Goal: Task Accomplishment & Management: Manage account settings

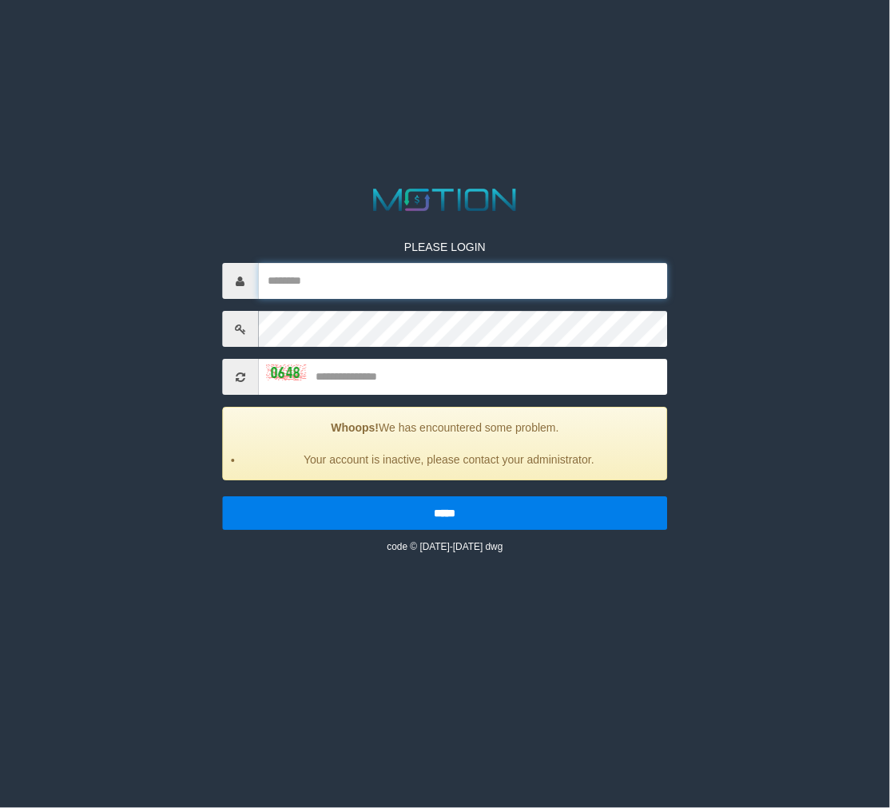
type input "**********"
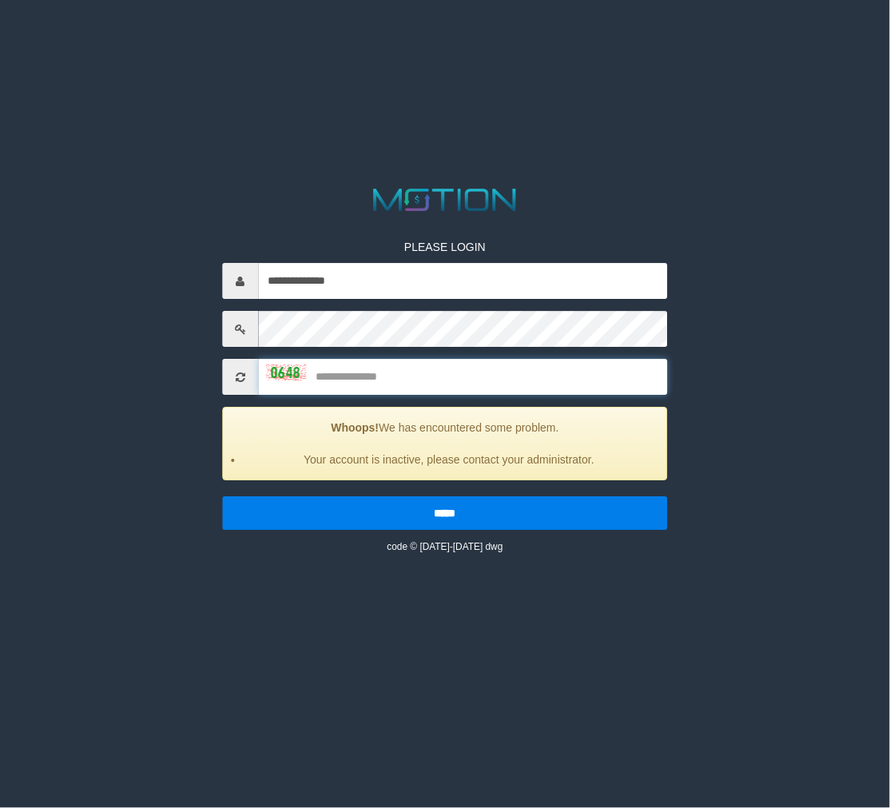
click at [373, 384] on input "text" at bounding box center [462, 378] width 409 height 36
type input "****"
click at [222, 497] on input "*****" at bounding box center [444, 514] width 445 height 34
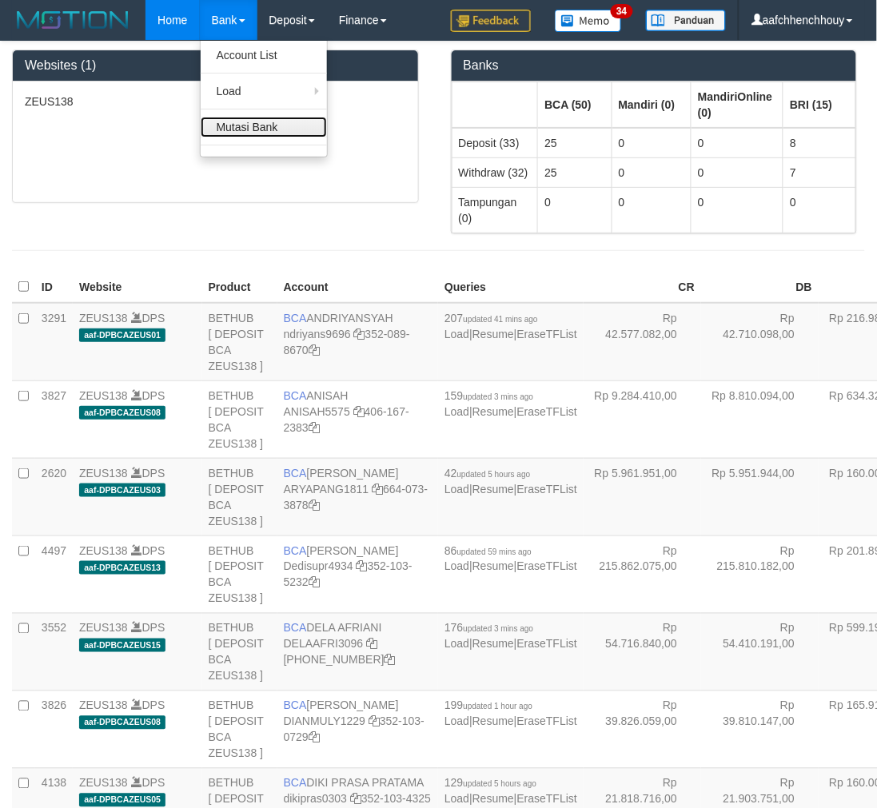
drag, startPoint x: 233, startPoint y: 129, endPoint x: 297, endPoint y: 137, distance: 65.2
click at [233, 129] on link "Mutasi Bank" at bounding box center [264, 127] width 126 height 21
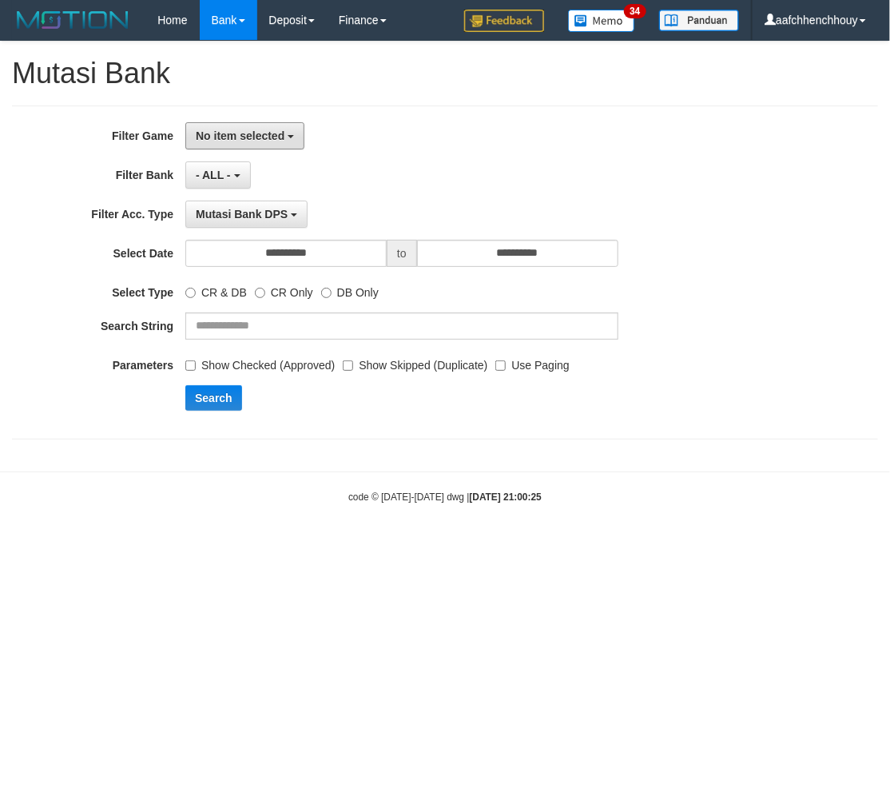
drag, startPoint x: 238, startPoint y: 133, endPoint x: 228, endPoint y: 194, distance: 61.6
click at [238, 133] on span "No item selected" at bounding box center [240, 135] width 89 height 13
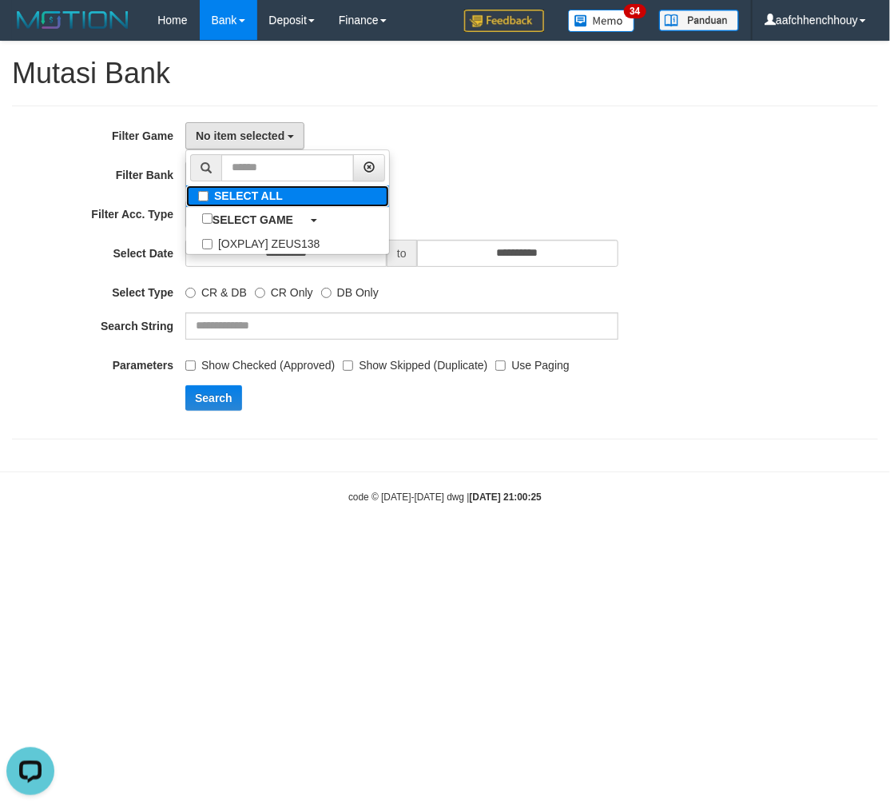
drag, startPoint x: 229, startPoint y: 193, endPoint x: 235, endPoint y: 245, distance: 52.2
click at [230, 193] on label "SELECT ALL" at bounding box center [287, 196] width 203 height 22
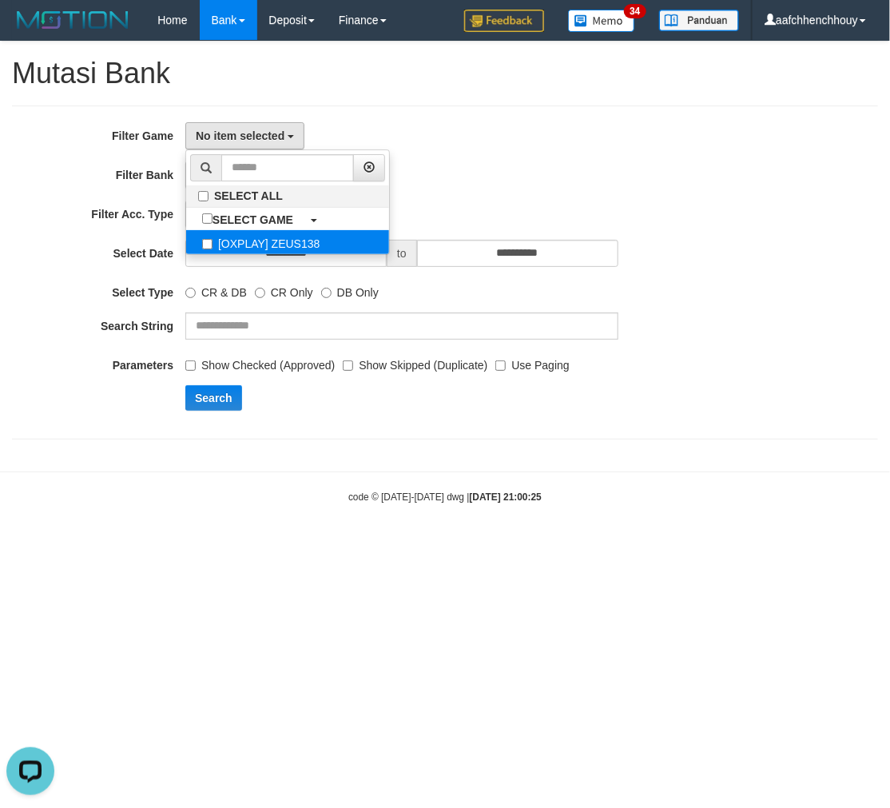
select select "***"
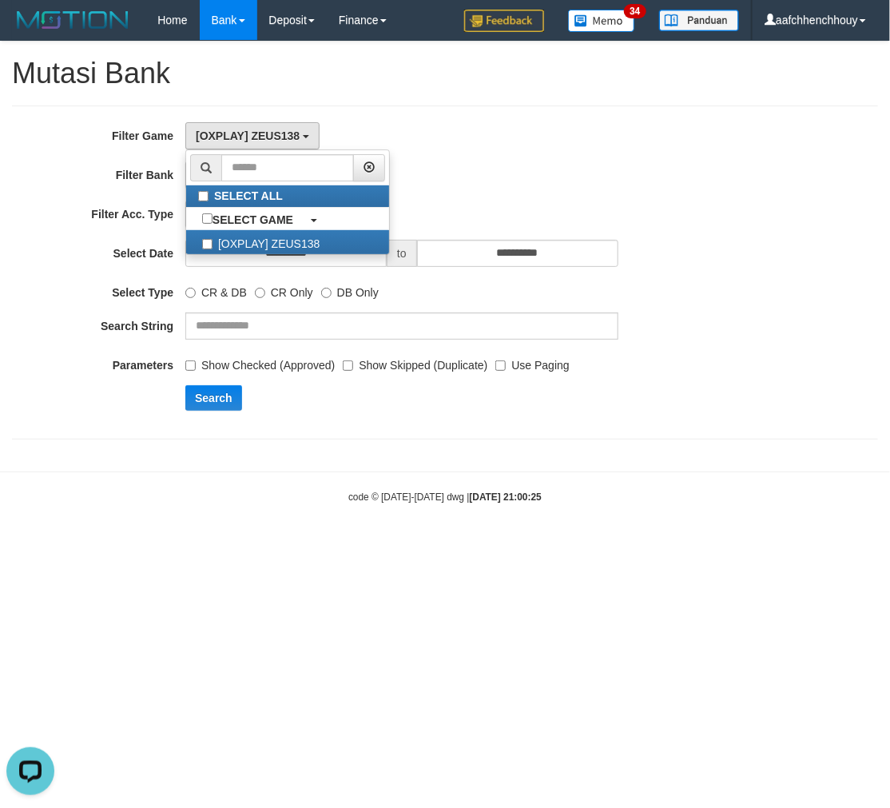
scroll to position [14, 0]
click at [208, 405] on button "Search" at bounding box center [213, 398] width 57 height 26
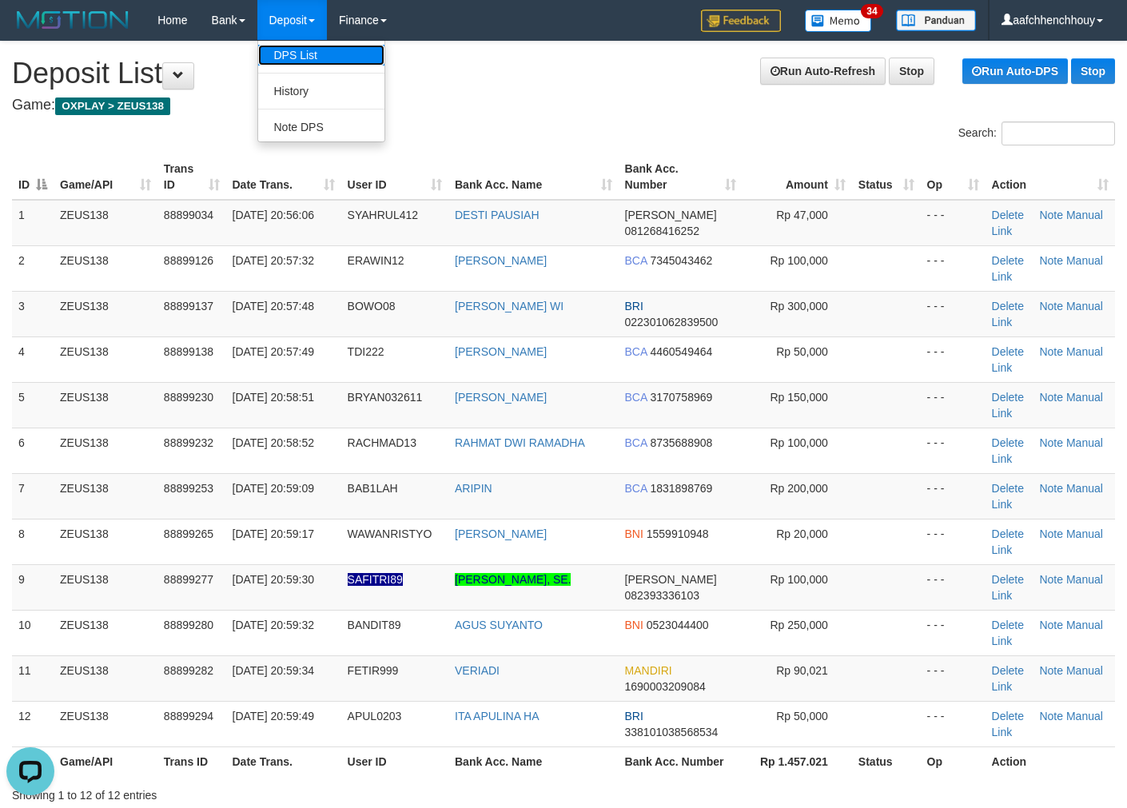
click at [281, 54] on link "DPS List" at bounding box center [321, 55] width 126 height 21
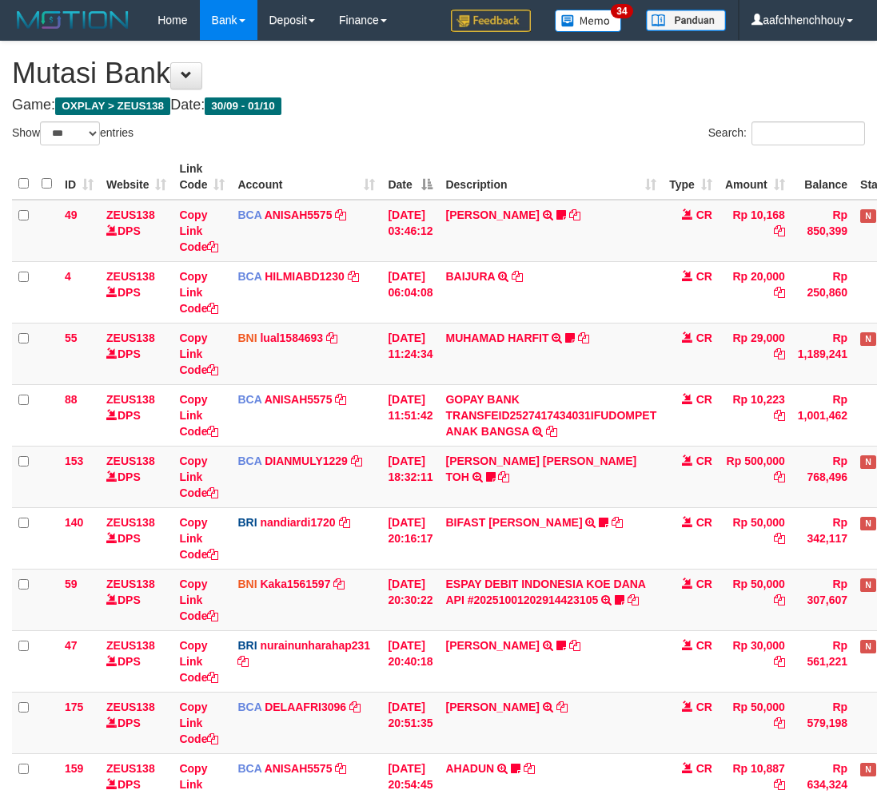
select select "***"
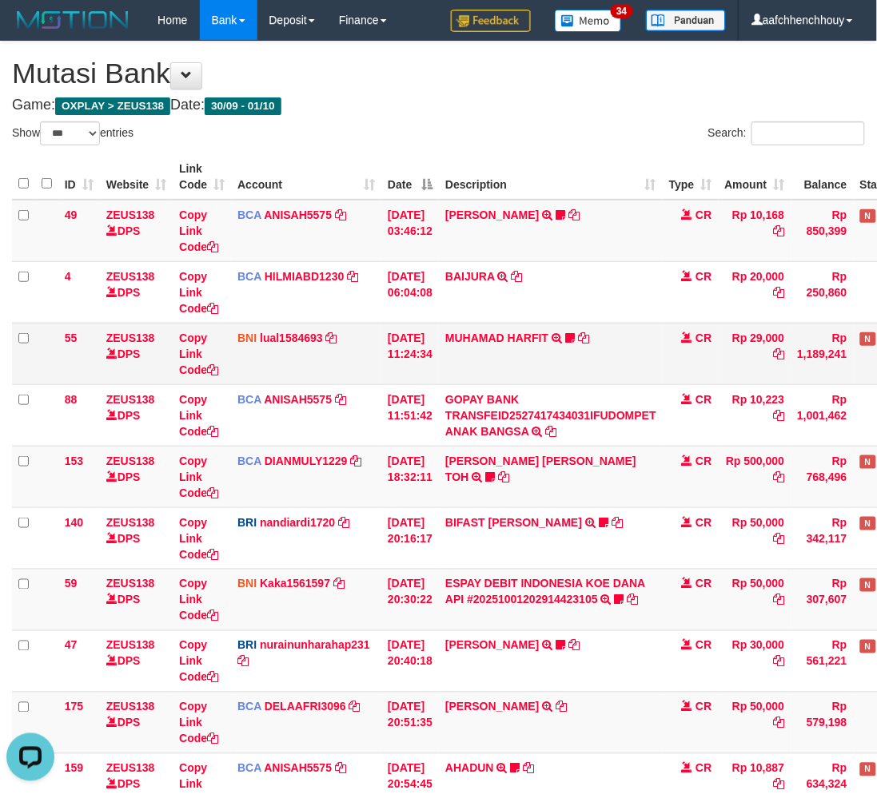
click at [412, 350] on td "01/10/2025 11:24:34" at bounding box center [410, 354] width 58 height 62
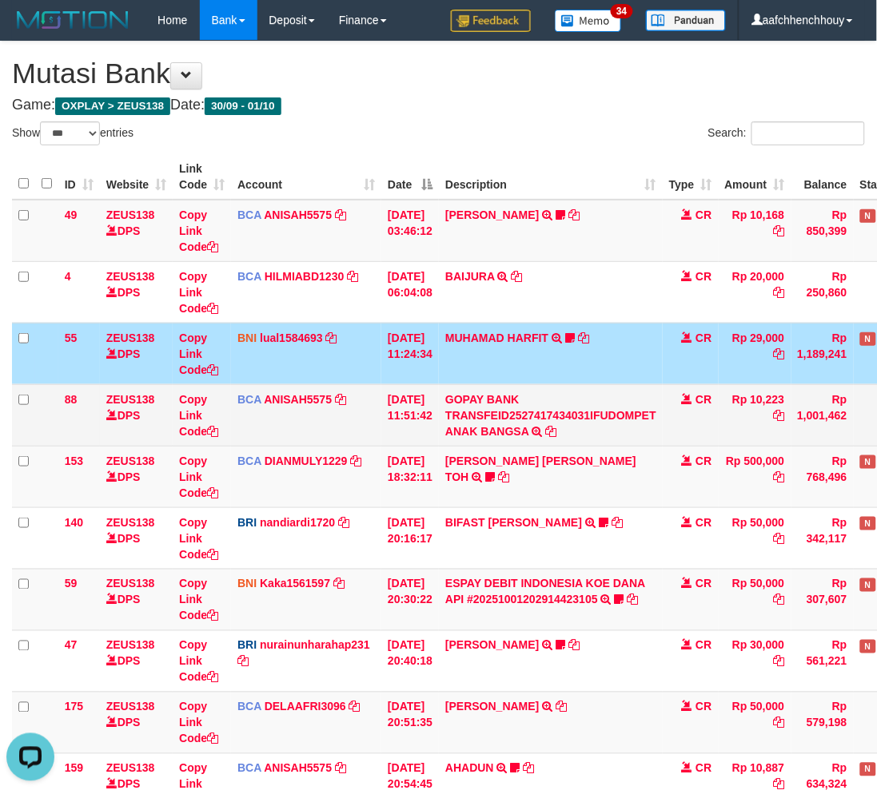
drag, startPoint x: 412, startPoint y: 350, endPoint x: 425, endPoint y: 394, distance: 45.8
click at [425, 394] on tbody "49 ZEUS138 DPS Copy Link Code BCA ANISAH5575 DPS ANISAH mutasi_20251001_3827 | …" at bounding box center [488, 539] width 953 height 678
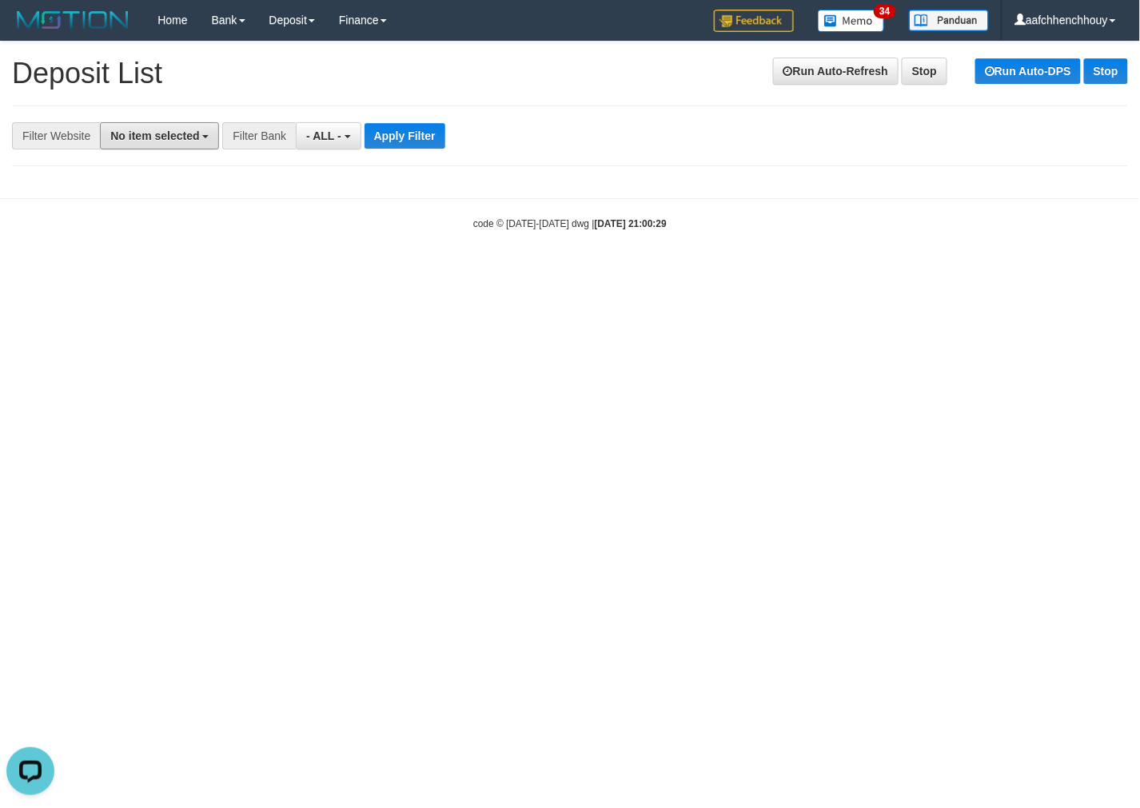
click at [152, 144] on button "No item selected" at bounding box center [159, 135] width 119 height 27
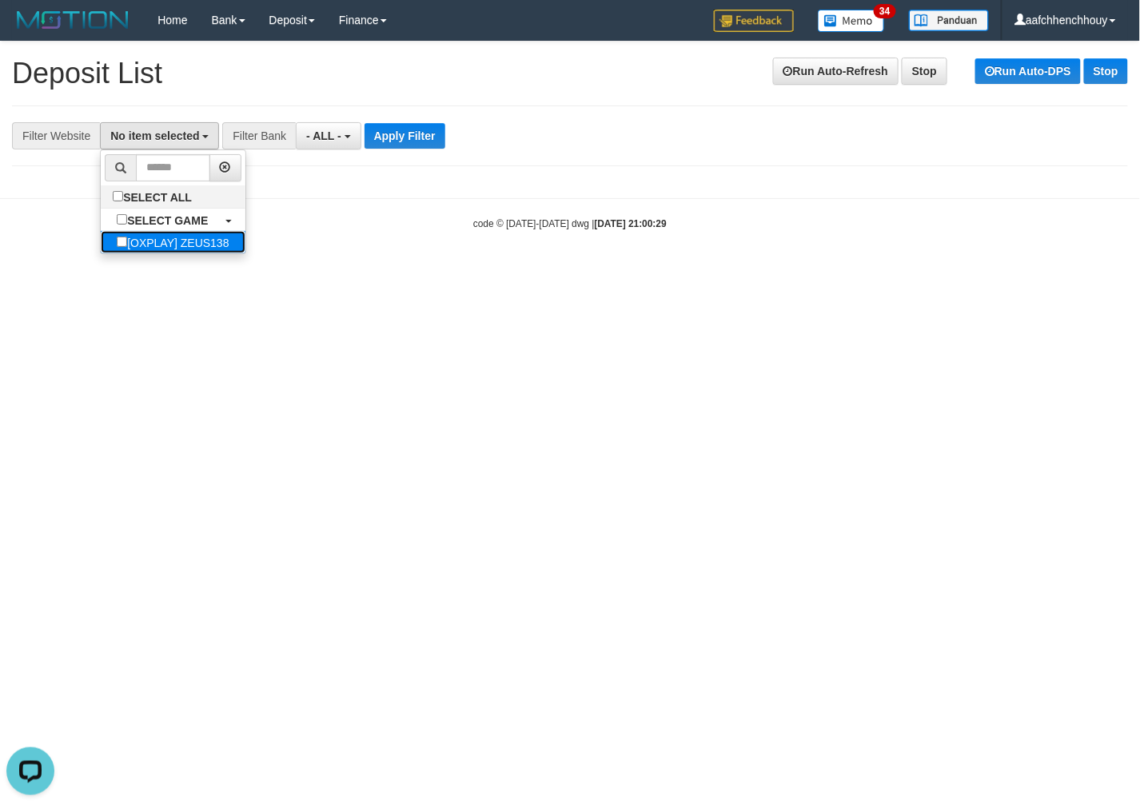
click at [142, 249] on label "[OXPLAY] ZEUS138" at bounding box center [173, 242] width 144 height 22
select select "***"
drag, startPoint x: 421, startPoint y: 123, endPoint x: 416, endPoint y: 137, distance: 14.4
click at [418, 132] on button "Apply Filter" at bounding box center [420, 136] width 81 height 26
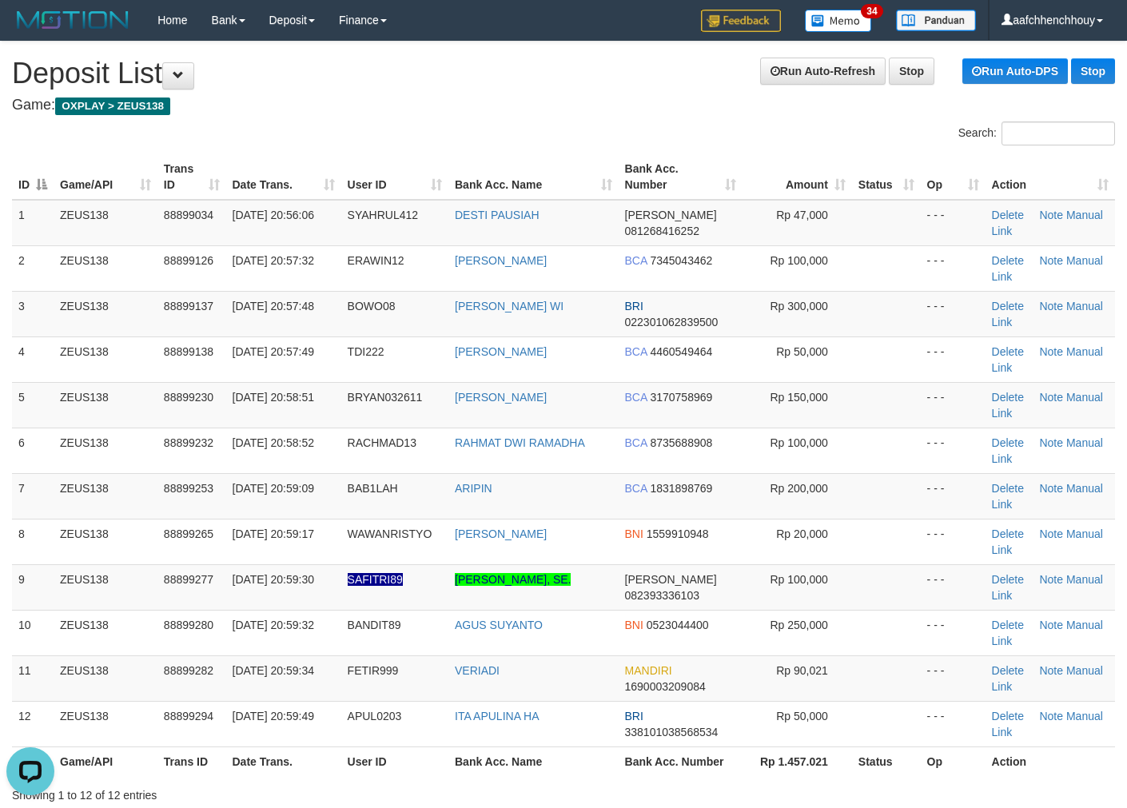
drag, startPoint x: 298, startPoint y: 125, endPoint x: 276, endPoint y: 180, distance: 59.2
click at [308, 146] on div "Search:" at bounding box center [563, 135] width 1127 height 28
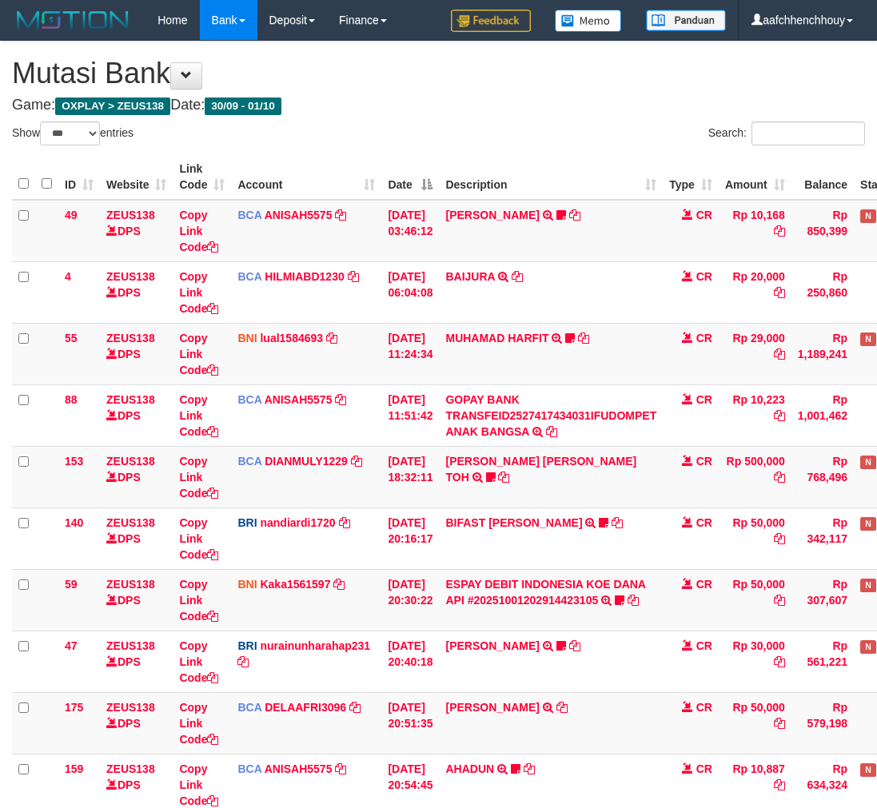
select select "***"
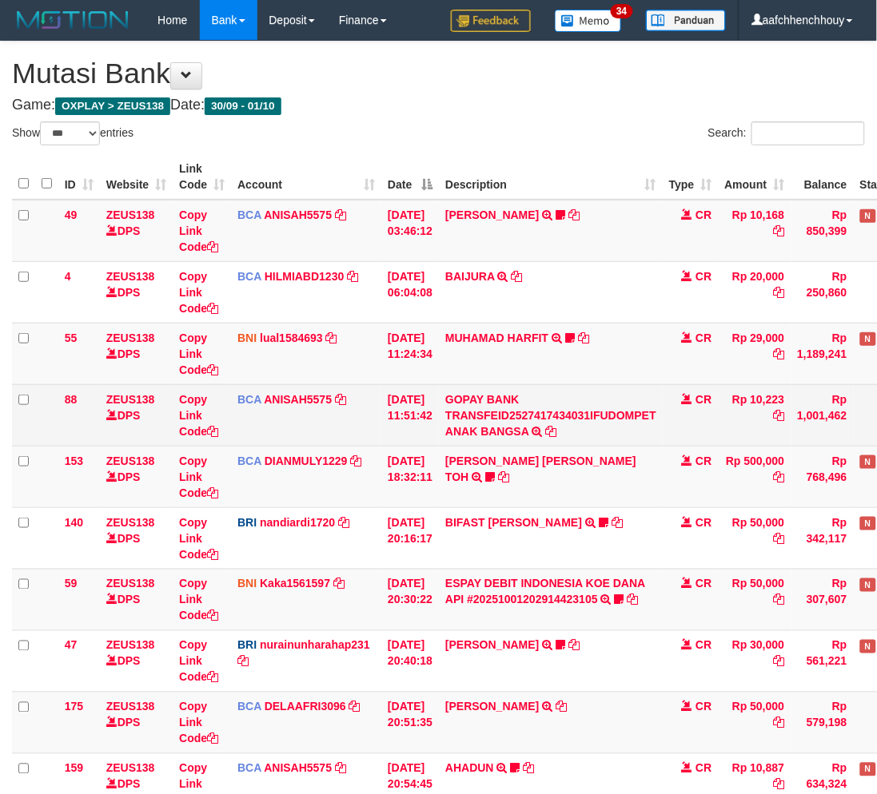
drag, startPoint x: 371, startPoint y: 420, endPoint x: 339, endPoint y: 441, distance: 38.6
click at [339, 441] on td "BCA ANISAH5575 DPS ANISAH mutasi_20251001_3827 | 88 mutasi_20251001_3827 | 88" at bounding box center [306, 415] width 150 height 62
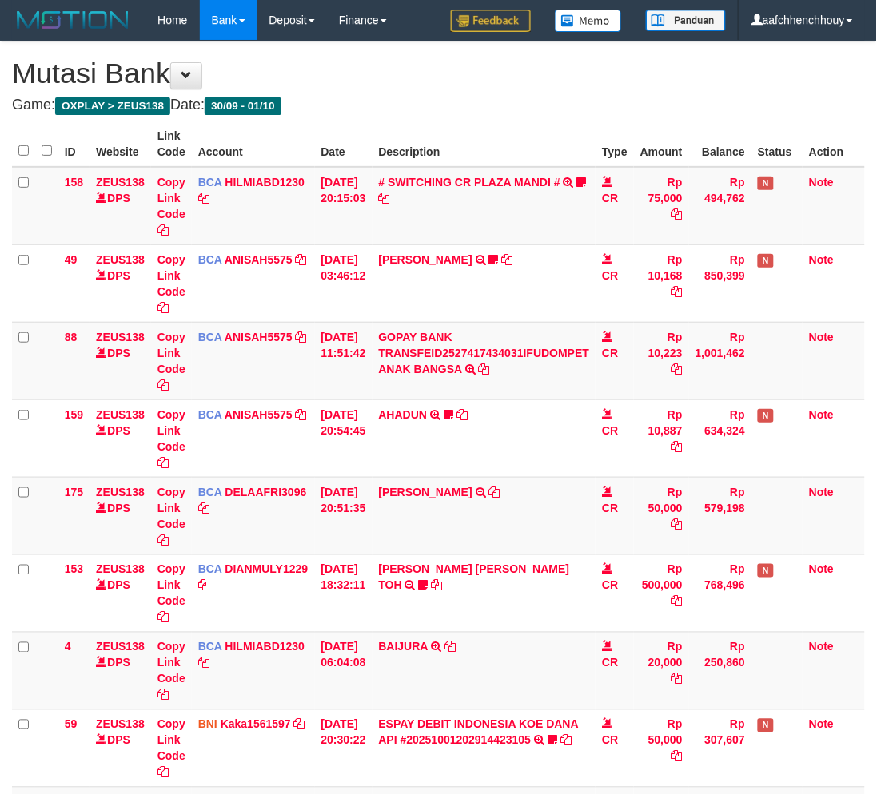
select select "***"
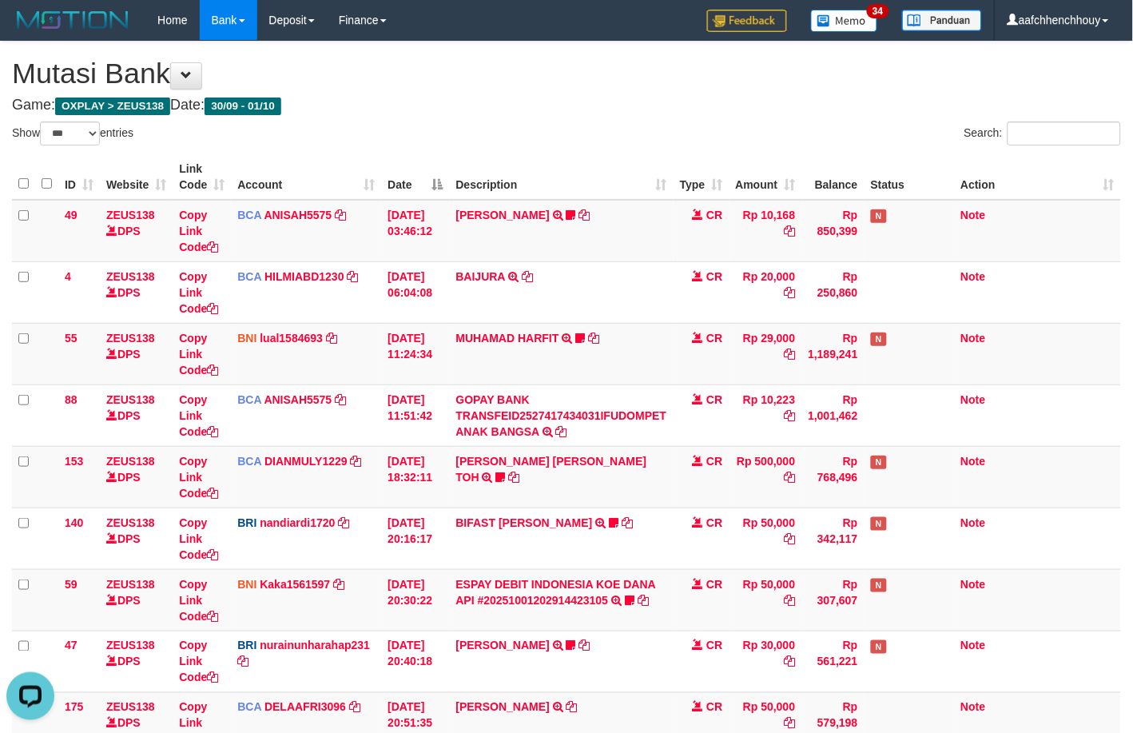
drag, startPoint x: 579, startPoint y: 93, endPoint x: 554, endPoint y: 118, distance: 35.0
click at [563, 109] on div "**********" at bounding box center [566, 515] width 1133 height 946
click at [542, 128] on div "Show ** ** ** *** entries" at bounding box center [283, 135] width 543 height 28
select select "***"
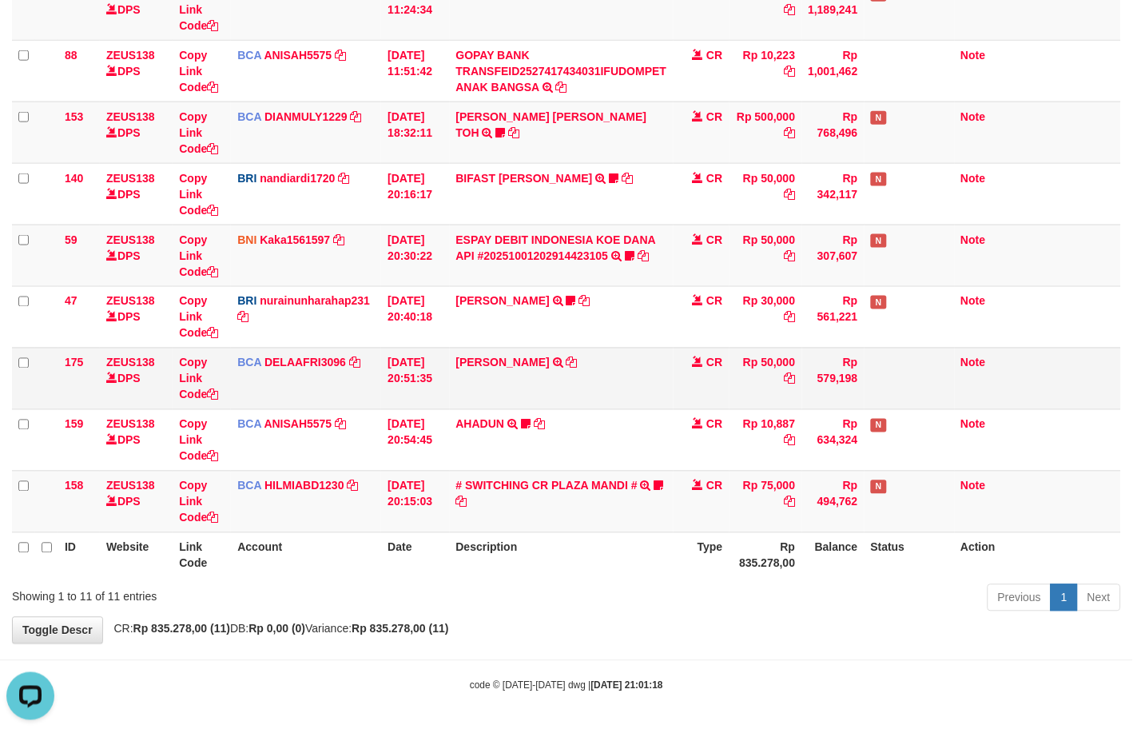
drag, startPoint x: 705, startPoint y: 393, endPoint x: 606, endPoint y: 385, distance: 99.4
click at [608, 385] on tr "175 ZEUS138 DPS Copy Link Code BCA DELAAFRI3096 DPS DELA AFRIANI mutasi_2025100…" at bounding box center [566, 379] width 1109 height 62
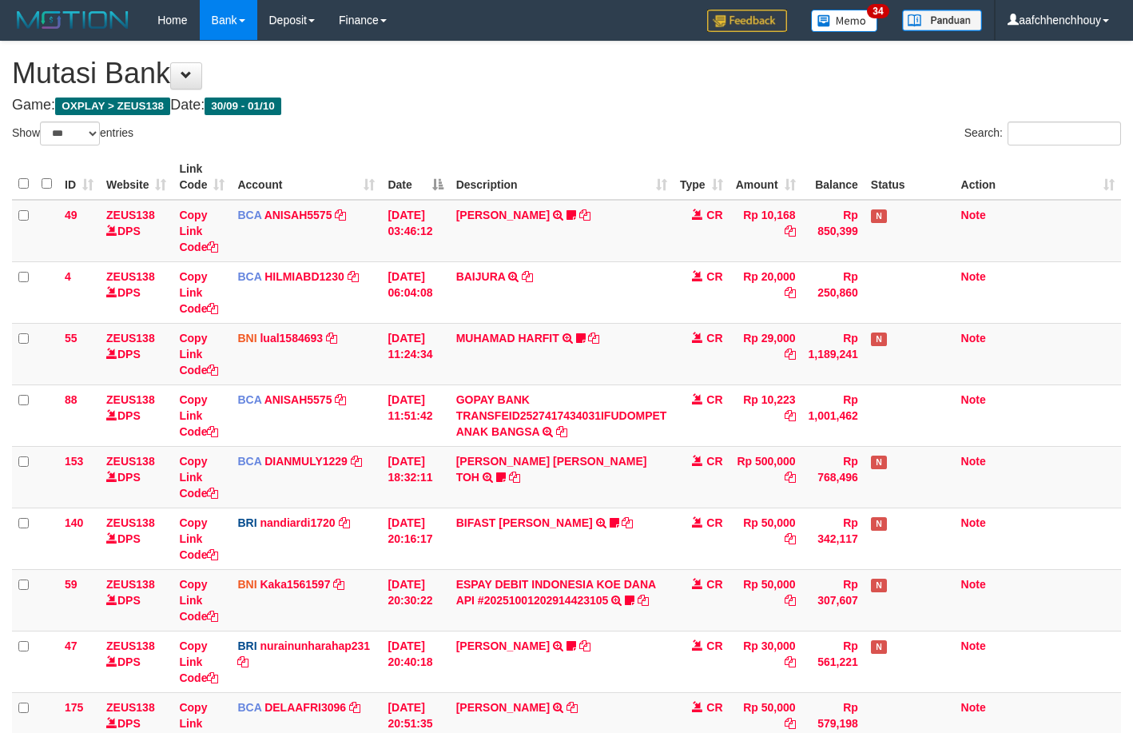
select select "***"
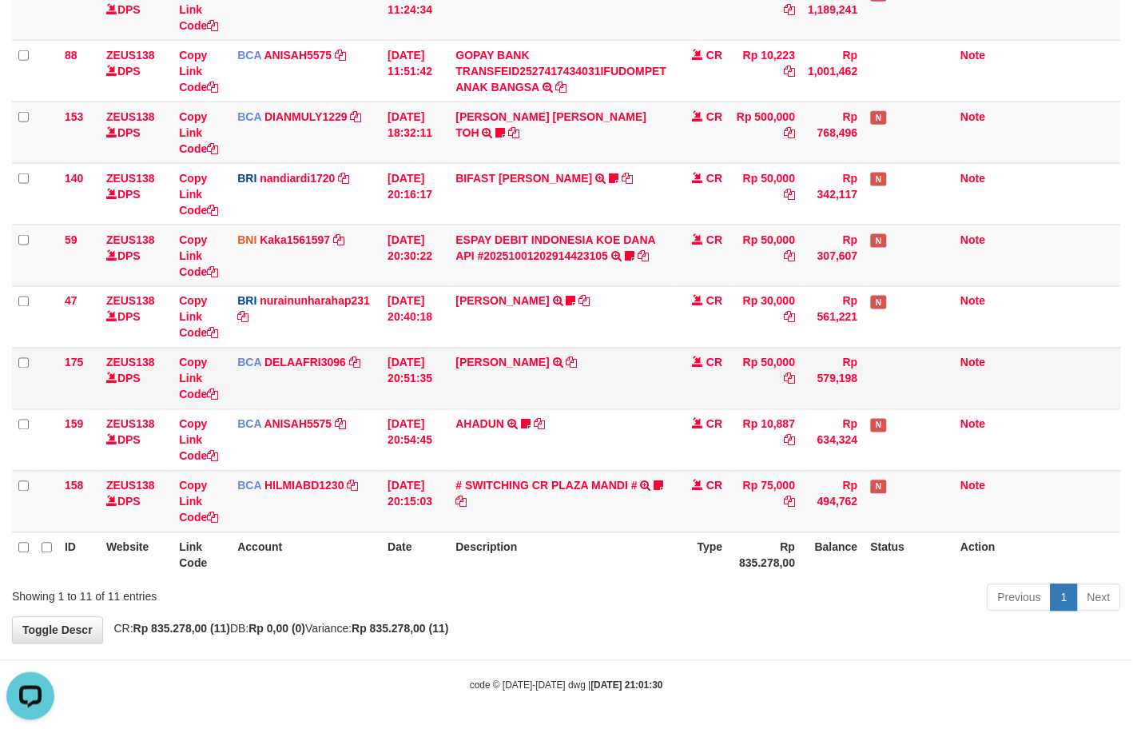
drag, startPoint x: 644, startPoint y: 405, endPoint x: 629, endPoint y: 393, distance: 19.3
click at [641, 396] on td "RIDWAN SAPUT TRSF E-BANKING CR 0110/FTSCY/WS95051 50000.002025100144828472 TRFD…" at bounding box center [562, 379] width 224 height 62
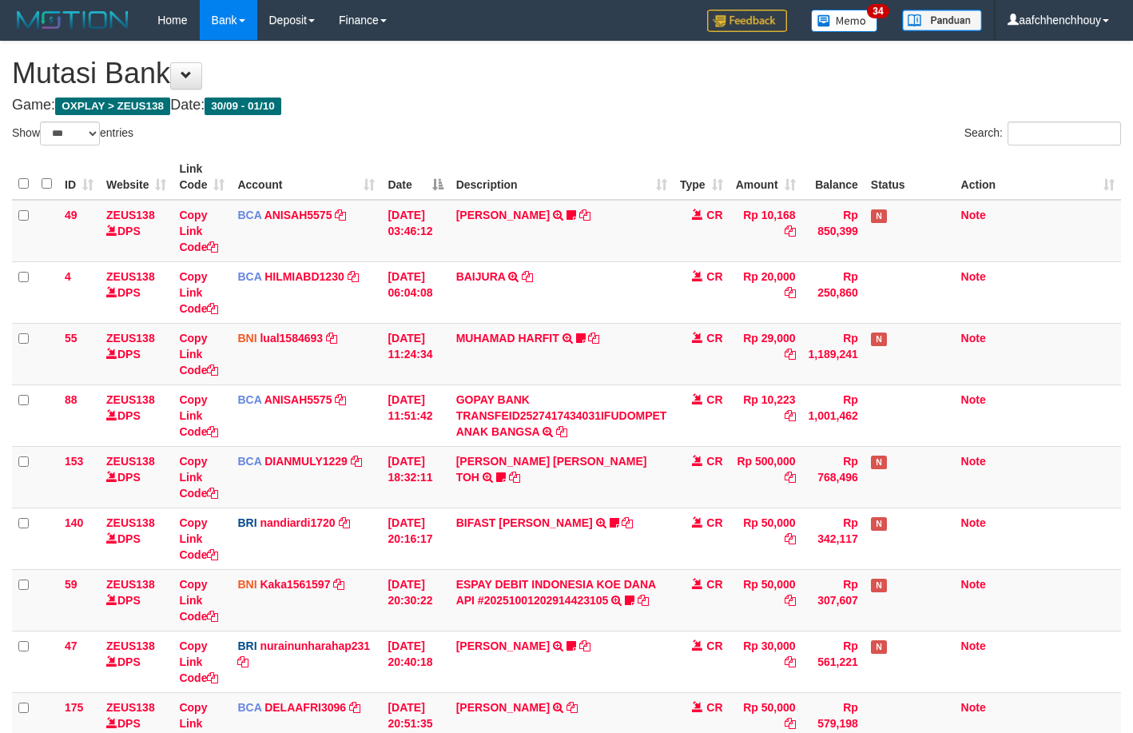
select select "***"
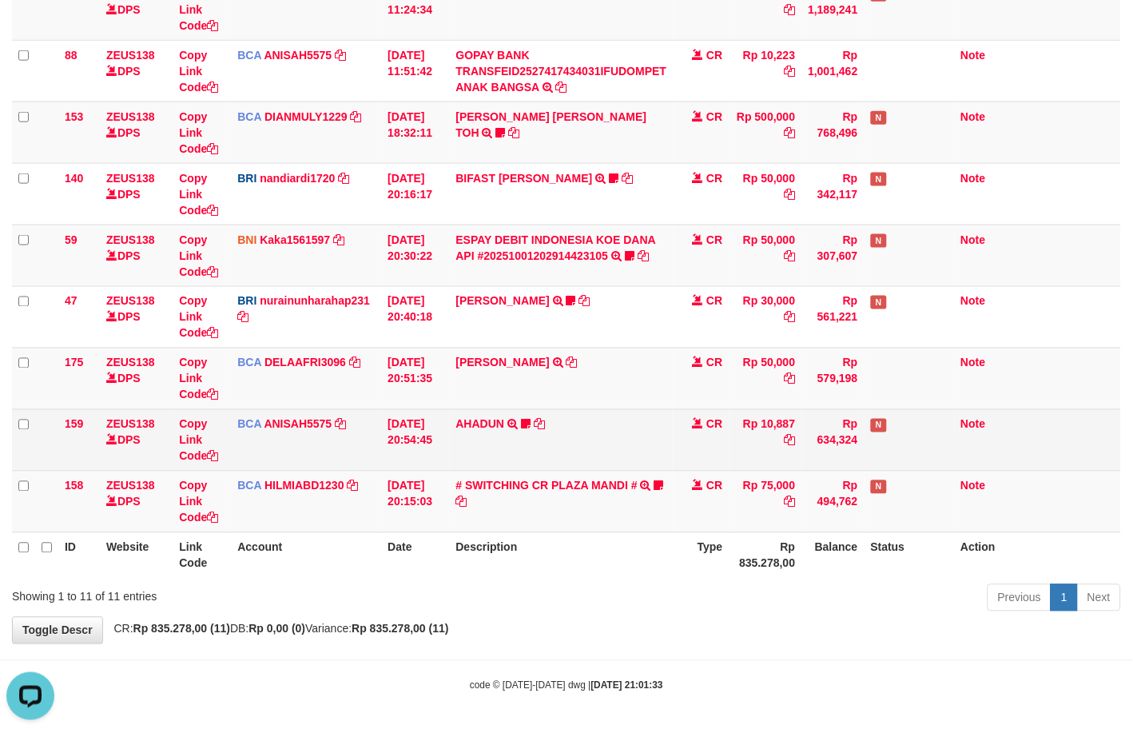
drag, startPoint x: 742, startPoint y: 459, endPoint x: 711, endPoint y: 456, distance: 30.5
click at [730, 457] on td "Rp 10,887" at bounding box center [766, 440] width 73 height 62
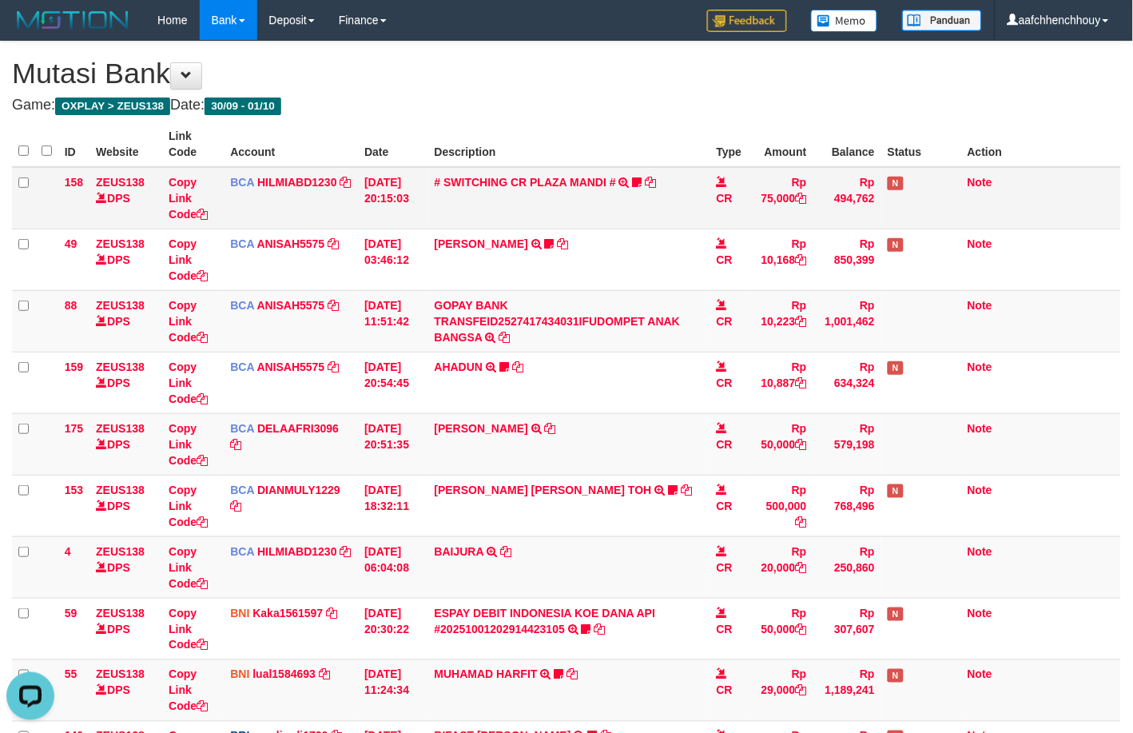
scroll to position [344, 0]
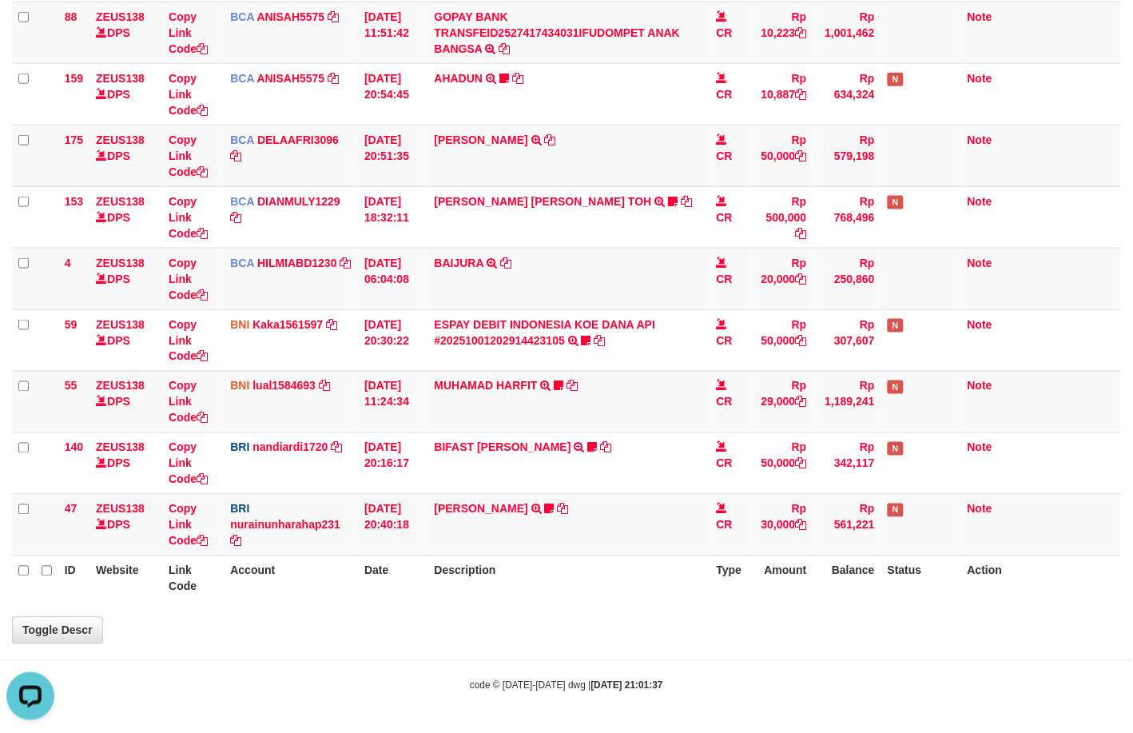
select select "***"
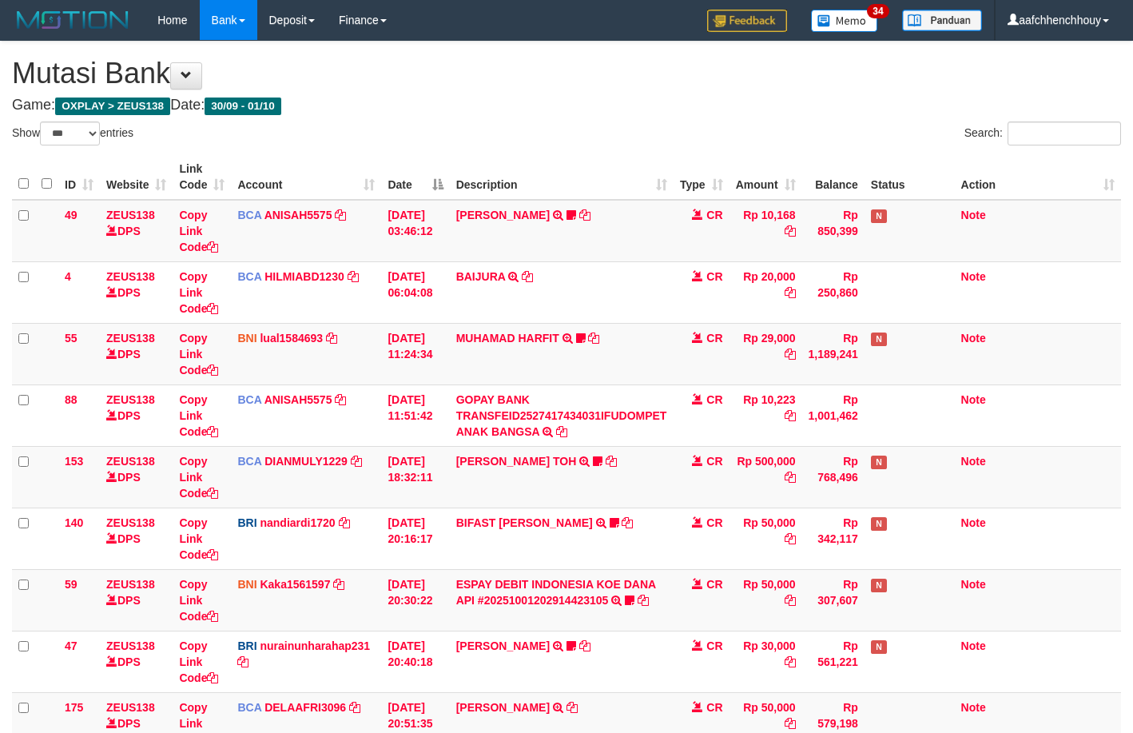
select select "***"
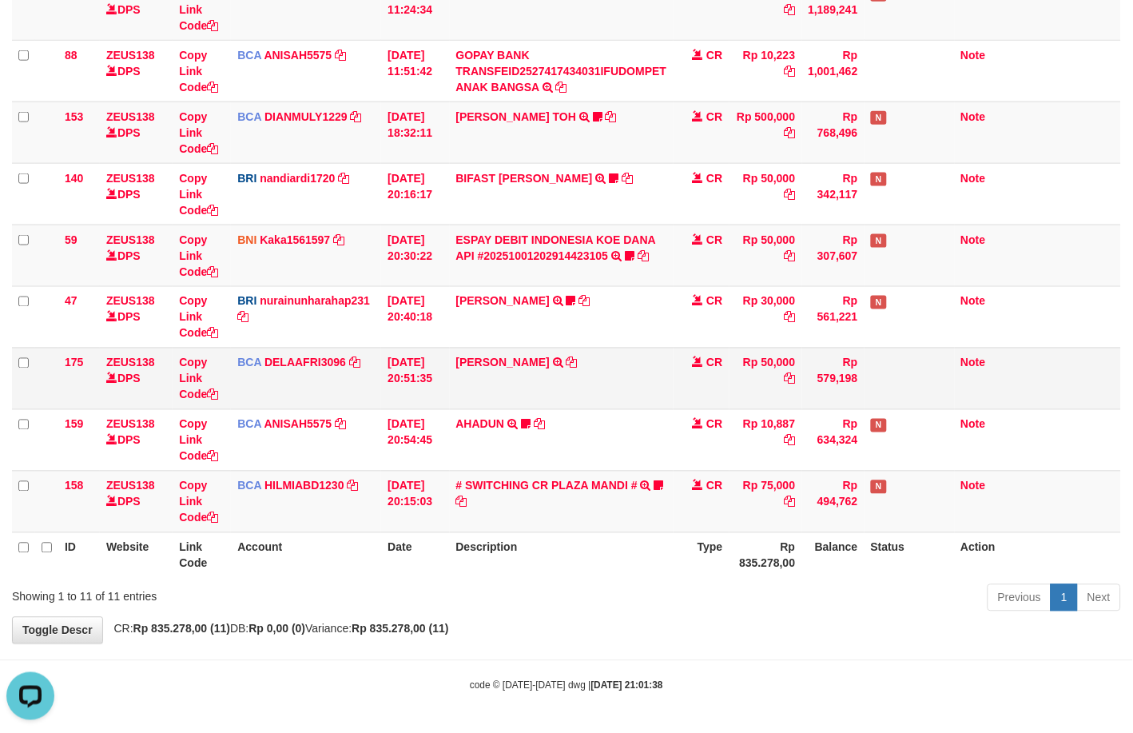
click at [631, 372] on tr "175 ZEUS138 DPS Copy Link Code BCA DELAAFRI3096 DPS DELA AFRIANI mutasi_2025100…" at bounding box center [566, 379] width 1109 height 62
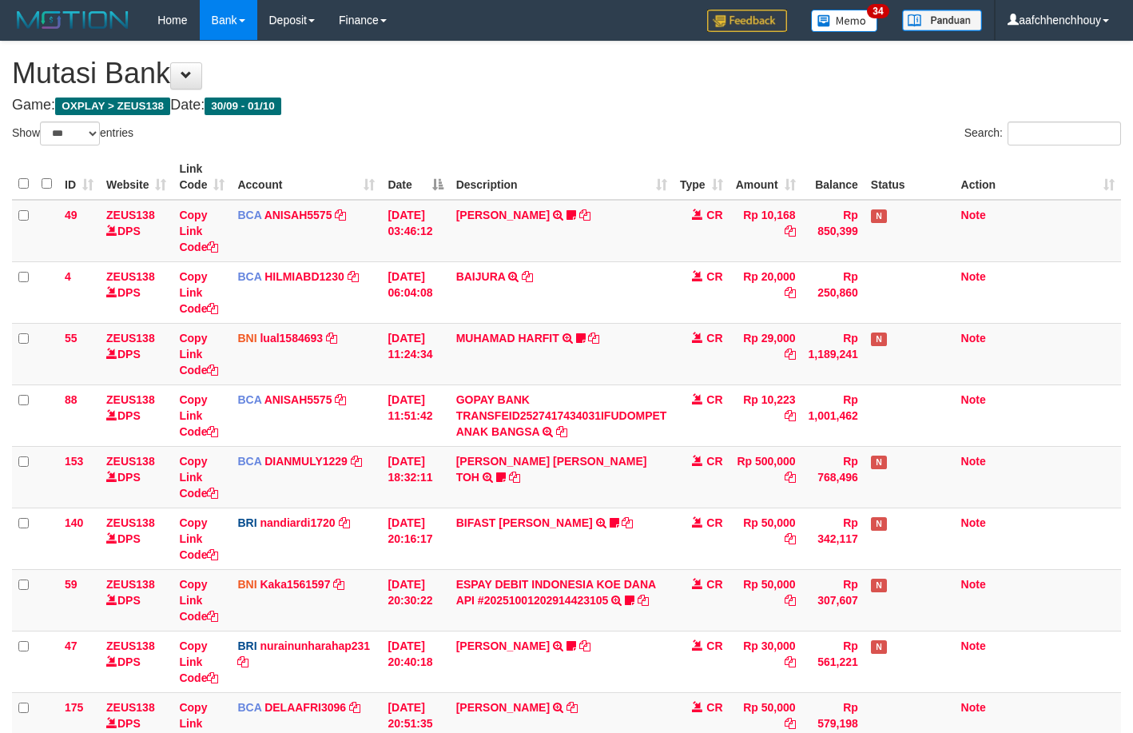
select select "***"
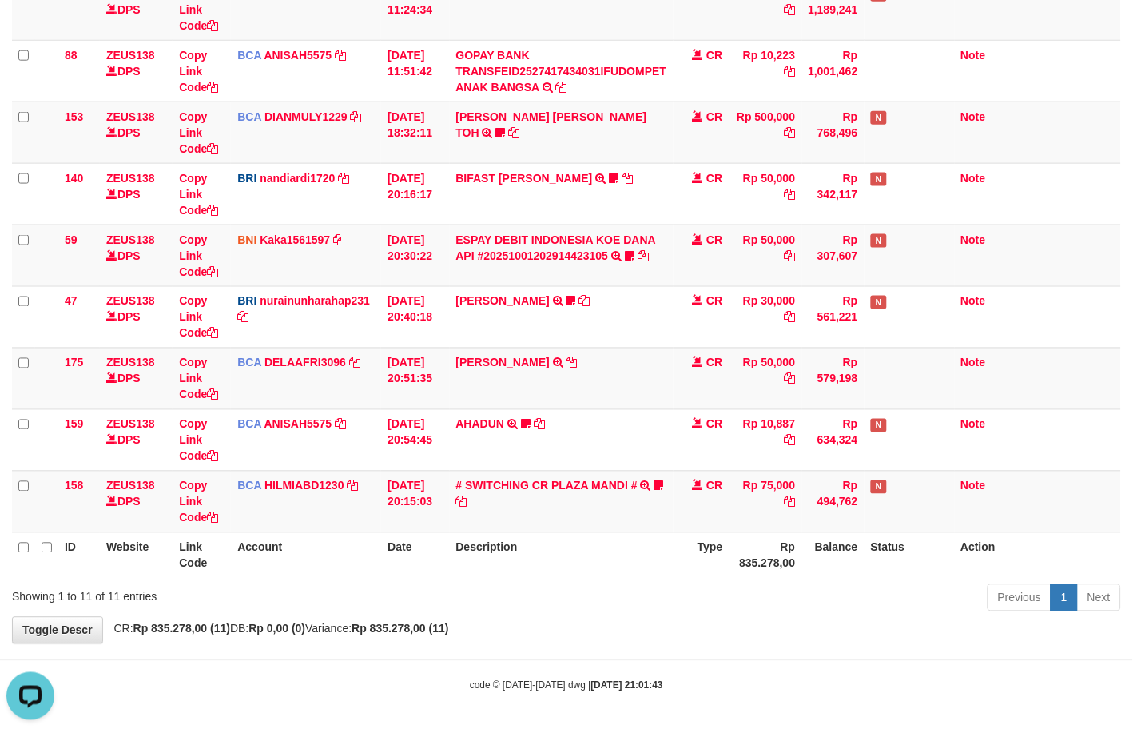
scroll to position [344, 0]
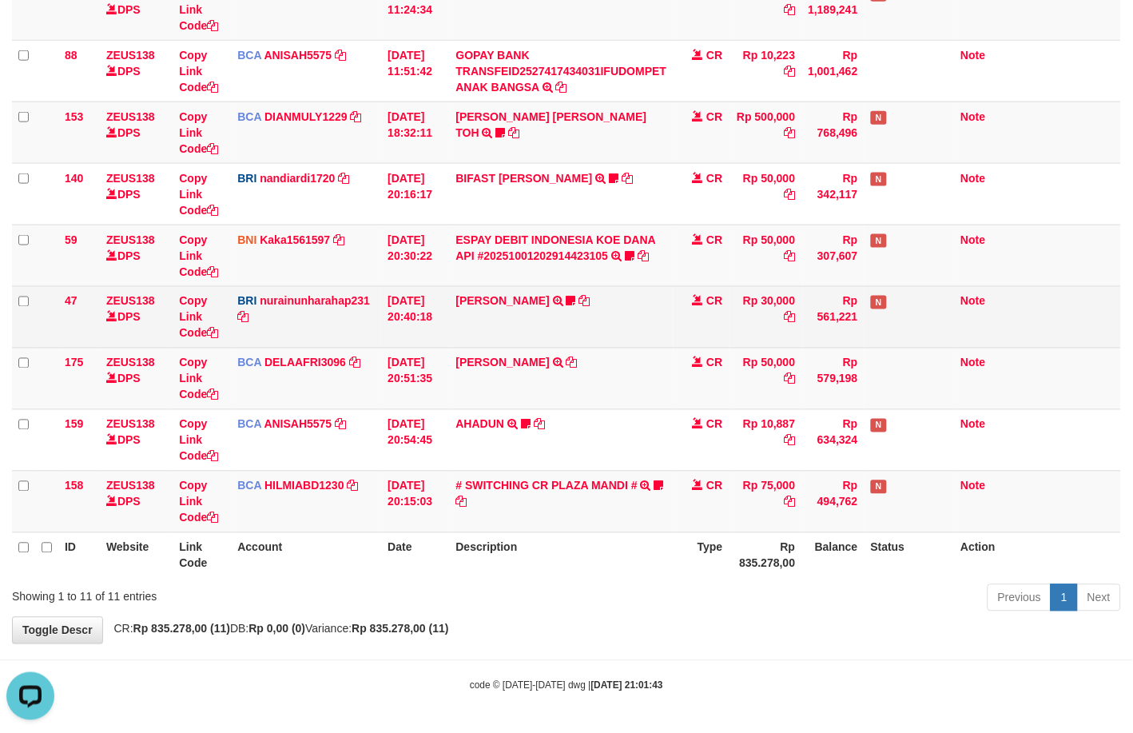
click at [746, 317] on td "Rp 30,000" at bounding box center [766, 317] width 73 height 62
drag, startPoint x: 738, startPoint y: 324, endPoint x: 733, endPoint y: 309, distance: 15.2
click at [746, 308] on td "Rp 30,000" at bounding box center [766, 317] width 73 height 62
click at [762, 320] on tr "47 ZEUS138 DPS Copy Link Code BRI nurainunharahap231 DPS NURAINUN HARAHAP mutas…" at bounding box center [566, 317] width 1109 height 62
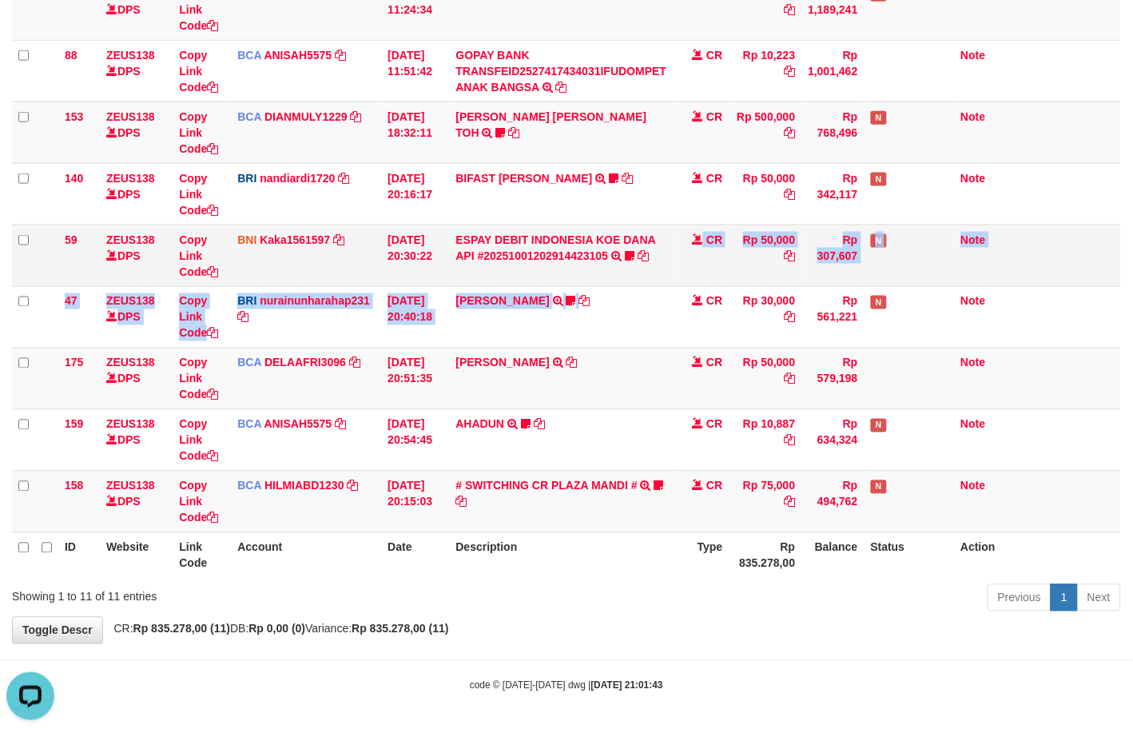
drag, startPoint x: 638, startPoint y: 259, endPoint x: 446, endPoint y: 274, distance: 192.4
click at [653, 249] on tbody "49 ZEUS138 DPS Copy Link Code BCA ANISAH5575 DPS ANISAH mutasi_20251001_3827 | …" at bounding box center [566, 194] width 1109 height 678
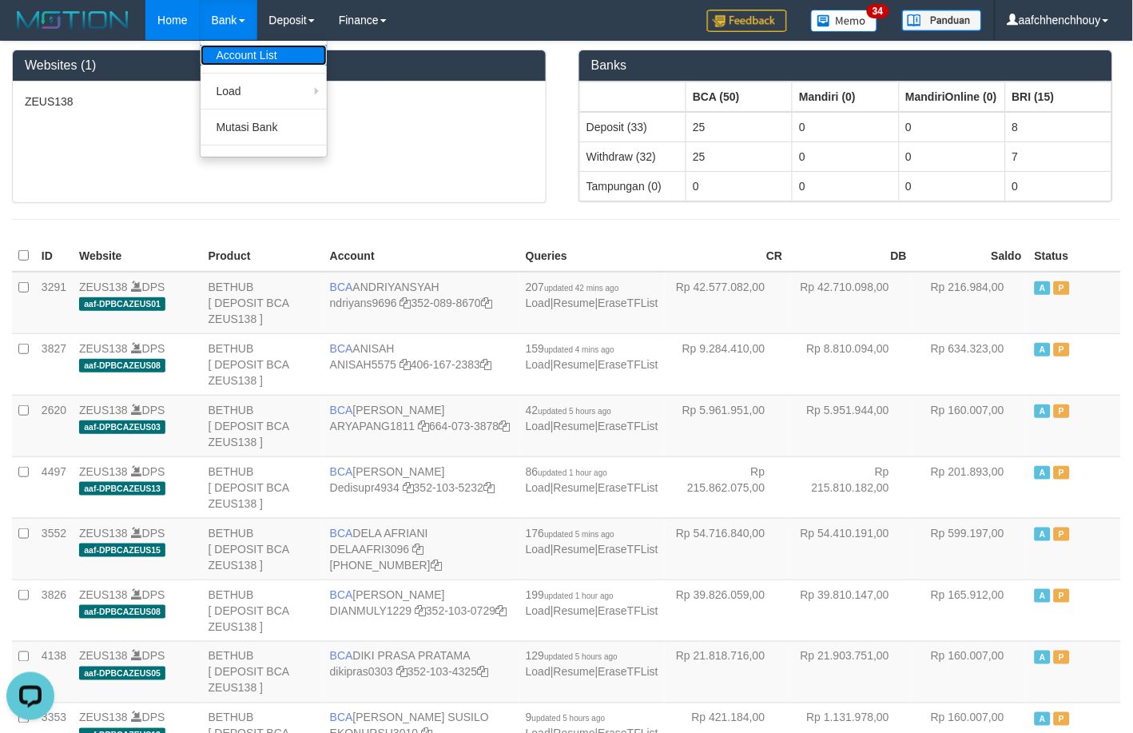
click at [257, 54] on link "Account List" at bounding box center [264, 55] width 126 height 21
click at [241, 62] on link "Account List" at bounding box center [264, 55] width 126 height 21
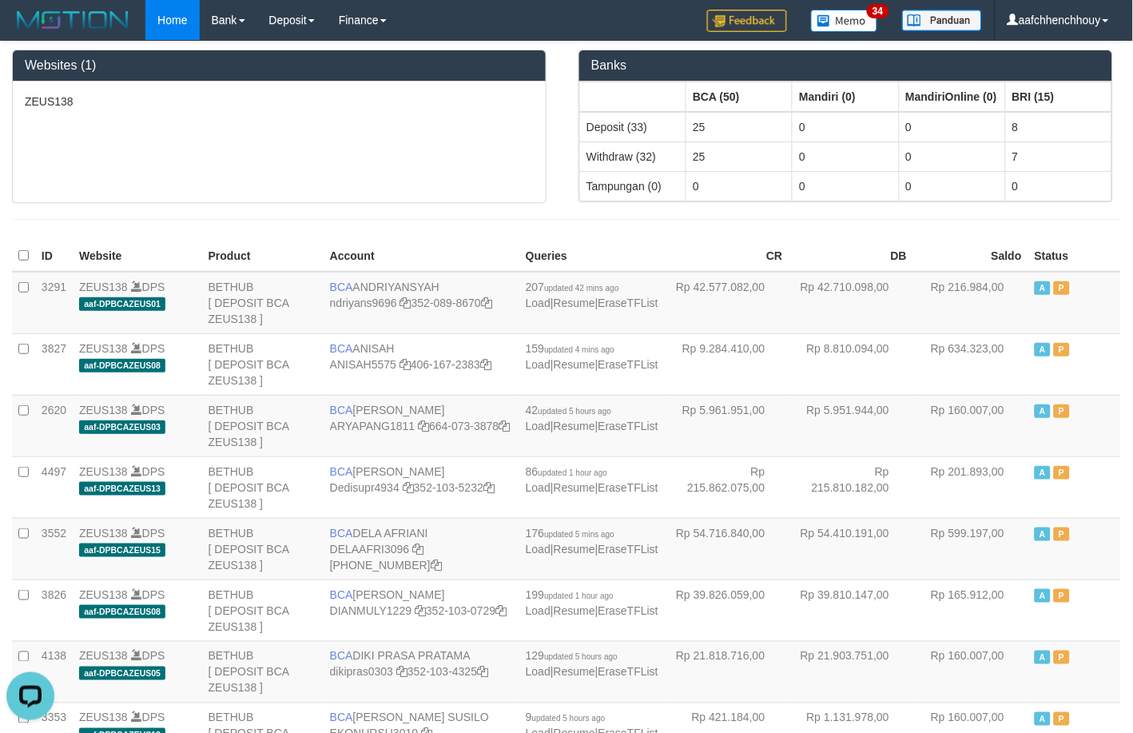
click at [251, 56] on div "Websites (1)" at bounding box center [279, 65] width 533 height 31
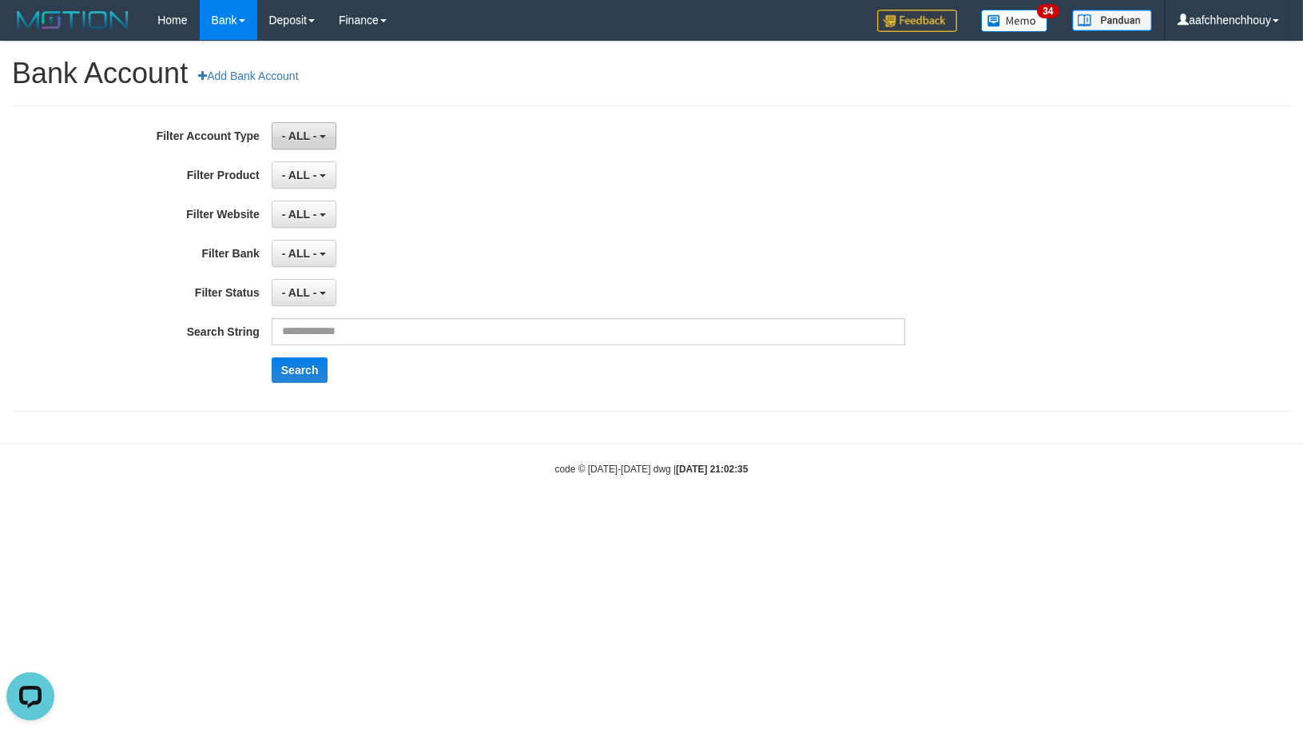
click at [314, 145] on button "- ALL -" at bounding box center [304, 135] width 65 height 27
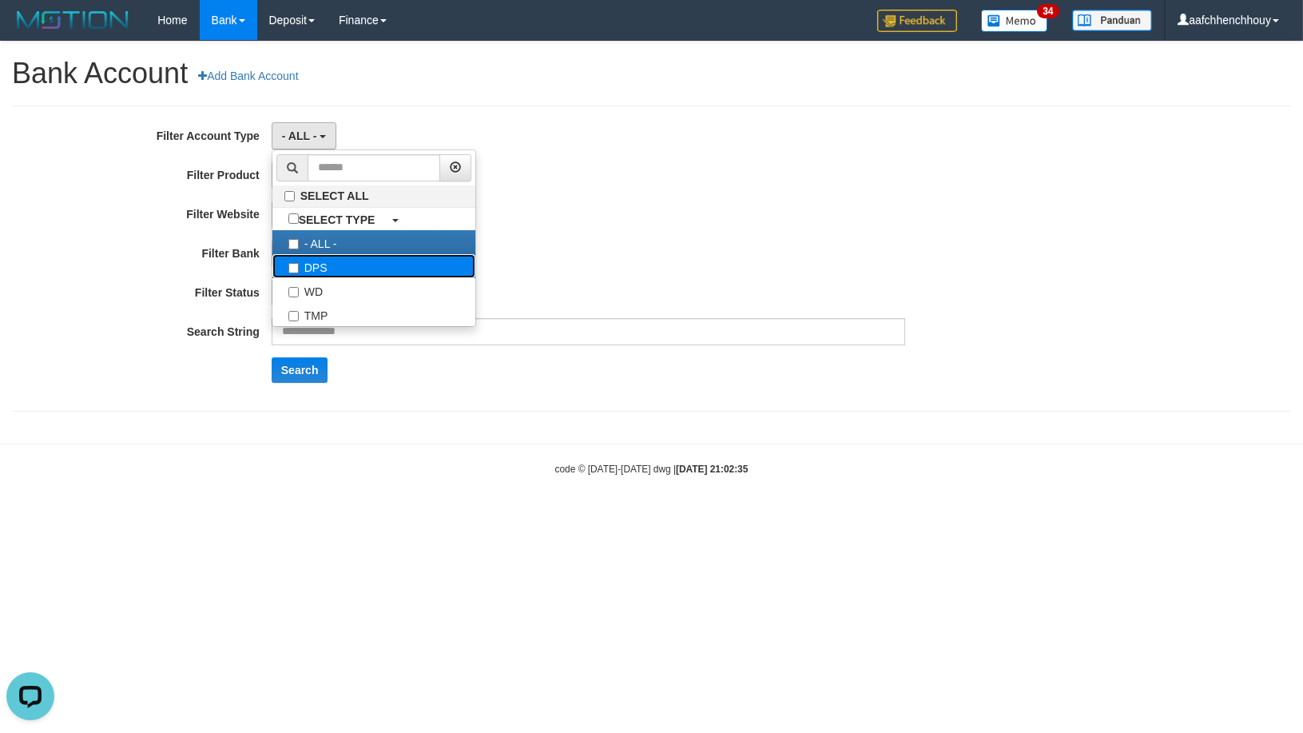
click at [361, 261] on label "DPS" at bounding box center [373, 266] width 203 height 24
select select "***"
click at [652, 246] on div "- ALL - SELECT ALL SELECT BANK - ALL - BCA MANDIRI MANDIRIONLINE BRI BNI BTN MA…" at bounding box center [589, 253] width 634 height 27
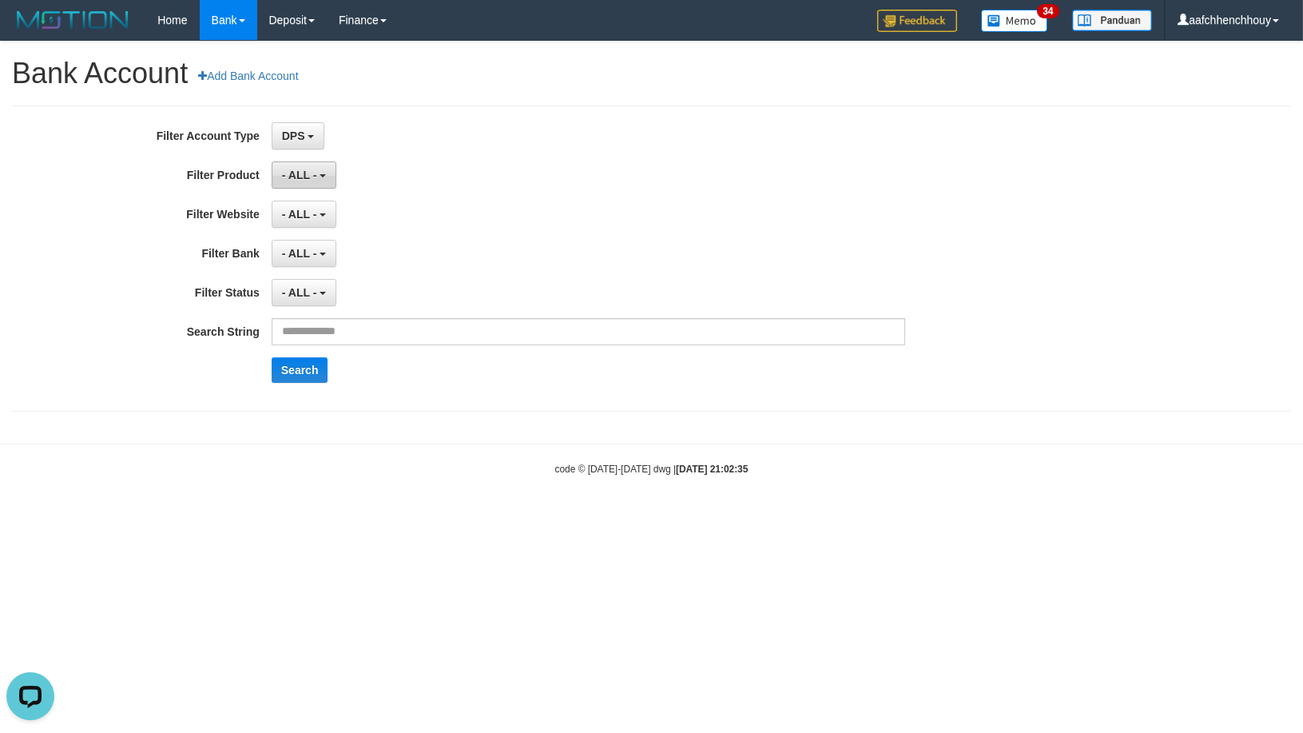
click at [318, 179] on button "- ALL -" at bounding box center [304, 174] width 65 height 27
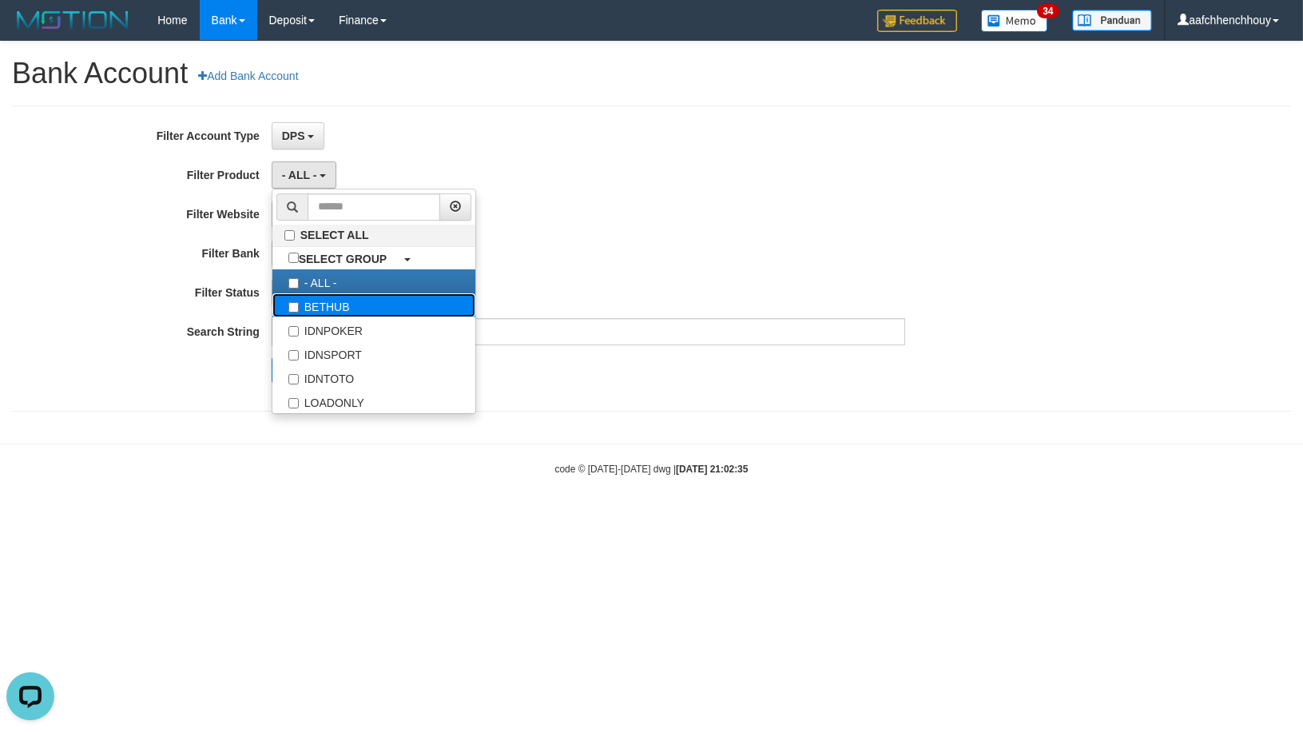
click at [320, 304] on label "BETHUB" at bounding box center [373, 305] width 203 height 24
select select "*"
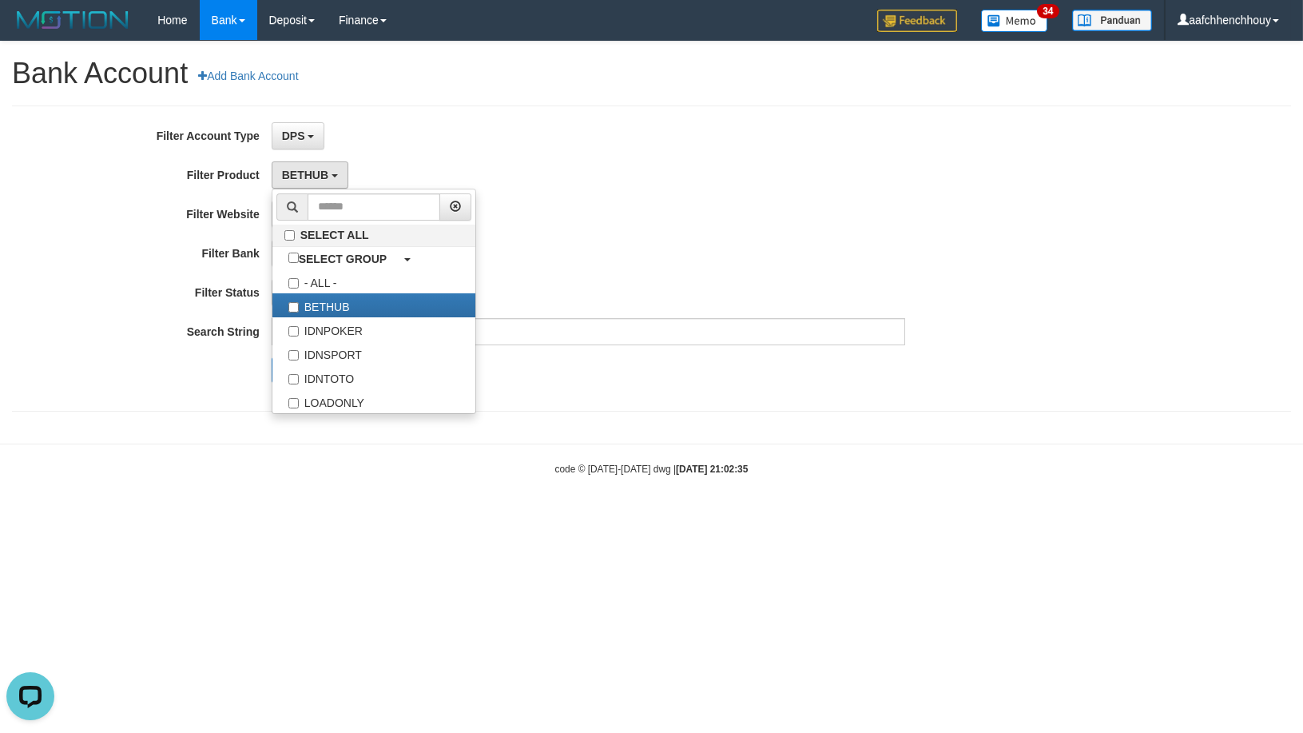
click at [714, 229] on div "**********" at bounding box center [543, 258] width 1086 height 272
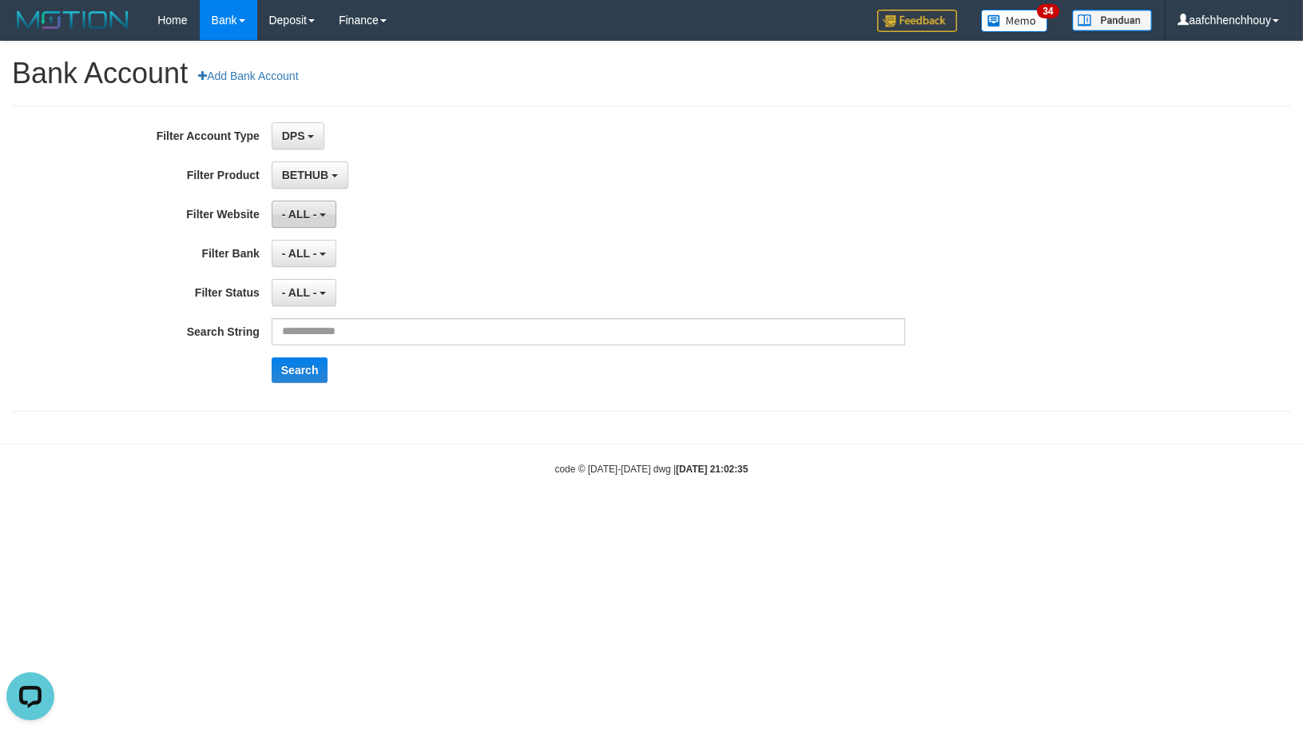
click at [331, 209] on button "- ALL -" at bounding box center [304, 214] width 65 height 27
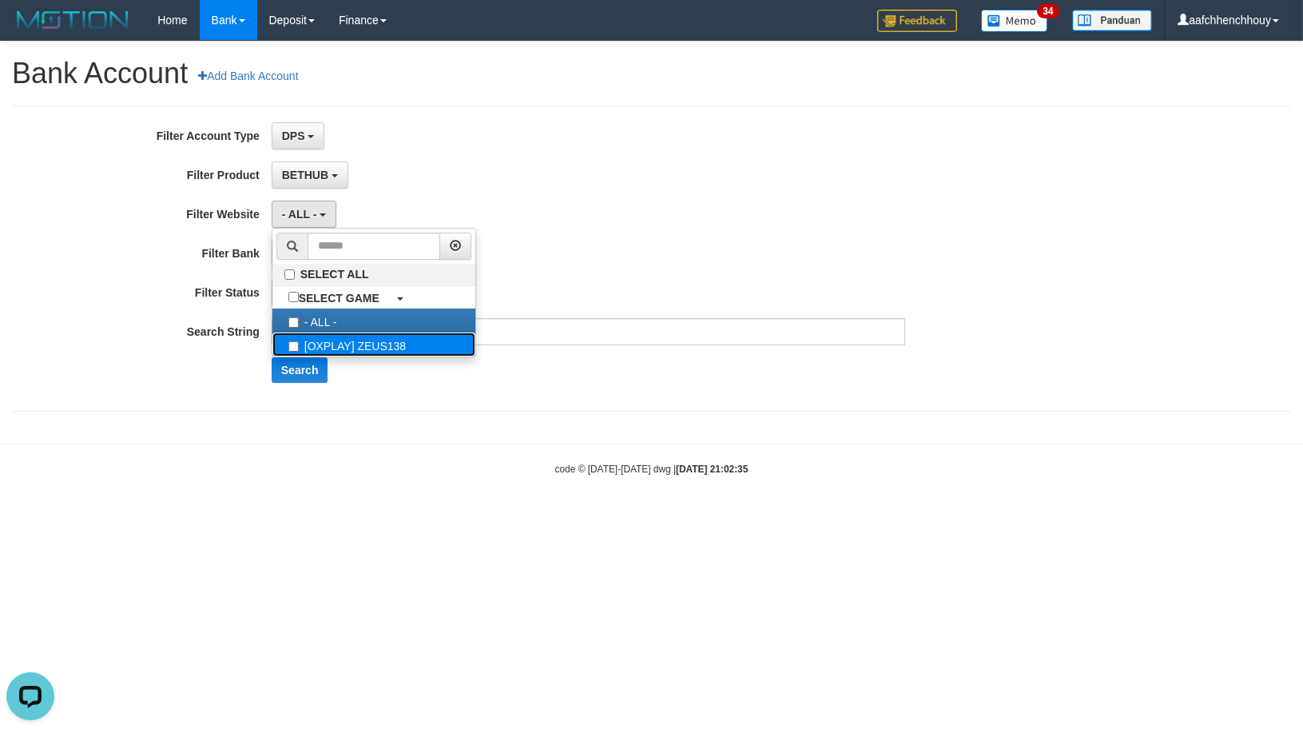
click at [324, 344] on label "[OXPLAY] ZEUS138" at bounding box center [373, 344] width 203 height 24
select select "***"
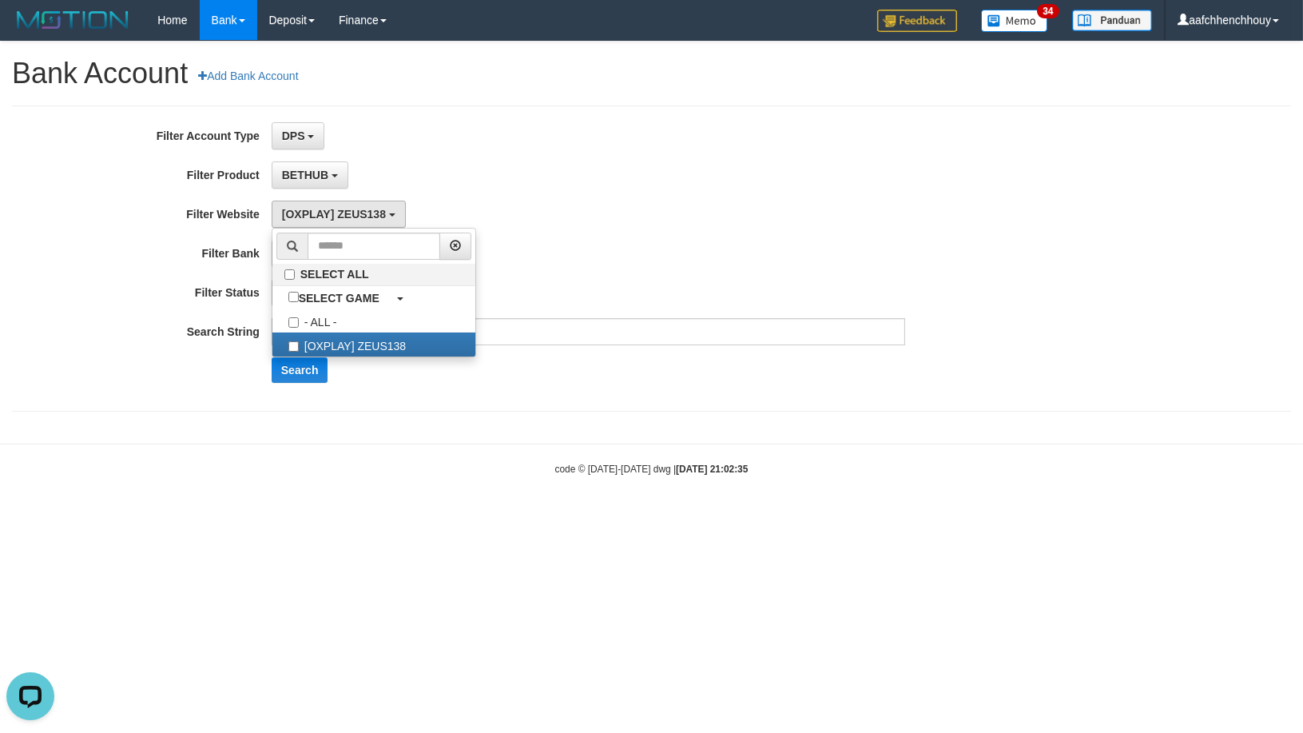
click at [629, 280] on div "- ALL - - select status - - ALL - ACTIVE NOT ACTIVE BLOCKED ATM-LOST" at bounding box center [589, 292] width 634 height 27
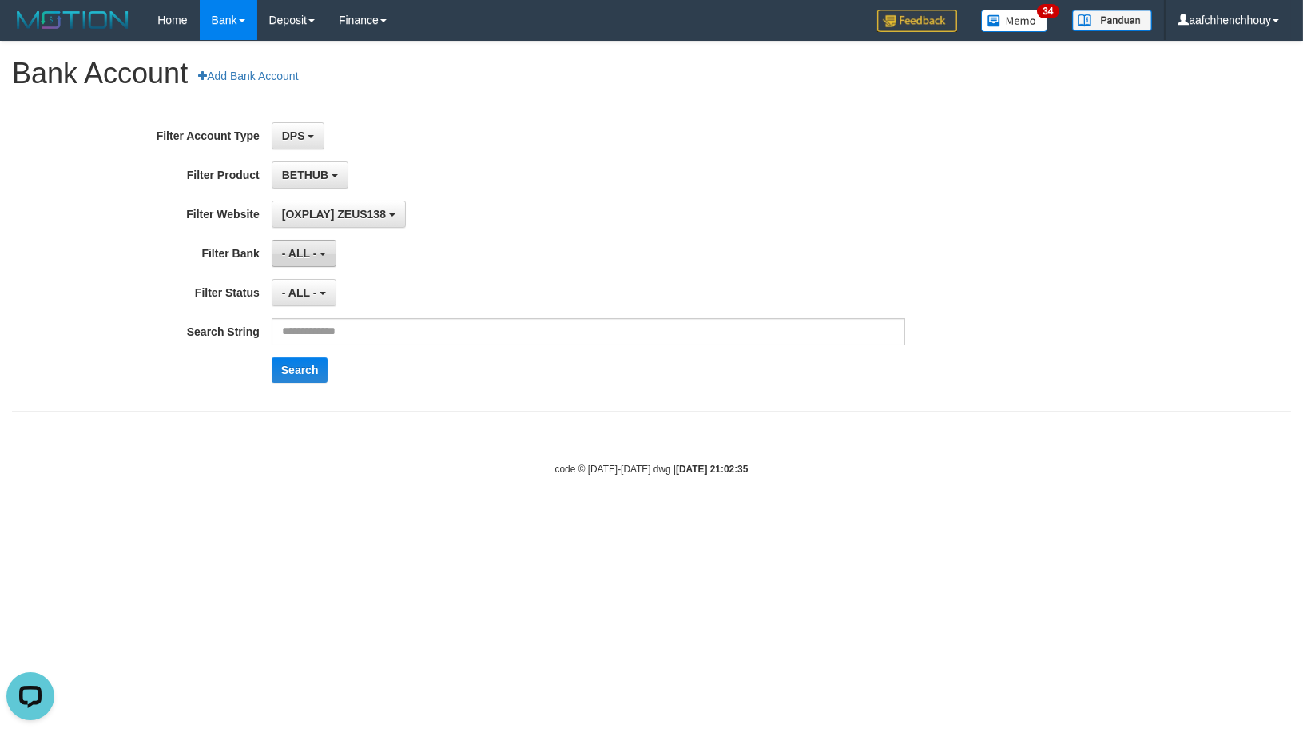
click at [302, 249] on span "- ALL -" at bounding box center [299, 253] width 35 height 13
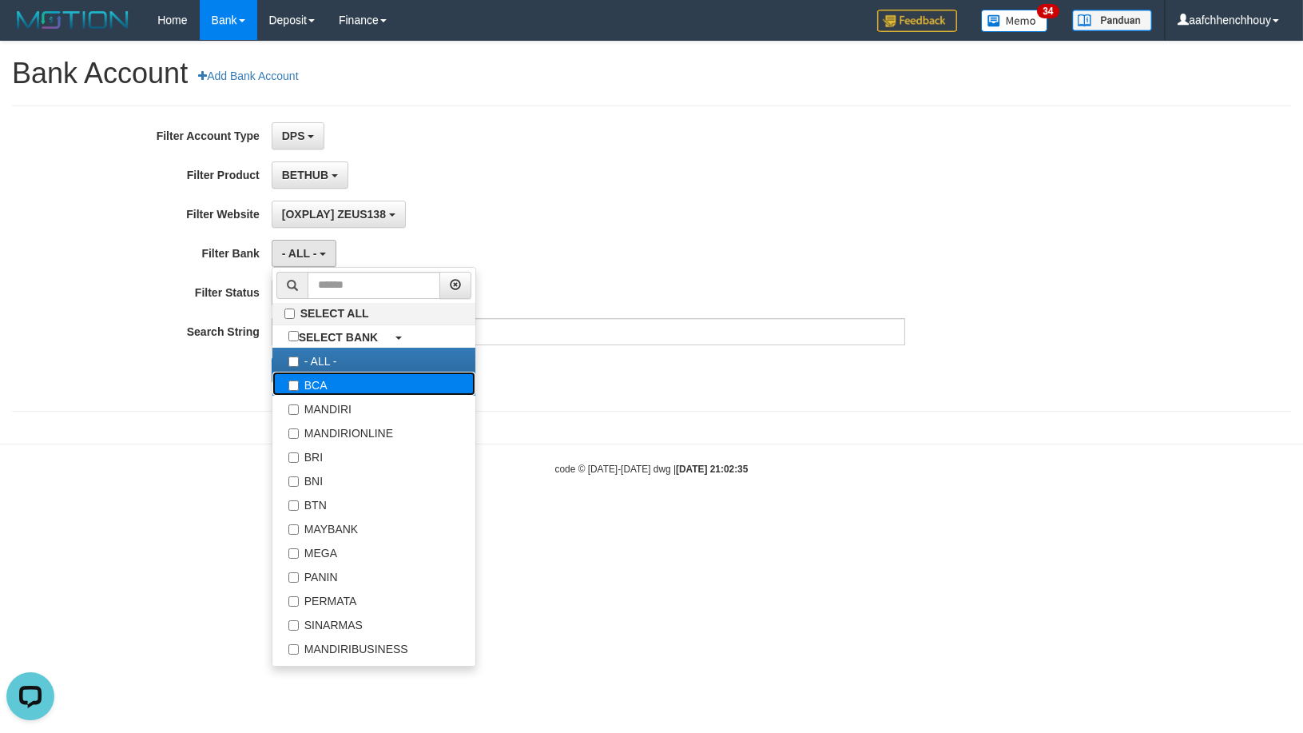
click at [331, 384] on label "BCA" at bounding box center [373, 384] width 203 height 24
select select "***"
click at [668, 216] on div "[OXPLAY] ZEUS138 SELECT ALL SELECT GAME - ALL - [OXPLAY] ZEUS138" at bounding box center [589, 214] width 634 height 27
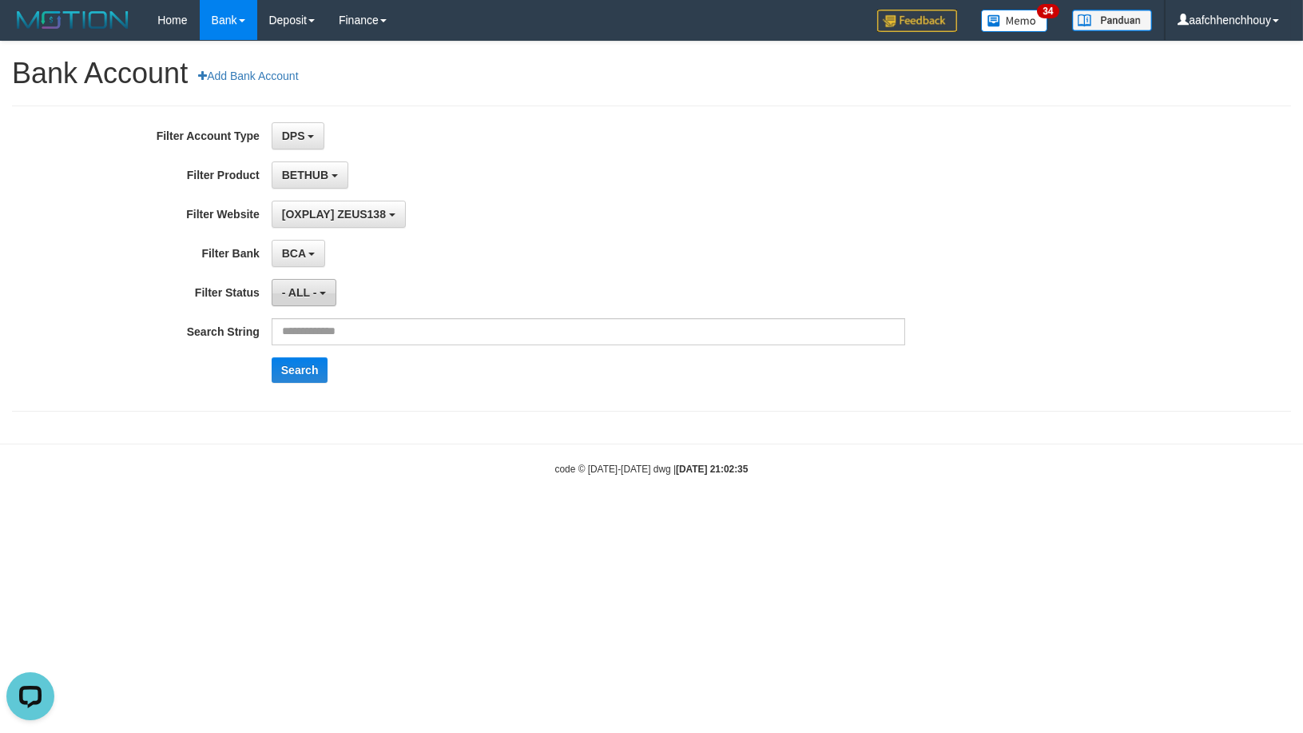
click at [304, 299] on button "- ALL -" at bounding box center [304, 292] width 65 height 27
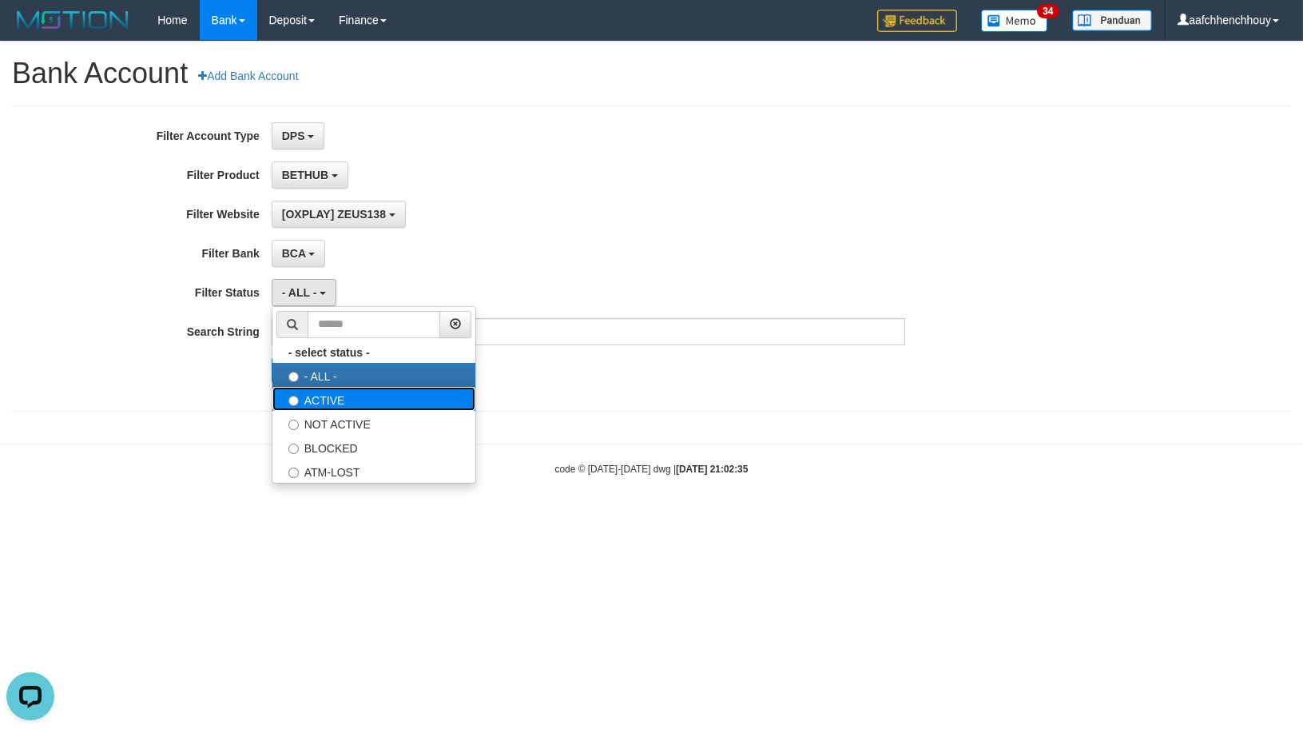
click at [364, 395] on label "ACTIVE" at bounding box center [373, 399] width 203 height 24
select select "*"
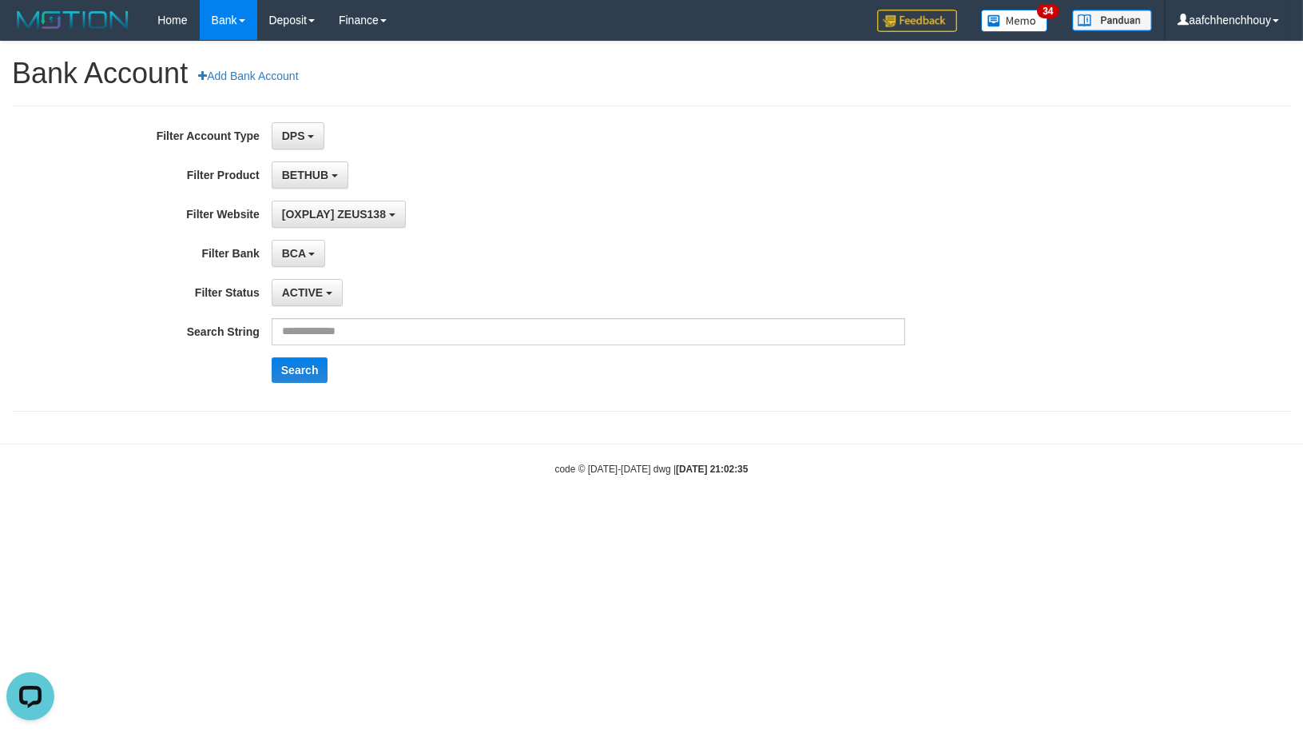
click at [638, 197] on div "**********" at bounding box center [543, 258] width 1086 height 272
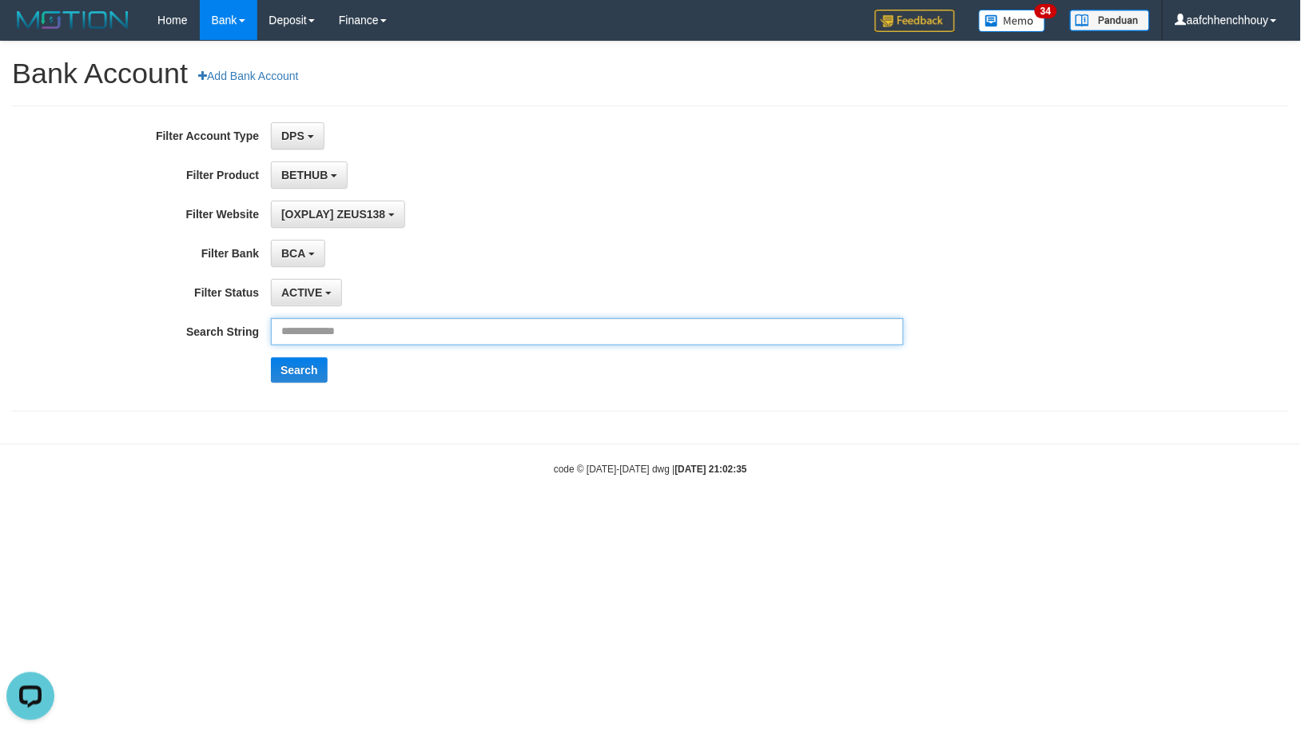
drag, startPoint x: 571, startPoint y: 329, endPoint x: 600, endPoint y: 368, distance: 47.9
click at [613, 360] on div "**********" at bounding box center [542, 258] width 1084 height 272
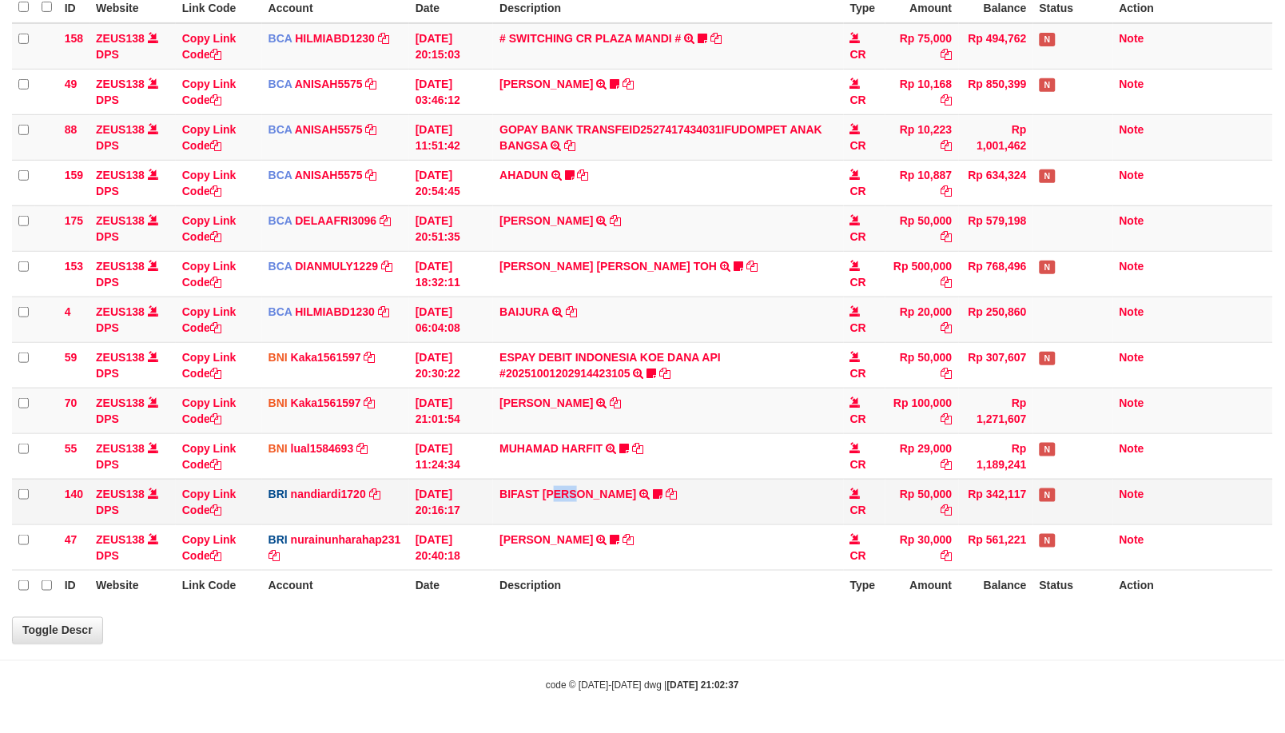
click at [599, 485] on td "BIFAST [PERSON_NAME] FIR TRANSFER NBMB BIFAST [PERSON_NAME] FIR TO NANDI ARDIAN…" at bounding box center [668, 502] width 351 height 46
select select "***"
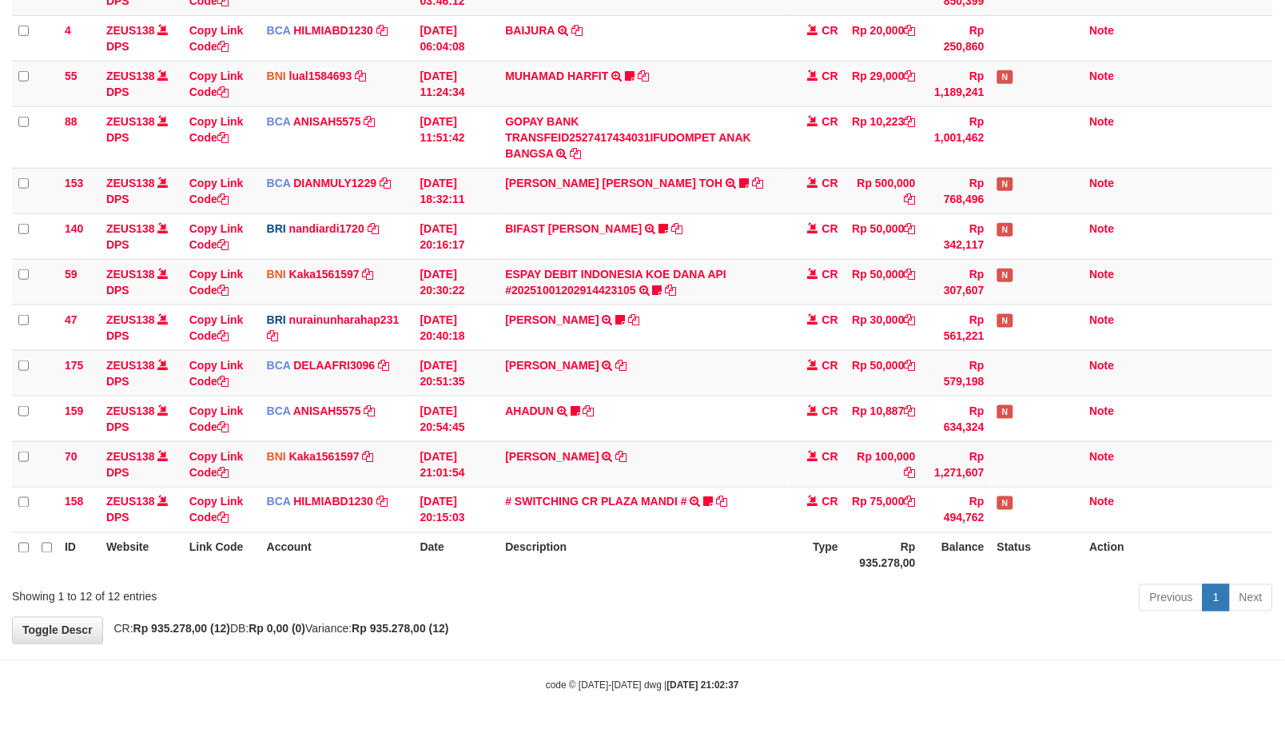
drag, startPoint x: 666, startPoint y: 584, endPoint x: 702, endPoint y: 585, distance: 35.2
click at [695, 586] on div "Previous 1 Next" at bounding box center [910, 600] width 726 height 34
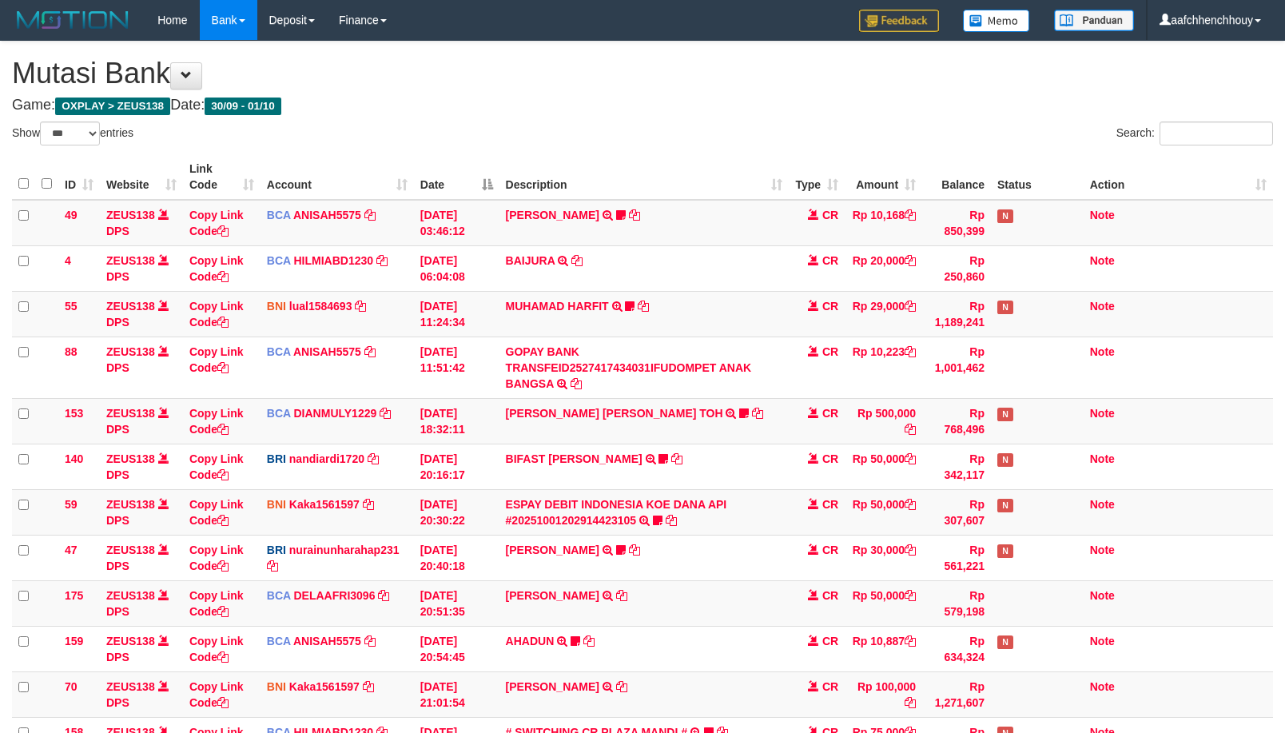
select select "***"
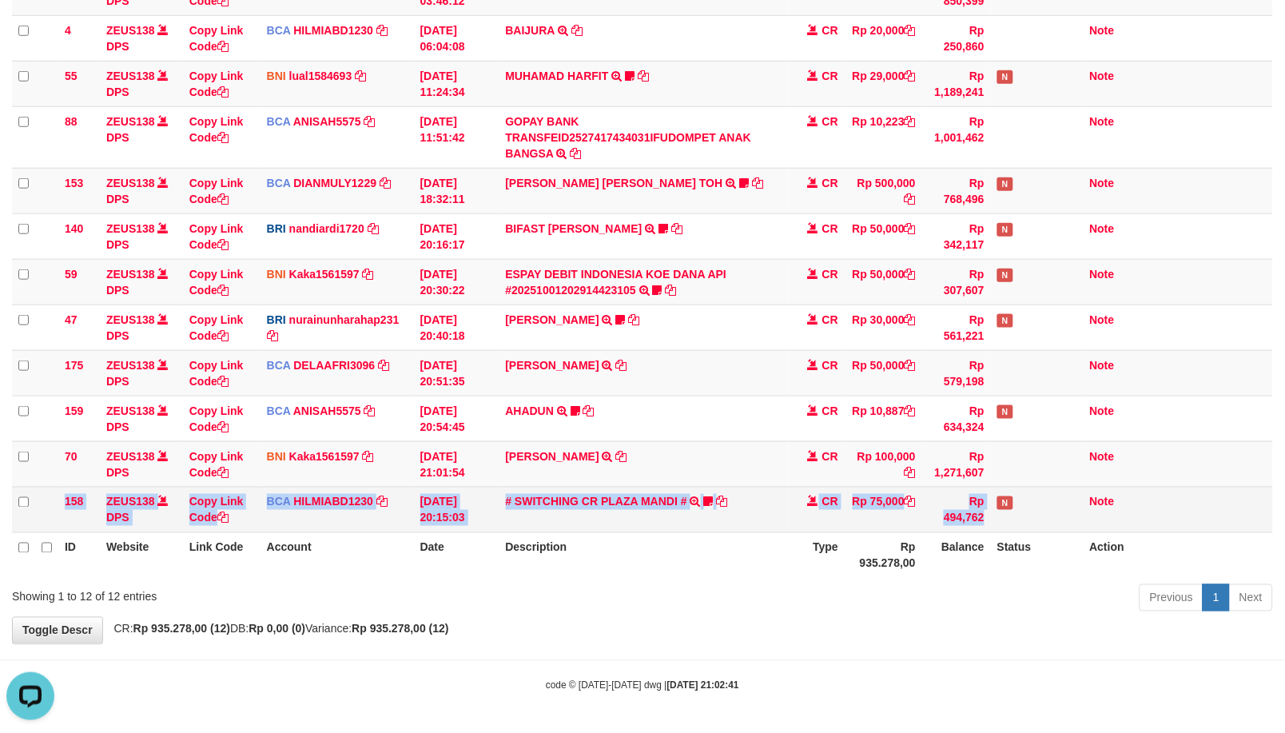
drag, startPoint x: 977, startPoint y: 501, endPoint x: 952, endPoint y: 528, distance: 37.3
click at [991, 499] on tbody "49 ZEUS138 DPS Copy Link Code BCA ANISAH5575 DPS [PERSON_NAME] mutasi_20251001_…" at bounding box center [642, 251] width 1261 height 563
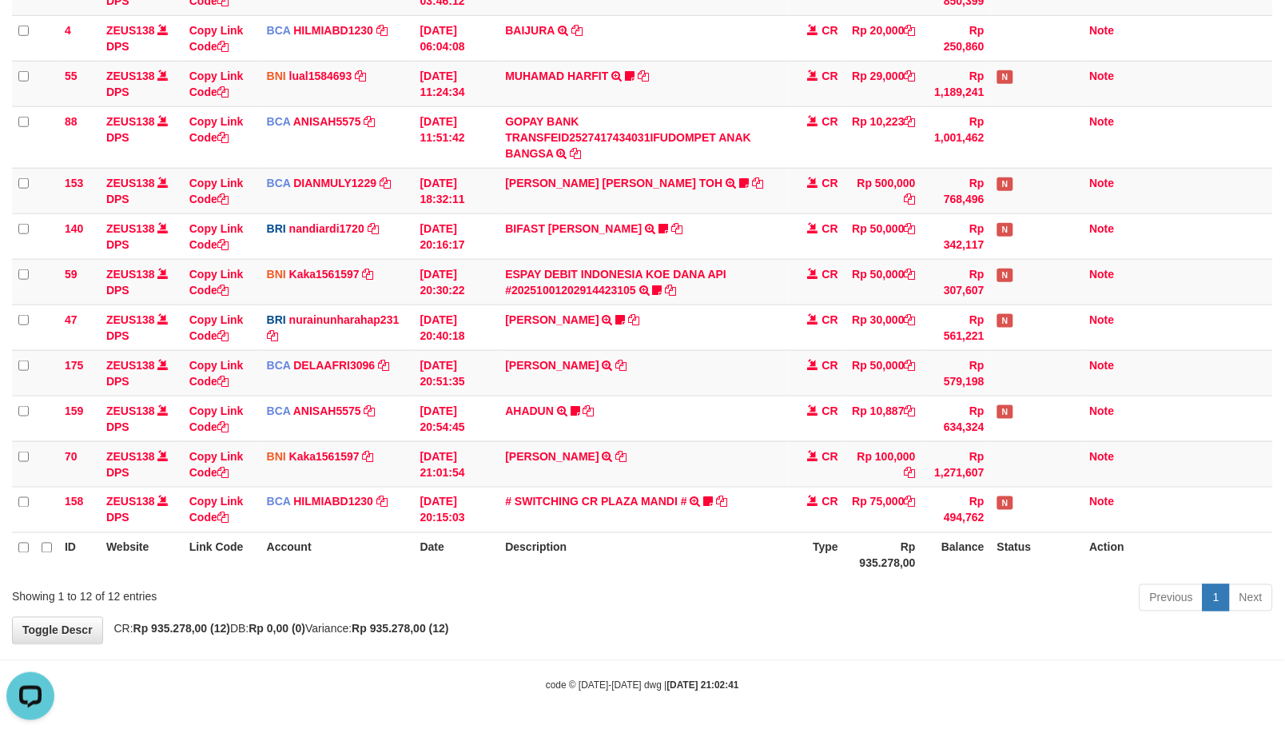
drag, startPoint x: 912, startPoint y: 607, endPoint x: 762, endPoint y: 674, distance: 163.8
click at [884, 637] on div "**********" at bounding box center [642, 227] width 1285 height 832
click at [823, 663] on body "Toggle navigation Home Bank Account List Load By Website Group [OXPLAY] ZEUS138…" at bounding box center [642, 251] width 1285 height 963
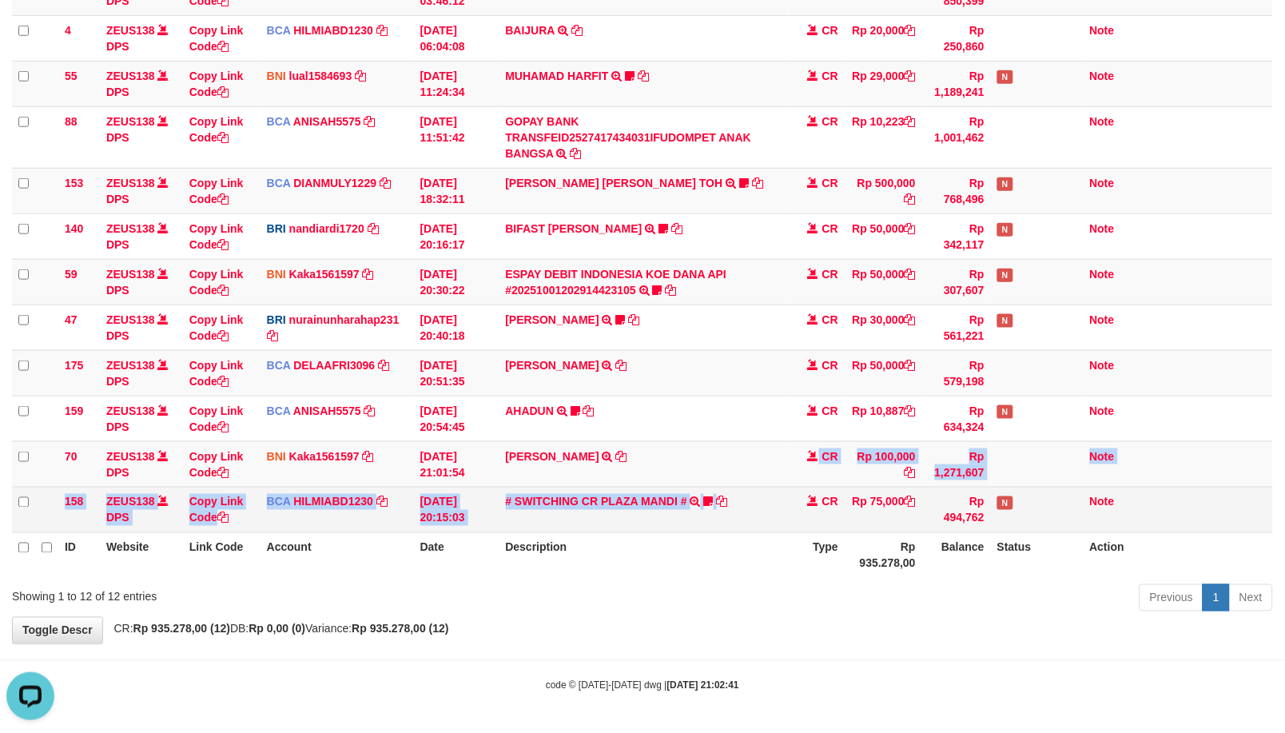
drag, startPoint x: 778, startPoint y: 486, endPoint x: 771, endPoint y: 492, distance: 9.0
click at [774, 489] on tbody "49 ZEUS138 DPS Copy Link Code BCA ANISAH5575 DPS ANISAH mutasi_20251001_3827 | …" at bounding box center [642, 251] width 1261 height 563
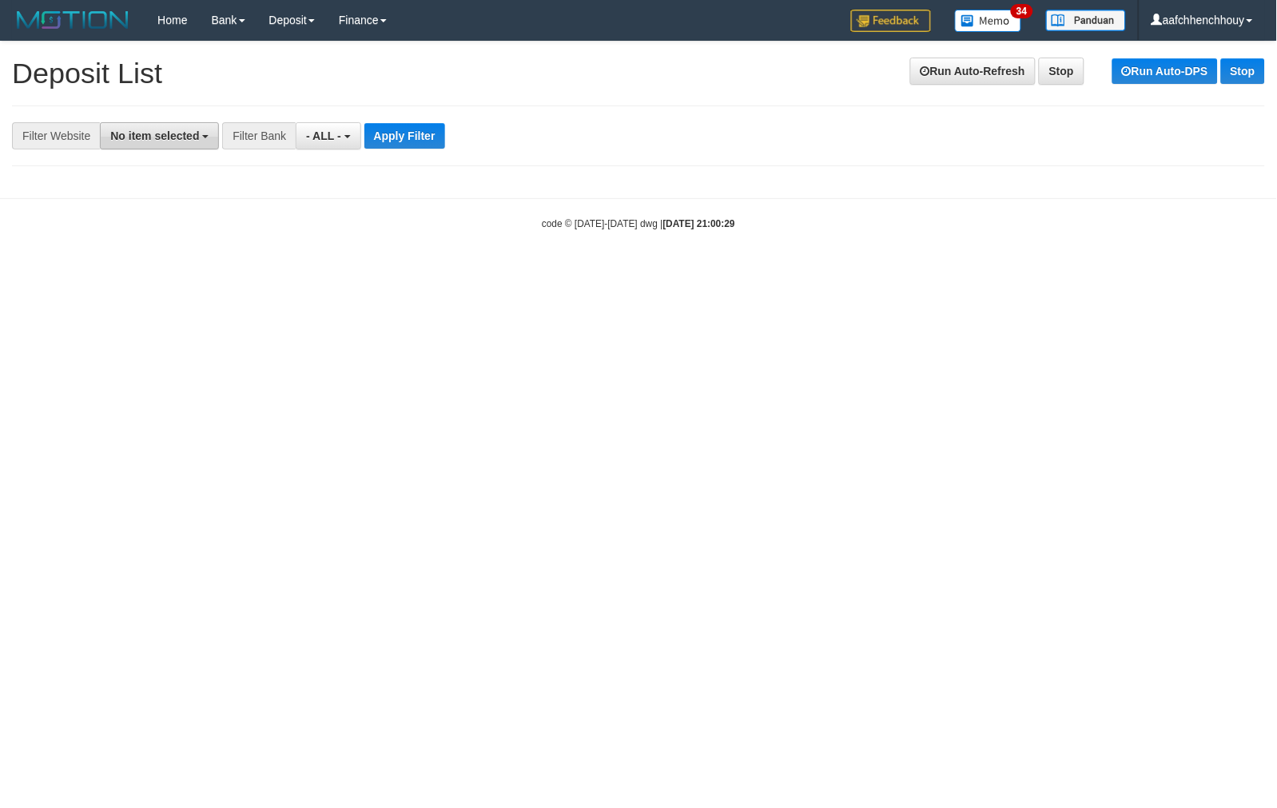
click at [198, 140] on span "No item selected" at bounding box center [154, 135] width 89 height 13
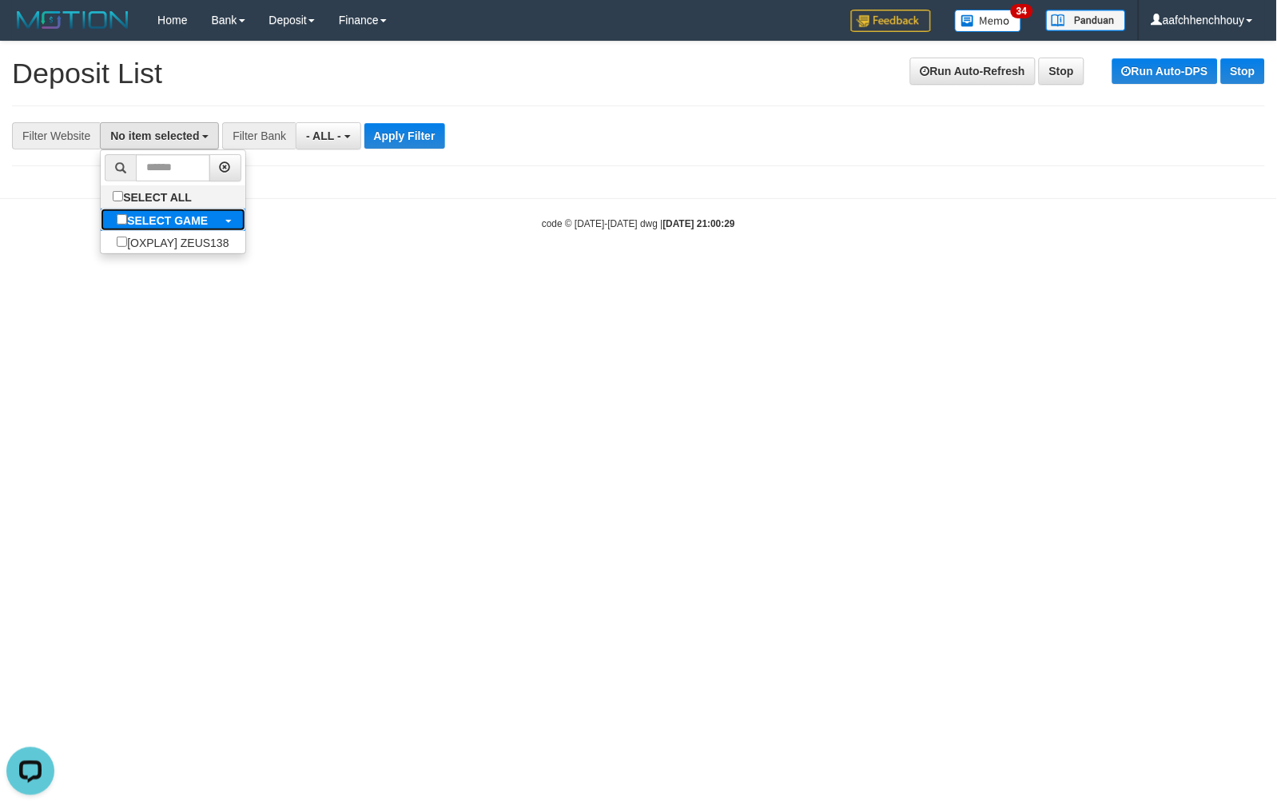
click at [169, 210] on label "SELECT GAME" at bounding box center [162, 220] width 123 height 22
click at [169, 217] on b "SELECT GAME" at bounding box center [167, 220] width 81 height 13
select select "***"
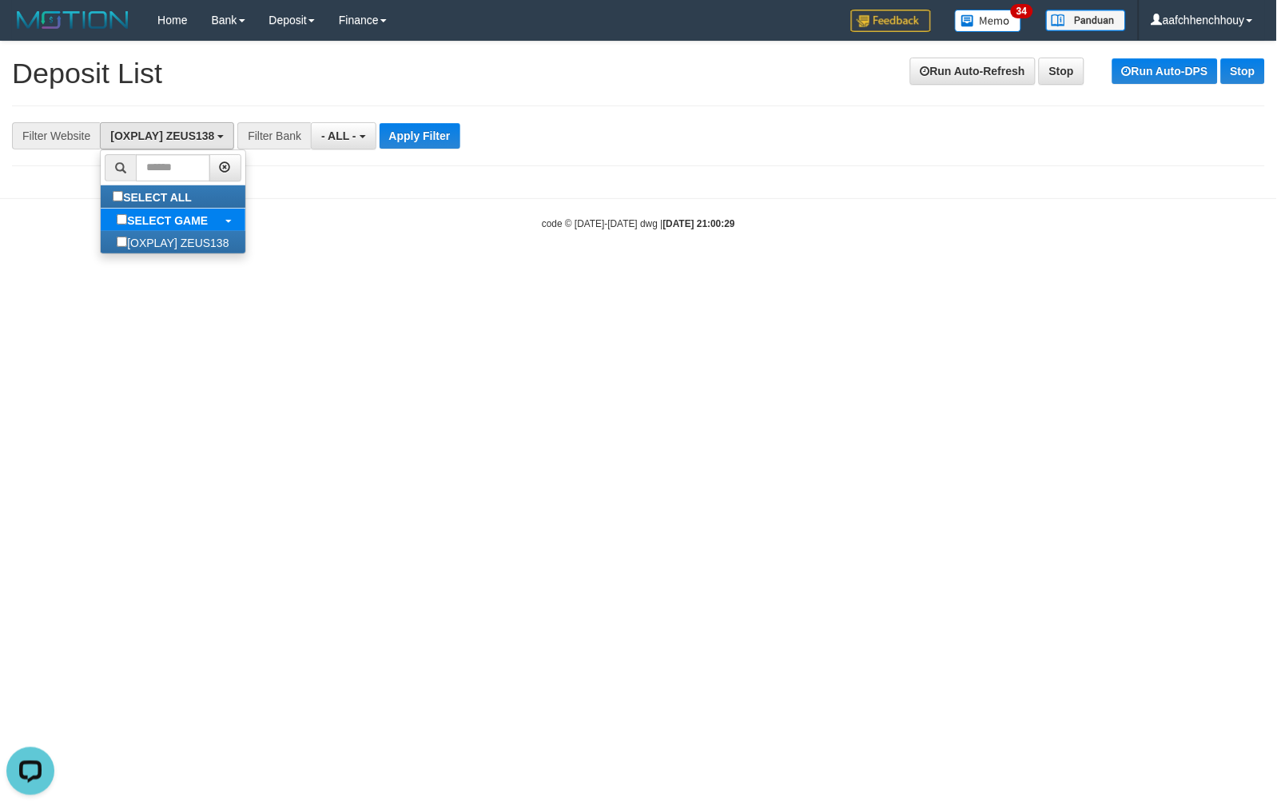
scroll to position [14, 0]
click at [384, 140] on button "Apply Filter" at bounding box center [420, 136] width 81 height 26
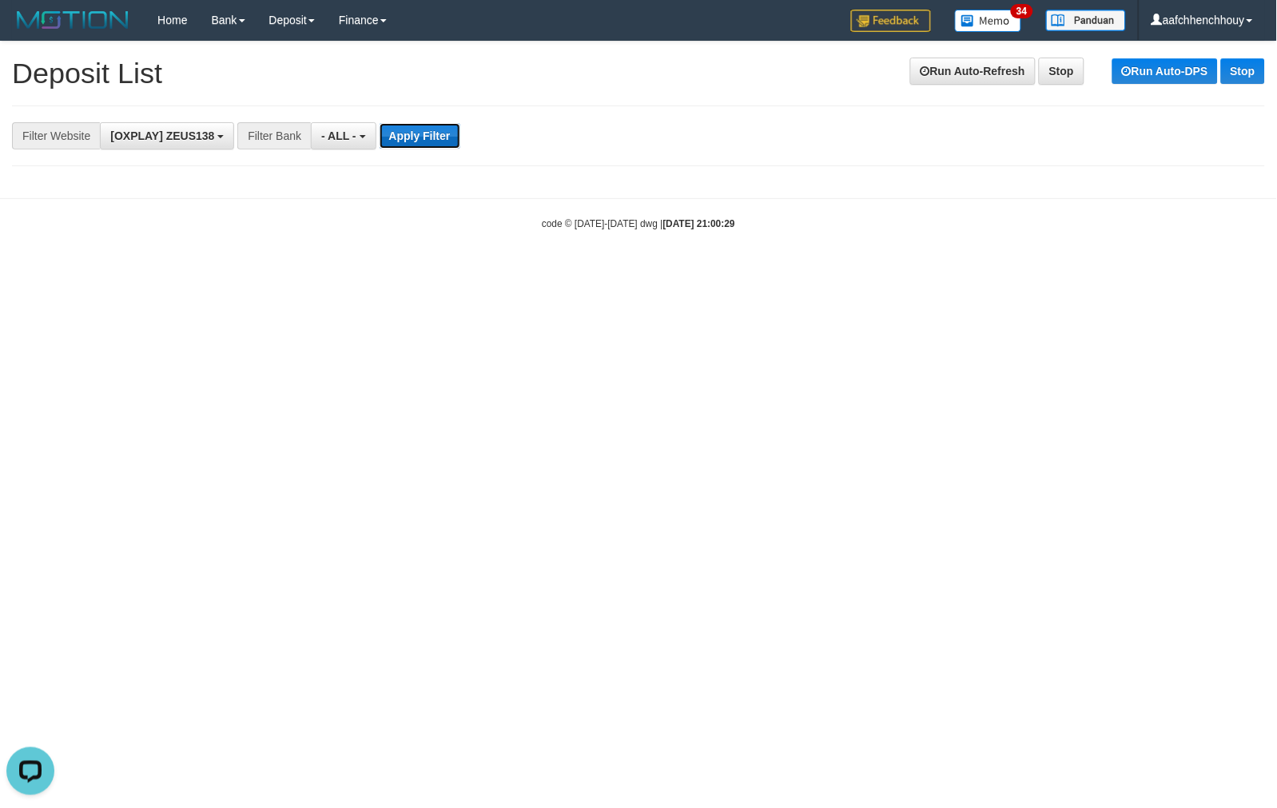
click at [396, 136] on button "Apply Filter" at bounding box center [420, 136] width 81 height 26
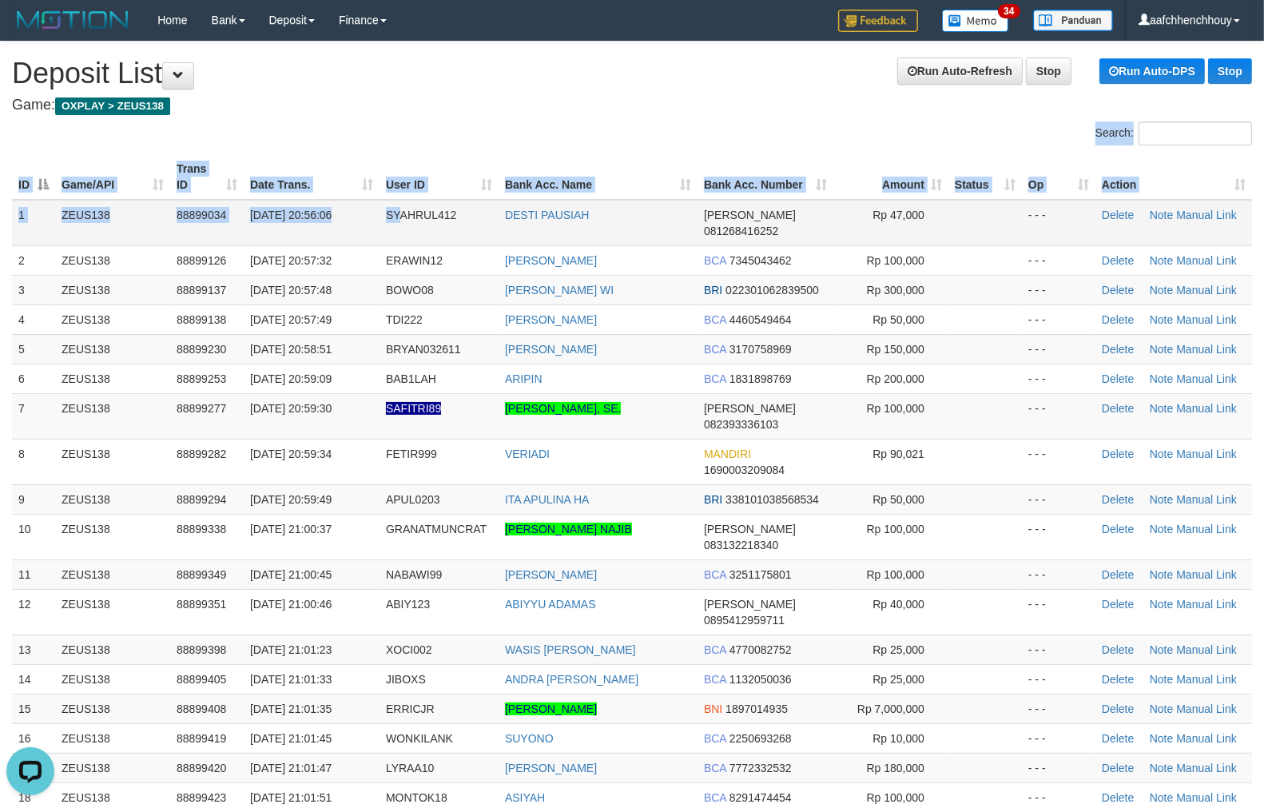
drag, startPoint x: 350, startPoint y: 164, endPoint x: 410, endPoint y: 200, distance: 69.9
click at [410, 200] on div "Search: ID Game/API Trans ID Date Trans. User ID Bank Acc. Name Bank Acc. Numbe…" at bounding box center [632, 568] width 1240 height 895
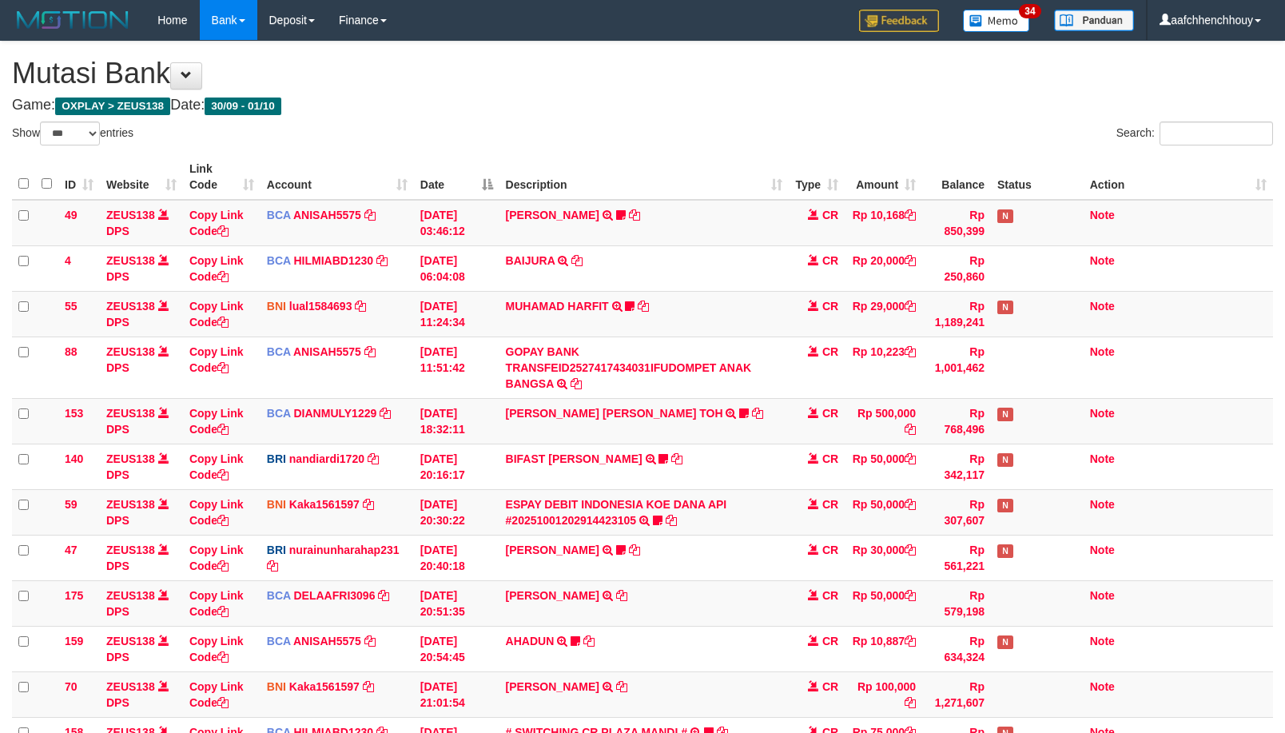
select select "***"
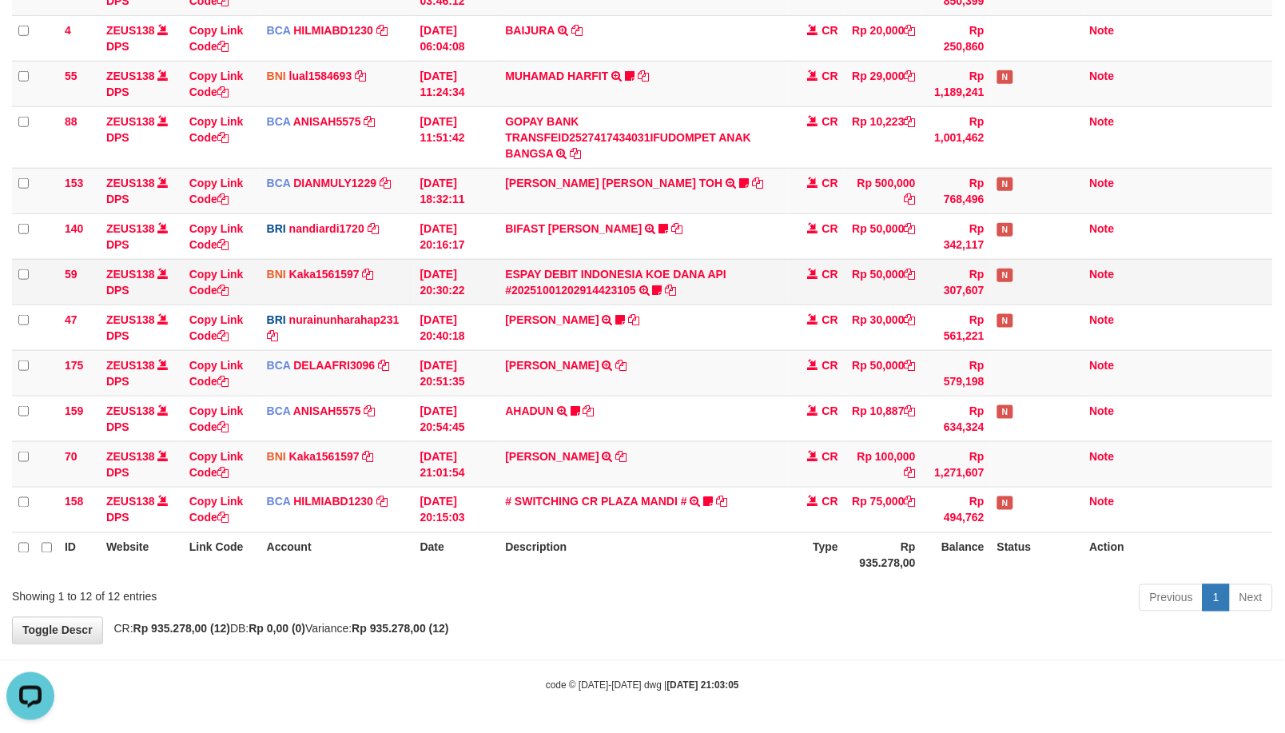
drag, startPoint x: 802, startPoint y: 283, endPoint x: 801, endPoint y: 298, distance: 15.2
click at [795, 294] on tbody "49 ZEUS138 DPS Copy Link Code BCA ANISAH5575 DPS ANISAH mutasi_20251001_3827 | …" at bounding box center [642, 251] width 1261 height 563
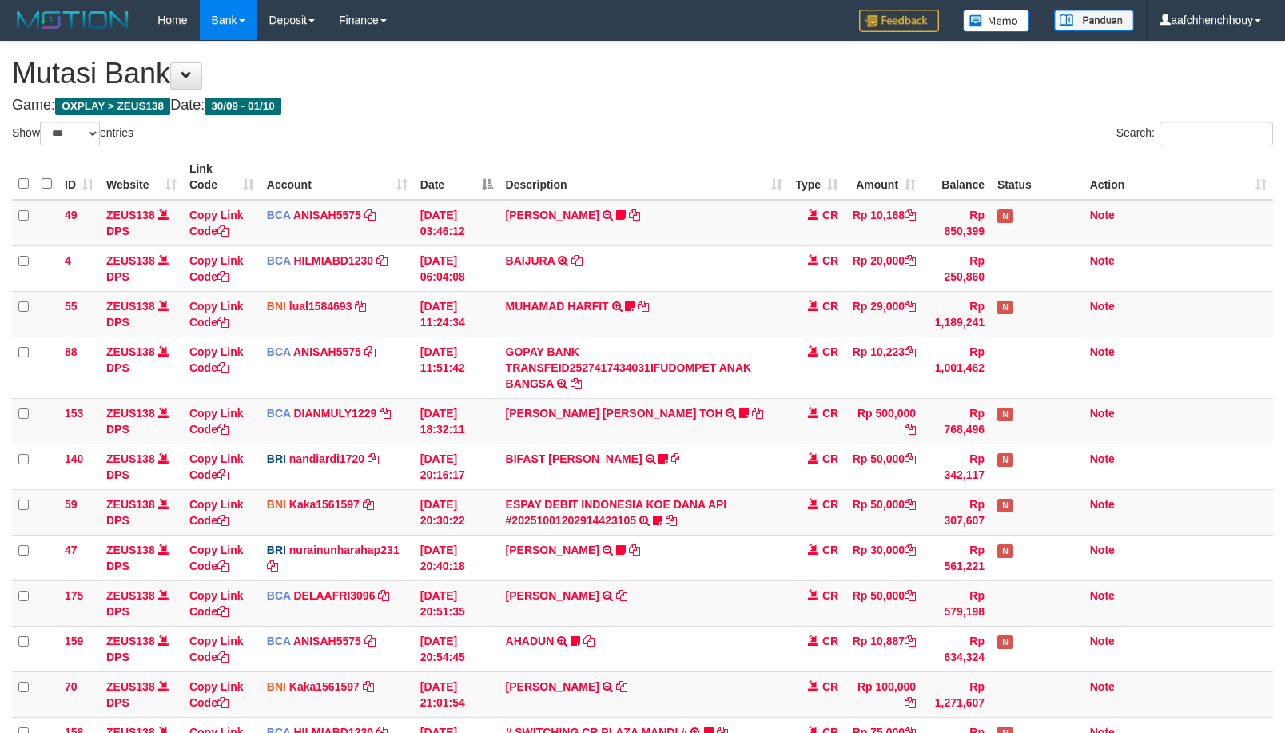
select select "***"
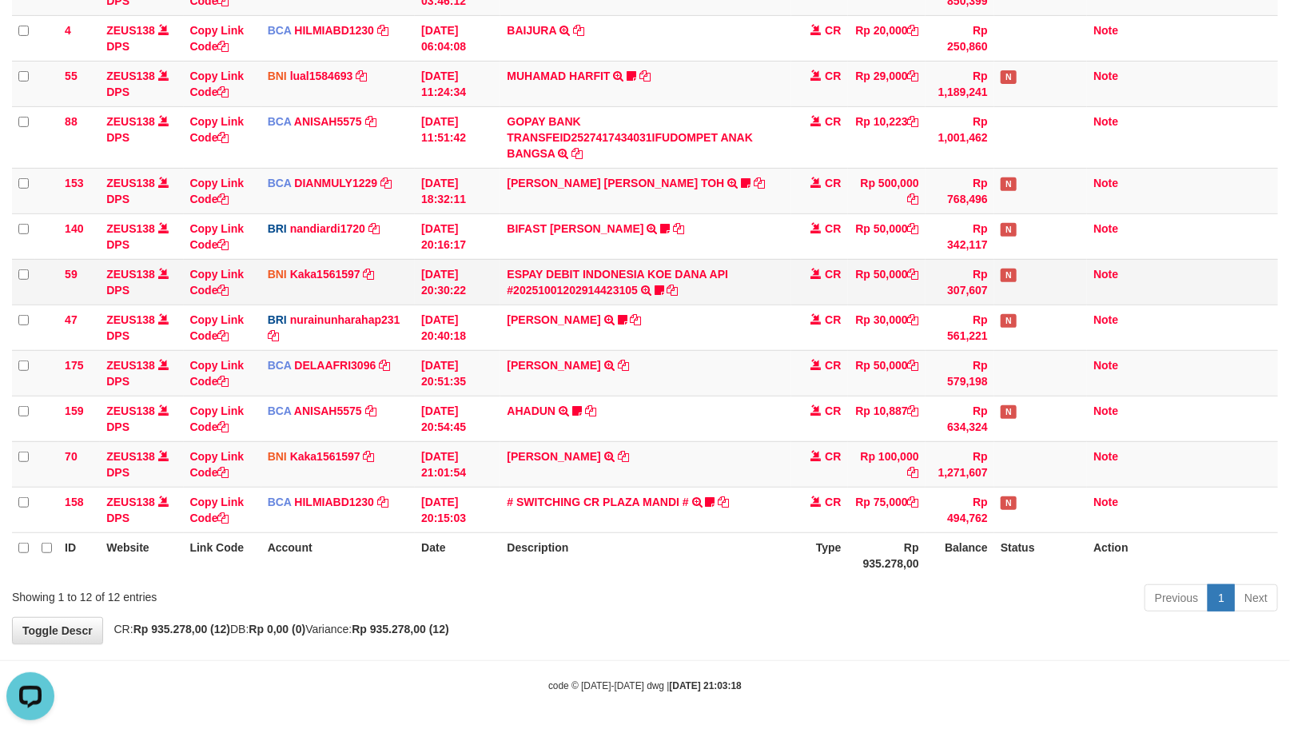
drag, startPoint x: 819, startPoint y: 274, endPoint x: 821, endPoint y: 284, distance: 10.5
click at [821, 284] on td "CR" at bounding box center [819, 282] width 56 height 46
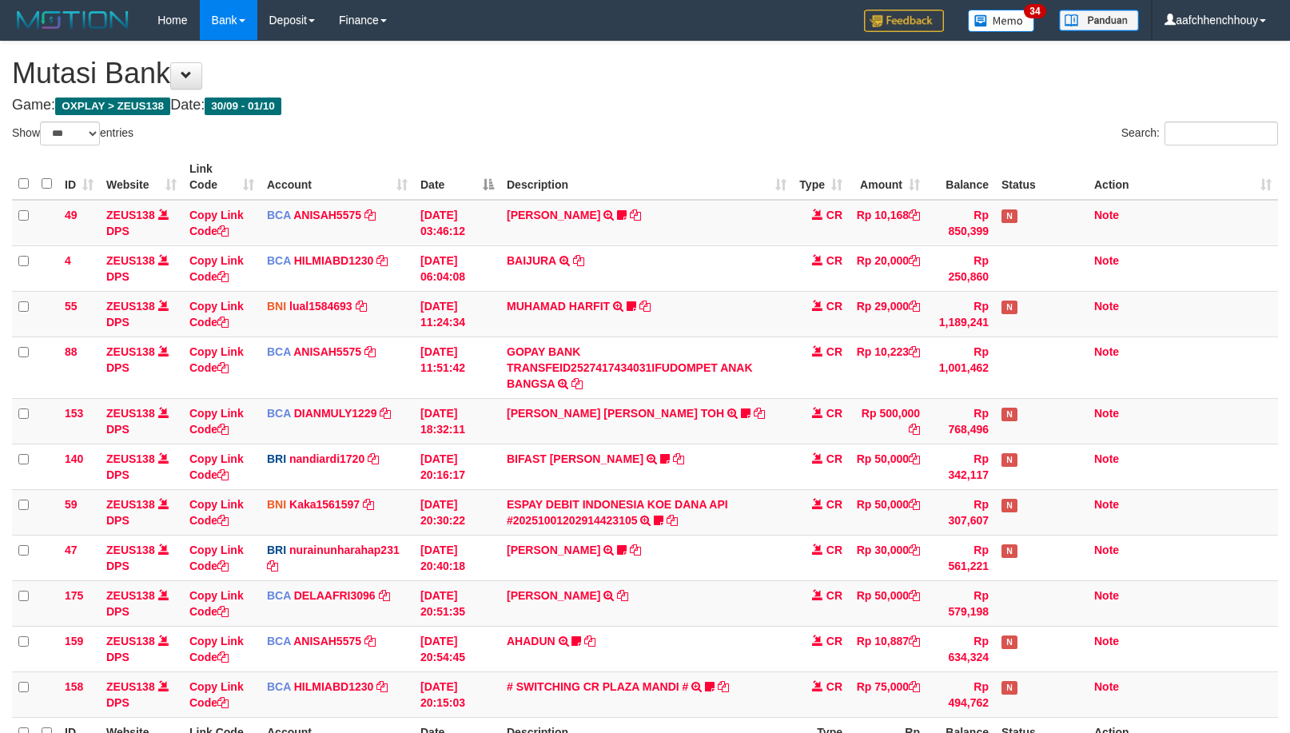
select select "***"
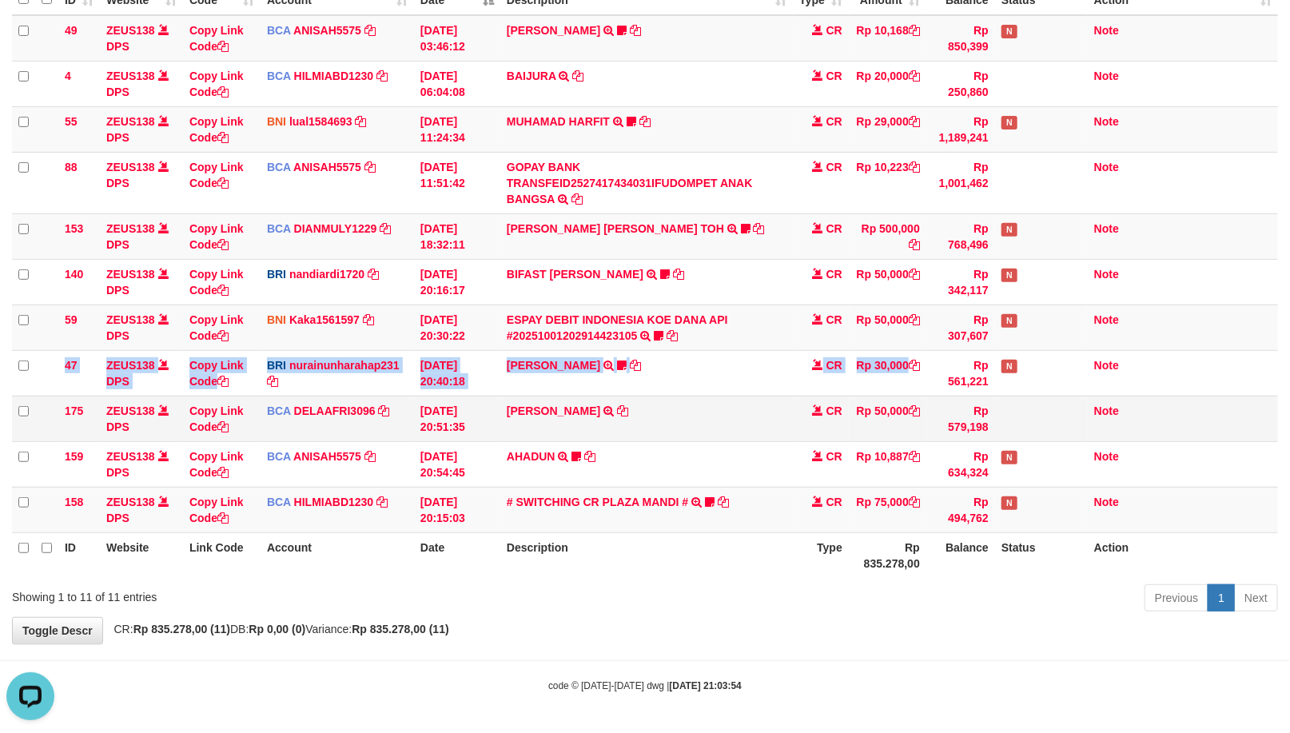
drag, startPoint x: 813, startPoint y: 418, endPoint x: 888, endPoint y: 409, distance: 75.6
click at [876, 390] on tbody "49 ZEUS138 DPS Copy Link Code BCA ANISAH5575 DPS ANISAH mutasi_20251001_3827 | …" at bounding box center [645, 274] width 1266 height 518
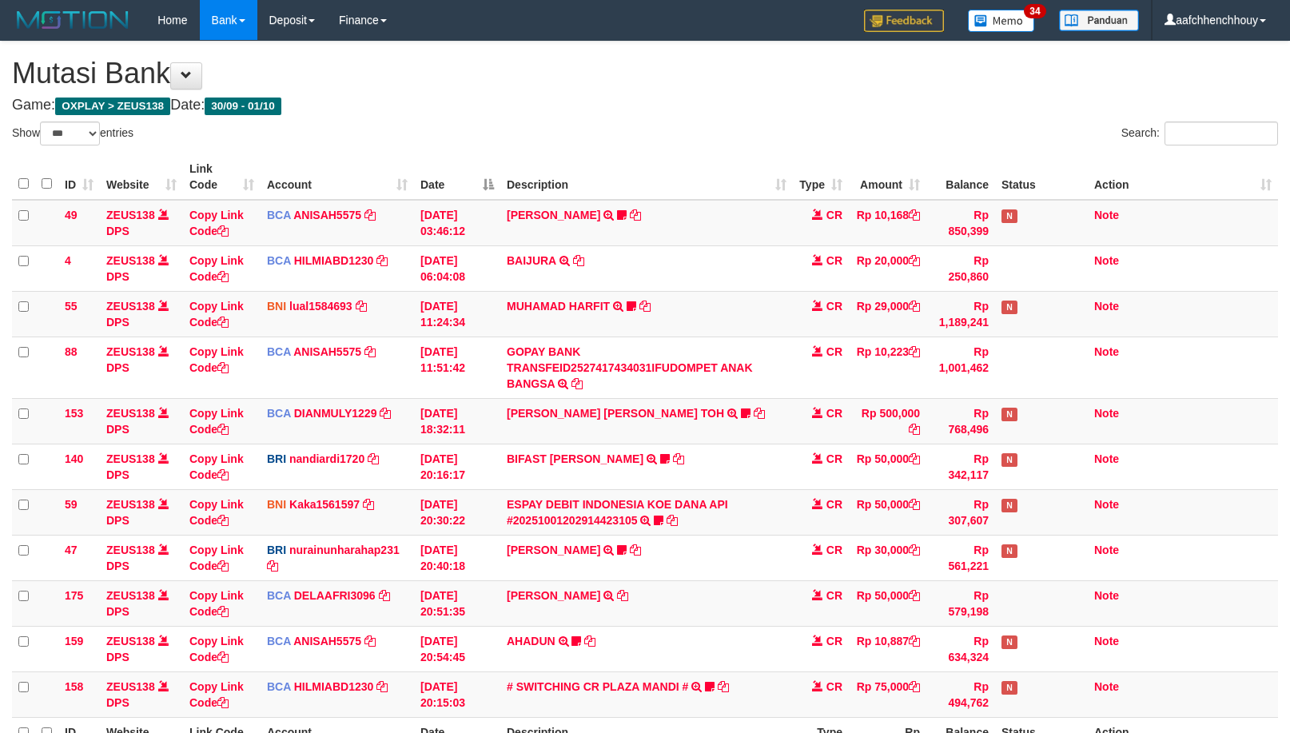
select select "***"
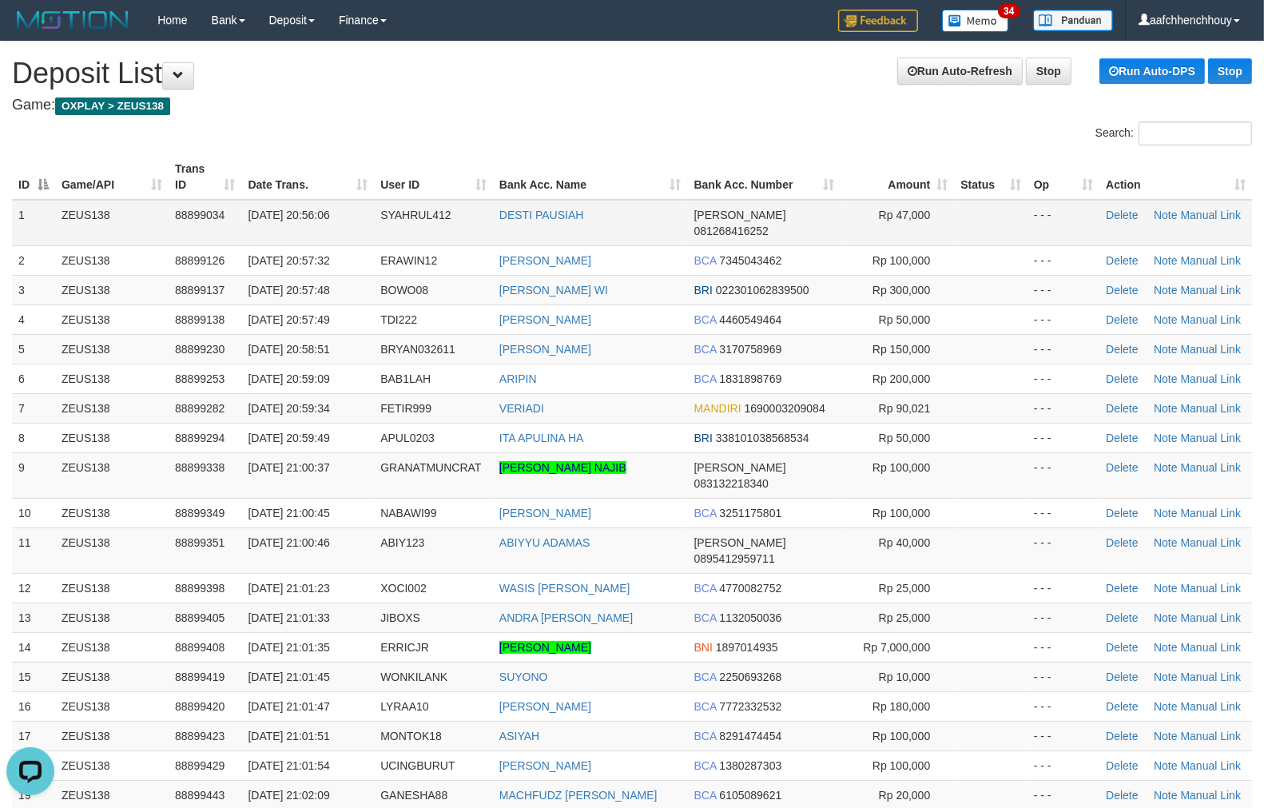
drag, startPoint x: 337, startPoint y: 129, endPoint x: 11, endPoint y: 212, distance: 336.5
click at [331, 126] on div "Search:" at bounding box center [632, 135] width 1264 height 28
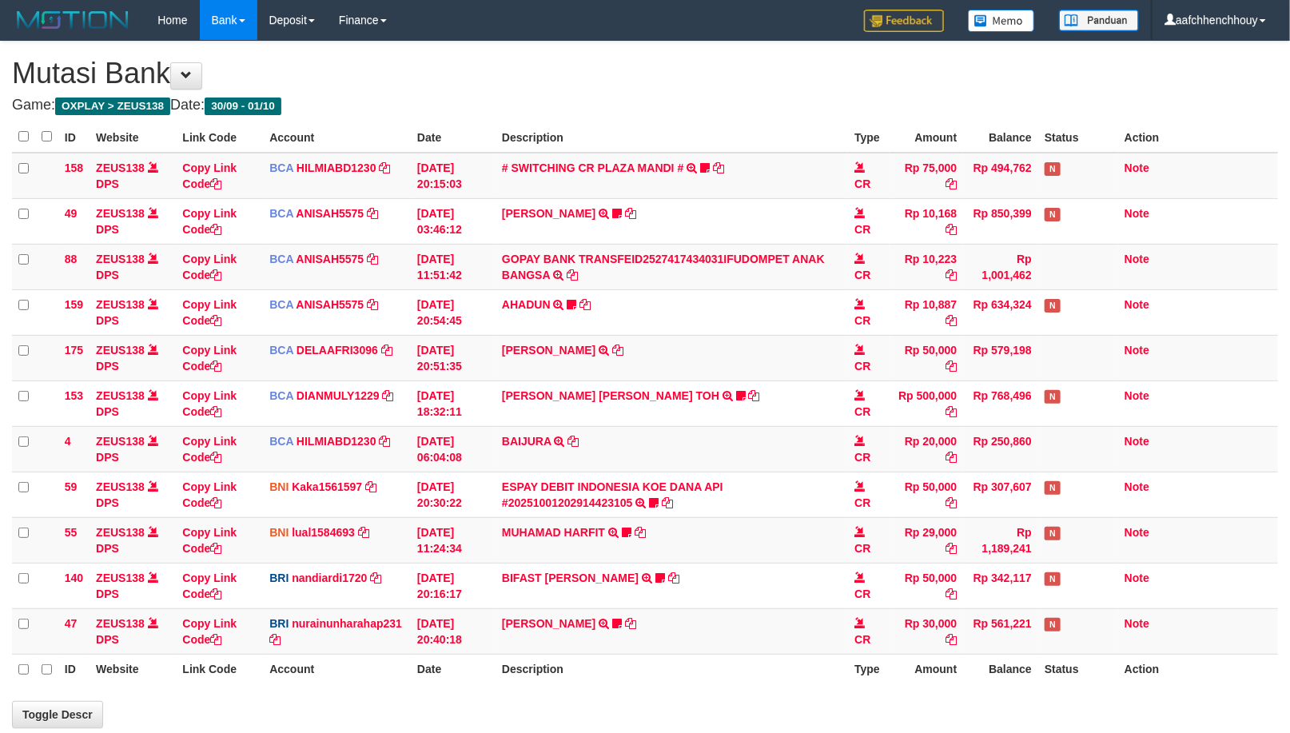
scroll to position [185, 0]
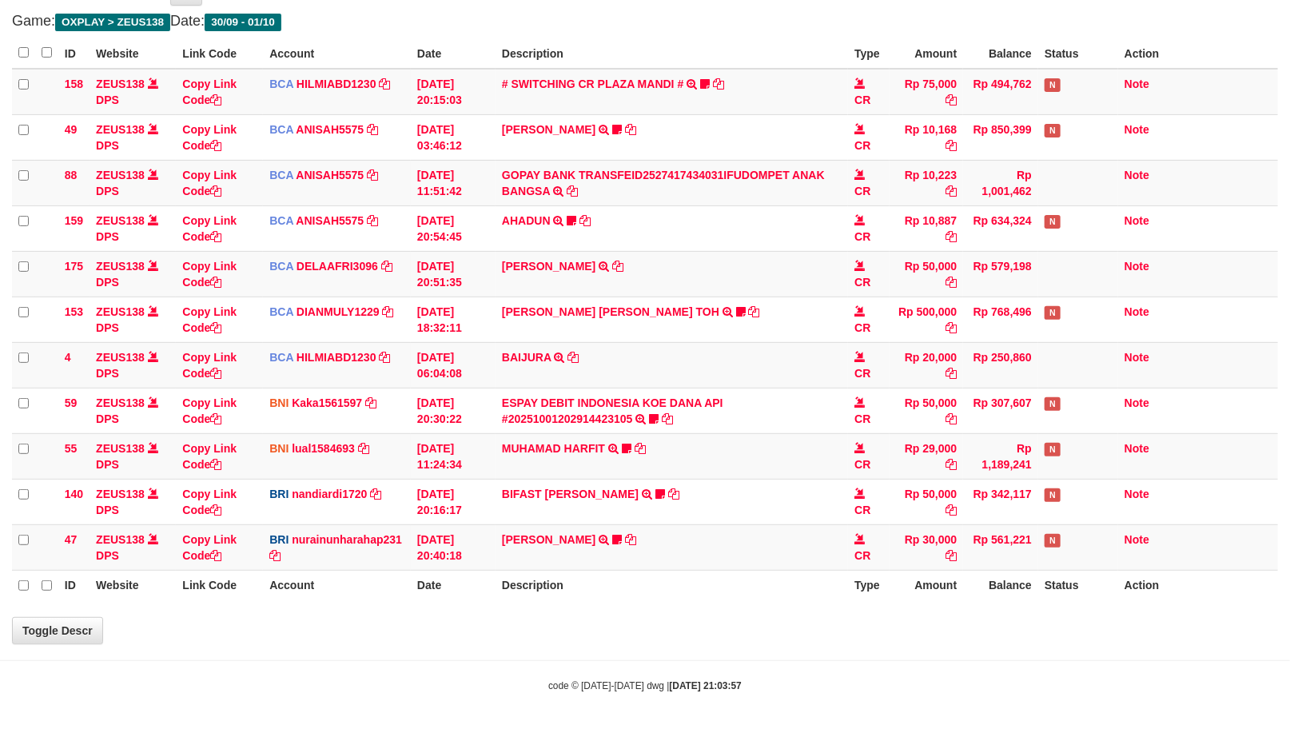
select select "***"
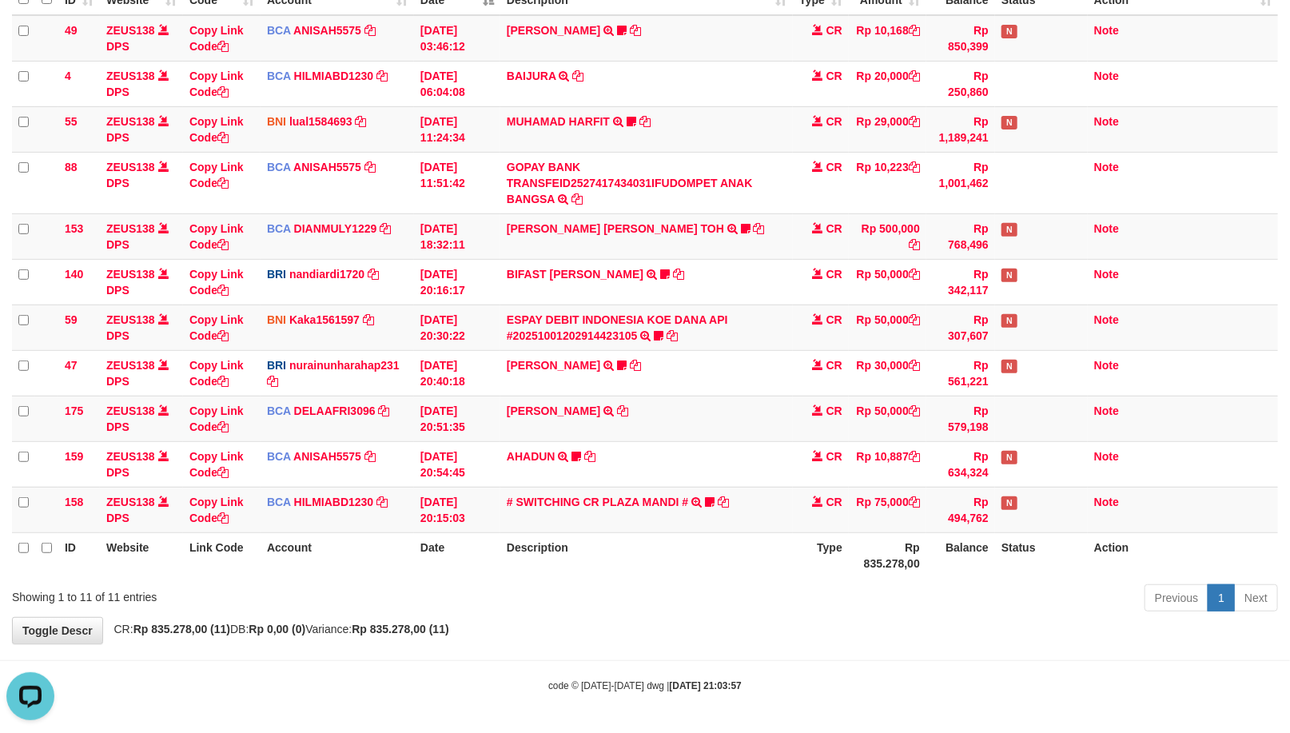
scroll to position [0, 0]
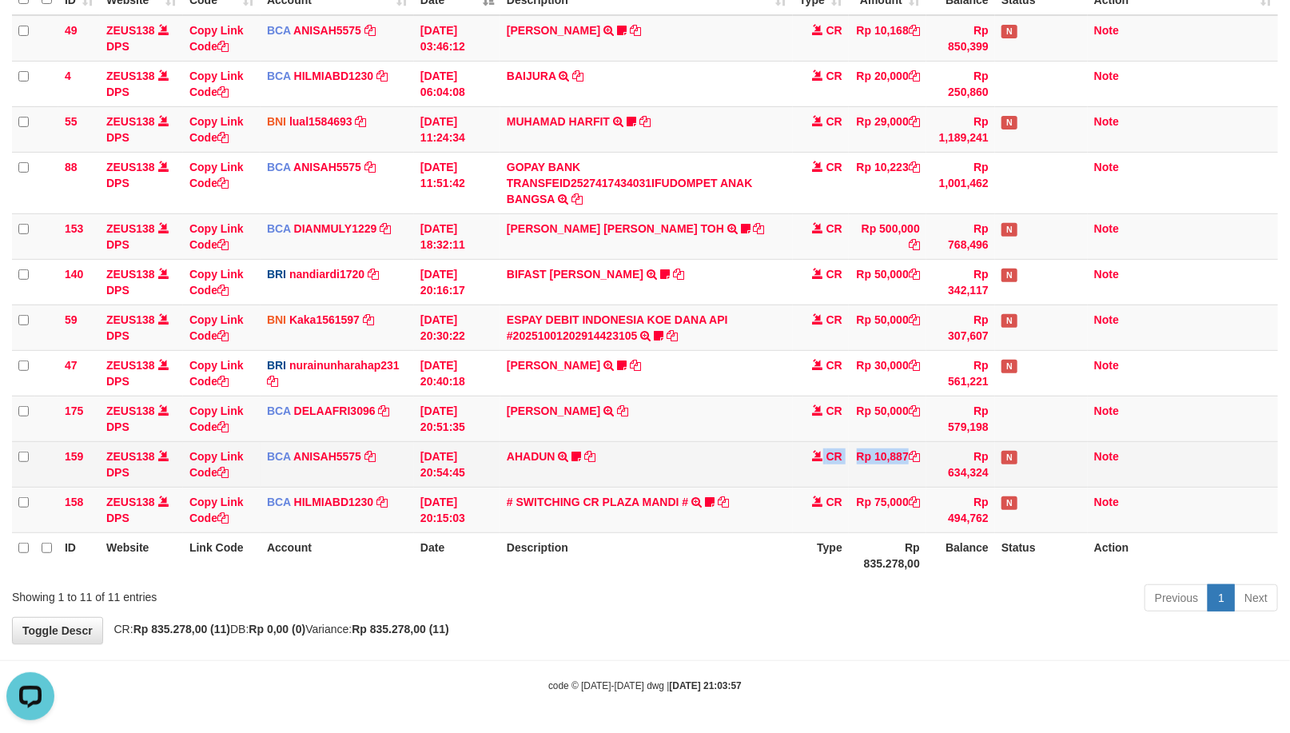
drag, startPoint x: 813, startPoint y: 456, endPoint x: 819, endPoint y: 450, distance: 8.5
click at [819, 450] on tr "159 ZEUS138 DPS Copy Link Code BCA ANISAH5575 DPS ANISAH mutasi_20251001_3827 |…" at bounding box center [645, 464] width 1266 height 46
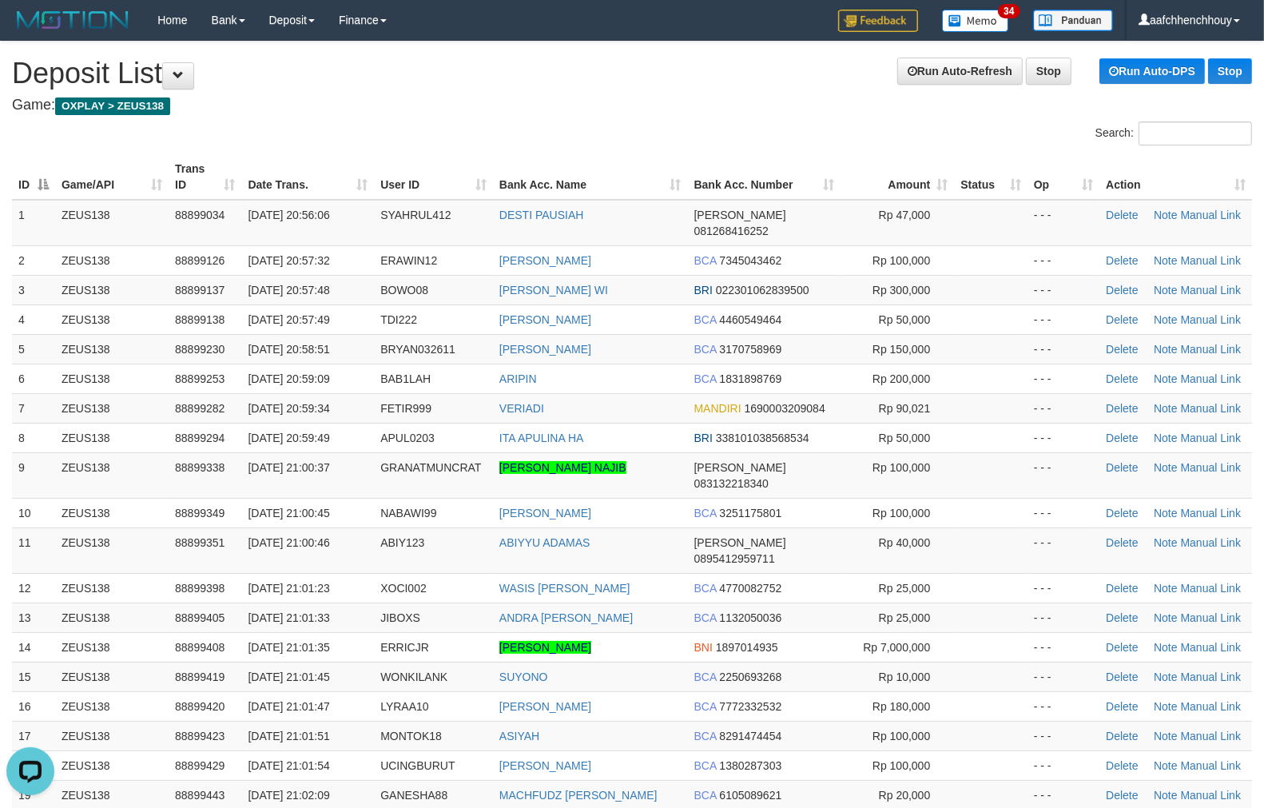
click at [424, 181] on th "User ID" at bounding box center [433, 177] width 119 height 46
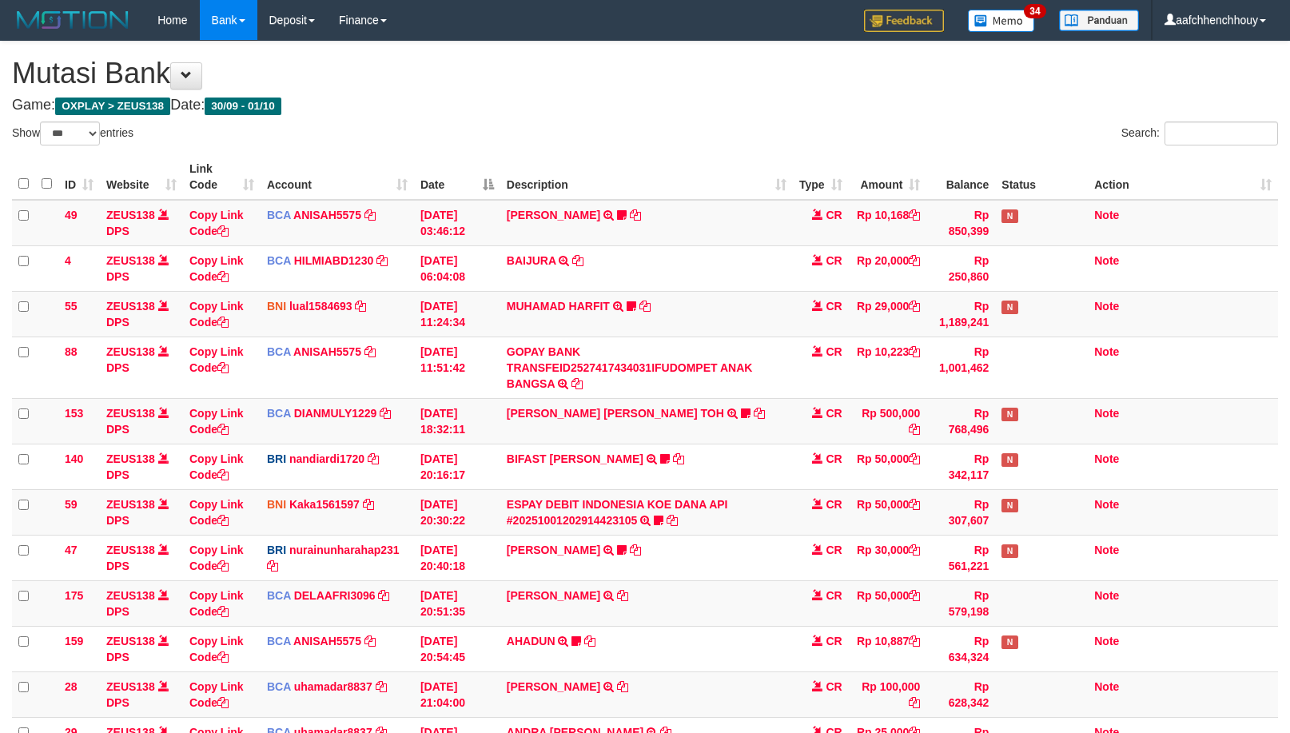
select select "***"
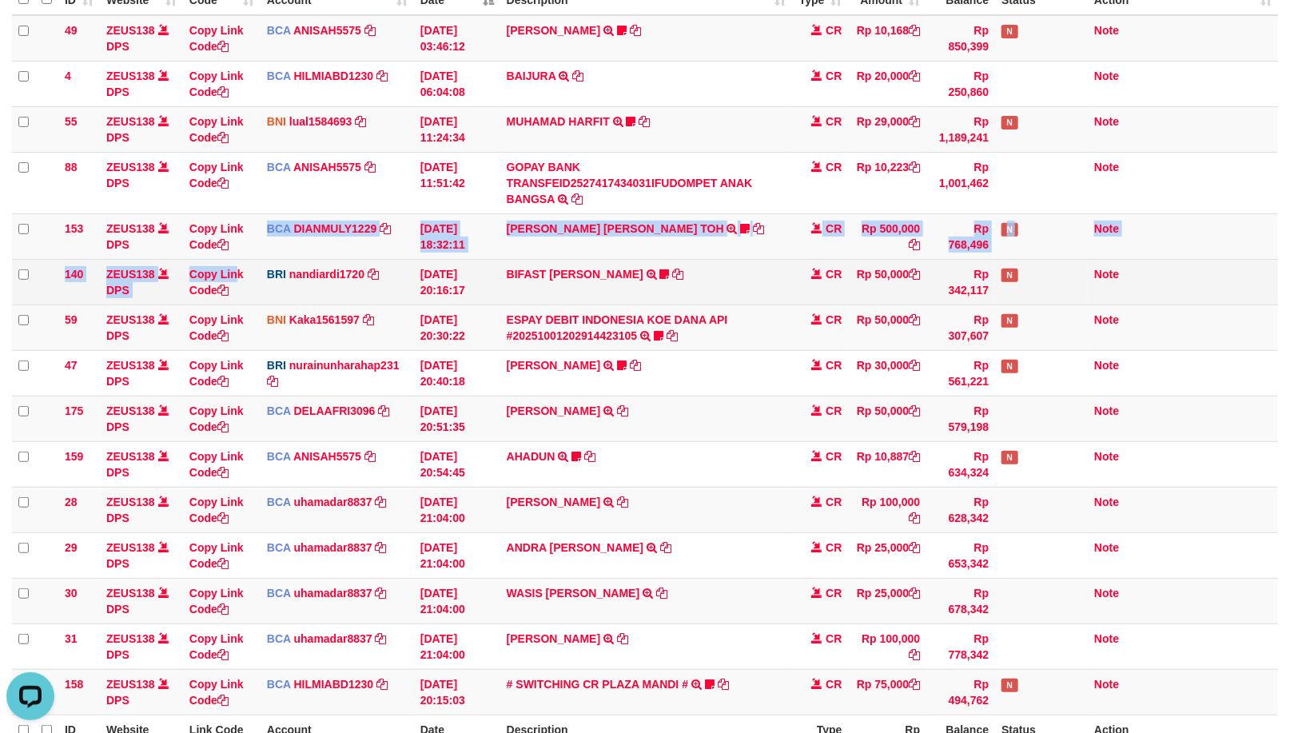
drag, startPoint x: 238, startPoint y: 253, endPoint x: 234, endPoint y: 261, distance: 8.2
click at [234, 261] on tbody "49 ZEUS138 DPS Copy Link Code BCA ANISAH5575 DPS ANISAH mutasi_20251001_3827 | …" at bounding box center [645, 365] width 1266 height 700
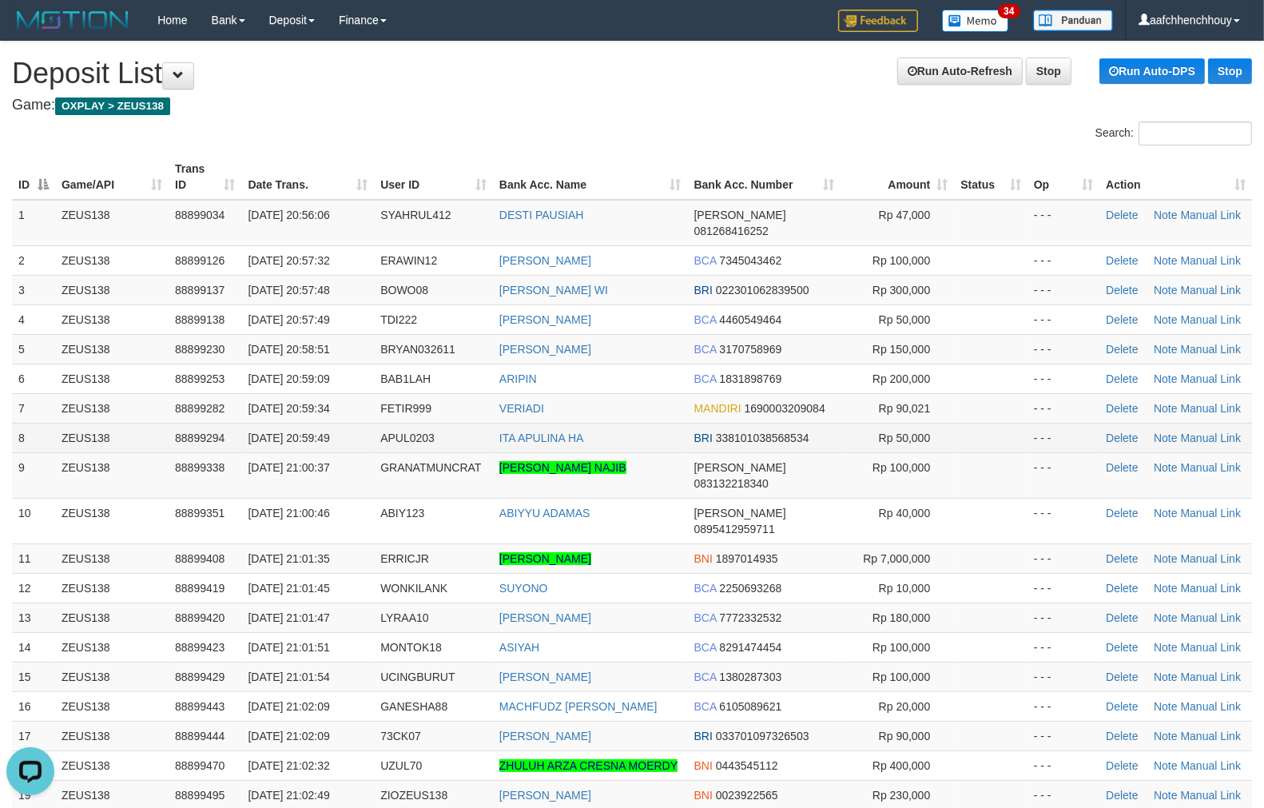
click at [286, 420] on tbody "1 ZEUS138 88899034 01/10/2025 20:56:06 SYAHRUL412 DESTI PAUSIAH DANA 0812684162…" at bounding box center [632, 610] width 1240 height 820
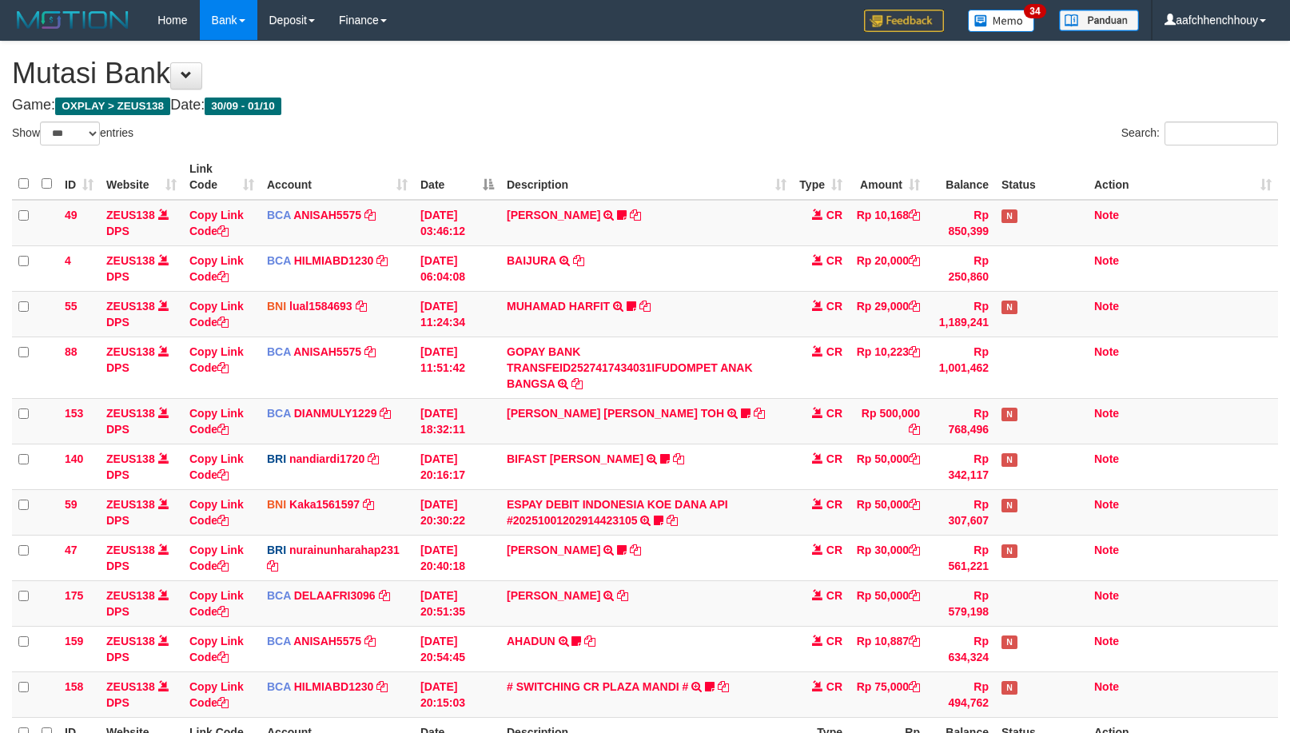
select select "***"
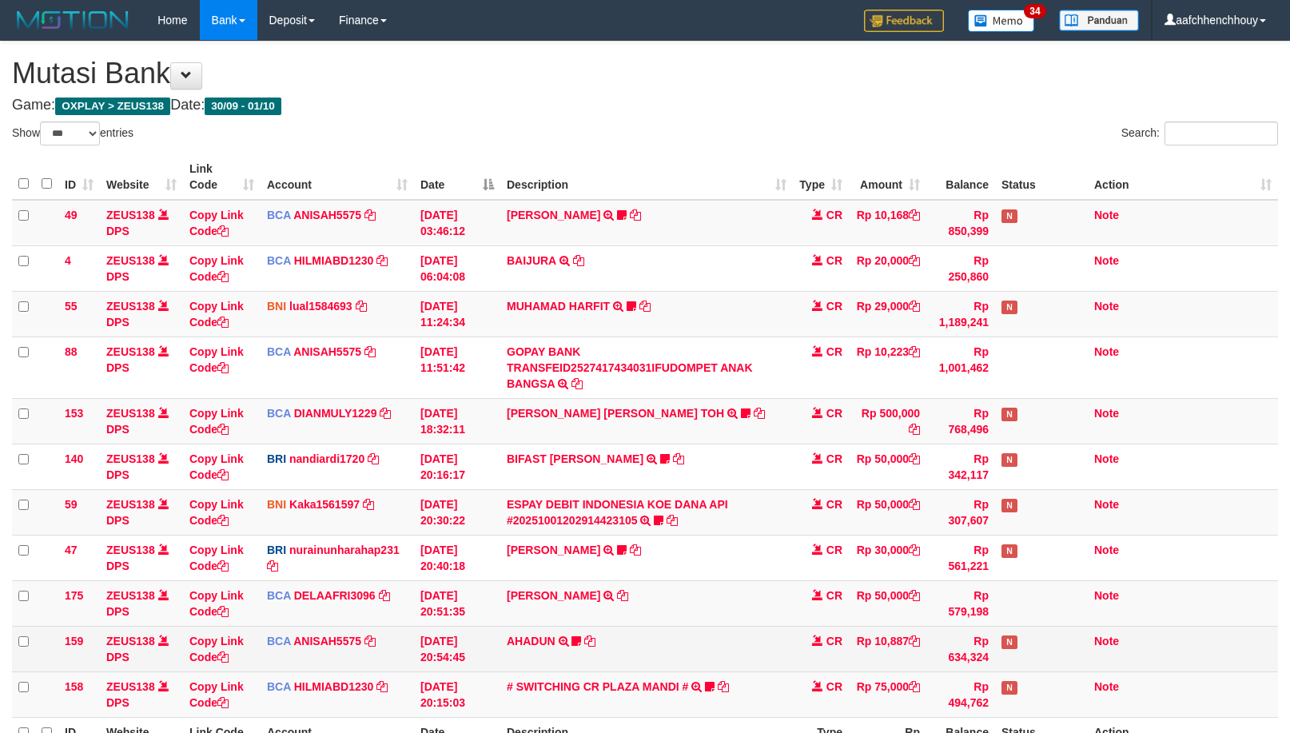
scroll to position [185, 0]
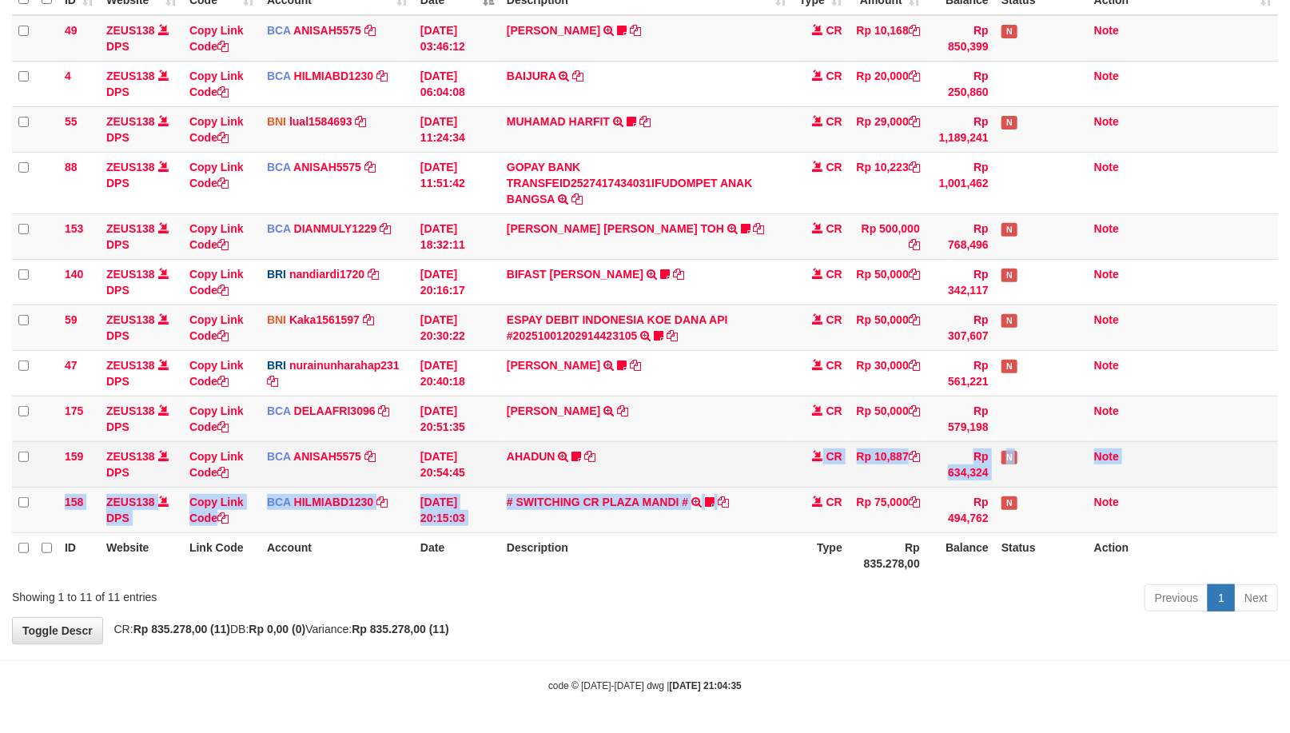
click at [770, 484] on td "AHADUN TRSF E-BANKING CR 0110/FTSCY/WS95051 10887.002025100187042126 TRFDN-AHAD…" at bounding box center [646, 464] width 292 height 46
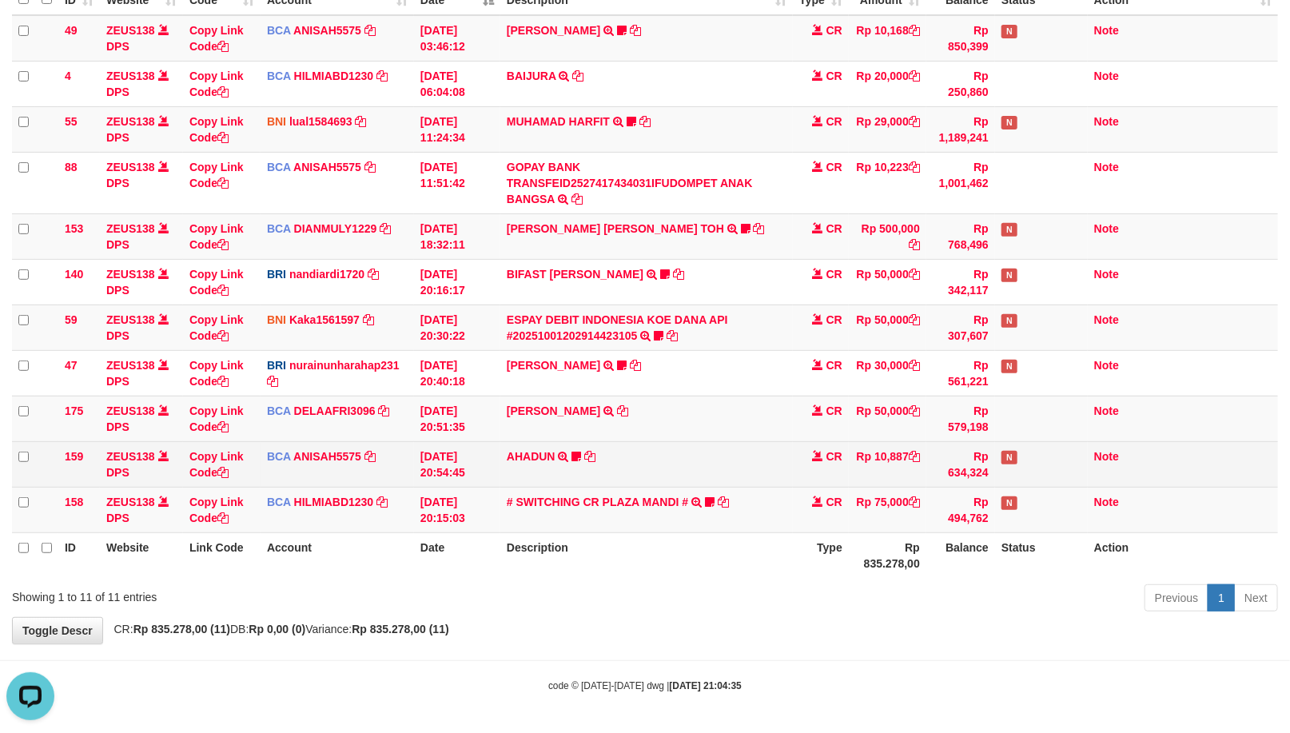
scroll to position [0, 0]
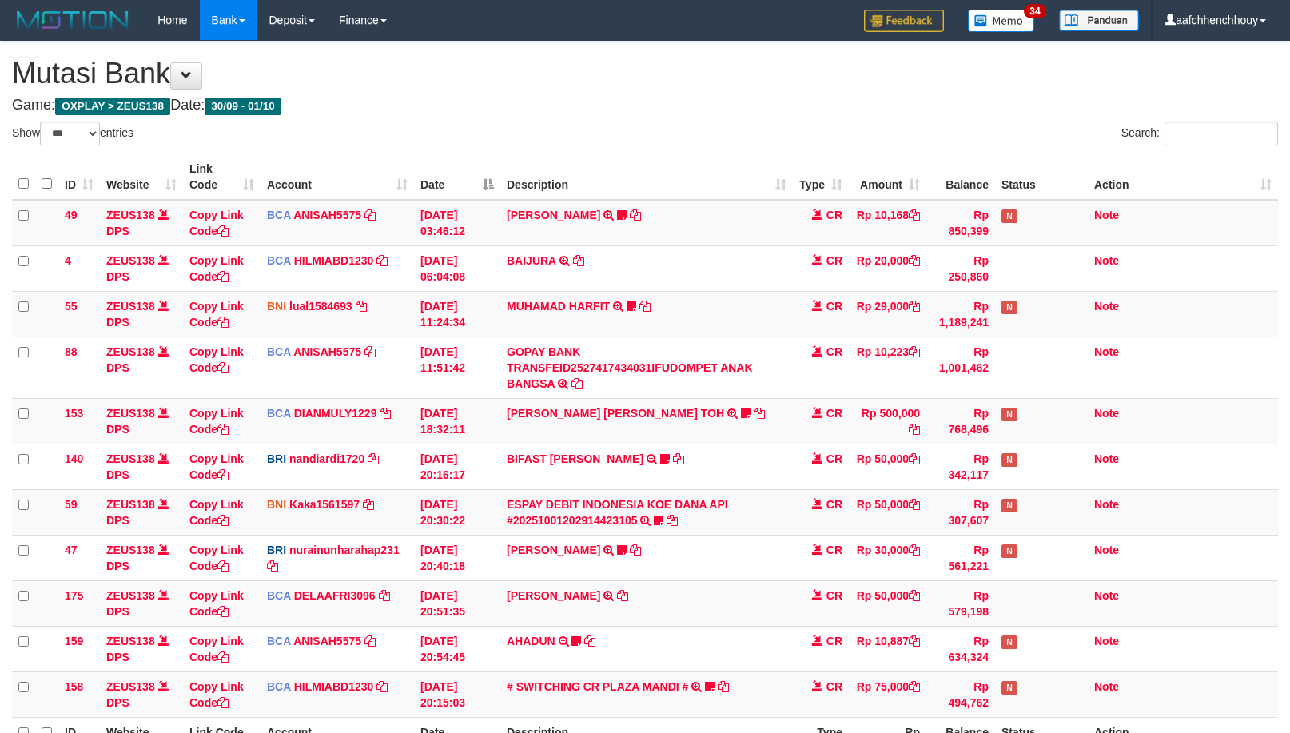
select select "***"
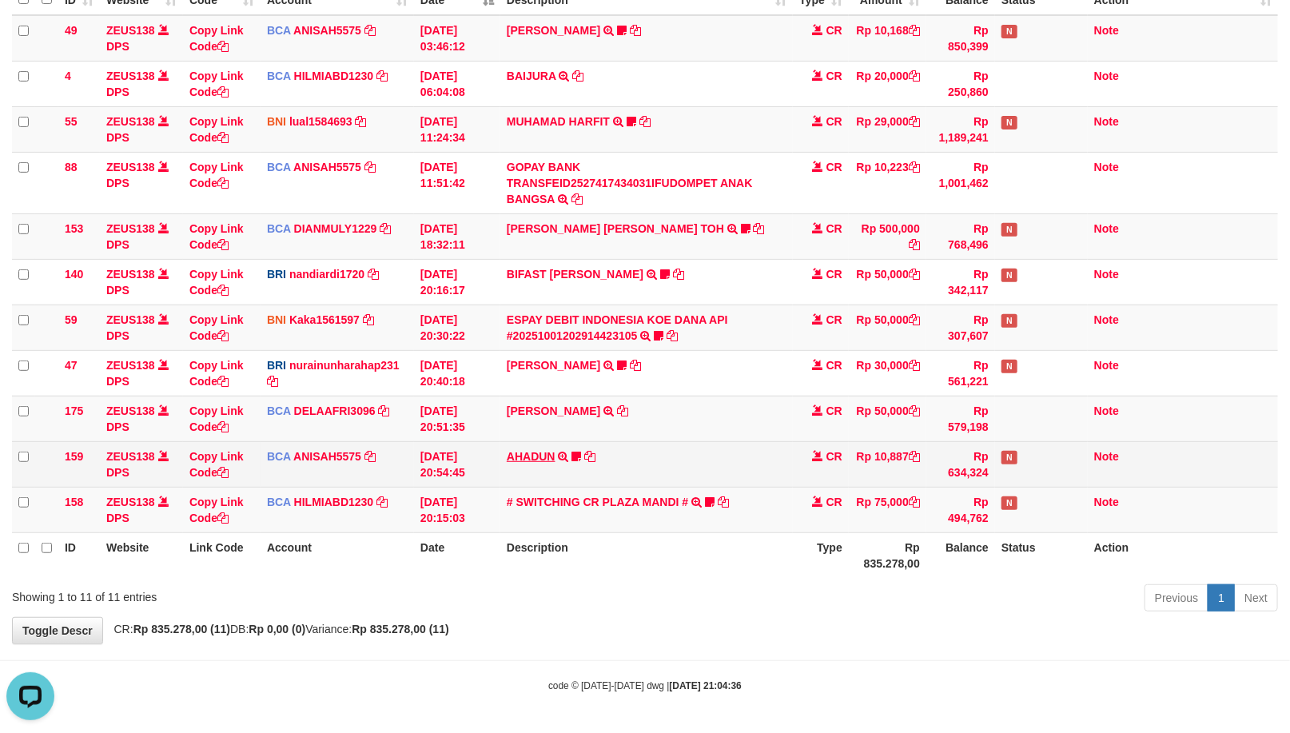
drag, startPoint x: 462, startPoint y: 565, endPoint x: 550, endPoint y: 448, distance: 146.1
click at [472, 557] on th "Date" at bounding box center [457, 555] width 86 height 46
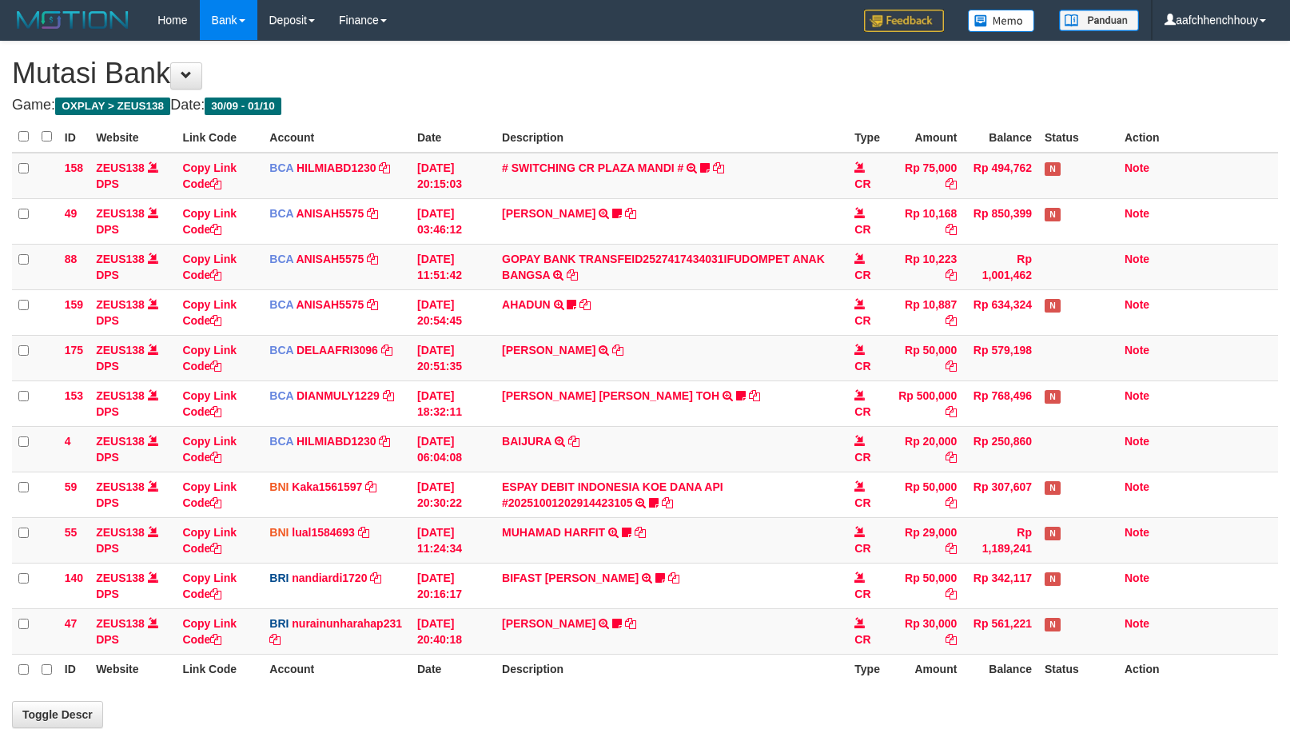
scroll to position [185, 0]
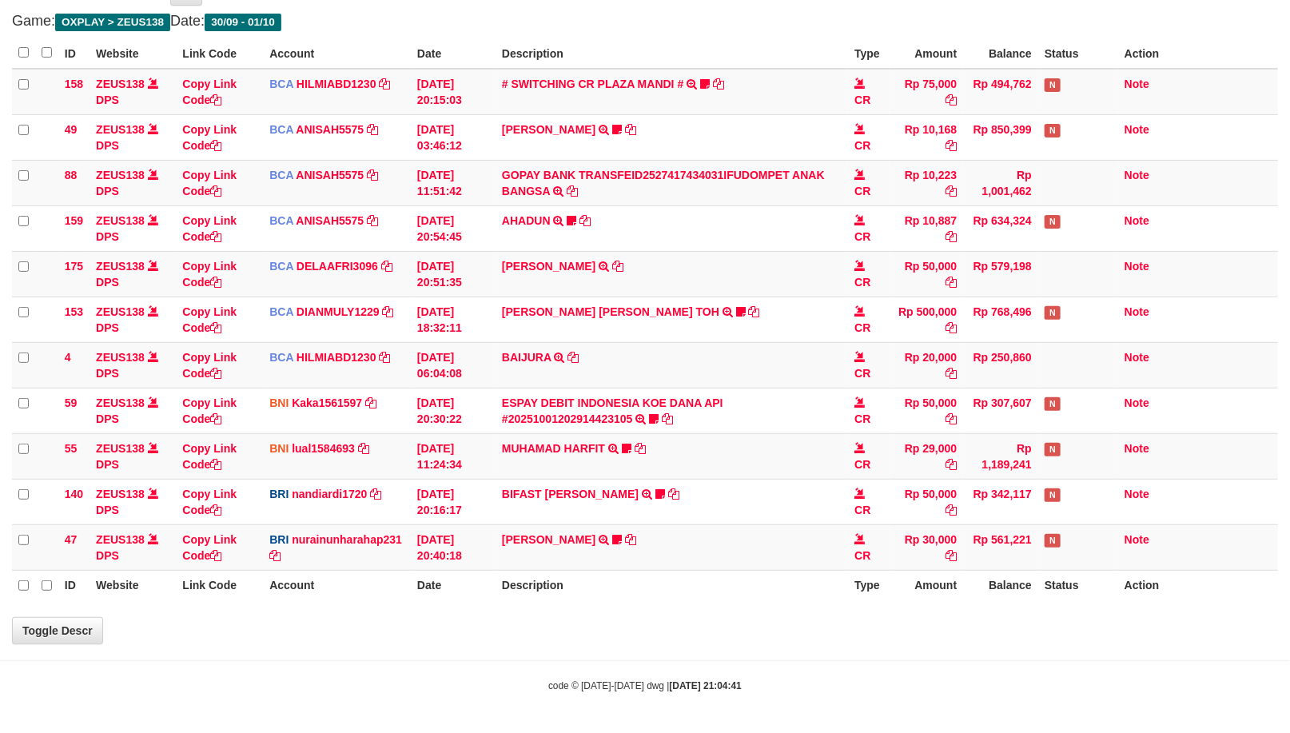
select select "***"
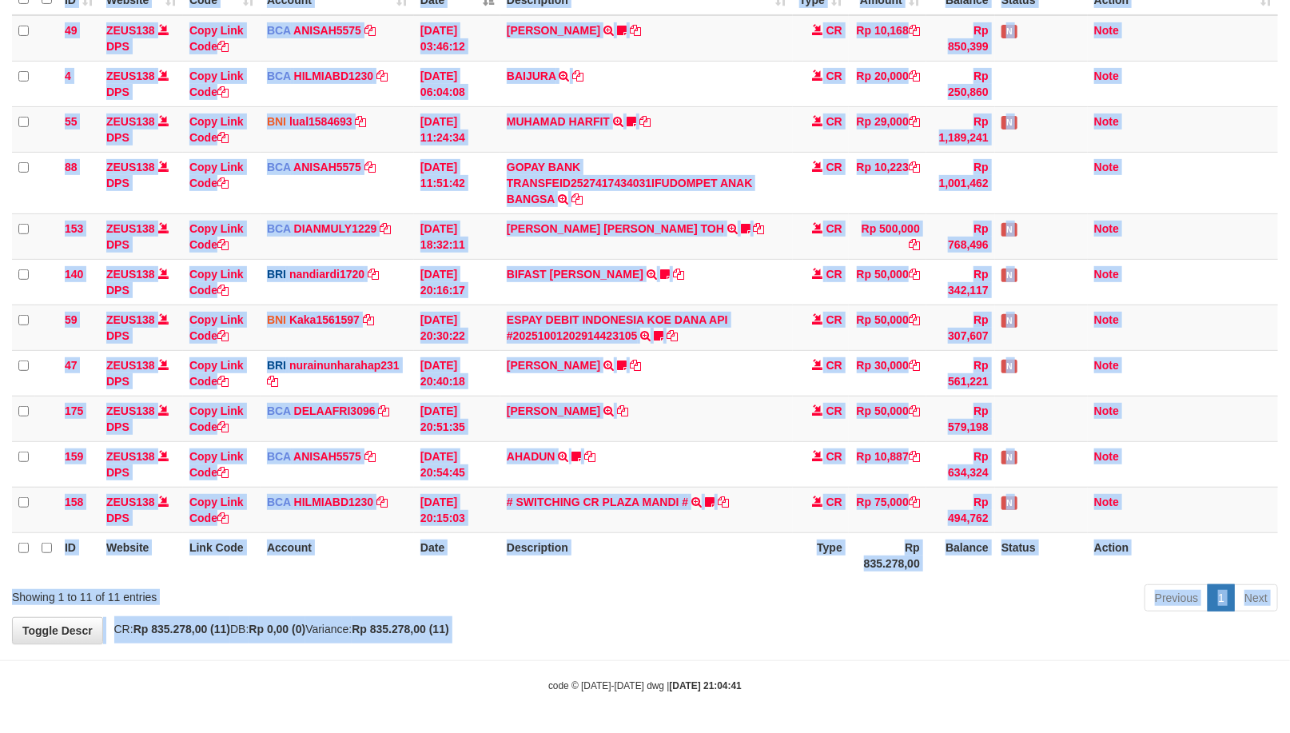
drag, startPoint x: 662, startPoint y: 574, endPoint x: 664, endPoint y: 544, distance: 29.7
click at [654, 593] on body "Toggle navigation Home Bank Account List Load By Website Group [OXPLAY] ZEUS138…" at bounding box center [645, 273] width 1290 height 917
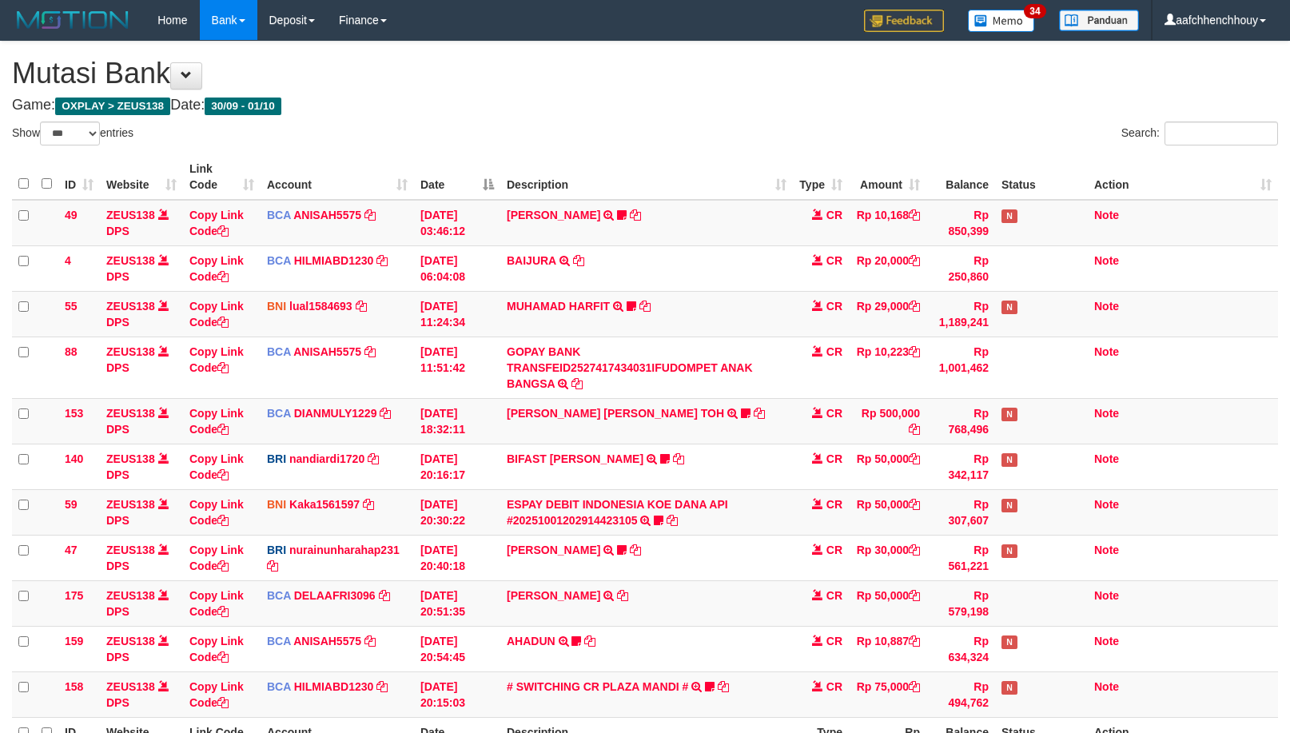
select select "***"
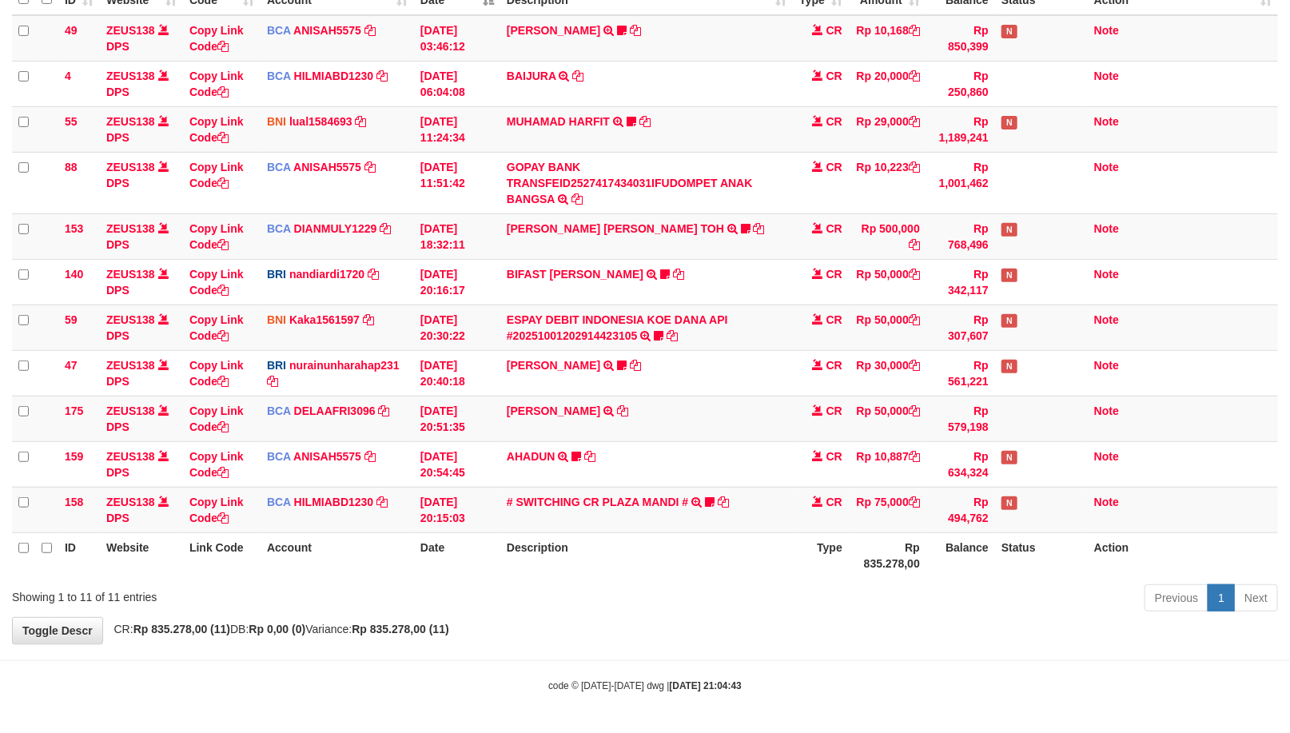
click at [833, 548] on th "Type" at bounding box center [821, 555] width 56 height 46
drag, startPoint x: 773, startPoint y: 551, endPoint x: 1295, endPoint y: 503, distance: 524.8
click at [882, 537] on tr "ID Website Link Code Account Date Description Type Rp 835.278,00 Balance Status…" at bounding box center [645, 555] width 1266 height 46
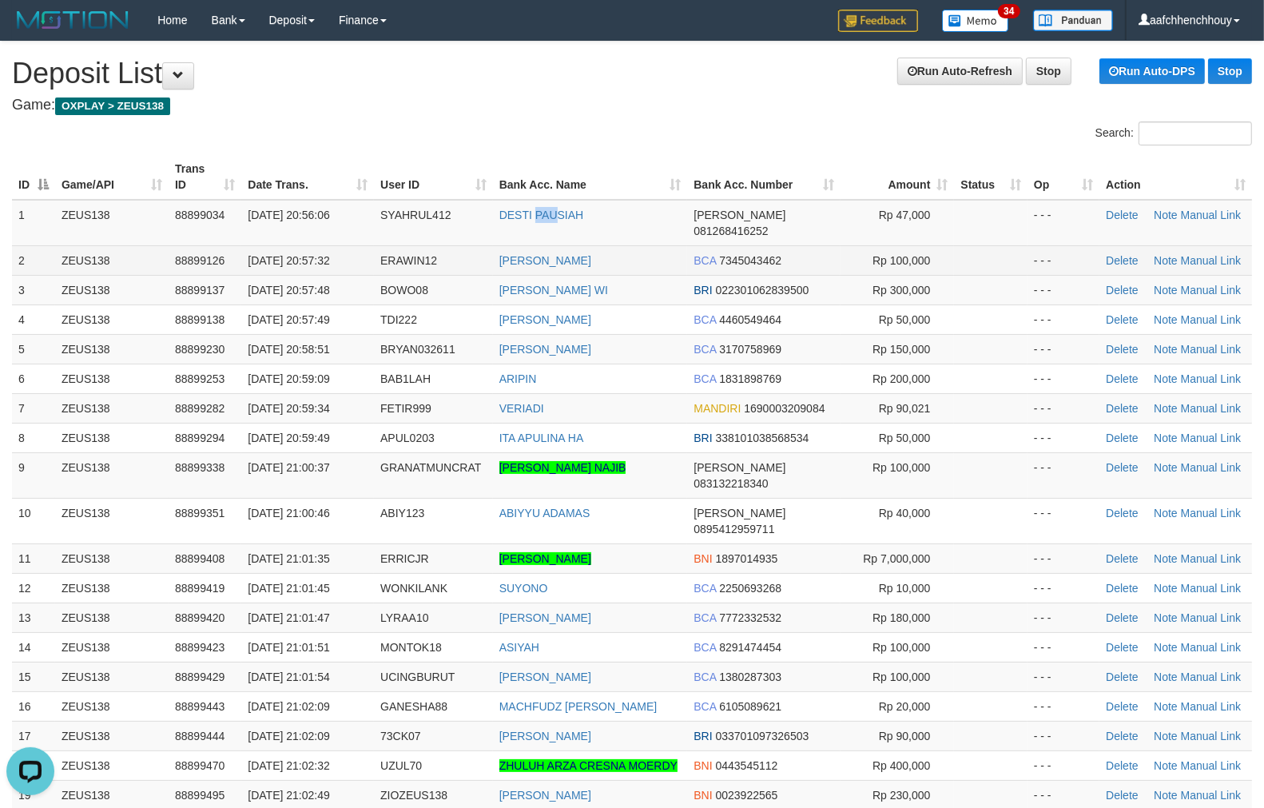
drag, startPoint x: 562, startPoint y: 219, endPoint x: 386, endPoint y: 233, distance: 176.3
click at [483, 217] on tr "1 ZEUS138 88899034 01/10/2025 20:56:06 SYAHRUL412 DESTI PAUSIAH DANA 0812684162…" at bounding box center [632, 223] width 1240 height 46
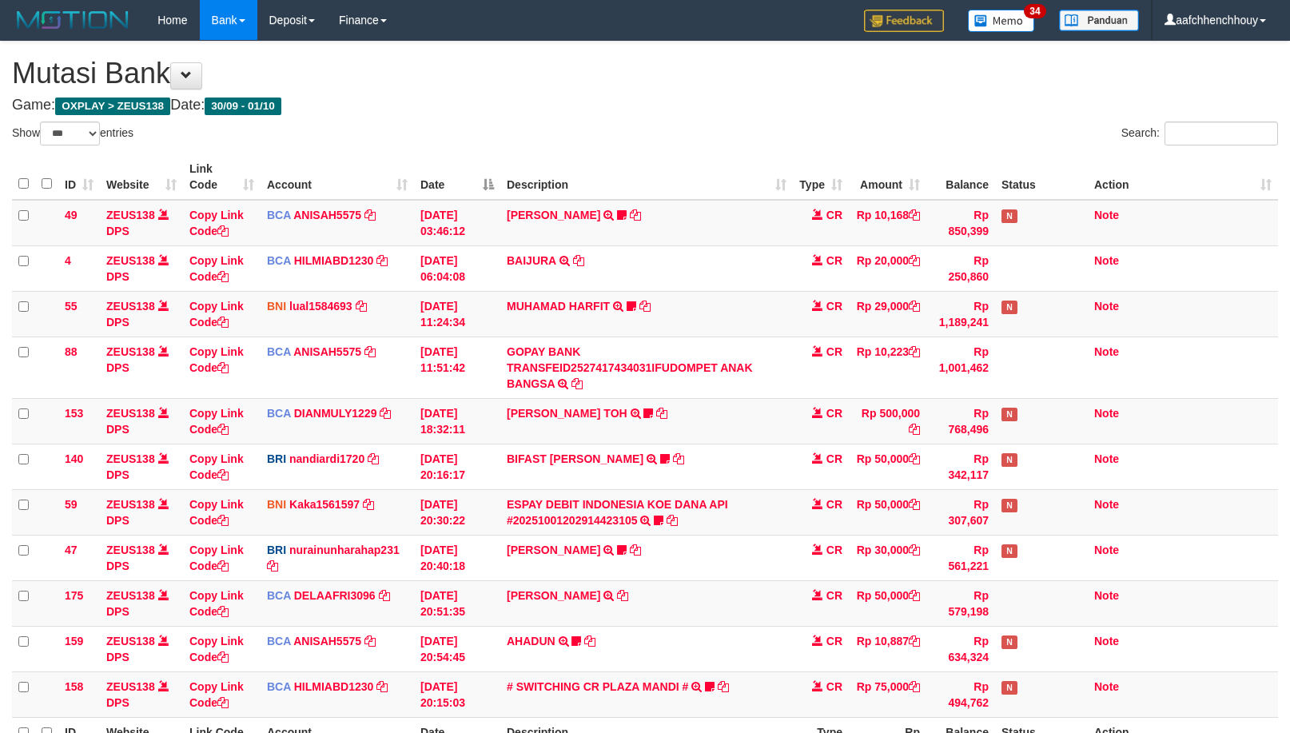
select select "***"
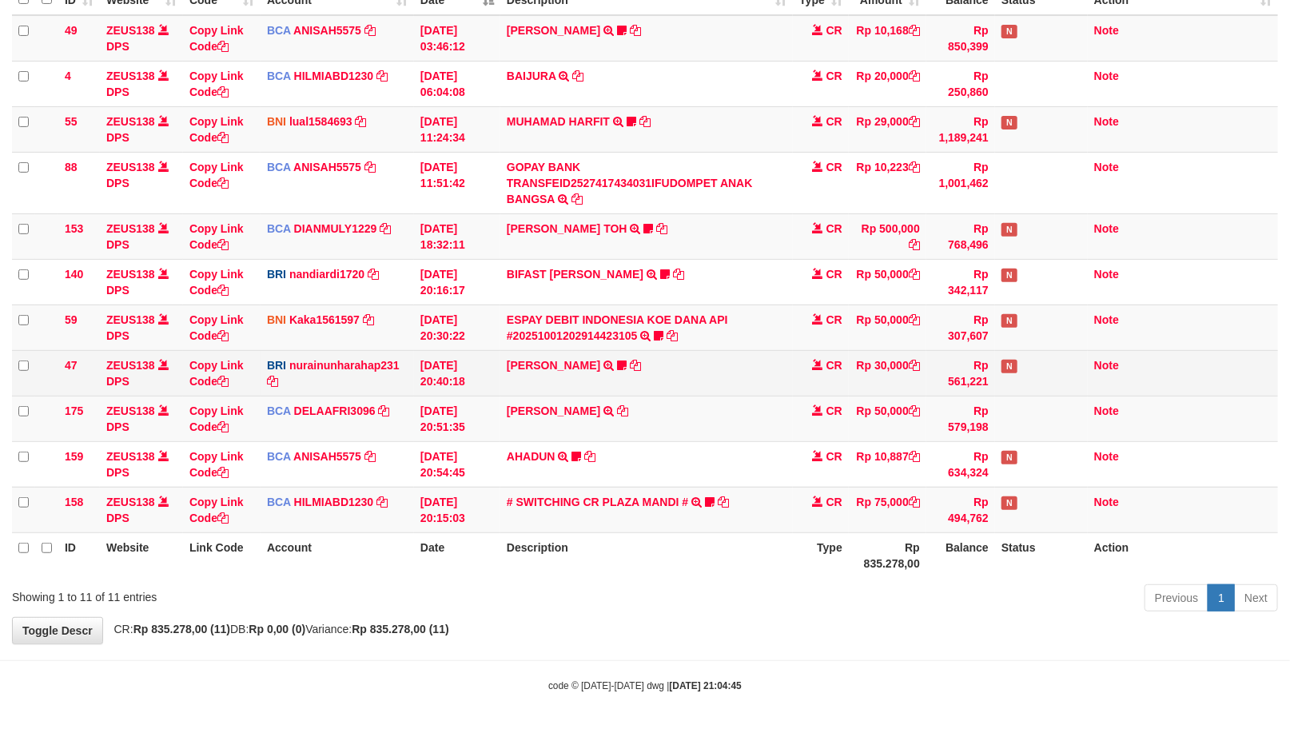
drag, startPoint x: 600, startPoint y: 376, endPoint x: 709, endPoint y: 354, distance: 111.0
click at [714, 350] on td "RISAL WAHYUDI TRANSFER NBMB RISAL WAHYUDI TO NURAINUN HARAHAP KENNONG09" at bounding box center [646, 373] width 292 height 46
drag, startPoint x: 624, startPoint y: 368, endPoint x: 643, endPoint y: 371, distance: 19.4
click at [625, 368] on tr "47 ZEUS138 DPS Copy Link Code BRI nurainunharahap231 DPS NURAINUN HARAHAP mutas…" at bounding box center [645, 373] width 1266 height 46
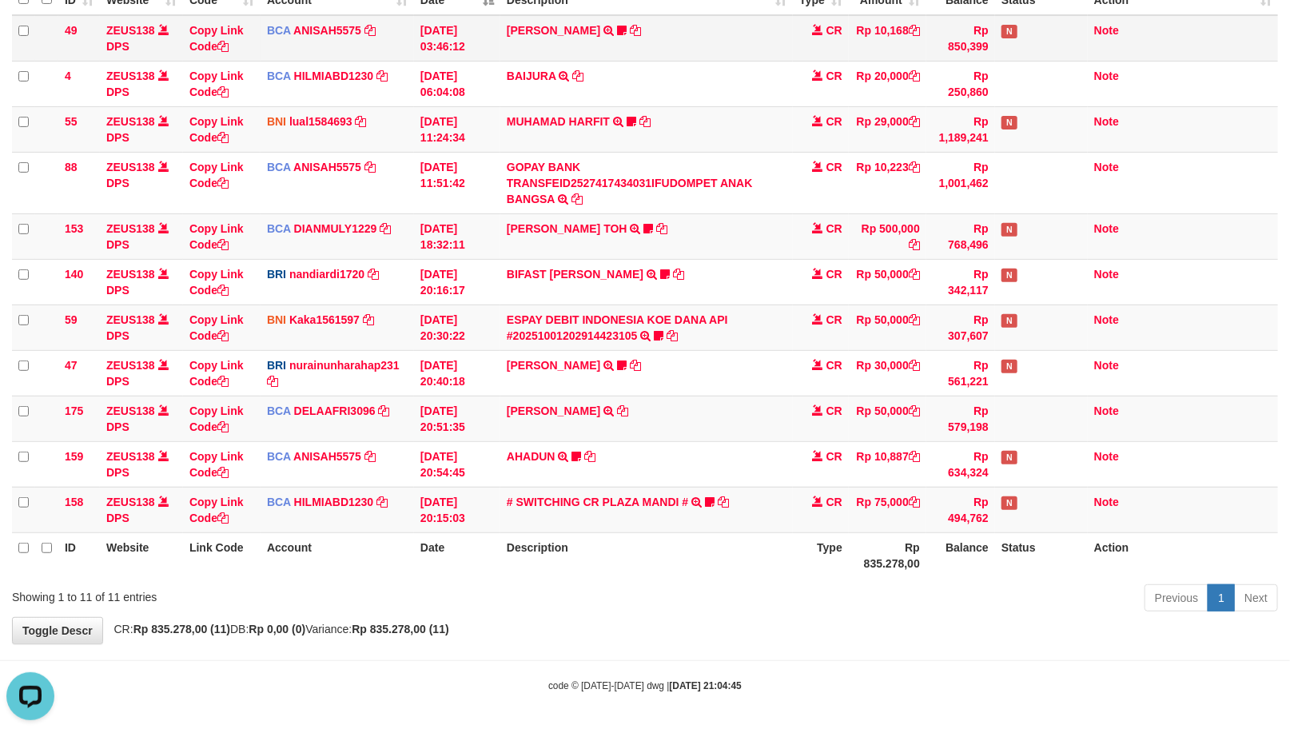
scroll to position [0, 0]
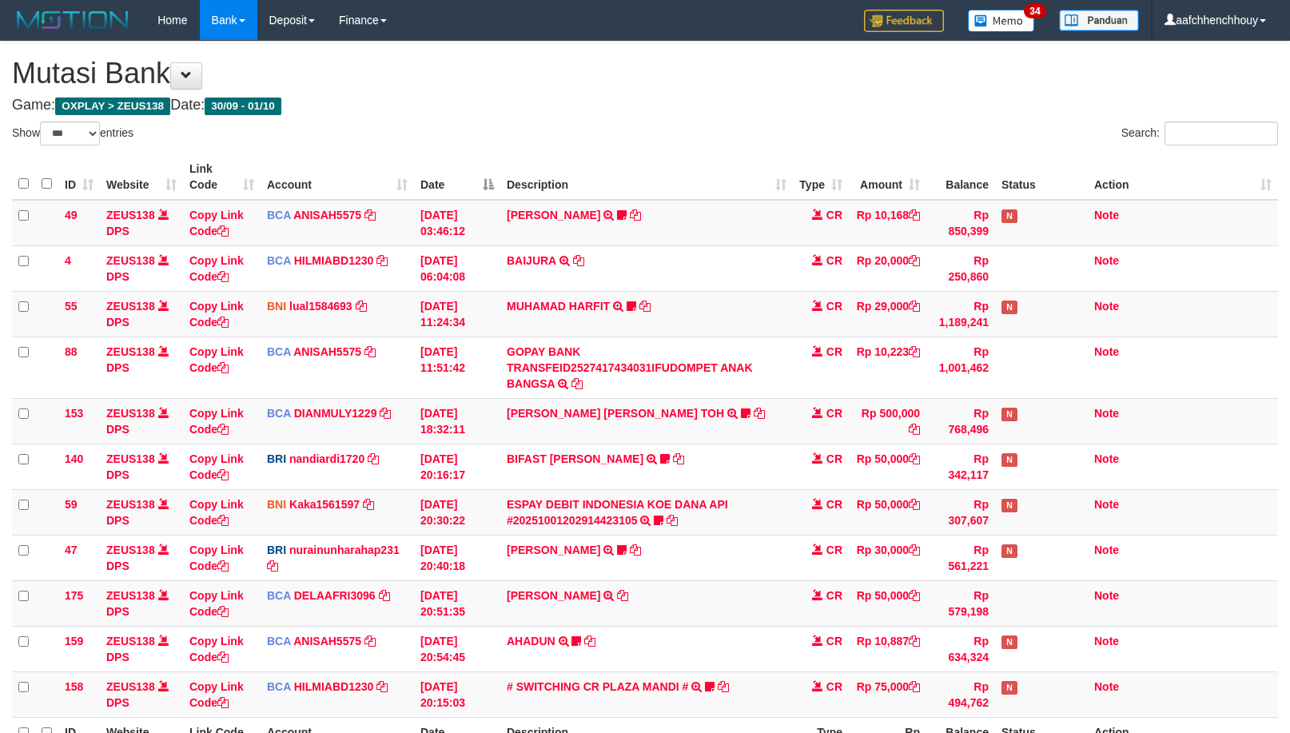
select select "***"
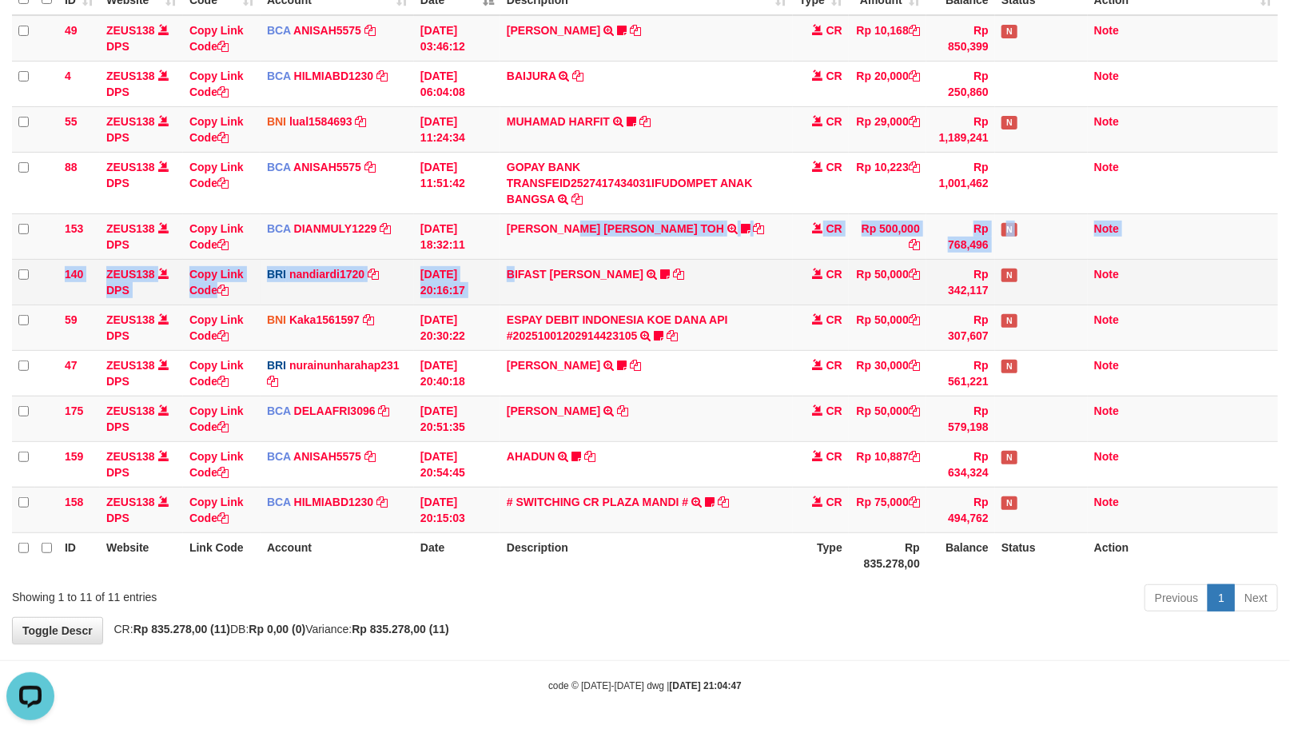
drag, startPoint x: 576, startPoint y: 249, endPoint x: 1203, endPoint y: 290, distance: 627.8
click at [527, 261] on tbody "49 ZEUS138 DPS Copy Link Code BCA ANISAH5575 DPS ANISAH mutasi_20251001_3827 | …" at bounding box center [645, 274] width 1266 height 518
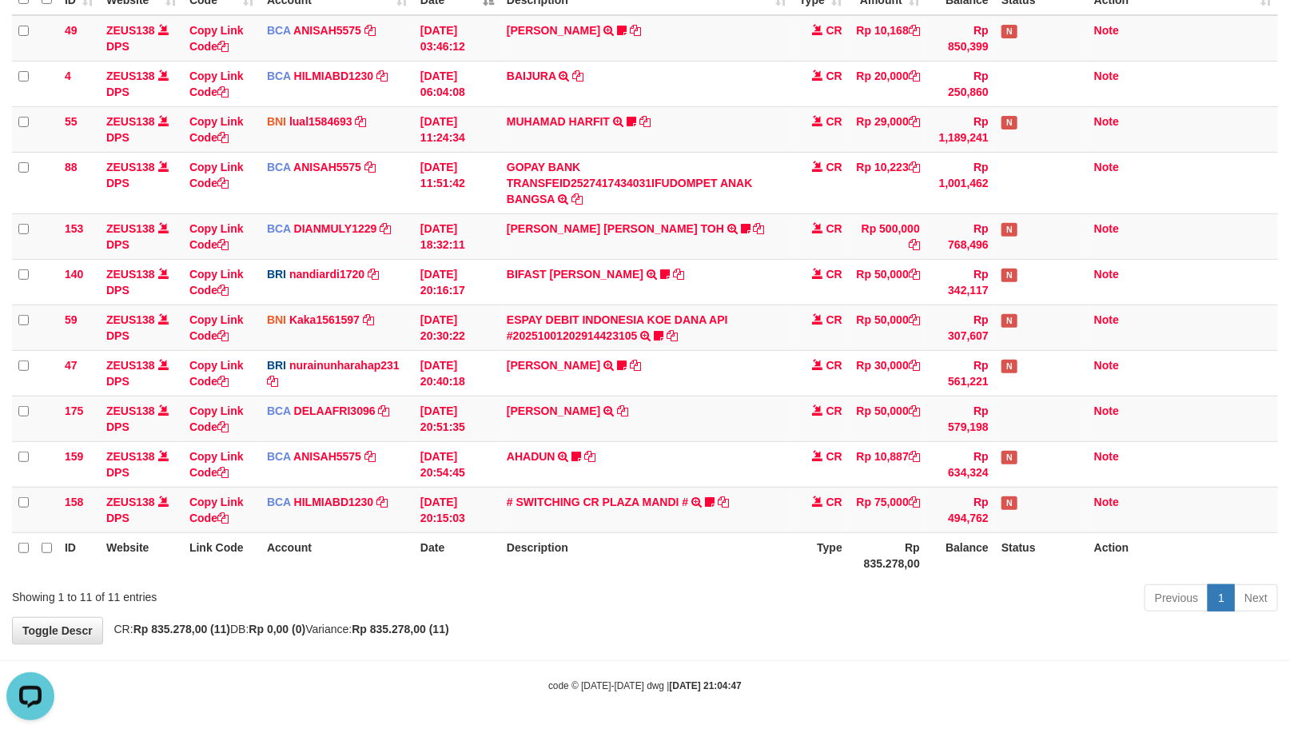
drag, startPoint x: 686, startPoint y: 538, endPoint x: 0, endPoint y: 618, distance: 690.3
click at [802, 488] on td "CR" at bounding box center [821, 510] width 56 height 46
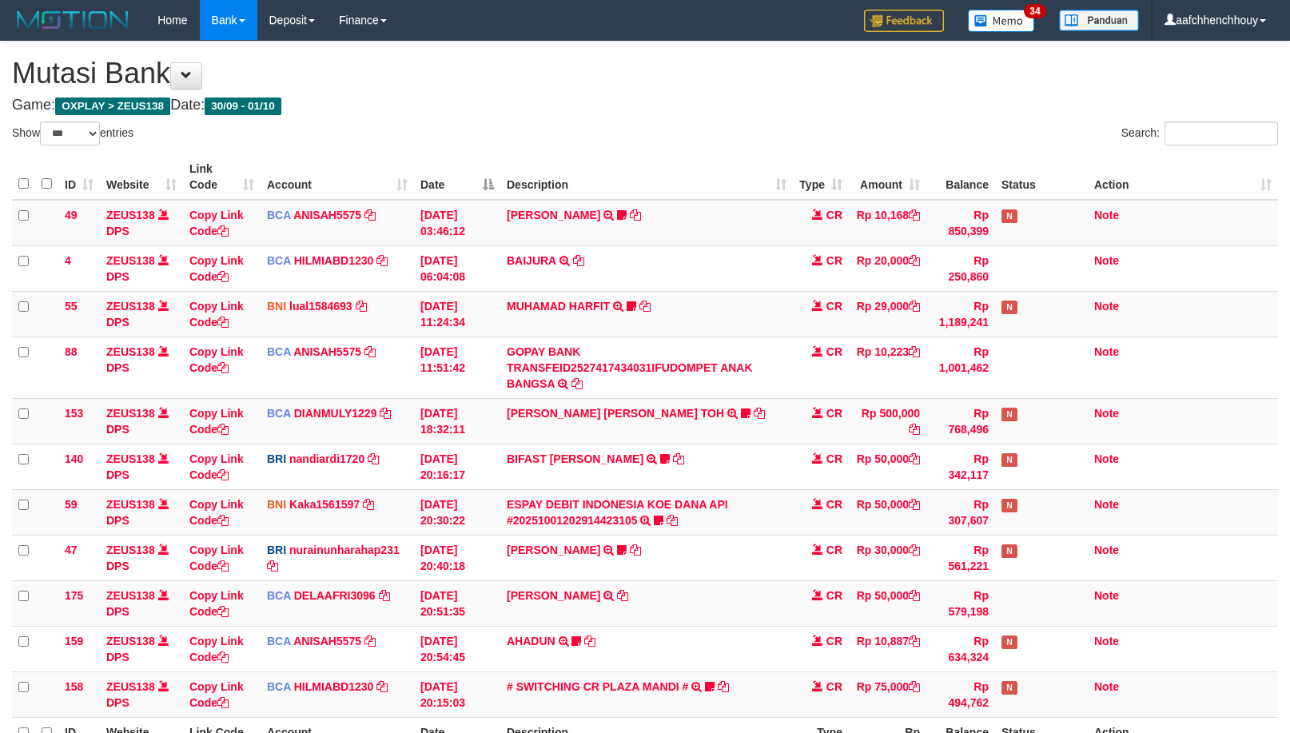
select select "***"
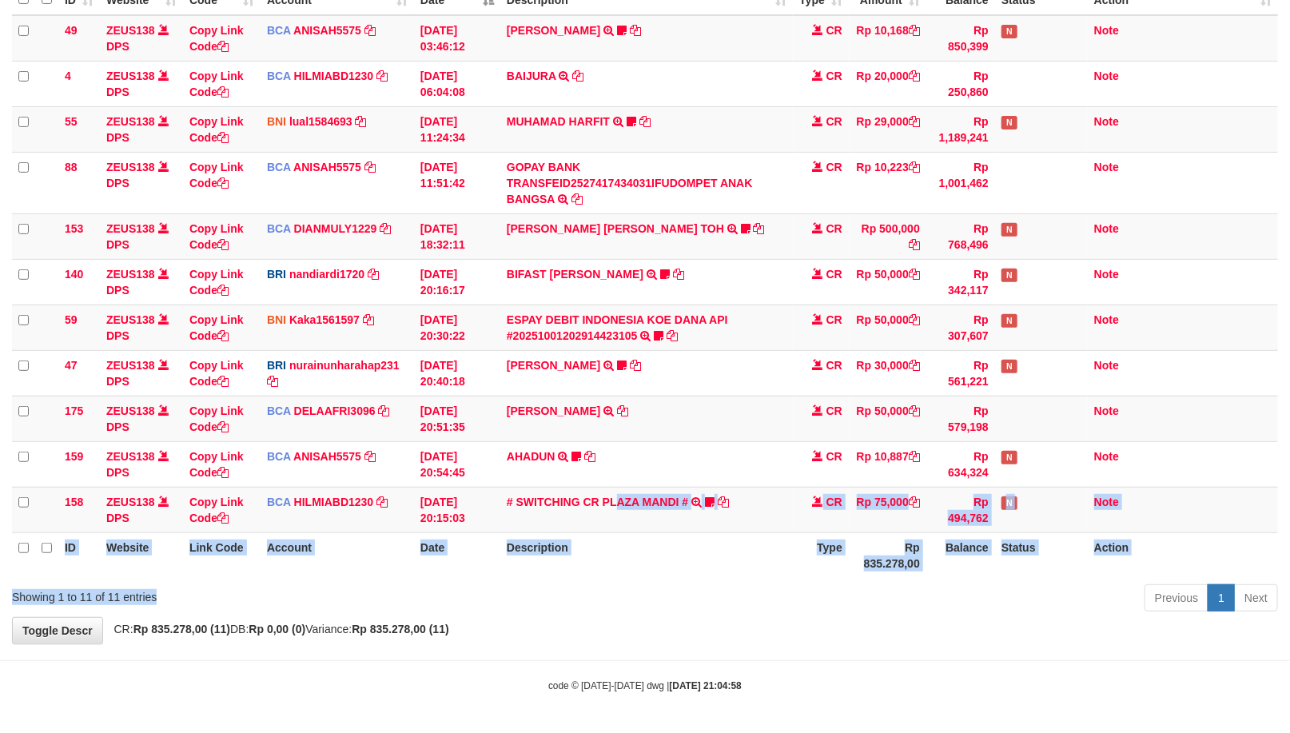
scroll to position [185, 0]
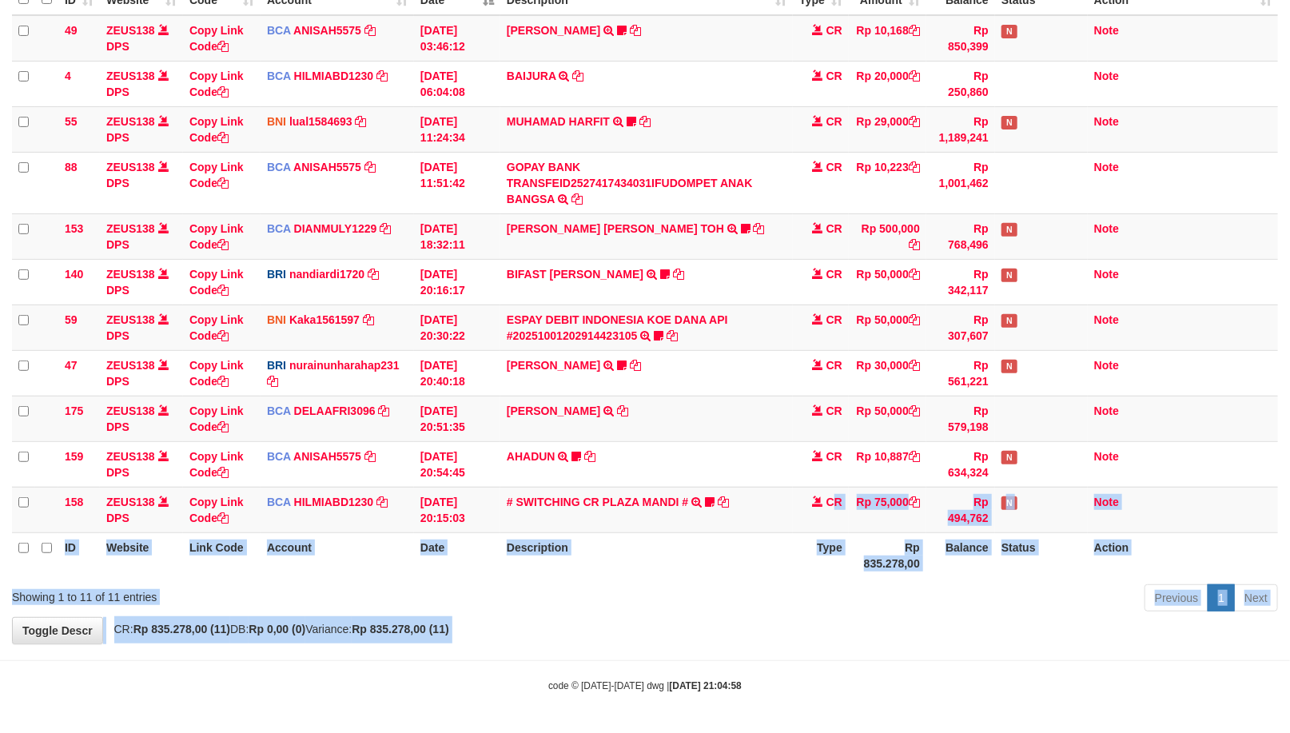
drag, startPoint x: 737, startPoint y: 546, endPoint x: 820, endPoint y: 537, distance: 83.6
click at [821, 535] on body "Toggle navigation Home Bank Account List Load By Website Group [OXPLAY] ZEUS138…" at bounding box center [645, 273] width 1290 height 917
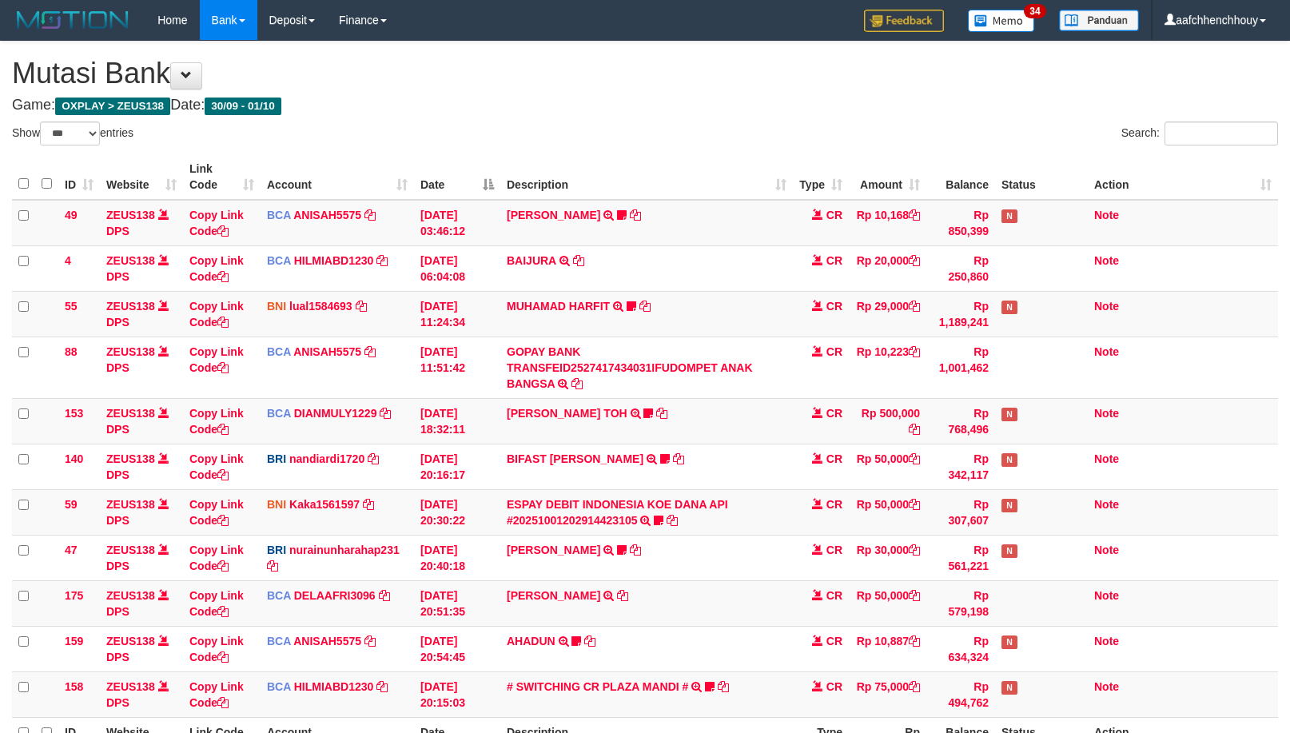
select select "***"
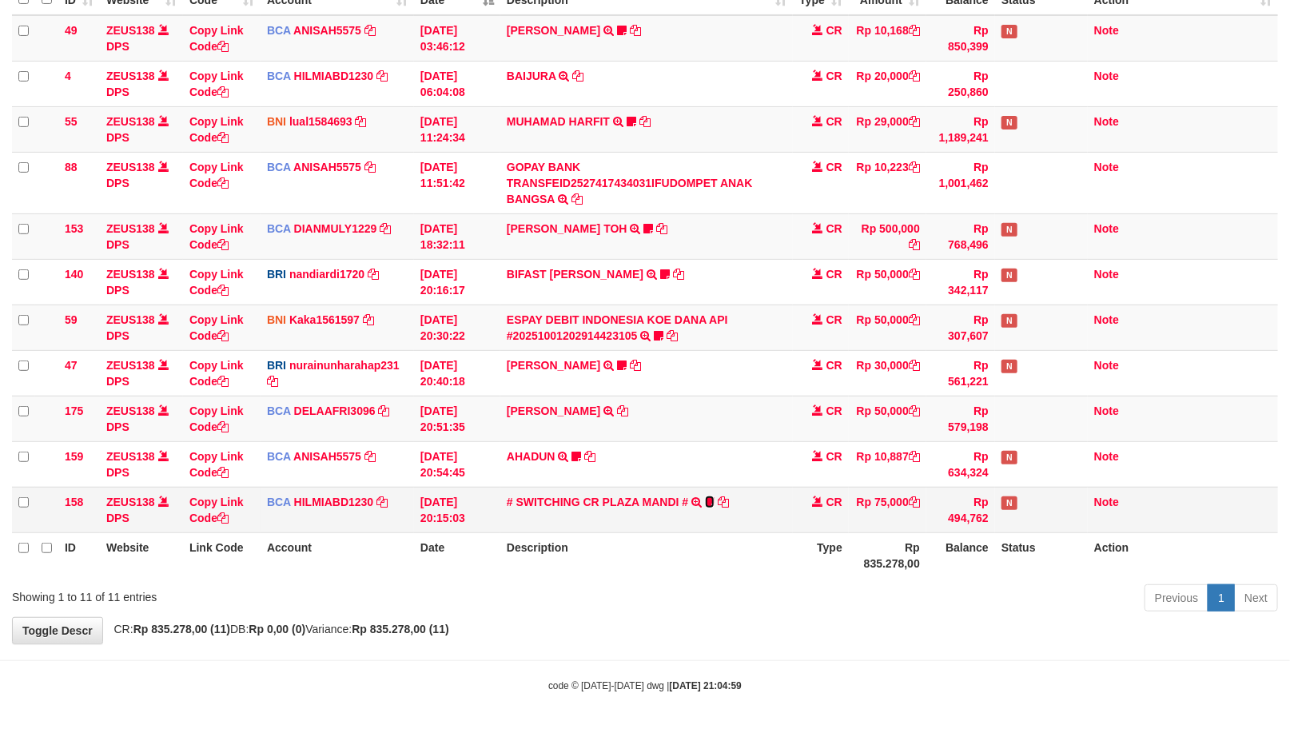
click at [712, 505] on icon at bounding box center [710, 501] width 10 height 11
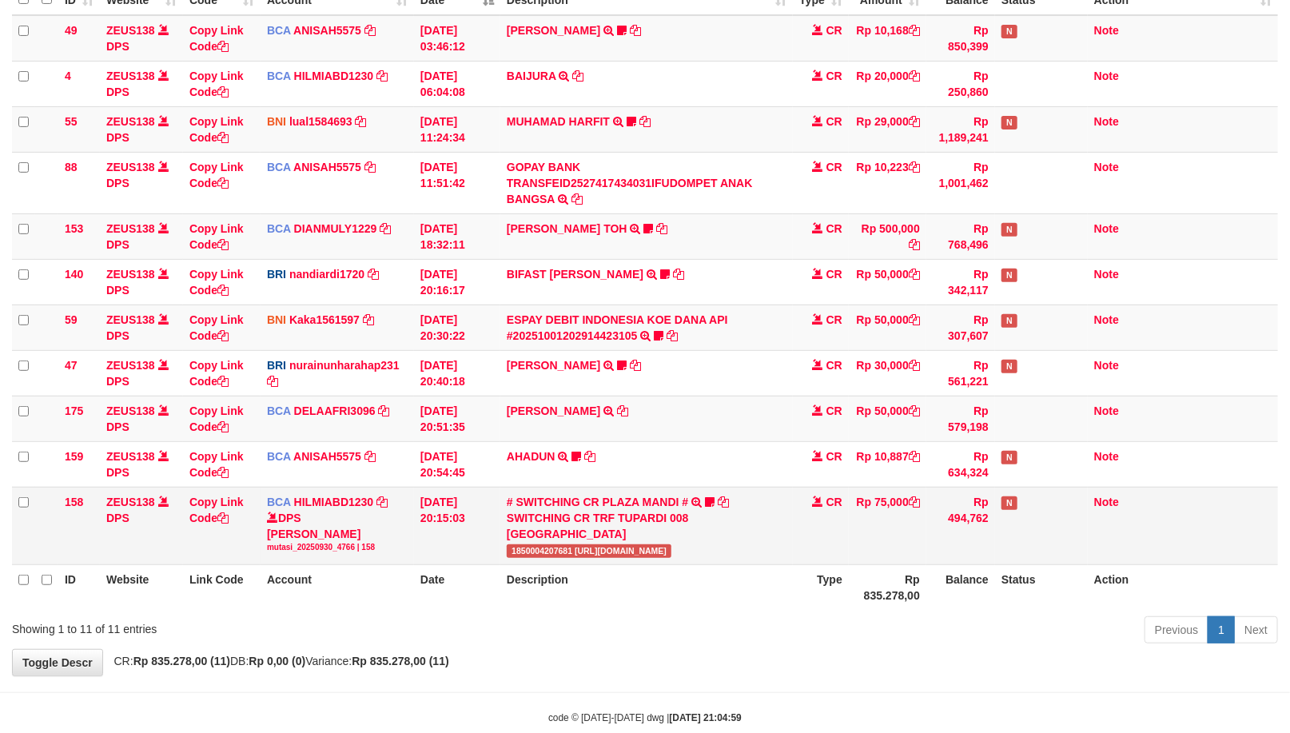
click at [516, 544] on span "1850004207681 [URL][DOMAIN_NAME]" at bounding box center [589, 551] width 165 height 14
copy span "1850004207681"
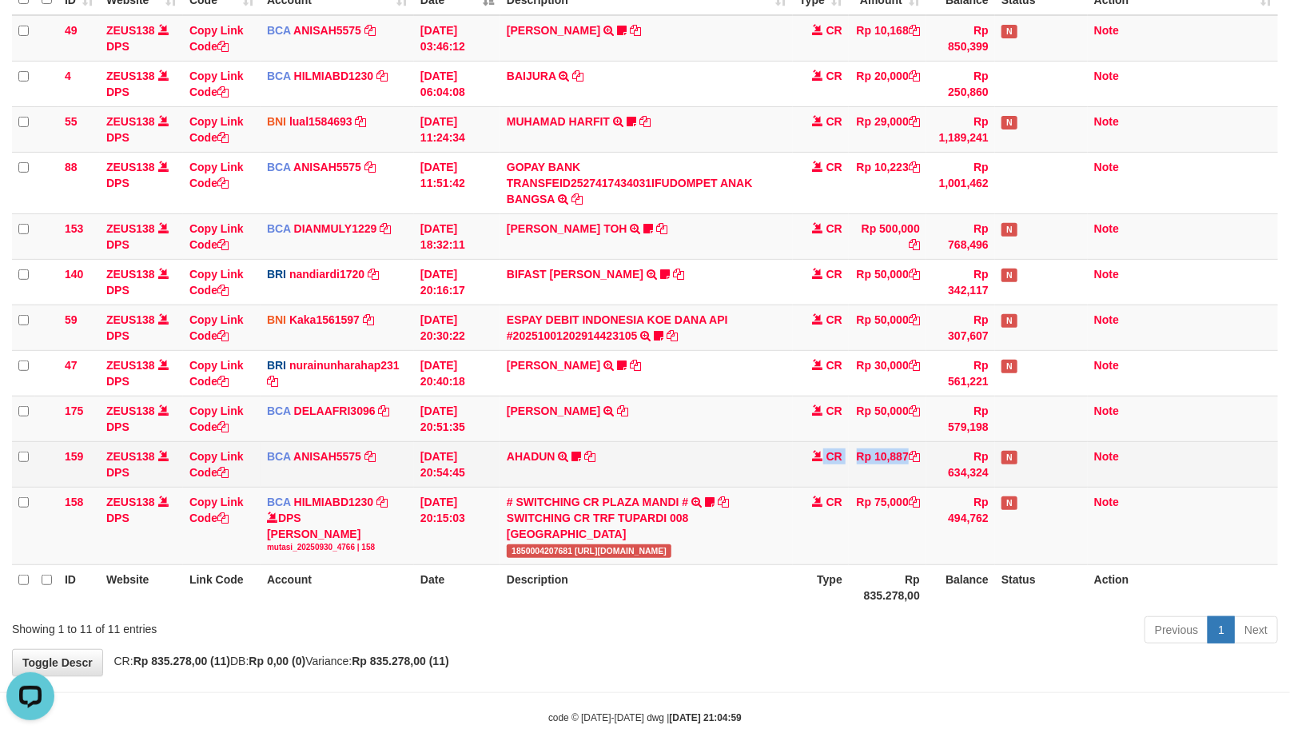
click at [709, 462] on tr "159 ZEUS138 DPS Copy Link Code BCA ANISAH5575 DPS ANISAH mutasi_20251001_3827 |…" at bounding box center [645, 464] width 1266 height 46
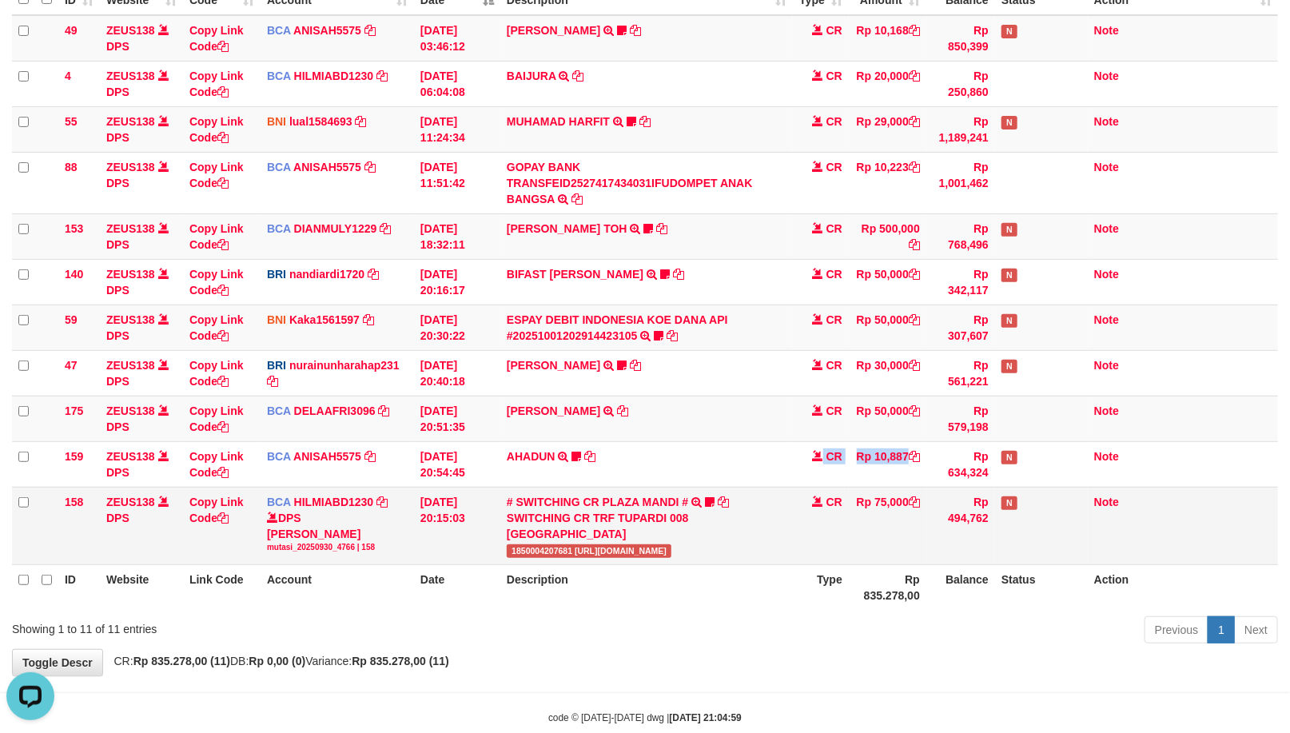
drag, startPoint x: 446, startPoint y: 545, endPoint x: 617, endPoint y: 530, distance: 171.7
click at [684, 500] on tr "158 ZEUS138 DPS Copy Link Code BCA HILMIABD1230 DPS [PERSON_NAME] mutasi_202509…" at bounding box center [645, 526] width 1266 height 78
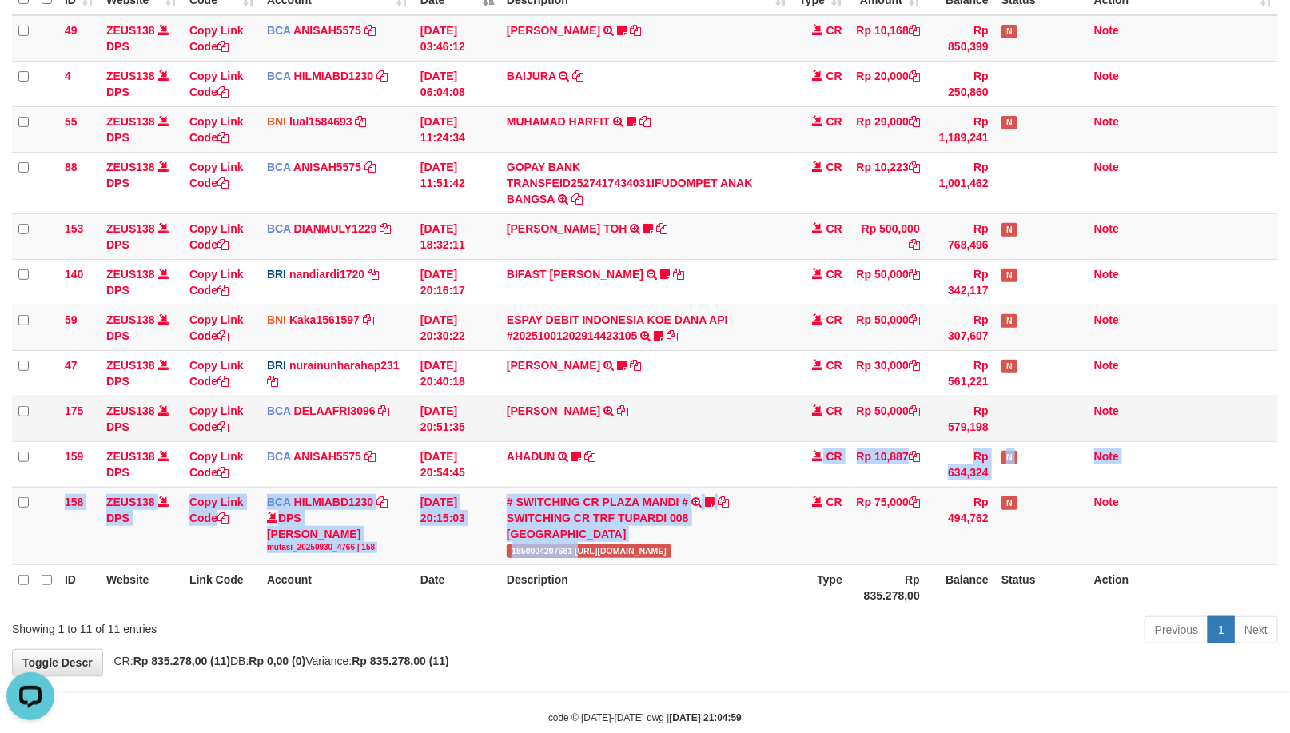
drag, startPoint x: 649, startPoint y: 521, endPoint x: 879, endPoint y: 416, distance: 253.2
click at [712, 467] on tbody "49 ZEUS138 DPS Copy Link Code BCA ANISAH5575 DPS ANISAH mutasi_20251001_3827 | …" at bounding box center [645, 290] width 1266 height 550
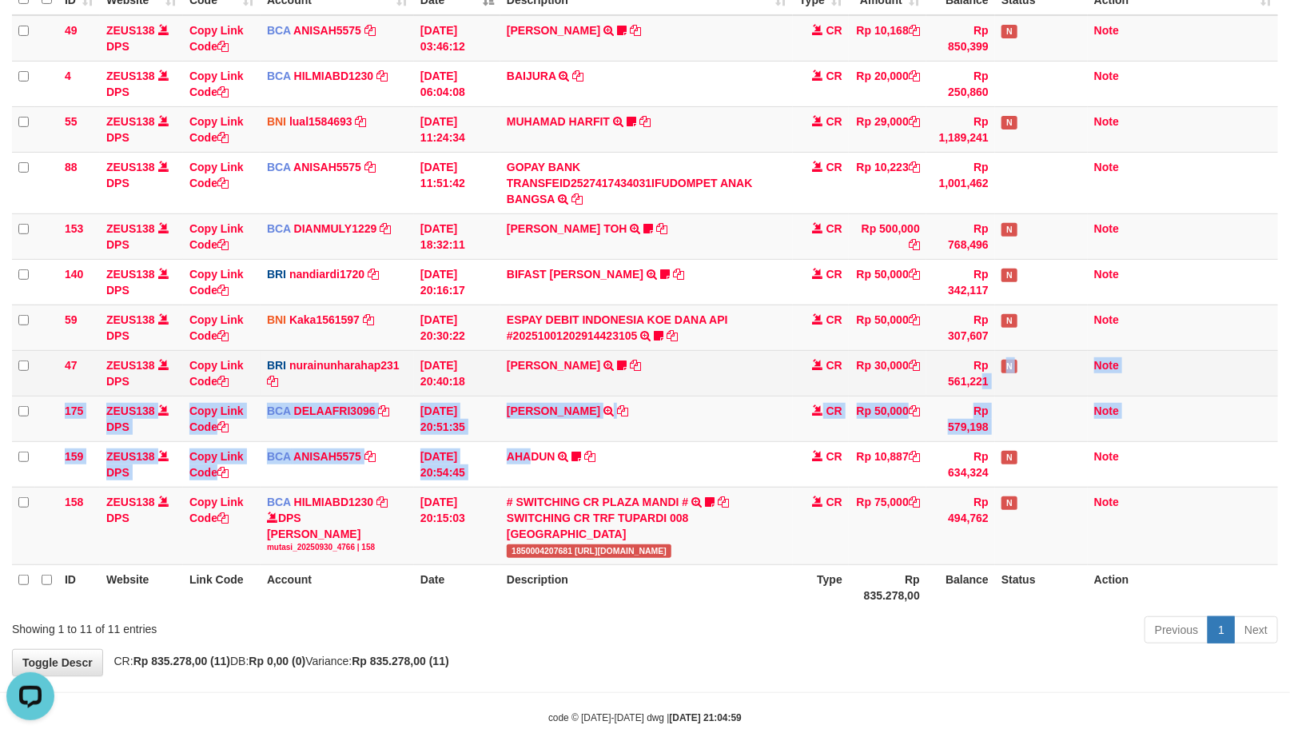
click at [1012, 370] on tbody "49 ZEUS138 DPS Copy Link Code BCA ANISAH5575 DPS ANISAH mutasi_20251001_3827 | …" at bounding box center [645, 290] width 1266 height 550
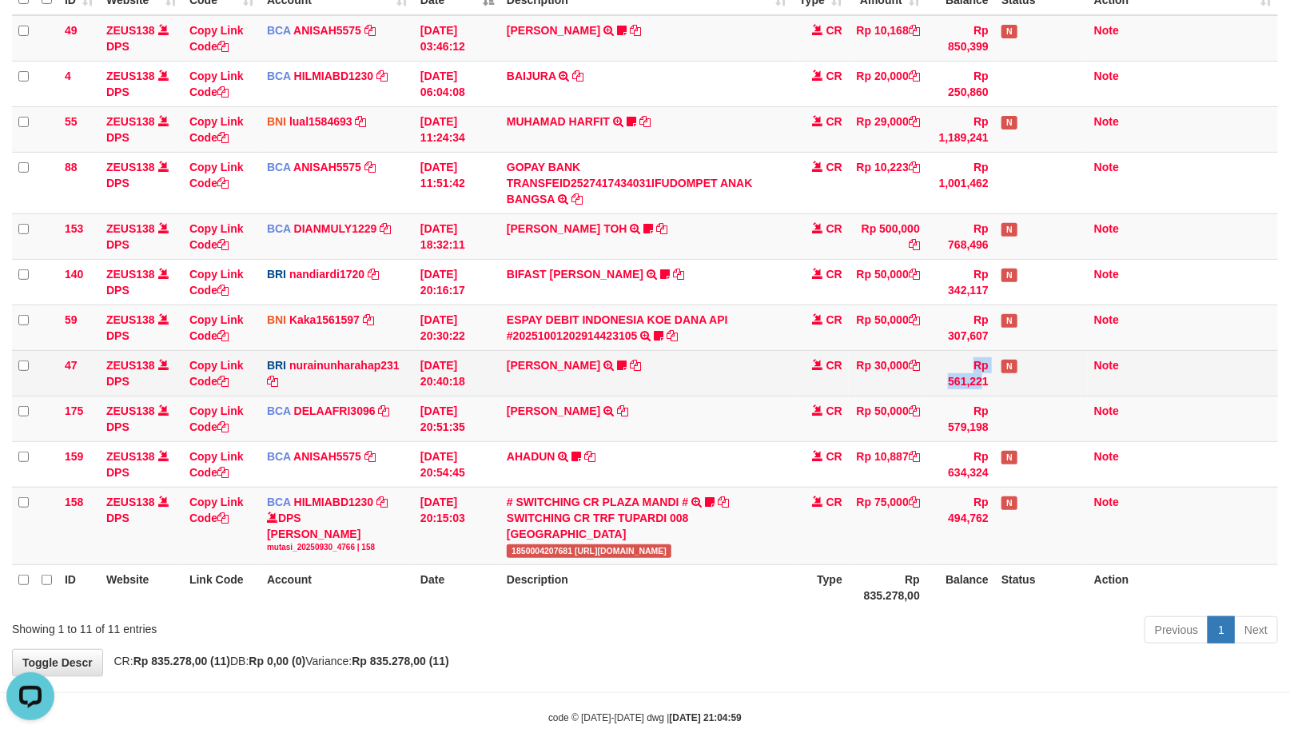
drag, startPoint x: 907, startPoint y: 388, endPoint x: 843, endPoint y: 389, distance: 63.9
click at [864, 390] on tr "47 ZEUS138 DPS Copy Link Code BRI nurainunharahap231 DPS [PERSON_NAME] mutasi_2…" at bounding box center [645, 373] width 1266 height 46
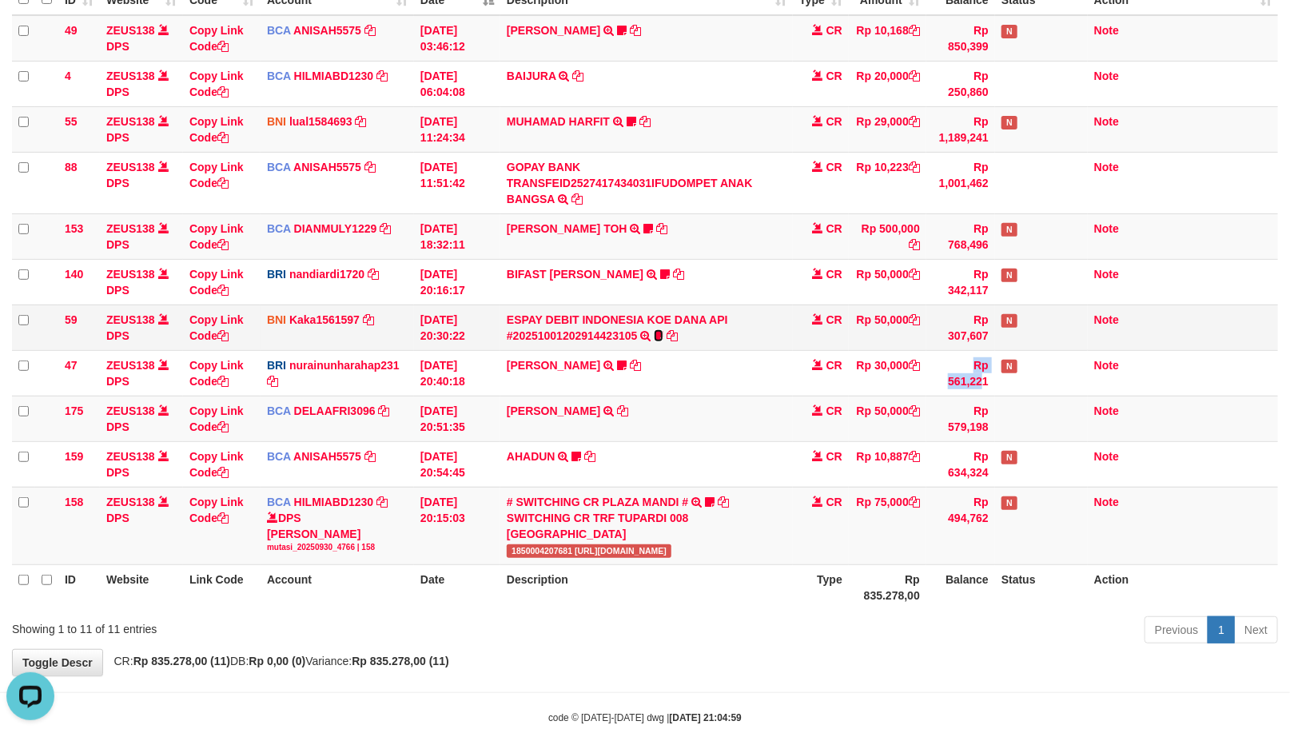
click at [659, 334] on icon at bounding box center [659, 335] width 10 height 11
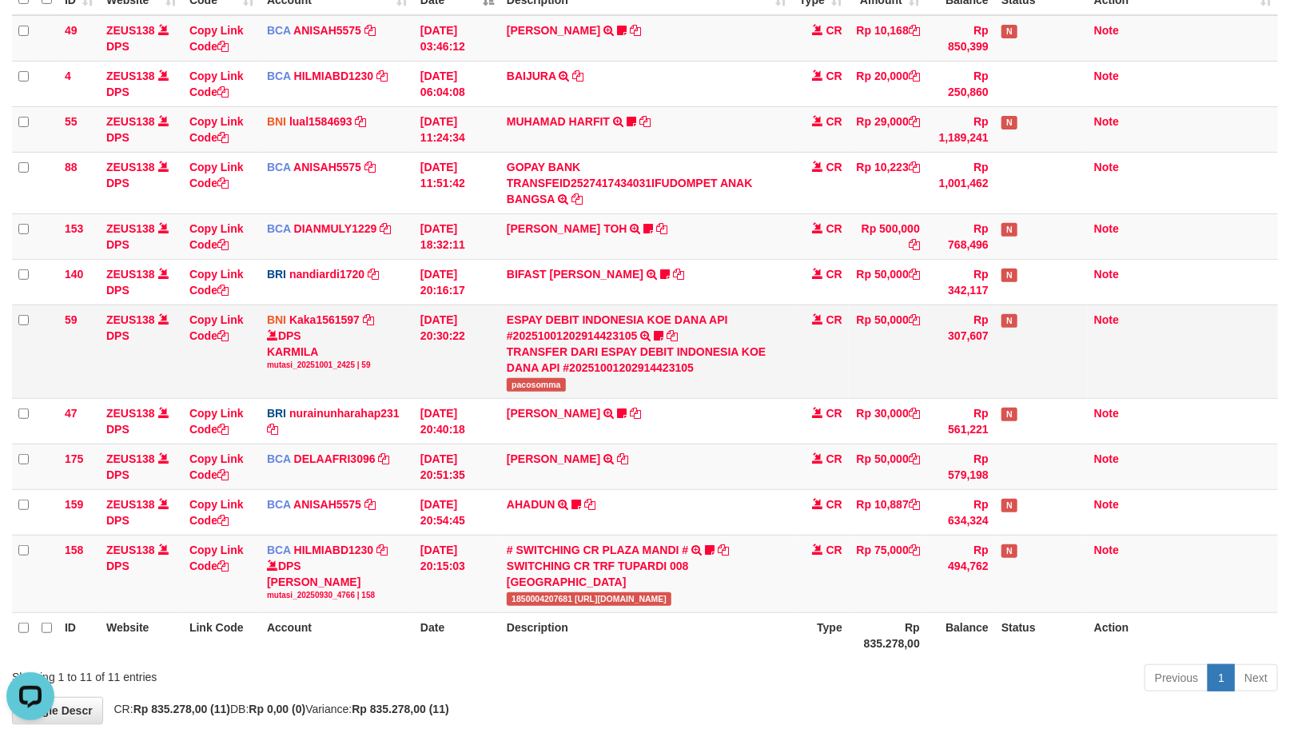
click at [547, 378] on span "pacosomma" at bounding box center [536, 385] width 59 height 14
copy span "pacosomma"
drag, startPoint x: 708, startPoint y: 435, endPoint x: 789, endPoint y: 377, distance: 99.1
click at [806, 372] on tr "59 ZEUS138 DPS Copy Link Code BNI Kaka1561597 DPS KARMILA mutasi_20251001_2425 …" at bounding box center [645, 350] width 1266 height 93
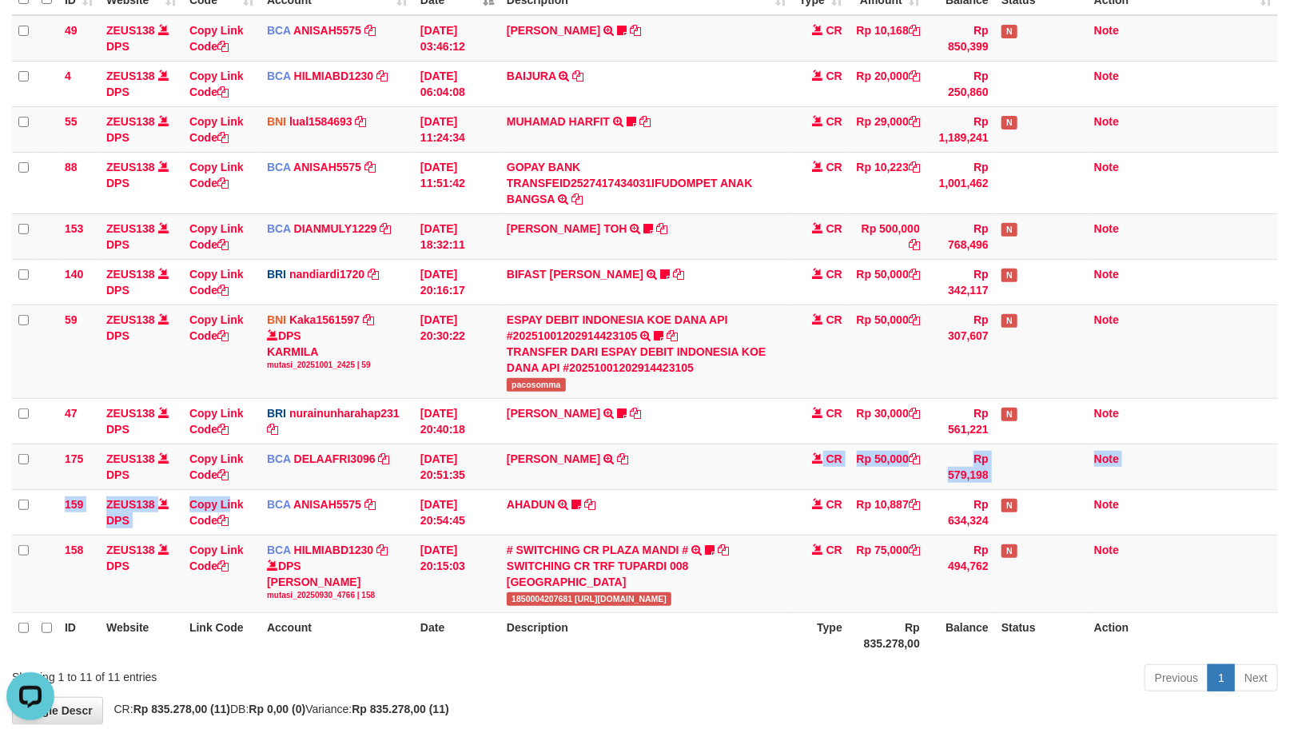
drag, startPoint x: 806, startPoint y: 486, endPoint x: 1290, endPoint y: 420, distance: 488.8
click at [961, 486] on tbody "49 ZEUS138 DPS Copy Link Code BCA ANISAH5575 DPS ANISAH mutasi_20251001_3827 | …" at bounding box center [645, 314] width 1266 height 598
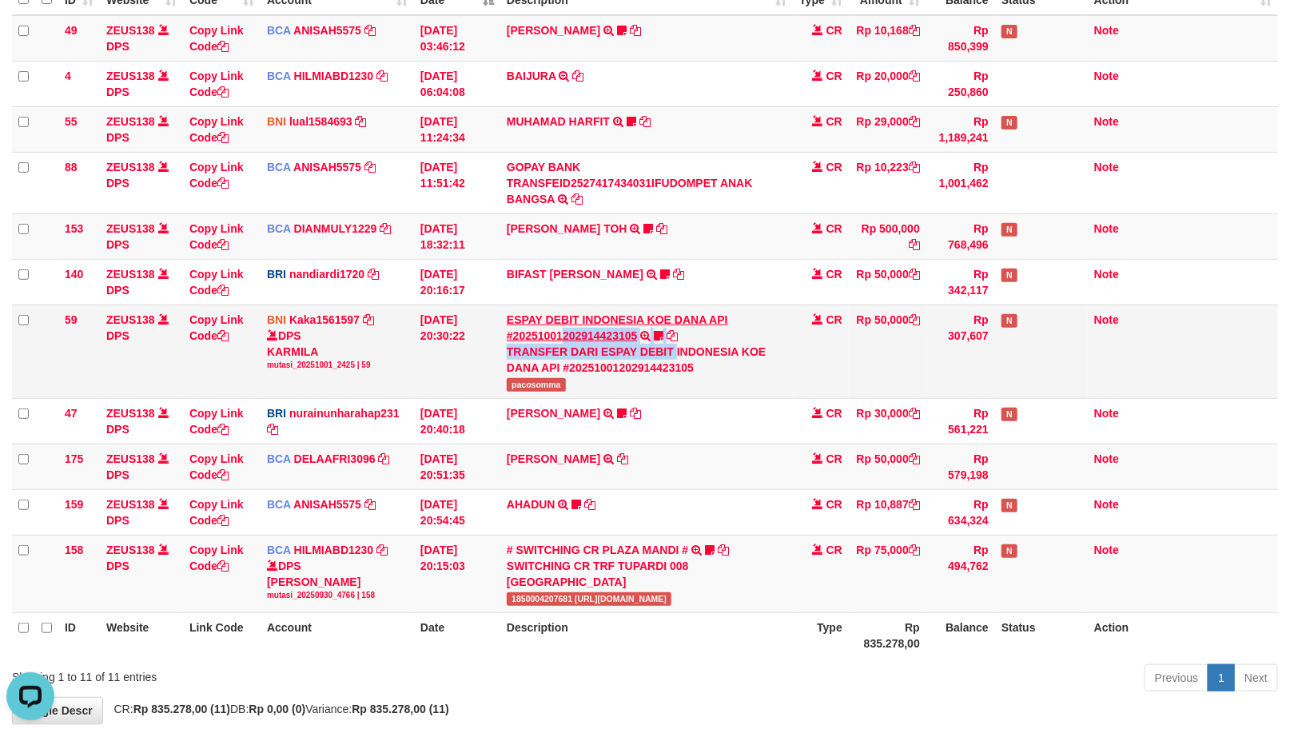
click at [550, 314] on td "ESPAY DEBIT INDONESIA KOE DANA API #20251001202914423105 TRANSFER DARI ESPAY DE…" at bounding box center [646, 350] width 292 height 93
drag, startPoint x: 487, startPoint y: 449, endPoint x: 221, endPoint y: 621, distance: 316.7
click at [695, 417] on tbody "49 ZEUS138 DPS Copy Link Code BCA ANISAH5575 DPS ANISAH mutasi_20251001_3827 | …" at bounding box center [645, 314] width 1266 height 598
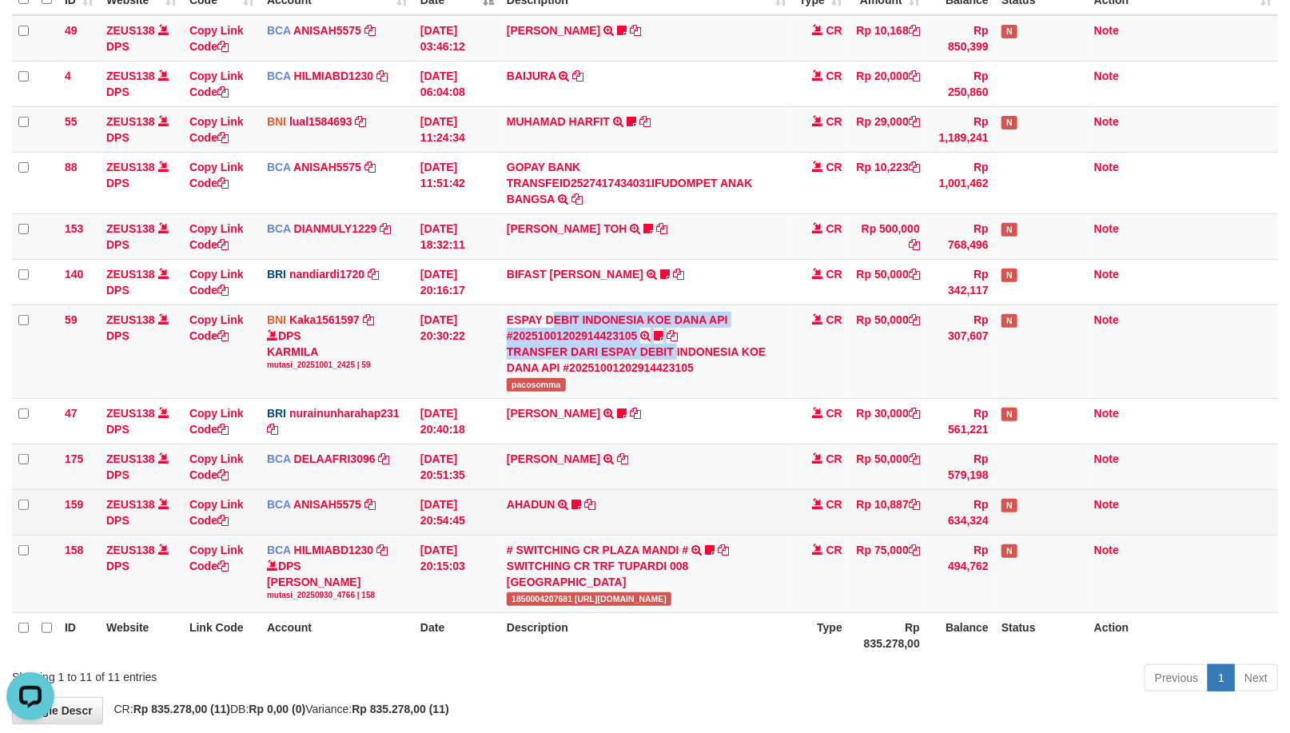
drag, startPoint x: 524, startPoint y: 533, endPoint x: 759, endPoint y: 526, distance: 235.0
click at [660, 505] on tbody "49 ZEUS138 DPS Copy Link Code BCA ANISAH5575 DPS ANISAH mutasi_20251001_3827 | …" at bounding box center [645, 314] width 1266 height 598
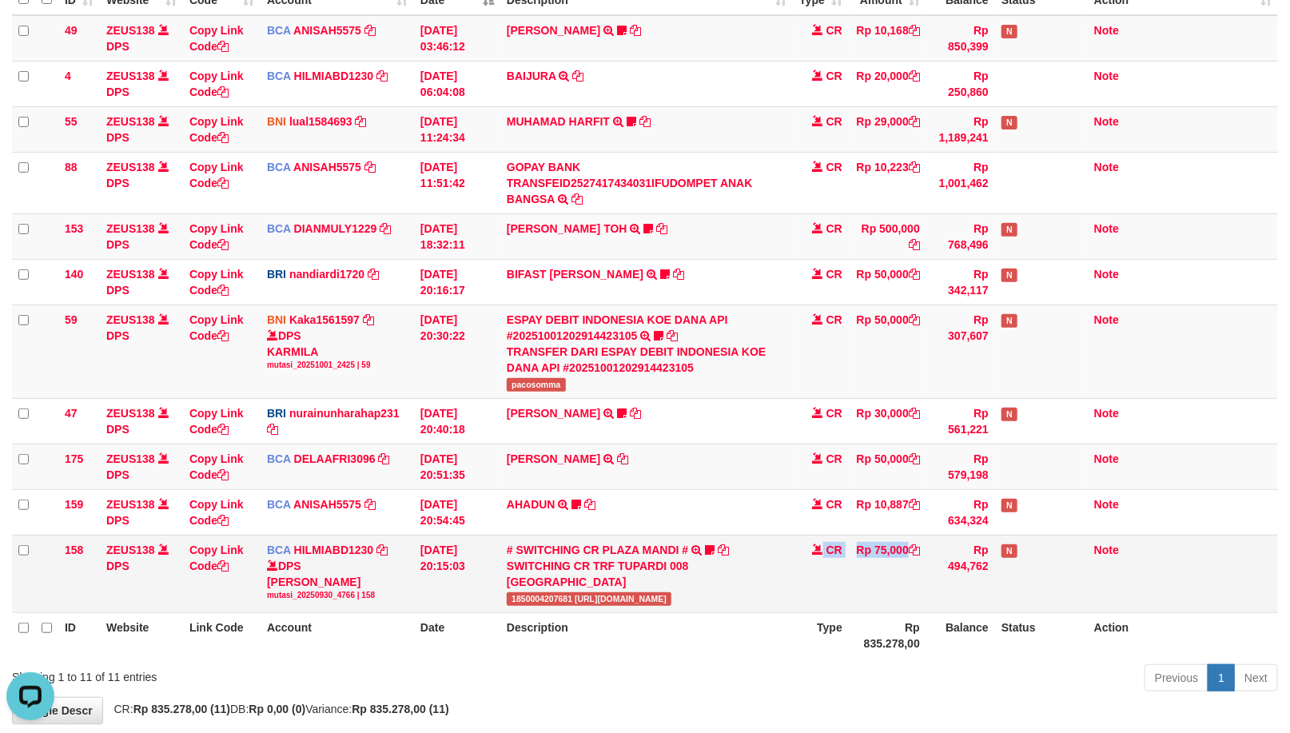
drag, startPoint x: 796, startPoint y: 593, endPoint x: 728, endPoint y: 595, distance: 67.9
click at [762, 593] on tr "158 ZEUS138 DPS Copy Link Code BCA HILMIABD1230 DPS HILMI ABDILLAH mutasi_20250…" at bounding box center [645, 574] width 1266 height 78
click at [710, 558] on div "SWITCHING CR TRF TUPARDI 008 PLAZA MANDI" at bounding box center [647, 574] width 280 height 32
drag, startPoint x: 729, startPoint y: 587, endPoint x: 707, endPoint y: 550, distance: 43.3
click at [715, 613] on tr "ID Website Link Code Account Date Description Type Rp 835.278,00 Balance Status…" at bounding box center [645, 635] width 1266 height 46
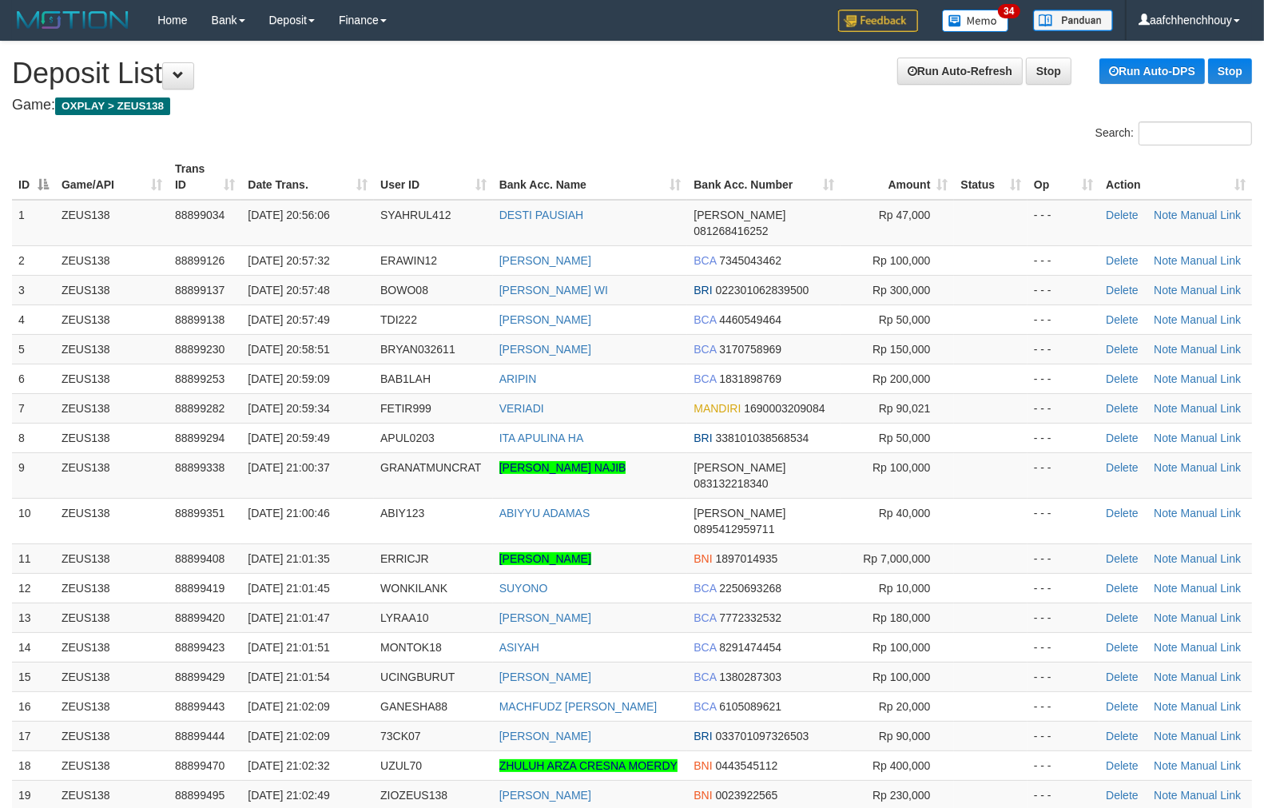
drag, startPoint x: 339, startPoint y: 165, endPoint x: 334, endPoint y: 173, distance: 8.6
click at [337, 169] on th "Date Trans." at bounding box center [307, 177] width 133 height 46
drag, startPoint x: 389, startPoint y: 209, endPoint x: 405, endPoint y: 241, distance: 36.5
click at [432, 227] on table "ID Game/API Trans ID Date Trans. User ID Bank Acc. Name Bank Acc. Number Amount…" at bounding box center [632, 675] width 1240 height 1042
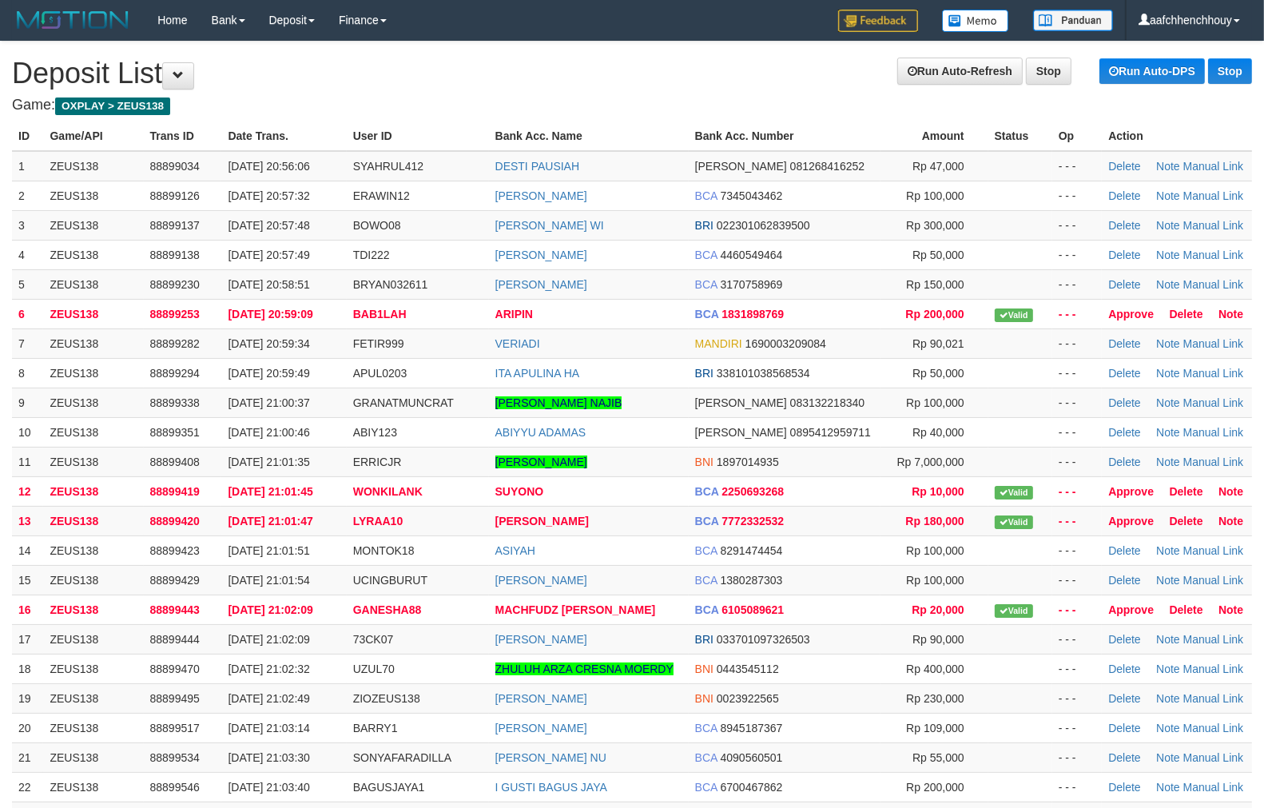
click at [616, 107] on h4 "Game: OXPLAY > ZEUS138" at bounding box center [632, 105] width 1240 height 16
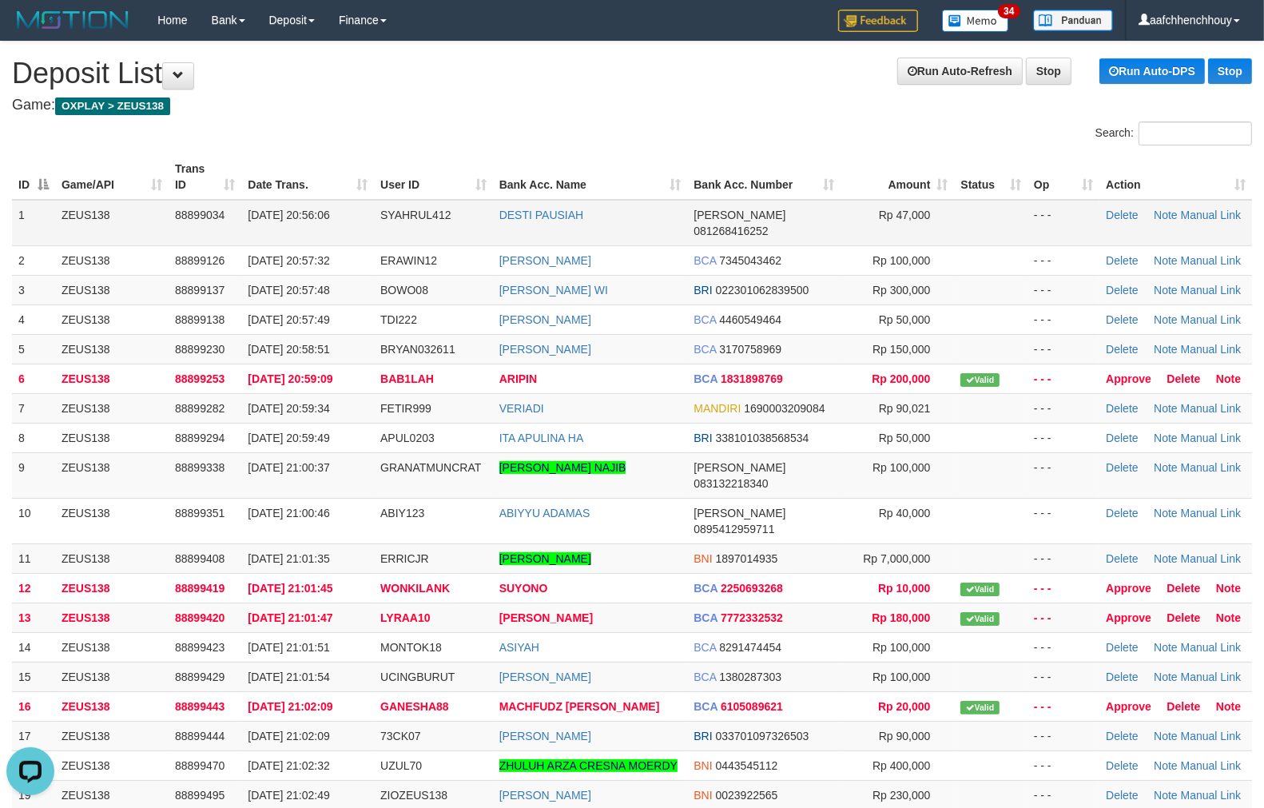
drag, startPoint x: 396, startPoint y: 209, endPoint x: 419, endPoint y: 200, distance: 24.3
click at [416, 201] on table "ID Game/API Trans ID Date Trans. User ID Bank Acc. Name Bank Acc. Number Amount…" at bounding box center [632, 675] width 1240 height 1042
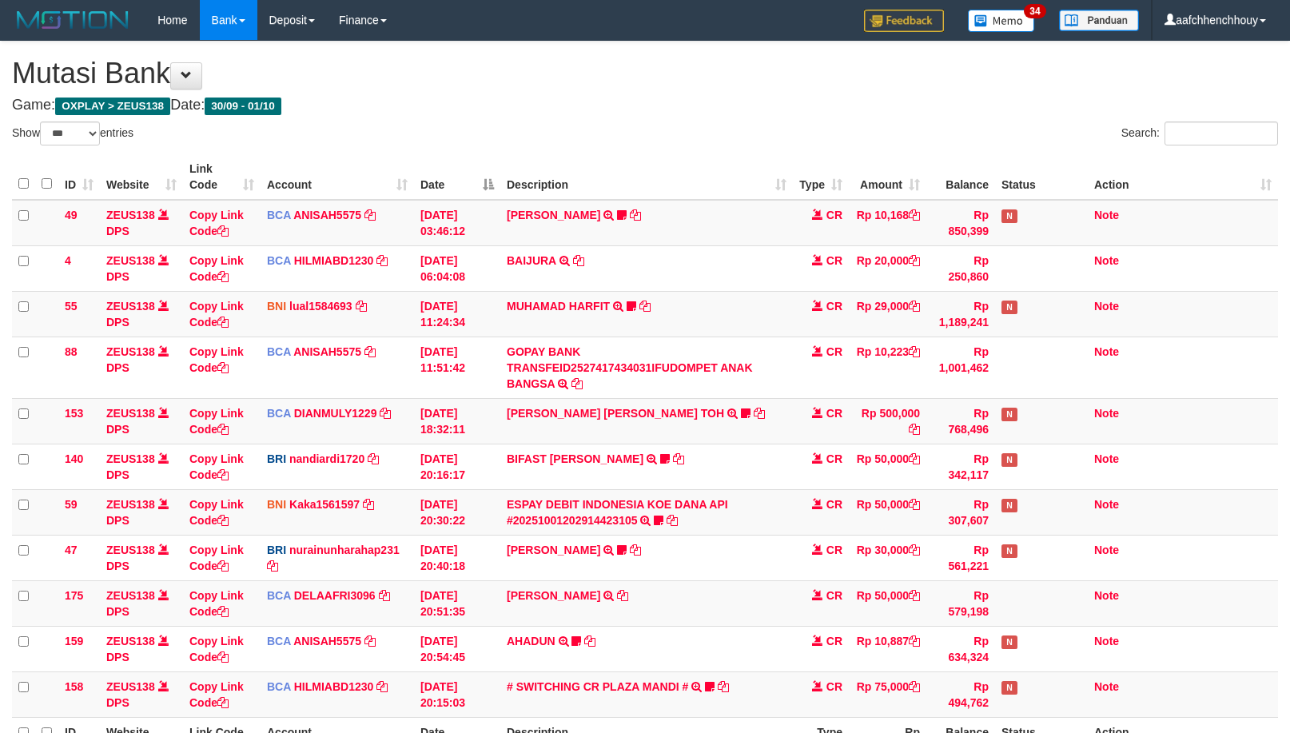
select select "***"
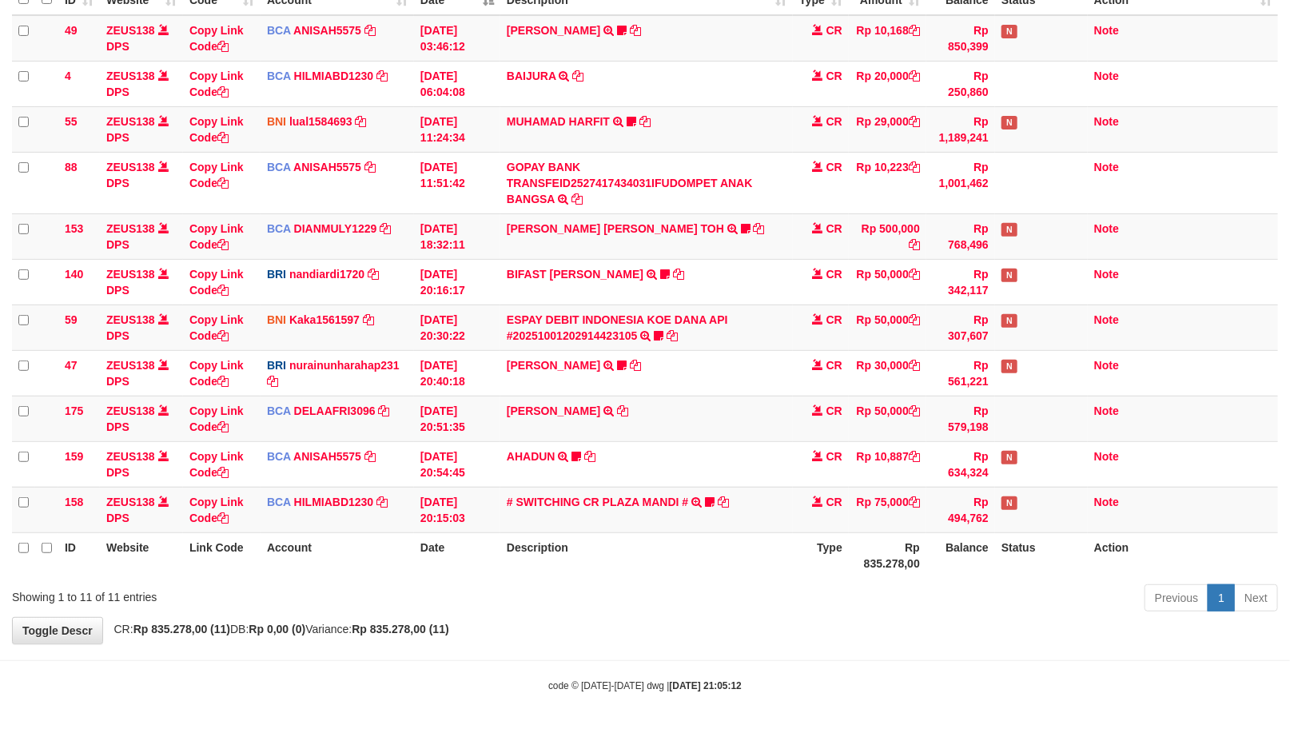
click at [799, 588] on div "Previous 1 Next" at bounding box center [914, 600] width 729 height 34
click at [797, 588] on div "Previous 1 Next" at bounding box center [914, 600] width 729 height 34
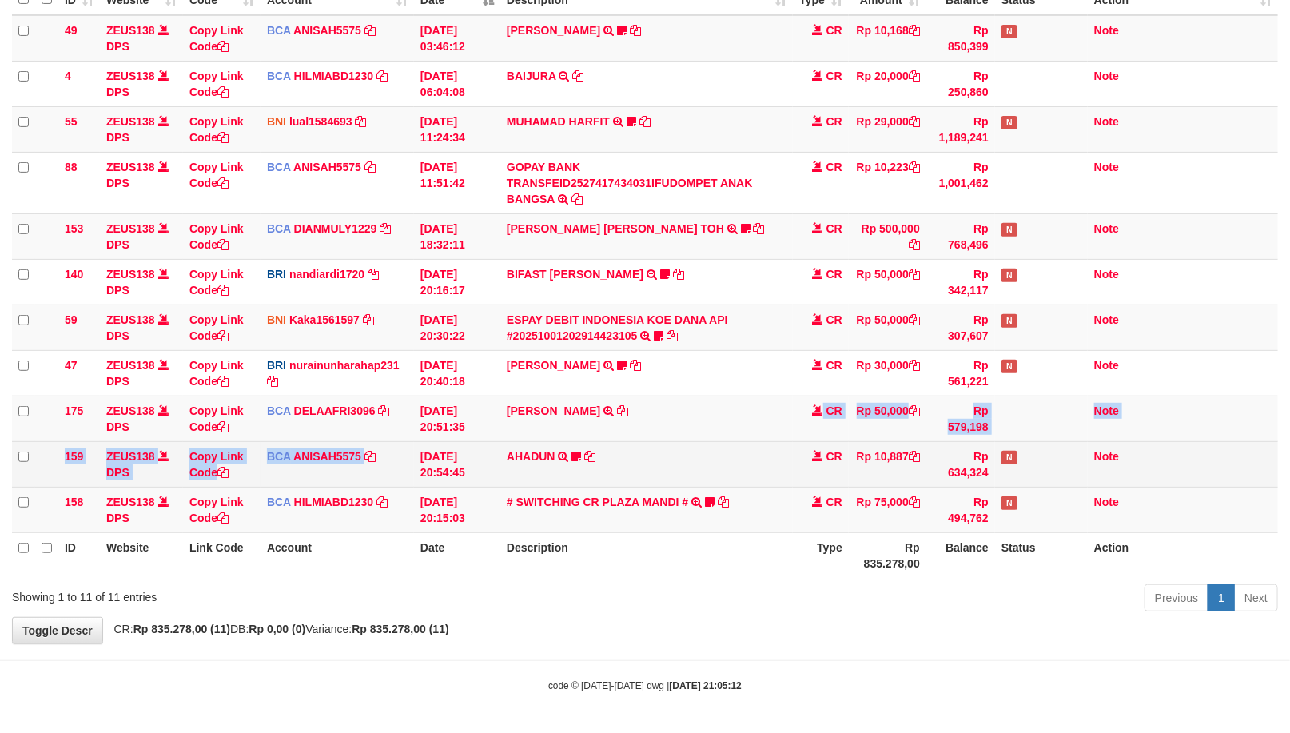
click at [770, 440] on tbody "49 ZEUS138 DPS Copy Link Code BCA ANISAH5575 DPS ANISAH mutasi_20251001_3827 | …" at bounding box center [645, 274] width 1266 height 518
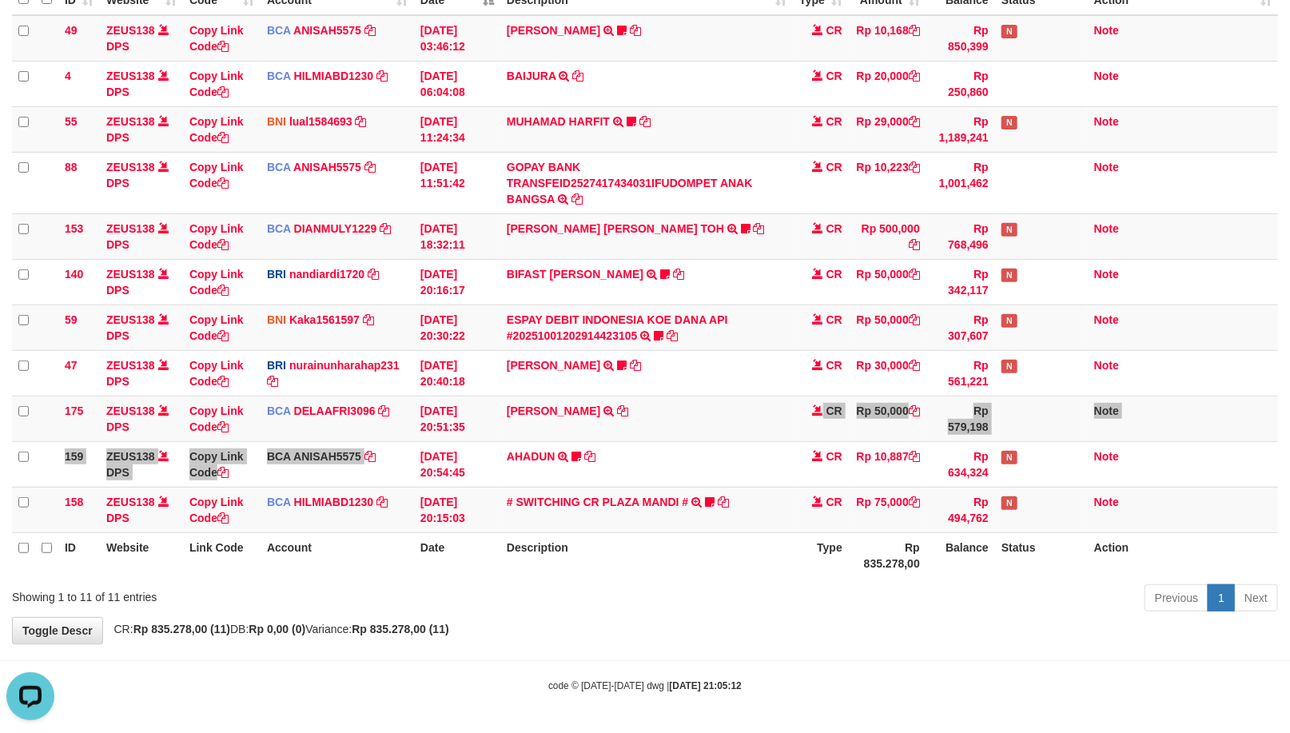
scroll to position [0, 0]
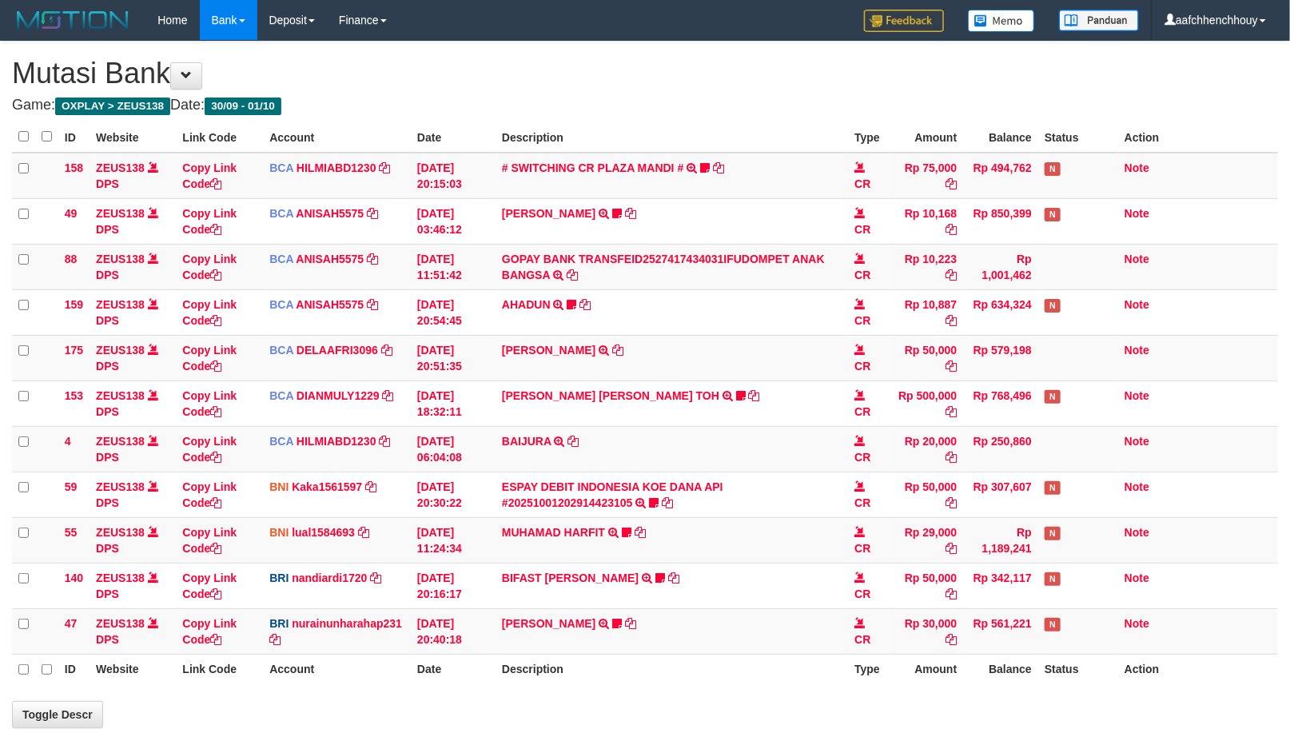
scroll to position [185, 0]
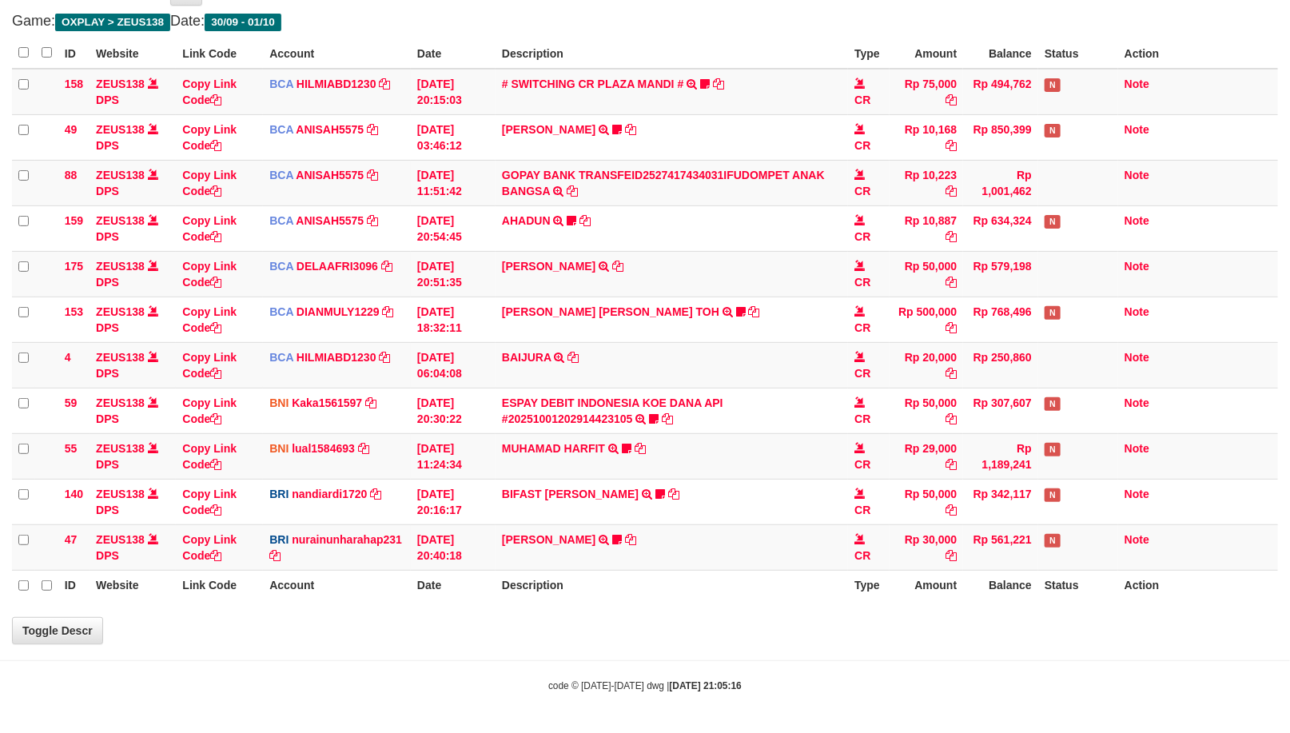
select select "***"
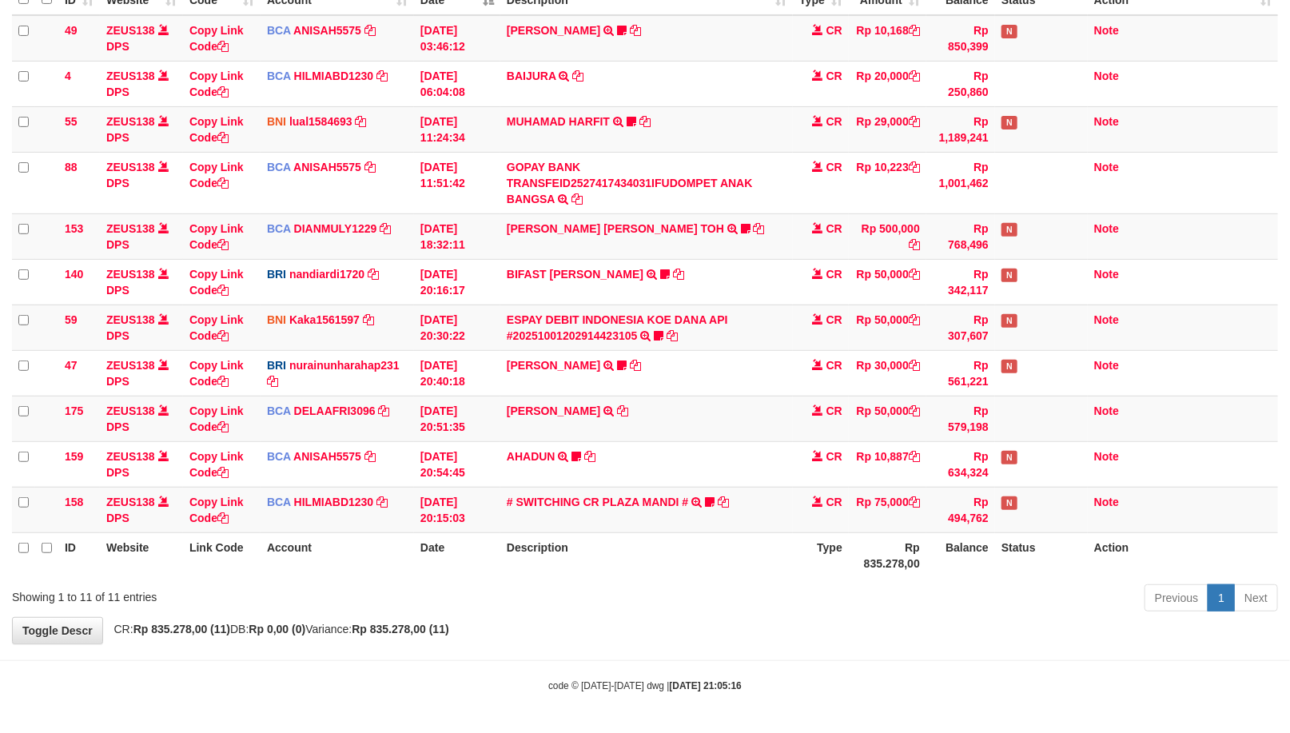
drag, startPoint x: 520, startPoint y: 561, endPoint x: 58, endPoint y: 640, distance: 469.4
click at [462, 561] on div "Show ** ** ** *** entries Search: ID Website Link Code Account Date Description…" at bounding box center [645, 277] width 1266 height 680
click at [661, 332] on icon at bounding box center [659, 335] width 10 height 11
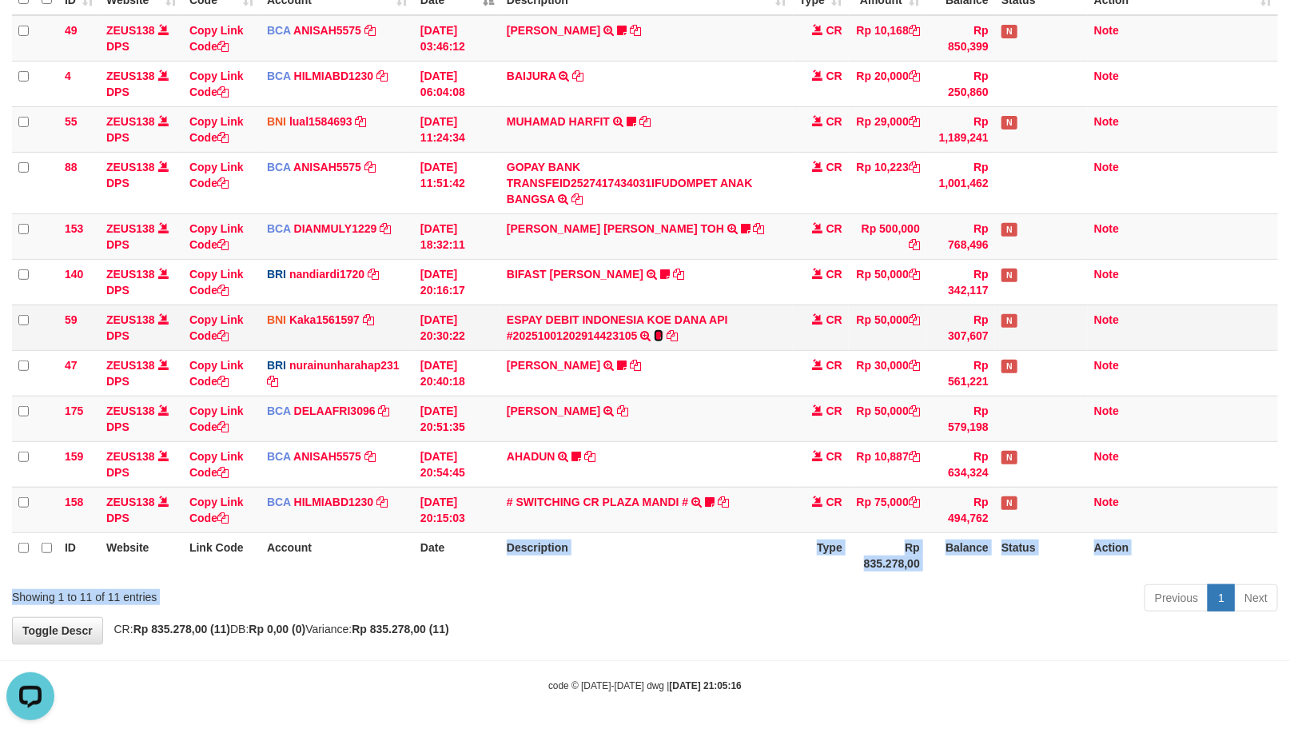
scroll to position [0, 0]
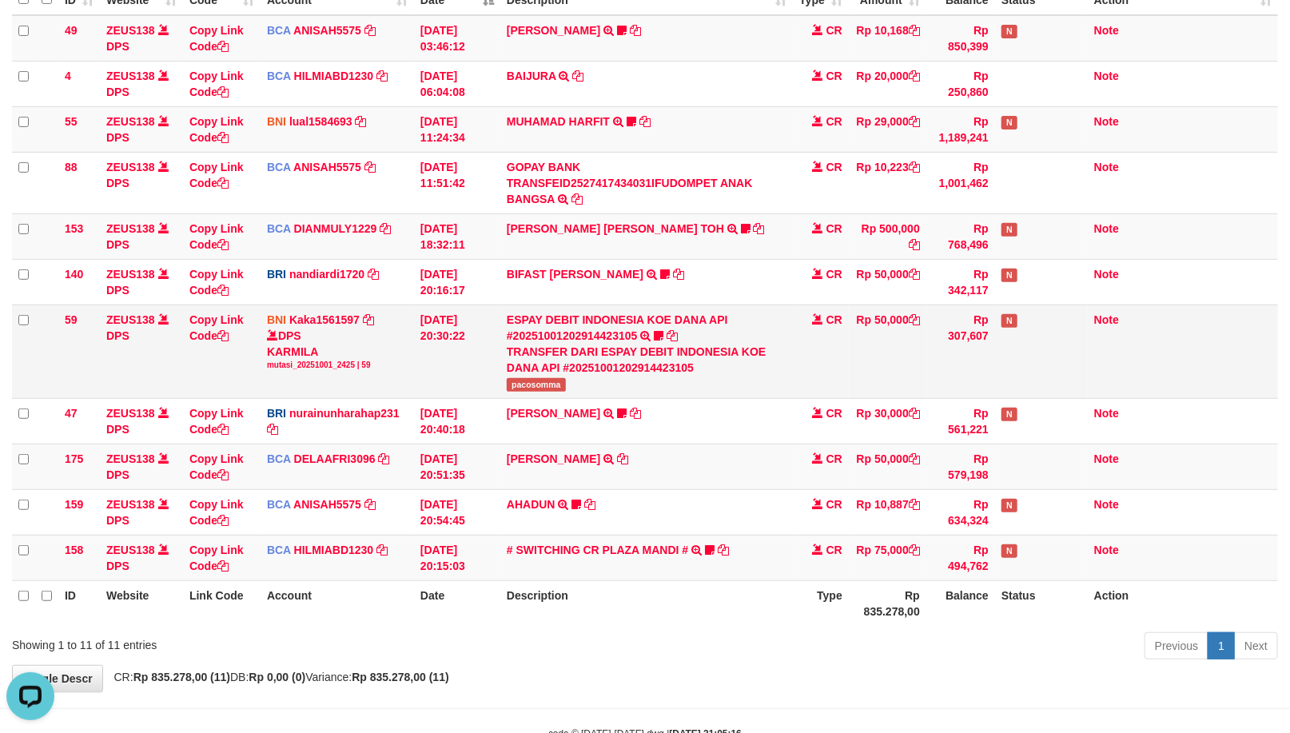
click at [525, 370] on div "TRANSFER DARI ESPAY DEBIT INDONESIA KOE DANA API #20251001202914423105" at bounding box center [647, 360] width 280 height 32
click at [521, 394] on td "ESPAY DEBIT INDONESIA KOE DANA API #20251001202914423105 TRANSFER DARI ESPAY DE…" at bounding box center [646, 350] width 292 height 93
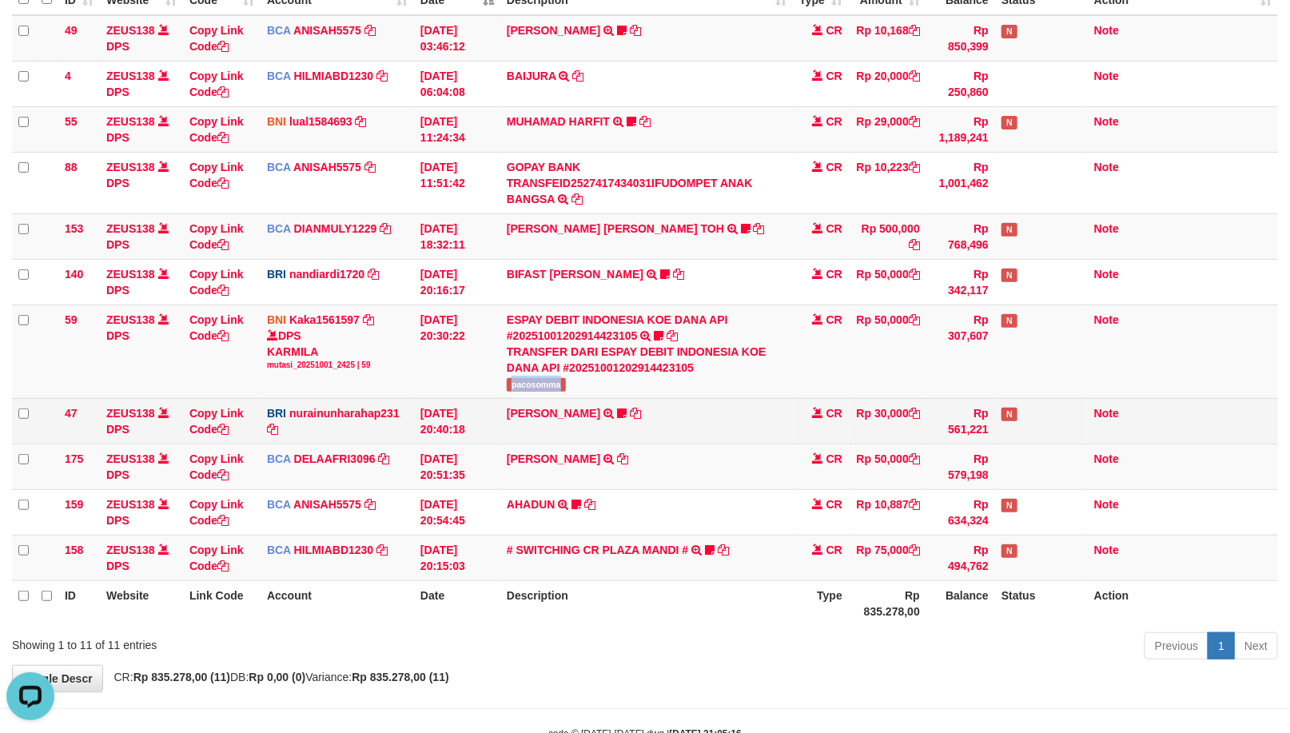
copy span "pacosomma"
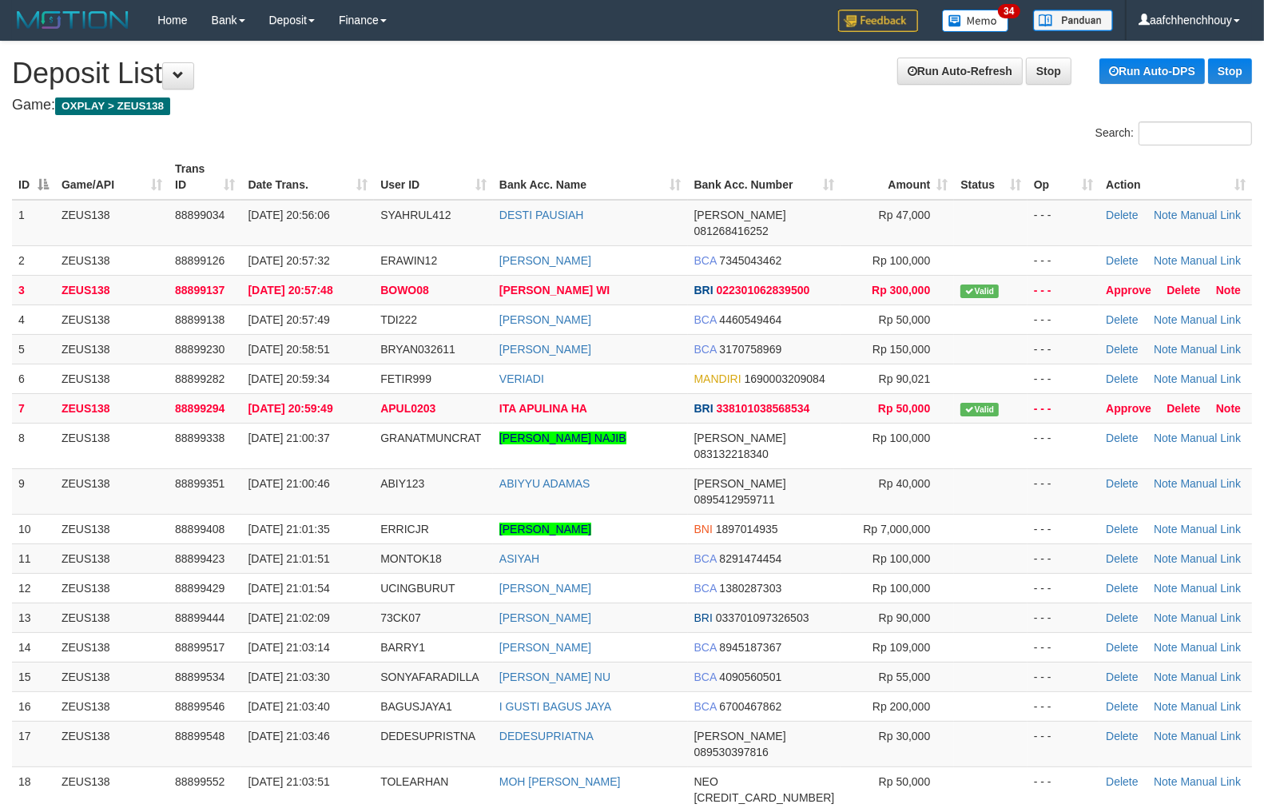
click at [301, 147] on div "Search: ID Game/API Trans ID Date Trans. User ID Bank Acc. Name Bank Acc. Numbe…" at bounding box center [632, 539] width 1240 height 836
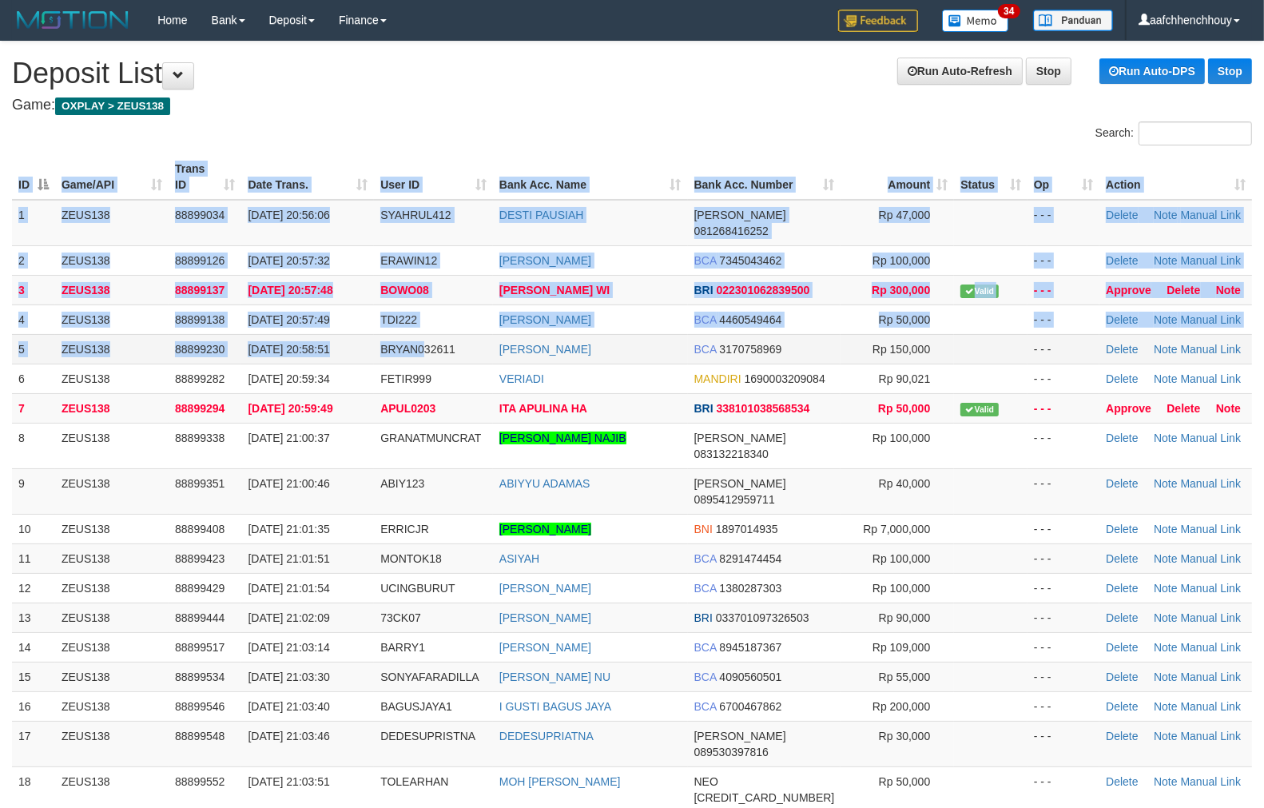
drag, startPoint x: 428, startPoint y: 352, endPoint x: 436, endPoint y: 339, distance: 14.7
click at [437, 339] on div "ID Game/API Trans ID Date Trans. User ID Bank Acc. Name Bank Acc. Number Amount…" at bounding box center [632, 542] width 1264 height 786
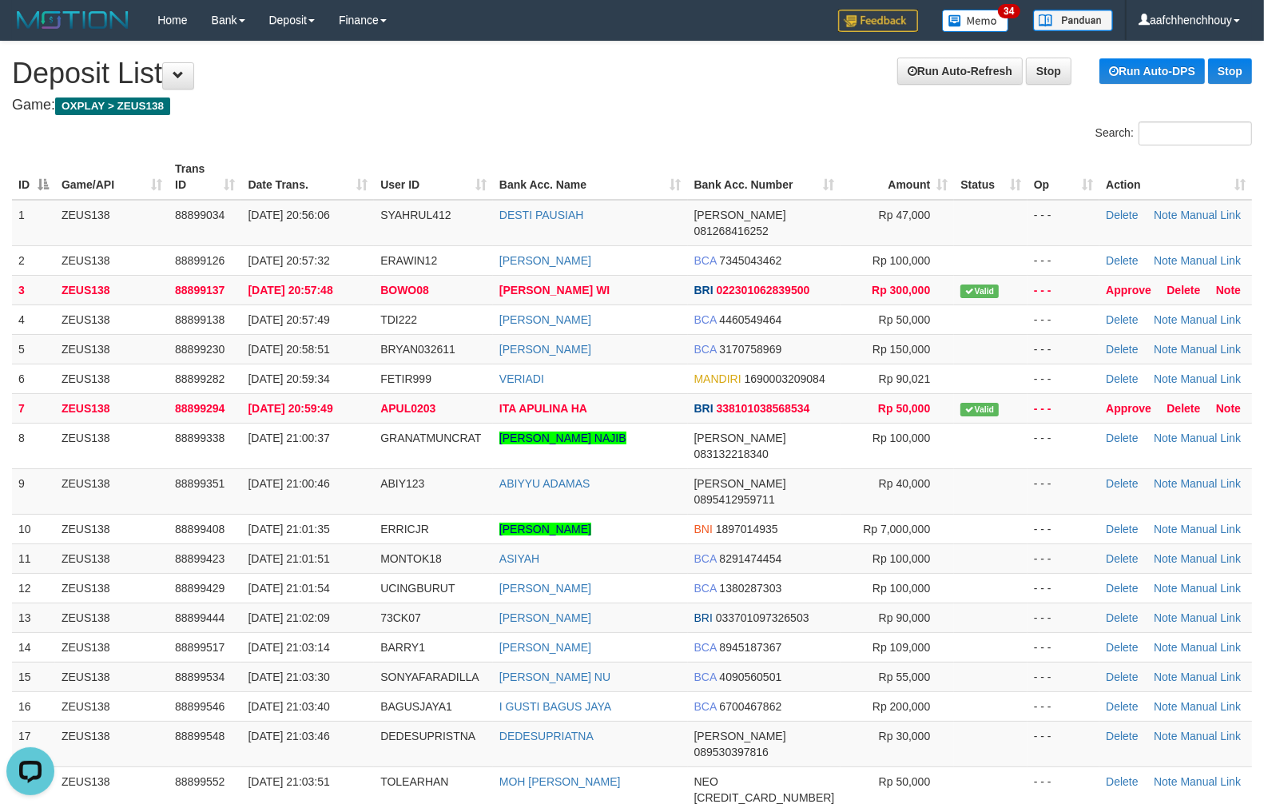
drag, startPoint x: 314, startPoint y: 110, endPoint x: 3, endPoint y: 189, distance: 320.8
click at [360, 125] on div "Search:" at bounding box center [632, 135] width 1264 height 28
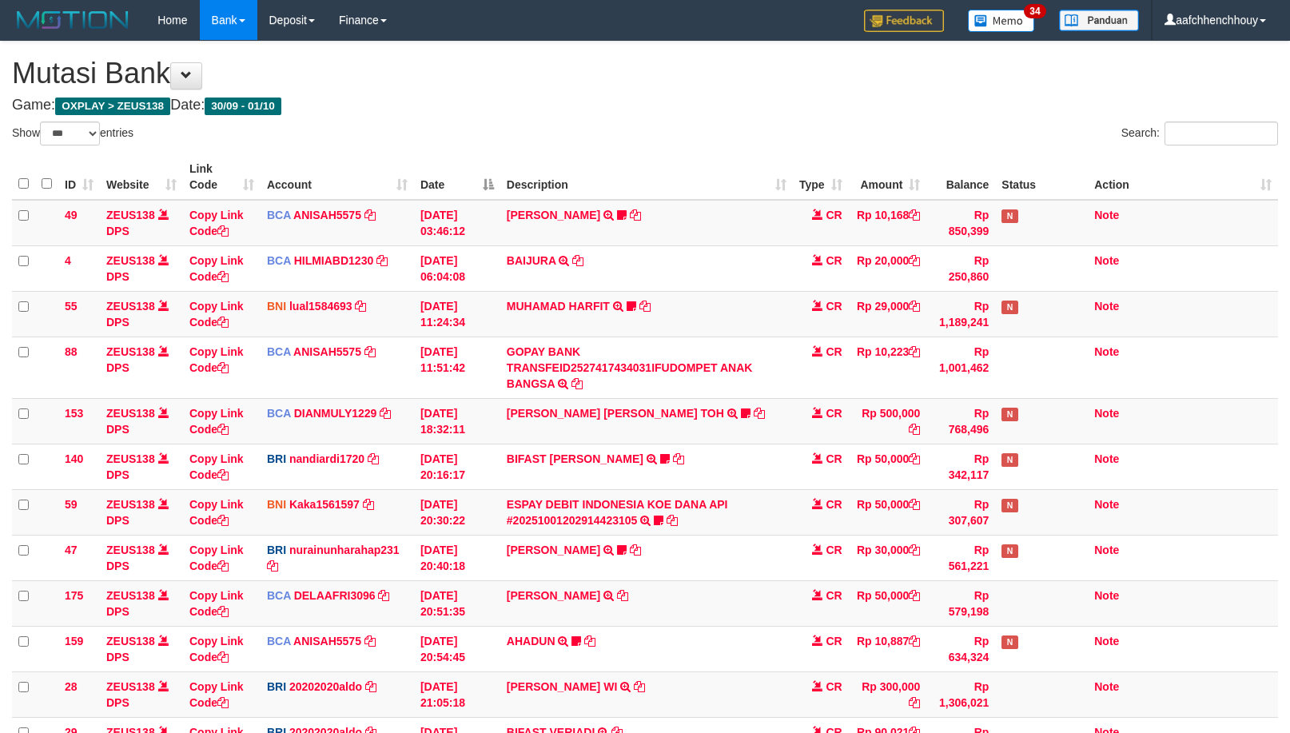
select select "***"
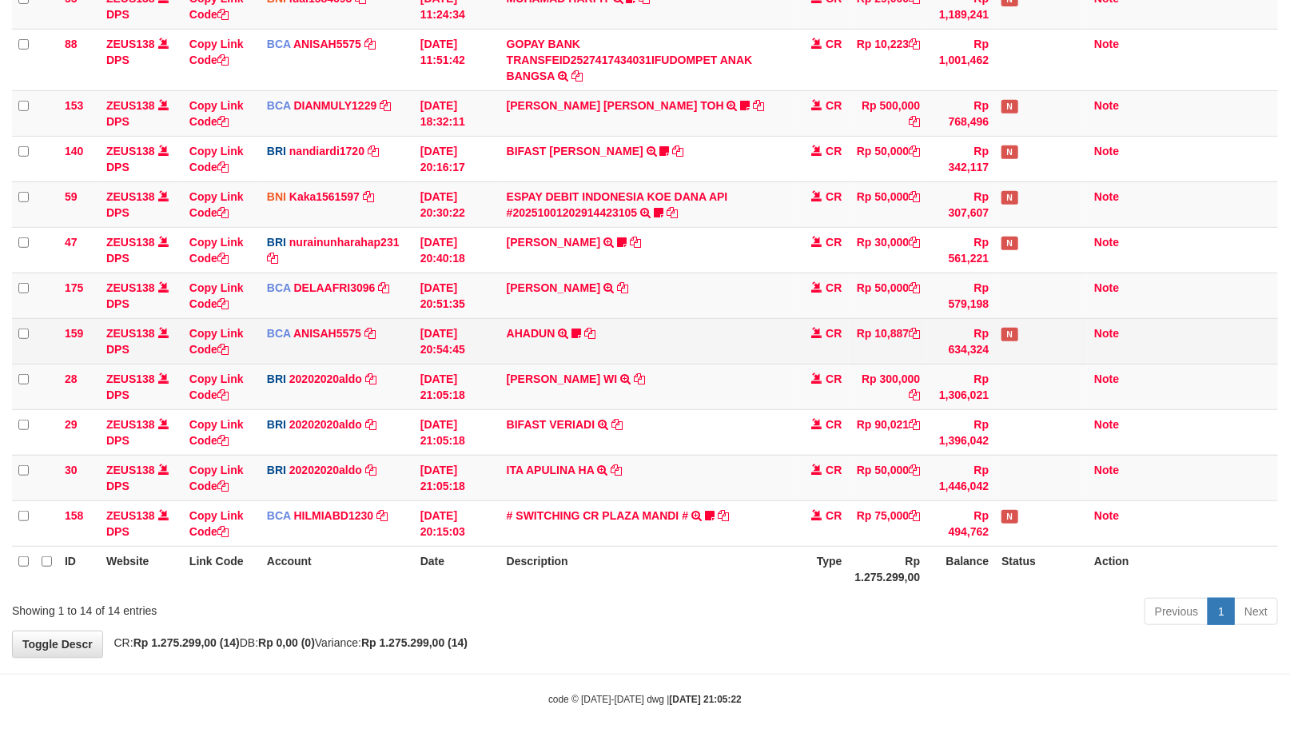
scroll to position [322, 0]
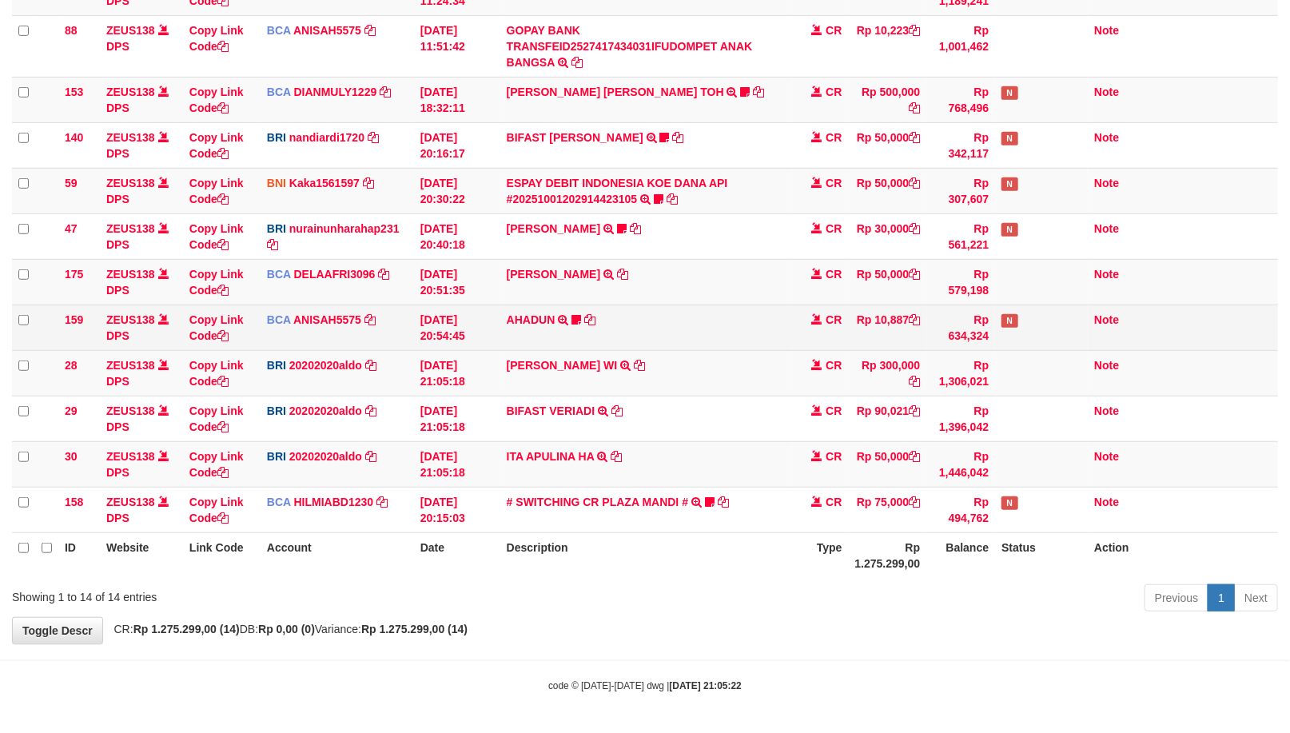
drag, startPoint x: 412, startPoint y: 328, endPoint x: 424, endPoint y: 316, distance: 17.5
click at [424, 322] on tr "159 ZEUS138 DPS Copy Link Code BCA ANISAH5575 DPS ANISAH mutasi_20251001_3827 |…" at bounding box center [645, 327] width 1266 height 46
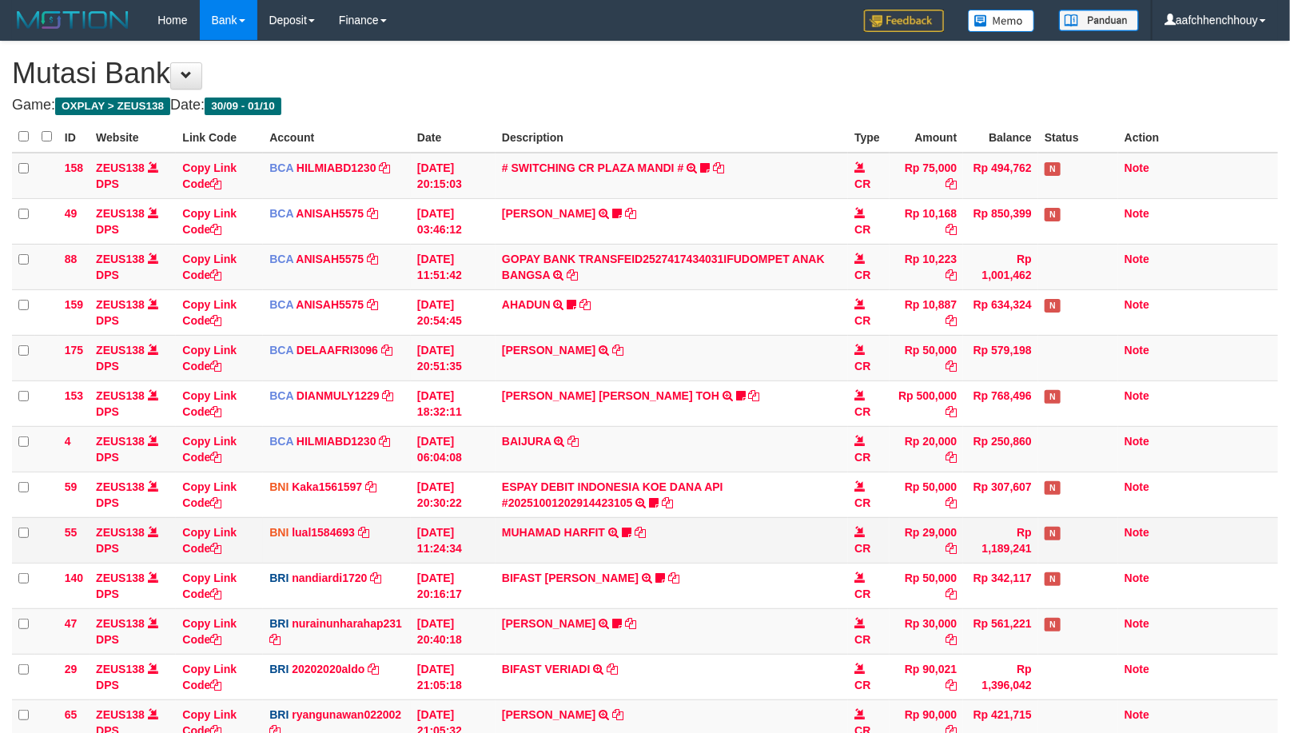
select select "***"
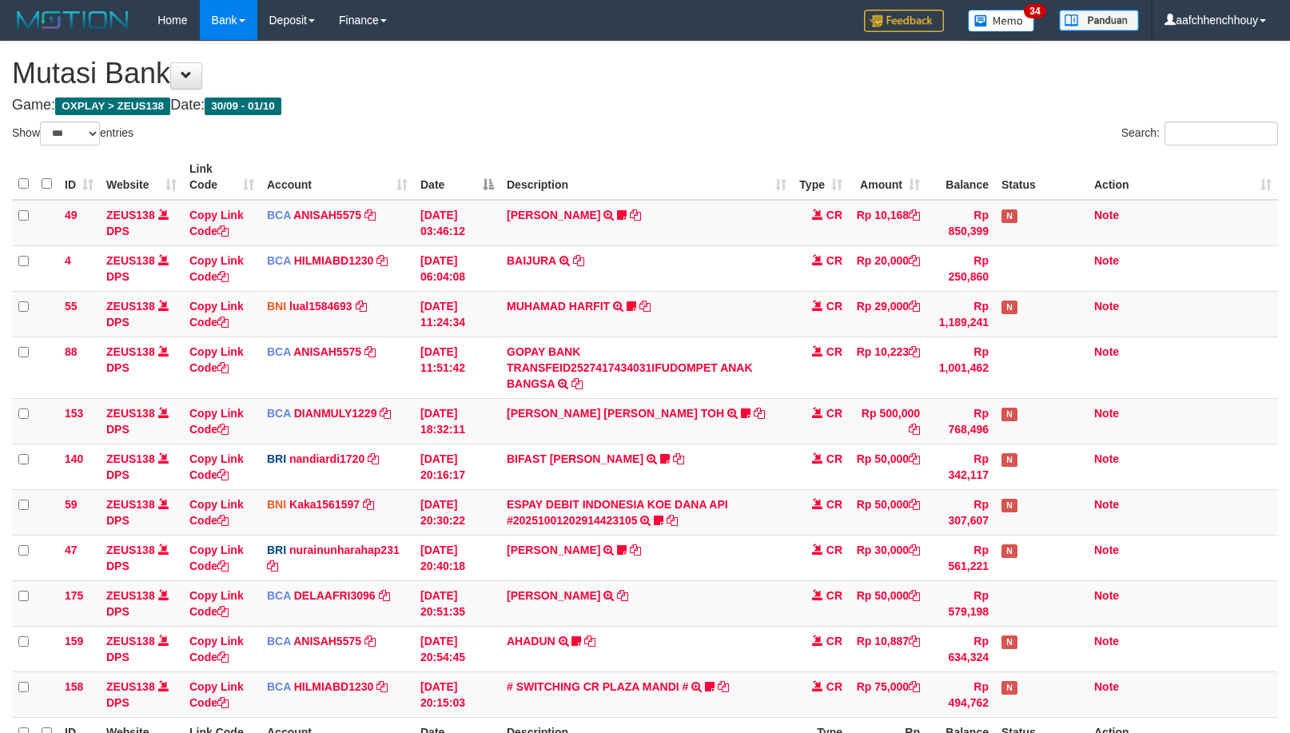
select select "***"
drag, startPoint x: 554, startPoint y: 484, endPoint x: 157, endPoint y: 603, distance: 413.6
click at [260, 568] on tbody "49 ZEUS138 DPS Copy Link Code BCA ANISAH5575 DPS [PERSON_NAME] mutasi_20251001_…" at bounding box center [645, 459] width 1266 height 518
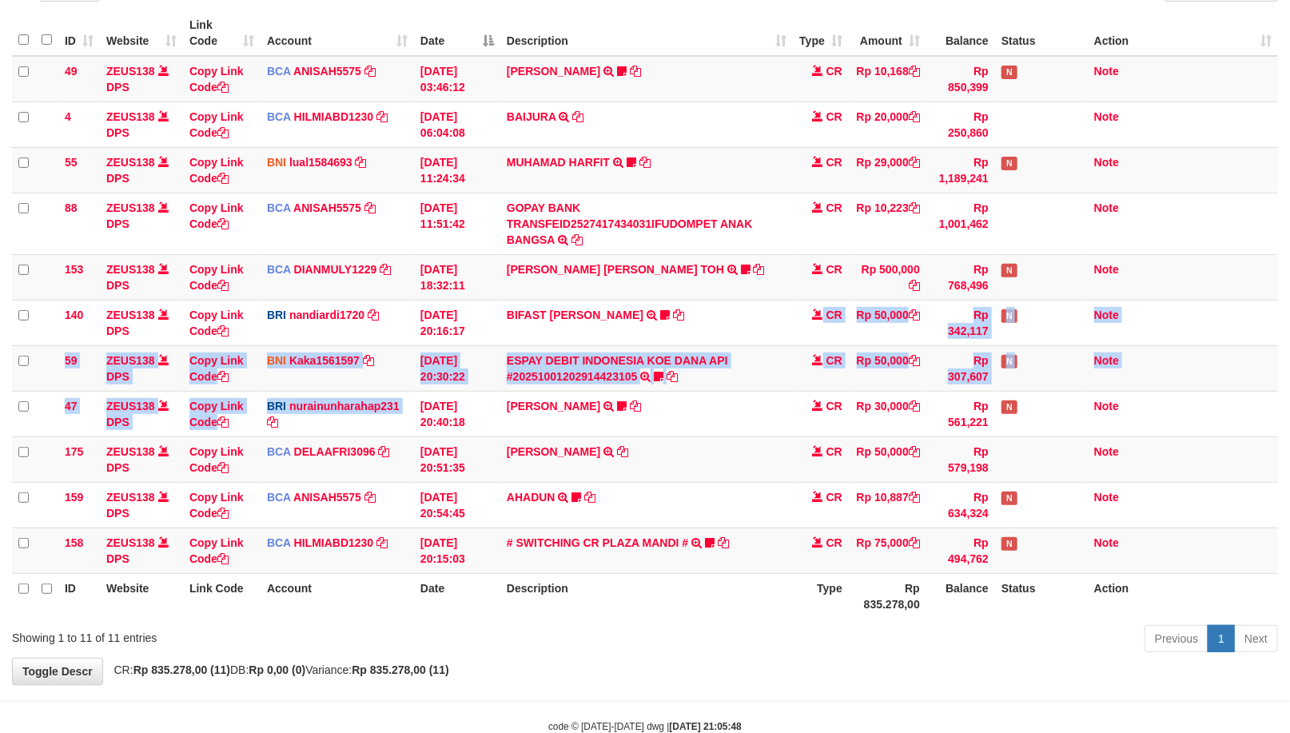
scroll to position [185, 0]
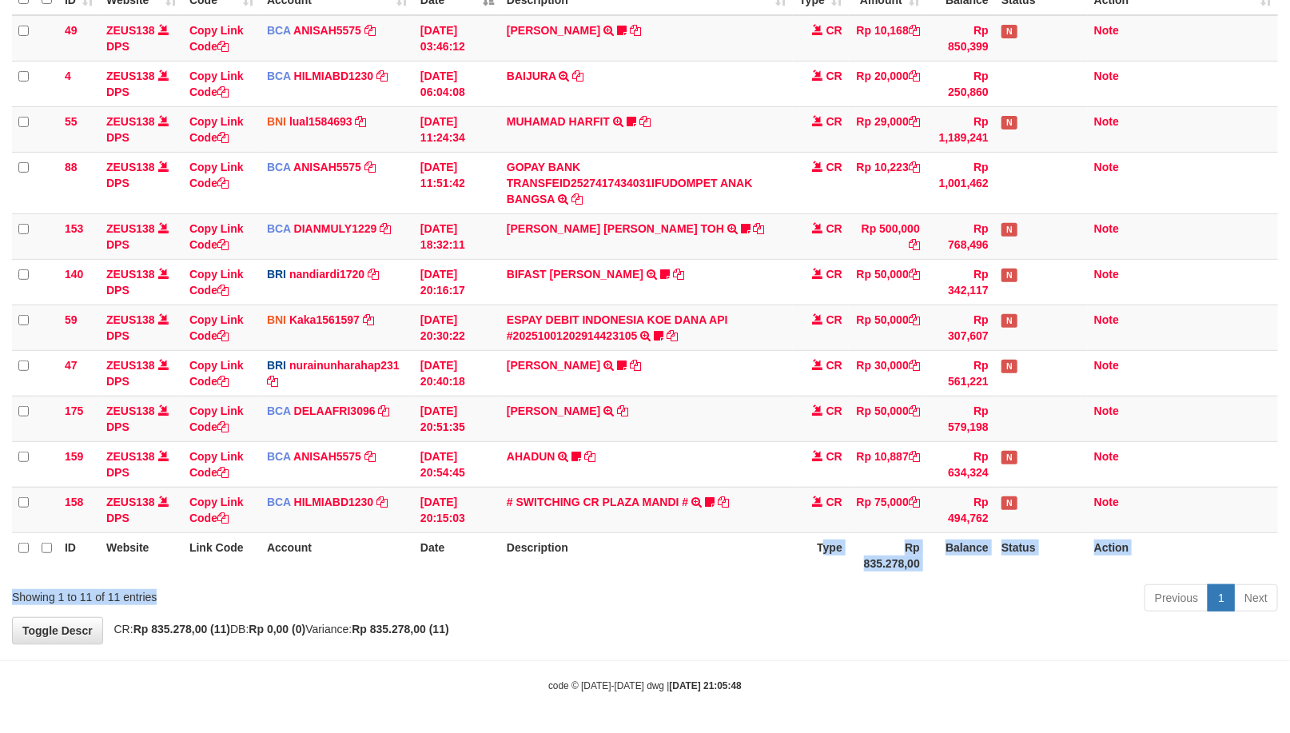
drag, startPoint x: 813, startPoint y: 537, endPoint x: 1207, endPoint y: 189, distance: 526.5
click at [816, 535] on div "Show ** ** ** *** entries Search: ID Website Link Code Account Date Description…" at bounding box center [645, 277] width 1266 height 680
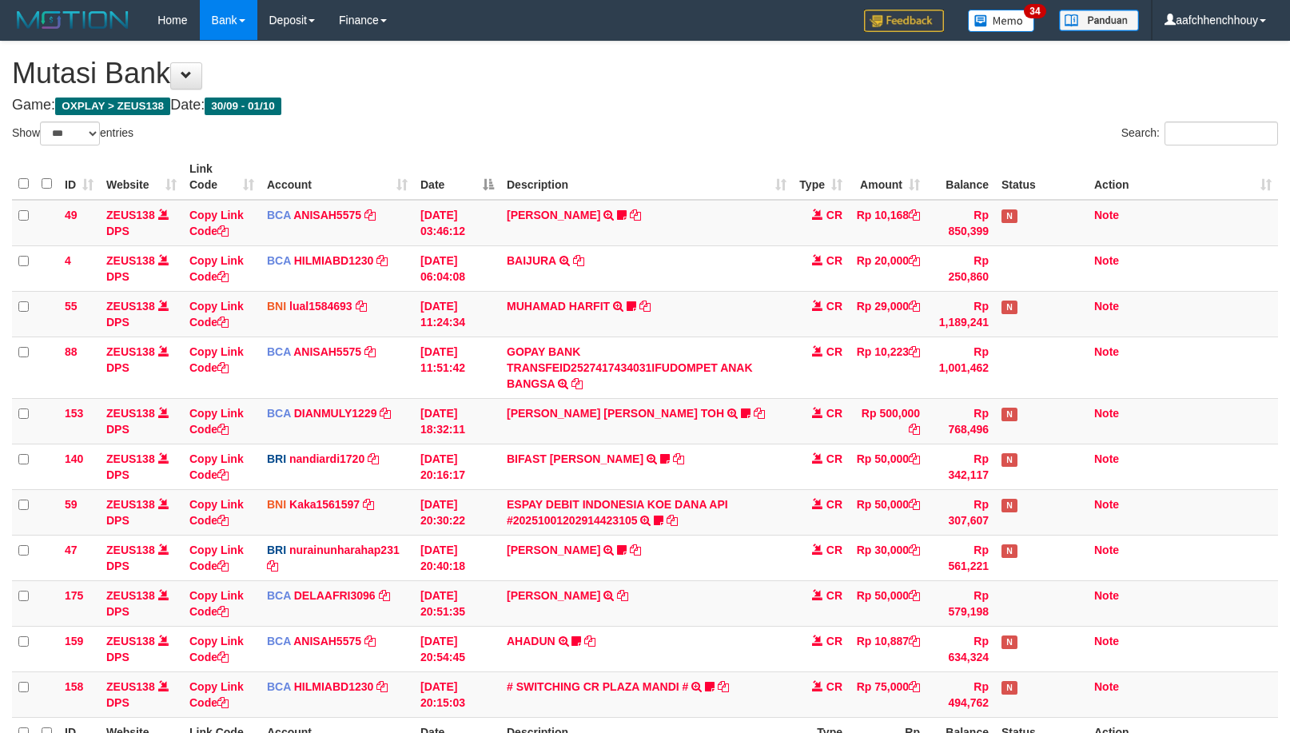
select select "***"
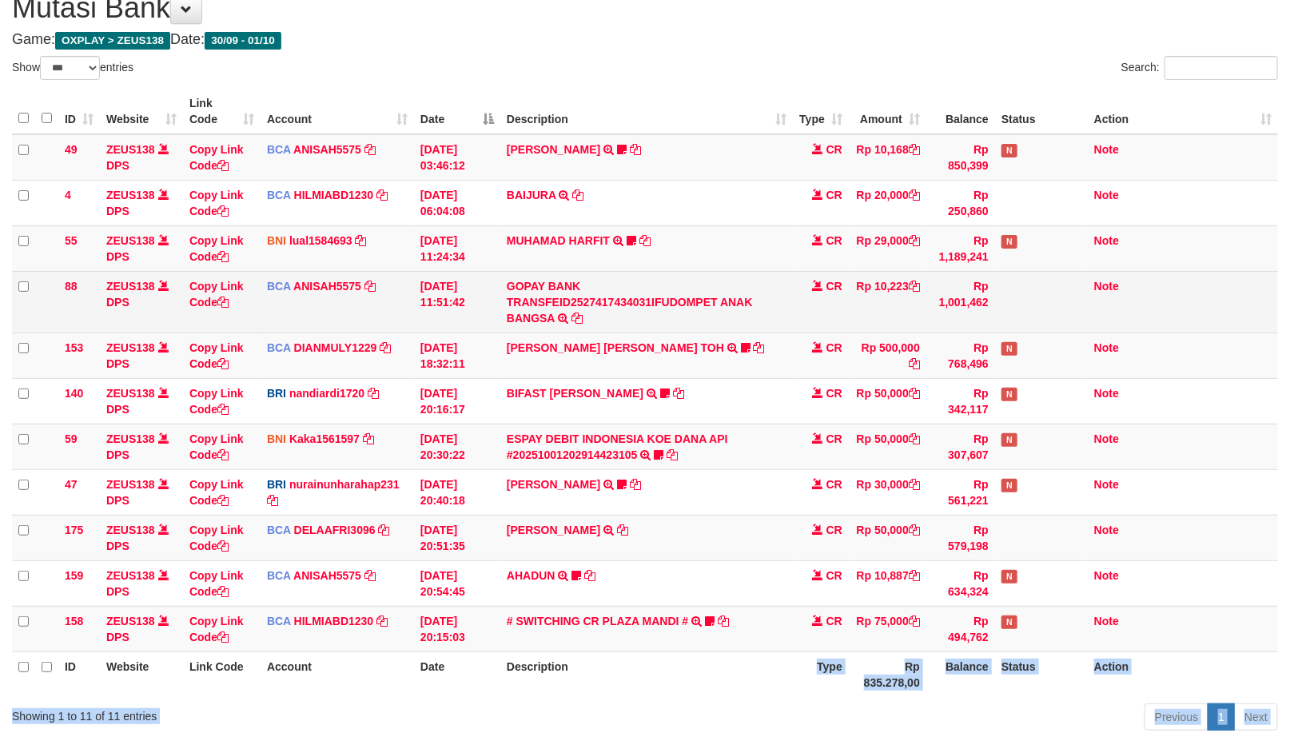
scroll to position [66, 0]
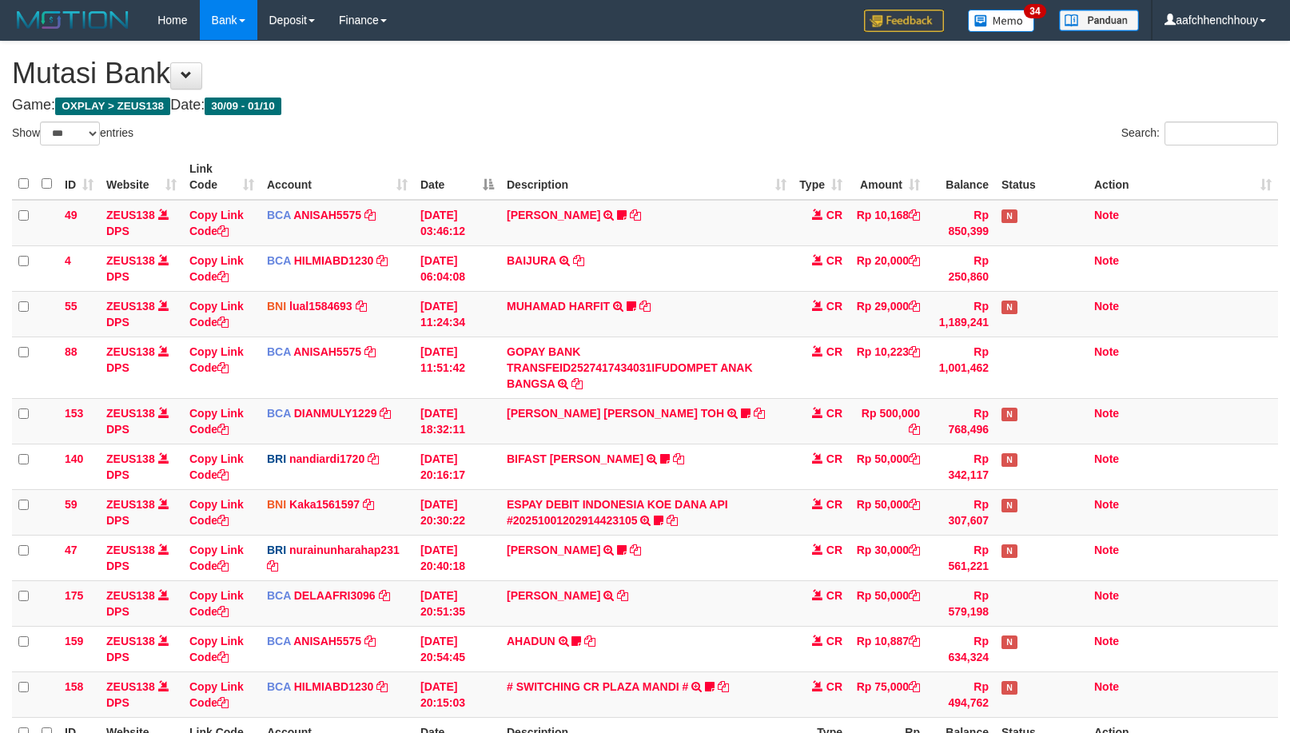
select select "***"
click at [202, 74] on button at bounding box center [186, 75] width 32 height 27
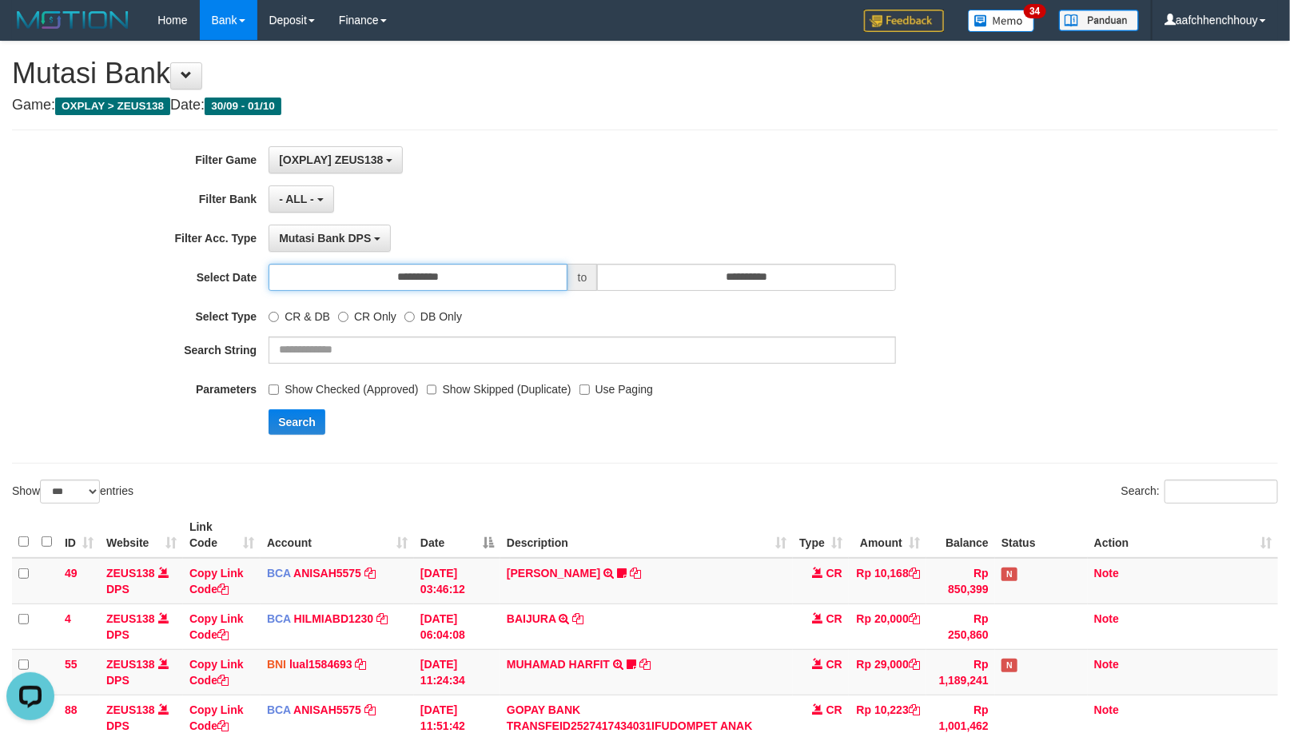
click at [539, 283] on input "**********" at bounding box center [418, 277] width 298 height 27
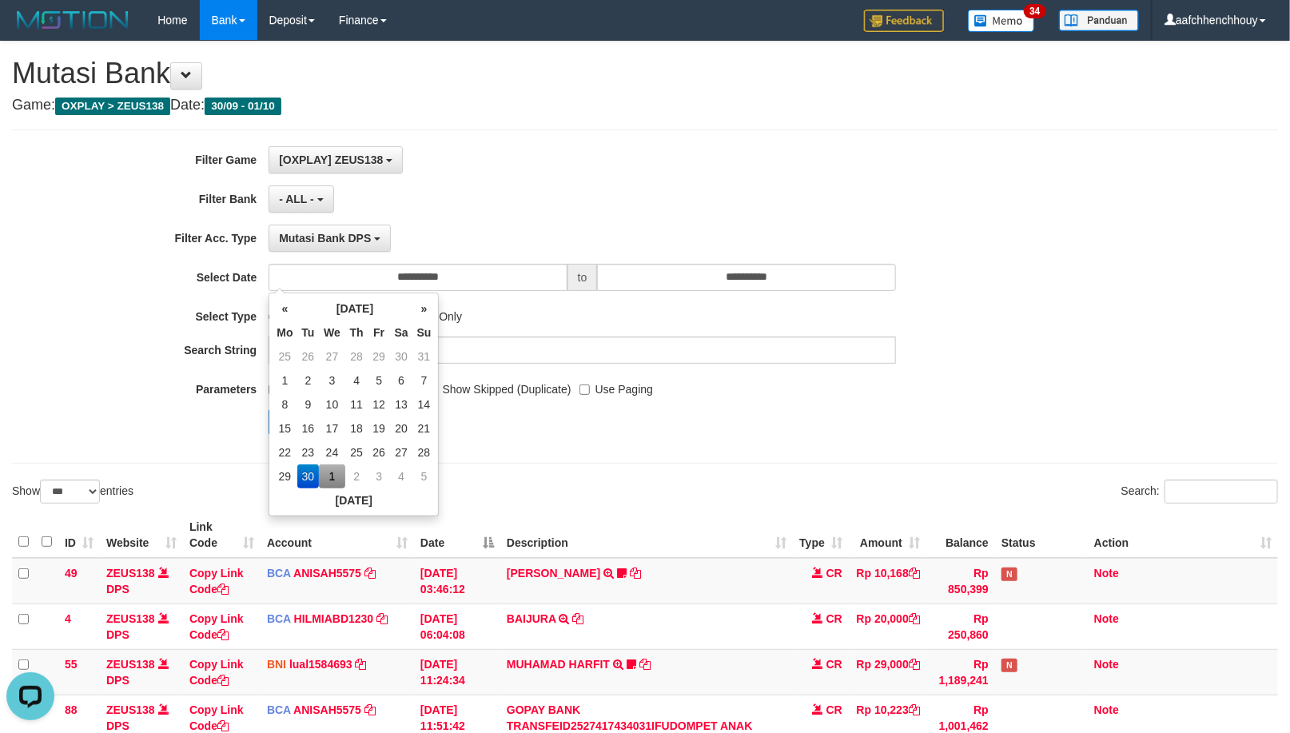
click at [332, 478] on td "1" at bounding box center [332, 476] width 26 height 24
type input "**********"
click at [523, 451] on div "**********" at bounding box center [645, 296] width 1266 height 334
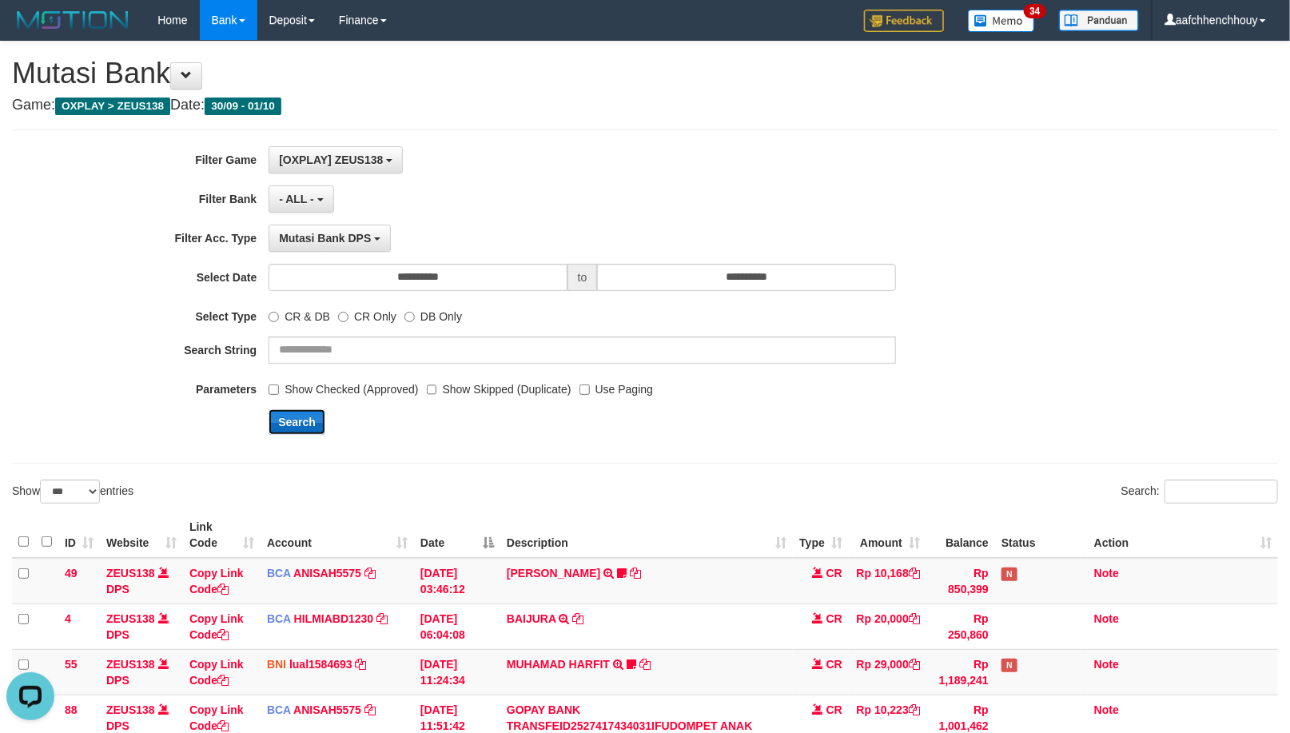
click at [298, 424] on button "Search" at bounding box center [297, 422] width 57 height 26
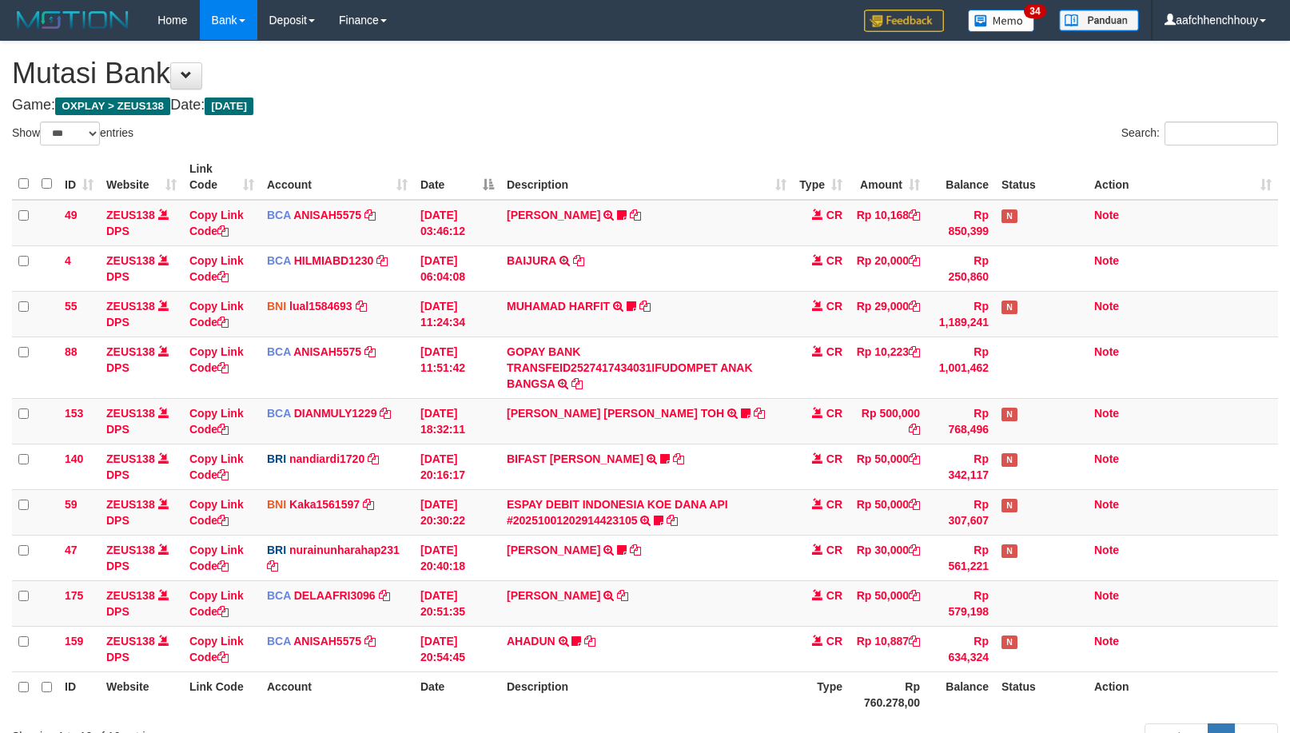
select select "***"
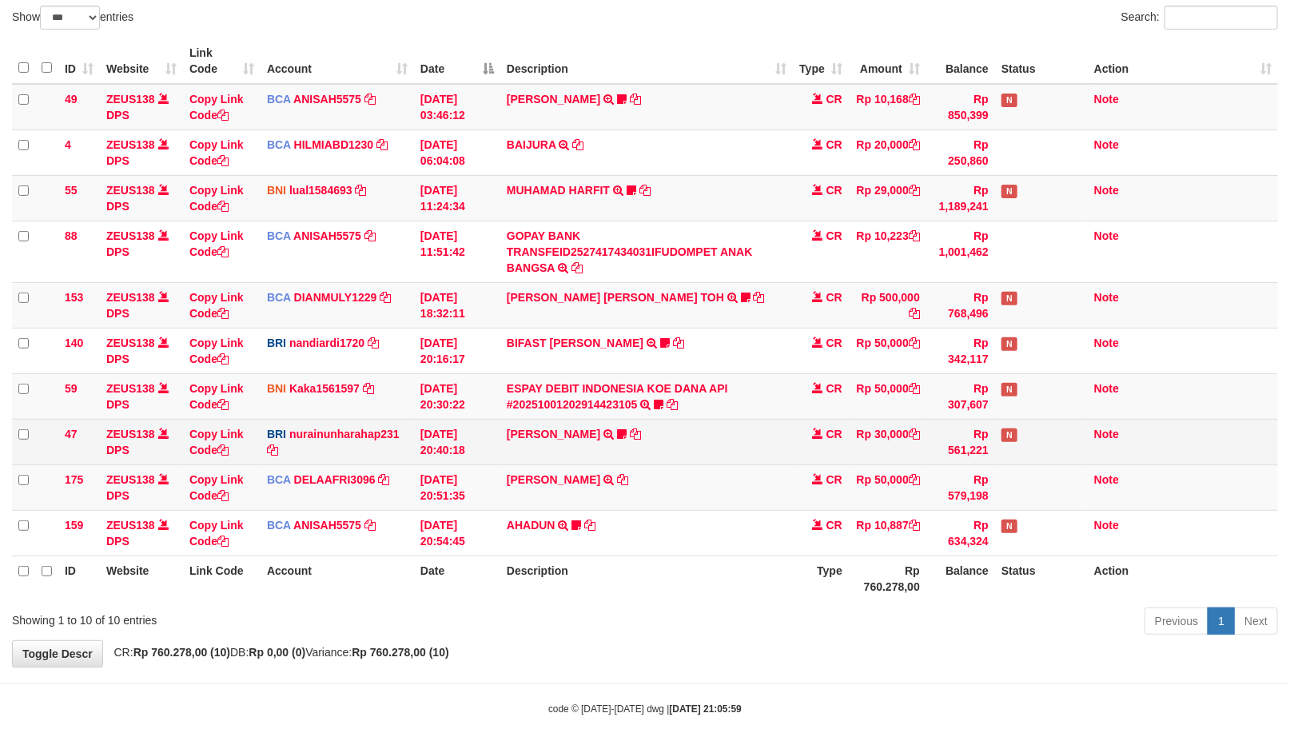
scroll to position [117, 0]
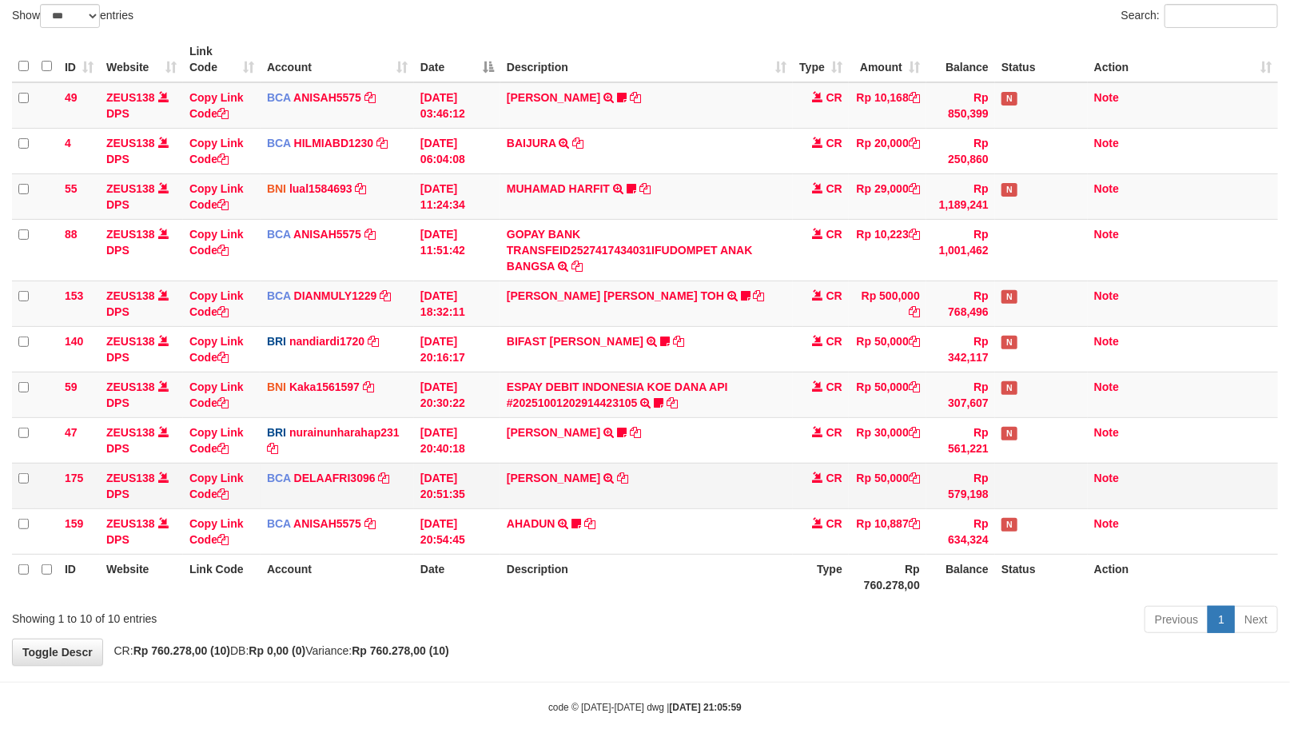
drag, startPoint x: 680, startPoint y: 455, endPoint x: 682, endPoint y: 474, distance: 18.4
click at [693, 457] on td "[PERSON_NAME] TRANSFER NBMB [PERSON_NAME] TO NURAINUN HARAHAP KENNONG09" at bounding box center [646, 440] width 292 height 46
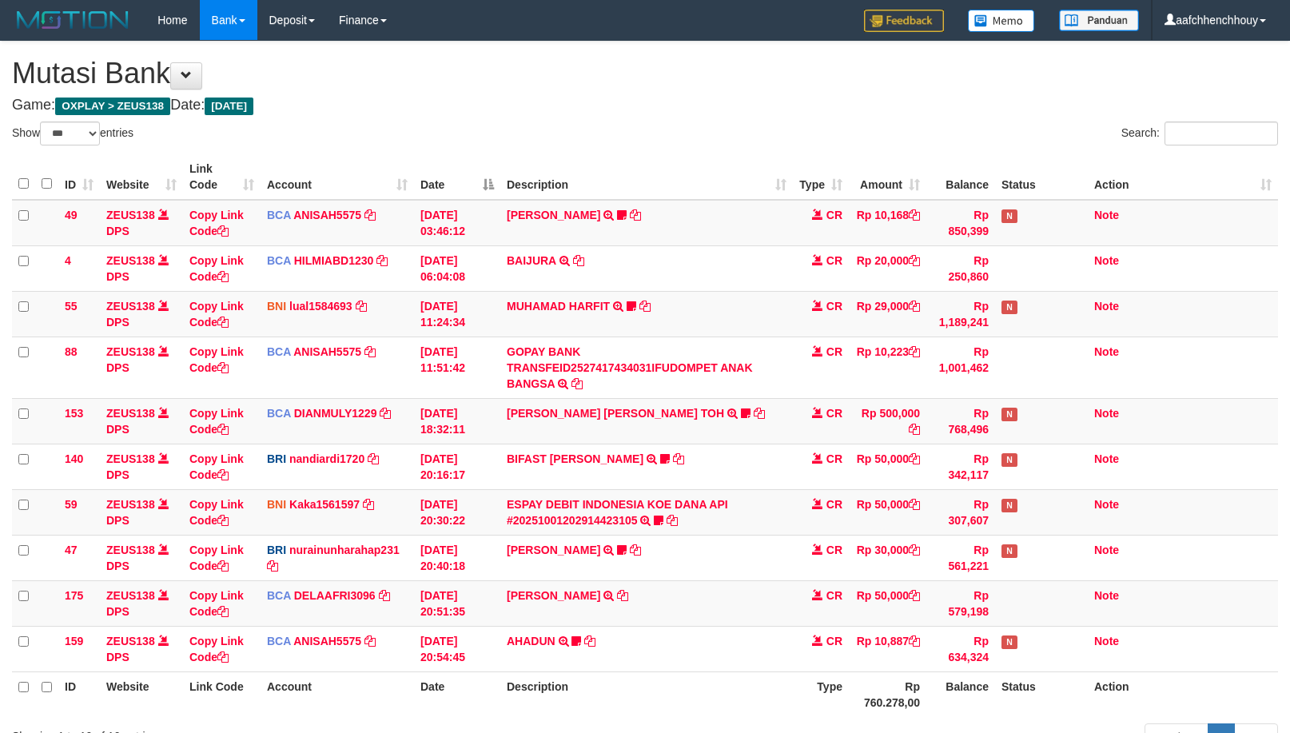
select select "***"
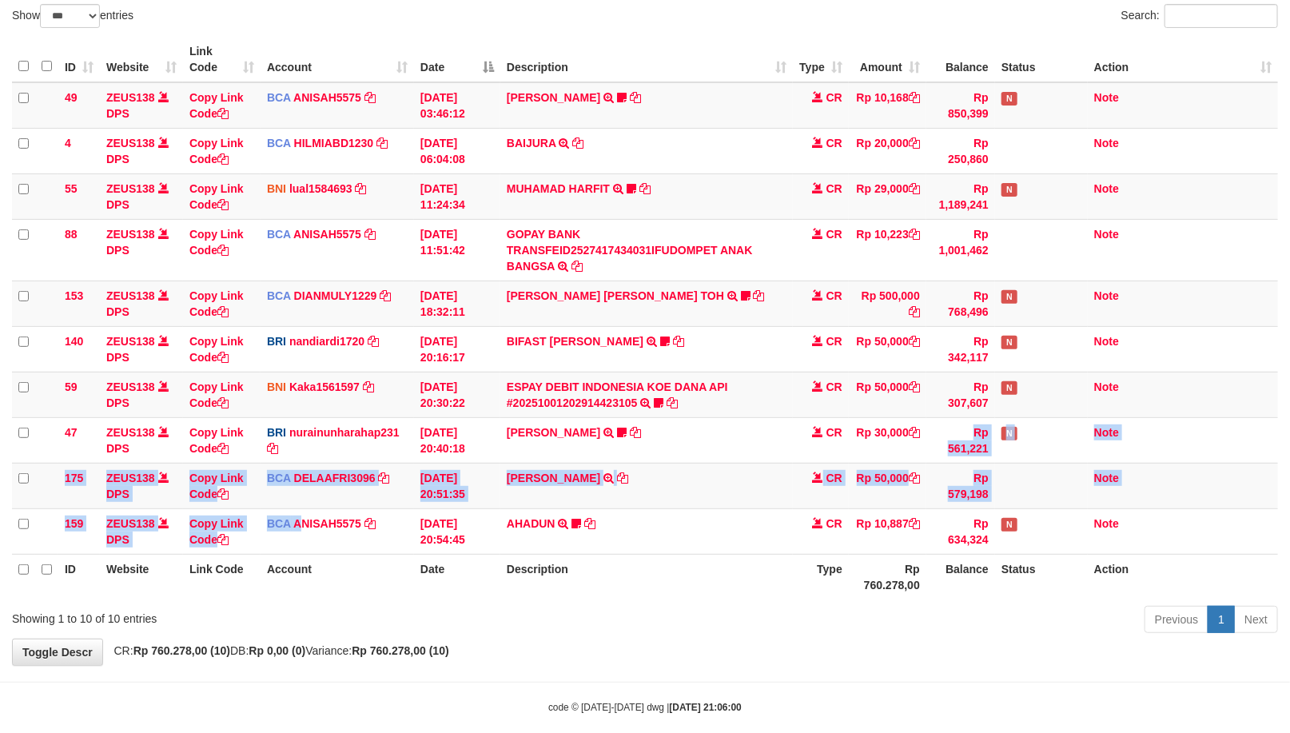
drag, startPoint x: 786, startPoint y: 470, endPoint x: -16, endPoint y: 592, distance: 810.8
click at [0, 592] on html "Toggle navigation Home Bank Account List Load By Website Group [OXPLAY] ZEUS138…" at bounding box center [645, 319] width 1290 height 872
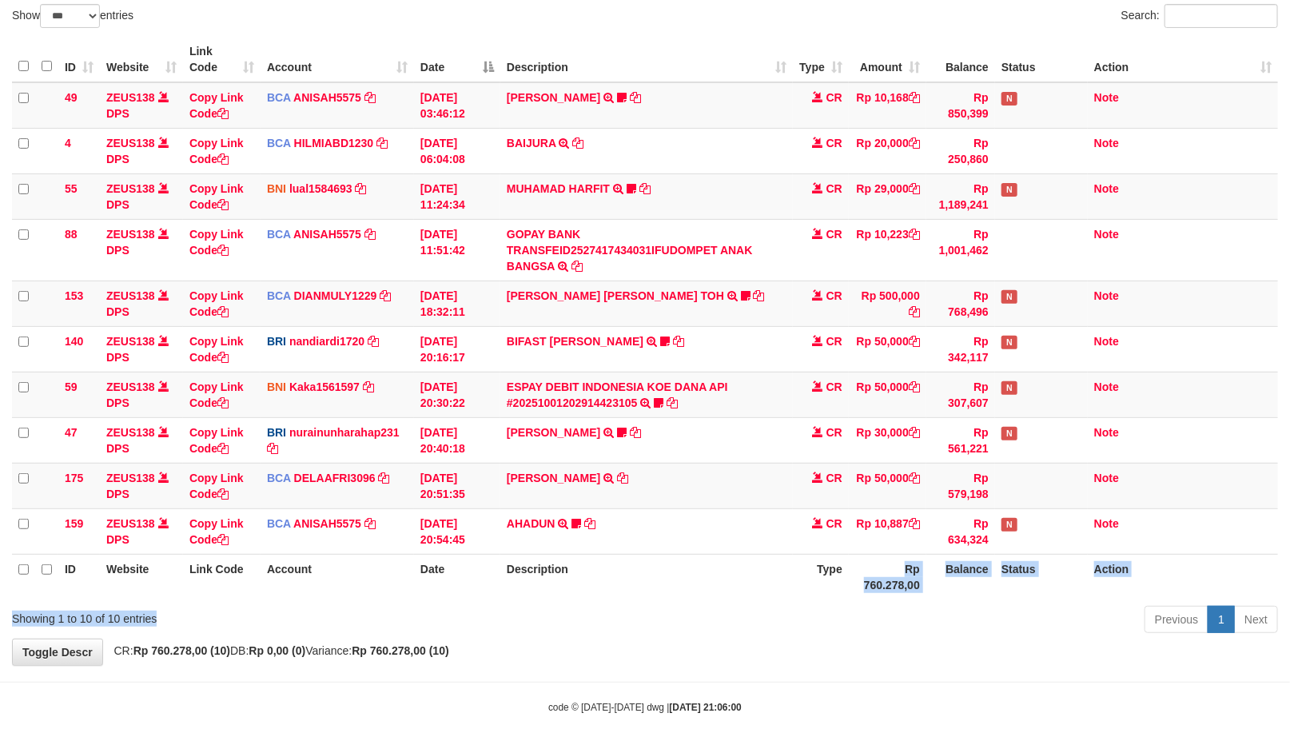
drag, startPoint x: 540, startPoint y: 619, endPoint x: 729, endPoint y: 626, distance: 188.7
click at [634, 629] on div "Showing 1 to 10 of 10 entries Previous 1 Next" at bounding box center [645, 621] width 1290 height 34
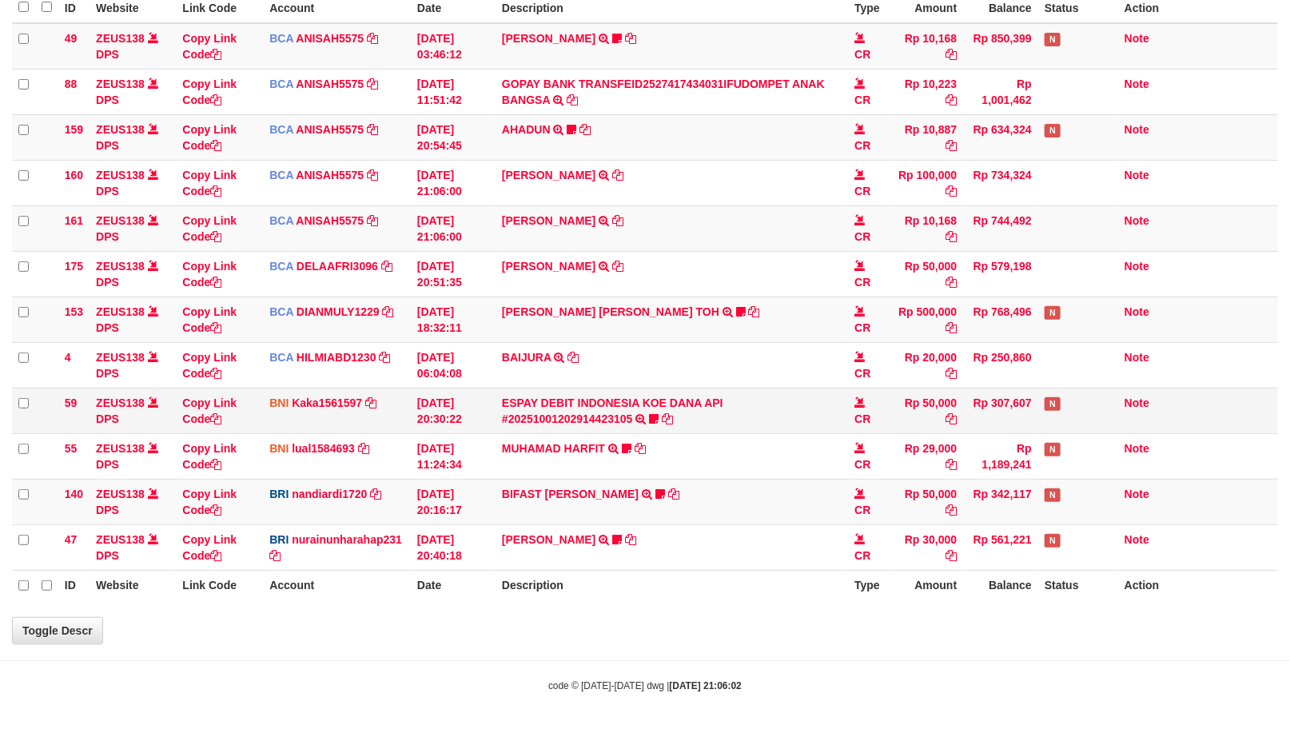
select select "***"
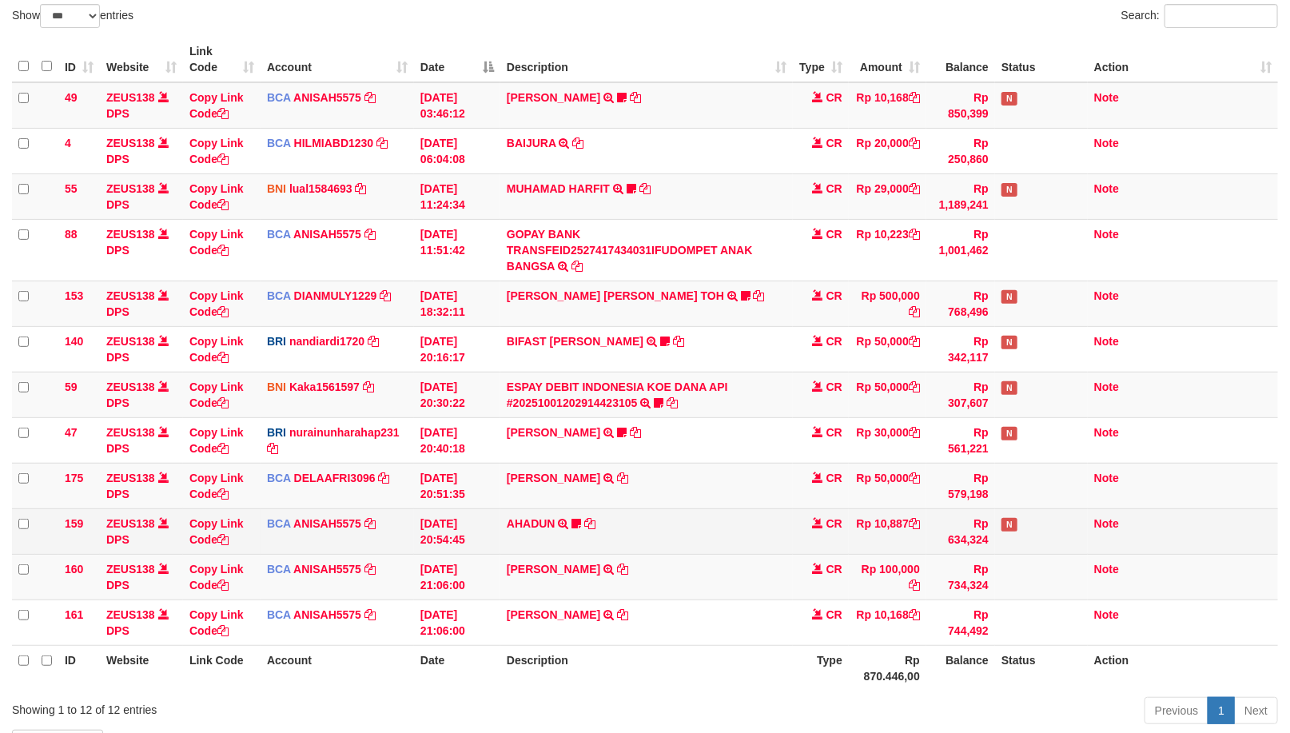
click at [662, 424] on td "RISAL WAHYUDI TRANSFER NBMB RISAL WAHYUDI TO NURAINUN HARAHAP KENNONG09" at bounding box center [646, 440] width 292 height 46
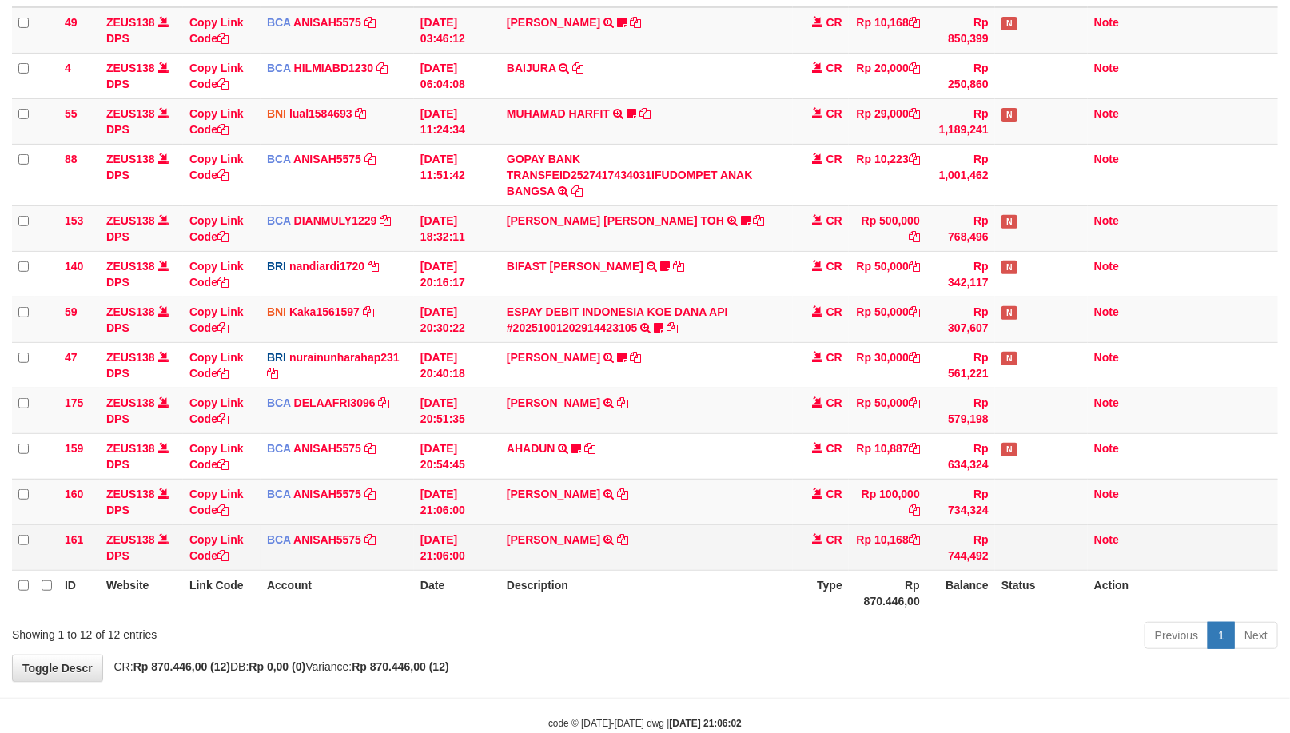
scroll to position [230, 0]
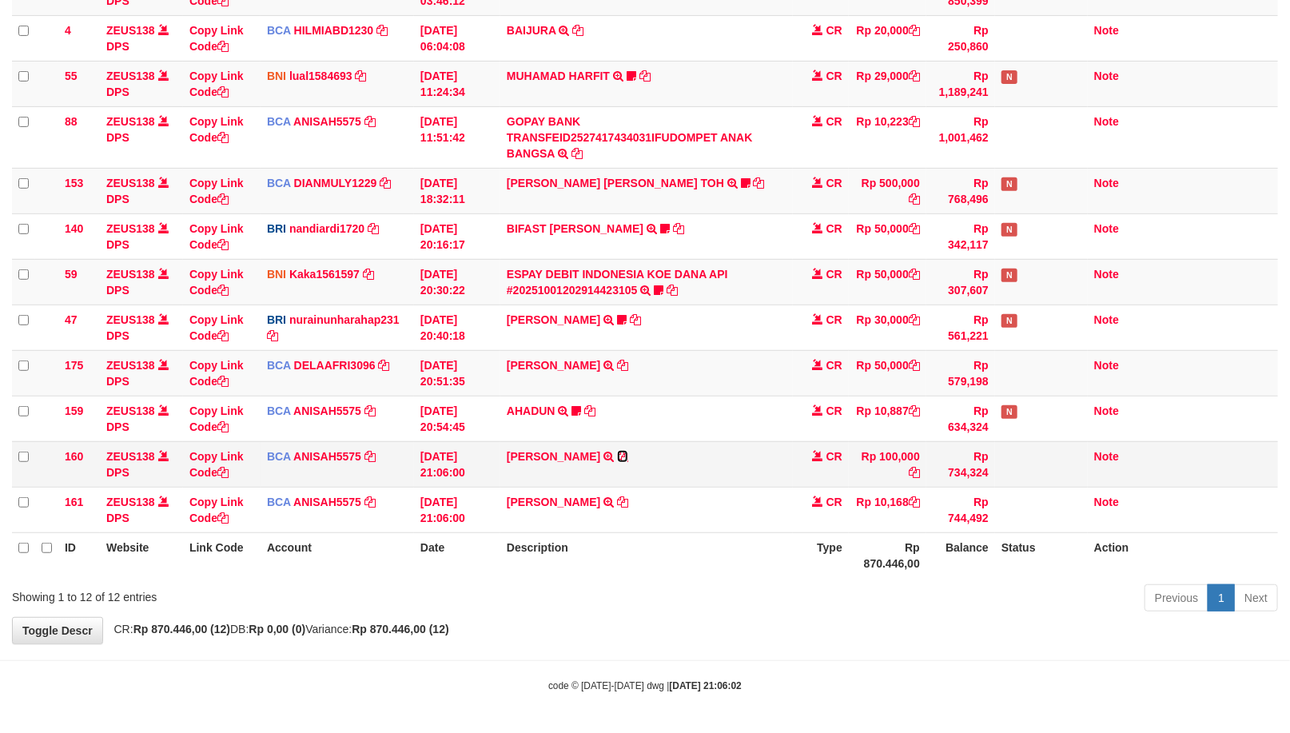
click at [617, 451] on icon at bounding box center [622, 456] width 11 height 11
drag, startPoint x: 615, startPoint y: 450, endPoint x: 1290, endPoint y: 245, distance: 704.8
click at [618, 448] on td "MERI APRIYANI TRSF E-BANKING CR 0110/FTSCY/WS95271 100000.00MERI APRIYANI" at bounding box center [646, 464] width 292 height 46
drag, startPoint x: 816, startPoint y: 501, endPoint x: 833, endPoint y: 468, distance: 37.2
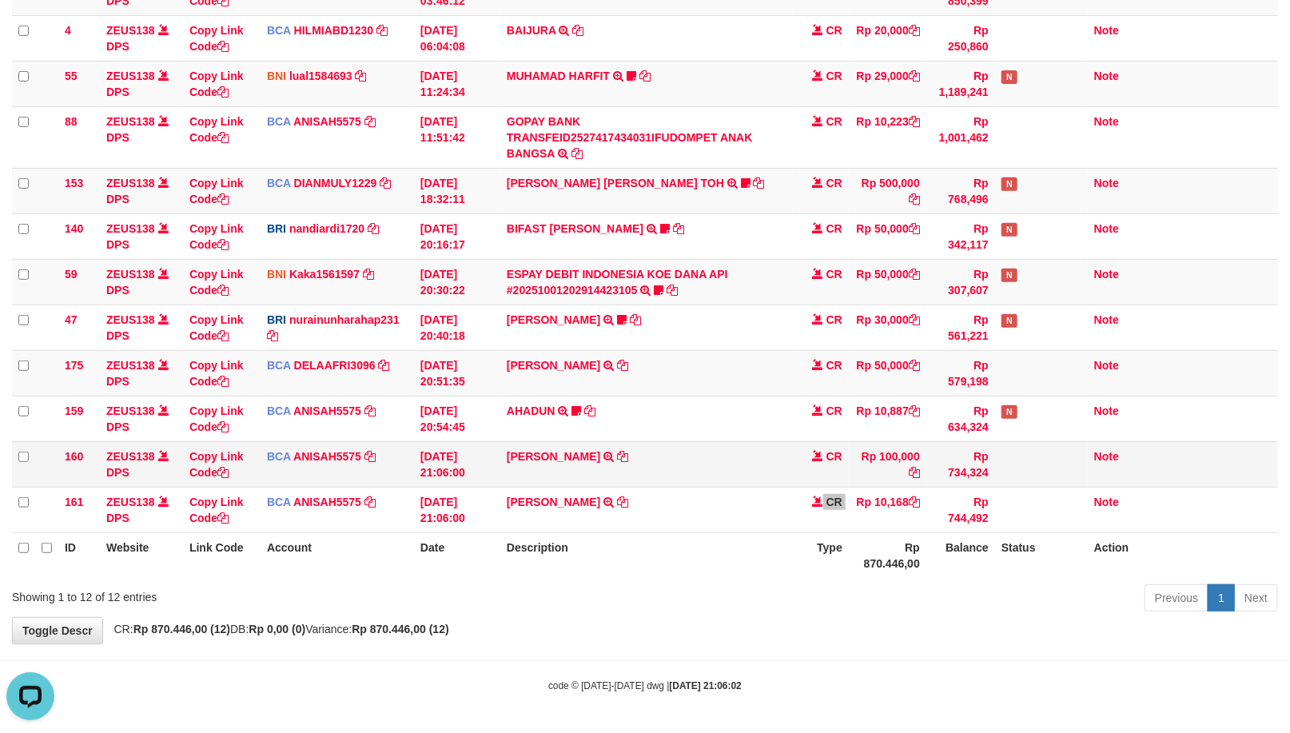
click at [816, 499] on tr "161 ZEUS138 DPS Copy Link Code BCA ANISAH5575 DPS ANISAH mutasi_20251001_3827 |…" at bounding box center [645, 510] width 1266 height 46
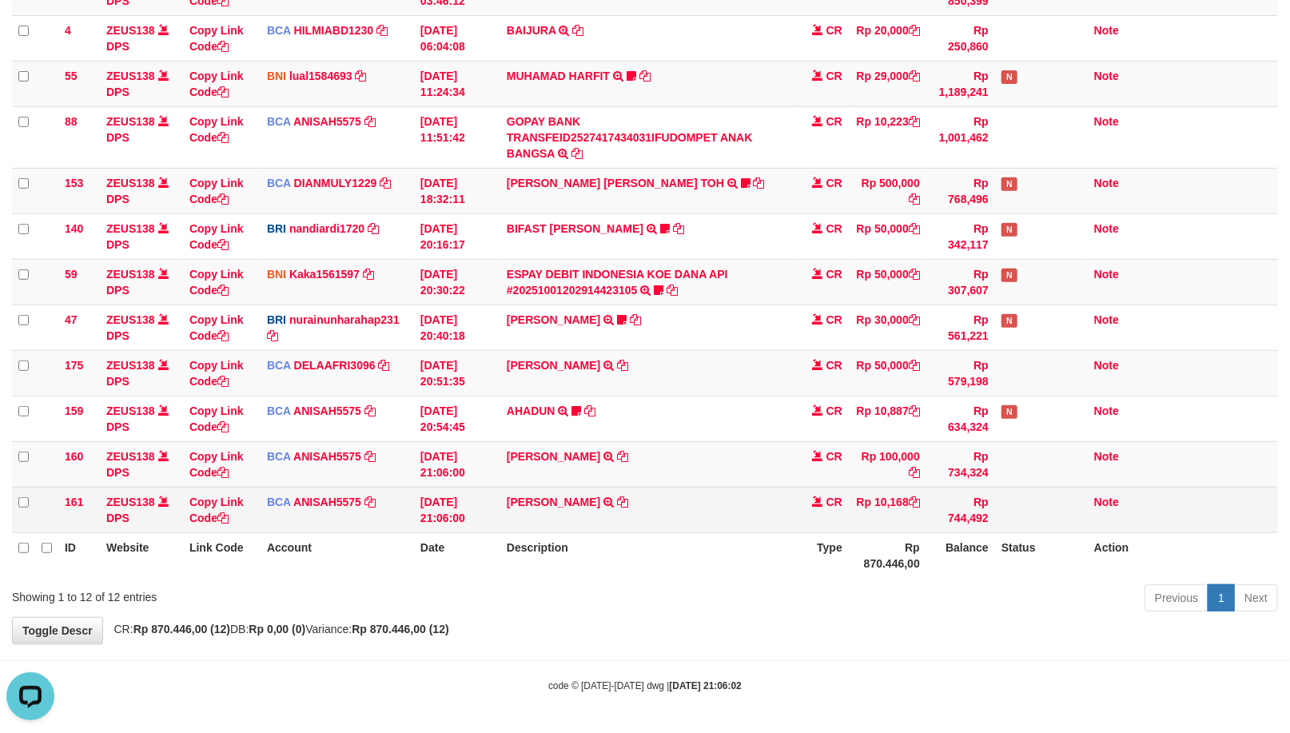
click at [606, 495] on td "HANRI ATMAWA TRSF E-BANKING CR 0110/FTSCY/WS95051 10168.002025100126121073 TRFD…" at bounding box center [646, 510] width 292 height 46
click at [607, 495] on td "HANRI ATMAWA TRSF E-BANKING CR 0110/FTSCY/WS95051 10168.002025100126121073 TRFD…" at bounding box center [646, 510] width 292 height 46
click at [617, 496] on icon at bounding box center [622, 501] width 11 height 11
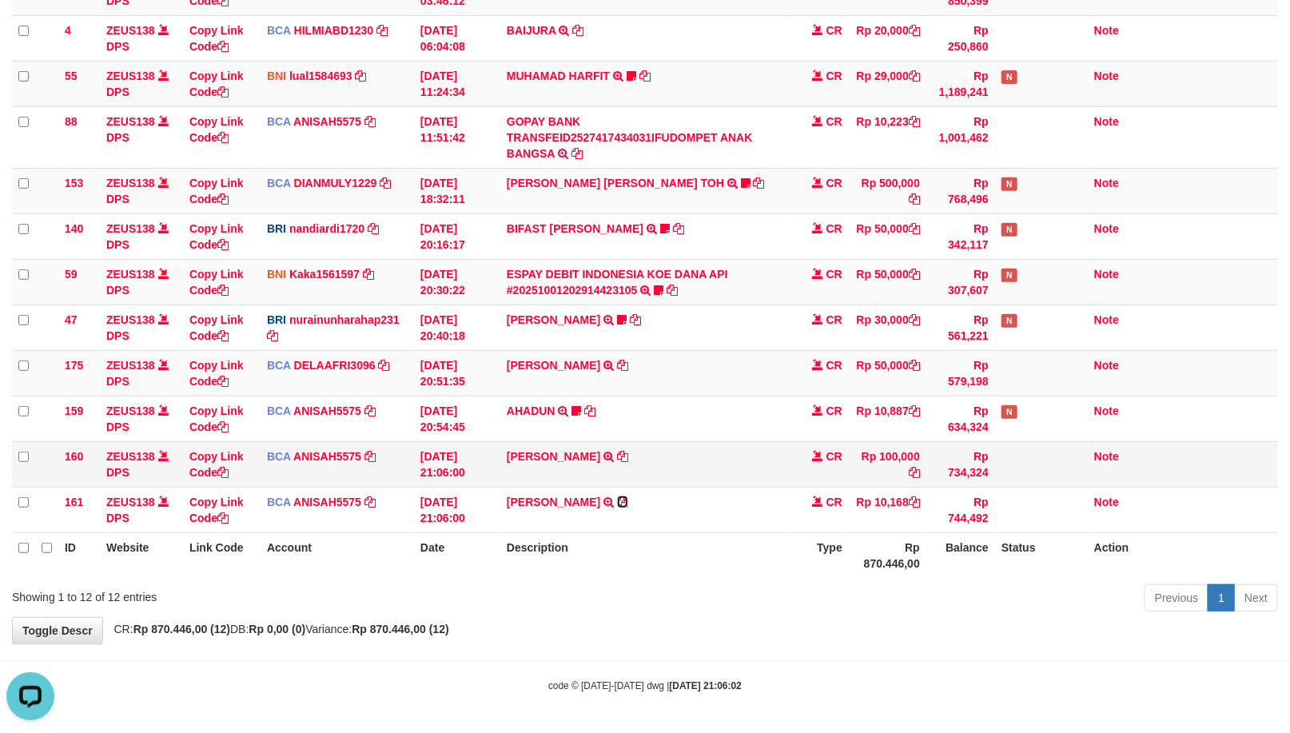
drag, startPoint x: 612, startPoint y: 496, endPoint x: 799, endPoint y: 481, distance: 187.6
click at [617, 496] on icon at bounding box center [622, 501] width 11 height 11
click at [507, 495] on link "[PERSON_NAME]" at bounding box center [553, 501] width 93 height 13
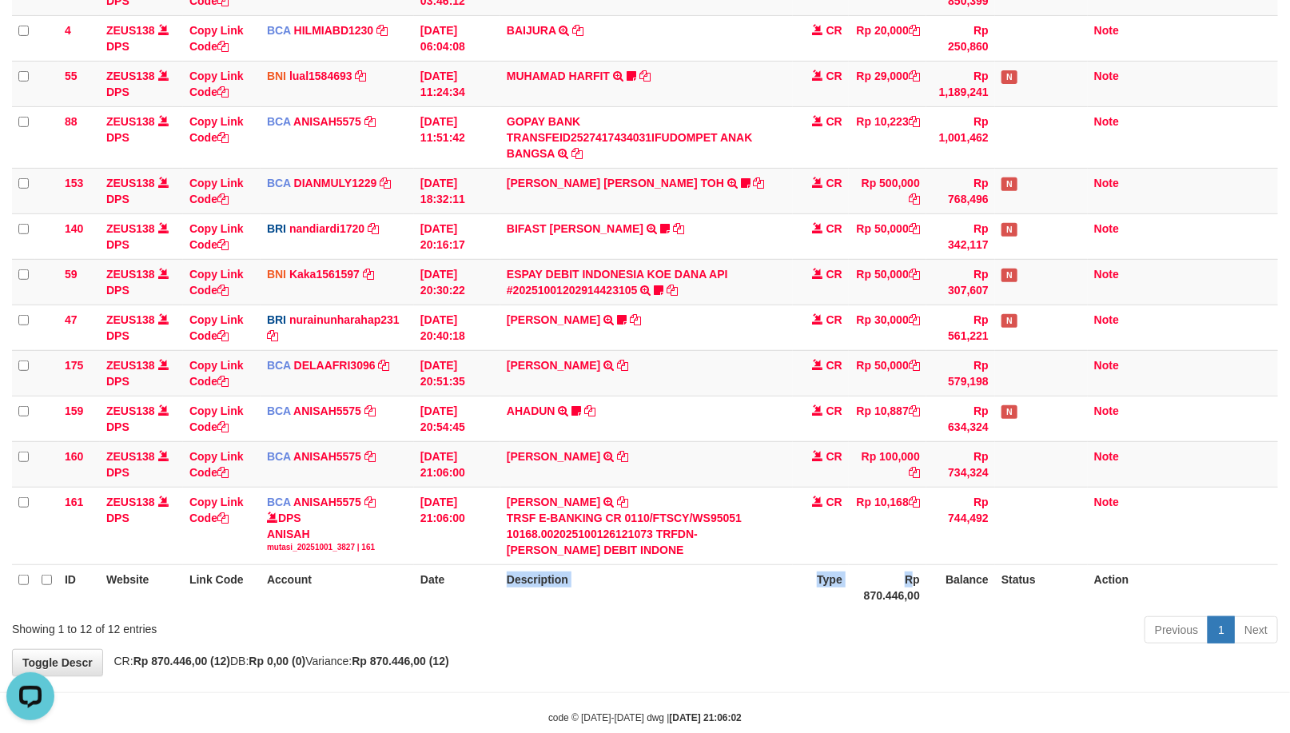
drag, startPoint x: 881, startPoint y: 562, endPoint x: 1293, endPoint y: 386, distance: 448.3
click at [956, 557] on table "ID Website Link Code Account Date Description Type Amount Balance Status Action…" at bounding box center [645, 267] width 1266 height 686
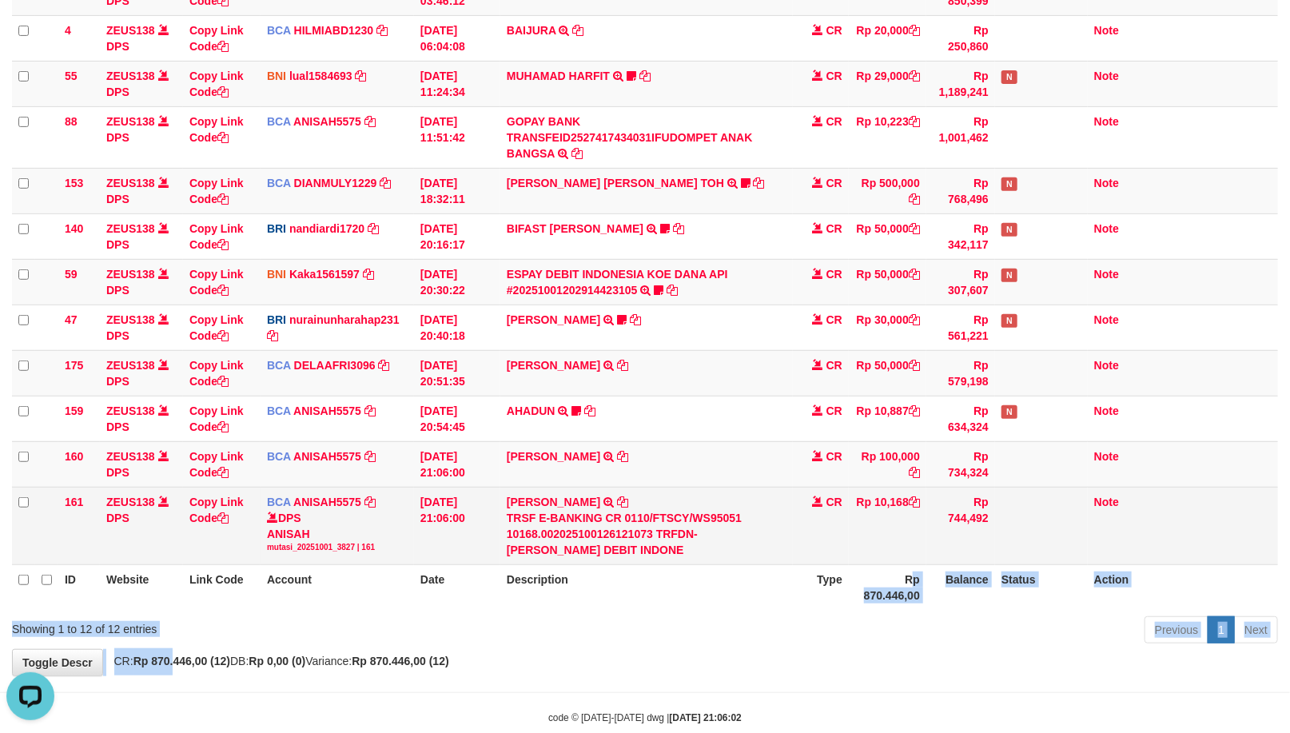
drag, startPoint x: 688, startPoint y: 631, endPoint x: 257, endPoint y: 560, distance: 436.6
click at [938, 562] on div "**********" at bounding box center [645, 243] width 1290 height 864
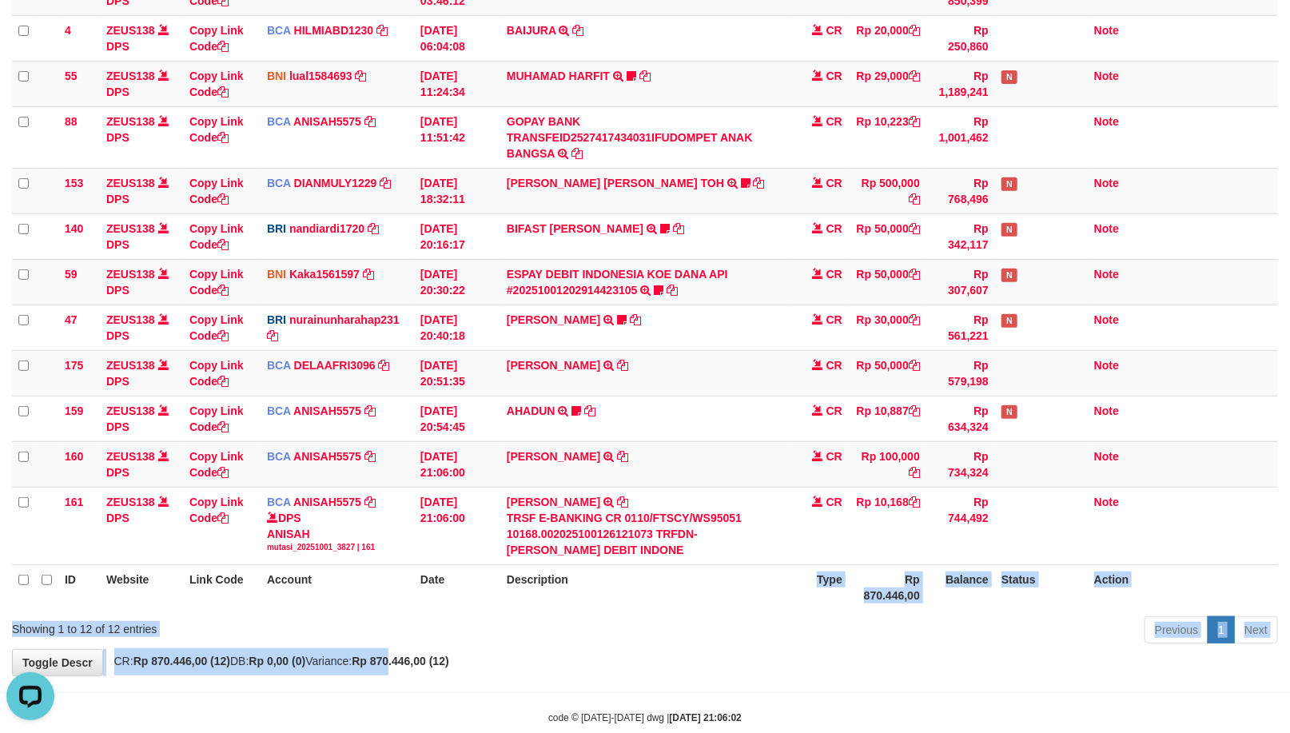
drag, startPoint x: 845, startPoint y: 561, endPoint x: 1299, endPoint y: 149, distance: 613.2
click at [883, 534] on div "**********" at bounding box center [645, 243] width 1290 height 864
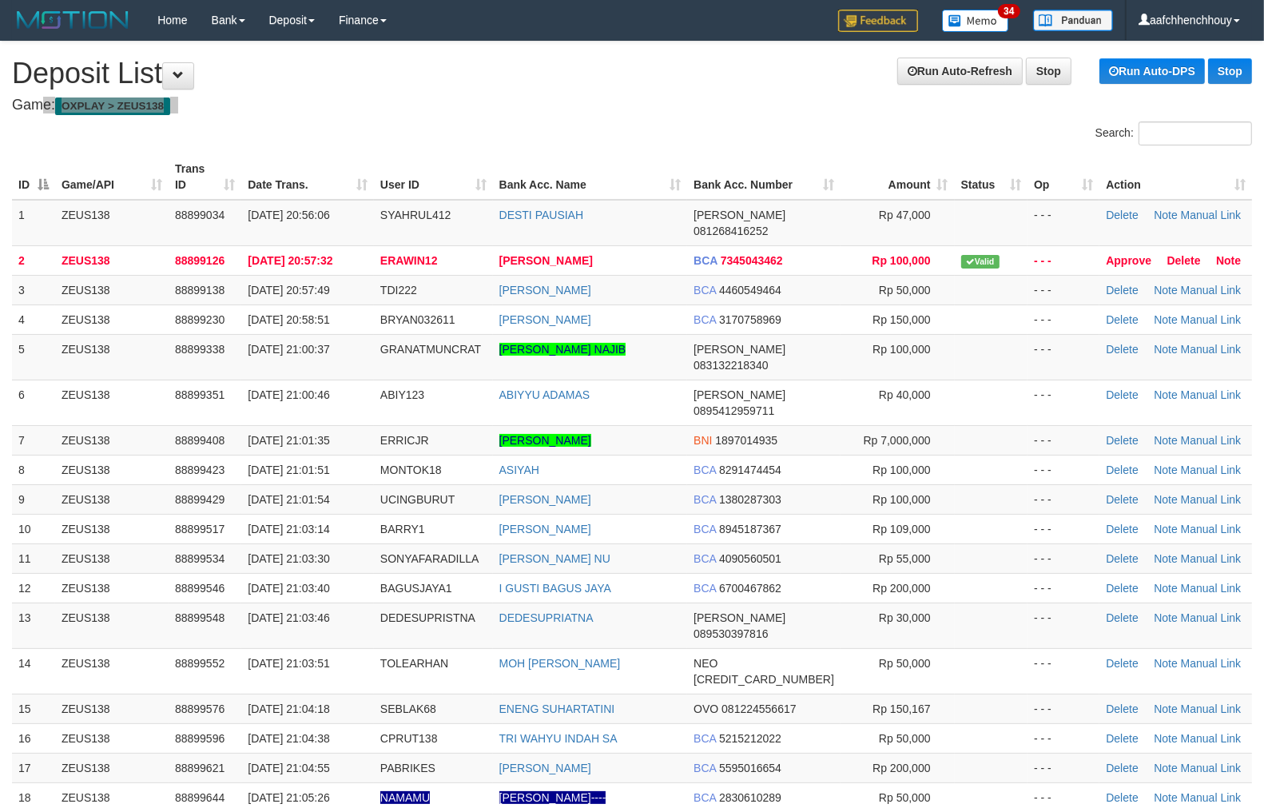
drag, startPoint x: 372, startPoint y: 83, endPoint x: 324, endPoint y: 123, distance: 61.8
click at [211, 138] on div "Search:" at bounding box center [632, 135] width 1264 height 28
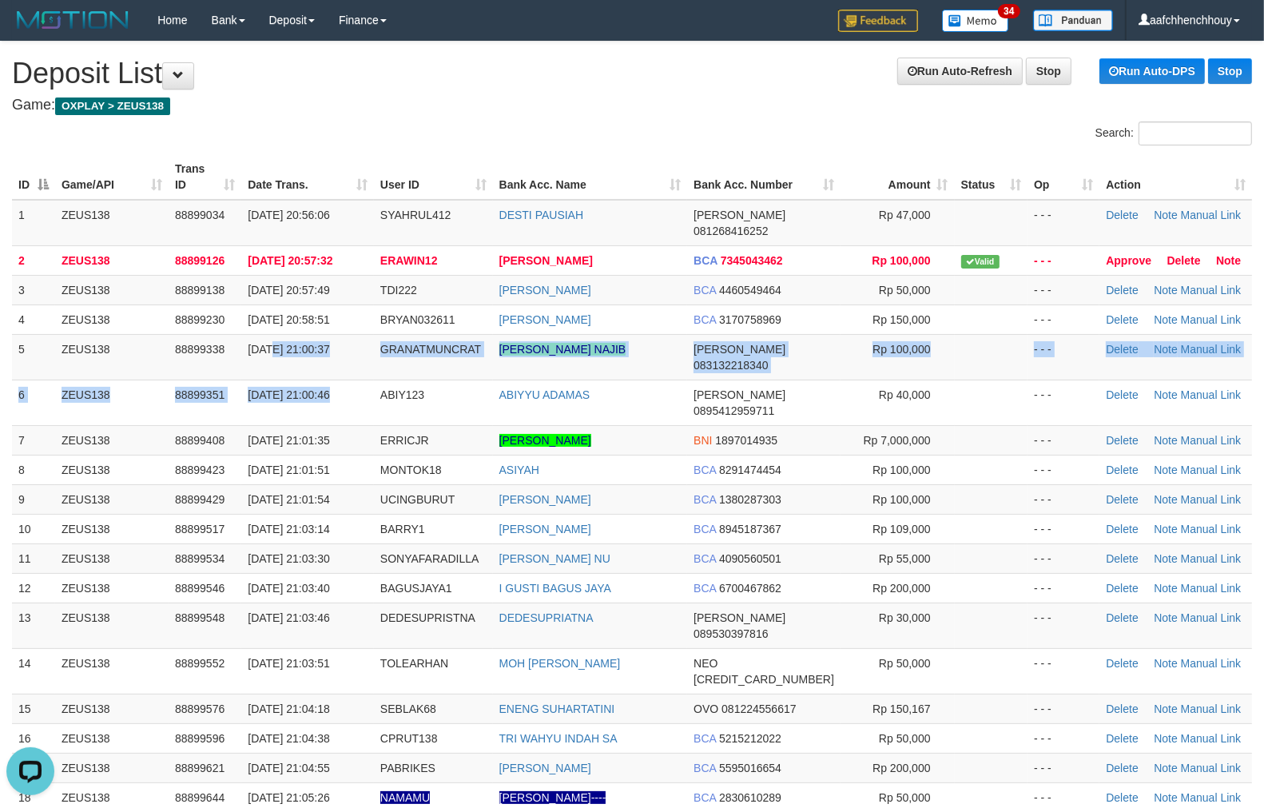
drag, startPoint x: 324, startPoint y: 360, endPoint x: 0, endPoint y: 389, distance: 324.9
click at [254, 382] on tbody "1 ZEUS138 88899034 [DATE] 20:56:06 SYAHRUL412 DESTI PAUSIAH [PERSON_NAME] 08126…" at bounding box center [632, 596] width 1240 height 793
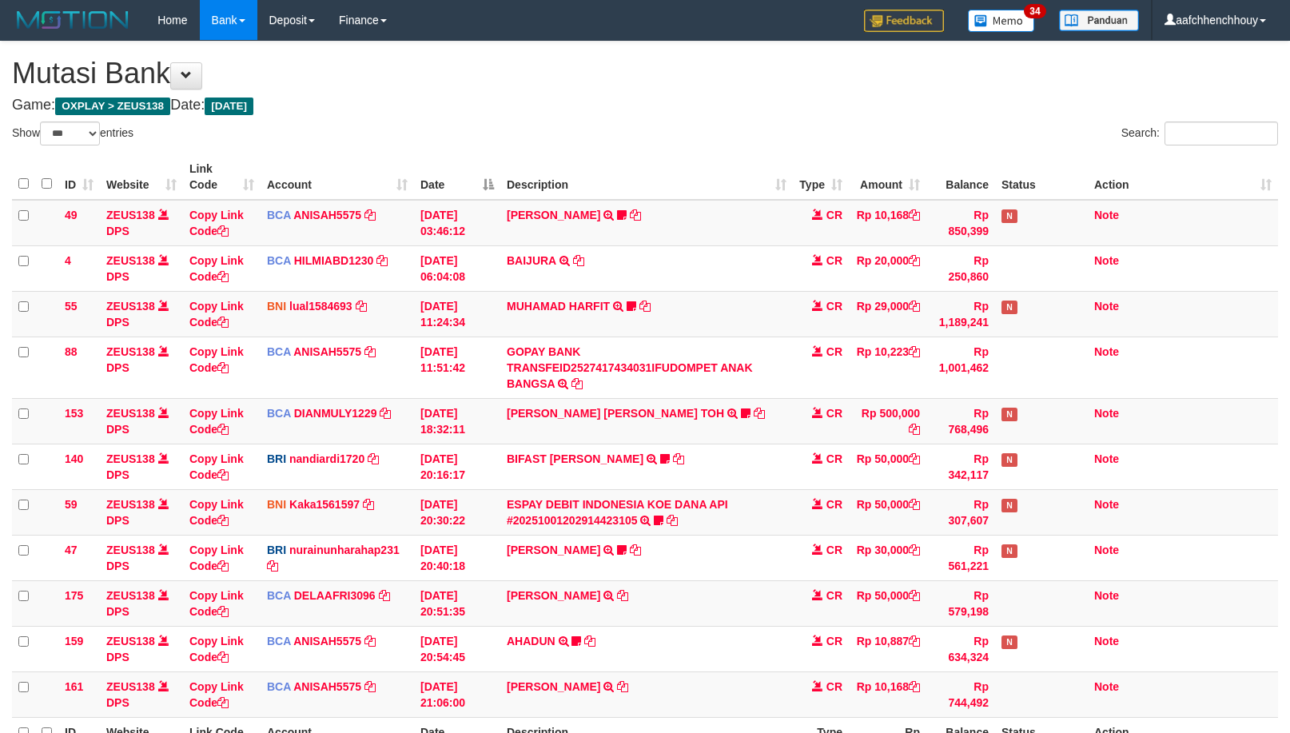
select select "***"
drag, startPoint x: 509, startPoint y: 641, endPoint x: 685, endPoint y: 614, distance: 177.9
click at [623, 619] on table "ID Website Link Code Account Date Description Type Amount Balance Status Action…" at bounding box center [645, 458] width 1266 height 608
select select "***"
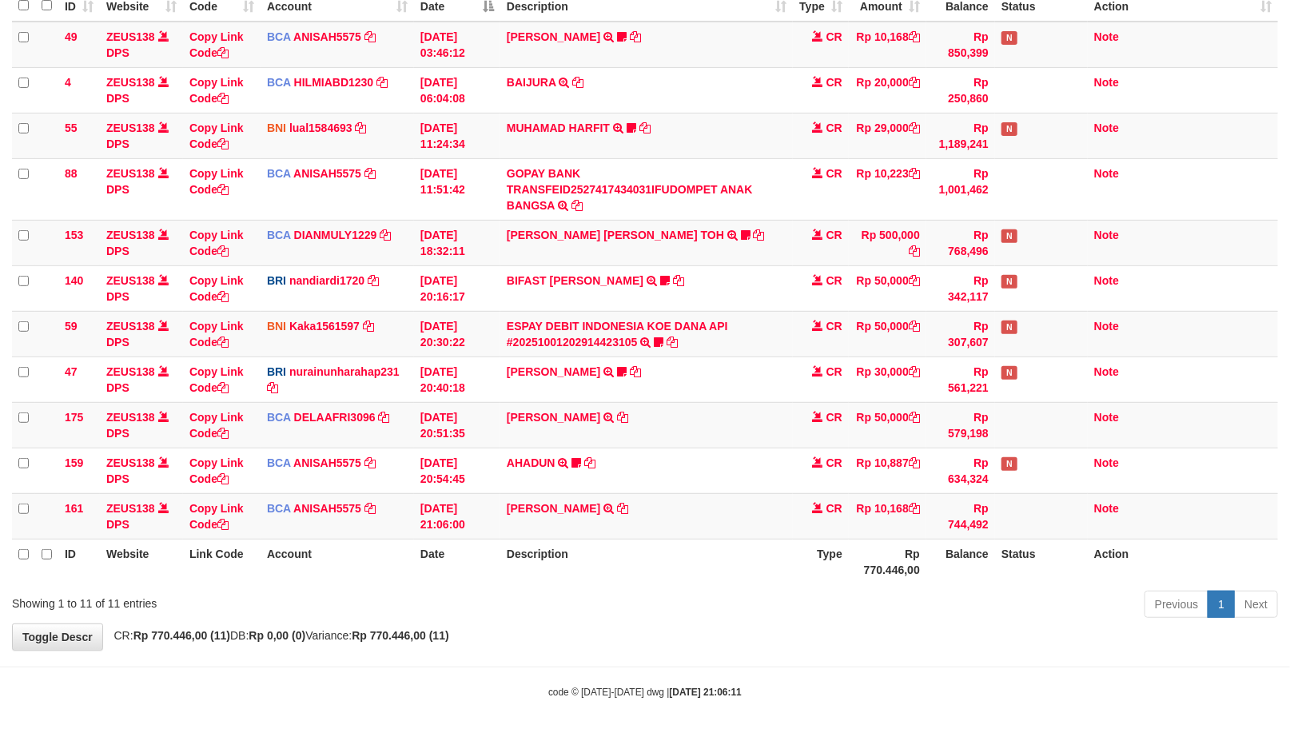
scroll to position [185, 0]
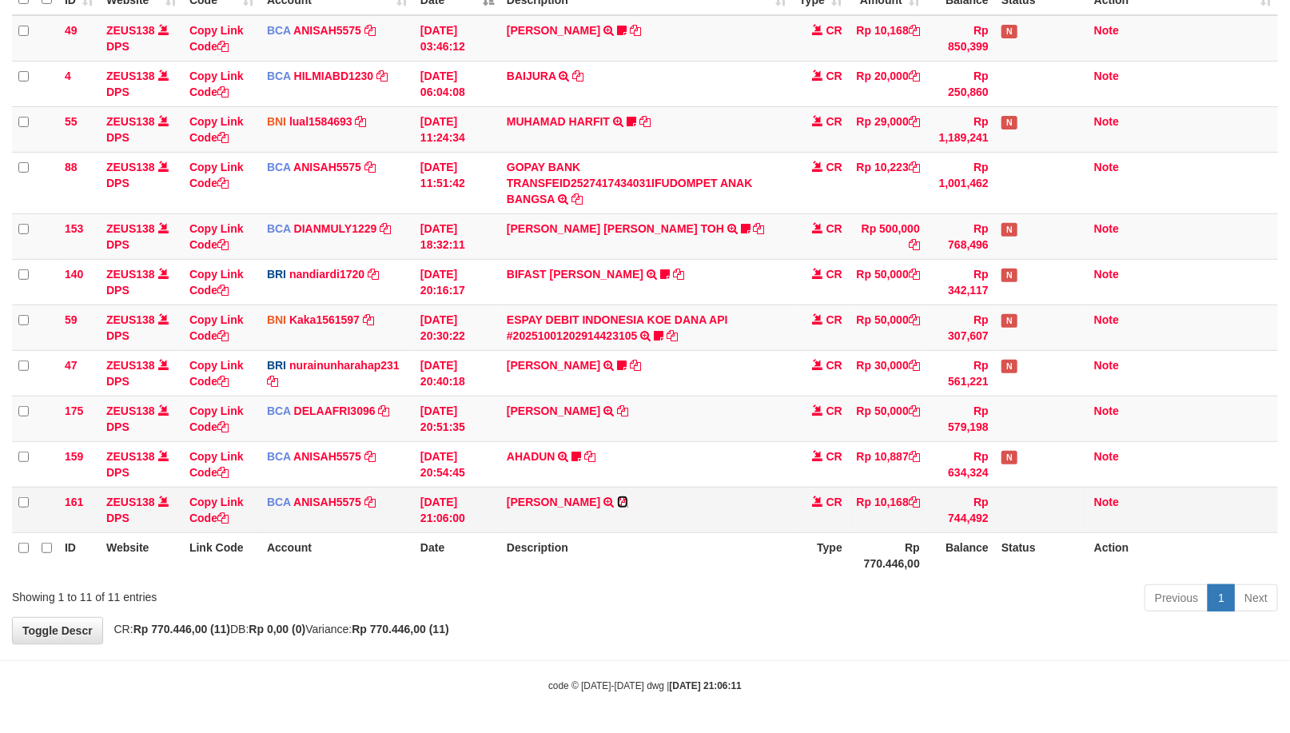
click at [617, 496] on icon at bounding box center [622, 501] width 11 height 11
drag, startPoint x: 663, startPoint y: 435, endPoint x: 525, endPoint y: 513, distance: 158.9
click at [522, 512] on tbody "49 ZEUS138 DPS Copy Link Code BCA ANISAH5575 DPS ANISAH mutasi_20251001_3827 | …" at bounding box center [645, 274] width 1266 height 518
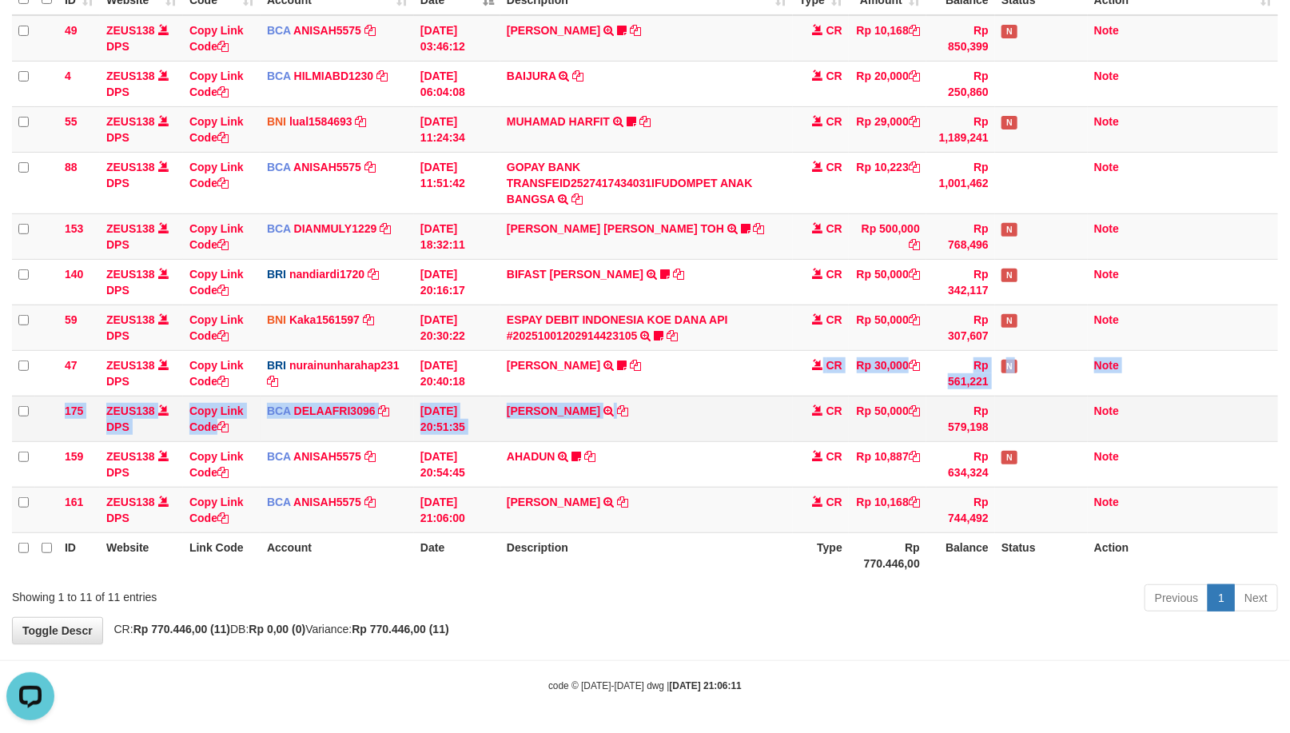
drag, startPoint x: 754, startPoint y: 356, endPoint x: 769, endPoint y: 408, distance: 53.9
click at [769, 408] on tbody "49 ZEUS138 DPS Copy Link Code BCA ANISAH5575 DPS ANISAH mutasi_20251001_3827 | …" at bounding box center [645, 274] width 1266 height 518
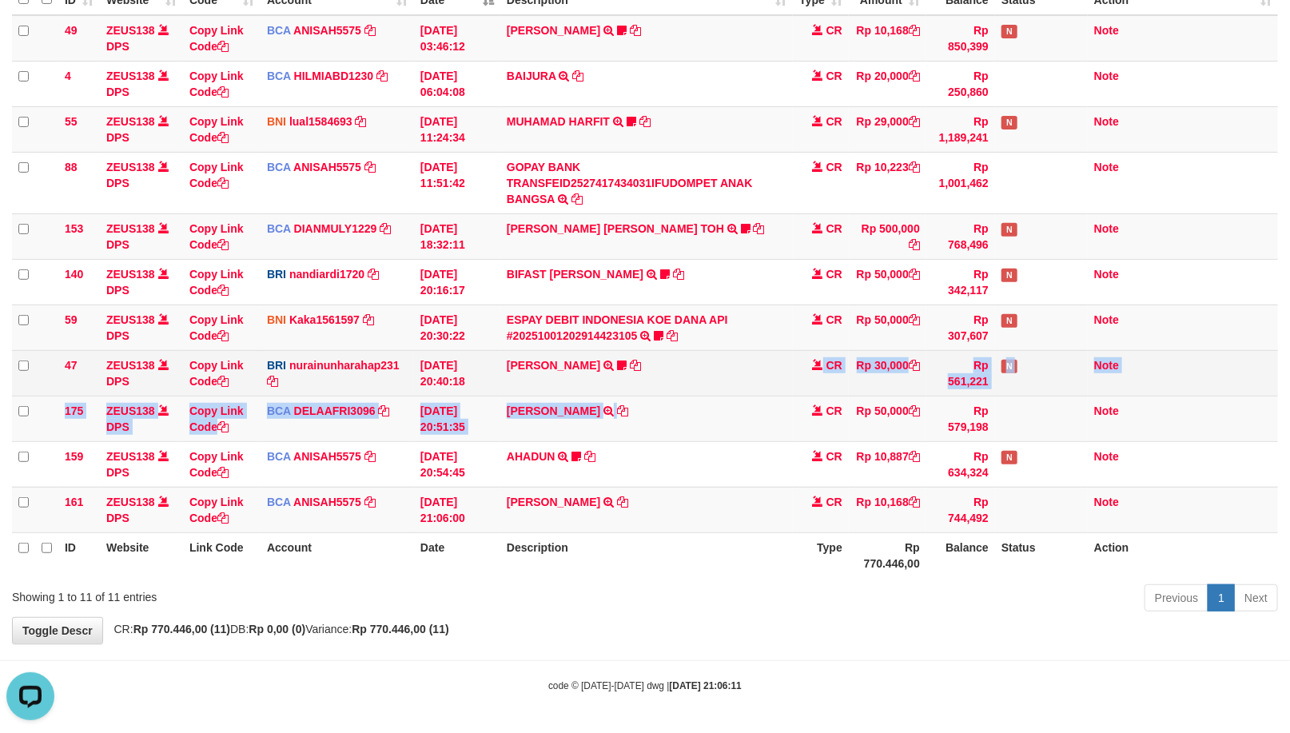
click at [938, 365] on td "Rp 561,221" at bounding box center [960, 373] width 69 height 46
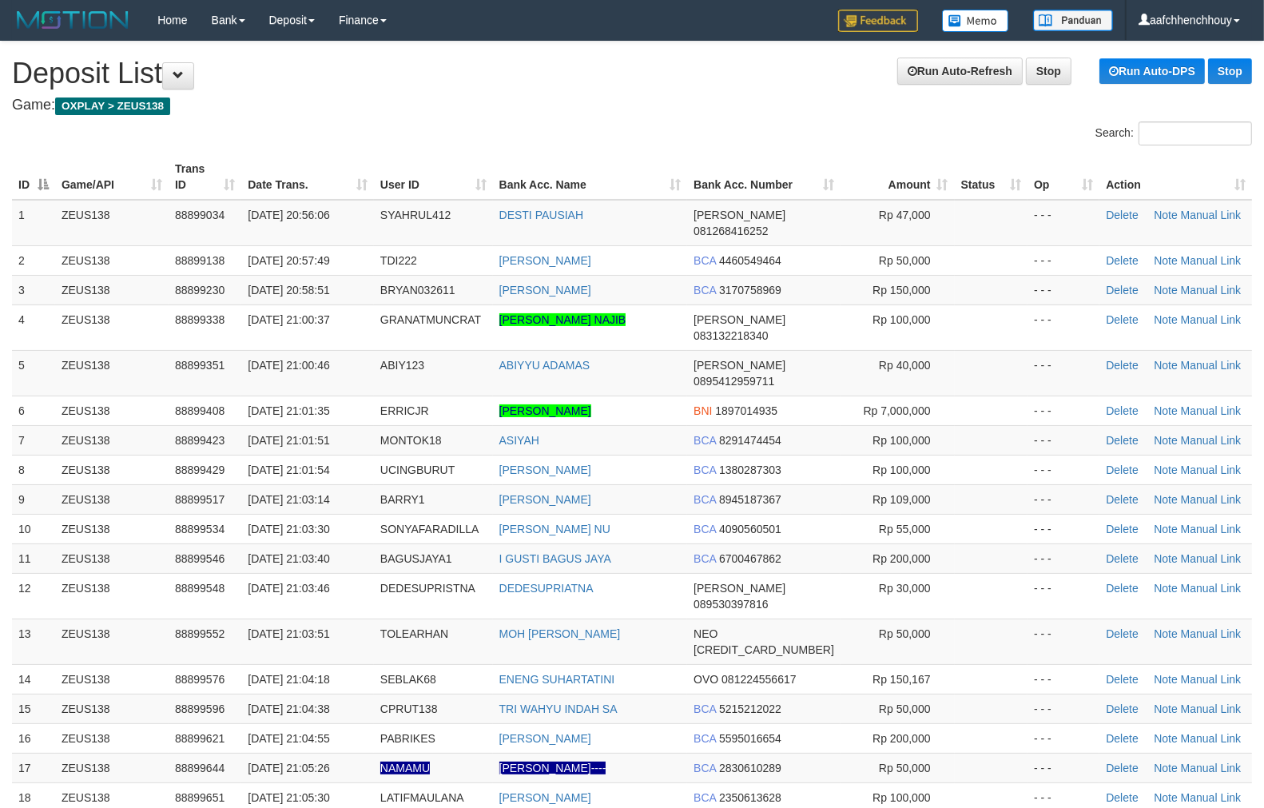
click at [487, 174] on div "Search: ID Game/API Trans ID Date Trans. User ID Bank Acc. Name Bank Acc. Numbe…" at bounding box center [632, 569] width 1240 height 897
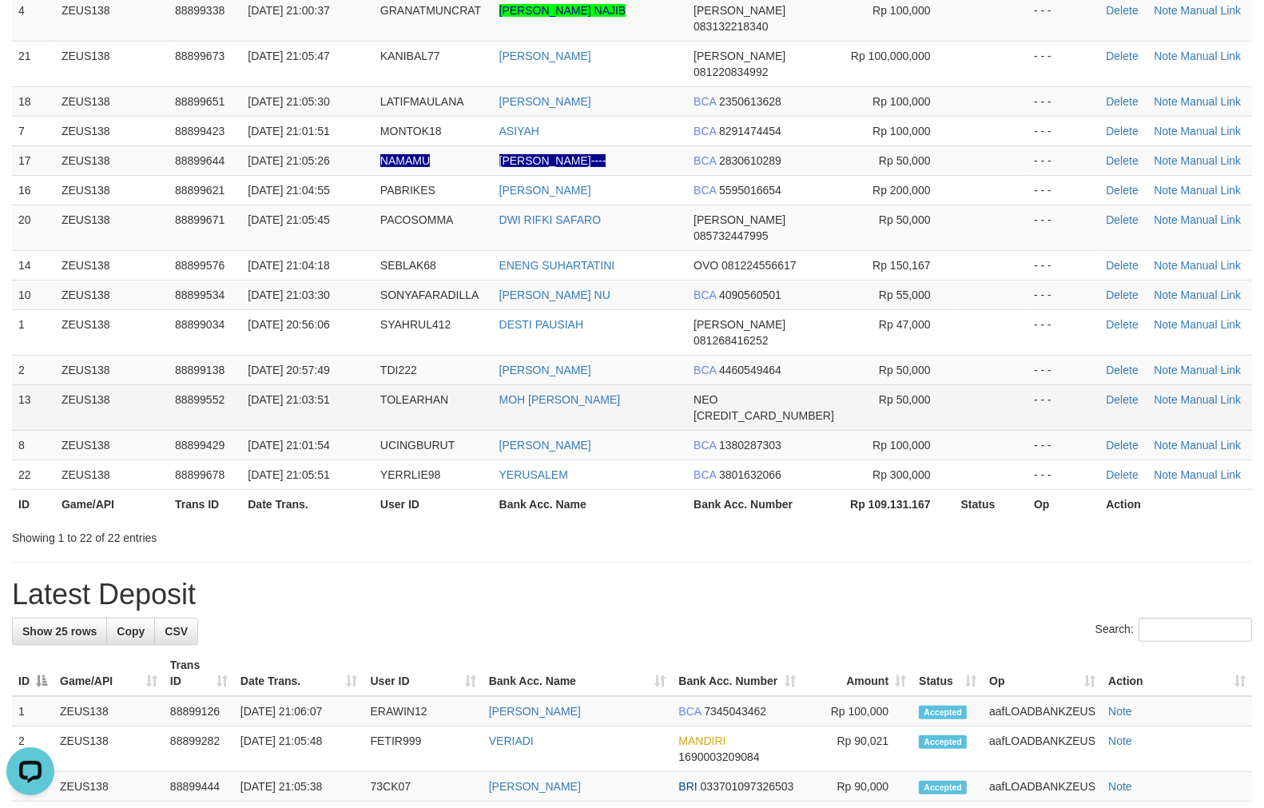
drag, startPoint x: 355, startPoint y: 469, endPoint x: 459, endPoint y: 324, distance: 178.1
click at [321, 476] on div "**********" at bounding box center [632, 587] width 1264 height 2038
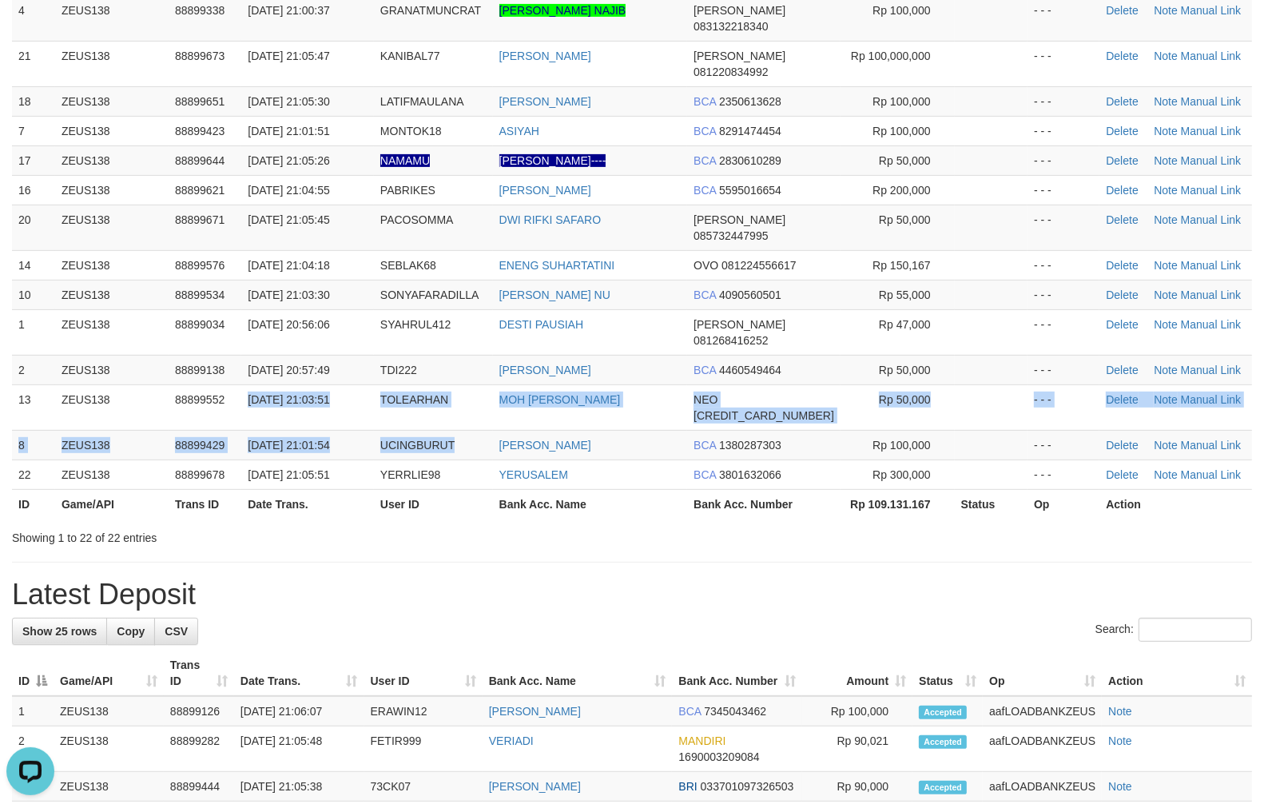
drag, startPoint x: 518, startPoint y: 304, endPoint x: 4, endPoint y: 344, distance: 515.4
click at [483, 384] on tr "13 ZEUS138 88899552 01/10/2025 21:03:51 TOLEARHAN MOH AIDIL RAIS S NEO 58594592…" at bounding box center [632, 407] width 1240 height 46
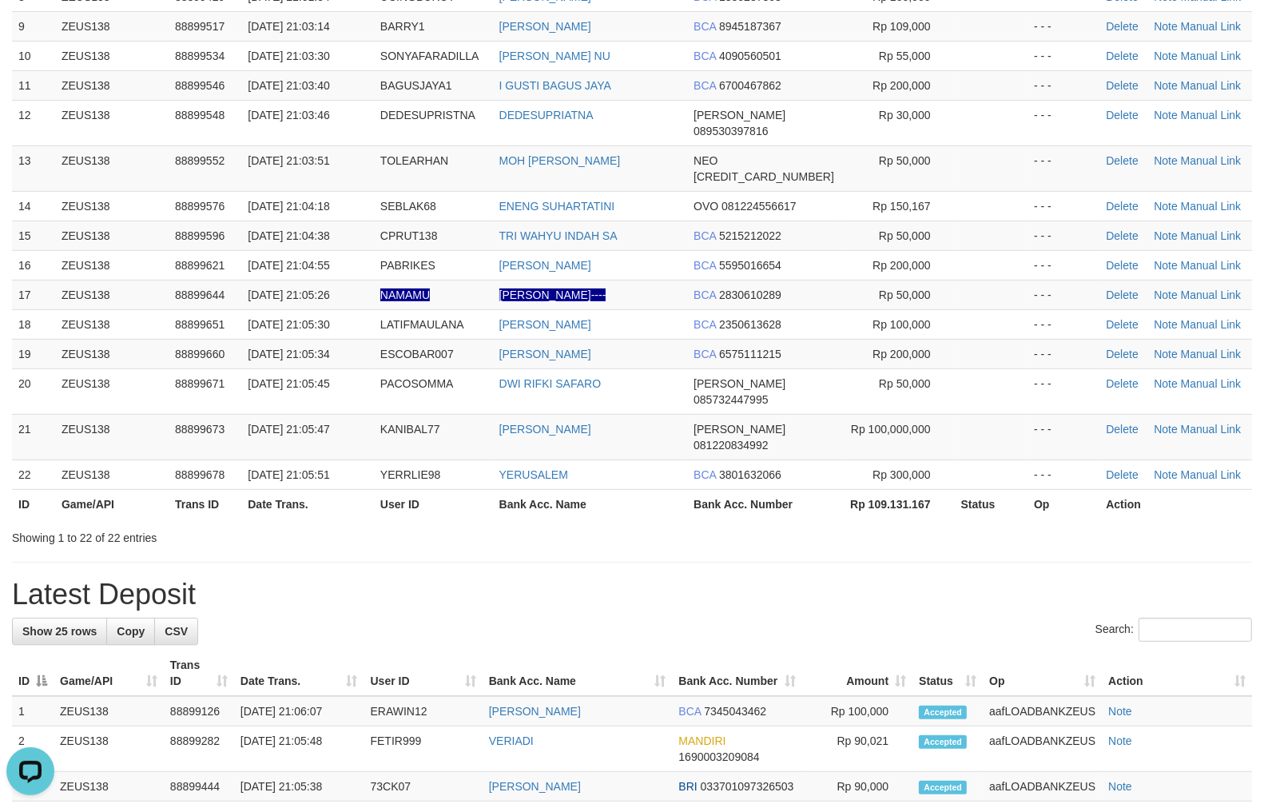
drag, startPoint x: 448, startPoint y: 142, endPoint x: 6, endPoint y: 204, distance: 445.4
click at [446, 191] on td "SEBLAK68" at bounding box center [433, 206] width 119 height 30
click at [217, 147] on tbody "1 ZEUS138 88899034 [DATE] 20:56:06 SYAHRUL412 DESTI PAUSIAH [PERSON_NAME] 08126…" at bounding box center [632, 108] width 1240 height 763
click at [388, 185] on tbody "1 ZEUS138 88899034 01/10/2025 20:56:06 SYAHRUL412 DESTI PAUSIAH DANA 0812684162…" at bounding box center [632, 108] width 1240 height 763
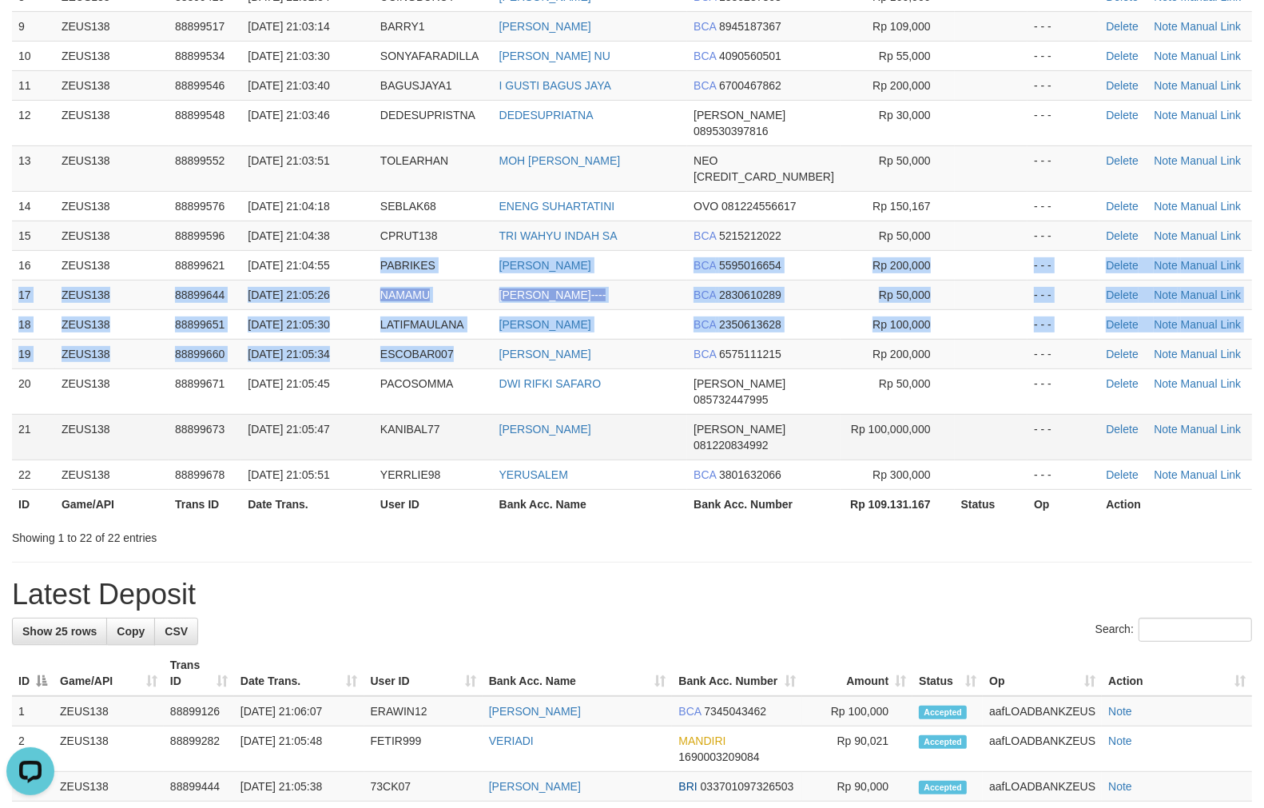
drag, startPoint x: 445, startPoint y: 276, endPoint x: 100, endPoint y: 350, distance: 353.0
click at [451, 281] on tbody "1 ZEUS138 88899034 01/10/2025 20:56:06 SYAHRUL412 DESTI PAUSIAH DANA 0812684162…" at bounding box center [632, 108] width 1240 height 763
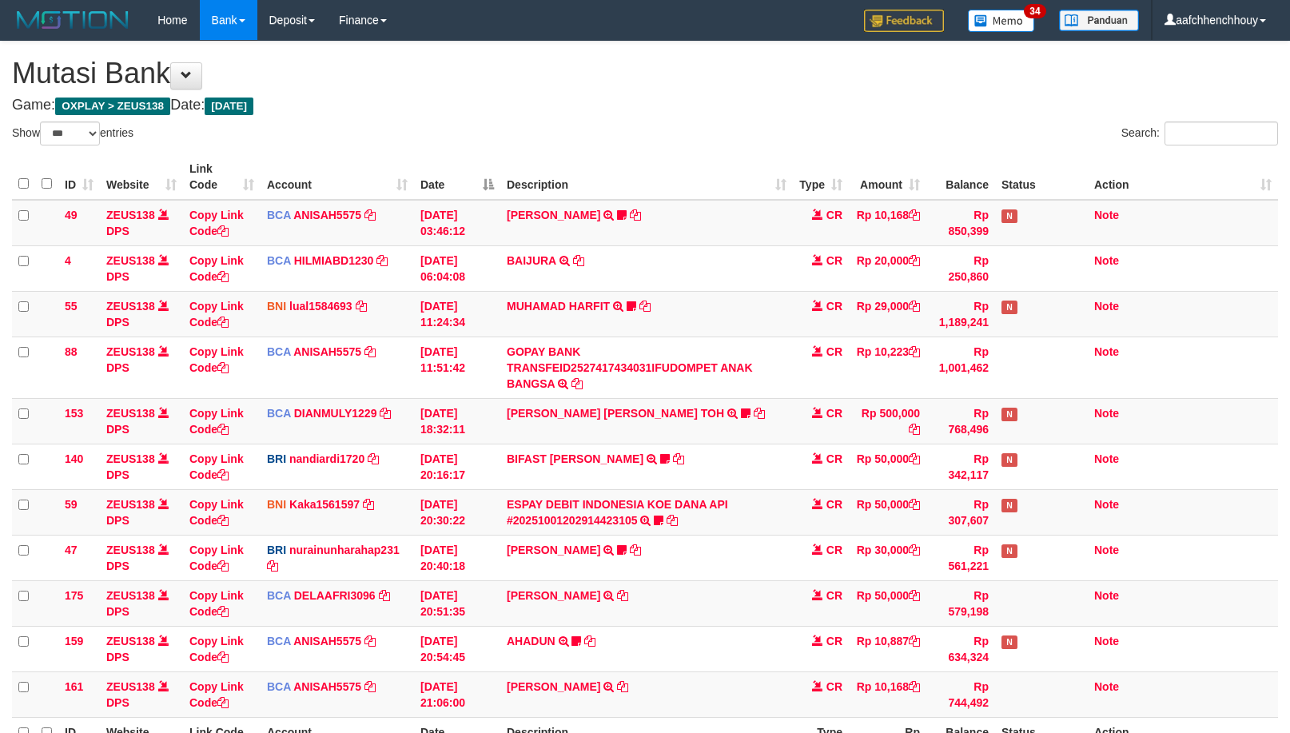
select select "***"
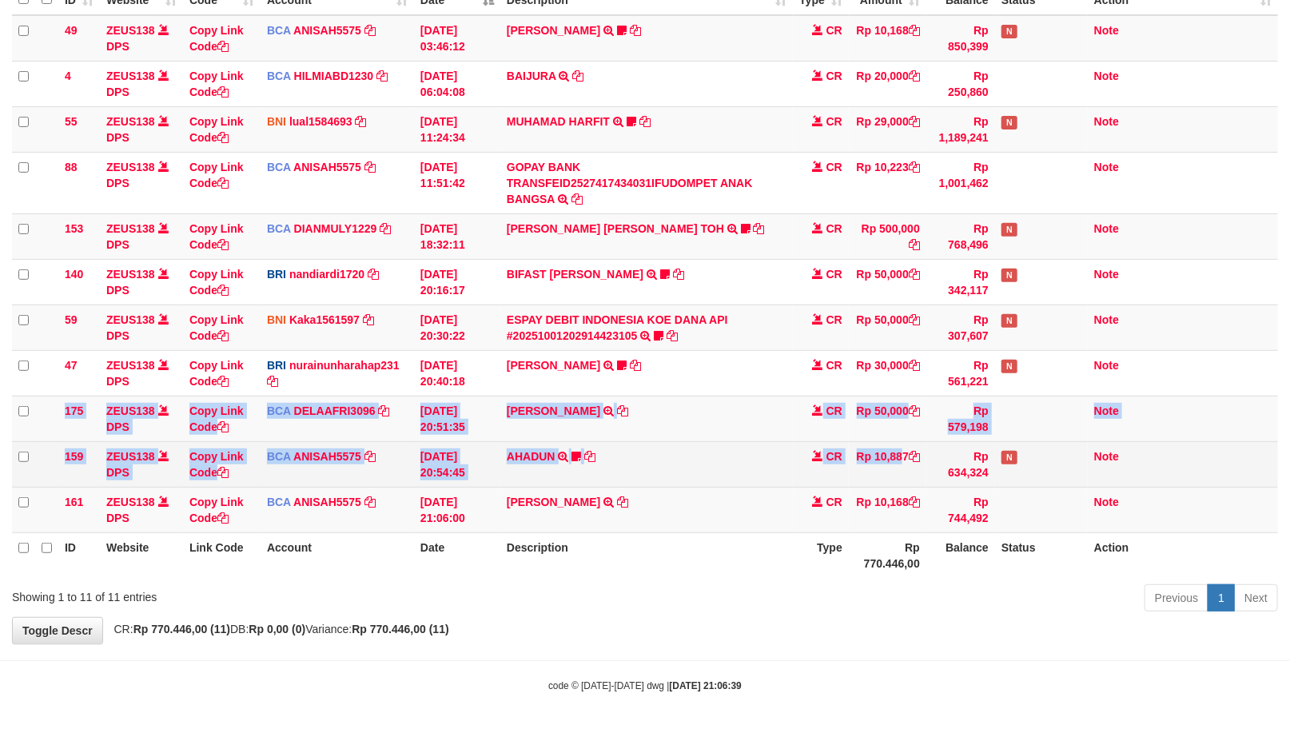
drag, startPoint x: 895, startPoint y: 446, endPoint x: 877, endPoint y: 448, distance: 17.7
click at [879, 449] on tbody "49 ZEUS138 DPS Copy Link Code BCA ANISAH5575 DPS [PERSON_NAME] mutasi_20251001_…" at bounding box center [645, 274] width 1266 height 518
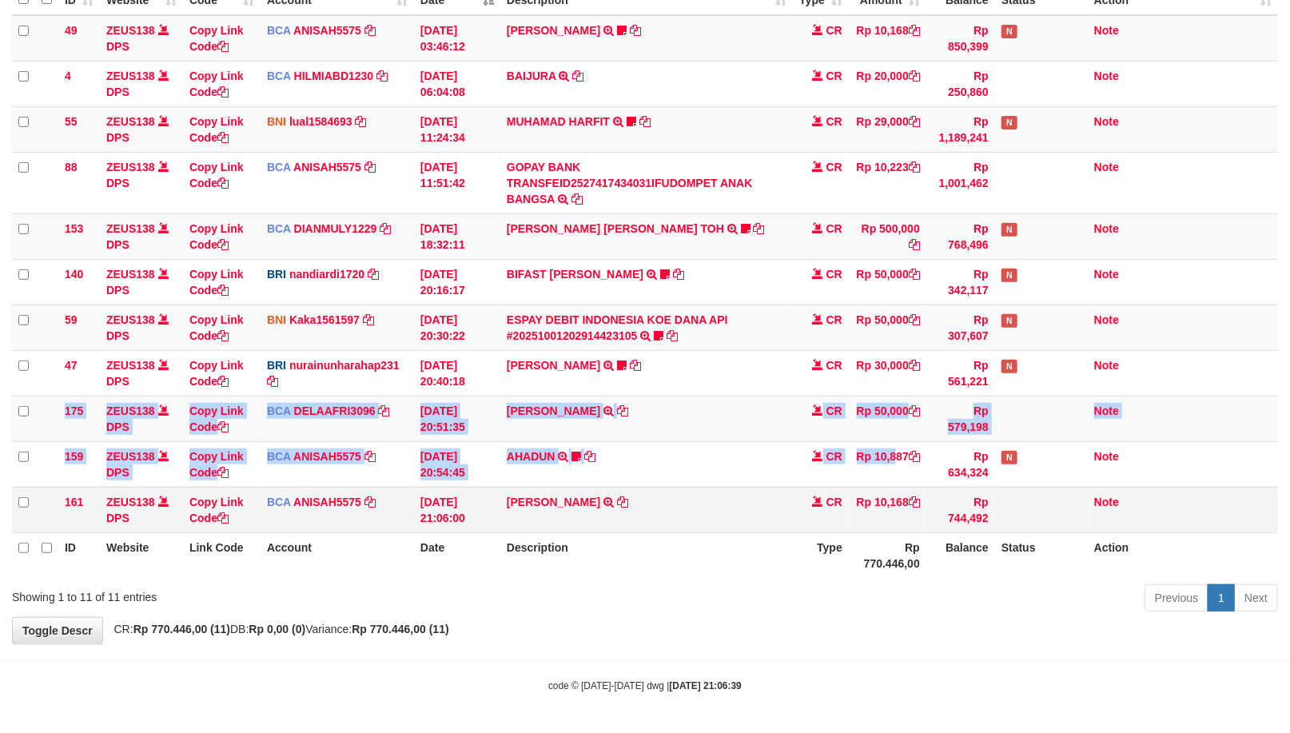
drag, startPoint x: 493, startPoint y: 554, endPoint x: 969, endPoint y: 521, distance: 476.6
click at [957, 523] on table "ID Website Link Code Account Date Description Type Amount Balance Status Action…" at bounding box center [645, 274] width 1266 height 608
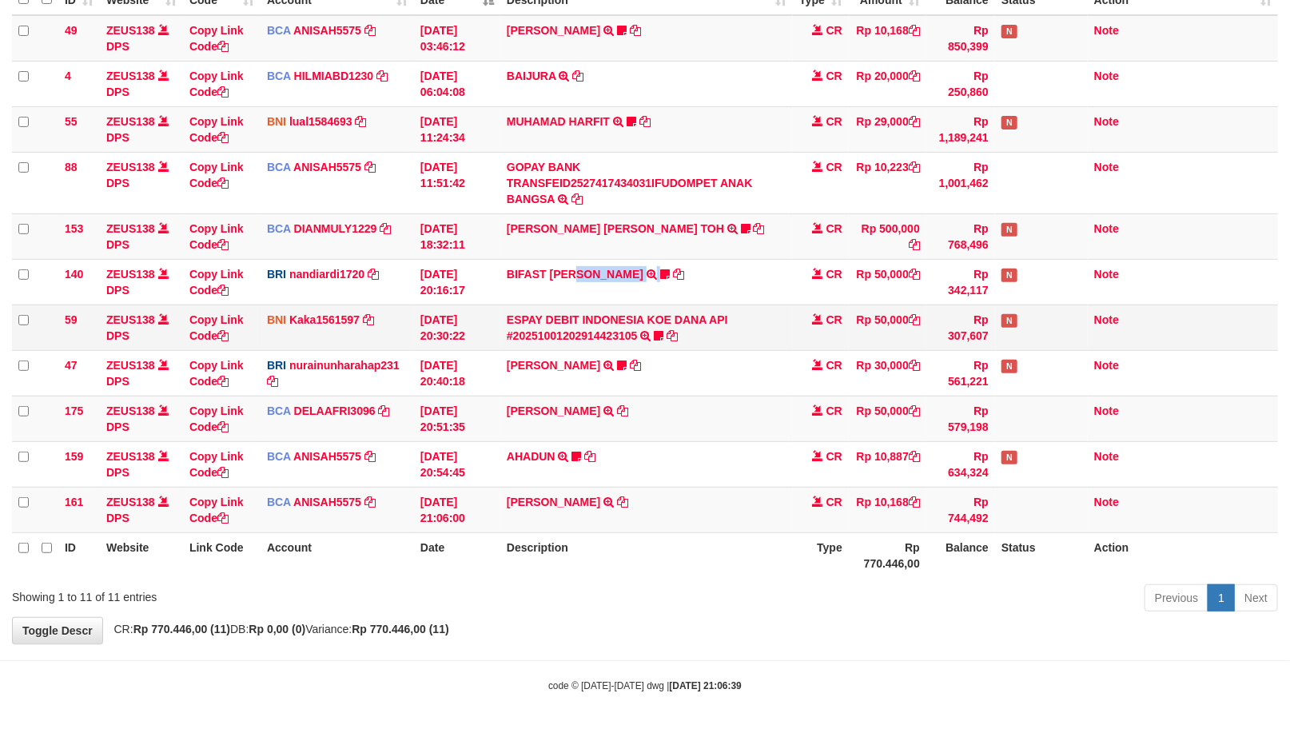
drag, startPoint x: 611, startPoint y: 294, endPoint x: 634, endPoint y: 304, distance: 25.8
click at [675, 296] on td "BIFAST [PERSON_NAME] FIR TRANSFER NBMB BIFAST [PERSON_NAME] FIR TO NANDI ARDIAN…" at bounding box center [646, 282] width 292 height 46
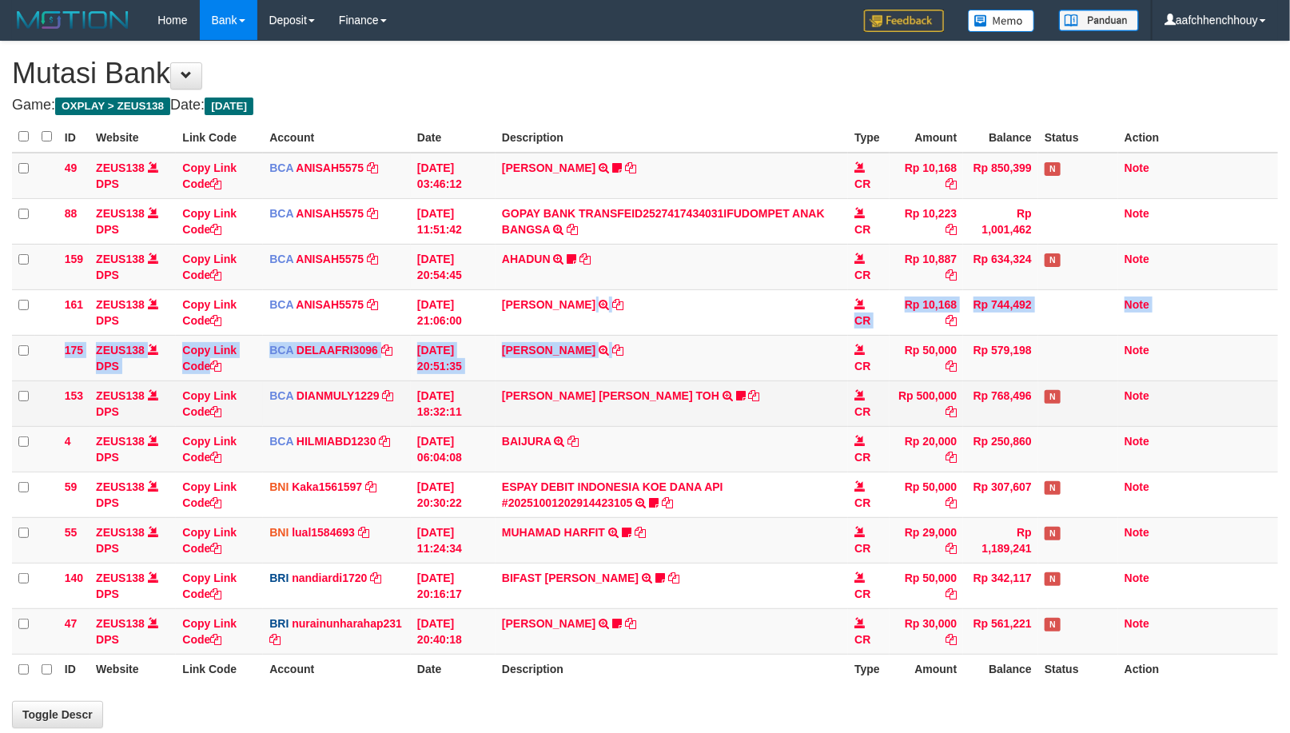
click at [864, 357] on tbody "49 ZEUS138 DPS Copy Link Code BCA ANISAH5575 DPS [PERSON_NAME] mutasi_20251001_…" at bounding box center [645, 404] width 1266 height 502
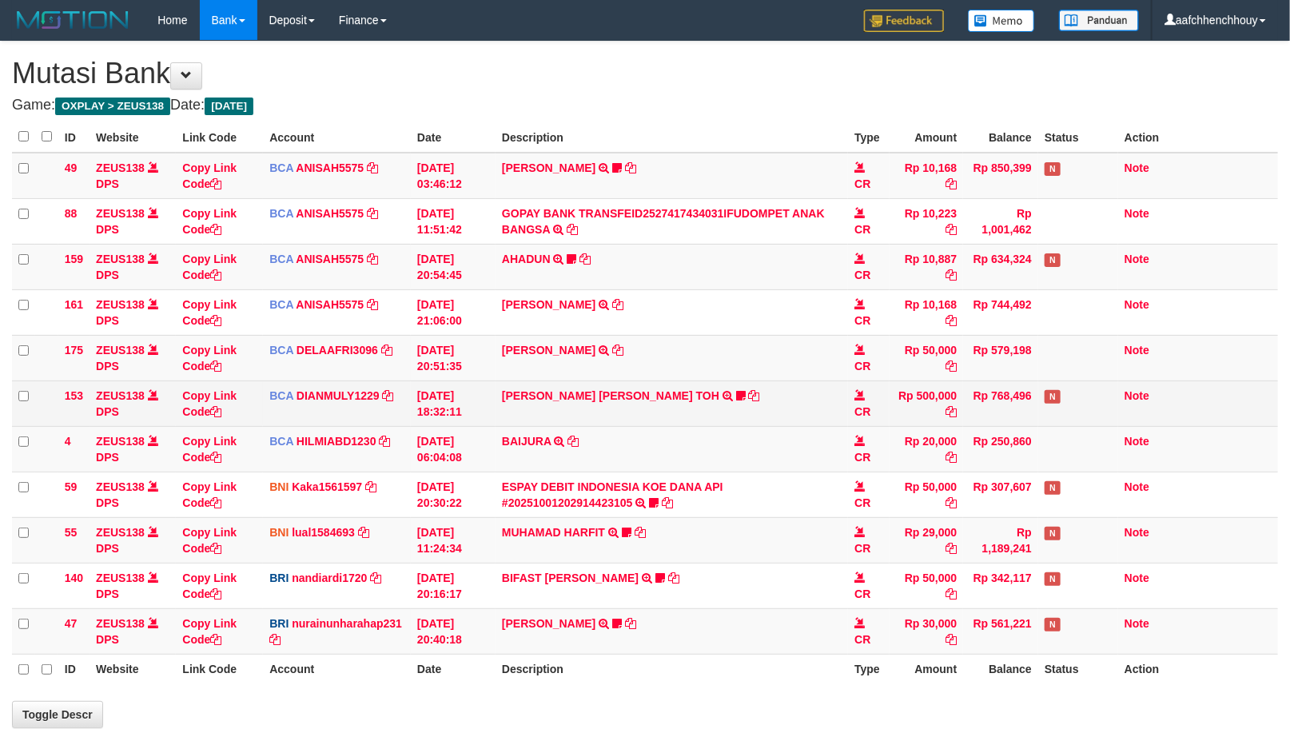
click at [836, 416] on tbody "49 ZEUS138 DPS Copy Link Code BCA ANISAH5575 DPS [PERSON_NAME] mutasi_20251001_…" at bounding box center [645, 404] width 1266 height 502
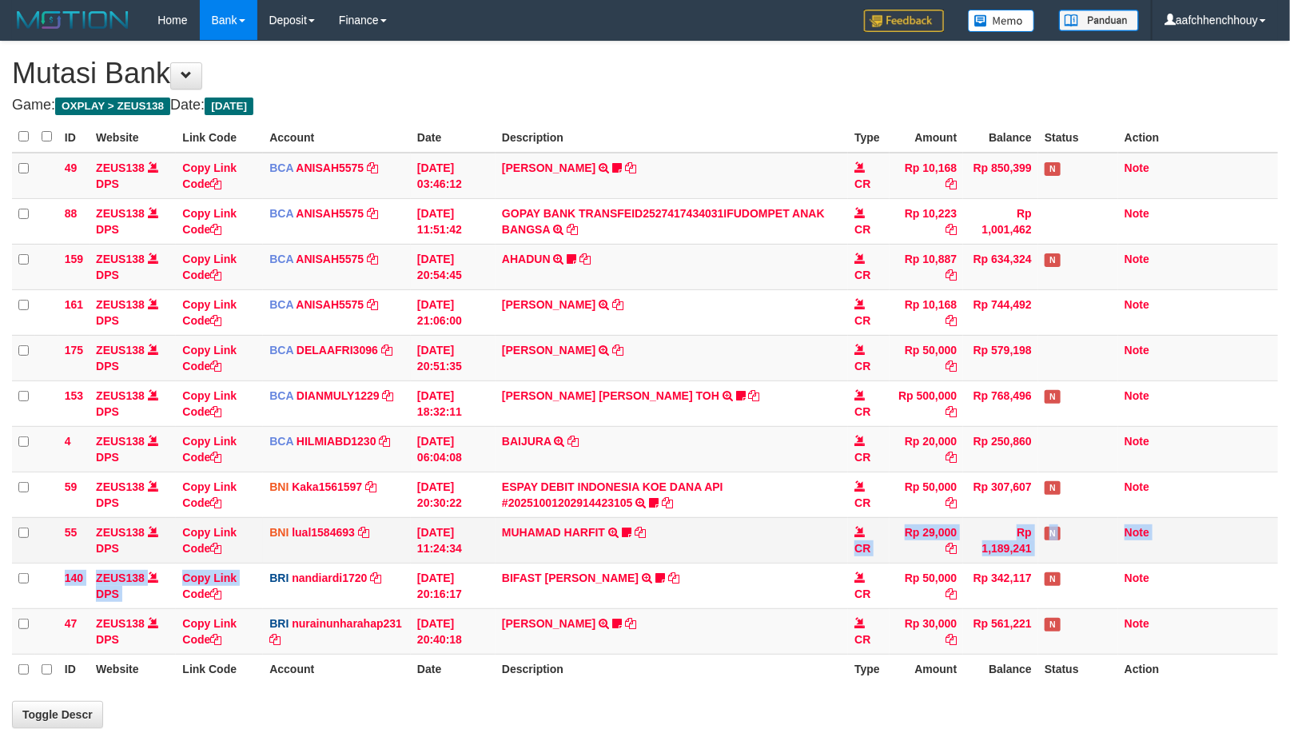
drag, startPoint x: 785, startPoint y: 525, endPoint x: 769, endPoint y: 532, distance: 17.5
click at [798, 521] on tbody "49 ZEUS138 DPS Copy Link Code BCA ANISAH5575 DPS ANISAH mutasi_20251001_3827 | …" at bounding box center [645, 404] width 1266 height 502
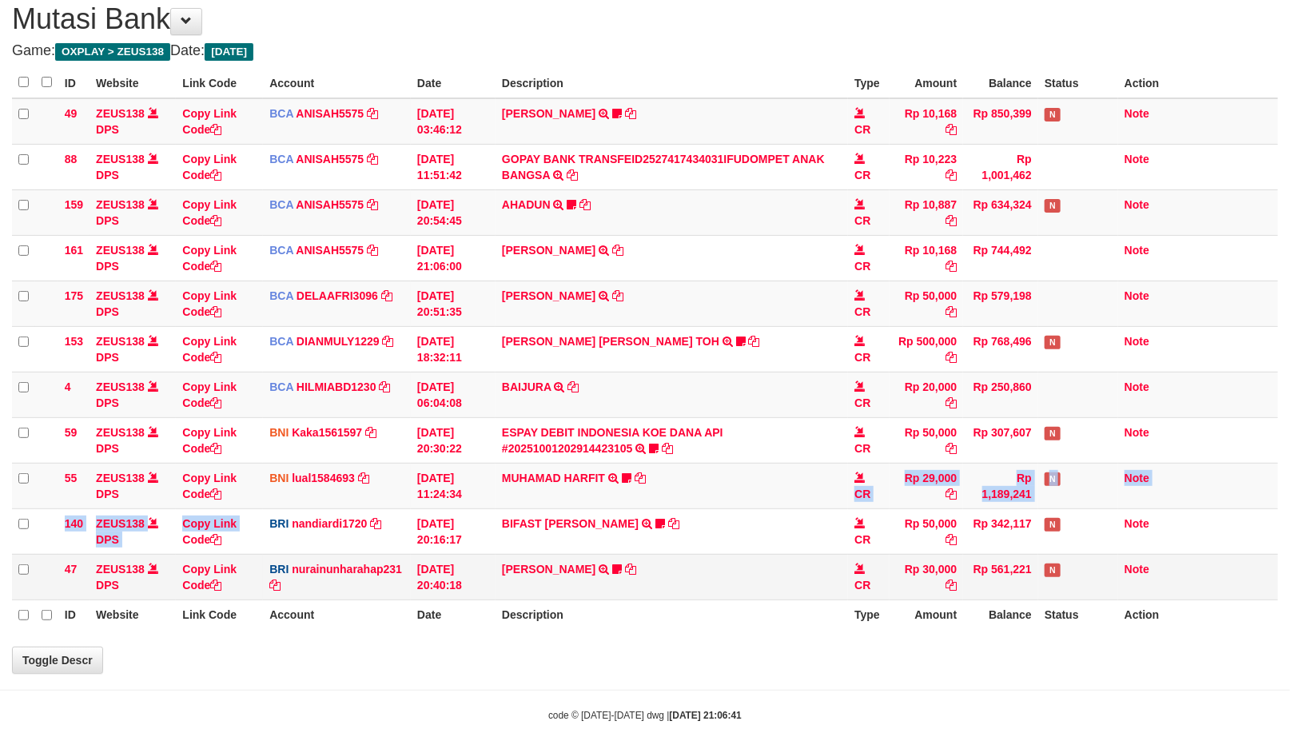
scroll to position [85, 0]
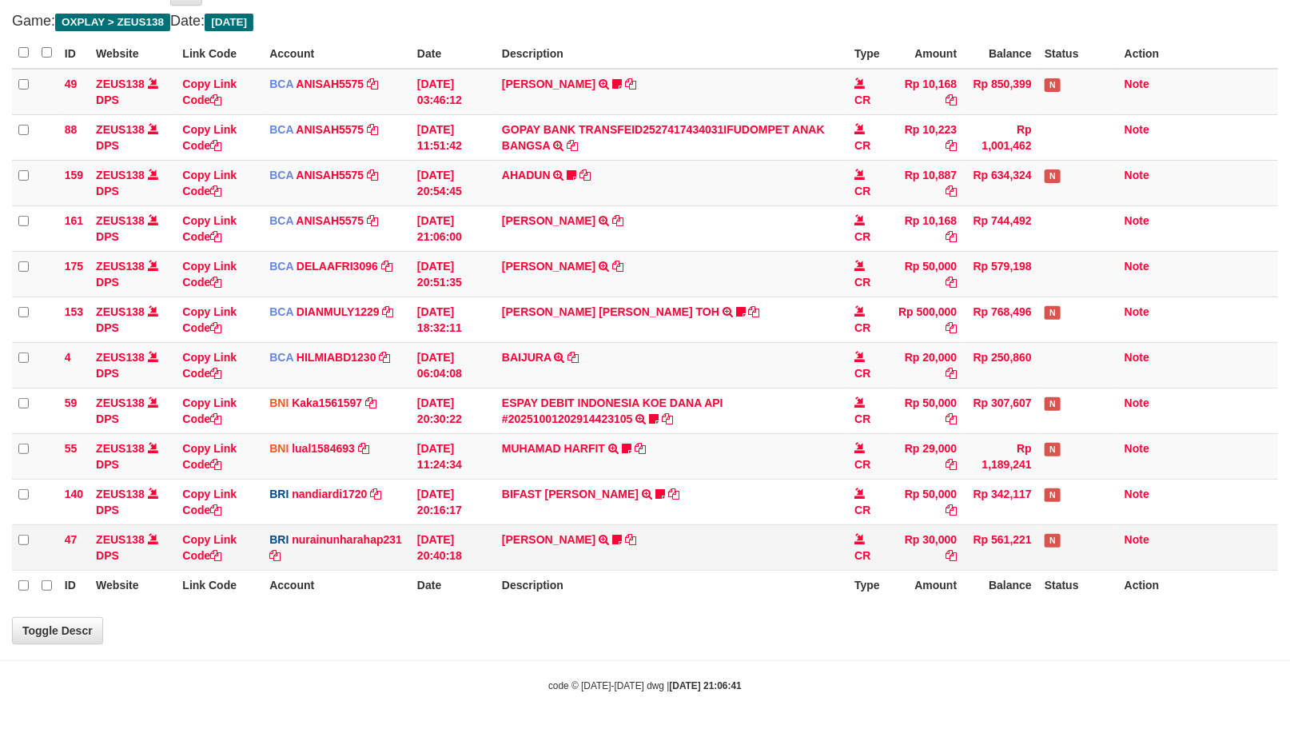
click at [650, 555] on td "RISAL WAHYUDI TRANSFER NBMB RISAL WAHYUDI TO NURAINUN HARAHAP KENNONG09" at bounding box center [671, 547] width 352 height 46
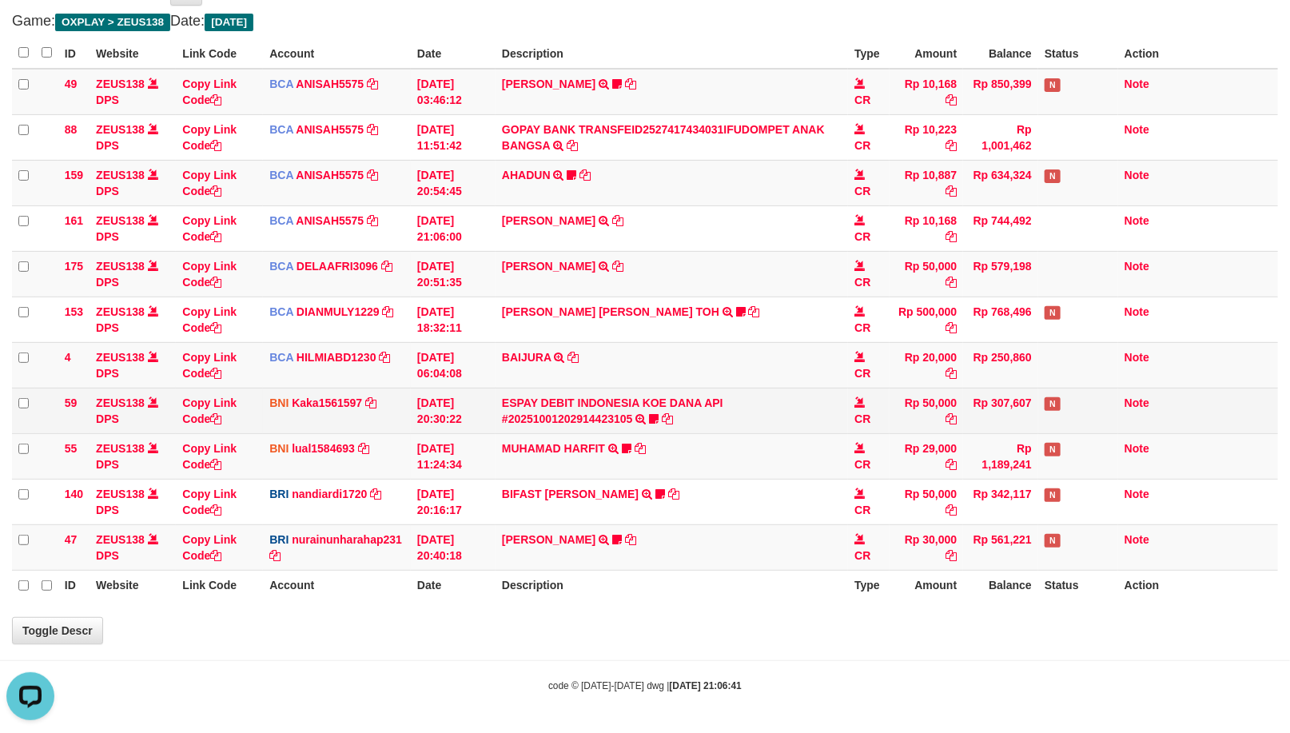
scroll to position [0, 0]
click at [659, 424] on td "ESPAY DEBIT INDONESIA KOE DANA API #20251001202914423105 TRANSFER DARI ESPAY DE…" at bounding box center [671, 411] width 352 height 46
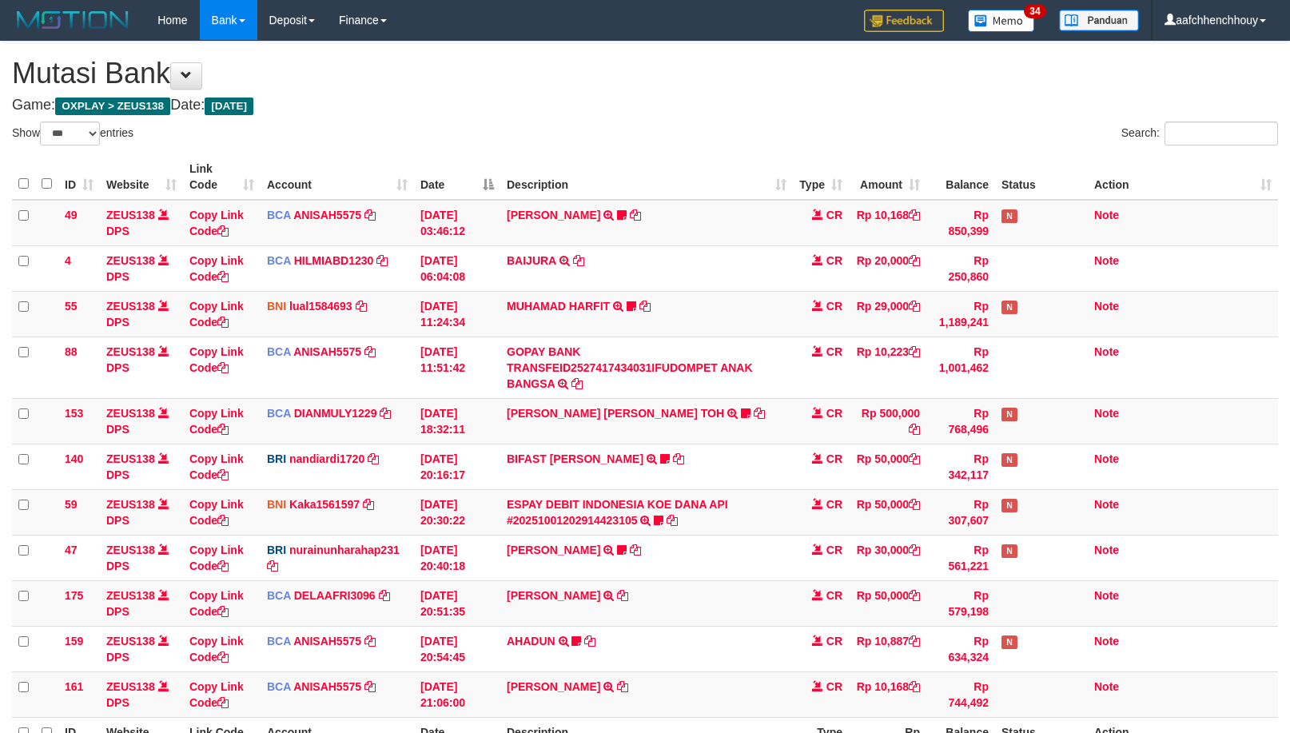
select select "***"
click at [666, 498] on link "ESPAY DEBIT INDONESIA KOE DANA API #20251001202914423105" at bounding box center [617, 512] width 221 height 29
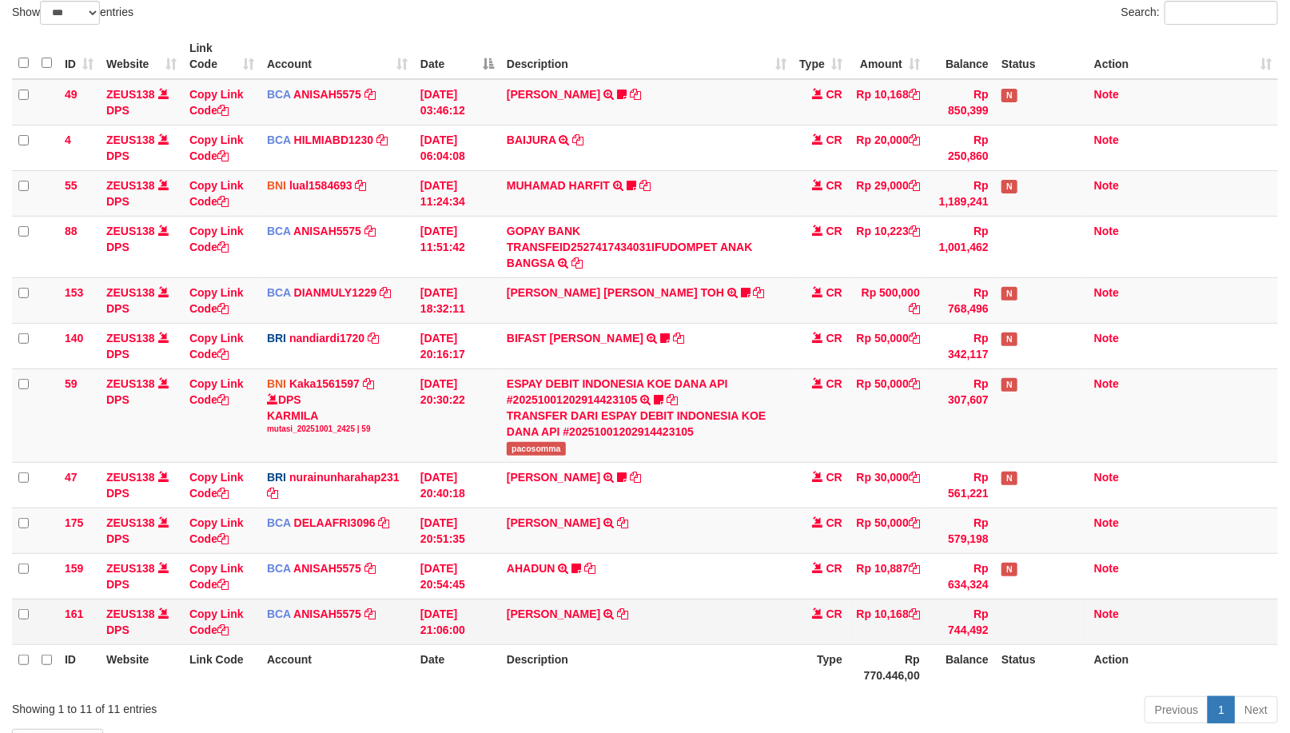
scroll to position [233, 0]
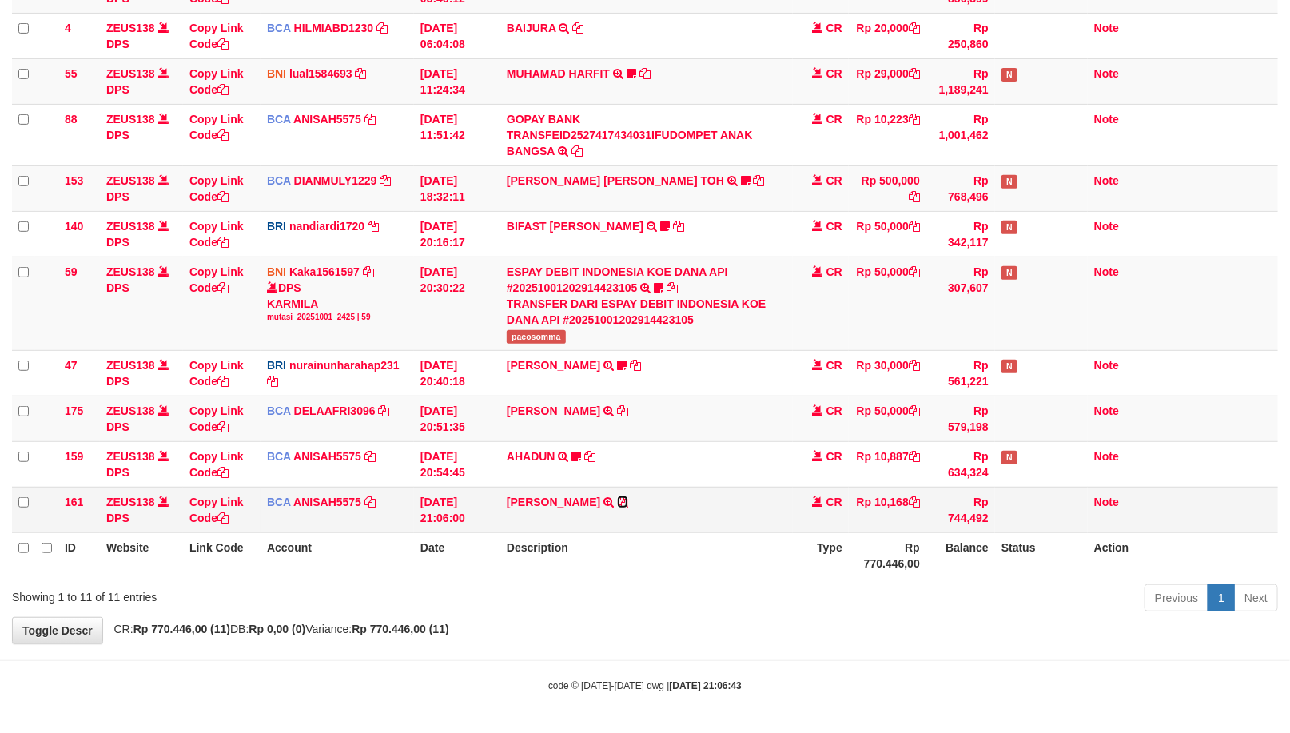
click at [618, 500] on icon at bounding box center [622, 501] width 11 height 11
click at [619, 500] on icon at bounding box center [622, 501] width 11 height 11
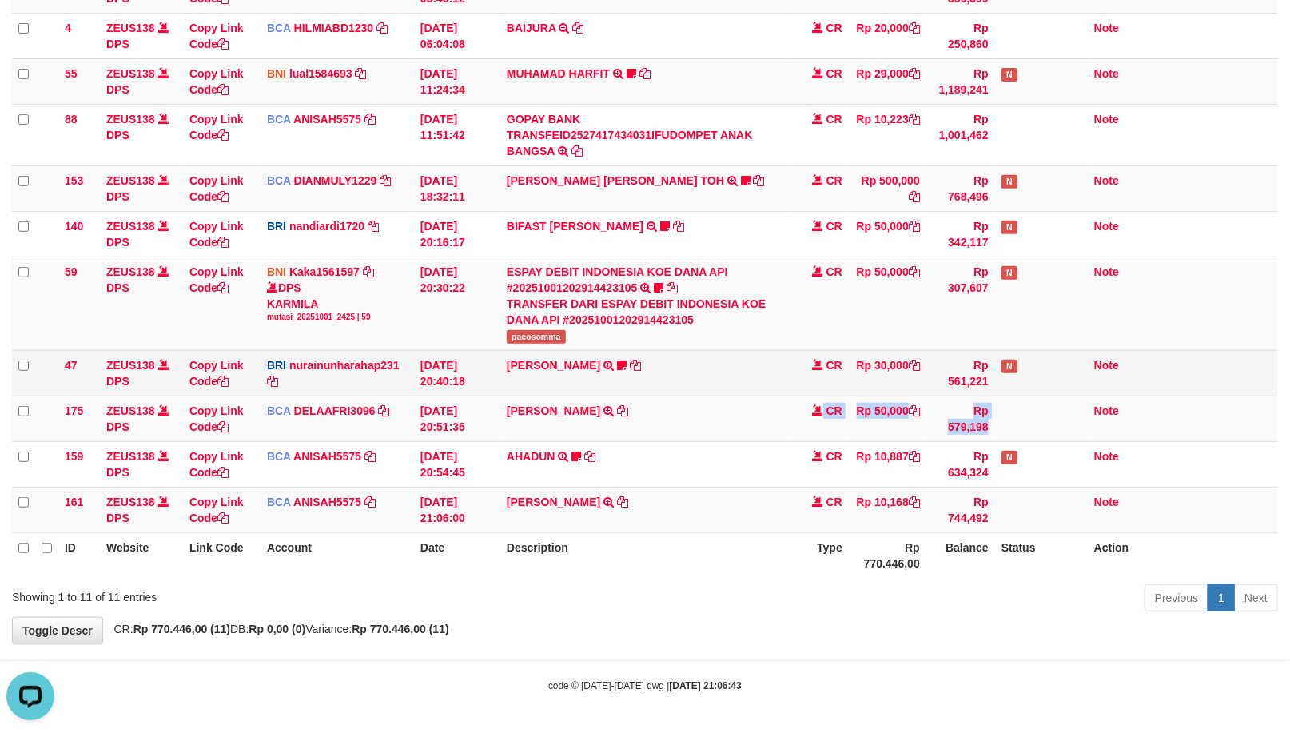
drag, startPoint x: 670, startPoint y: 433, endPoint x: 866, endPoint y: 379, distance: 204.0
click at [813, 392] on tbody "49 ZEUS138 DPS Copy Link Code BCA ANISAH5575 DPS ANISAH mutasi_20251001_3827 | …" at bounding box center [645, 250] width 1266 height 566
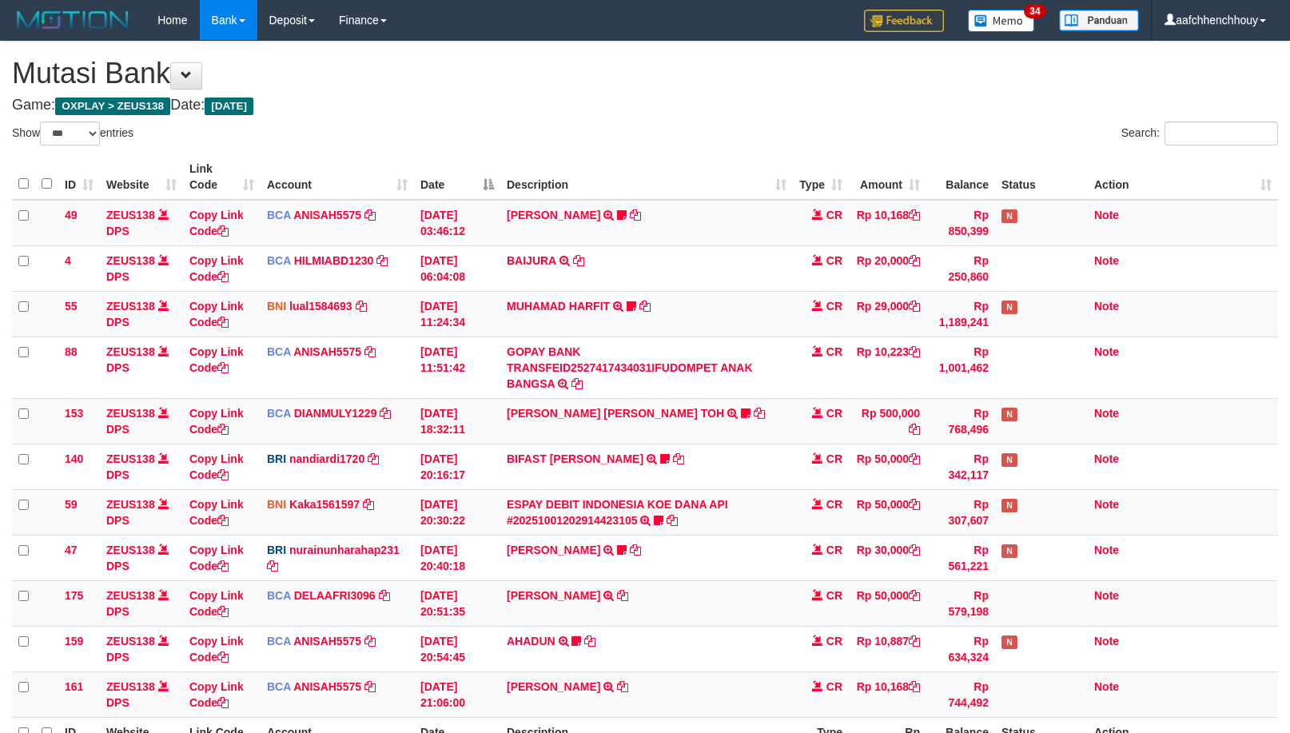
select select "***"
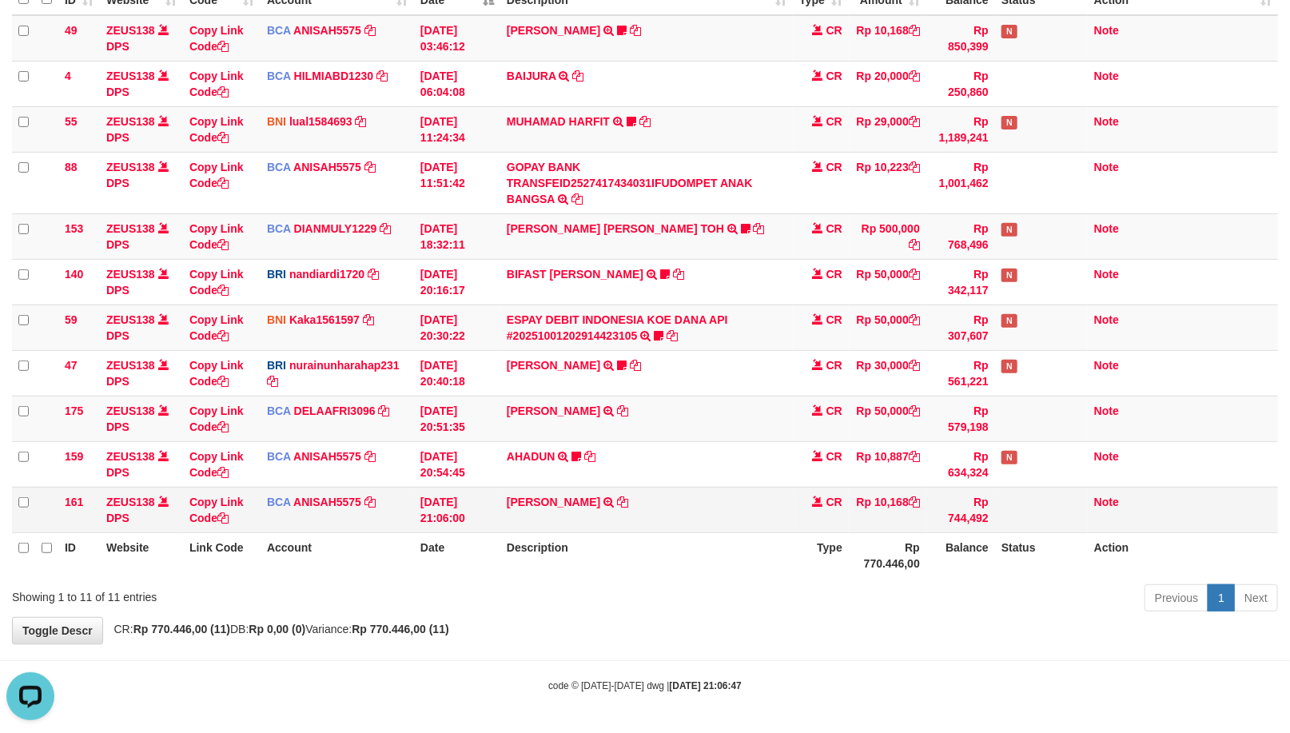
drag, startPoint x: 738, startPoint y: 517, endPoint x: 741, endPoint y: 530, distance: 13.2
click at [741, 520] on td "HANRI ATMAWA TRSF E-BANKING CR 0110/FTSCY/WS95051 10168.002025100126121073 TRFD…" at bounding box center [646, 510] width 292 height 46
drag, startPoint x: 740, startPoint y: 533, endPoint x: 754, endPoint y: 532, distance: 13.6
click at [754, 532] on th "Description" at bounding box center [646, 555] width 292 height 46
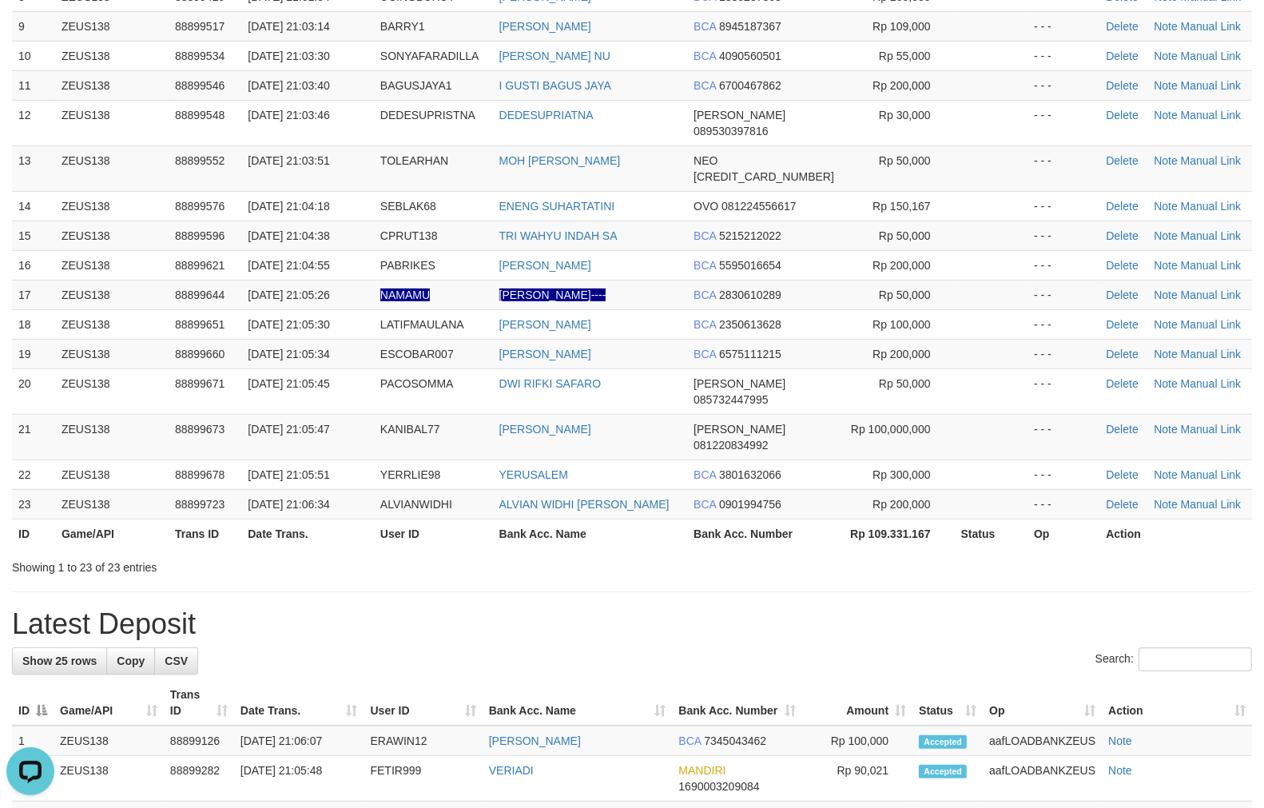
click at [455, 553] on div "Showing 1 to 23 of 23 entries" at bounding box center [263, 564] width 503 height 22
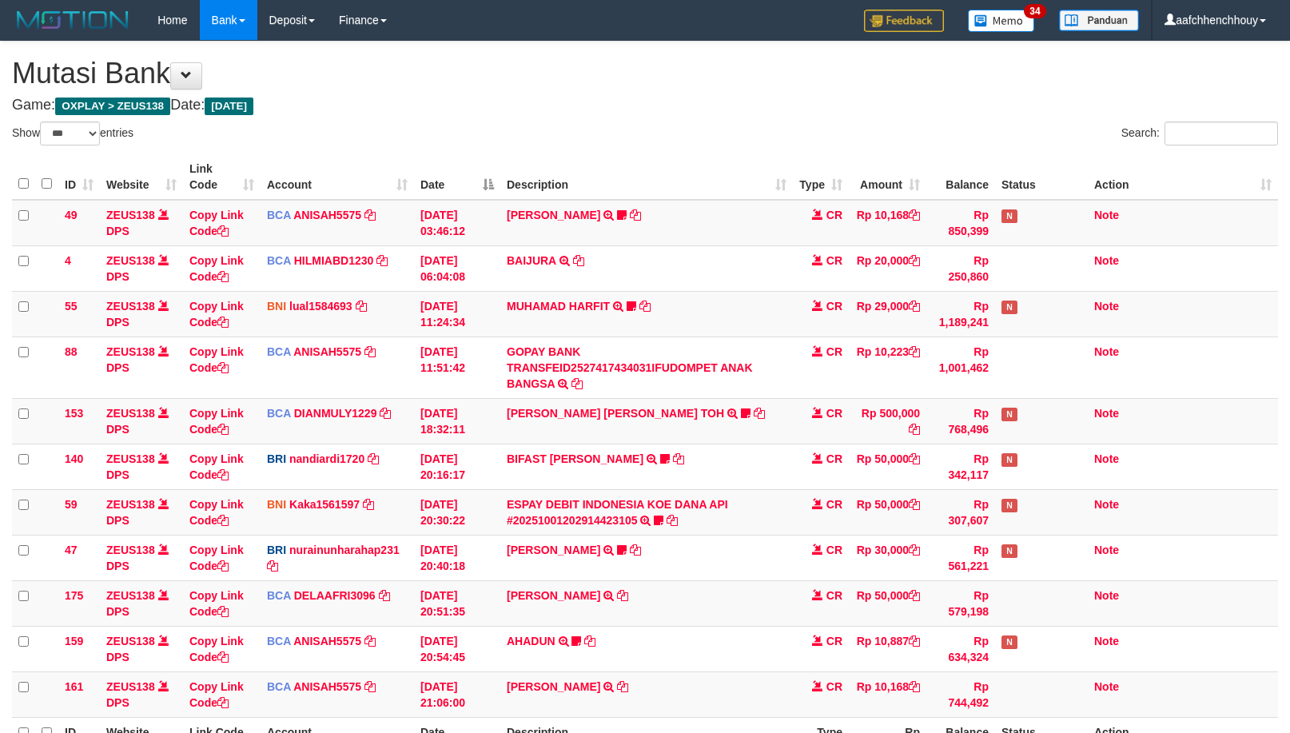
select select "***"
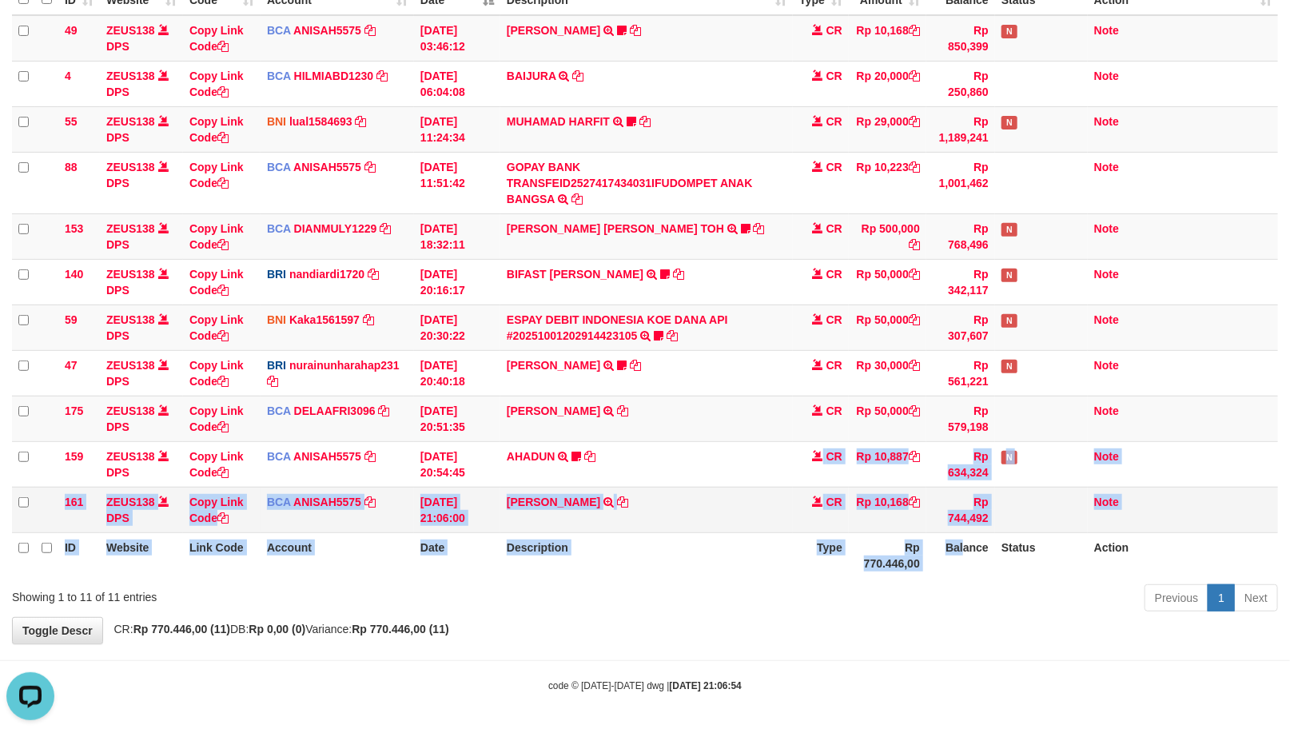
drag, startPoint x: 745, startPoint y: 454, endPoint x: 627, endPoint y: 496, distance: 124.9
click at [634, 495] on table "ID Website Link Code Account Date Description Type Amount Balance Status Action…" at bounding box center [645, 274] width 1266 height 608
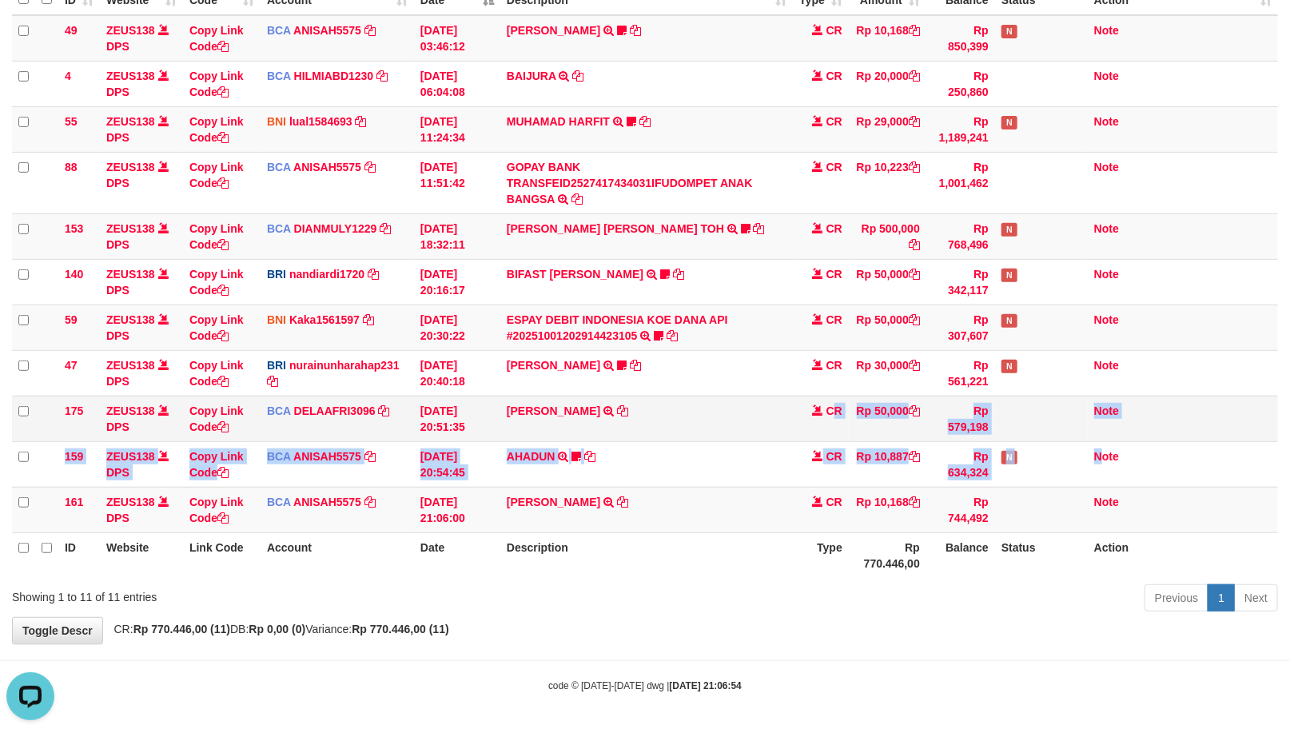
drag, startPoint x: 922, startPoint y: 456, endPoint x: 760, endPoint y: 410, distance: 168.7
click at [802, 419] on tbody "49 ZEUS138 DPS Copy Link Code BCA ANISAH5575 DPS ANISAH mutasi_20251001_3827 | …" at bounding box center [645, 274] width 1266 height 518
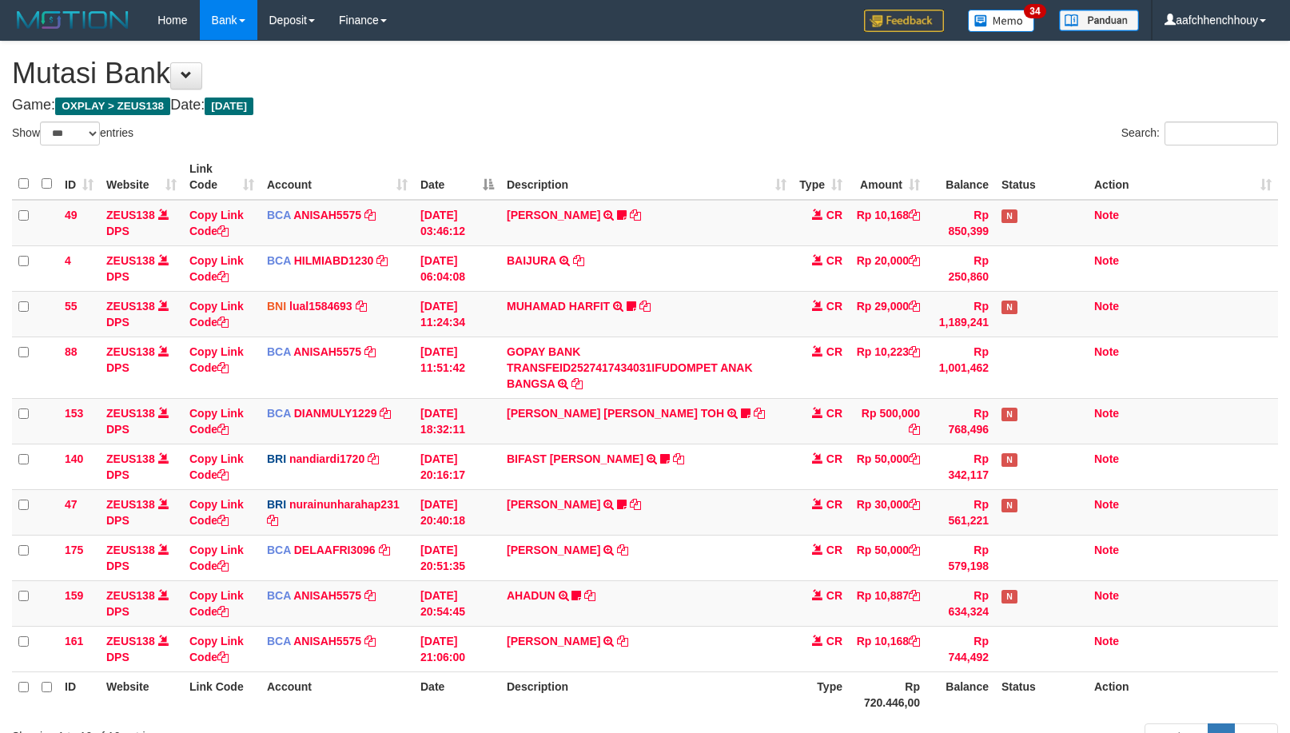
select select "***"
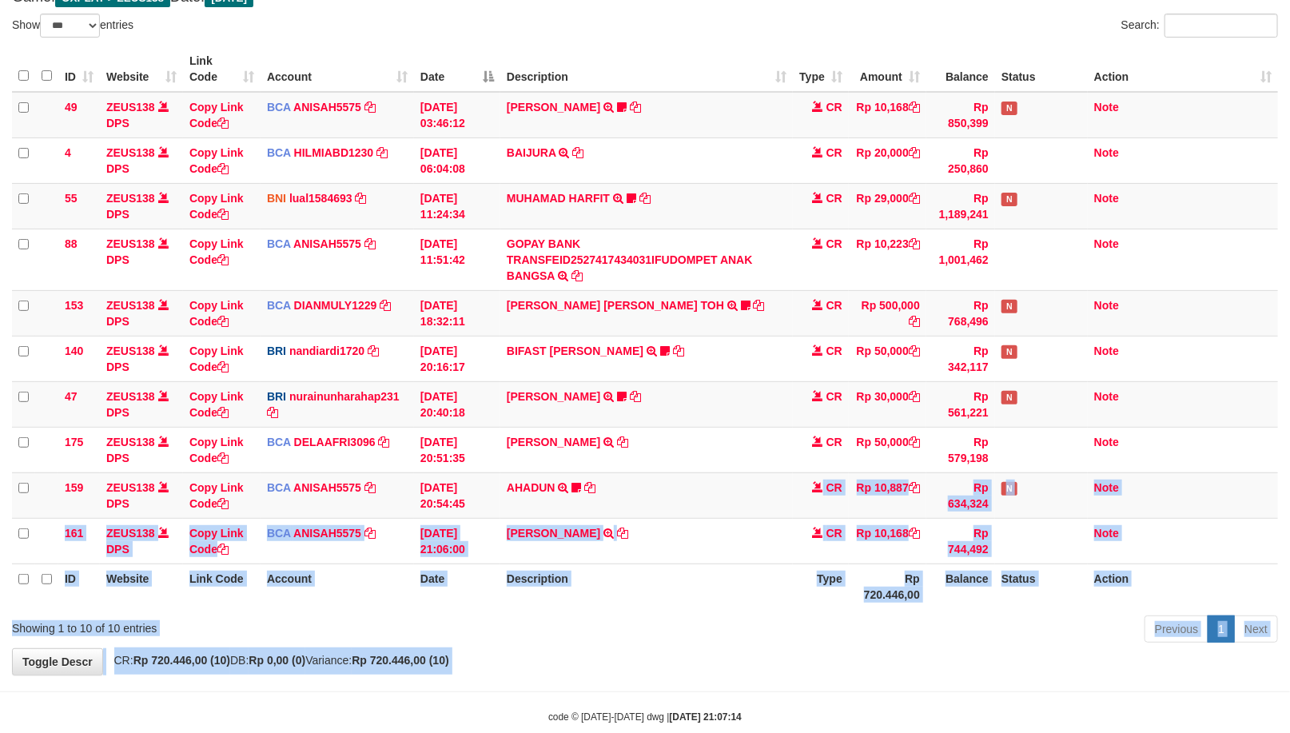
scroll to position [139, 0]
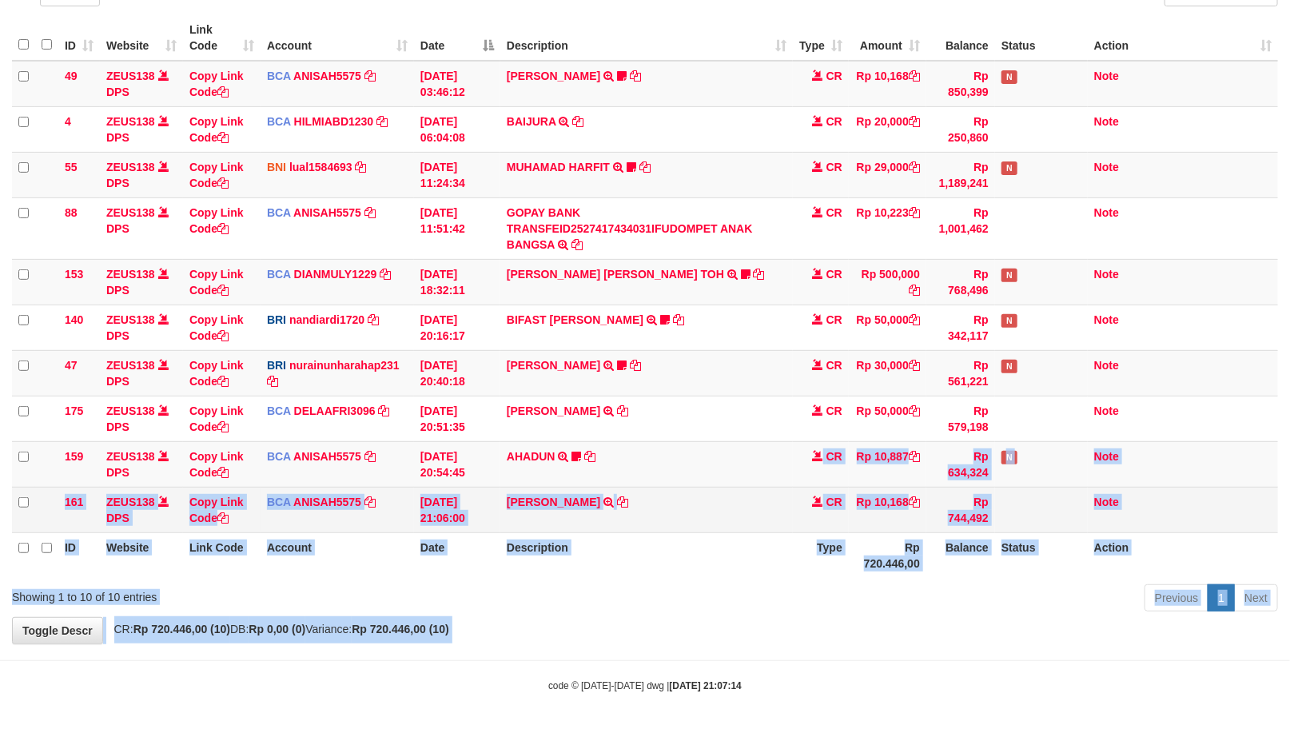
click at [626, 527] on td "HANRI ATMAWA TRSF E-BANKING CR 0110/FTSCY/WS95051 10168.002025100126121073 TRFD…" at bounding box center [646, 510] width 292 height 46
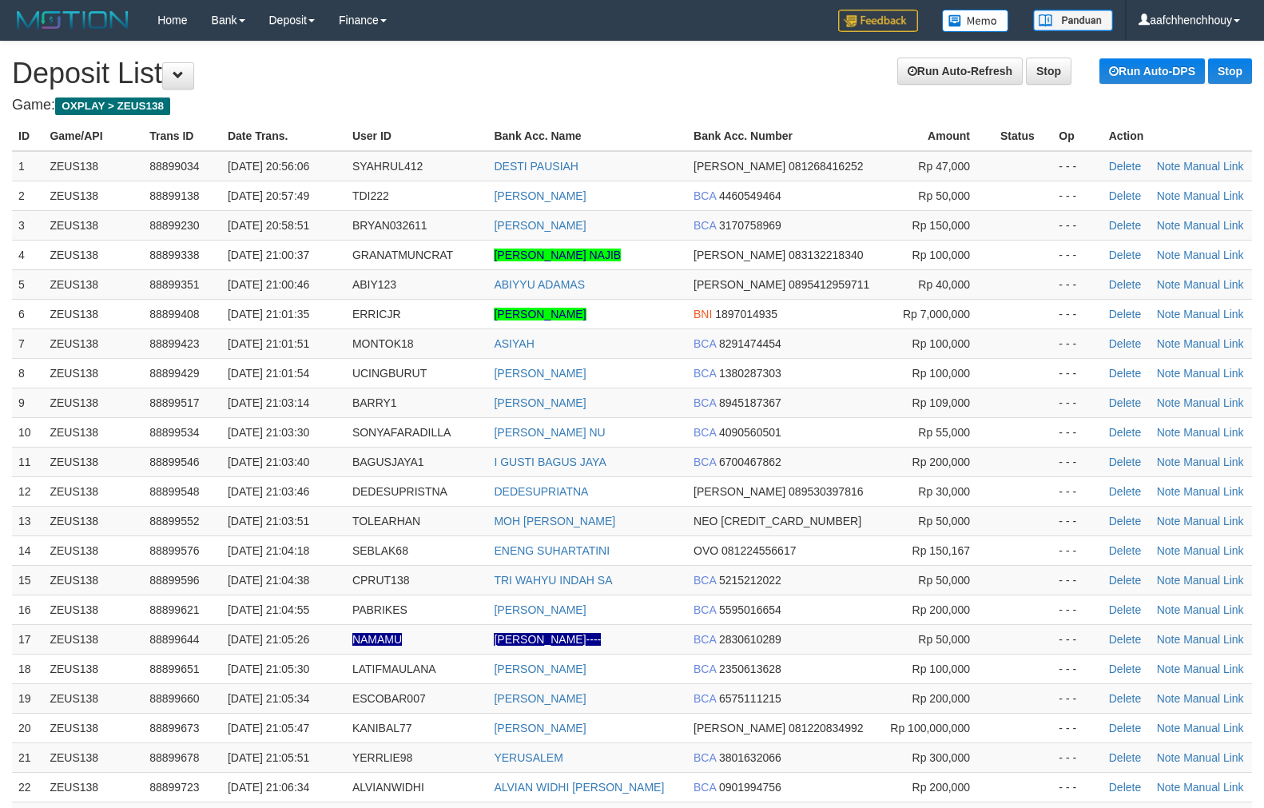
scroll to position [473, 0]
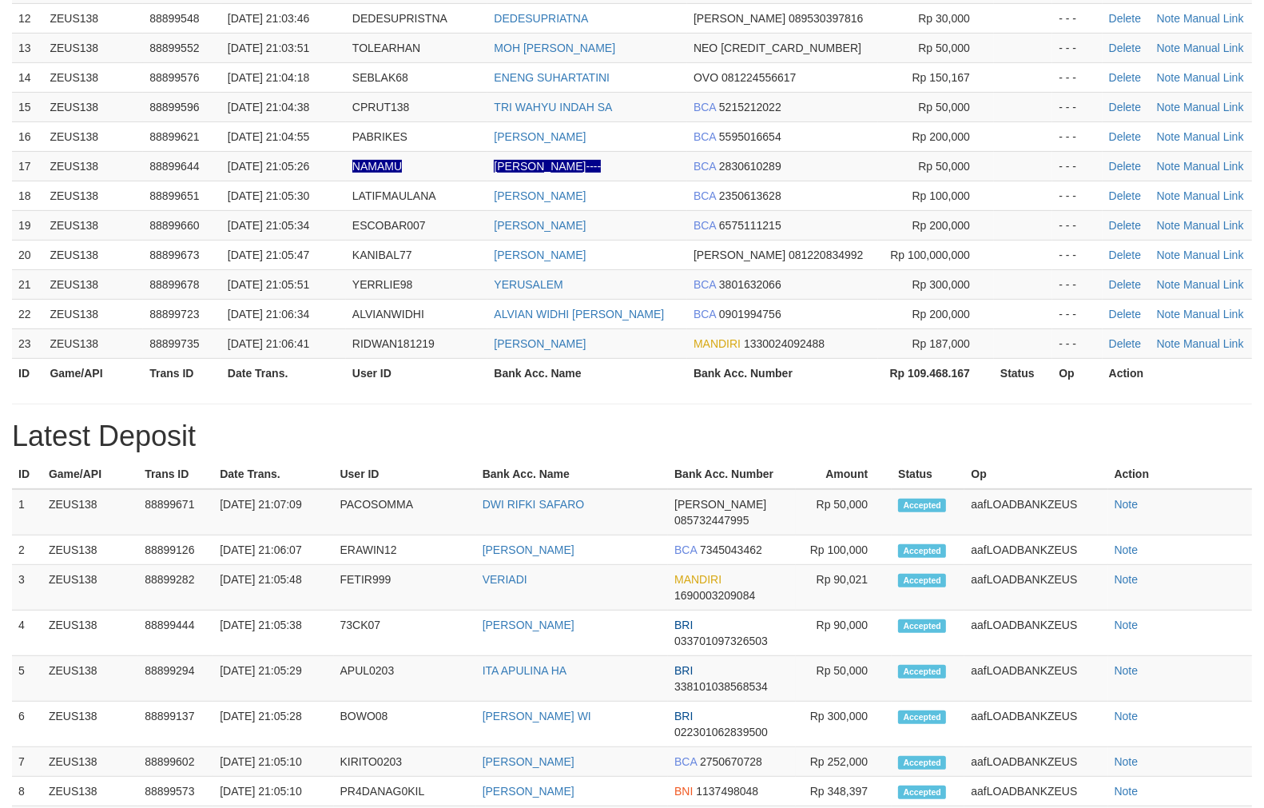
drag, startPoint x: 656, startPoint y: 353, endPoint x: 637, endPoint y: 360, distance: 20.5
click at [617, 357] on table "ID Game/API Trans ID Date Trans. User ID Bank Acc. Name Bank Acc. Number Amount…" at bounding box center [632, 17] width 1240 height 739
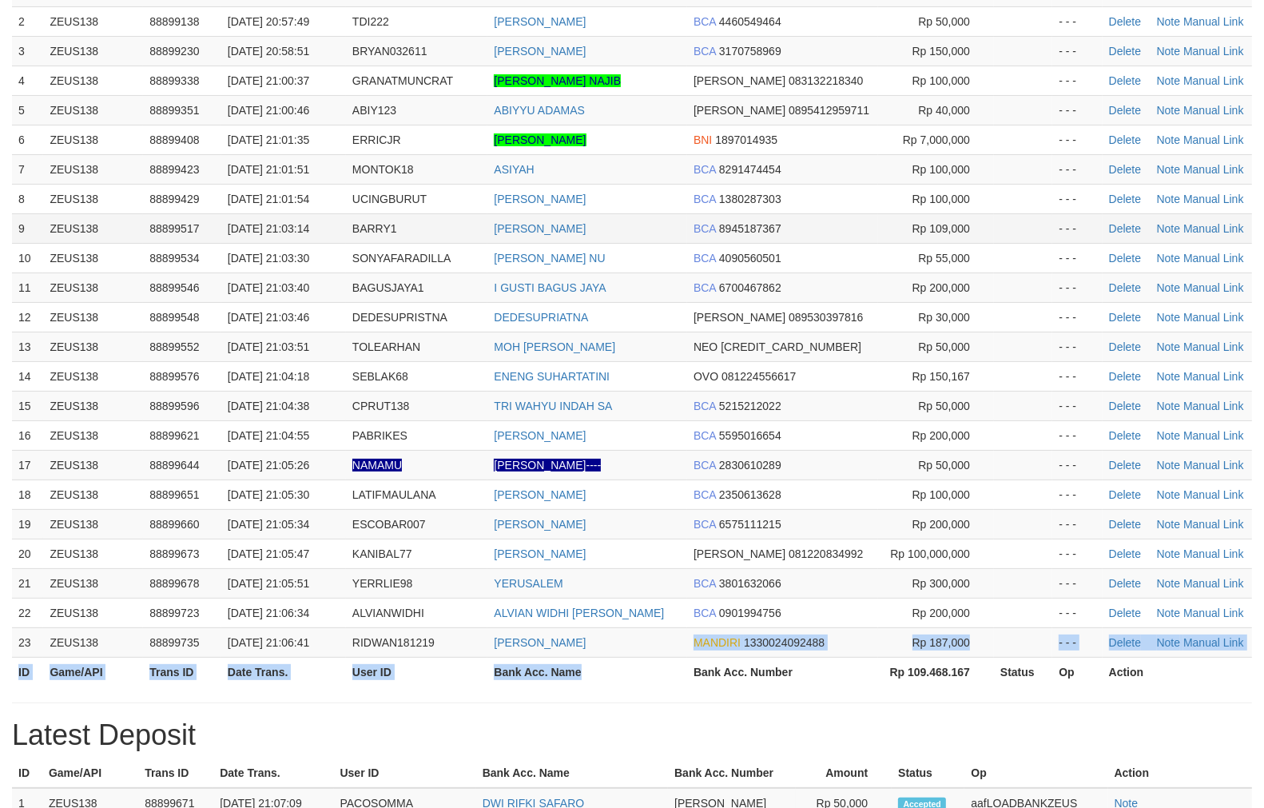
scroll to position [0, 0]
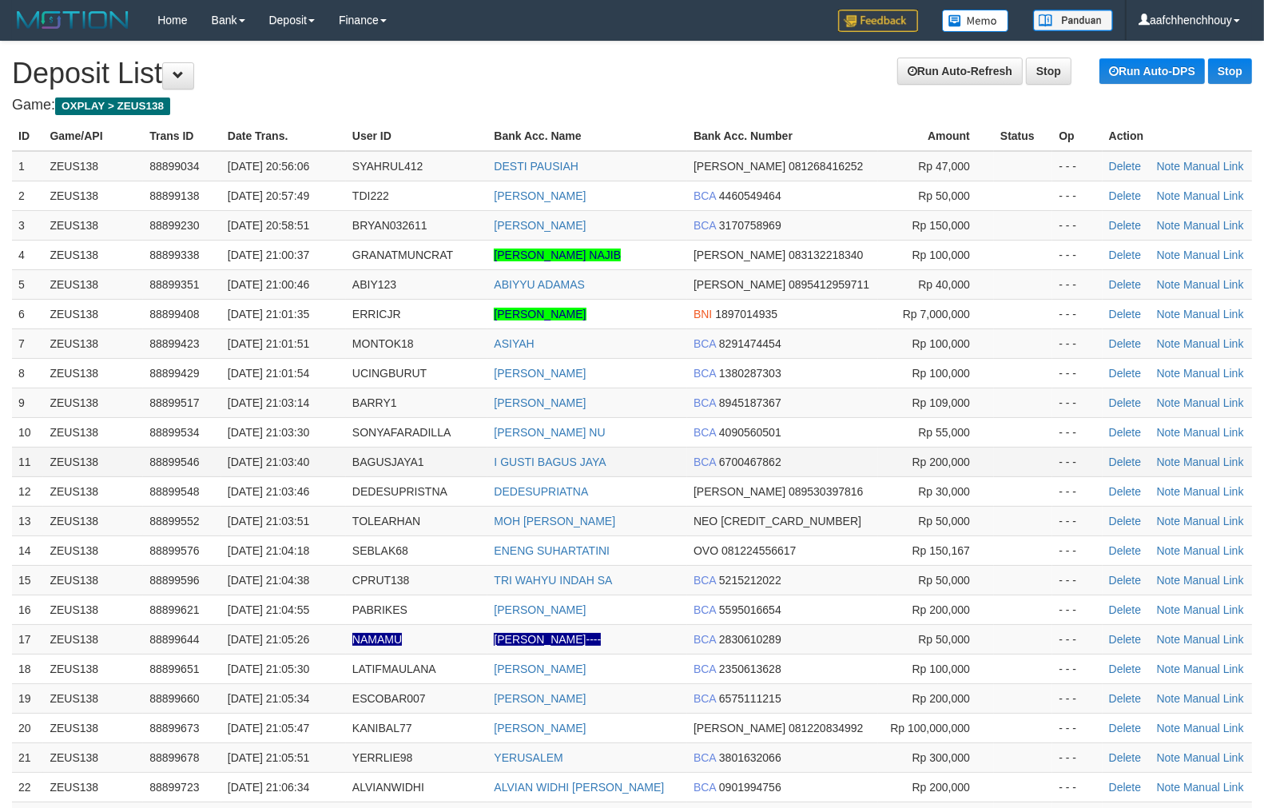
drag, startPoint x: 626, startPoint y: 374, endPoint x: 51, endPoint y: 467, distance: 582.1
click at [649, 364] on td "[PERSON_NAME]" at bounding box center [587, 373] width 200 height 30
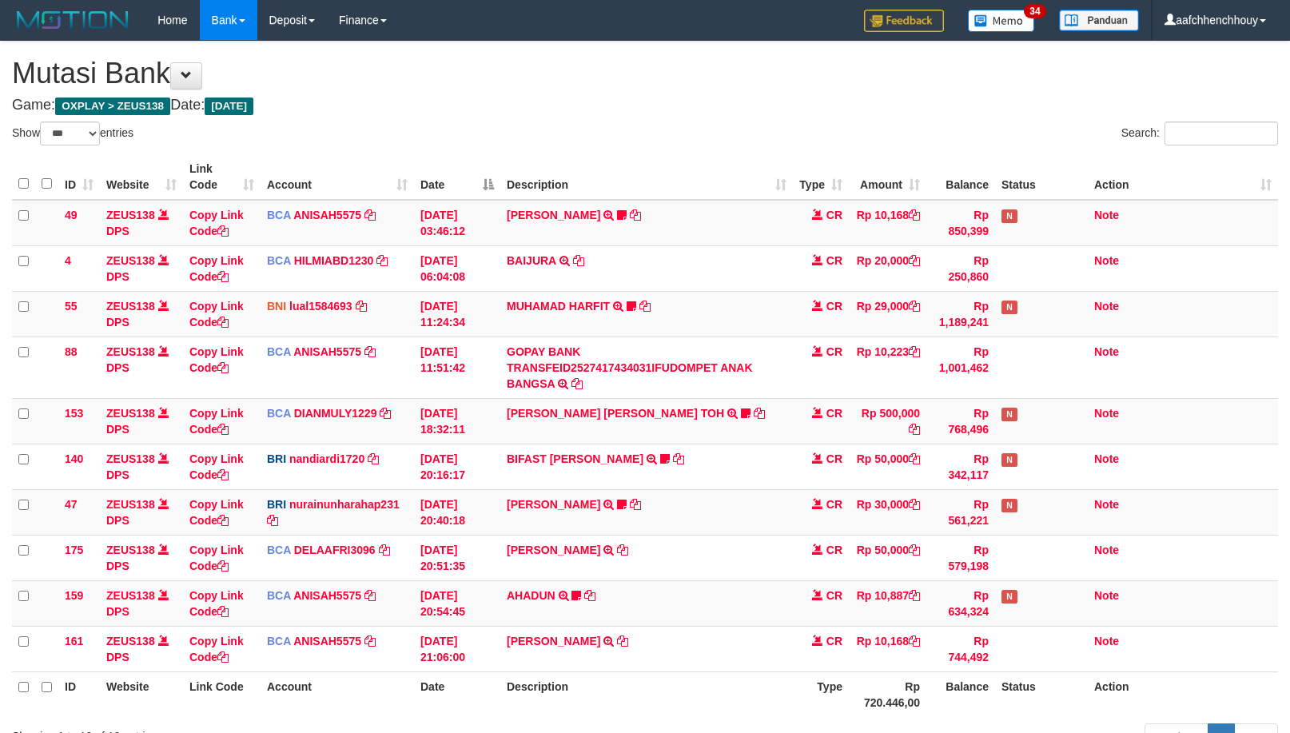
select select "***"
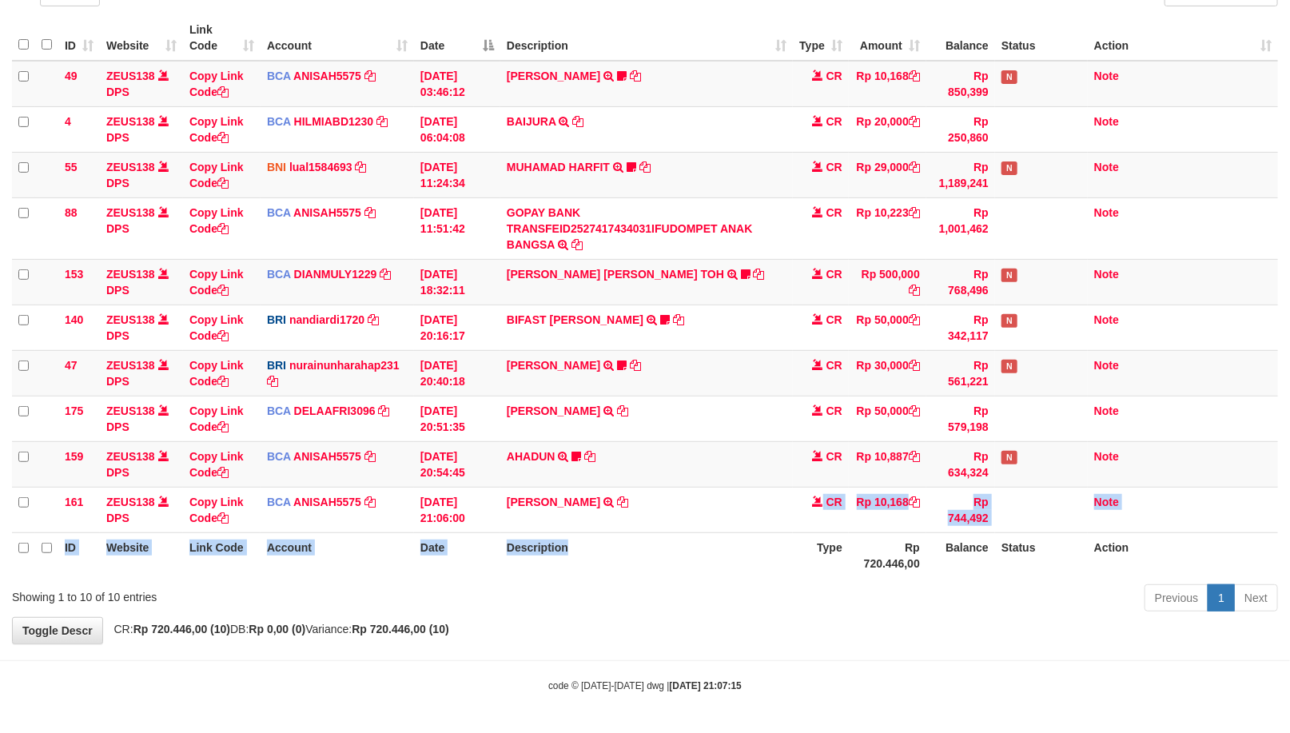
click at [701, 541] on table "ID Website Link Code Account Date Description Type Amount Balance Status Action…" at bounding box center [645, 296] width 1266 height 563
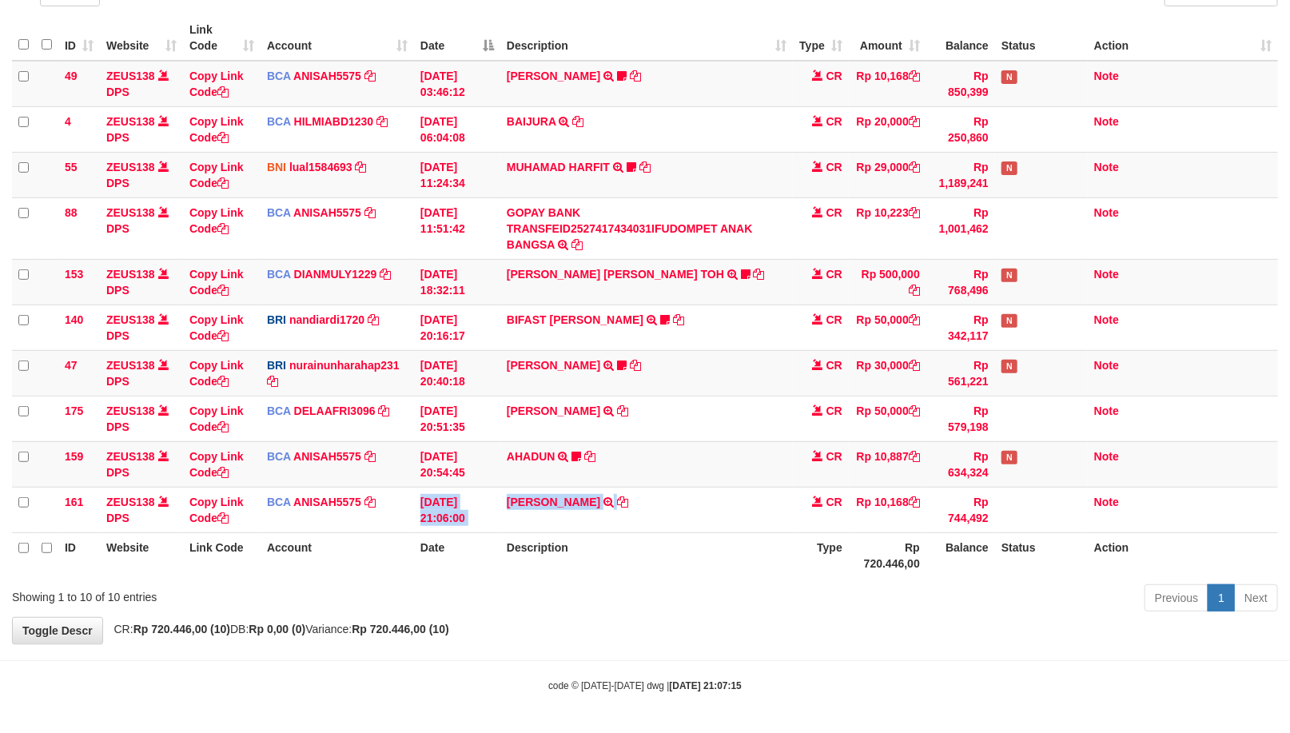
drag, startPoint x: 734, startPoint y: 520, endPoint x: 714, endPoint y: 533, distance: 23.7
click at [714, 533] on table "ID Website Link Code Account Date Description Type Amount Balance Status Action…" at bounding box center [645, 296] width 1266 height 563
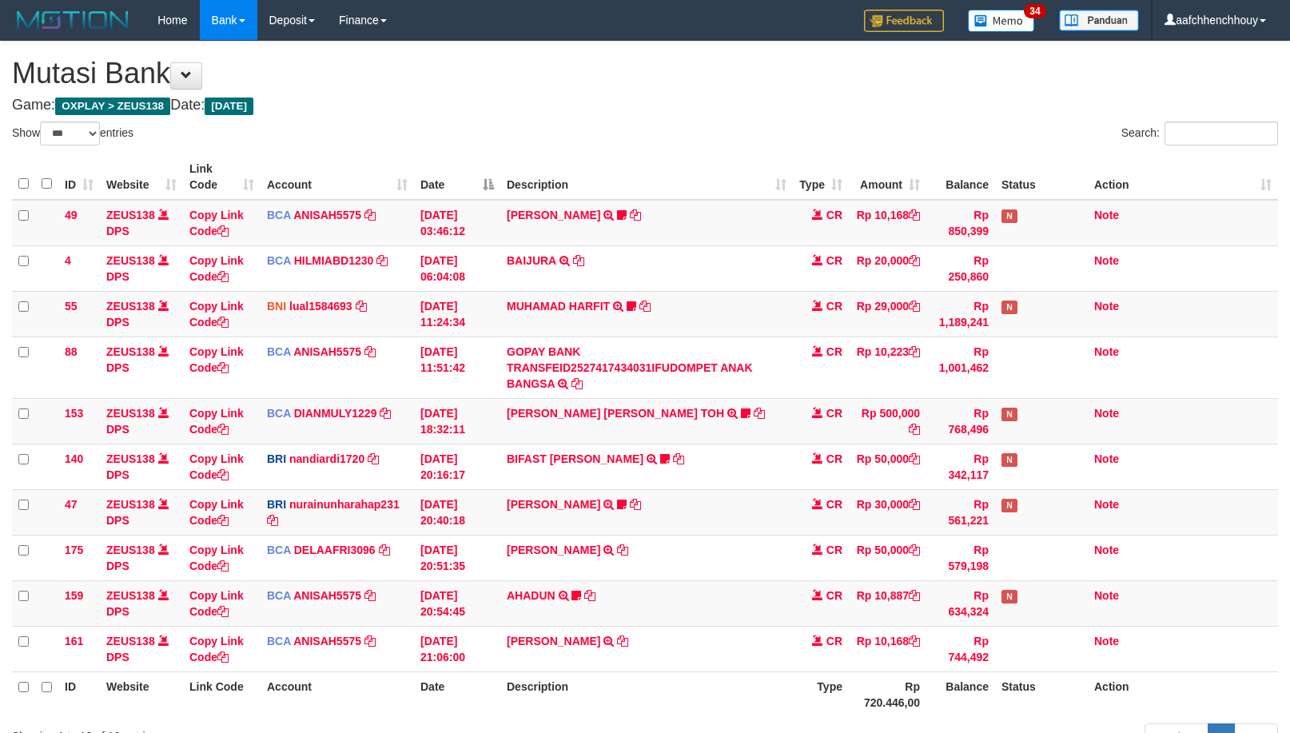
select select "***"
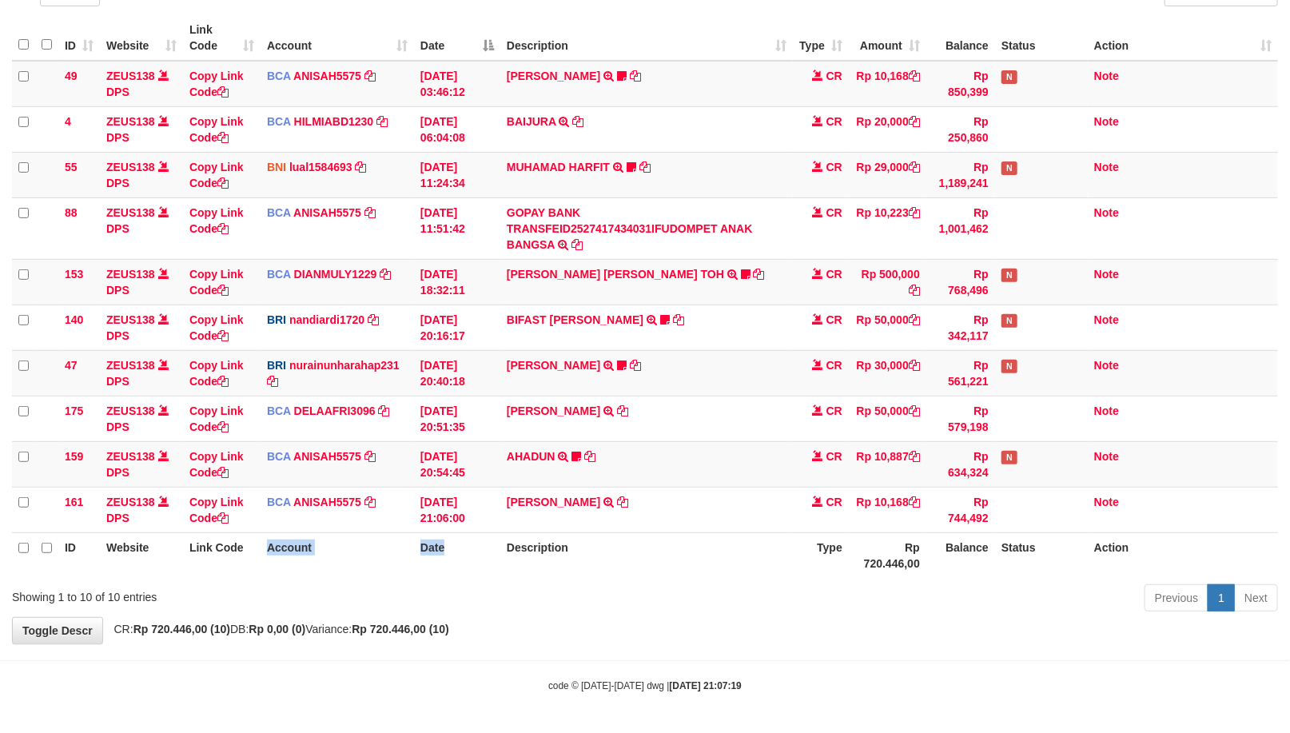
click at [449, 542] on tr "ID Website Link Code Account Date Description Type Rp 720.446,00 Balance Status…" at bounding box center [645, 555] width 1266 height 46
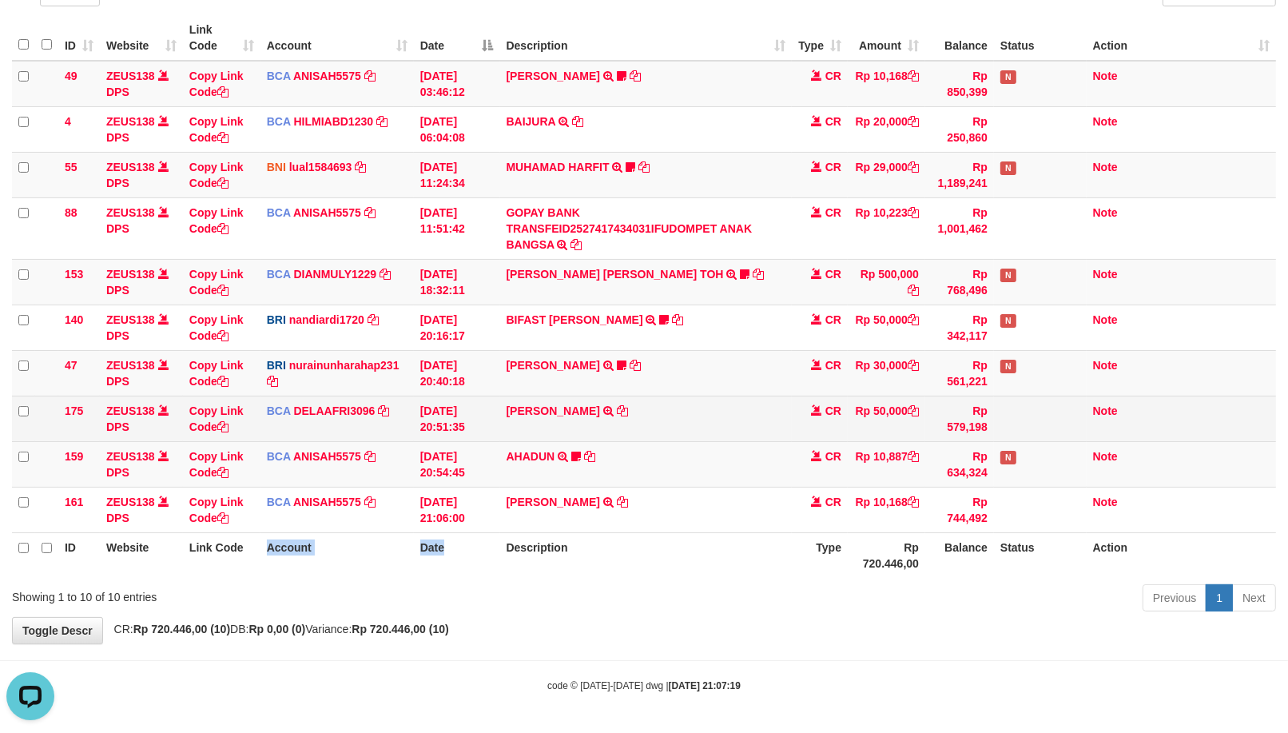
drag, startPoint x: 449, startPoint y: 429, endPoint x: 482, endPoint y: 398, distance: 45.2
click at [504, 386] on tbody "49 ZEUS138 DPS Copy Link Code BCA ANISAH5575 DPS [PERSON_NAME] mutasi_20251001_…" at bounding box center [644, 297] width 1264 height 472
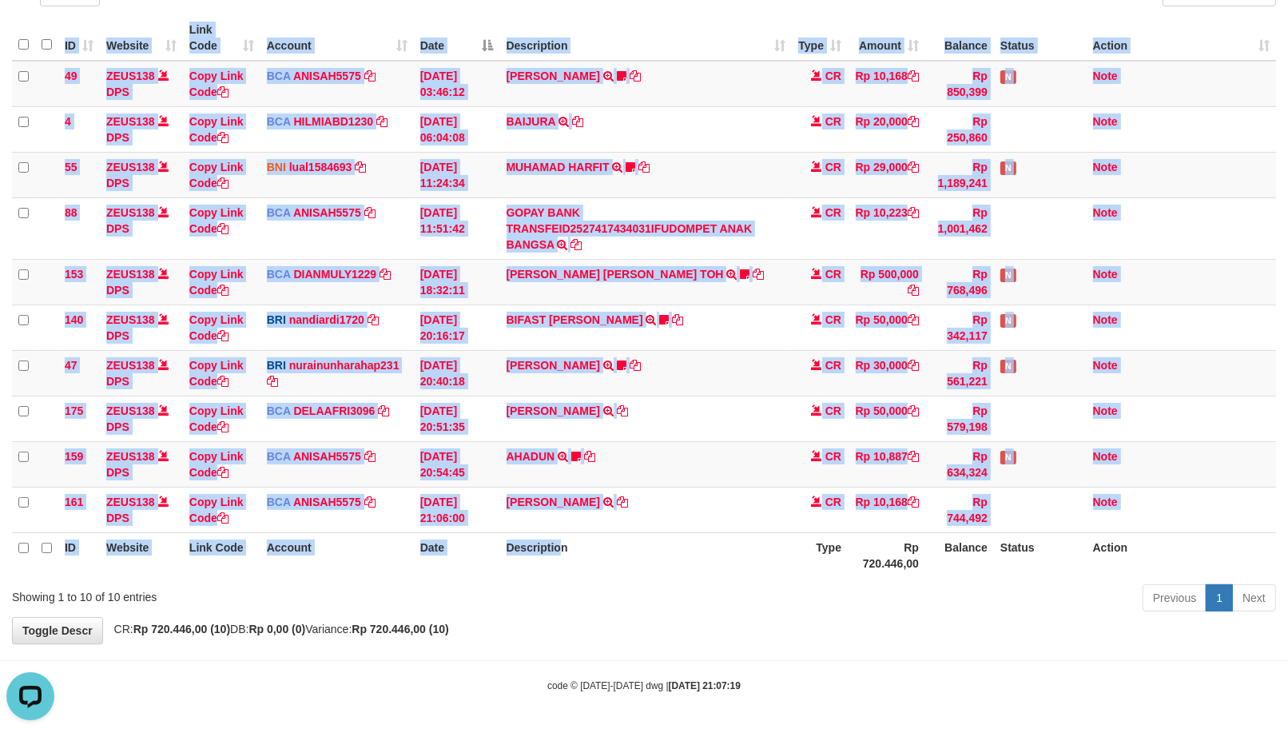
click at [559, 539] on div "ID Website Link Code Account Date Description Type Amount Balance Status Action…" at bounding box center [644, 296] width 1288 height 572
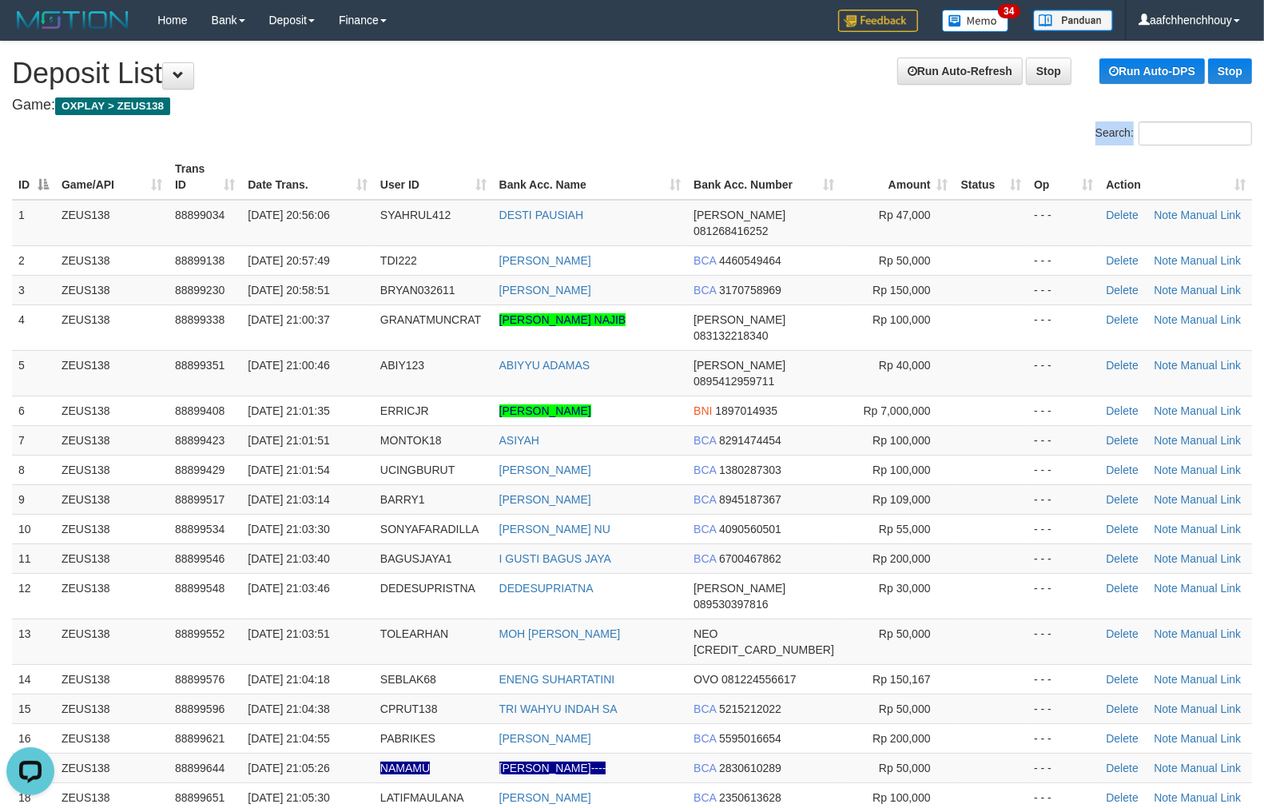
click at [555, 130] on div "Search: ID Game/API Trans ID Date Trans. User ID Bank Acc. Name Bank Acc. Numbe…" at bounding box center [632, 576] width 1240 height 911
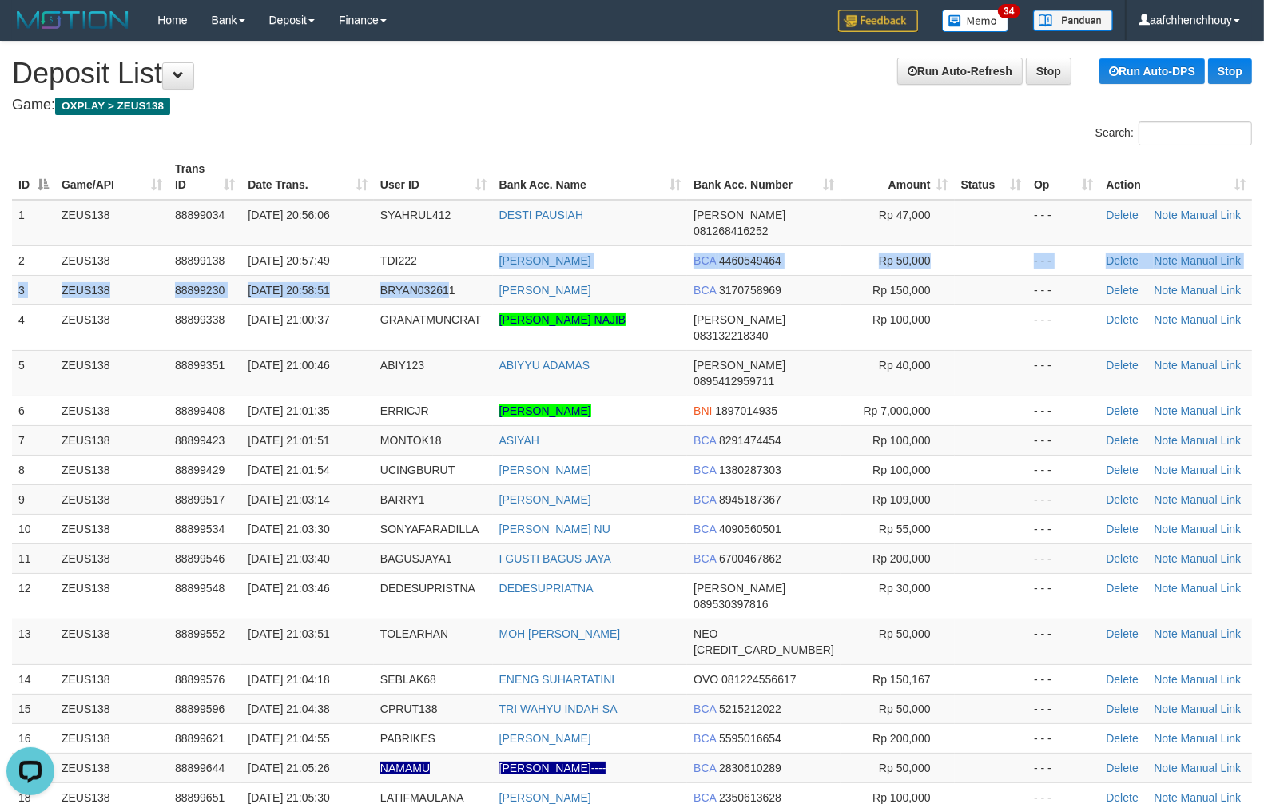
drag, startPoint x: 453, startPoint y: 266, endPoint x: 6, endPoint y: 370, distance: 459.4
click at [341, 283] on tr "3 ZEUS138 88899230 [DATE] 20:58:51 BRYAN032611 [PERSON_NAME] BCA 3170758969 Rp …" at bounding box center [632, 290] width 1240 height 30
drag, startPoint x: 168, startPoint y: 208, endPoint x: 258, endPoint y: 184, distance: 93.4
click at [252, 186] on table "ID Game/API Trans ID Date Trans. User ID Bank Acc. Name Bank Acc. Number Amount…" at bounding box center [632, 579] width 1240 height 851
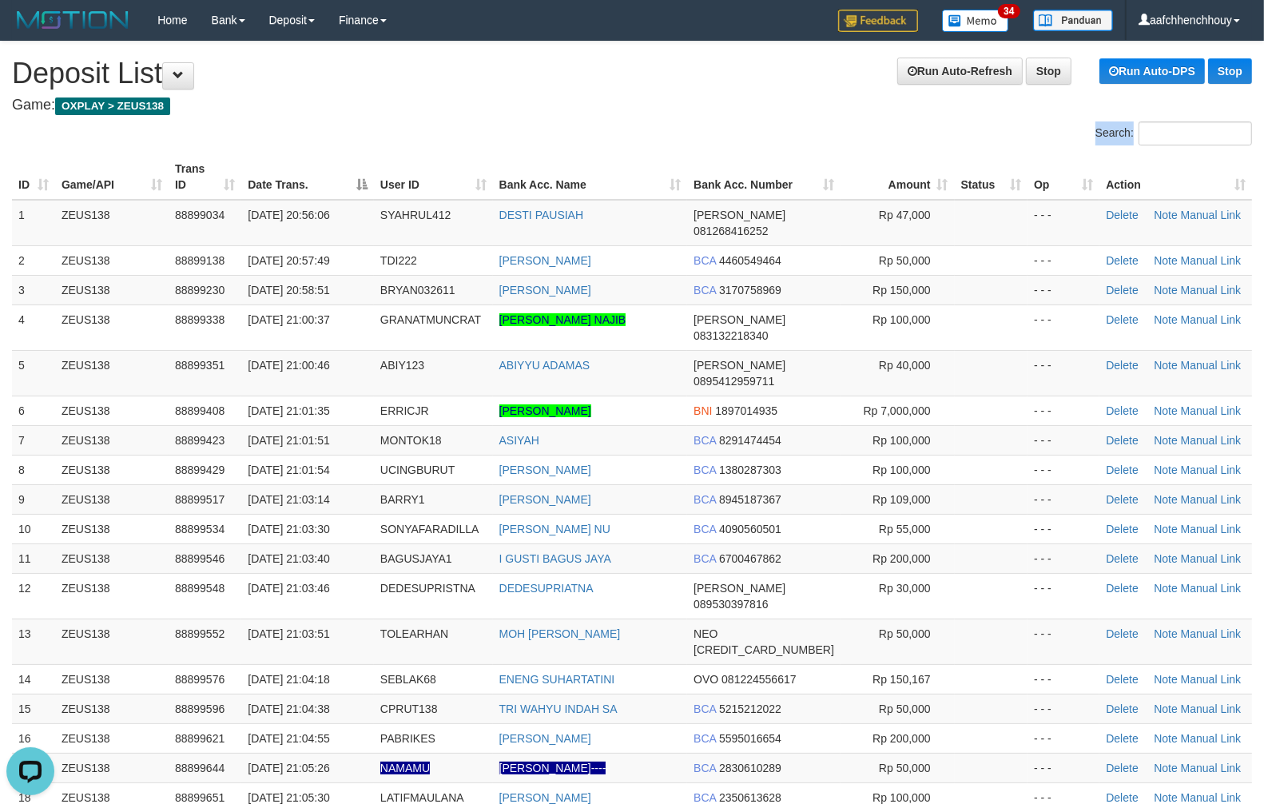
drag, startPoint x: 441, startPoint y: 141, endPoint x: 496, endPoint y: 173, distance: 64.1
click at [437, 142] on div "Search: ID Game/API Trans ID Date Trans. User ID Bank Acc. Name Bank Acc. Numbe…" at bounding box center [632, 576] width 1240 height 911
drag, startPoint x: 496, startPoint y: 173, endPoint x: 479, endPoint y: 182, distance: 18.9
click at [501, 173] on tr "ID Game/API Trans ID Date Trans. User ID Bank Acc. Name Bank Acc. Number Amount…" at bounding box center [632, 177] width 1240 height 46
drag, startPoint x: 499, startPoint y: 186, endPoint x: 22, endPoint y: 305, distance: 491.7
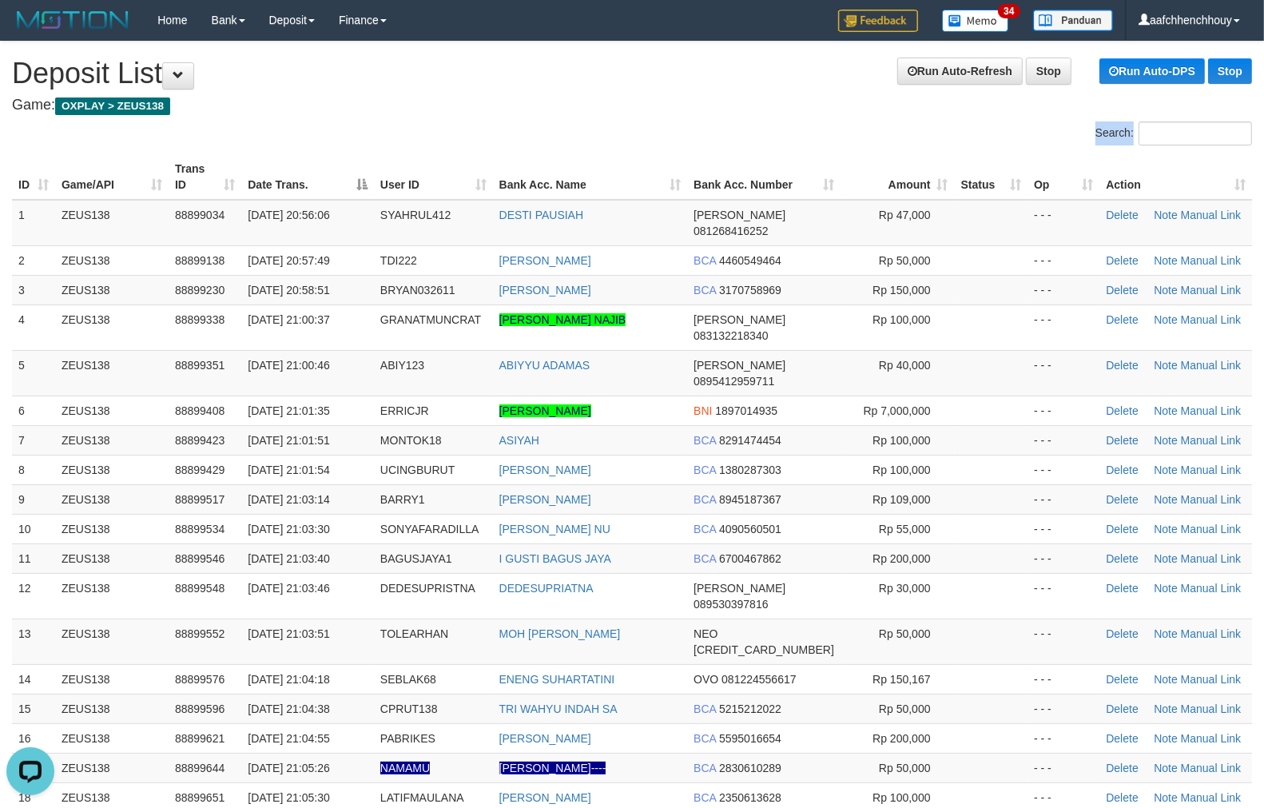
click at [477, 185] on th "User ID" at bounding box center [433, 177] width 119 height 46
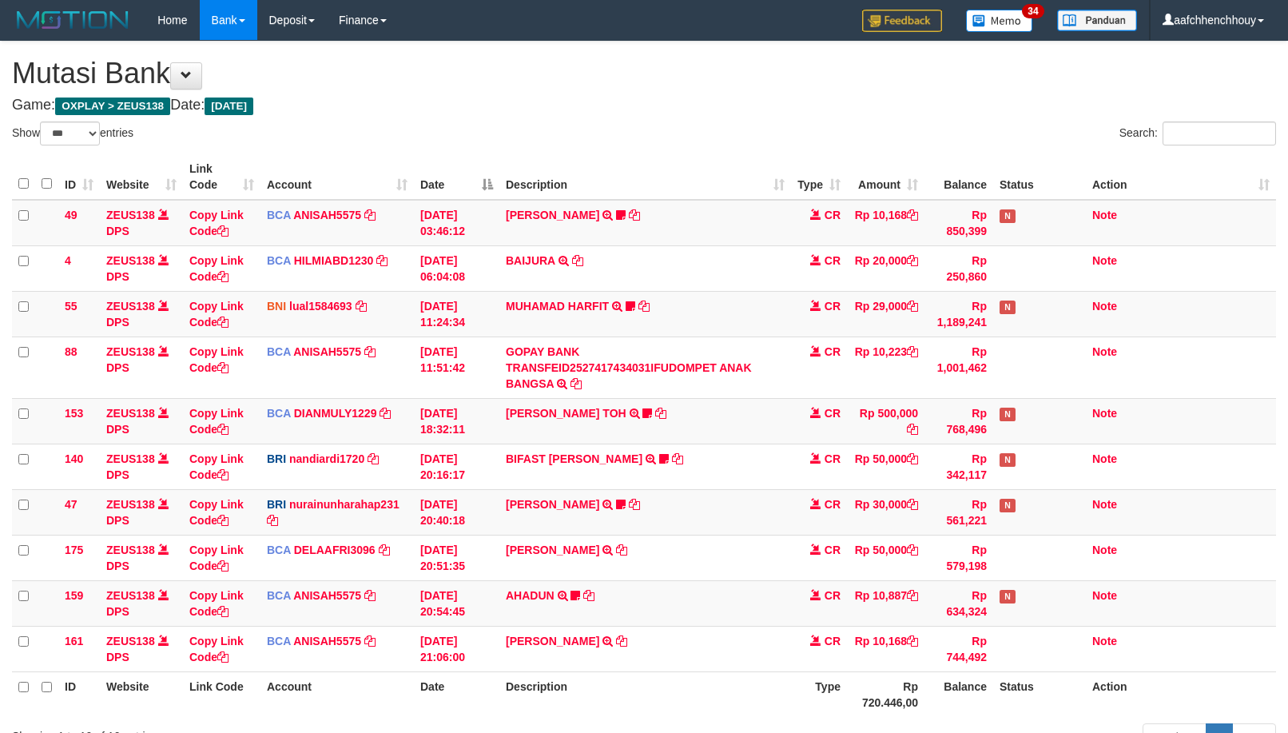
select select "***"
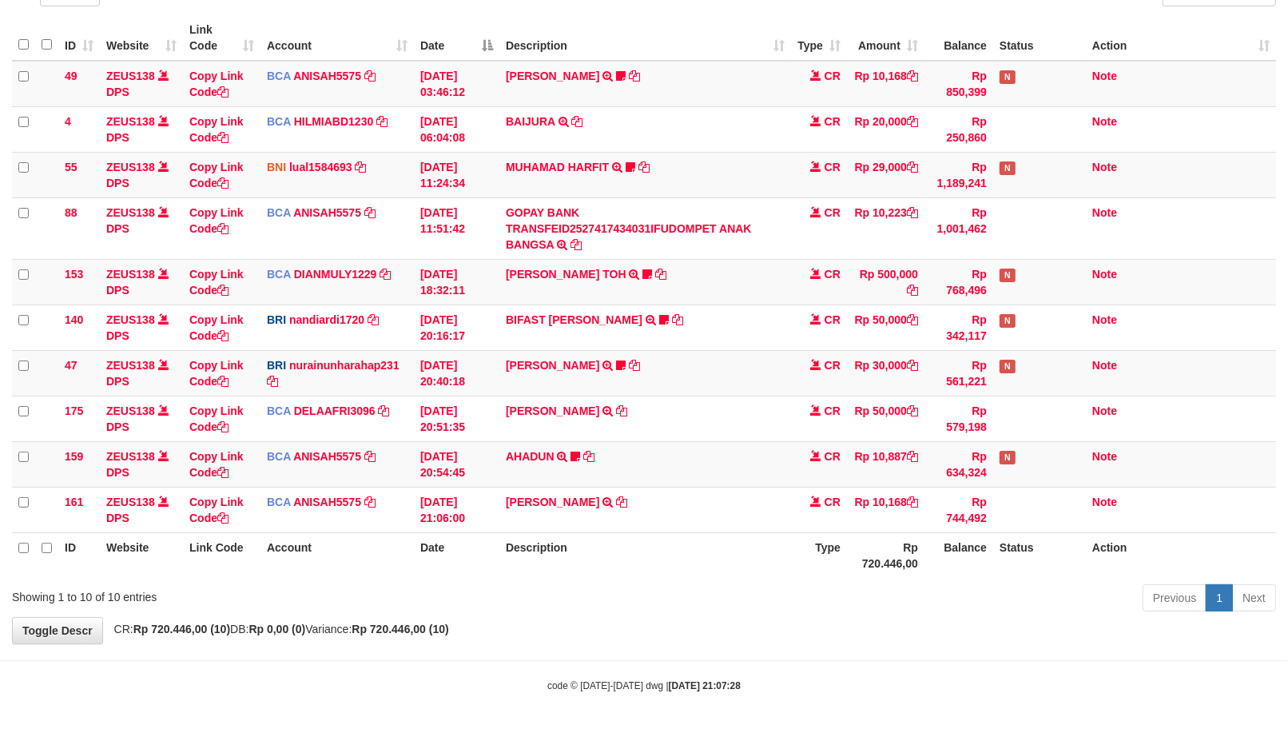
click at [690, 657] on body "Toggle navigation Home Bank Account List Load By Website Group [OXPLAY] ZEUS138…" at bounding box center [644, 297] width 1288 height 872
drag, startPoint x: 0, startPoint y: 0, endPoint x: 332, endPoint y: 703, distance: 777.8
click at [686, 657] on body "Toggle navigation Home Bank Account List Load By Website Group [OXPLAY] ZEUS138…" at bounding box center [644, 297] width 1288 height 872
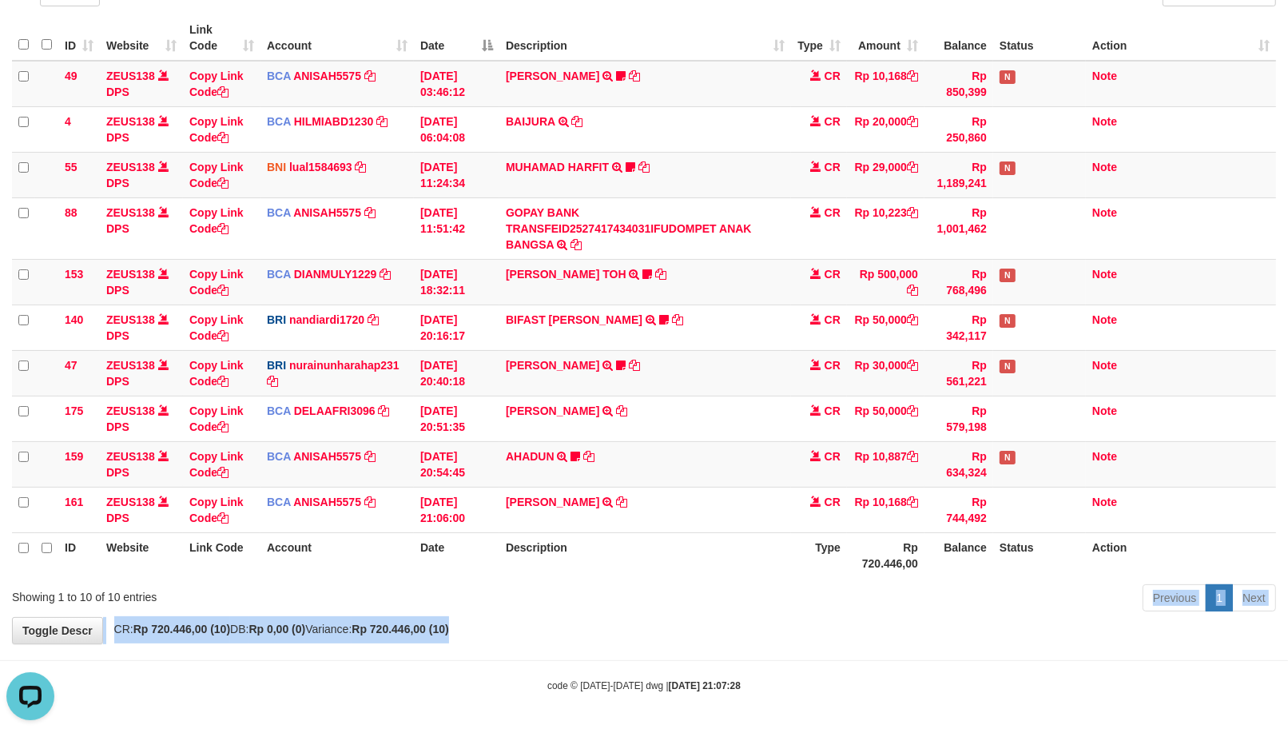
drag, startPoint x: 938, startPoint y: 579, endPoint x: 977, endPoint y: 594, distance: 41.7
click at [948, 595] on div "**********" at bounding box center [644, 273] width 1288 height 741
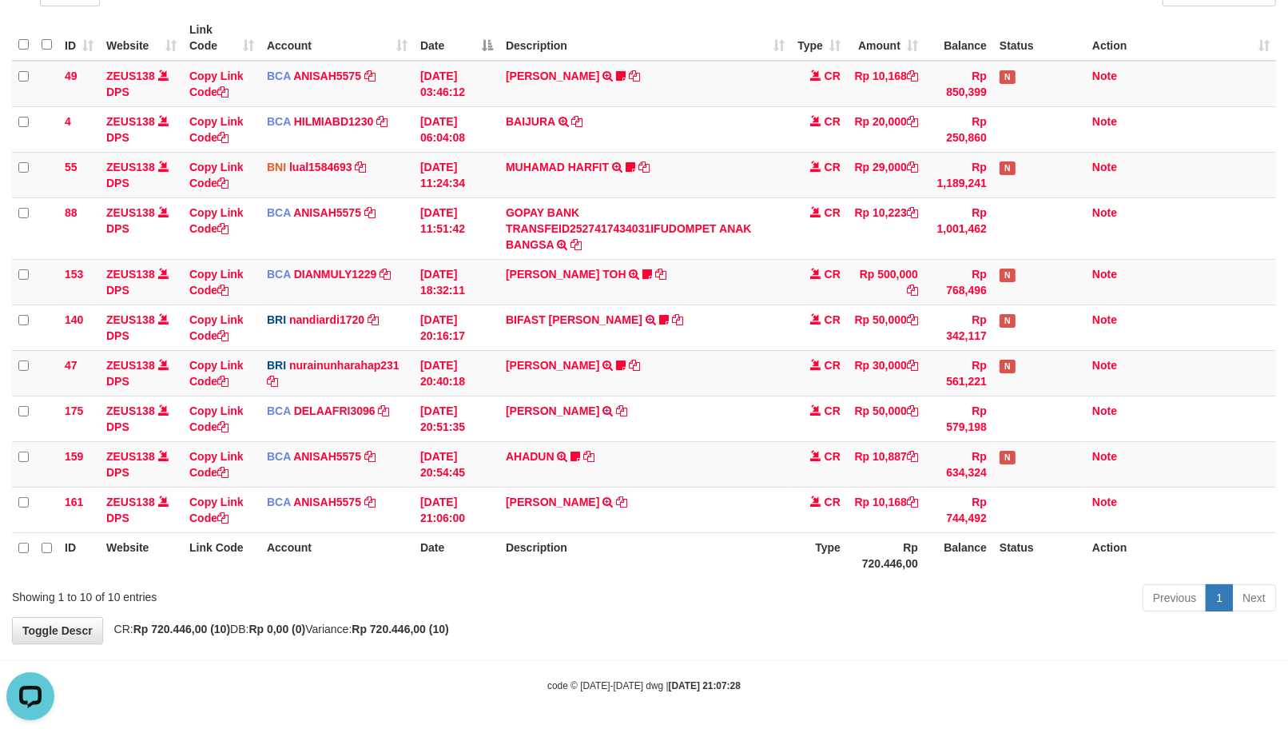
drag, startPoint x: 387, startPoint y: 580, endPoint x: 193, endPoint y: 658, distance: 208.6
click at [371, 584] on div "Showing 1 to 10 of 10 entries Previous 1 Next" at bounding box center [644, 600] width 1288 height 34
drag, startPoint x: 740, startPoint y: 605, endPoint x: 754, endPoint y: 605, distance: 13.6
click at [738, 607] on div "**********" at bounding box center [644, 273] width 1288 height 741
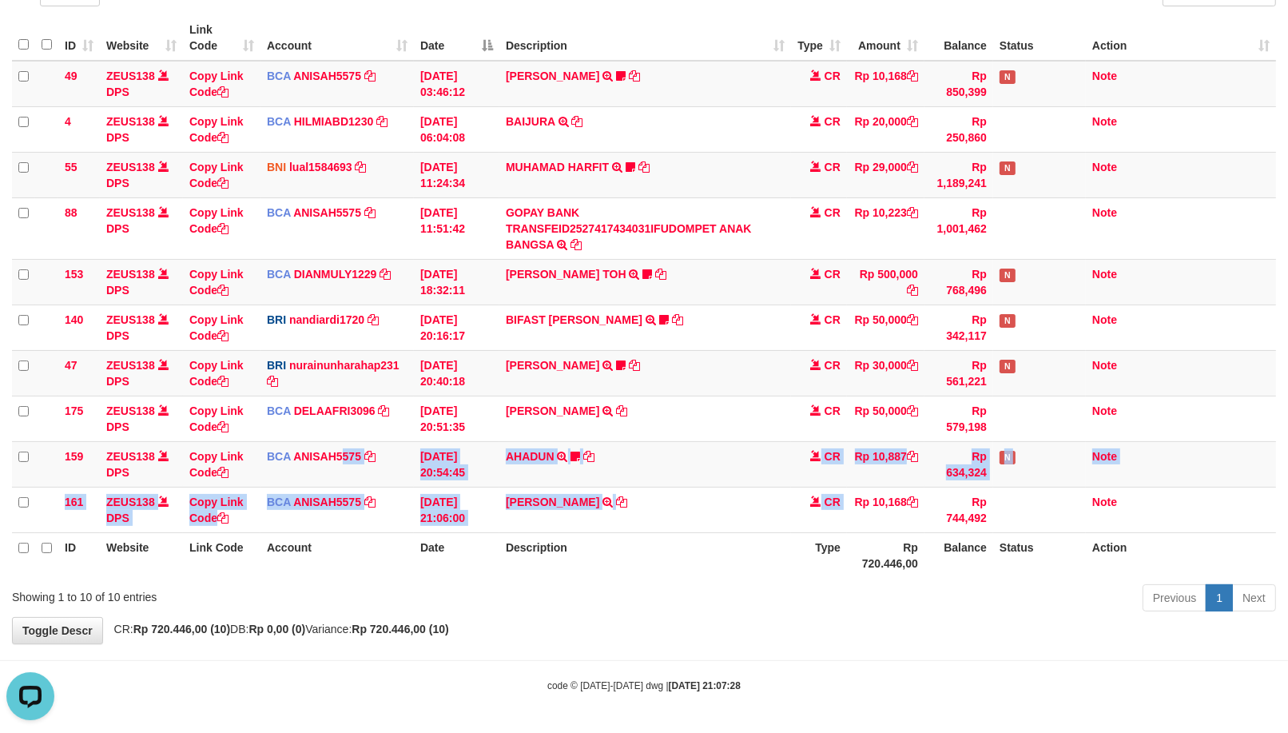
drag, startPoint x: 853, startPoint y: 498, endPoint x: 1289, endPoint y: 417, distance: 442.9
click at [851, 499] on tbody "49 ZEUS138 DPS Copy Link Code BCA ANISAH5575 DPS ANISAH mutasi_20251001_3827 | …" at bounding box center [644, 297] width 1264 height 472
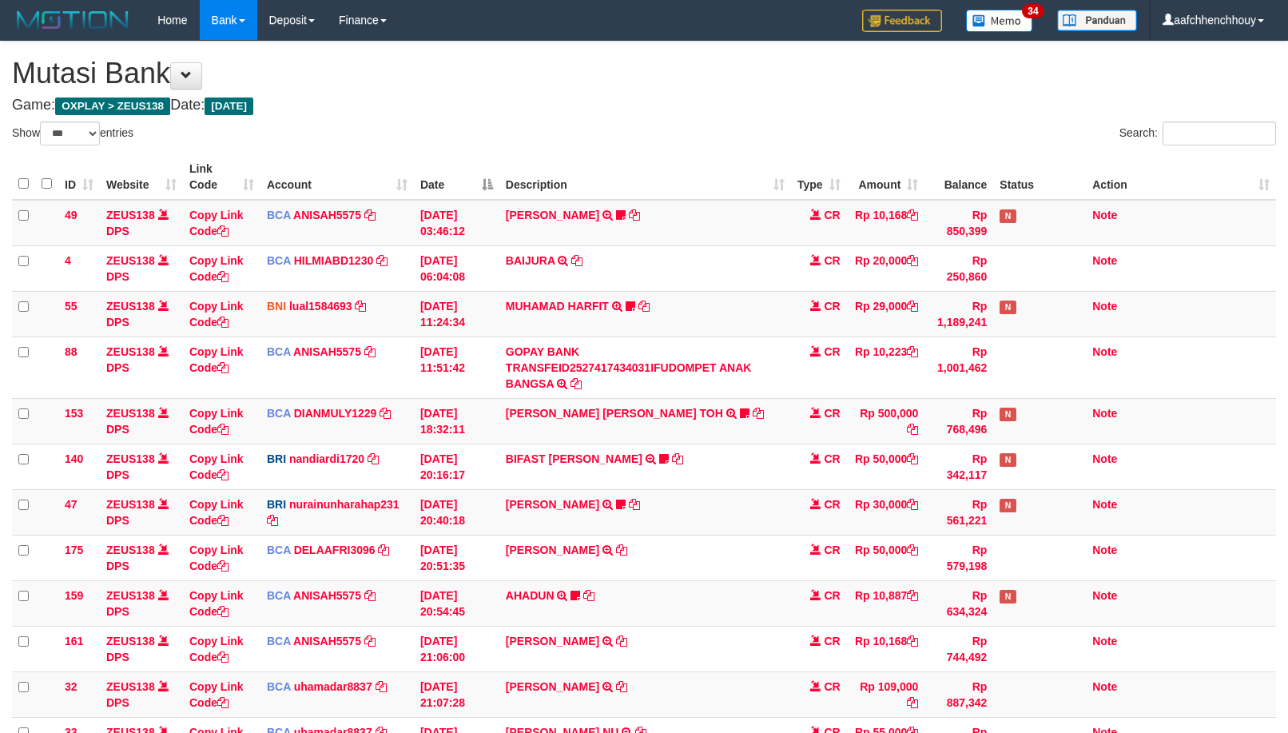
select select "***"
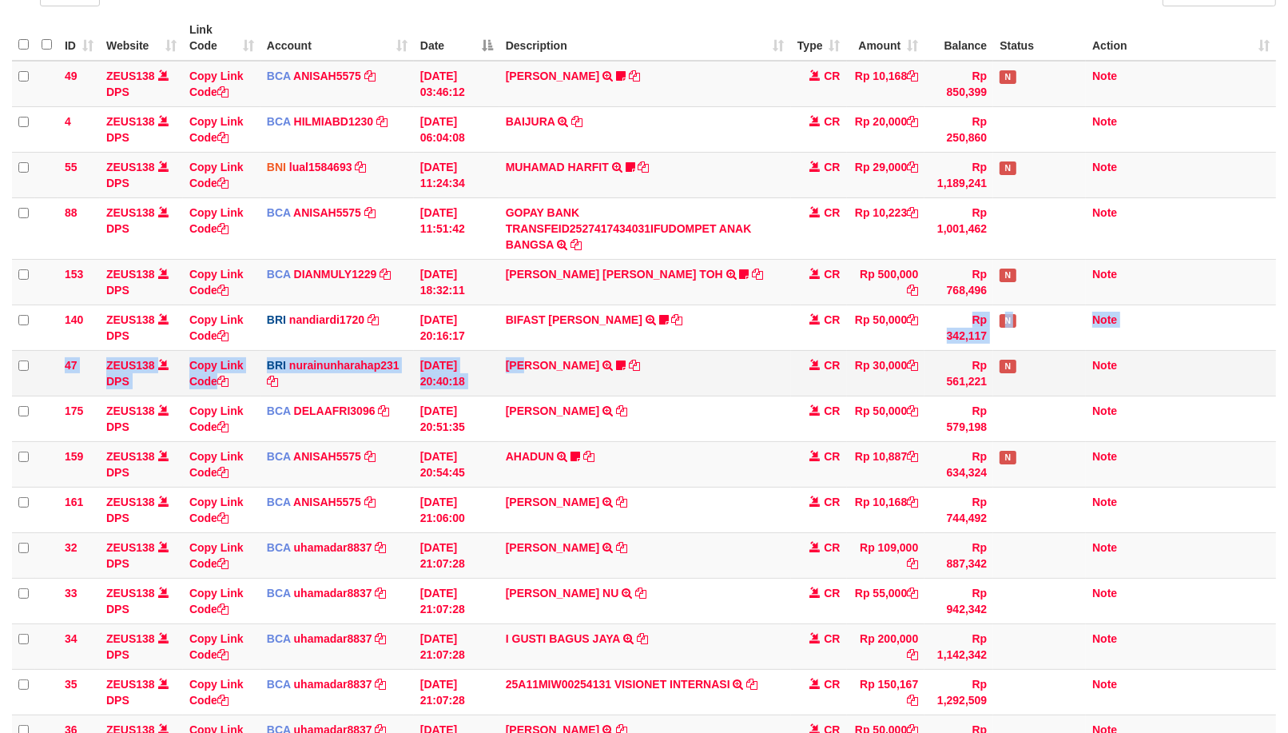
click at [859, 352] on tr "47 ZEUS138 DPS Copy Link Code BRI nurainunharahap231 DPS NURAINUN HARAHAP mutas…" at bounding box center [644, 373] width 1264 height 46
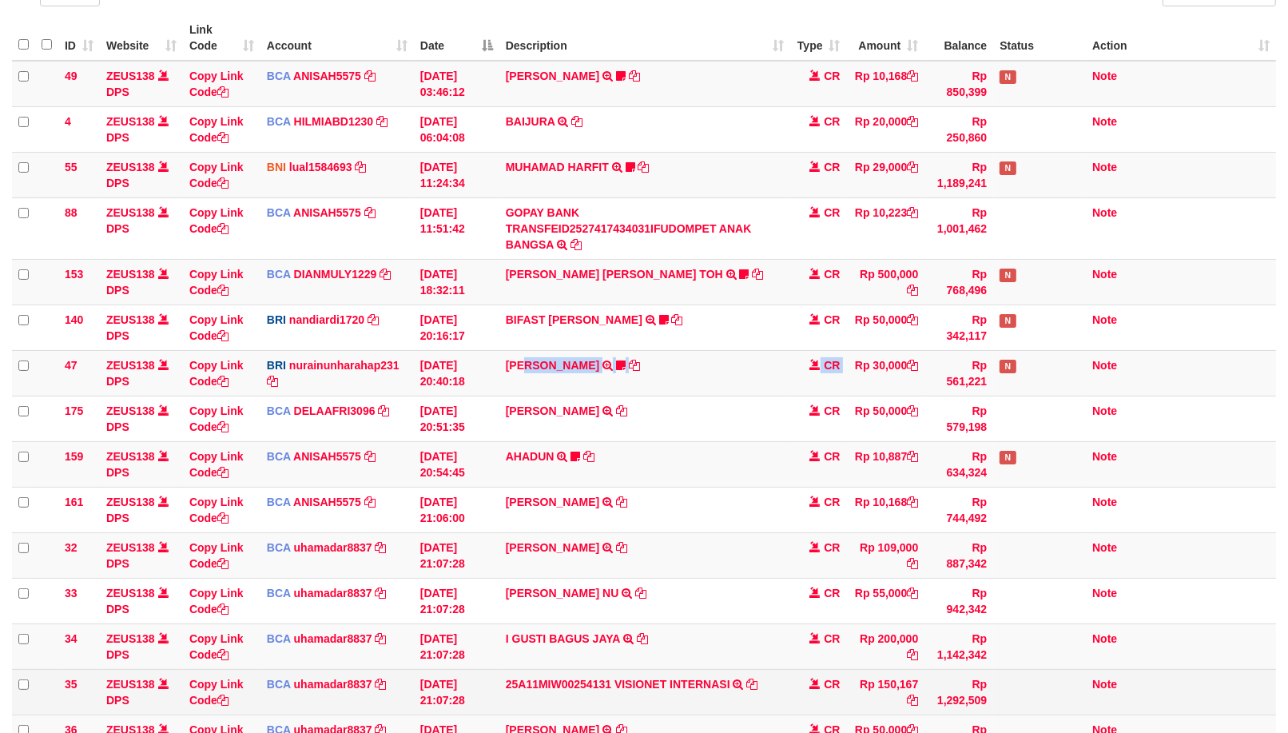
scroll to position [595, 0]
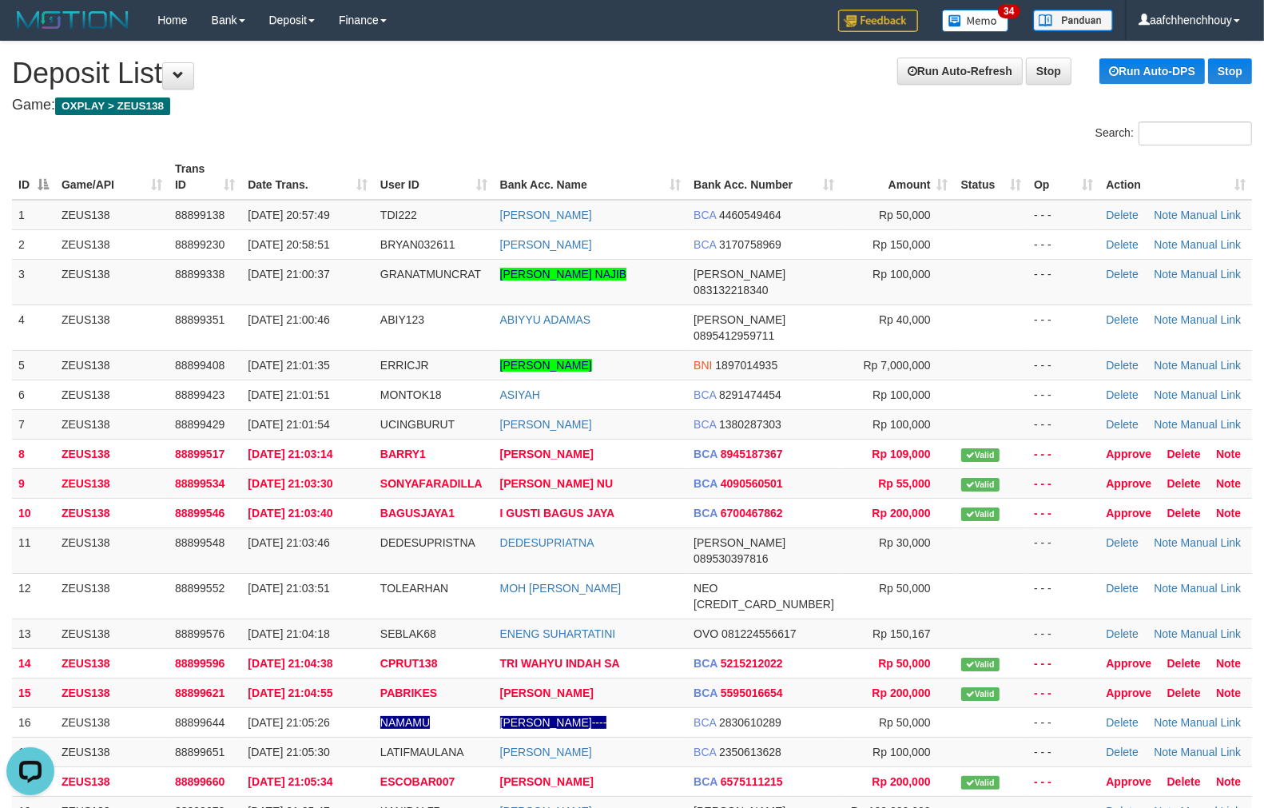
click at [316, 170] on th "Date Trans." at bounding box center [307, 177] width 133 height 46
drag, startPoint x: 494, startPoint y: 261, endPoint x: 221, endPoint y: 324, distance: 280.3
click at [462, 270] on span "GRANATMUNCRAT" at bounding box center [430, 274] width 101 height 13
drag, startPoint x: 272, startPoint y: 142, endPoint x: 945, endPoint y: 32, distance: 681.8
click at [280, 149] on div "Search: ID Game/API Trans ID Date Trans. User ID Bank Acc. Name Bank Acc. Numbe…" at bounding box center [632, 583] width 1240 height 925
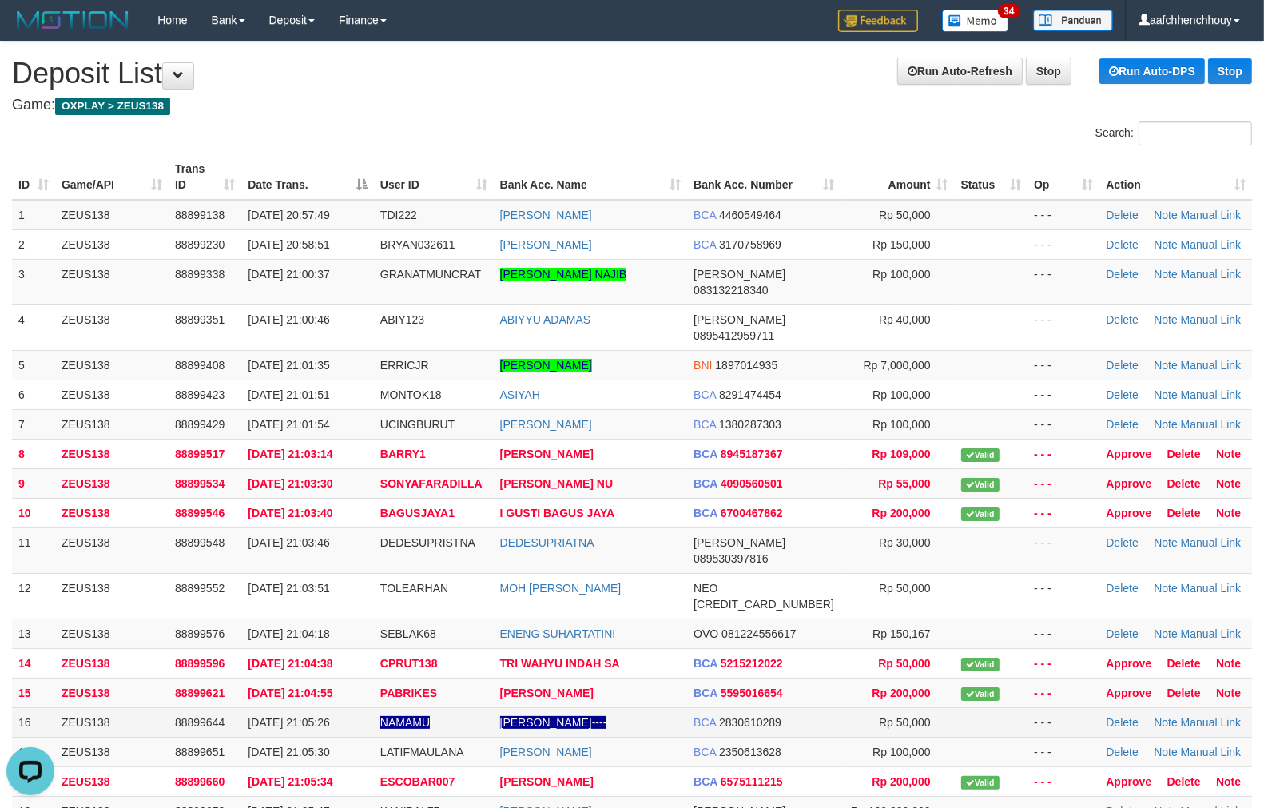
click at [1201, 707] on td "Delete Note Manual Link" at bounding box center [1176, 722] width 153 height 30
click at [1202, 716] on link "Manual Link" at bounding box center [1211, 722] width 61 height 13
click at [1181, 716] on link "Manual Link" at bounding box center [1211, 722] width 61 height 13
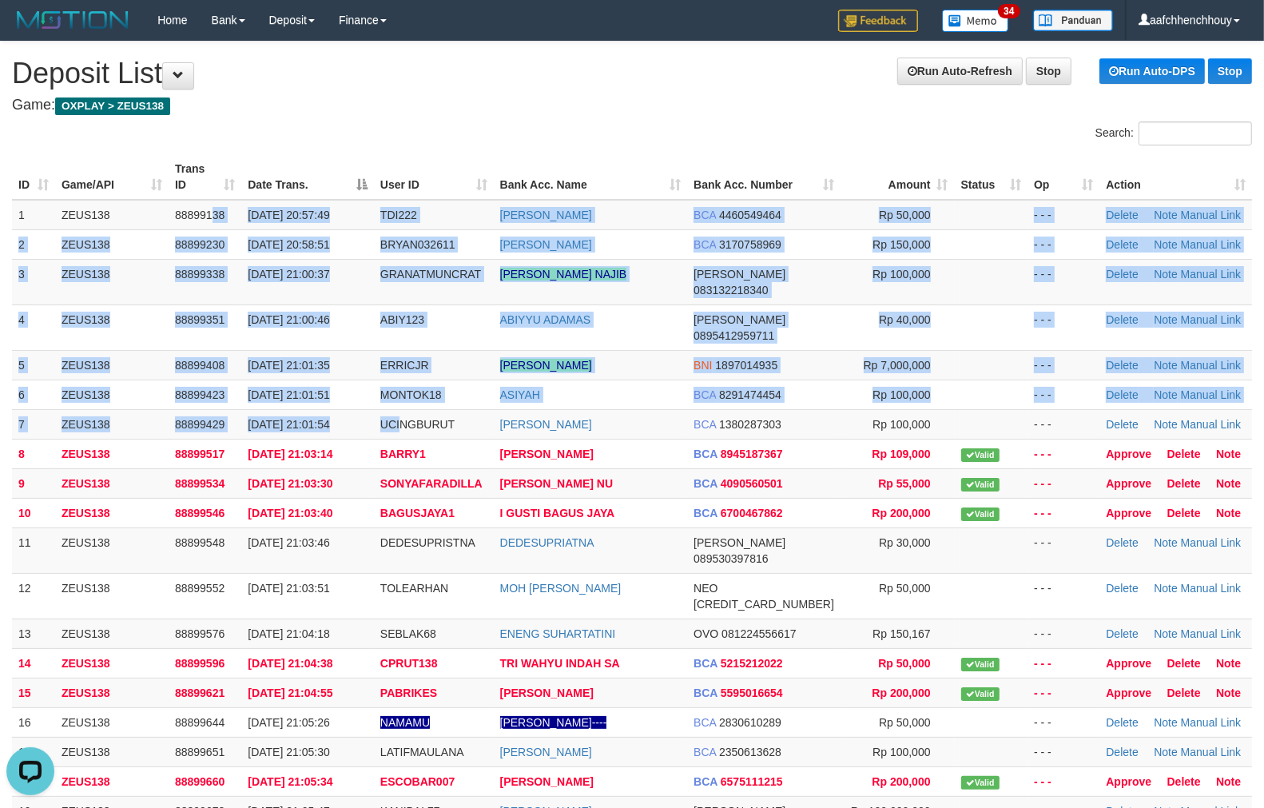
drag, startPoint x: 221, startPoint y: 213, endPoint x: 9, endPoint y: 419, distance: 295.6
click at [379, 363] on tbody "1 ZEUS138 88899138 01/10/2025 20:57:49 TDI222 ARIS RIFANSAH BCA 4460549464 Rp 5…" at bounding box center [632, 595] width 1240 height 790
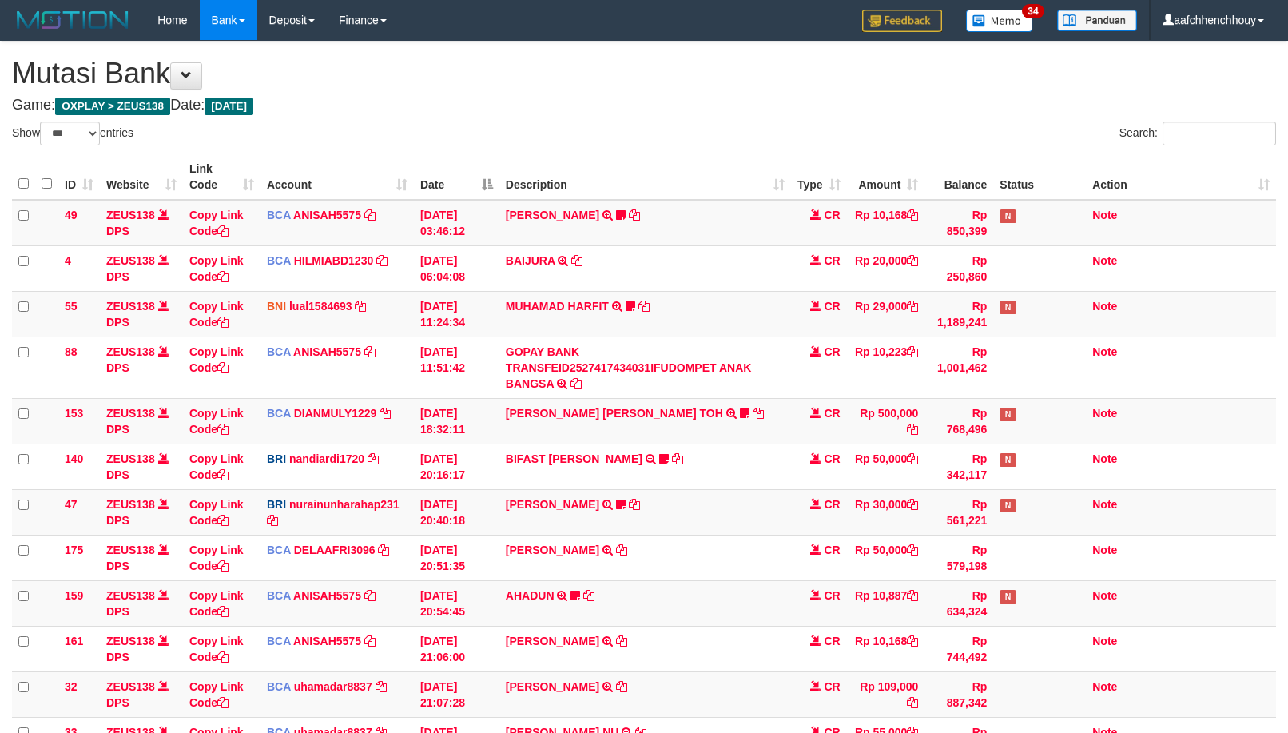
select select "***"
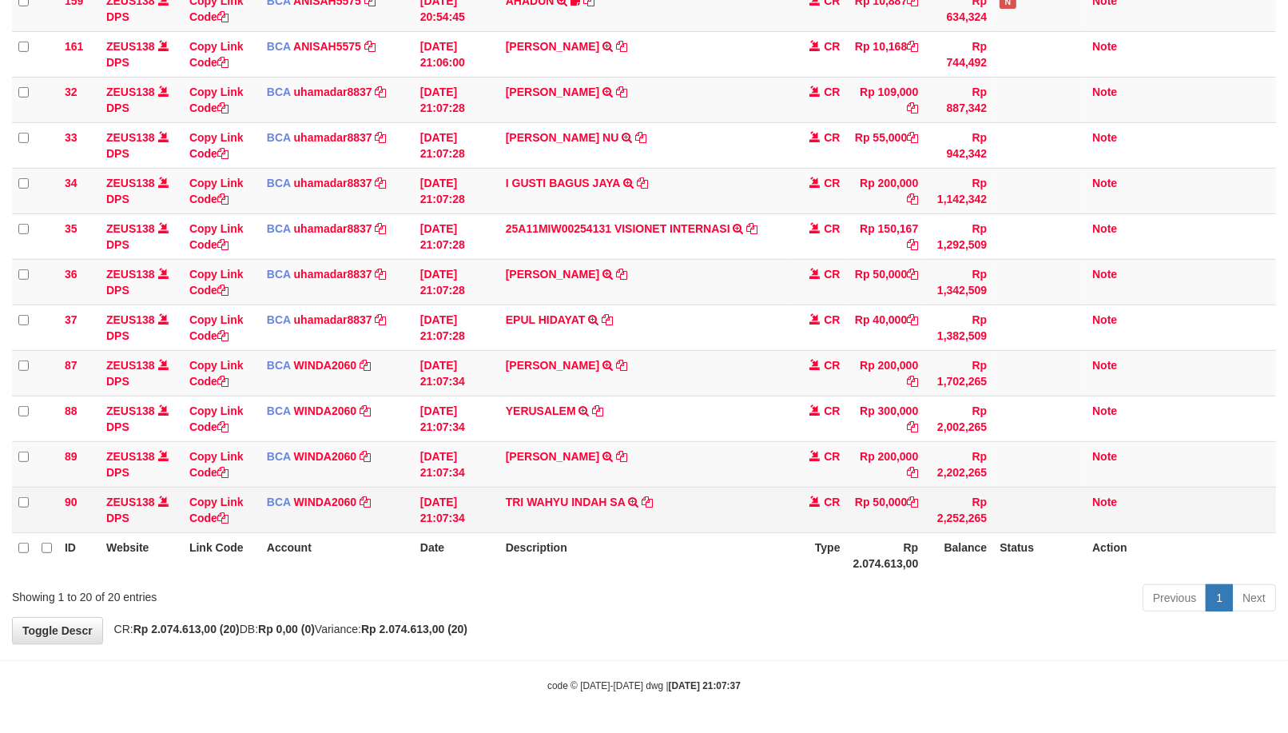
drag, startPoint x: 657, startPoint y: 498, endPoint x: 648, endPoint y: 498, distance: 8.8
click at [648, 498] on td "TRI WAHYU INDAH SA TRSF E-BANKING CR 0110/FTSCY/WS95031 50000.00TRI WAHYU INDAH…" at bounding box center [645, 510] width 292 height 46
click at [648, 498] on icon at bounding box center [647, 501] width 11 height 11
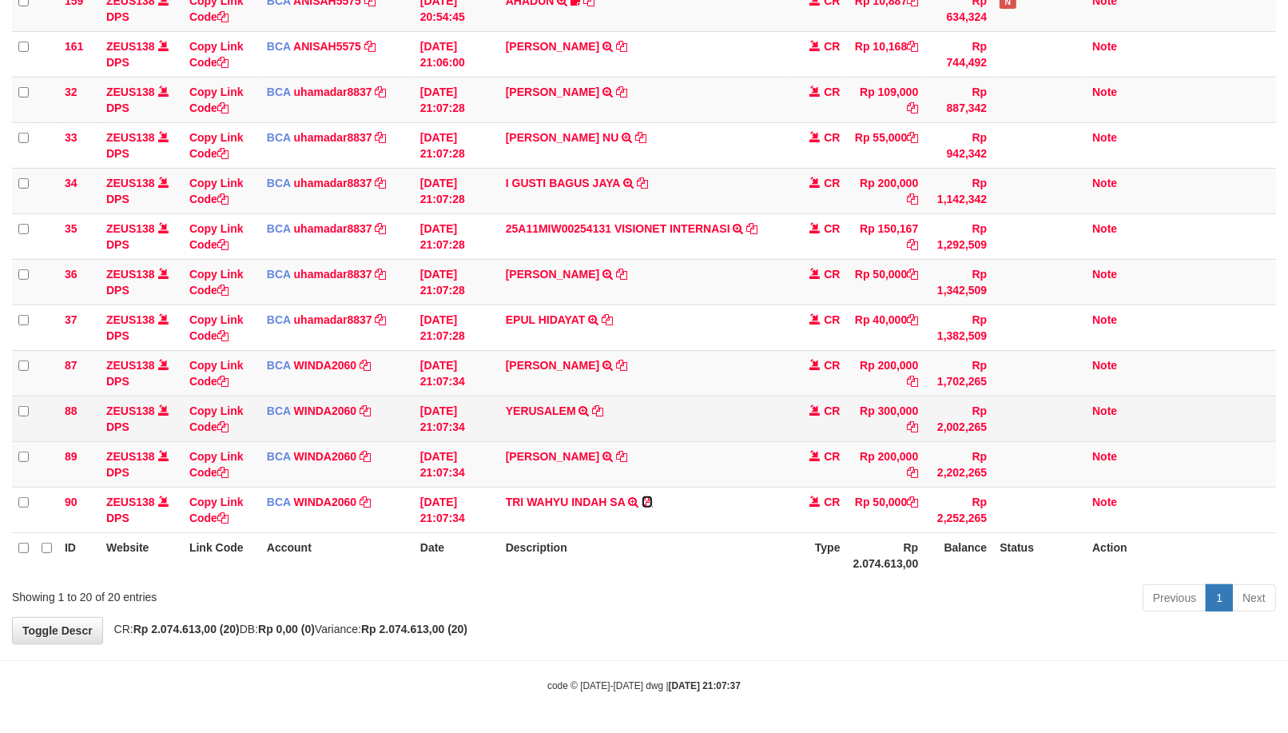
drag, startPoint x: 648, startPoint y: 498, endPoint x: 933, endPoint y: 433, distance: 291.8
click at [649, 496] on icon at bounding box center [647, 501] width 11 height 11
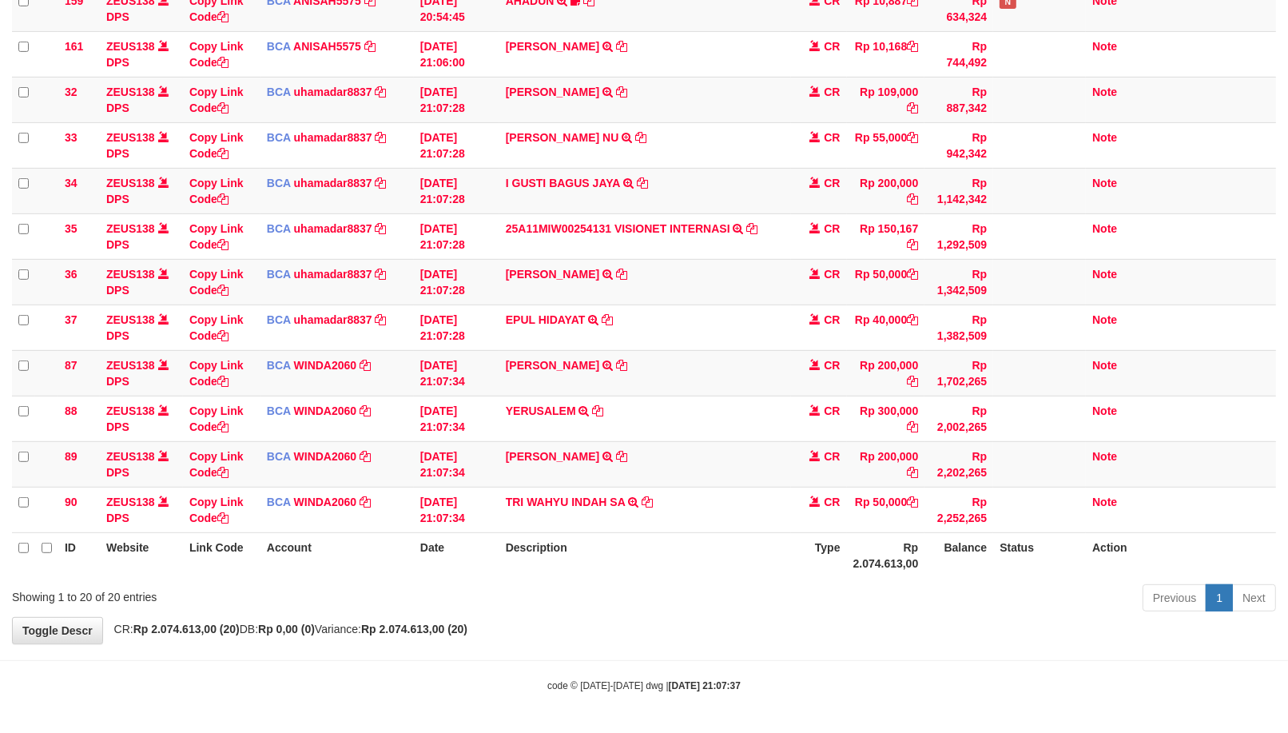
click at [847, 540] on th "Rp 2.074.613,00" at bounding box center [886, 555] width 78 height 46
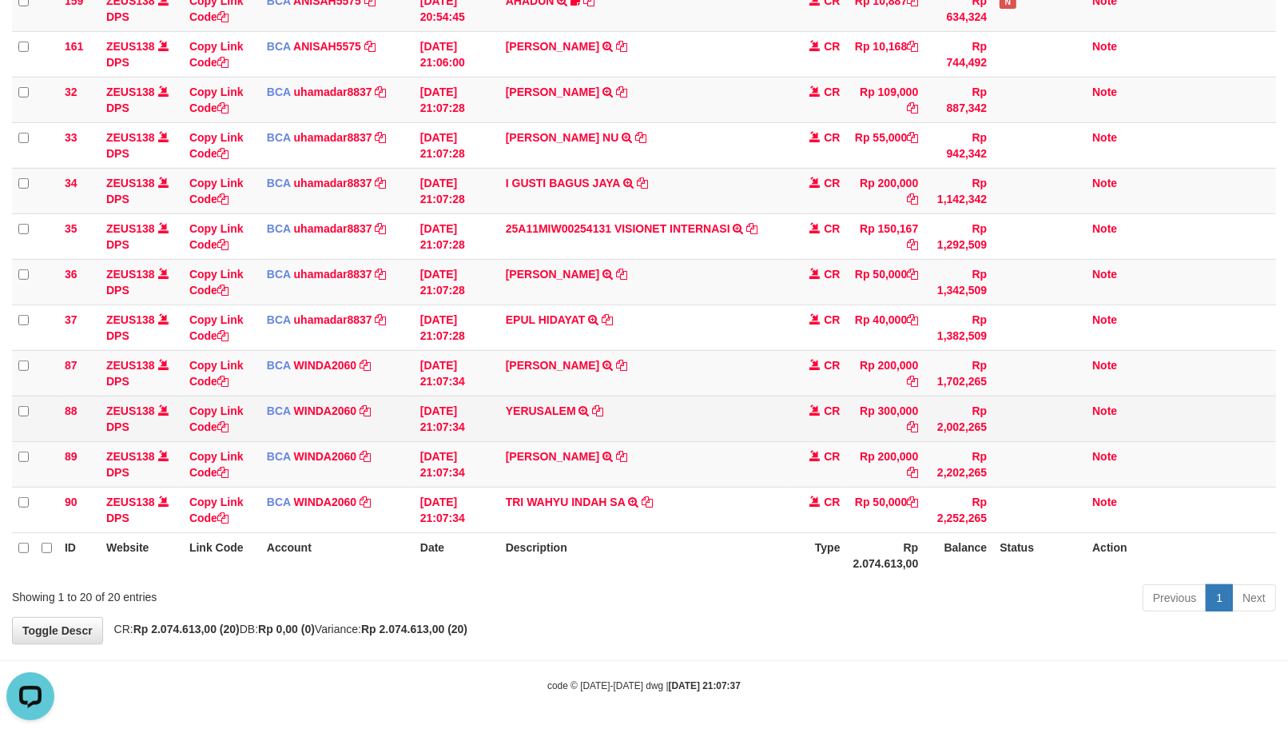
scroll to position [0, 0]
drag, startPoint x: 600, startPoint y: 408, endPoint x: 1287, endPoint y: 280, distance: 698.4
click at [600, 408] on icon at bounding box center [597, 410] width 11 height 11
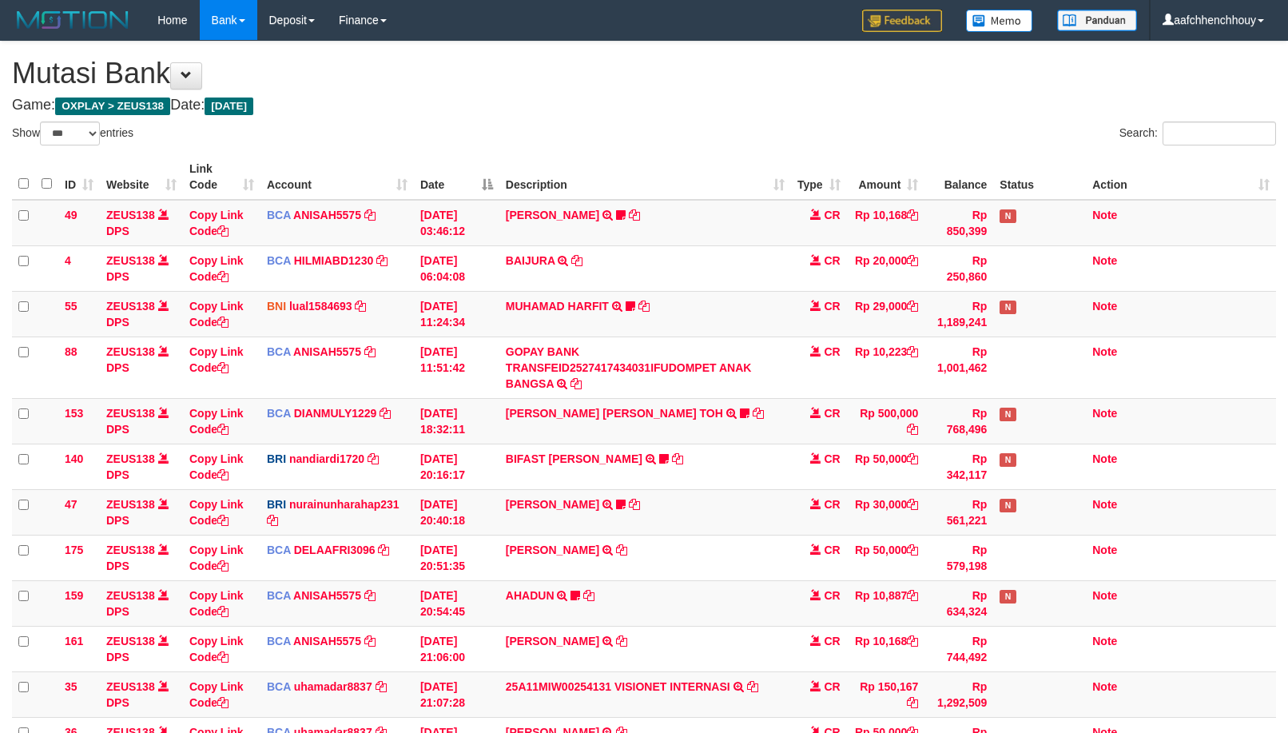
select select "***"
click at [618, 312] on td "MUHAMAD HARFIT TRANSFER DARI SDR MUHAMAD HARFIT Sano27" at bounding box center [645, 314] width 292 height 46
click at [612, 314] on td "MUHAMAD HARFIT TRANSFER DARI SDR MUHAMAD HARFIT Sano27" at bounding box center [645, 314] width 292 height 46
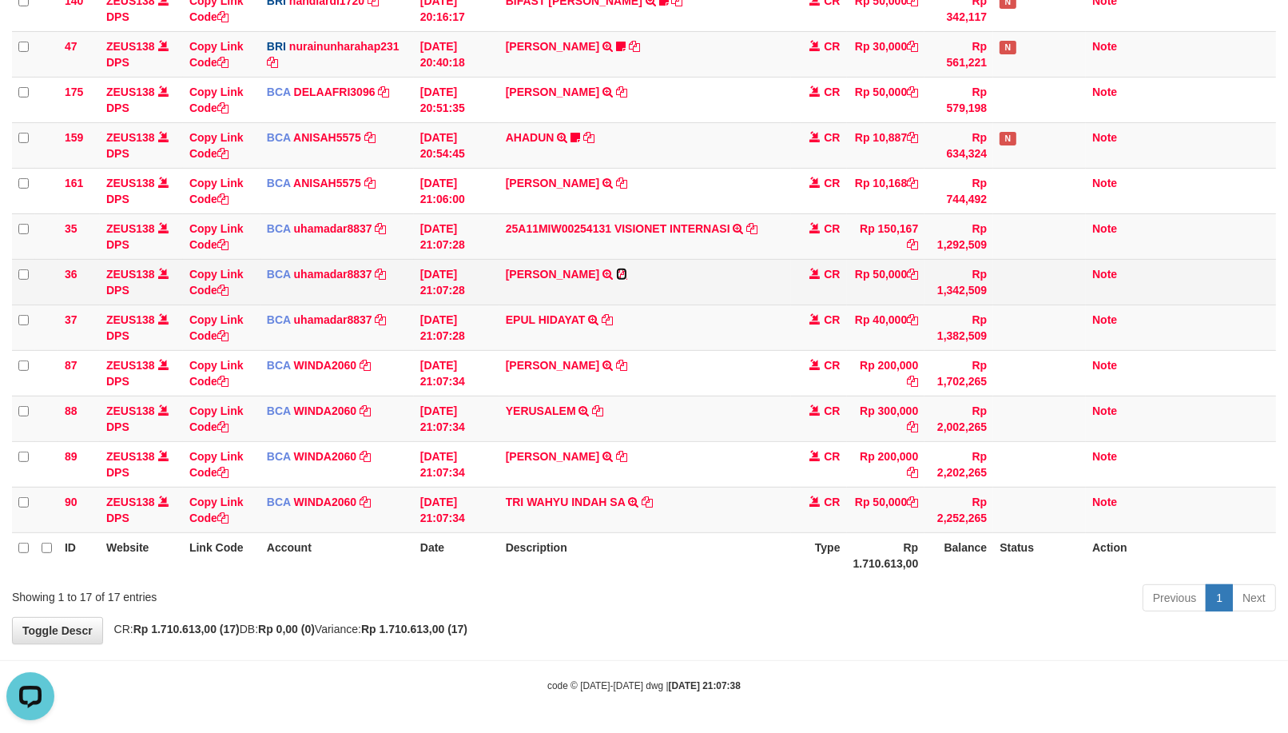
click at [627, 272] on icon at bounding box center [621, 274] width 11 height 11
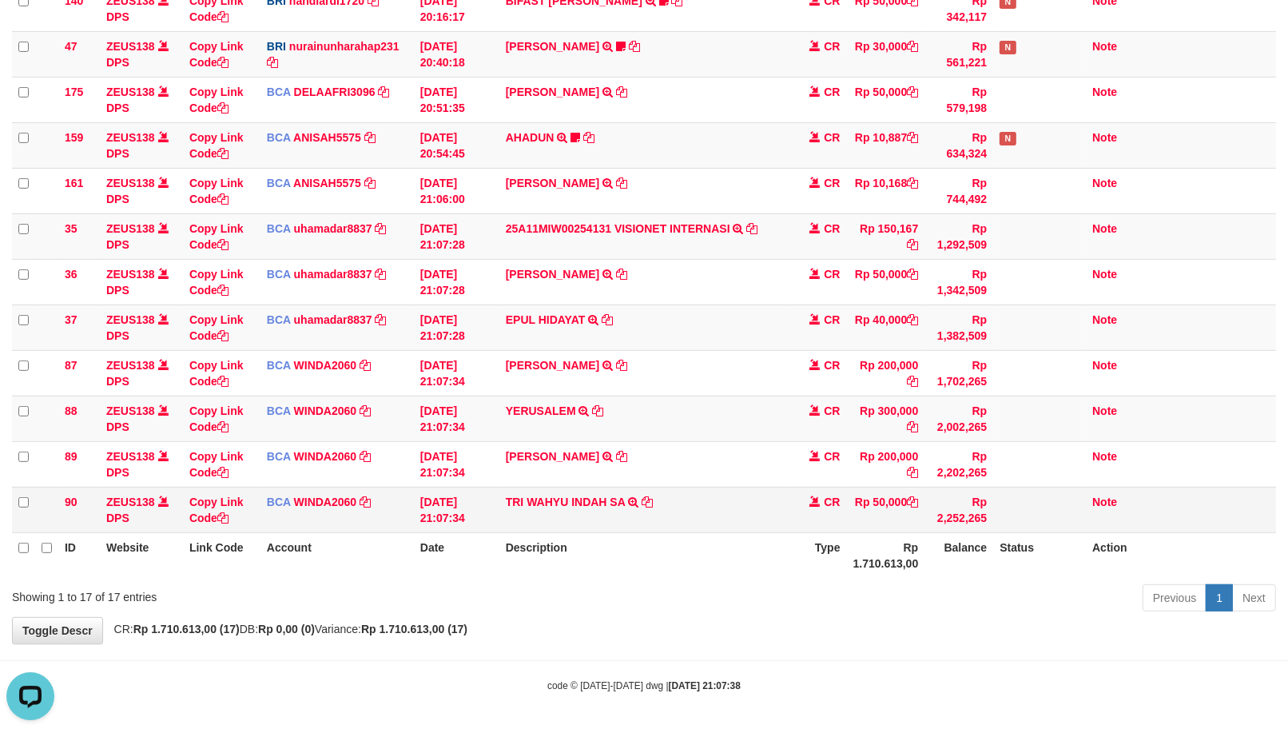
drag, startPoint x: 416, startPoint y: 550, endPoint x: 456, endPoint y: 498, distance: 65.5
click at [354, 543] on tr "ID Website Link Code Account Date Description Type Rp 1.710.613,00 Balance Stat…" at bounding box center [644, 555] width 1264 height 46
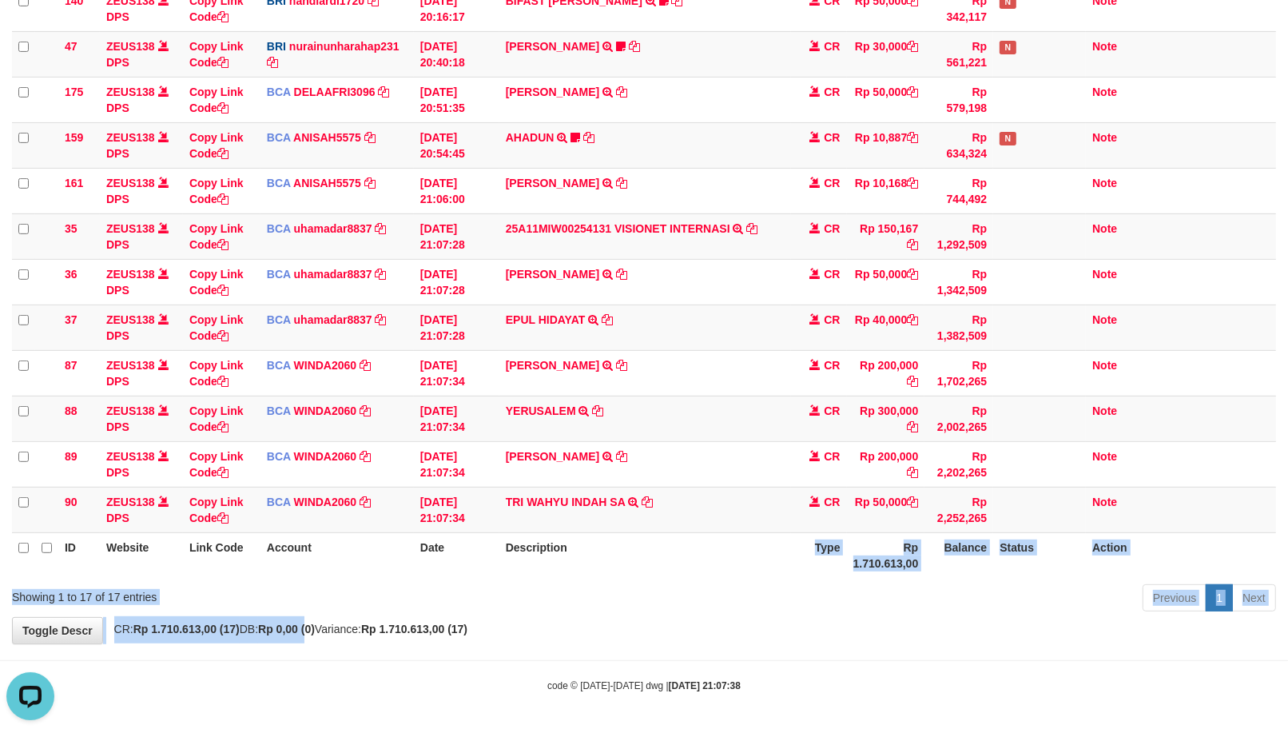
click at [380, 651] on body "Toggle navigation Home Bank Account List Load By Website Group [OXPLAY] ZEUS138…" at bounding box center [644, 137] width 1288 height 1191
click at [757, 562] on body "Toggle navigation Home Bank Account List Load By Website Group [OXPLAY] ZEUS138…" at bounding box center [644, 137] width 1288 height 1191
click at [670, 575] on th "Description" at bounding box center [645, 555] width 292 height 46
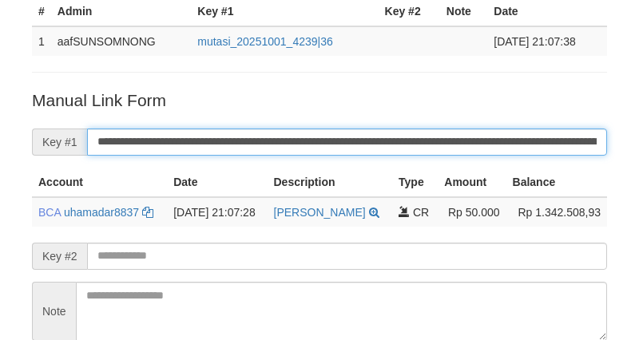
click at [265, 133] on input "**********" at bounding box center [347, 142] width 520 height 27
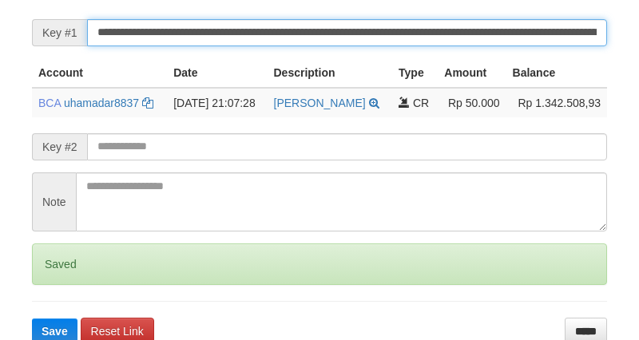
click at [32, 319] on button "Save" at bounding box center [55, 332] width 46 height 26
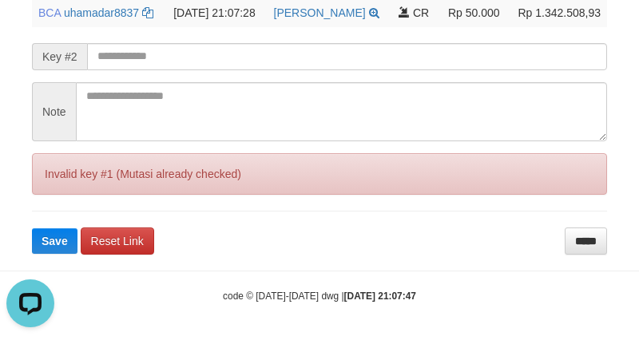
click at [32, 229] on button "Save" at bounding box center [55, 242] width 46 height 26
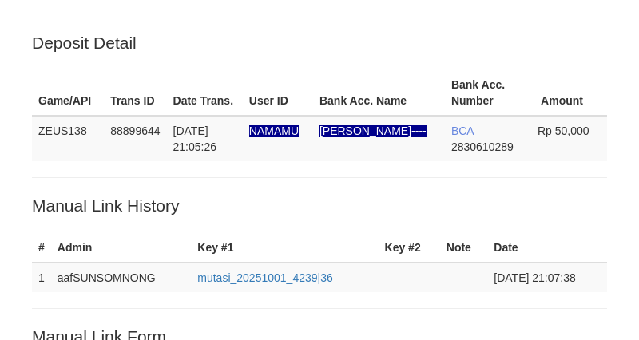
scroll to position [324, 0]
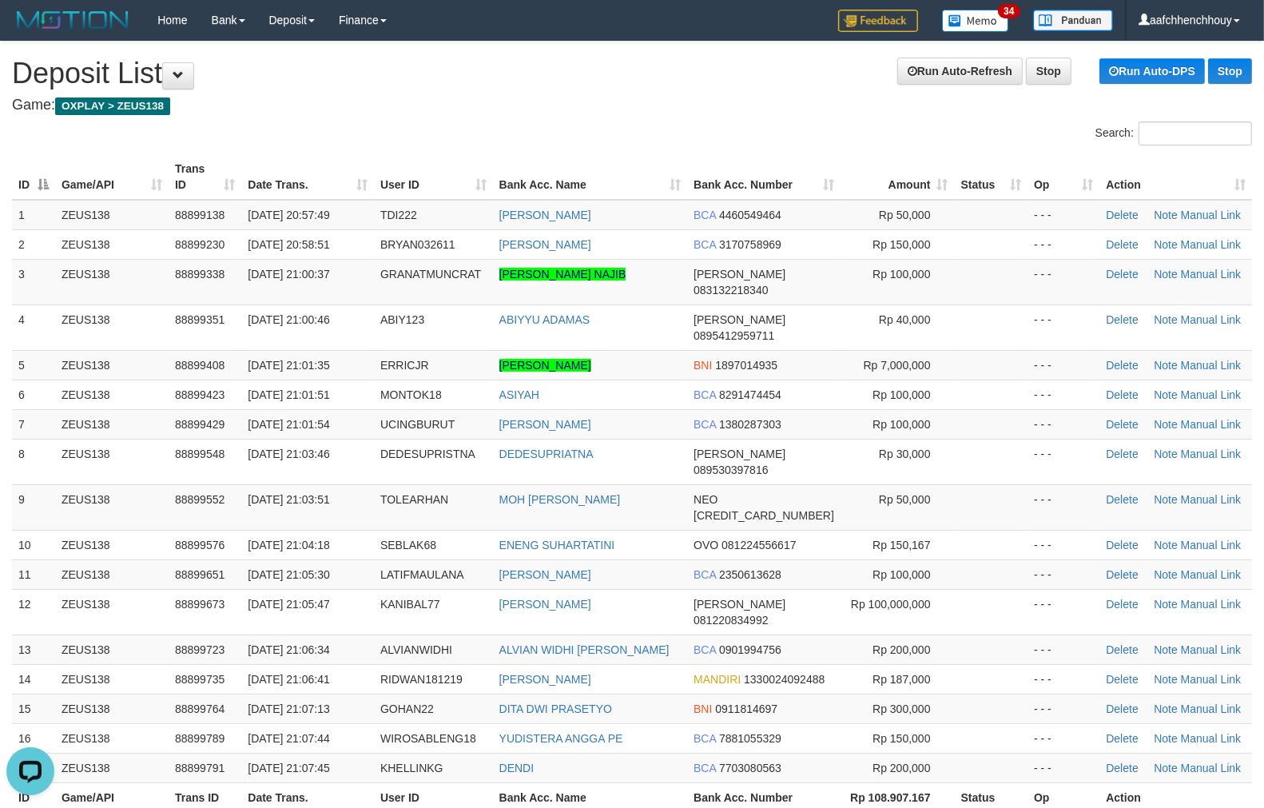
click at [336, 147] on div "Search: ID Game/API Trans ID Date Trans. User ID Bank Acc. Name Bank Acc. Numbe…" at bounding box center [632, 480] width 1240 height 718
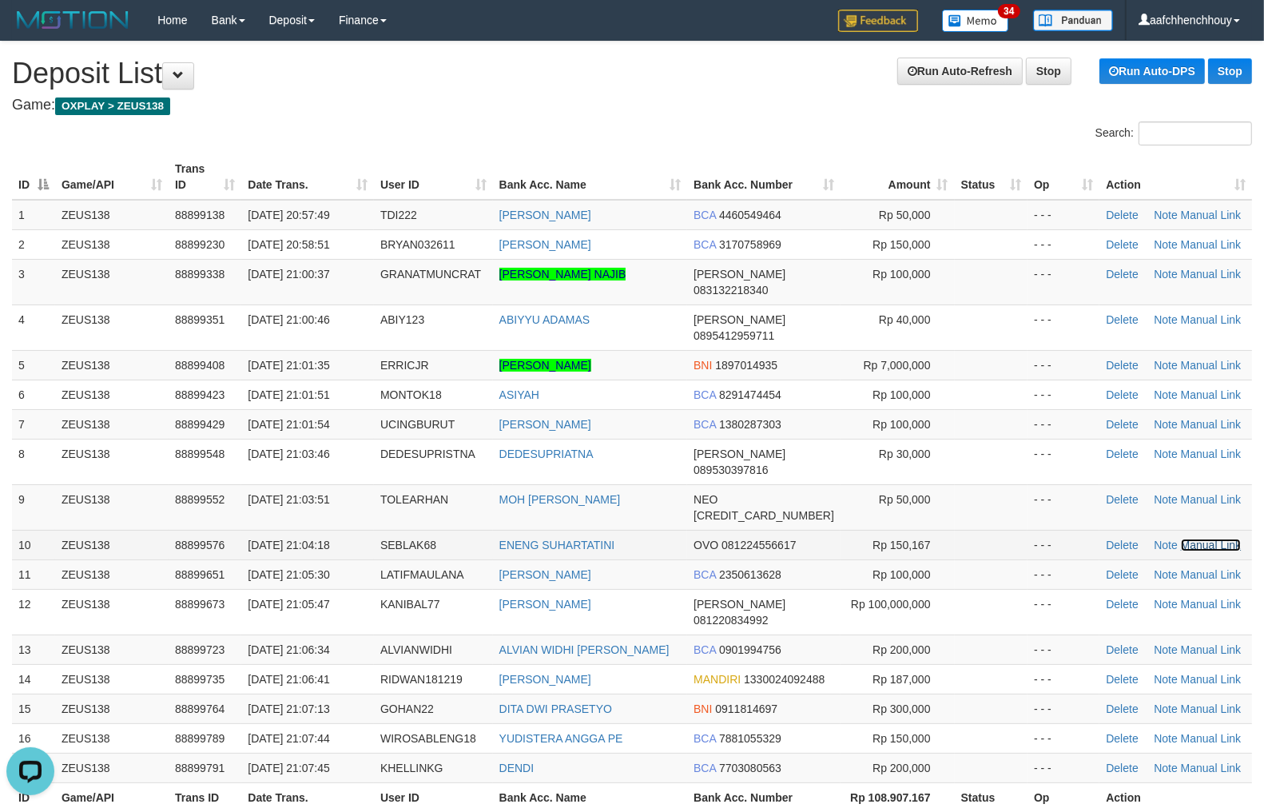
click at [1199, 539] on link "Manual Link" at bounding box center [1211, 545] width 61 height 13
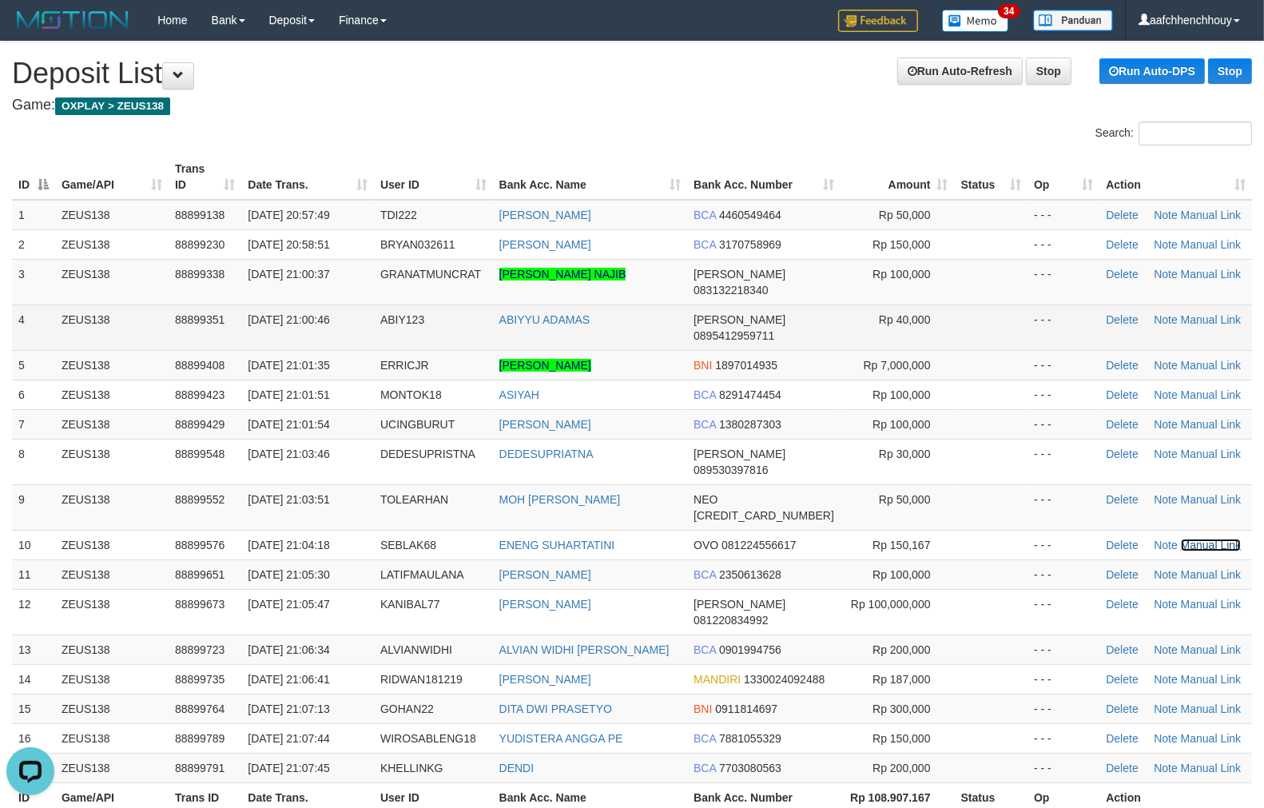
click at [1181, 539] on link "Manual Link" at bounding box center [1211, 545] width 61 height 13
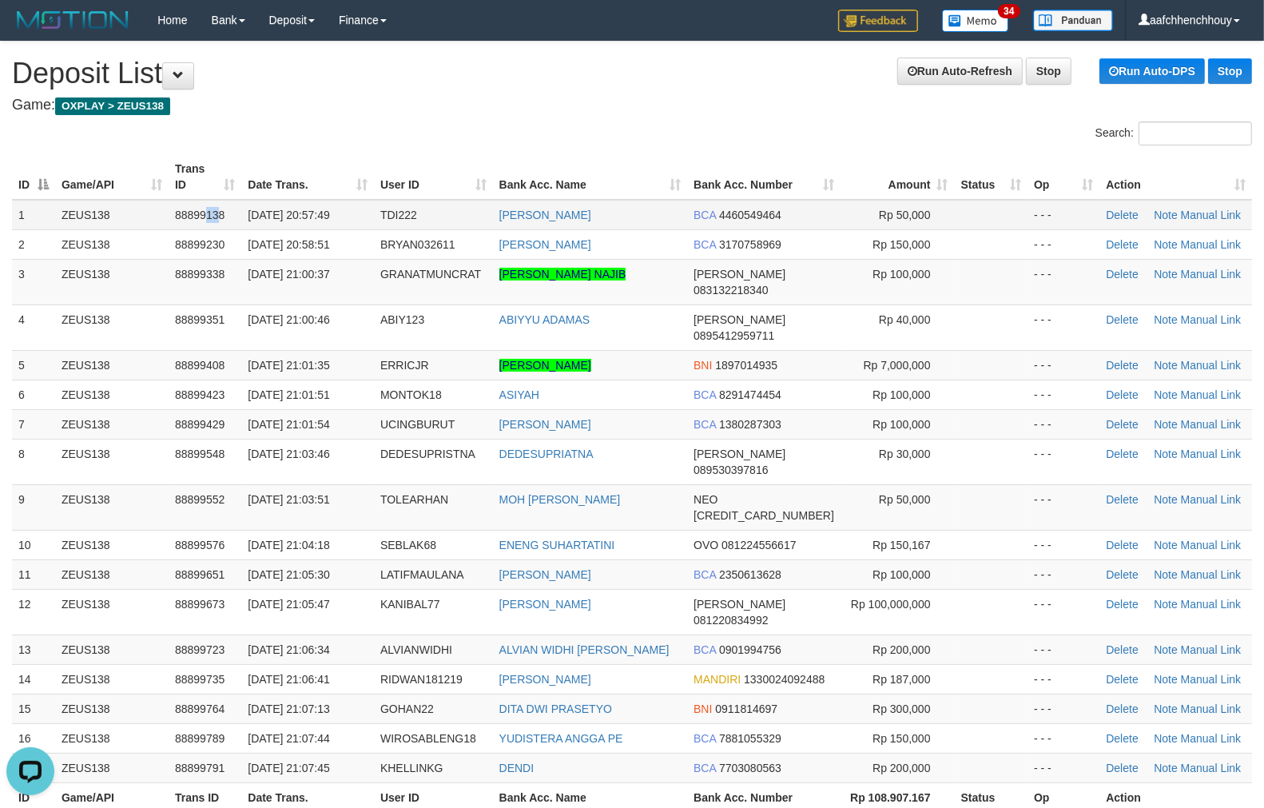
click at [221, 212] on span "88899138" at bounding box center [200, 215] width 50 height 13
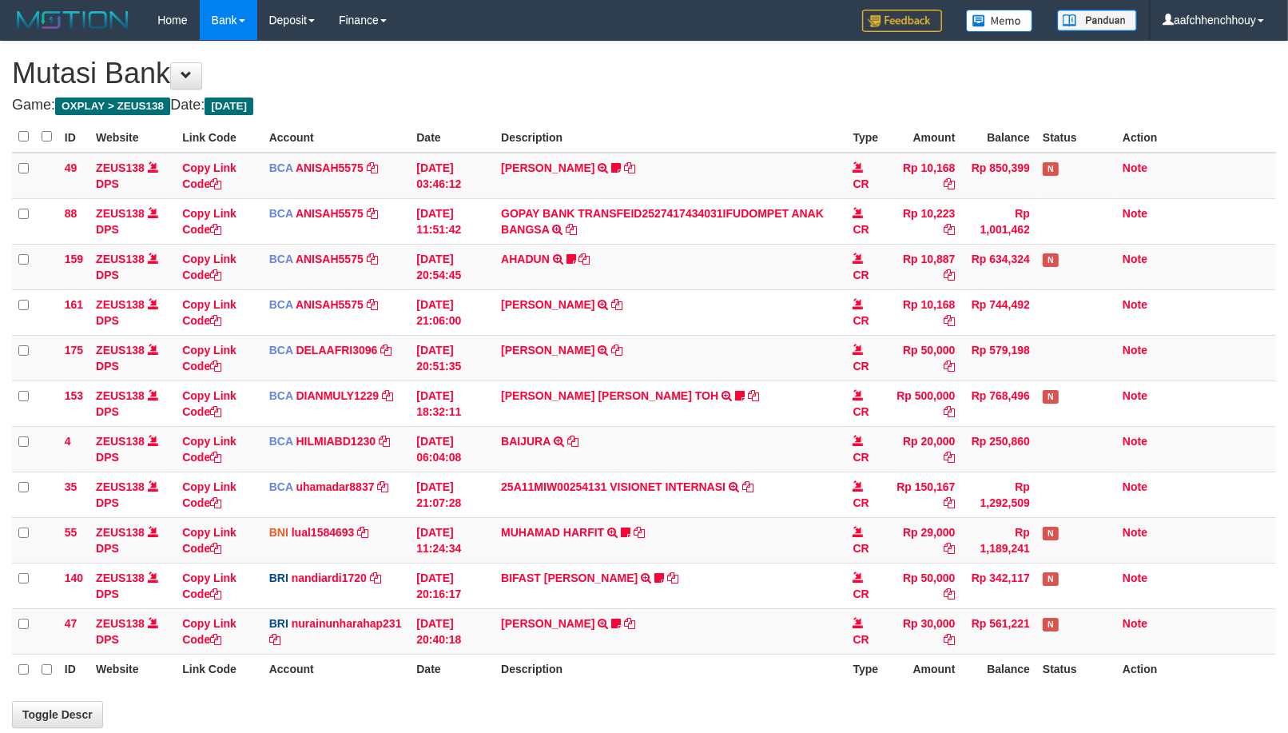
select select "***"
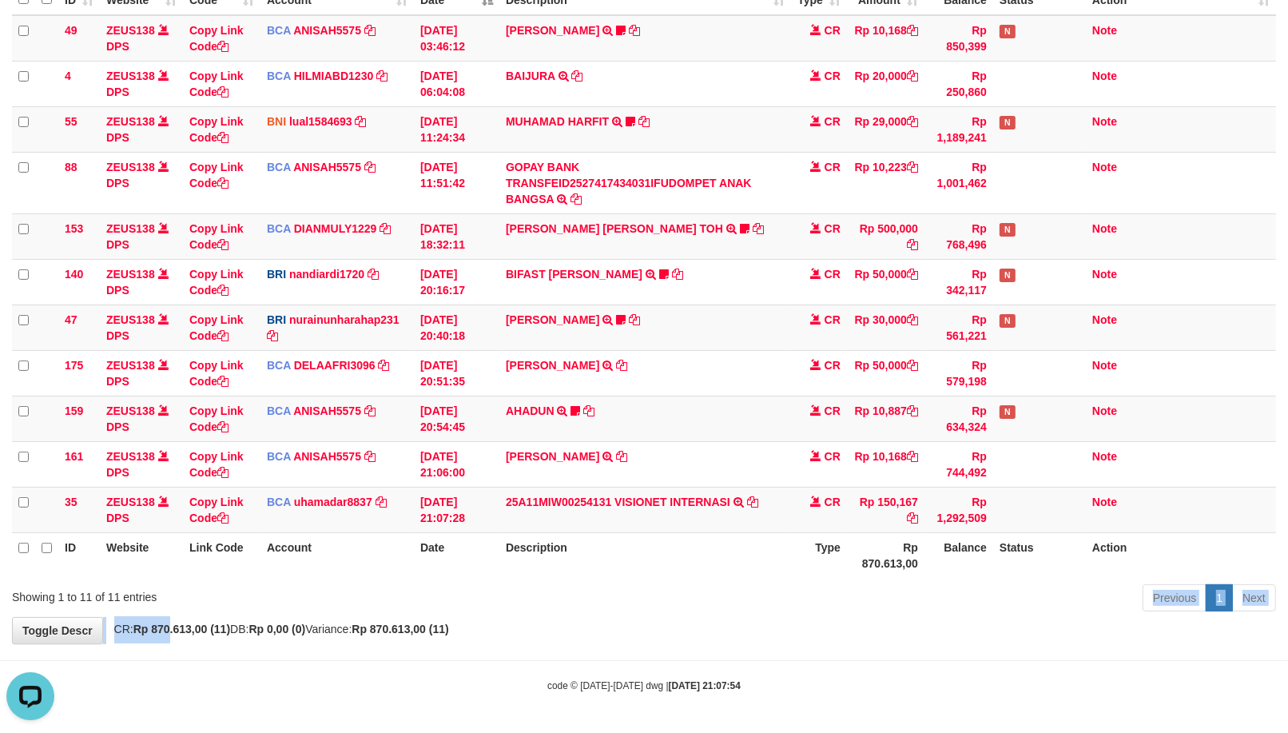
drag, startPoint x: 660, startPoint y: 577, endPoint x: -2, endPoint y: 642, distance: 664.8
click at [0, 642] on html "Toggle navigation Home Bank Account List Load By Website Group [OXPLAY] ZEUS138…" at bounding box center [644, 273] width 1288 height 917
drag, startPoint x: 782, startPoint y: 646, endPoint x: 783, endPoint y: 655, distance: 9.7
click at [794, 653] on body "Toggle navigation Home Bank Account List Load By Website Group [OXPLAY] ZEUS138…" at bounding box center [644, 273] width 1288 height 917
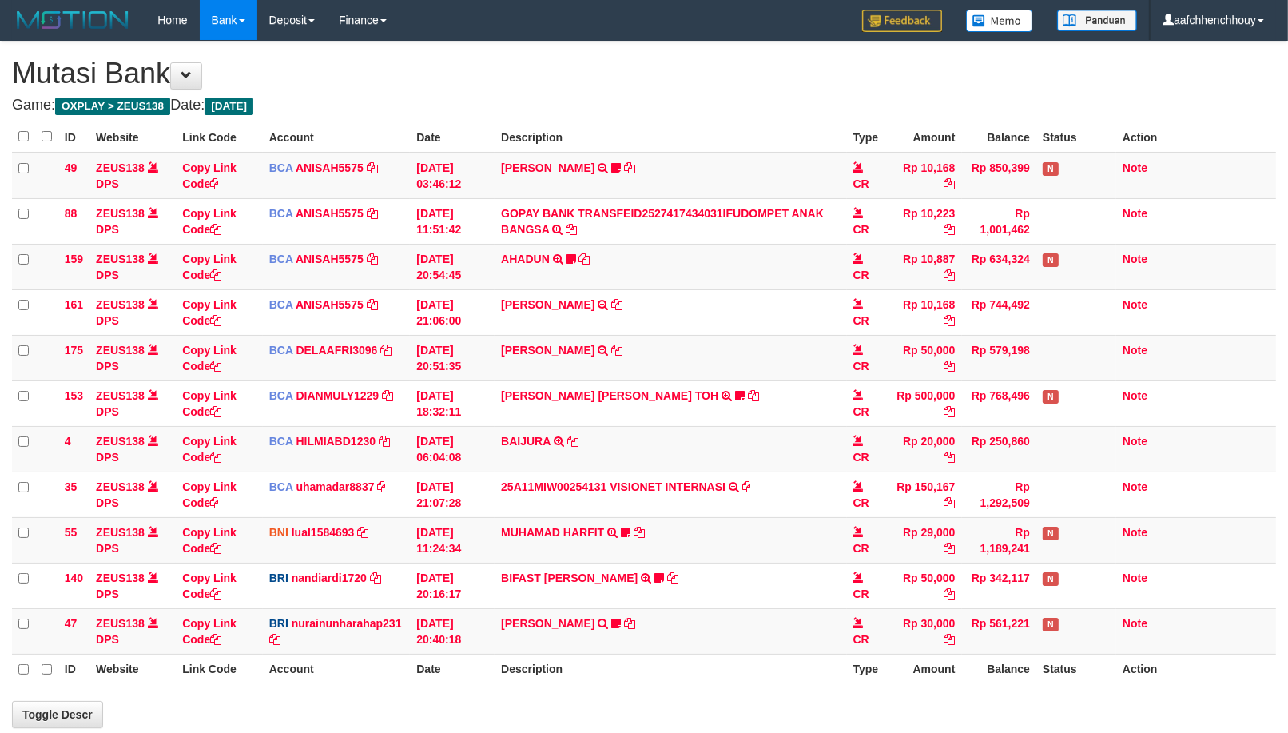
select select "***"
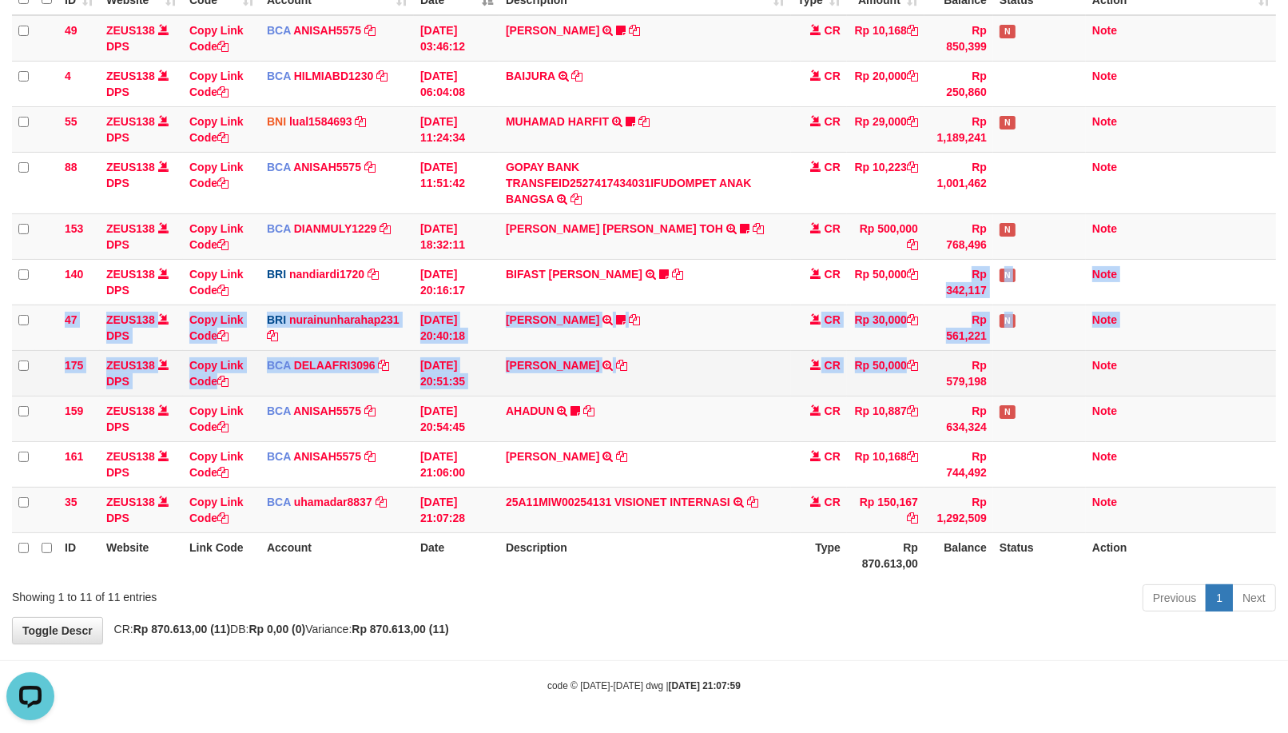
drag, startPoint x: 881, startPoint y: 296, endPoint x: 872, endPoint y: 364, distance: 67.7
click at [872, 300] on tbody "49 ZEUS138 DPS Copy Link Code BCA ANISAH5575 DPS ANISAH mutasi_20251001_3827 | …" at bounding box center [644, 274] width 1264 height 518
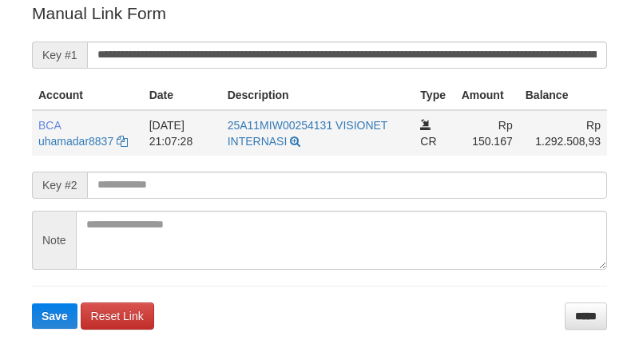
click at [32, 304] on button "Save" at bounding box center [55, 317] width 46 height 26
click at [444, 69] on form "**********" at bounding box center [319, 166] width 575 height 328
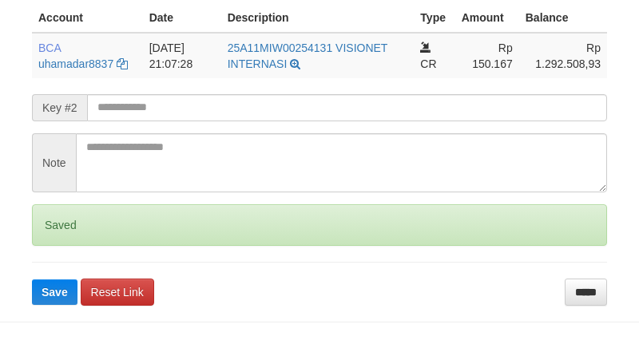
click at [32, 280] on button "Save" at bounding box center [55, 293] width 46 height 26
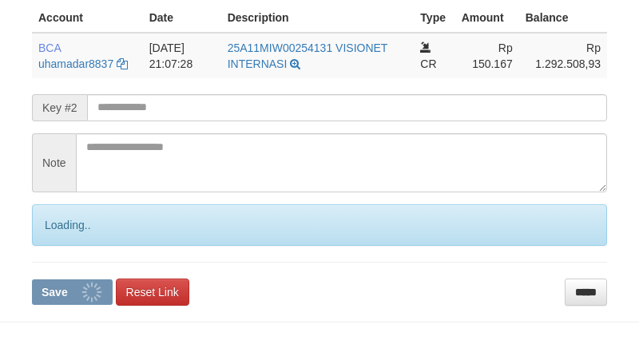
scroll to position [452, 0]
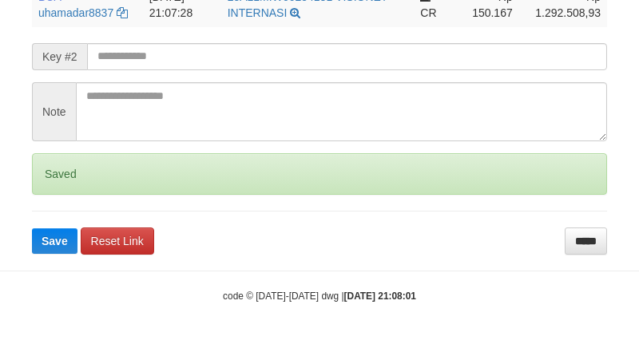
click at [32, 229] on button "Save" at bounding box center [55, 242] width 46 height 26
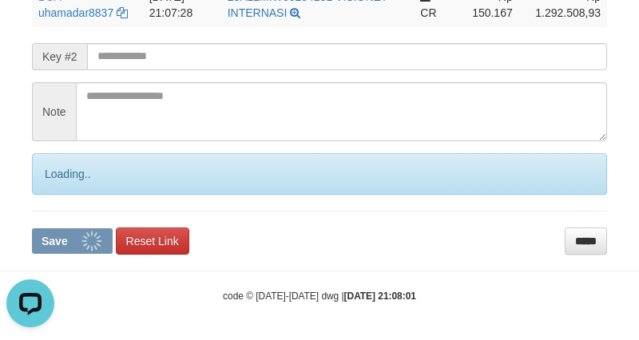
scroll to position [0, 0]
click at [32, 229] on button "Save" at bounding box center [72, 242] width 81 height 26
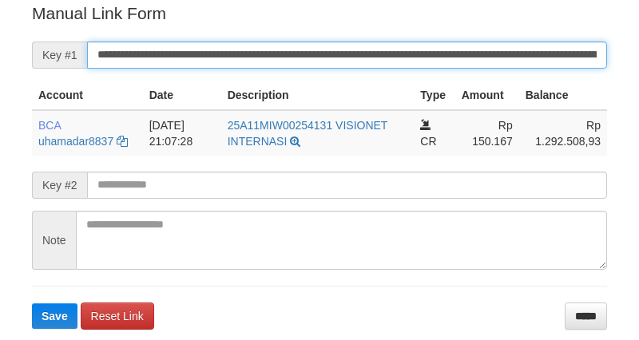
click at [496, 42] on input "**********" at bounding box center [347, 55] width 520 height 27
click at [32, 304] on button "Save" at bounding box center [55, 317] width 46 height 26
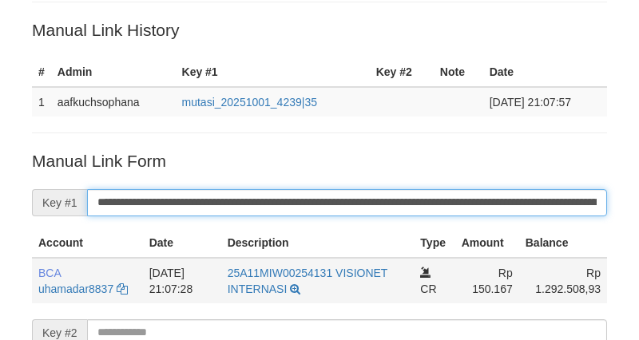
scroll to position [451, 0]
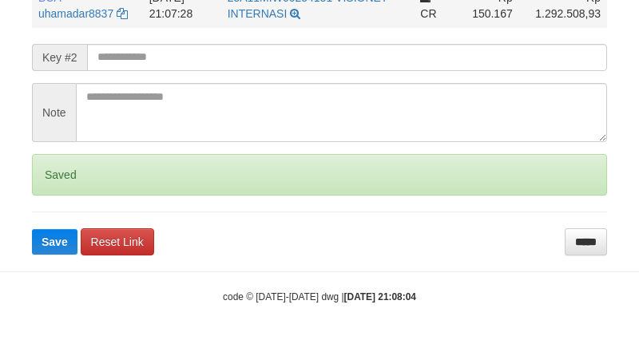
click at [32, 229] on button "Save" at bounding box center [55, 242] width 46 height 26
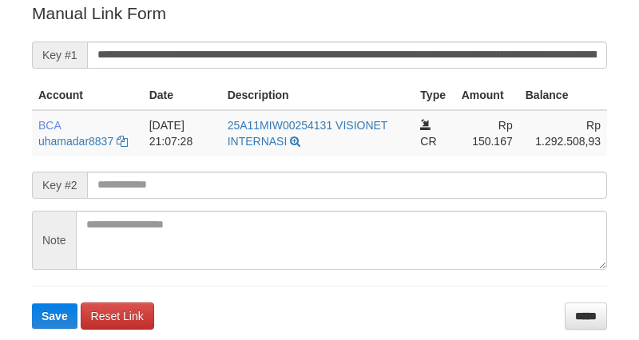
click at [499, 46] on input "**********" at bounding box center [347, 55] width 520 height 27
click at [32, 304] on button "Save" at bounding box center [55, 317] width 46 height 26
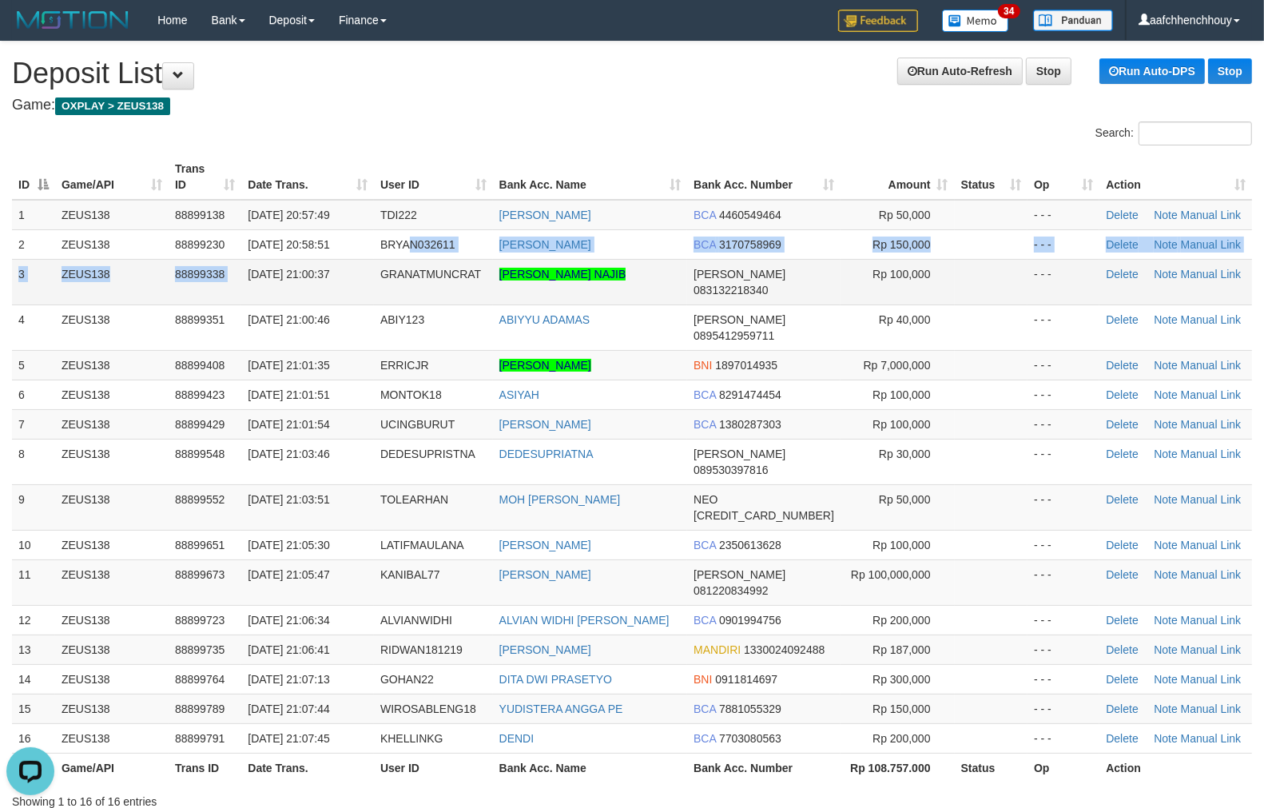
click at [355, 254] on tbody "1 ZEUS138 88899138 [DATE] 20:57:49 TDI222 ARIS RIFANSAH BCA 4460549464 Rp 50,00…" at bounding box center [632, 477] width 1240 height 554
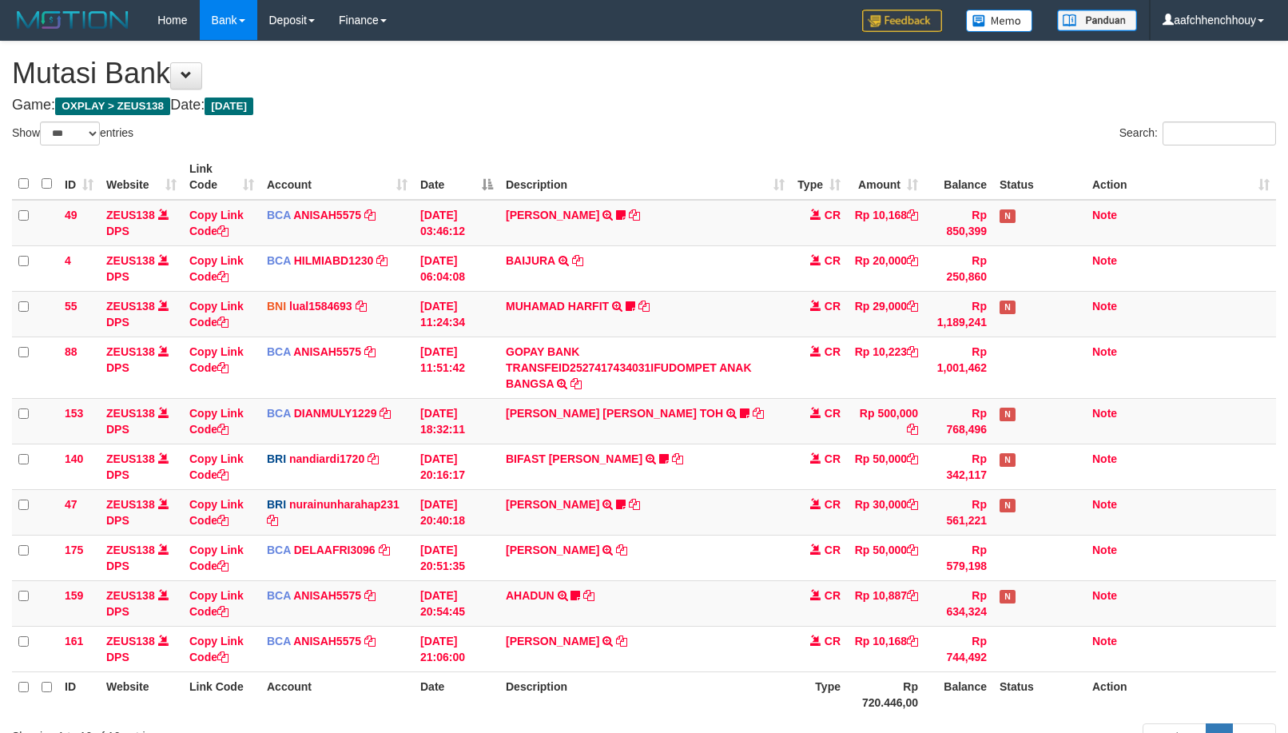
select select "***"
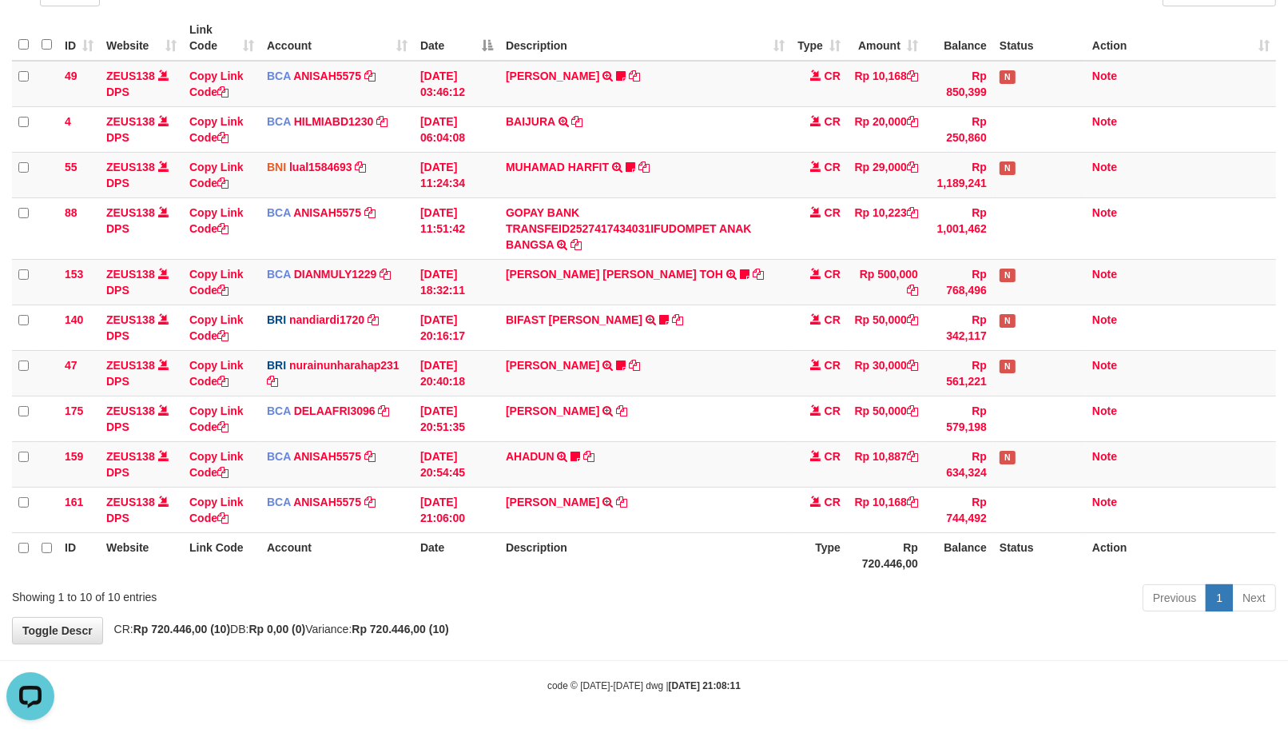
drag, startPoint x: 820, startPoint y: 653, endPoint x: 785, endPoint y: 633, distance: 40.4
click at [809, 651] on body "Toggle navigation Home Bank Account List Load By Website Group [OXPLAY] ZEUS138…" at bounding box center [644, 297] width 1288 height 872
drag, startPoint x: 785, startPoint y: 633, endPoint x: 790, endPoint y: 605, distance: 28.4
click at [802, 604] on div "**********" at bounding box center [644, 273] width 1288 height 741
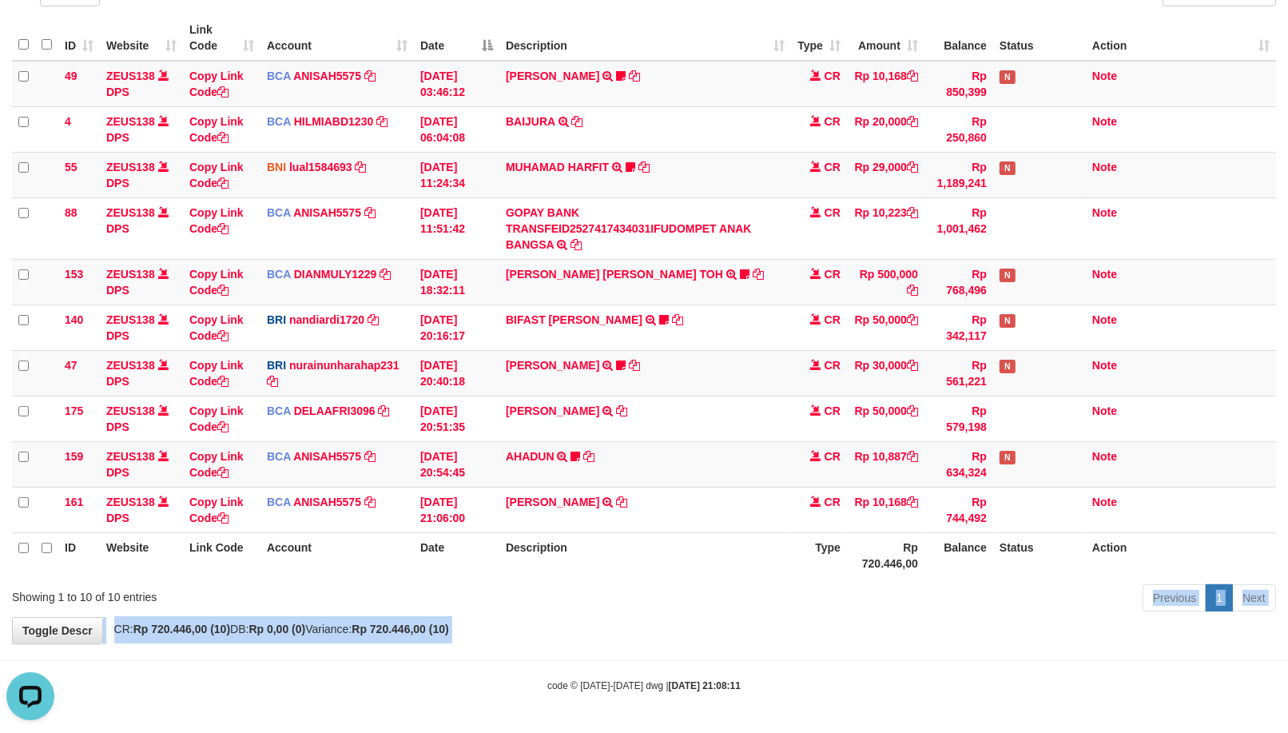
drag, startPoint x: 813, startPoint y: 612, endPoint x: 225, endPoint y: 729, distance: 598.8
click at [334, 710] on body "Toggle navigation Home Bank Account List Load By Website Group [OXPLAY] ZEUS138…" at bounding box center [644, 297] width 1288 height 872
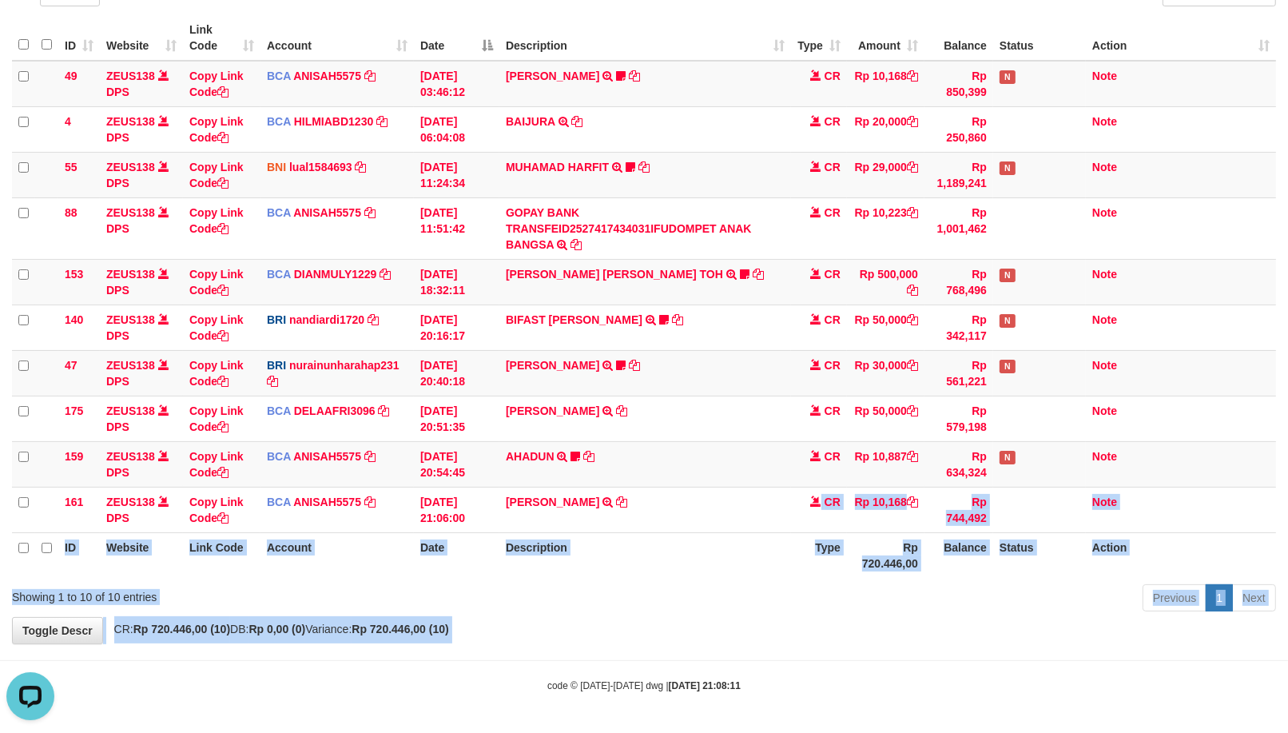
drag, startPoint x: 764, startPoint y: 483, endPoint x: 516, endPoint y: 560, distance: 259.3
click at [694, 494] on body "Toggle navigation Home Bank Account List Load By Website Group [OXPLAY] ZEUS138…" at bounding box center [644, 297] width 1288 height 872
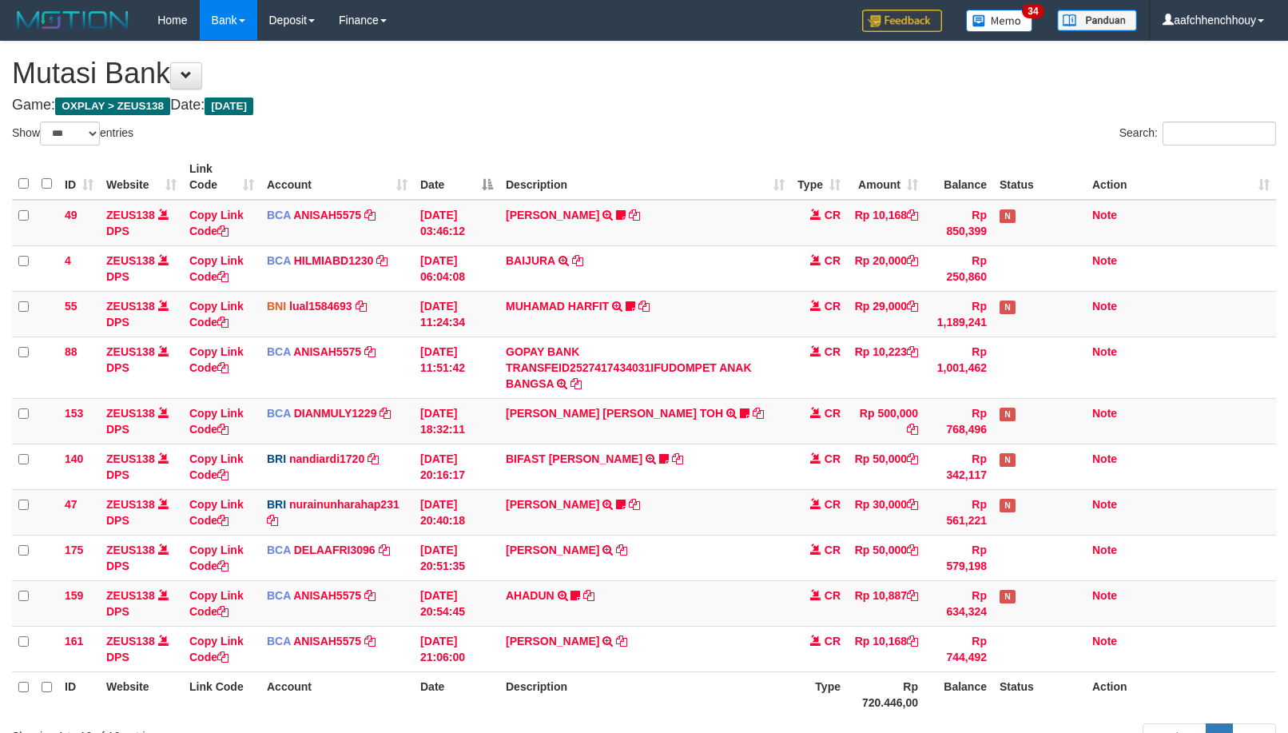
select select "***"
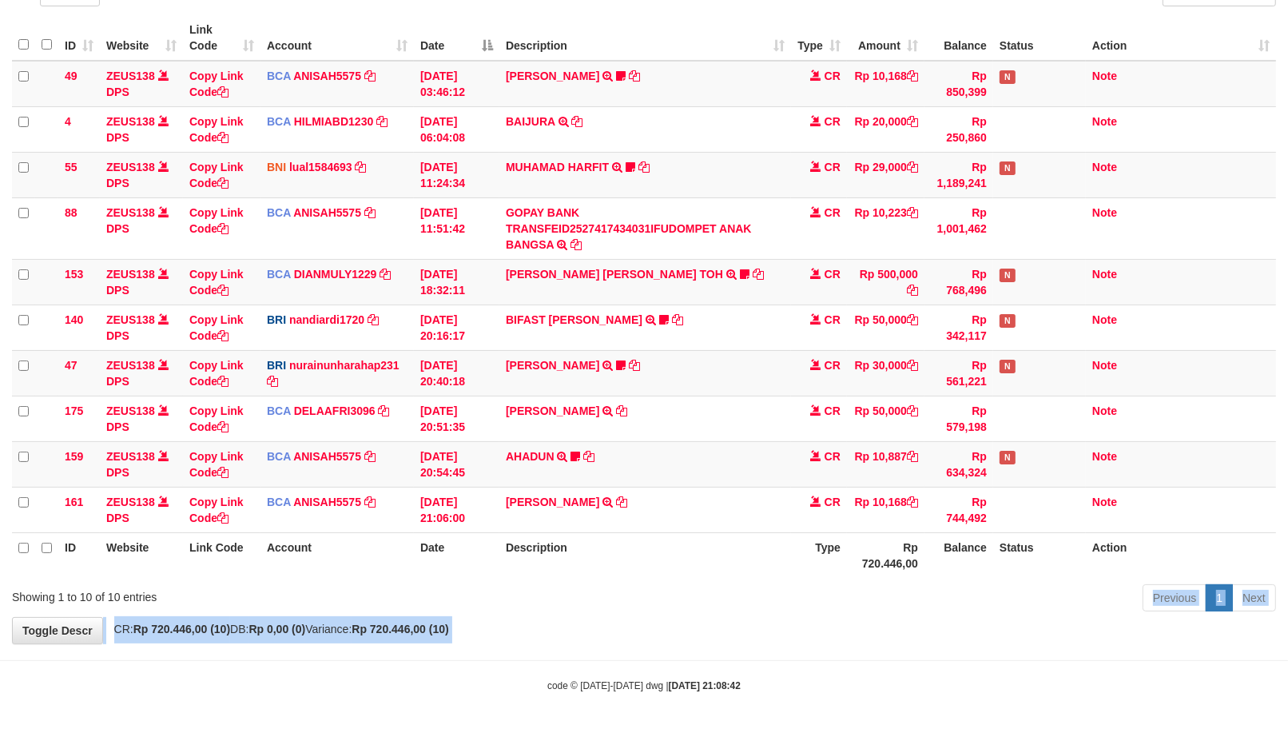
drag, startPoint x: 703, startPoint y: 630, endPoint x: 773, endPoint y: 576, distance: 87.7
click at [703, 628] on div "**********" at bounding box center [644, 273] width 1288 height 741
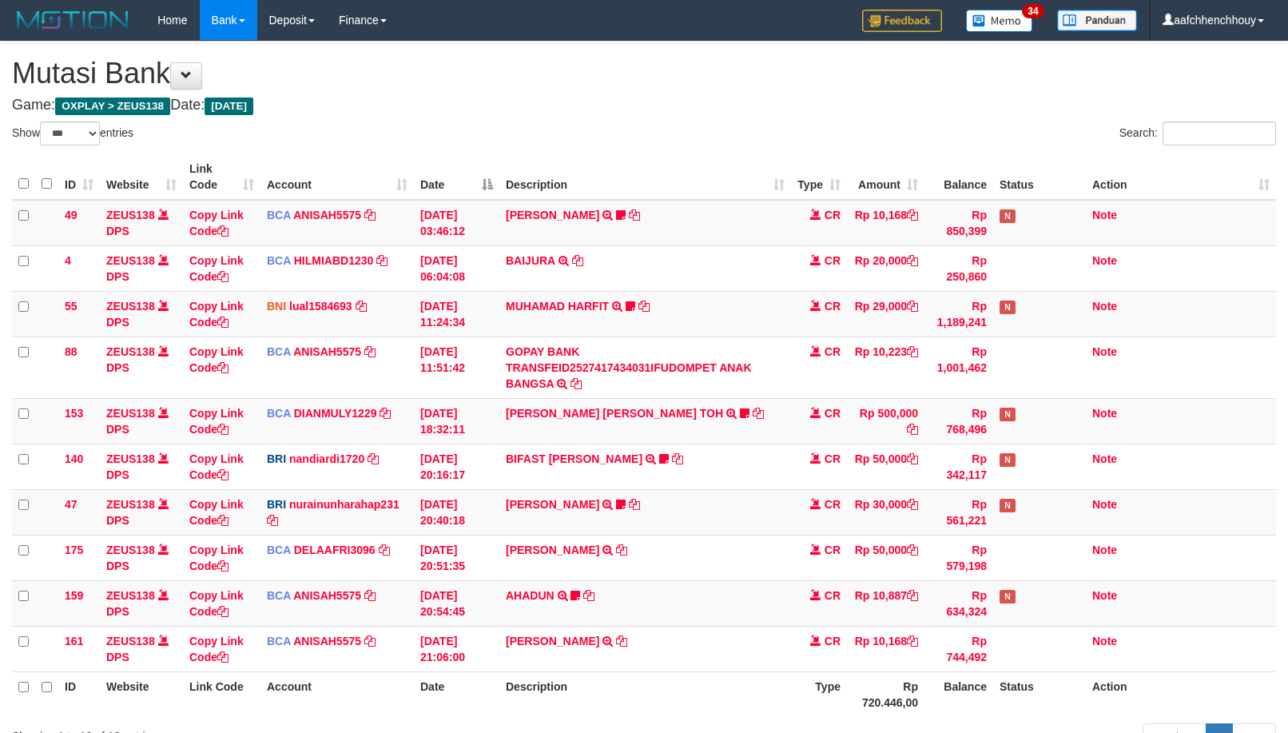
select select "***"
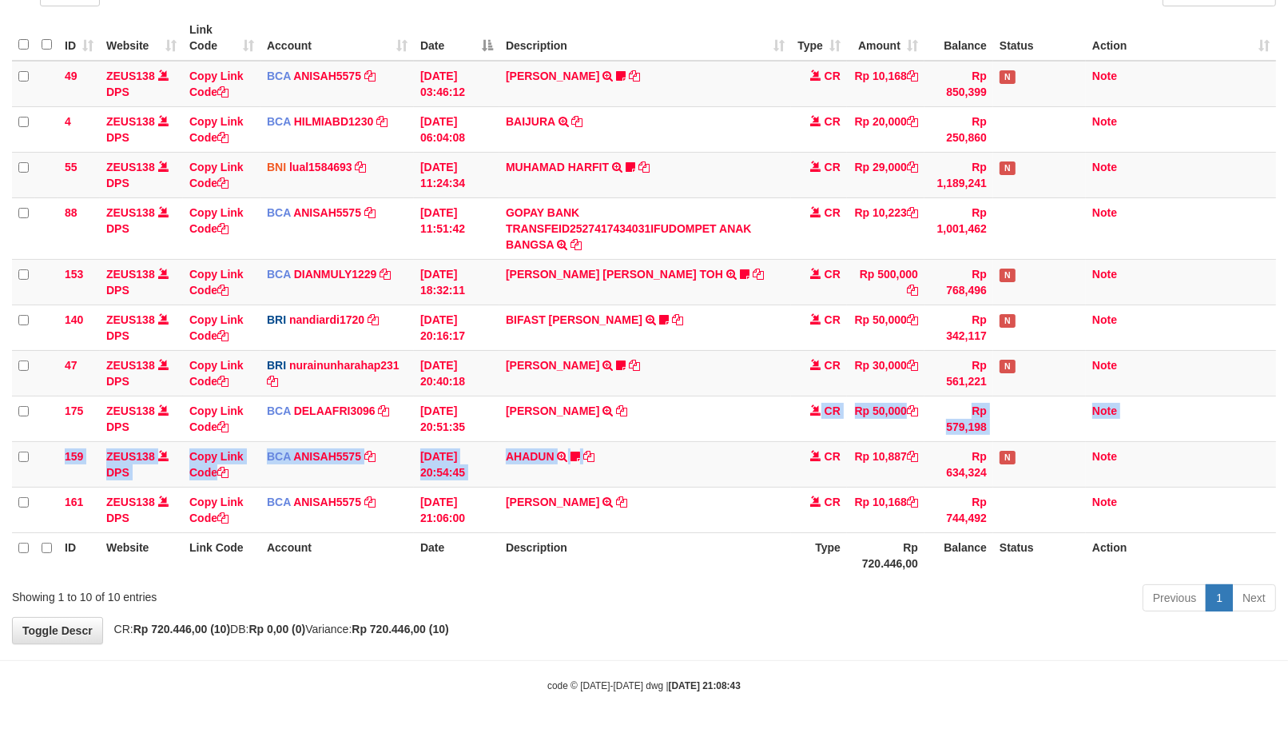
drag, startPoint x: 754, startPoint y: 473, endPoint x: 4, endPoint y: 514, distance: 751.5
click at [804, 420] on tbody "49 ZEUS138 DPS Copy Link Code BCA ANISAH5575 DPS ANISAH mutasi_20251001_3827 | …" at bounding box center [644, 297] width 1264 height 472
drag, startPoint x: 571, startPoint y: 484, endPoint x: 449, endPoint y: 566, distance: 146.3
click at [230, 619] on div "**********" at bounding box center [644, 273] width 1288 height 741
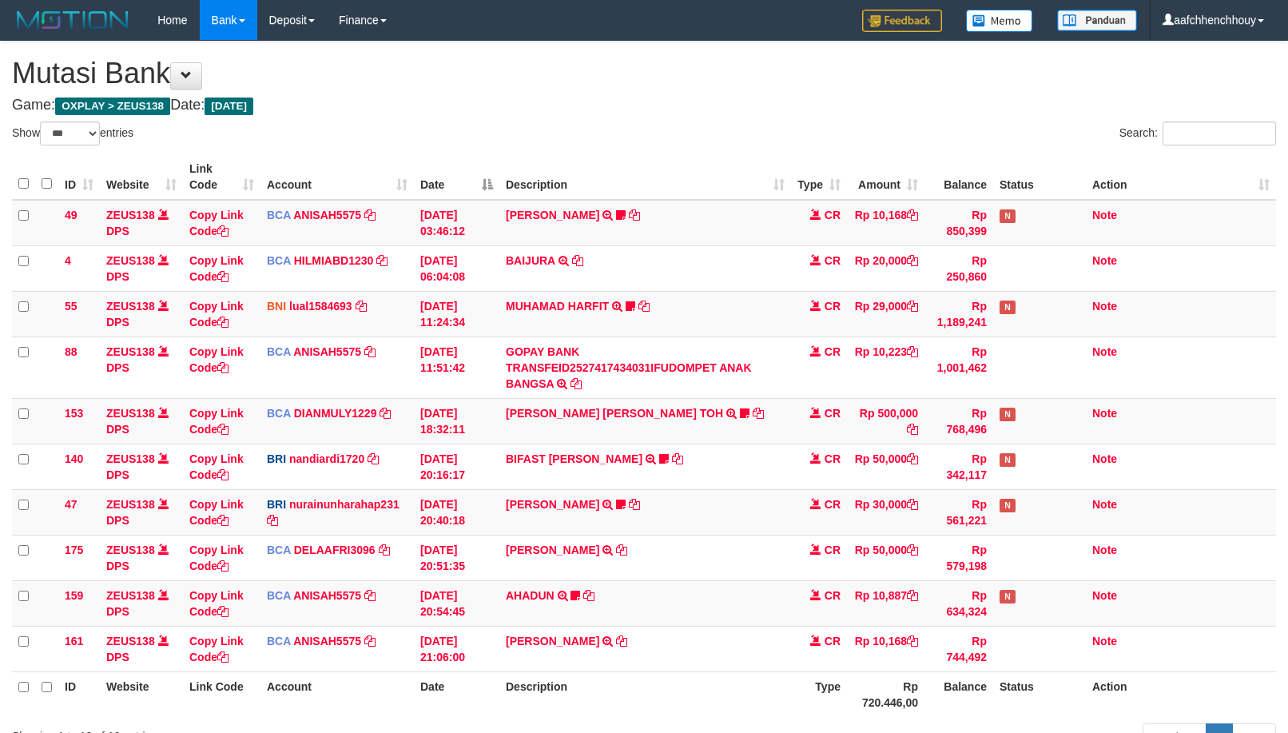
select select "***"
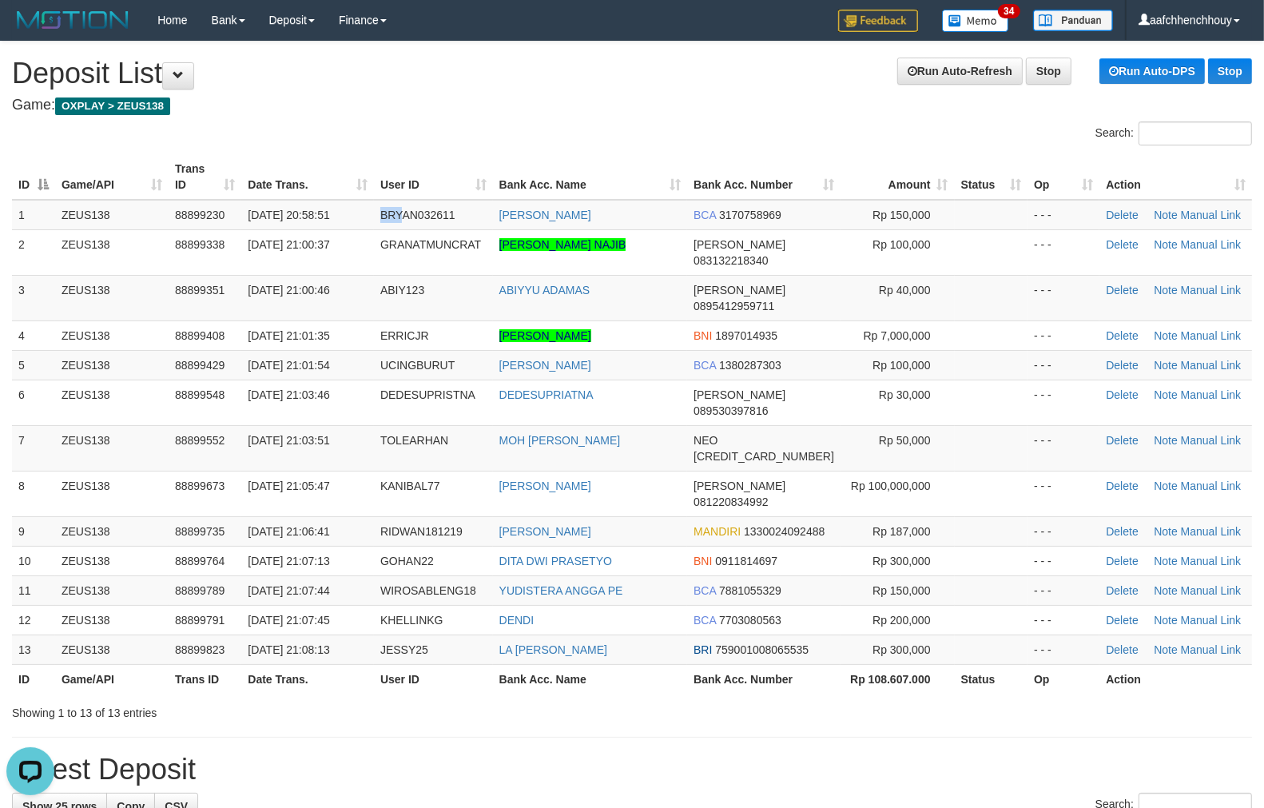
drag, startPoint x: 352, startPoint y: 189, endPoint x: 10, endPoint y: 336, distance: 372.6
click at [394, 211] on tr "1 ZEUS138 88899230 01/10/2025 20:58:51 BRYAN032611 BRYAN YUDHIANTO BCA 31707589…" at bounding box center [632, 215] width 1240 height 30
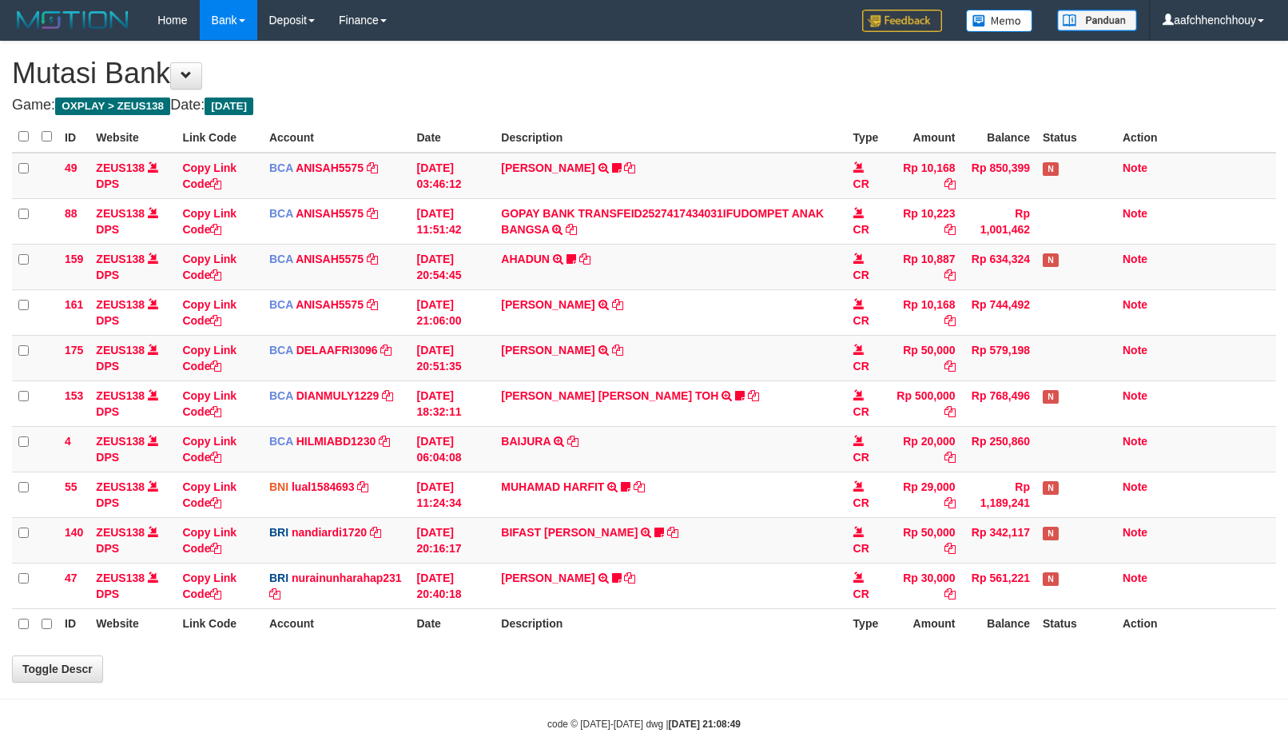
scroll to position [139, 0]
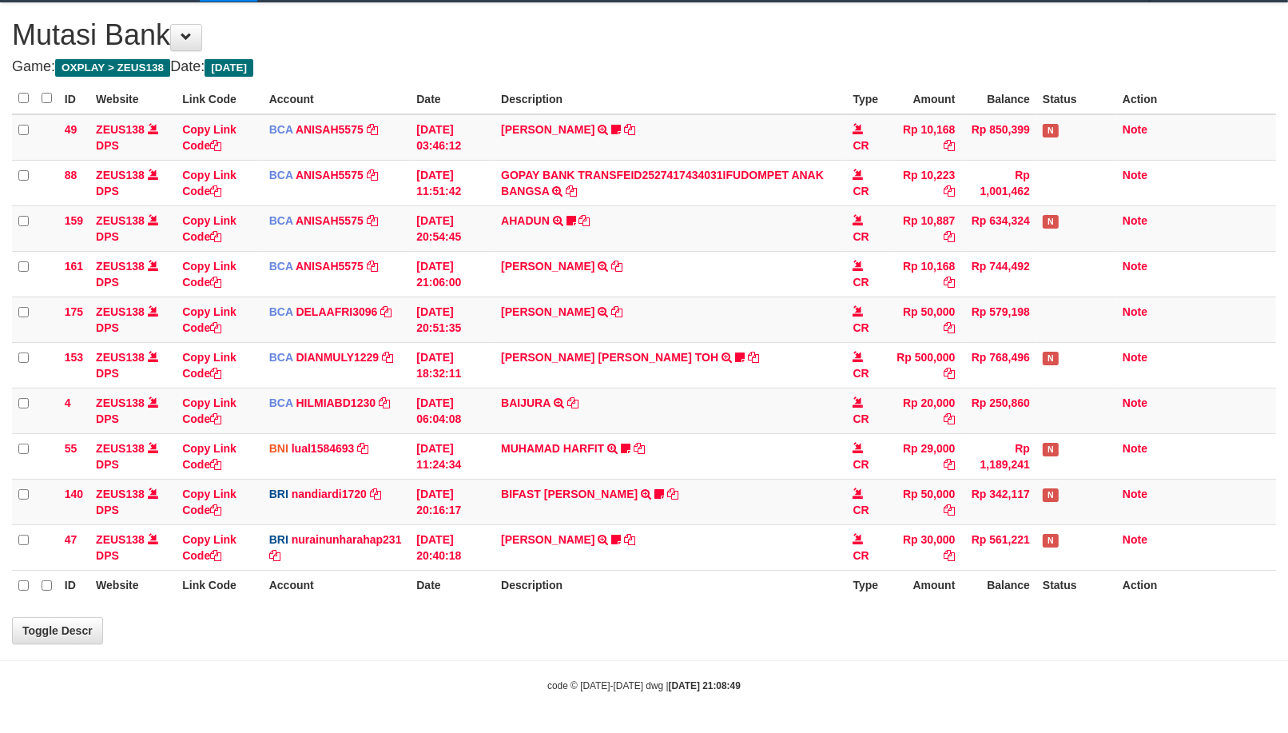
select select "***"
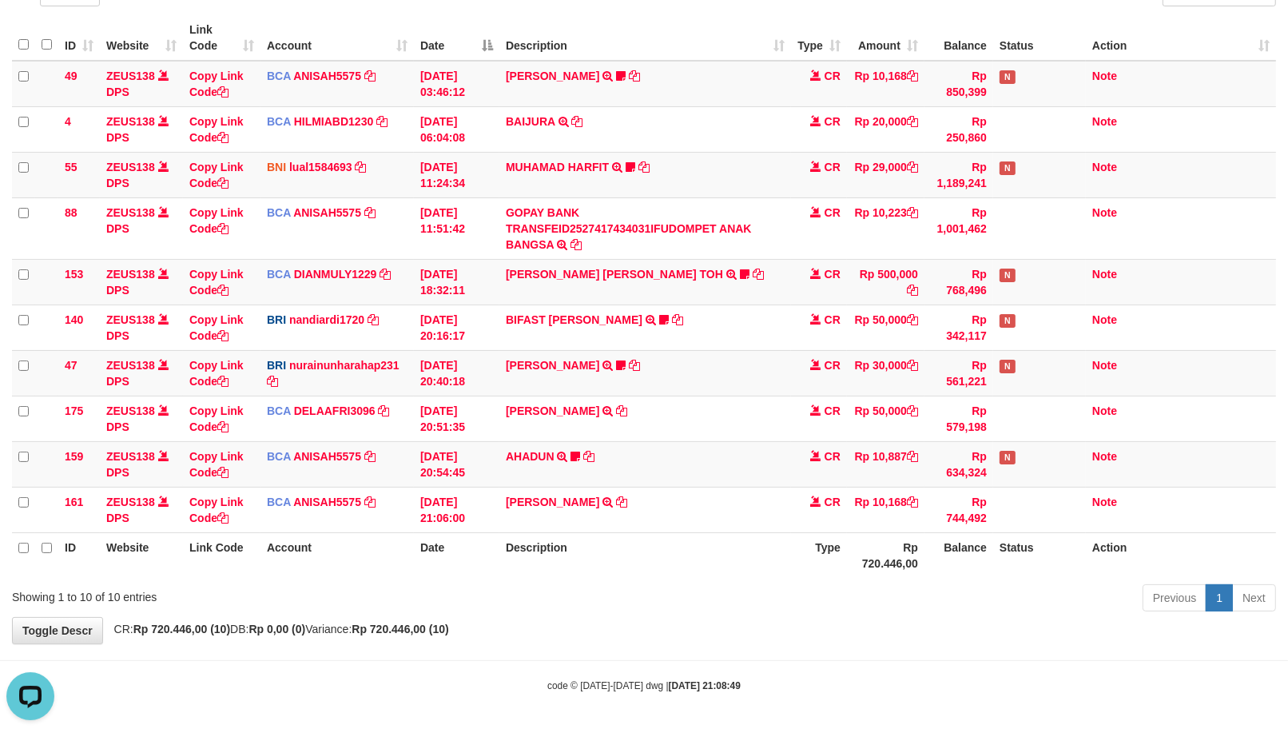
scroll to position [0, 0]
drag, startPoint x: 975, startPoint y: 454, endPoint x: 1045, endPoint y: 475, distance: 73.6
click at [1049, 482] on tr "159 ZEUS138 DPS Copy Link Code BCA ANISAH5575 DPS [PERSON_NAME] mutasi_20251001…" at bounding box center [644, 464] width 1264 height 46
click at [289, 359] on link "nurainunharahap231" at bounding box center [344, 365] width 110 height 13
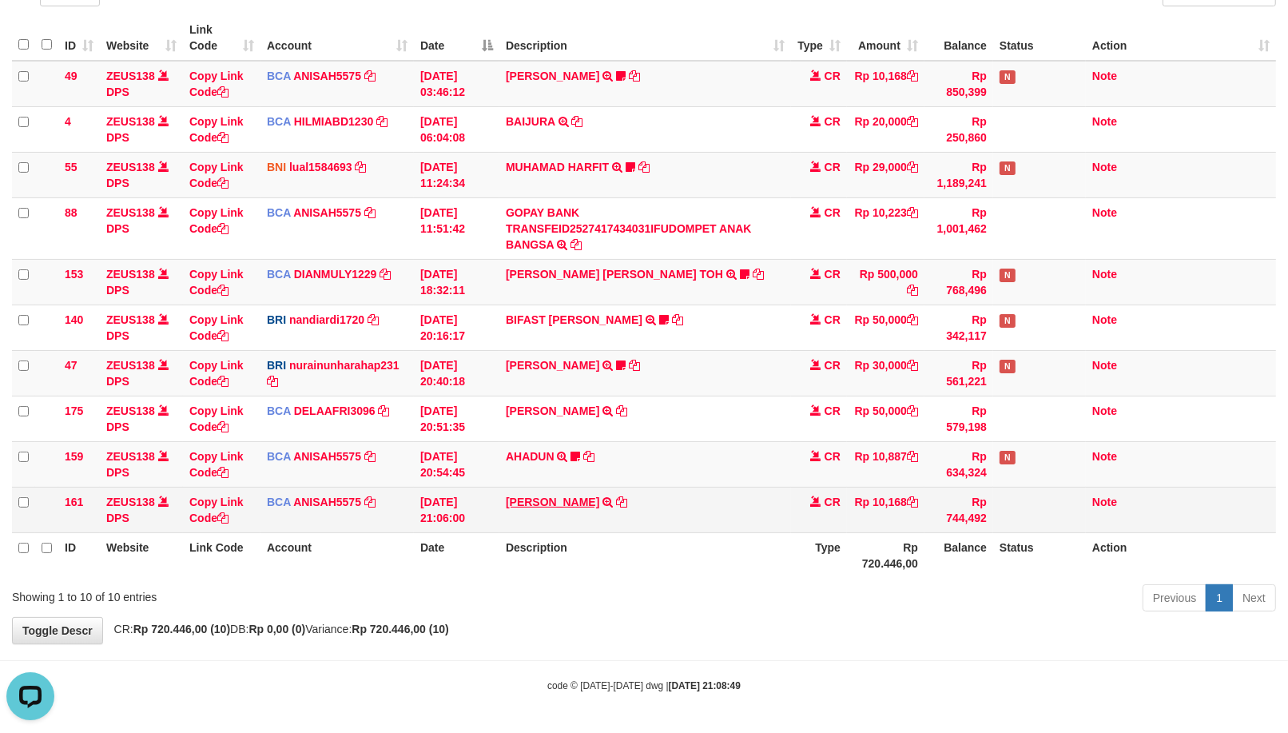
drag, startPoint x: 652, startPoint y: 523, endPoint x: 575, endPoint y: 544, distance: 79.5
click at [643, 530] on tbody "49 ZEUS138 DPS Copy Link Code BCA ANISAH5575 DPS [PERSON_NAME] mutasi_20251001_…" at bounding box center [644, 297] width 1264 height 472
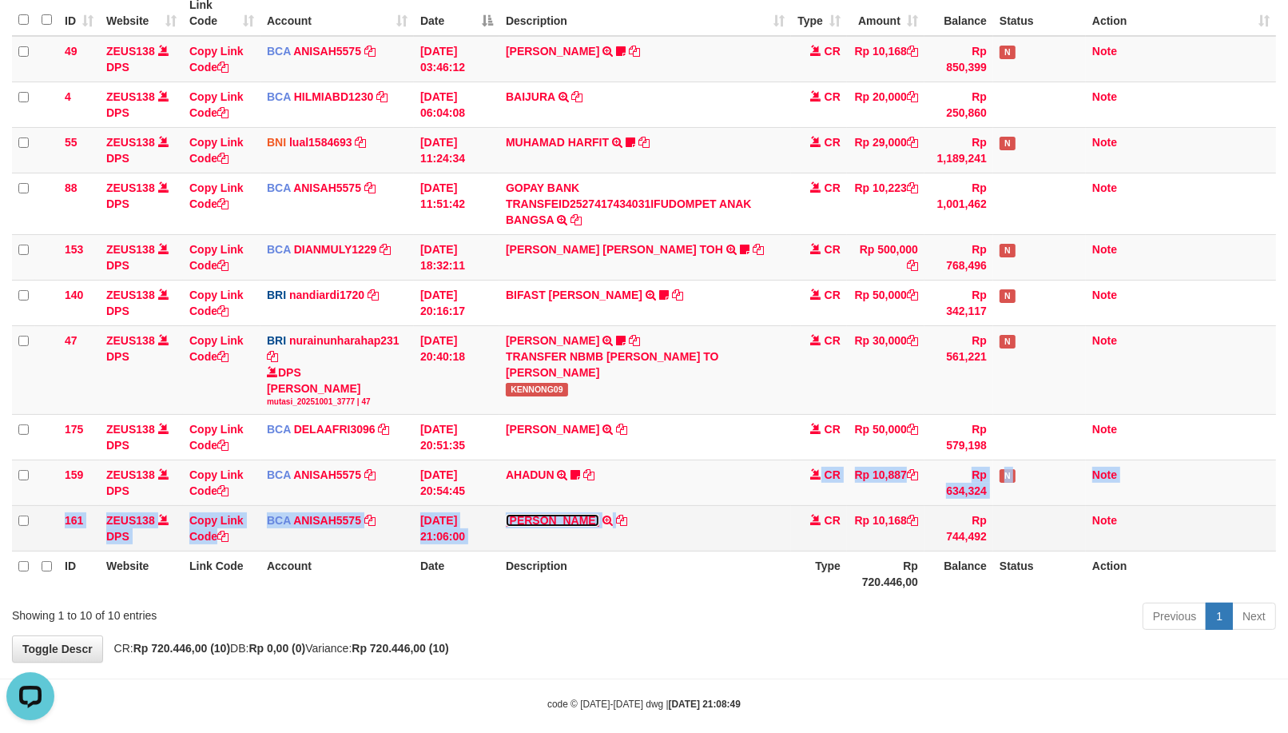
scroll to position [182, 0]
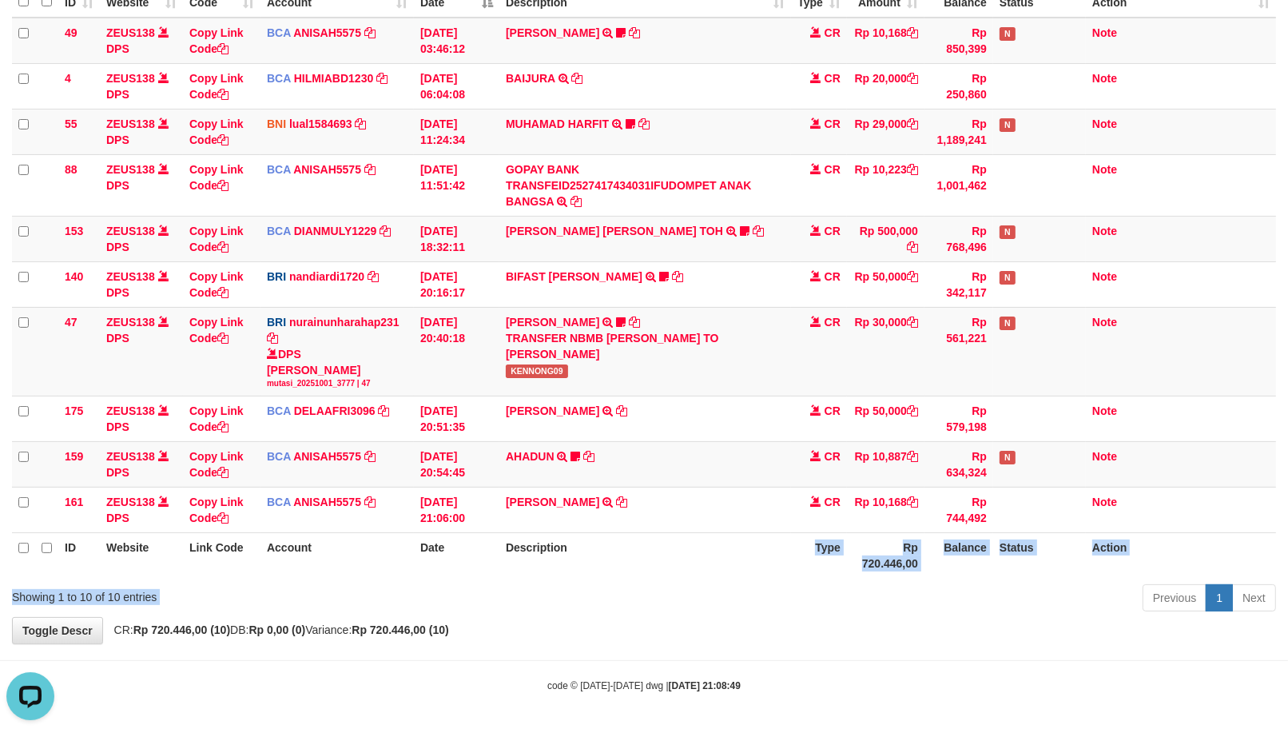
click at [693, 588] on div "Show ** ** ** *** entries Search: ID Website Link Code Account Date Description…" at bounding box center [644, 278] width 1264 height 678
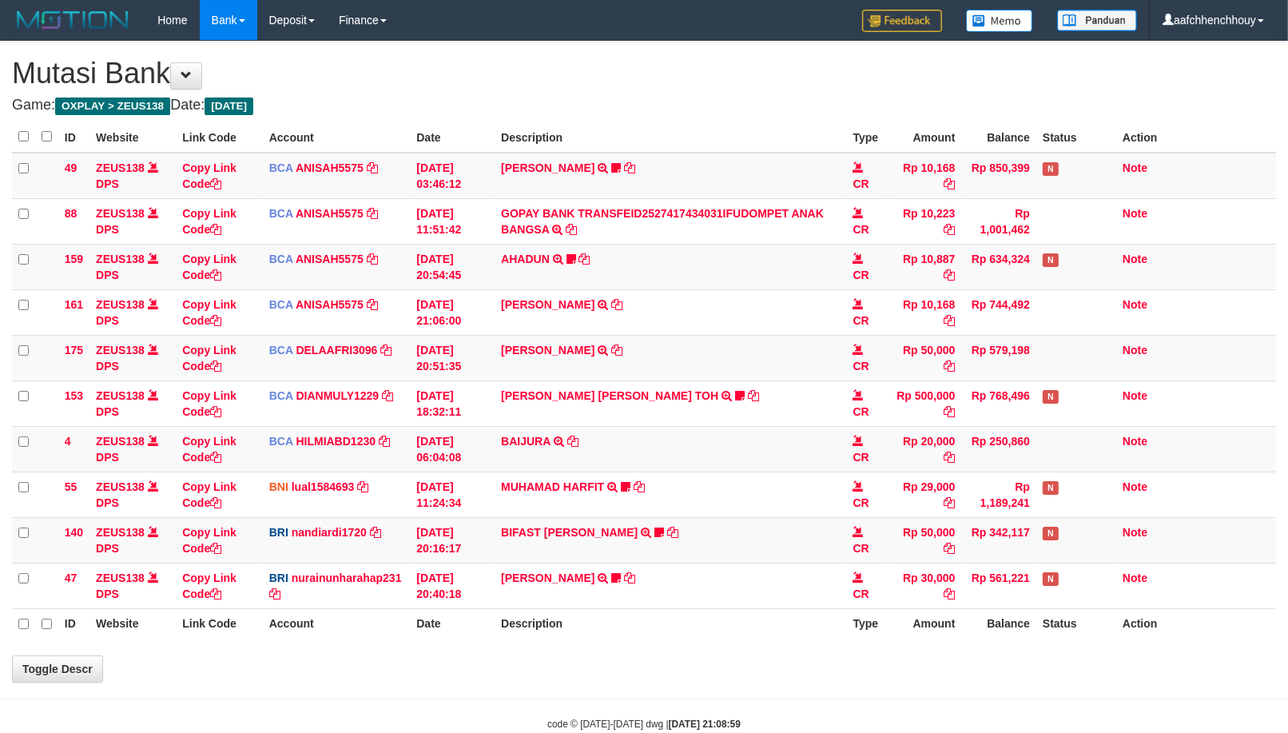
select select "***"
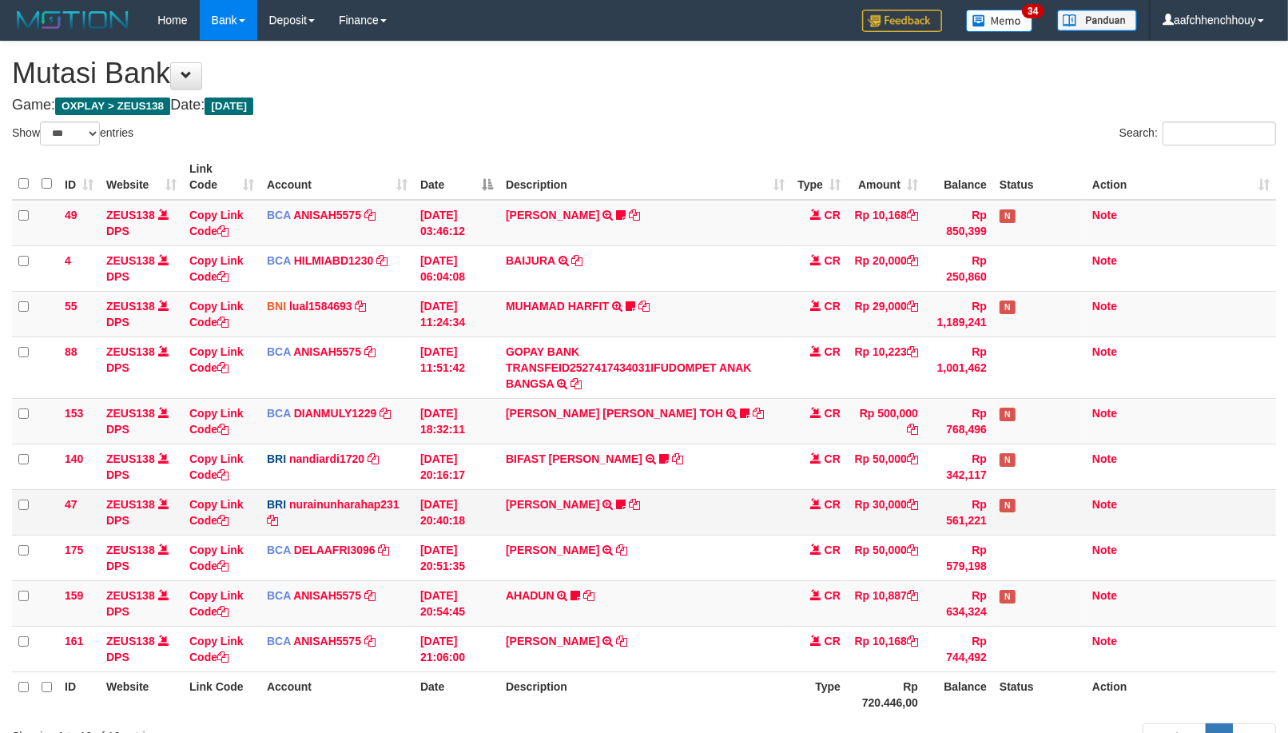
scroll to position [139, 0]
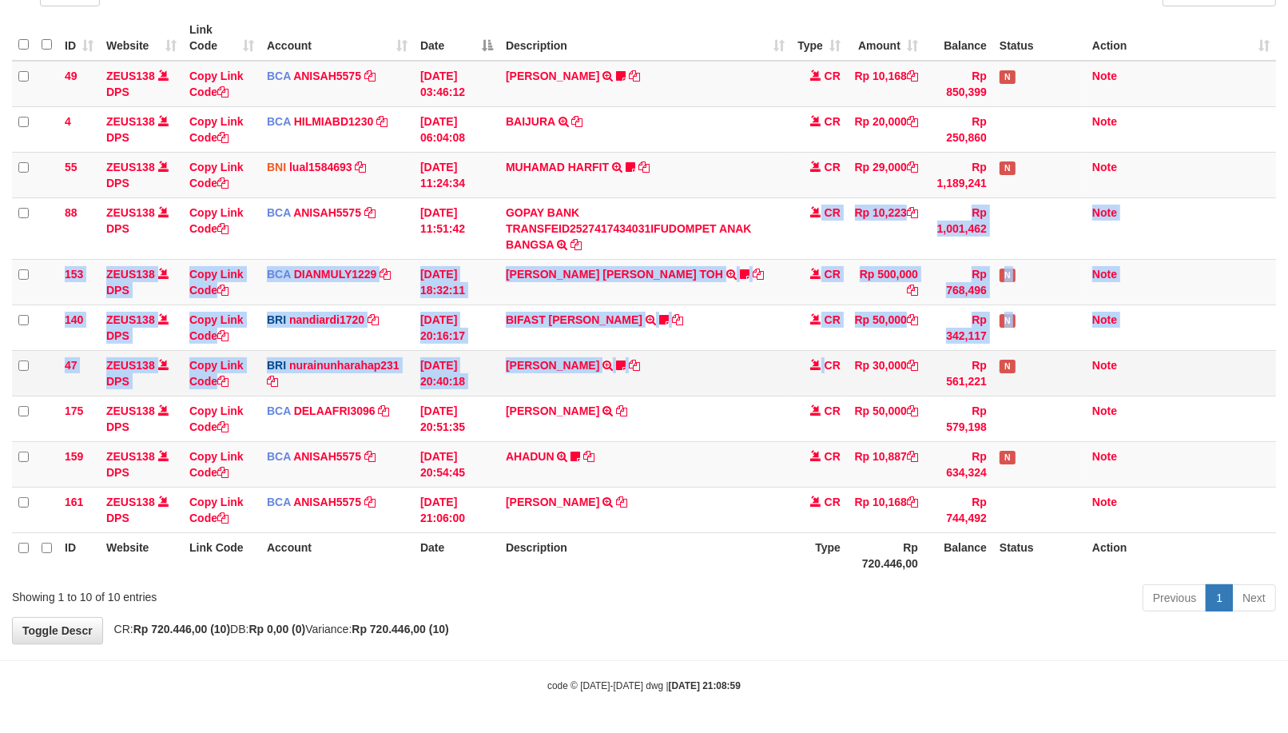
click at [826, 386] on tbody "49 ZEUS138 DPS Copy Link Code BCA ANISAH5575 DPS [PERSON_NAME] mutasi_20251001_…" at bounding box center [644, 297] width 1264 height 472
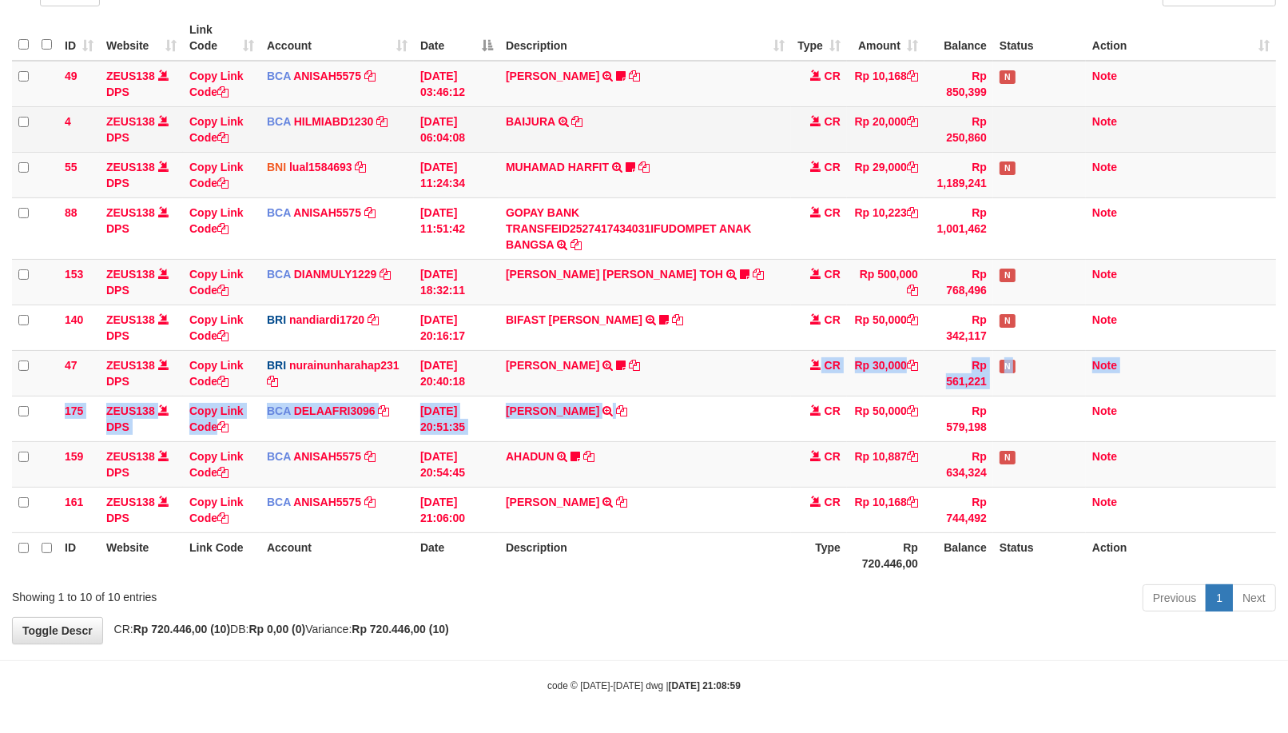
drag, startPoint x: 478, startPoint y: 382, endPoint x: 600, endPoint y: 146, distance: 265.6
click at [676, 389] on tbody "49 ZEUS138 DPS Copy Link Code BCA ANISAH5575 DPS [PERSON_NAME] mutasi_20251001_…" at bounding box center [644, 297] width 1264 height 472
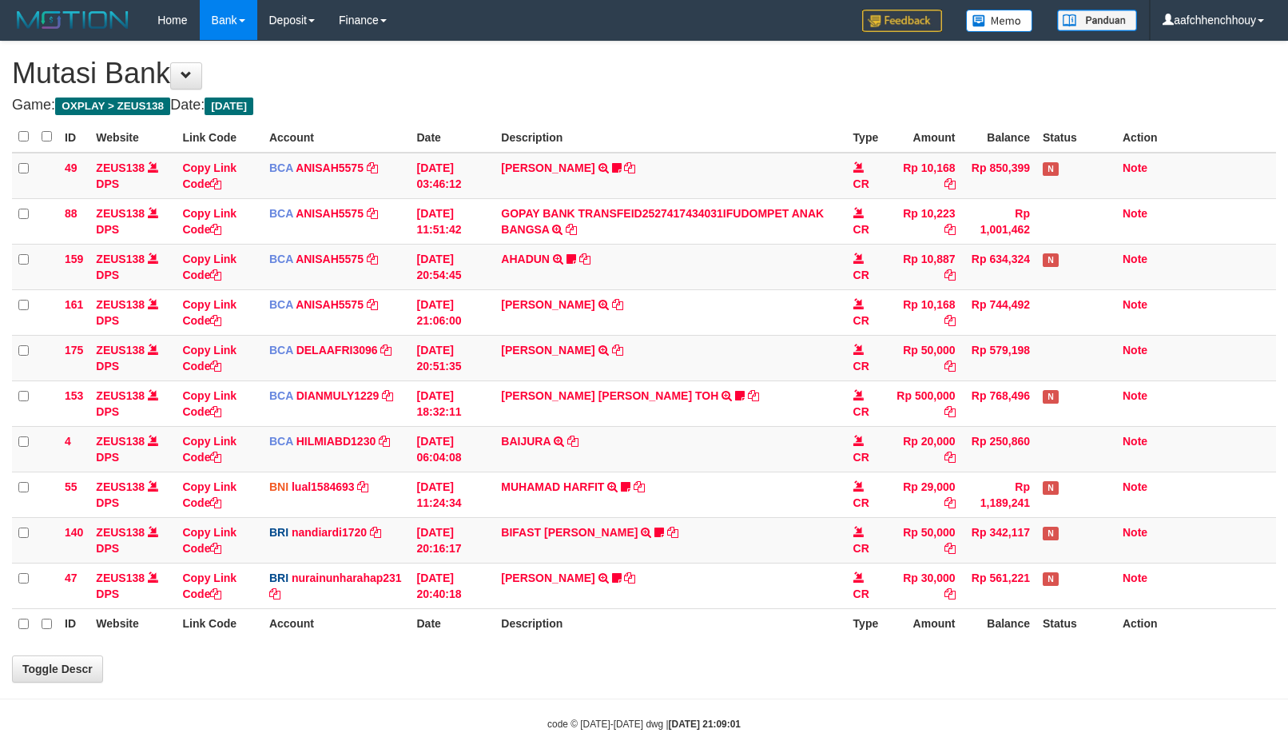
scroll to position [139, 0]
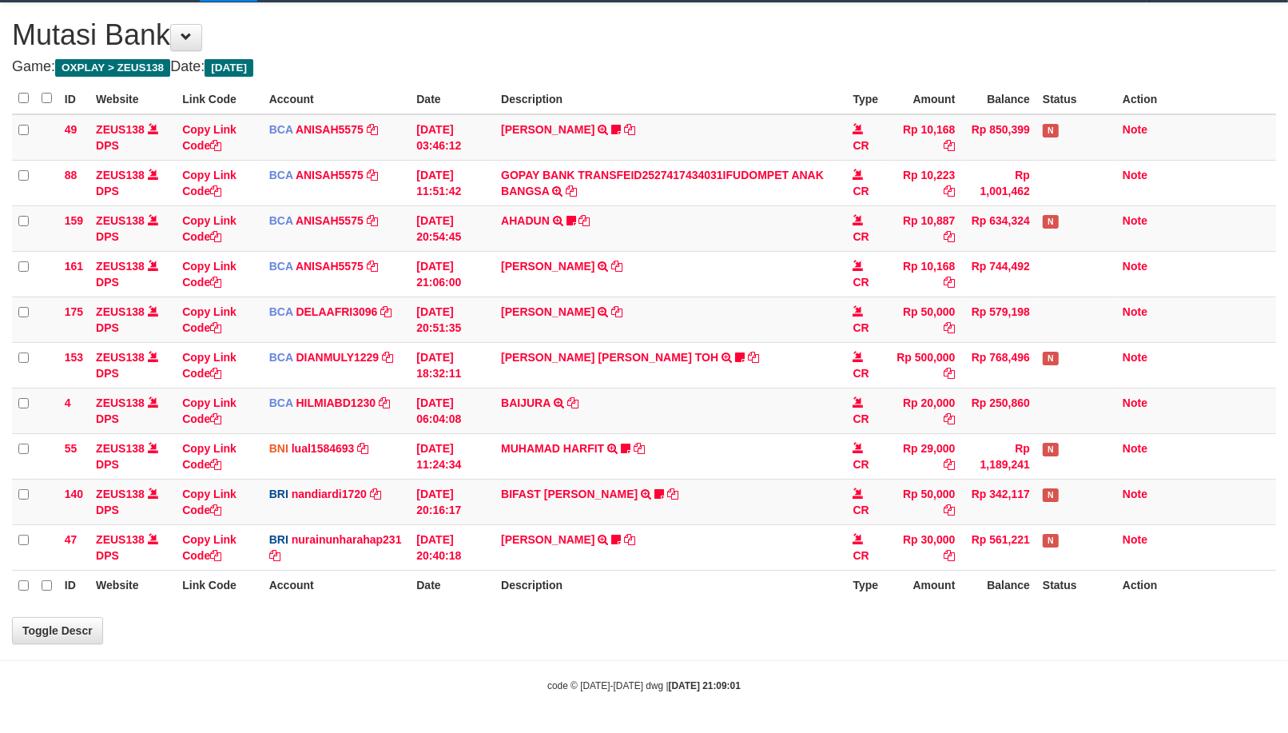
select select "***"
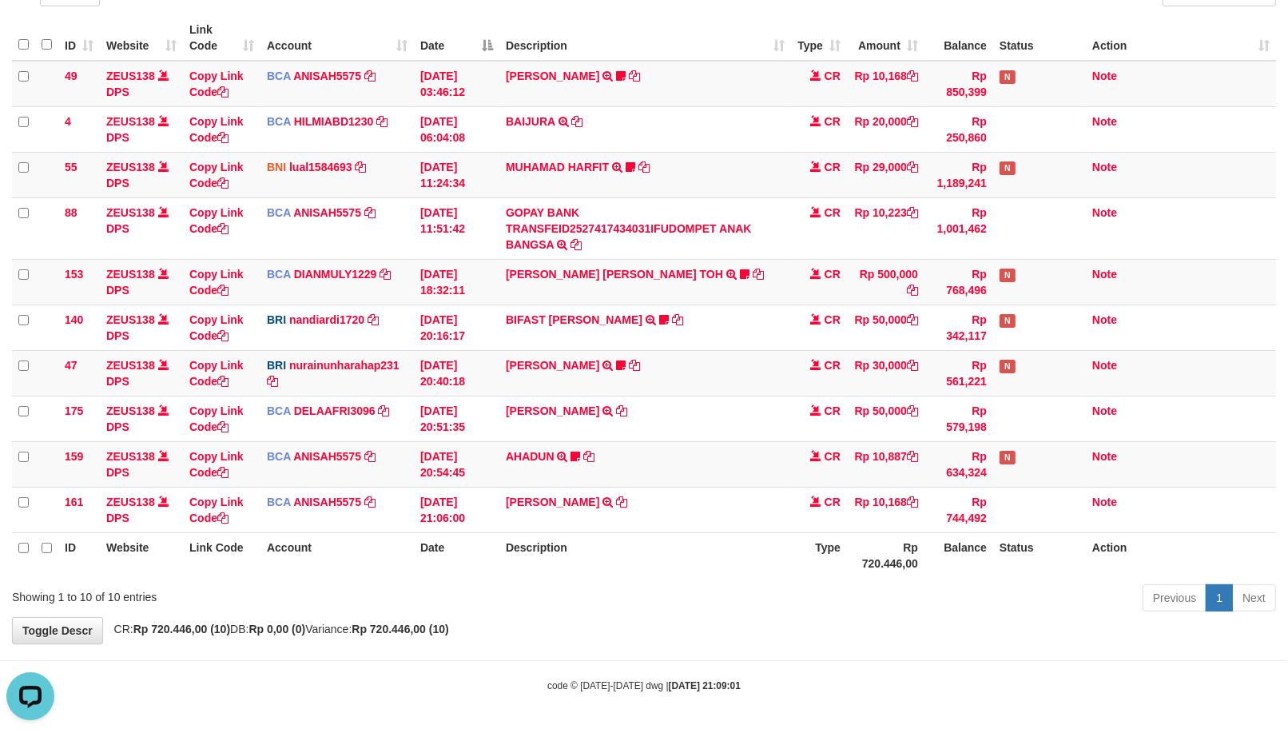
scroll to position [0, 0]
drag, startPoint x: 518, startPoint y: 615, endPoint x: 541, endPoint y: 587, distance: 36.3
click at [593, 567] on div "Show ** ** ** *** entries Search: ID Website Link Code Account Date Description…" at bounding box center [644, 299] width 1264 height 634
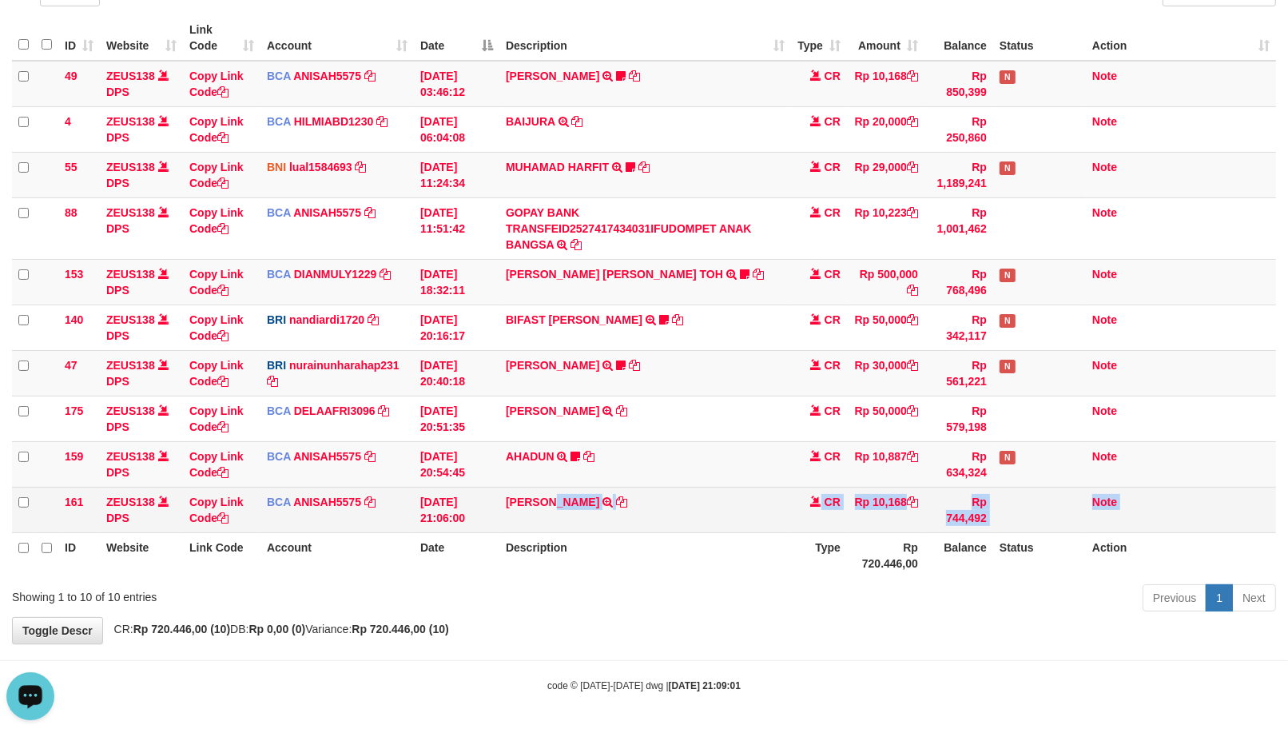
drag, startPoint x: 457, startPoint y: 547, endPoint x: 548, endPoint y: 527, distance: 93.3
click at [548, 527] on table "ID Website Link Code Account Date Description Type Amount Balance Status Action…" at bounding box center [644, 296] width 1264 height 563
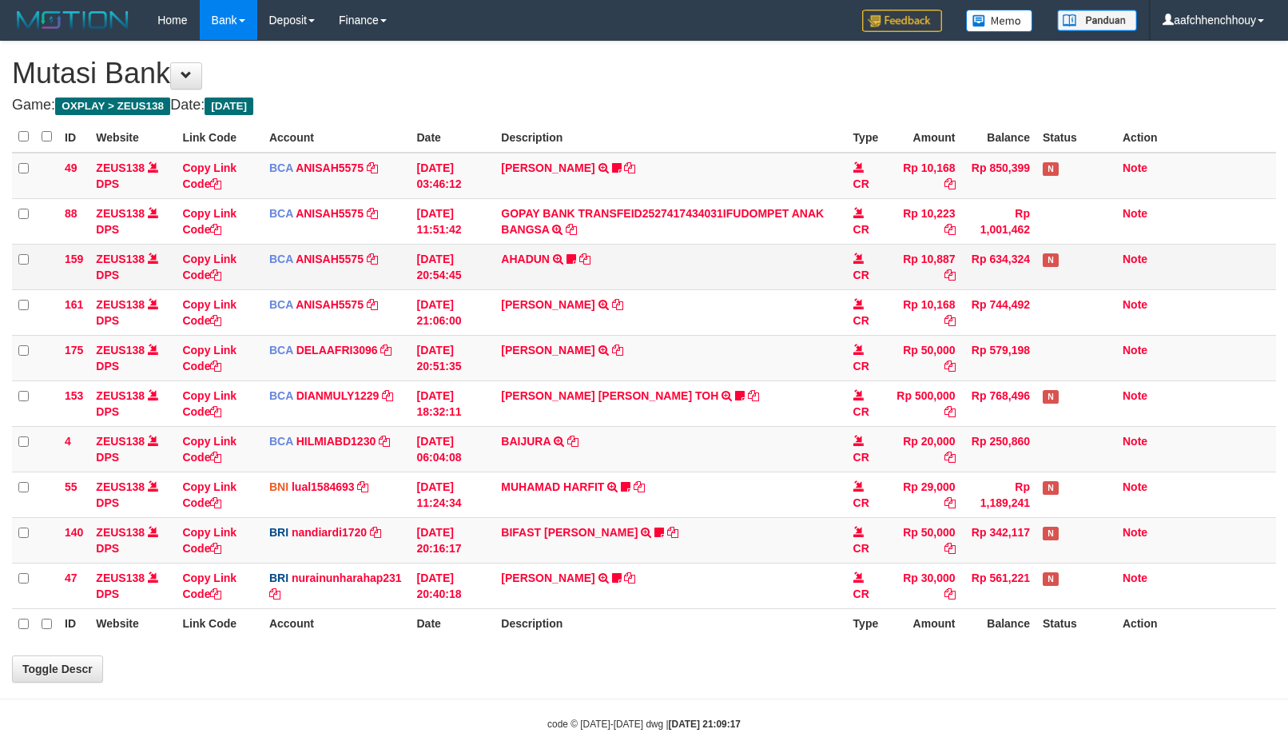
click at [98, 624] on div "**********" at bounding box center [644, 362] width 1288 height 640
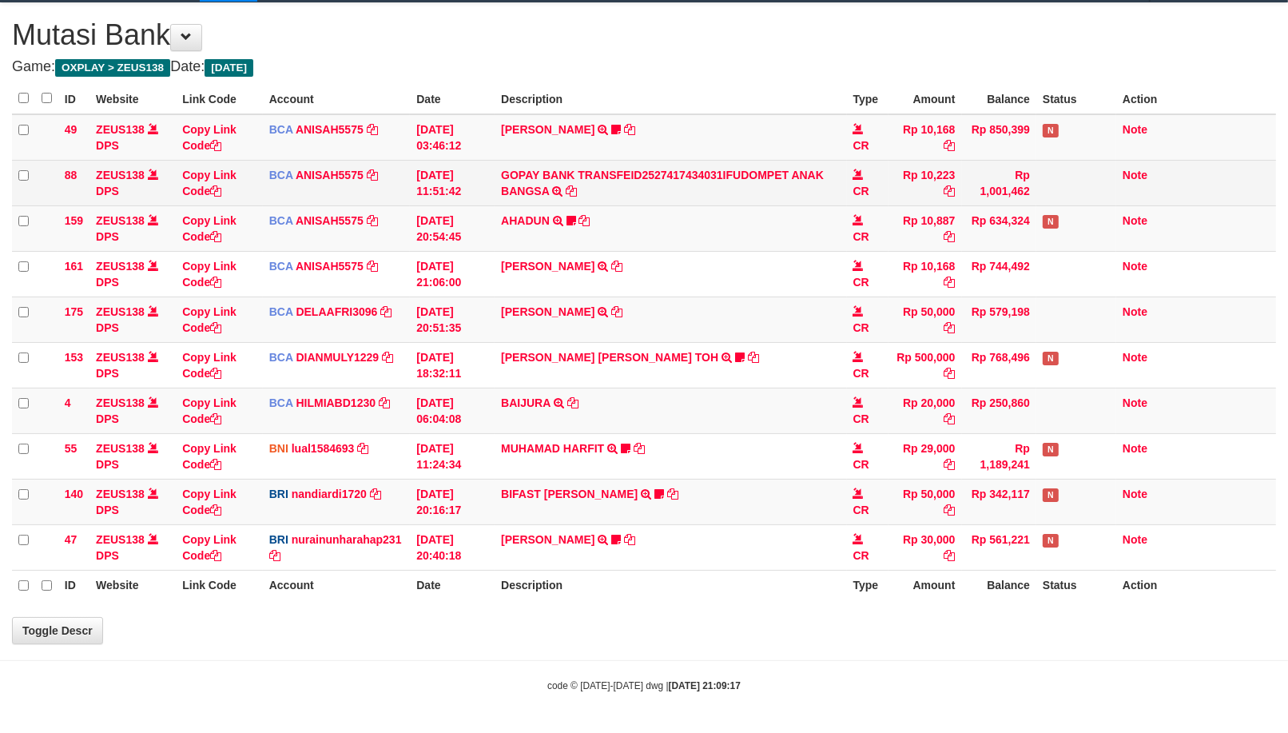
select select "***"
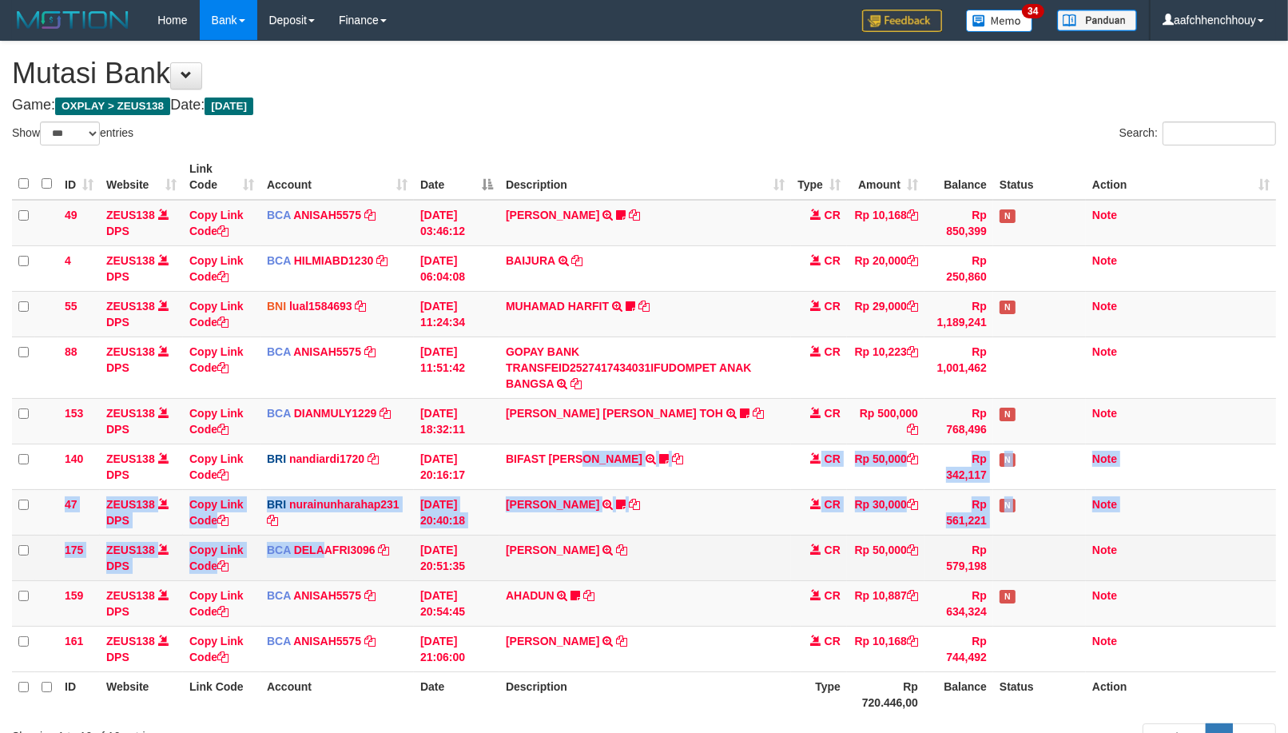
click at [435, 512] on tbody "49 ZEUS138 DPS Copy Link Code BCA ANISAH5575 DPS ANISAH mutasi_20251001_3827 | …" at bounding box center [644, 436] width 1264 height 472
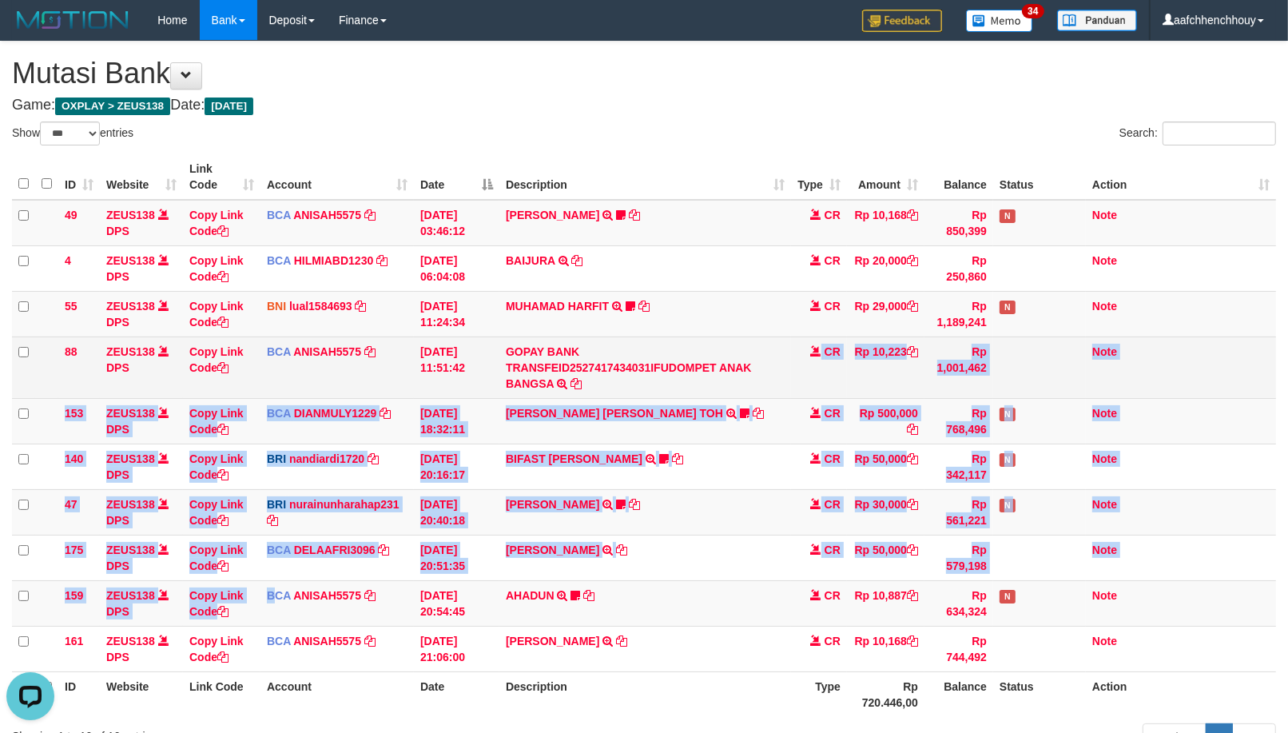
drag, startPoint x: 556, startPoint y: 495, endPoint x: 713, endPoint y: 386, distance: 191.1
click at [724, 388] on tbody "49 ZEUS138 DPS Copy Link Code BCA ANISAH5575 DPS ANISAH mutasi_20251001_3827 | …" at bounding box center [644, 436] width 1264 height 472
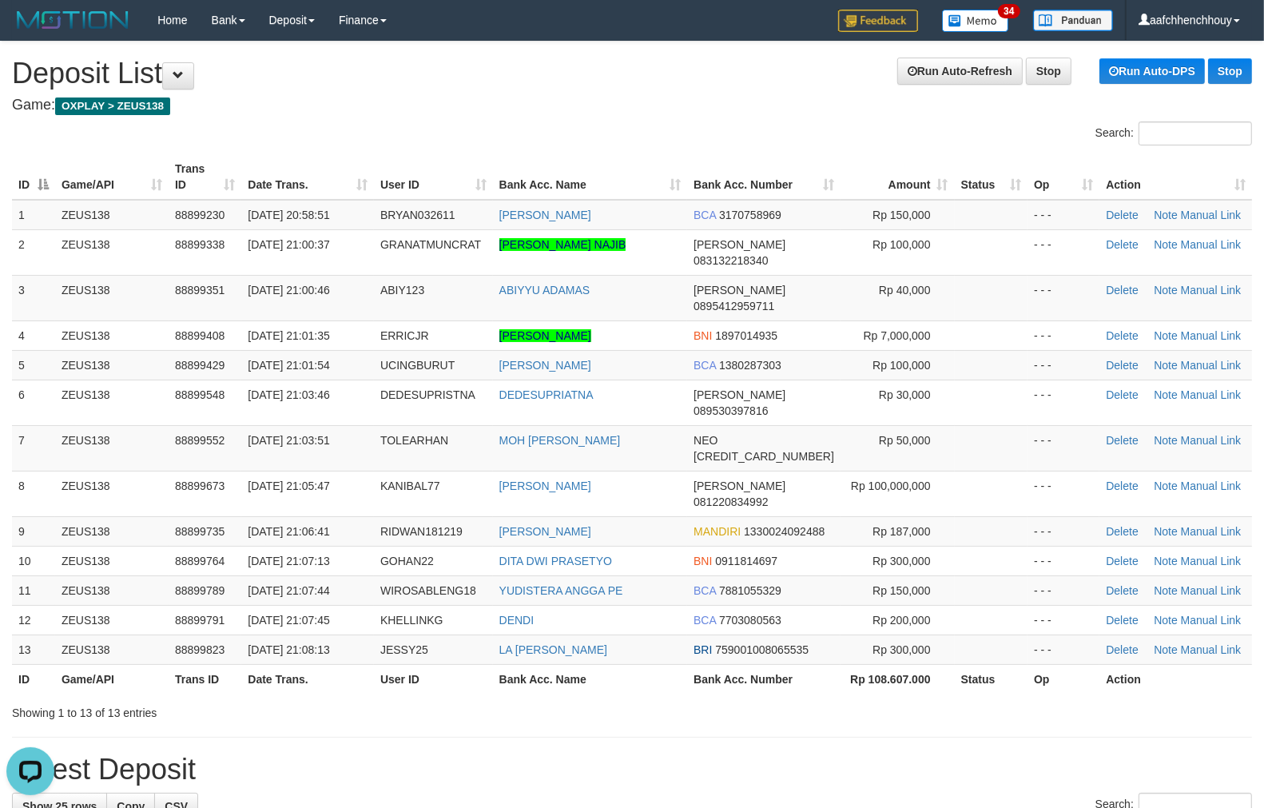
drag, startPoint x: 690, startPoint y: 340, endPoint x: 674, endPoint y: 338, distance: 16.1
click at [688, 334] on tbody "1 ZEUS138 88899230 [DATE] 20:58:51 BRYAN032611 [PERSON_NAME] BCA 3170758969 Rp …" at bounding box center [632, 432] width 1240 height 465
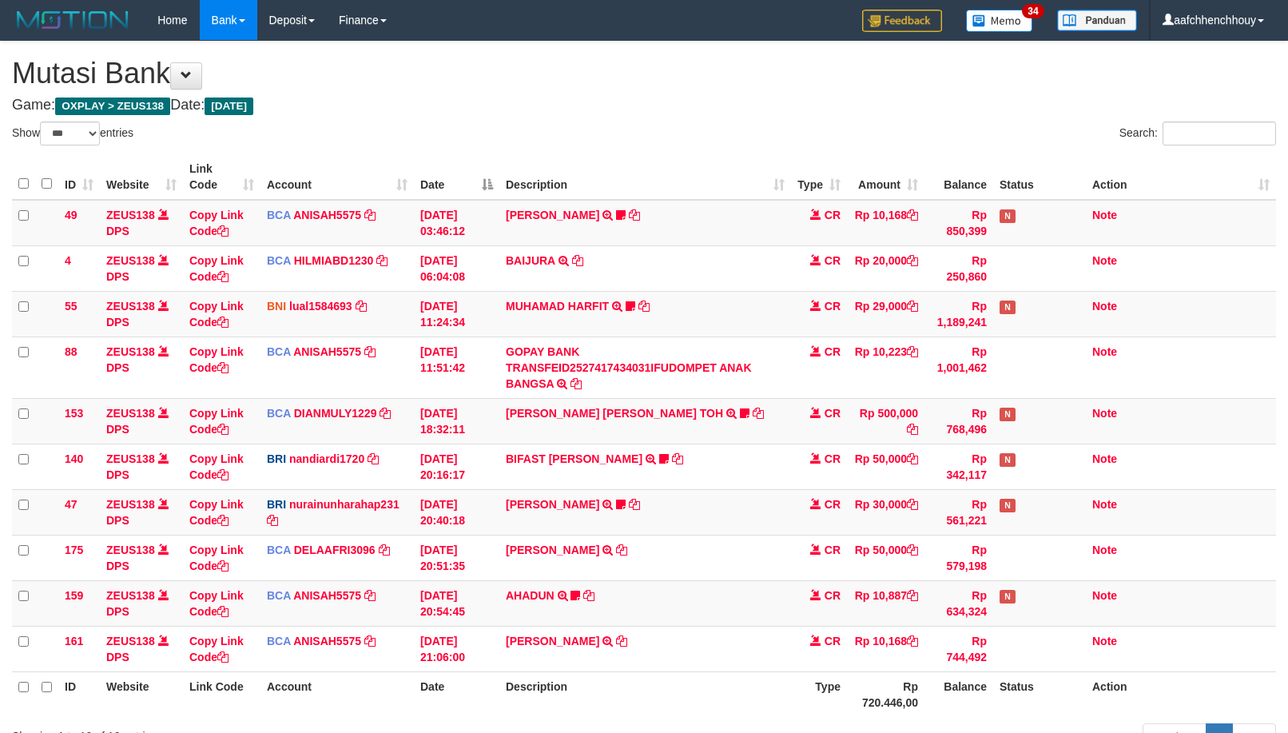
select select "***"
drag, startPoint x: 689, startPoint y: 324, endPoint x: 4, endPoint y: 478, distance: 701.8
click at [580, 348] on tbody "49 ZEUS138 DPS Copy Link Code BCA ANISAH5575 DPS ANISAH mutasi_20251001_3827 | …" at bounding box center [644, 436] width 1264 height 472
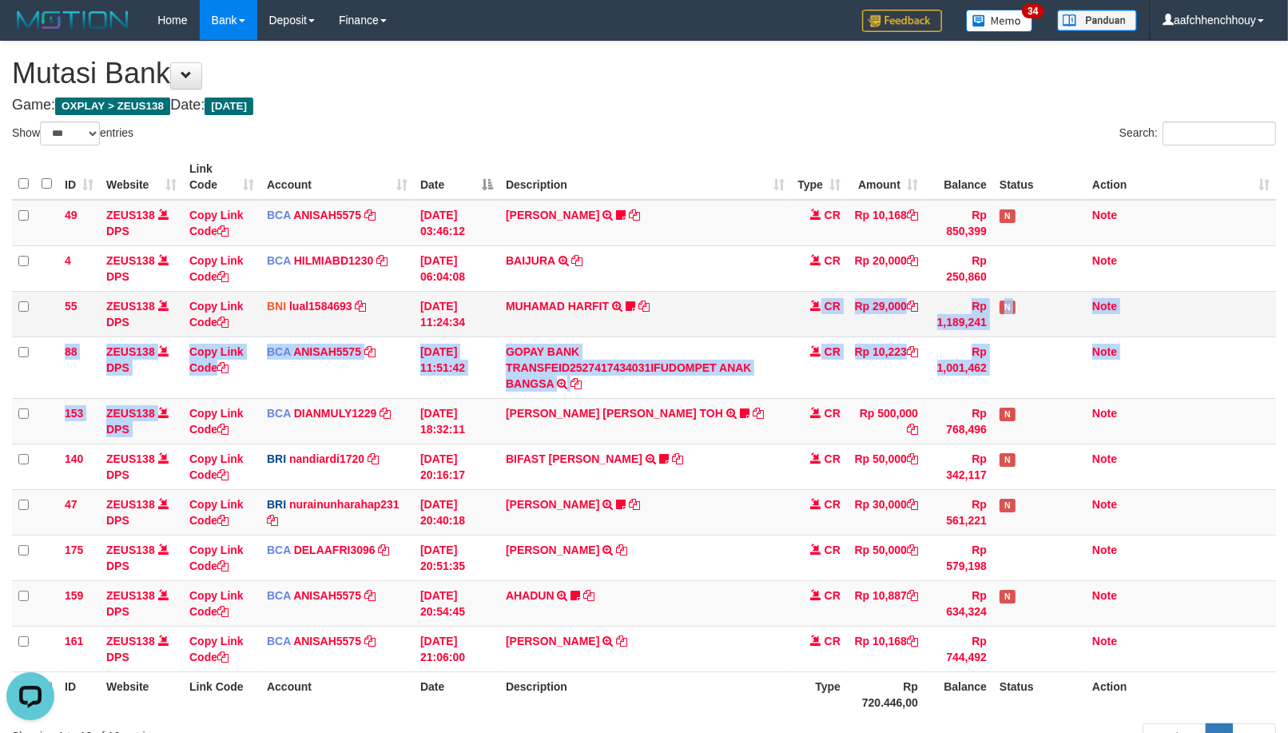
drag, startPoint x: 658, startPoint y: 321, endPoint x: 648, endPoint y: 328, distance: 11.5
click at [648, 326] on tbody "49 ZEUS138 DPS Copy Link Code BCA ANISAH5575 DPS ANISAH mutasi_20251001_3827 | …" at bounding box center [644, 436] width 1264 height 472
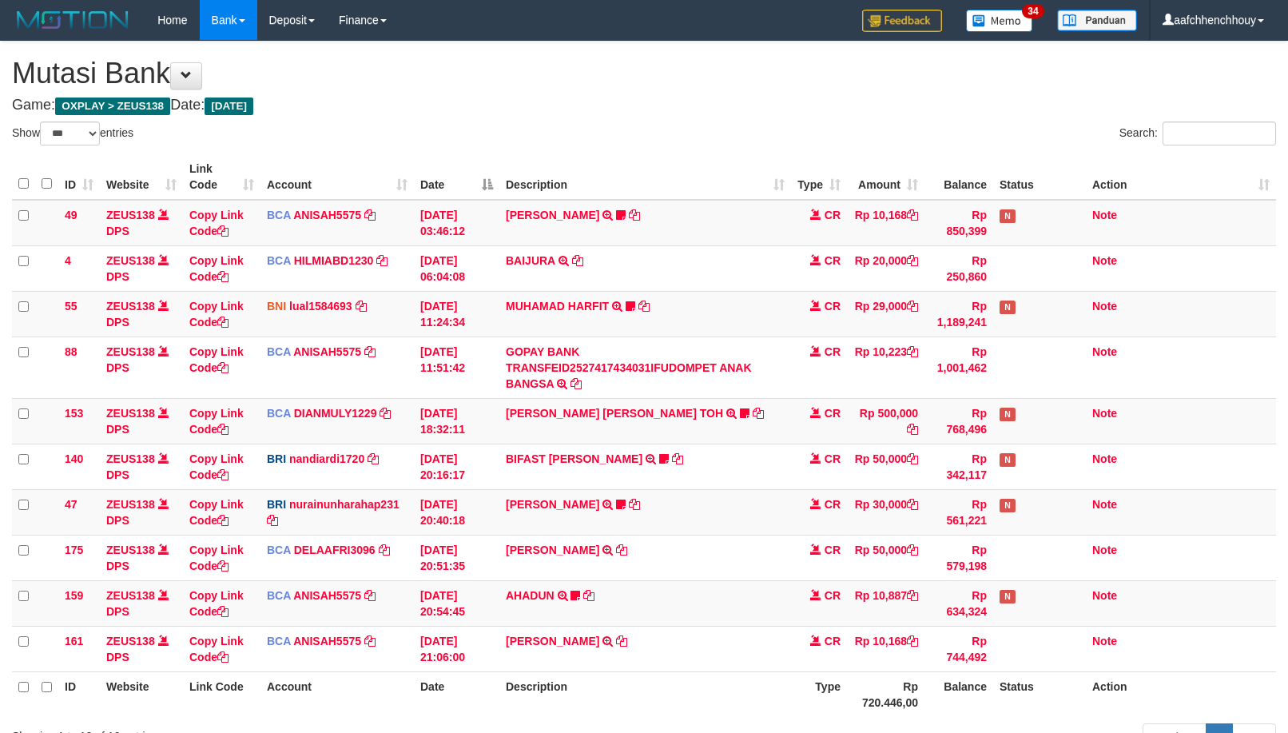
select select "***"
drag, startPoint x: 730, startPoint y: 309, endPoint x: 696, endPoint y: 316, distance: 35.1
click at [713, 313] on td "MUHAMAD HARFIT TRANSFER DARI SDR MUHAMAD HARFIT Sano27" at bounding box center [645, 314] width 292 height 46
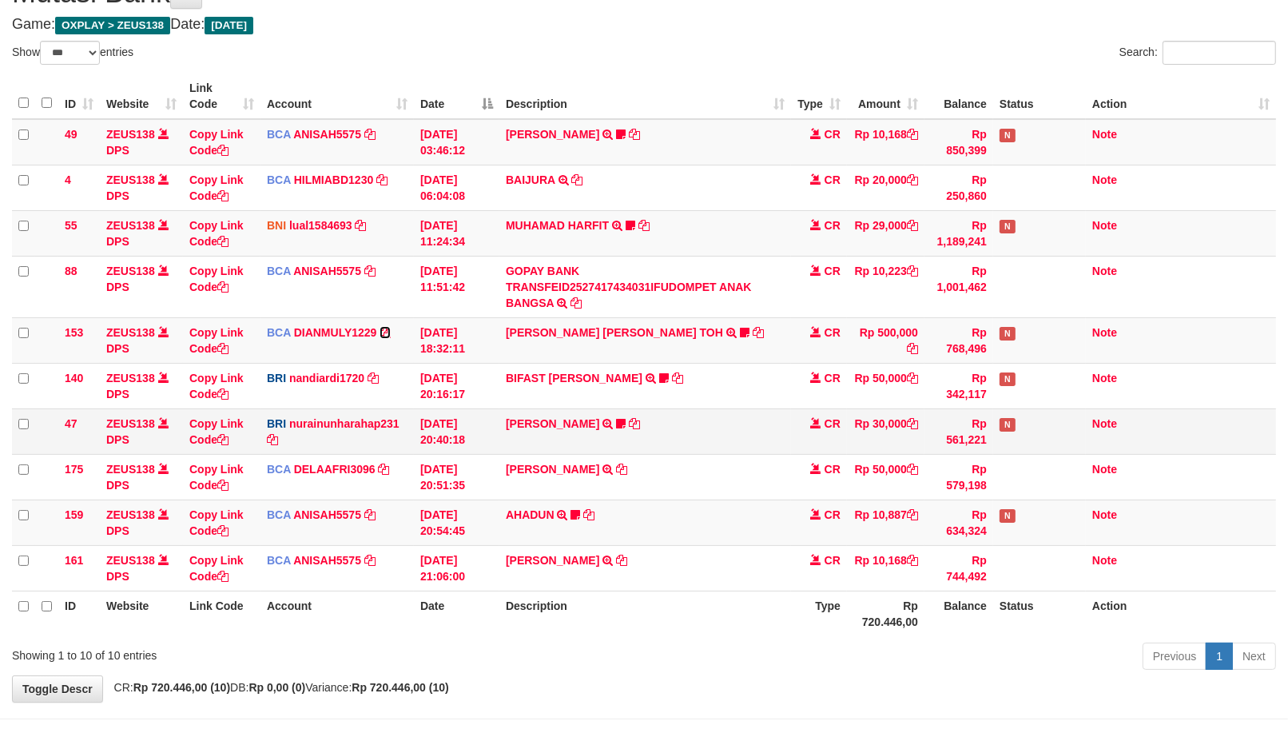
scroll to position [139, 0]
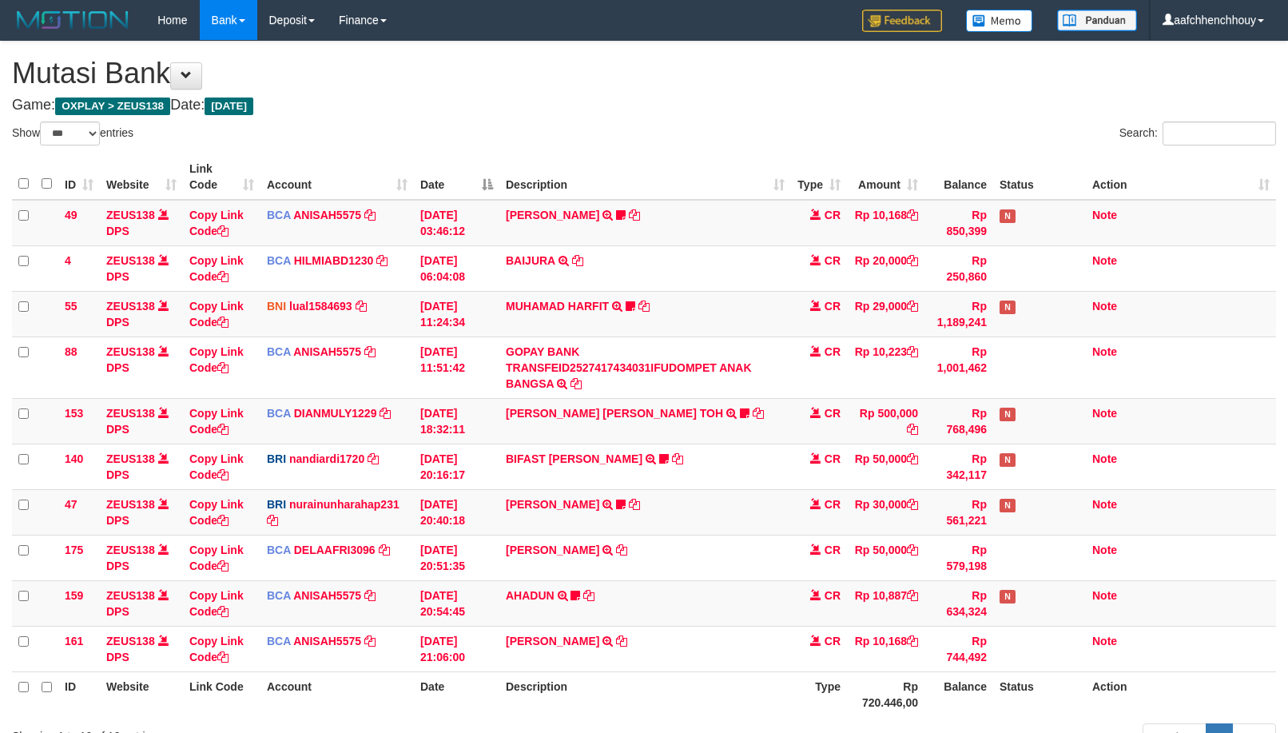
select select "***"
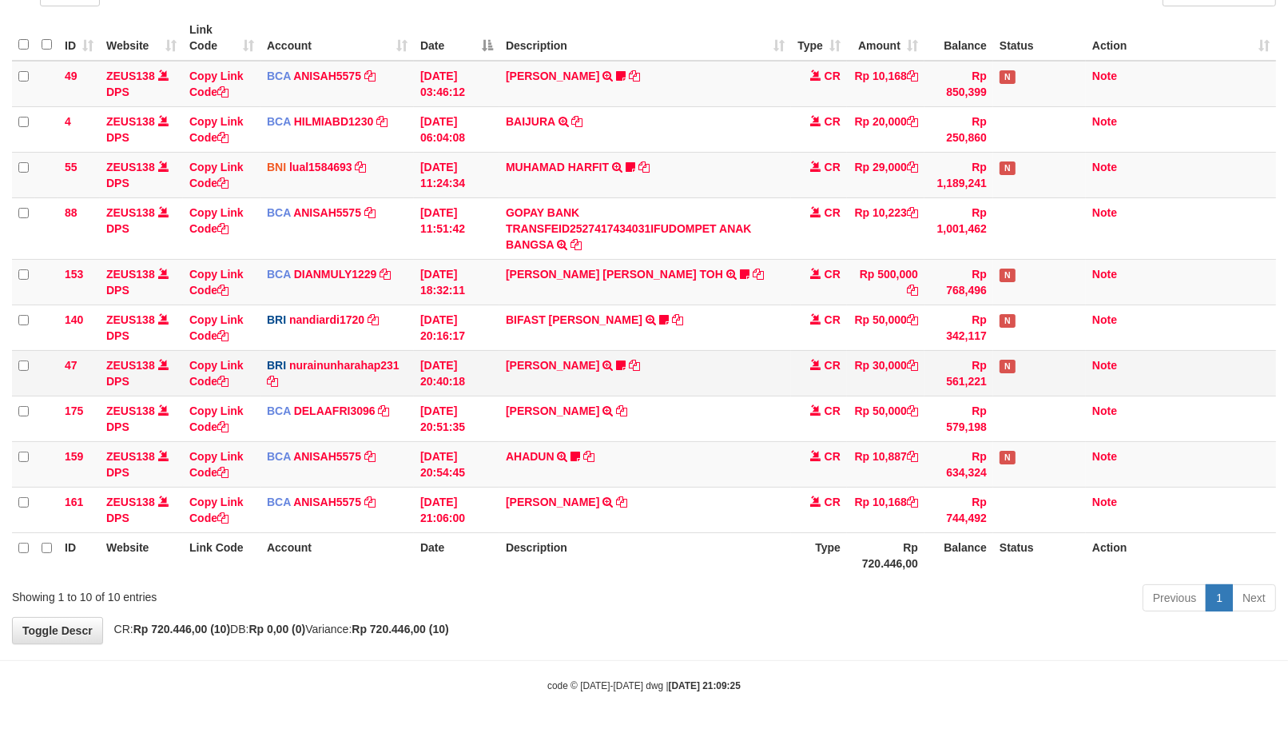
click at [707, 416] on td "RIDWAN SAPUT TRSF E-BANKING CR 0110/FTSCY/WS95051 50000.002025100144828472 TRFD…" at bounding box center [645, 419] width 292 height 46
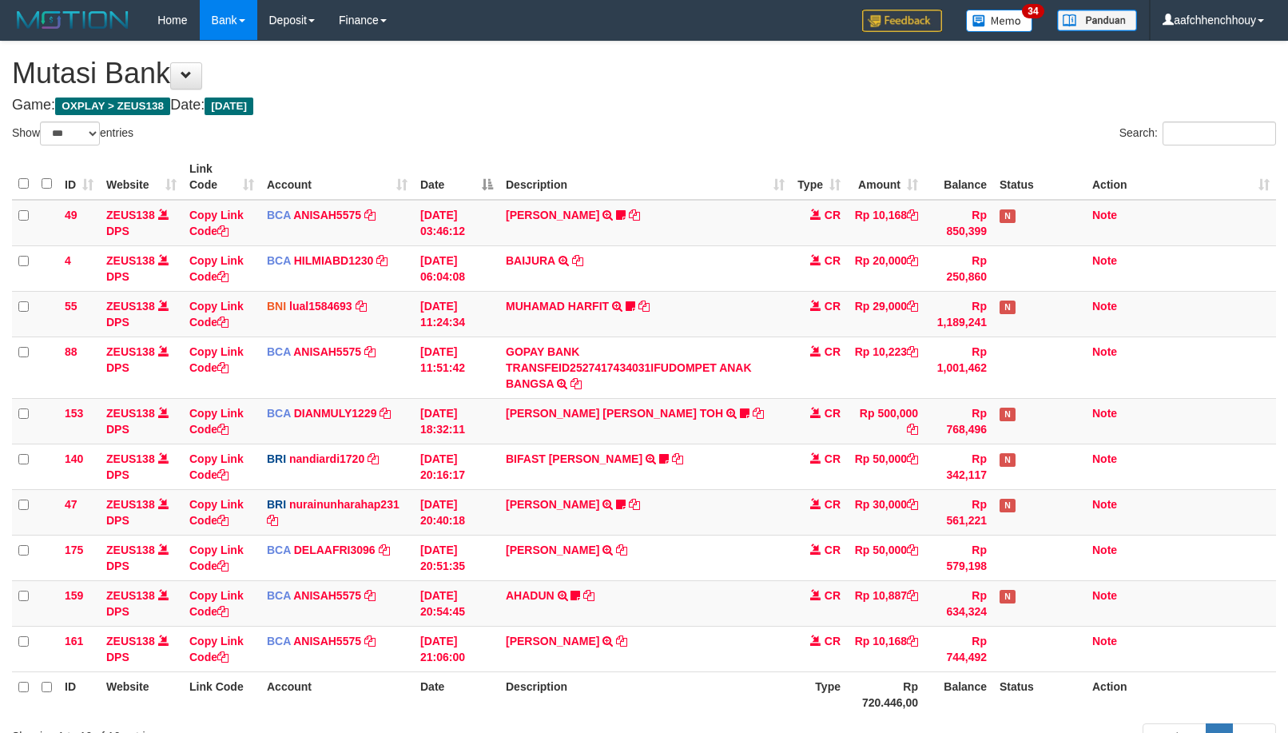
select select "***"
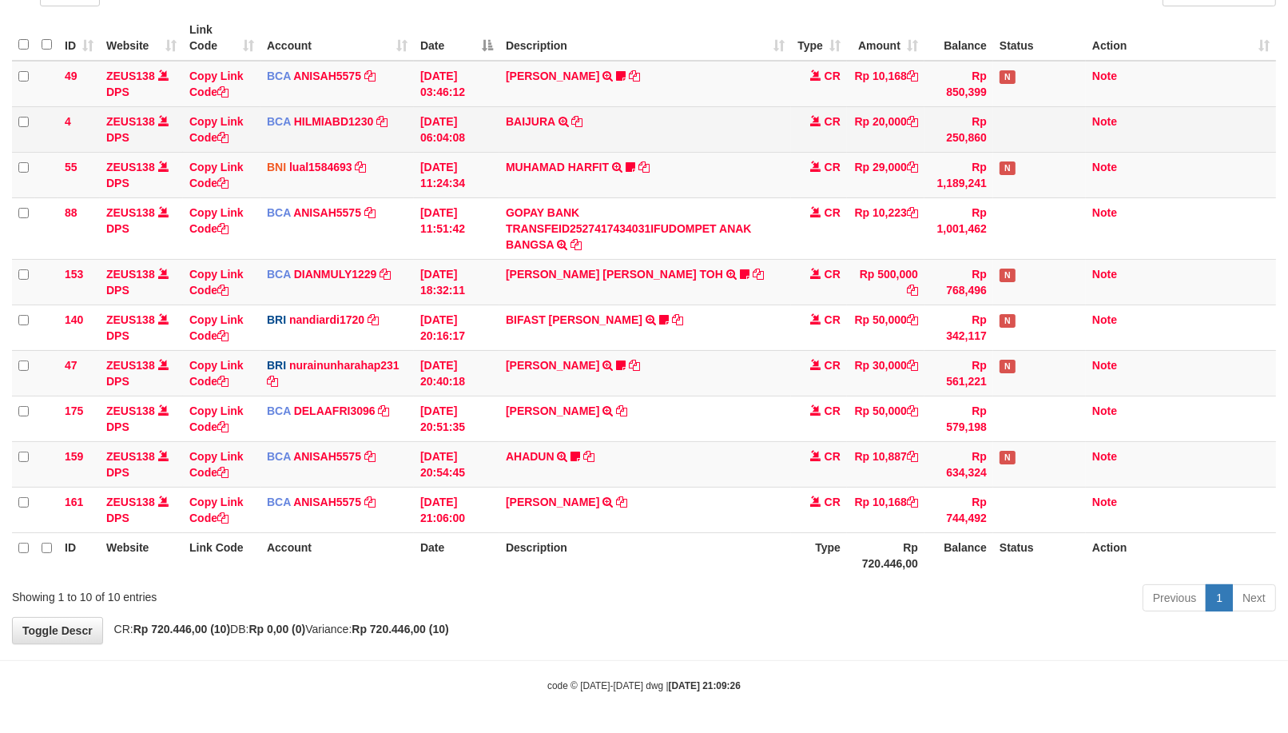
click at [801, 145] on td "CR" at bounding box center [819, 129] width 56 height 46
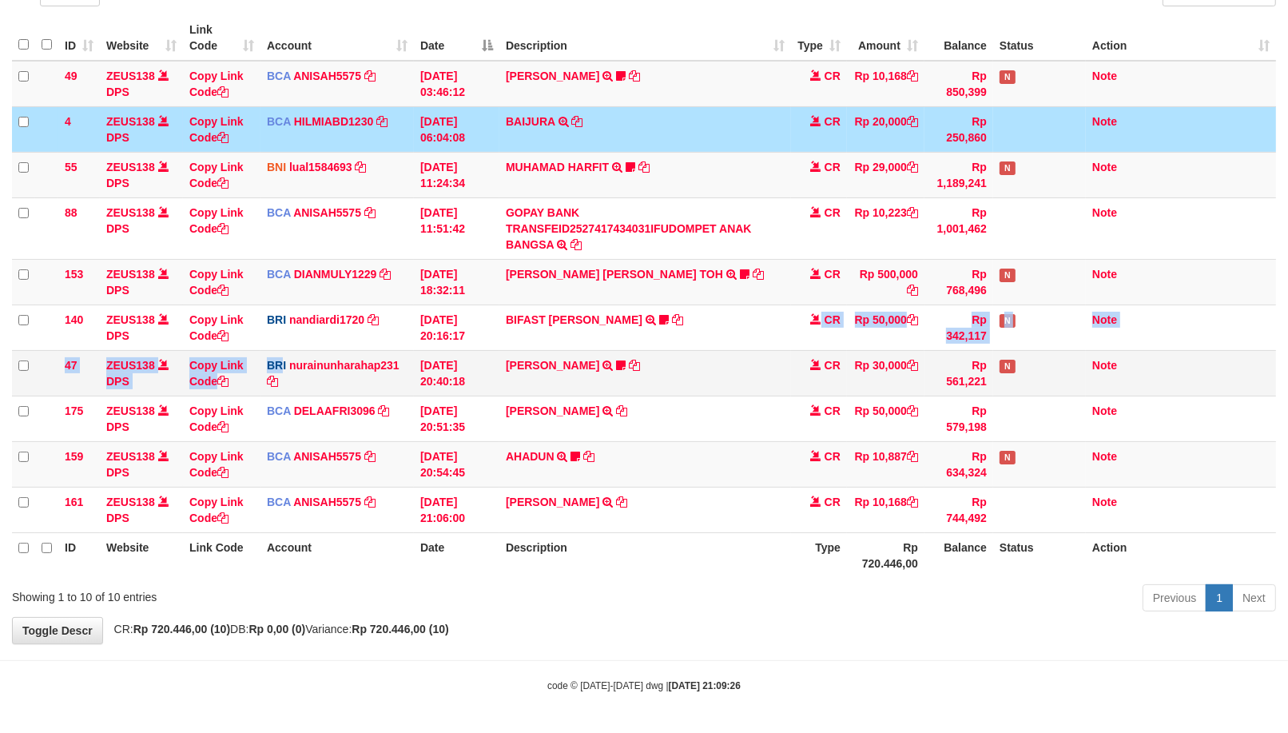
drag, startPoint x: 800, startPoint y: 337, endPoint x: 698, endPoint y: 385, distance: 113.0
click at [702, 384] on tr "47 ZEUS138 DPS Copy Link Code BRI nurainunharahap231 DPS NURAINUN HARAHAP mutas…" at bounding box center [644, 373] width 1264 height 46
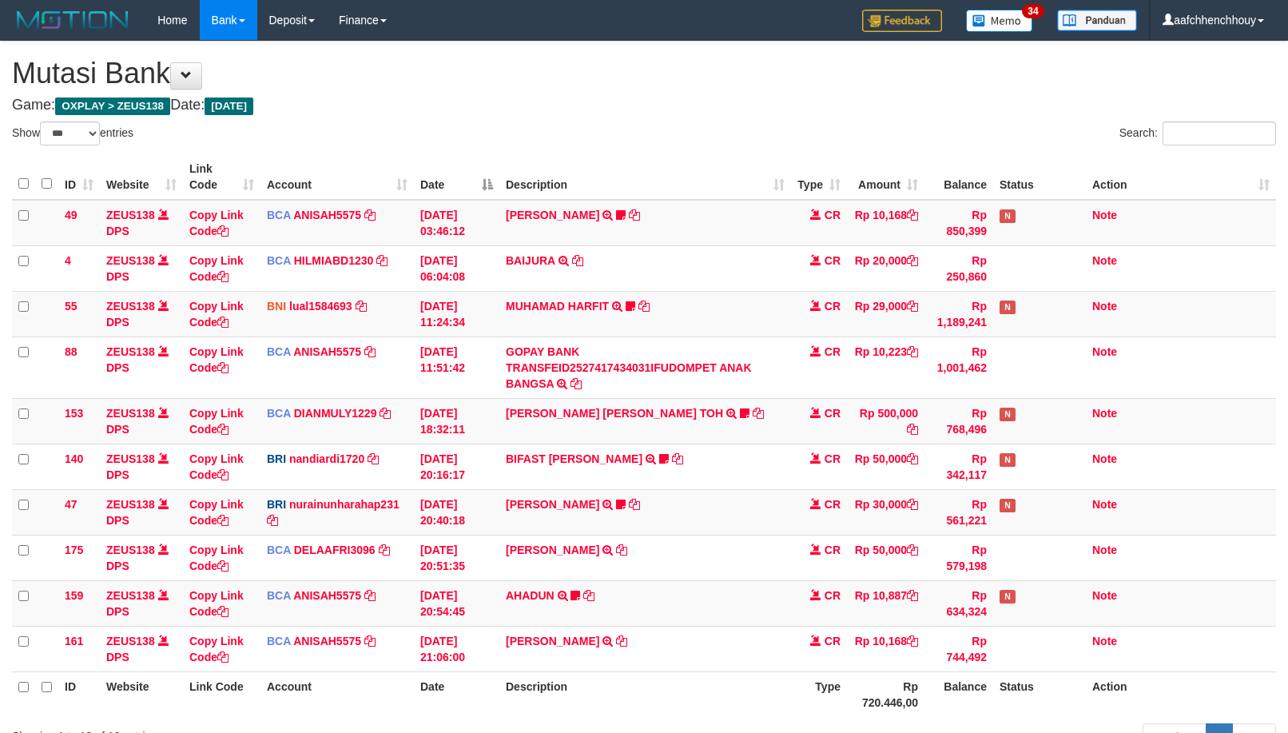
select select "***"
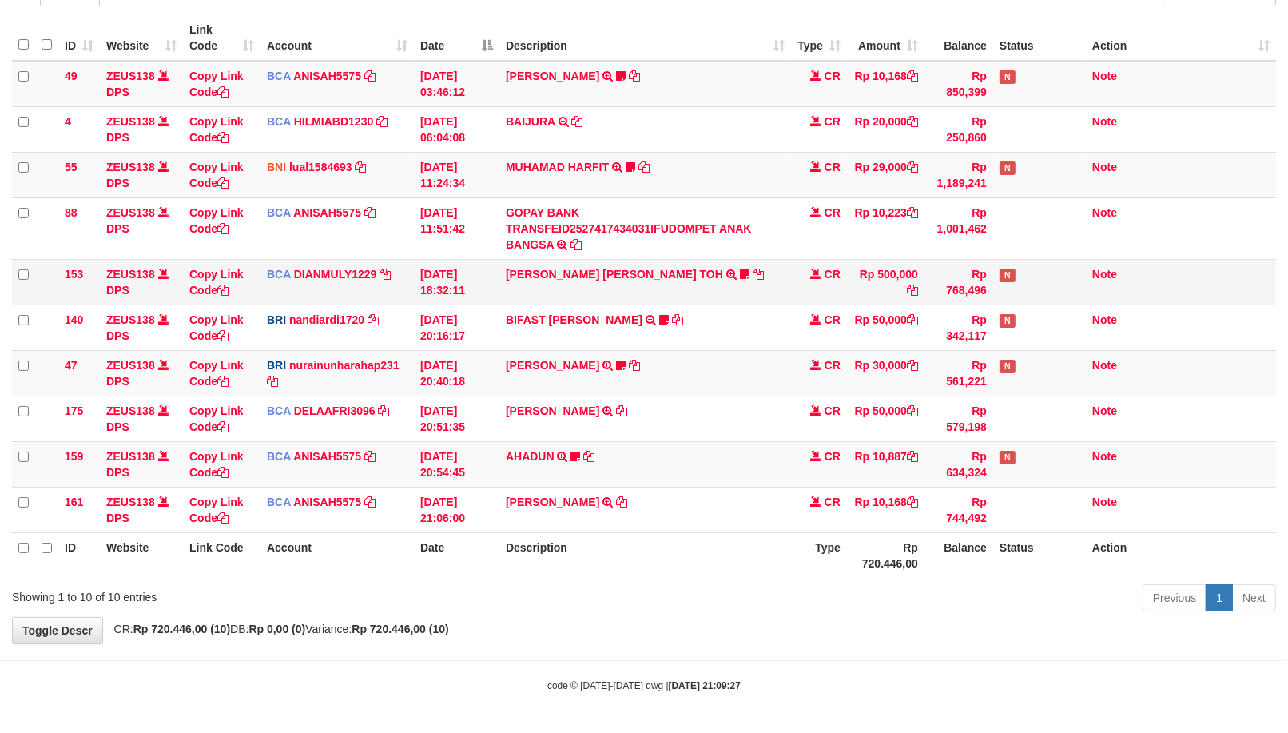
drag, startPoint x: 912, startPoint y: 259, endPoint x: 900, endPoint y: 332, distance: 74.5
click at [909, 260] on td "Rp 500,000" at bounding box center [886, 282] width 78 height 46
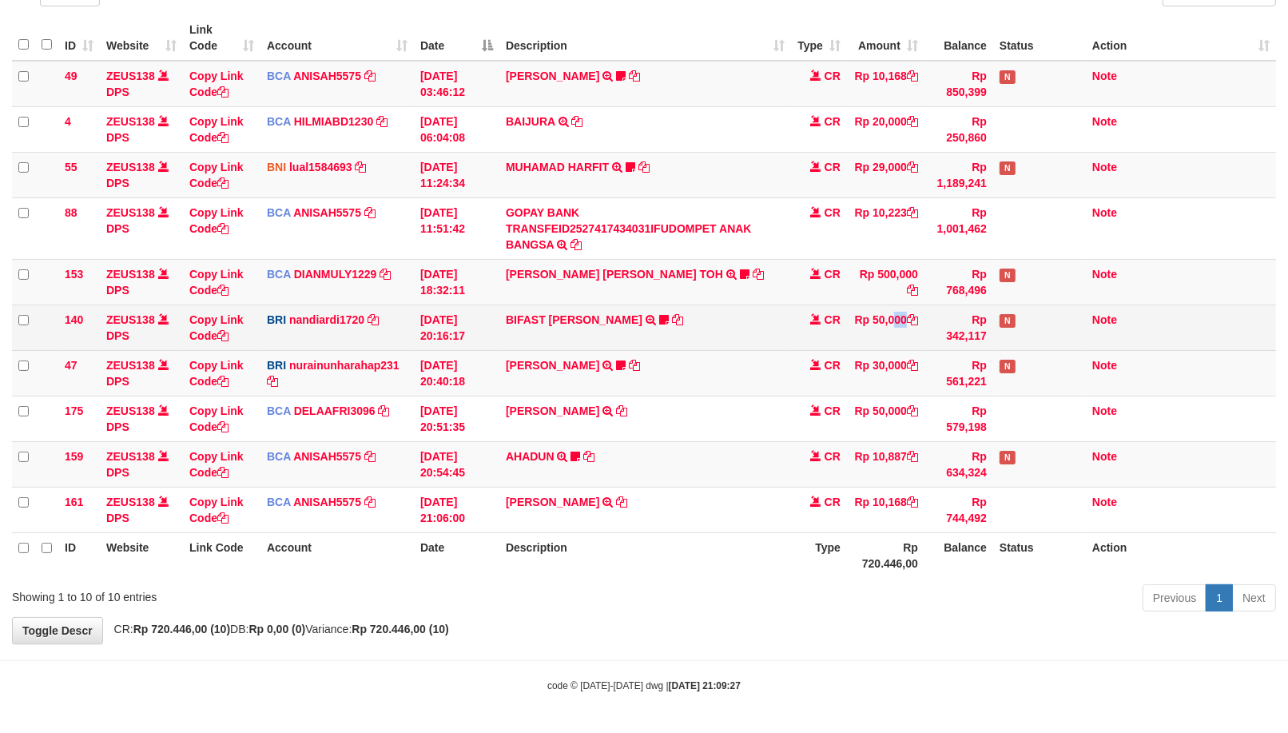
drag, startPoint x: 900, startPoint y: 332, endPoint x: 898, endPoint y: 342, distance: 9.7
click at [899, 342] on td "Rp 50,000" at bounding box center [886, 327] width 78 height 46
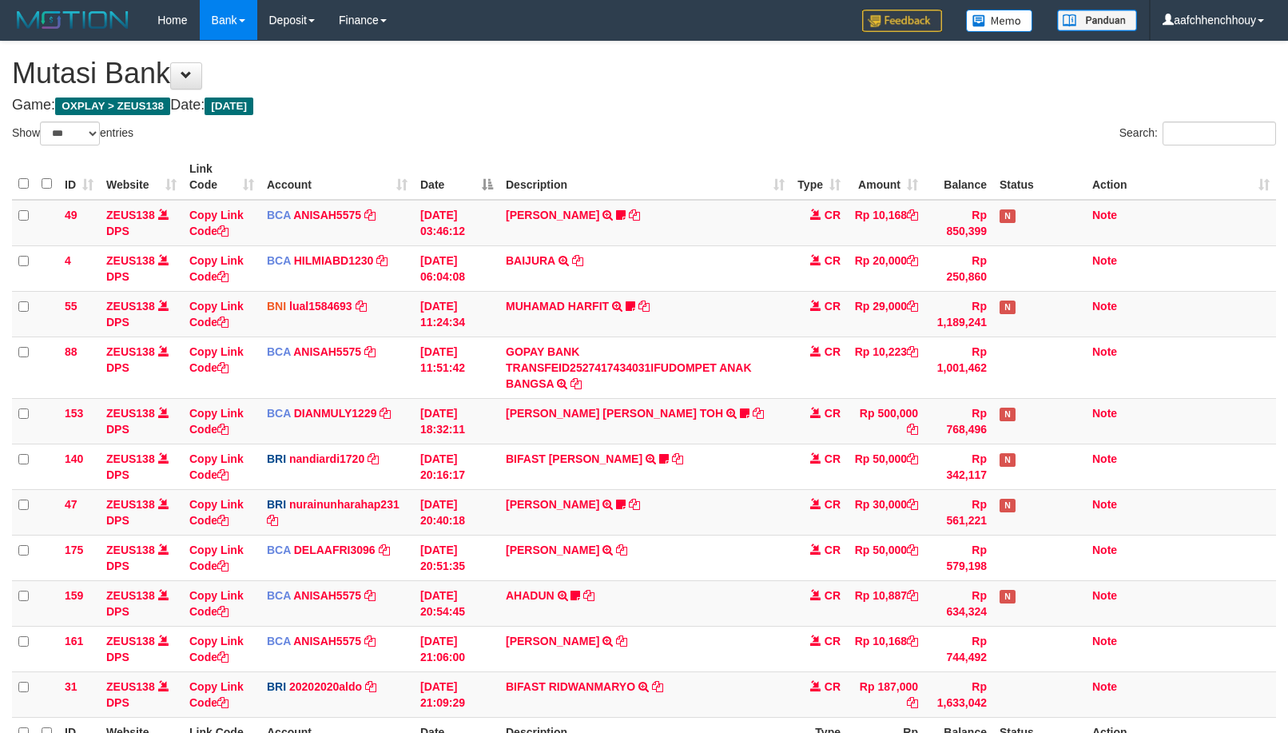
select select "***"
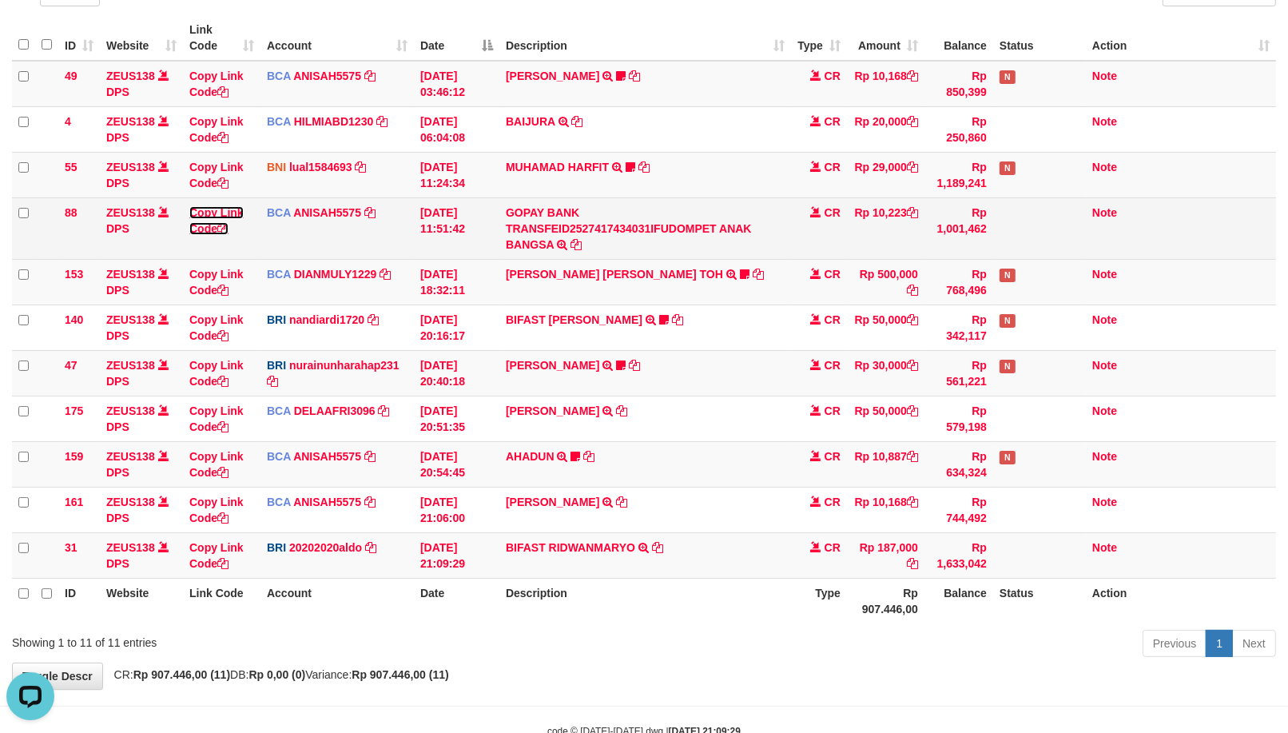
click at [196, 224] on link "Copy Link Code" at bounding box center [216, 220] width 54 height 29
drag, startPoint x: 222, startPoint y: 237, endPoint x: 346, endPoint y: 243, distance: 124.0
click at [281, 245] on tr "88 ZEUS138 DPS Copy Link Code BCA ANISAH5575 DPS ANISAH mutasi_20251001_3827 | …" at bounding box center [644, 228] width 1264 height 62
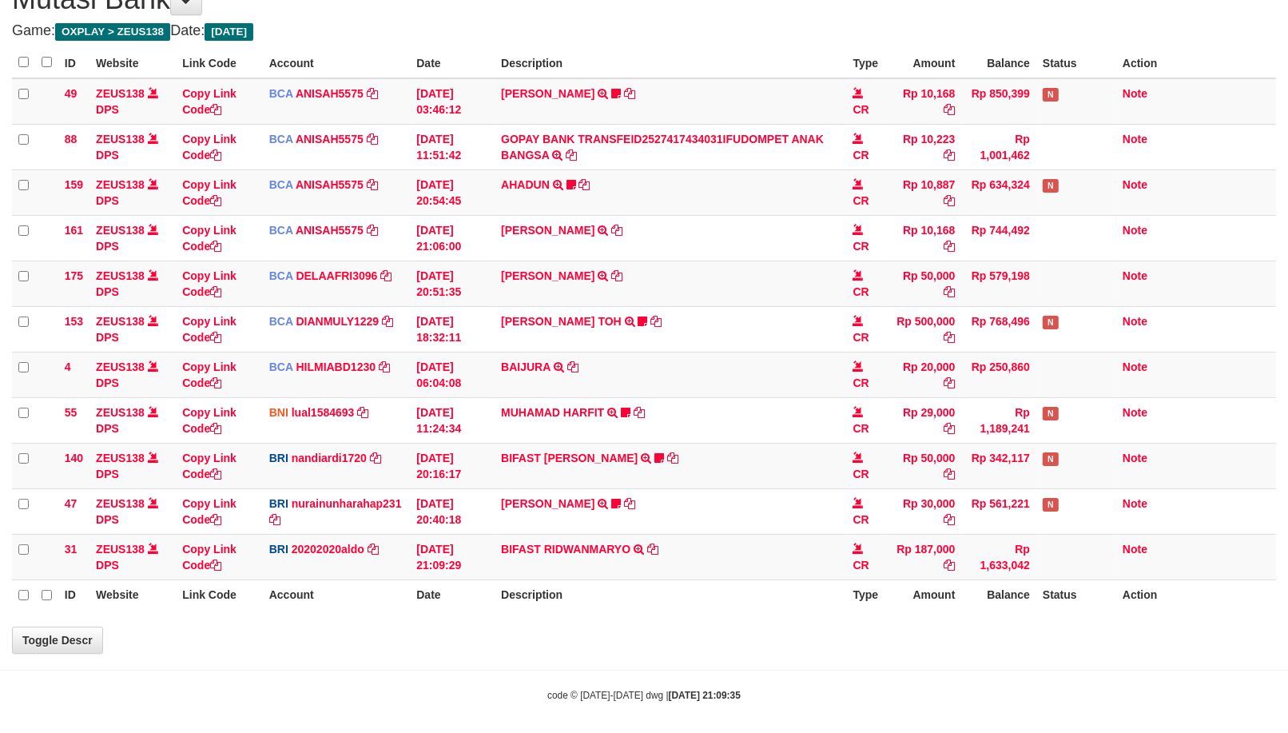
scroll to position [85, 0]
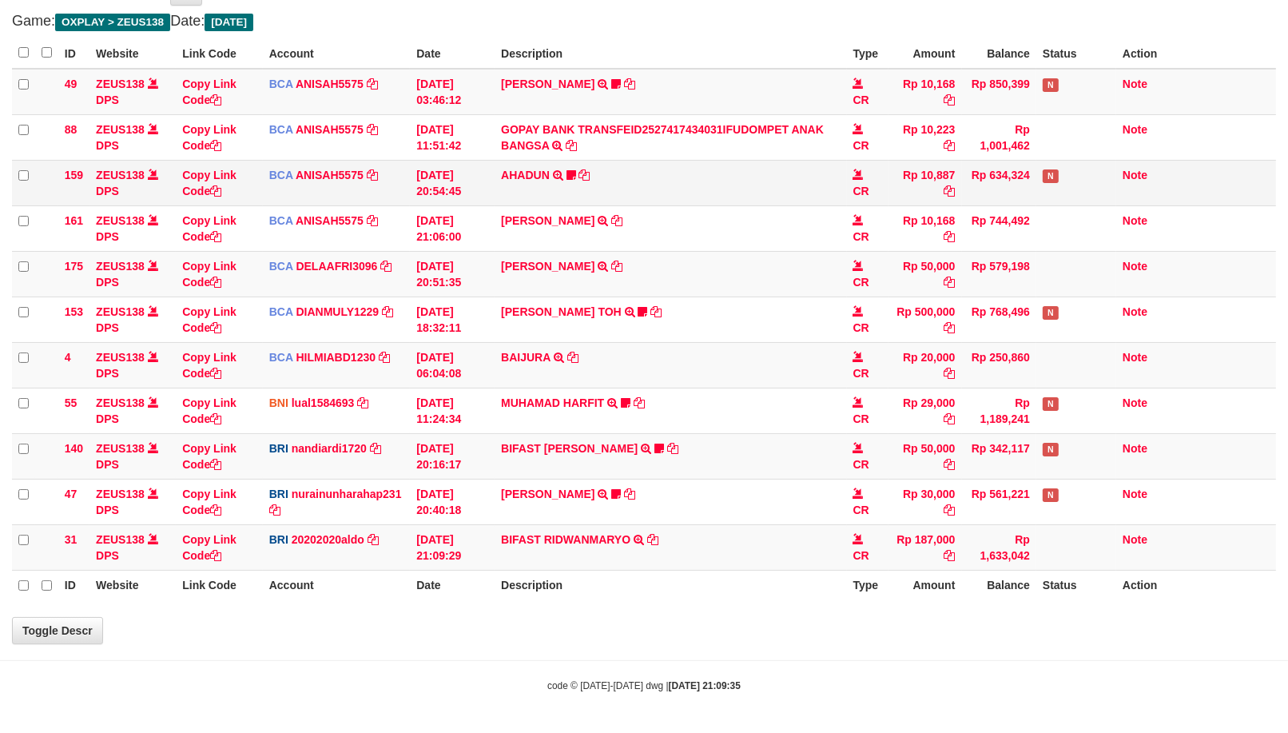
select select "***"
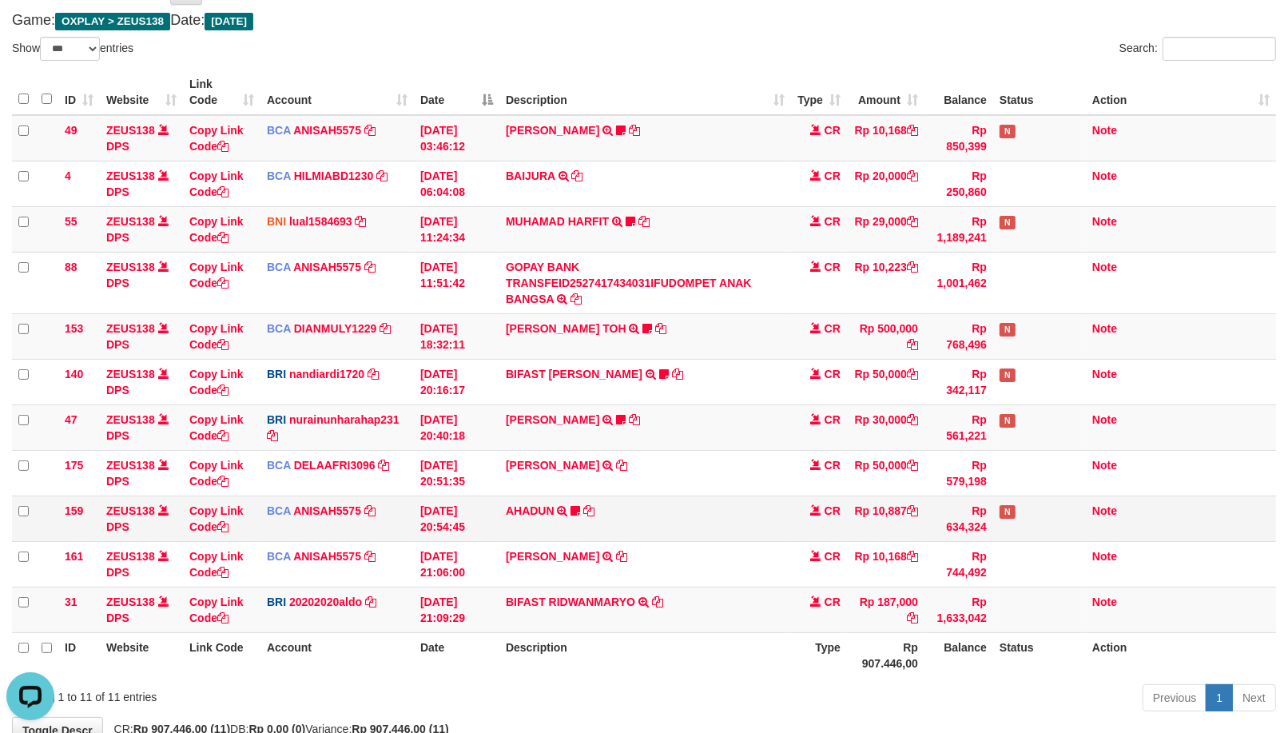
scroll to position [0, 0]
click at [588, 529] on td "AHADUN TRSF E-BANKING CR 0110/FTSCY/WS95051 10887.002025100187042126 TRFDN-AHAD…" at bounding box center [645, 518] width 292 height 46
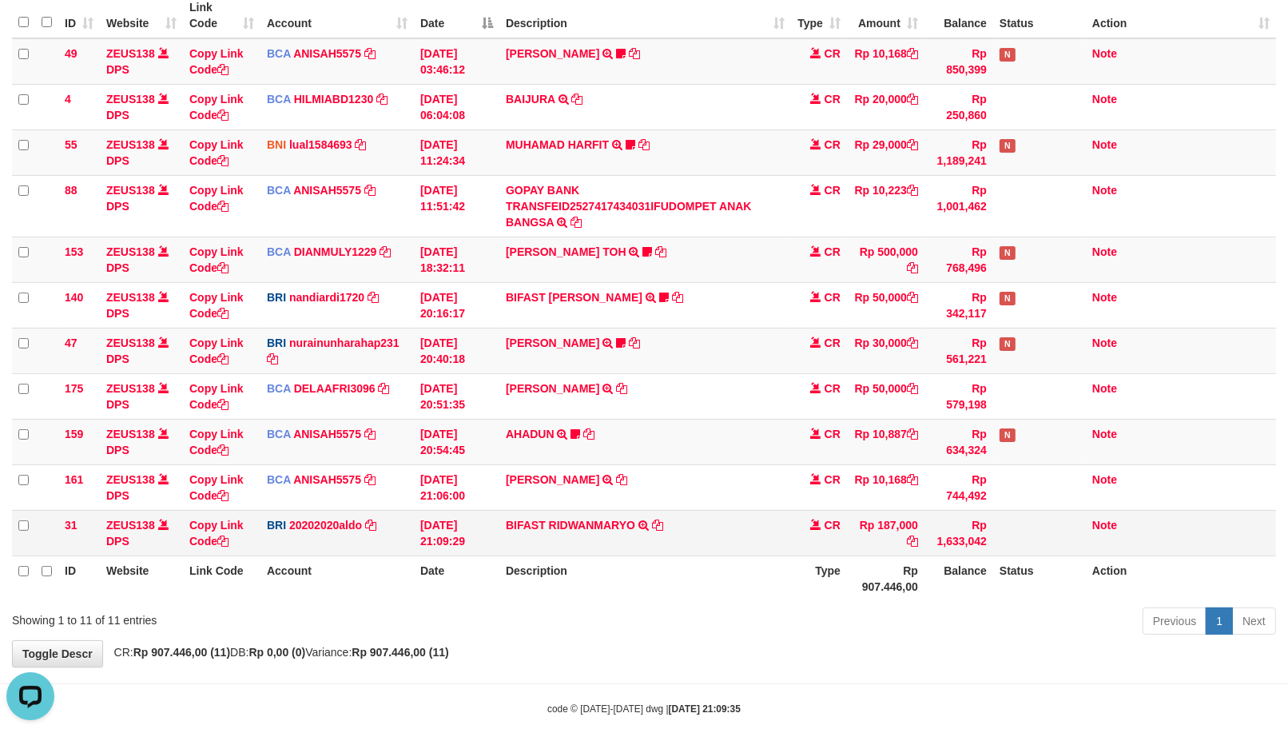
scroll to position [185, 0]
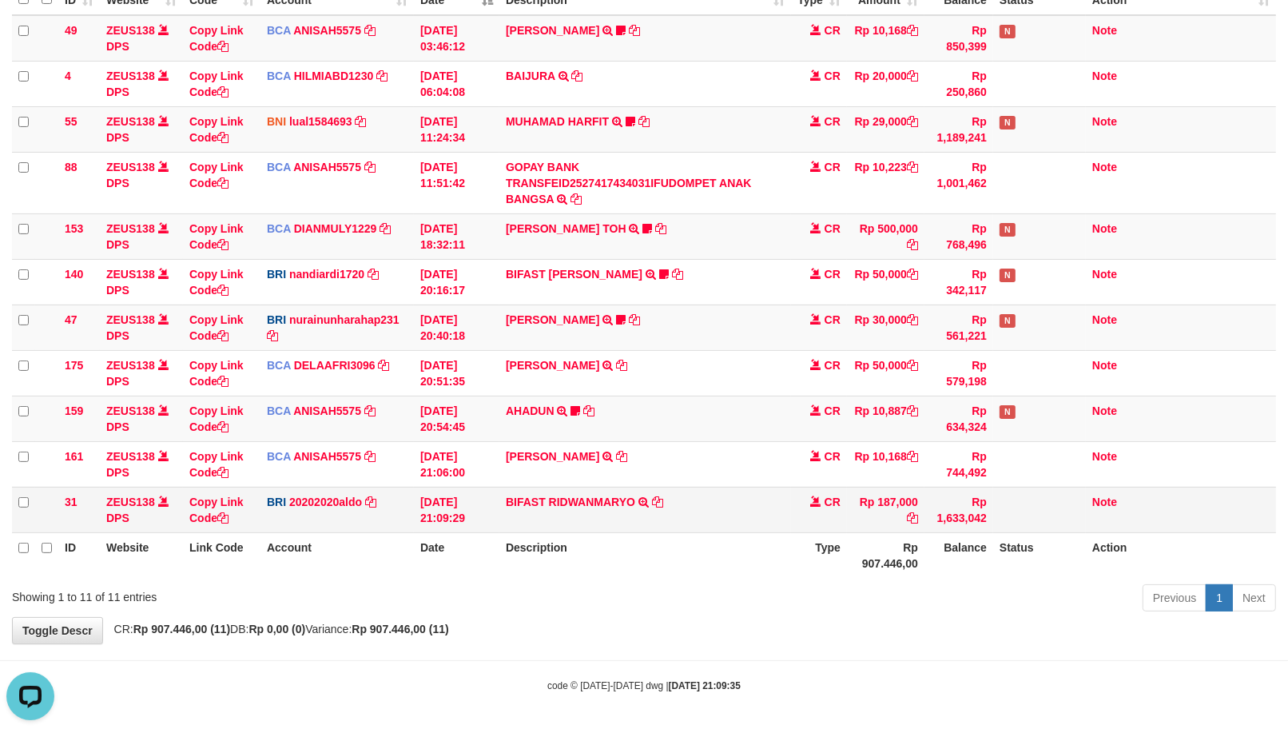
click at [589, 491] on td "BIFAST RIDWANMARYO TRANSFER NBMB BIFAST RIDWANMARYO TO [PERSON_NAME]" at bounding box center [645, 510] width 292 height 46
click at [589, 491] on td "BIFAST RIDWANMARYO TRANSFER NBMB BIFAST RIDWANMARYO TO REVALDO SAGITA" at bounding box center [645, 510] width 292 height 46
copy td "RIDWANMARYO"
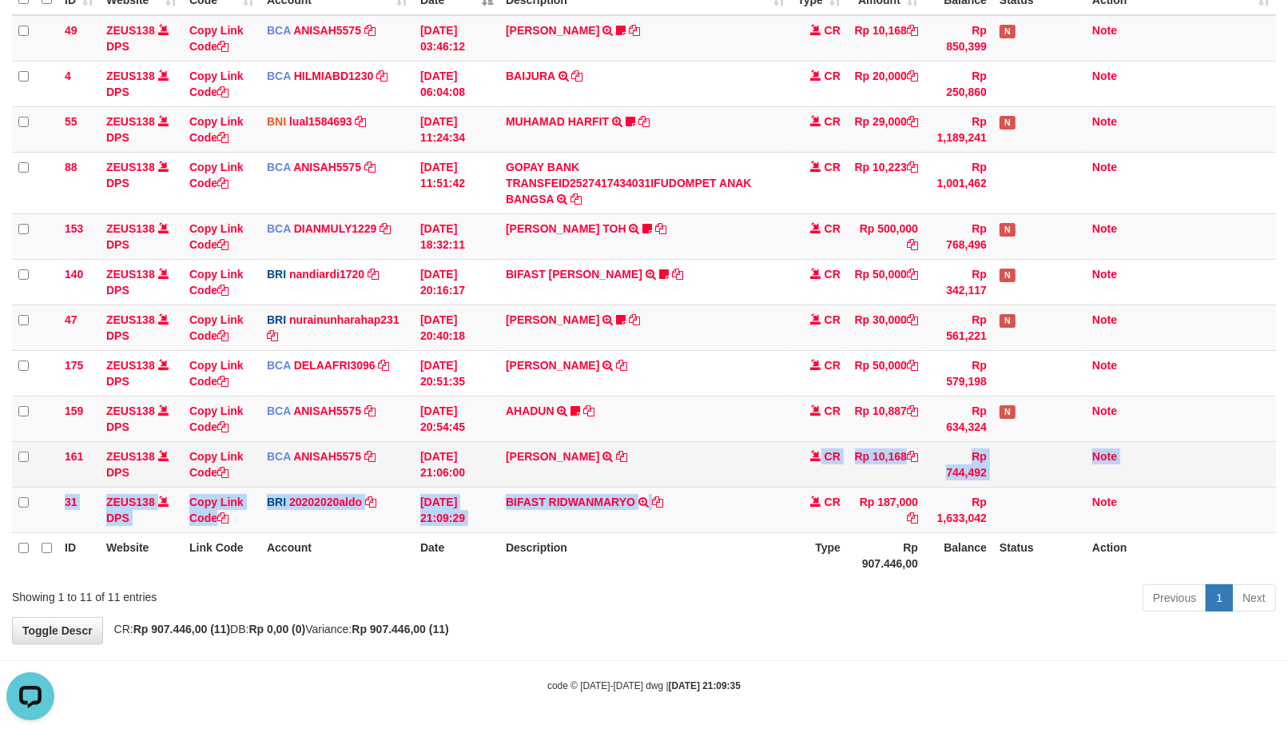
drag, startPoint x: 698, startPoint y: 449, endPoint x: 871, endPoint y: 459, distance: 172.9
click at [871, 459] on tbody "49 ZEUS138 DPS Copy Link Code BCA ANISAH5575 DPS ANISAH mutasi_20251001_3827 | …" at bounding box center [644, 274] width 1264 height 518
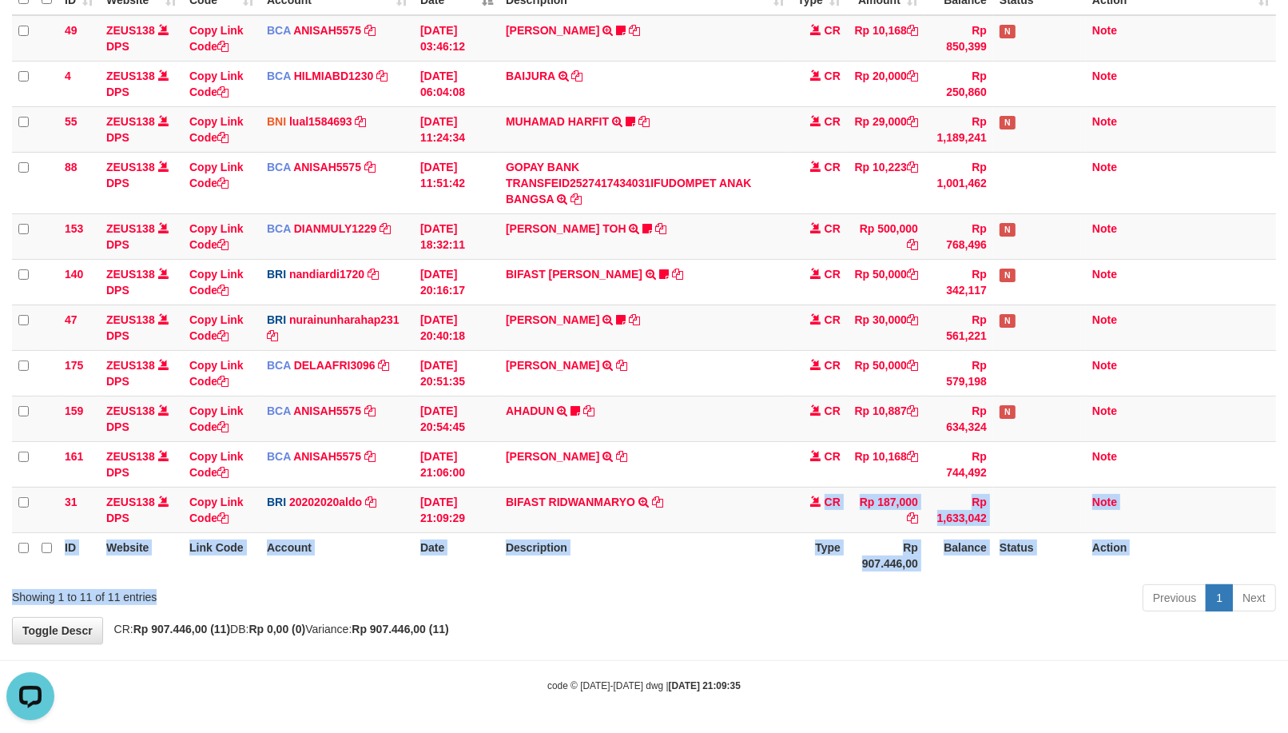
drag, startPoint x: 925, startPoint y: 504, endPoint x: 829, endPoint y: 582, distance: 123.3
click at [730, 547] on div "Show ** ** ** *** entries Search: ID Website Link Code Account Date Description…" at bounding box center [644, 277] width 1264 height 680
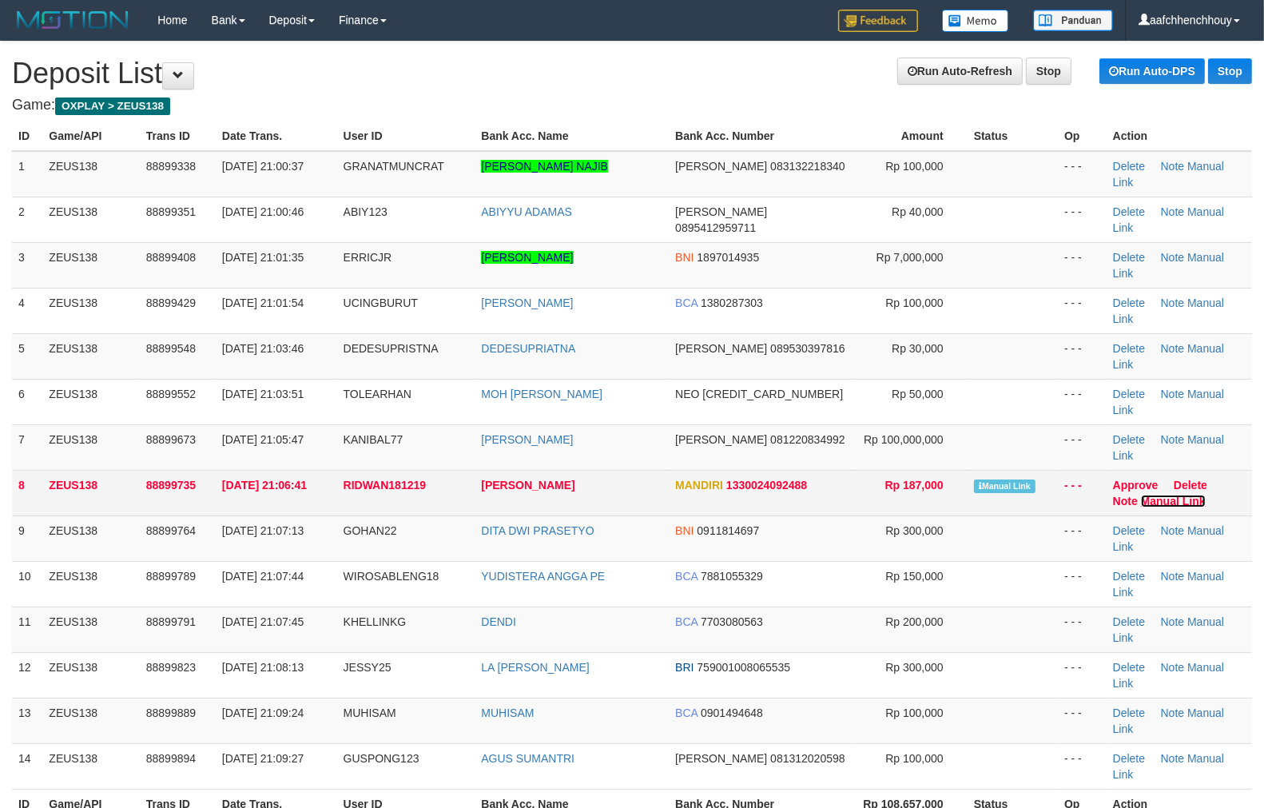
click at [1141, 495] on link "Manual Link" at bounding box center [1173, 501] width 65 height 13
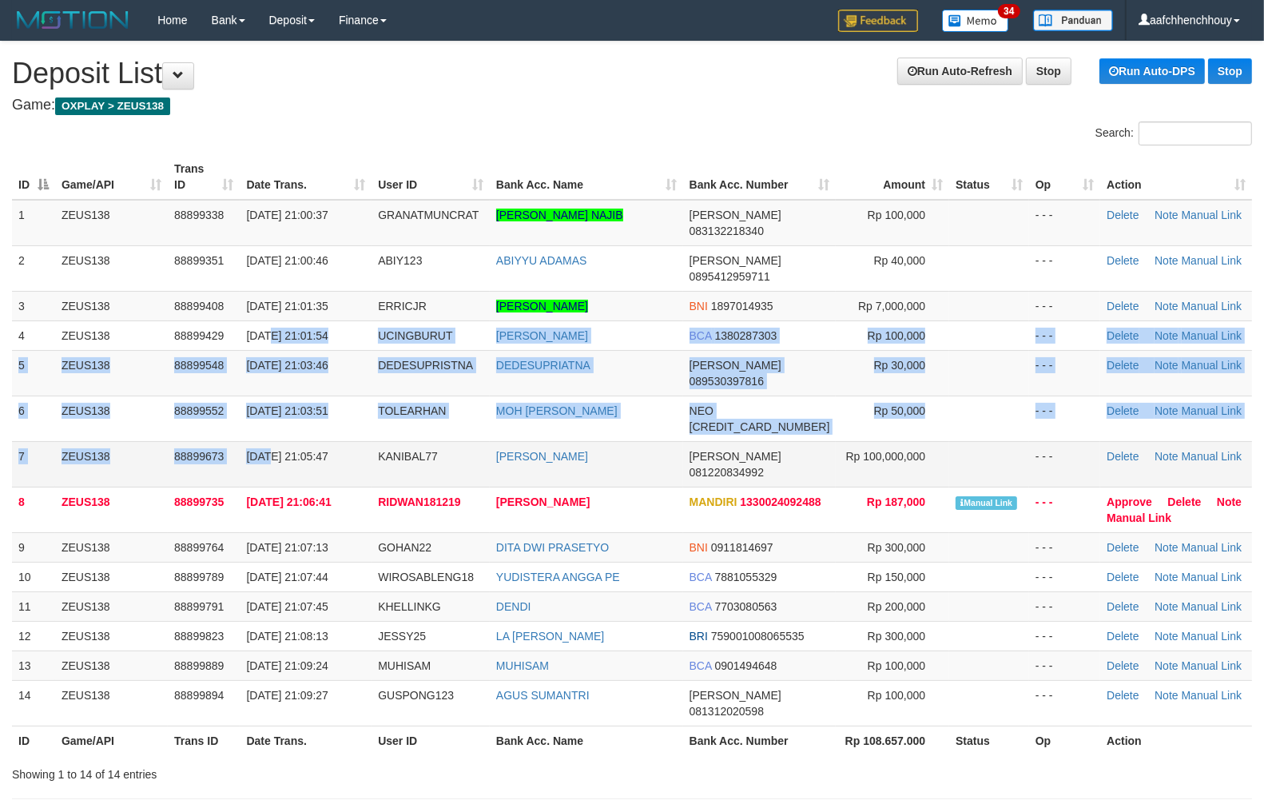
drag, startPoint x: 272, startPoint y: 301, endPoint x: 262, endPoint y: 405, distance: 104.3
click at [262, 404] on tbody "1 ZEUS138 88899338 01/10/2025 21:00:37 GRANATMUNCRAT AHMAD CHOIRUN NAJIB DANA 0…" at bounding box center [632, 463] width 1240 height 527
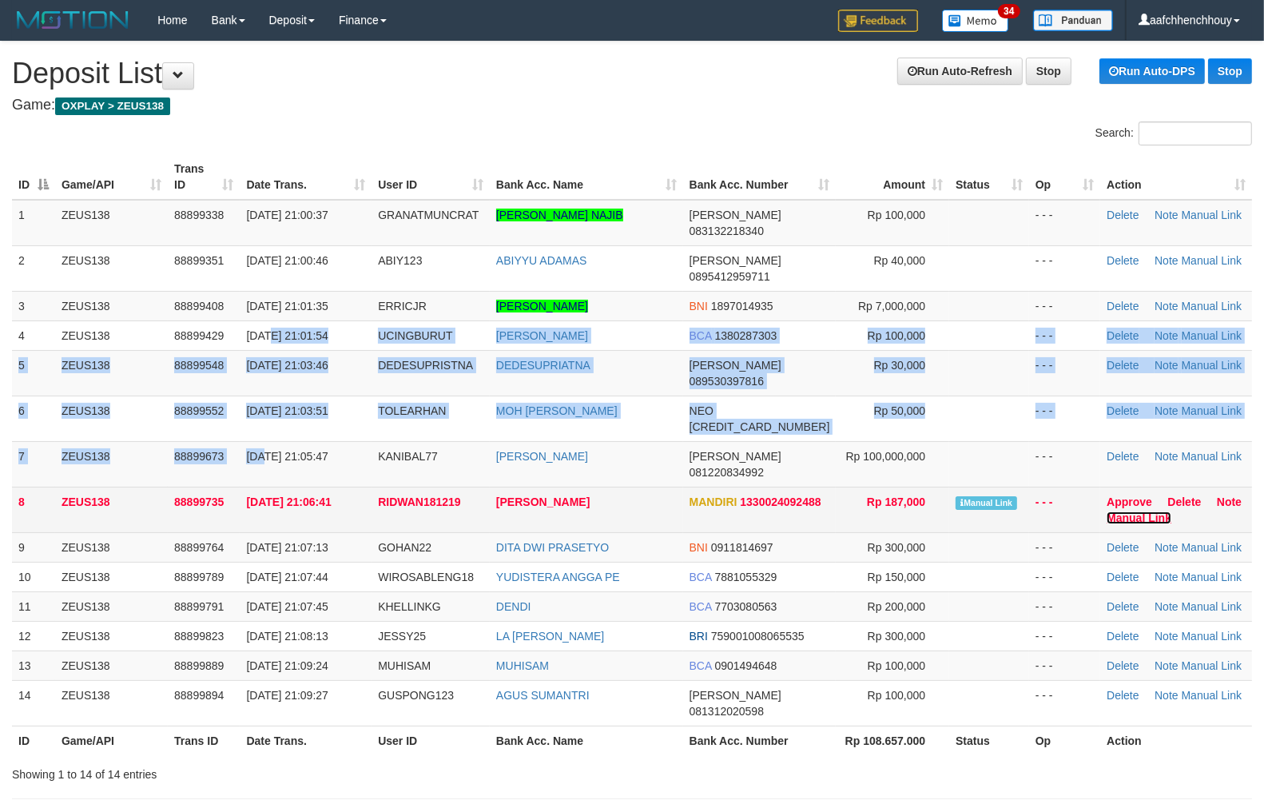
click at [1107, 511] on link "Manual Link" at bounding box center [1139, 517] width 65 height 13
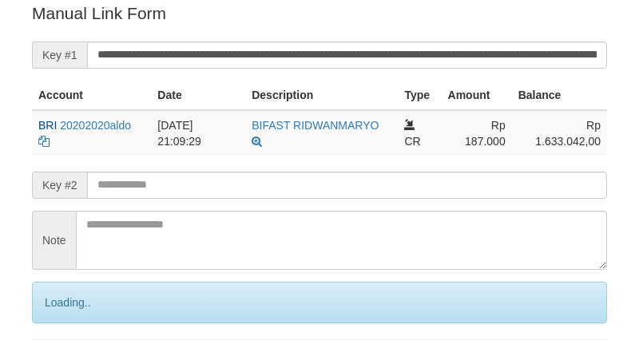
click at [352, 52] on input "**********" at bounding box center [347, 55] width 520 height 27
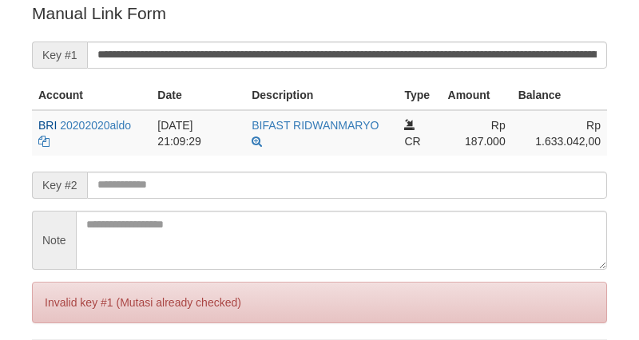
click at [376, 5] on p "Manual Link Form" at bounding box center [319, 13] width 575 height 23
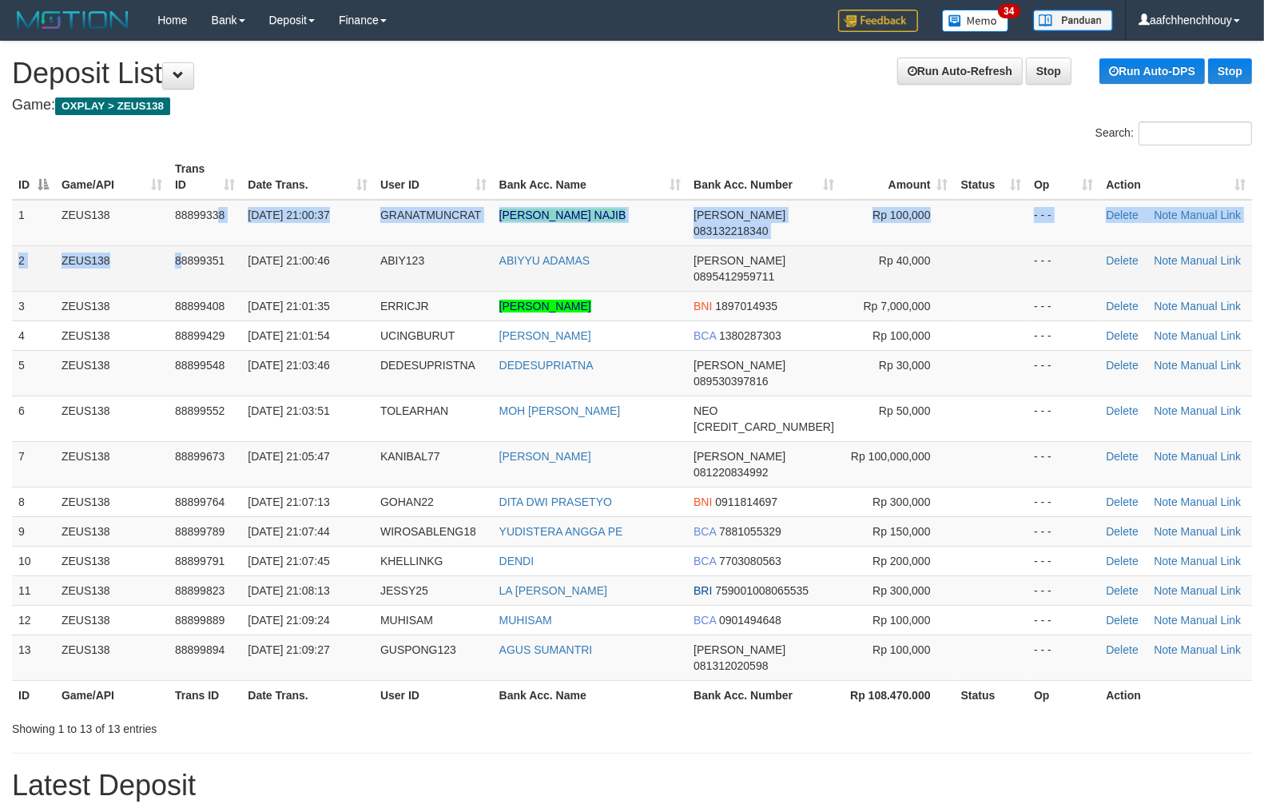
drag, startPoint x: 222, startPoint y: 205, endPoint x: 292, endPoint y: 235, distance: 76.3
click at [249, 261] on tbody "1 ZEUS138 88899338 [DATE] 21:00:37 GRANATMUNCRAT [PERSON_NAME] [PERSON_NAME] 08…" at bounding box center [632, 440] width 1240 height 481
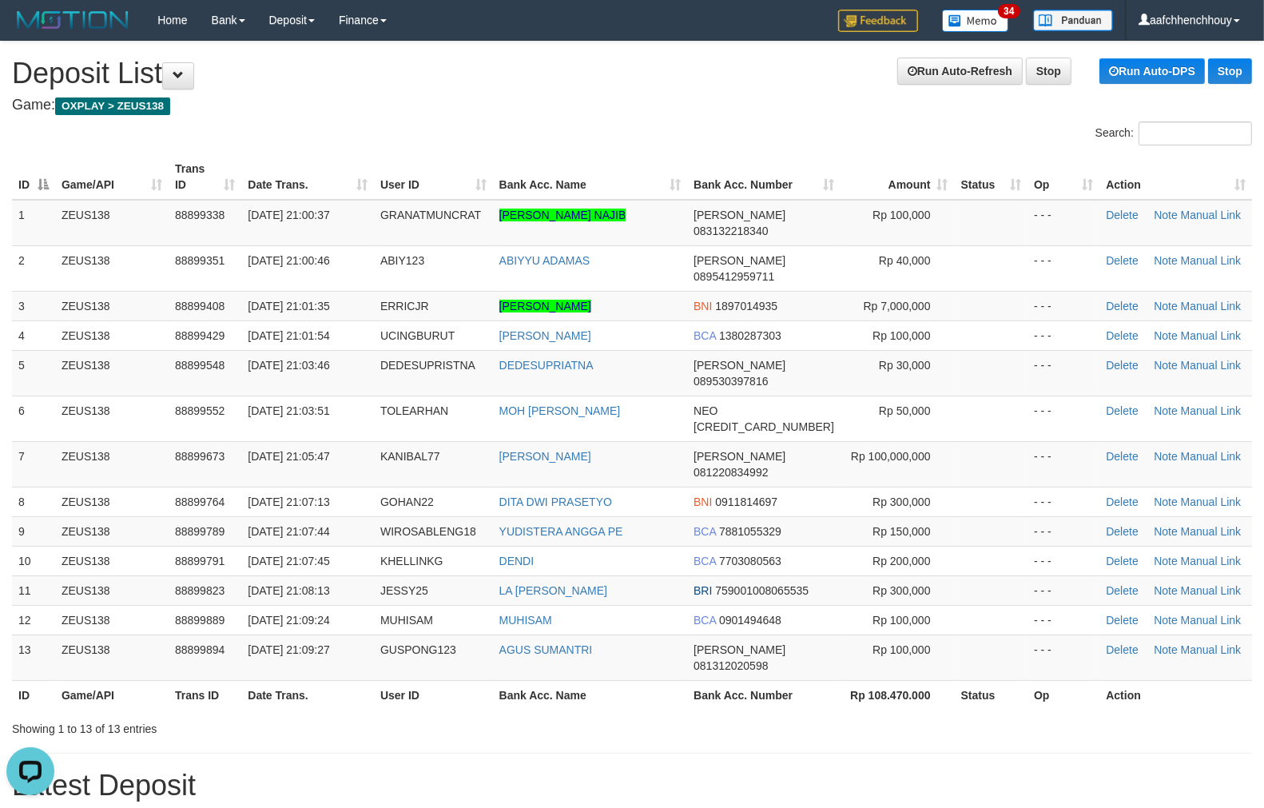
drag, startPoint x: 429, startPoint y: 83, endPoint x: 10, endPoint y: 246, distance: 449.3
click at [425, 84] on h1 "Run Auto-Refresh Stop Run Auto-DPS Stop Deposit List" at bounding box center [632, 74] width 1240 height 32
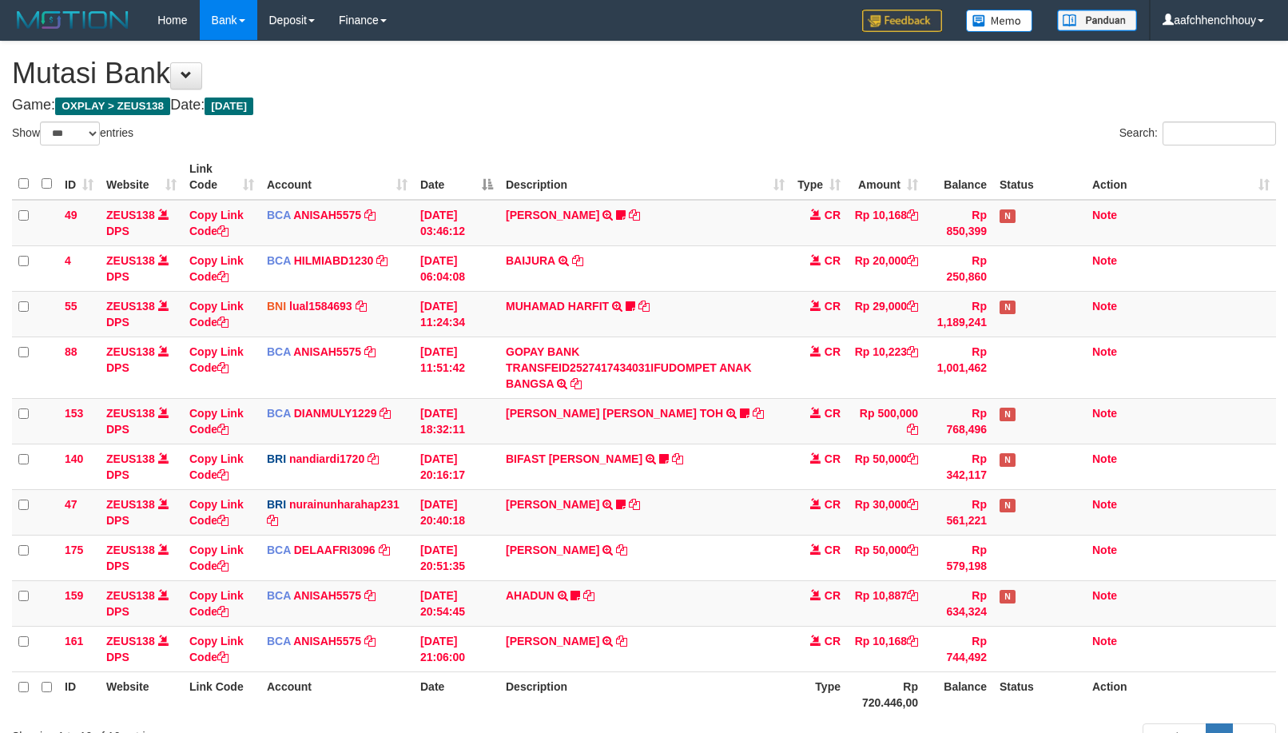
select select "***"
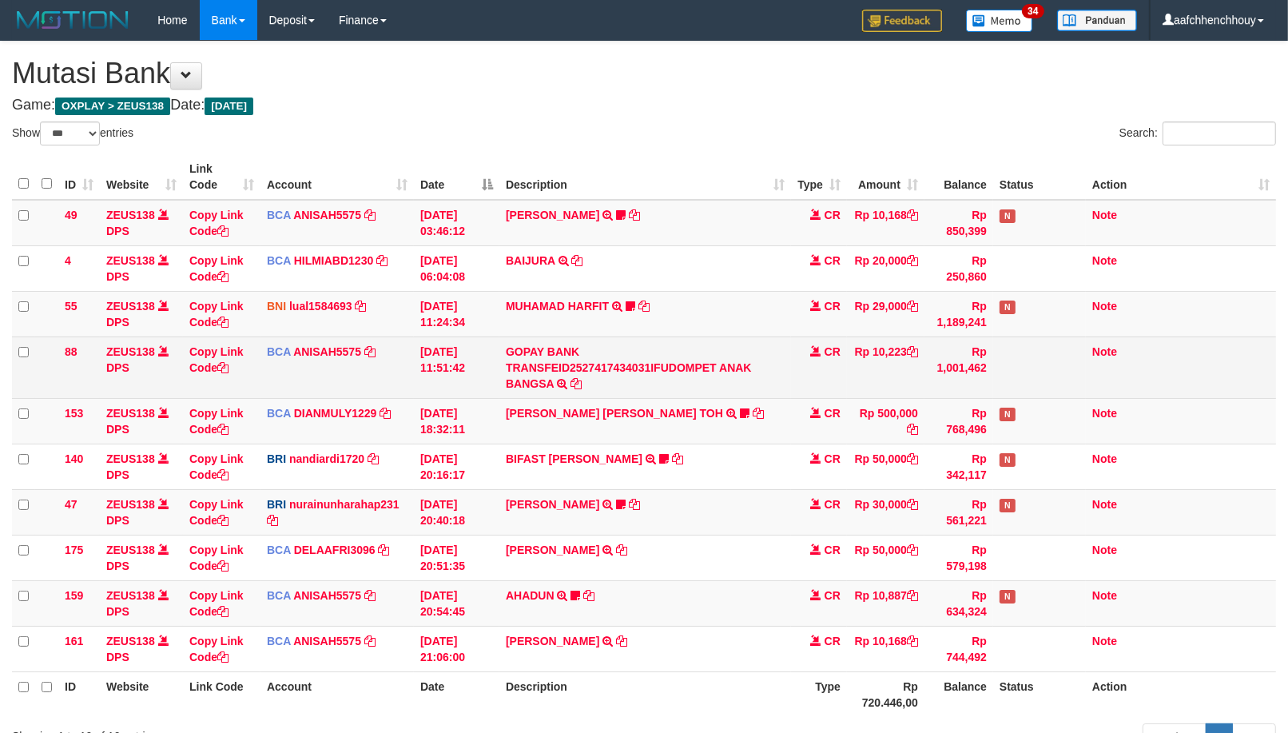
scroll to position [139, 0]
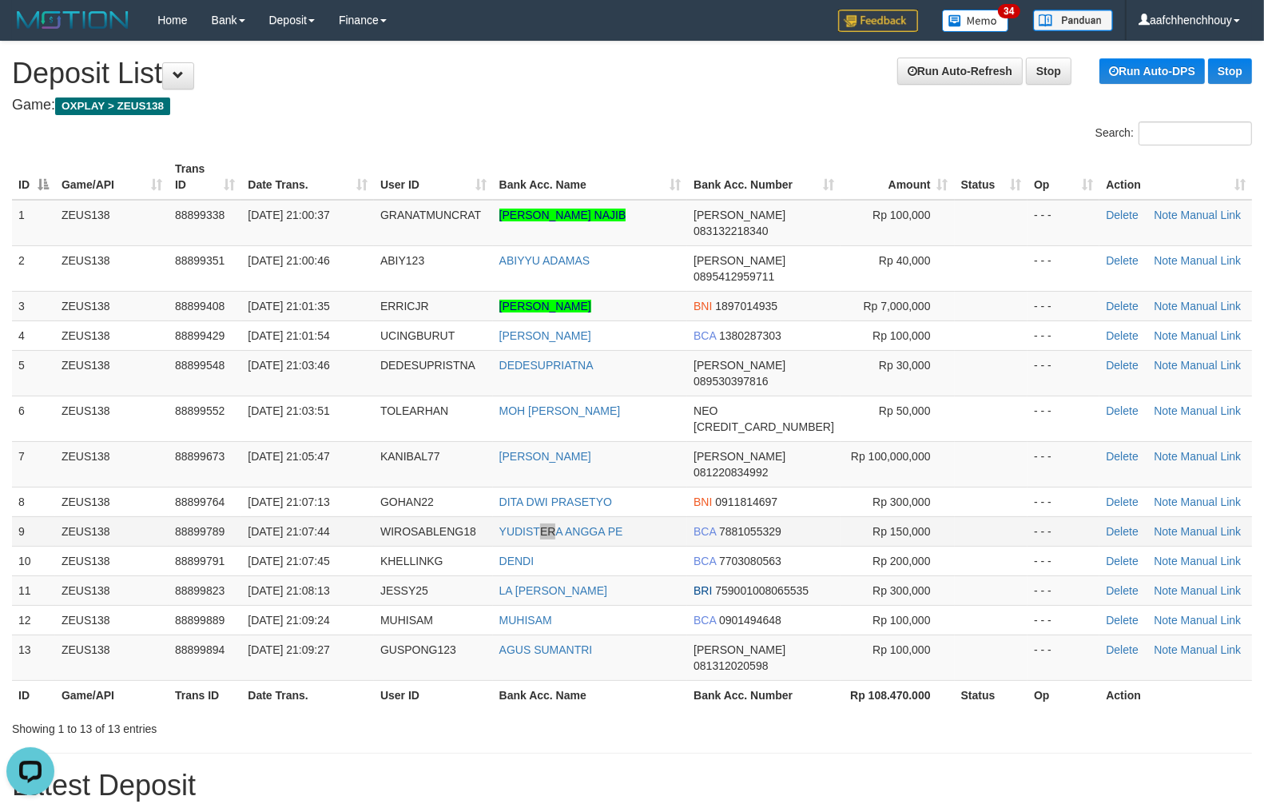
click at [562, 516] on td "YUDISTERA ANGGA PE" at bounding box center [590, 531] width 195 height 30
click at [807, 72] on h1 "Run Auto-Refresh Stop Run Auto-DPS Stop Deposit List" at bounding box center [632, 74] width 1240 height 32
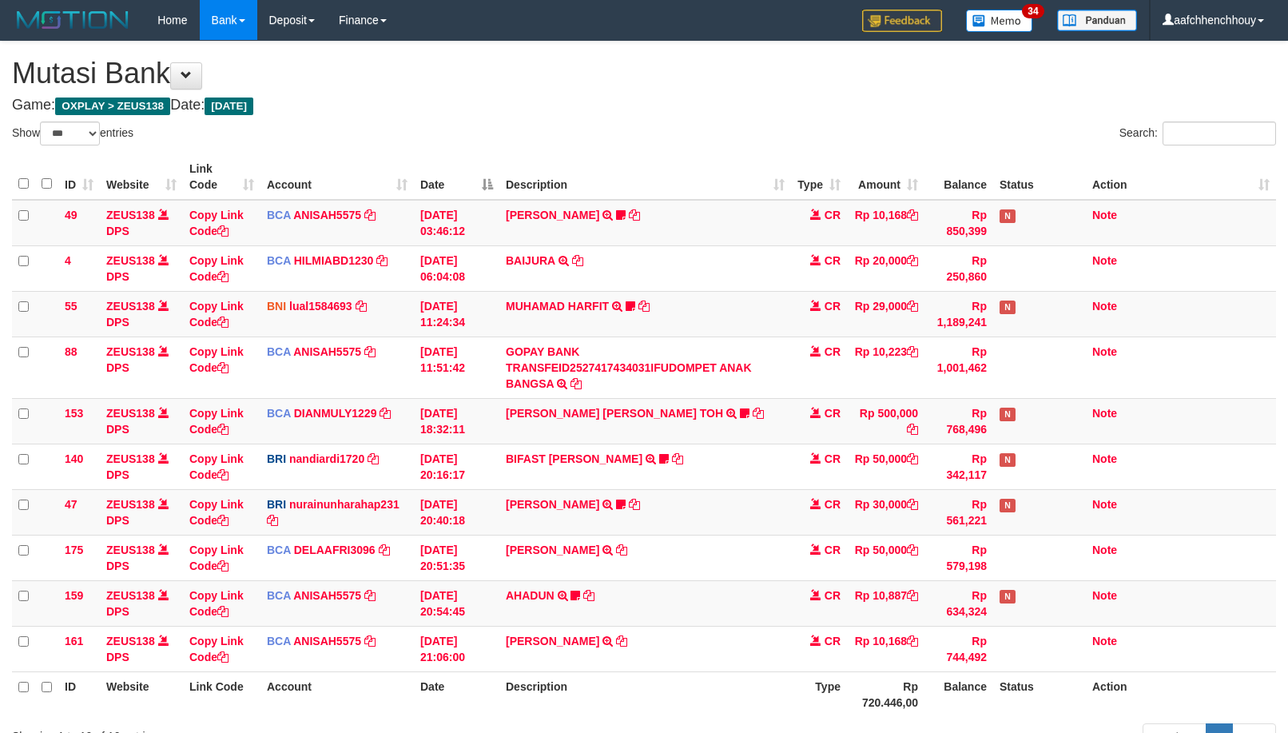
select select "***"
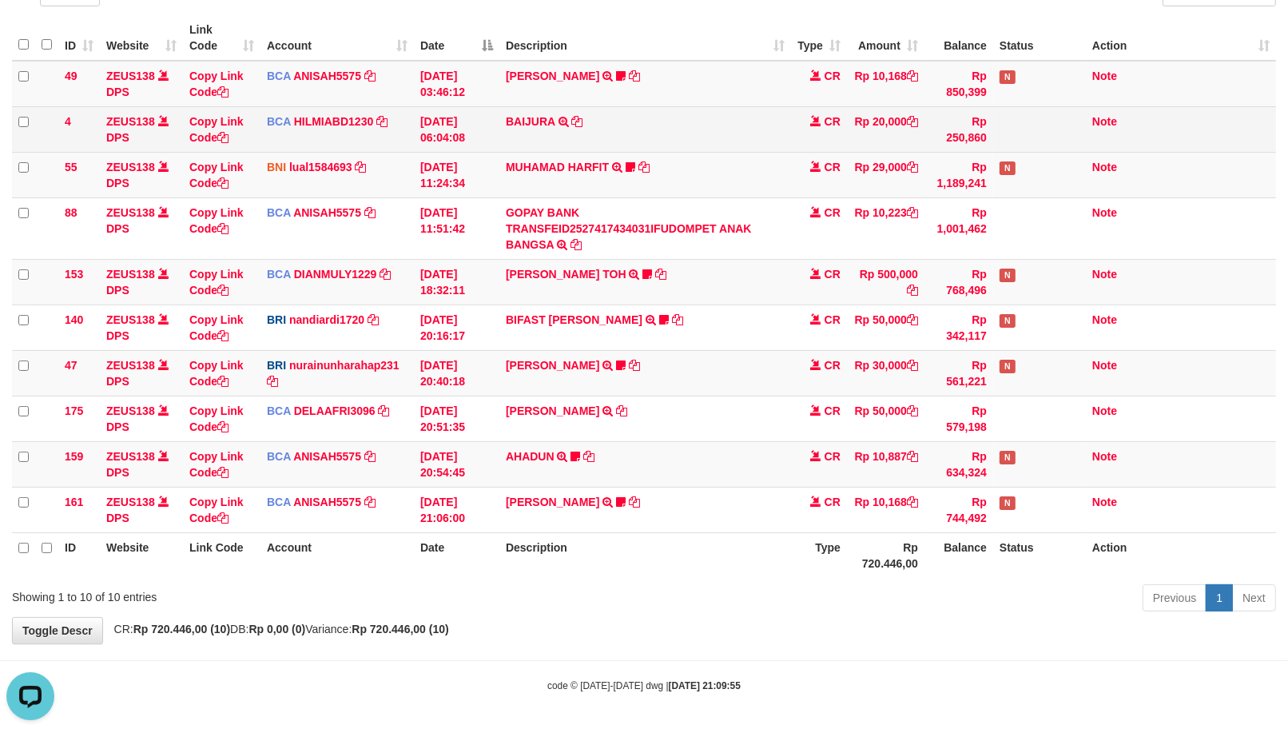
click at [1197, 125] on td "Note" at bounding box center [1181, 129] width 190 height 46
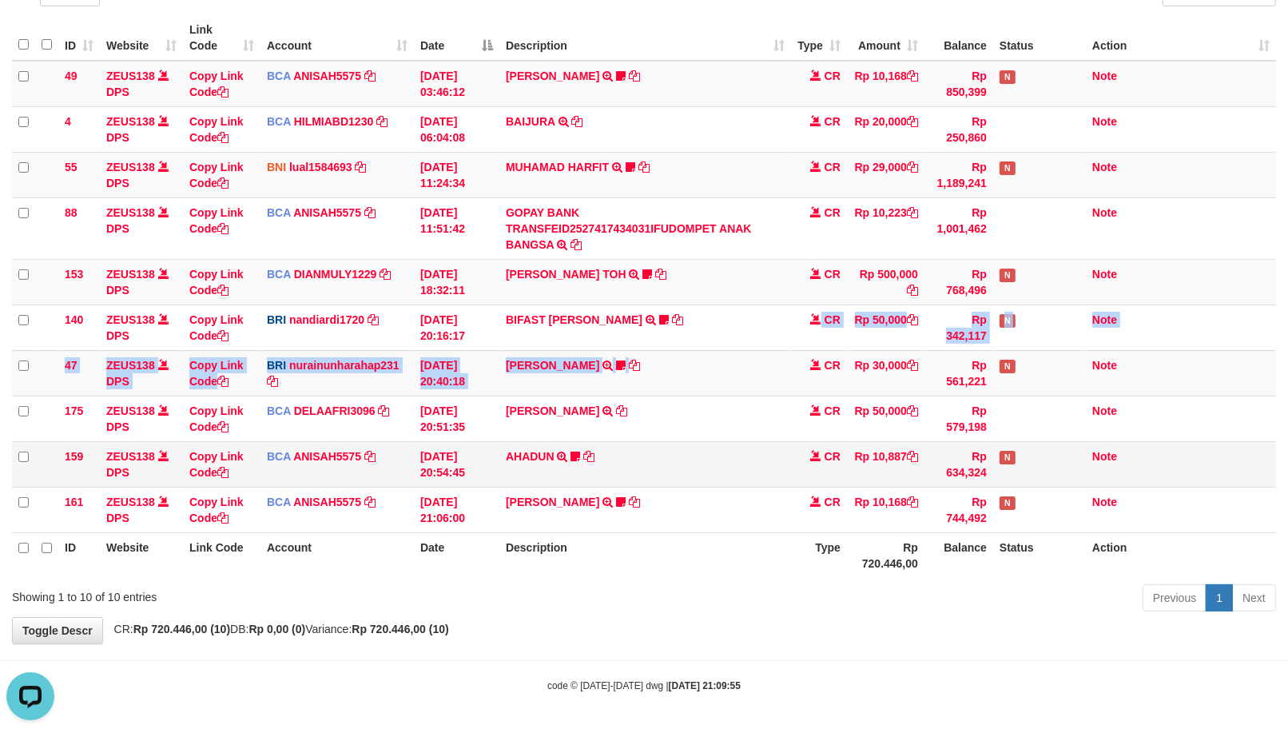
drag, startPoint x: 809, startPoint y: 352, endPoint x: 436, endPoint y: 451, distance: 385.9
click at [661, 371] on tr "47 ZEUS138 DPS Copy Link Code BRI nurainunharahap231 DPS NURAINUN HARAHAP mutas…" at bounding box center [644, 373] width 1264 height 46
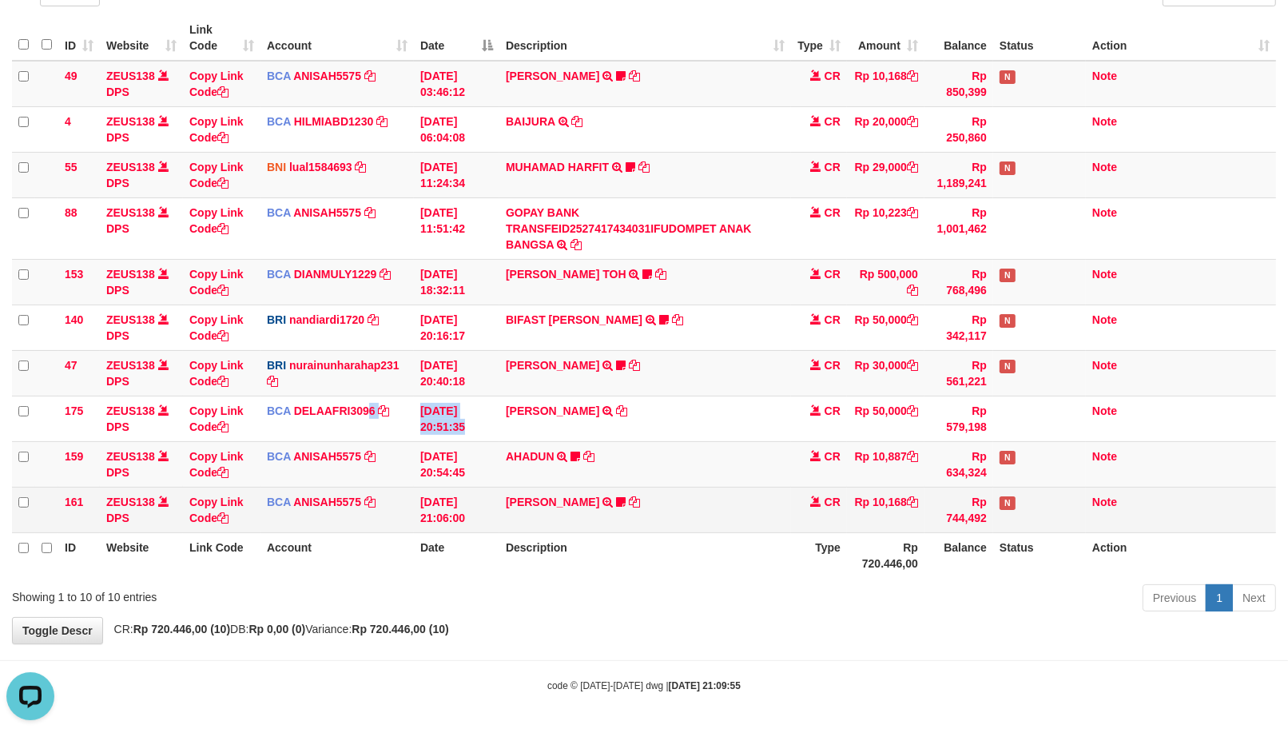
drag, startPoint x: 416, startPoint y: 424, endPoint x: 373, endPoint y: 490, distance: 78.7
click at [486, 425] on tr "175 ZEUS138 DPS Copy Link Code BCA DELAAFRI3096 DPS DELA AFRIANI mutasi_2025100…" at bounding box center [644, 419] width 1264 height 46
click at [549, 491] on tr "161 ZEUS138 DPS Copy Link Code BCA ANISAH5575 DPS ANISAH mutasi_20251001_3827 |…" at bounding box center [644, 510] width 1264 height 46
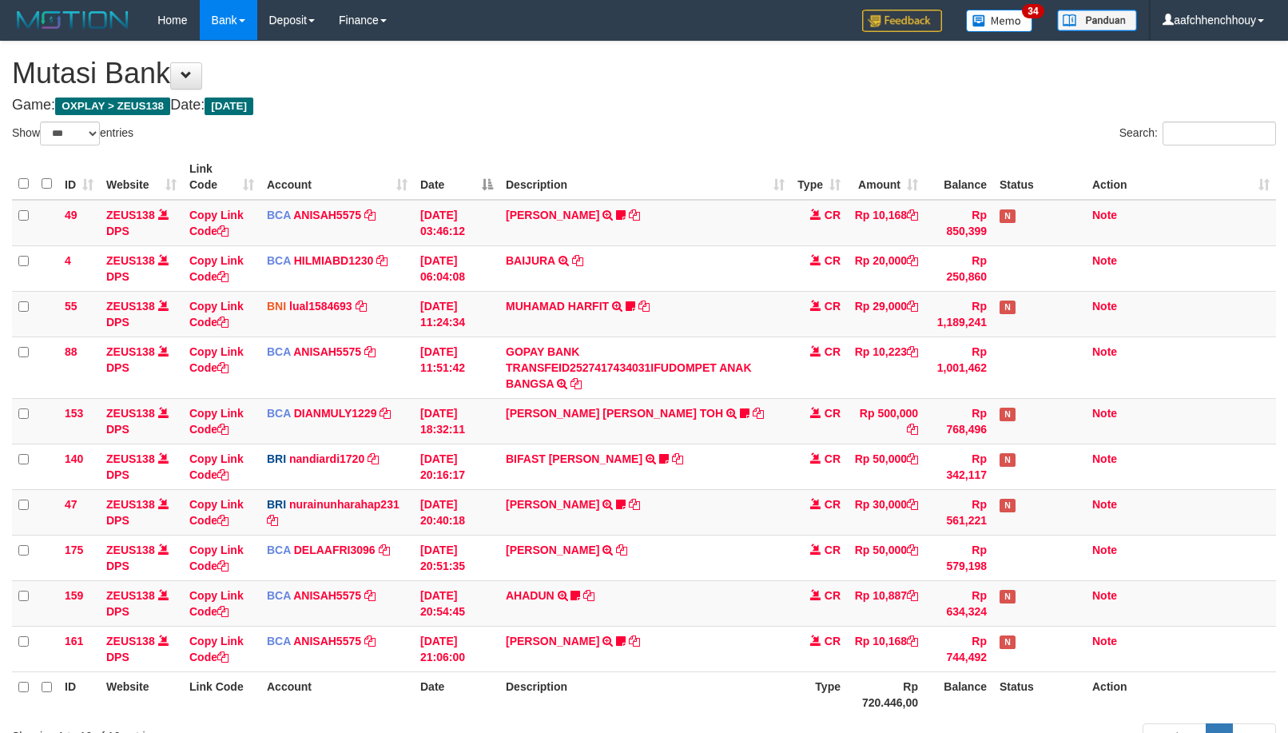
select select "***"
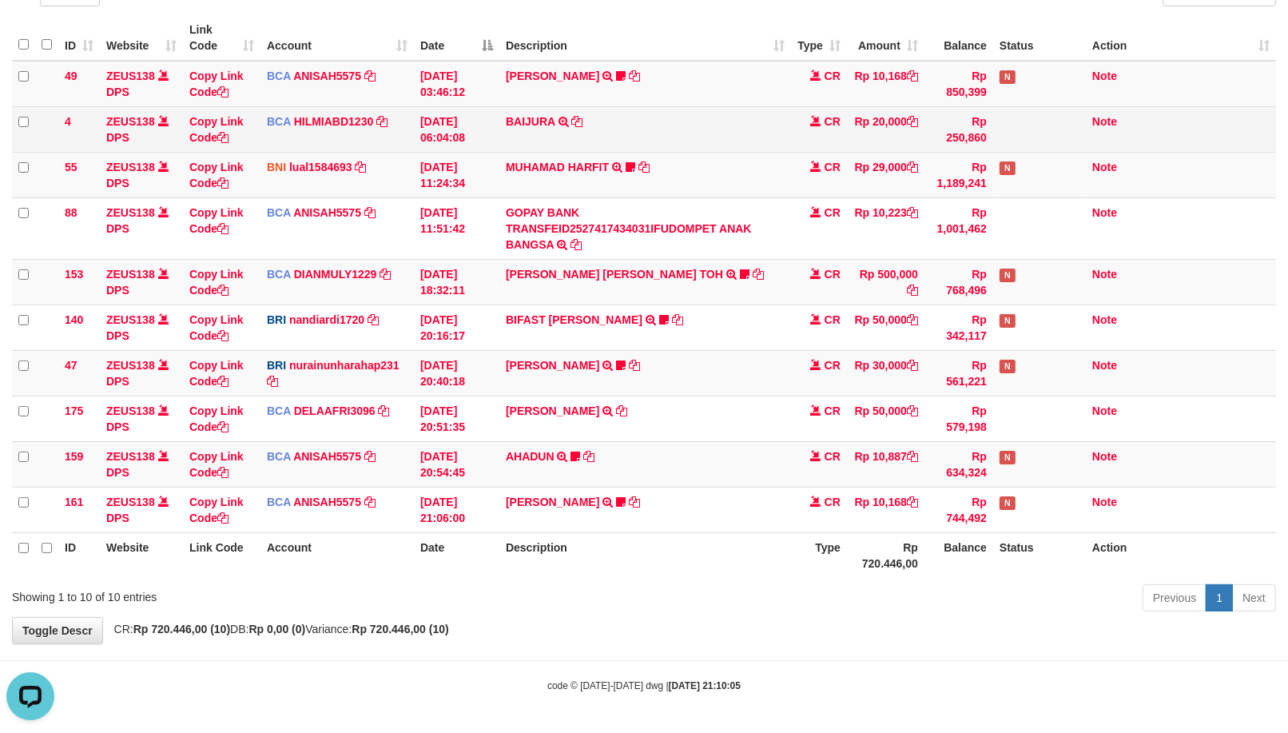
drag, startPoint x: 662, startPoint y: 273, endPoint x: 730, endPoint y: 124, distance: 164.1
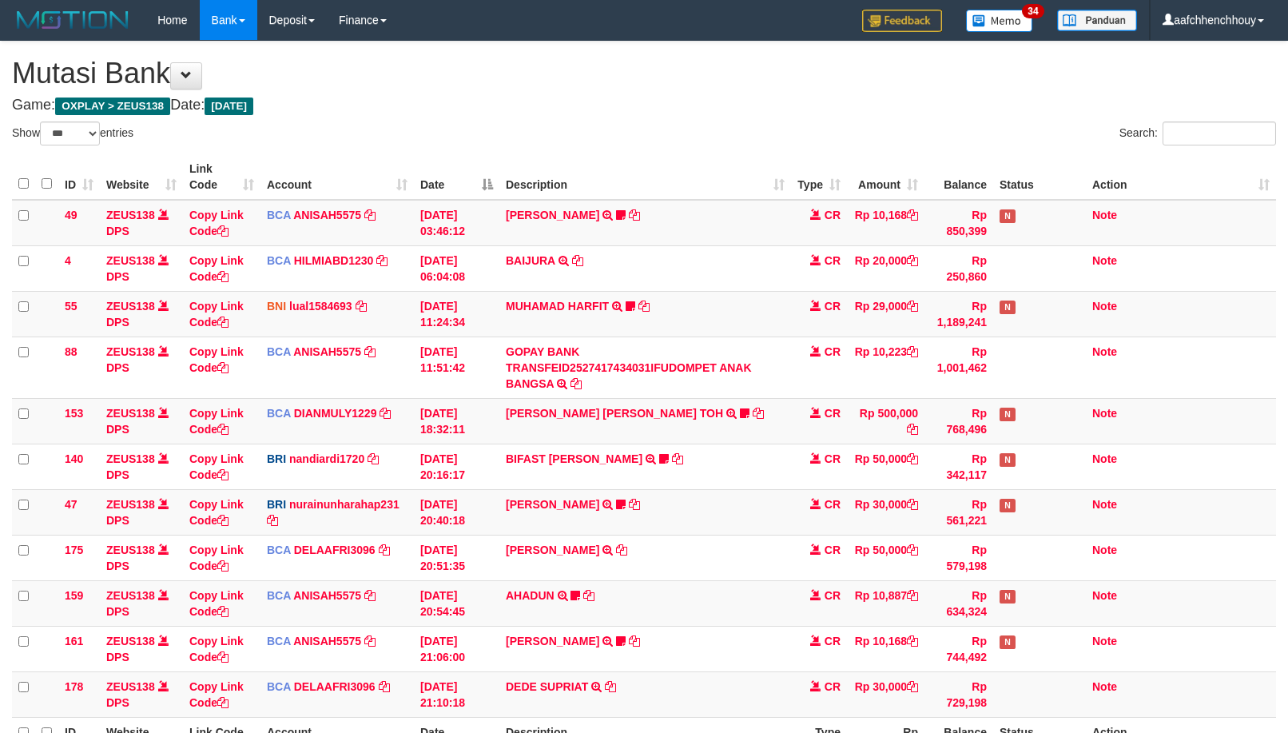
select select "***"
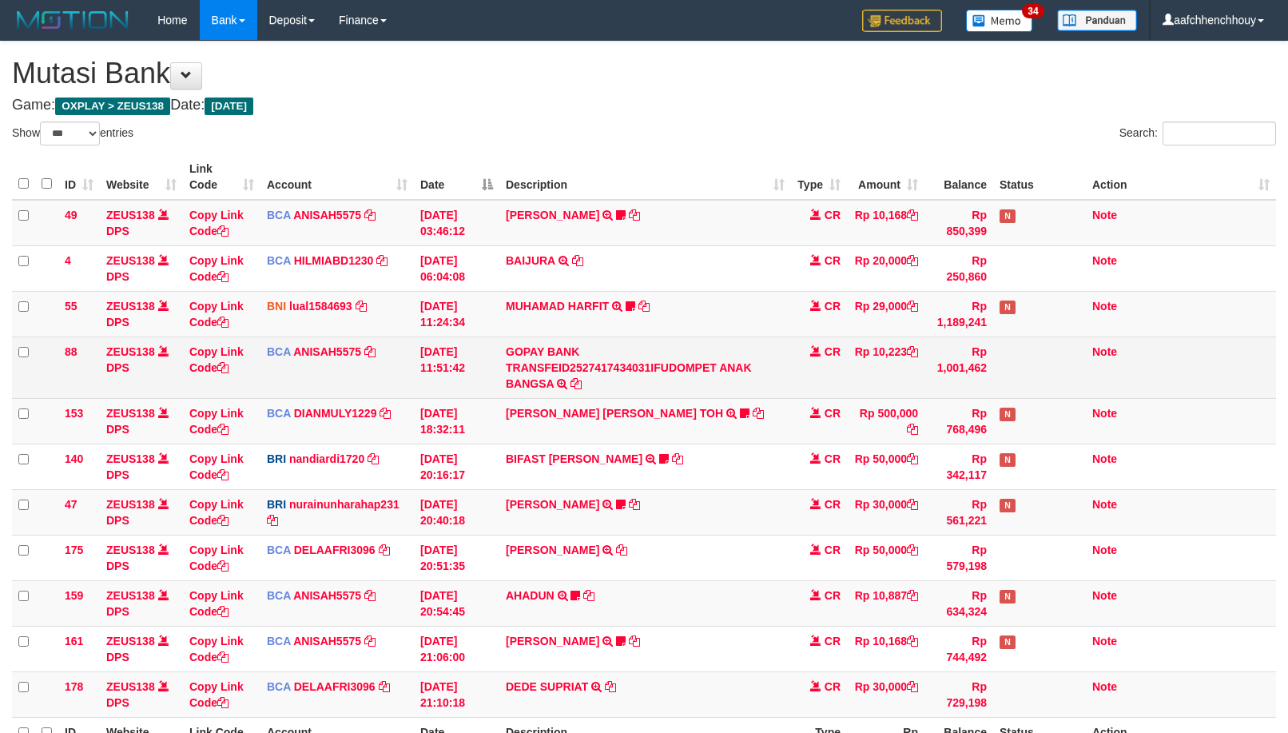
scroll to position [139, 0]
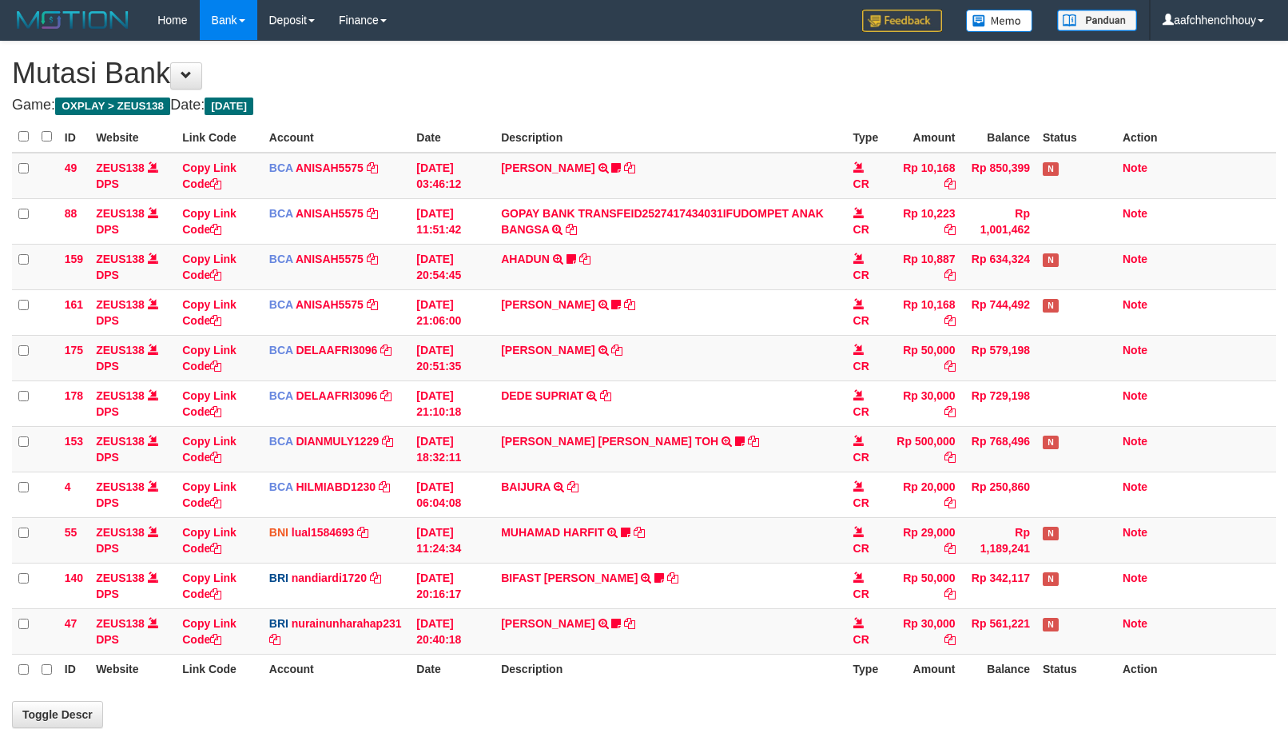
scroll to position [139, 0]
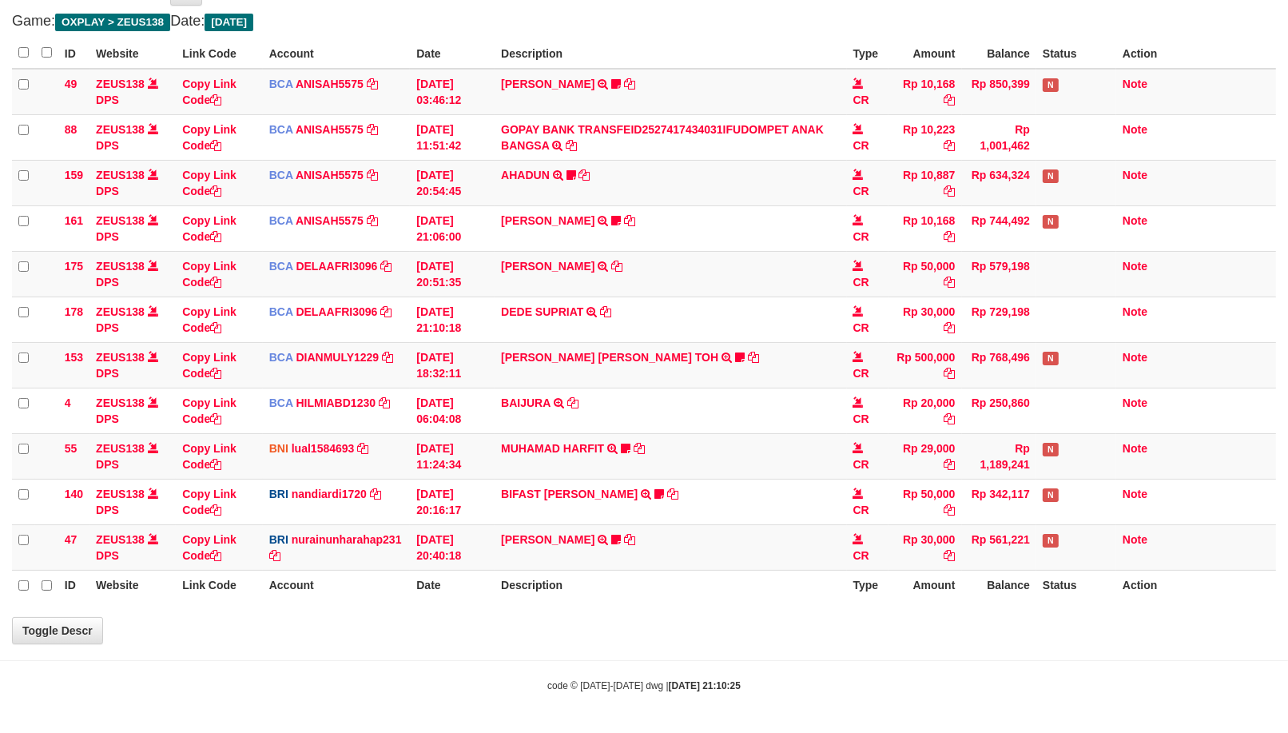
select select "***"
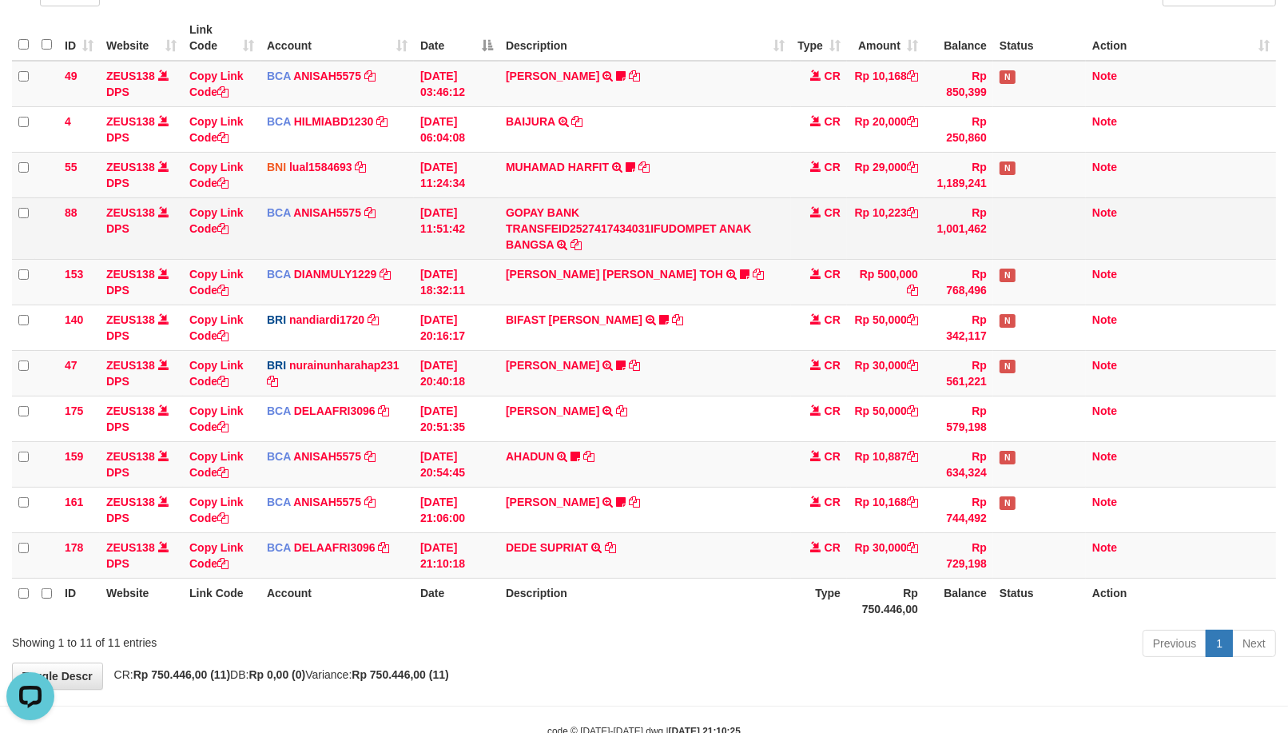
scroll to position [0, 0]
click at [824, 232] on td "CR" at bounding box center [819, 228] width 56 height 62
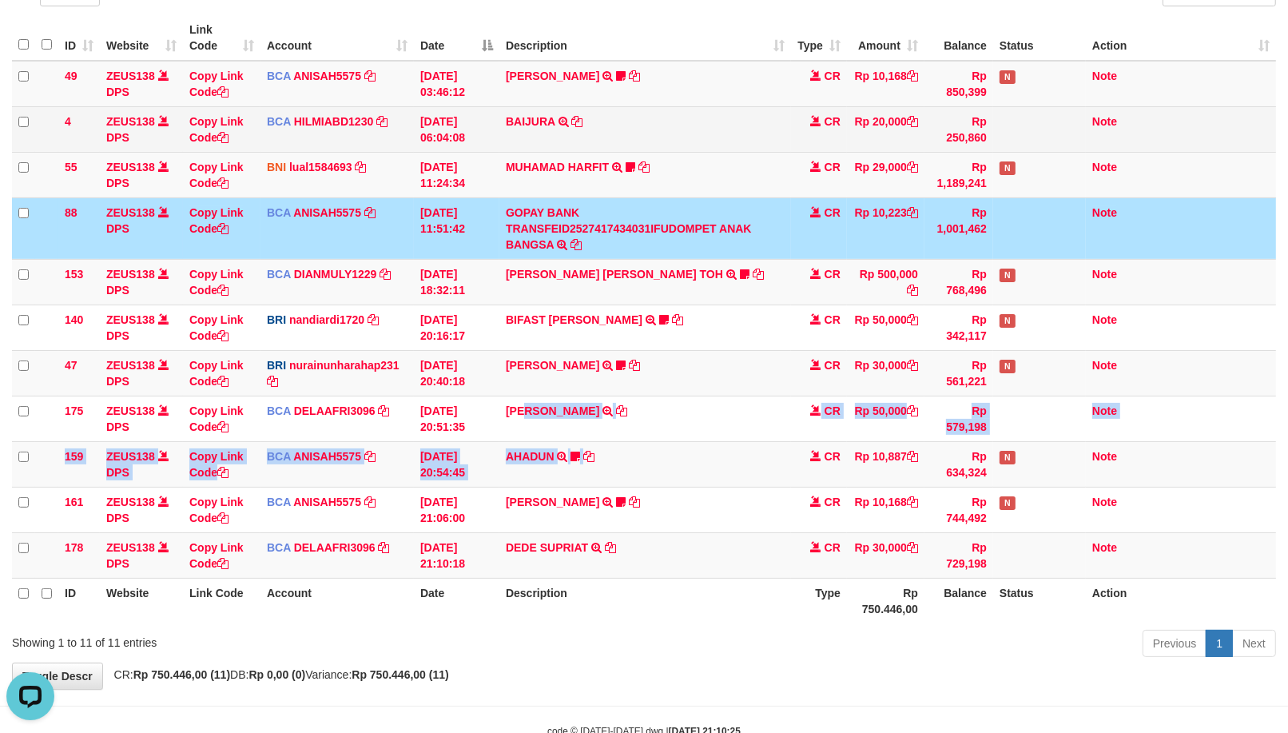
drag, startPoint x: 623, startPoint y: 446, endPoint x: 1068, endPoint y: 130, distance: 545.7
click at [721, 474] on tbody "49 ZEUS138 DPS Copy Link Code BCA ANISAH5575 DPS ANISAH mutasi_20251001_3827 | …" at bounding box center [644, 320] width 1264 height 518
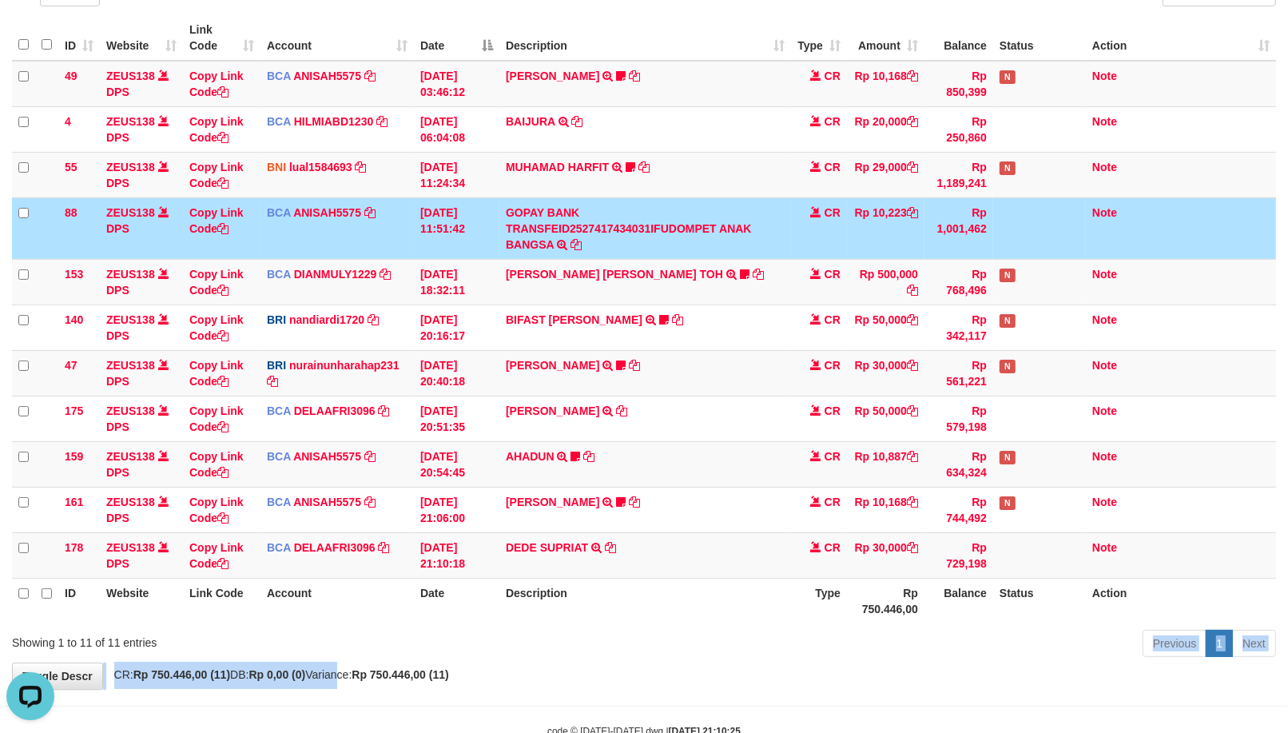
click at [684, 645] on div "**********" at bounding box center [644, 296] width 1288 height 786
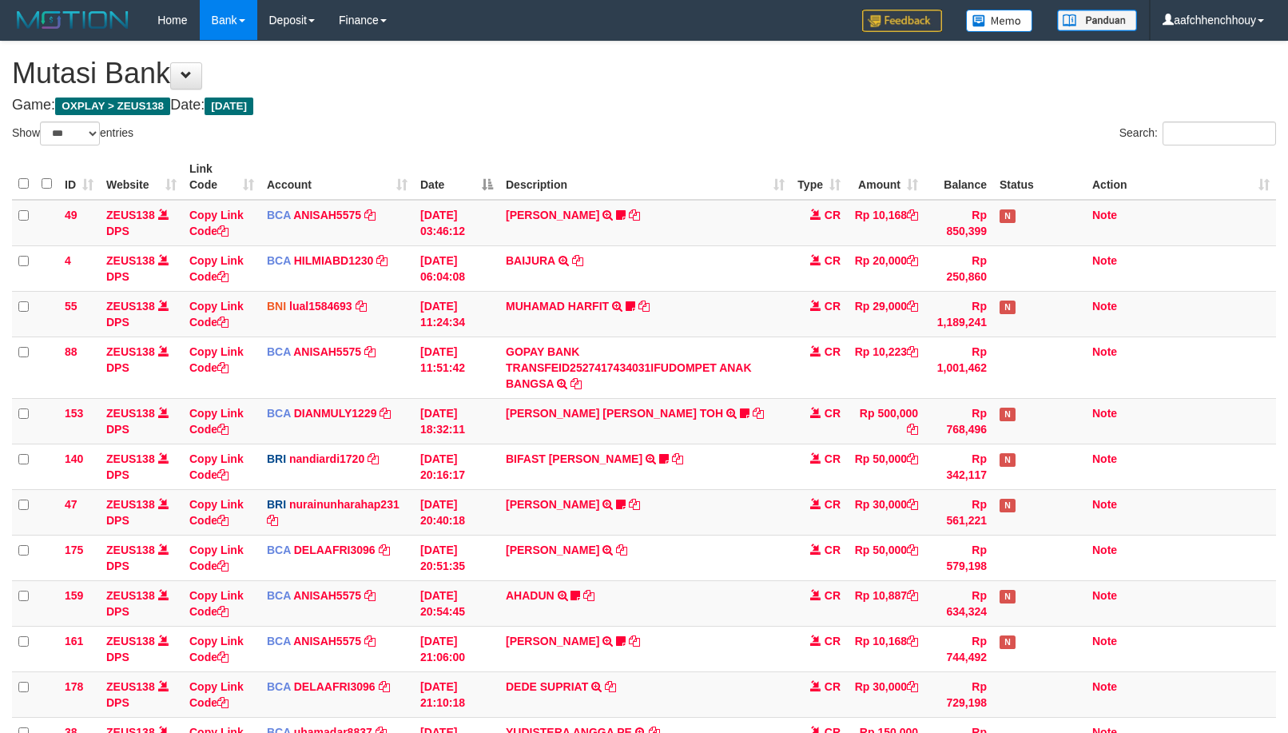
select select "***"
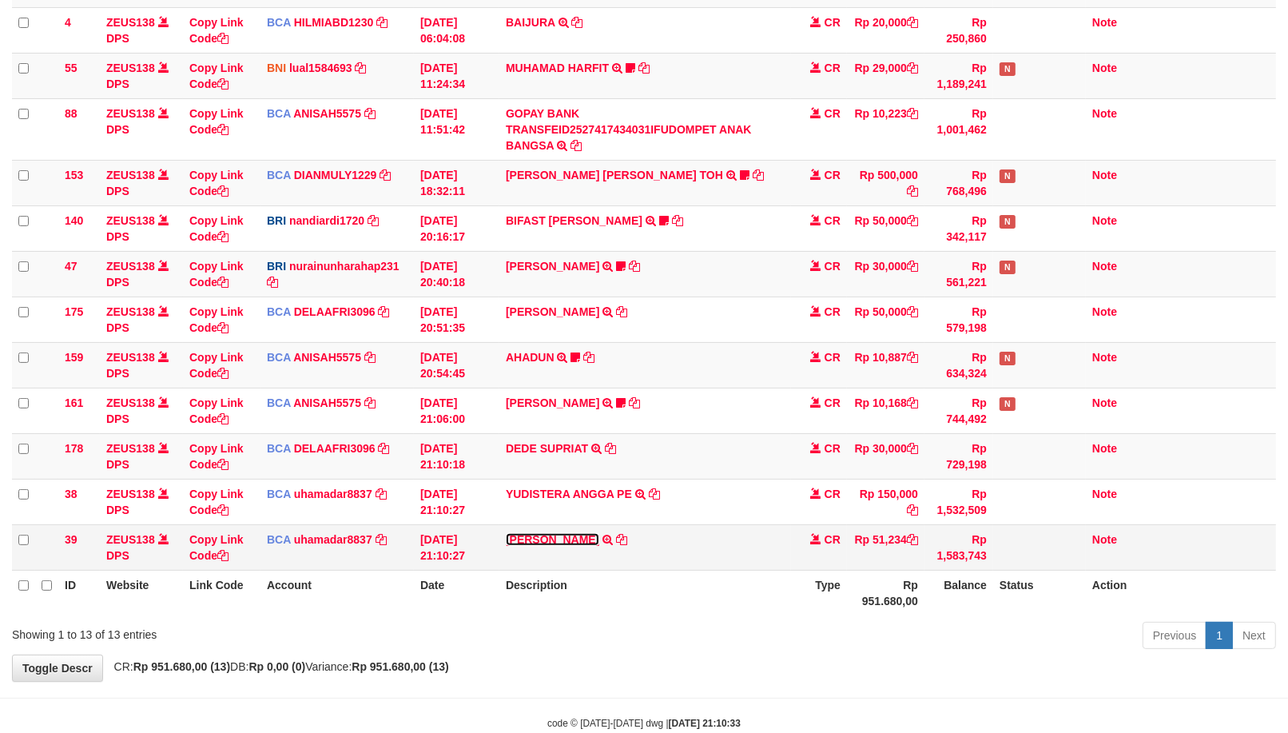
click at [538, 535] on link "[PERSON_NAME]" at bounding box center [552, 539] width 93 height 13
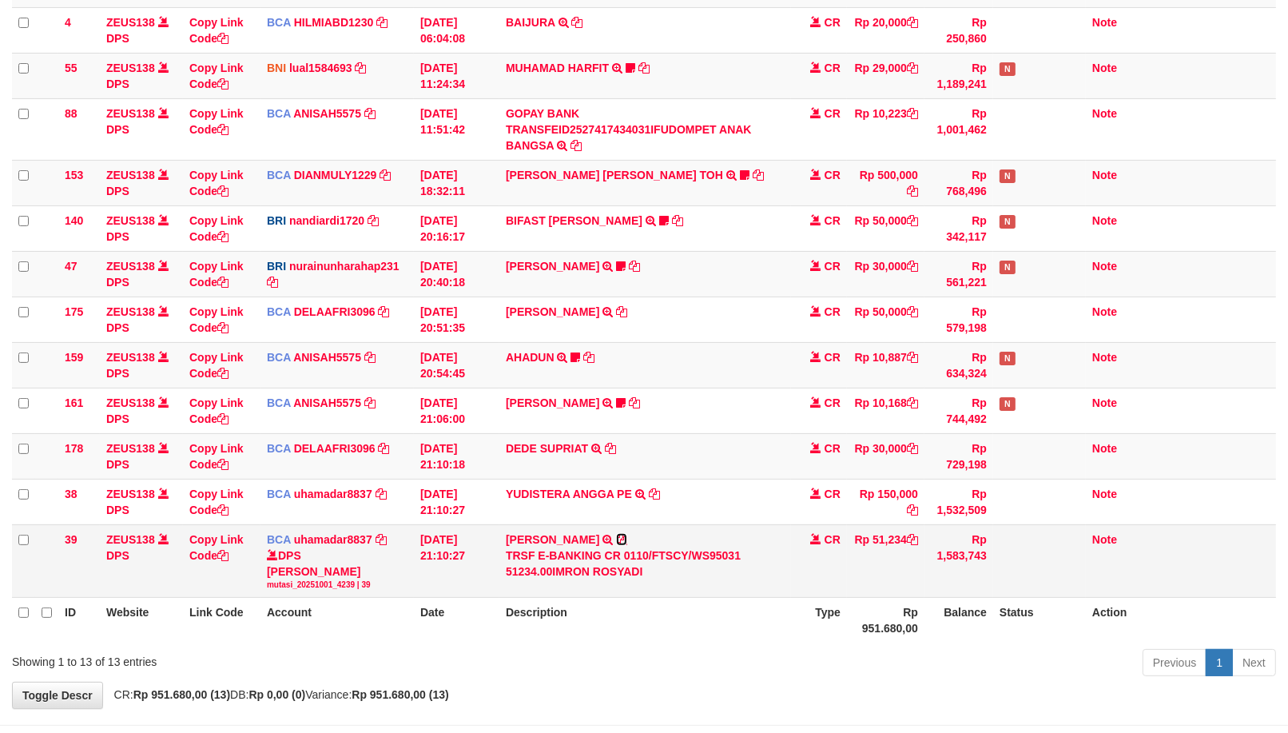
click at [616, 536] on icon at bounding box center [621, 539] width 11 height 11
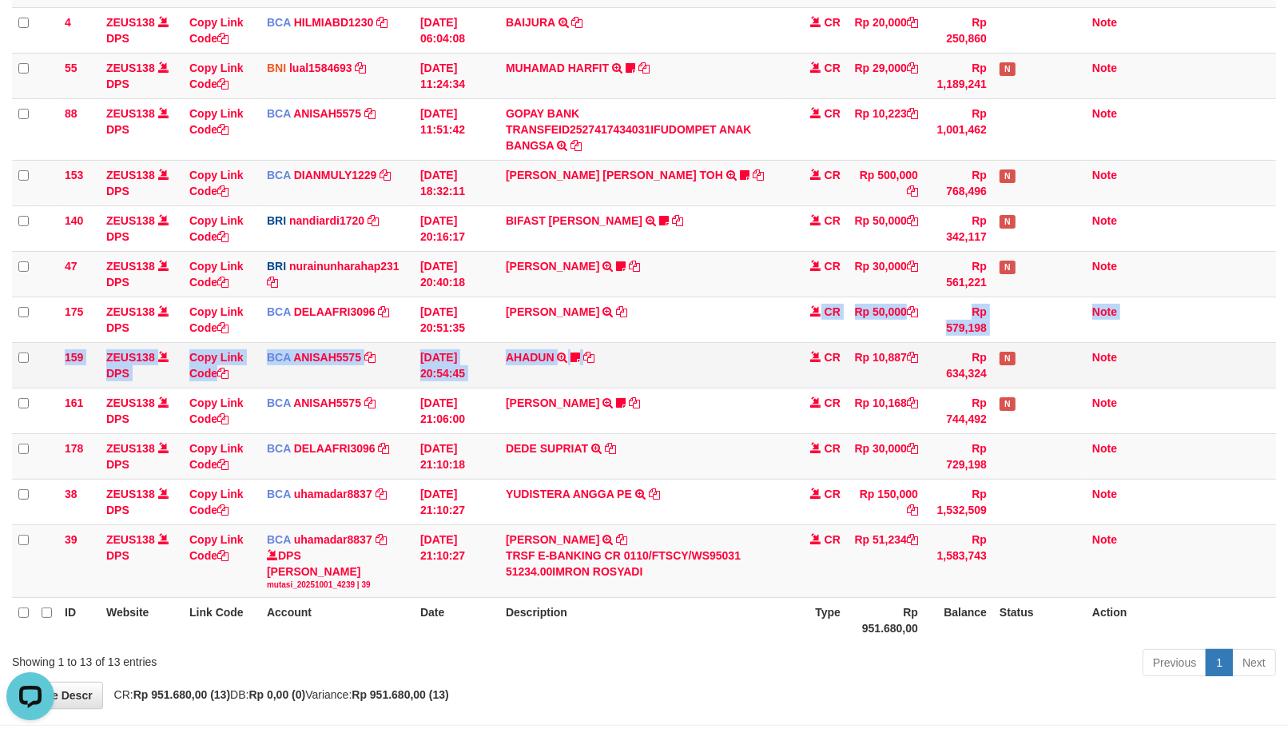
drag, startPoint x: 593, startPoint y: 354, endPoint x: 660, endPoint y: 346, distance: 67.6
click at [611, 336] on tr "175 ZEUS138 DPS Copy Link Code BCA DELAAFRI3096 DPS DELA AFRIANI mutasi_2025100…" at bounding box center [644, 319] width 1264 height 46
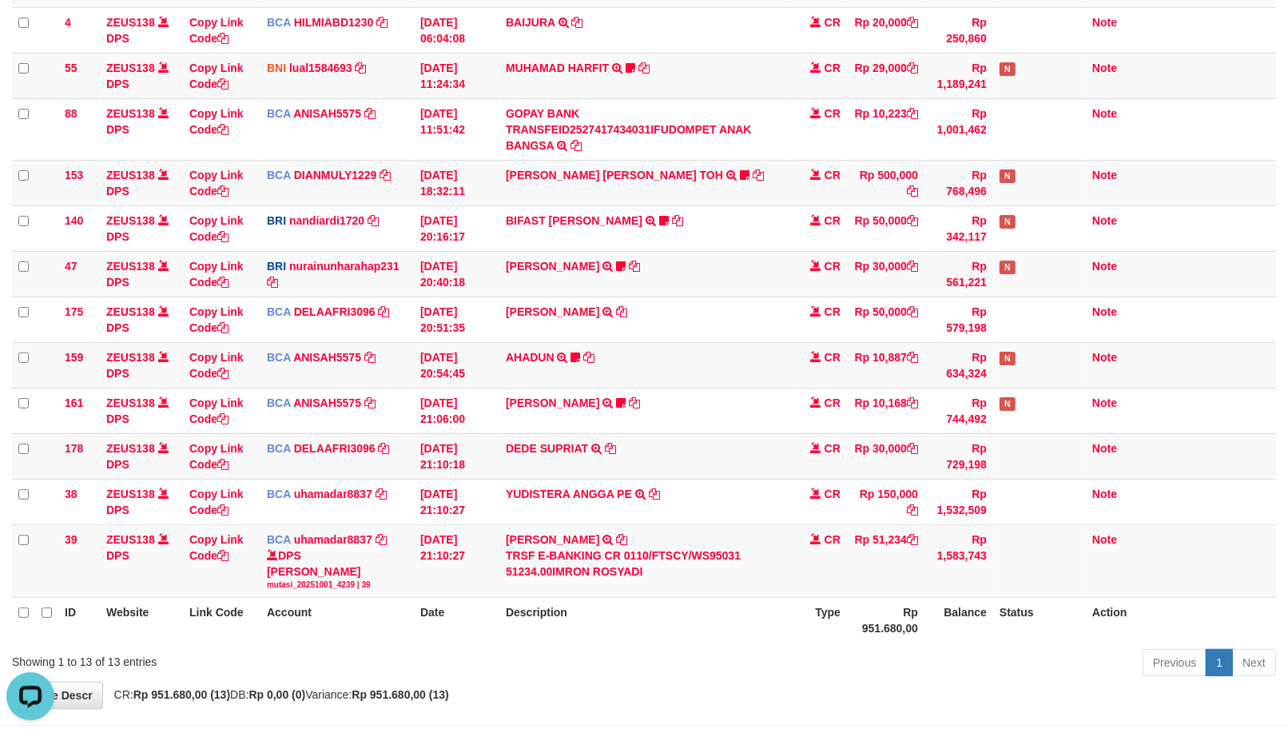
drag, startPoint x: 664, startPoint y: 682, endPoint x: 686, endPoint y: 692, distance: 23.9
click at [690, 682] on div "Previous 1 Next" at bounding box center [912, 664] width 727 height 34
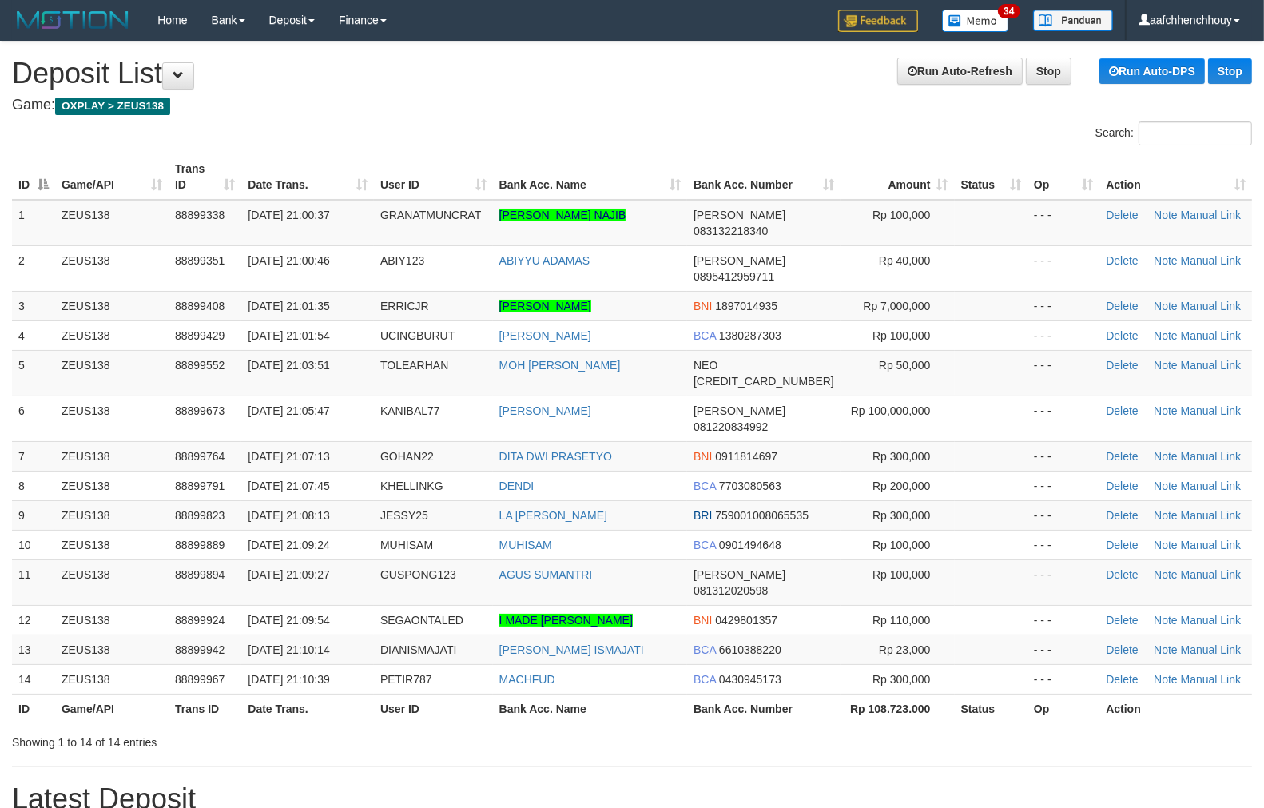
drag, startPoint x: 0, startPoint y: 0, endPoint x: 587, endPoint y: 125, distance: 599.7
click at [618, 187] on th "Bank Acc. Name" at bounding box center [590, 177] width 194 height 46
drag, startPoint x: 416, startPoint y: 137, endPoint x: 436, endPoint y: 161, distance: 31.8
click at [445, 154] on div "Search: ID Game/API Trans ID Date Trans. User ID Bank Acc. Name Bank Acc. Numbe…" at bounding box center [632, 435] width 1240 height 629
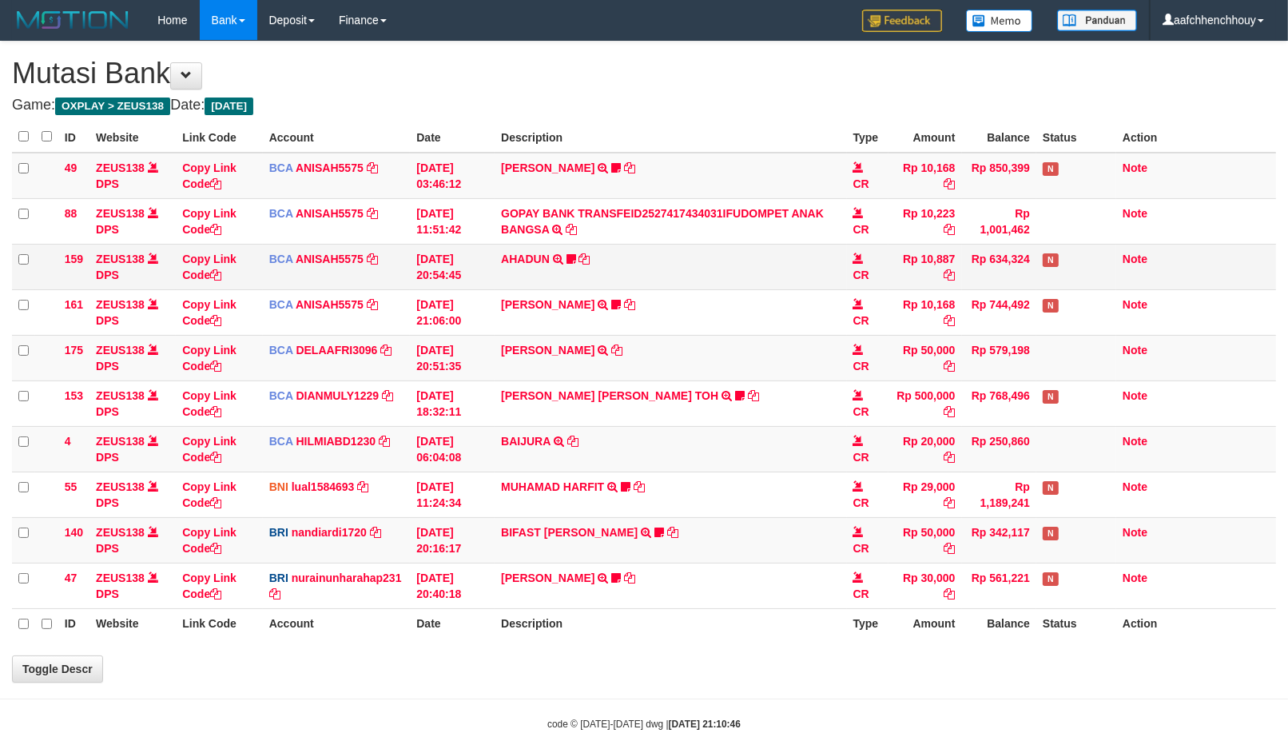
select select "***"
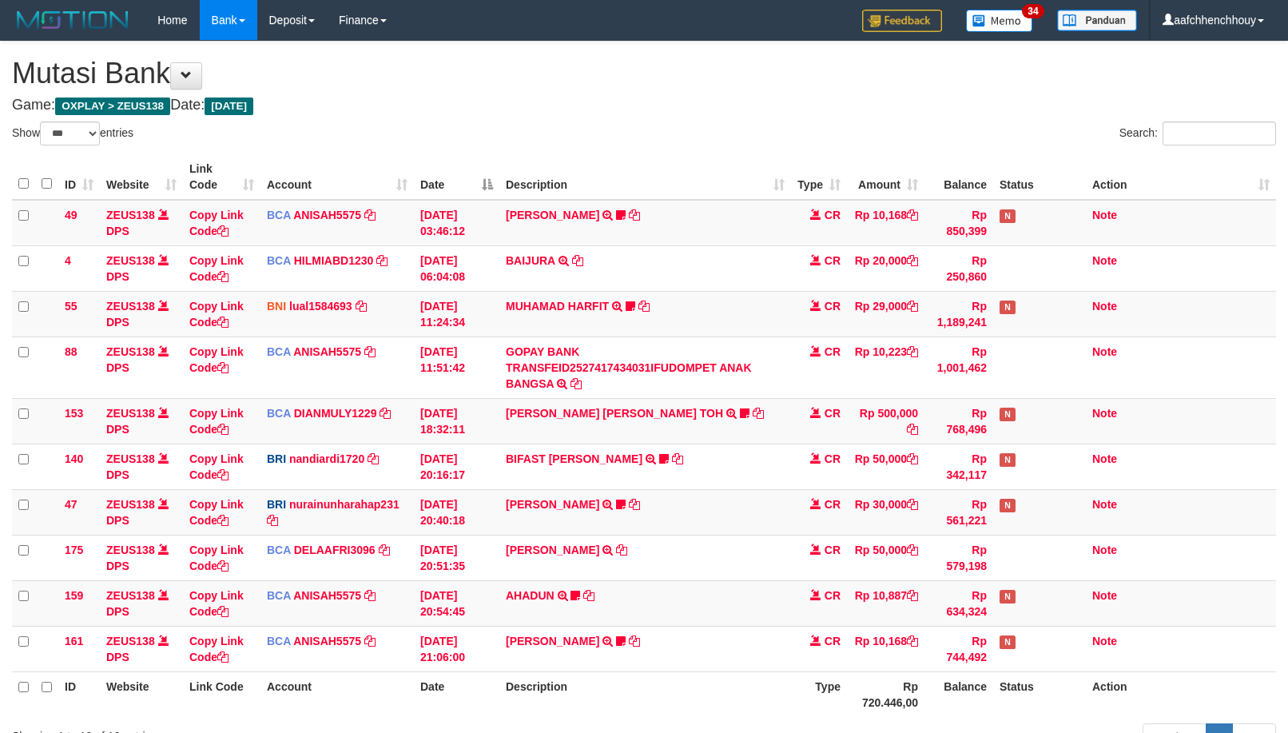
select select "***"
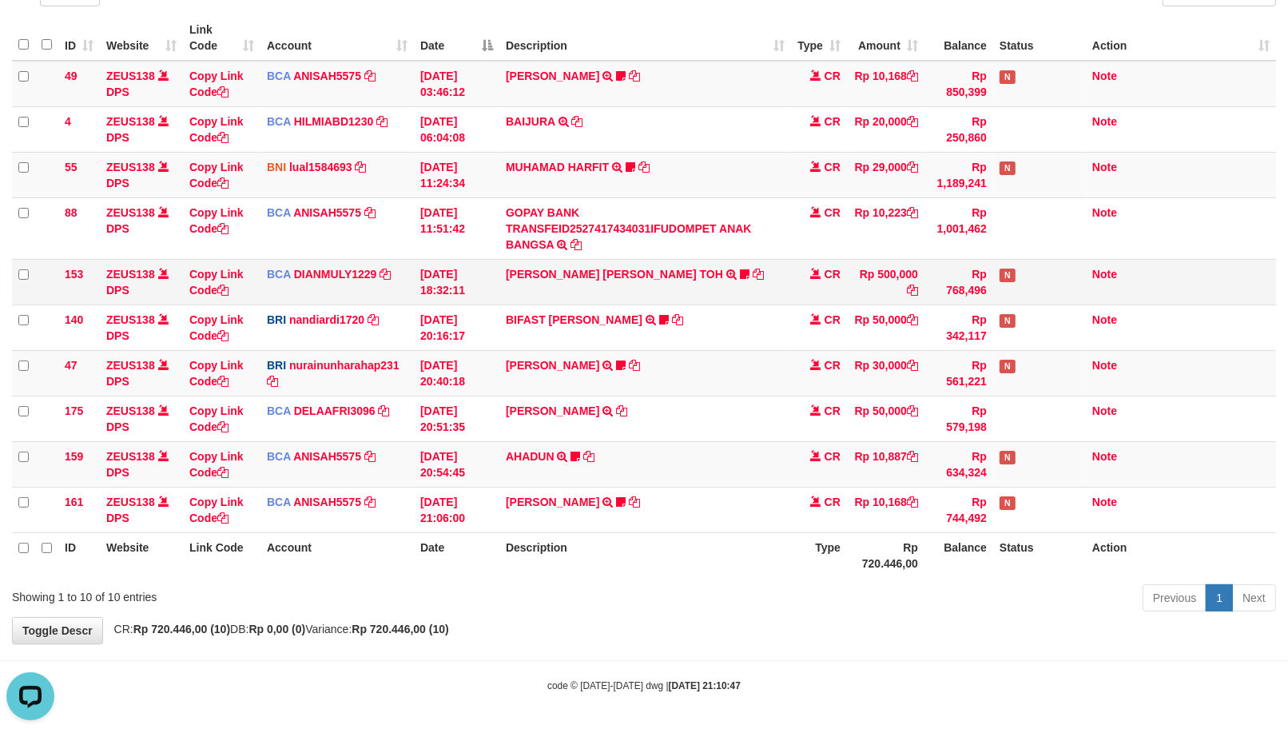
drag, startPoint x: 129, startPoint y: 283, endPoint x: 109, endPoint y: 292, distance: 22.6
click at [110, 291] on td "ZEUS138 DPS" at bounding box center [141, 282] width 83 height 46
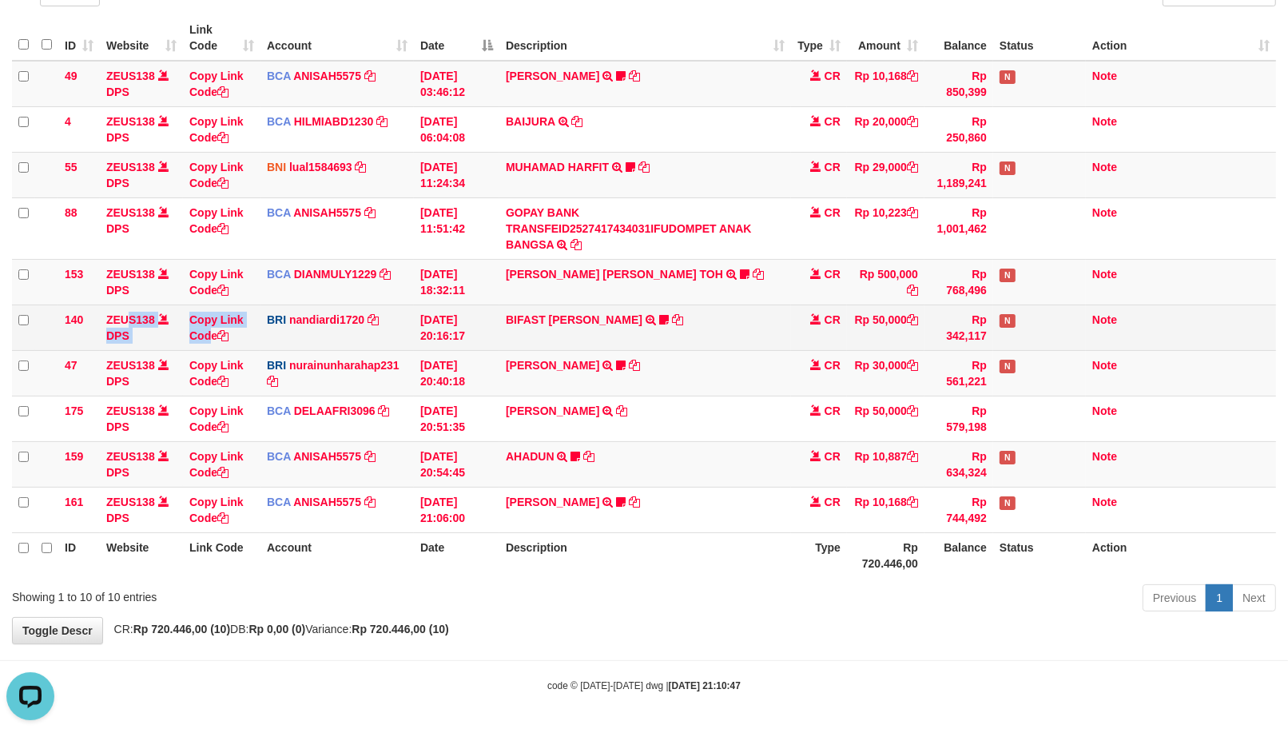
drag, startPoint x: 161, startPoint y: 317, endPoint x: 257, endPoint y: 329, distance: 95.8
click at [222, 332] on tr "140 ZEUS138 DPS Copy Link Code BRI nandiardi1720 DPS NANDI ARDIANSYAH mutasi_20…" at bounding box center [644, 327] width 1264 height 46
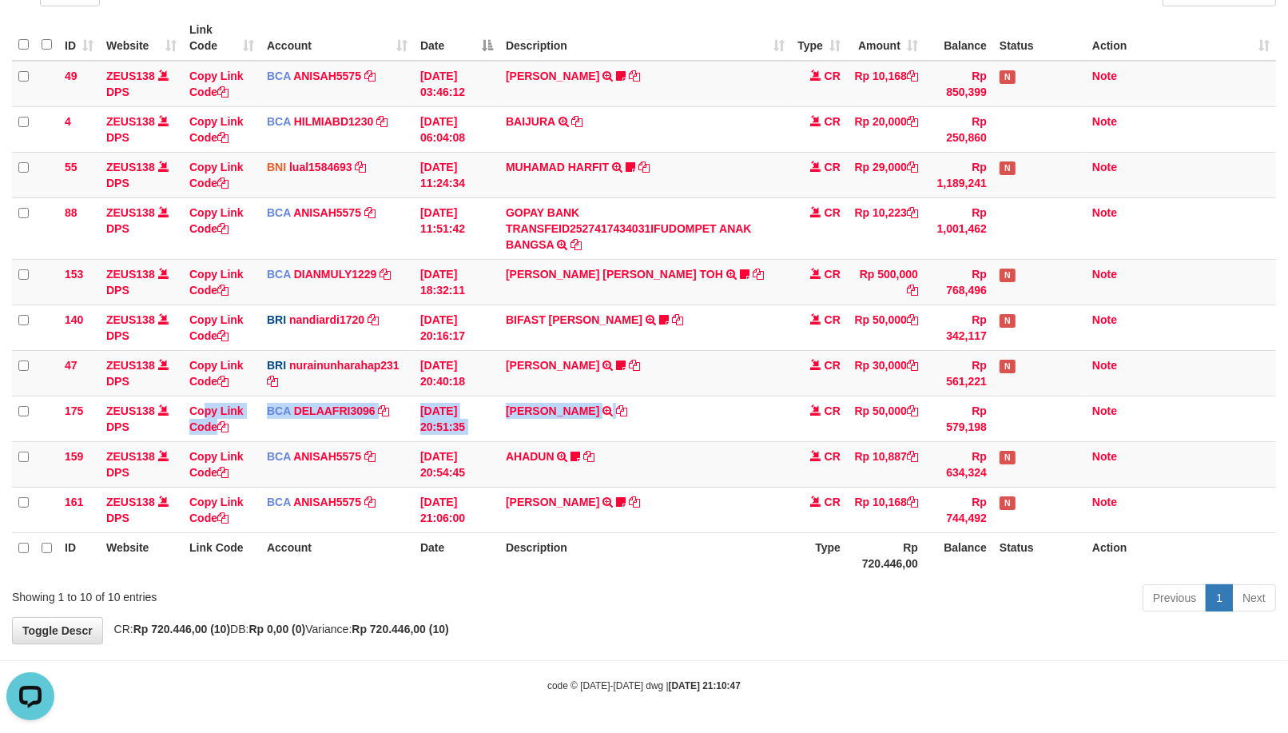
drag, startPoint x: 612, startPoint y: 432, endPoint x: 0, endPoint y: 571, distance: 627.7
click at [448, 506] on tbody "49 ZEUS138 DPS Copy Link Code BCA ANISAH5575 DPS [PERSON_NAME] mutasi_20251001_…" at bounding box center [644, 297] width 1264 height 472
click at [704, 550] on tr "ID Website Link Code Account Date Description Type Rp 720.446,00 Balance Status…" at bounding box center [644, 555] width 1264 height 46
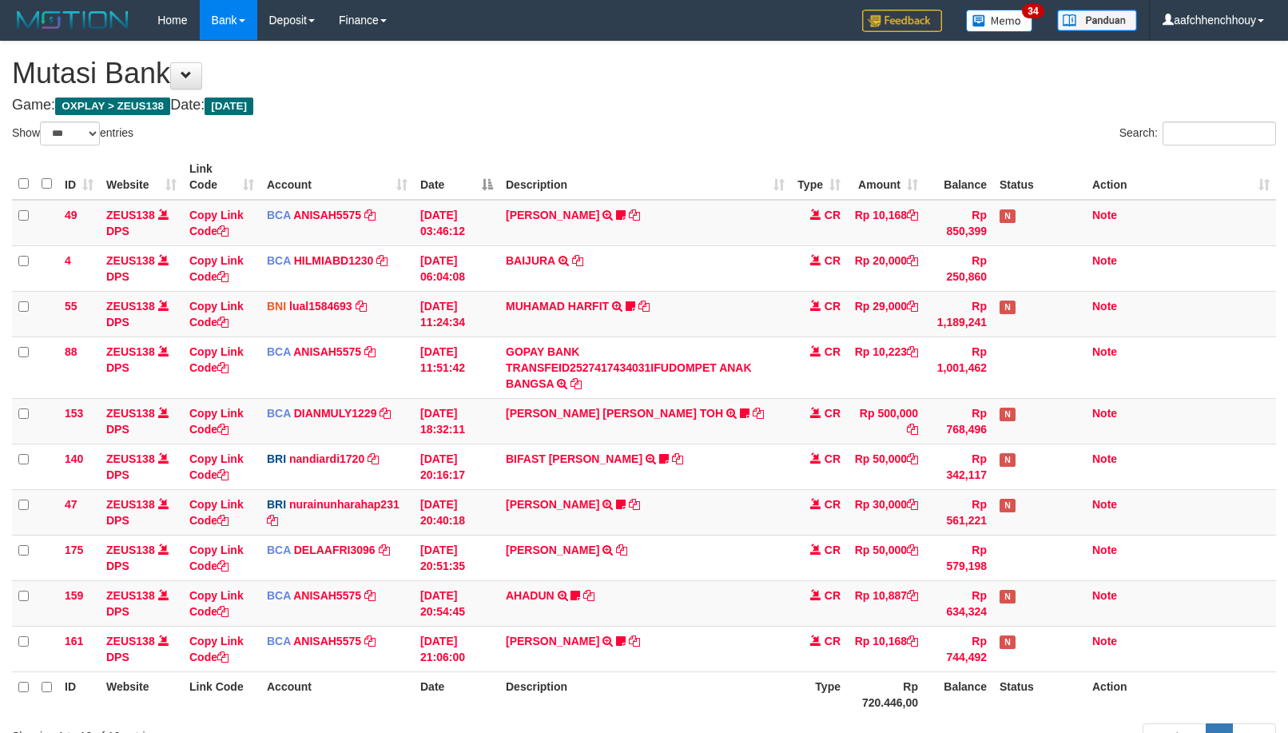
select select "***"
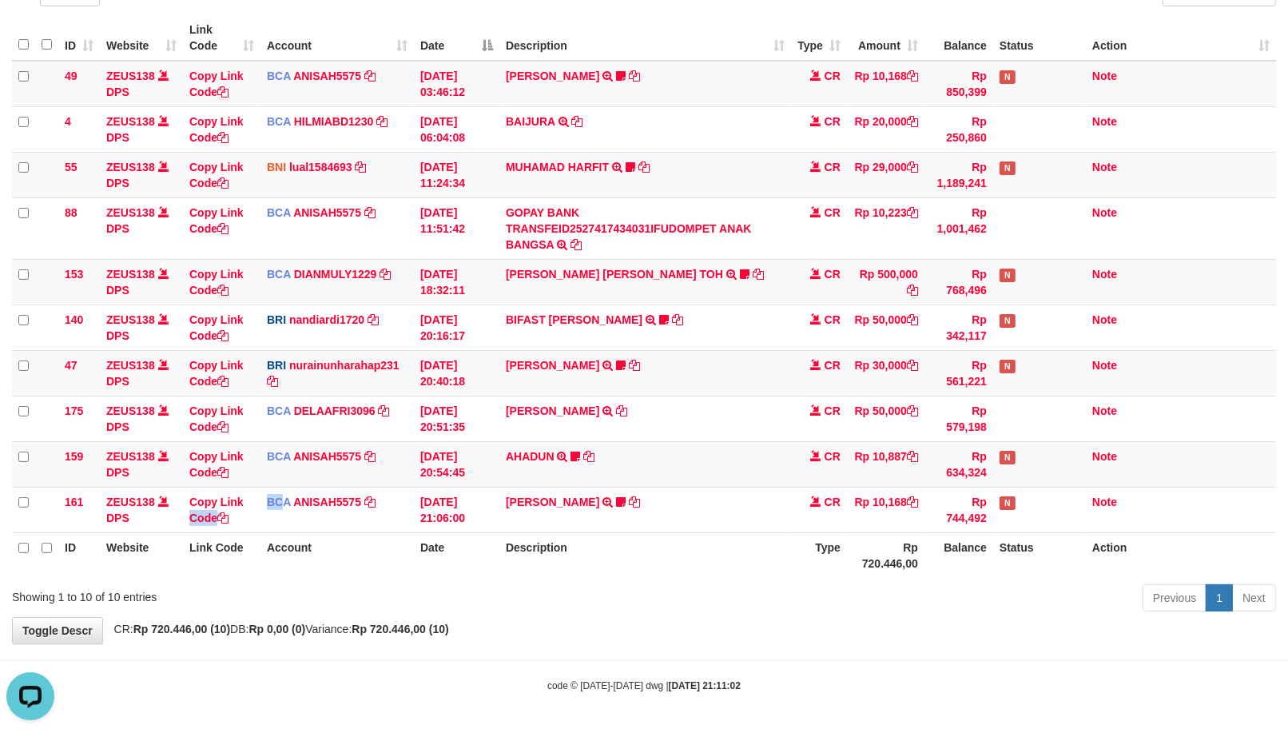
drag, startPoint x: 290, startPoint y: 487, endPoint x: 999, endPoint y: 5, distance: 857.5
click at [283, 498] on tr "161 ZEUS138 DPS Copy Link Code BCA ANISAH5575 DPS [PERSON_NAME] mutasi_20251001…" at bounding box center [644, 510] width 1264 height 46
drag, startPoint x: 461, startPoint y: 538, endPoint x: 650, endPoint y: 476, distance: 198.4
click at [583, 527] on table "ID Website Link Code Account Date Description Type Amount Balance Status Action…" at bounding box center [644, 296] width 1264 height 563
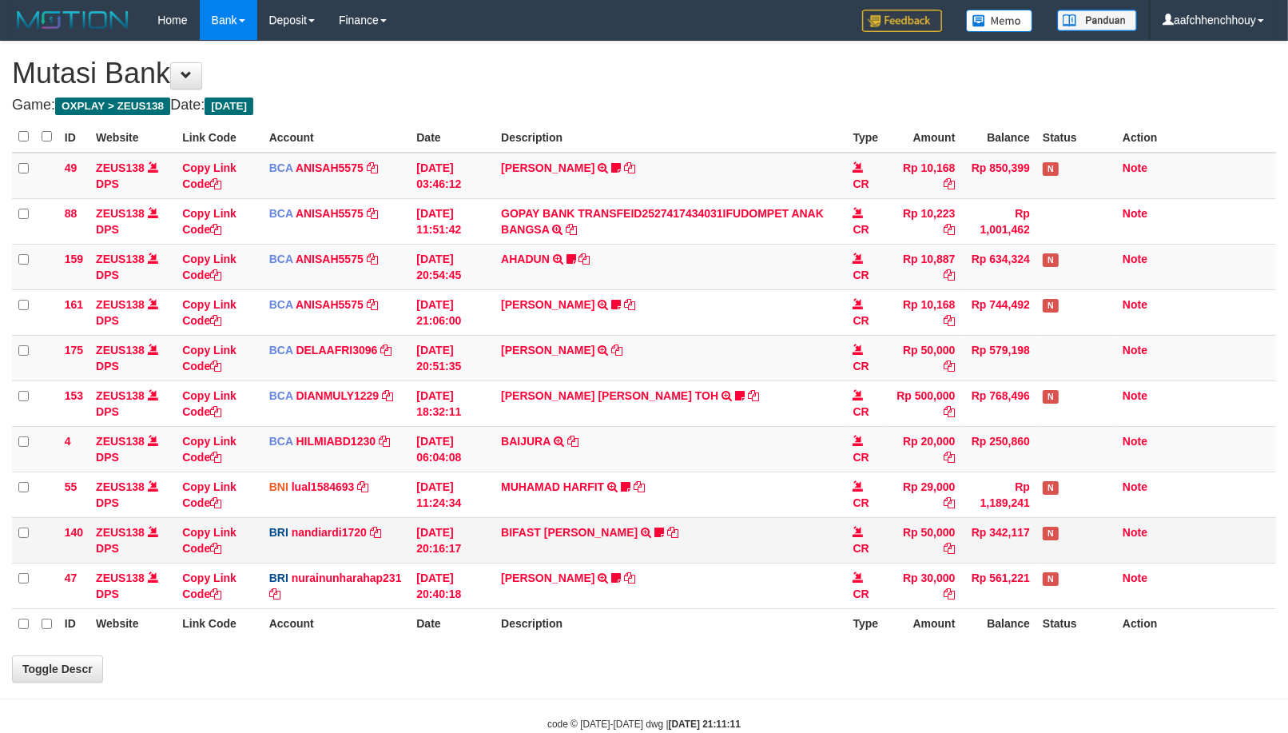
scroll to position [139, 0]
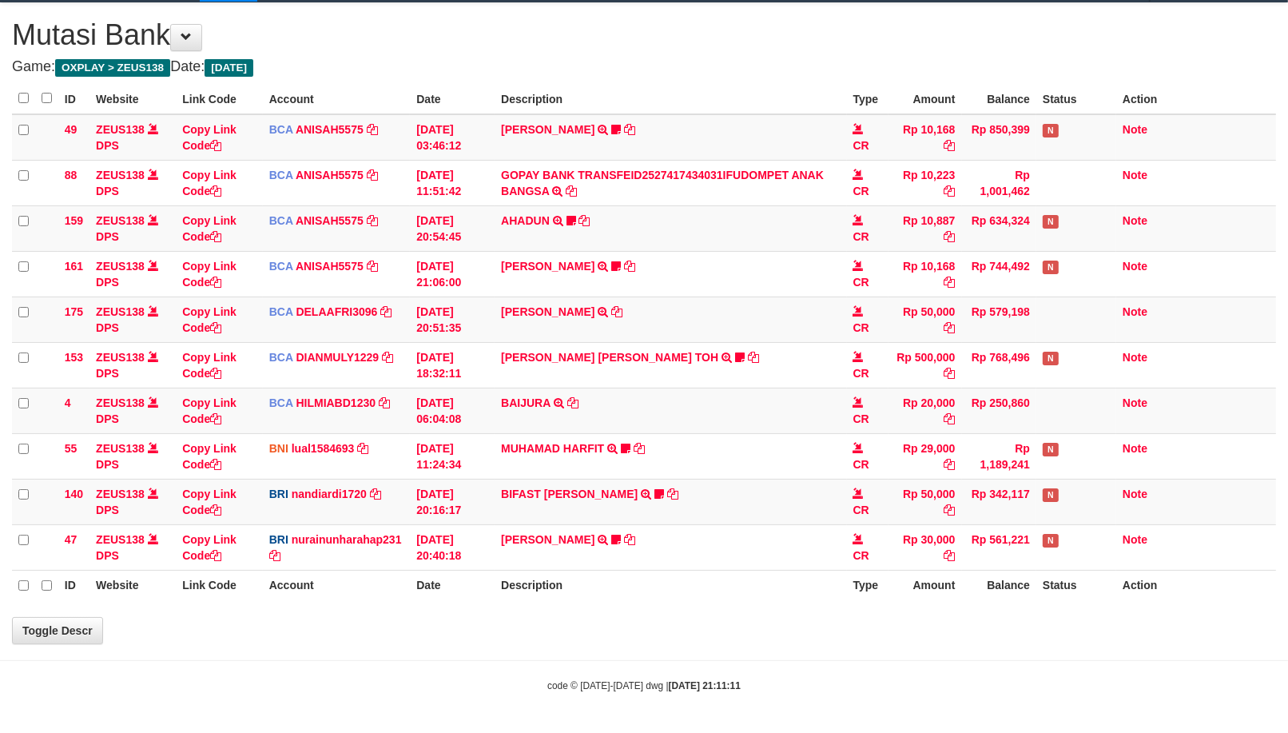
select select "***"
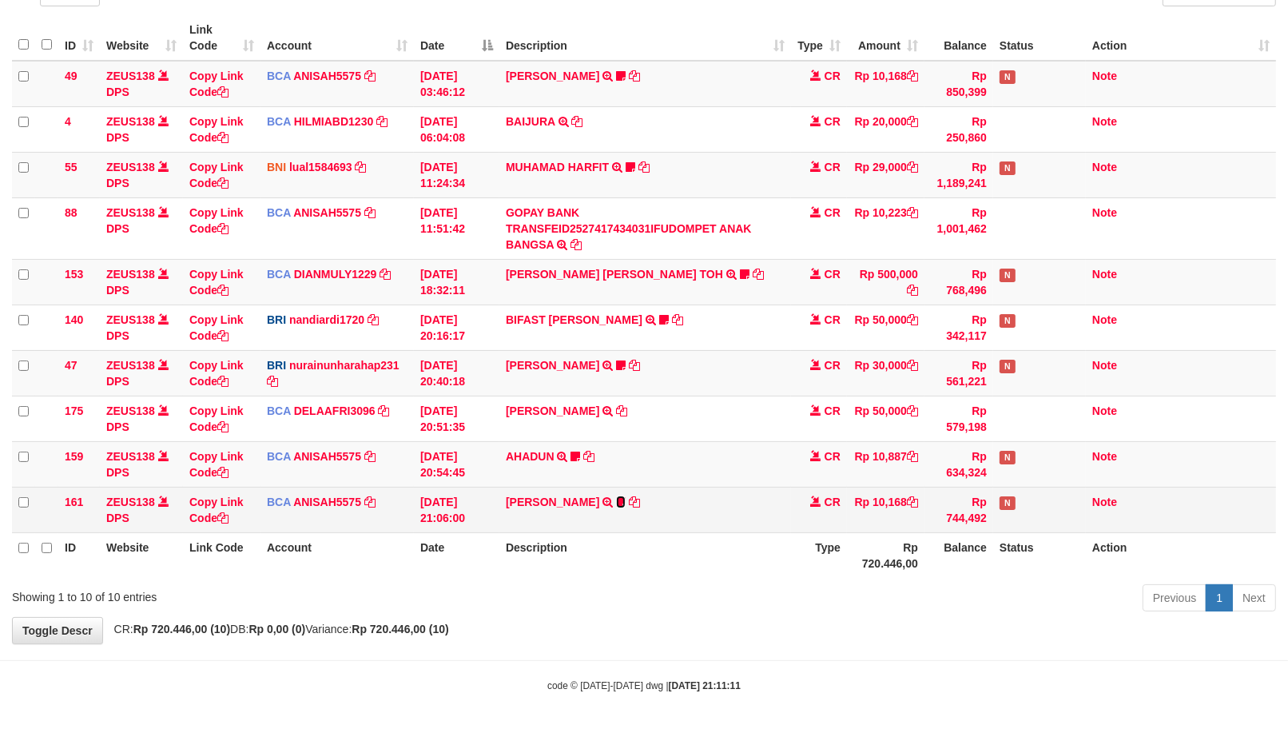
click at [616, 496] on icon at bounding box center [621, 501] width 10 height 11
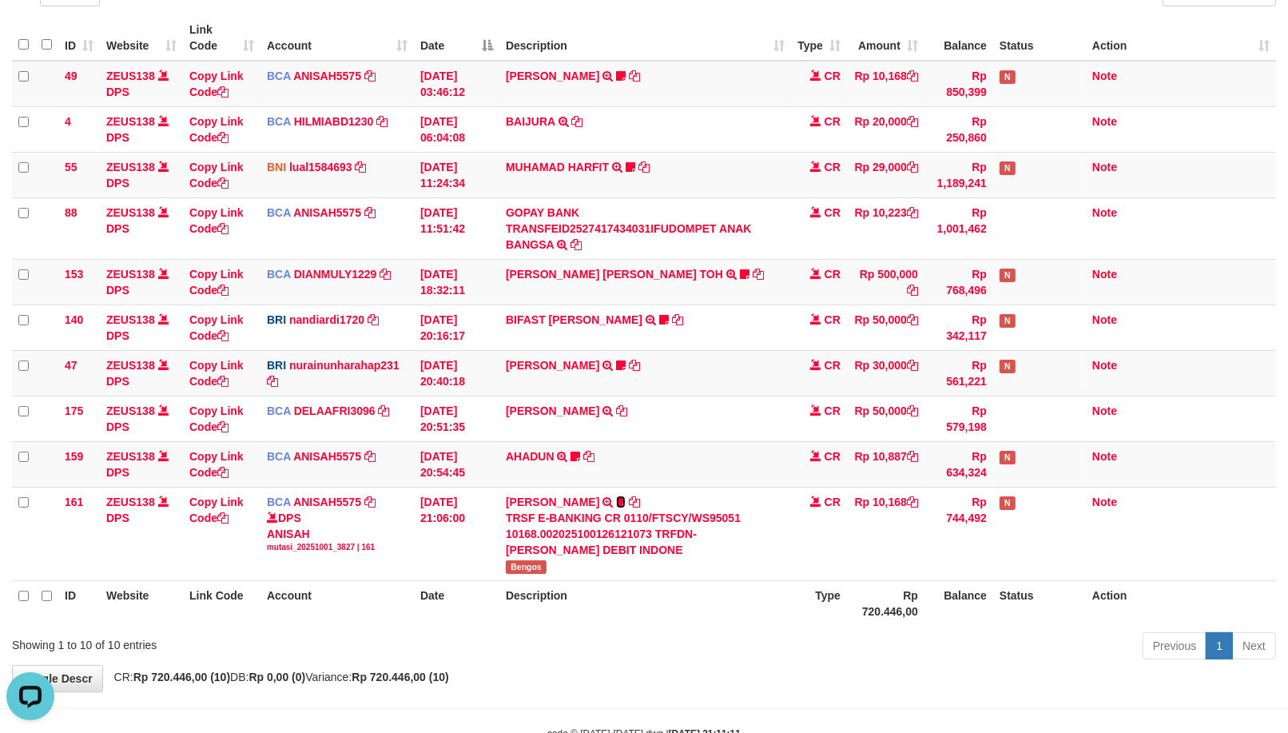
scroll to position [0, 0]
drag, startPoint x: 544, startPoint y: 304, endPoint x: 86, endPoint y: 297, distance: 458.7
click at [306, 266] on tr "153 ZEUS138 DPS Copy Link Code BCA DIANMULY1229 DPS DIAN MULYADI mutasi_2025100…" at bounding box center [644, 282] width 1264 height 46
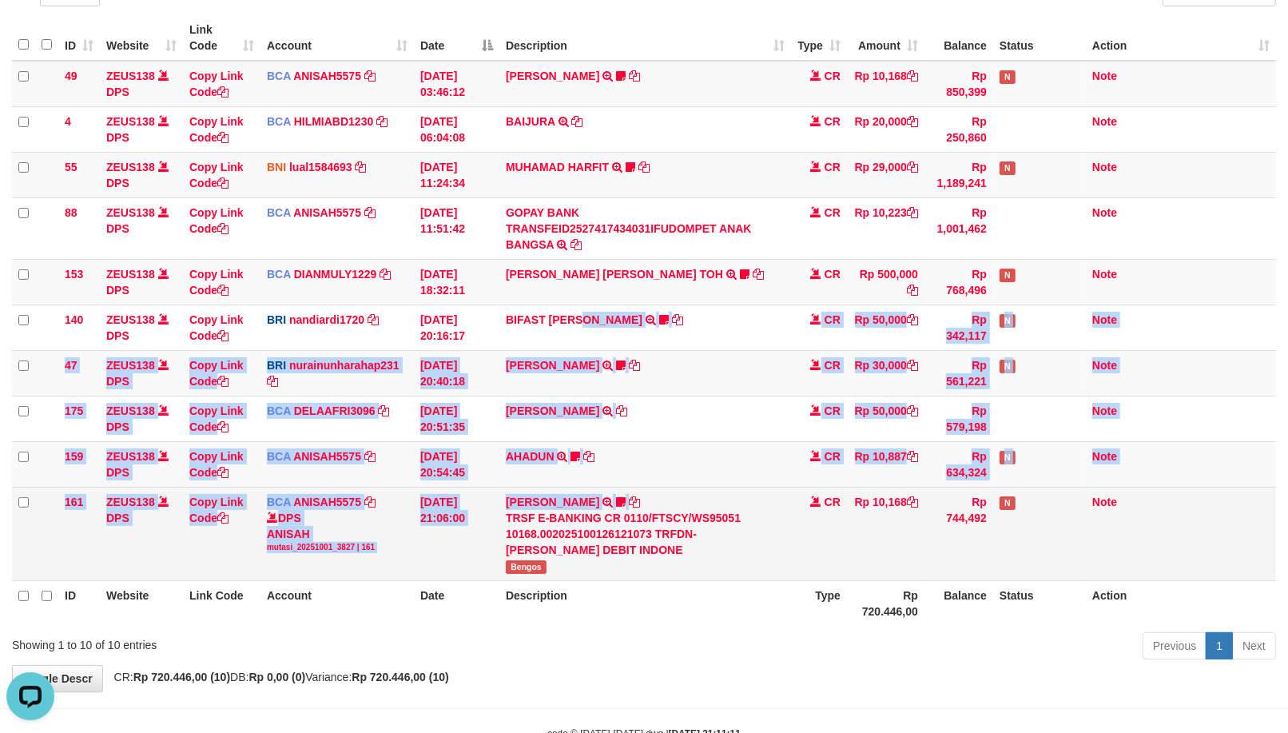
drag, startPoint x: 555, startPoint y: 479, endPoint x: 617, endPoint y: 490, distance: 62.4
click at [680, 485] on tbody "49 ZEUS138 DPS Copy Link Code BCA ANISAH5575 DPS [PERSON_NAME] mutasi_20251001_…" at bounding box center [644, 321] width 1264 height 520
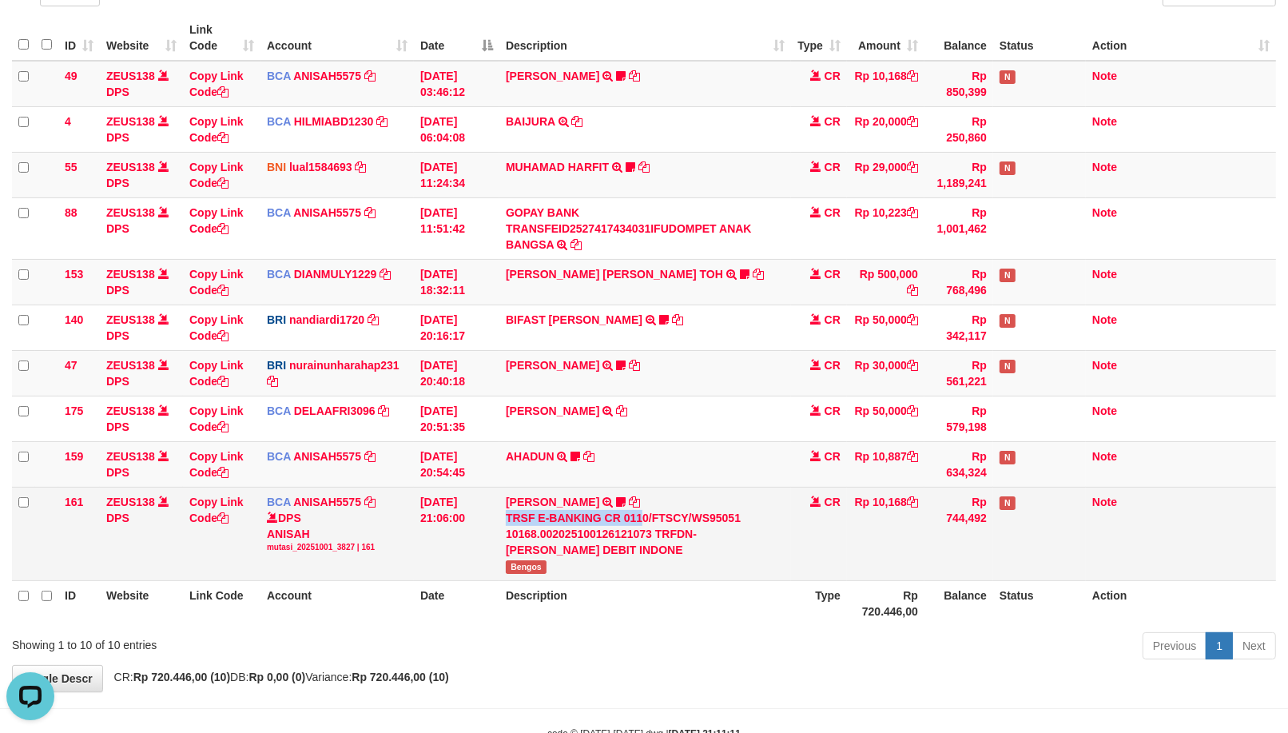
drag, startPoint x: 752, startPoint y: 500, endPoint x: 746, endPoint y: 494, distance: 8.5
click at [746, 499] on td "[PERSON_NAME] TRSF E-BANKING CR 0110/FTSCY/WS95051 10168.002025100126121073 TRF…" at bounding box center [645, 533] width 292 height 93
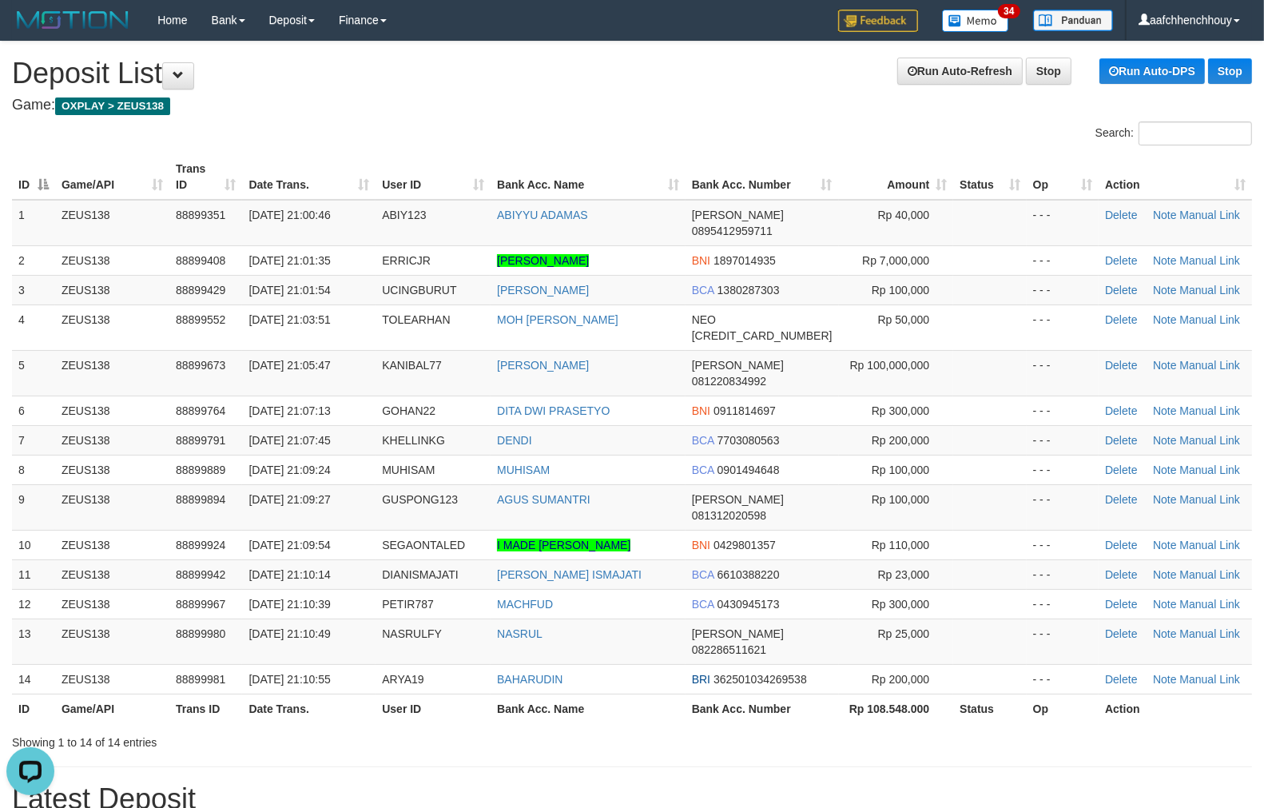
click at [345, 189] on th "Date Trans." at bounding box center [308, 177] width 133 height 46
click at [299, 157] on th "Date Trans." at bounding box center [308, 177] width 133 height 46
drag, startPoint x: 348, startPoint y: 169, endPoint x: 360, endPoint y: 165, distance: 12.4
click at [360, 165] on th "Date Trans." at bounding box center [308, 177] width 133 height 46
click at [442, 209] on td "ABIY123" at bounding box center [433, 223] width 115 height 46
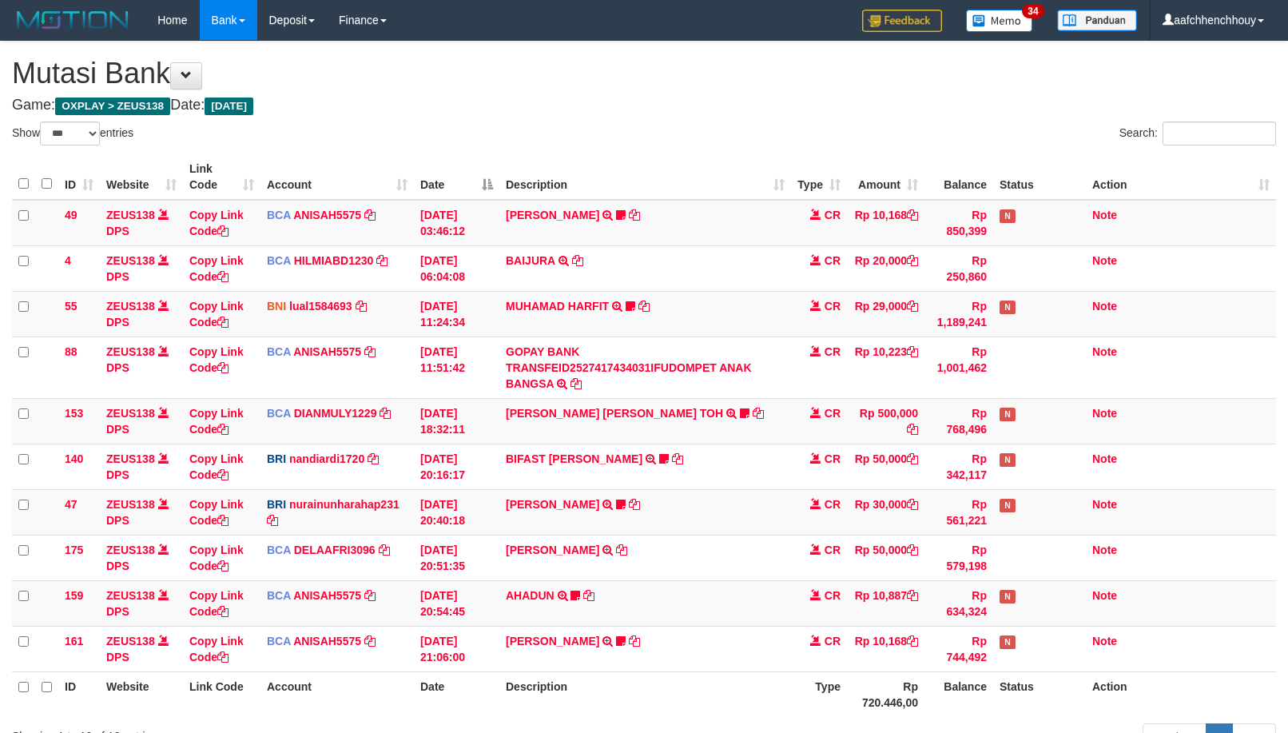
select select "***"
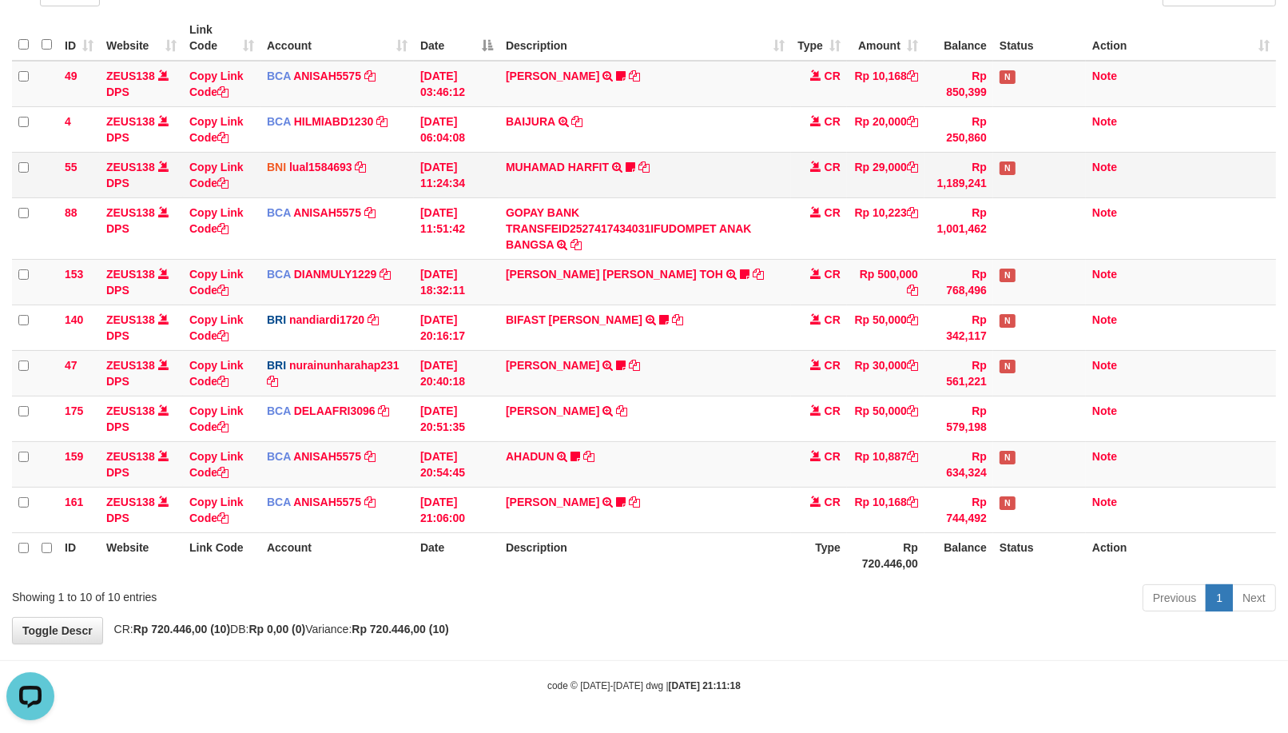
click at [1199, 174] on td "Note" at bounding box center [1181, 175] width 190 height 46
drag, startPoint x: 1067, startPoint y: 176, endPoint x: 905, endPoint y: 293, distance: 200.3
click at [925, 281] on tbody "49 ZEUS138 DPS Copy Link Code BCA ANISAH5575 DPS [PERSON_NAME] mutasi_20251001_…" at bounding box center [644, 297] width 1264 height 472
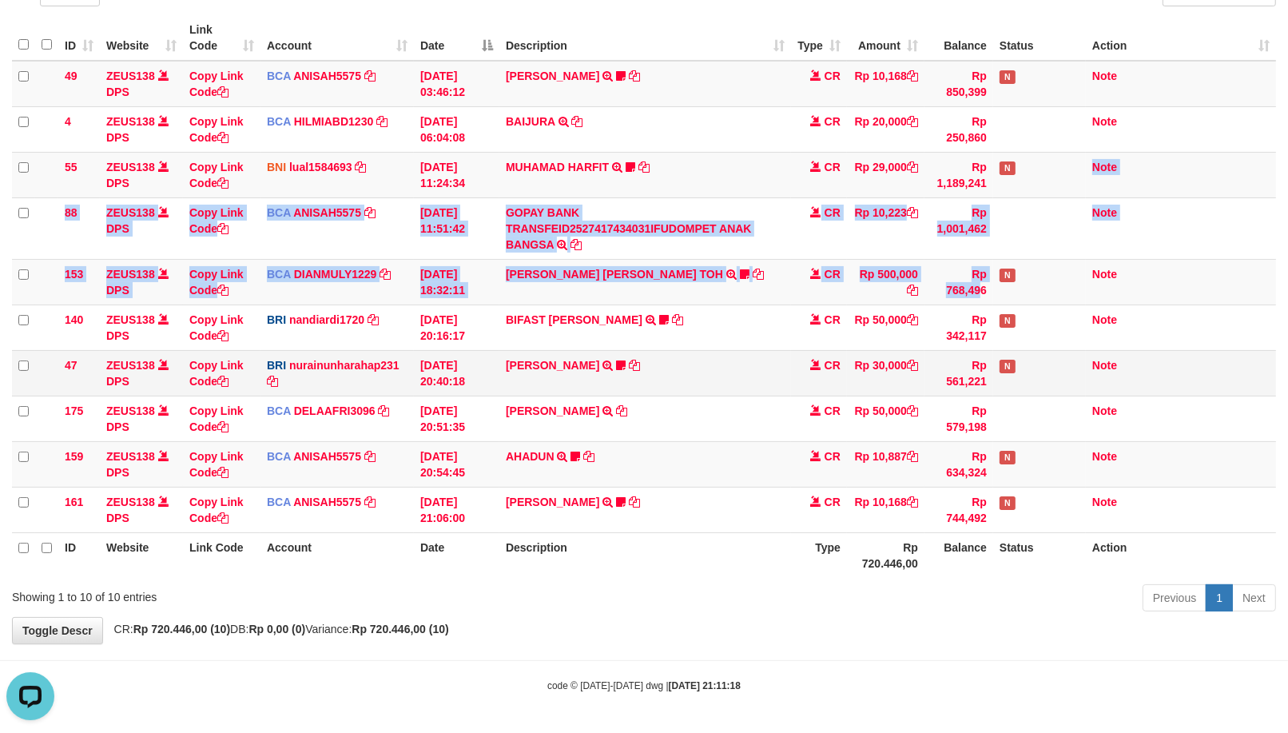
click at [917, 331] on td "Rp 50,000" at bounding box center [886, 327] width 78 height 46
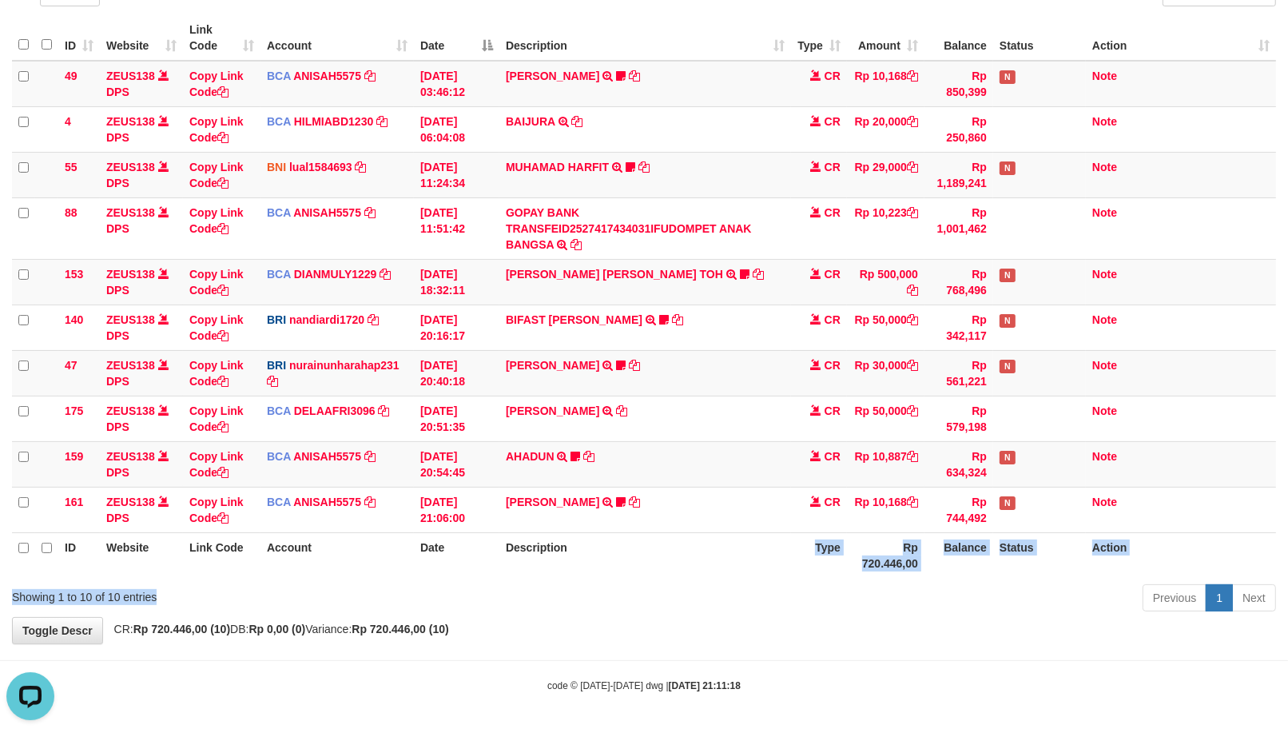
drag, startPoint x: 757, startPoint y: 575, endPoint x: 487, endPoint y: 557, distance: 269.9
click at [720, 587] on div "Showing 1 to 10 of 10 entries Previous 1 Next" at bounding box center [644, 600] width 1288 height 34
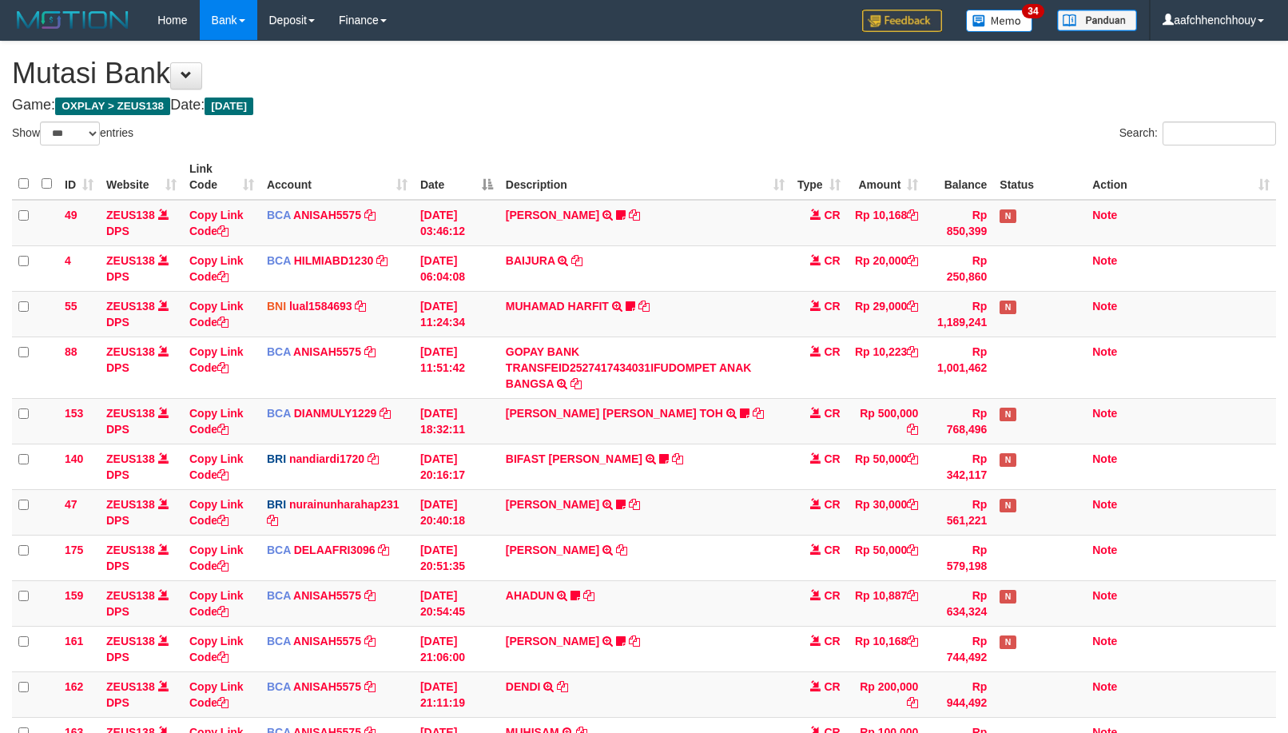
select select "***"
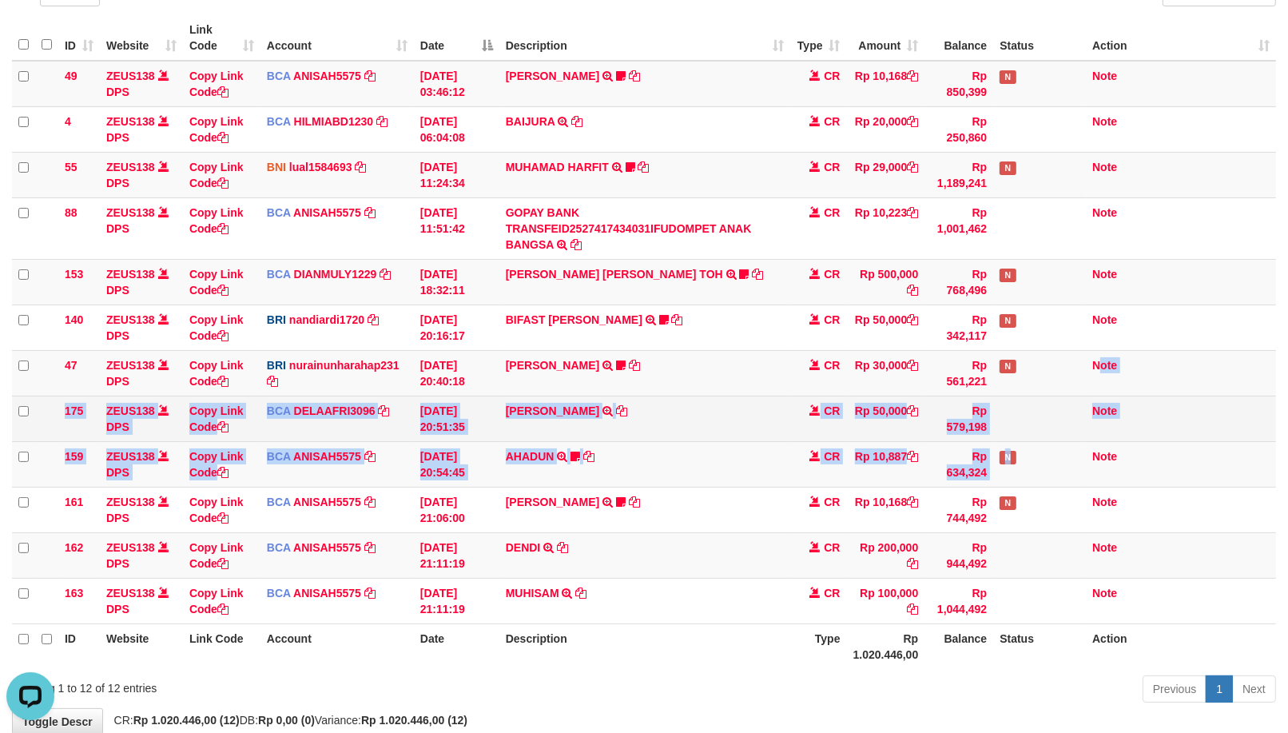
drag, startPoint x: 1056, startPoint y: 374, endPoint x: 514, endPoint y: 440, distance: 545.7
click at [1059, 381] on tbody "49 ZEUS138 DPS Copy Link Code BCA ANISAH5575 DPS ANISAH mutasi_20251001_3827 | …" at bounding box center [644, 342] width 1264 height 563
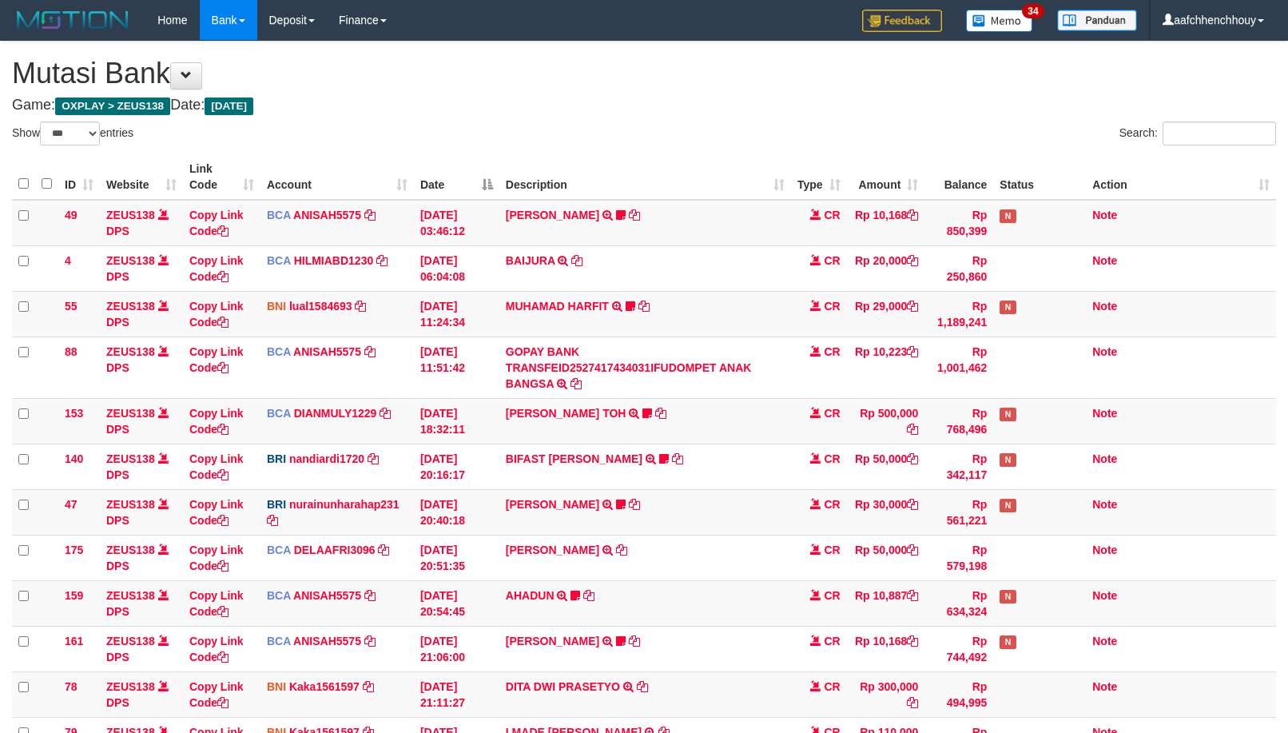
select select "***"
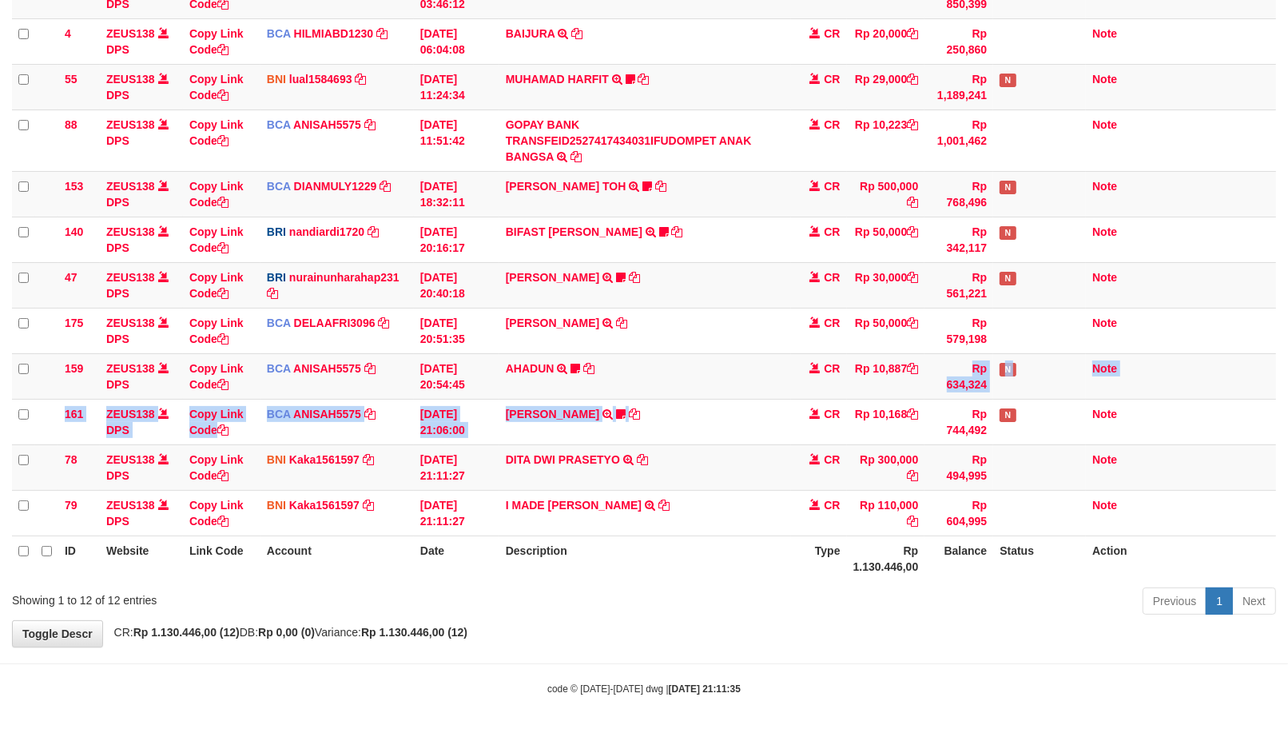
scroll to position [230, 0]
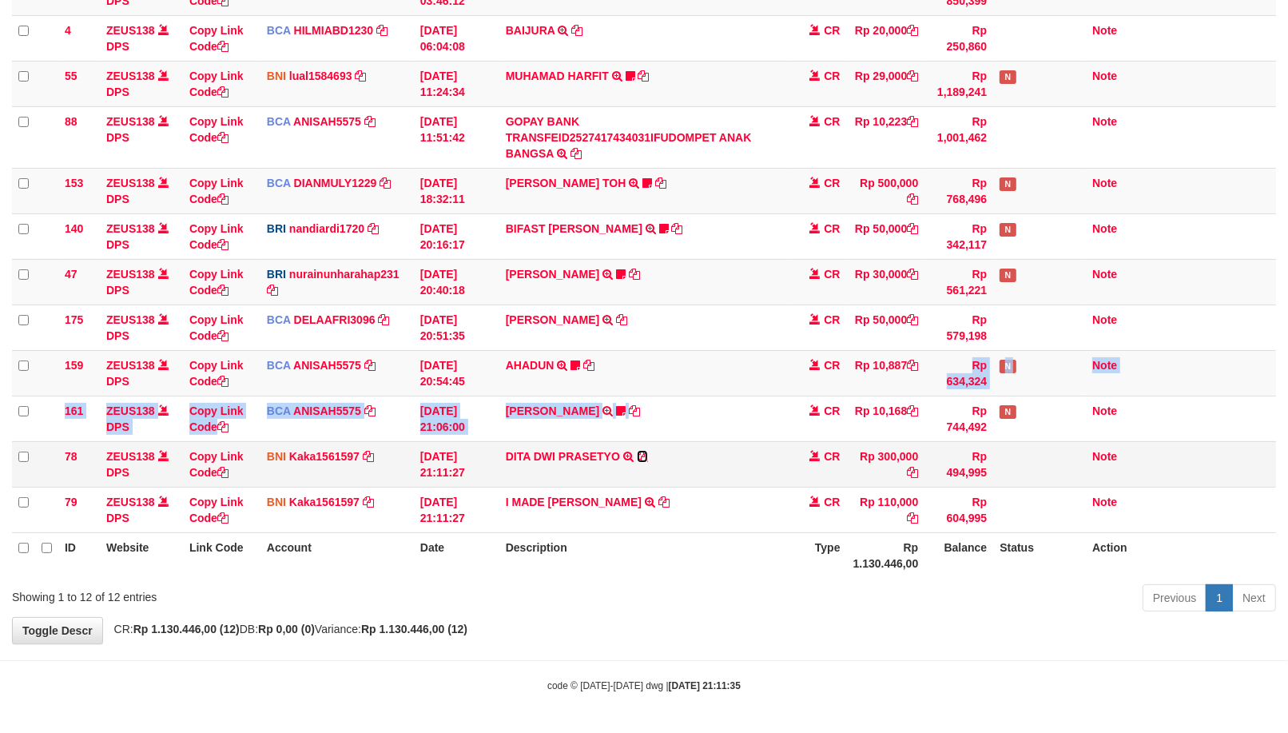
click at [640, 455] on icon at bounding box center [642, 456] width 11 height 11
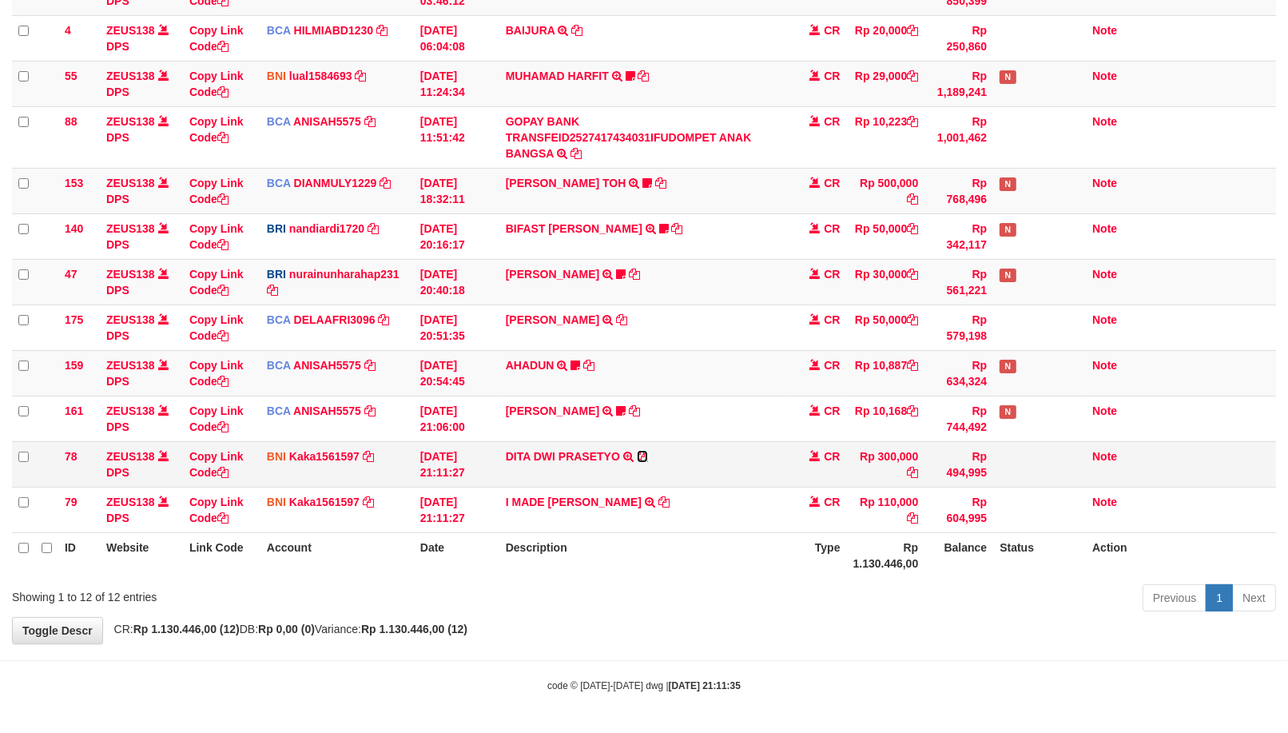
drag, startPoint x: 640, startPoint y: 455, endPoint x: 1288, endPoint y: 284, distance: 670.3
click at [642, 453] on icon at bounding box center [642, 456] width 11 height 11
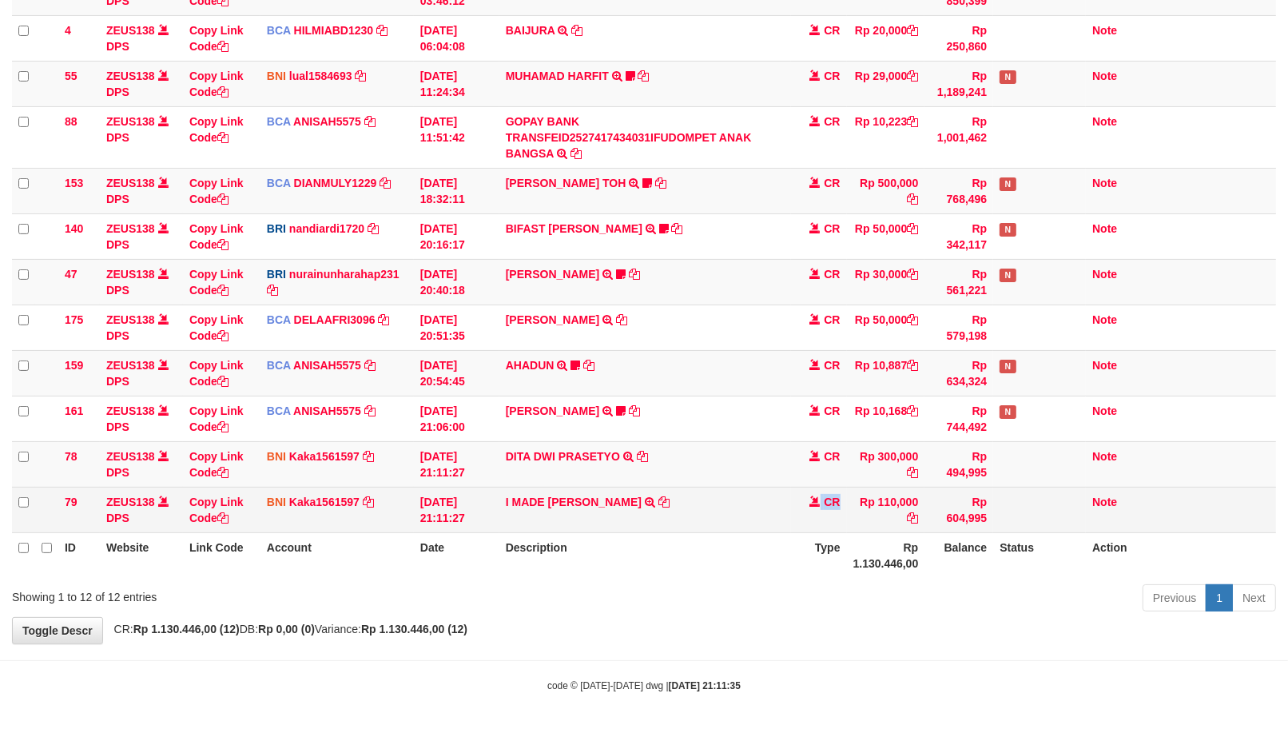
drag, startPoint x: 829, startPoint y: 516, endPoint x: 820, endPoint y: 519, distance: 9.4
click at [837, 517] on tr "79 ZEUS138 DPS Copy Link Code BNI Kaka1561597 DPS KARMILA mutasi_20251001_2425 …" at bounding box center [644, 510] width 1264 height 46
click at [688, 506] on td "I MADE INDRA MAHA DIPUTRA TRANSFER DARI SDR I MADE INDRA MAHA DIPUTRA" at bounding box center [645, 510] width 292 height 46
click at [670, 499] on icon at bounding box center [663, 501] width 11 height 11
drag, startPoint x: 688, startPoint y: 499, endPoint x: 697, endPoint y: 498, distance: 8.9
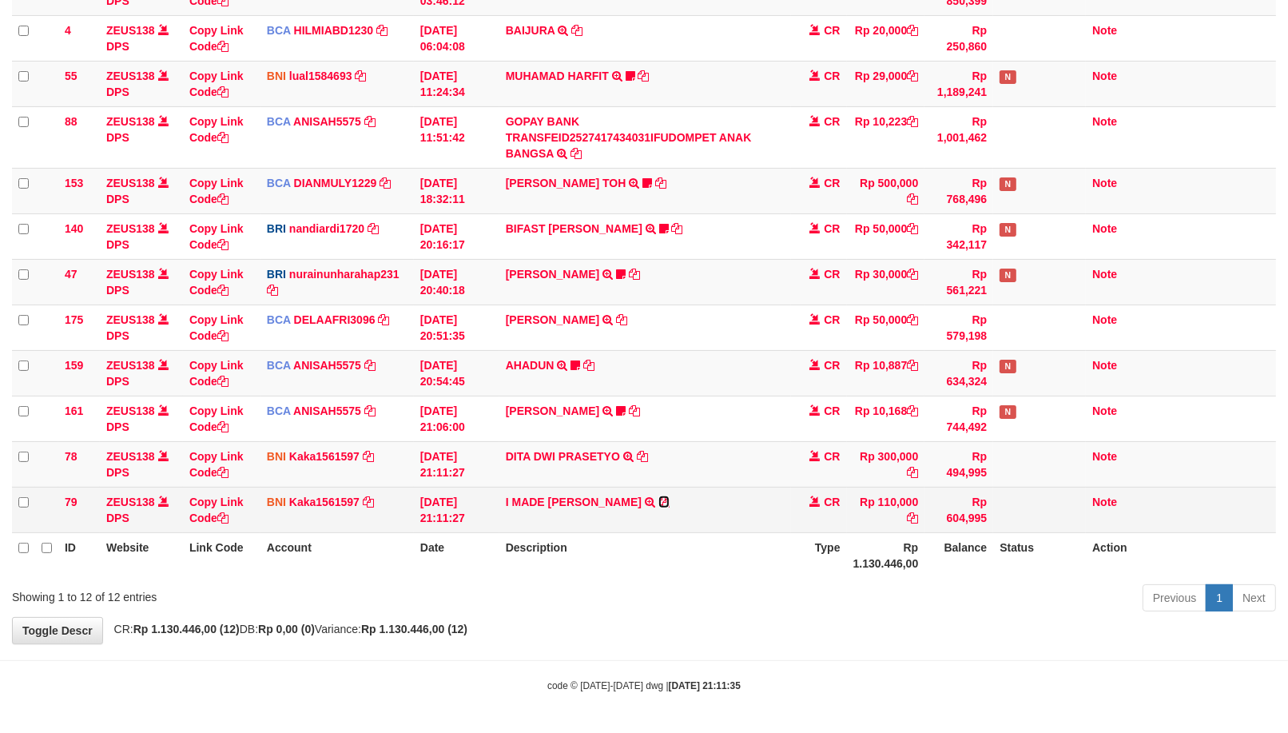
click at [670, 499] on icon at bounding box center [663, 501] width 11 height 11
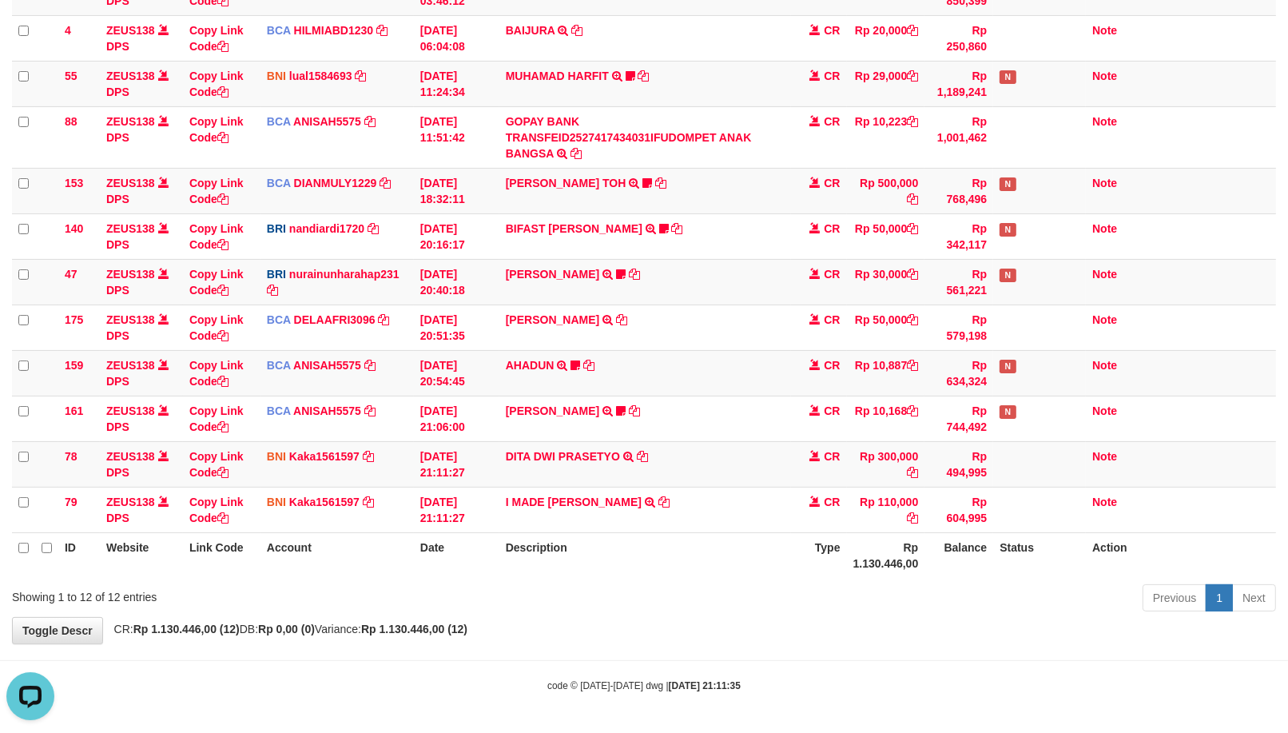
scroll to position [0, 0]
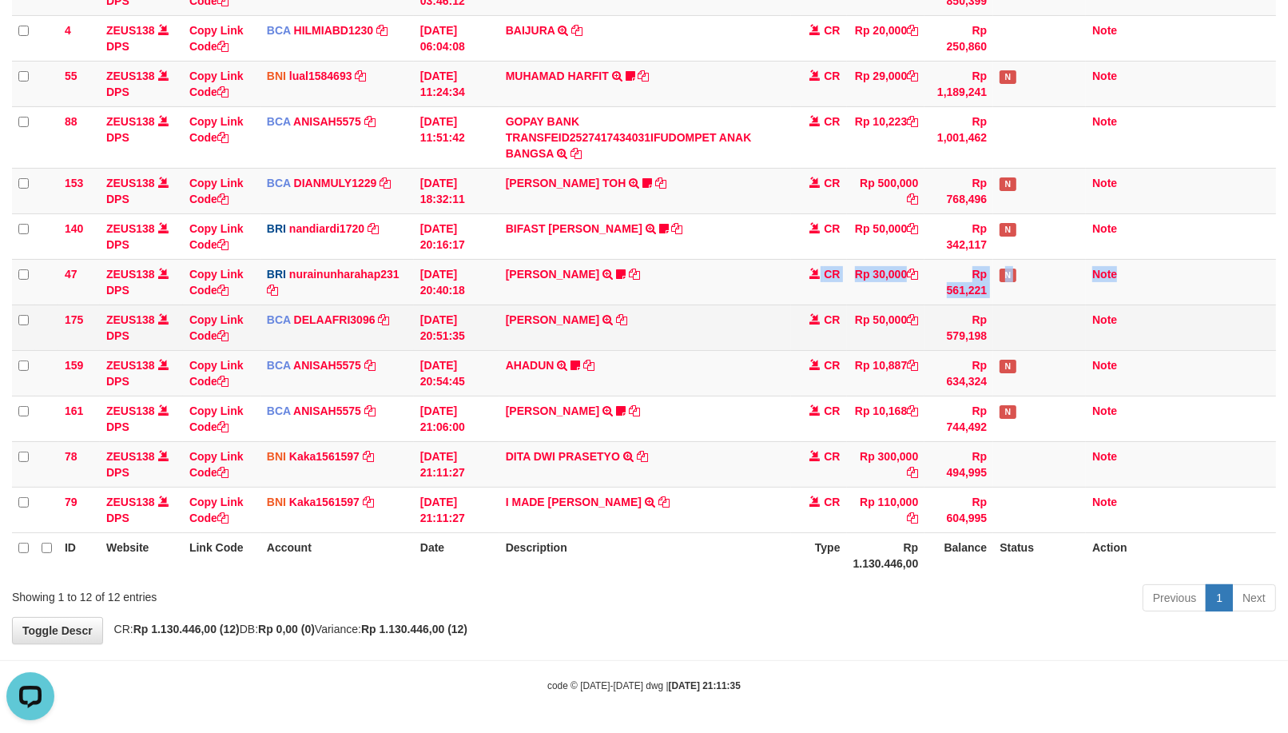
drag, startPoint x: 747, startPoint y: 321, endPoint x: 769, endPoint y: 325, distance: 21.9
click at [764, 315] on tbody "49 ZEUS138 DPS Copy Link Code BCA ANISAH5575 DPS ANISAH mutasi_20251001_3827 | …" at bounding box center [644, 251] width 1264 height 563
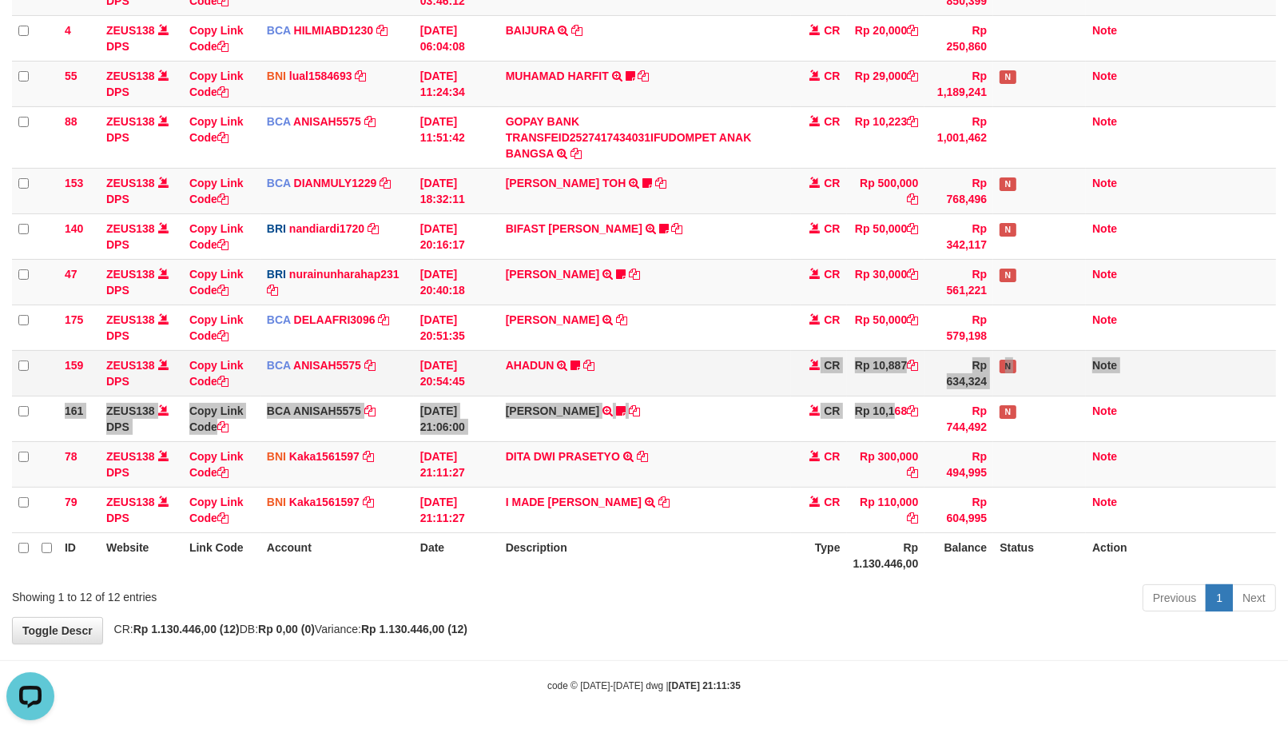
drag, startPoint x: 848, startPoint y: 376, endPoint x: 890, endPoint y: 364, distance: 43.8
click at [891, 412] on tbody "49 ZEUS138 DPS Copy Link Code BCA ANISAH5575 DPS ANISAH mutasi_20251001_3827 | …" at bounding box center [644, 251] width 1264 height 563
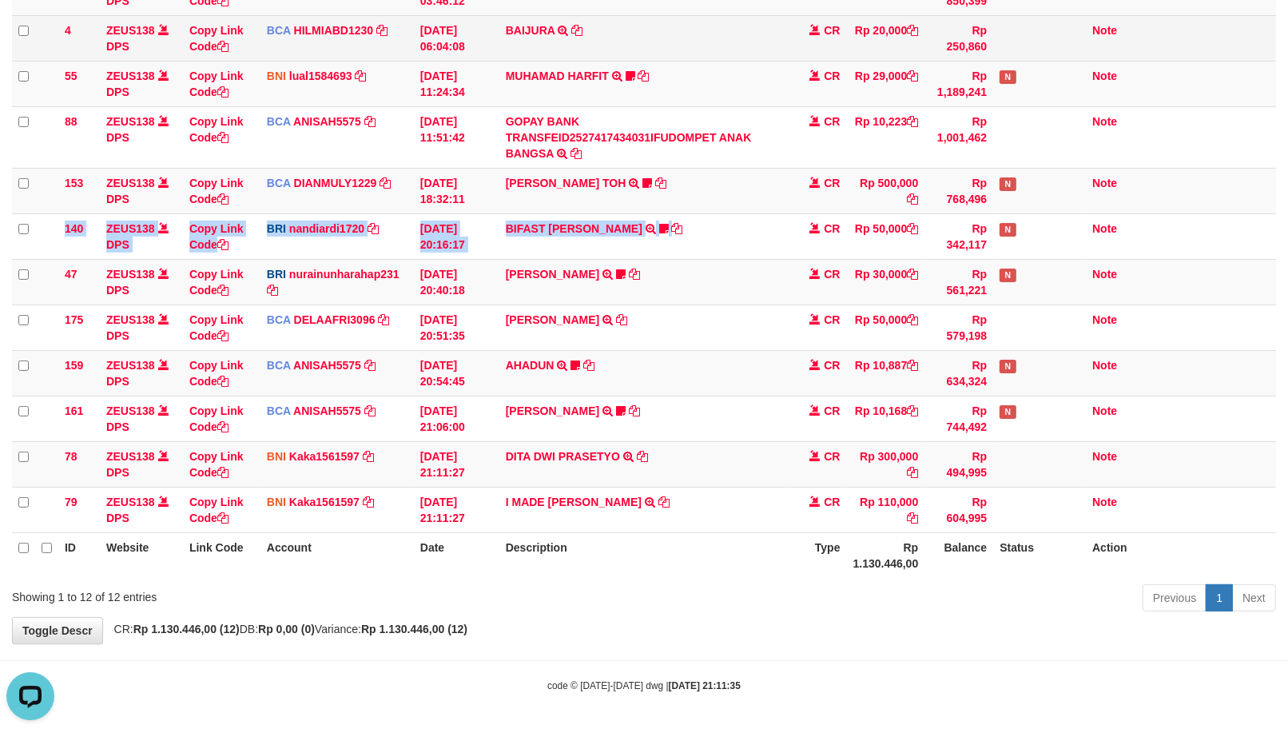
drag, startPoint x: 812, startPoint y: 245, endPoint x: 1147, endPoint y: 46, distance: 389.1
click at [901, 203] on tbody "49 ZEUS138 DPS Copy Link Code BCA ANISAH5575 DPS ANISAH mutasi_20251001_3827 | …" at bounding box center [644, 251] width 1264 height 563
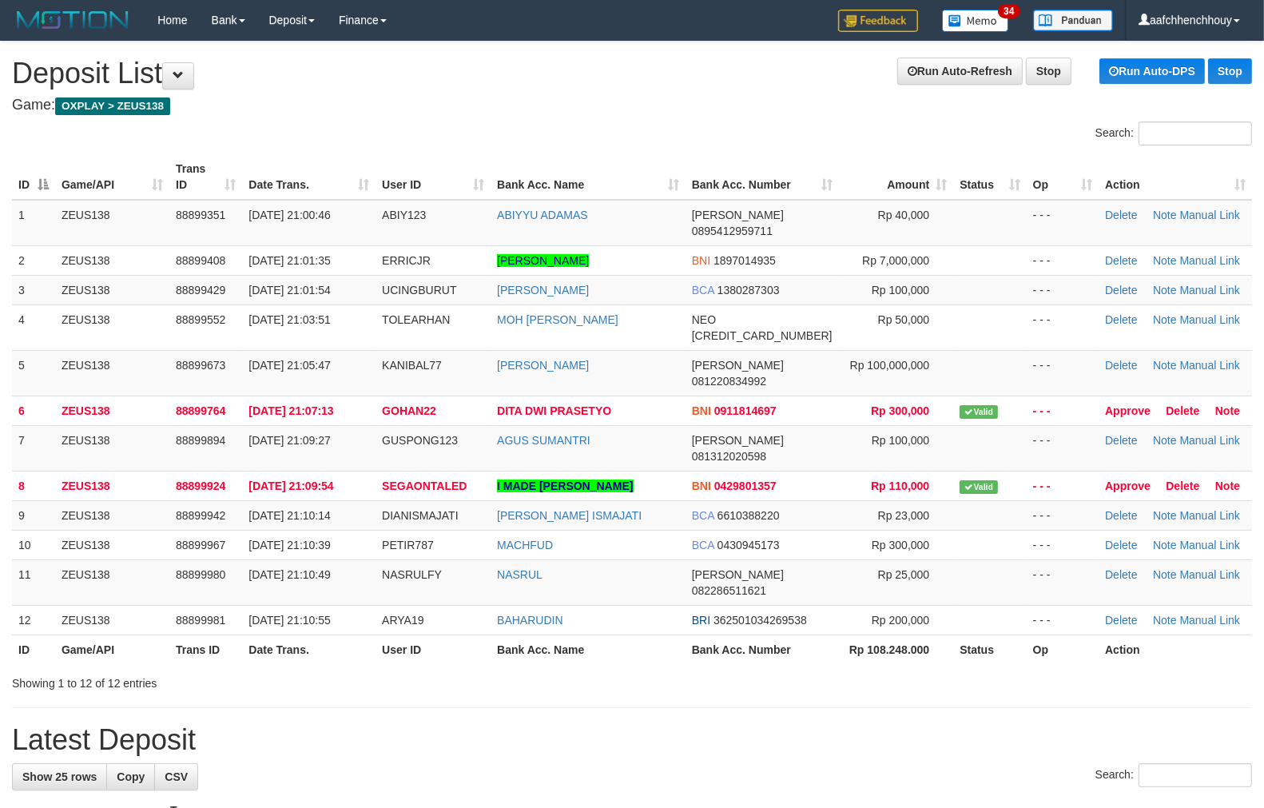
click at [228, 192] on table "ID Game/API Trans ID Date Trans. User ID Bank Acc. Name Bank Acc. Number Amount…" at bounding box center [632, 409] width 1240 height 510
click at [412, 133] on div "Search:" at bounding box center [632, 135] width 1264 height 28
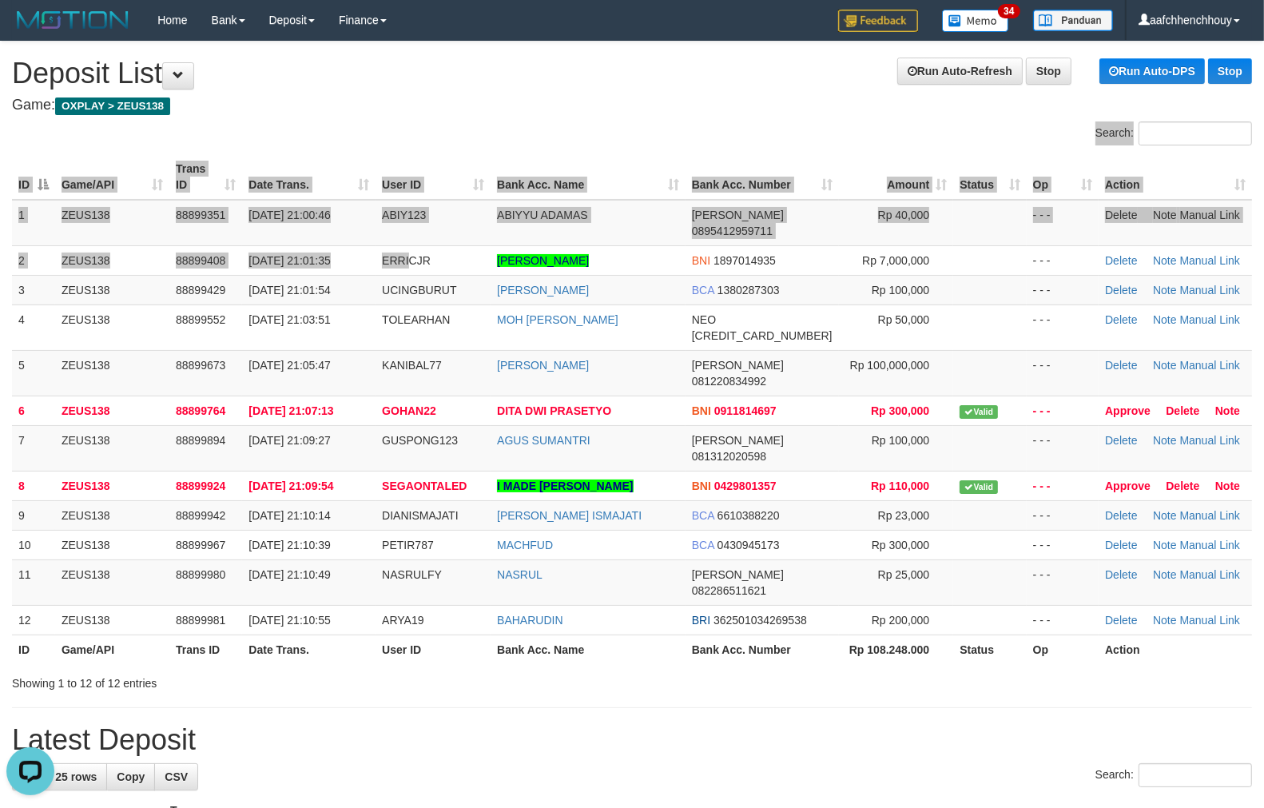
drag, startPoint x: 411, startPoint y: 134, endPoint x: 8, endPoint y: 315, distance: 441.4
click at [240, 298] on div "Search: ID Game/API Trans ID Date Trans. User ID Bank Acc. Name Bank Acc. Numbe…" at bounding box center [632, 406] width 1240 height 570
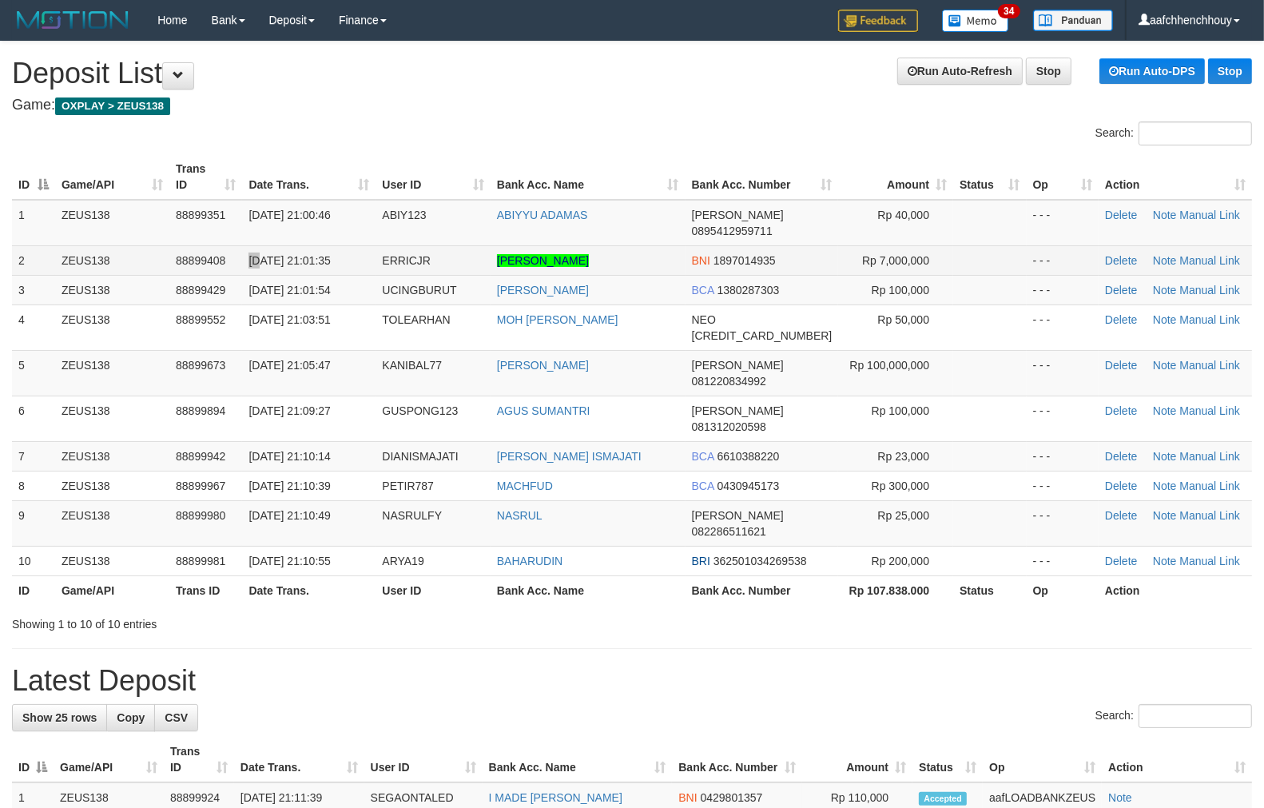
click at [264, 245] on tr "2 ZEUS138 88899408 [DATE] 21:01:35 ERRICJR [PERSON_NAME] BNI 1897014935 Rp 7,00…" at bounding box center [632, 260] width 1240 height 30
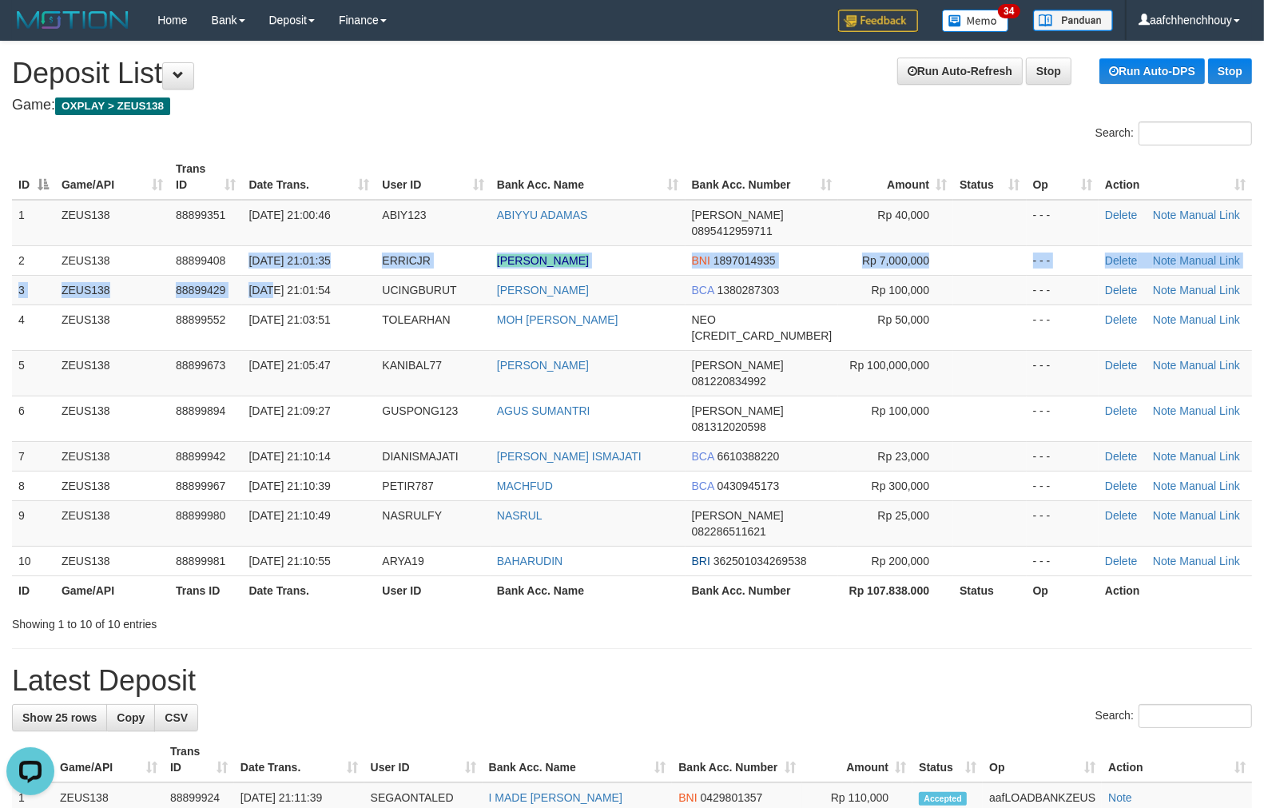
drag, startPoint x: 274, startPoint y: 281, endPoint x: 0, endPoint y: 318, distance: 276.6
click at [98, 316] on tbody "1 ZEUS138 88899351 [DATE] 21:00:46 ABIY123 ABIYYU [PERSON_NAME] 0895412959711 R…" at bounding box center [632, 388] width 1240 height 376
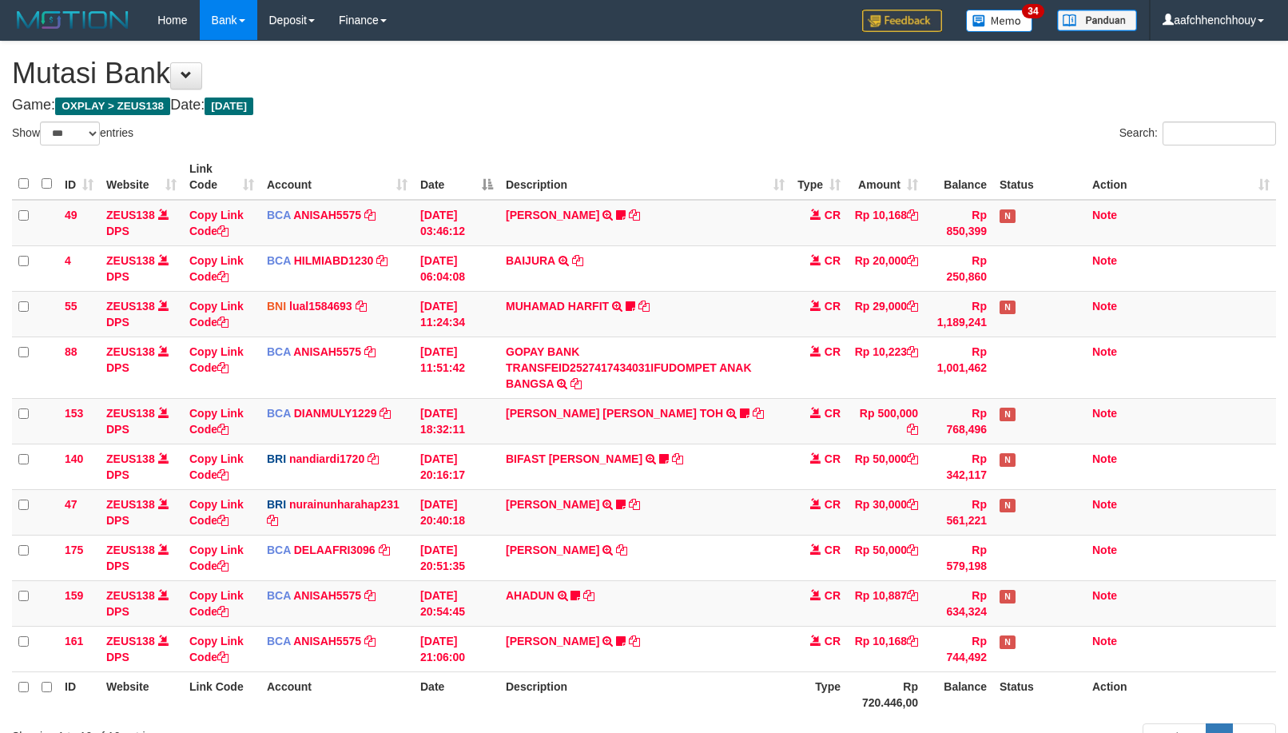
select select "***"
click at [941, 363] on tr "88 ZEUS138 DPS Copy Link Code BCA ANISAH5575 DPS [PERSON_NAME] mutasi_20251001_…" at bounding box center [644, 367] width 1264 height 62
drag, startPoint x: 409, startPoint y: 499, endPoint x: 491, endPoint y: 467, distance: 87.6
click at [462, 472] on tbody "49 ZEUS138 DPS Copy Link Code BCA ANISAH5575 DPS [PERSON_NAME] mutasi_20251001_…" at bounding box center [644, 436] width 1264 height 472
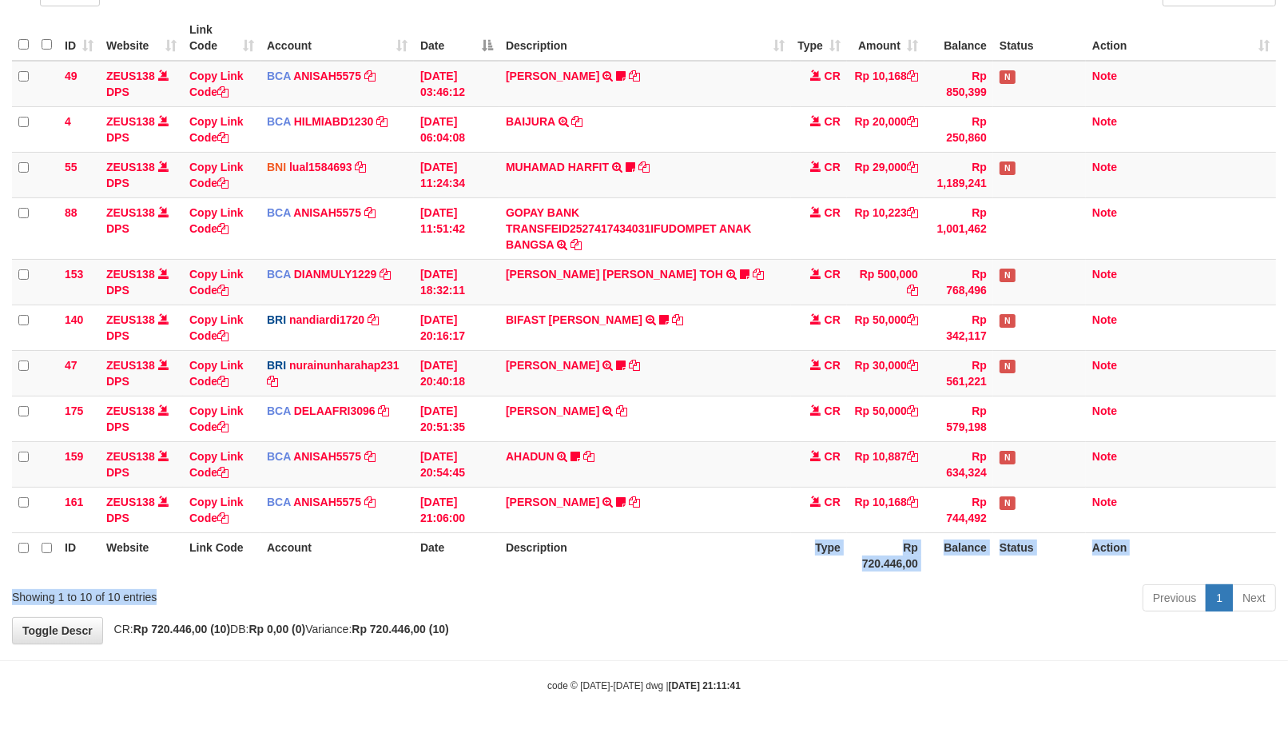
click at [672, 563] on div "Show ** ** ** *** entries Search: ID Website Link Code Account Date Description…" at bounding box center [644, 299] width 1264 height 634
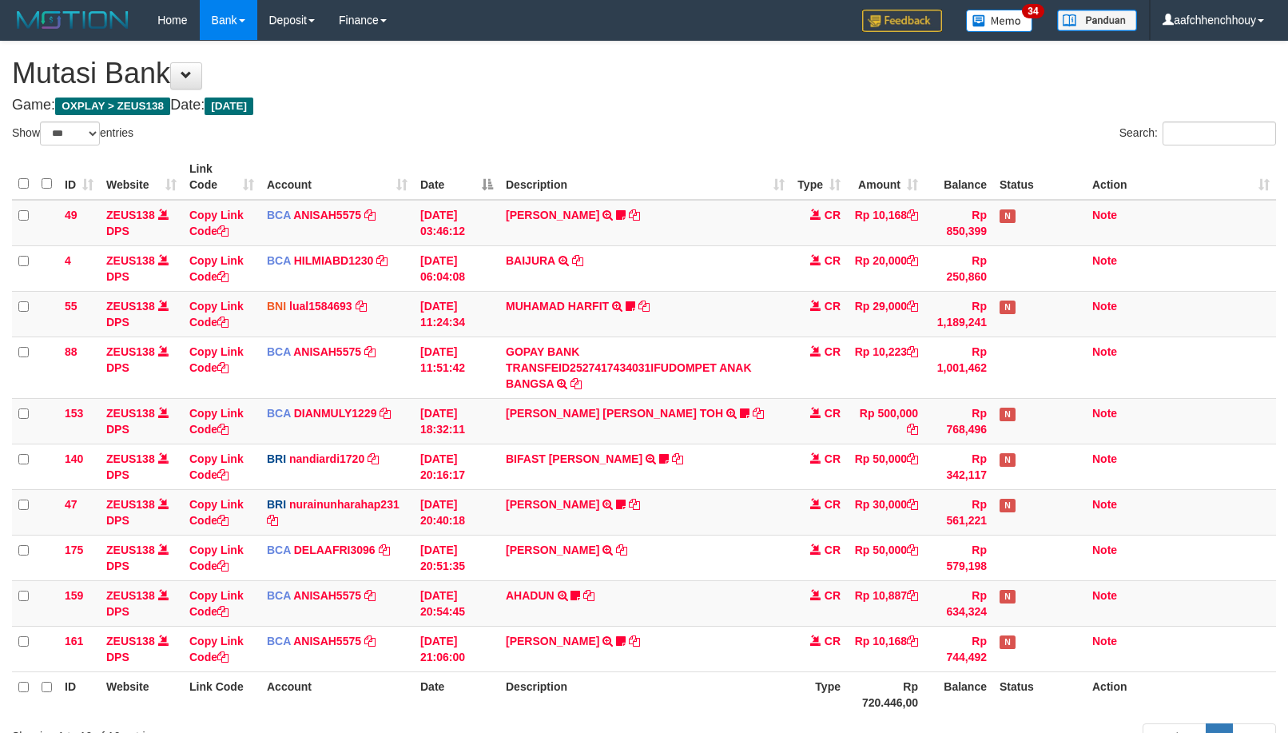
select select "***"
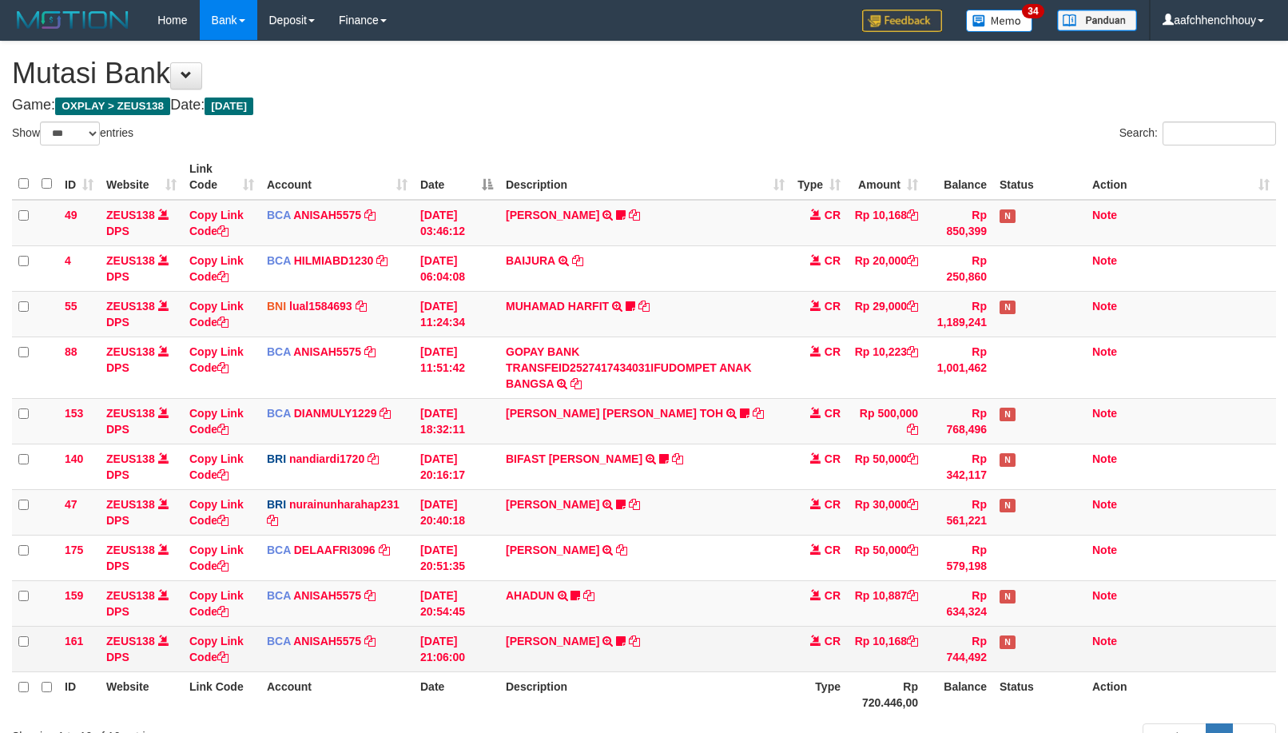
scroll to position [139, 0]
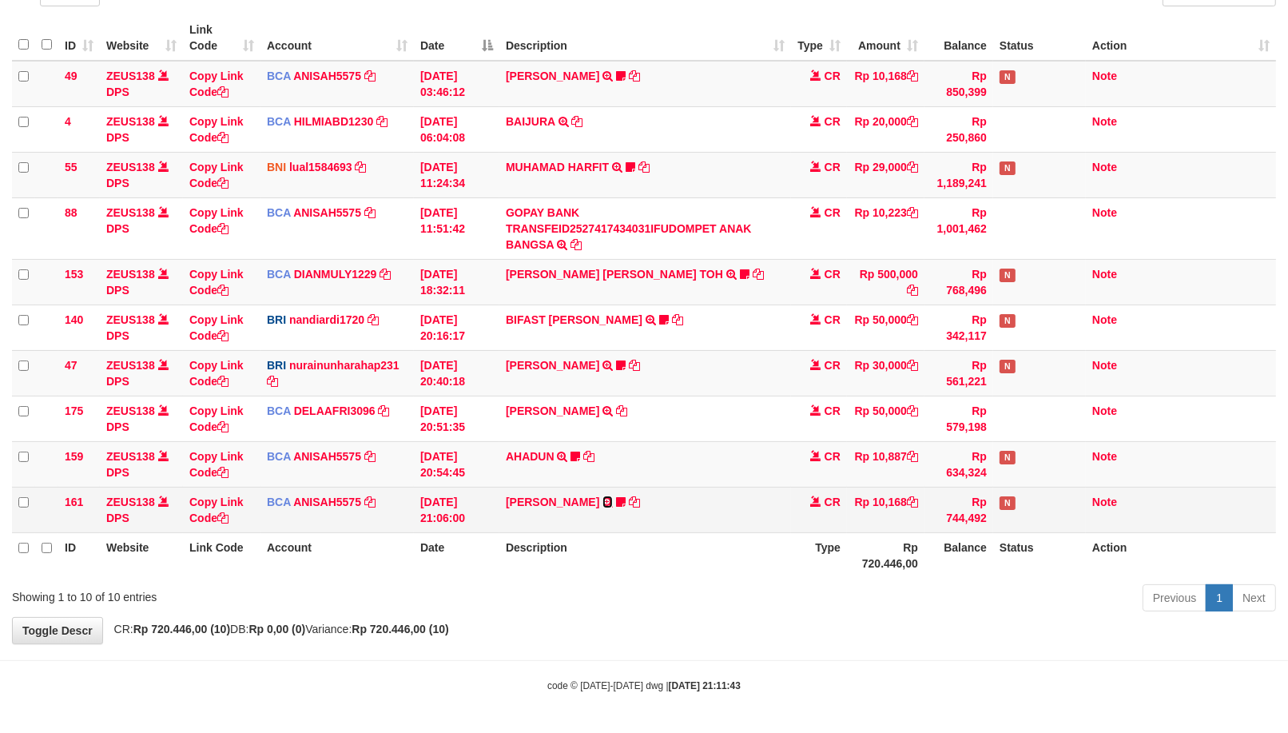
click at [604, 498] on icon at bounding box center [608, 501] width 10 height 11
click at [619, 498] on td "[PERSON_NAME] TRSF E-BANKING CR 0110/FTSCY/WS95051 10168.002025100126121073 TRF…" at bounding box center [645, 510] width 292 height 46
click at [618, 499] on td "[PERSON_NAME] TRSF E-BANKING CR 0110/FTSCY/WS95051 10168.002025100126121073 TRF…" at bounding box center [645, 510] width 292 height 46
click at [616, 504] on icon at bounding box center [621, 501] width 10 height 11
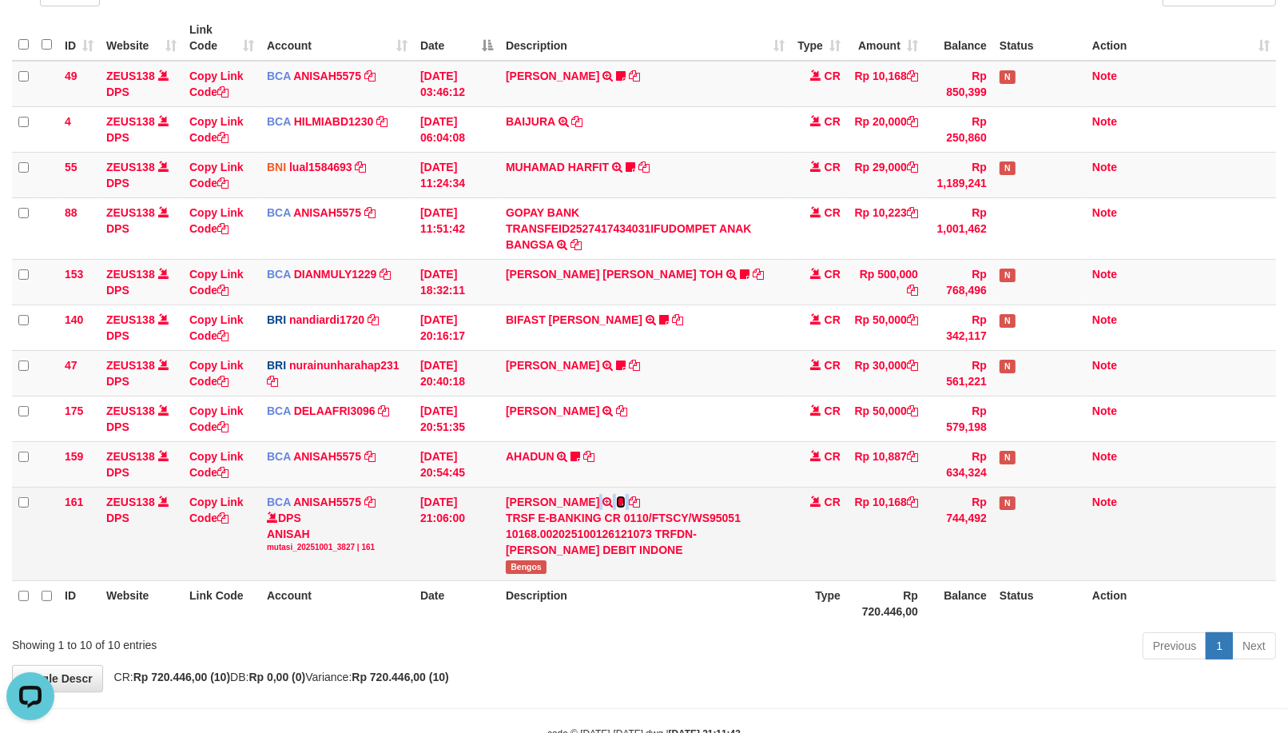
scroll to position [0, 0]
click at [511, 555] on div "TRSF E-BANKING CR 0110/FTSCY/WS95051 10168.002025100126121073 TRFDN-[PERSON_NAM…" at bounding box center [645, 534] width 279 height 48
click at [512, 560] on span "Bengos" at bounding box center [526, 567] width 41 height 14
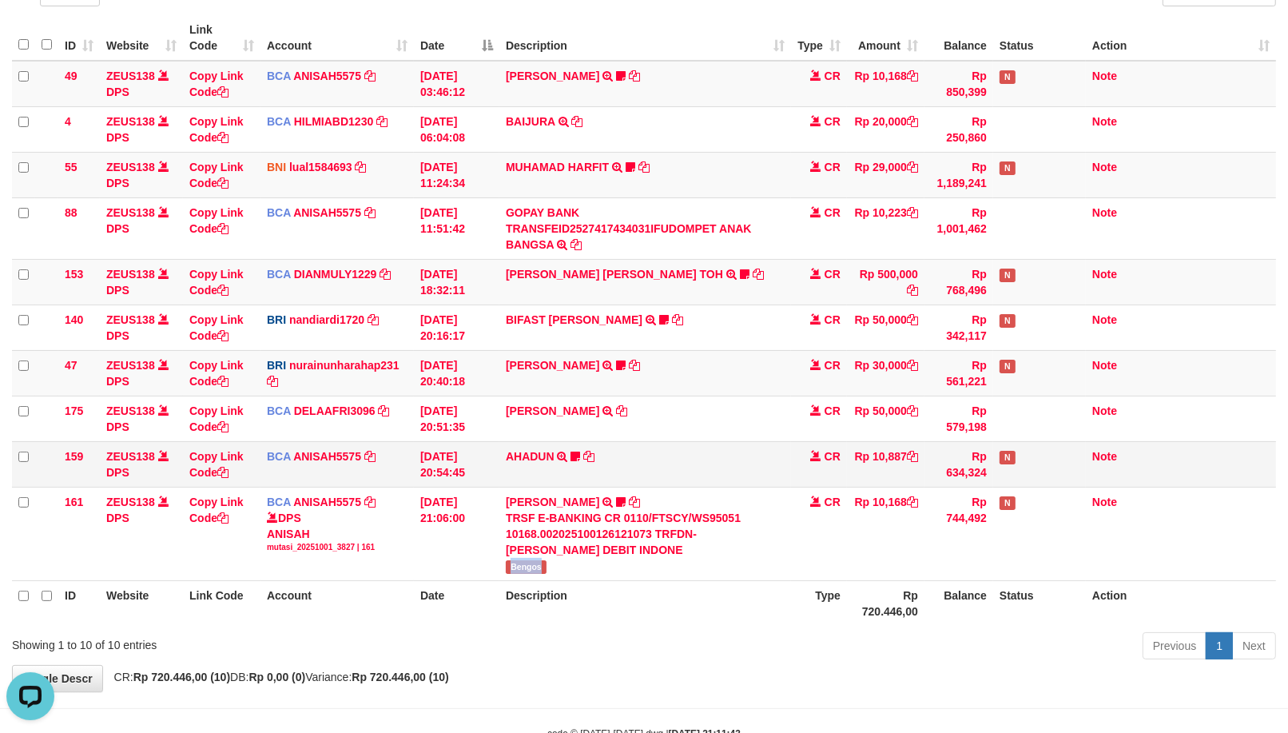
copy span "Bengos"
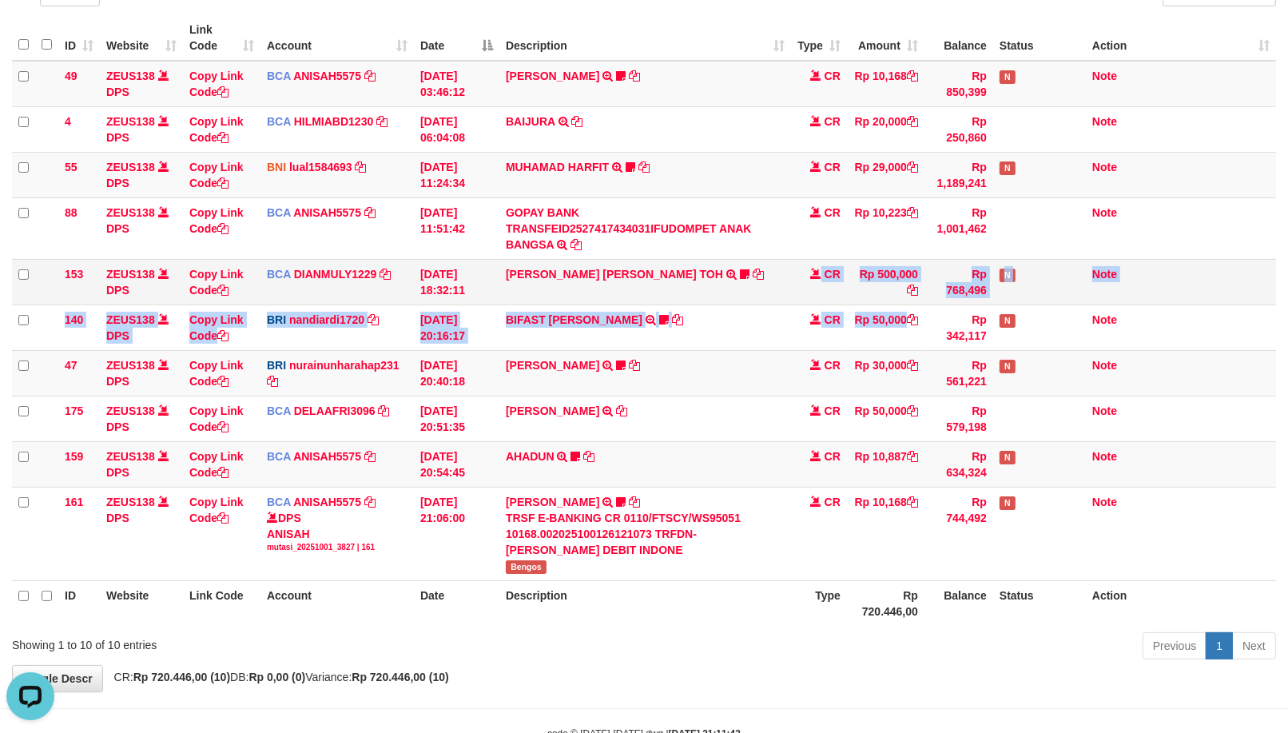
drag, startPoint x: 799, startPoint y: 267, endPoint x: 794, endPoint y: 289, distance: 23.1
click at [786, 281] on tbody "49 ZEUS138 DPS Copy Link Code BCA ANISAH5575 DPS ANISAH mutasi_20251001_3827 | …" at bounding box center [644, 321] width 1264 height 520
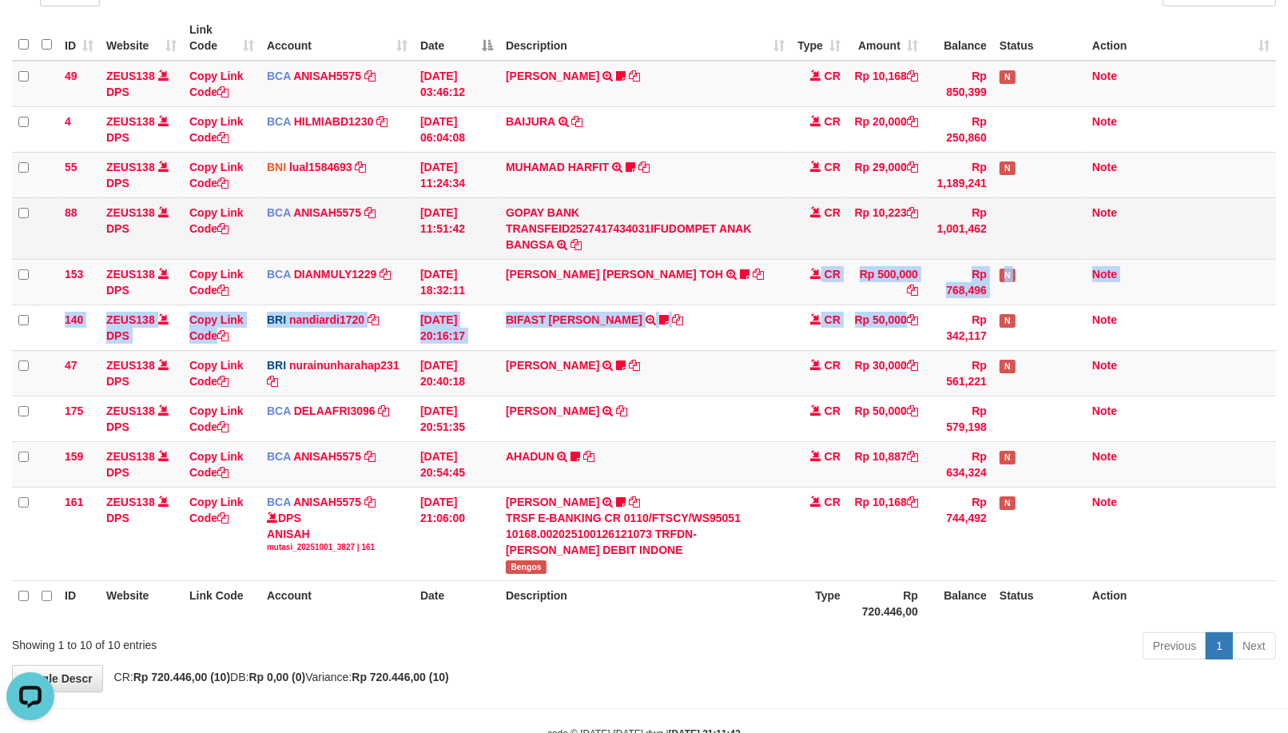
drag, startPoint x: 145, startPoint y: 233, endPoint x: 162, endPoint y: 266, distance: 37.5
click at [145, 236] on td "ZEUS138 DPS" at bounding box center [141, 228] width 83 height 62
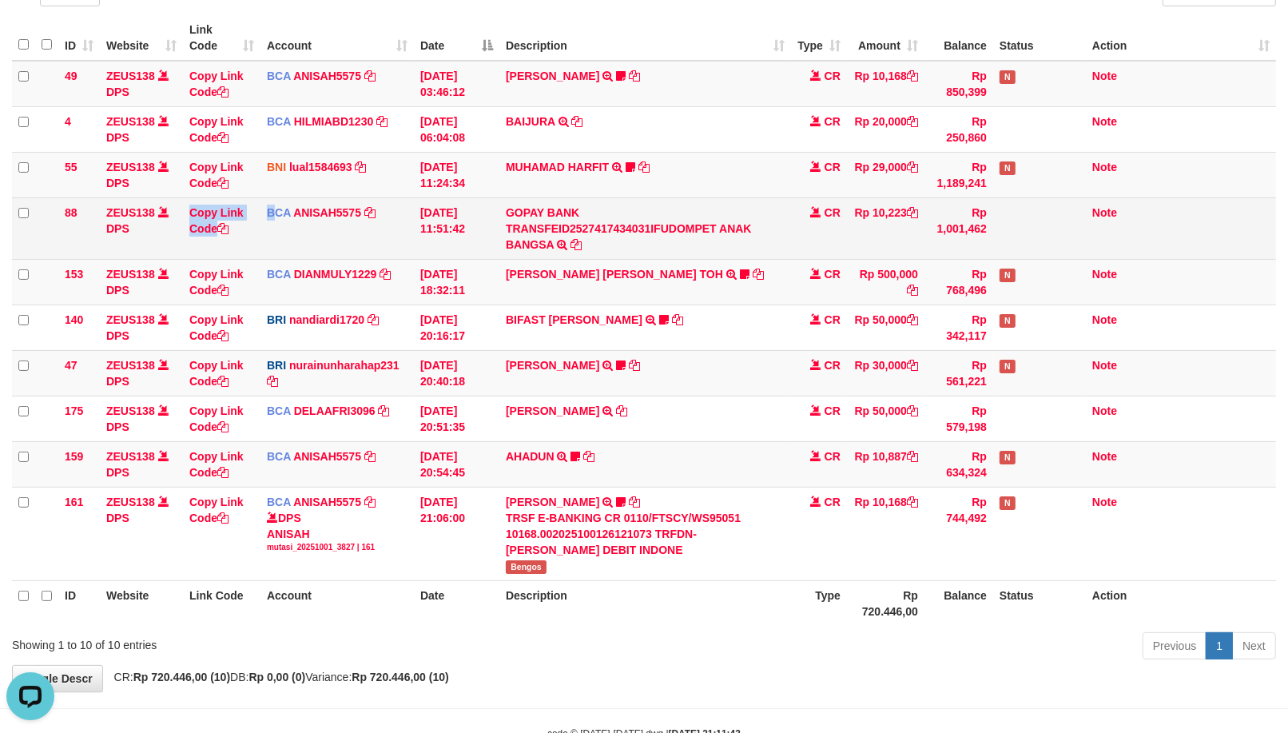
drag, startPoint x: 162, startPoint y: 266, endPoint x: 485, endPoint y: 246, distance: 323.5
click at [396, 254] on tr "88 ZEUS138 DPS Copy Link Code BCA ANISAH5575 DPS ANISAH mutasi_20251001_3827 | …" at bounding box center [644, 228] width 1264 height 62
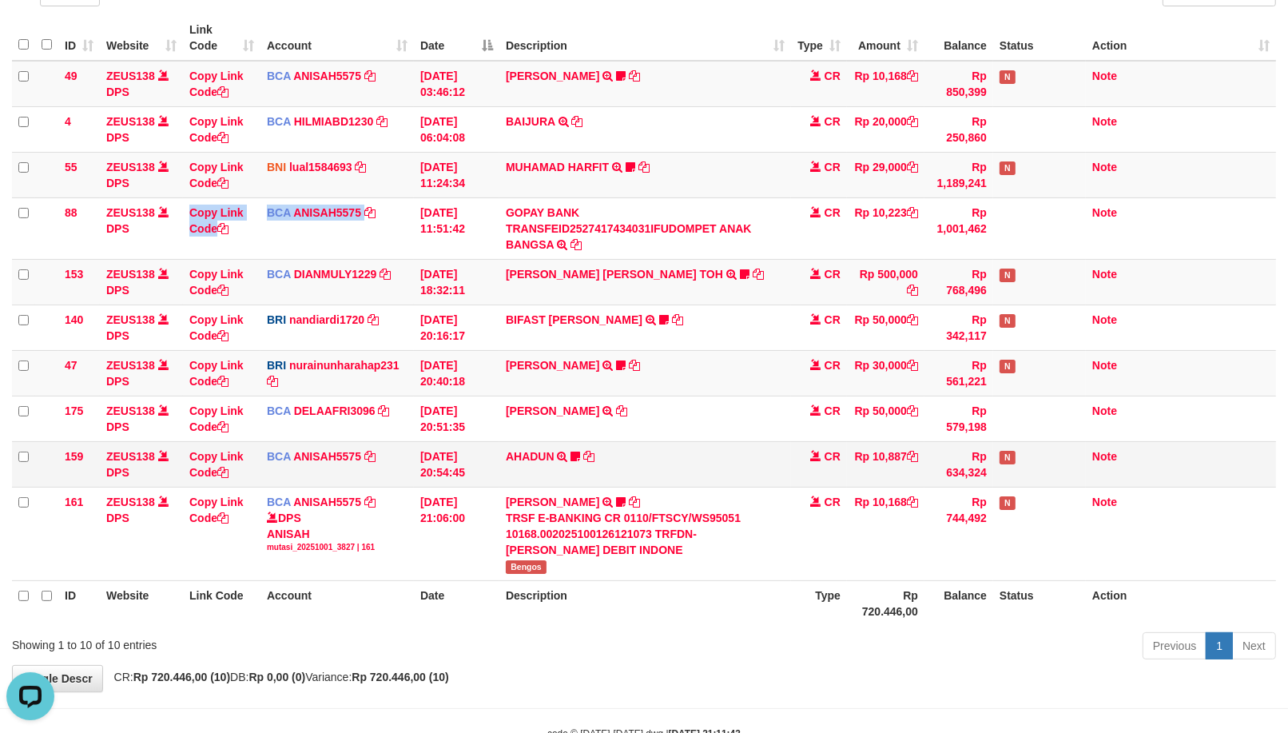
click at [660, 442] on tbody "49 ZEUS138 DPS Copy Link Code BCA ANISAH5575 DPS ANISAH mutasi_20251001_3827 | …" at bounding box center [644, 321] width 1264 height 520
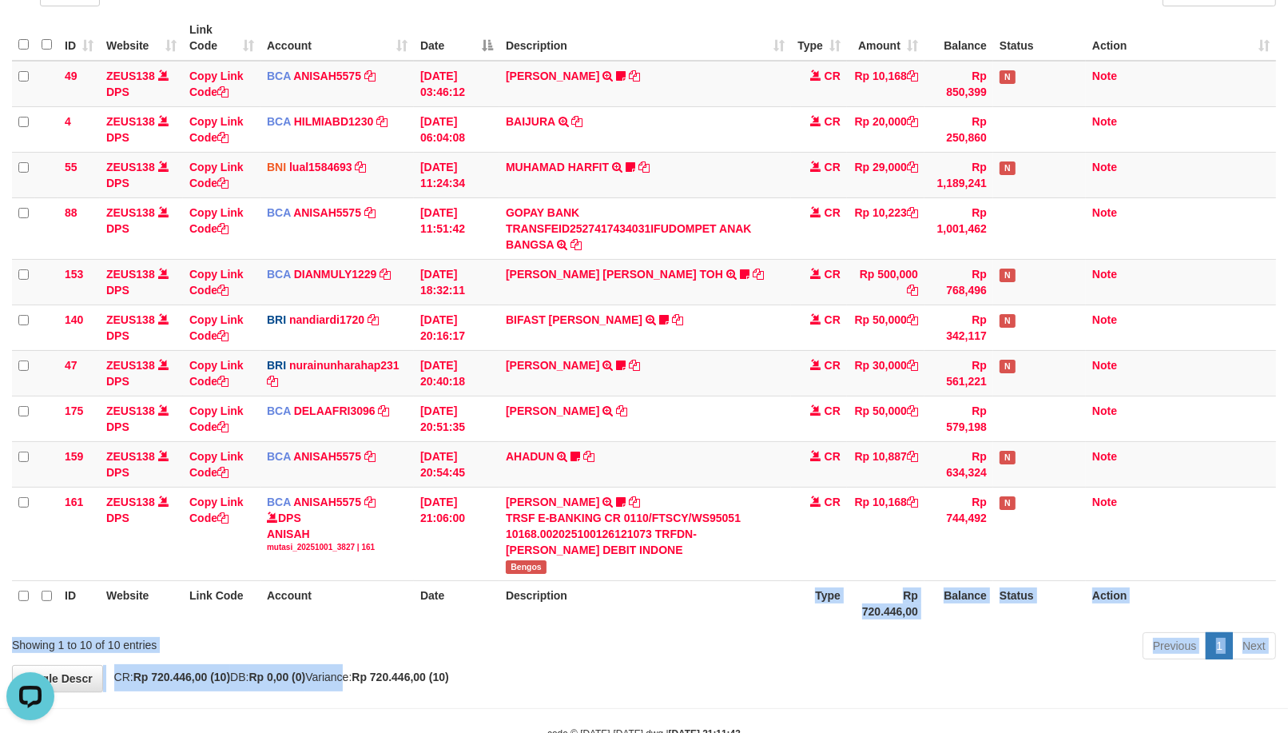
click at [664, 619] on div "**********" at bounding box center [644, 297] width 1288 height 789
drag, startPoint x: 634, startPoint y: 583, endPoint x: 619, endPoint y: 582, distance: 15.3
click at [619, 582] on div "**********" at bounding box center [644, 297] width 1288 height 789
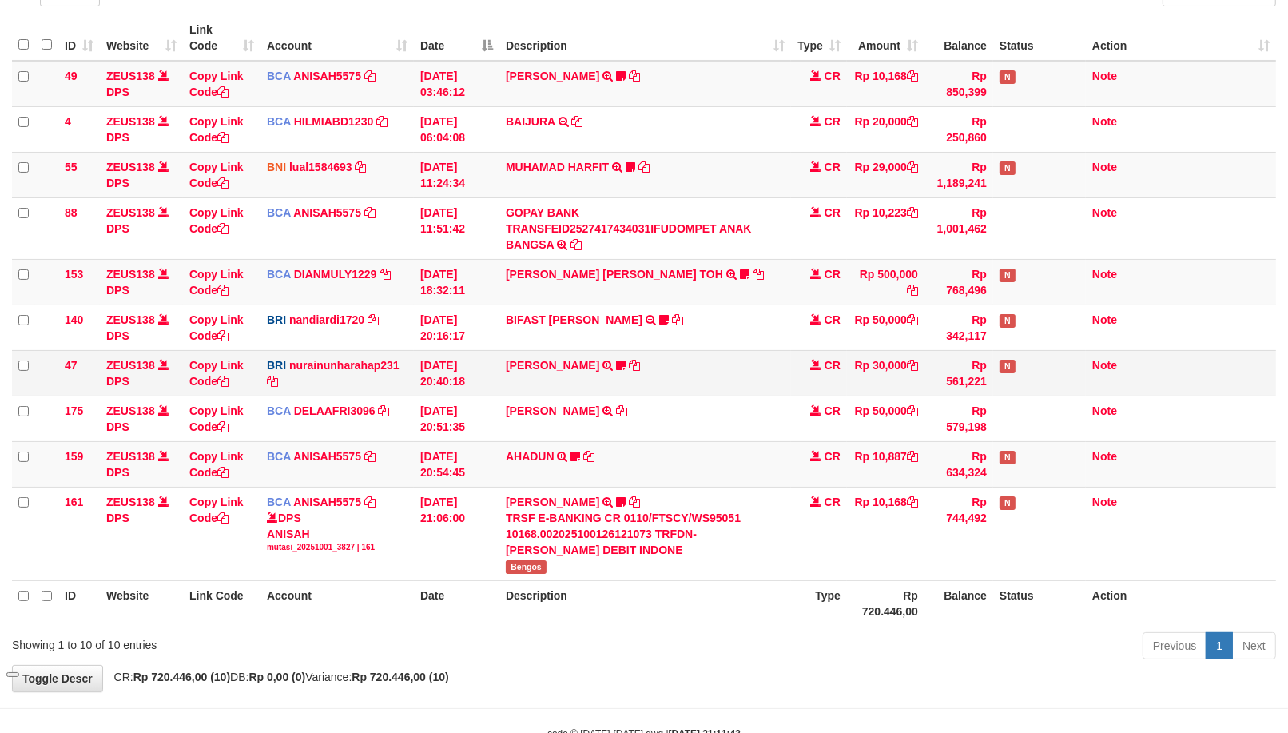
click at [622, 356] on td "RISAL WAHYUDI TRANSFER NBMB RISAL WAHYUDI TO NURAINUN HARAHAP KENNONG09" at bounding box center [645, 373] width 292 height 46
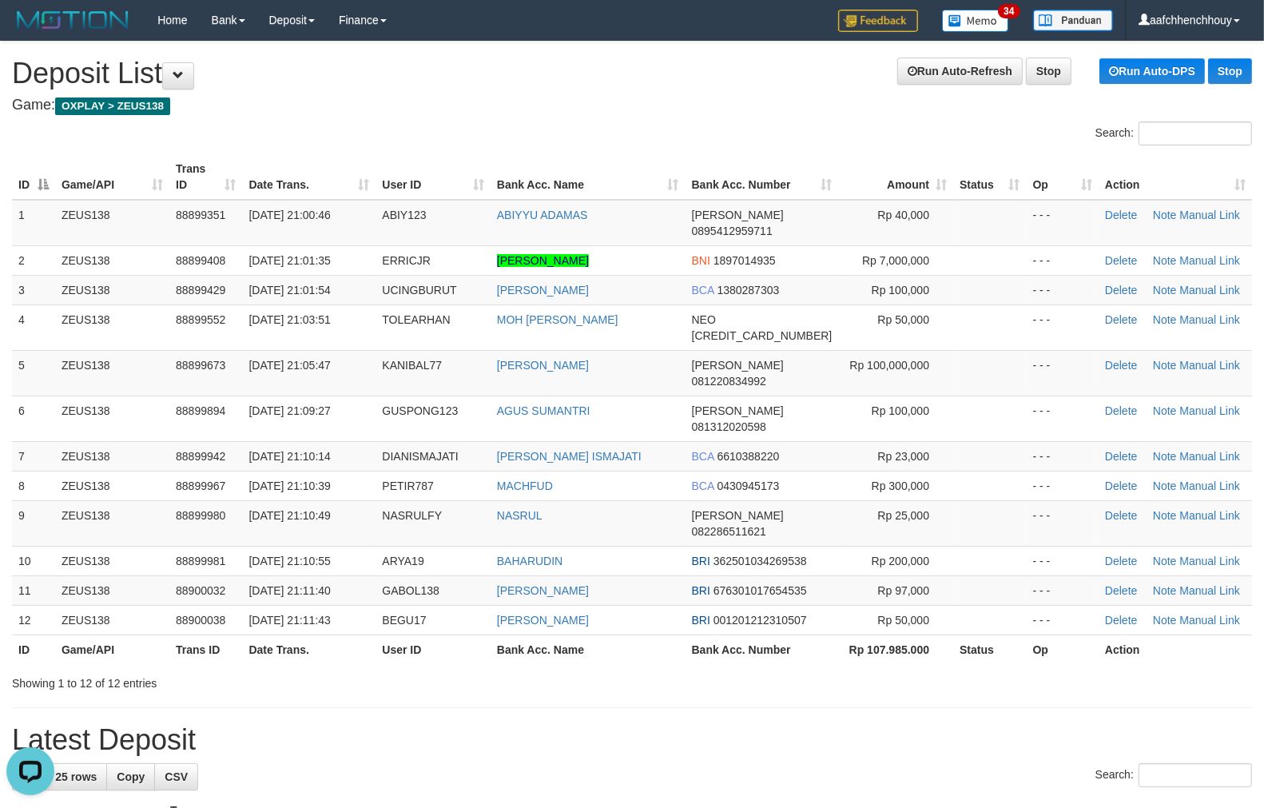
click at [563, 128] on div "Search:" at bounding box center [632, 135] width 1264 height 28
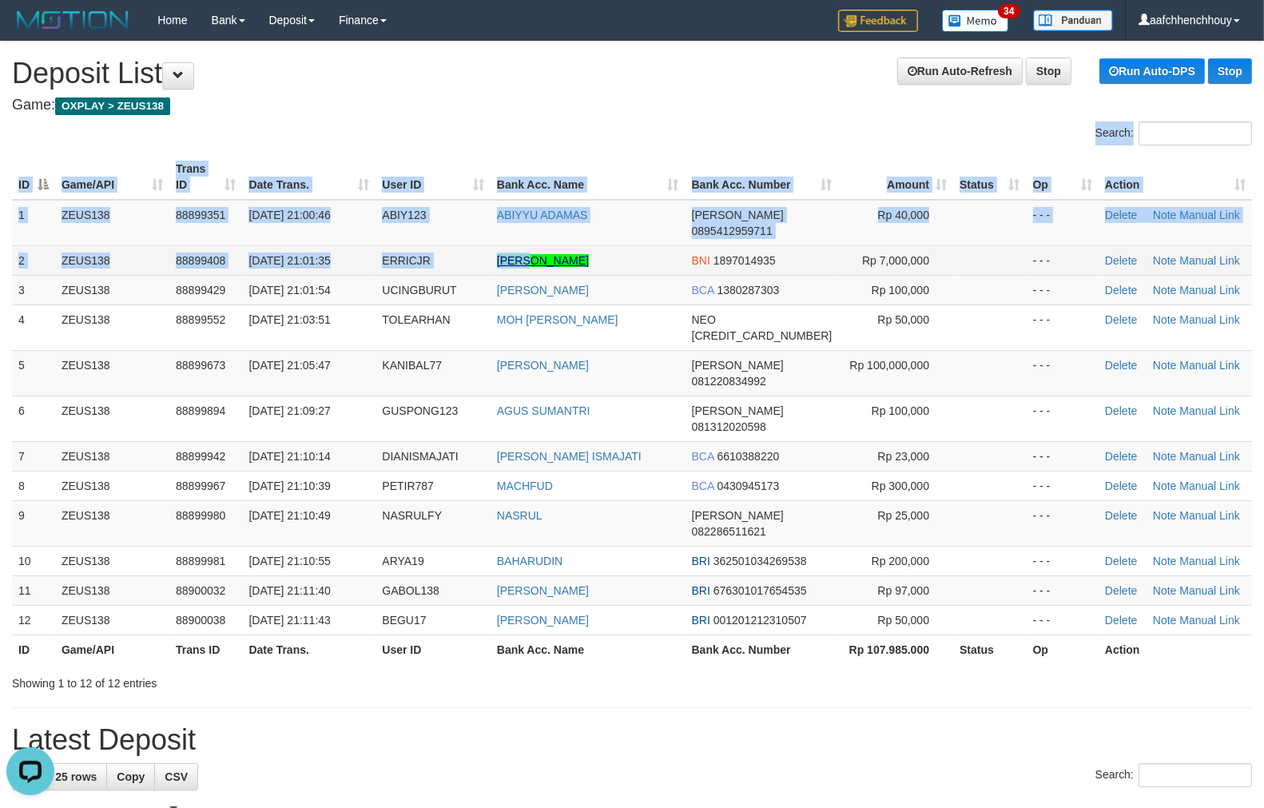
click at [534, 246] on div "Search: ID Game/API Trans ID Date Trans. User ID Bank Acc. Name Bank Acc. Numbe…" at bounding box center [632, 406] width 1240 height 570
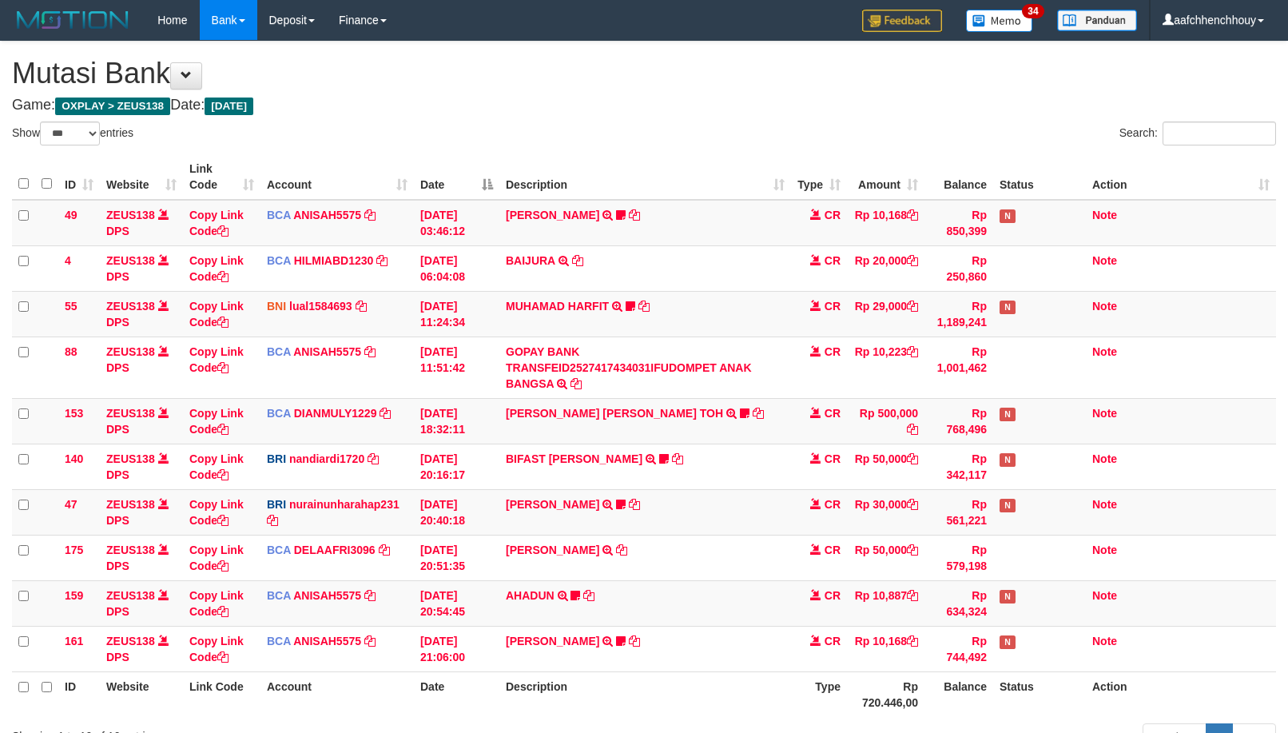
select select "***"
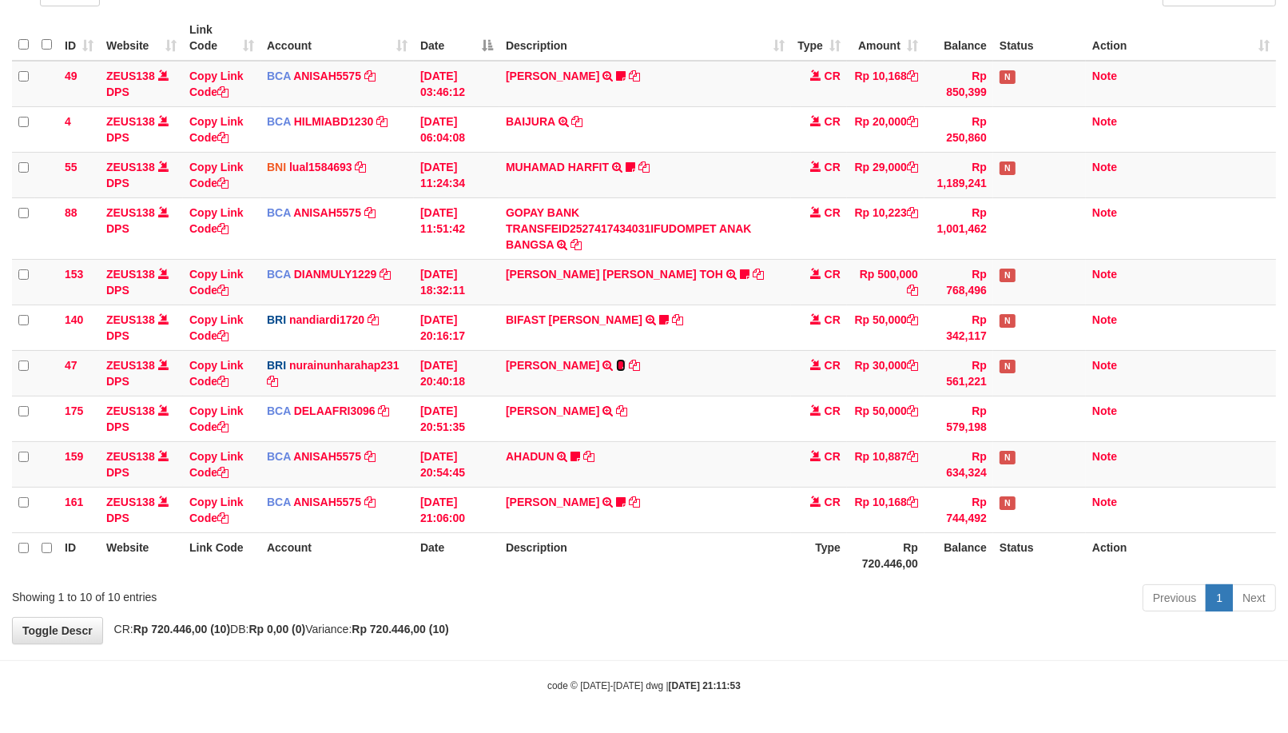
click at [619, 360] on icon at bounding box center [621, 365] width 10 height 11
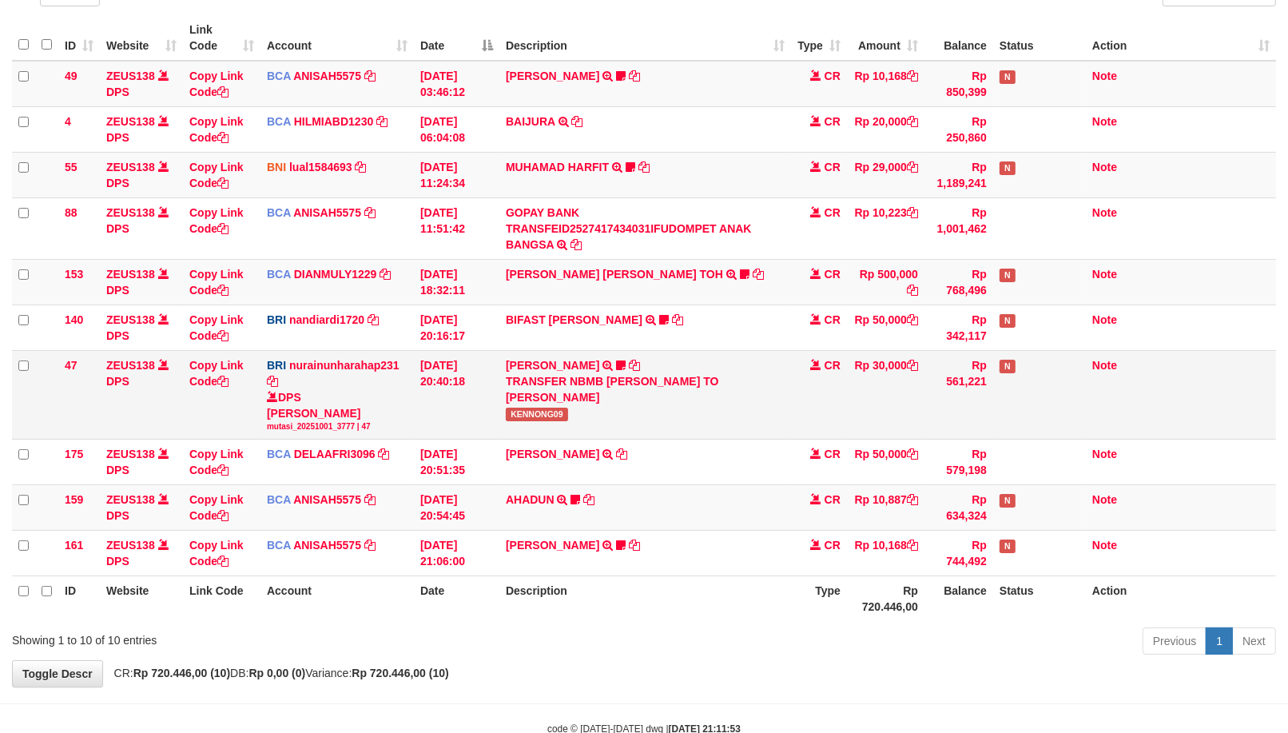
click at [560, 398] on div "TRANSFER NBMB [PERSON_NAME] TO [PERSON_NAME]" at bounding box center [645, 389] width 279 height 32
click at [553, 398] on div "TRANSFER NBMB [PERSON_NAME] TO [PERSON_NAME]" at bounding box center [645, 389] width 279 height 32
click at [544, 409] on span "KENNONG09" at bounding box center [537, 415] width 62 height 14
copy span "KENNONG09"
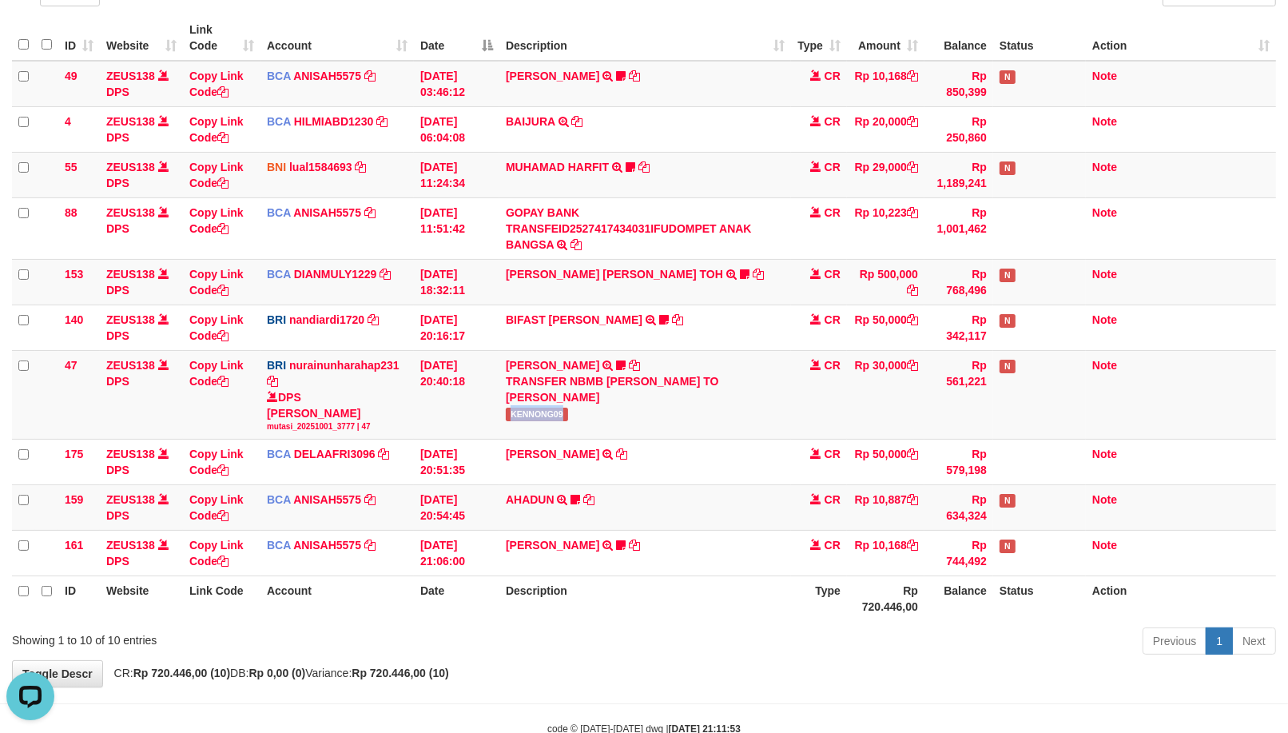
scroll to position [0, 0]
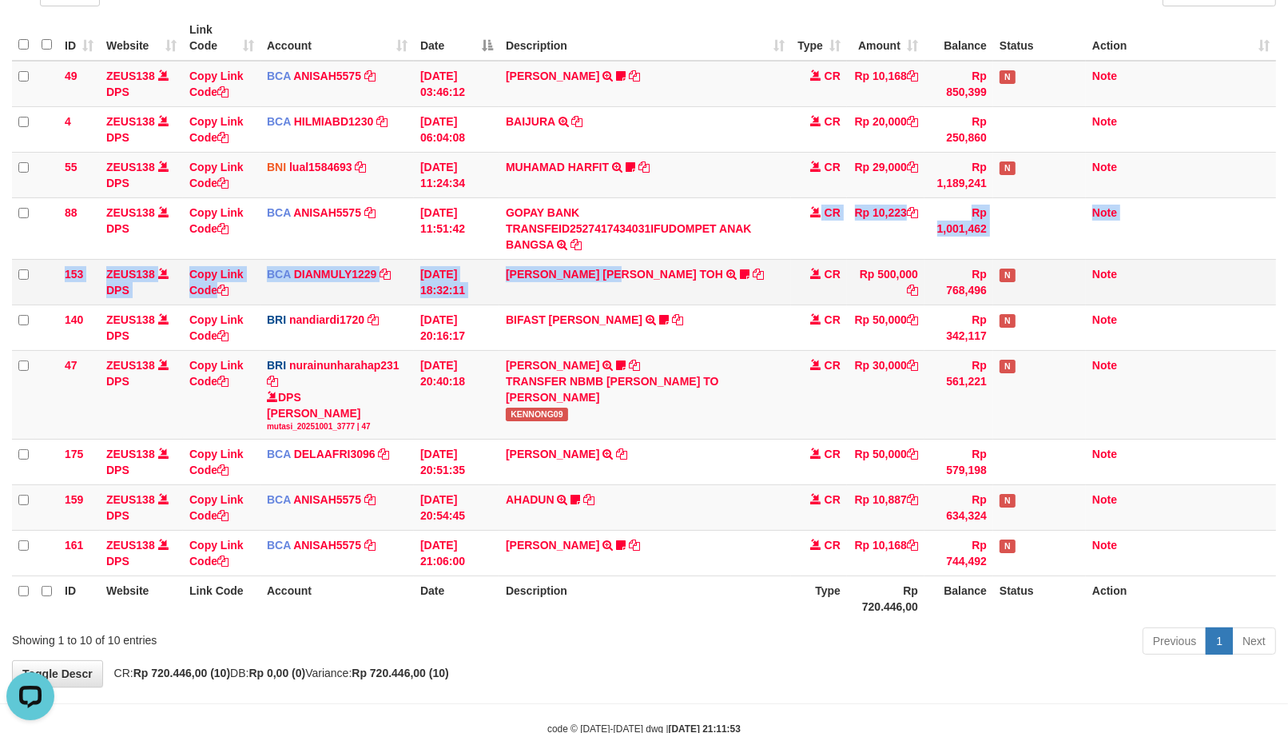
drag, startPoint x: 619, startPoint y: 276, endPoint x: 1275, endPoint y: 178, distance: 664.2
click at [634, 253] on td "GOPAY BANK TRANSFEID2527417434031IFUDOMPET ANAK BANGSA TRSF E-BANKING CR 0110/F…" at bounding box center [645, 228] width 292 height 62
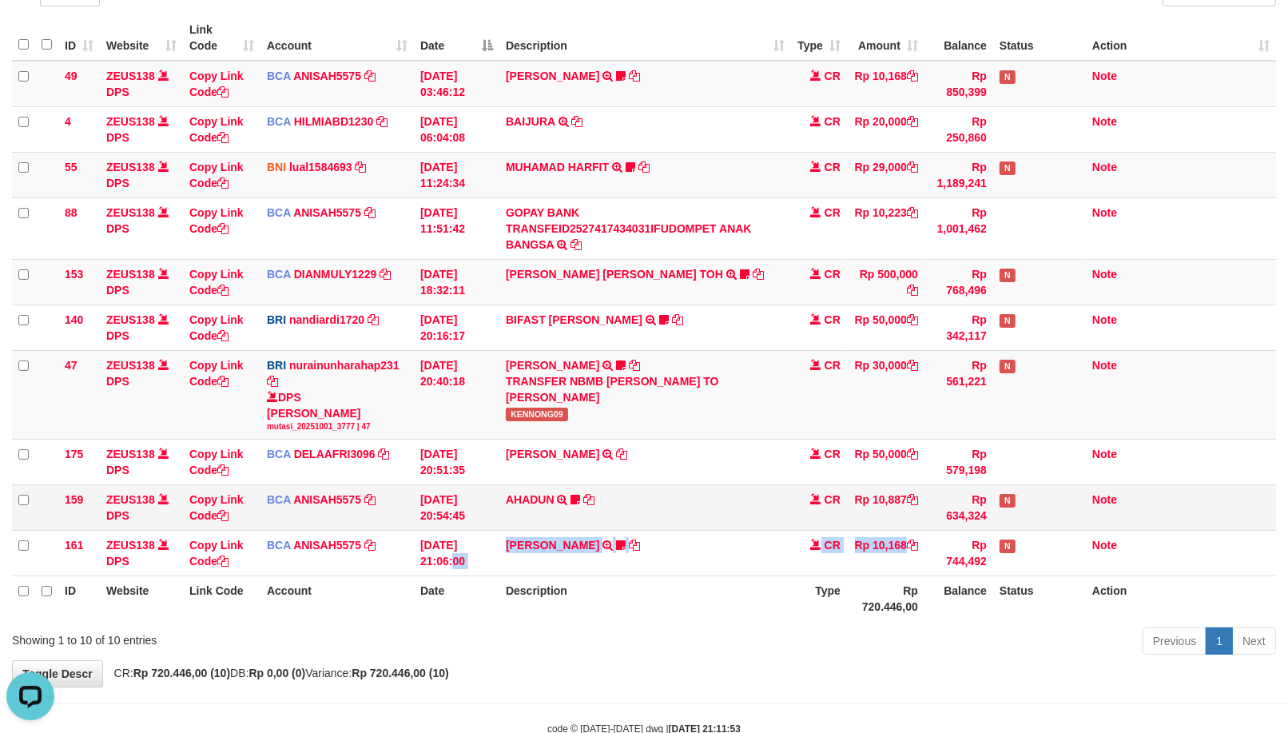
drag, startPoint x: 913, startPoint y: 566, endPoint x: 1081, endPoint y: 500, distance: 180.9
click at [972, 550] on tr "161 ZEUS138 DPS Copy Link Code BCA ANISAH5575 DPS ANISAH mutasi_20251001_3827 |…" at bounding box center [644, 554] width 1264 height 46
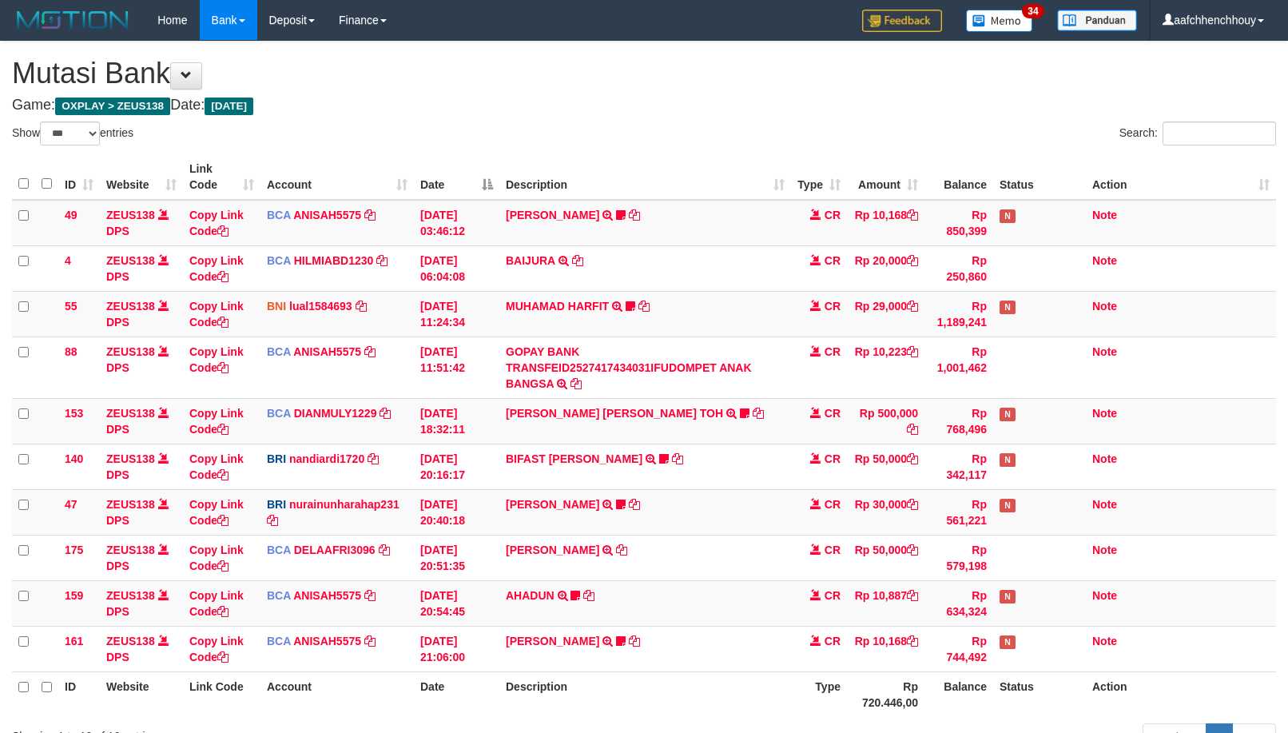
select select "***"
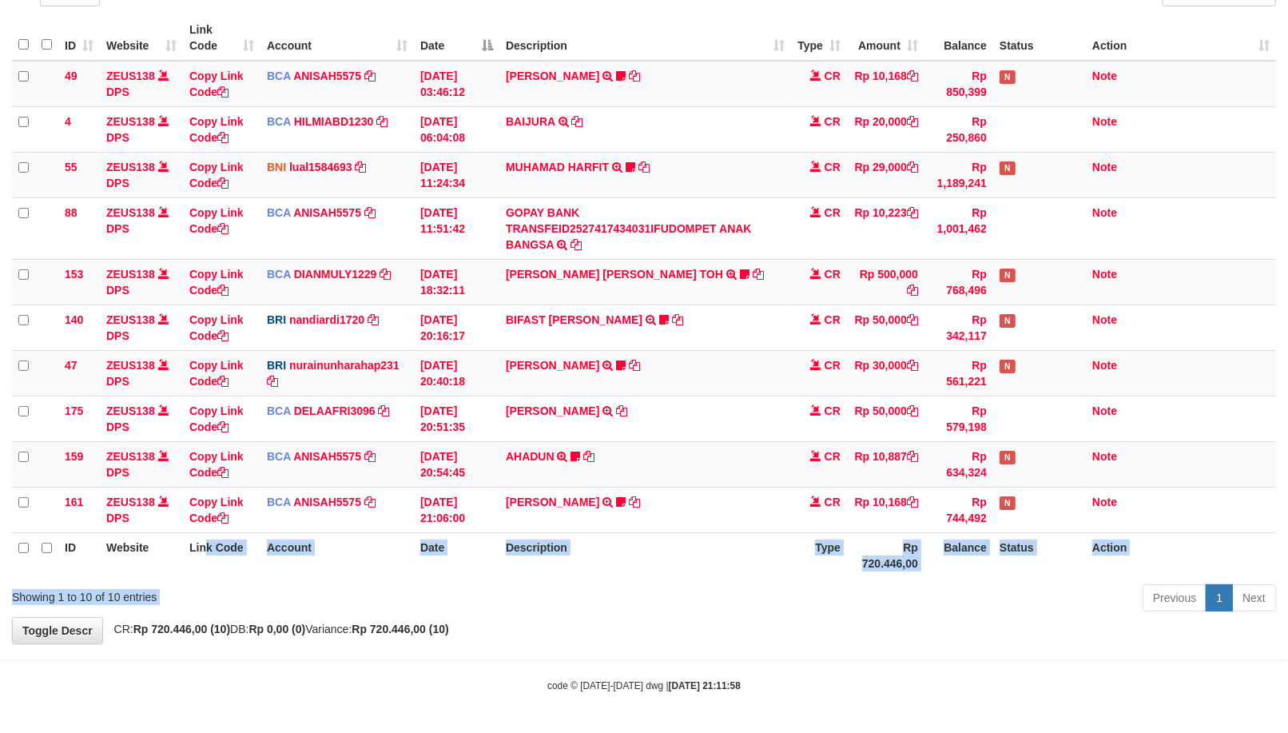
click at [733, 595] on div "Show ** ** ** *** entries Search: ID Website Link Code Account Date Description…" at bounding box center [644, 299] width 1264 height 634
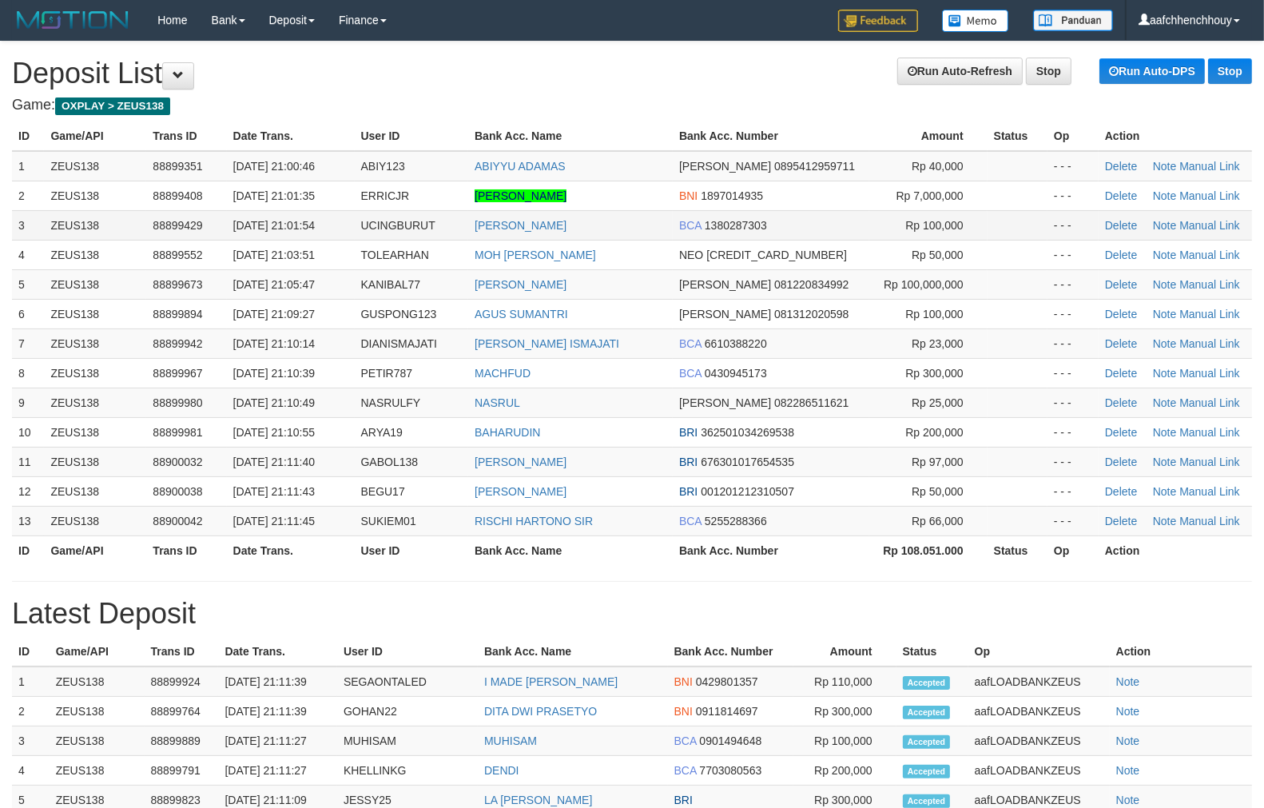
click at [276, 240] on td "01/10/2025 21:01:54" at bounding box center [291, 225] width 128 height 30
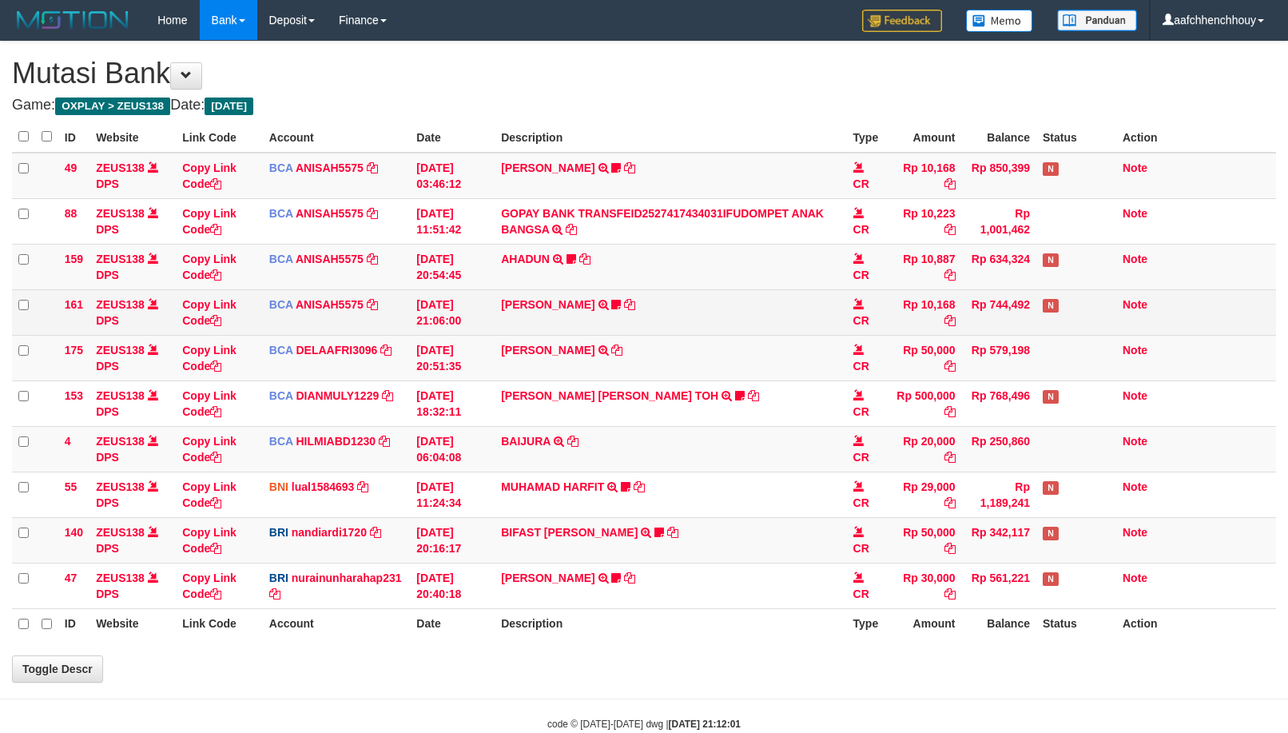
scroll to position [139, 0]
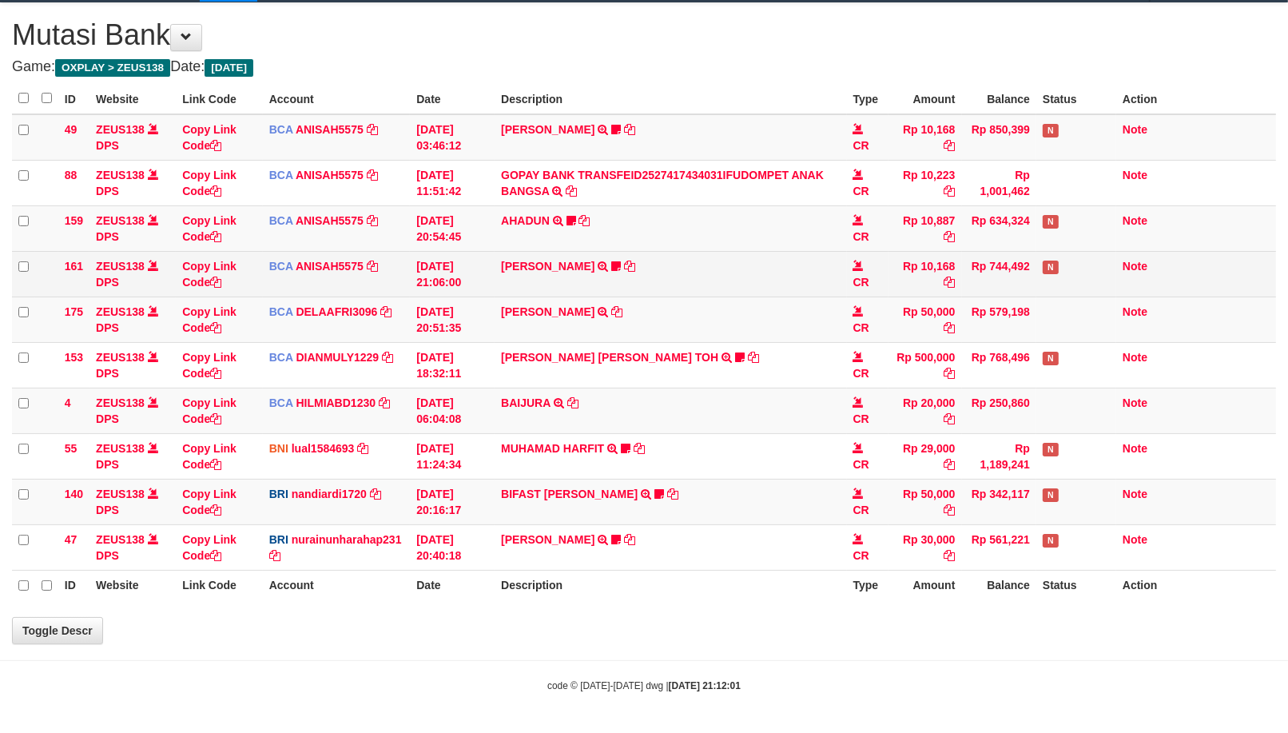
click at [827, 479] on td "MUHAMAD HARFIT TRANSFER DARI SDR MUHAMAD HARFIT Sano27" at bounding box center [671, 456] width 352 height 46
select select "***"
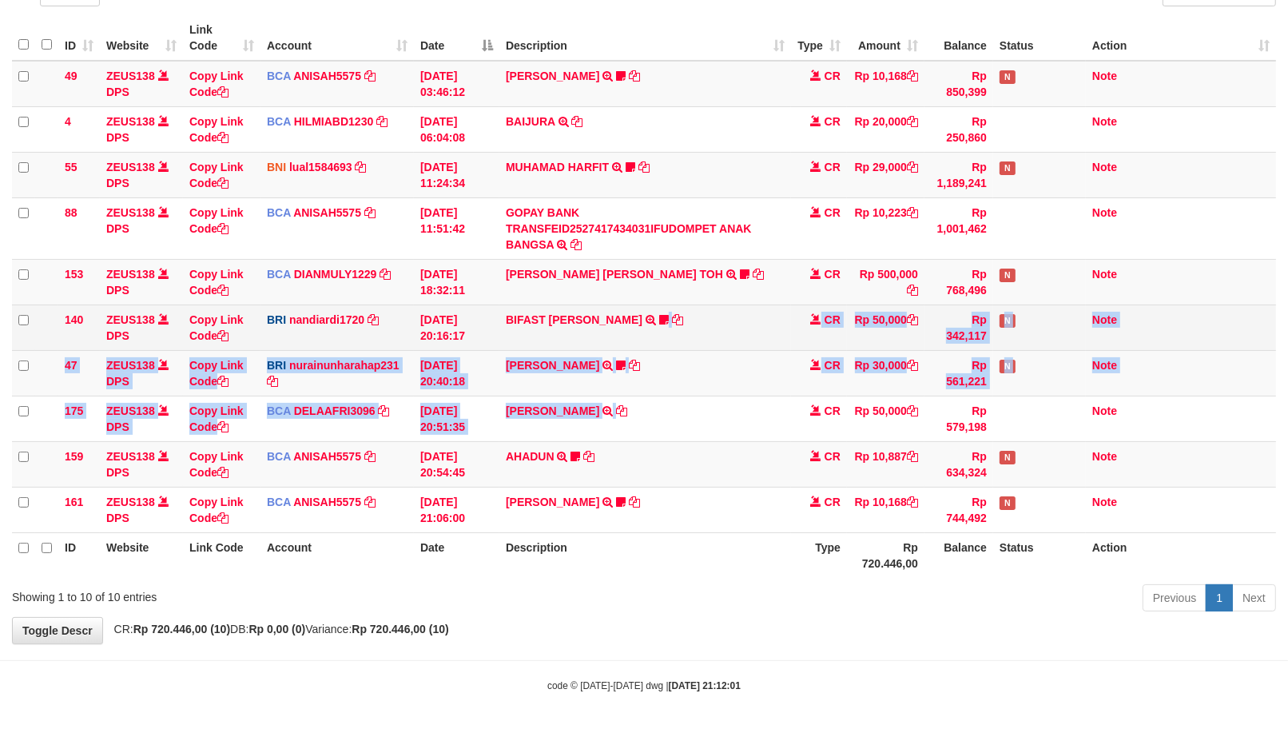
drag, startPoint x: 591, startPoint y: 356, endPoint x: 698, endPoint y: 315, distance: 114.6
click at [733, 320] on tbody "49 ZEUS138 DPS Copy Link Code BCA ANISAH5575 DPS [PERSON_NAME] mutasi_20251001_…" at bounding box center [644, 297] width 1264 height 472
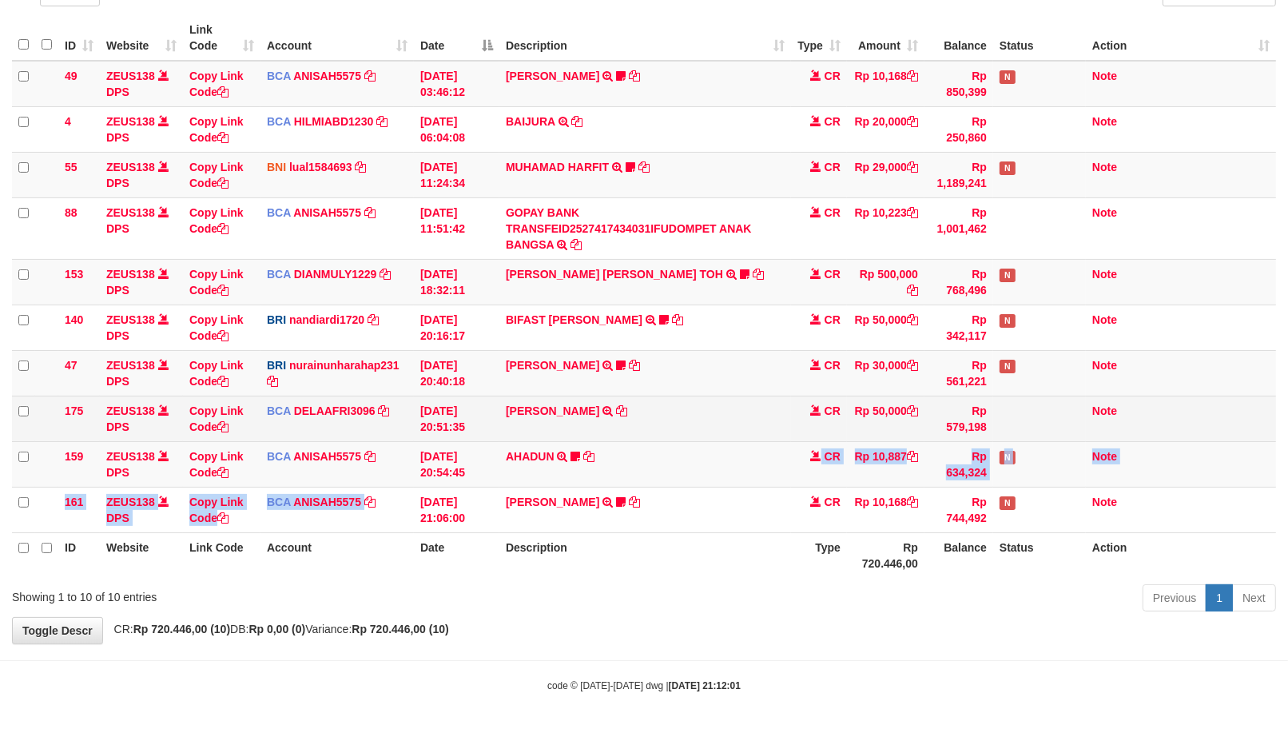
click at [539, 427] on tbody "49 ZEUS138 DPS Copy Link Code BCA ANISAH5575 DPS [PERSON_NAME] mutasi_20251001_…" at bounding box center [644, 297] width 1264 height 472
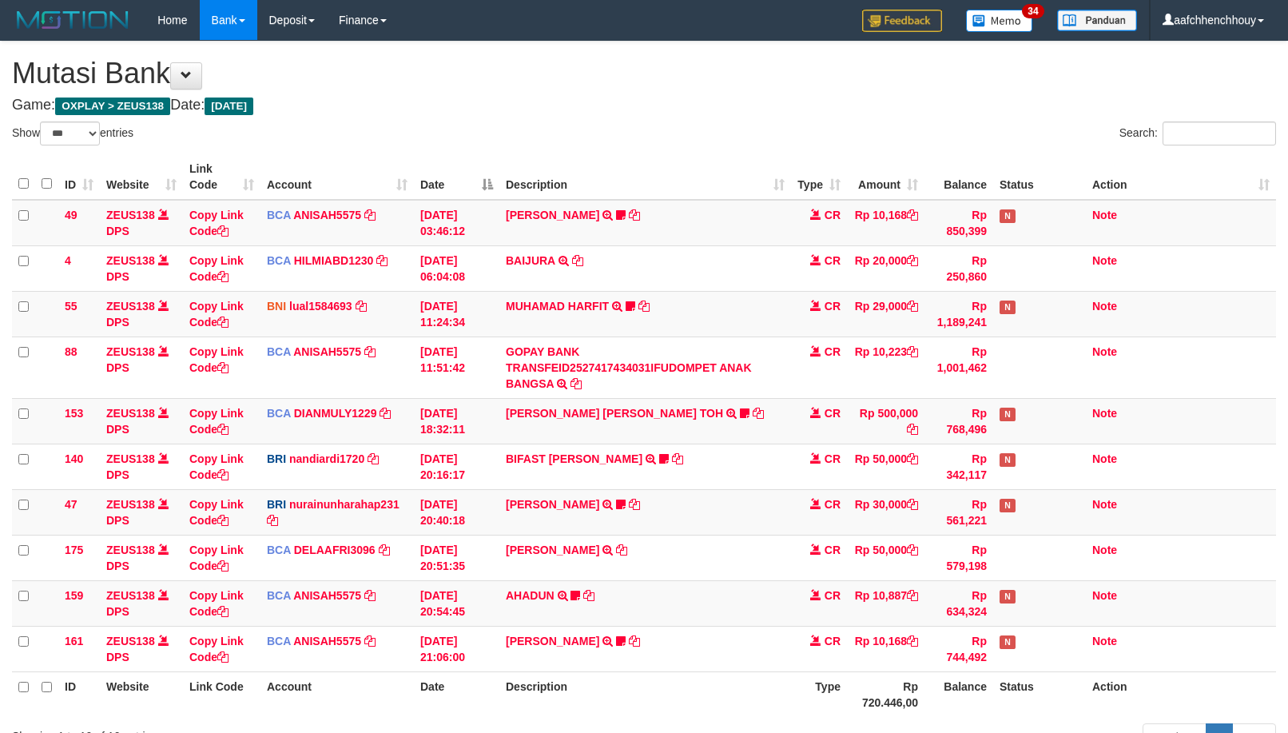
select select "***"
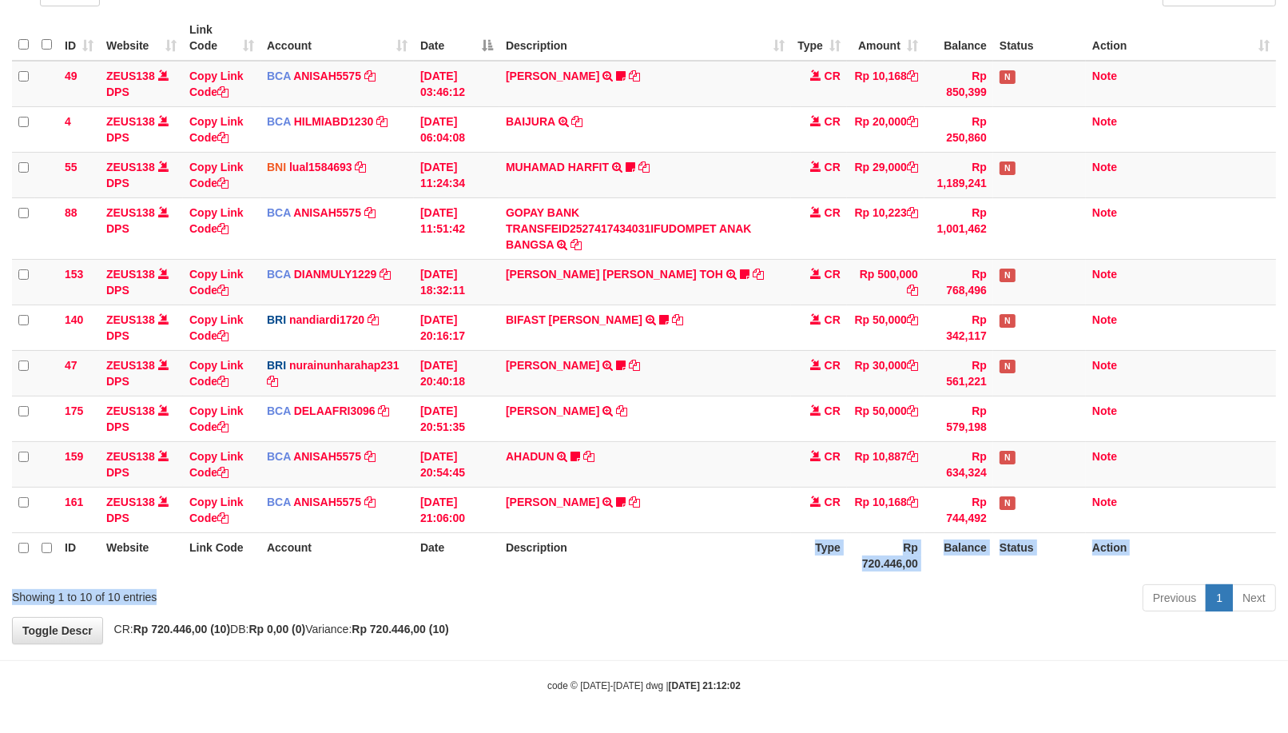
drag, startPoint x: 792, startPoint y: 562, endPoint x: 617, endPoint y: 576, distance: 175.6
click at [767, 573] on div "Show ** ** ** *** entries Search: ID Website Link Code Account Date Description…" at bounding box center [644, 299] width 1264 height 634
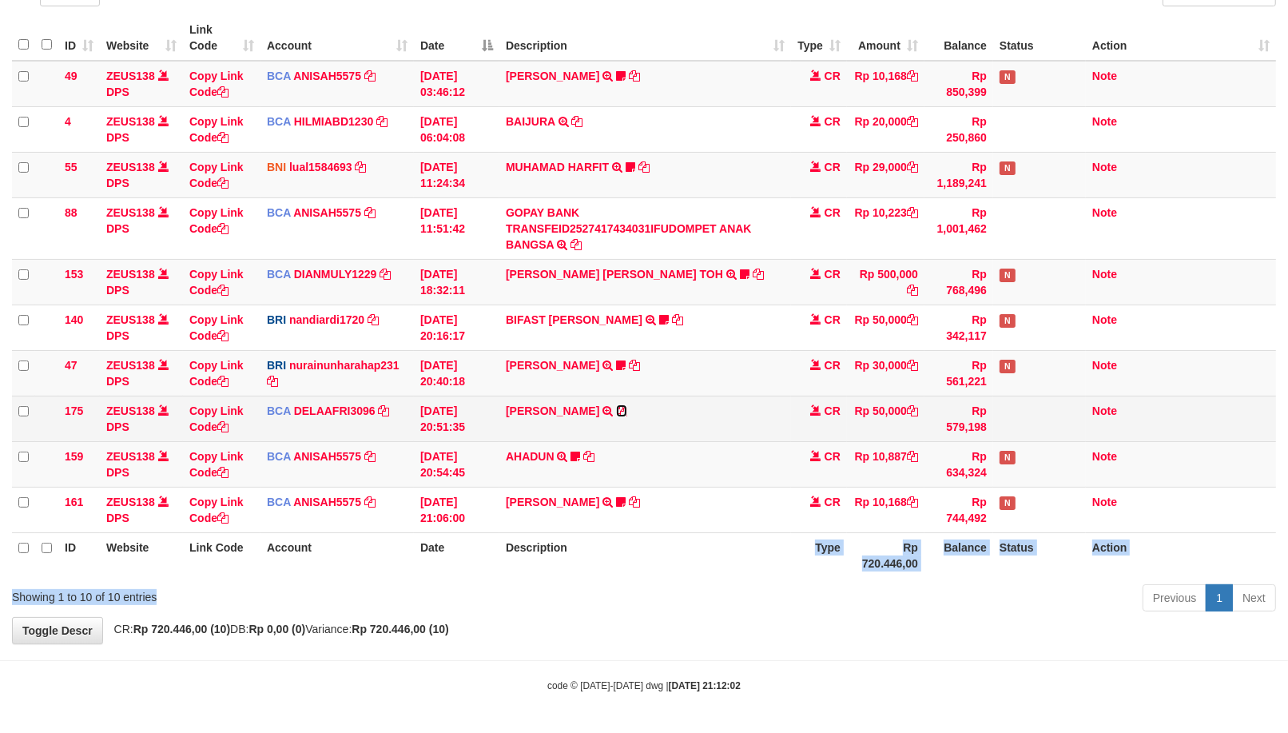
click at [616, 406] on icon at bounding box center [621, 410] width 11 height 11
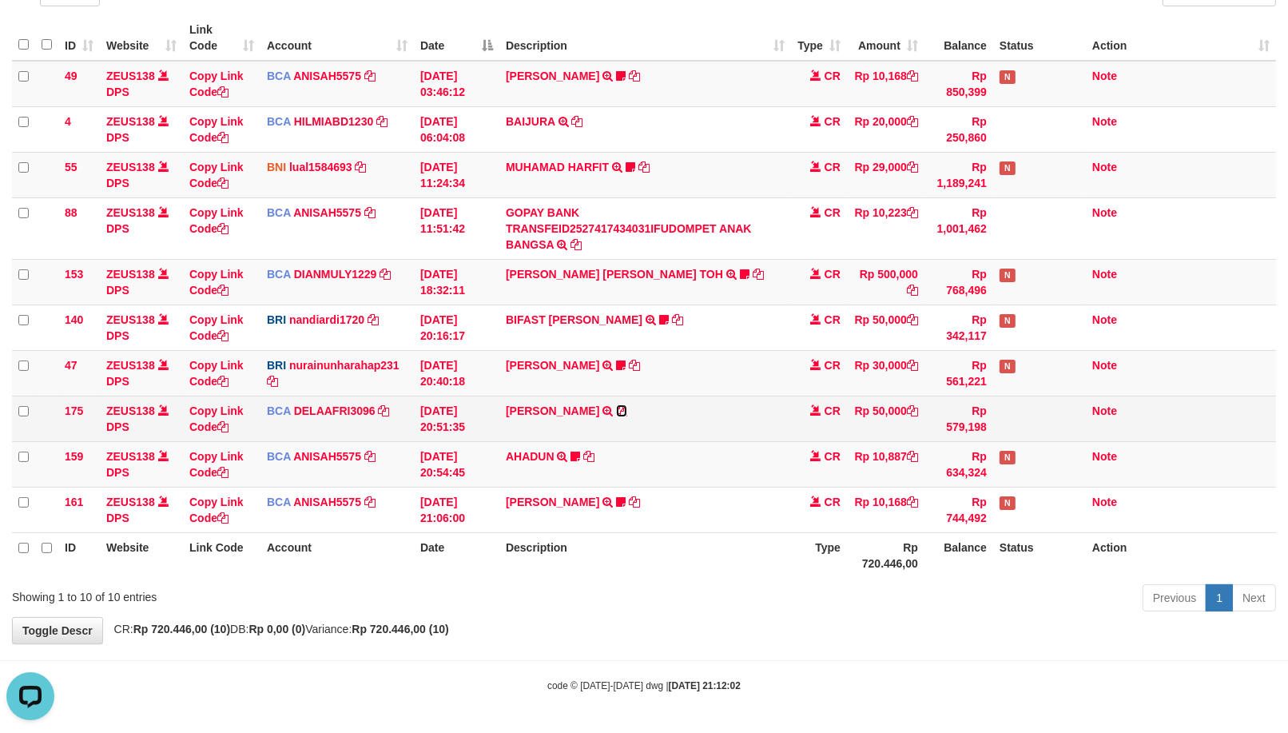
scroll to position [0, 0]
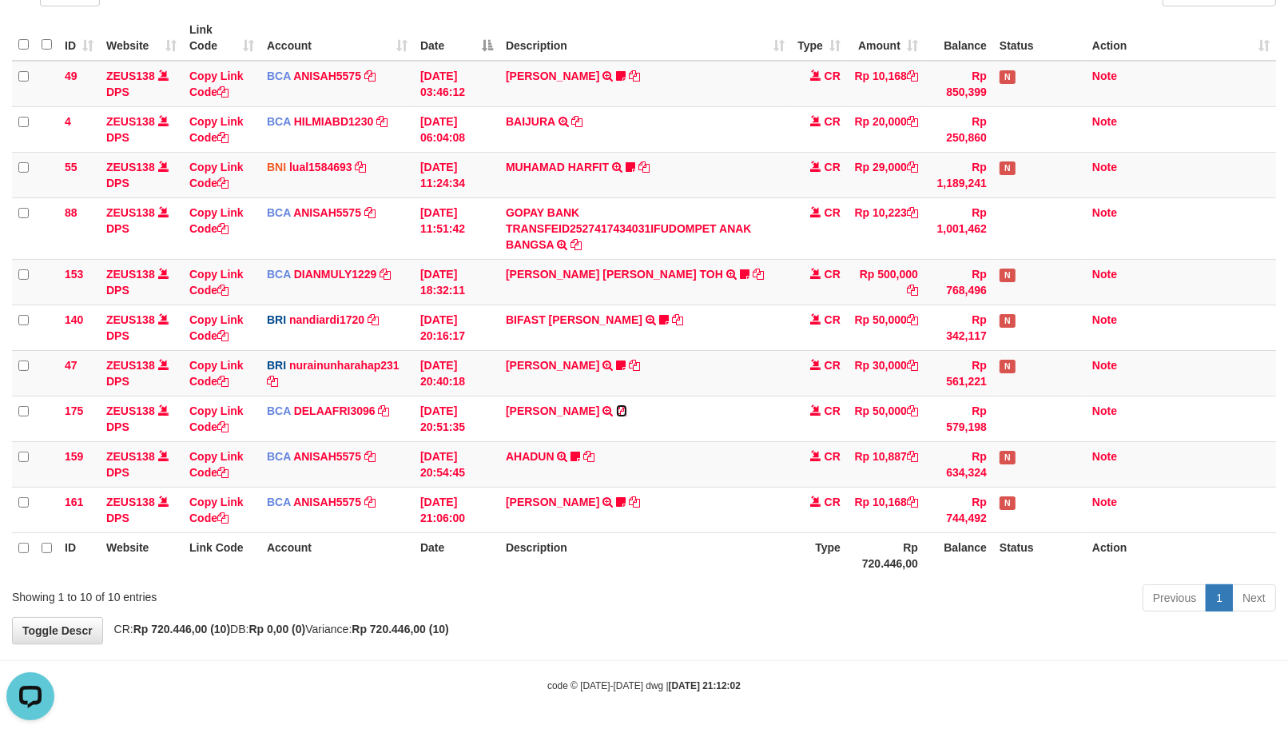
drag, startPoint x: 615, startPoint y: 406, endPoint x: 1291, endPoint y: 226, distance: 698.8
click at [617, 406] on icon at bounding box center [621, 410] width 11 height 11
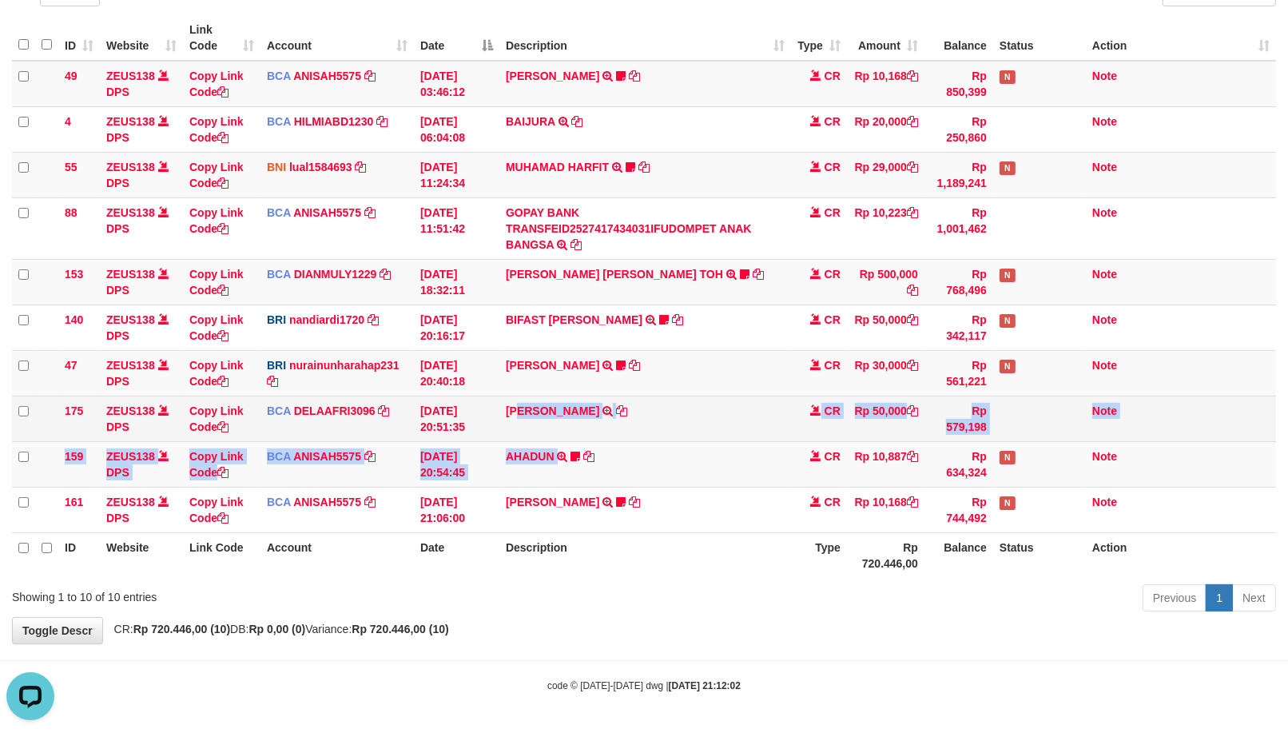
drag, startPoint x: 435, startPoint y: 444, endPoint x: 553, endPoint y: 400, distance: 126.2
click at [521, 404] on tbody "49 ZEUS138 DPS Copy Link Code BCA ANISAH5575 DPS ANISAH mutasi_20251001_3827 | …" at bounding box center [644, 297] width 1264 height 472
drag, startPoint x: 553, startPoint y: 400, endPoint x: 2, endPoint y: 485, distance: 557.9
click at [549, 400] on td "RIDWAN SAPUT TRSF E-BANKING CR 0110/FTSCY/WS95051 50000.002025100144828472 TRFD…" at bounding box center [645, 419] width 292 height 46
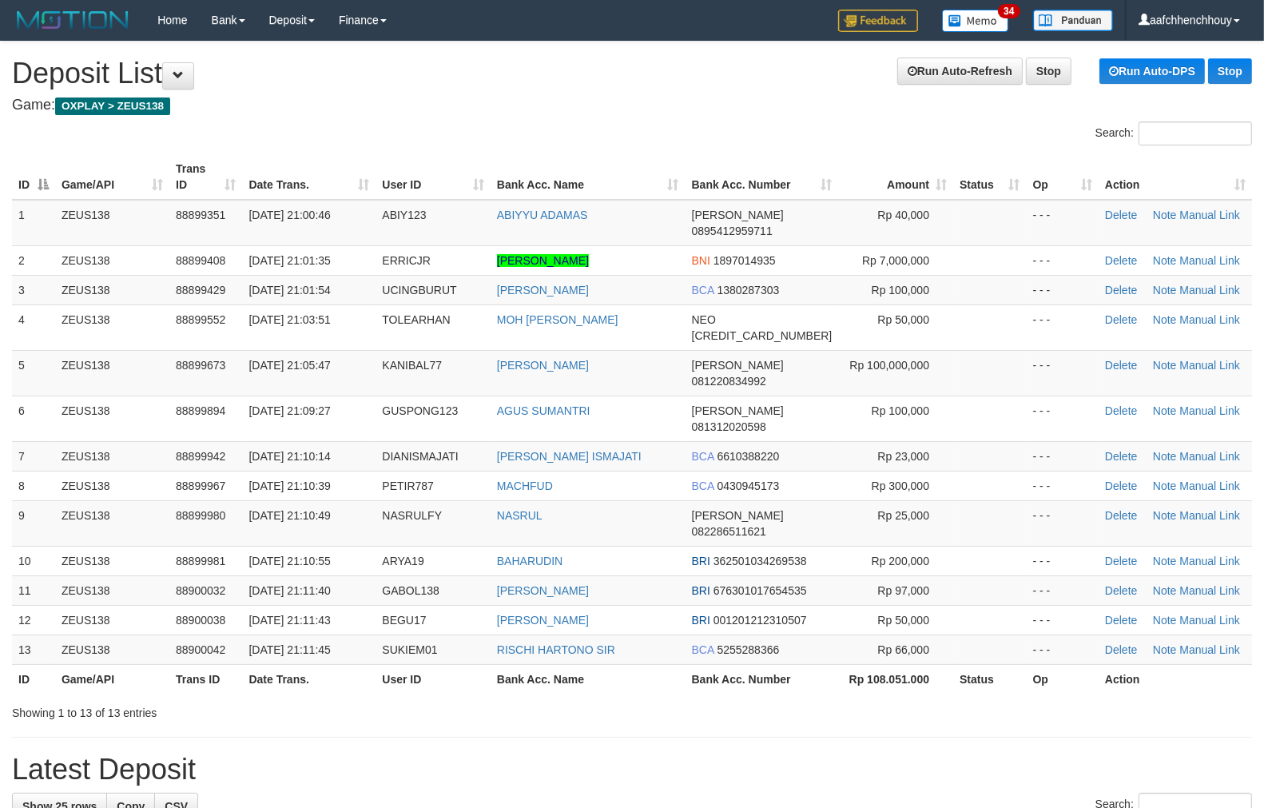
click at [296, 161] on tr "ID Game/API Trans ID Date Trans. User ID Bank Acc. Name Bank Acc. Number Amount…" at bounding box center [632, 177] width 1240 height 46
drag, startPoint x: 296, startPoint y: 162, endPoint x: 14, endPoint y: 236, distance: 292.3
click at [309, 169] on th "Date Trans." at bounding box center [308, 177] width 133 height 46
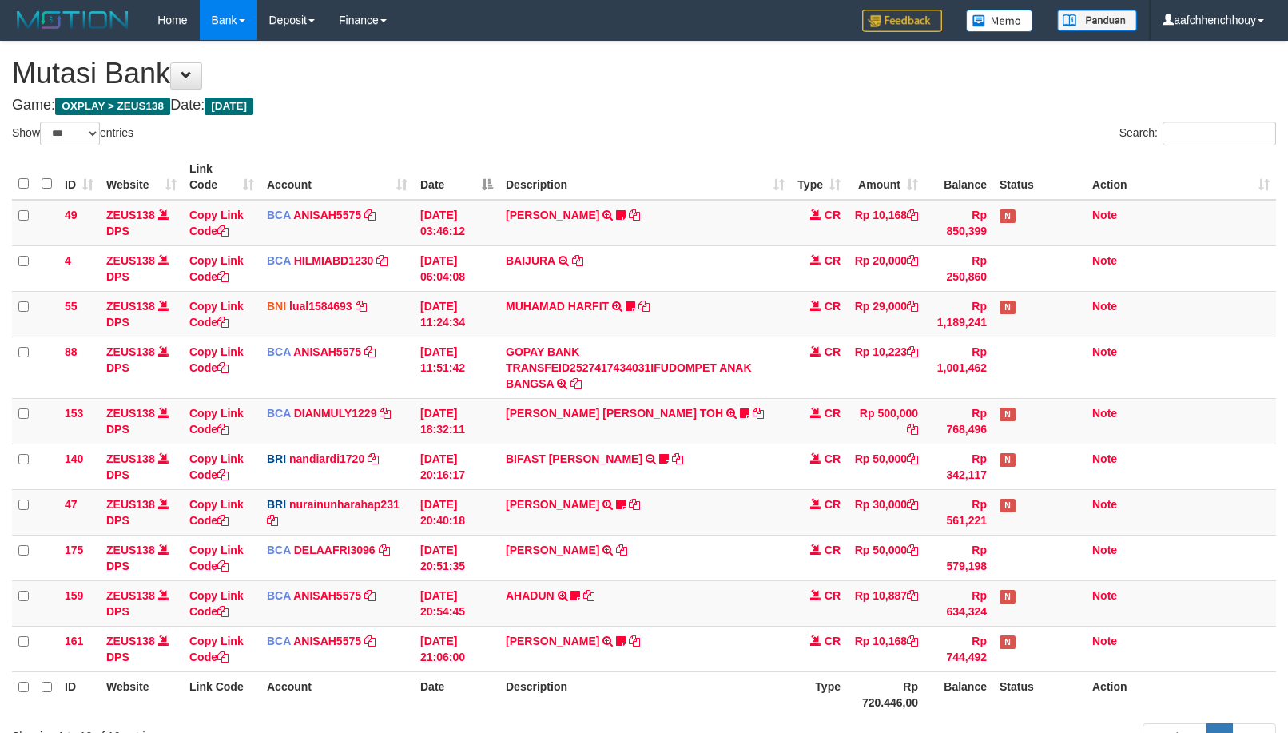
select select "***"
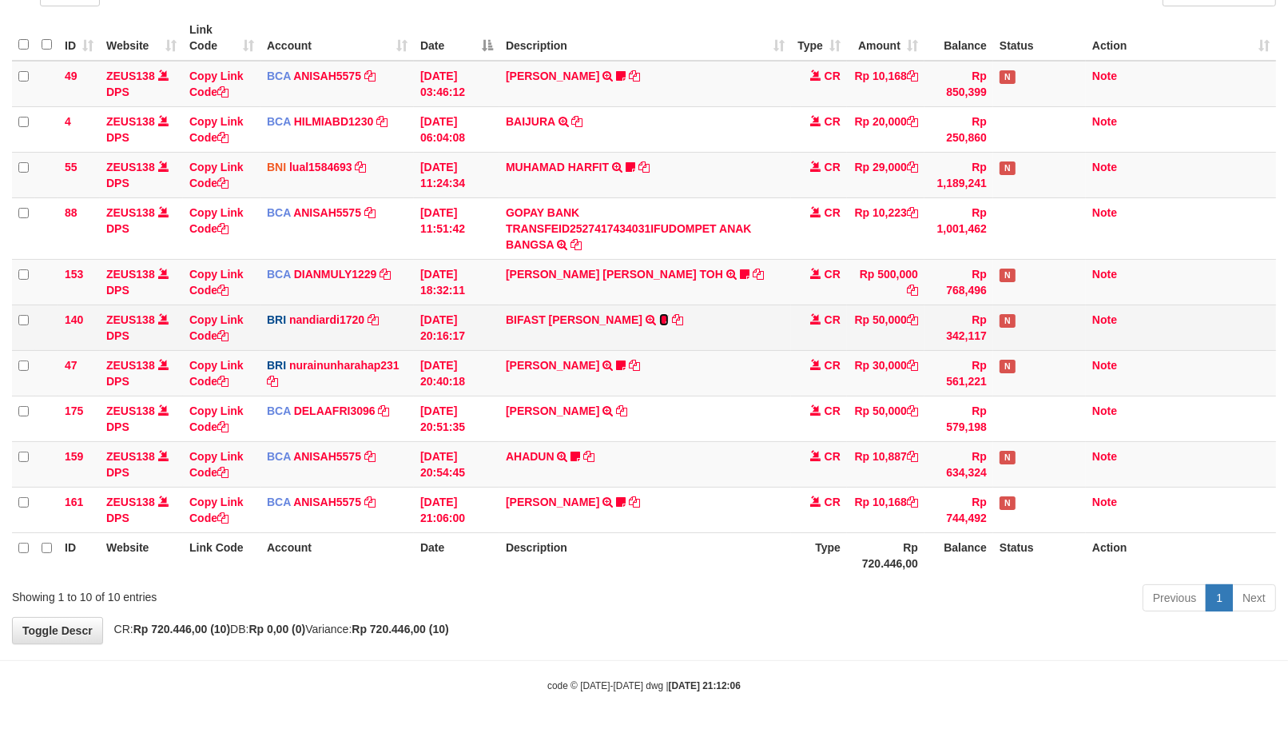
click at [659, 316] on icon at bounding box center [664, 319] width 10 height 11
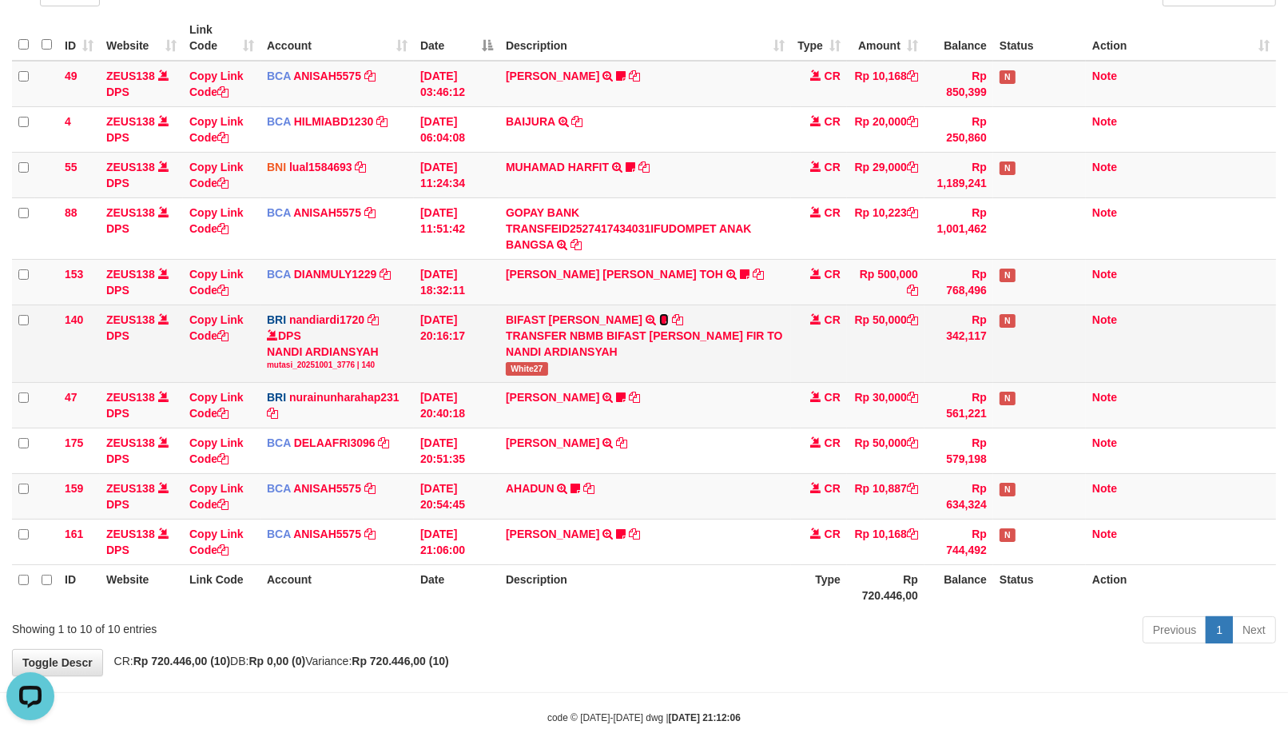
scroll to position [0, 0]
click at [555, 349] on div "TRANSFER NBMB BIFAST MUHAMMAD FIR TO NANDI ARDIANSYAH" at bounding box center [645, 344] width 279 height 32
click at [529, 356] on div "TRANSFER NBMB BIFAST MUHAMMAD FIR TO NANDI ARDIANSYAH" at bounding box center [645, 344] width 279 height 32
click at [522, 363] on span "White27" at bounding box center [527, 369] width 42 height 14
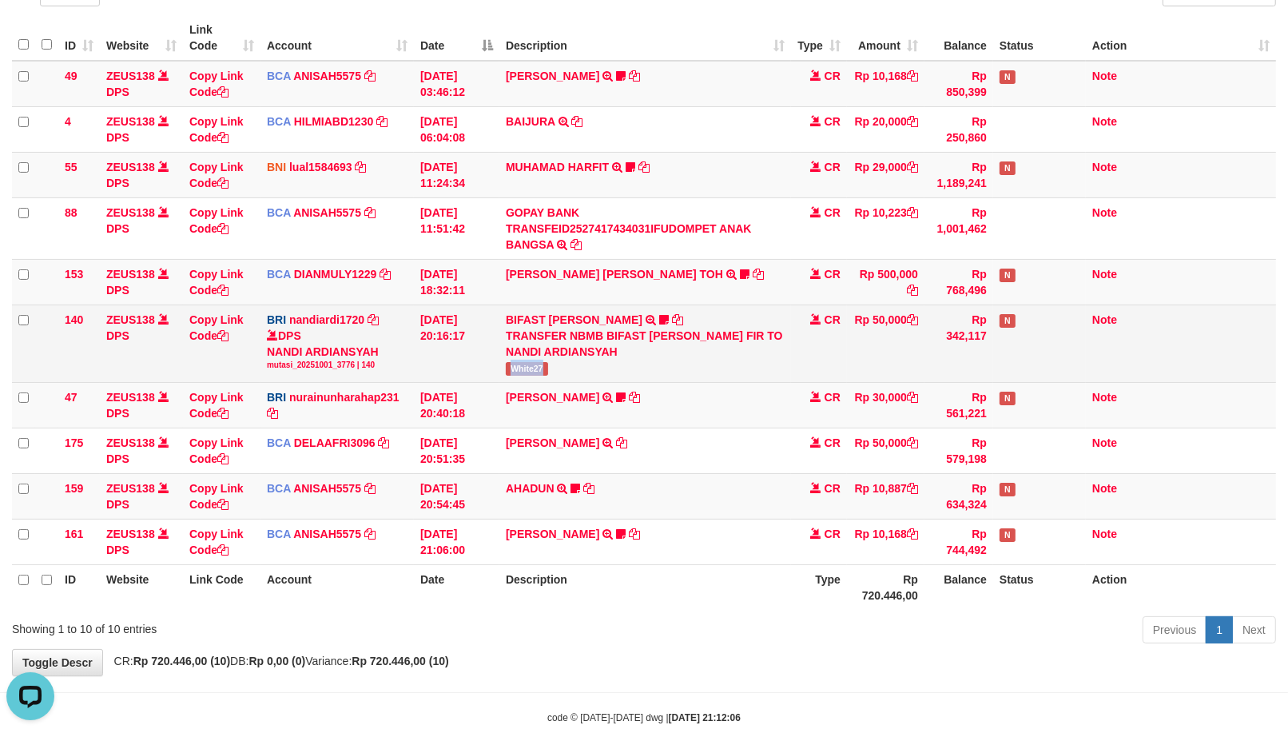
copy span "White27"
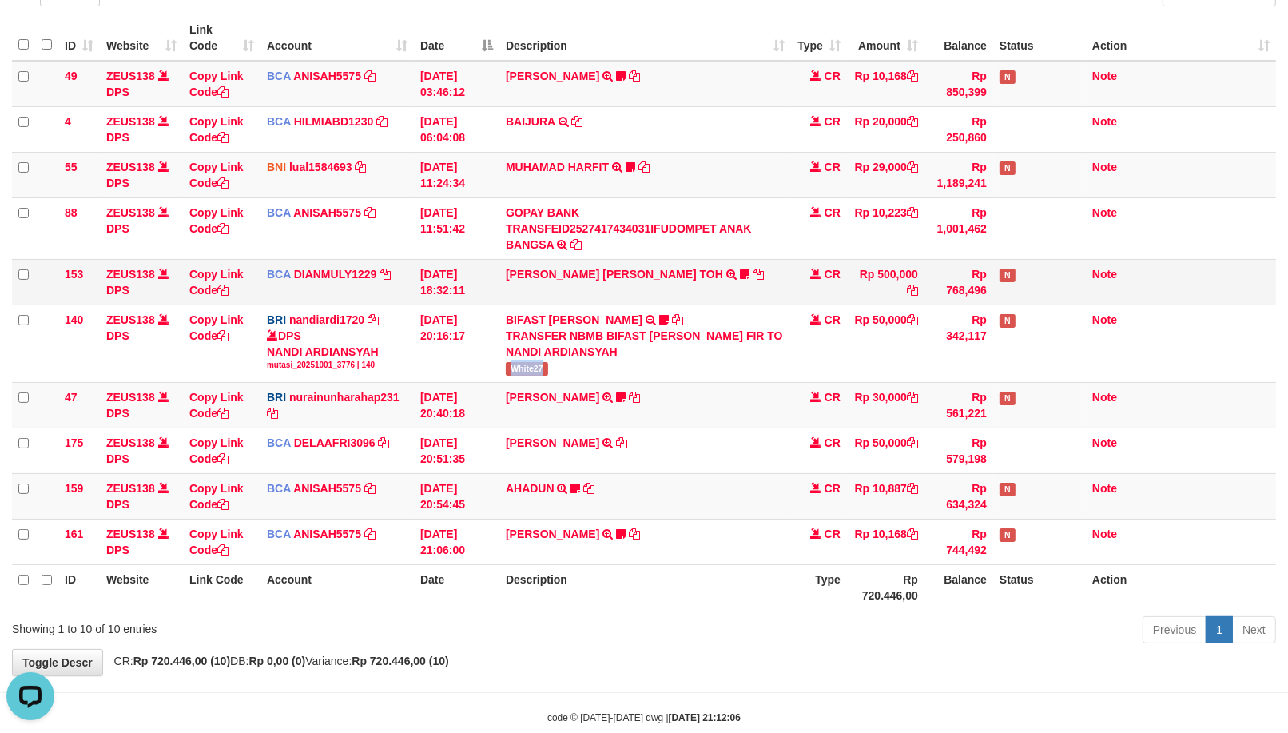
click at [639, 332] on td "BIFAST MUHAMMAD FIR TRANSFER NBMB BIFAST MUHAMMAD FIR TO NANDI ARDIANSYAH White…" at bounding box center [645, 343] width 292 height 78
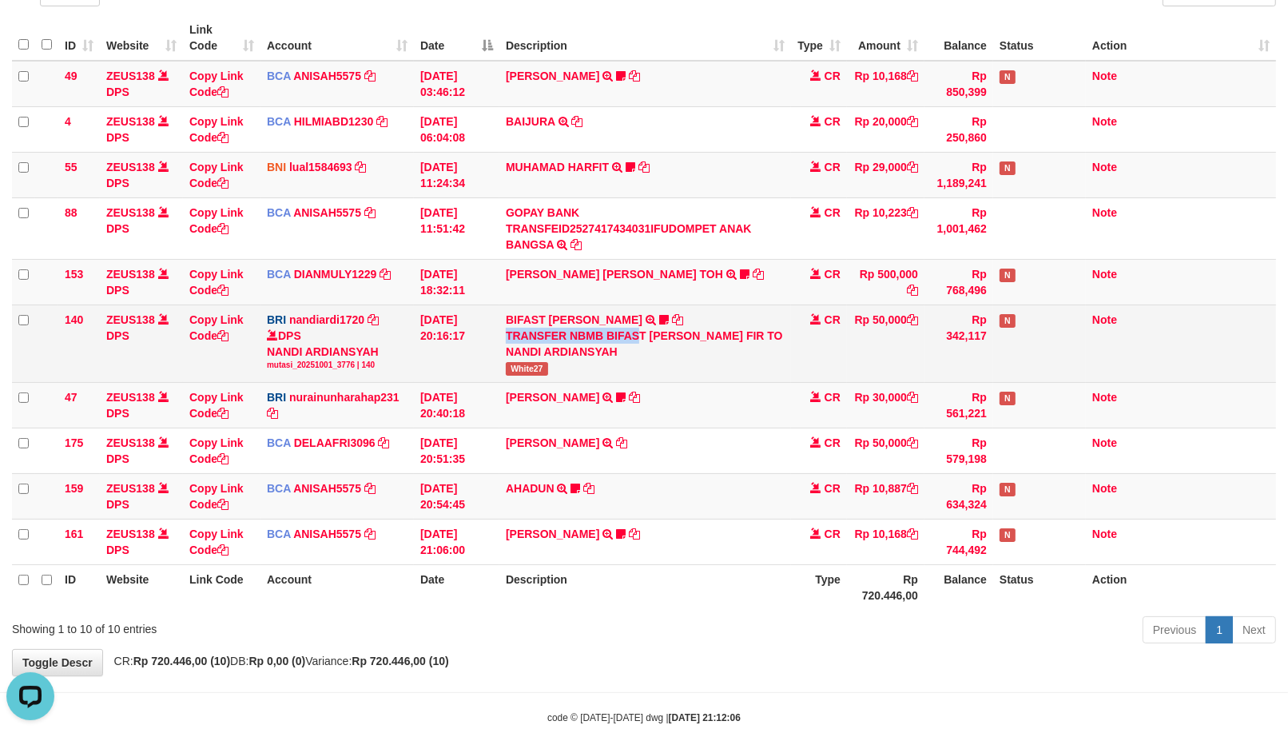
drag, startPoint x: 731, startPoint y: 293, endPoint x: 725, endPoint y: 312, distance: 20.2
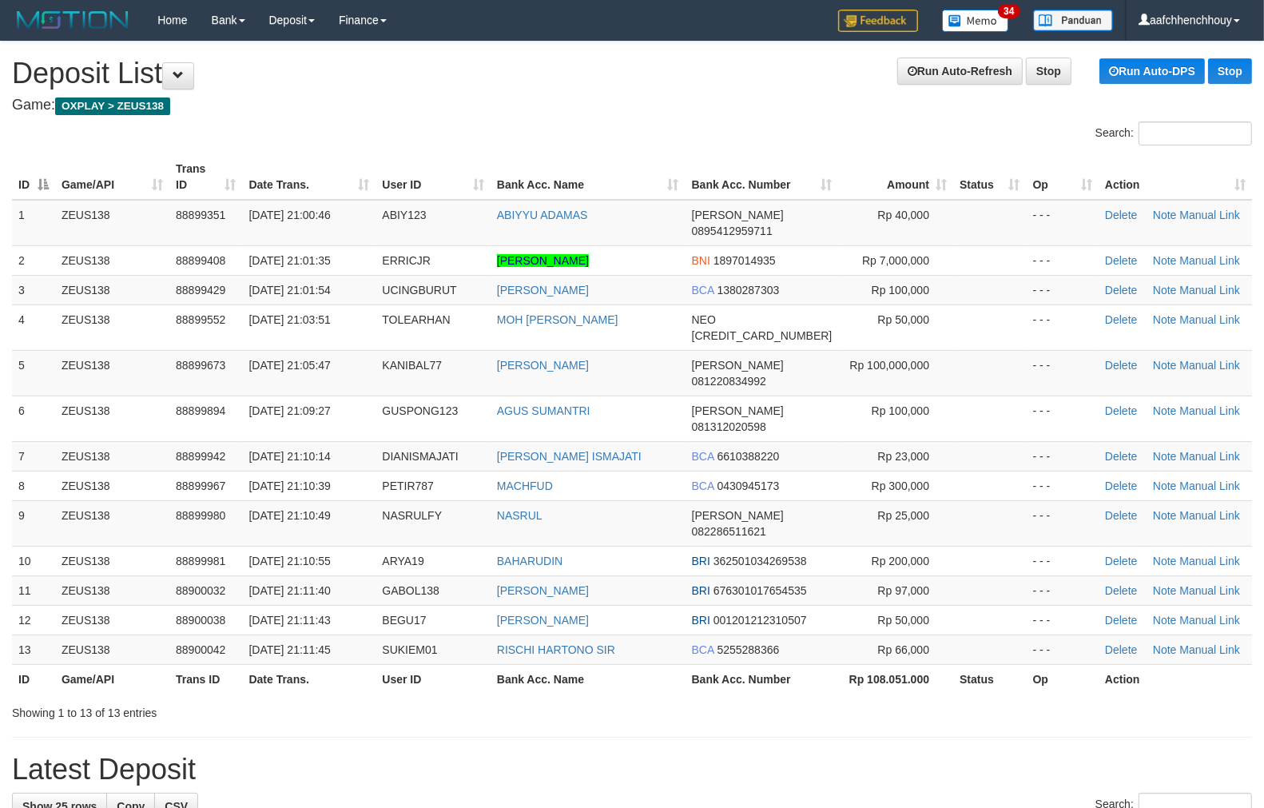
drag, startPoint x: 583, startPoint y: 141, endPoint x: 570, endPoint y: 149, distance: 15.8
click at [582, 141] on div "Search: ID Game/API Trans ID Date Trans. User ID Bank Acc. Name Bank Acc. Numbe…" at bounding box center [632, 420] width 1240 height 599
click at [558, 153] on div "ID Game/API Trans ID Date Trans. User ID Bank Acc. Name Bank Acc. Number Amount…" at bounding box center [632, 423] width 1264 height 549
click at [424, 113] on h4 "Game: OXPLAY > ZEUS138" at bounding box center [632, 105] width 1240 height 16
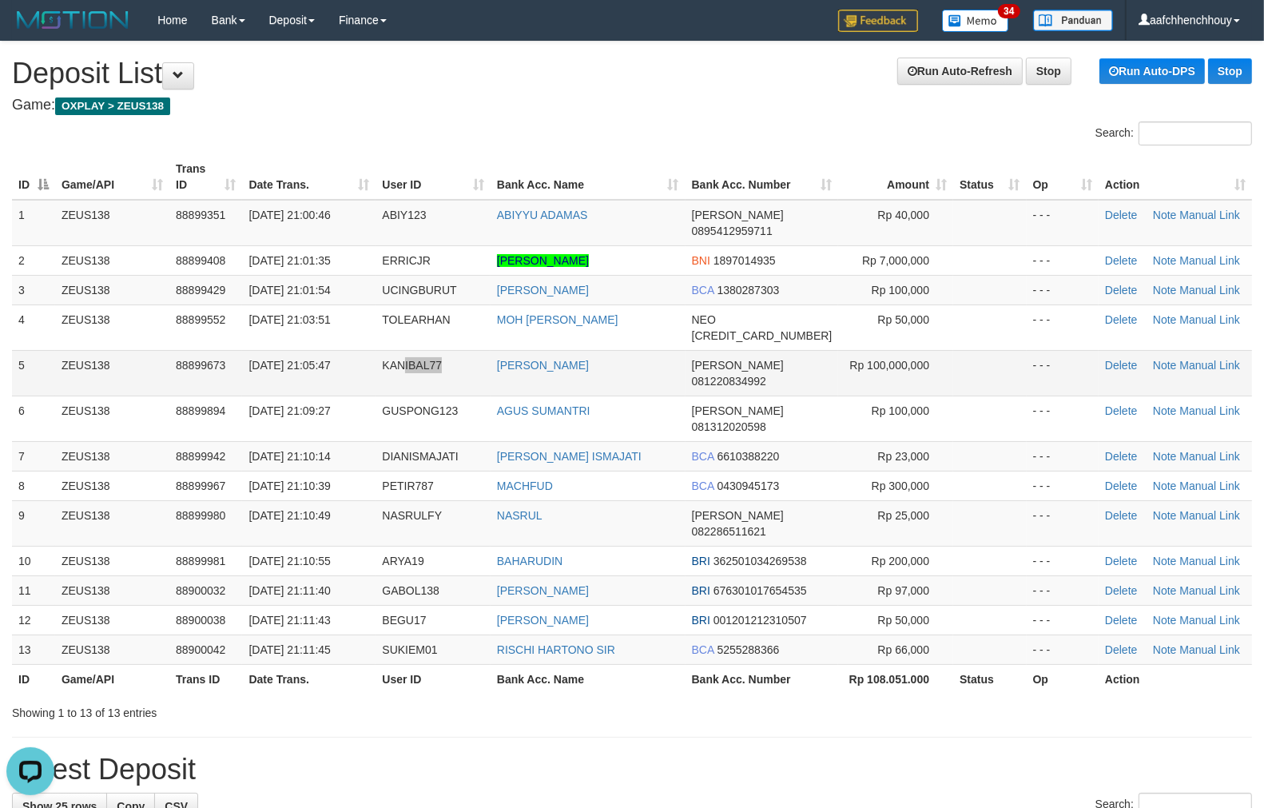
click at [448, 352] on td "KANIBAL77" at bounding box center [433, 373] width 115 height 46
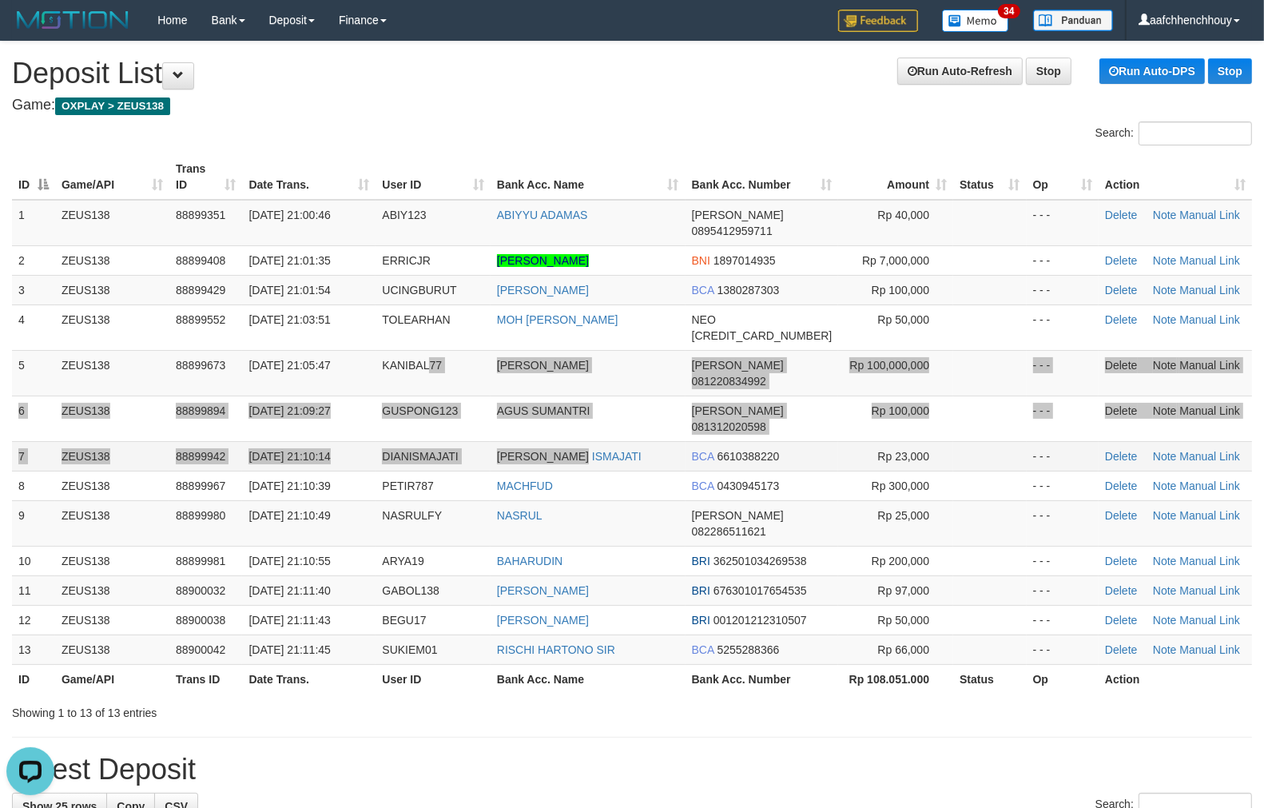
drag, startPoint x: 650, startPoint y: 397, endPoint x: 476, endPoint y: 412, distance: 174.1
click at [673, 395] on tbody "1 ZEUS138 88899351 01/10/2025 21:00:46 ABIY123 ABIYYU ADAMAS DANA 0895412959711…" at bounding box center [632, 432] width 1240 height 465
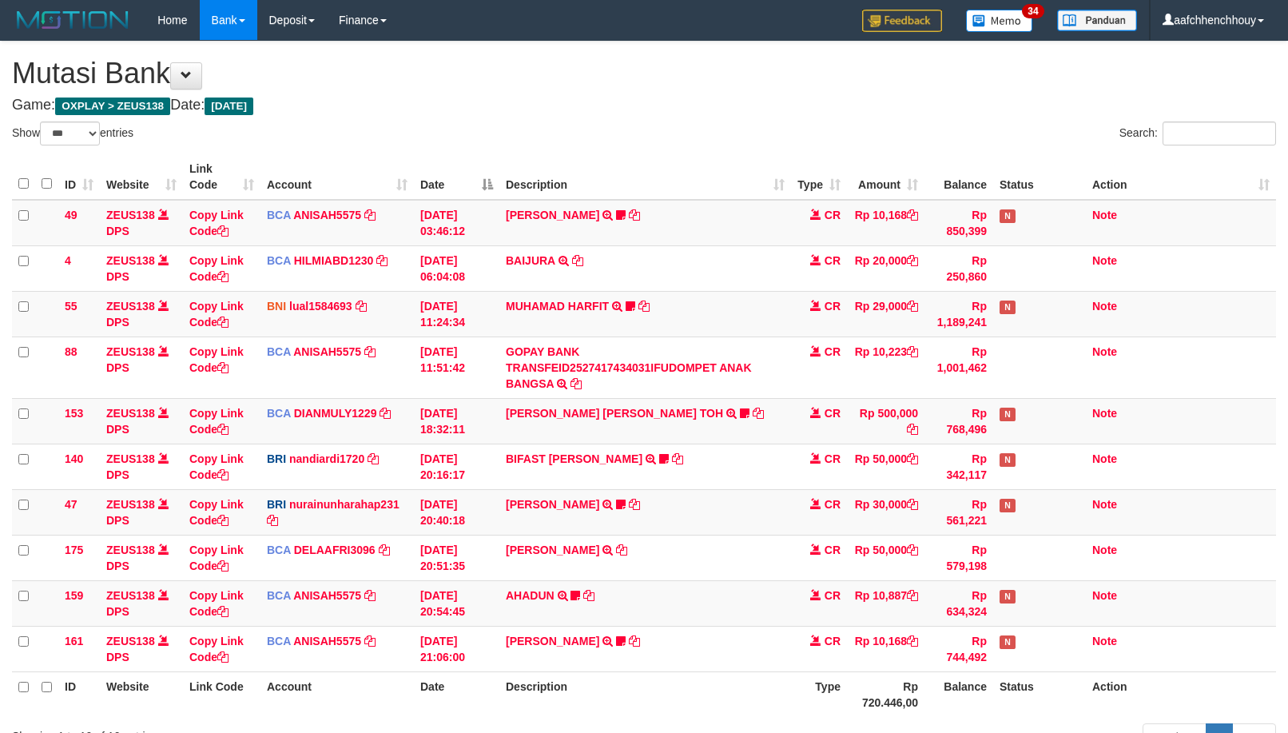
select select "***"
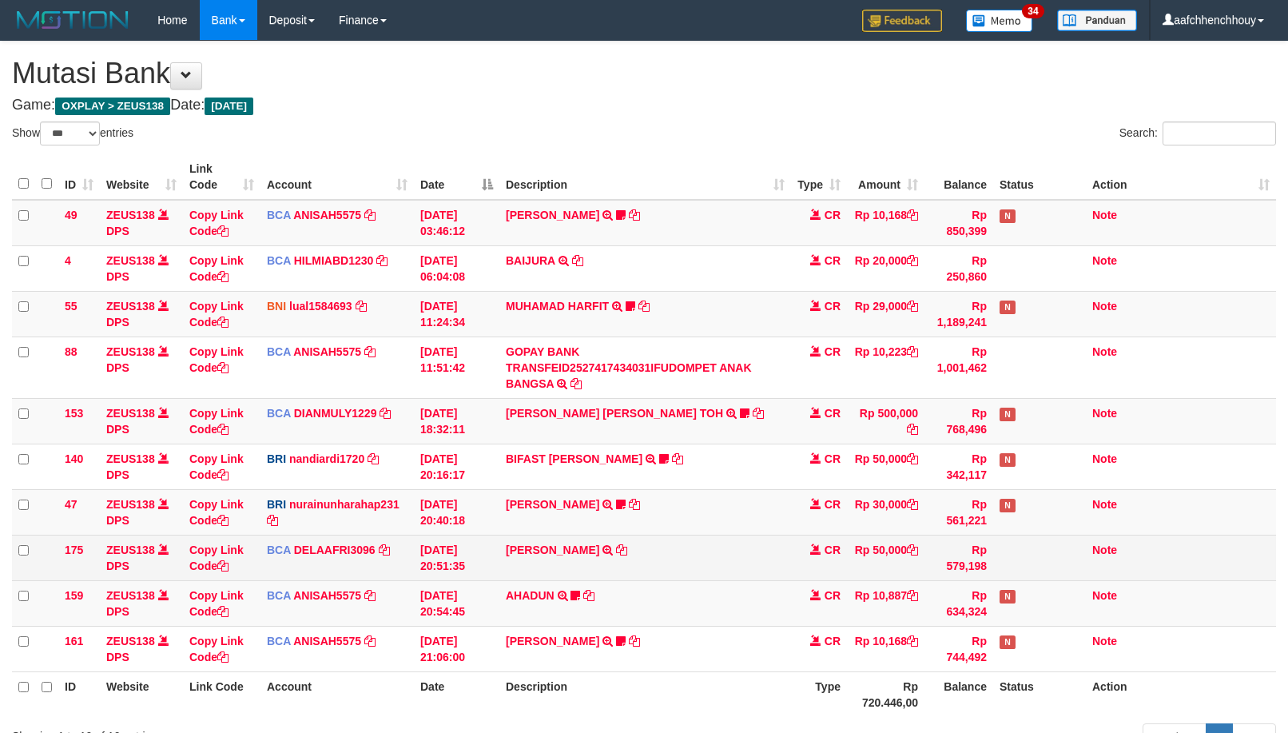
scroll to position [139, 0]
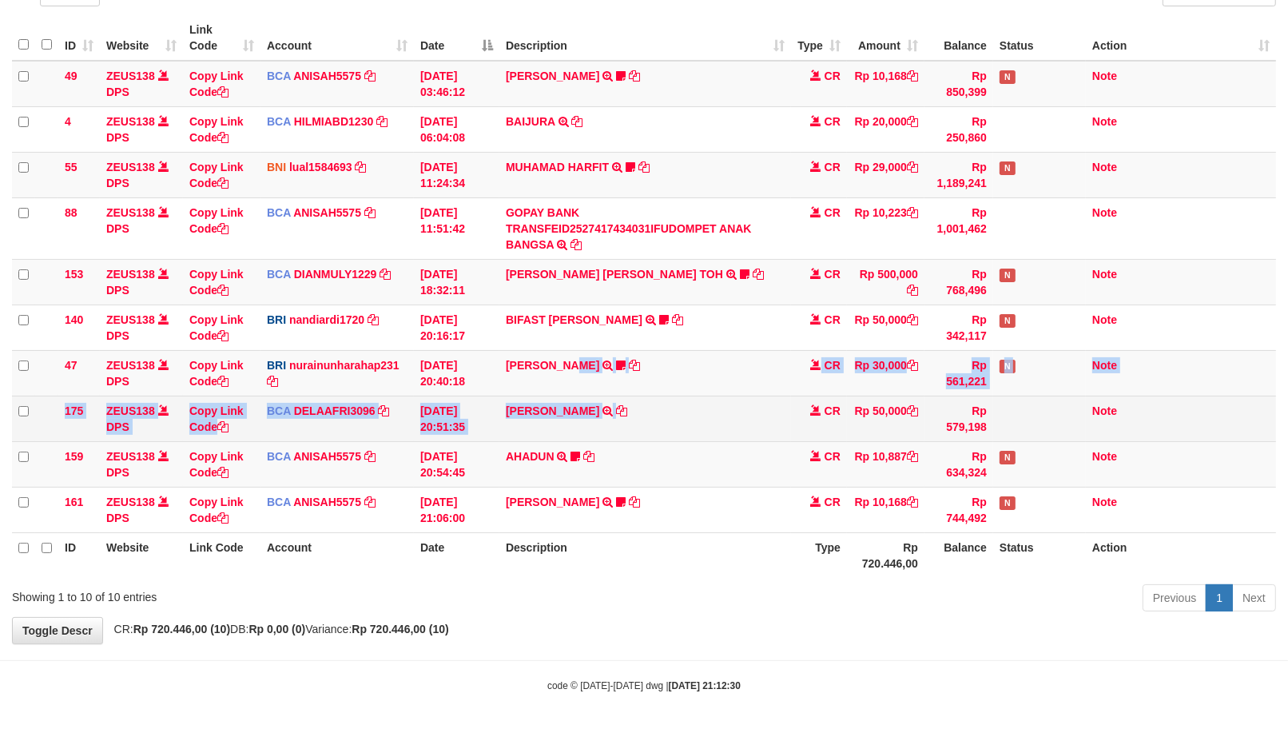
drag, startPoint x: 634, startPoint y: 397, endPoint x: 652, endPoint y: 401, distance: 18.0
click at [634, 398] on tbody "49 ZEUS138 DPS Copy Link Code BCA ANISAH5575 DPS ANISAH mutasi_20251001_3827 | …" at bounding box center [644, 297] width 1264 height 472
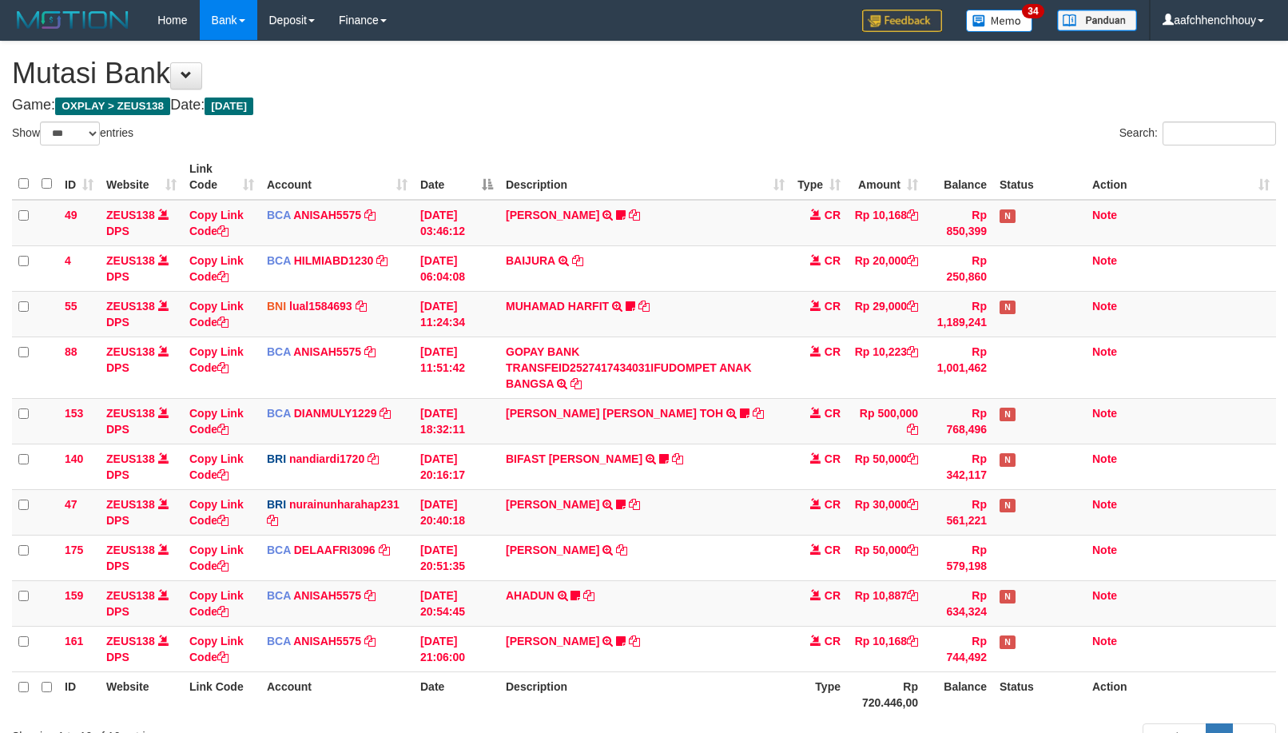
select select "***"
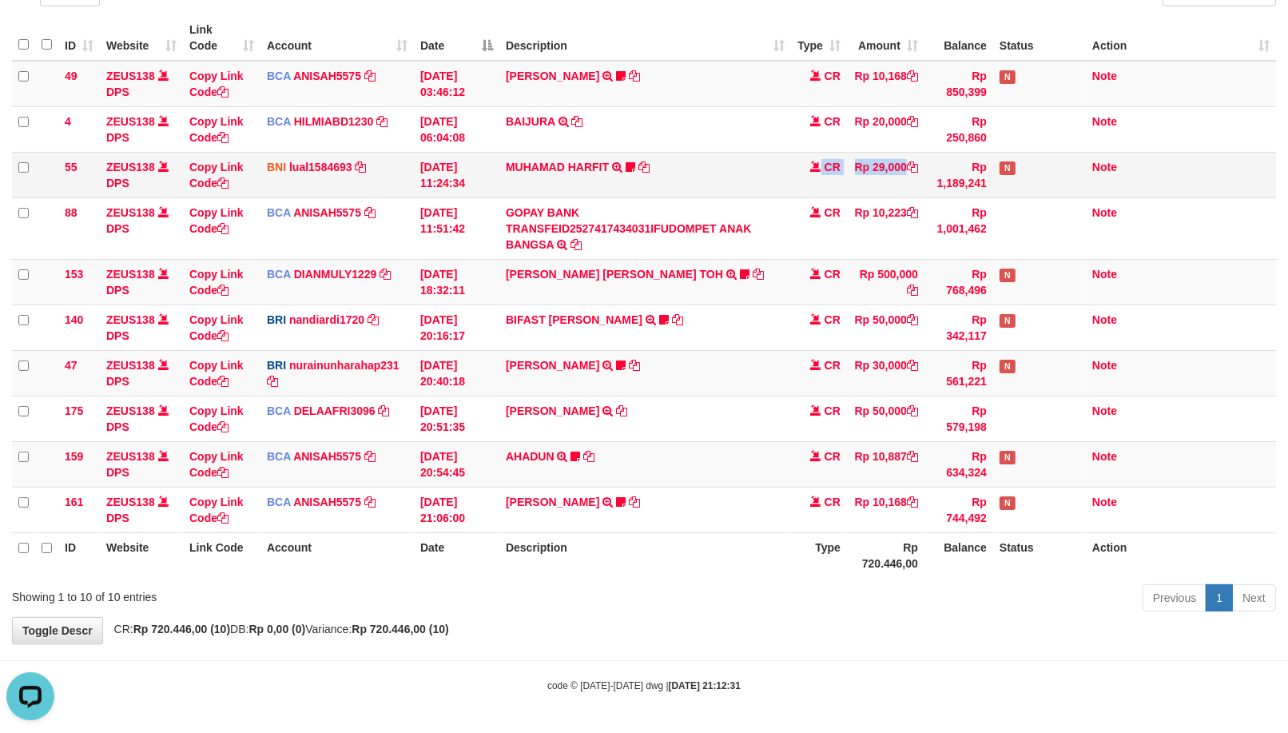
drag, startPoint x: 746, startPoint y: 162, endPoint x: 774, endPoint y: 165, distance: 27.4
click at [748, 166] on tr "55 ZEUS138 DPS Copy Link Code BNI lual1584693 DPS LUCKY ALAMSYAH mutasi_2025100…" at bounding box center [644, 175] width 1264 height 46
click at [738, 173] on td "MUHAMAD HARFIT TRANSFER DARI SDR MUHAMAD HARFIT Sano27" at bounding box center [645, 175] width 292 height 46
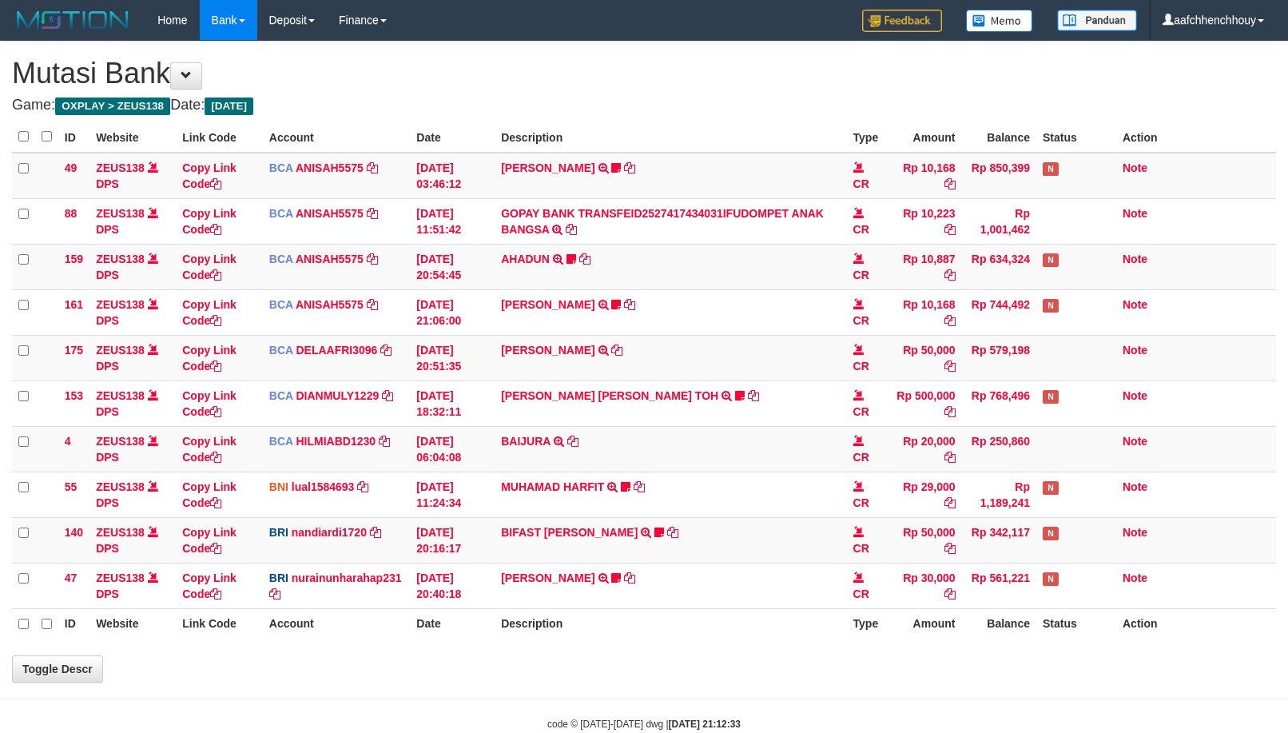
scroll to position [139, 0]
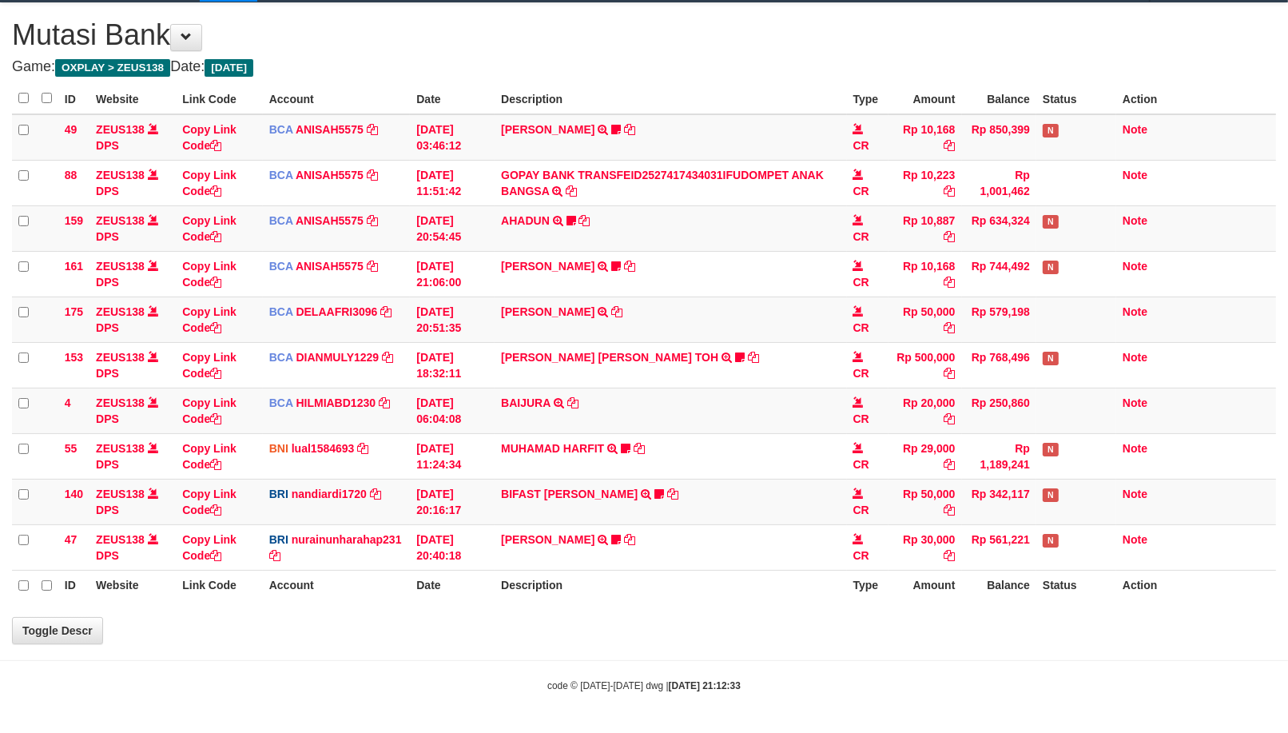
select select "***"
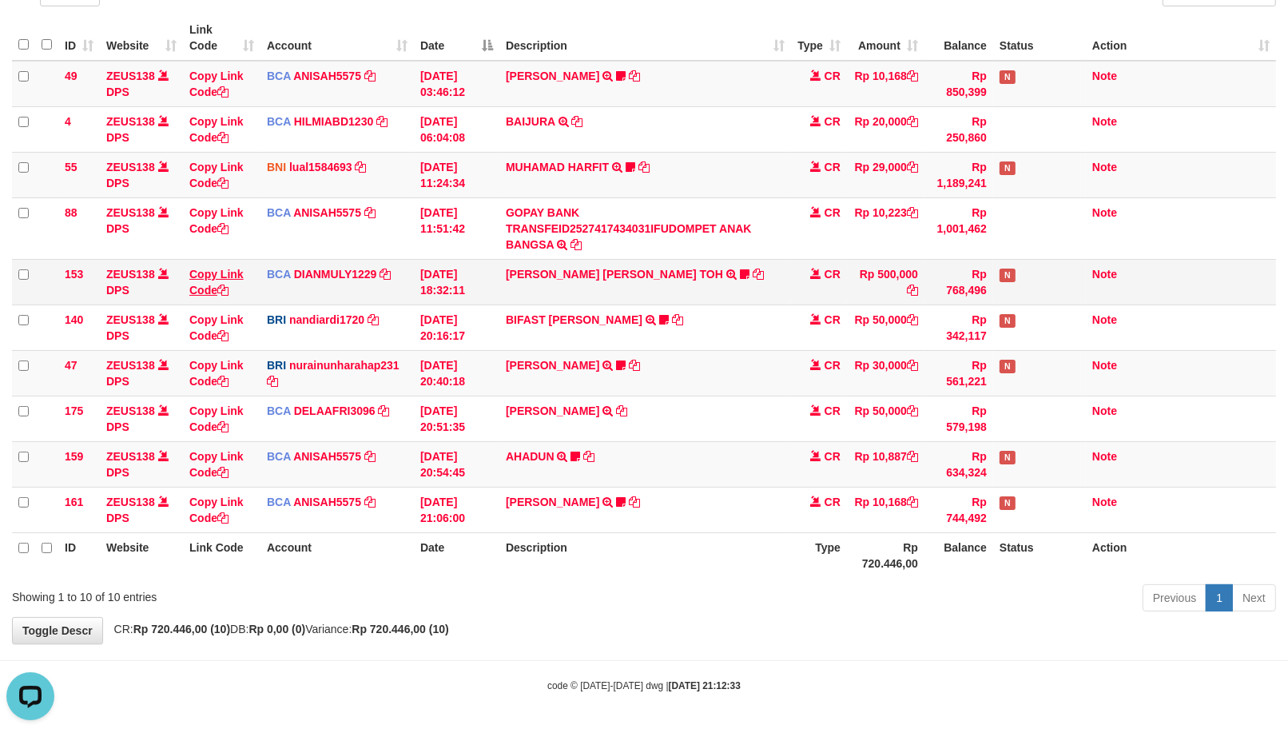
scroll to position [0, 0]
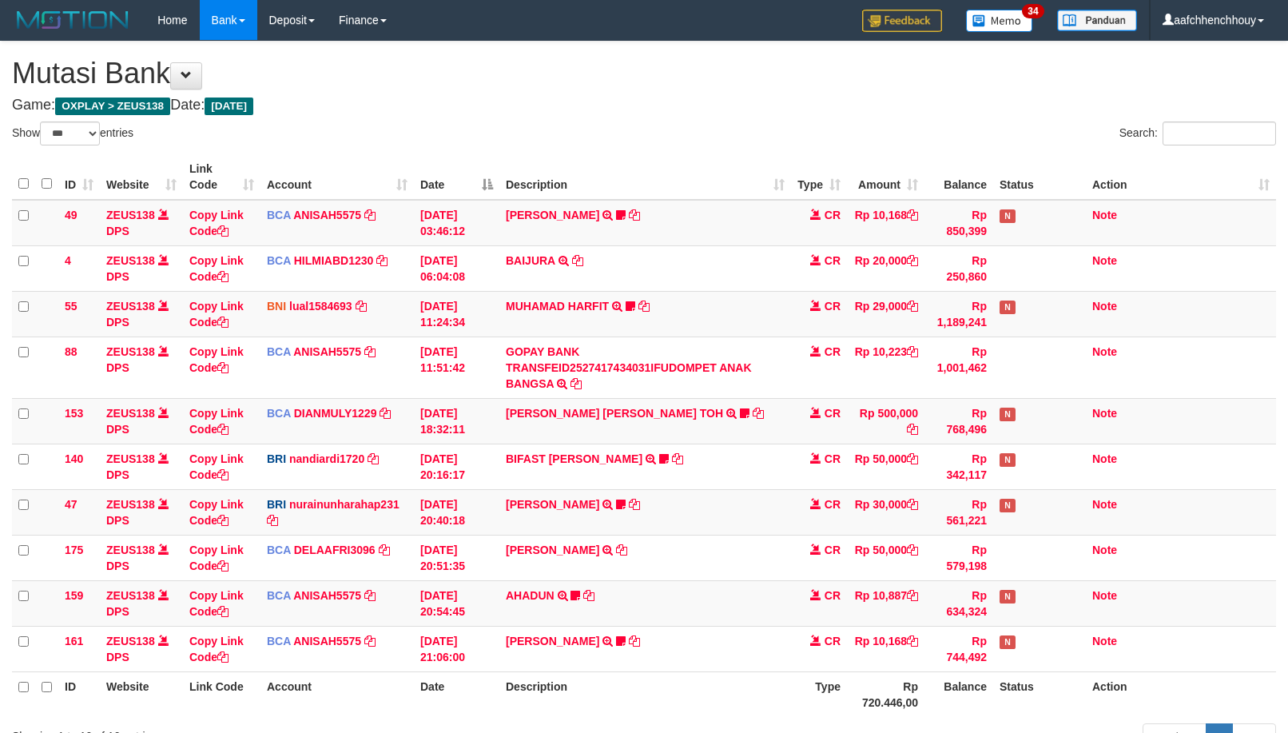
select select "***"
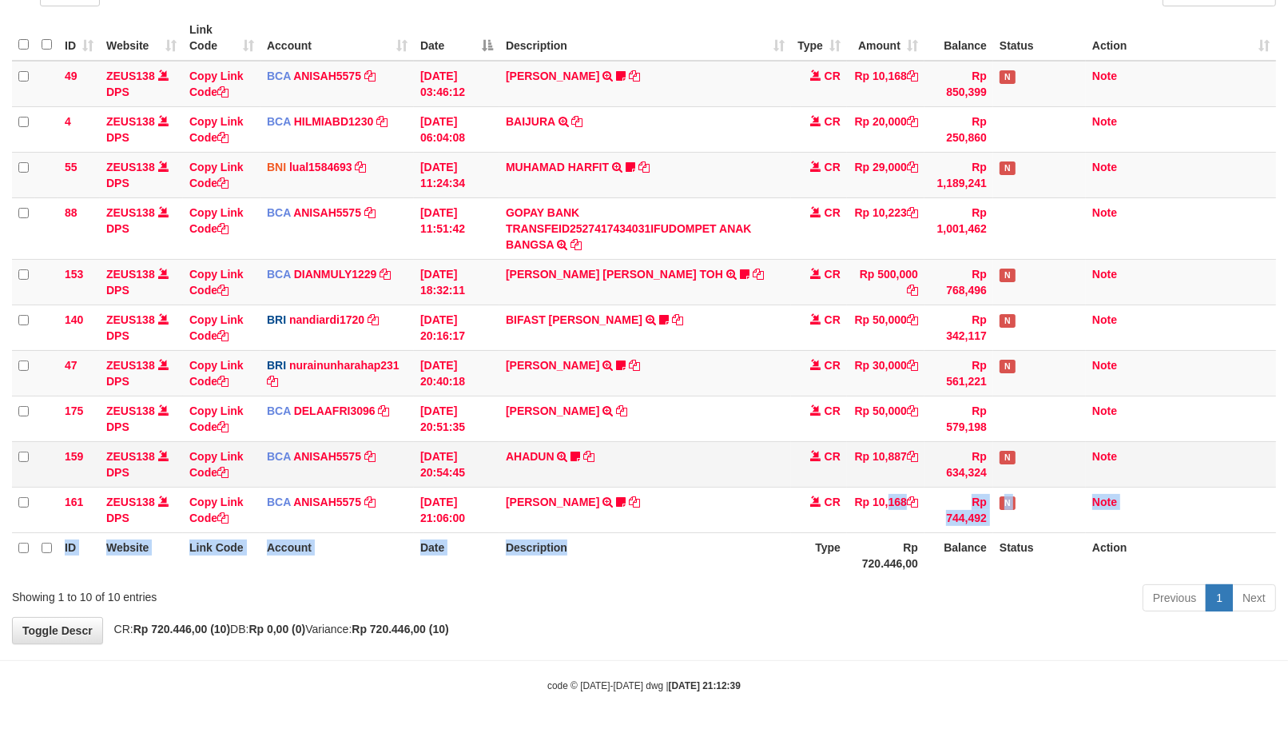
drag, startPoint x: 650, startPoint y: 575, endPoint x: 951, endPoint y: 471, distance: 318.7
click at [885, 493] on table "ID Website Link Code Account Date Description Type Amount Balance Status Action…" at bounding box center [644, 296] width 1264 height 563
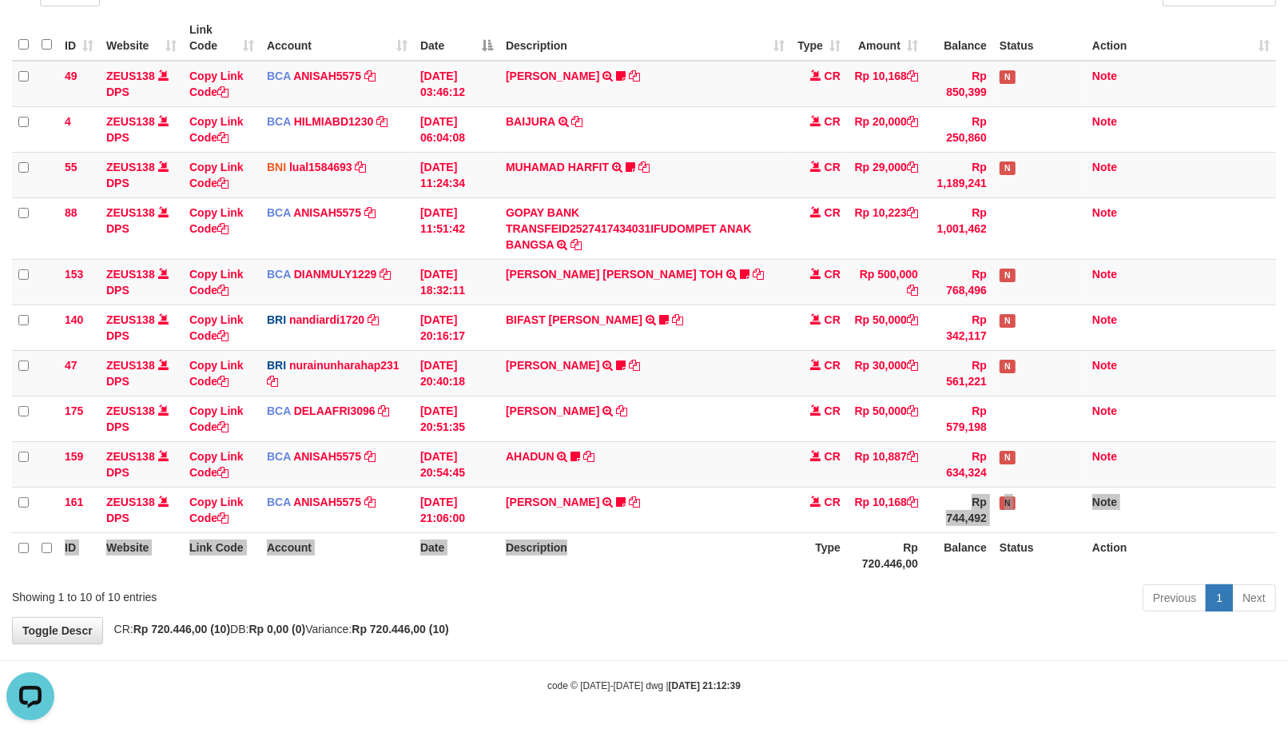
scroll to position [0, 0]
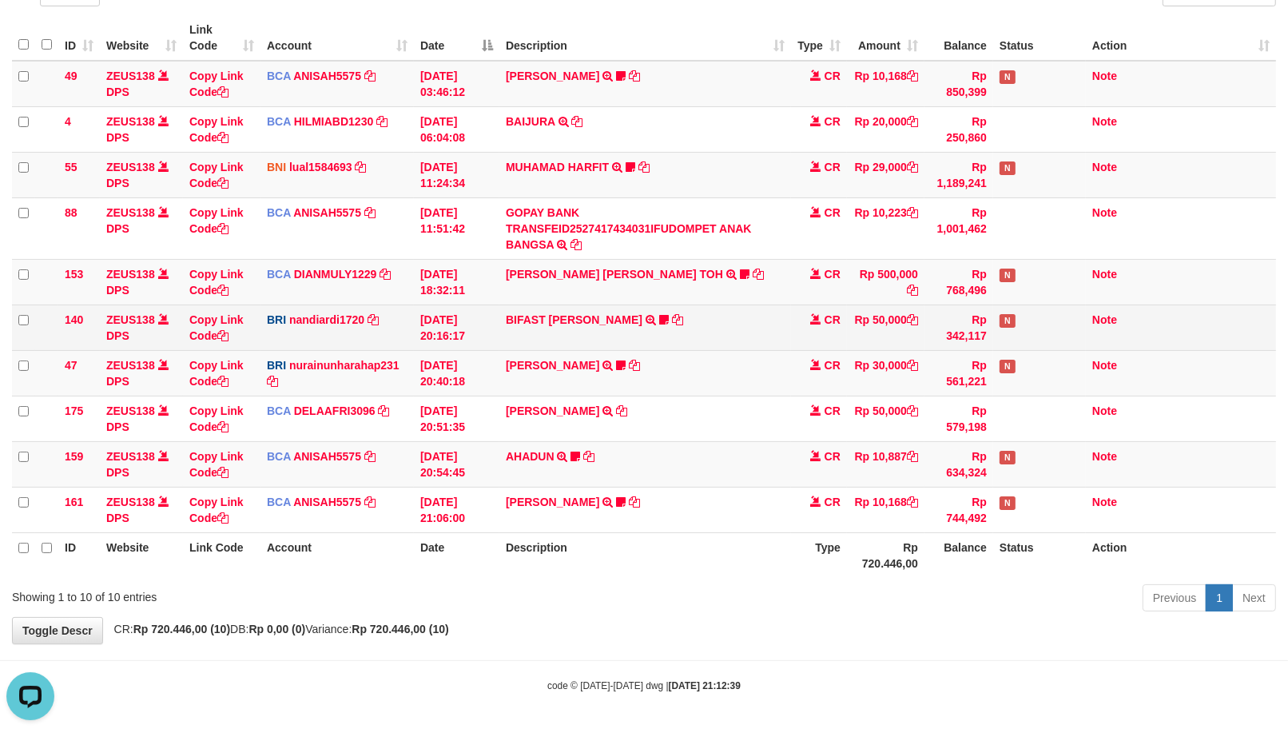
drag, startPoint x: 879, startPoint y: 282, endPoint x: 856, endPoint y: 324, distance: 47.6
click at [879, 282] on td "Rp 500,000" at bounding box center [886, 282] width 78 height 46
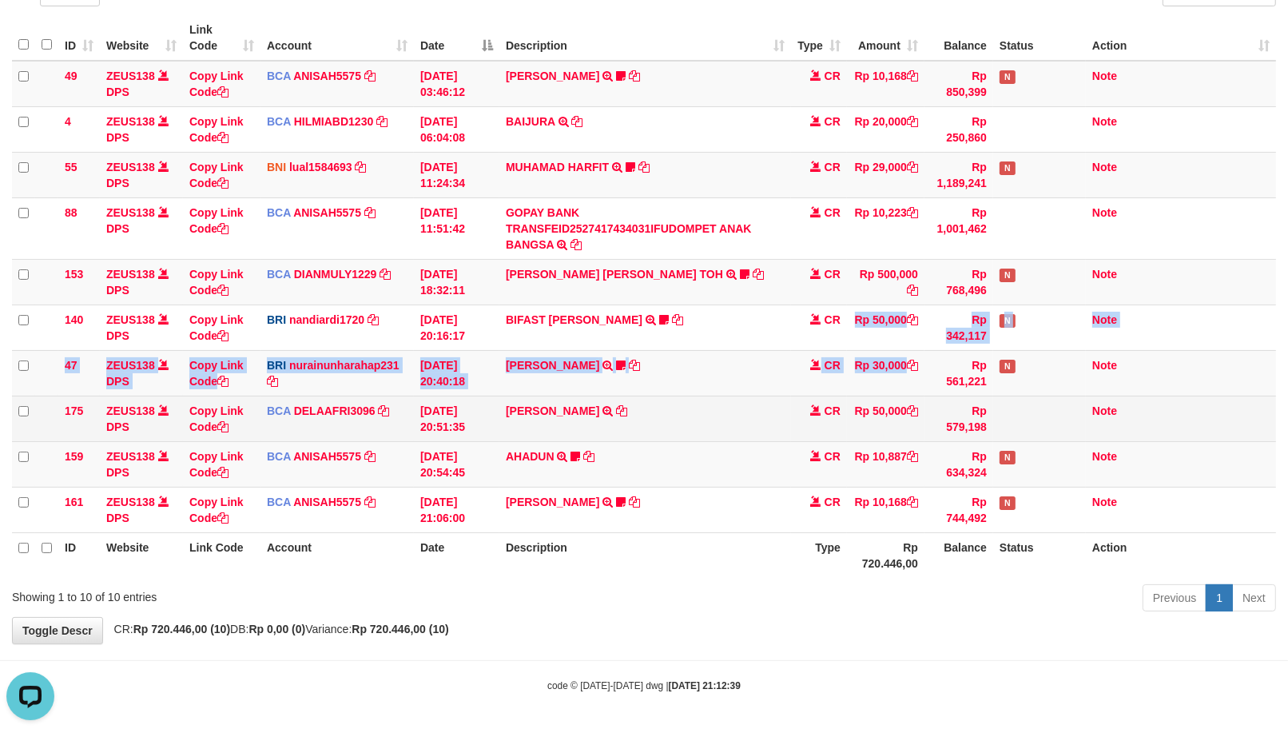
drag, startPoint x: 863, startPoint y: 376, endPoint x: 905, endPoint y: 395, distance: 45.8
click at [859, 377] on tbody "49 ZEUS138 DPS Copy Link Code BCA ANISAH5575 DPS [PERSON_NAME] mutasi_20251001_…" at bounding box center [644, 297] width 1264 height 472
drag, startPoint x: 905, startPoint y: 395, endPoint x: 849, endPoint y: 403, distance: 55.7
click at [901, 393] on tbody "49 ZEUS138 DPS Copy Link Code BCA ANISAH5575 DPS [PERSON_NAME] mutasi_20251001_…" at bounding box center [644, 297] width 1264 height 472
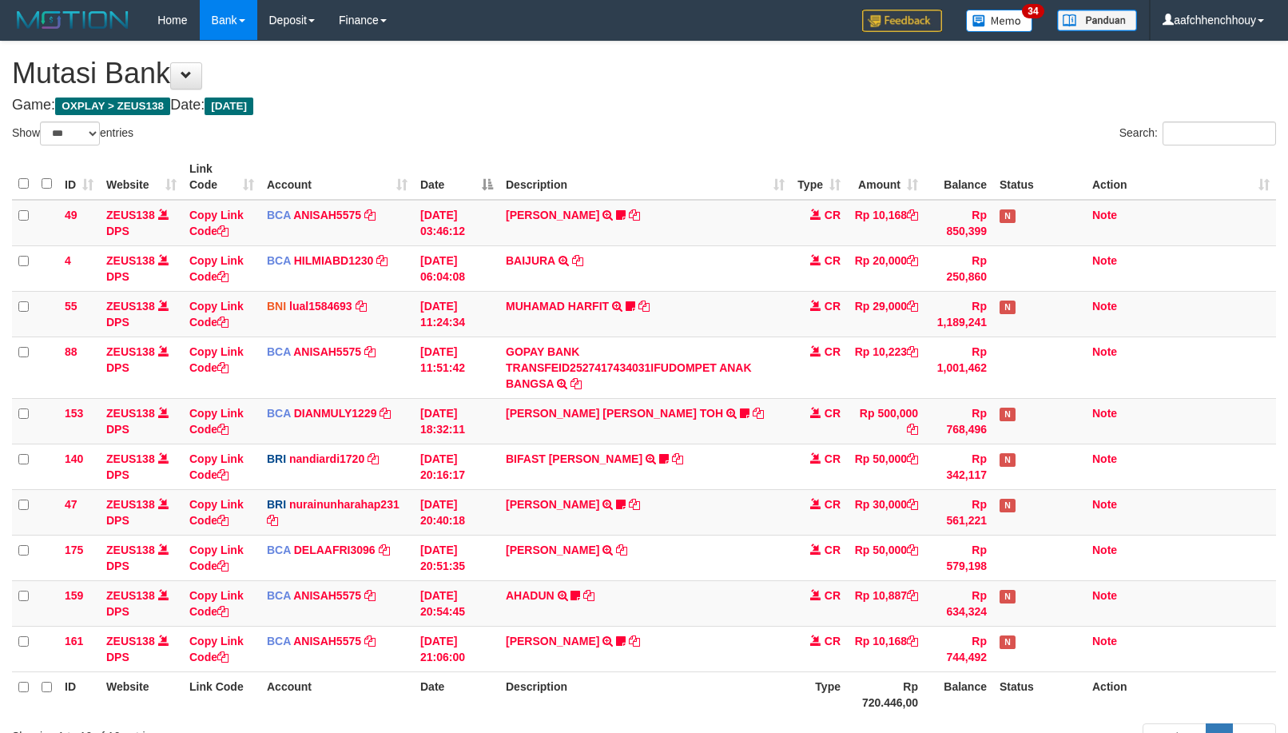
select select "***"
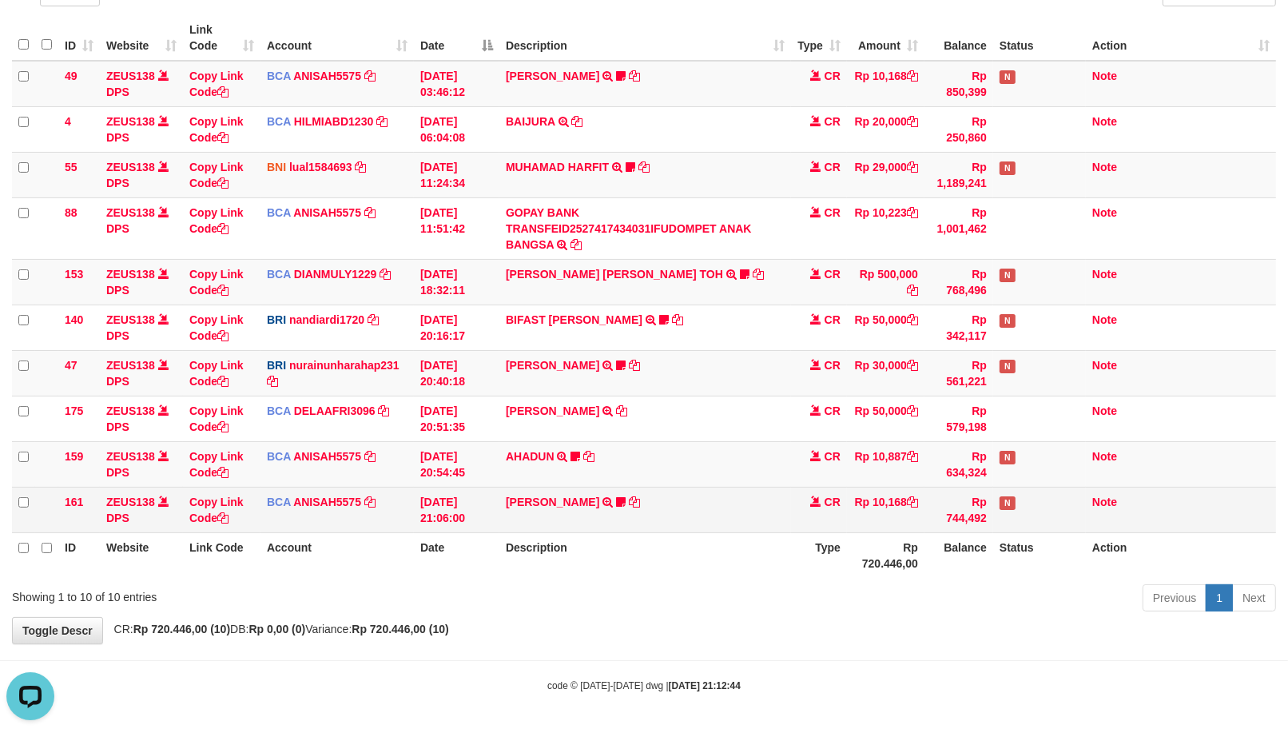
drag, startPoint x: 759, startPoint y: 457, endPoint x: 428, endPoint y: 517, distance: 337.0
click at [860, 432] on tbody "49 ZEUS138 DPS Copy Link Code BCA ANISAH5575 DPS [PERSON_NAME] mutasi_20251001_…" at bounding box center [644, 297] width 1264 height 472
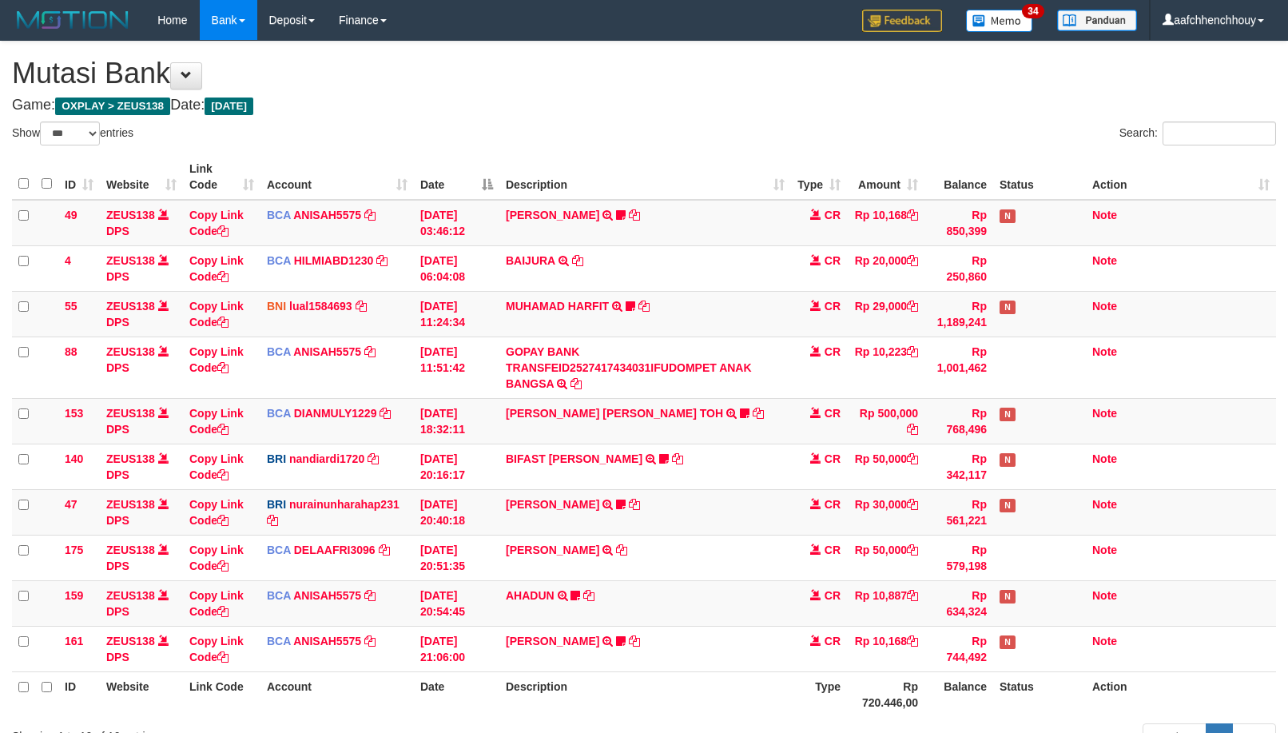
select select "***"
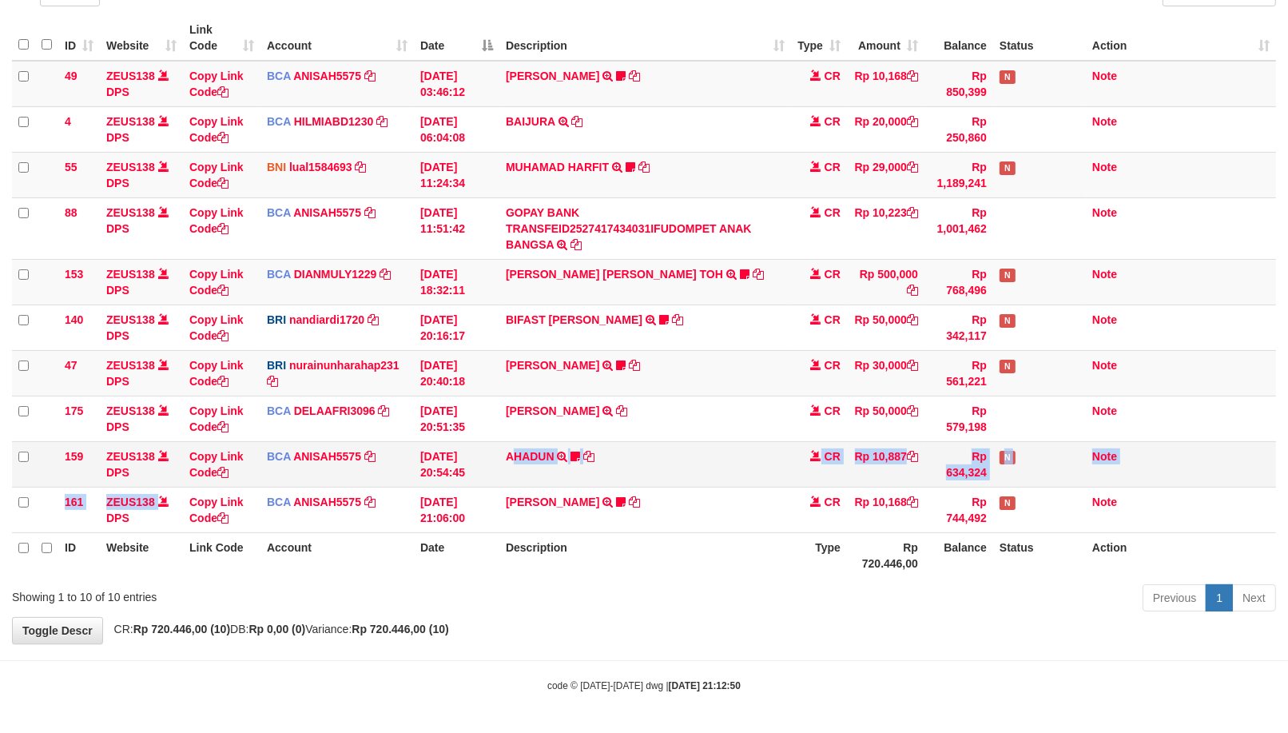
drag, startPoint x: 545, startPoint y: 466, endPoint x: 508, endPoint y: 475, distance: 37.8
click at [508, 475] on tbody "49 ZEUS138 DPS Copy Link Code BCA ANISAH5575 DPS [PERSON_NAME] mutasi_20251001_…" at bounding box center [644, 297] width 1264 height 472
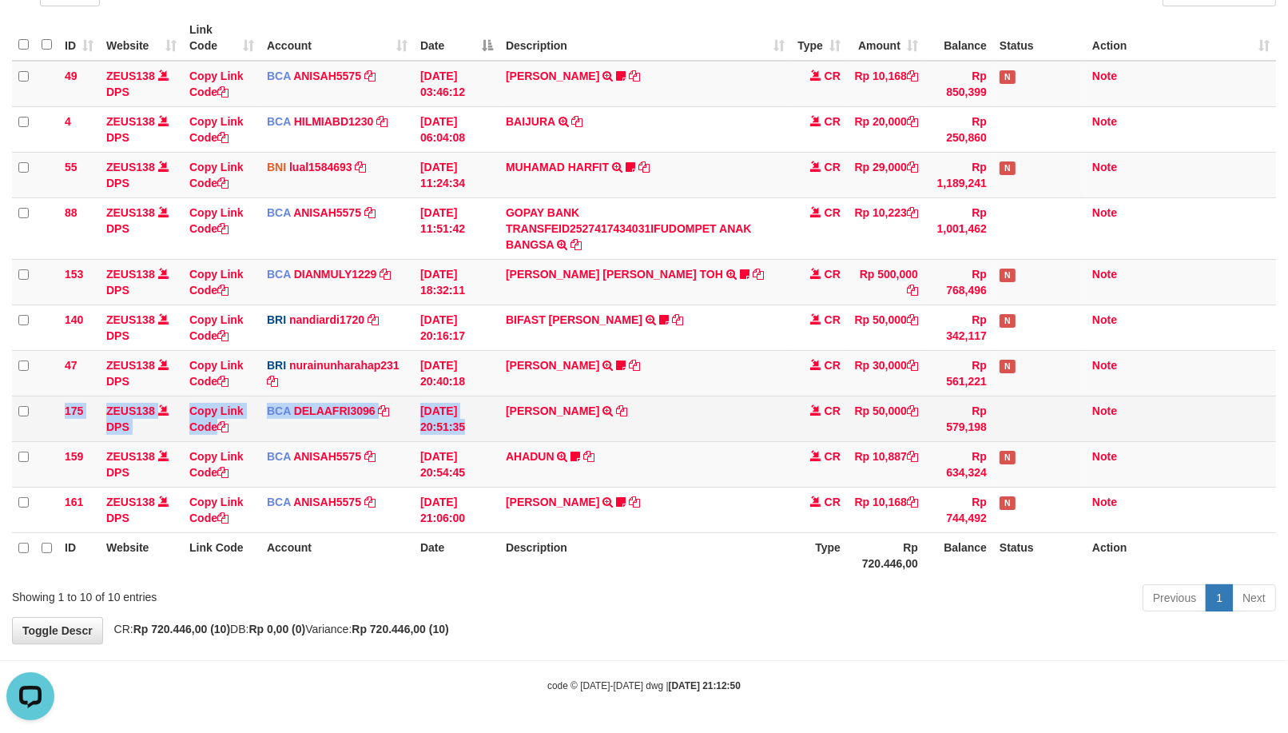
scroll to position [0, 0]
drag, startPoint x: 283, startPoint y: 419, endPoint x: 487, endPoint y: 432, distance: 205.0
click at [488, 432] on tr "175 ZEUS138 DPS Copy Link Code BCA DELAAFRI3096 DPS DELA AFRIANI mutasi_2025100…" at bounding box center [644, 419] width 1264 height 46
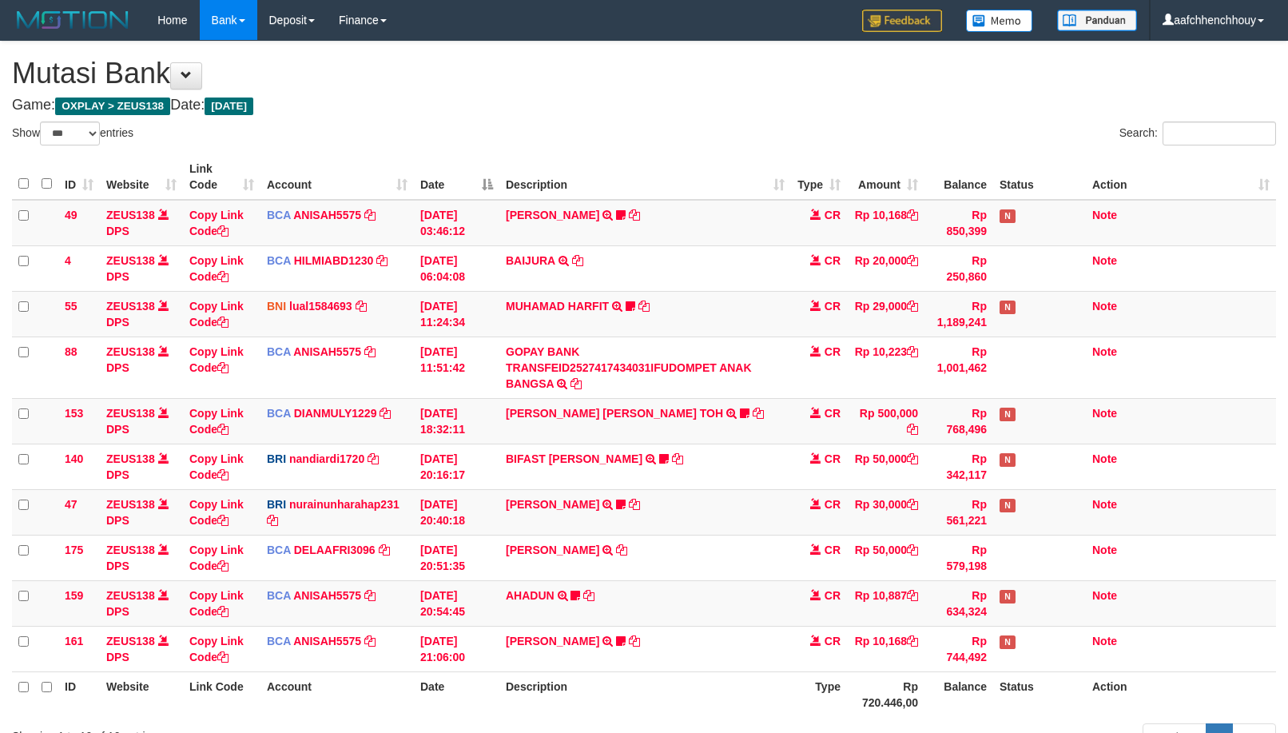
select select "***"
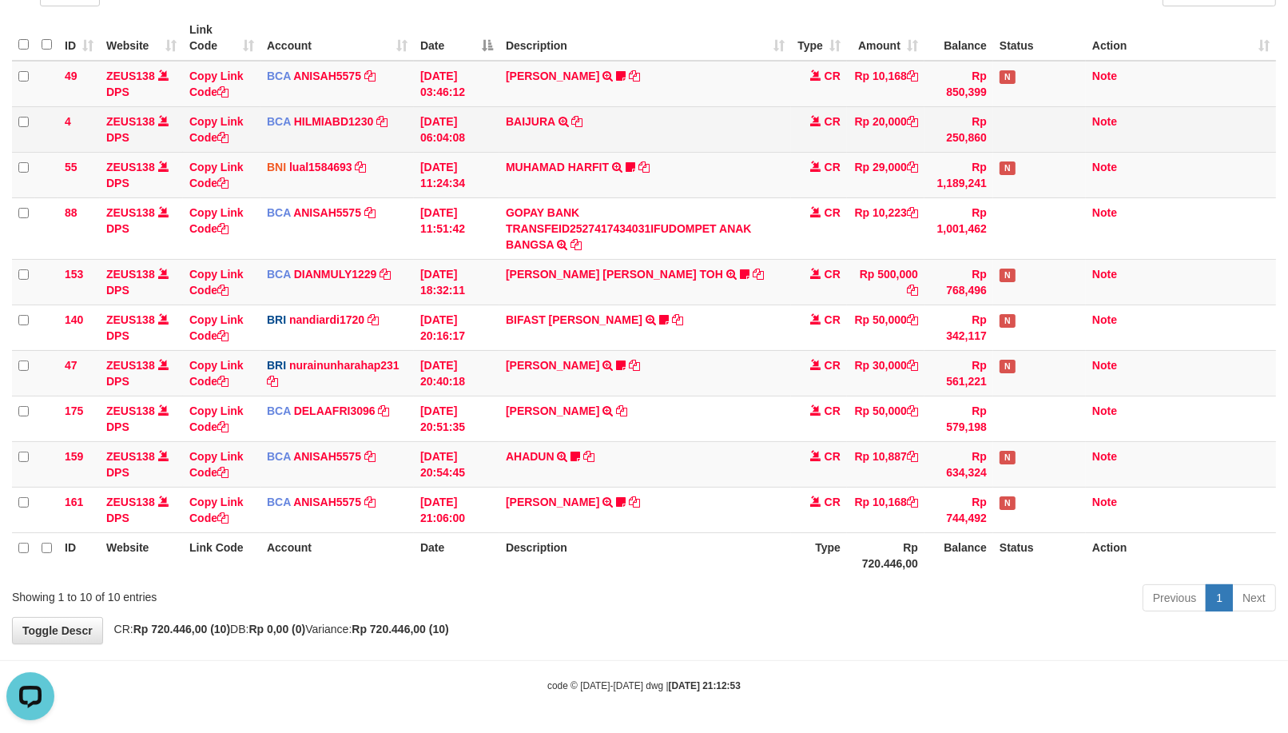
click at [265, 122] on td "BCA HILMIABD1230 DPS HILMI ABDILLAH mutasi_20251001_4766 | 4 mutasi_20251001_47…" at bounding box center [337, 129] width 153 height 46
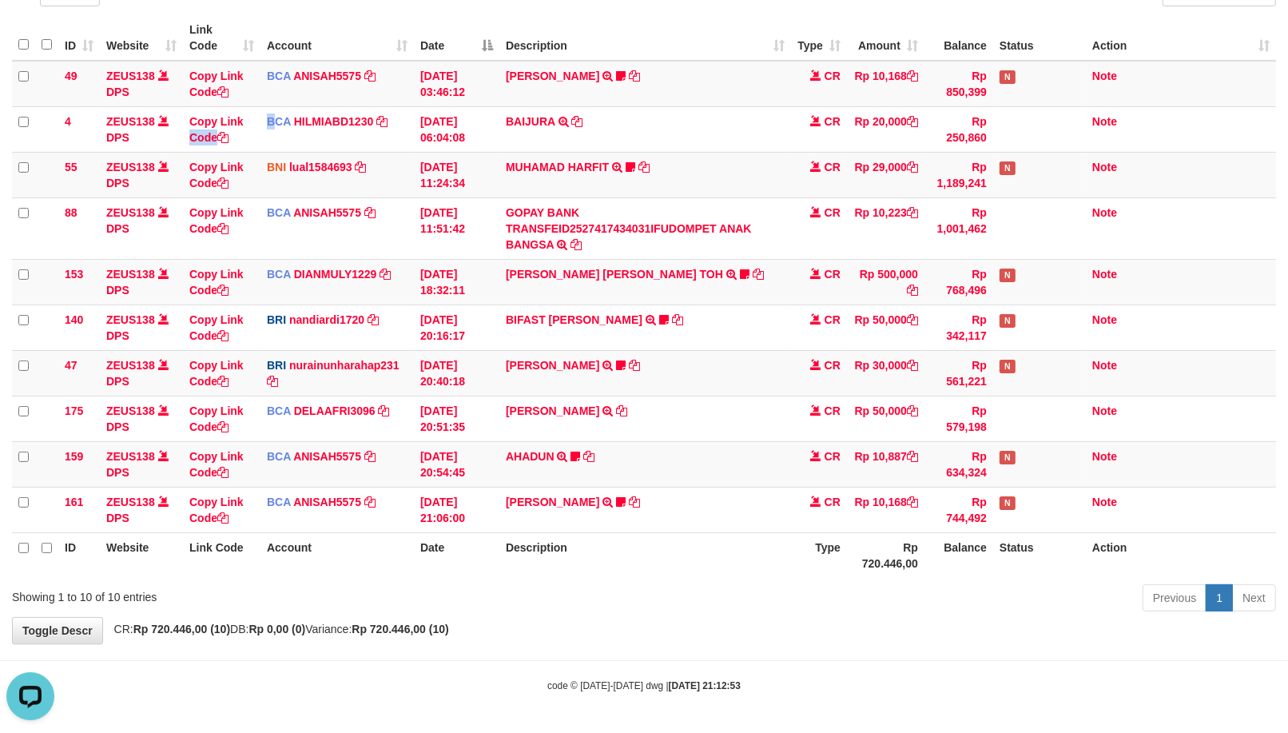
drag, startPoint x: 276, startPoint y: 129, endPoint x: 903, endPoint y: 0, distance: 640.4
click at [300, 124] on tr "4 ZEUS138 DPS Copy Link Code BCA HILMIABD1230 DPS HILMI ABDILLAH mutasi_2025100…" at bounding box center [644, 129] width 1264 height 46
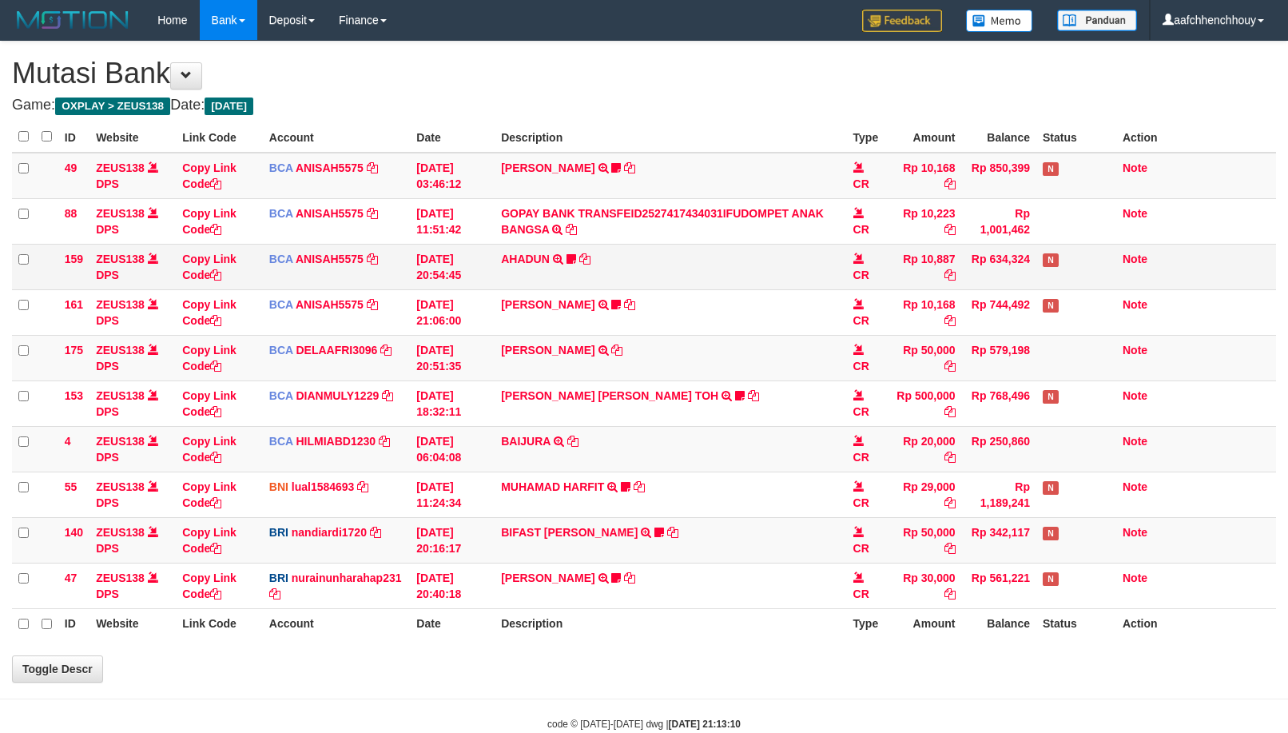
scroll to position [139, 0]
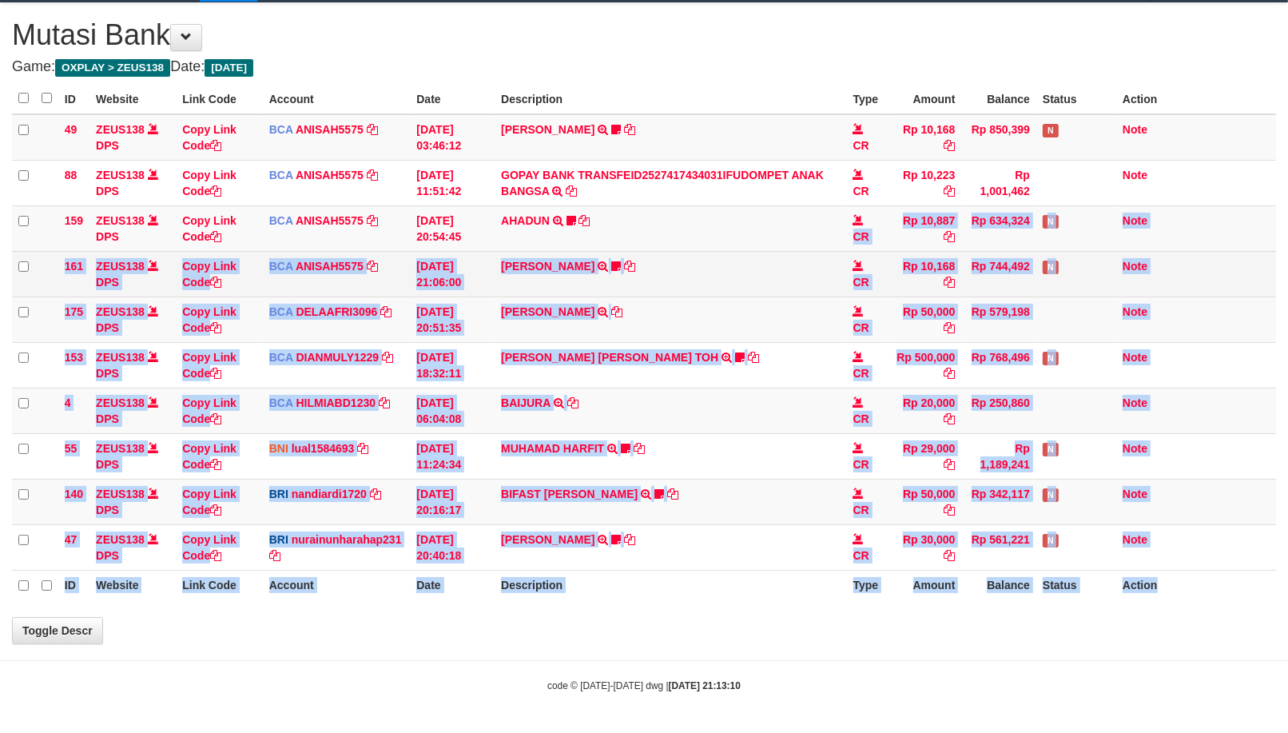
drag, startPoint x: 629, startPoint y: 482, endPoint x: 748, endPoint y: 487, distance: 119.2
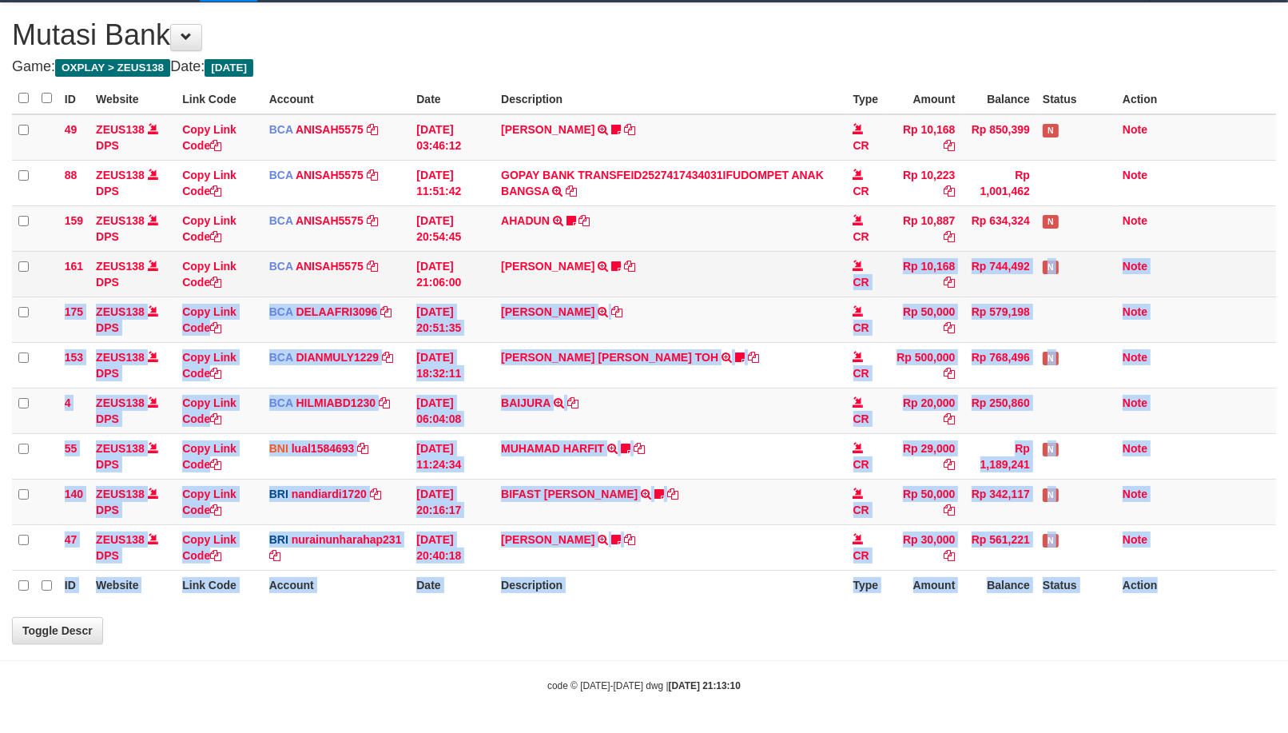
select select "***"
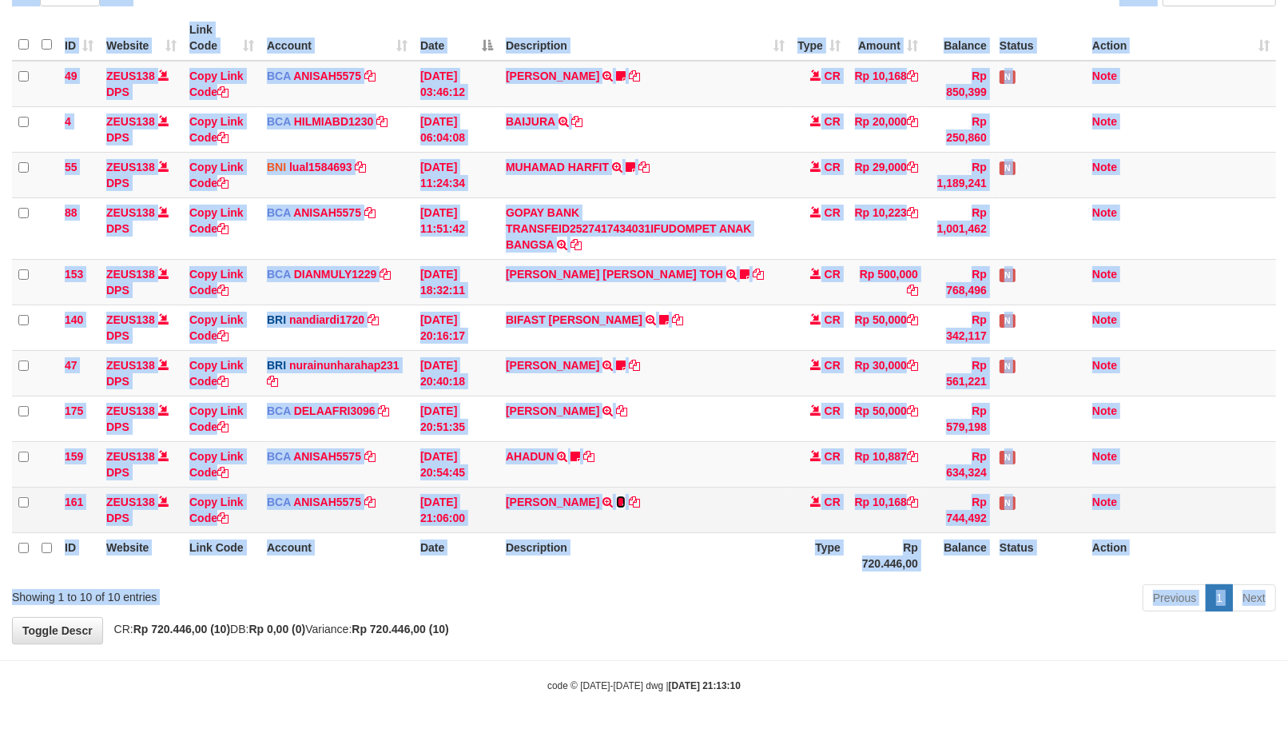
click at [617, 505] on icon at bounding box center [621, 501] width 10 height 11
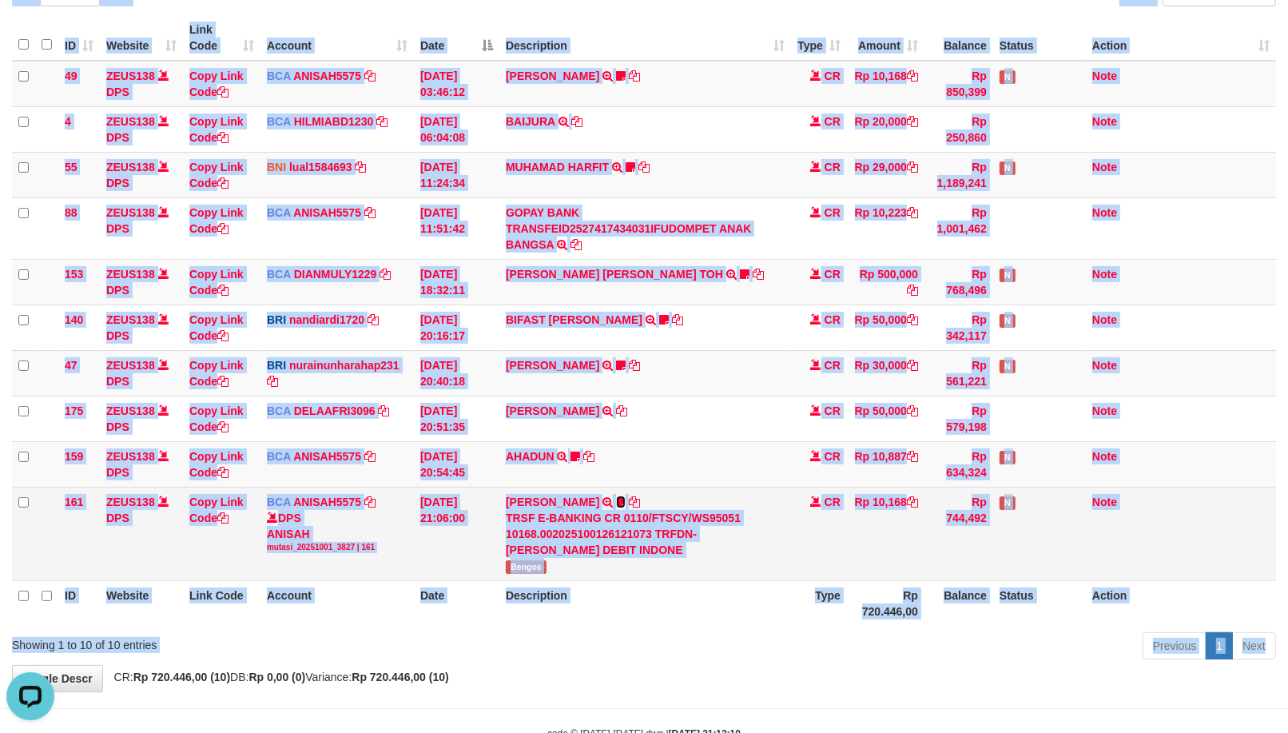
scroll to position [0, 0]
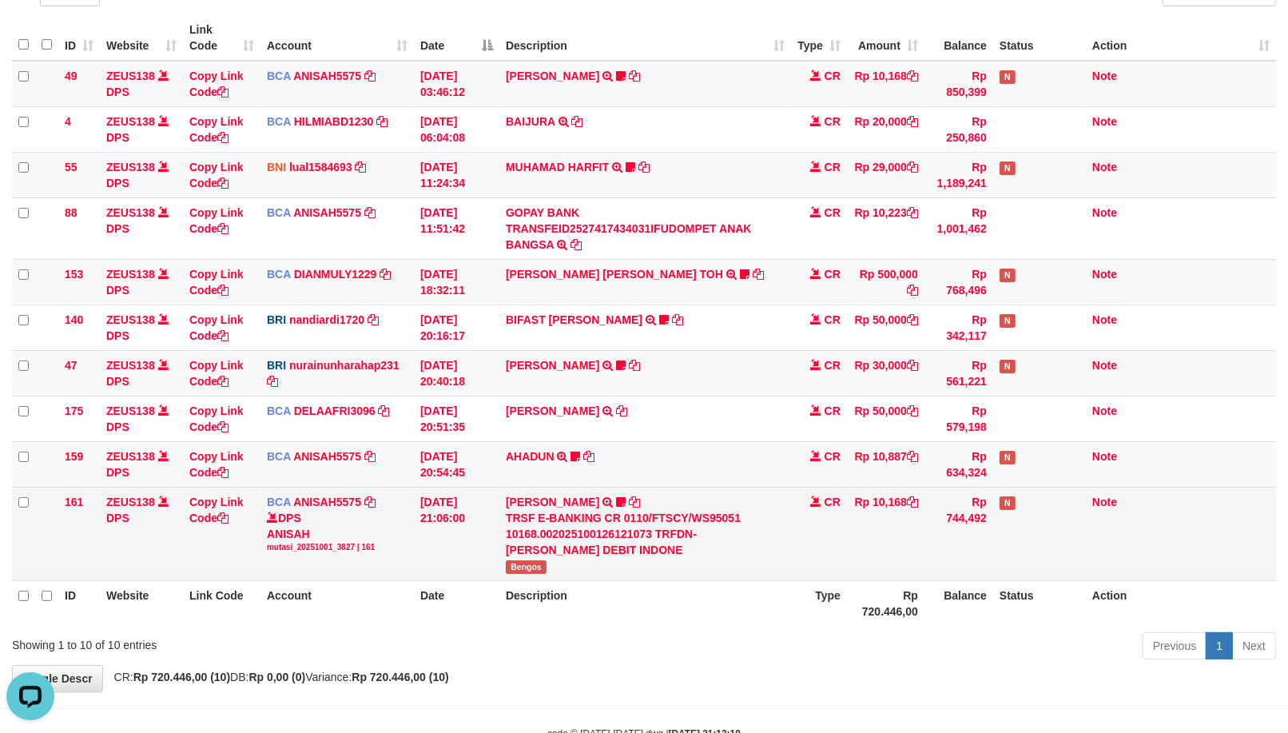
click at [550, 568] on td "HANRI ATMAWA TRSF E-BANKING CR 0110/FTSCY/WS95051 10168.002025100126121073 TRFD…" at bounding box center [645, 533] width 292 height 93
click at [525, 568] on span "Bengos" at bounding box center [526, 567] width 41 height 14
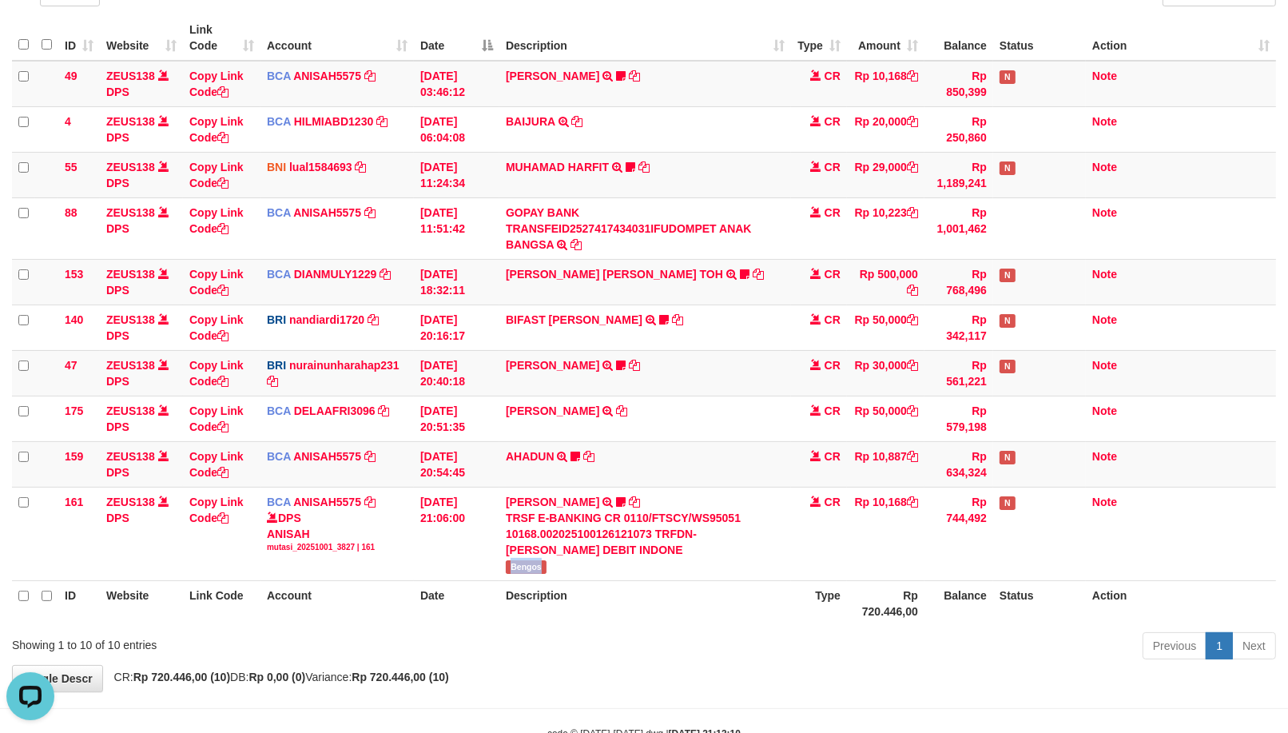
copy span "Bengos"
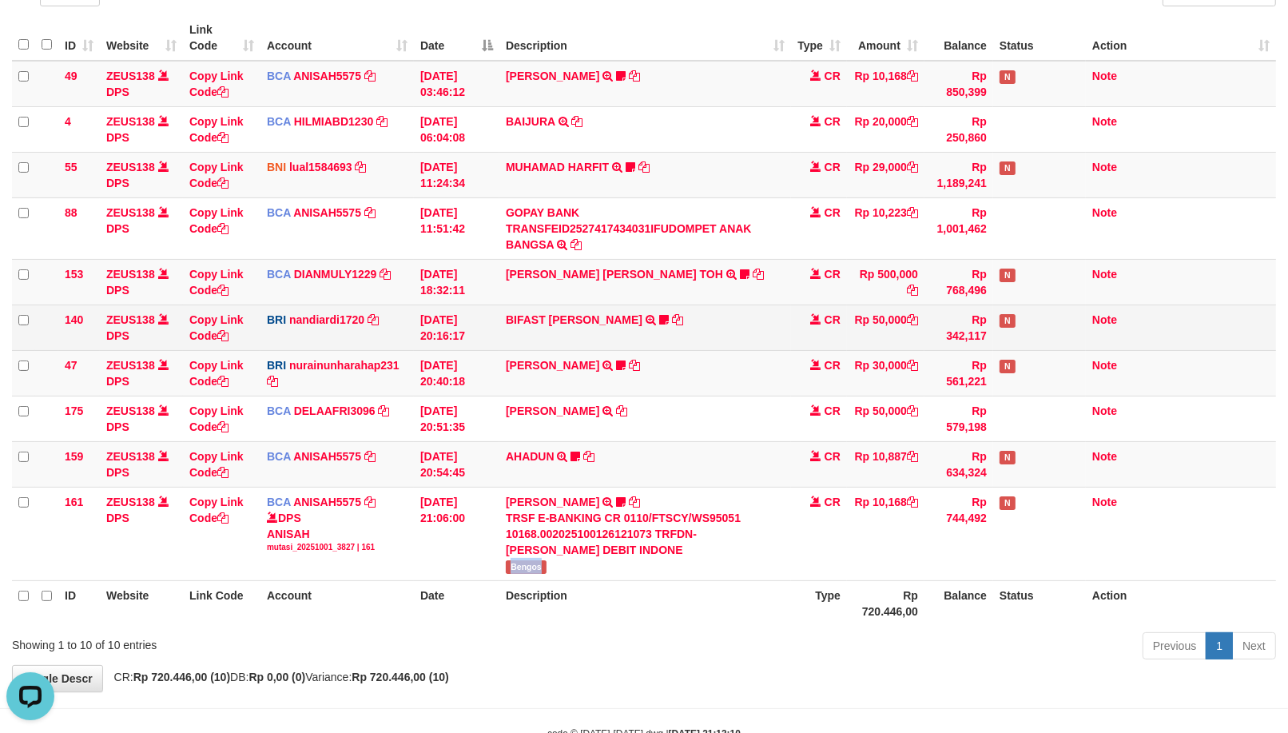
click at [703, 340] on tbody "49 ZEUS138 DPS Copy Link Code BCA ANISAH5575 DPS ANISAH mutasi_20251001_3827 | …" at bounding box center [644, 321] width 1264 height 520
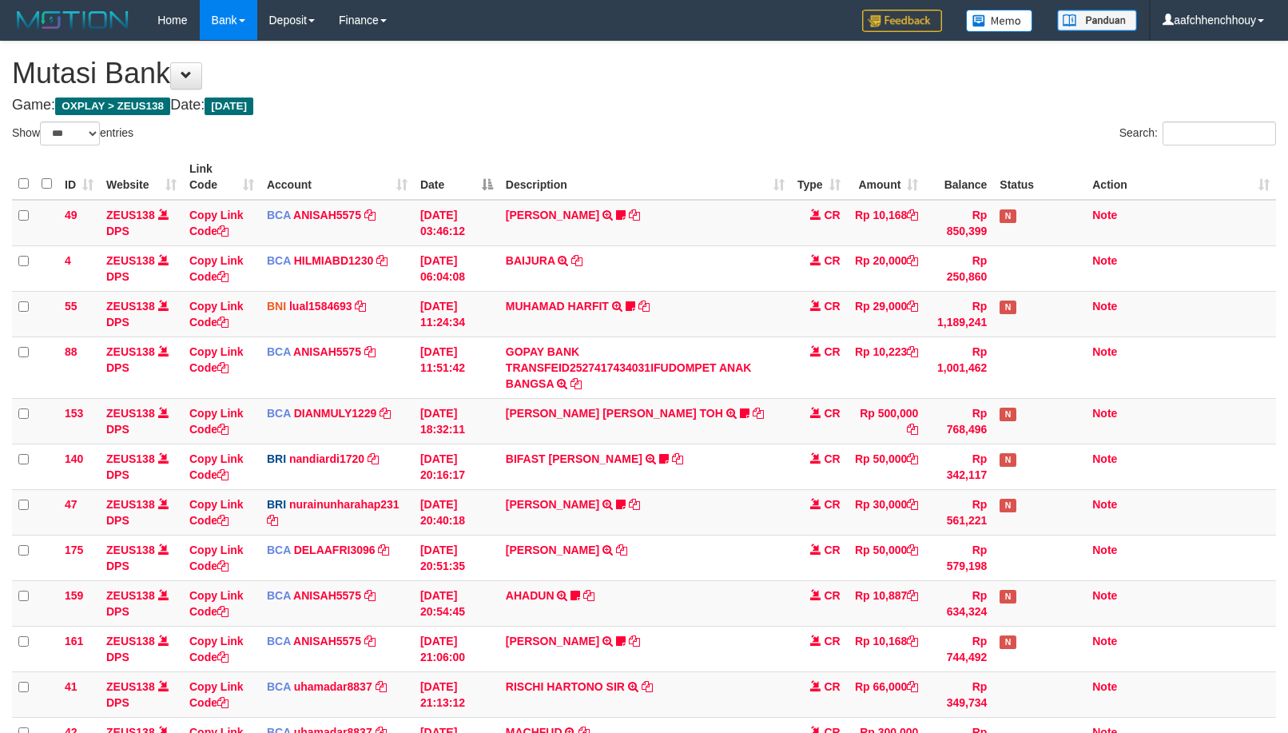
select select "***"
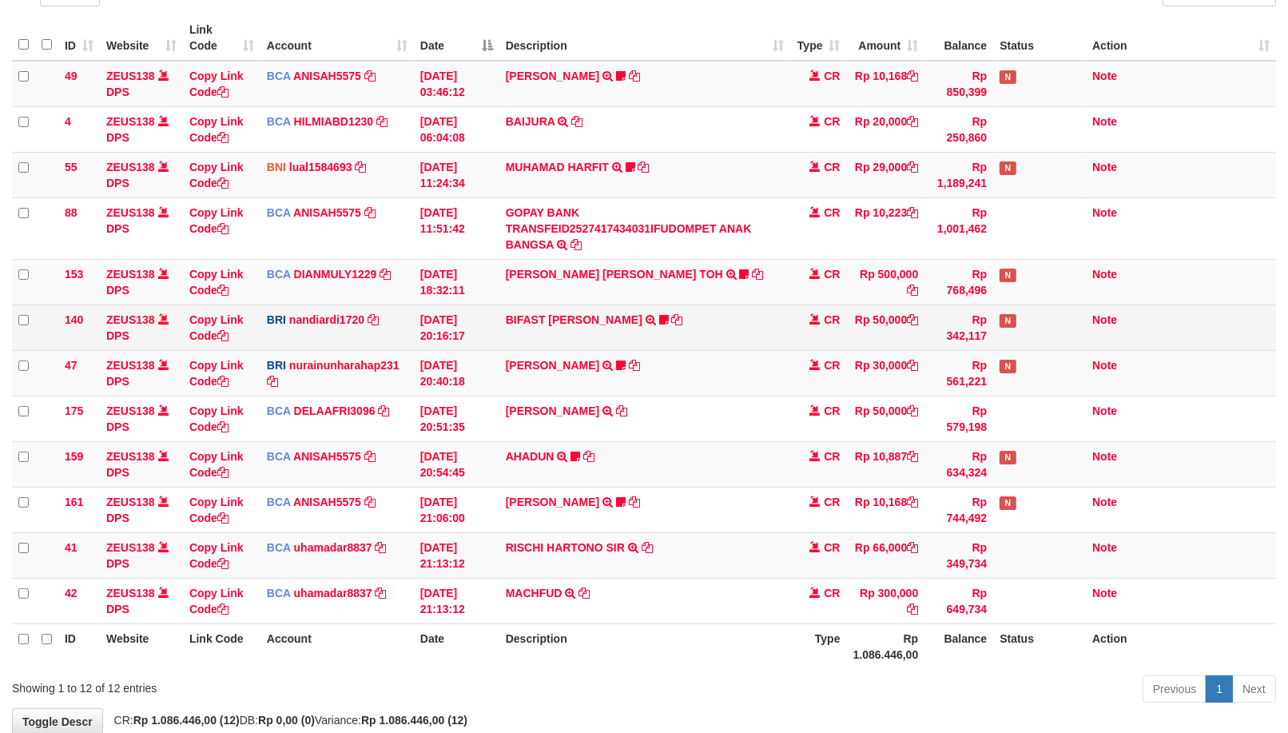
click at [1100, 324] on td "Note" at bounding box center [1181, 327] width 190 height 46
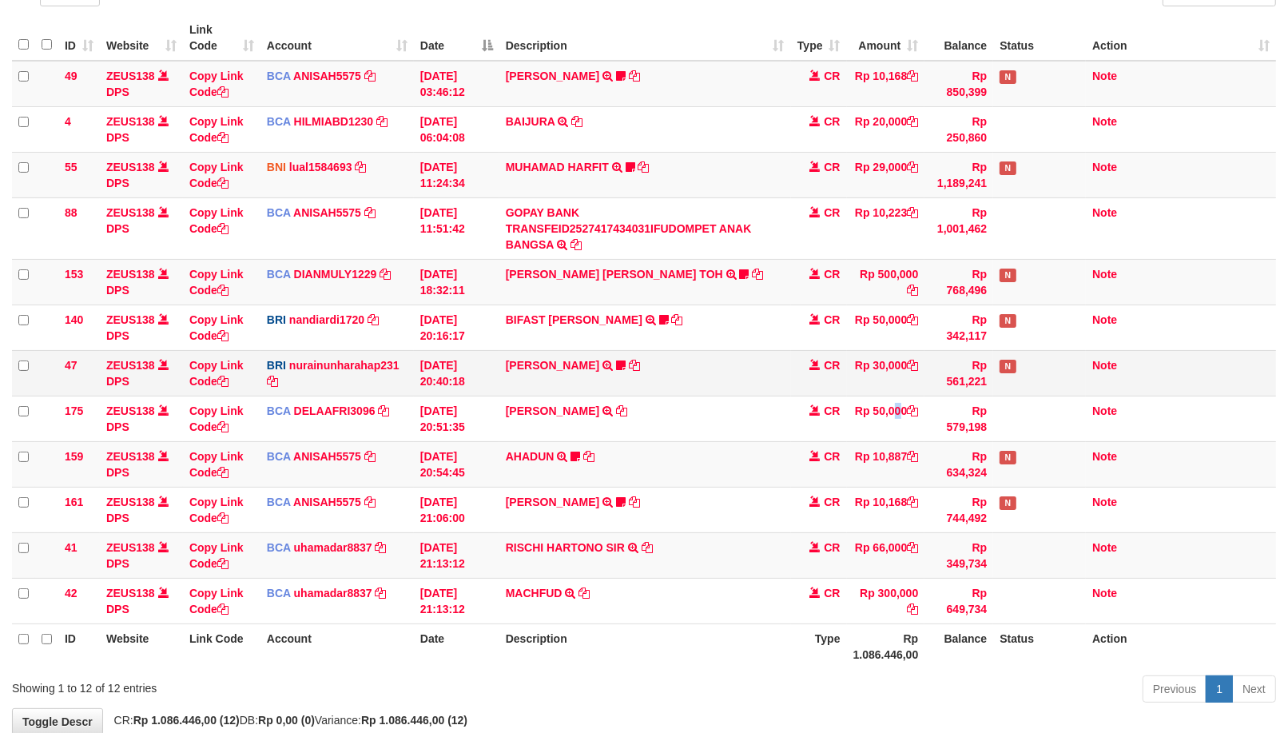
drag, startPoint x: 979, startPoint y: 364, endPoint x: 710, endPoint y: 370, distance: 269.4
click at [1004, 358] on tbody "49 ZEUS138 DPS Copy Link Code BCA ANISAH5575 DPS ANISAH mutasi_20251001_3827 | …" at bounding box center [644, 342] width 1264 height 563
drag, startPoint x: 1257, startPoint y: 474, endPoint x: 1140, endPoint y: 553, distance: 141.6
click at [1253, 480] on tr "159 ZEUS138 DPS Copy Link Code BCA ANISAH5575 DPS ANISAH mutasi_20251001_3827 |…" at bounding box center [644, 464] width 1264 height 46
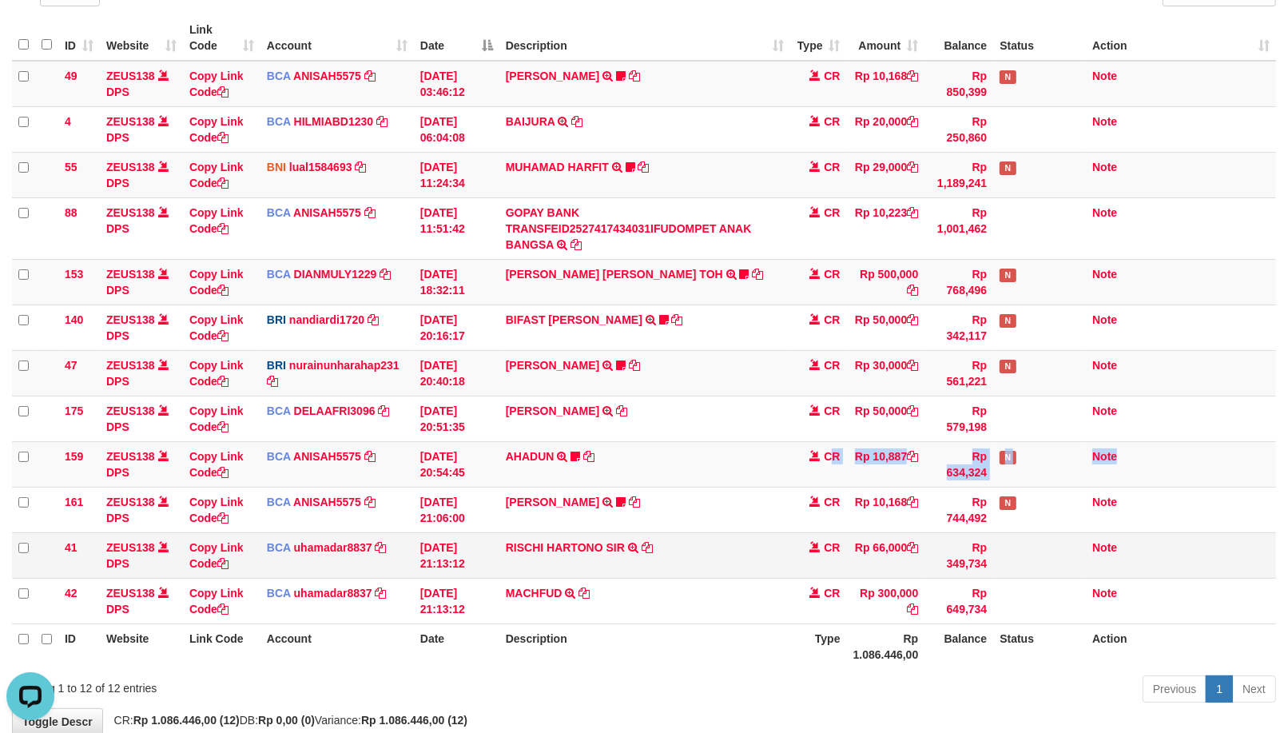
click at [981, 561] on td "Rp 349,734" at bounding box center [959, 555] width 69 height 46
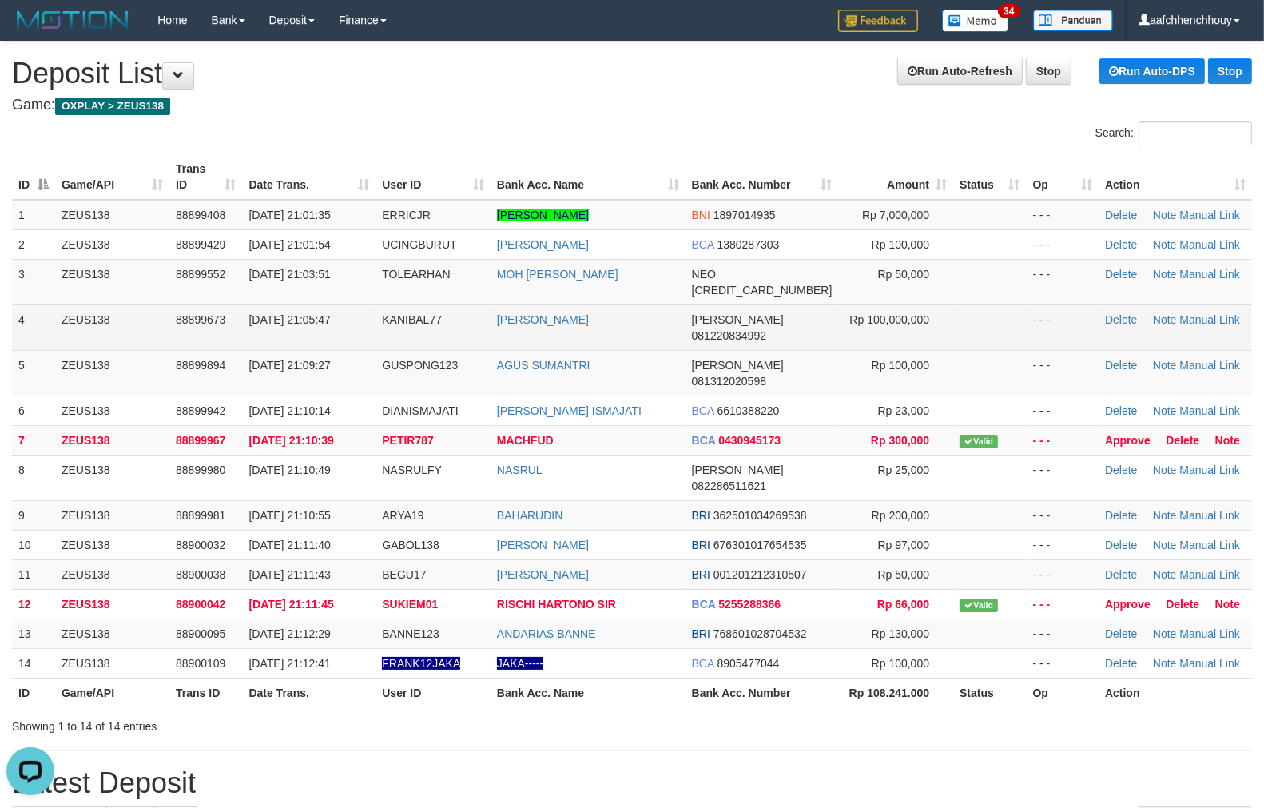
click at [139, 309] on td "ZEUS138" at bounding box center [112, 327] width 114 height 46
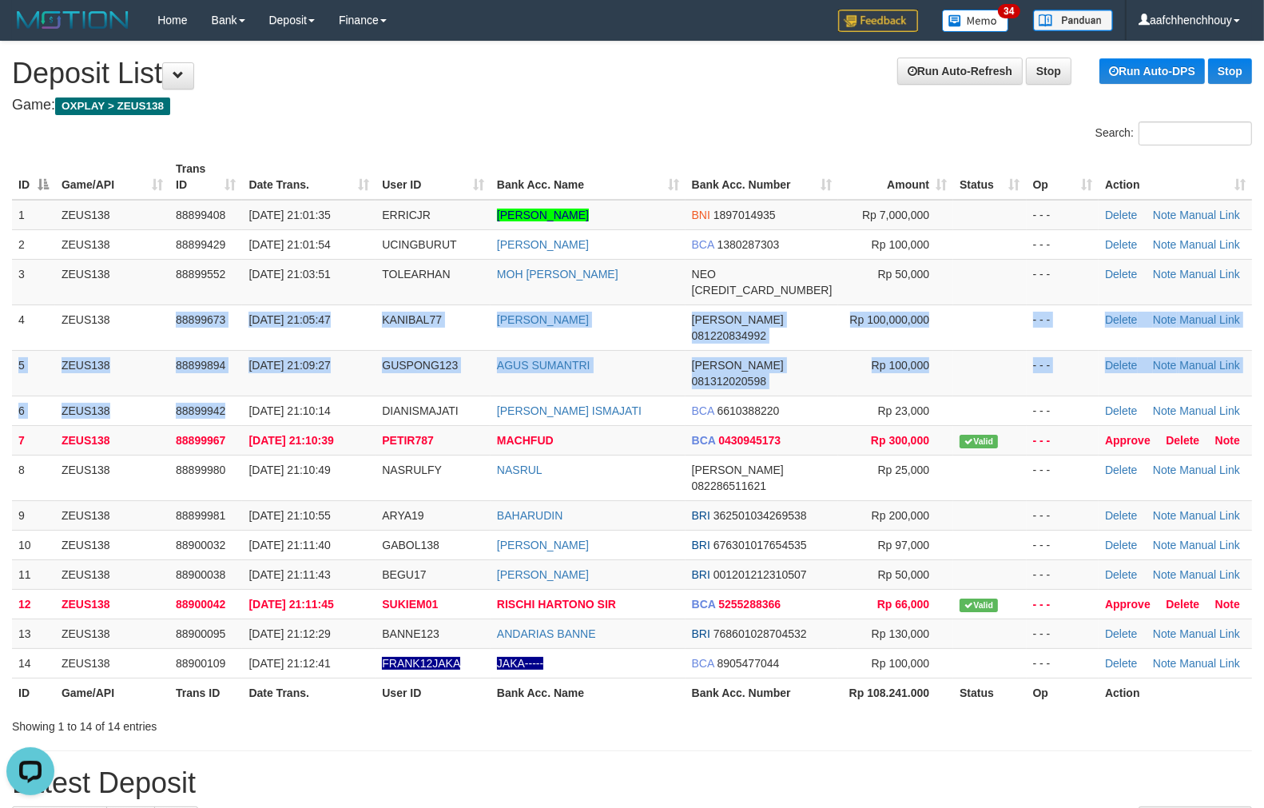
drag, startPoint x: 136, startPoint y: 309, endPoint x: 10, endPoint y: 419, distance: 166.5
click at [202, 377] on tbody "1 ZEUS138 88899408 01/10/2025 21:01:35 ERRICJR ADITYA ERRIC WIBOWO BNI 18970149…" at bounding box center [632, 439] width 1240 height 479
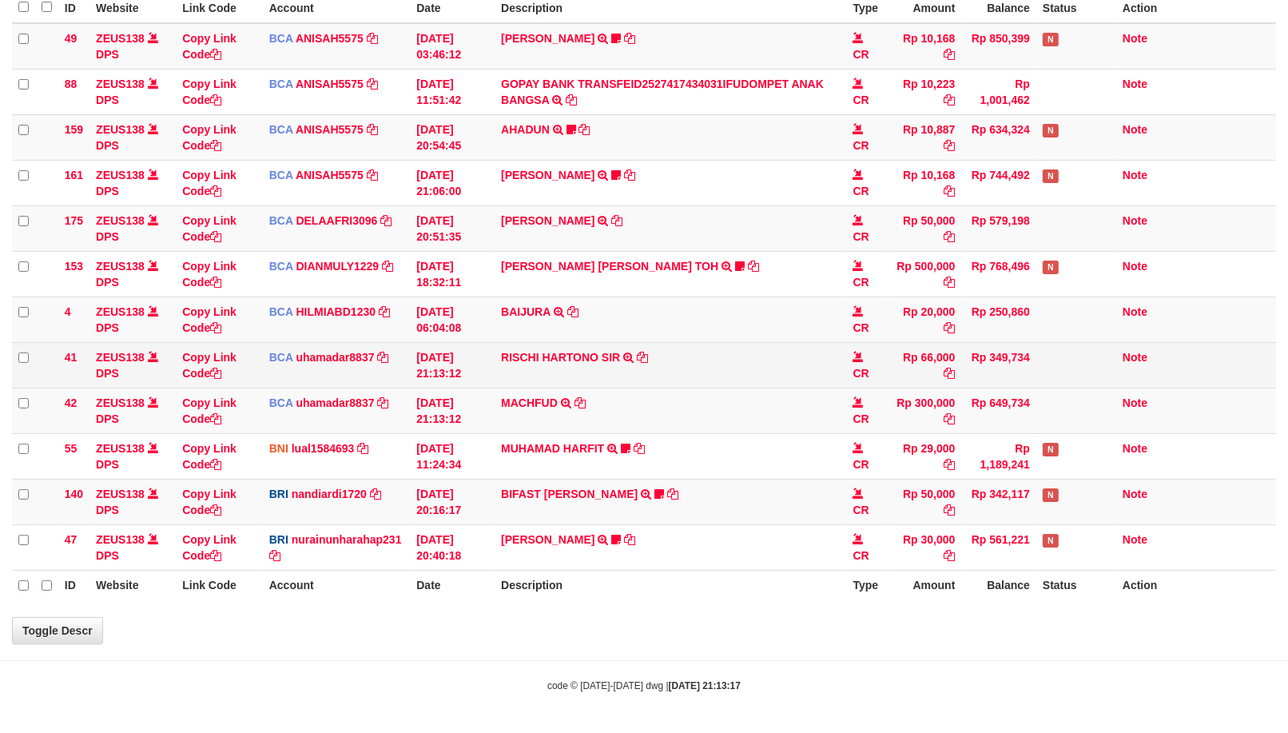
select select "***"
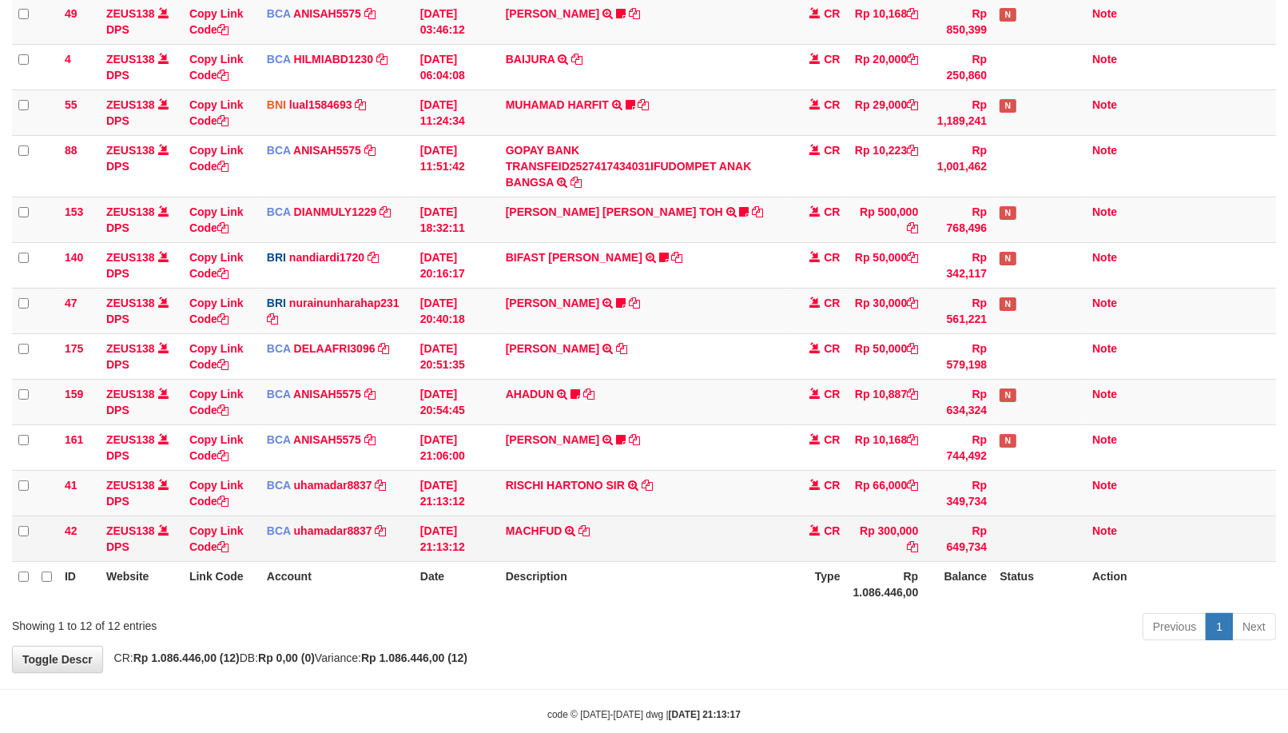
scroll to position [230, 0]
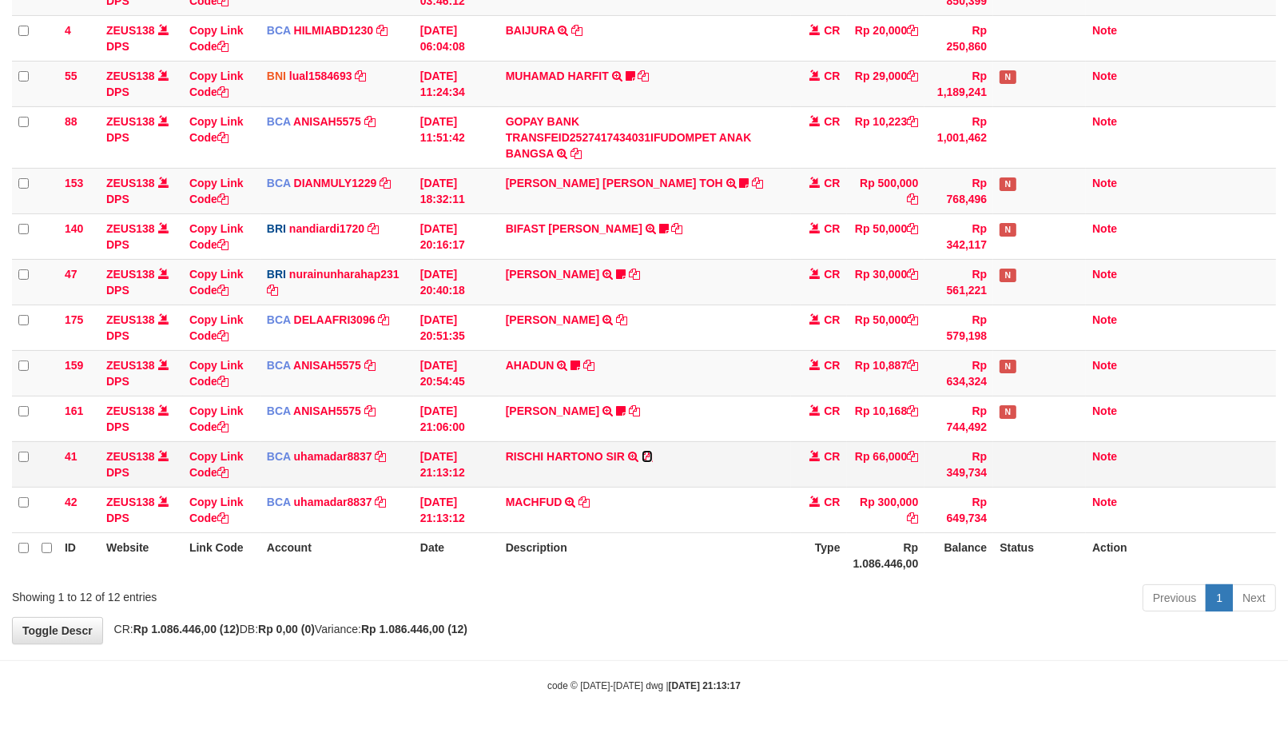
click at [647, 452] on icon at bounding box center [647, 456] width 11 height 11
drag, startPoint x: 647, startPoint y: 452, endPoint x: 1295, endPoint y: 312, distance: 662.4
click at [651, 451] on icon at bounding box center [647, 456] width 11 height 11
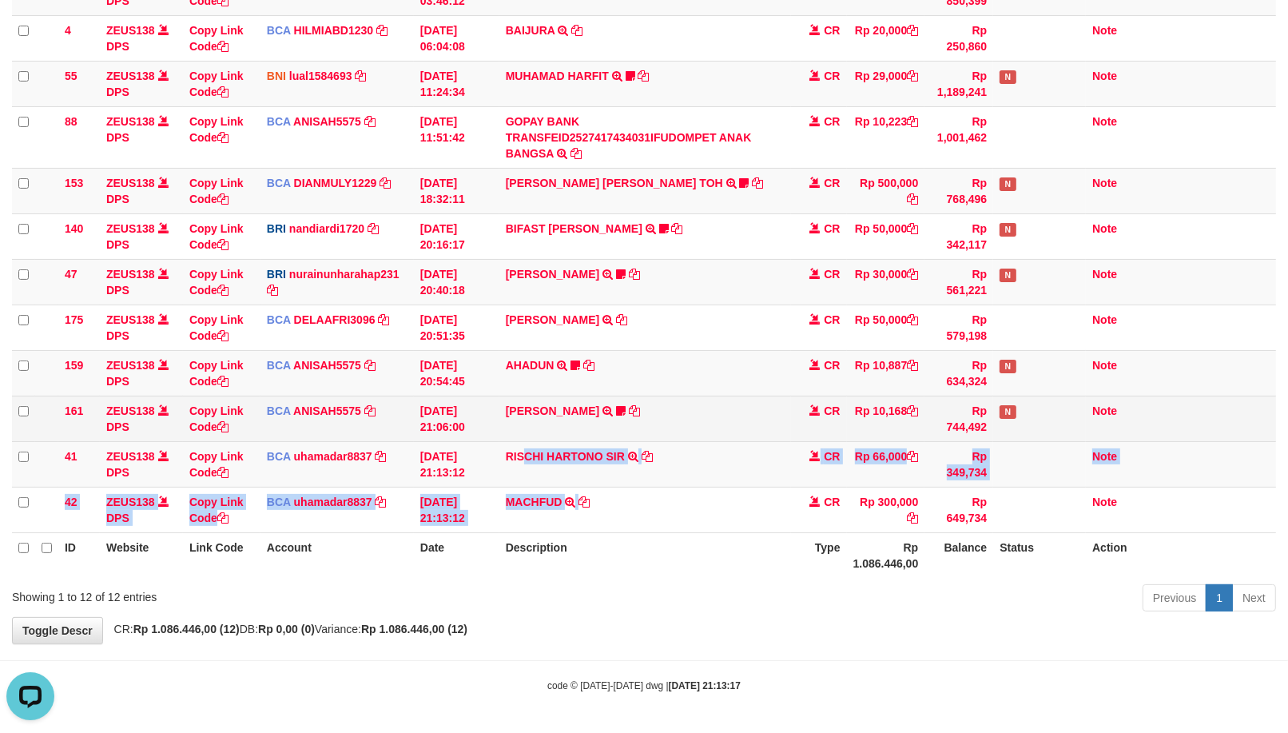
drag, startPoint x: 420, startPoint y: 495, endPoint x: 906, endPoint y: 438, distance: 489.3
click at [700, 505] on td "MACHFUD TRSF E-BANKING CR 0110/FTSCY/WS95031 300000.00MACHFUD" at bounding box center [645, 510] width 292 height 46
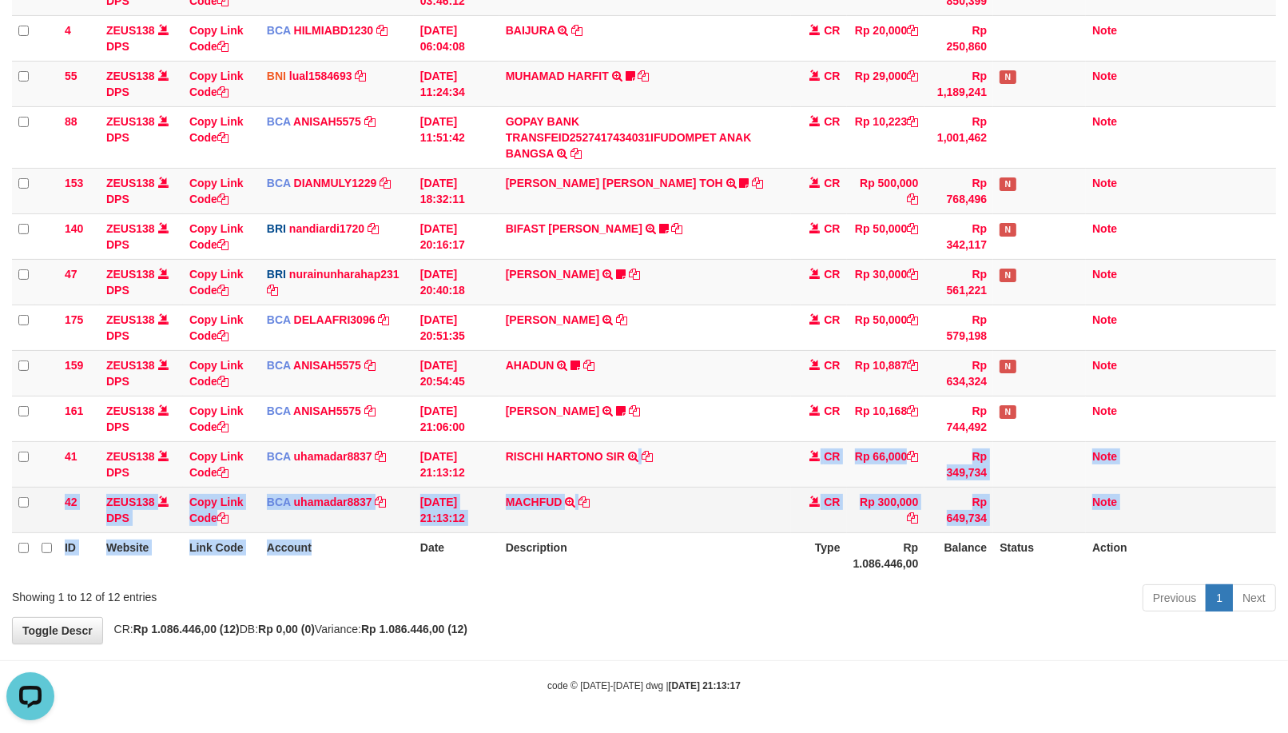
drag, startPoint x: 312, startPoint y: 576, endPoint x: 627, endPoint y: 485, distance: 327.8
click at [627, 485] on table "ID Website Link Code Account Date Description Type Amount Balance Status Action…" at bounding box center [644, 251] width 1264 height 654
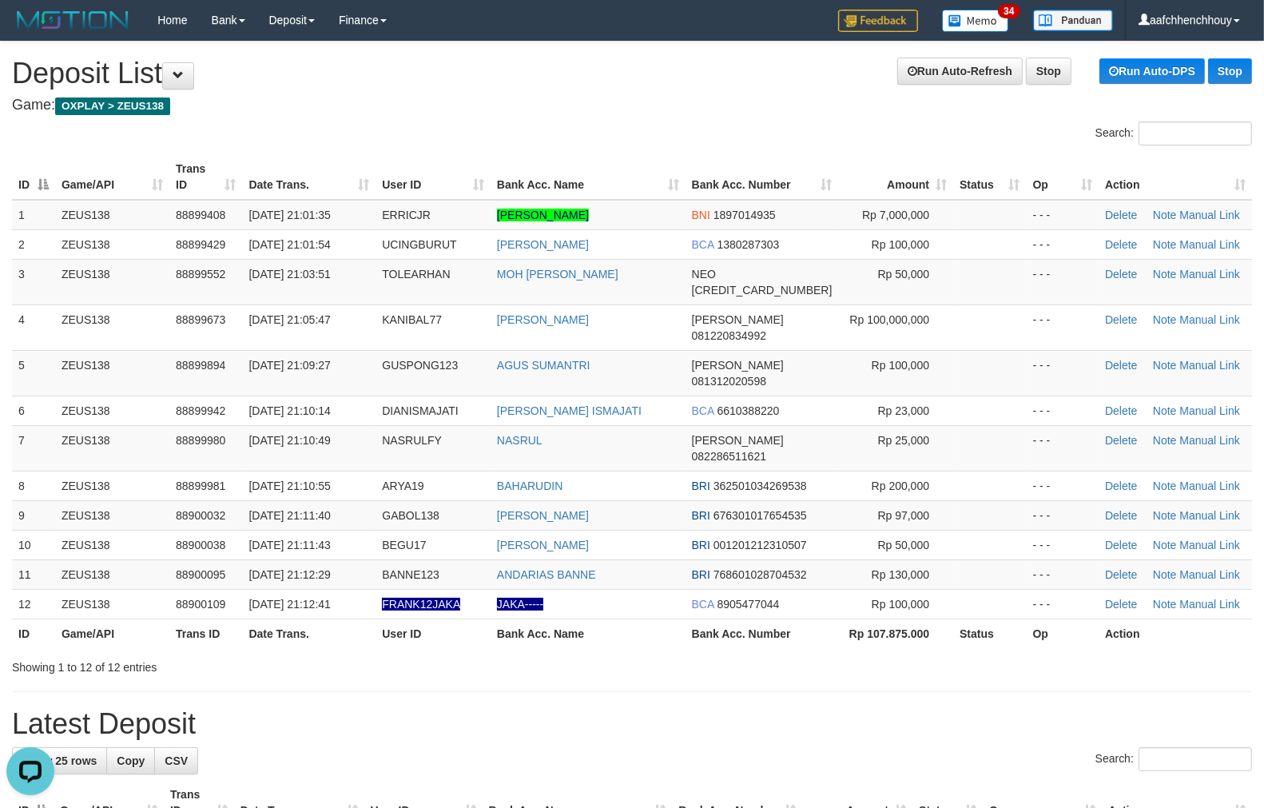
drag, startPoint x: 373, startPoint y: 121, endPoint x: 80, endPoint y: 173, distance: 298.0
click at [370, 121] on div at bounding box center [316, 121] width 632 height 1
click at [421, 201] on td "ERRICJR" at bounding box center [433, 215] width 115 height 30
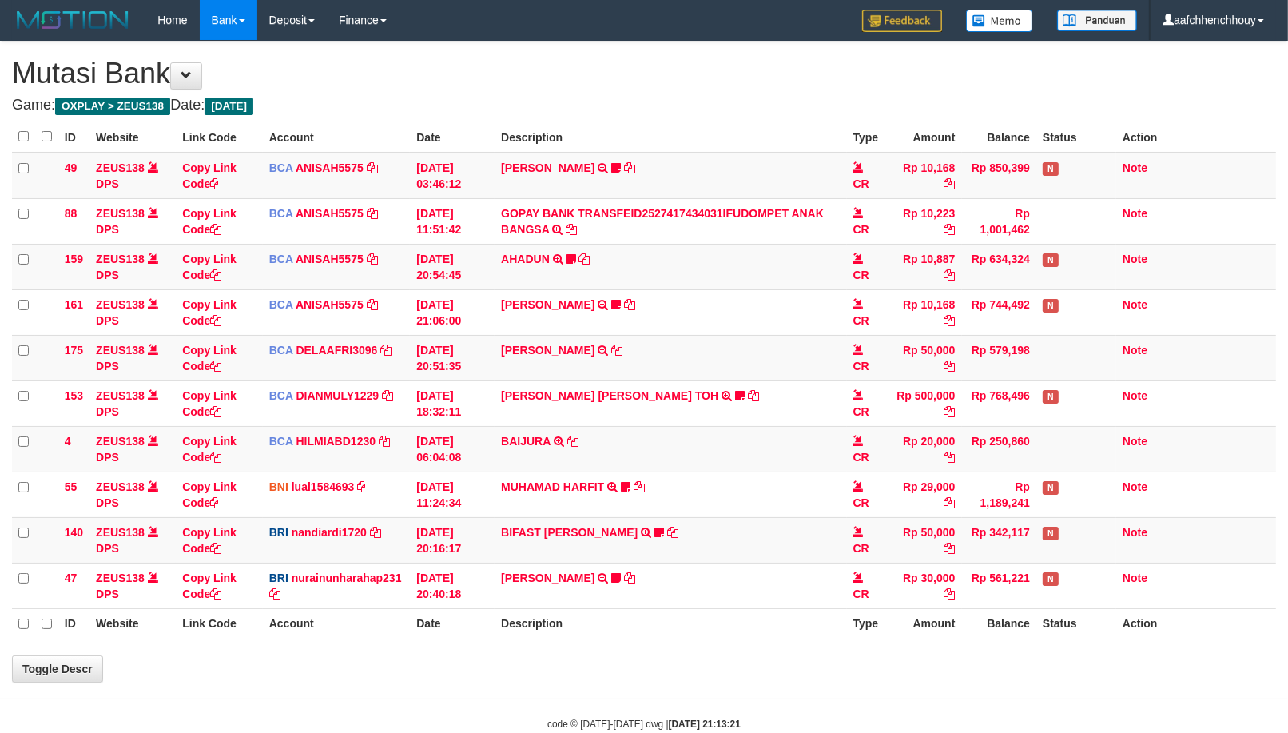
select select "***"
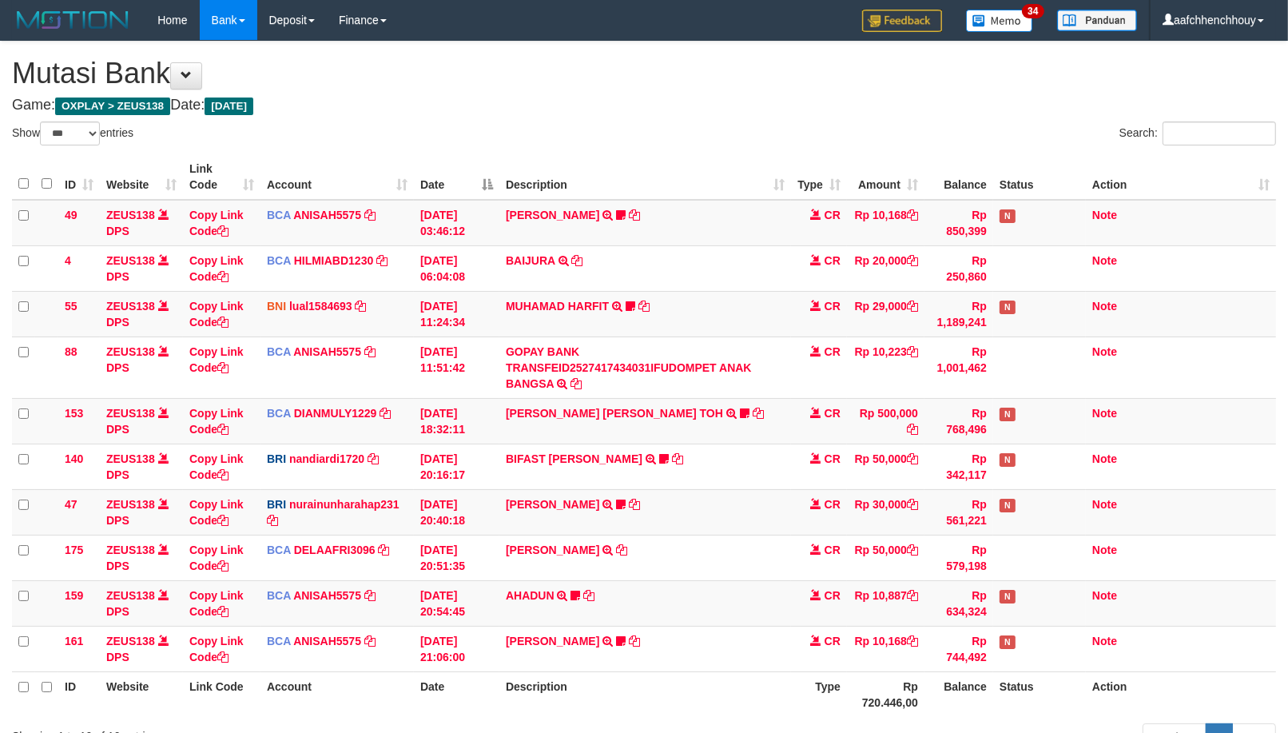
scroll to position [139, 0]
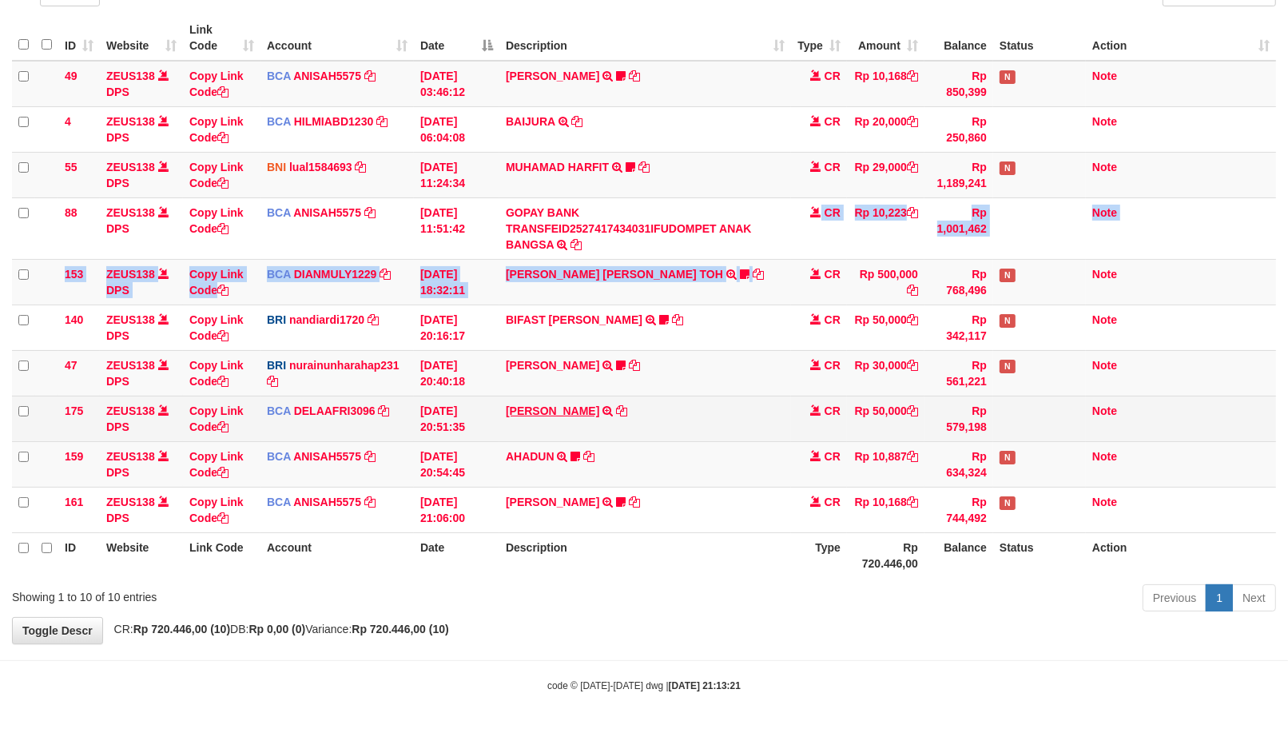
drag, startPoint x: 672, startPoint y: 281, endPoint x: 555, endPoint y: 402, distance: 168.4
click at [749, 246] on tbody "49 ZEUS138 DPS Copy Link Code BCA ANISAH5575 DPS [PERSON_NAME] mutasi_20251001_…" at bounding box center [644, 297] width 1264 height 472
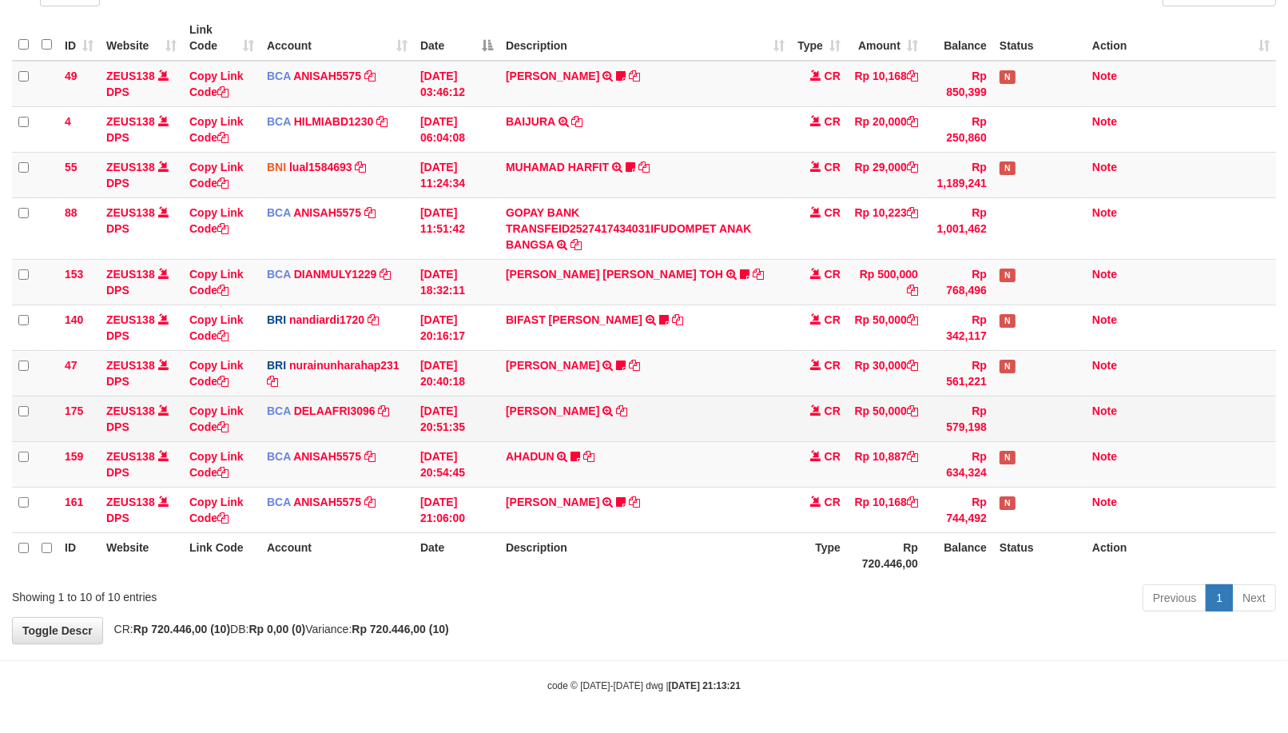
click at [627, 404] on td "[PERSON_NAME] TRSF E-BANKING CR 0110/FTSCY/WS95051 50000.002025100144828472 TRF…" at bounding box center [645, 419] width 292 height 46
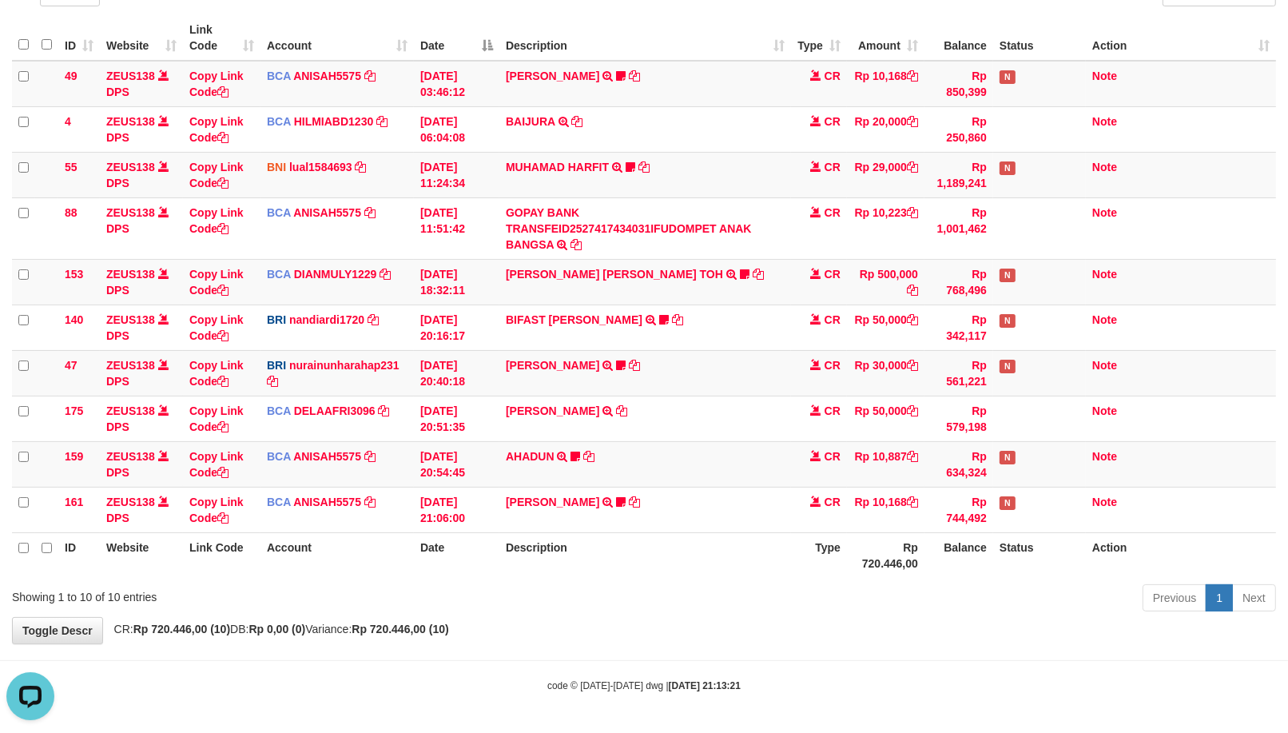
scroll to position [0, 0]
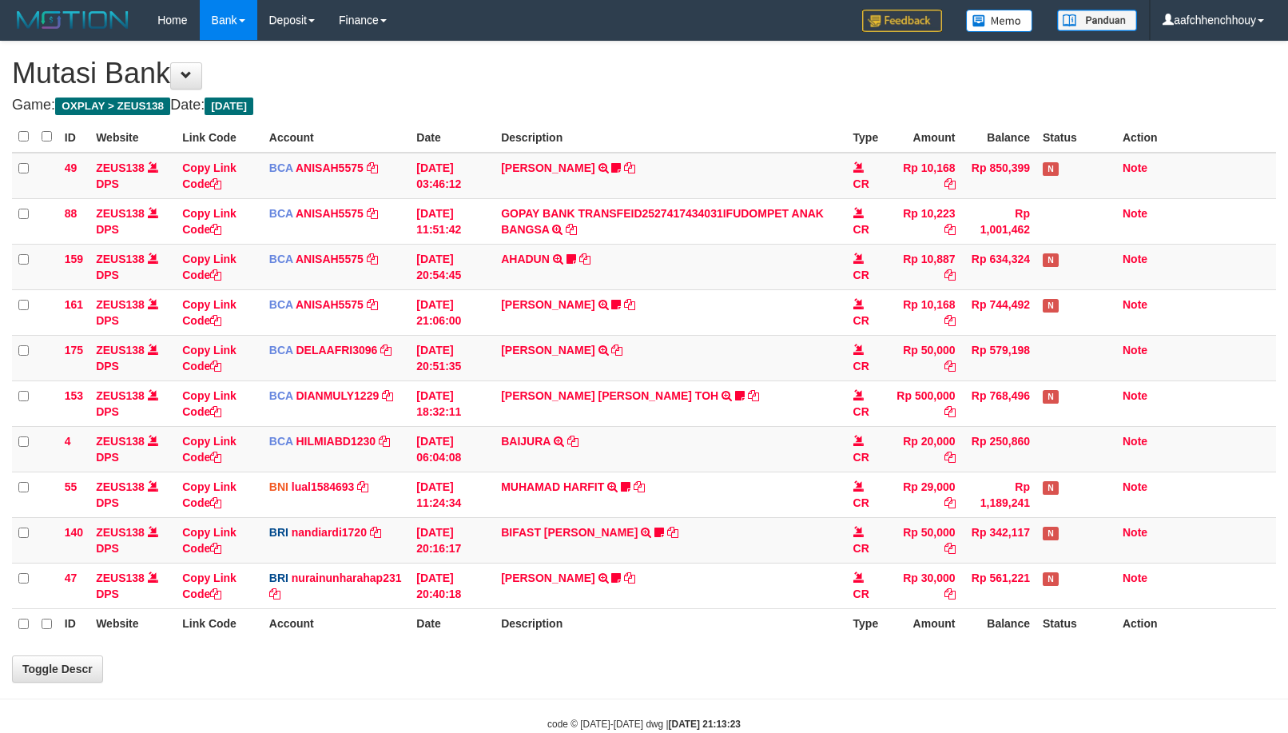
scroll to position [139, 0]
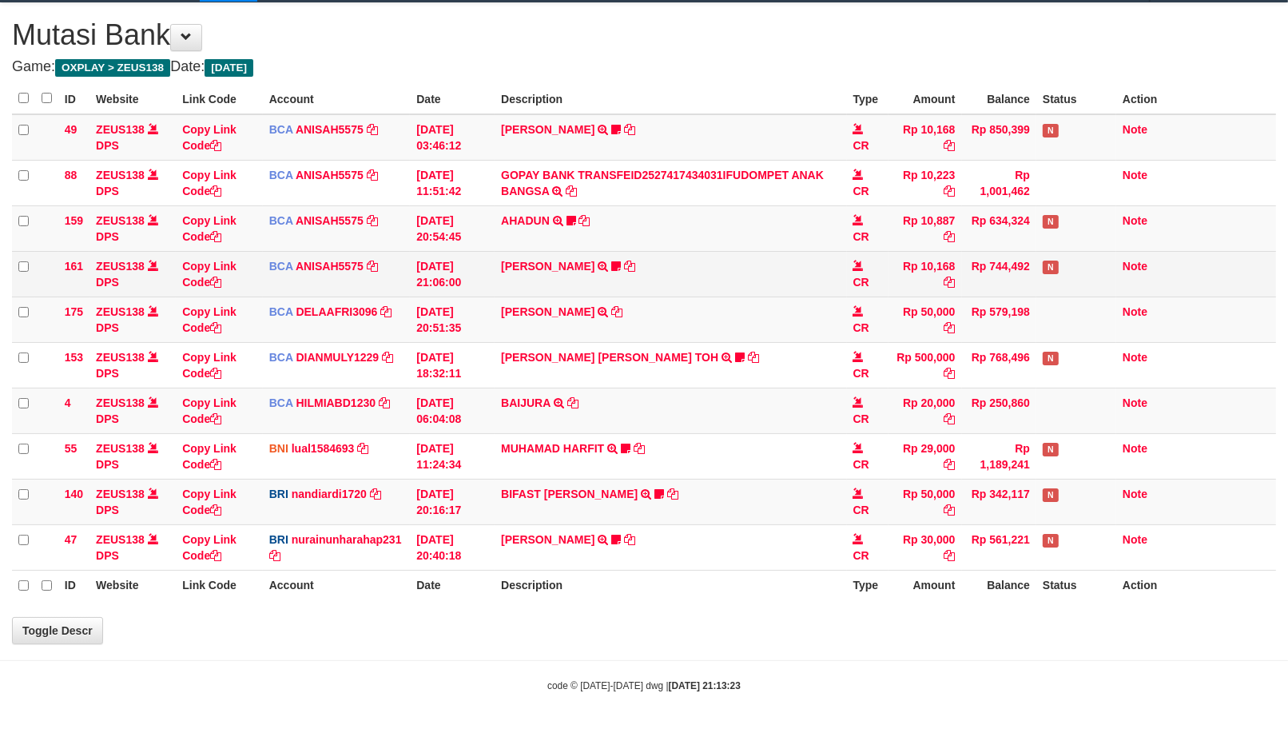
select select "***"
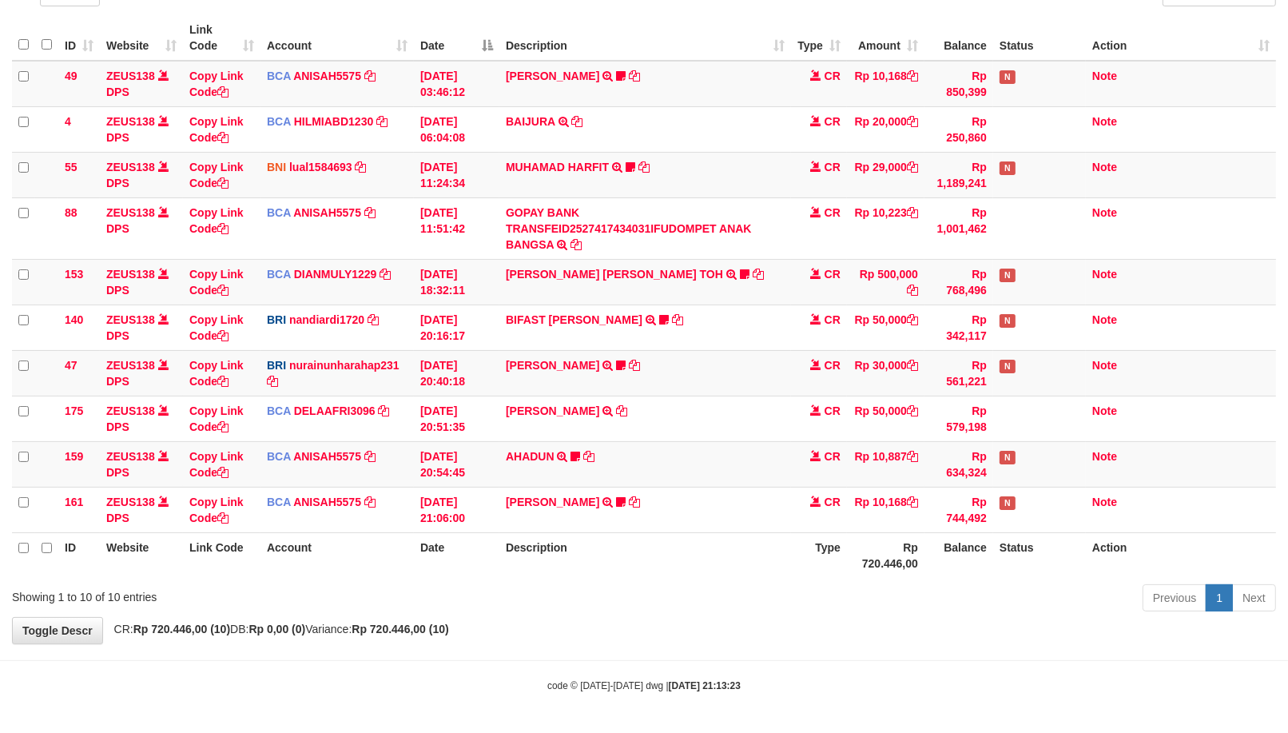
click at [900, 559] on th "Rp 720.446,00" at bounding box center [886, 555] width 78 height 46
drag, startPoint x: 835, startPoint y: 486, endPoint x: 913, endPoint y: 445, distance: 87.6
click at [891, 467] on tbody "49 ZEUS138 DPS Copy Link Code BCA ANISAH5575 DPS ANISAH mutasi_20251001_3827 | …" at bounding box center [644, 297] width 1264 height 472
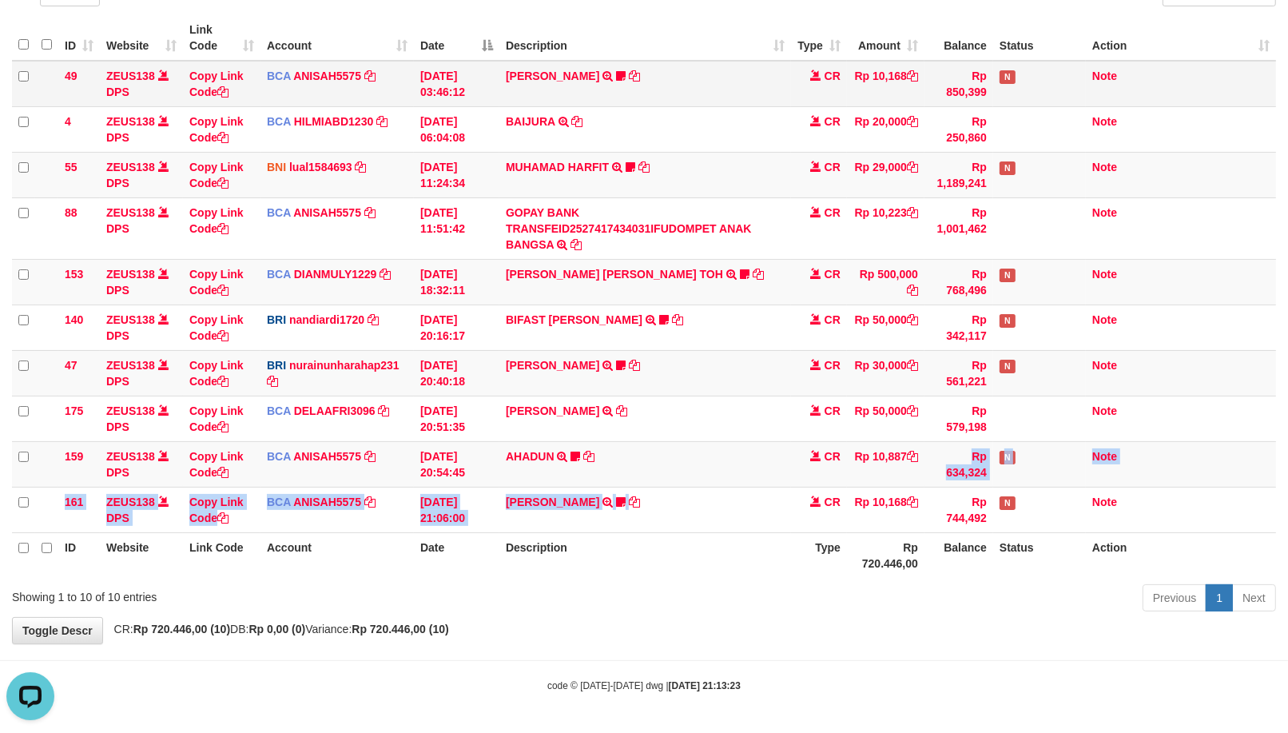
scroll to position [0, 0]
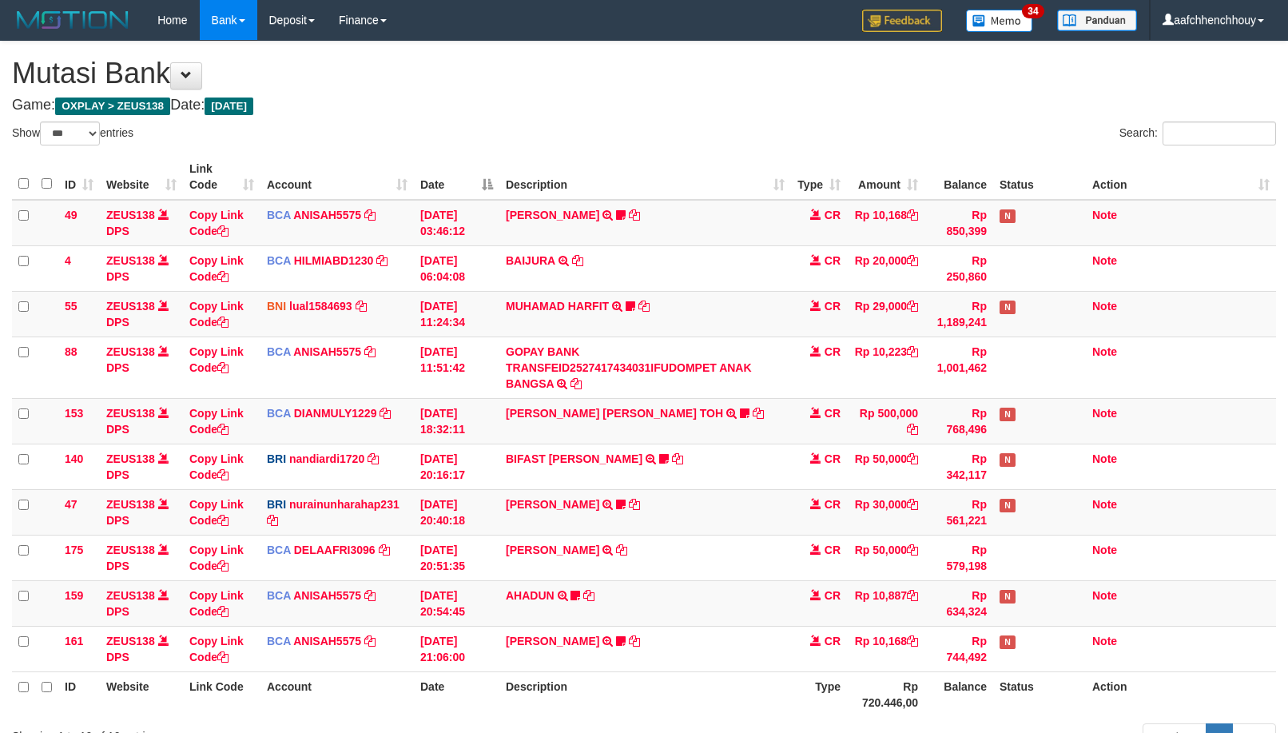
select select "***"
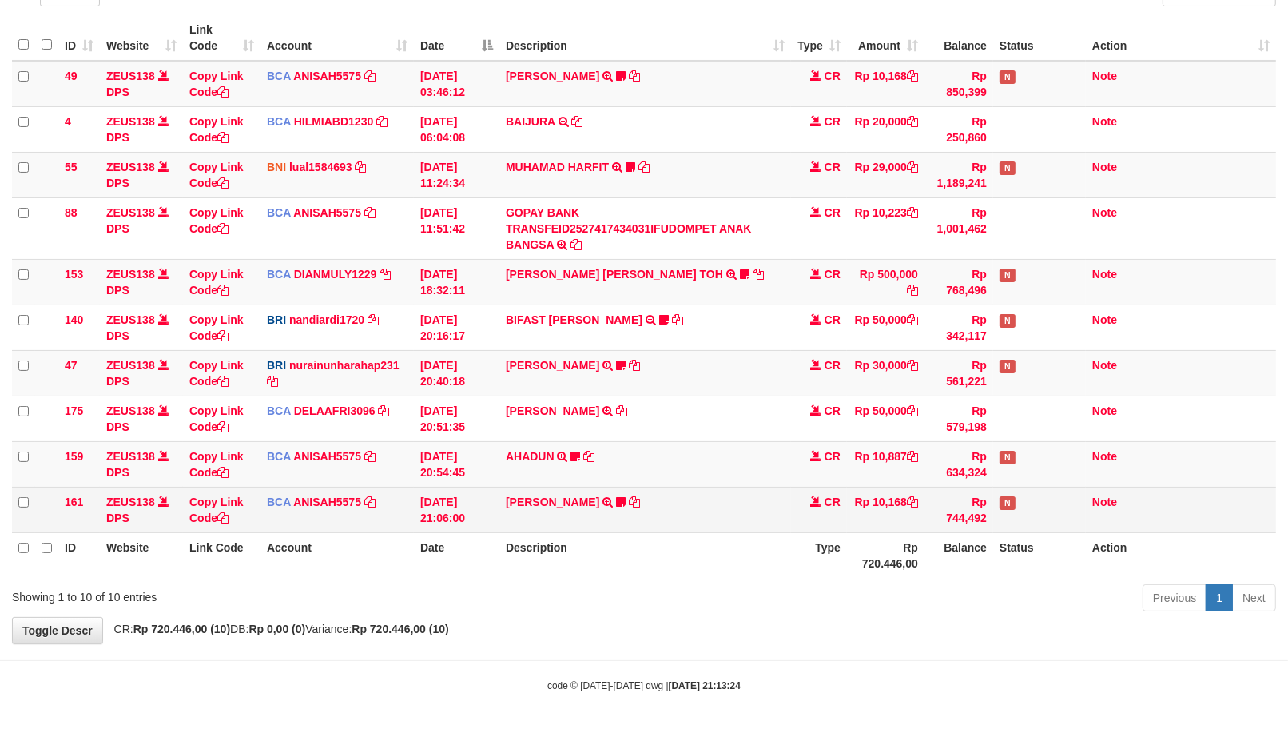
drag, startPoint x: 634, startPoint y: 499, endPoint x: 627, endPoint y: 503, distance: 8.2
click at [634, 501] on td "[PERSON_NAME] TRSF E-BANKING CR 0110/FTSCY/WS95051 10168.002025100126121073 TRF…" at bounding box center [645, 510] width 292 height 46
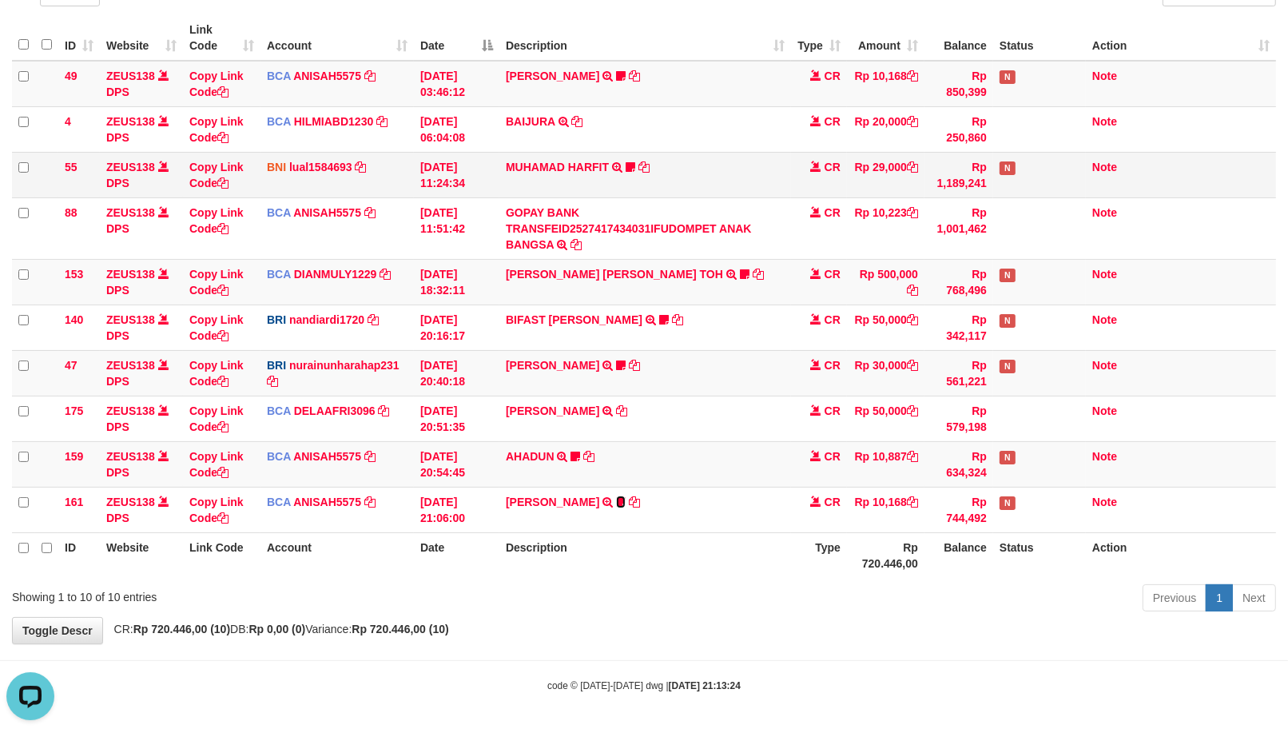
scroll to position [0, 0]
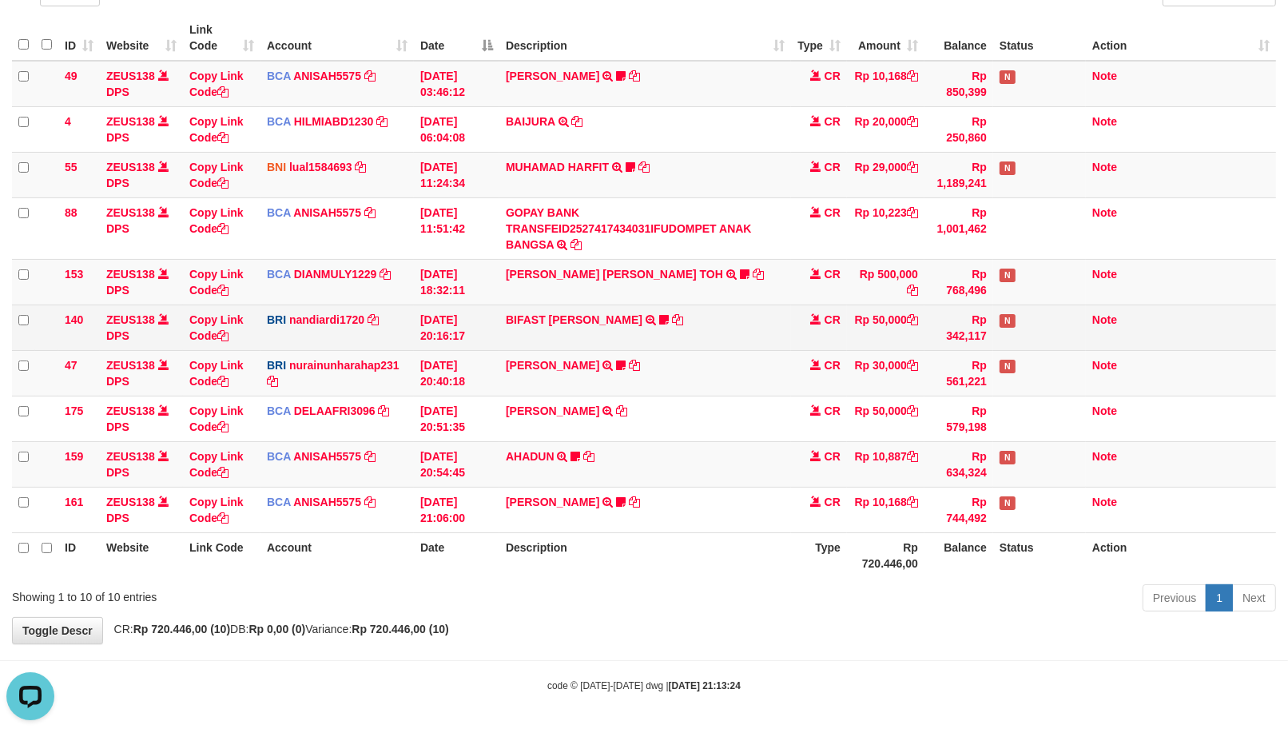
click at [707, 336] on td "BIFAST MUHAMMAD FIR TRANSFER NBMB BIFAST MUHAMMAD FIR TO NANDI ARDIANSYAH White…" at bounding box center [645, 327] width 292 height 46
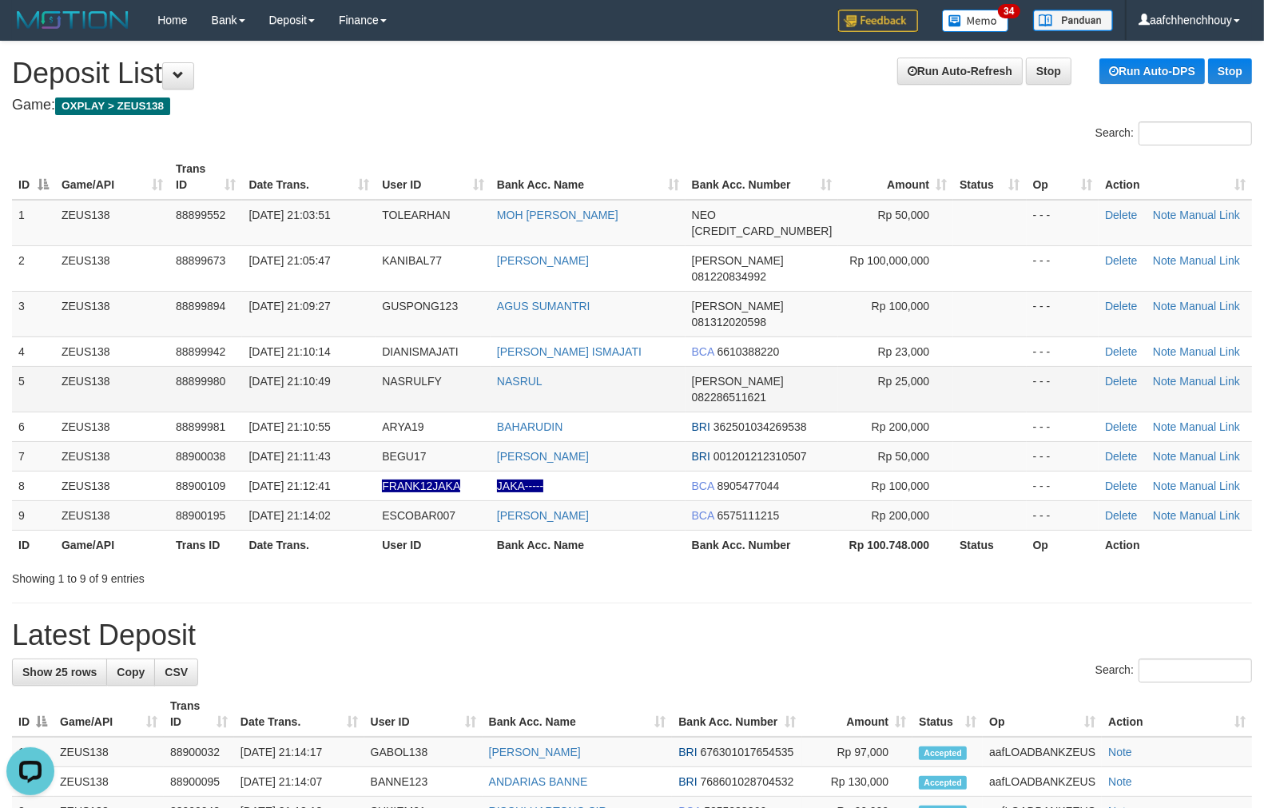
drag, startPoint x: 428, startPoint y: 336, endPoint x: 192, endPoint y: 348, distance: 236.8
click at [410, 366] on td "NASRULFY" at bounding box center [433, 389] width 115 height 46
click at [1196, 479] on link "Manual Link" at bounding box center [1209, 485] width 61 height 13
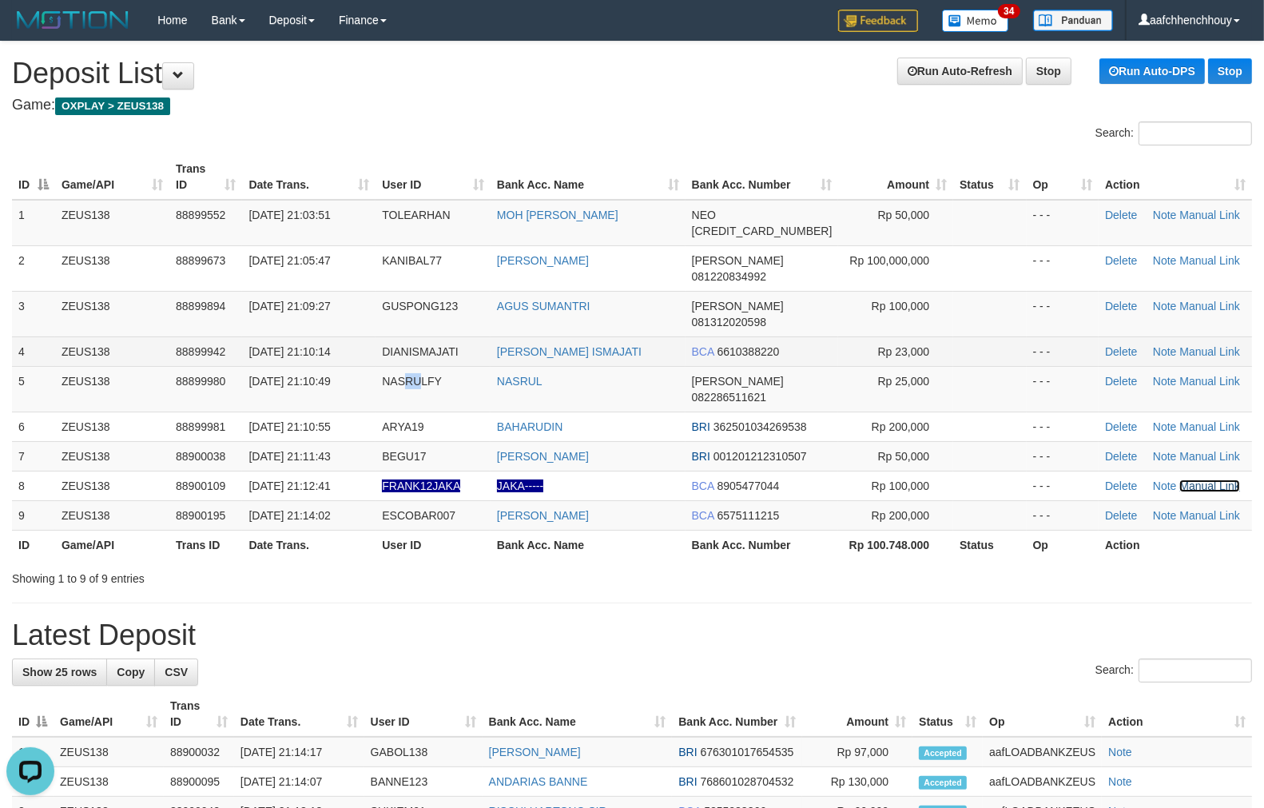
click at [1179, 479] on link "Manual Link" at bounding box center [1209, 485] width 61 height 13
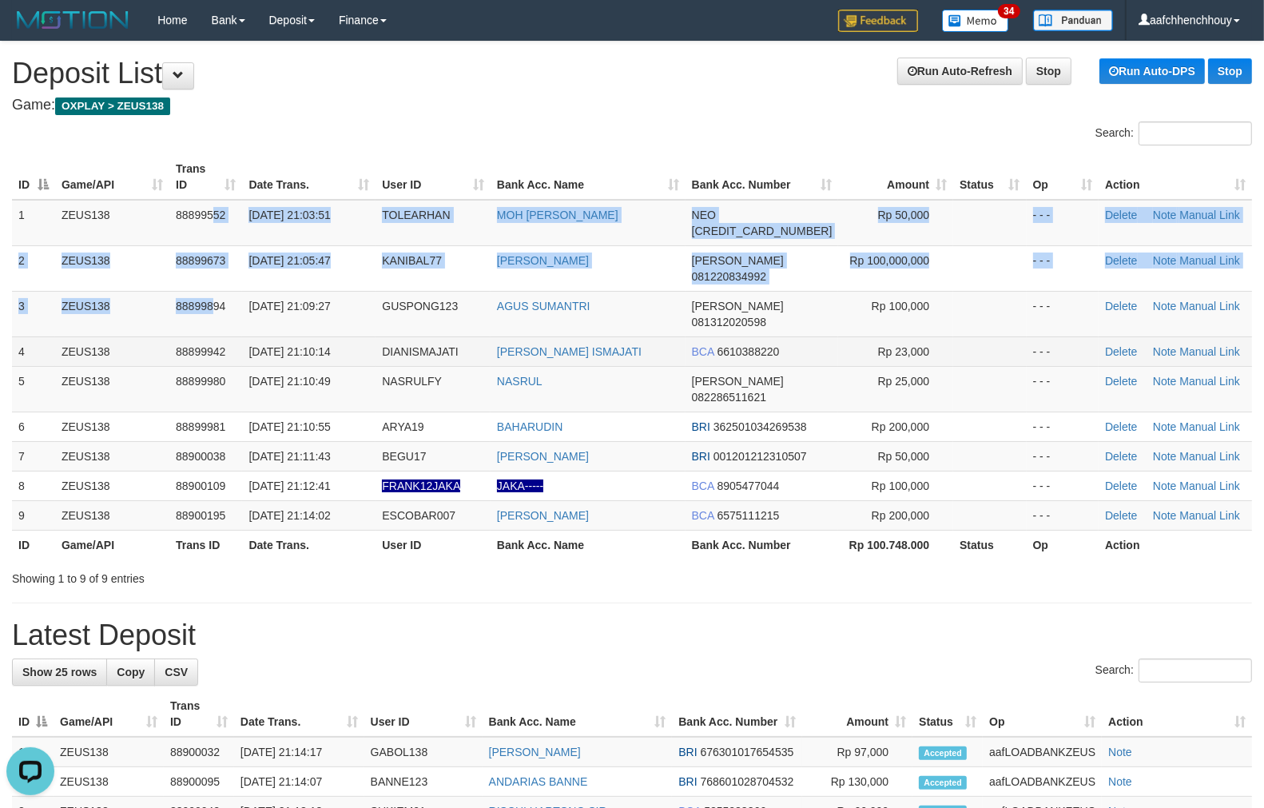
drag, startPoint x: 230, startPoint y: 237, endPoint x: 157, endPoint y: 312, distance: 104.5
click at [160, 309] on tbody "1 ZEUS138 88899552 01/10/2025 21:03:51 TOLEARHAN MOH AIDIL RAIS S NEO 585945929…" at bounding box center [632, 365] width 1240 height 331
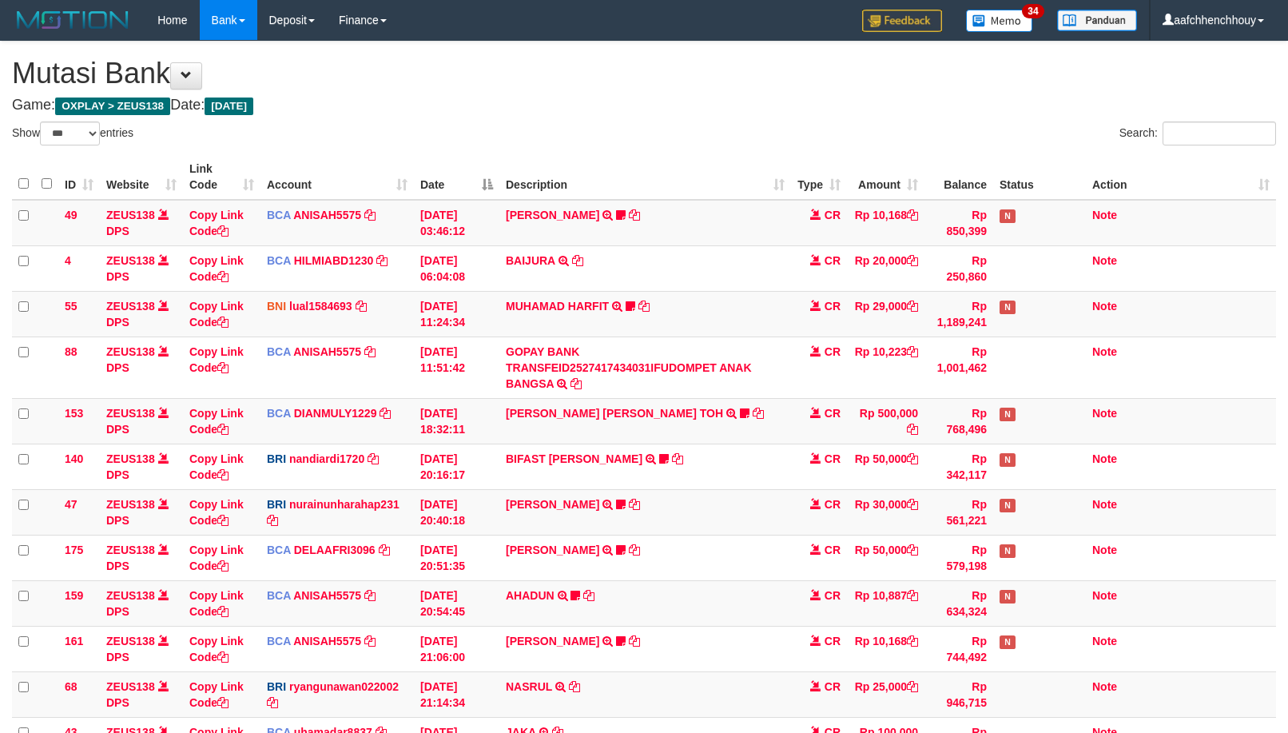
select select "***"
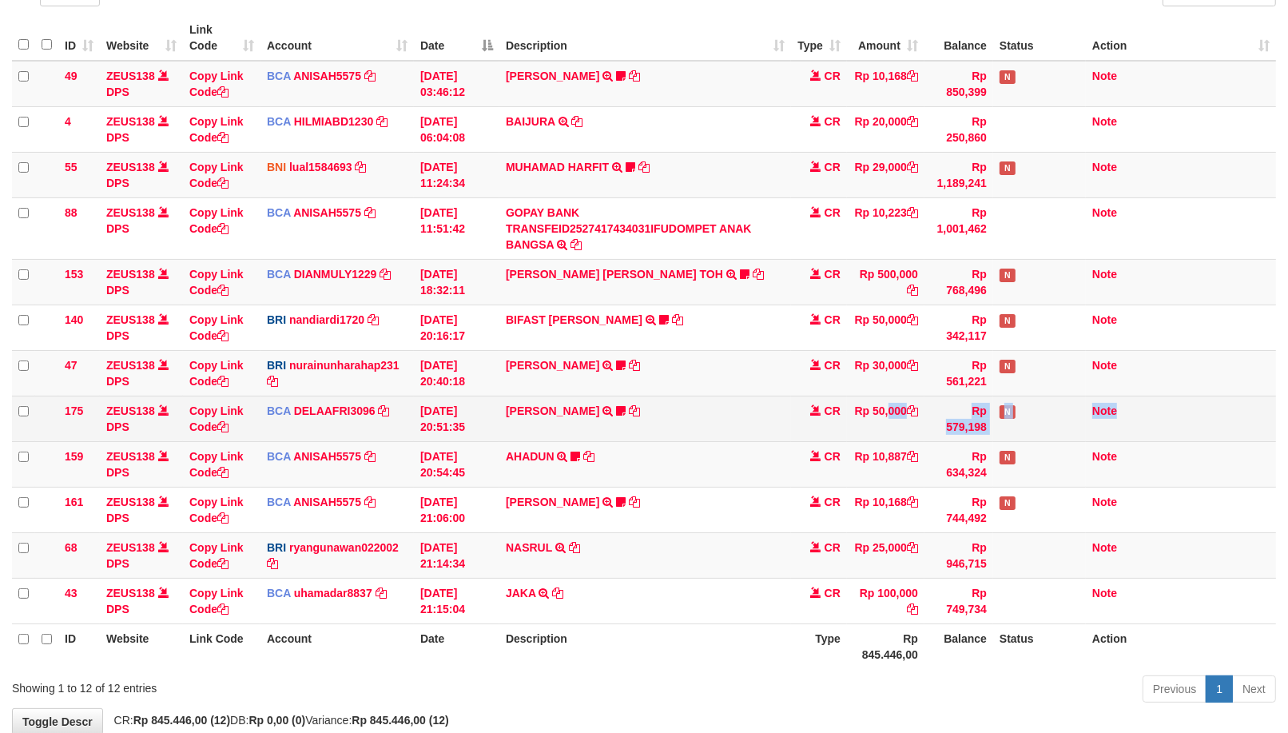
drag, startPoint x: 820, startPoint y: 448, endPoint x: 789, endPoint y: 429, distance: 36.6
click at [819, 420] on tr "175 ZEUS138 DPS Copy Link Code BCA DELAAFRI3096 DPS DELA AFRIANI mutasi_2025100…" at bounding box center [644, 419] width 1264 height 46
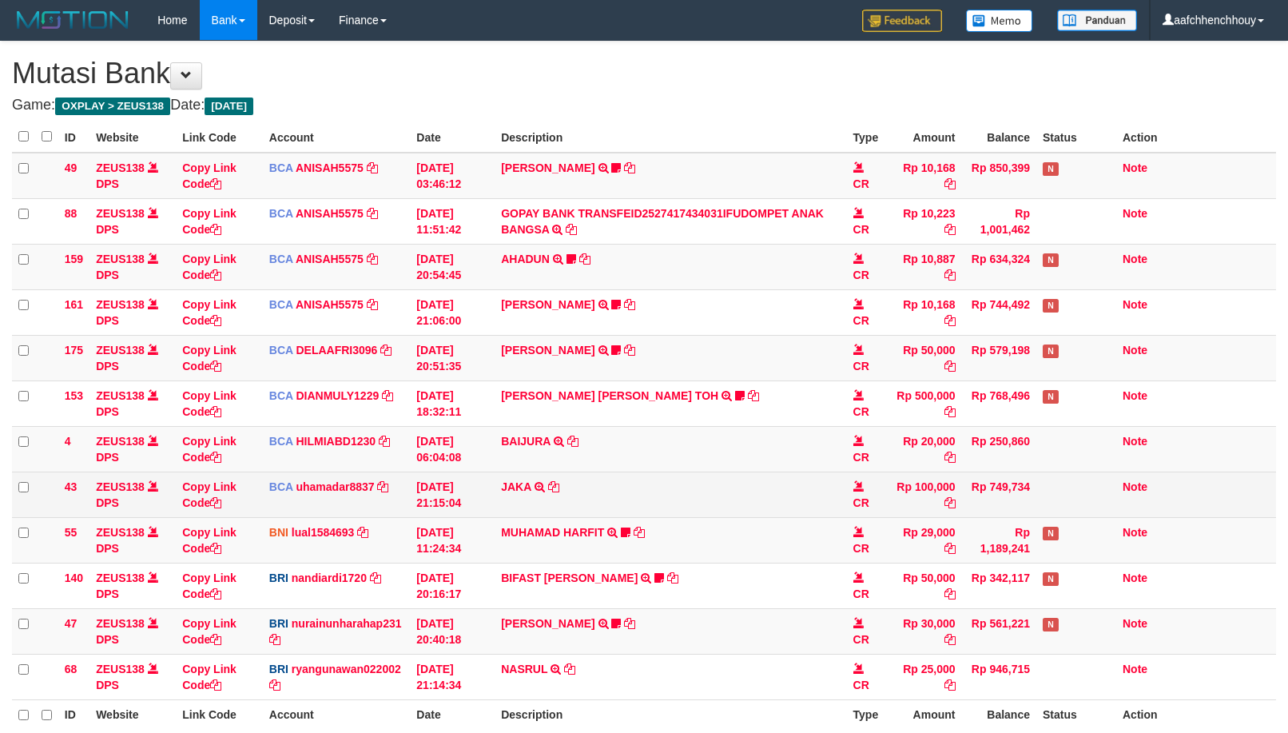
scroll to position [139, 0]
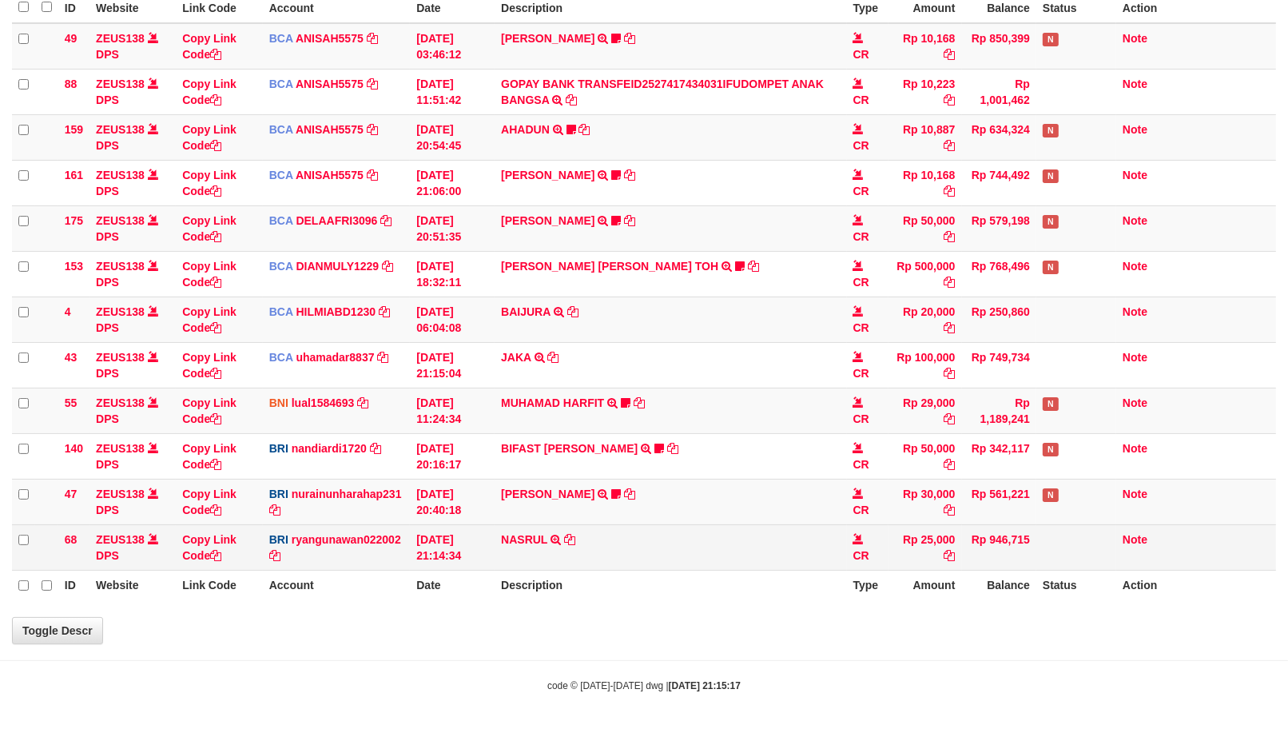
select select "***"
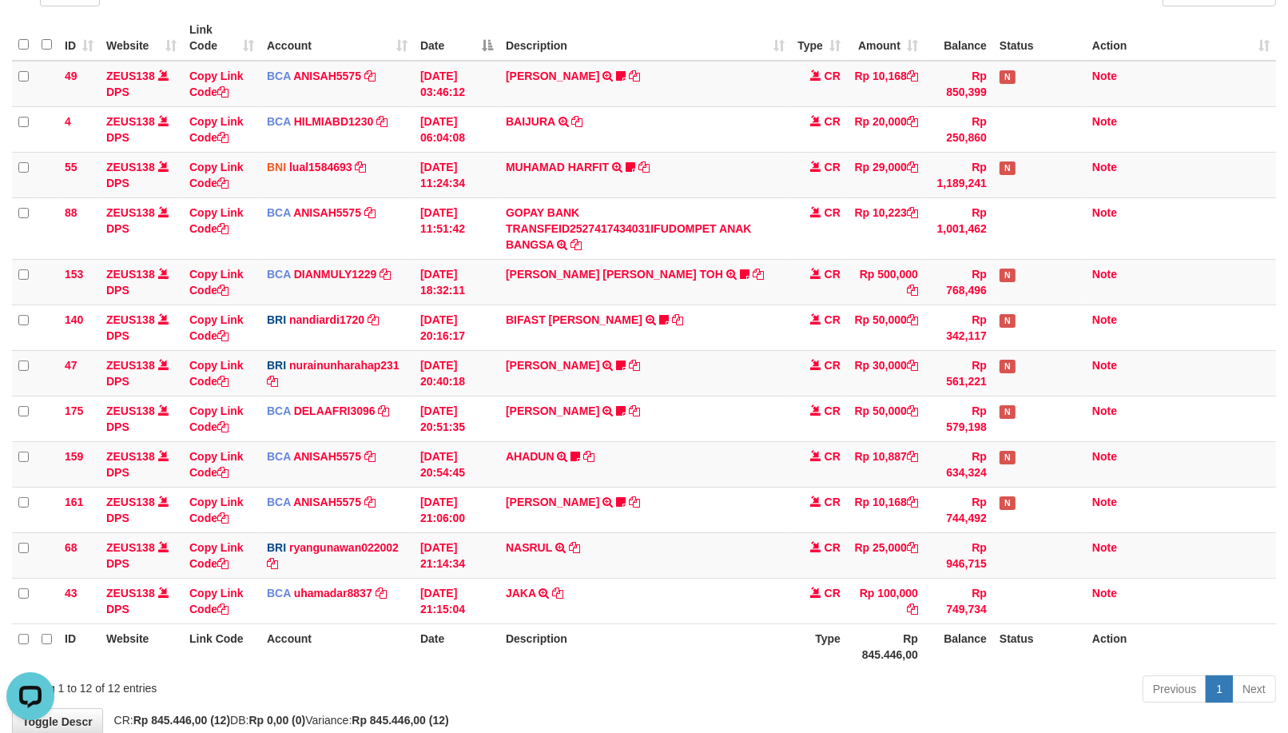
scroll to position [0, 0]
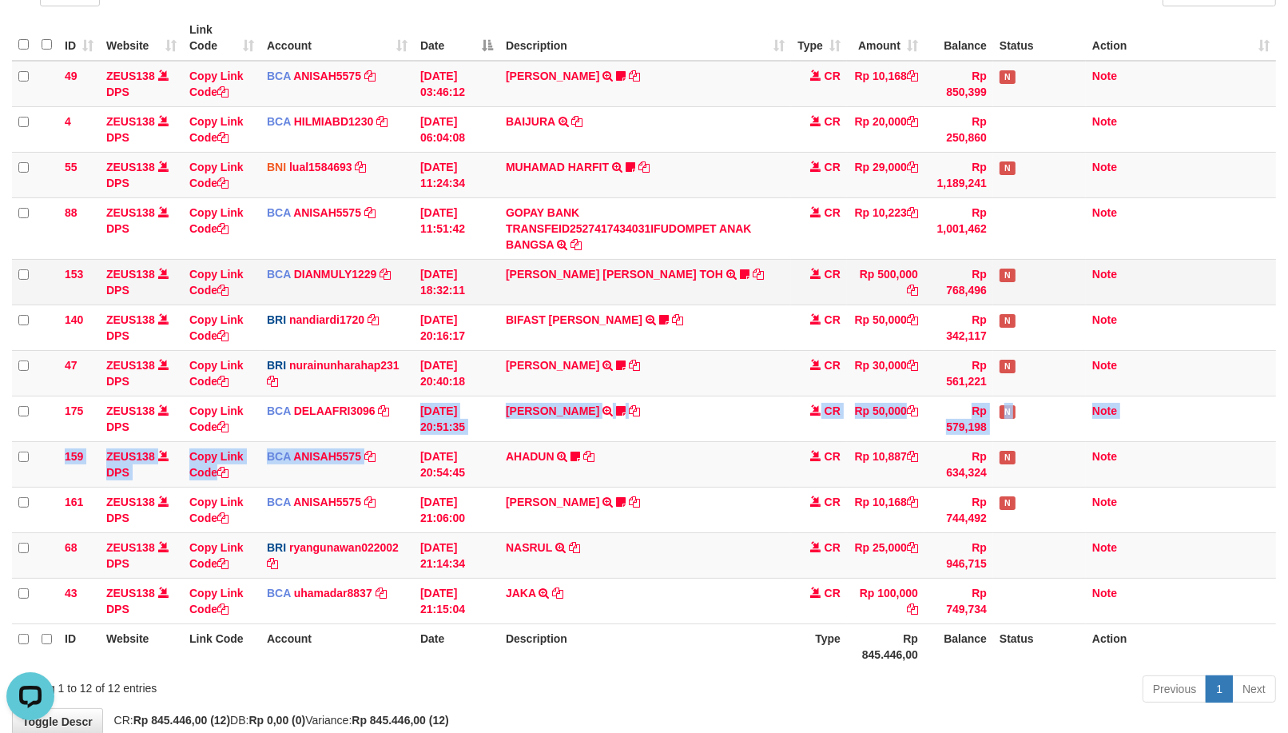
click at [437, 384] on tbody "49 ZEUS138 DPS Copy Link Code BCA ANISAH5575 DPS [PERSON_NAME] mutasi_20251001_…" at bounding box center [644, 342] width 1264 height 563
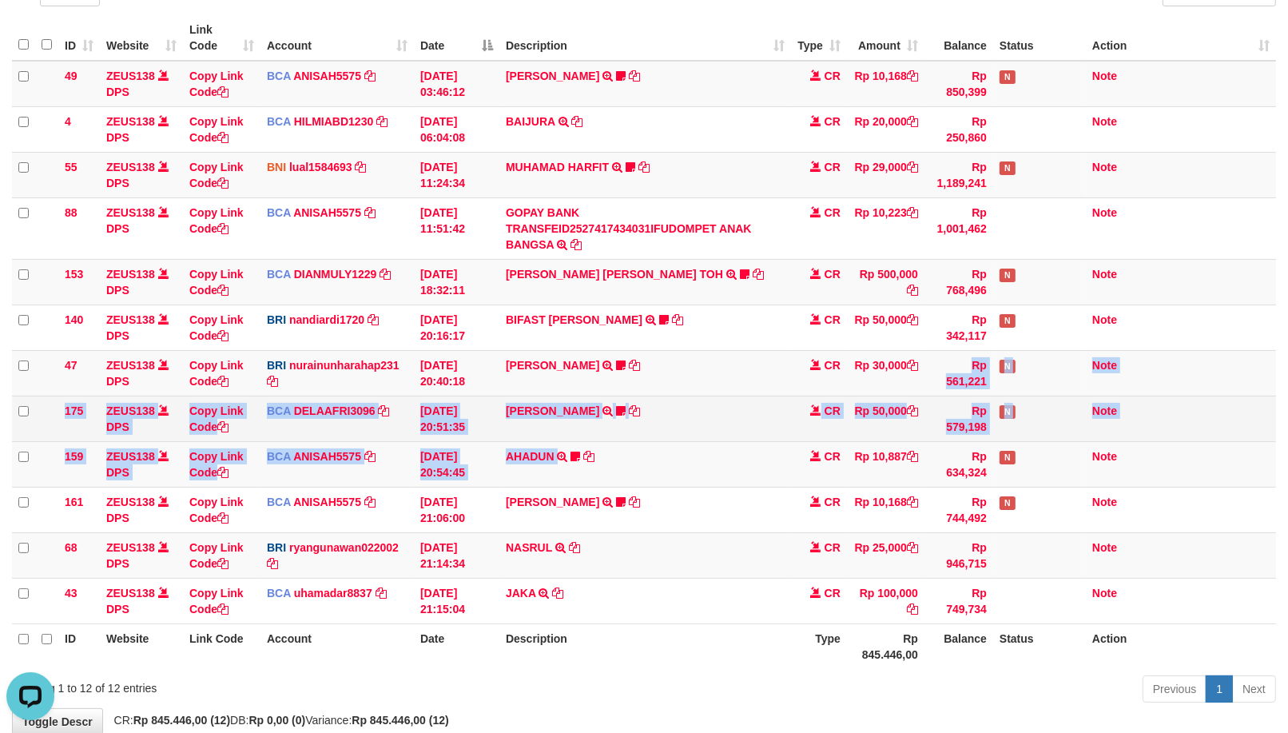
drag, startPoint x: 883, startPoint y: 363, endPoint x: 579, endPoint y: 398, distance: 306.5
click at [877, 350] on tbody "49 ZEUS138 DPS Copy Link Code BCA ANISAH5575 DPS [PERSON_NAME] mutasi_20251001_…" at bounding box center [644, 342] width 1264 height 563
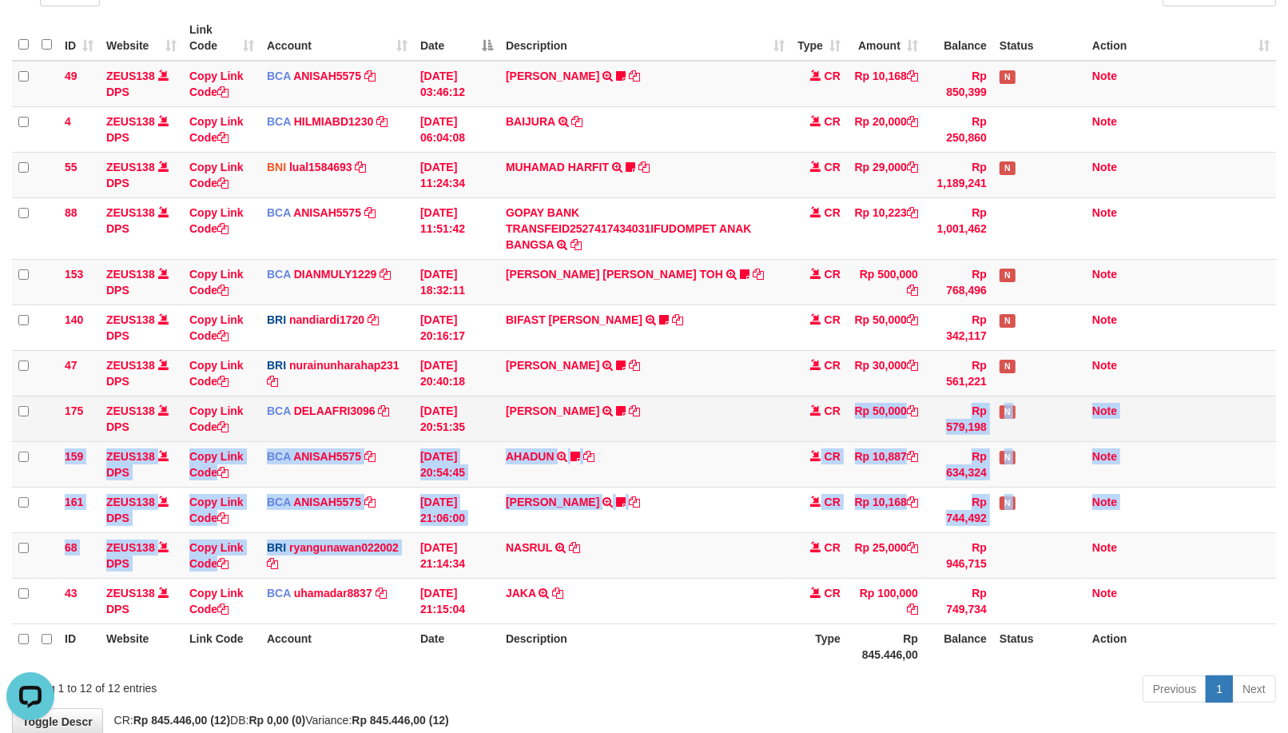
click at [837, 410] on tbody "49 ZEUS138 DPS Copy Link Code BCA ANISAH5575 DPS [PERSON_NAME] mutasi_20251001_…" at bounding box center [644, 342] width 1264 height 563
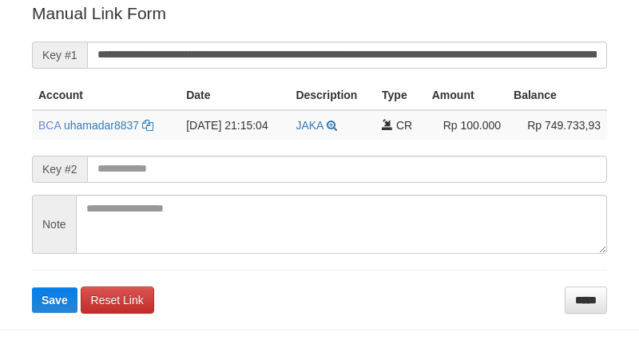
click at [32, 288] on button "Save" at bounding box center [55, 301] width 46 height 26
click at [408, 118] on form "**********" at bounding box center [319, 158] width 575 height 312
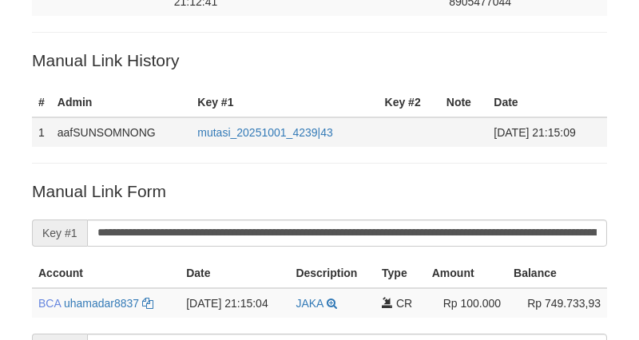
scroll to position [203, 0]
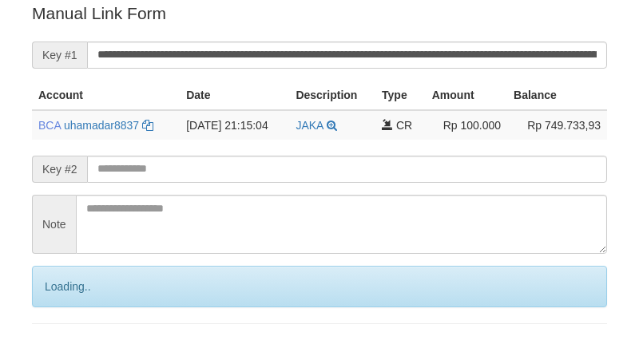
click at [438, 52] on input "**********" at bounding box center [347, 55] width 520 height 27
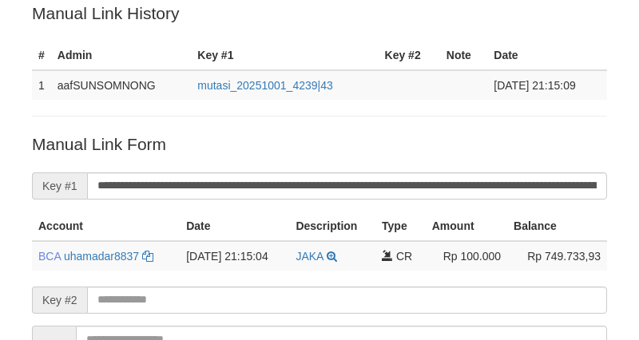
scroll to position [3, 0]
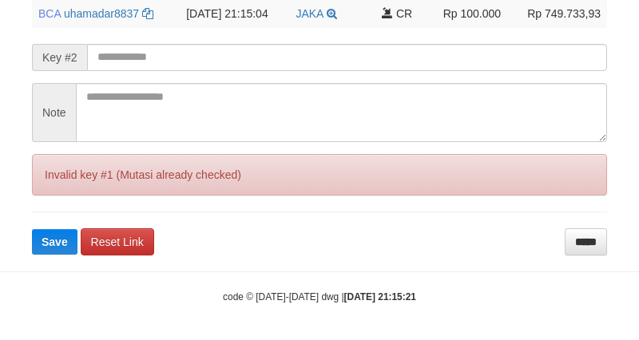
click at [32, 229] on button "Save" at bounding box center [55, 242] width 46 height 26
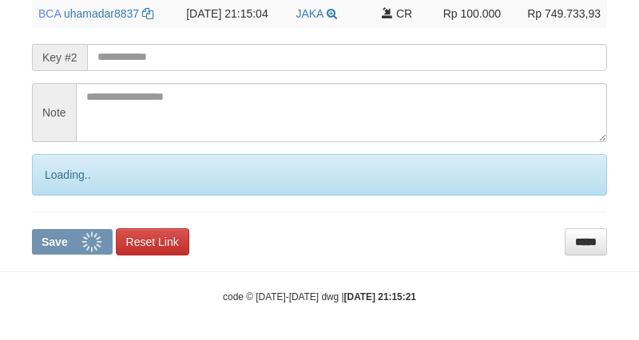
scroll to position [436, 0]
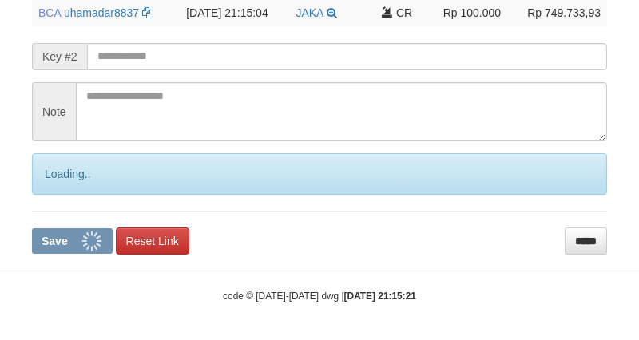
click at [32, 229] on button "Save" at bounding box center [72, 242] width 81 height 26
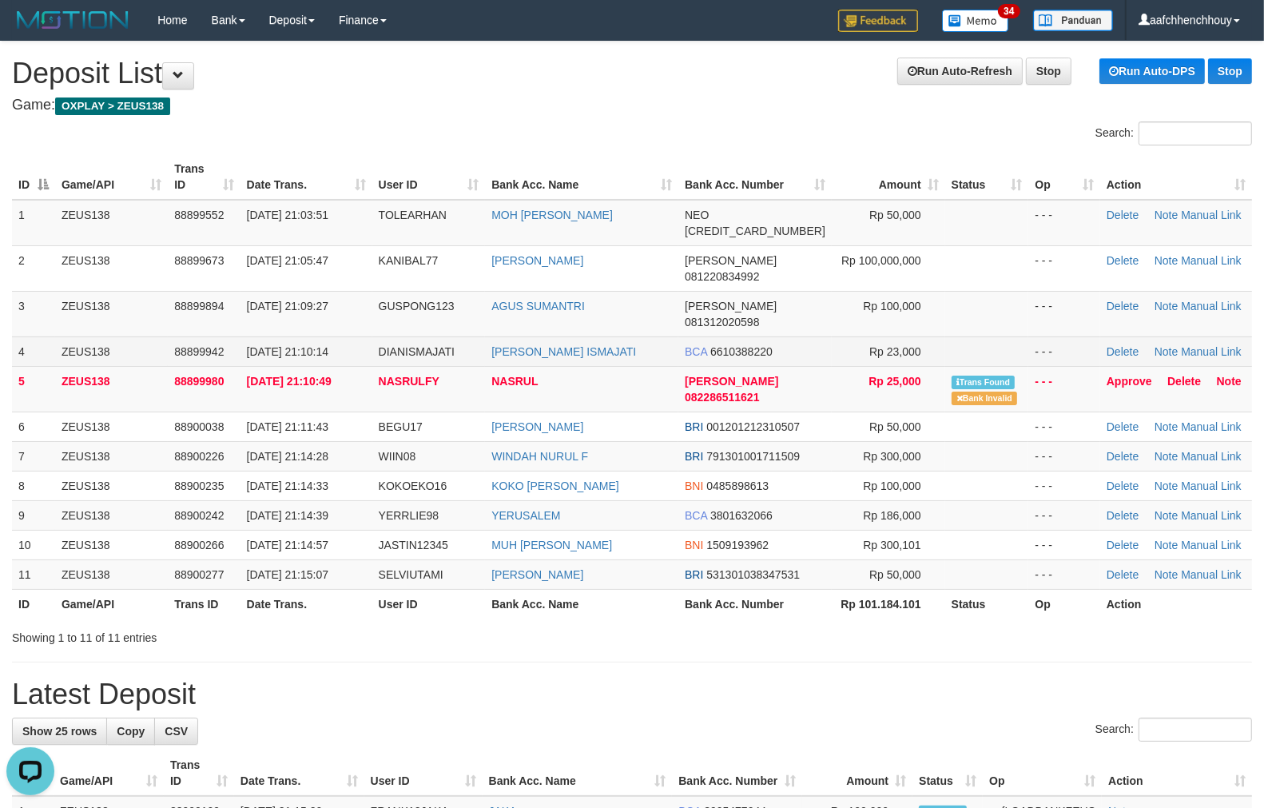
click at [146, 336] on td "ZEUS138" at bounding box center [111, 351] width 113 height 30
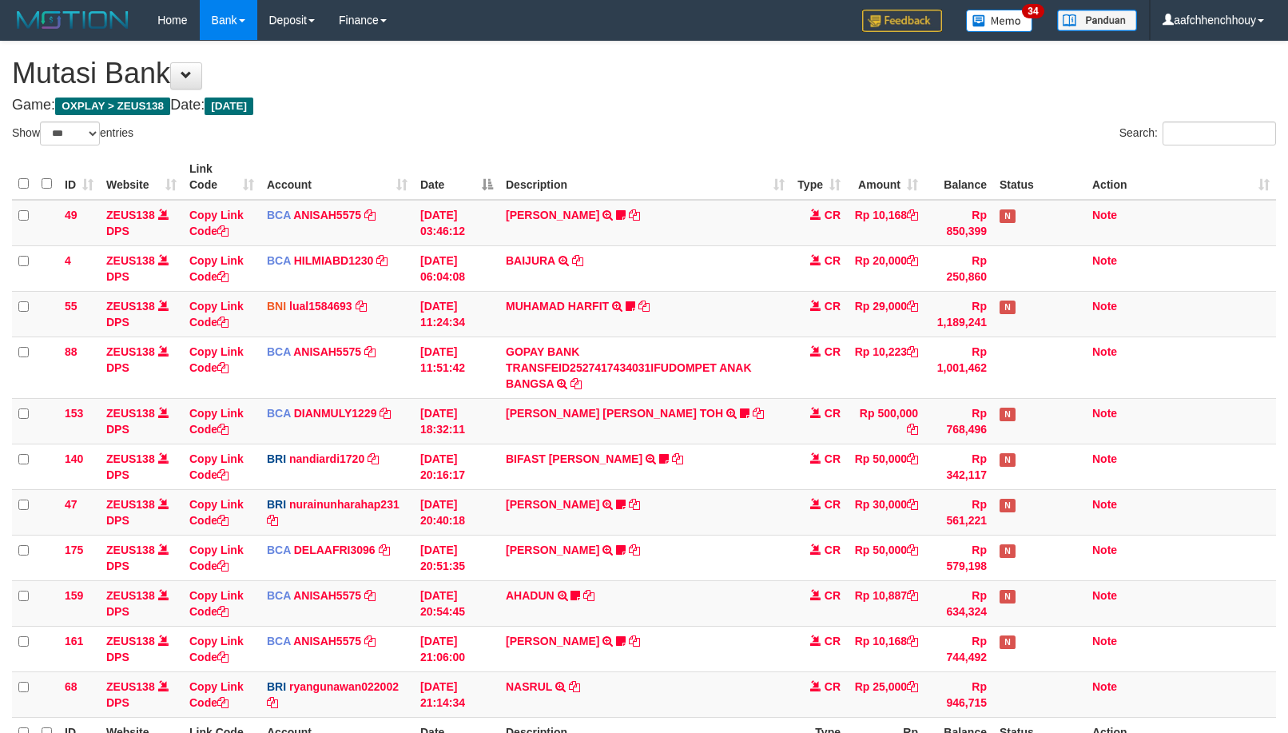
select select "***"
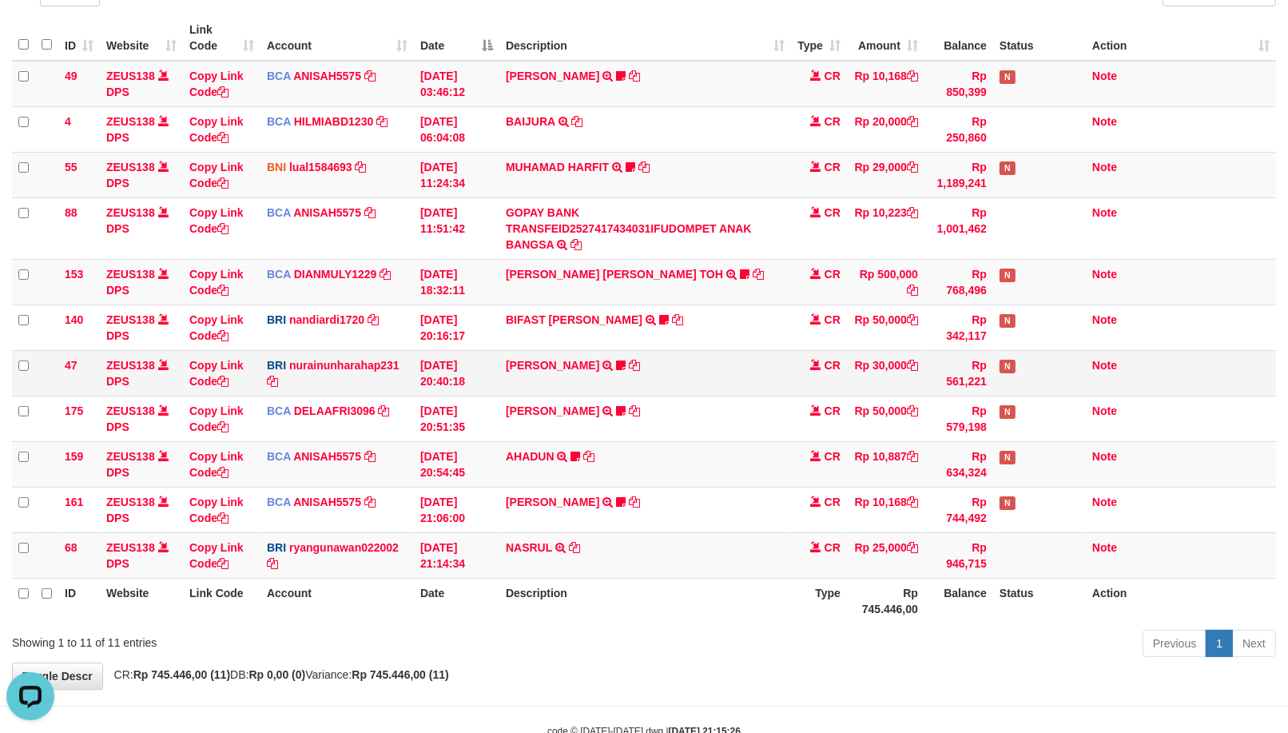
drag, startPoint x: 453, startPoint y: 356, endPoint x: 235, endPoint y: 379, distance: 219.4
click at [515, 354] on tbody "49 ZEUS138 DPS Copy Link Code BCA ANISAH5575 DPS ANISAH mutasi_20251001_3827 | …" at bounding box center [644, 320] width 1264 height 518
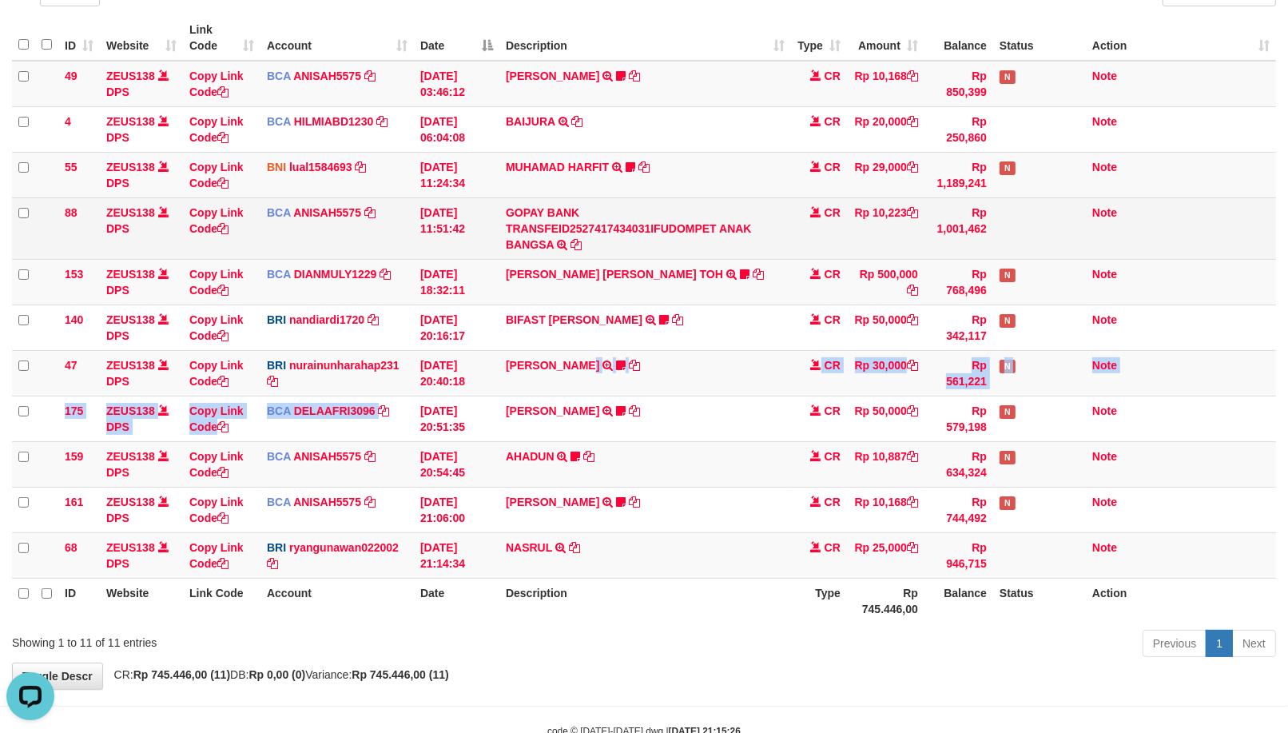
drag, startPoint x: 591, startPoint y: 388, endPoint x: 577, endPoint y: 202, distance: 186.0
click at [607, 386] on tbody "49 ZEUS138 DPS Copy Link Code BCA ANISAH5575 DPS ANISAH mutasi_20251001_3827 | …" at bounding box center [644, 320] width 1264 height 518
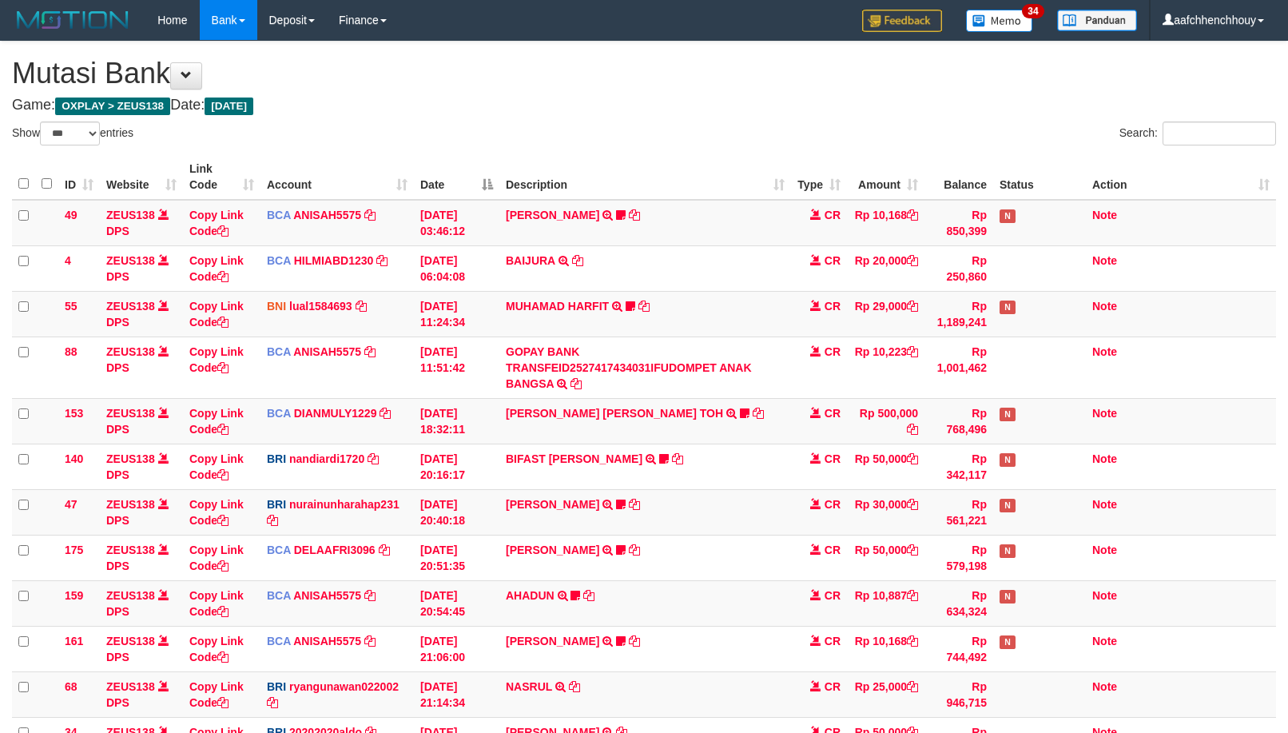
select select "***"
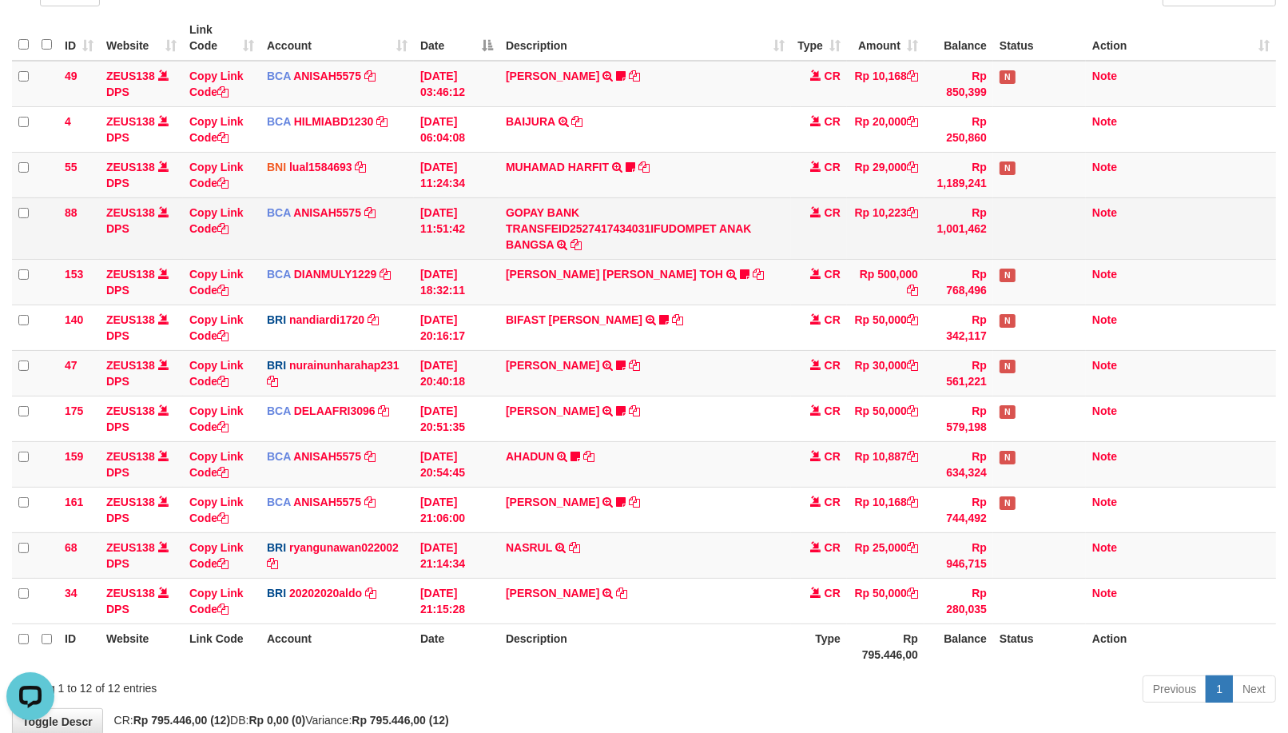
click at [272, 198] on td "BCA ANISAH5575 DPS ANISAH mutasi_20251001_3827 | 88 mutasi_20251001_3827 | 88" at bounding box center [337, 228] width 153 height 62
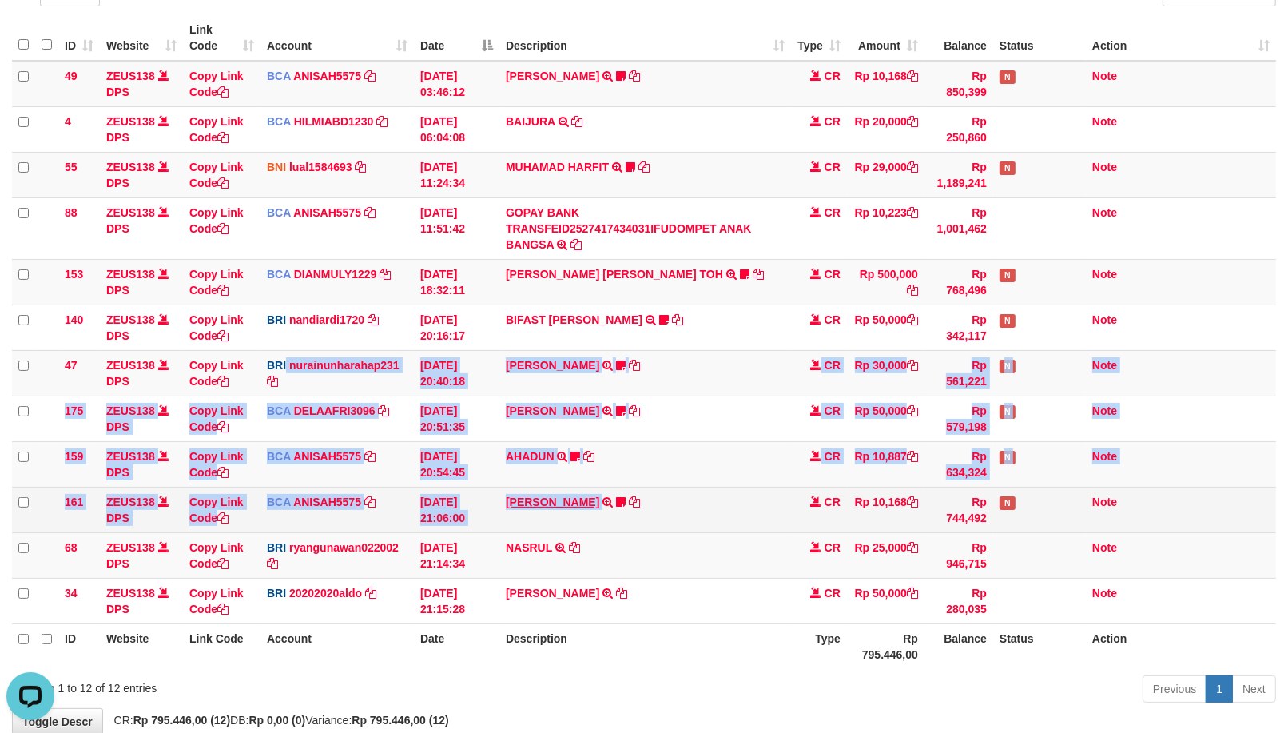
drag, startPoint x: 841, startPoint y: 385, endPoint x: 566, endPoint y: 499, distance: 298.4
click at [563, 509] on tbody "49 ZEUS138 DPS Copy Link Code BCA ANISAH5575 DPS [PERSON_NAME] mutasi_20251001_…" at bounding box center [644, 342] width 1264 height 563
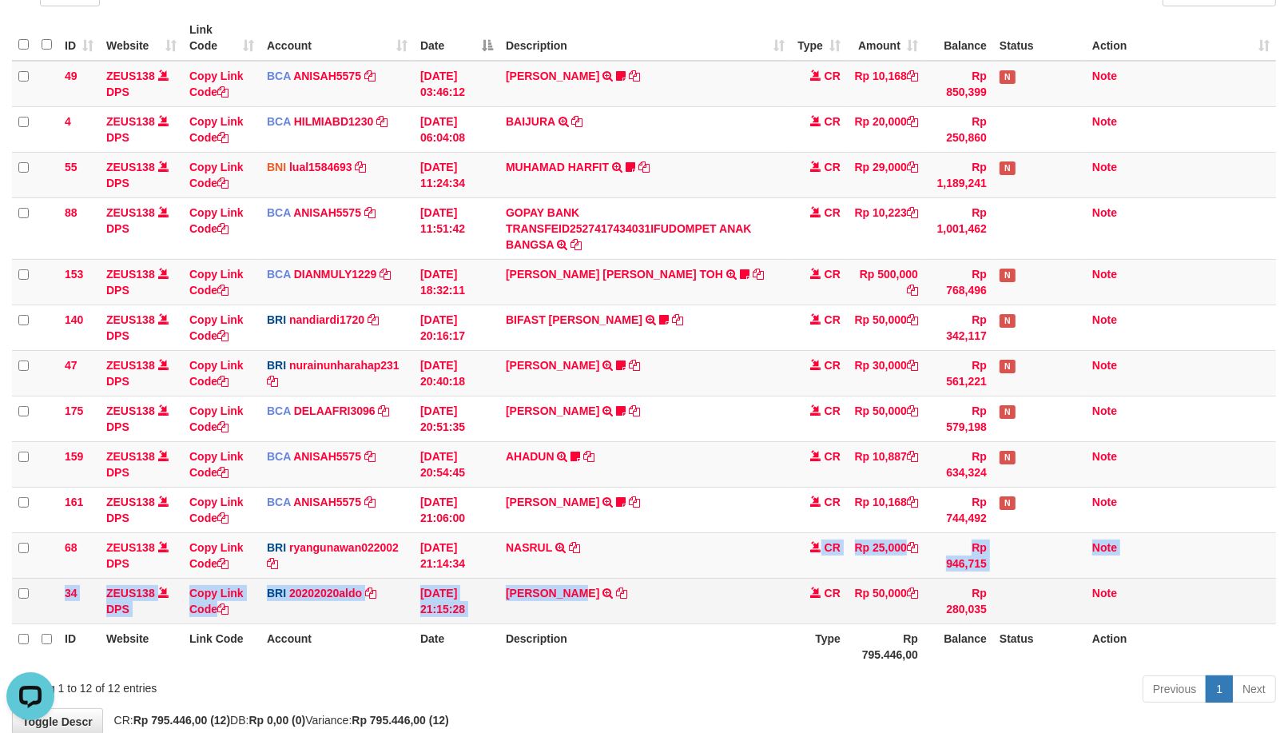
drag, startPoint x: 660, startPoint y: 549, endPoint x: 521, endPoint y: 602, distance: 148.7
click at [535, 596] on tbody "49 ZEUS138 DPS Copy Link Code BCA ANISAH5575 DPS [PERSON_NAME] mutasi_20251001_…" at bounding box center [644, 342] width 1264 height 563
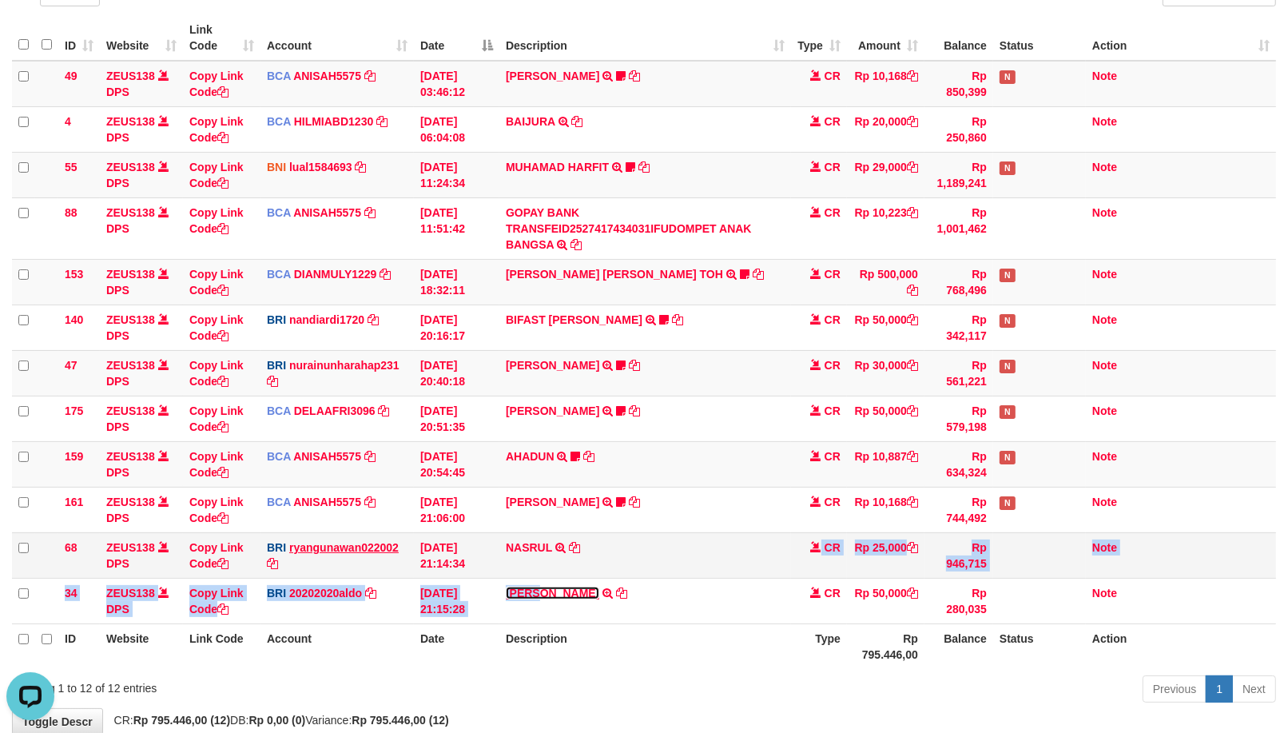
click at [506, 587] on link "[PERSON_NAME]" at bounding box center [552, 593] width 93 height 13
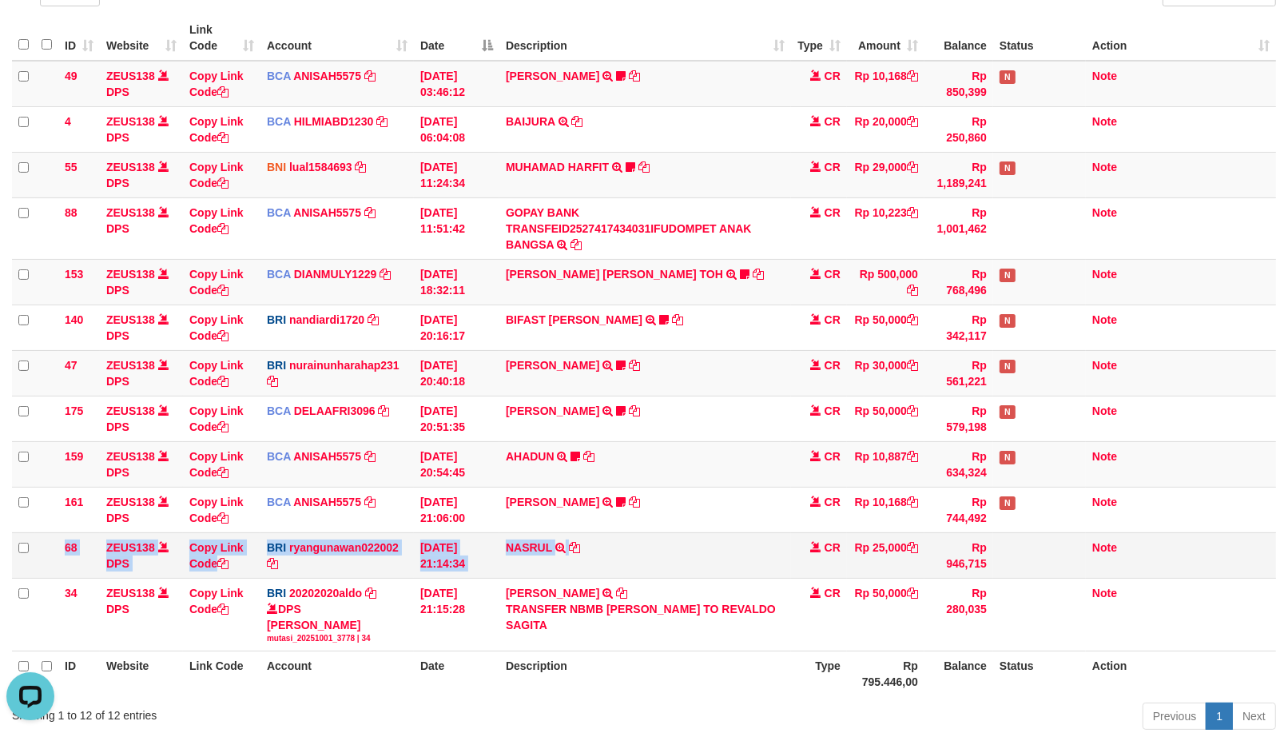
drag, startPoint x: 347, startPoint y: 550, endPoint x: 603, endPoint y: 541, distance: 255.9
click at [579, 541] on tr "68 ZEUS138 DPS Copy Link Code BRI ryangunawan022002 DPS [PERSON_NAME] mutasi_20…" at bounding box center [644, 555] width 1264 height 46
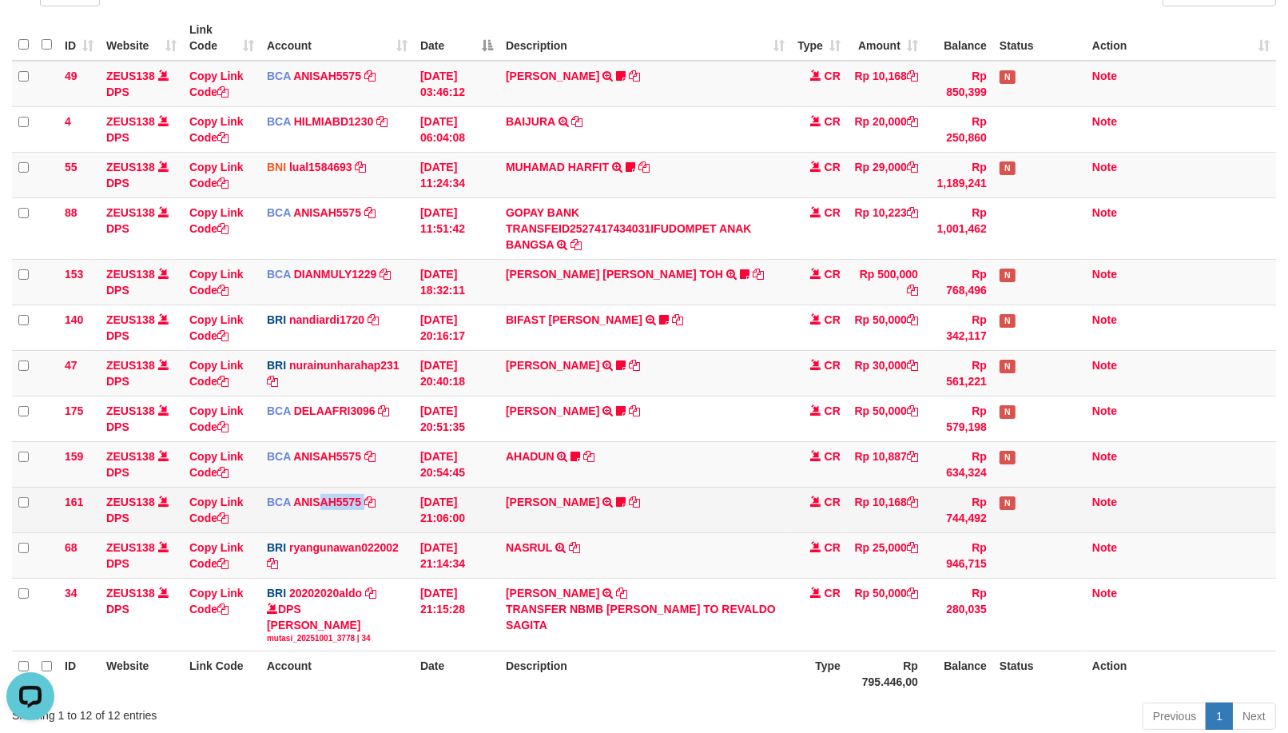
drag, startPoint x: 317, startPoint y: 507, endPoint x: 517, endPoint y: 515, distance: 199.9
click at [78, 565] on tbody "49 ZEUS138 DPS Copy Link Code BCA ANISAH5575 DPS [PERSON_NAME] mutasi_20251001_…" at bounding box center [644, 356] width 1264 height 591
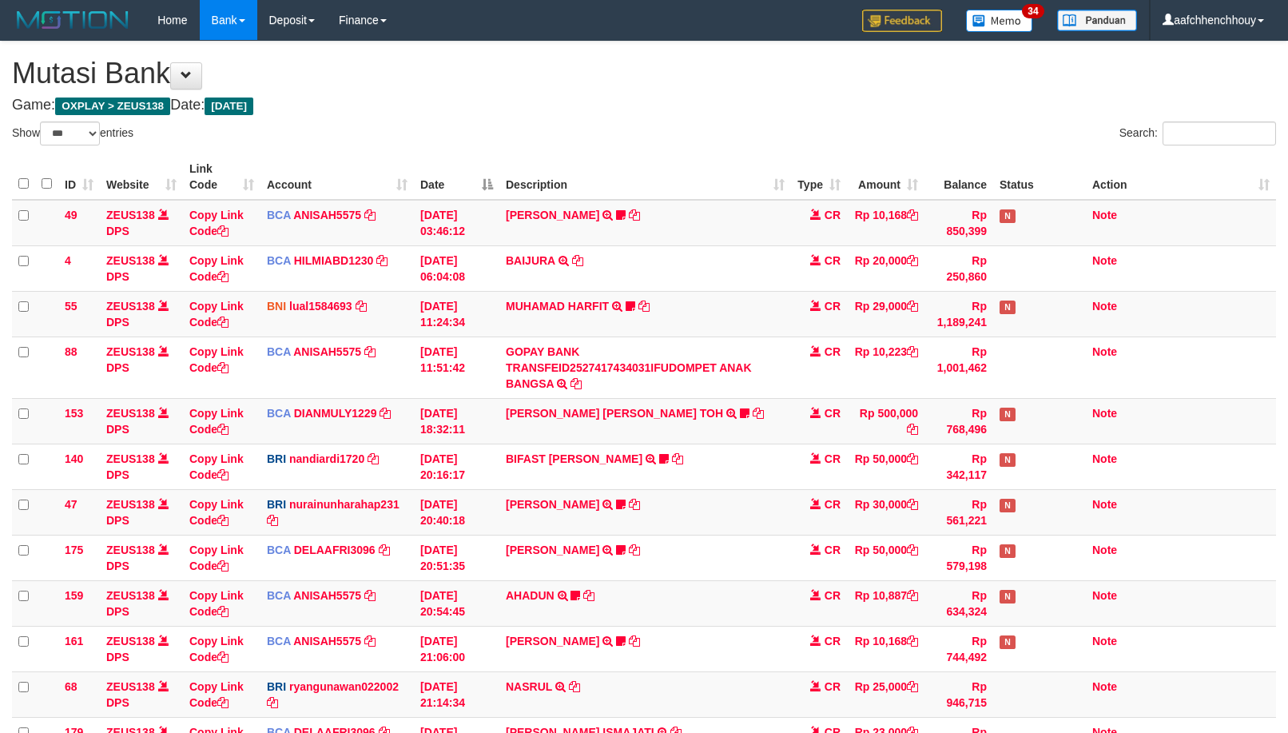
select select "***"
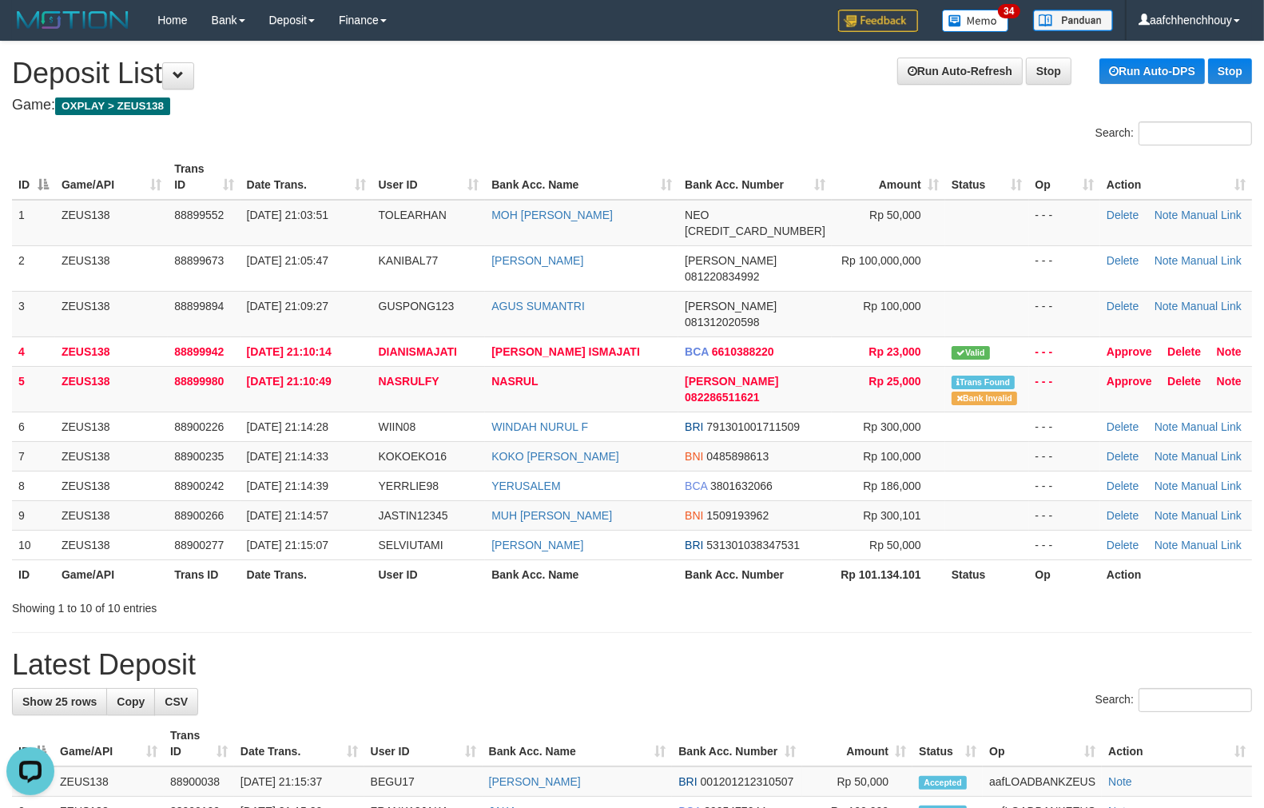
drag, startPoint x: 344, startPoint y: 193, endPoint x: 376, endPoint y: 181, distance: 33.4
click at [372, 181] on th "Date Trans." at bounding box center [307, 177] width 132 height 46
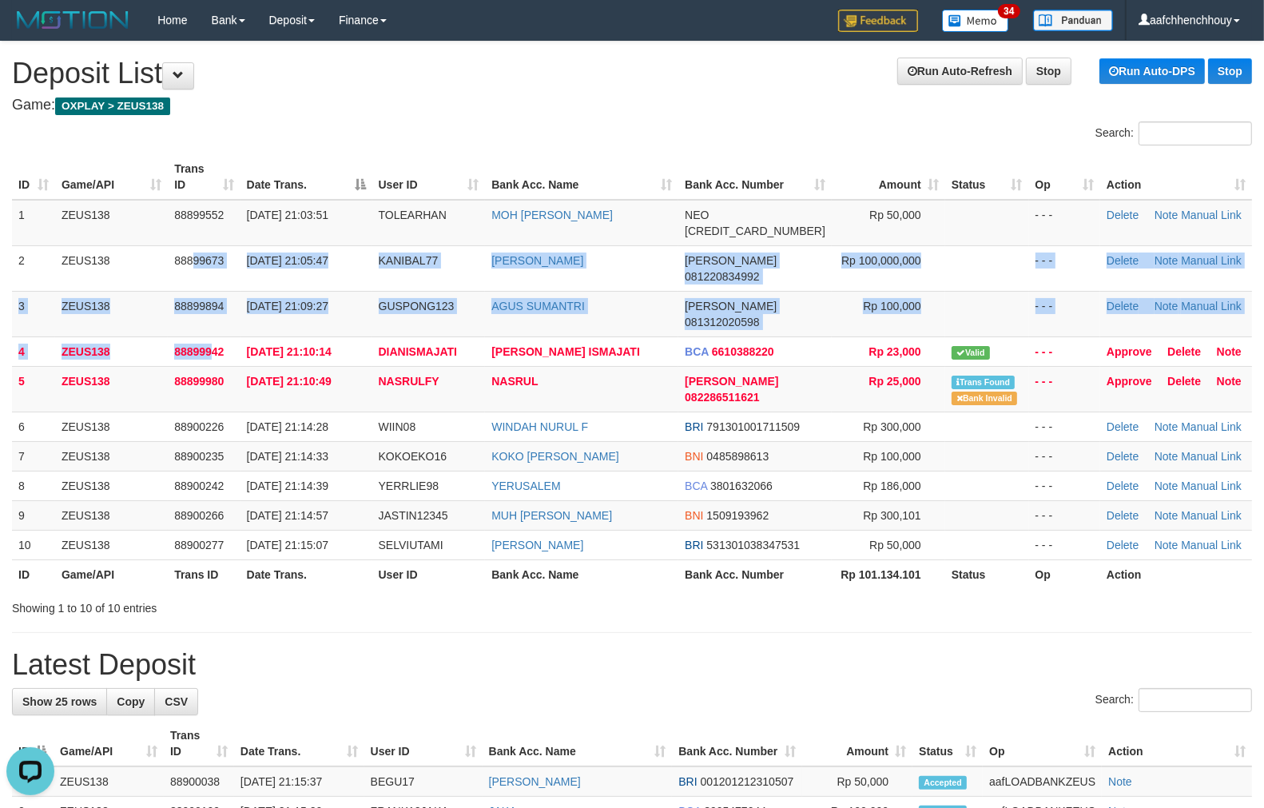
drag, startPoint x: 193, startPoint y: 258, endPoint x: 6, endPoint y: 395, distance: 231.0
click at [133, 340] on tbody "1 ZEUS138 88899552 01/10/2025 21:03:51 TOLEARHAN MOH AIDIL RAIS S NEO 585945929…" at bounding box center [632, 380] width 1240 height 360
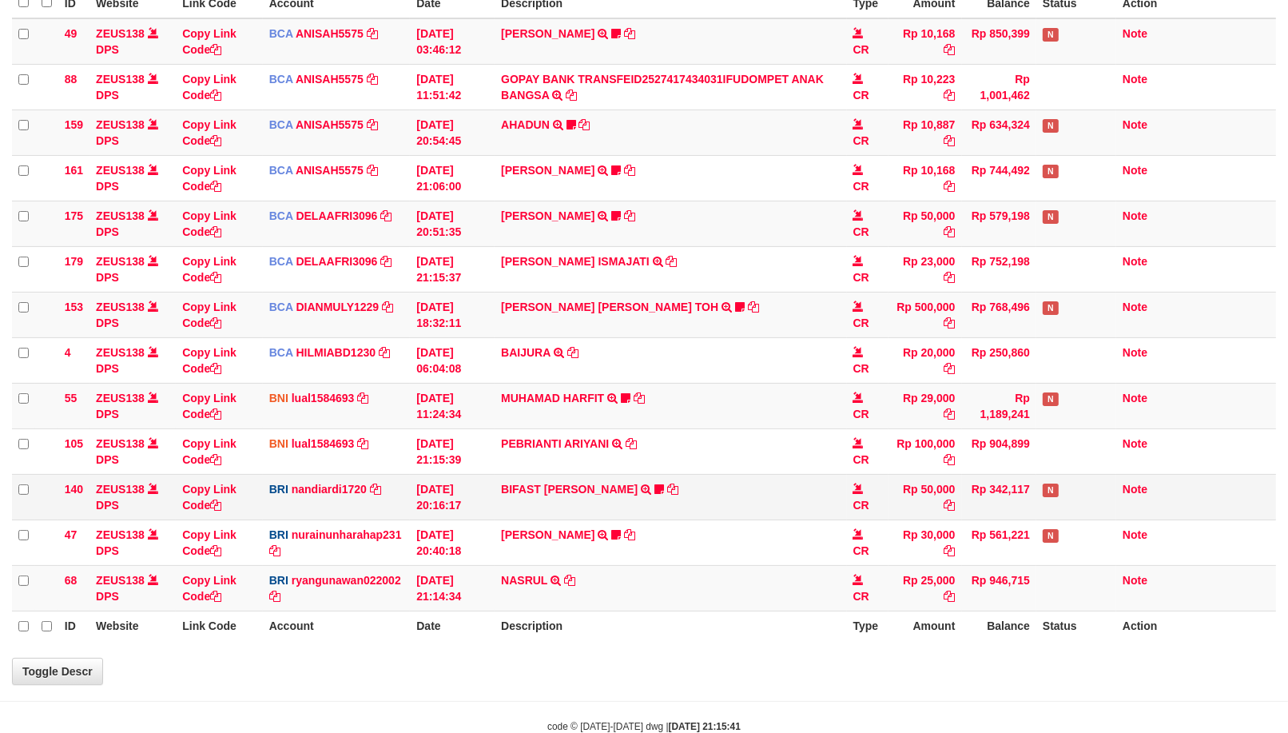
select select "***"
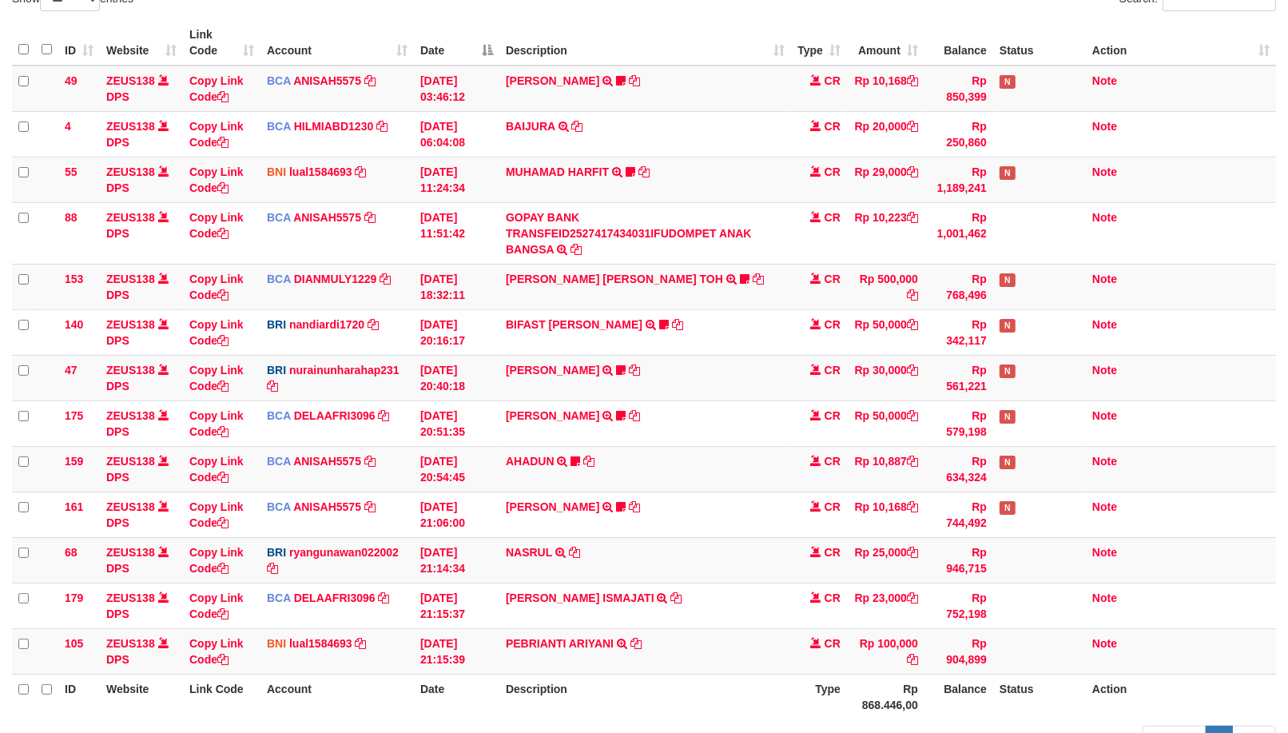
scroll to position [276, 0]
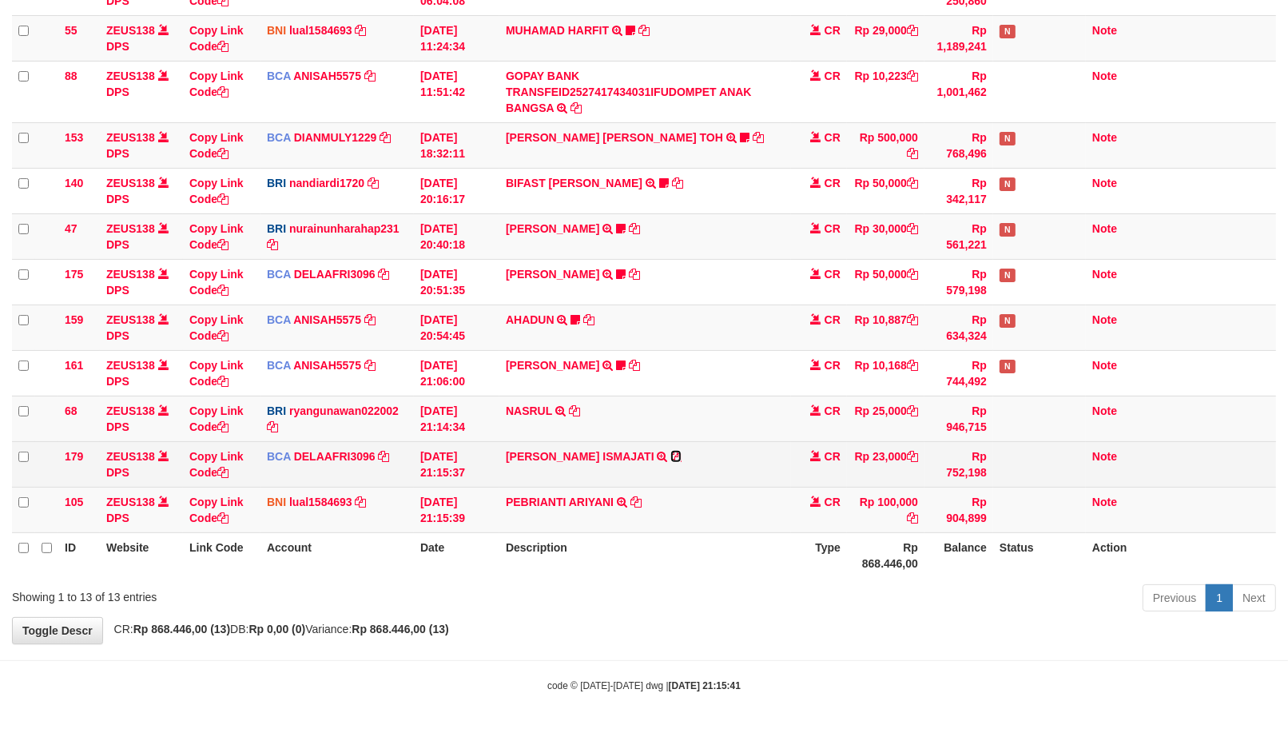
click at [670, 451] on icon at bounding box center [675, 456] width 11 height 11
drag, startPoint x: 607, startPoint y: 449, endPoint x: 619, endPoint y: 448, distance: 12.1
click at [670, 451] on icon at bounding box center [675, 456] width 11 height 11
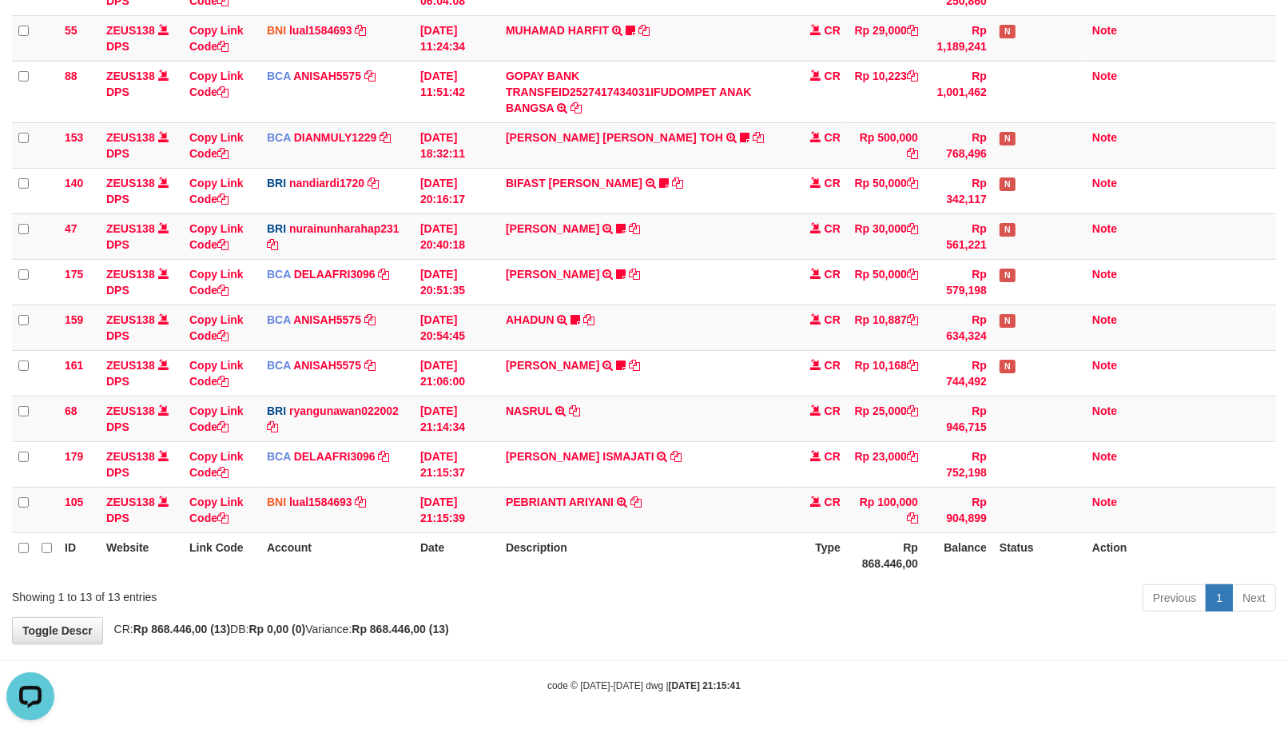
scroll to position [0, 0]
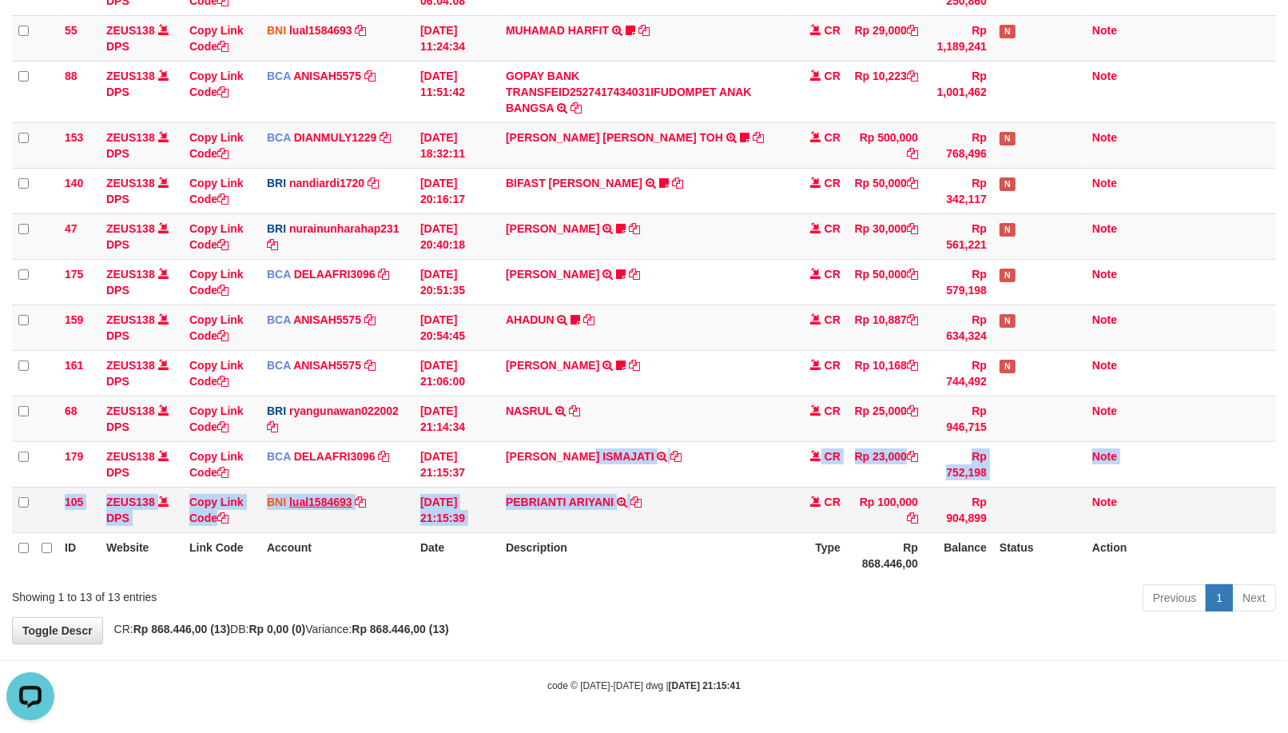
drag, startPoint x: 402, startPoint y: 520, endPoint x: 308, endPoint y: 498, distance: 96.1
click at [670, 434] on tbody "49 ZEUS138 DPS Copy Link Code BCA ANISAH5575 DPS ANISAH mutasi_20251001_3827 | …" at bounding box center [644, 228] width 1264 height 609
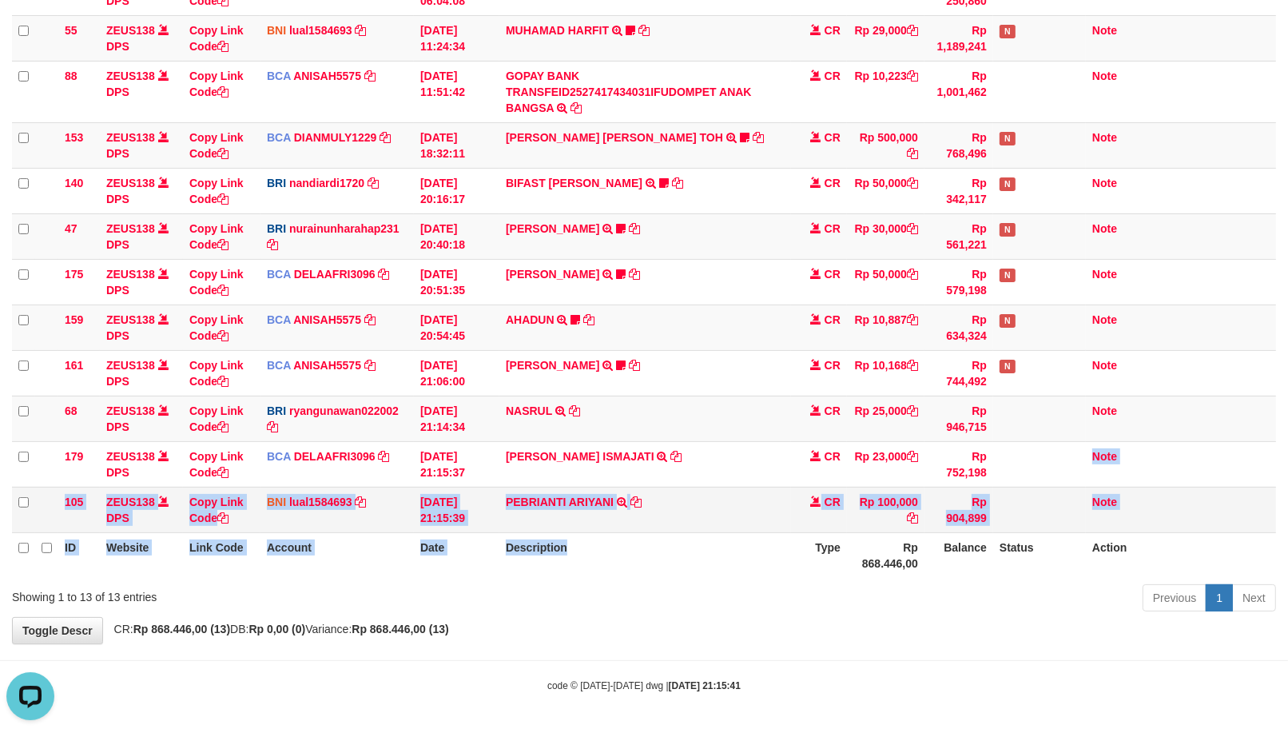
drag, startPoint x: 986, startPoint y: 492, endPoint x: 921, endPoint y: 507, distance: 67.3
click at [964, 499] on table "ID Website Link Code Account Date Description Type Amount Balance Status Action…" at bounding box center [644, 228] width 1264 height 699
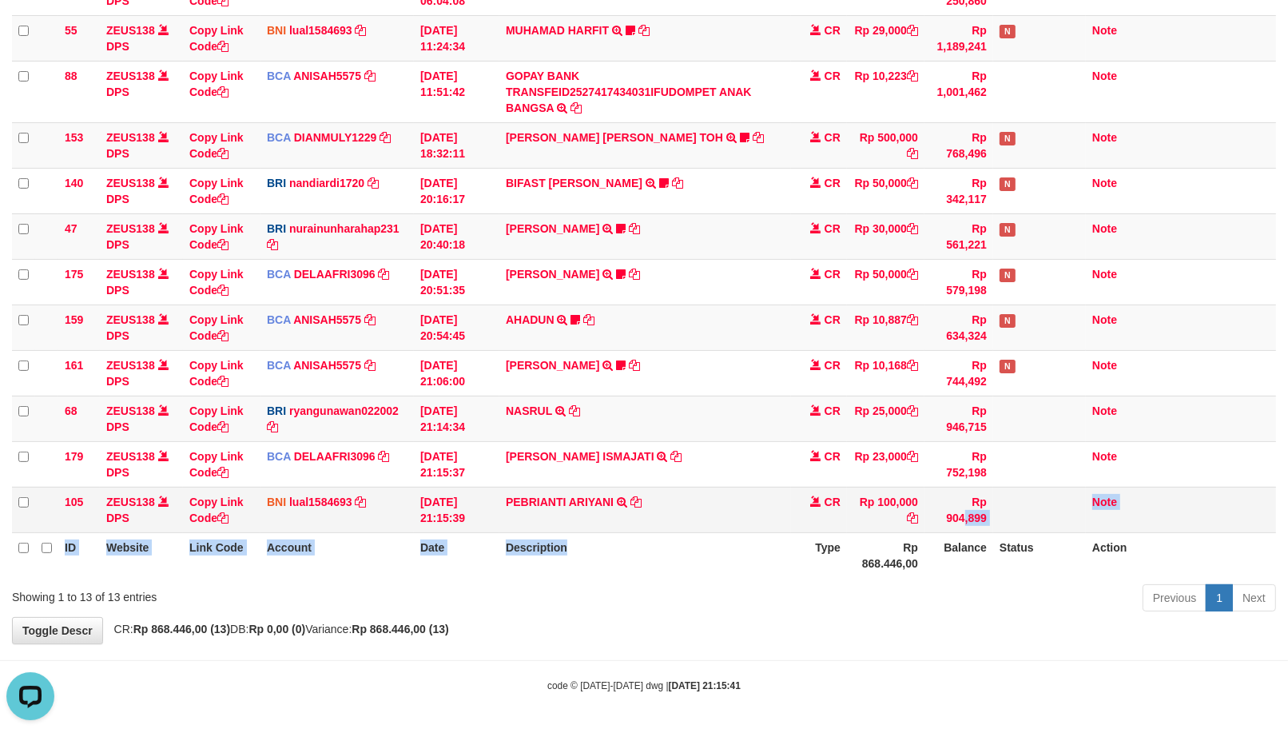
click at [923, 507] on td "Rp 100,000" at bounding box center [886, 510] width 78 height 46
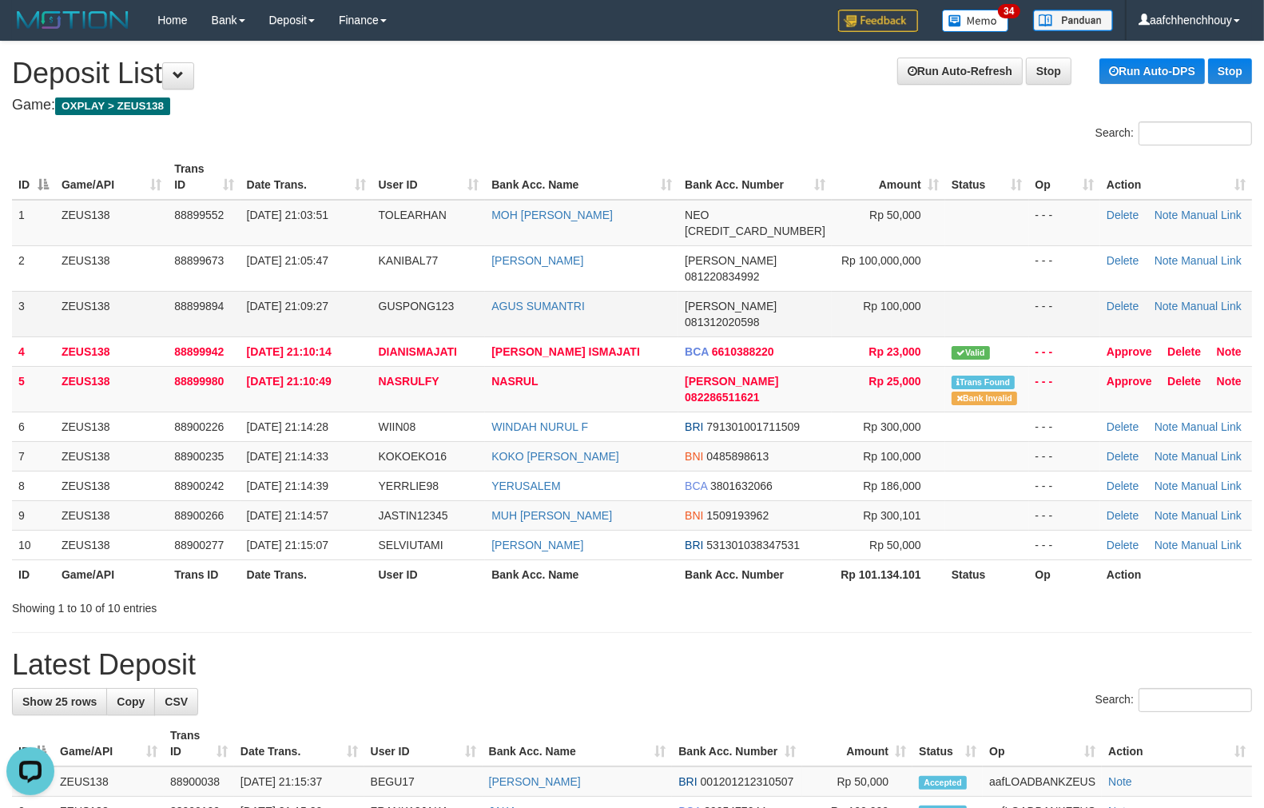
click at [299, 300] on span "[DATE] 21:09:27" at bounding box center [288, 306] width 82 height 13
drag, startPoint x: 424, startPoint y: 133, endPoint x: 8, endPoint y: 243, distance: 430.7
click at [300, 153] on div "Search: ID Game/API Trans ID Date Trans. User ID Bank Acc. Name Bank Acc. Numbe…" at bounding box center [632, 368] width 1240 height 495
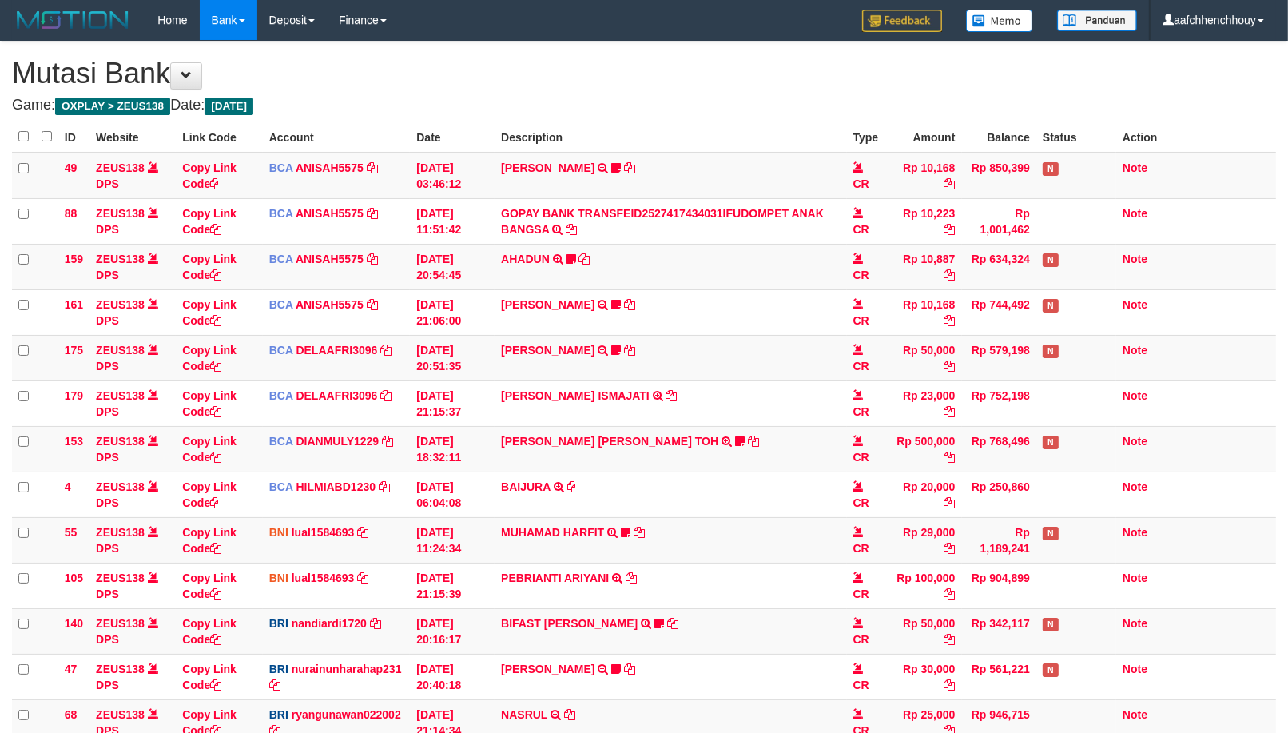
scroll to position [276, 0]
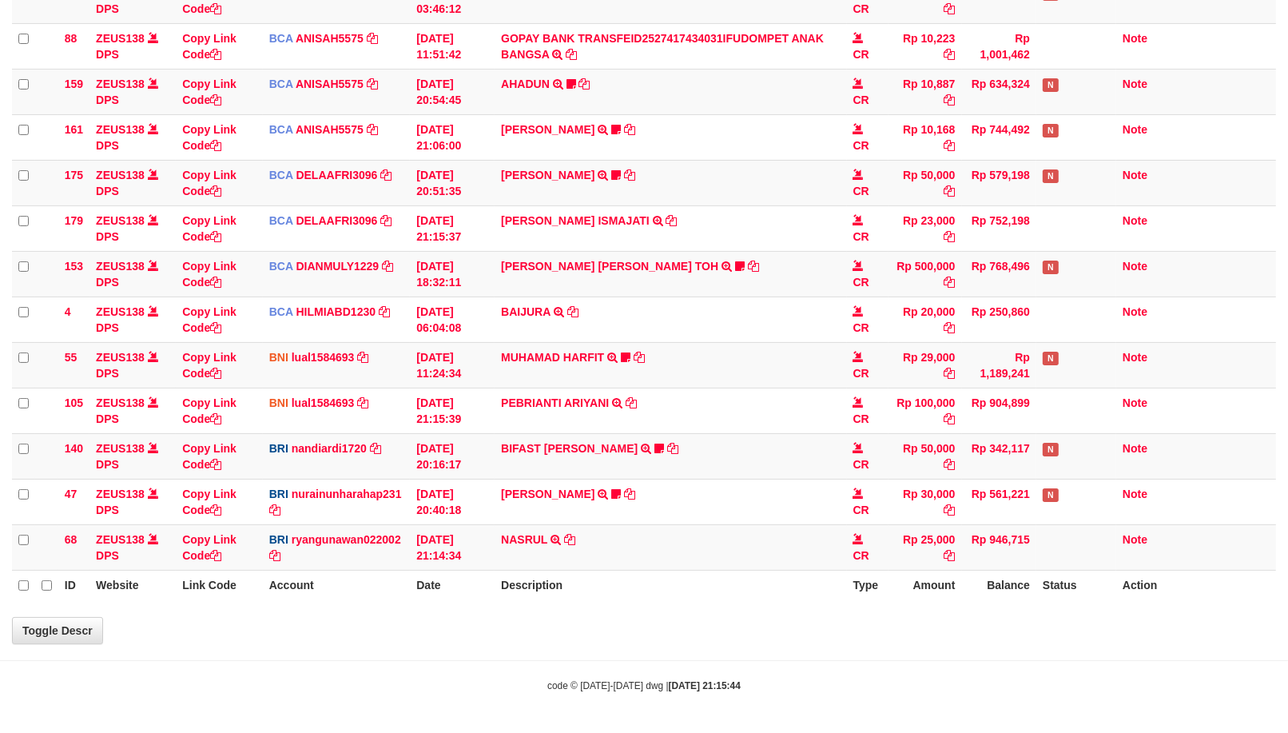
select select "***"
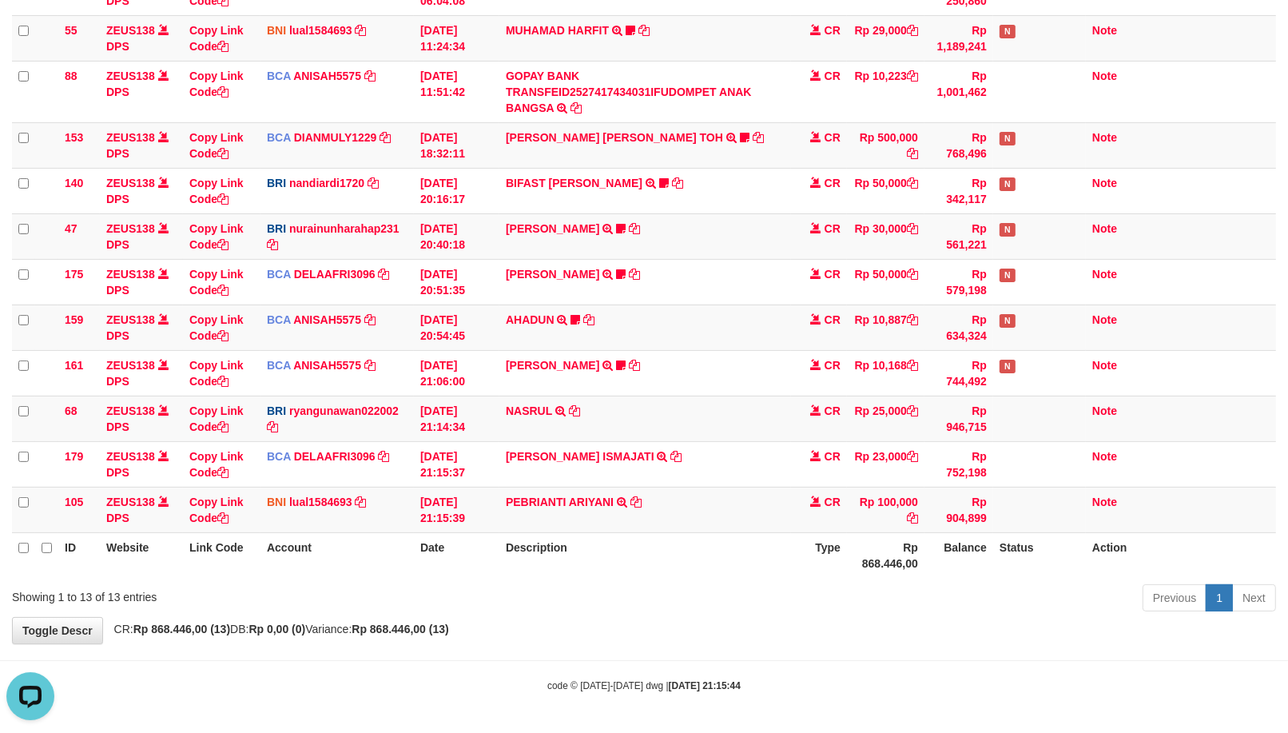
scroll to position [0, 0]
click at [195, 150] on link "Copy Link Code" at bounding box center [216, 145] width 54 height 29
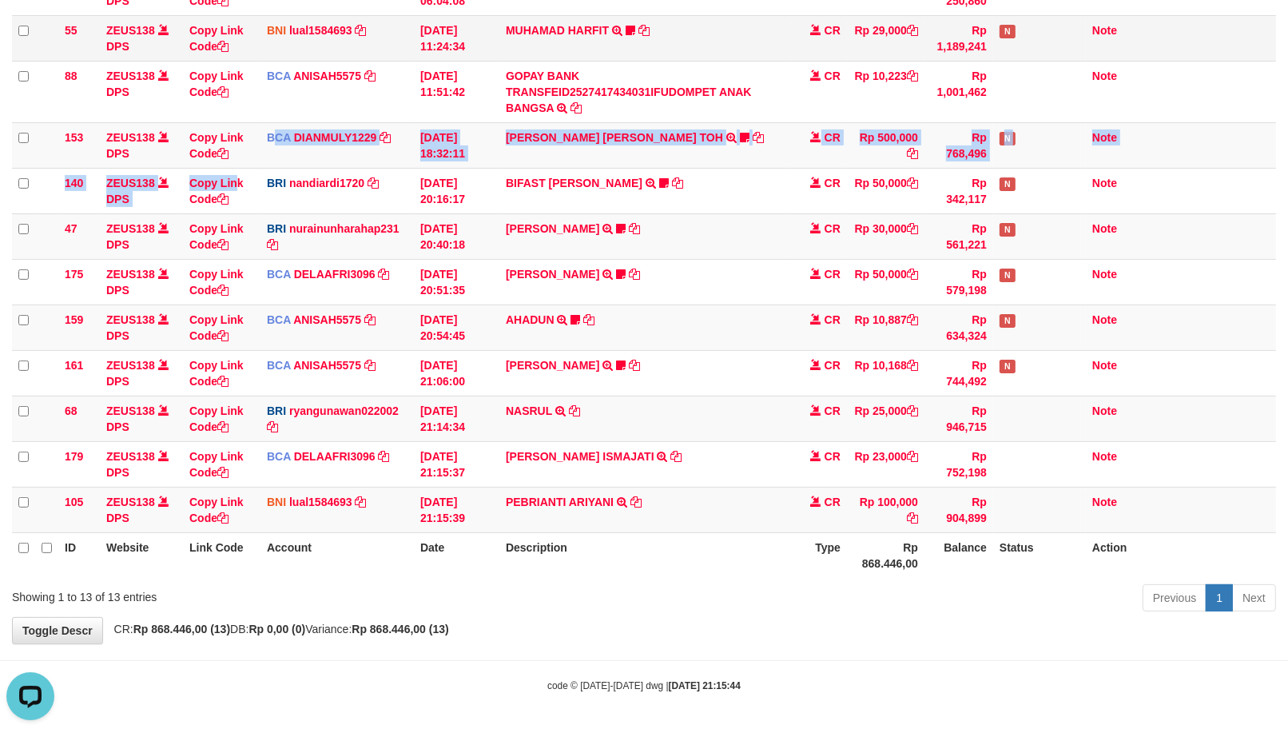
drag, startPoint x: 278, startPoint y: 157, endPoint x: 1096, endPoint y: 54, distance: 824.9
click at [435, 169] on tr "140 ZEUS138 DPS Copy Link Code BRI nandiardi1720 DPS NANDI ARDIANSYAH mutasi_20…" at bounding box center [644, 191] width 1264 height 46
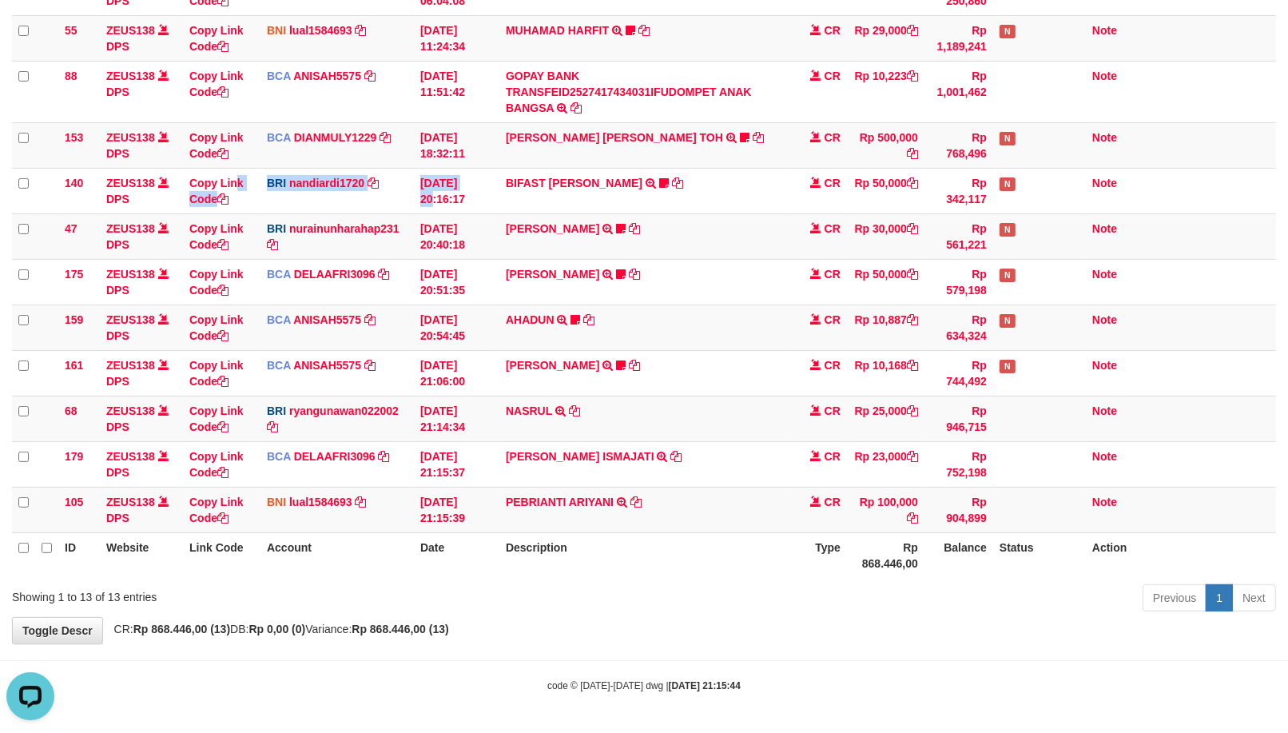
drag, startPoint x: 864, startPoint y: 471, endPoint x: 682, endPoint y: 533, distance: 192.3
click at [731, 516] on tbody "49 ZEUS138 DPS Copy Link Code BCA ANISAH5575 DPS [PERSON_NAME] mutasi_20251001_…" at bounding box center [644, 228] width 1264 height 609
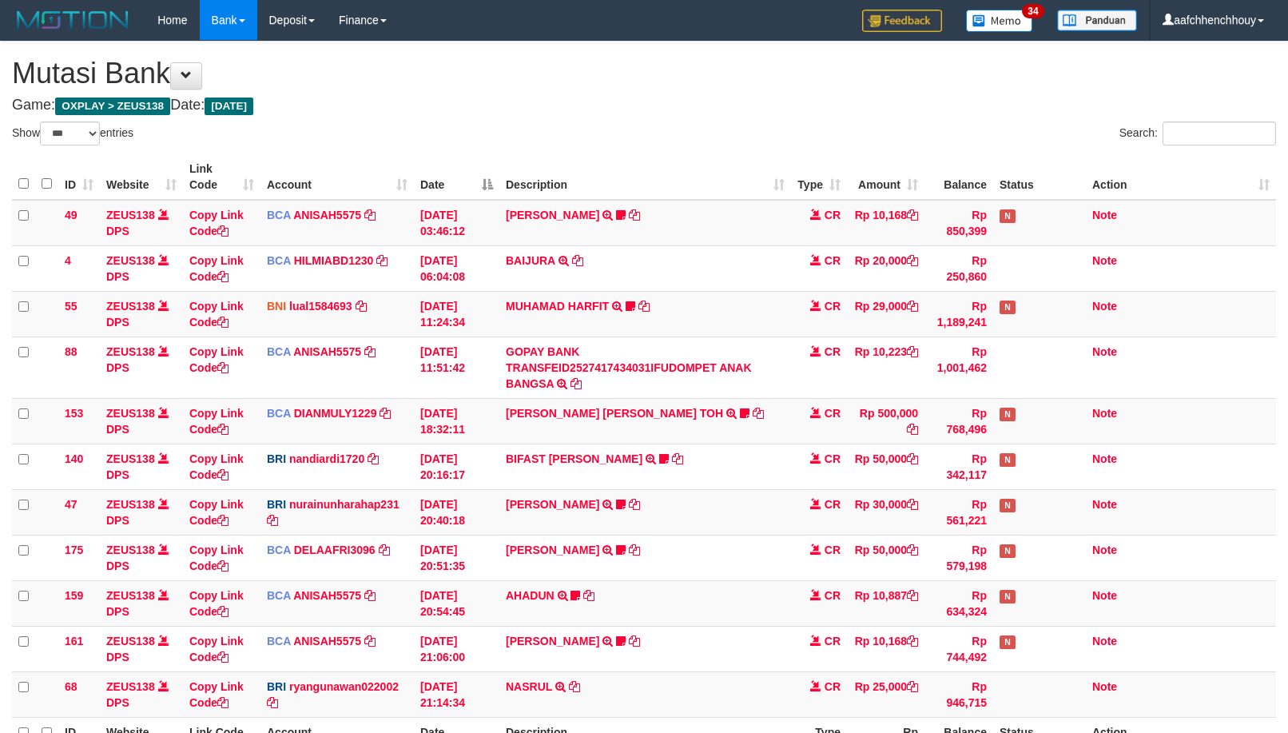
select select "***"
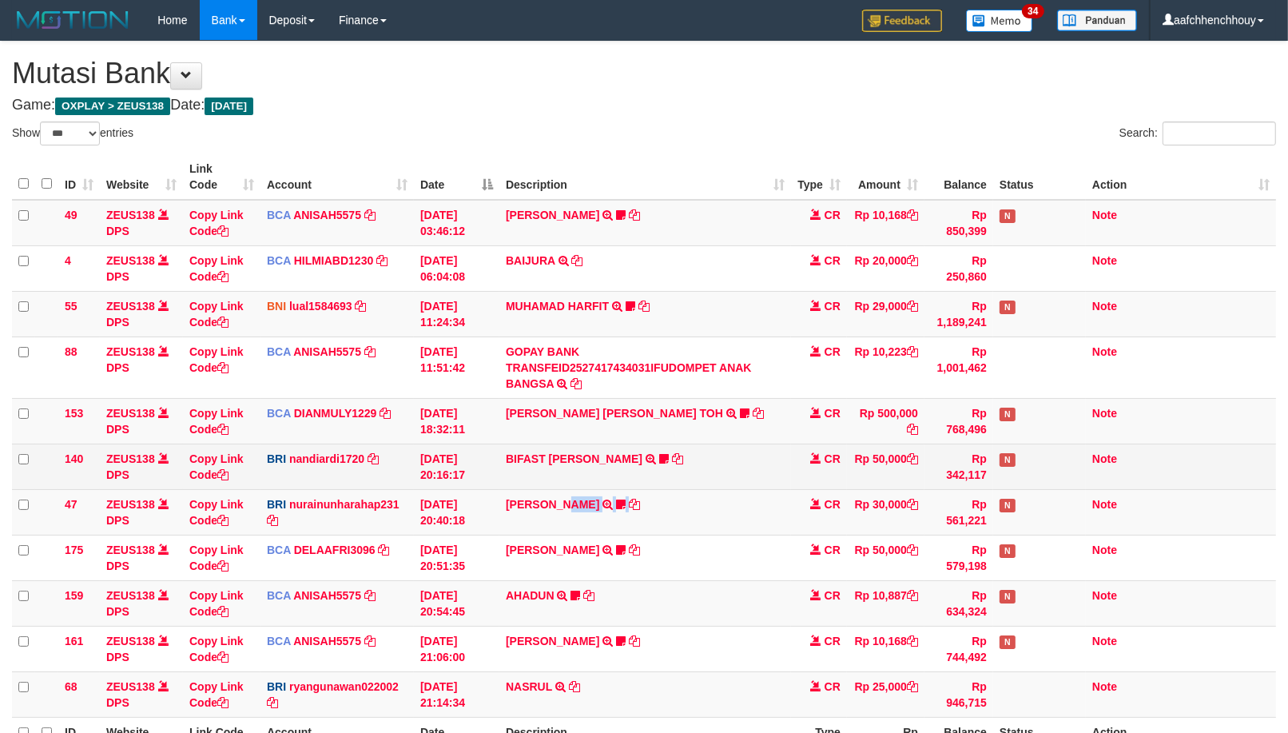
click at [863, 466] on tbody "49 ZEUS138 DPS Copy Link Code BCA ANISAH5575 DPS [PERSON_NAME] mutasi_20251001_…" at bounding box center [644, 459] width 1264 height 518
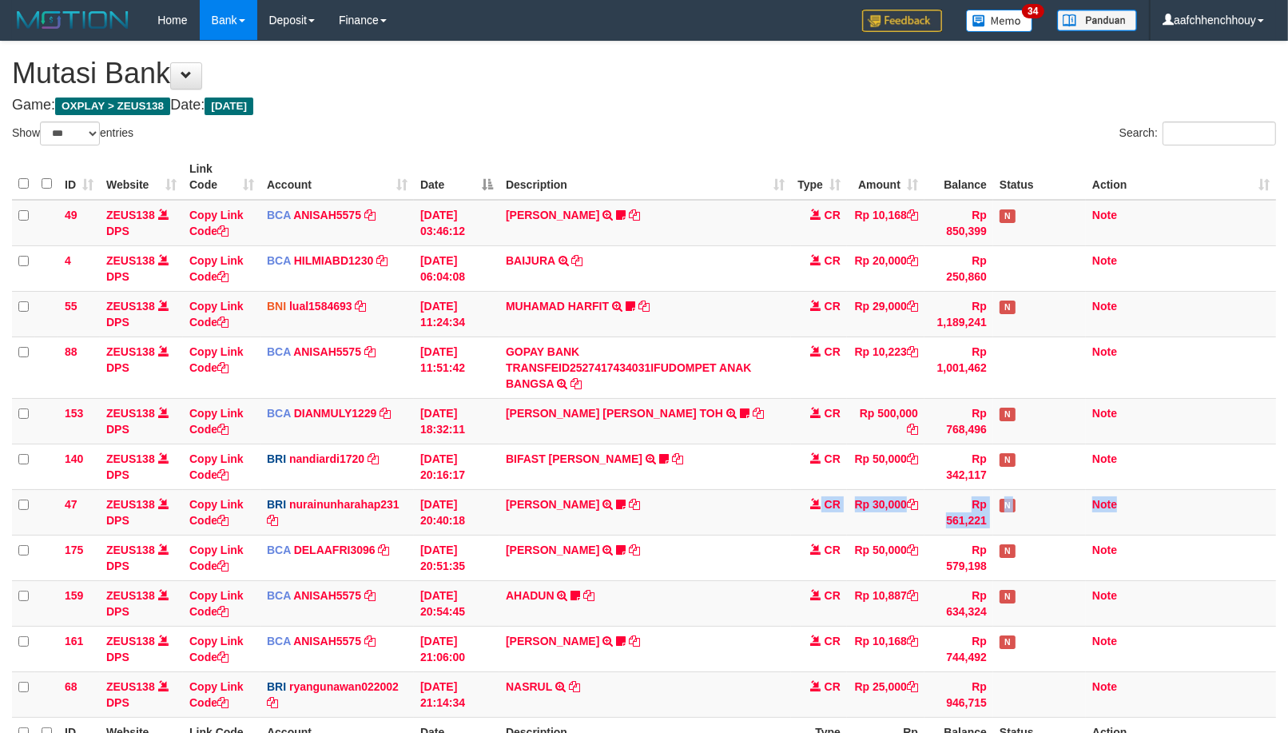
drag, startPoint x: 1277, startPoint y: 528, endPoint x: 1363, endPoint y: 501, distance: 90.5
click at [1287, 501] on html "Toggle navigation Home Bank Account List Load By Website Group [OXPLAY] ZEUS138…" at bounding box center [644, 458] width 1288 height 917
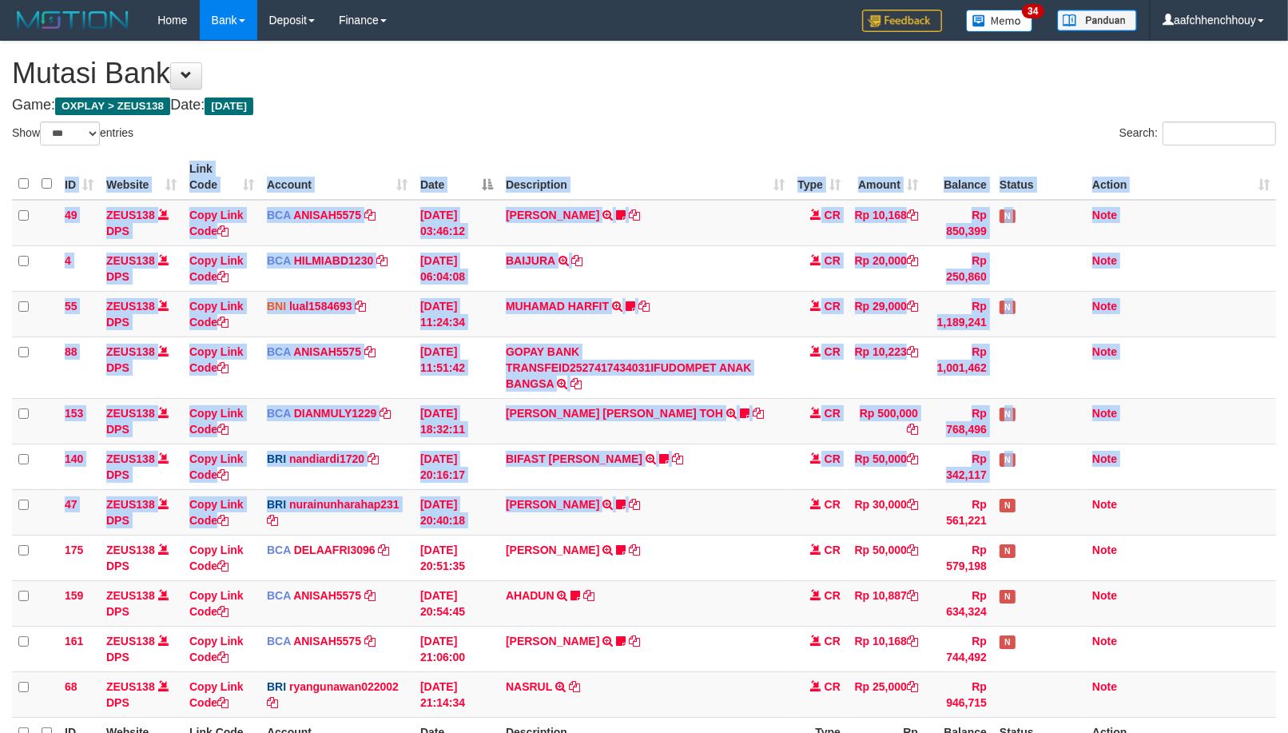
scroll to position [185, 0]
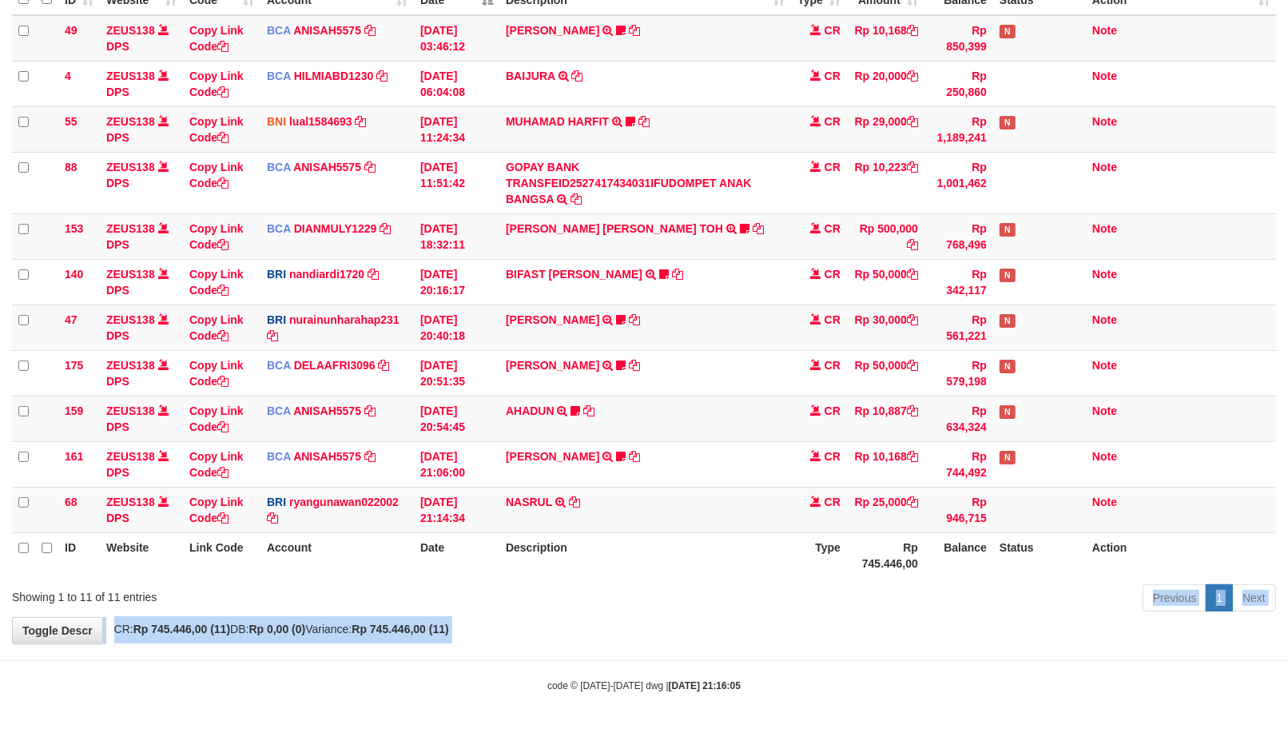
drag, startPoint x: 879, startPoint y: 652, endPoint x: 972, endPoint y: 630, distance: 95.4
click at [997, 629] on body "Toggle navigation Home Bank Account List Load By Website Group [OXPLAY] ZEUS138…" at bounding box center [644, 273] width 1288 height 917
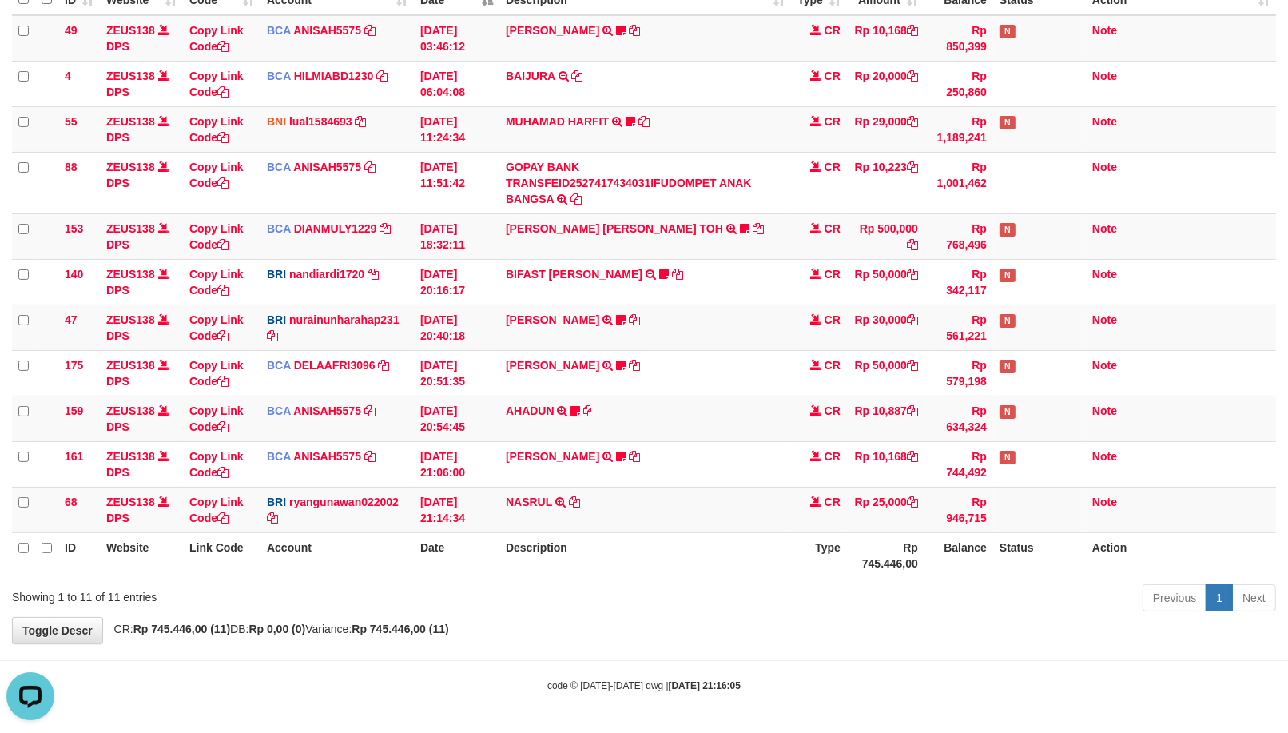
scroll to position [0, 0]
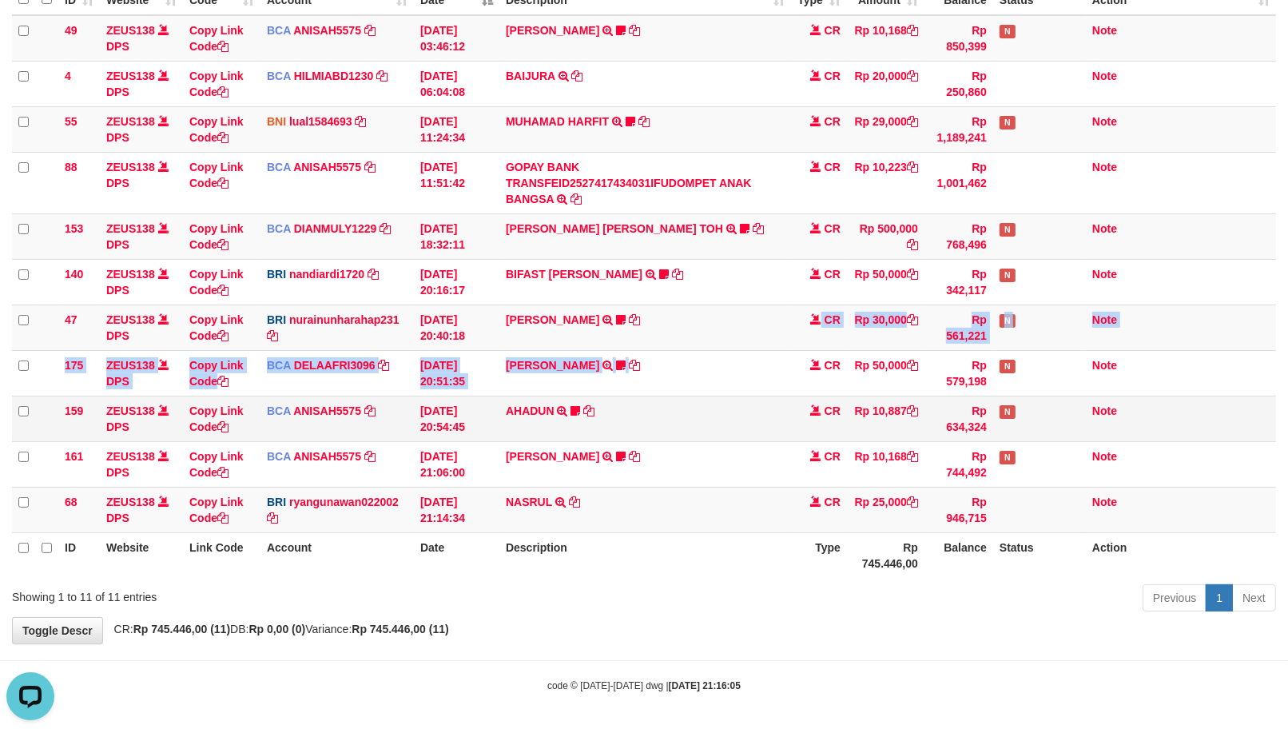
drag, startPoint x: 784, startPoint y: 390, endPoint x: 778, endPoint y: 416, distance: 26.4
click at [806, 395] on tbody "49 ZEUS138 DPS Copy Link Code BCA ANISAH5575 DPS [PERSON_NAME] mutasi_20251001_…" at bounding box center [644, 274] width 1264 height 518
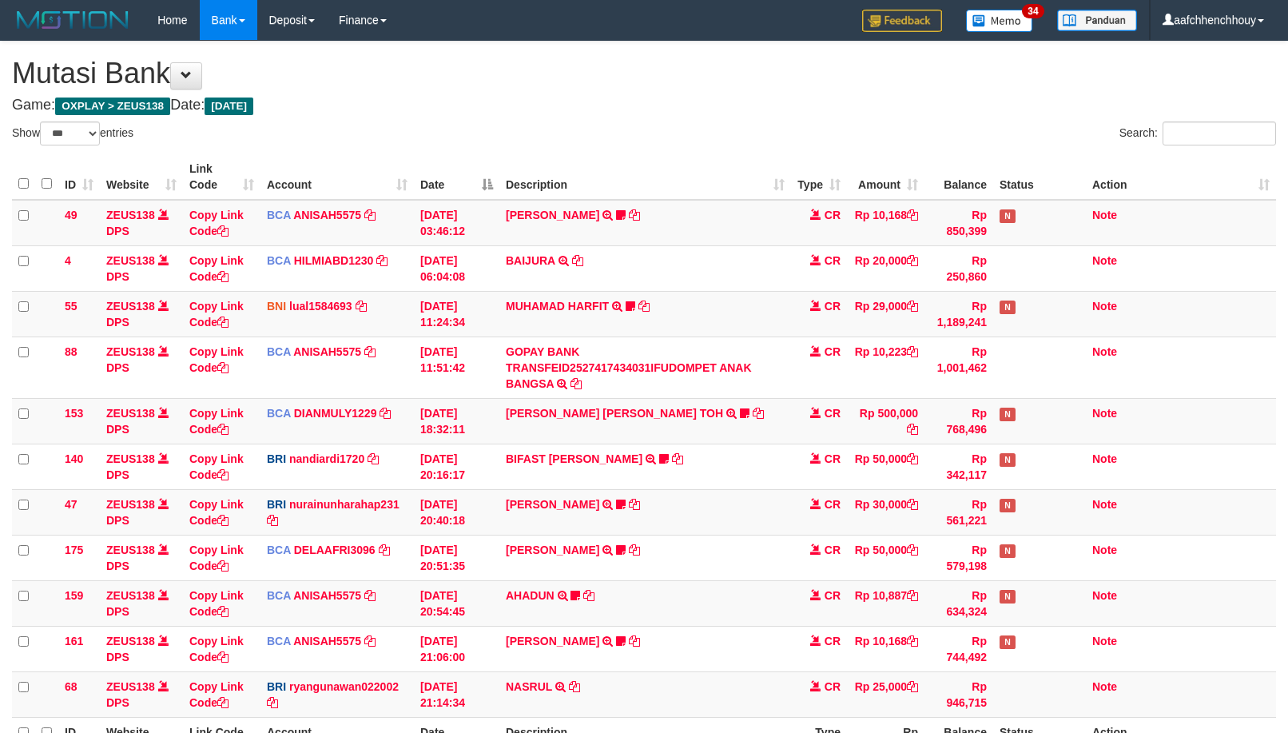
select select "***"
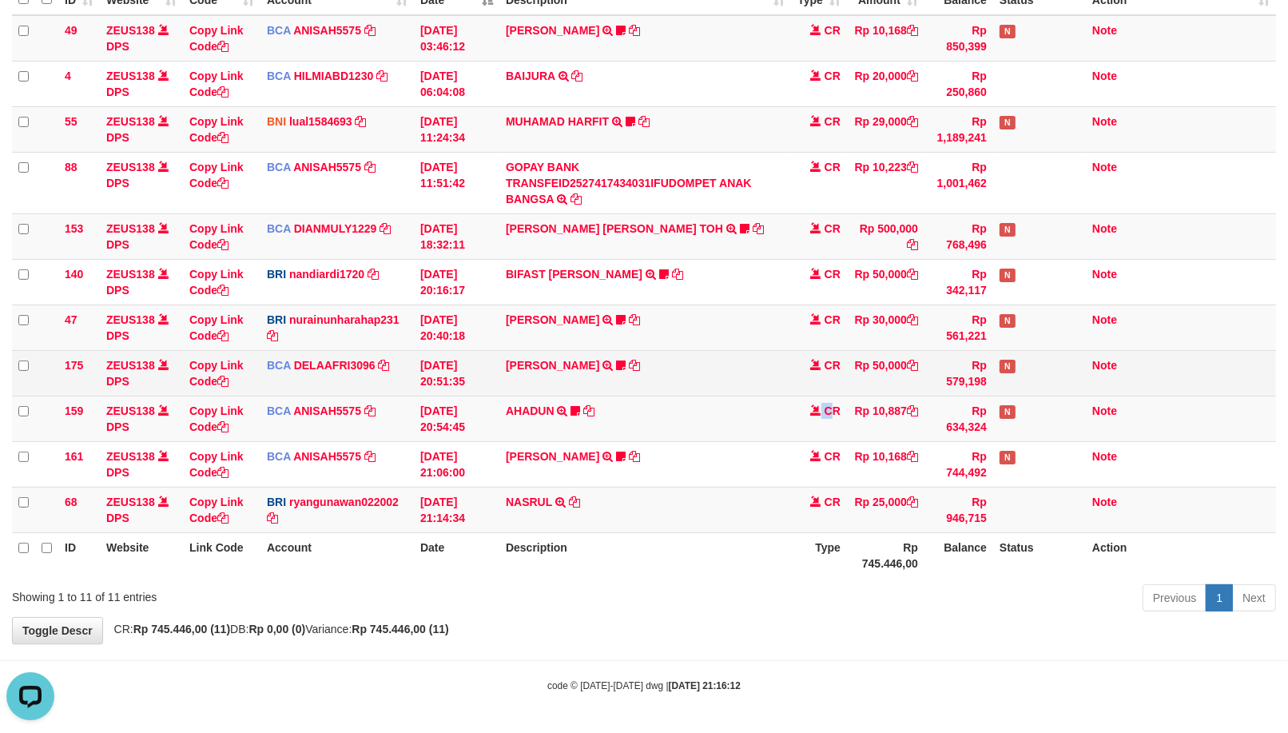
click at [682, 381] on tbody "49 ZEUS138 DPS Copy Link Code BCA ANISAH5575 DPS [PERSON_NAME] mutasi_20251001_…" at bounding box center [644, 274] width 1264 height 518
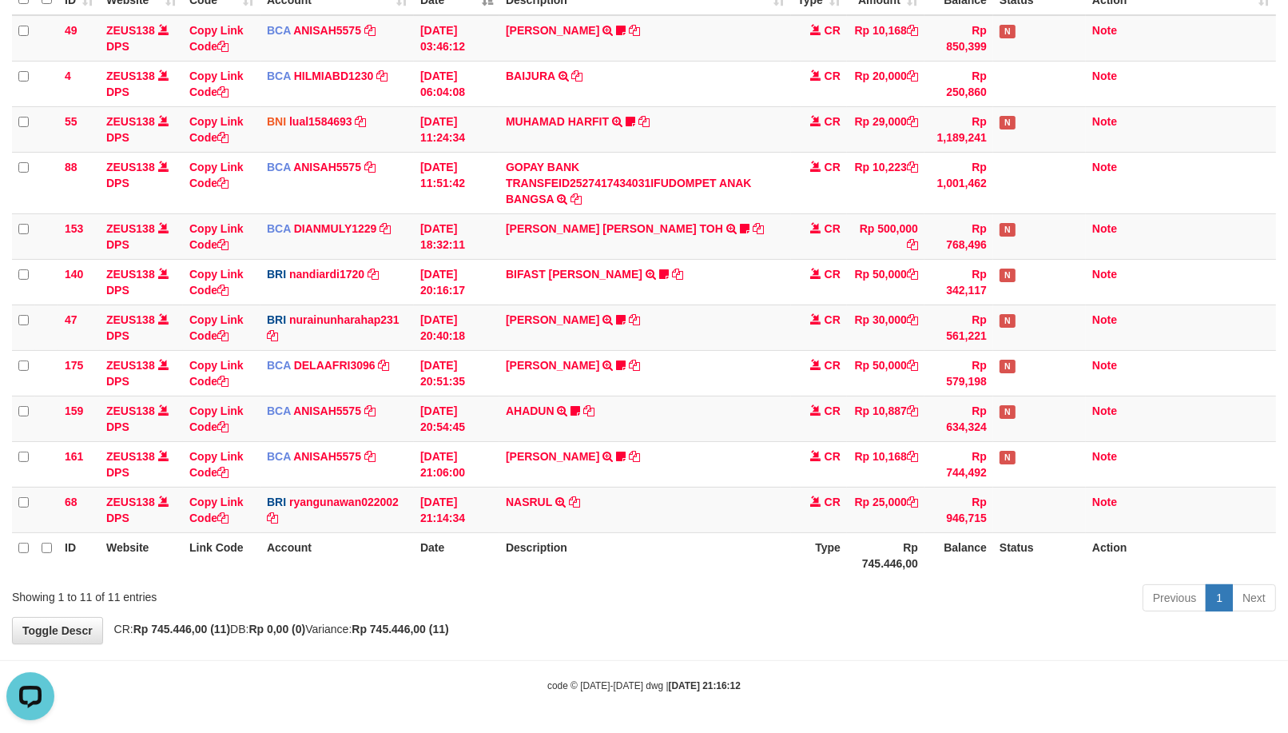
click at [853, 577] on div "ID Website Link Code Account Date Description Type Amount Balance Status Action…" at bounding box center [644, 274] width 1288 height 618
drag, startPoint x: 833, startPoint y: 533, endPoint x: 1001, endPoint y: 2, distance: 556.8
click at [817, 509] on table "ID Website Link Code Account Date Description Type Amount Balance Status Action…" at bounding box center [644, 274] width 1264 height 608
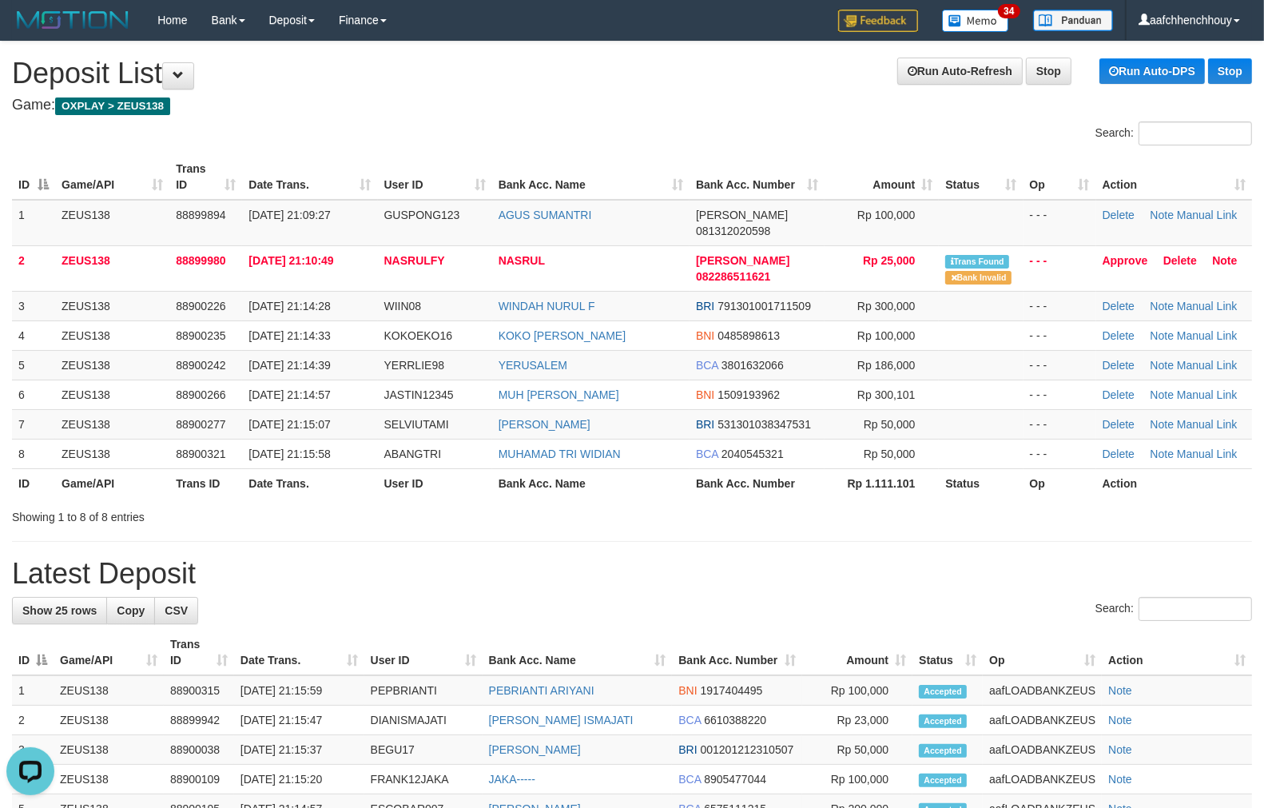
drag, startPoint x: 444, startPoint y: 288, endPoint x: 9, endPoint y: 347, distance: 438.7
click at [418, 291] on td "WIIN08" at bounding box center [435, 306] width 114 height 30
drag, startPoint x: 435, startPoint y: 225, endPoint x: 13, endPoint y: 326, distance: 433.8
click at [368, 245] on td "01/10/2025 21:10:49" at bounding box center [309, 268] width 135 height 46
drag, startPoint x: 276, startPoint y: 205, endPoint x: 93, endPoint y: 285, distance: 199.0
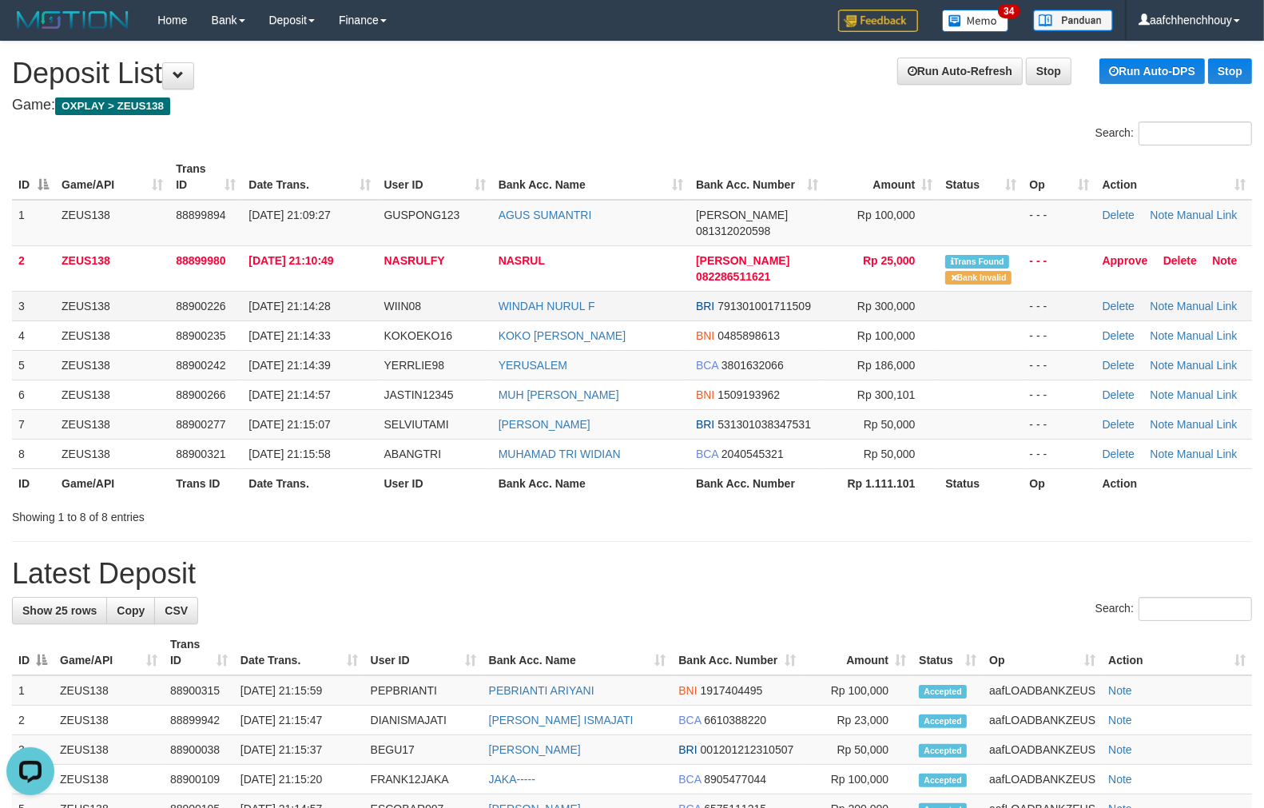
click at [269, 216] on span "01/10/2025 21:09:27" at bounding box center [290, 215] width 82 height 13
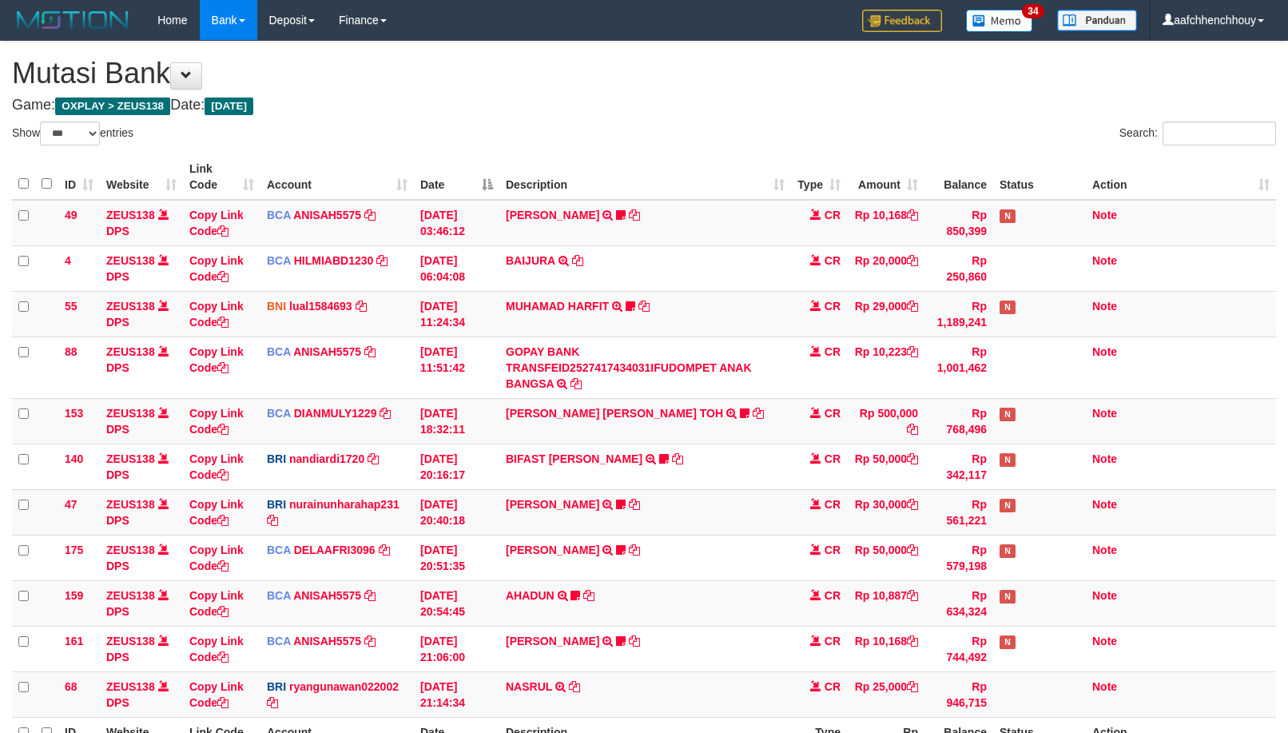
select select "***"
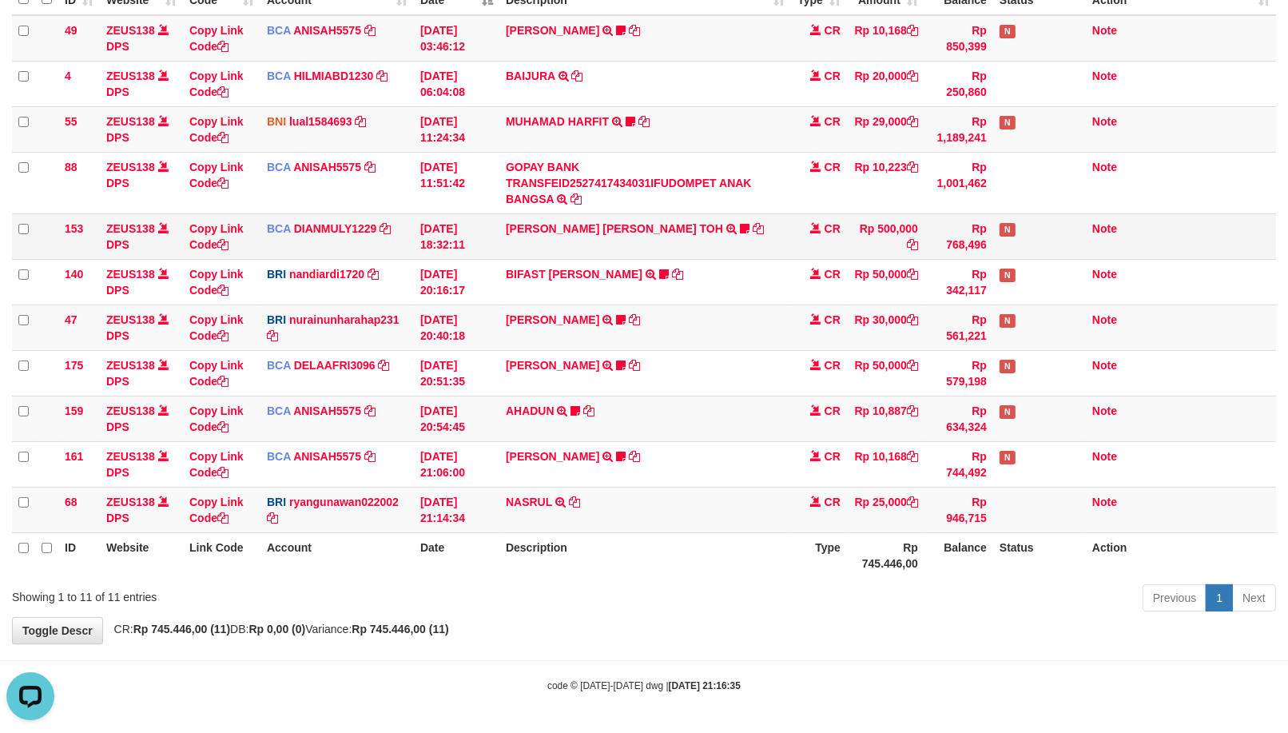
click at [340, 213] on td "BCA DIANMULY1229 DPS DIAN MULYADI mutasi_20251001_3826 | 153 mutasi_20251001_38…" at bounding box center [337, 236] width 153 height 46
click at [681, 432] on tbody "49 ZEUS138 DPS Copy Link Code BCA ANISAH5575 DPS ANISAH mutasi_20251001_3827 | …" at bounding box center [644, 274] width 1264 height 518
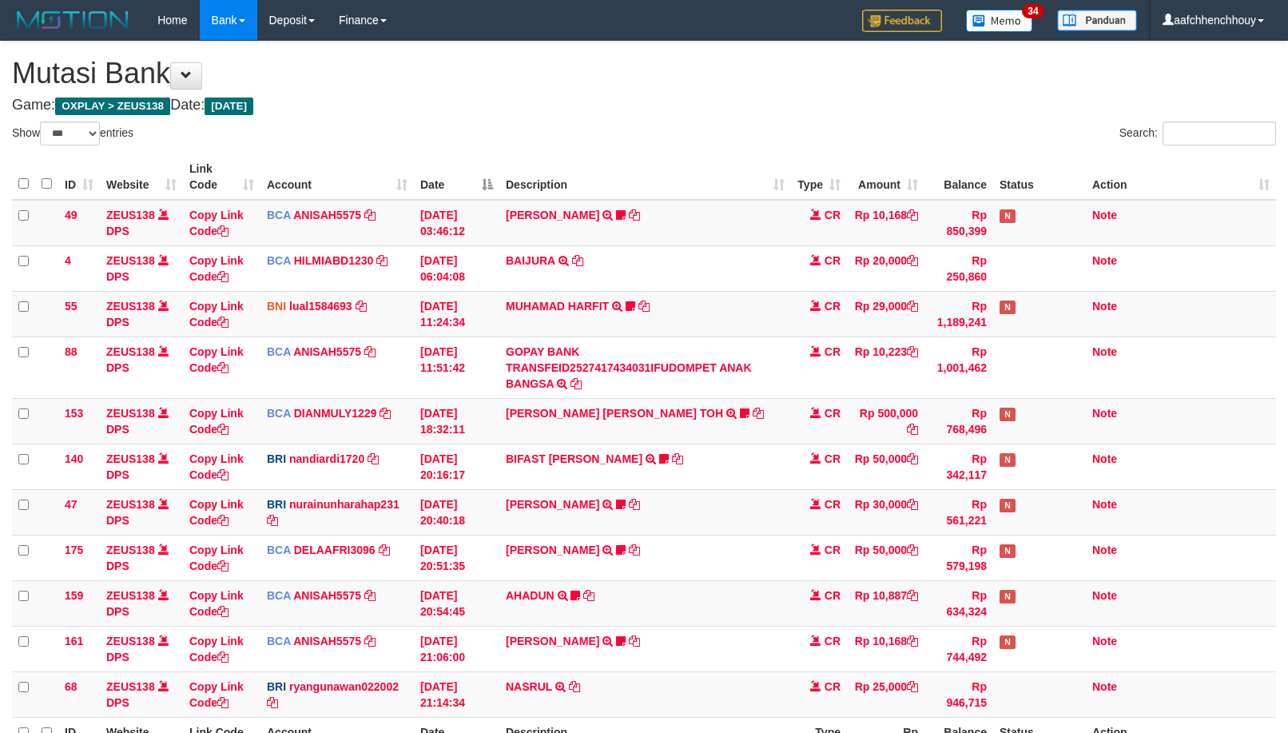
select select "***"
click at [340, 626] on div "**********" at bounding box center [644, 435] width 1288 height 786
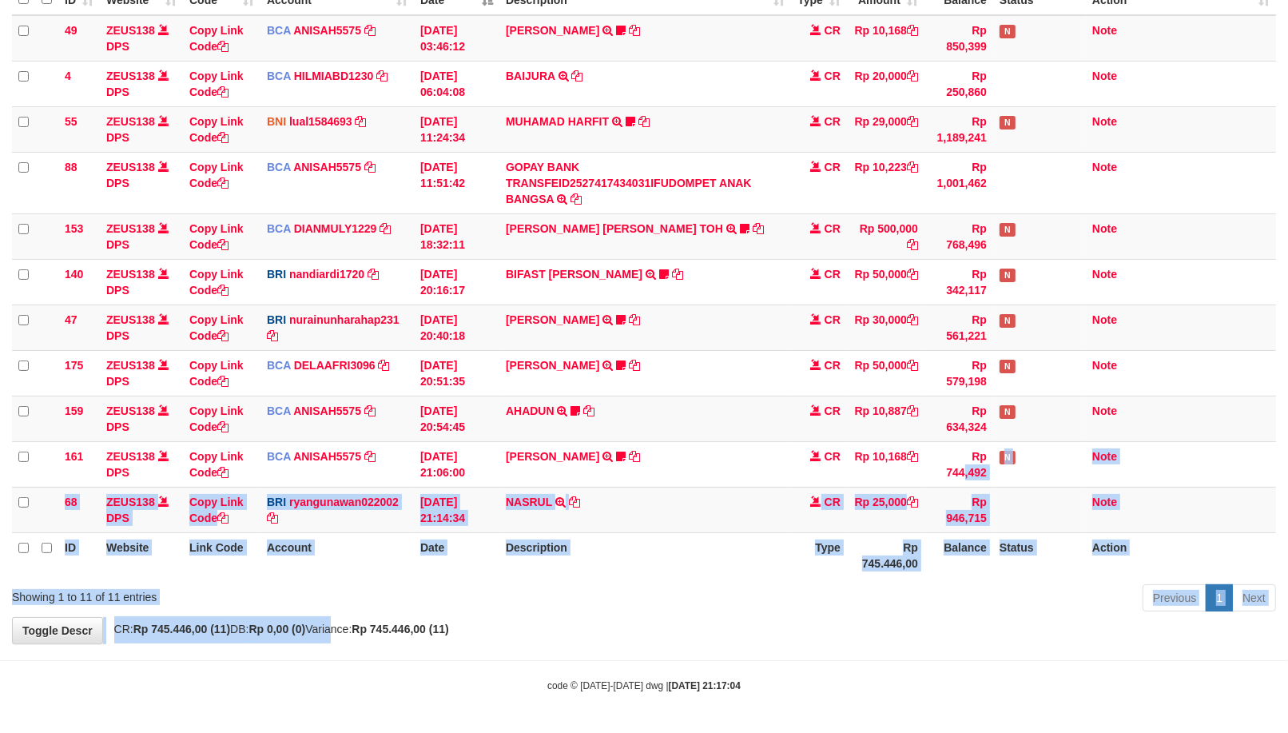
scroll to position [185, 0]
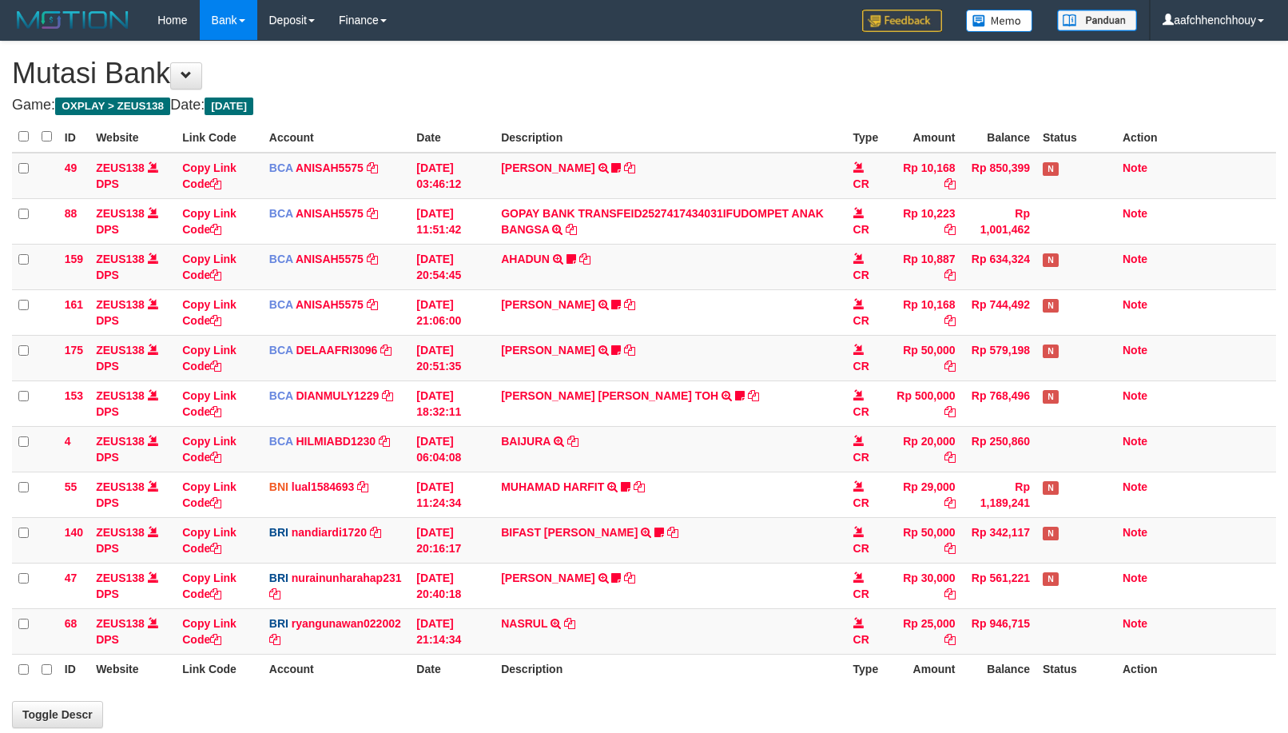
scroll to position [185, 0]
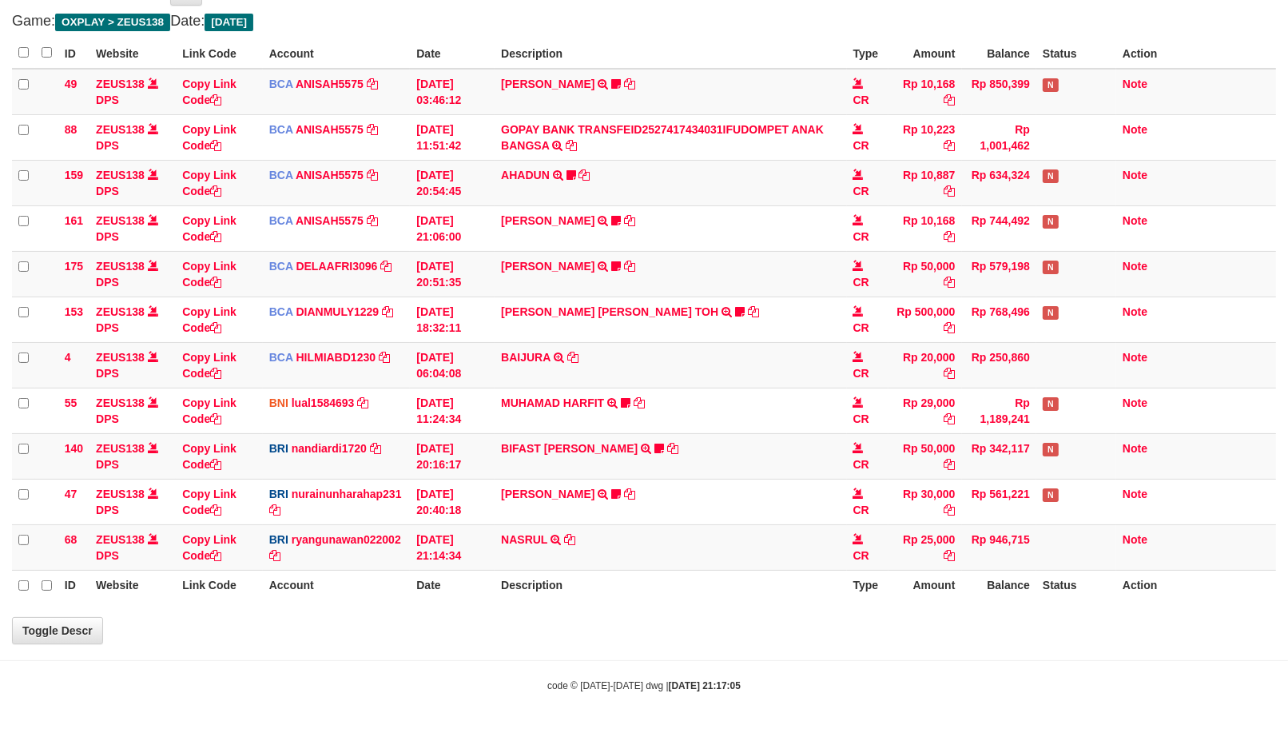
select select "***"
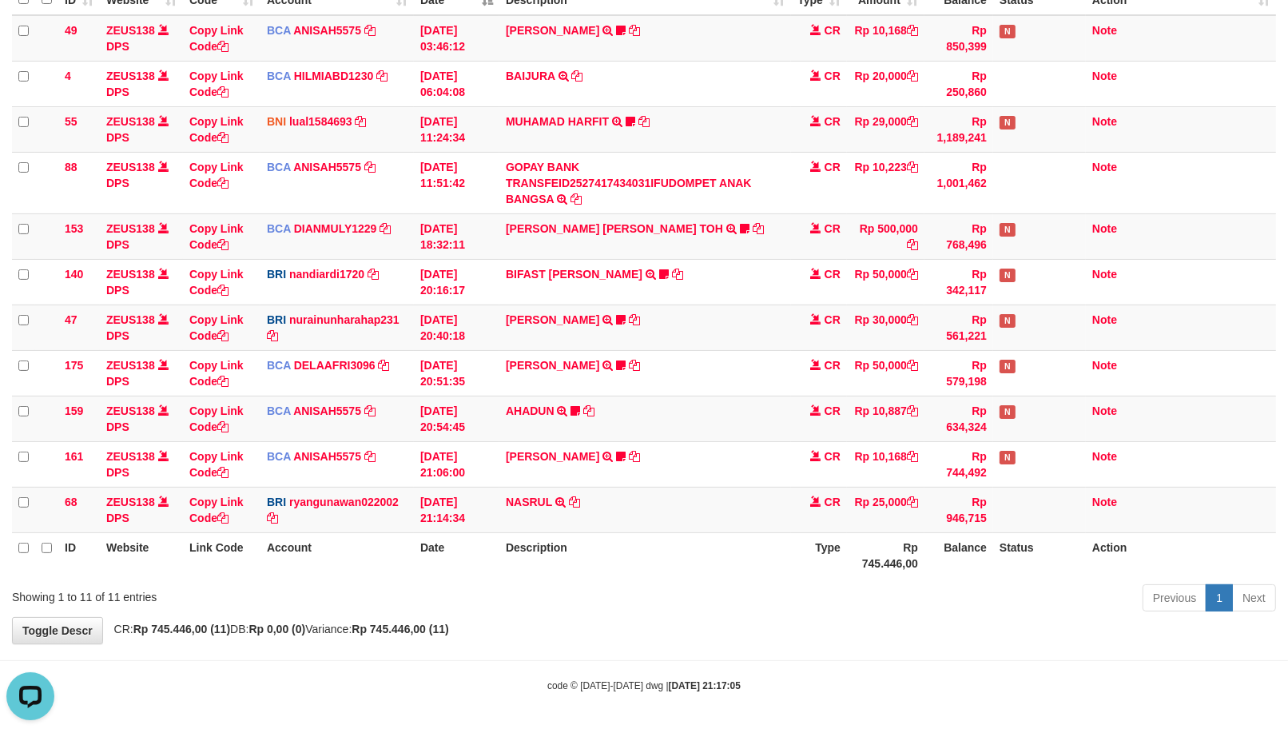
scroll to position [0, 0]
drag, startPoint x: 499, startPoint y: 251, endPoint x: 490, endPoint y: 250, distance: 8.8
click at [497, 252] on tr "153 ZEUS138 DPS Copy Link Code BCA DIANMULY1229 DPS DIAN MULYADI mutasi_2025100…" at bounding box center [644, 236] width 1264 height 46
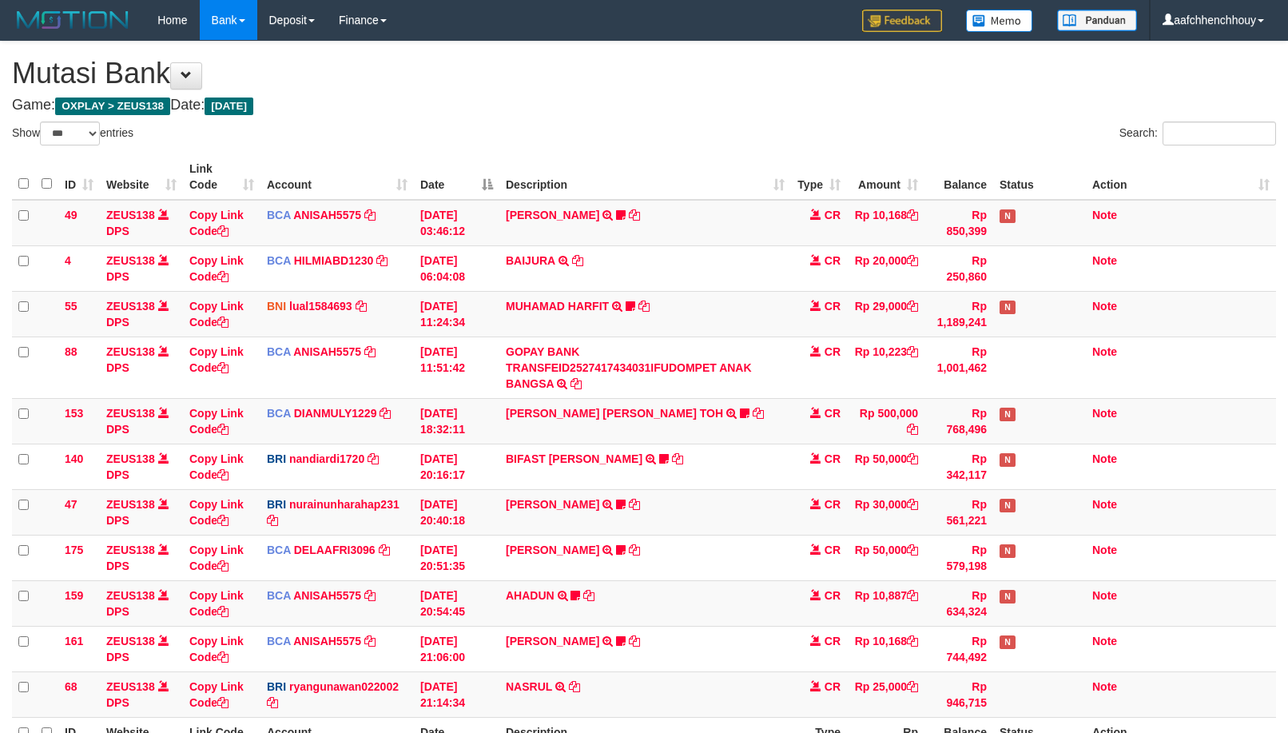
select select "***"
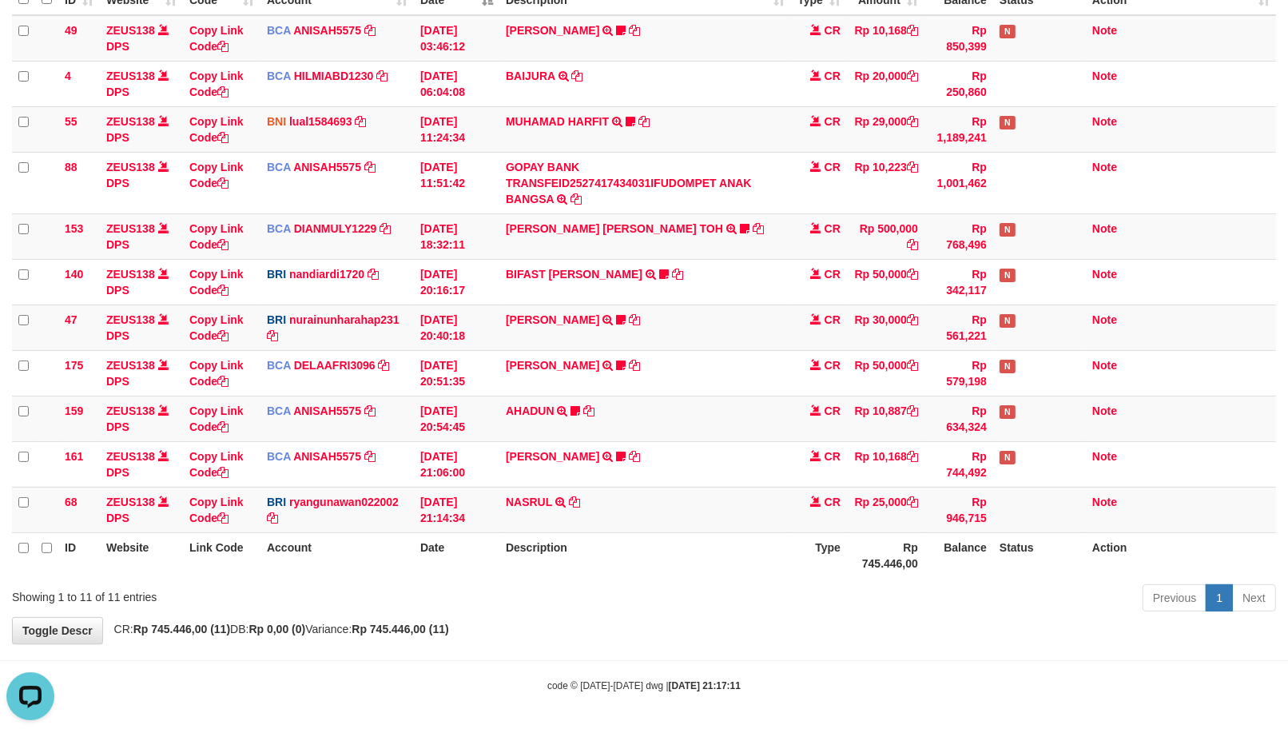
drag, startPoint x: 809, startPoint y: 571, endPoint x: 845, endPoint y: 574, distance: 36.8
click at [808, 571] on th "Type" at bounding box center [819, 555] width 56 height 46
drag, startPoint x: 845, startPoint y: 574, endPoint x: 913, endPoint y: 432, distance: 157.6
click at [904, 505] on table "ID Website Link Code Account Date Description Type Amount Balance Status Action…" at bounding box center [644, 274] width 1264 height 608
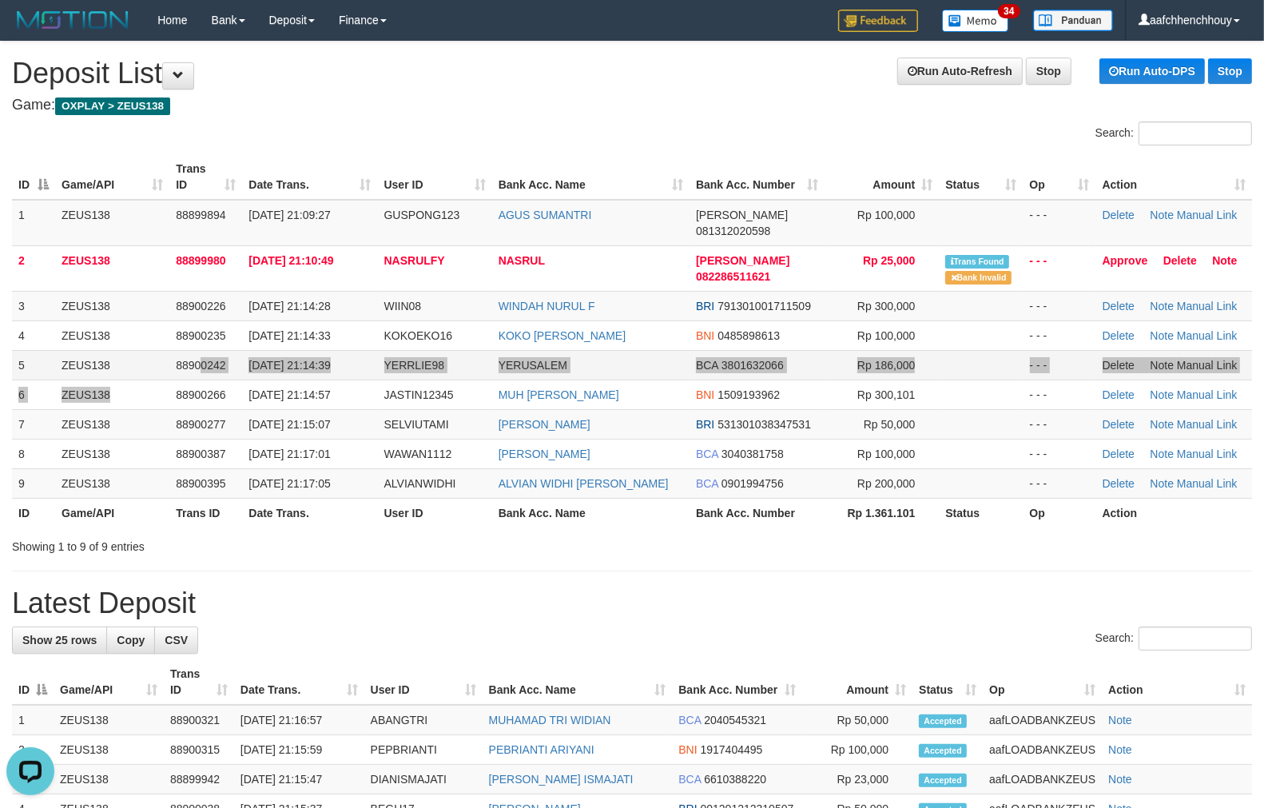
drag, startPoint x: 198, startPoint y: 360, endPoint x: 186, endPoint y: 361, distance: 12.1
click at [186, 361] on tbody "1 ZEUS138 88899894 01/10/2025 21:09:27 GUSPONG123 AGUS SUMANTRI DANA 0813120205…" at bounding box center [632, 349] width 1240 height 299
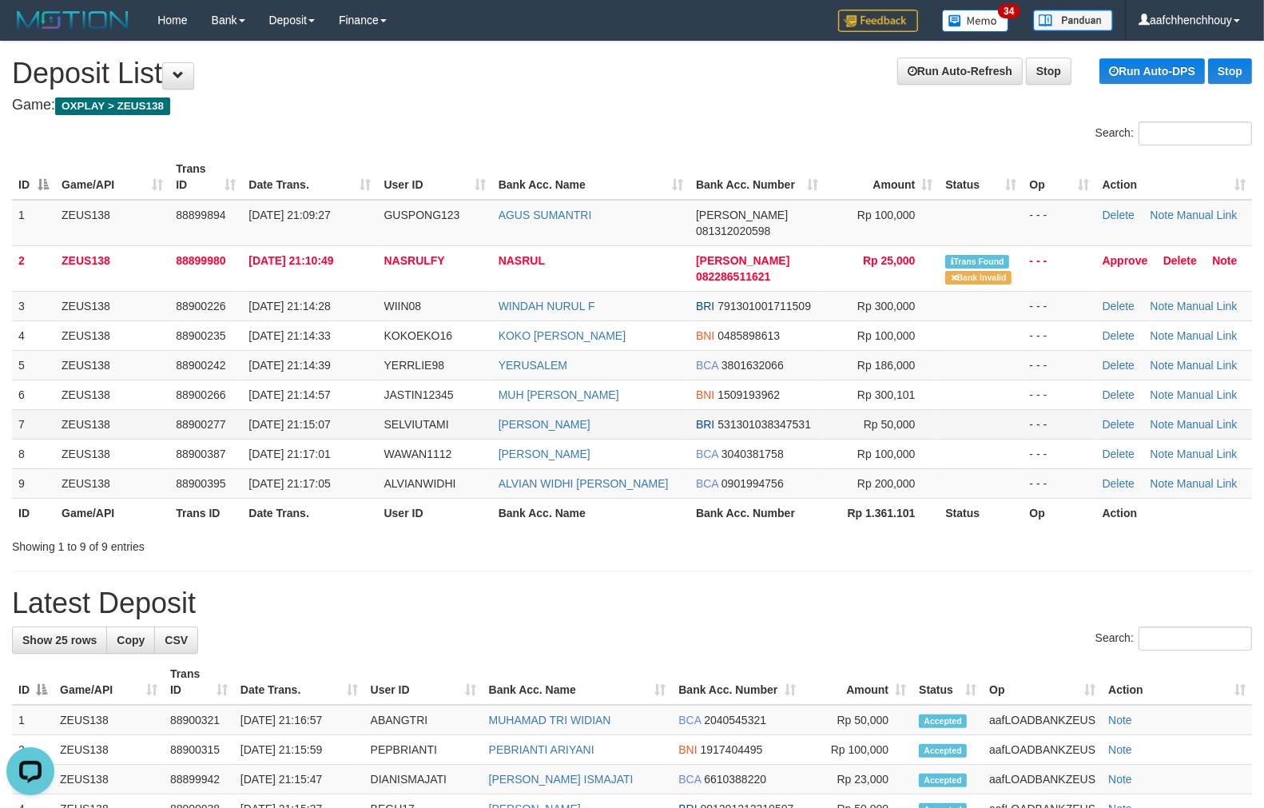
drag, startPoint x: 109, startPoint y: 460, endPoint x: 13, endPoint y: 402, distance: 112.2
click at [153, 416] on td "ZEUS138" at bounding box center [112, 424] width 114 height 30
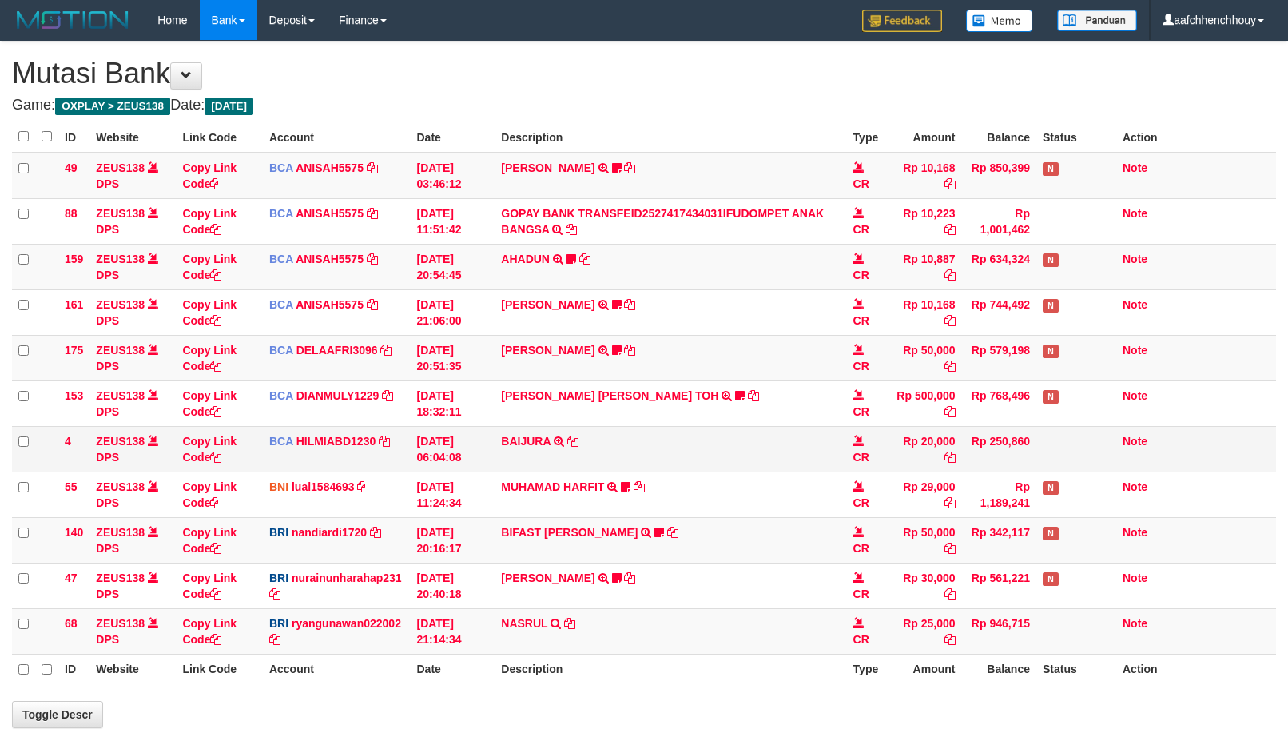
scroll to position [185, 0]
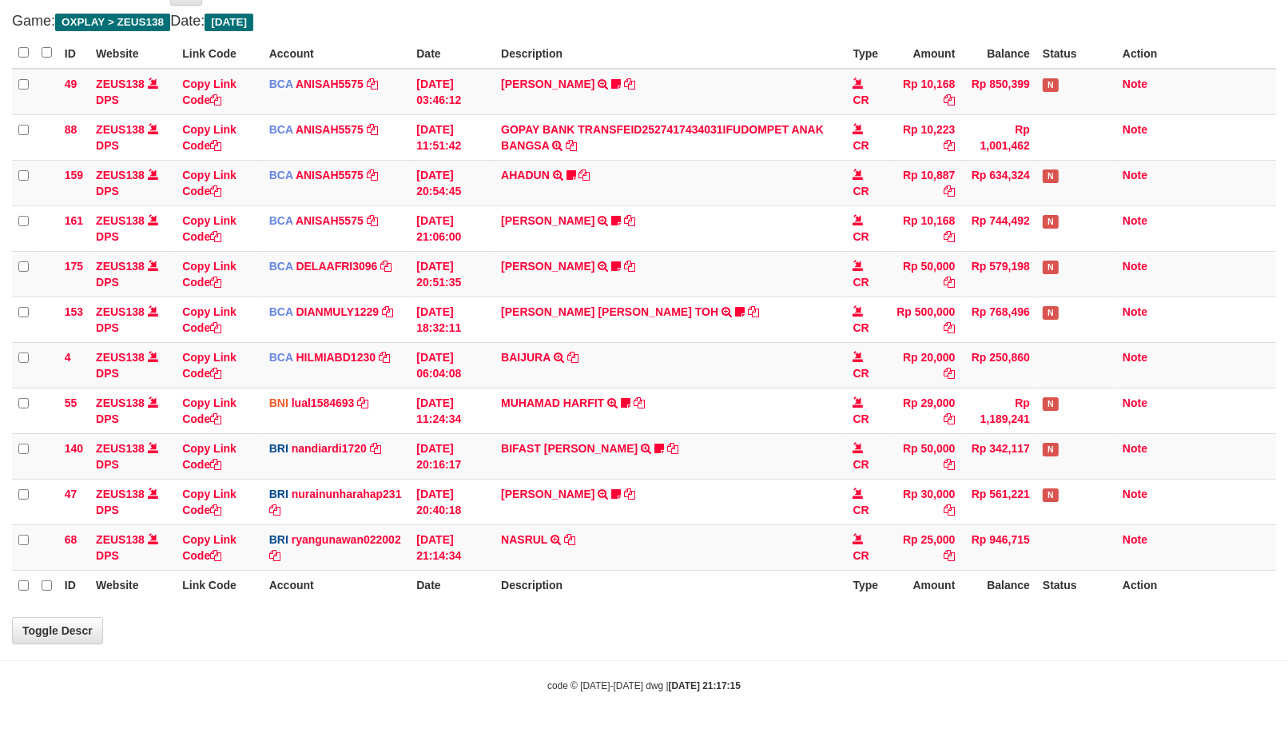
select select "***"
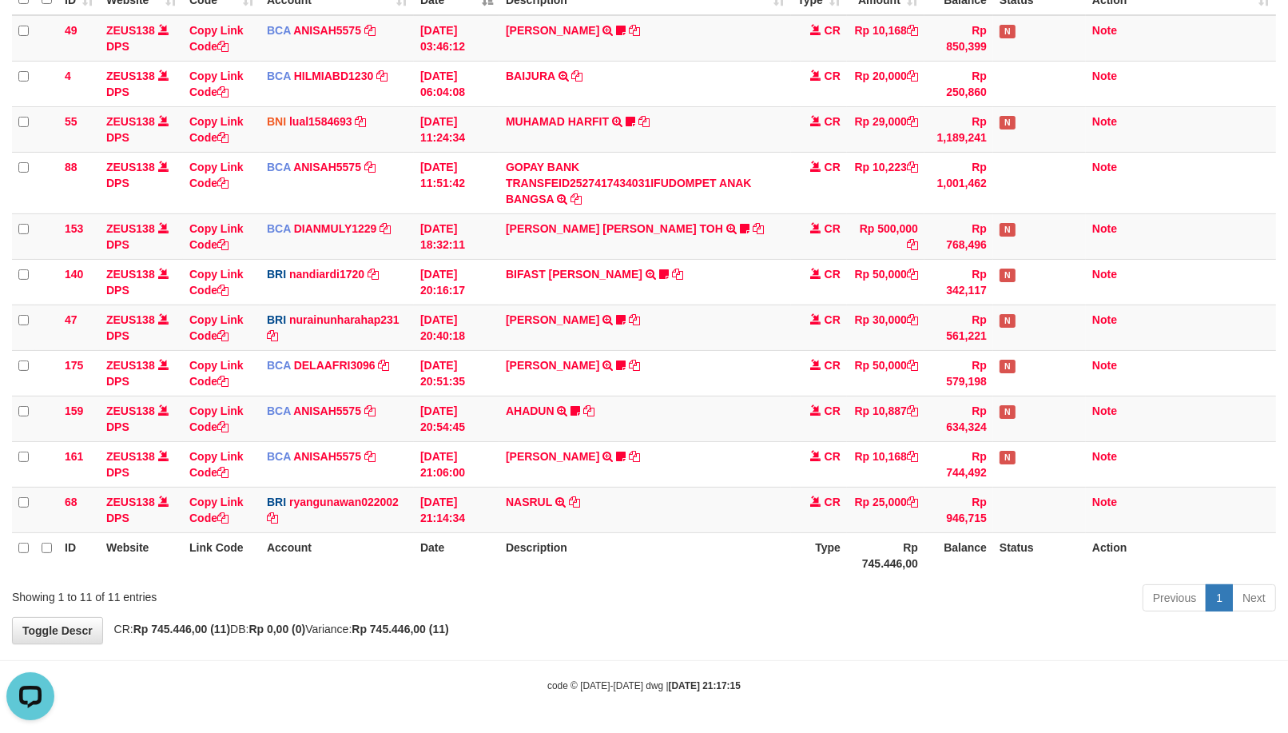
scroll to position [0, 0]
drag, startPoint x: 912, startPoint y: 548, endPoint x: 905, endPoint y: 544, distance: 8.2
click at [912, 548] on th "Rp 745.446,00" at bounding box center [886, 555] width 78 height 46
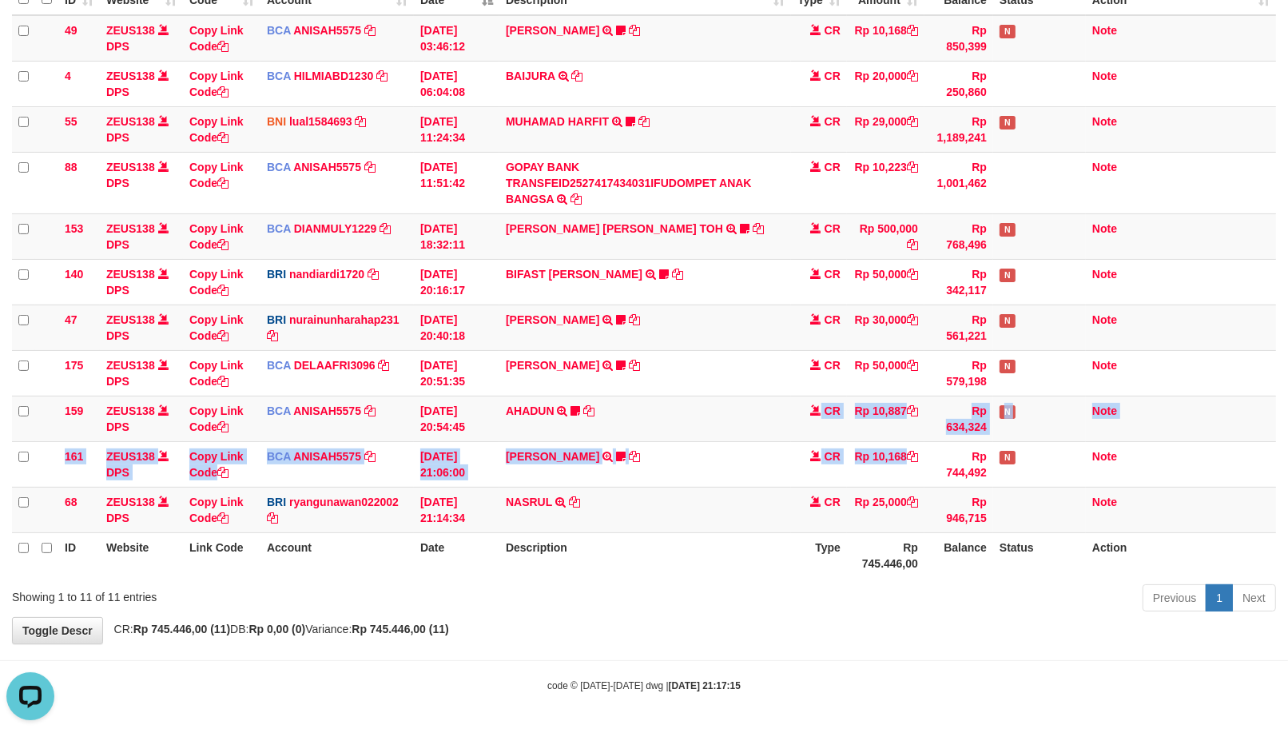
drag, startPoint x: 780, startPoint y: 442, endPoint x: 3, endPoint y: 456, distance: 776.9
click at [635, 448] on tr "161 ZEUS138 DPS Copy Link Code BCA ANISAH5575 DPS ANISAH mutasi_20251001_3827 |…" at bounding box center [644, 464] width 1264 height 46
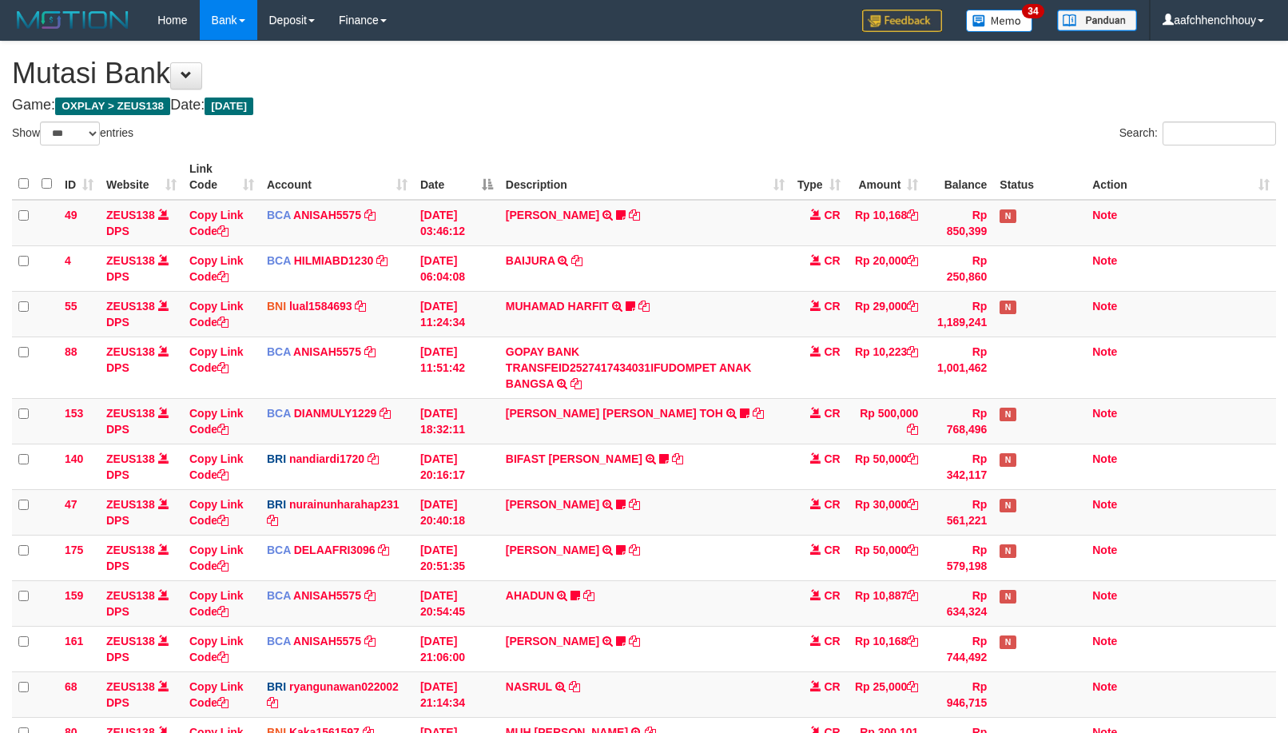
select select "***"
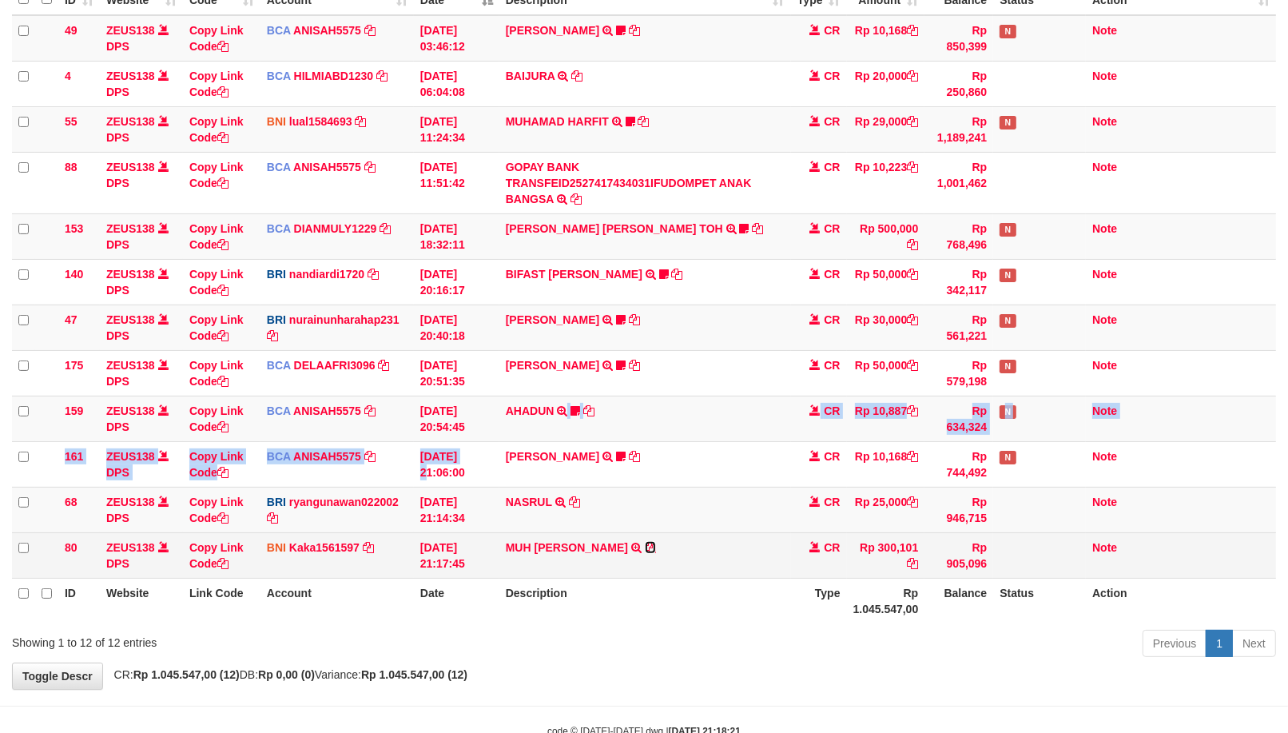
click at [645, 546] on icon at bounding box center [650, 547] width 11 height 11
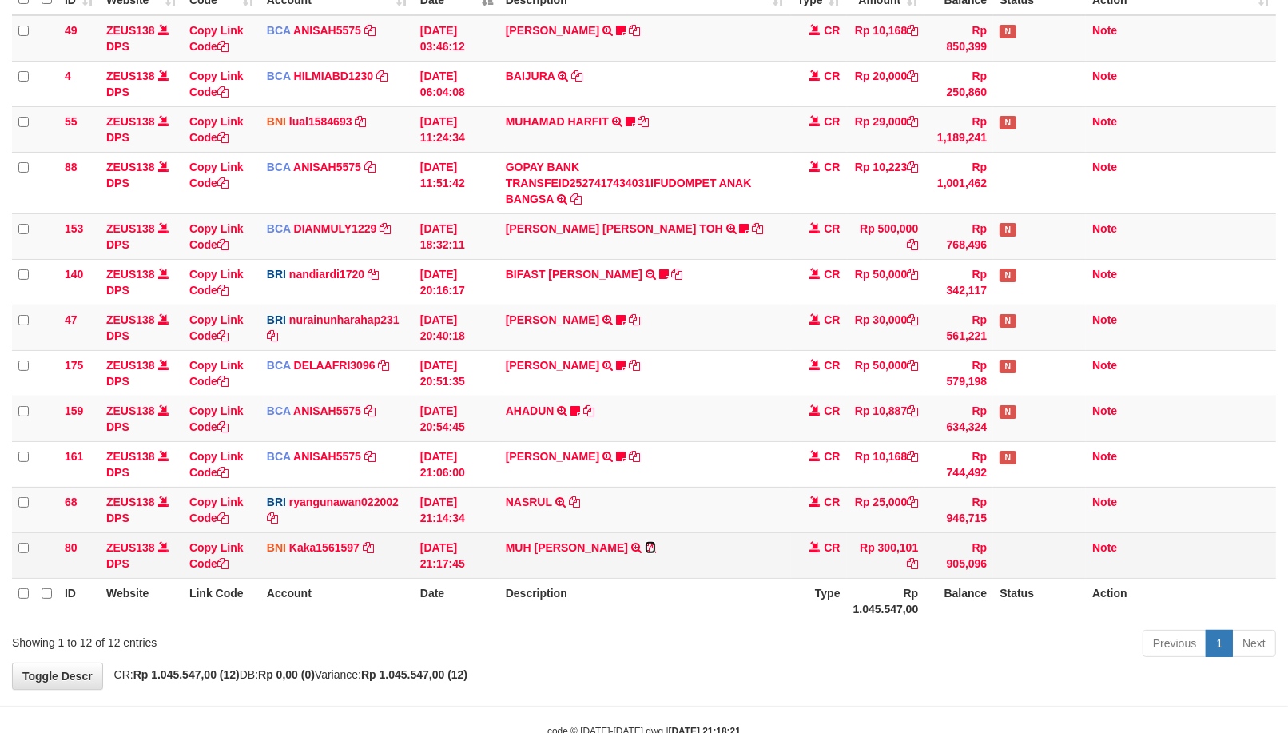
click at [646, 543] on icon at bounding box center [650, 547] width 11 height 11
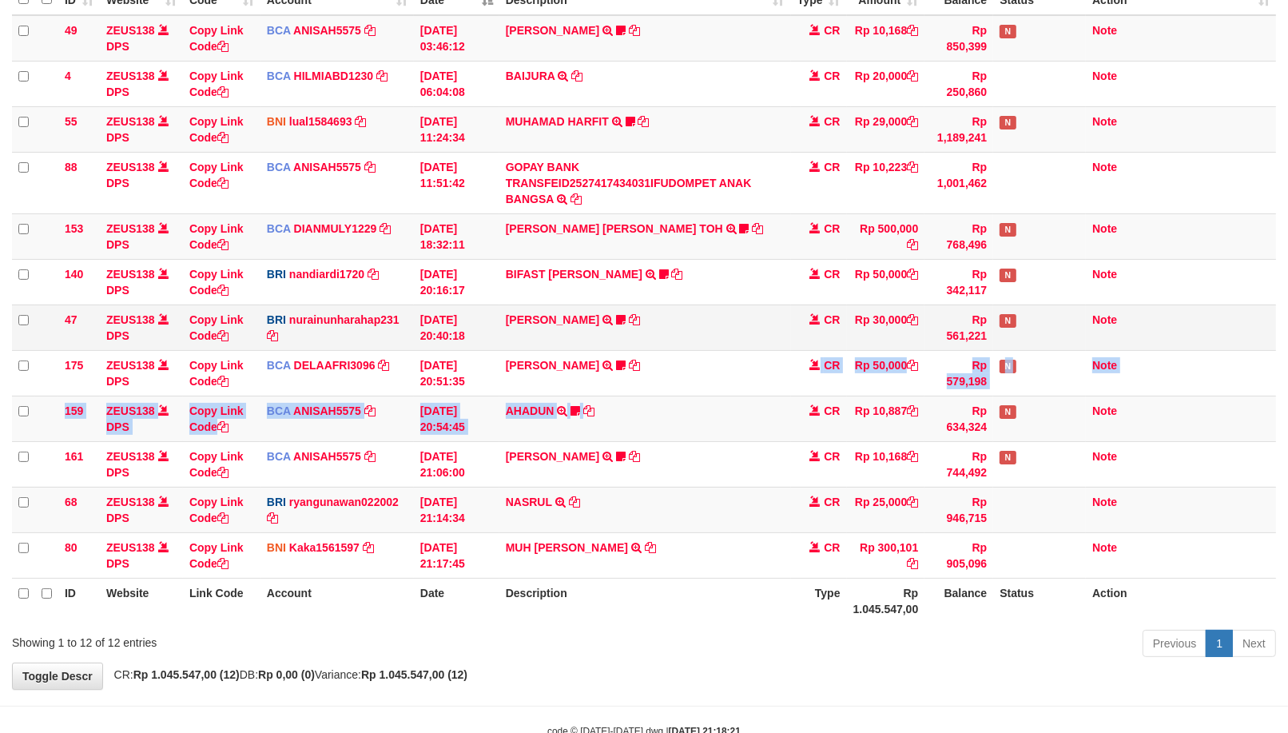
drag, startPoint x: 682, startPoint y: 363, endPoint x: 243, endPoint y: 320, distance: 440.8
click at [348, 380] on tbody "49 ZEUS138 DPS Copy Link Code BCA ANISAH5575 DPS ANISAH mutasi_20251001_3827 | …" at bounding box center [644, 296] width 1264 height 563
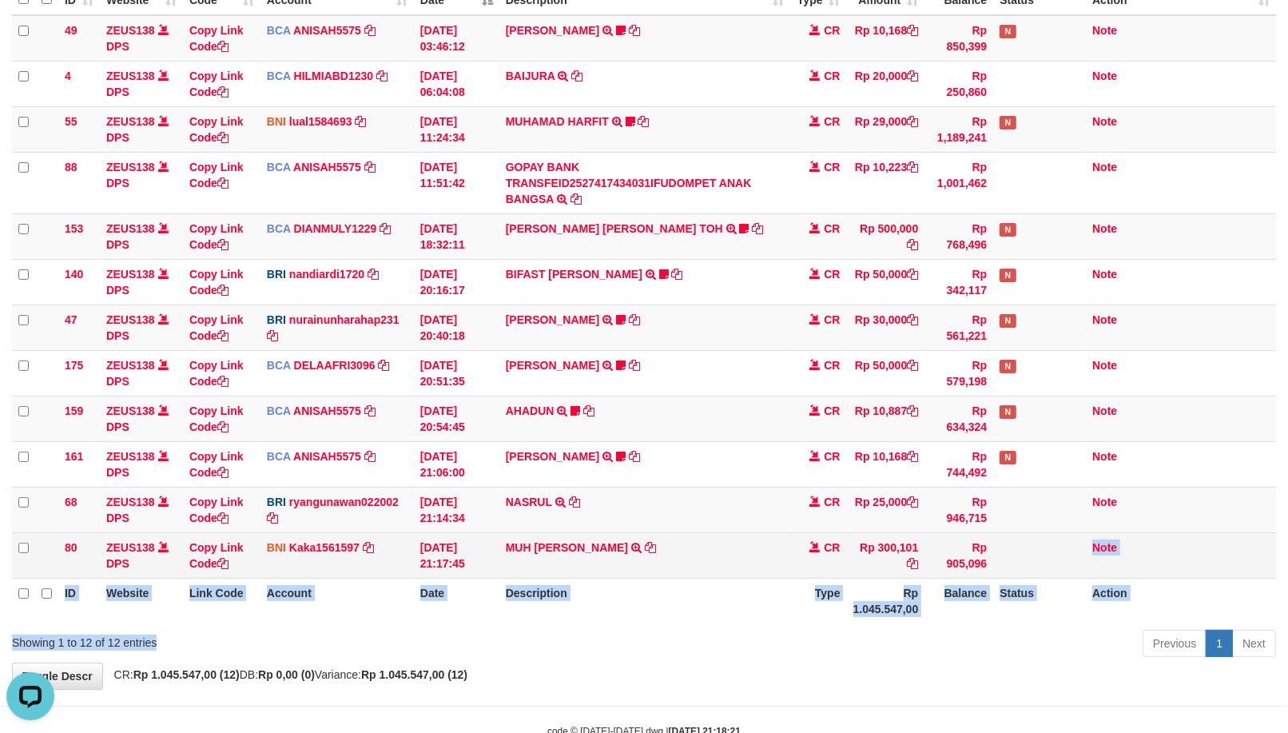
scroll to position [0, 0]
drag, startPoint x: 840, startPoint y: 611, endPoint x: 993, endPoint y: 568, distance: 159.4
click at [994, 568] on div "Show ** ** ** *** entries Search: ID Website Link Code Account Date Description…" at bounding box center [644, 300] width 1264 height 726
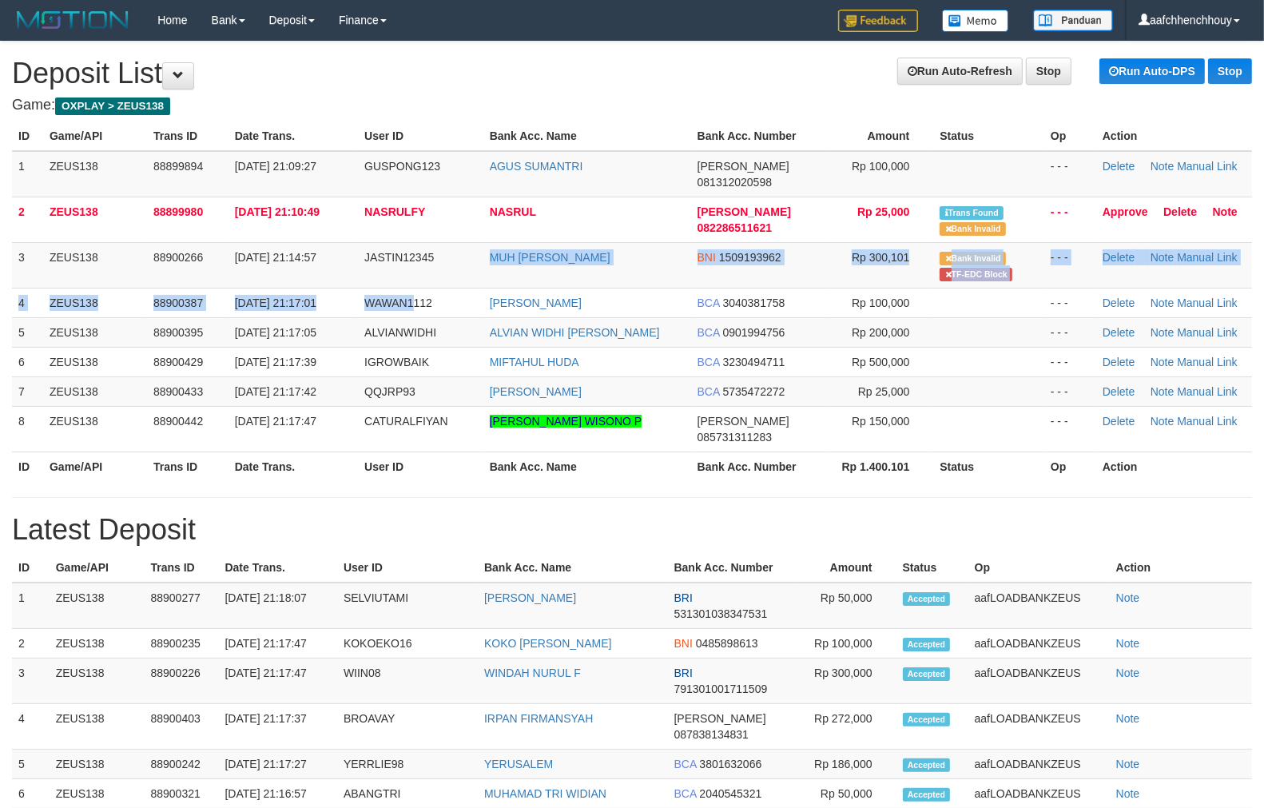
click at [352, 259] on tbody "1 ZEUS138 88899894 01/10/2025 21:09:27 GUSPONG123 AGUS SUMANTRI DANA 0813120205…" at bounding box center [632, 301] width 1240 height 301
drag, startPoint x: 140, startPoint y: 172, endPoint x: 5, endPoint y: 193, distance: 136.6
click at [166, 162] on tbody "1 ZEUS138 88899894 01/10/2025 21:09:27 GUSPONG123 AGUS SUMANTRI DANA 0813120205…" at bounding box center [632, 301] width 1240 height 301
click at [40, 186] on tbody "1 ZEUS138 88899894 01/10/2025 21:09:27 GUSPONG123 AGUS SUMANTRI DANA 0813120205…" at bounding box center [632, 301] width 1240 height 301
click at [193, 584] on td "88900277" at bounding box center [182, 606] width 74 height 46
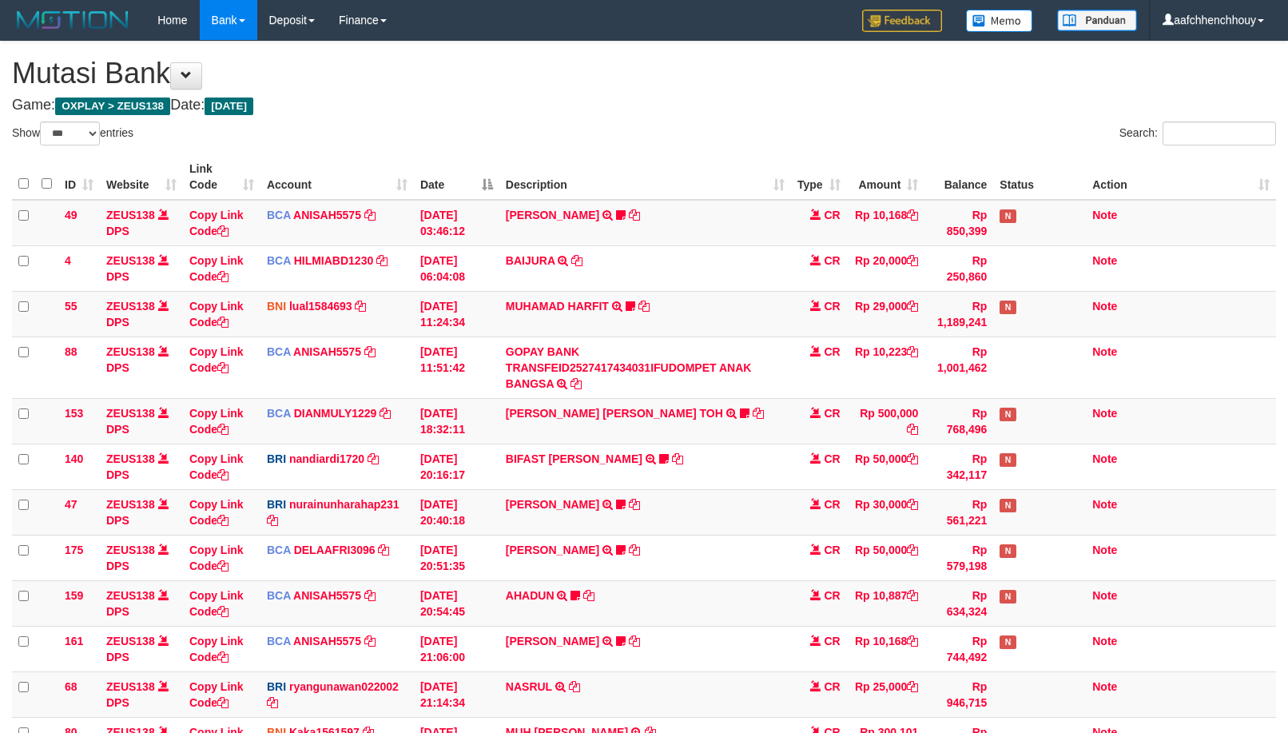
select select "***"
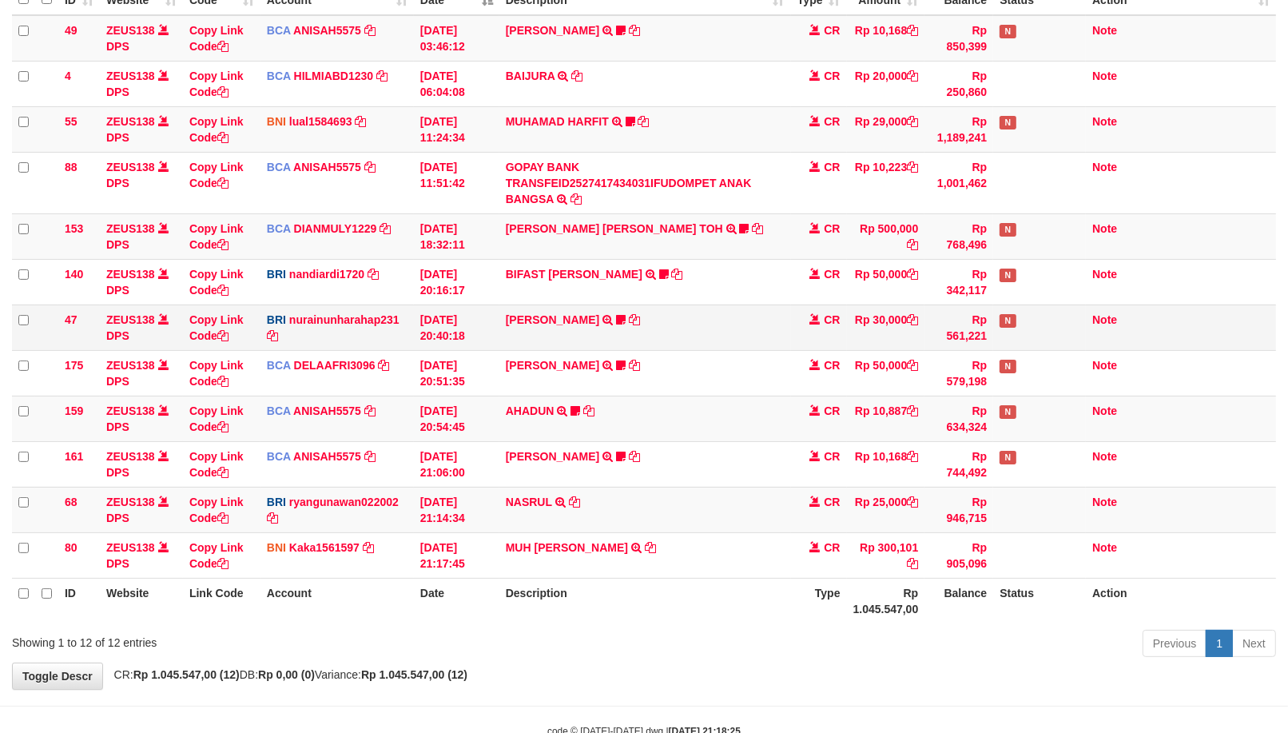
click at [744, 346] on td "RISAL WAHYUDI TRANSFER NBMB RISAL WAHYUDI TO NURAINUN HARAHAP KENNONG09" at bounding box center [645, 327] width 292 height 46
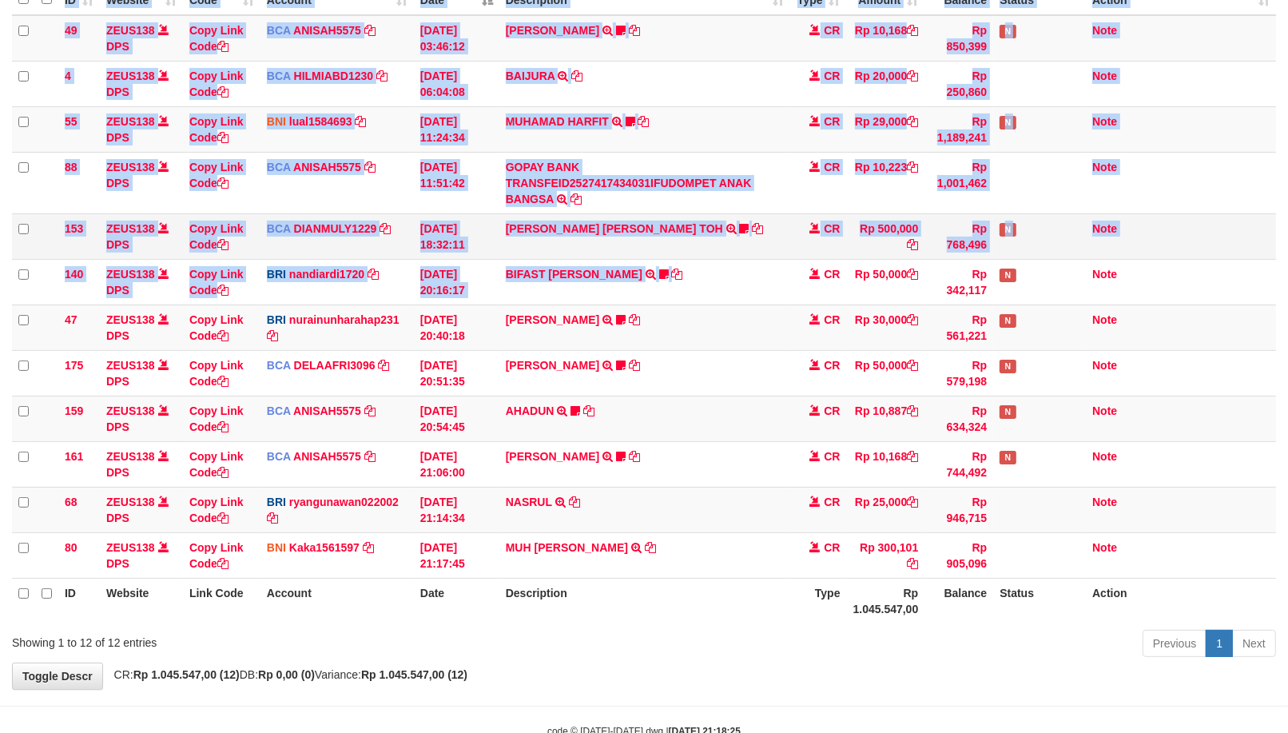
drag, startPoint x: 266, startPoint y: 331, endPoint x: 333, endPoint y: 257, distance: 99.6
click at [86, 292] on tr "140 ZEUS138 DPS Copy Link Code BRI nandiardi1720 DPS NANDI ARDIANSYAH mutasi_20…" at bounding box center [644, 282] width 1264 height 46
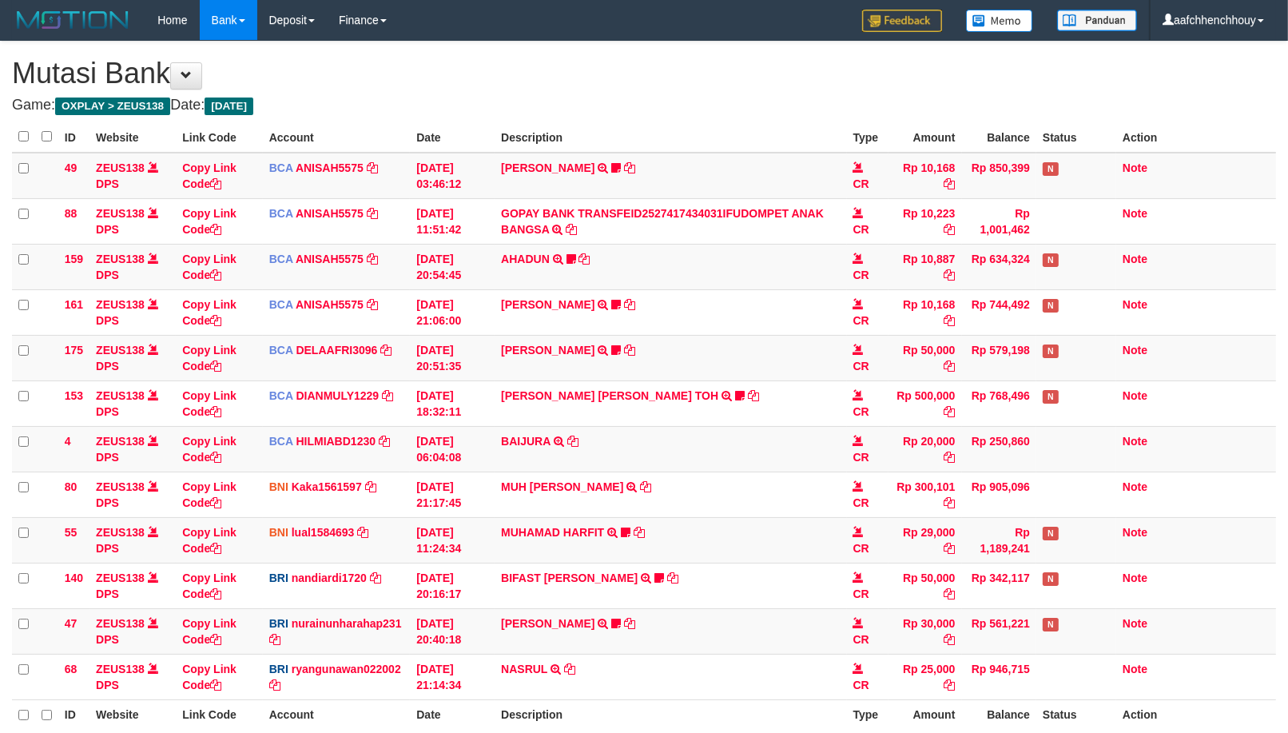
scroll to position [185, 0]
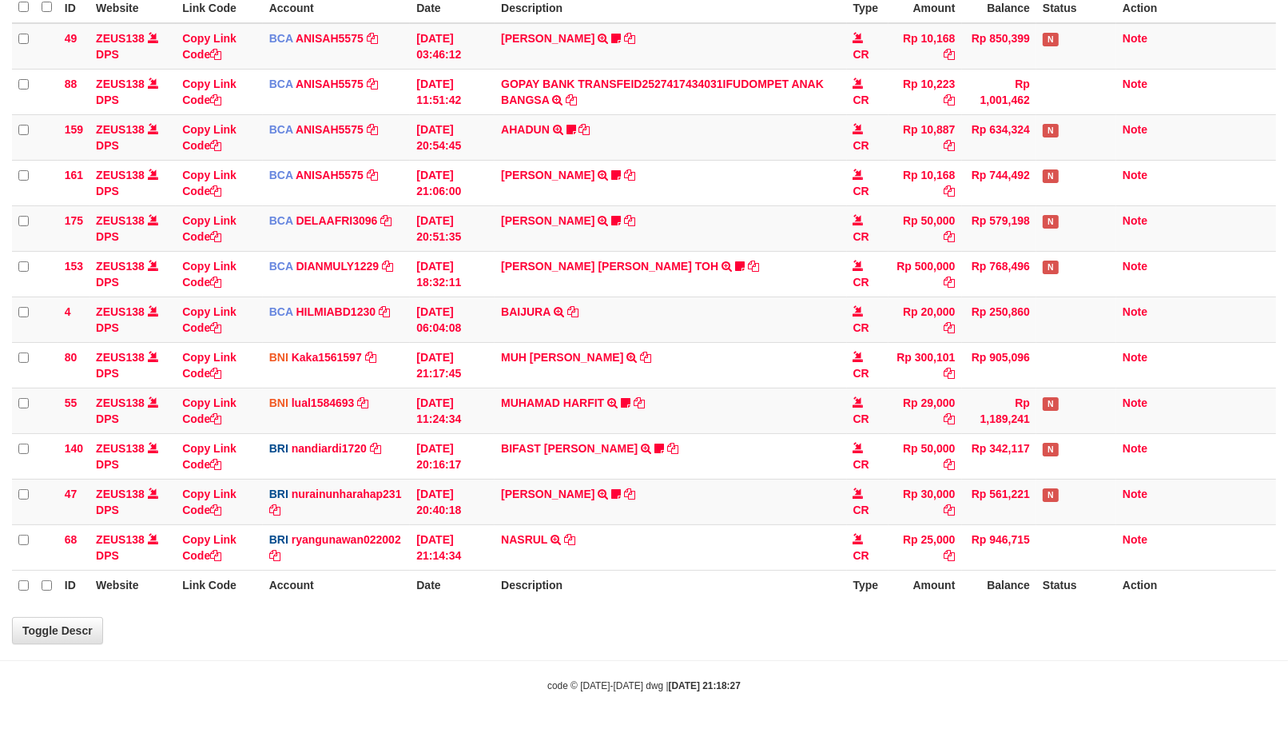
select select "***"
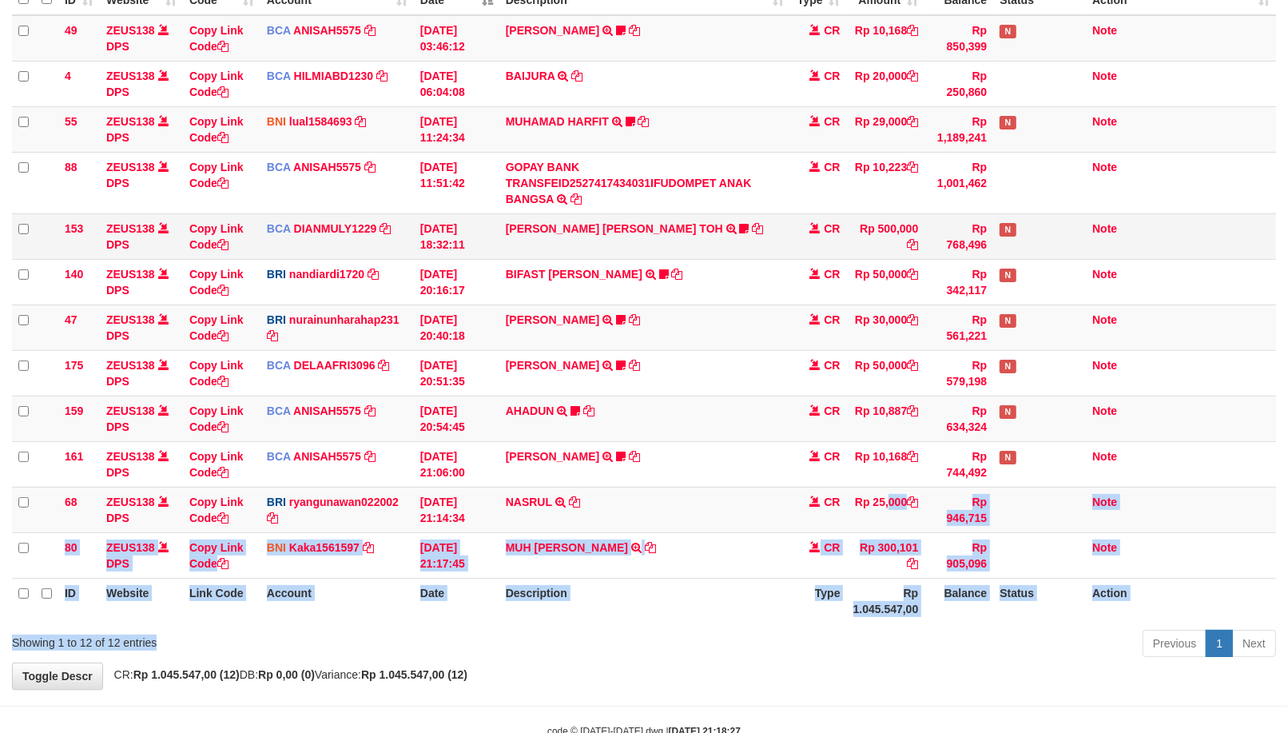
drag, startPoint x: 865, startPoint y: 502, endPoint x: 986, endPoint y: 232, distance: 296.2
click at [831, 508] on div "Show ** ** ** *** entries Search: ID Website Link Code Account Date Description…" at bounding box center [644, 300] width 1264 height 726
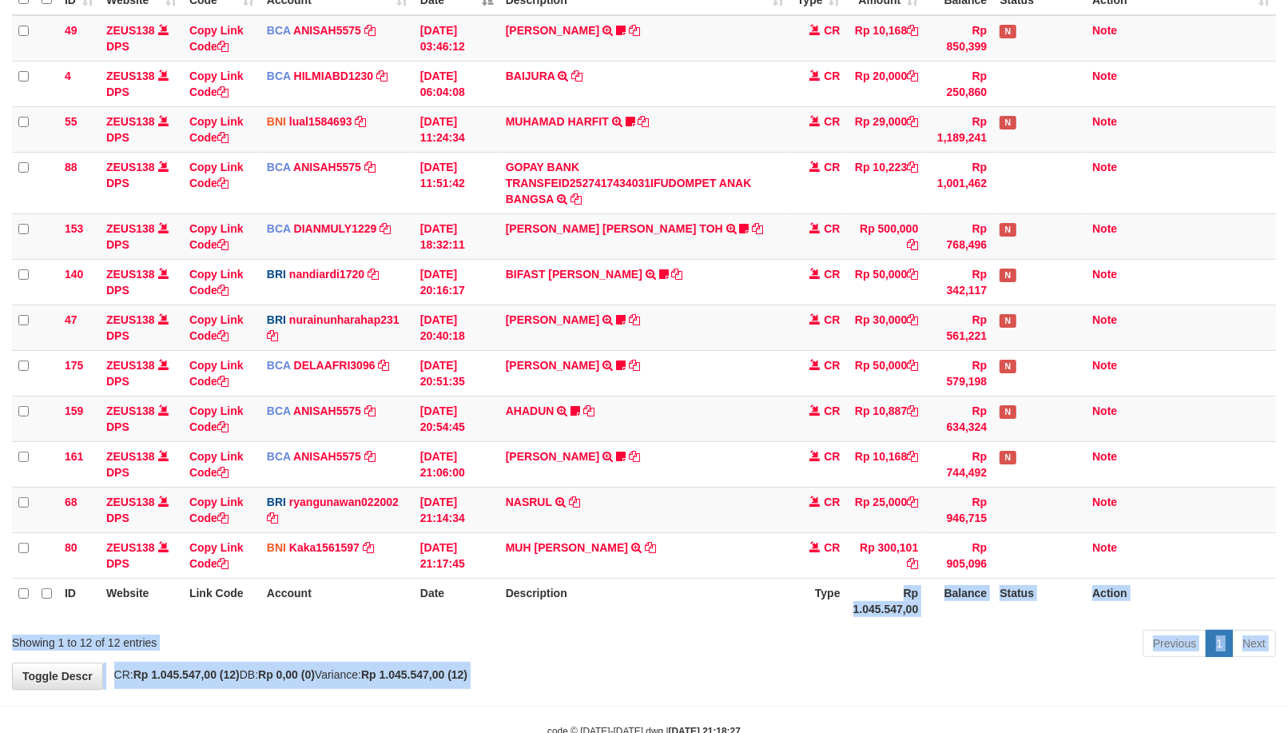
click at [836, 601] on body "Toggle navigation Home Bank Account List Load By Website Group [OXPLAY] ZEUS138…" at bounding box center [644, 296] width 1288 height 963
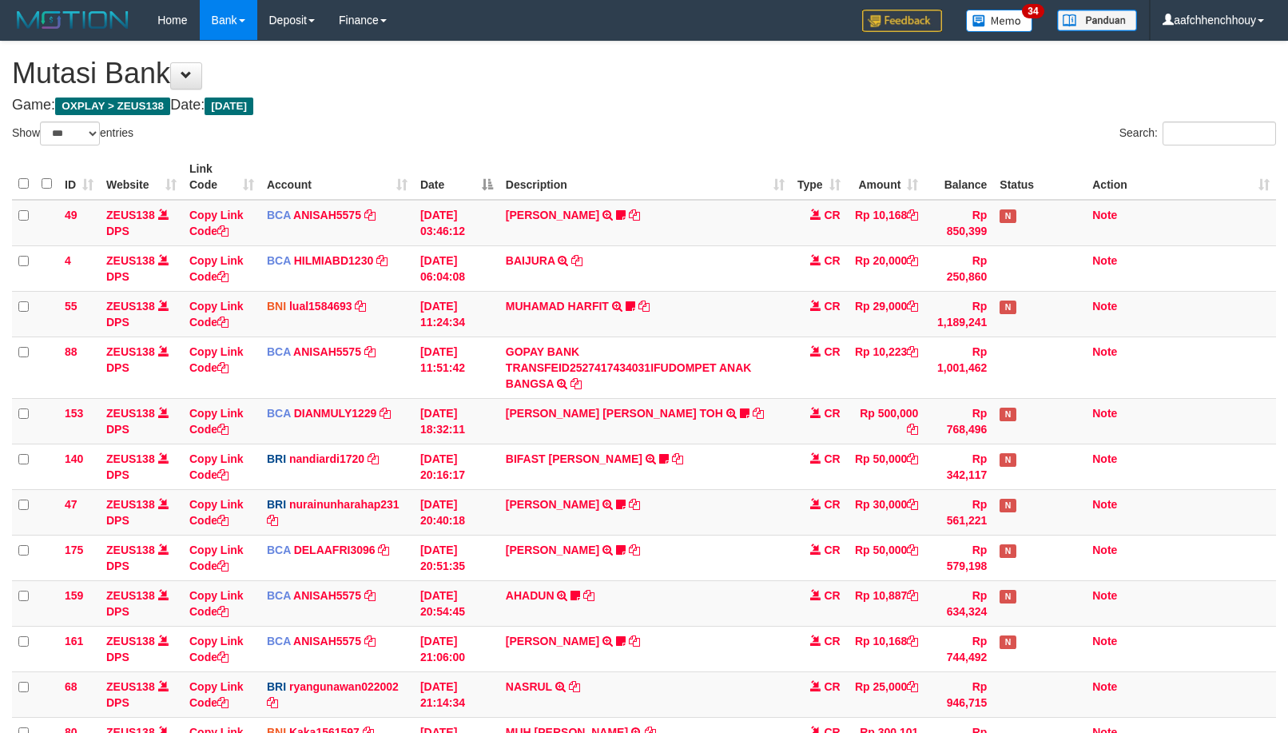
select select "***"
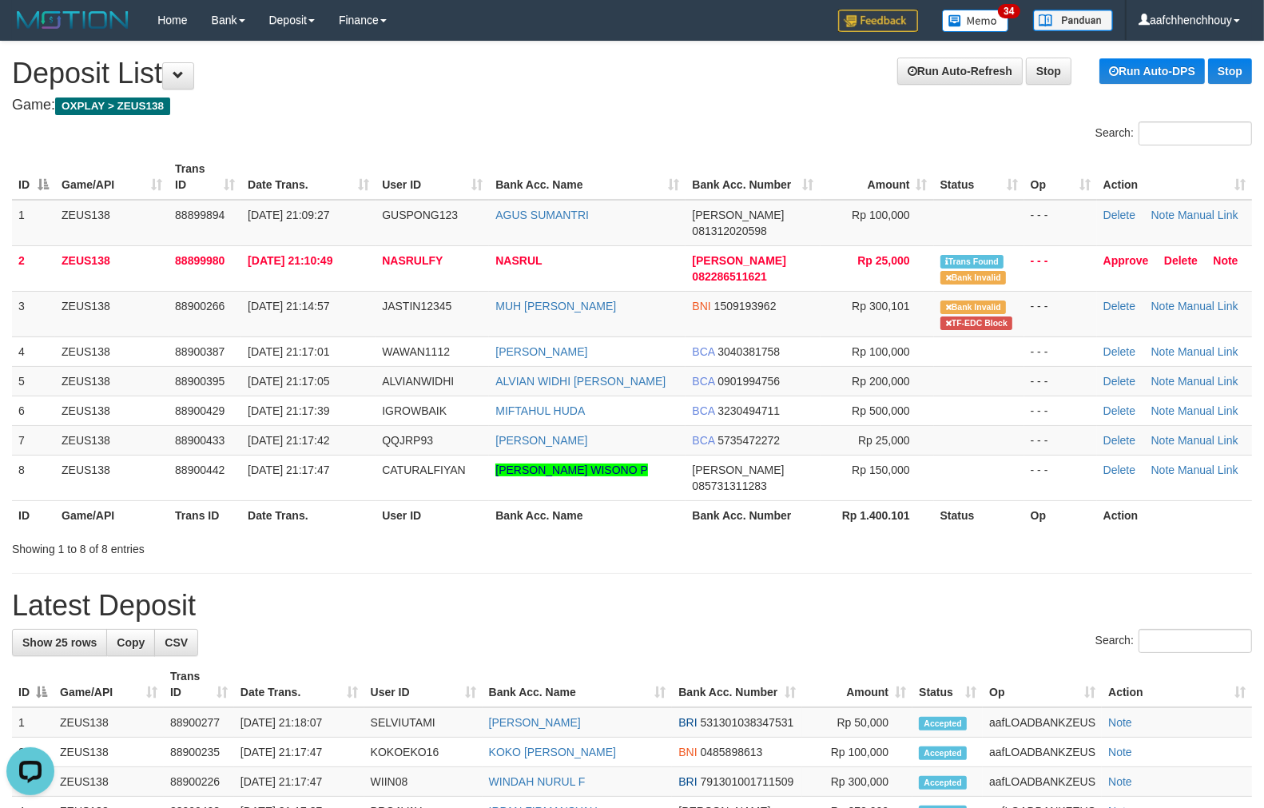
drag, startPoint x: 371, startPoint y: 589, endPoint x: 16, endPoint y: 586, distance: 354.8
click at [370, 589] on div "**********" at bounding box center [632, 814] width 1264 height 1544
click at [218, 378] on tbody "1 ZEUS138 88899894 01/10/2025 21:09:27 GUSPONG123 AGUS SUMANTRI DANA 0813120205…" at bounding box center [632, 350] width 1240 height 301
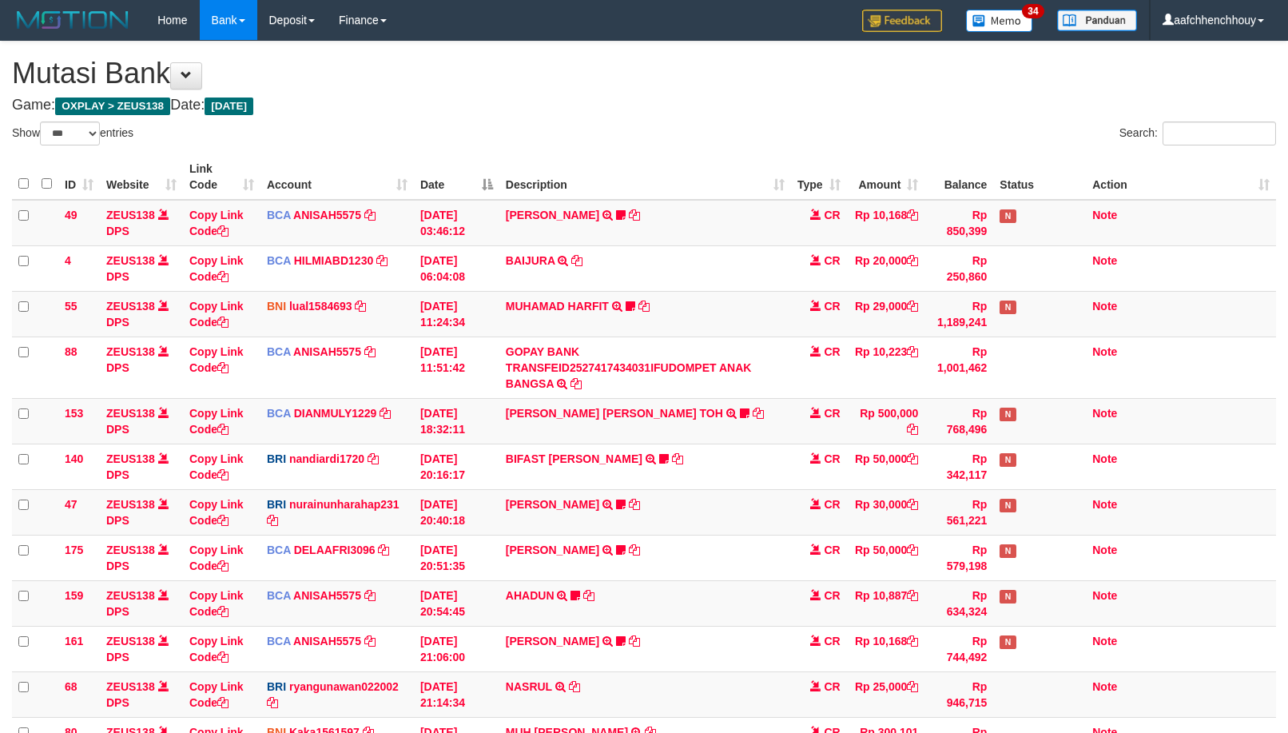
select select "***"
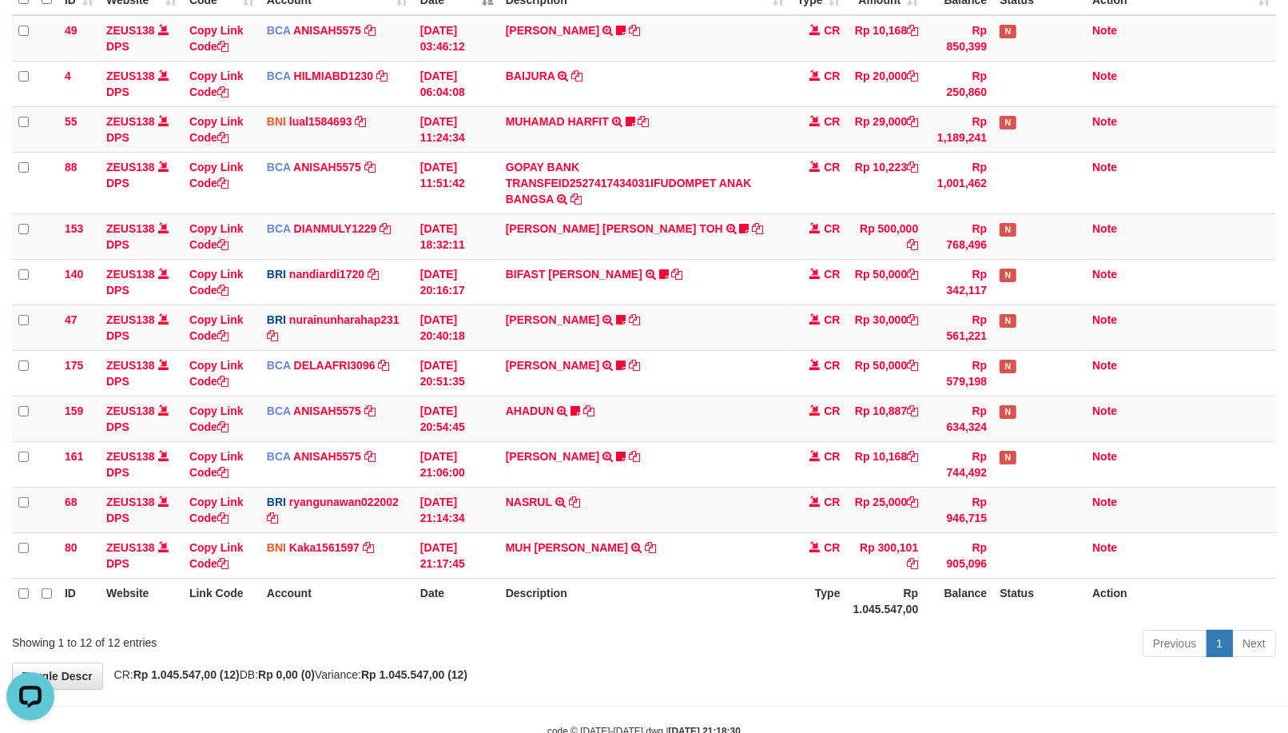
drag, startPoint x: 784, startPoint y: 642, endPoint x: 1196, endPoint y: 634, distance: 412.4
click at [784, 640] on div "Previous 1 Next" at bounding box center [912, 645] width 727 height 34
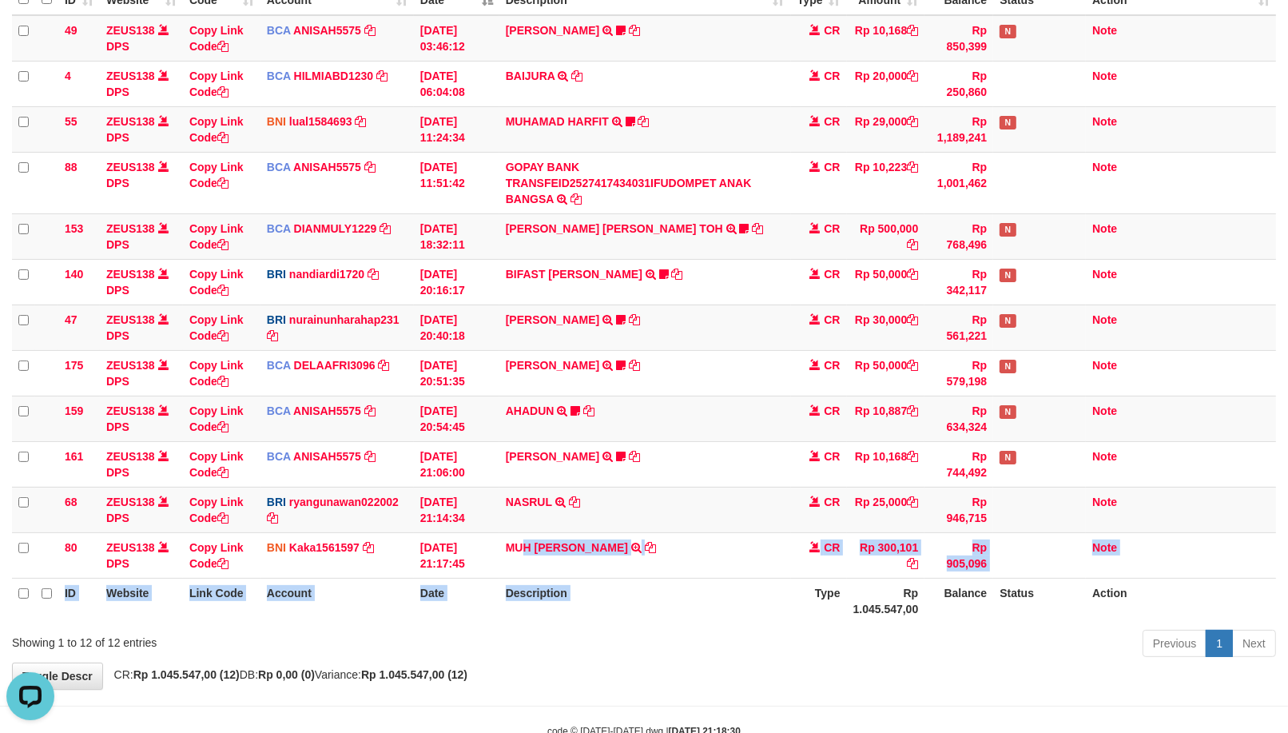
drag, startPoint x: 803, startPoint y: 478, endPoint x: 160, endPoint y: 622, distance: 659.2
click at [270, 566] on table "ID Website Link Code Account Date Description Type Amount Balance Status Action…" at bounding box center [644, 297] width 1264 height 654
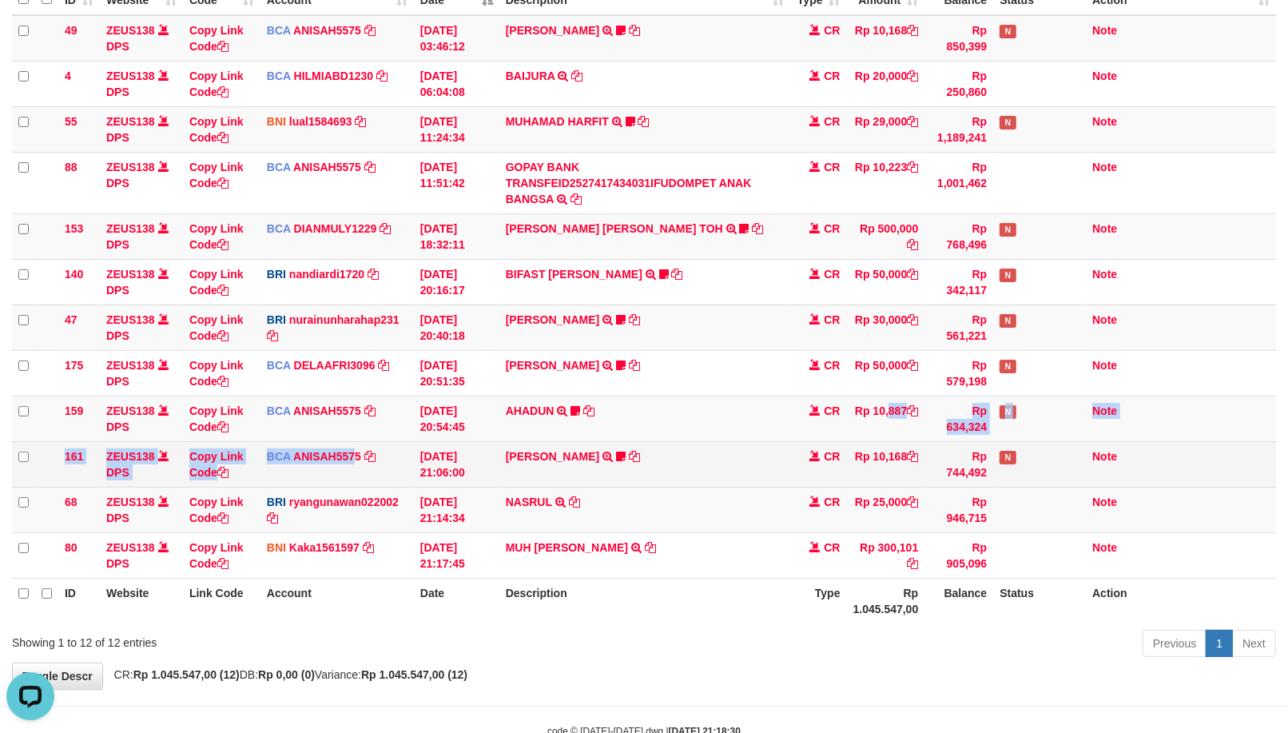
drag, startPoint x: 857, startPoint y: 413, endPoint x: 780, endPoint y: 452, distance: 86.1
click at [625, 460] on tr "161 ZEUS138 DPS Copy Link Code BCA ANISAH5575 DPS ANISAH mutasi_20251001_3827 |…" at bounding box center [644, 464] width 1264 height 46
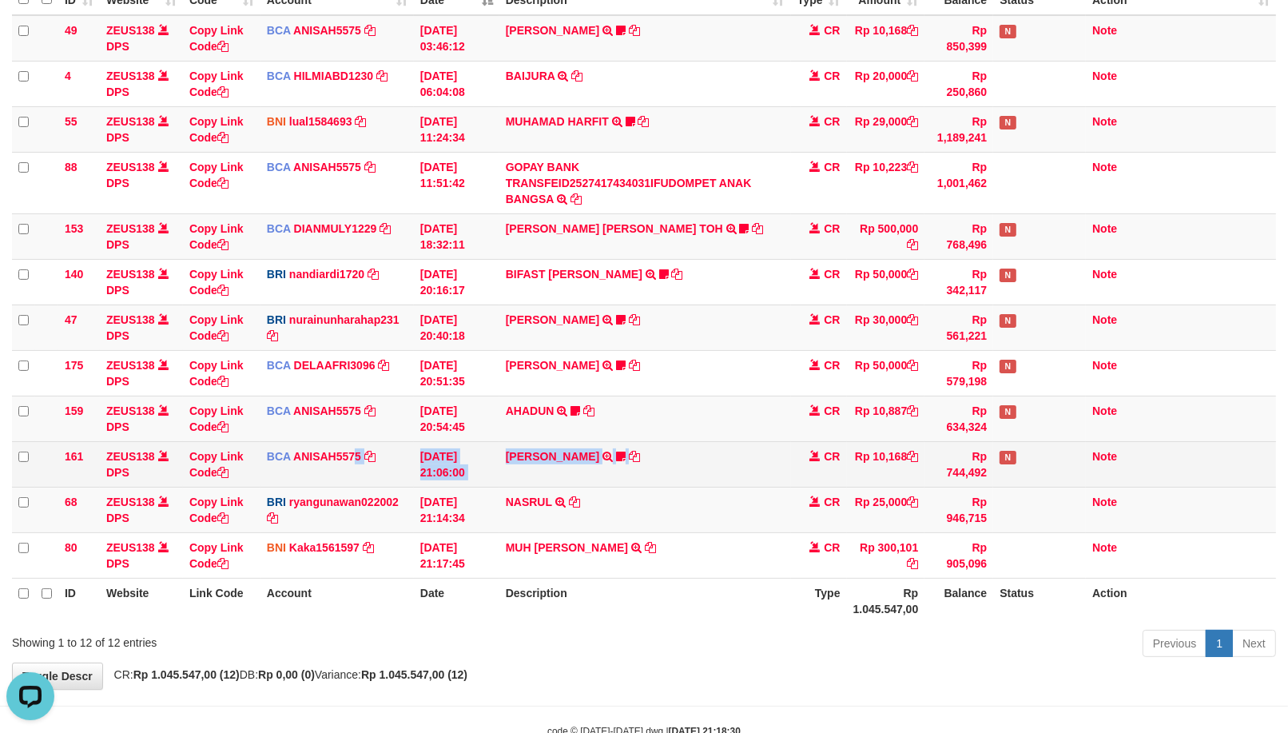
drag, startPoint x: 780, startPoint y: 452, endPoint x: 708, endPoint y: 473, distance: 74.9
click at [834, 442] on tbody "49 ZEUS138 DPS Copy Link Code BCA ANISAH5575 DPS ANISAH mutasi_20251001_3827 | …" at bounding box center [644, 296] width 1264 height 563
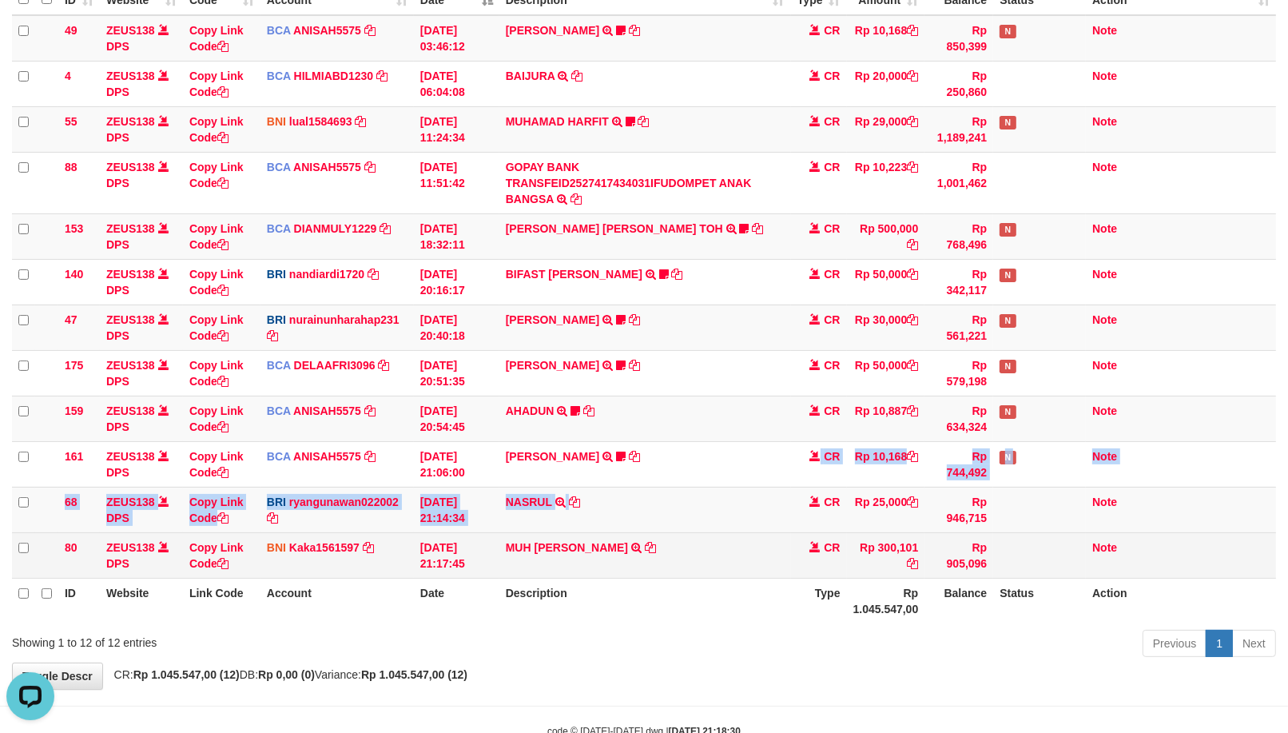
drag, startPoint x: 713, startPoint y: 513, endPoint x: 428, endPoint y: 563, distance: 289.7
click at [806, 466] on tbody "49 ZEUS138 DPS Copy Link Code BCA ANISAH5575 DPS ANISAH mutasi_20251001_3827 | …" at bounding box center [644, 296] width 1264 height 563
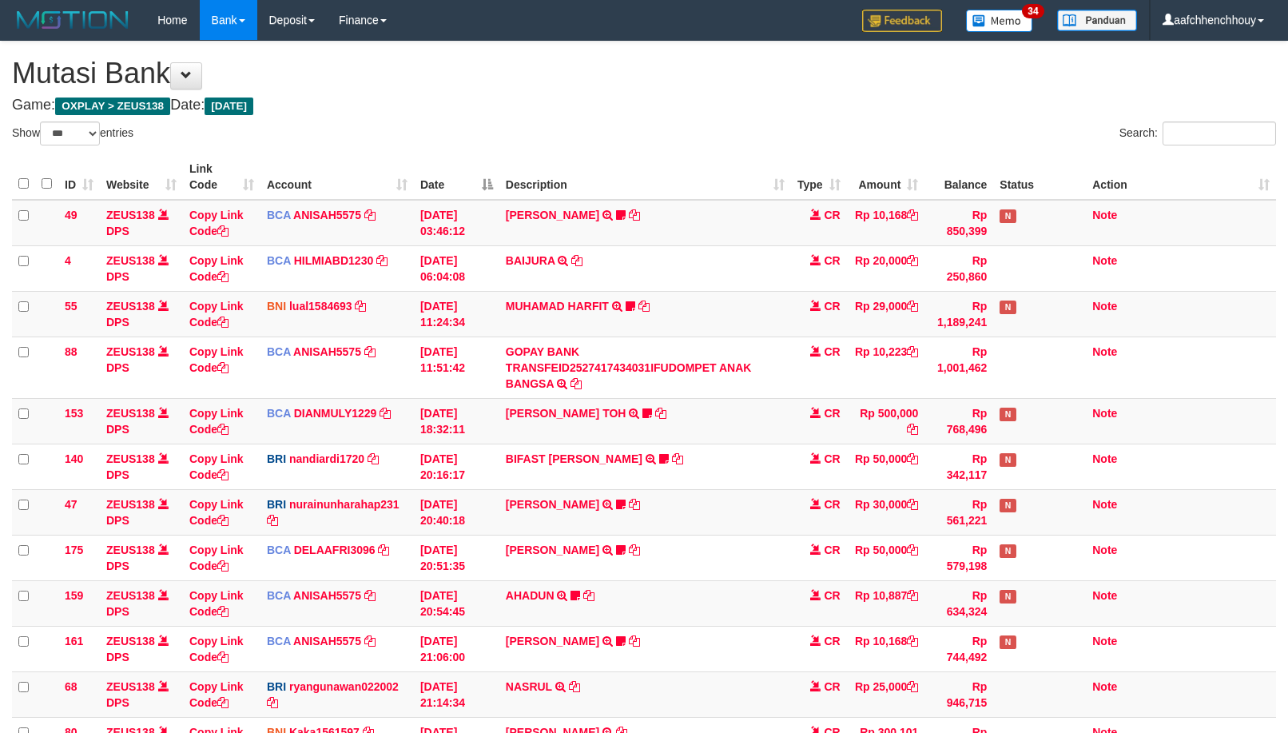
select select "***"
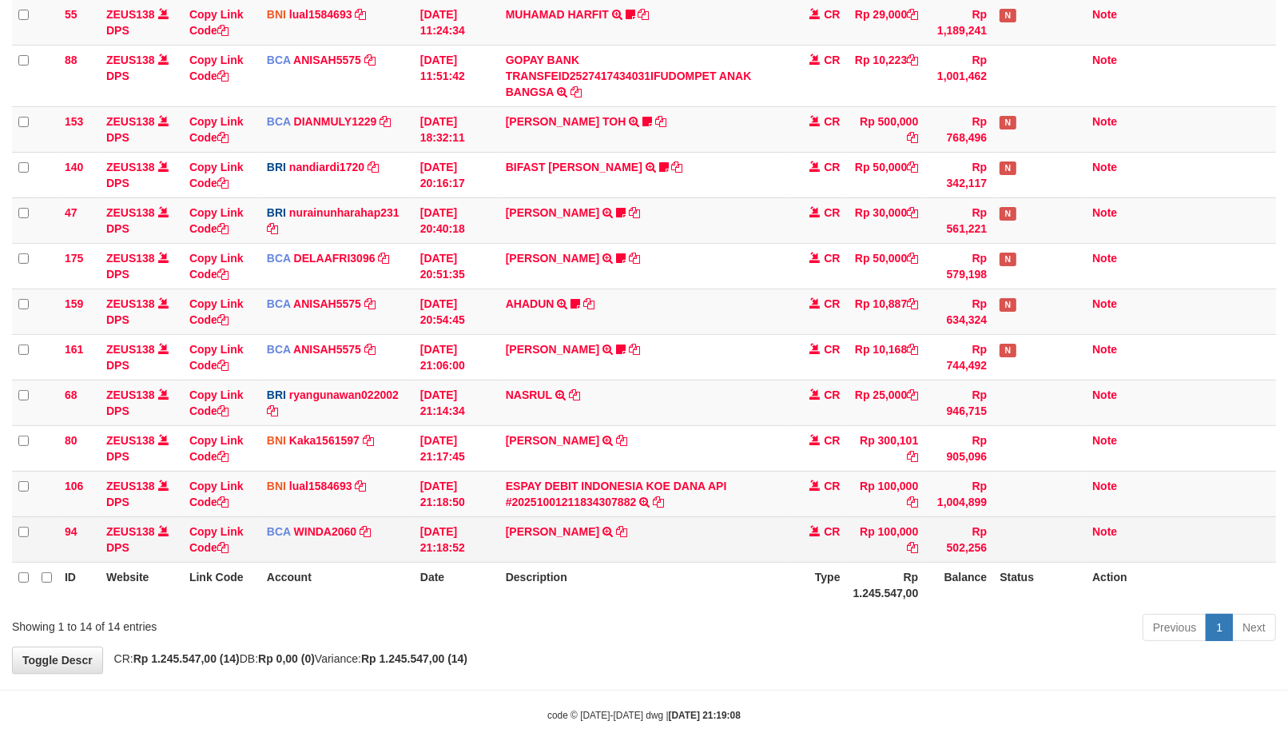
scroll to position [322, 0]
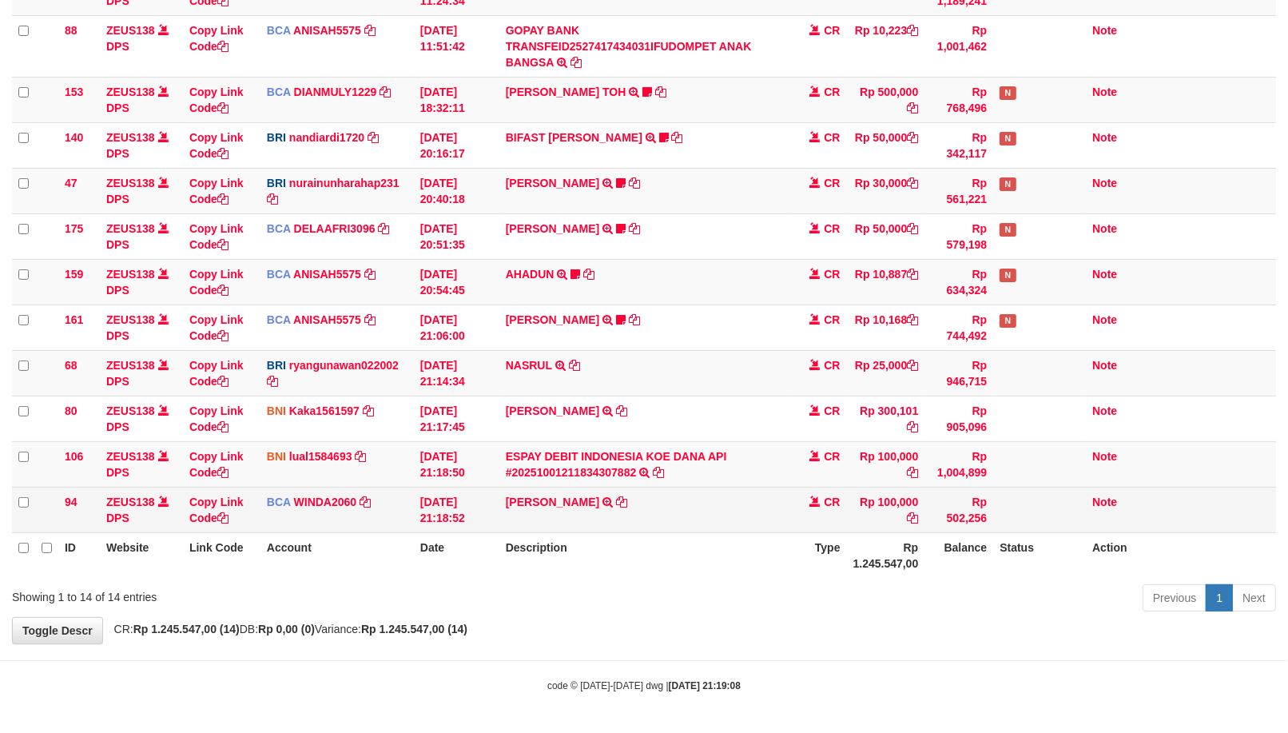
click at [615, 497] on td "[PERSON_NAME] SETORAN VIA CDM TANGGAL :01/10 01/10 WSID:ZJ7L1 [PERSON_NAME]" at bounding box center [645, 510] width 292 height 46
click at [616, 497] on icon at bounding box center [621, 501] width 11 height 11
click at [616, 498] on icon at bounding box center [621, 501] width 11 height 11
drag, startPoint x: 611, startPoint y: 498, endPoint x: 636, endPoint y: 491, distance: 26.4
click at [616, 498] on icon at bounding box center [621, 501] width 11 height 11
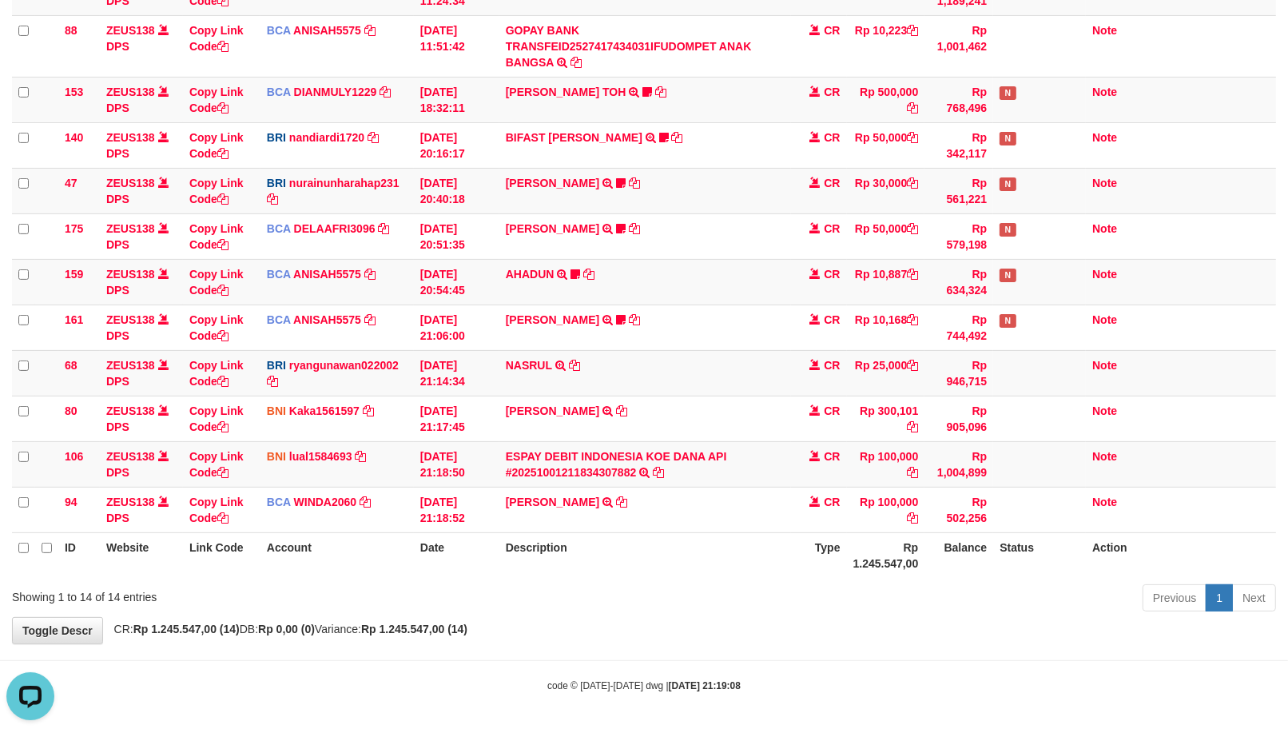
scroll to position [0, 0]
click at [930, 188] on tbody "49 ZEUS138 DPS Copy Link Code BCA ANISAH5575 DPS ANISAH mutasi_20251001_3827 | …" at bounding box center [644, 206] width 1264 height 654
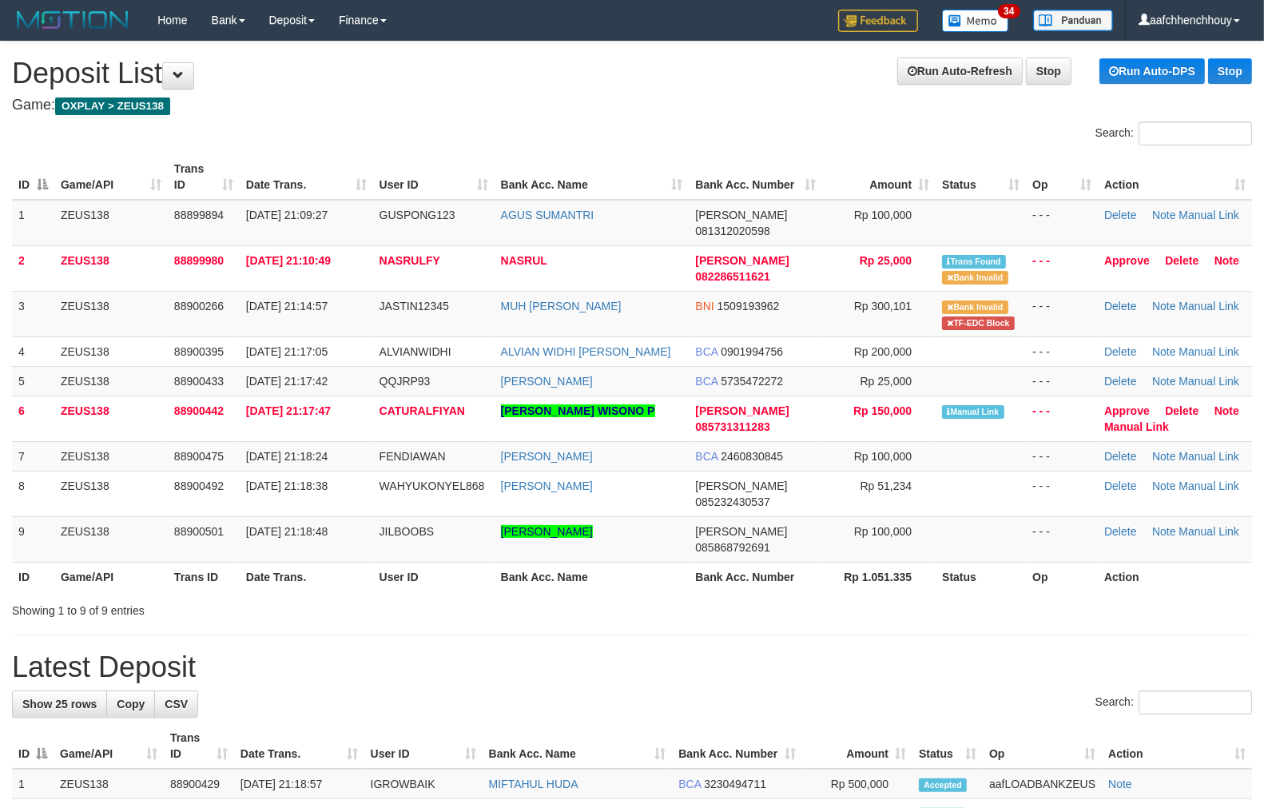
click at [324, 139] on div "Search:" at bounding box center [632, 135] width 1264 height 28
click at [105, 313] on table "ID Game/API Trans ID Date Trans. User ID Bank Acc. Name Bank Acc. Number Amount…" at bounding box center [632, 372] width 1240 height 437
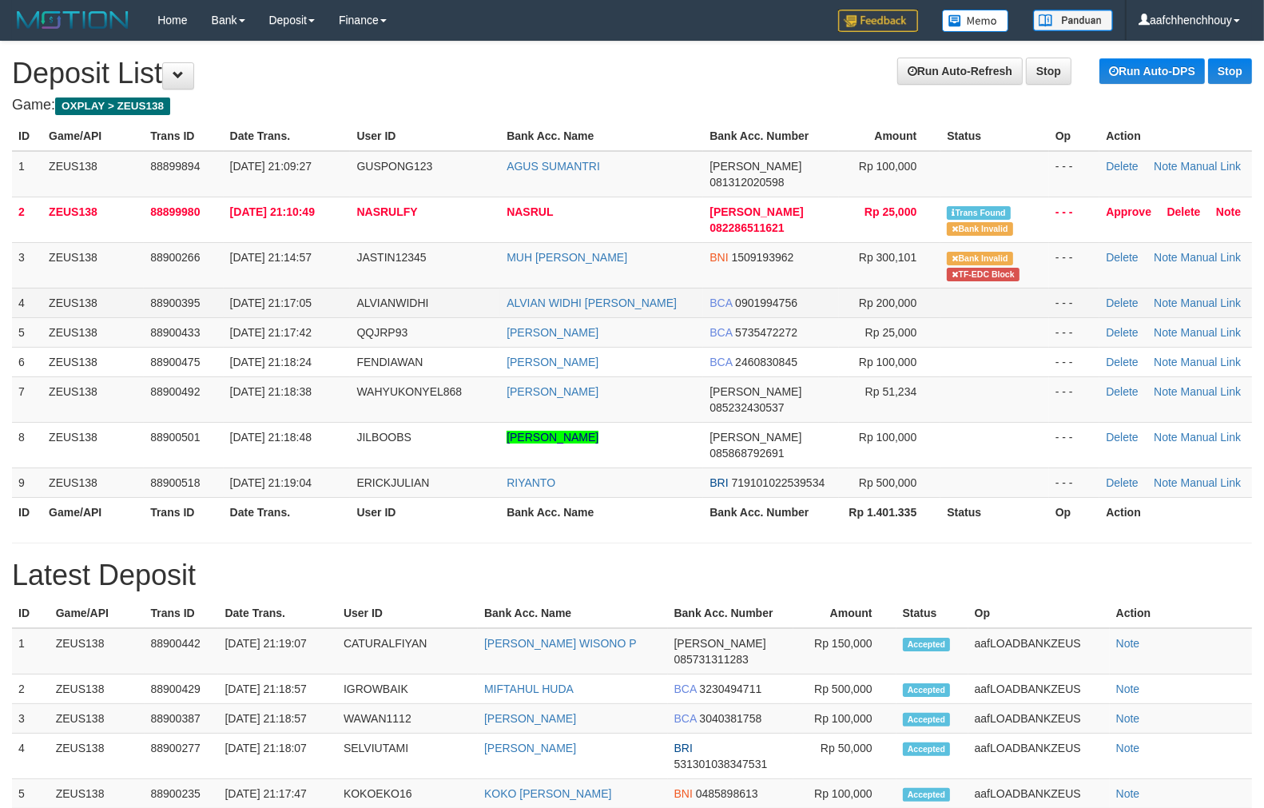
click at [449, 299] on tbody "1 ZEUS138 88899894 [DATE] 21:09:27 GUSPONG123 AGUS [PERSON_NAME] 081312020598 R…" at bounding box center [632, 324] width 1240 height 347
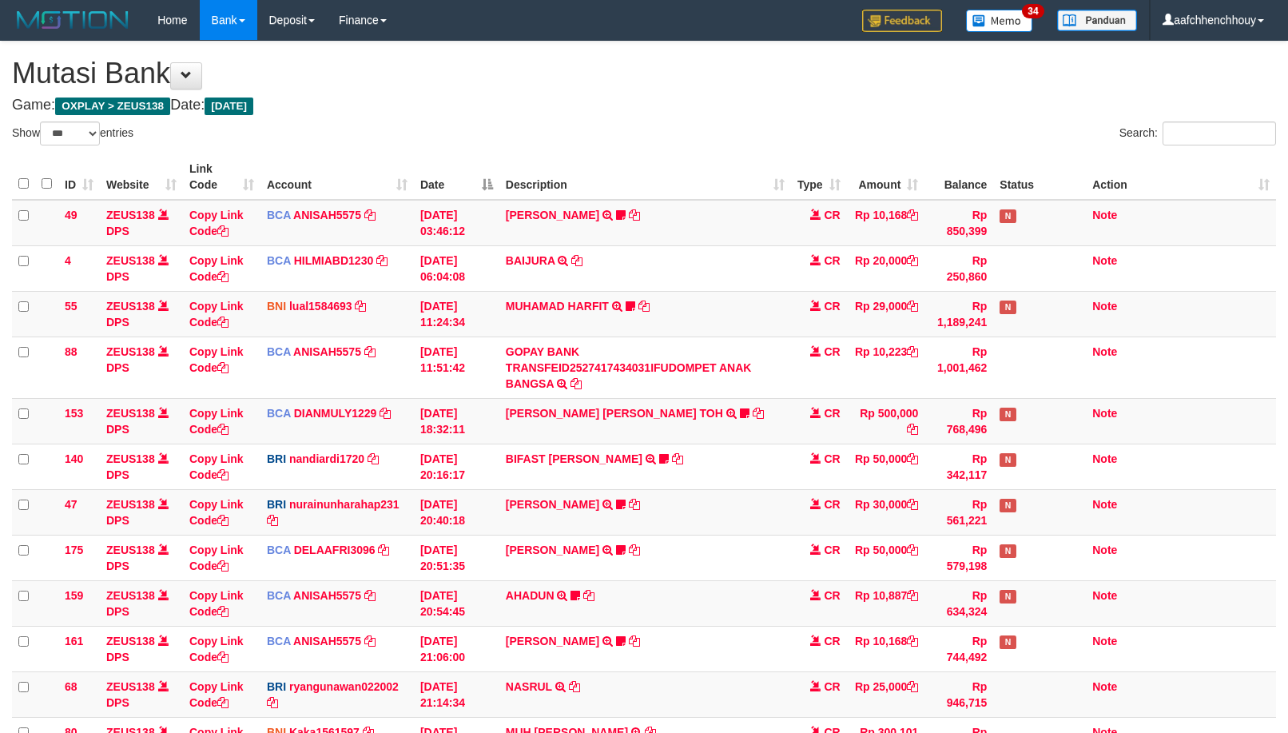
select select "***"
click at [607, 671] on td "NASRUL TRANSFER NBMB NASRUL TO [PERSON_NAME]" at bounding box center [645, 694] width 292 height 46
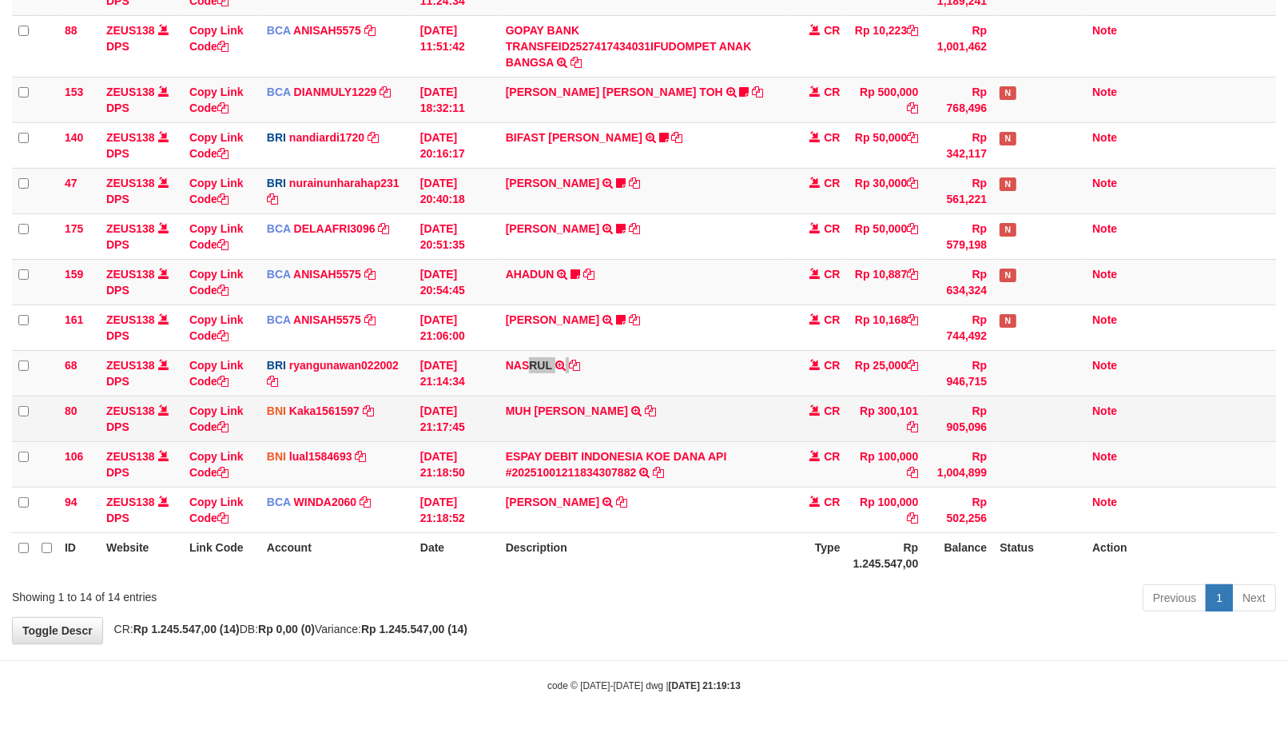
scroll to position [322, 0]
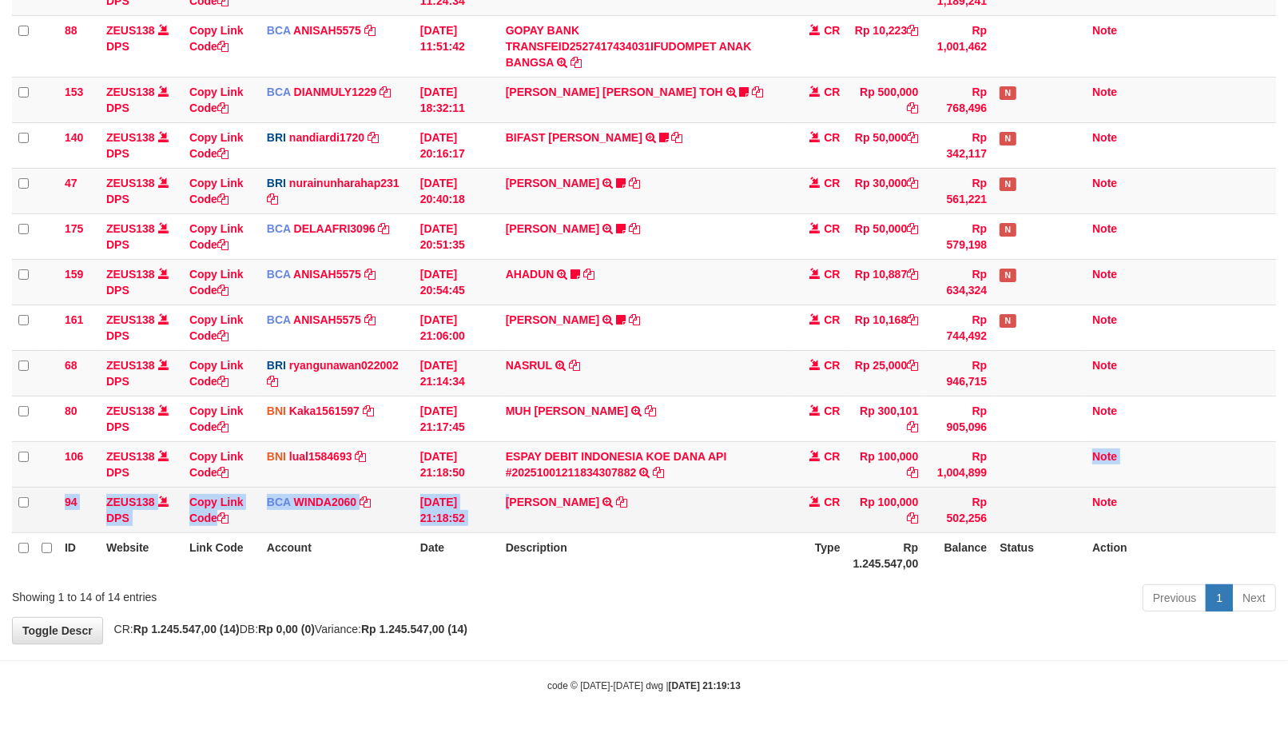
drag, startPoint x: 513, startPoint y: 510, endPoint x: 893, endPoint y: 495, distance: 379.9
click at [1021, 478] on tbody "49 ZEUS138 DPS Copy Link Code BCA ANISAH5575 DPS ANISAH mutasi_20251001_3827 | …" at bounding box center [644, 206] width 1264 height 654
click at [794, 487] on tr "94 ZEUS138 DPS Copy Link Code BCA WINDA2060 DPS WINDA mutasi_20251001_4644 | 94…" at bounding box center [644, 510] width 1264 height 46
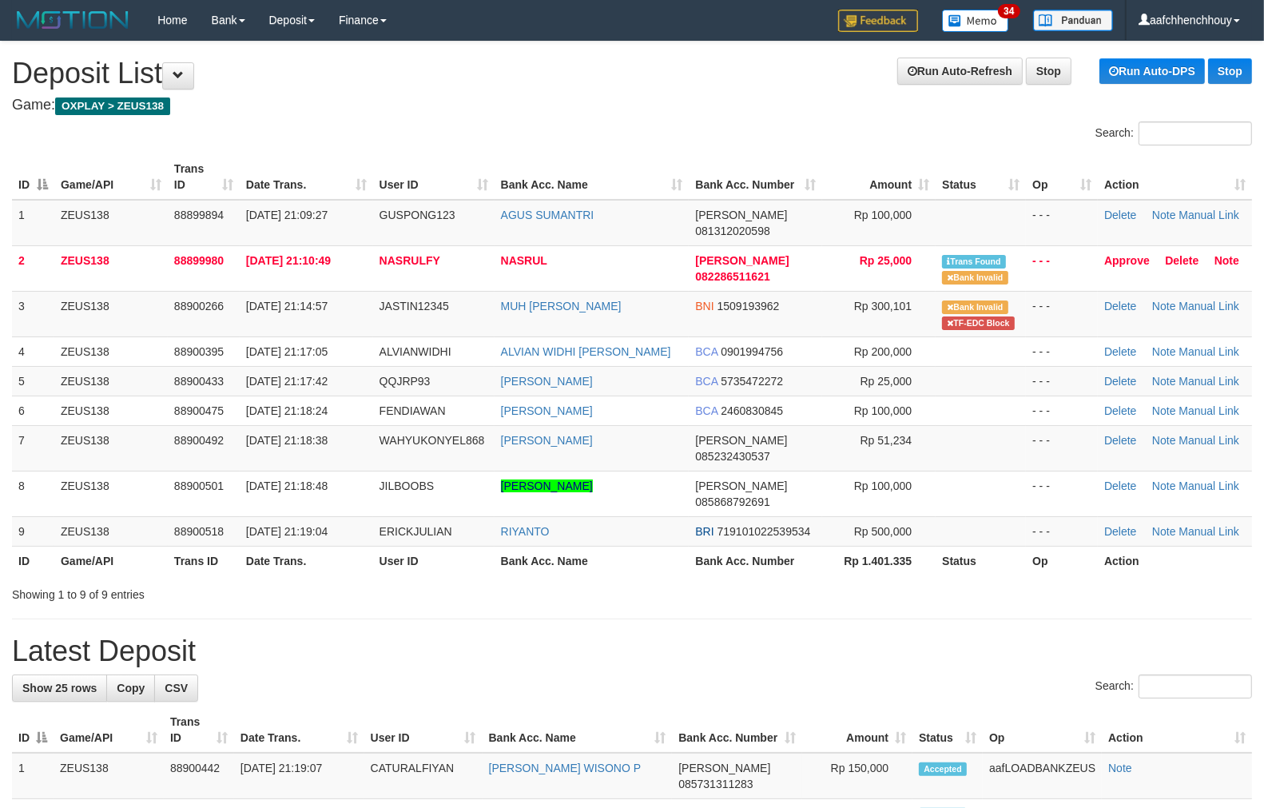
click at [384, 197] on th "User ID" at bounding box center [433, 177] width 121 height 46
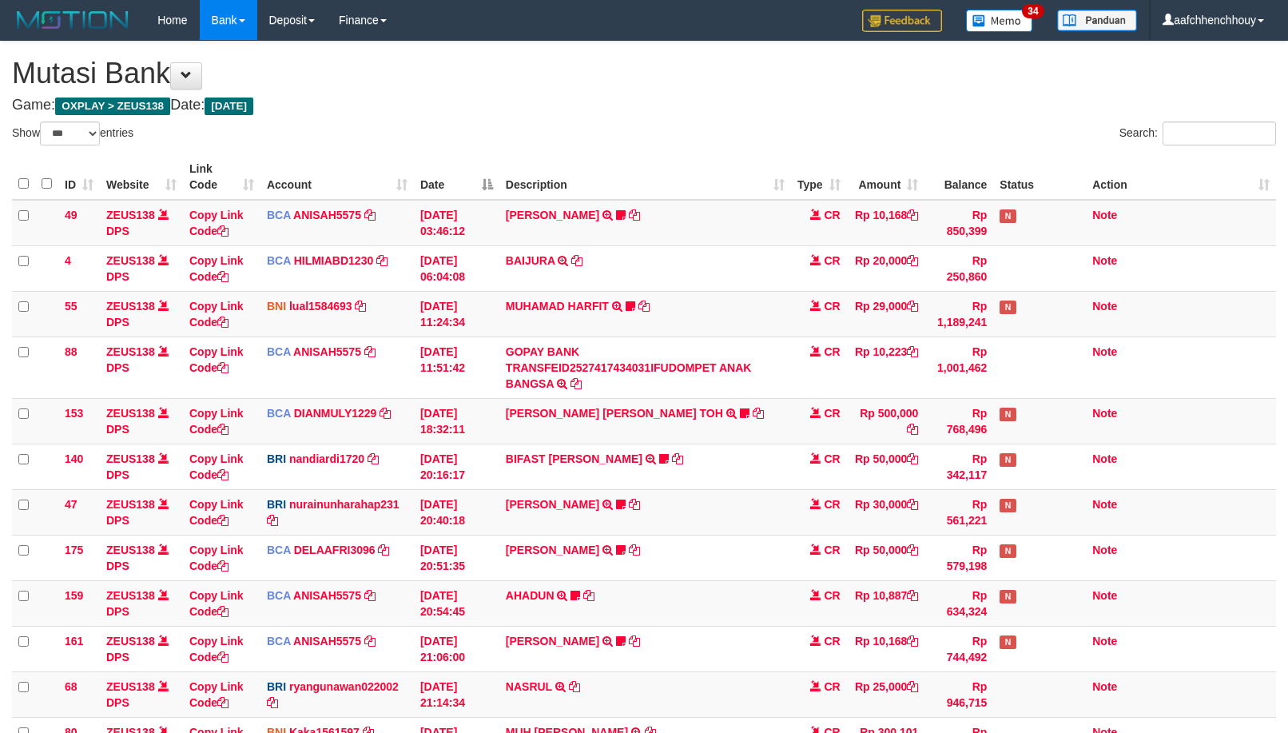
select select "***"
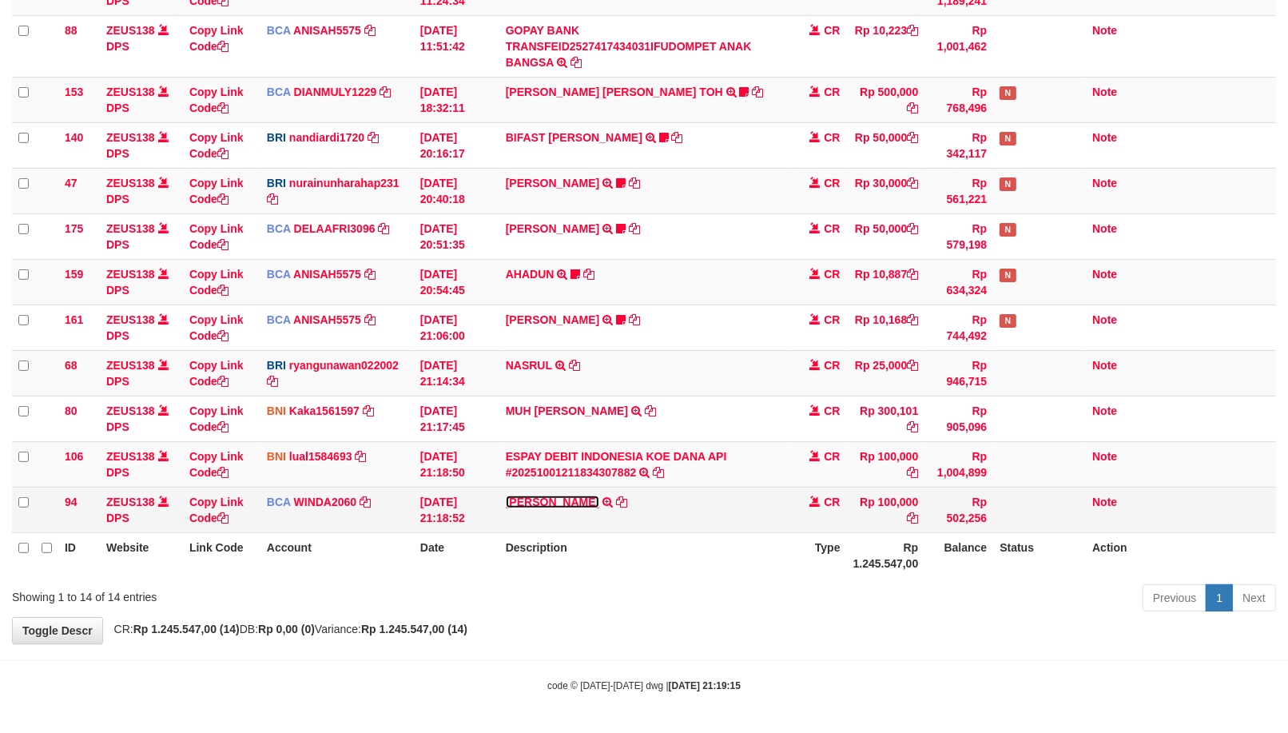
click at [542, 500] on link "[PERSON_NAME]" at bounding box center [552, 501] width 93 height 13
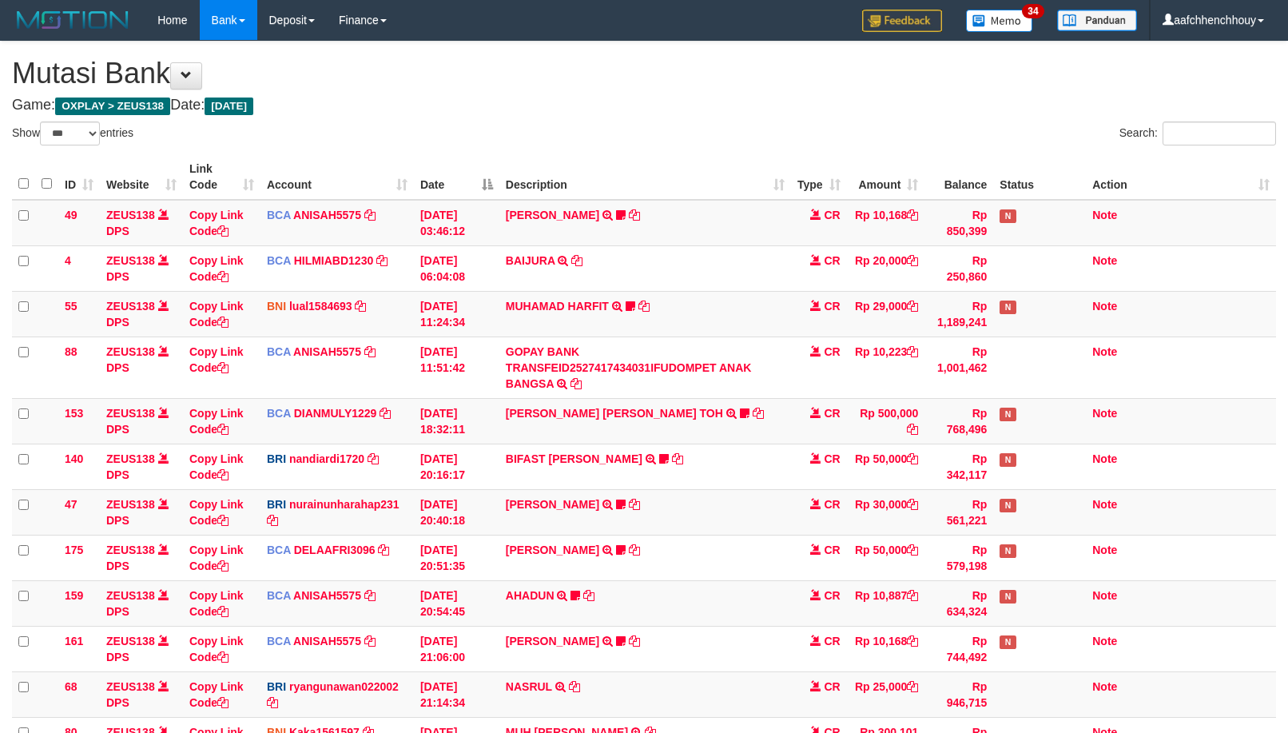
select select "***"
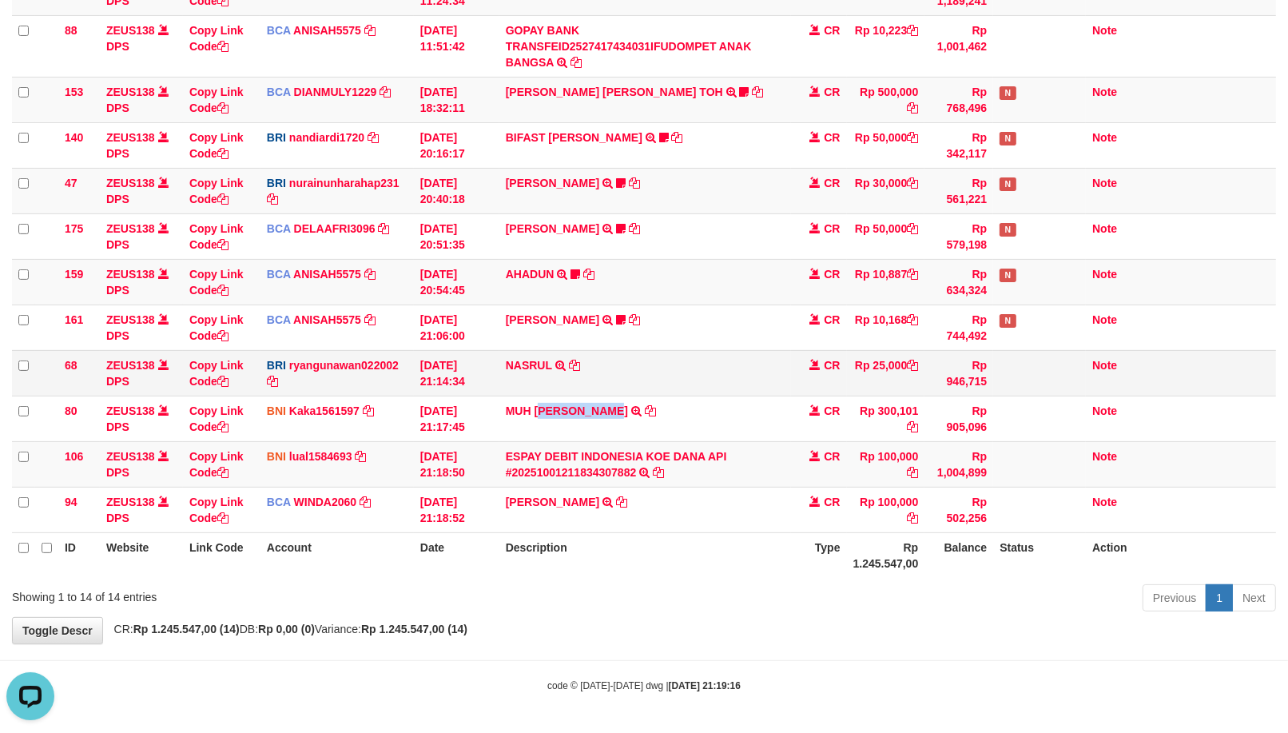
drag, startPoint x: 541, startPoint y: 420, endPoint x: 754, endPoint y: 356, distance: 222.0
click at [644, 405] on td "MUH [PERSON_NAME] TRF/PAY/TOP-UP ECHANNEL SDR MUH [PERSON_NAME]" at bounding box center [645, 419] width 292 height 46
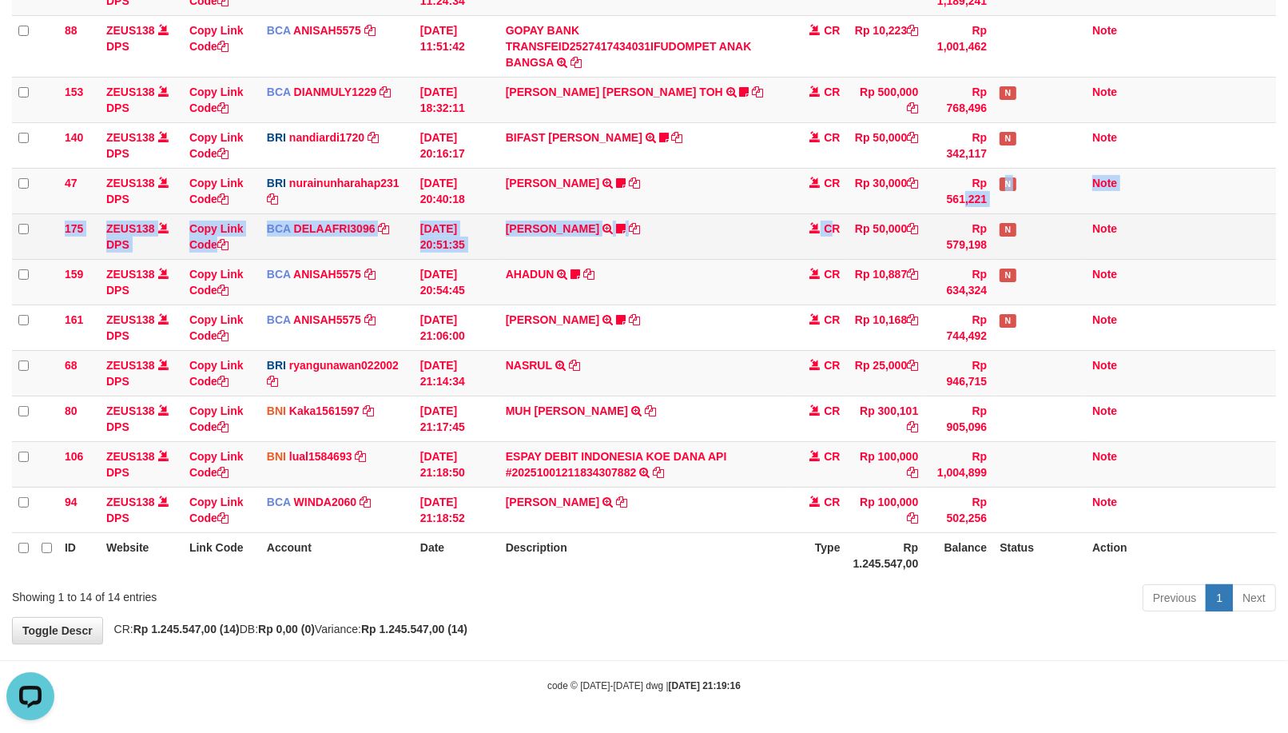
click at [969, 185] on tbody "49 ZEUS138 DPS Copy Link Code BCA ANISAH5575 DPS [PERSON_NAME] mutasi_20251001_…" at bounding box center [644, 206] width 1264 height 654
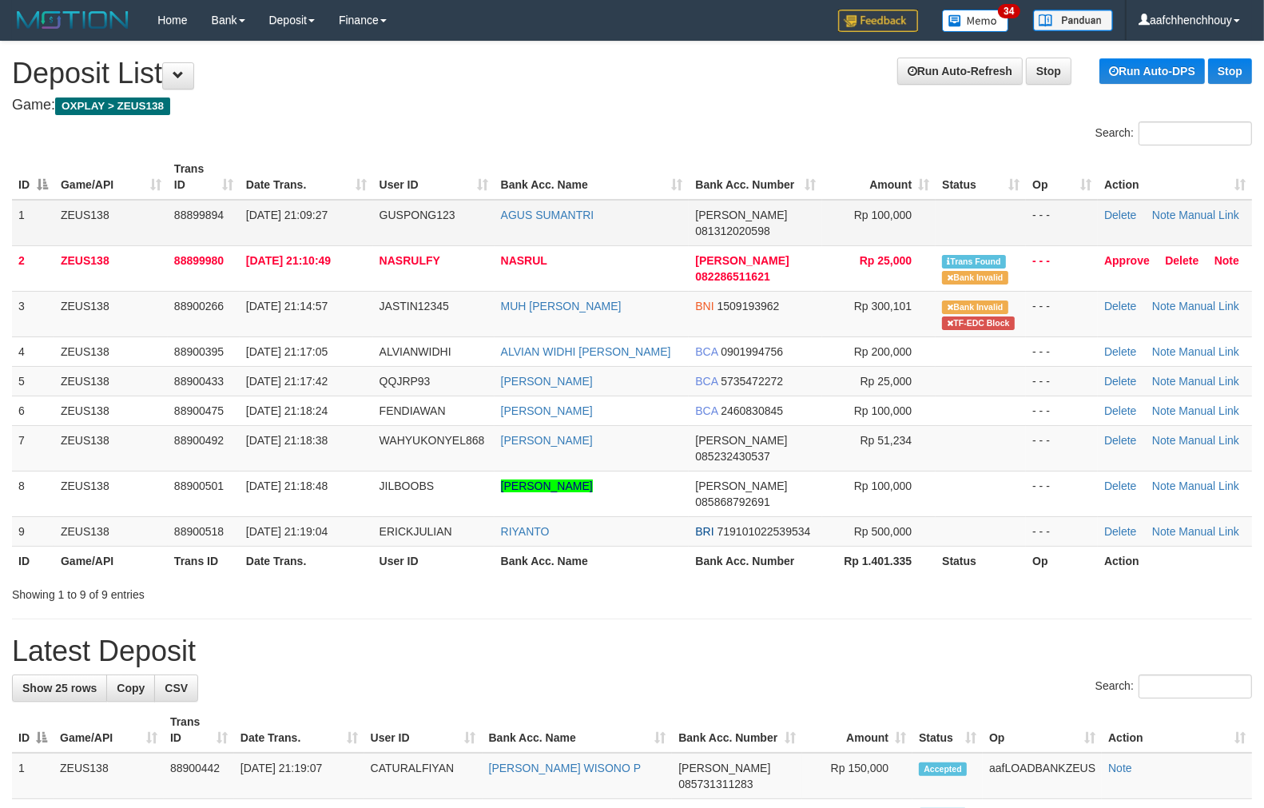
drag, startPoint x: 225, startPoint y: 196, endPoint x: 237, endPoint y: 202, distance: 14.3
click at [237, 202] on table "ID Game/API Trans ID Date Trans. User ID Bank Acc. Name Bank Acc. Number Amount…" at bounding box center [632, 364] width 1240 height 421
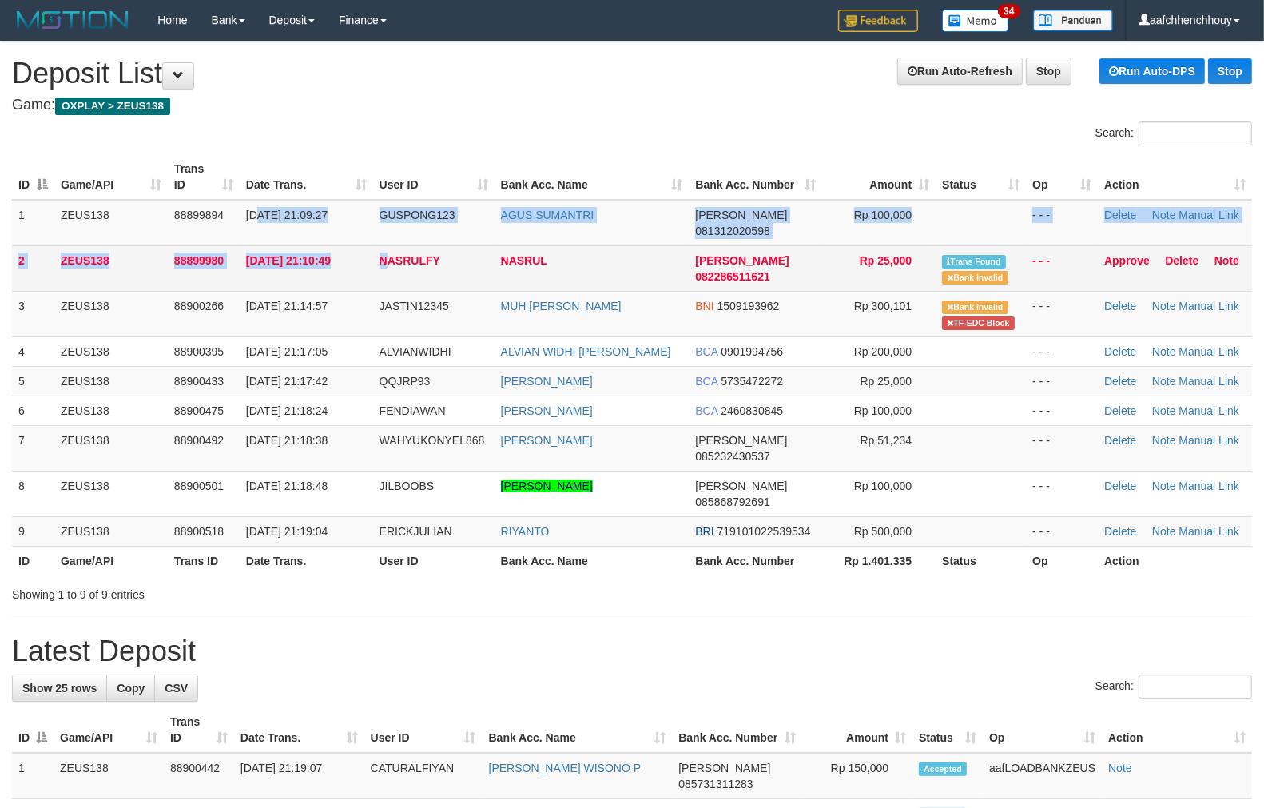
click at [393, 267] on tbody "1 ZEUS138 88899894 01/10/2025 21:09:27 GUSPONG123 AGUS SUMANTRI DANA 0813120205…" at bounding box center [632, 373] width 1240 height 347
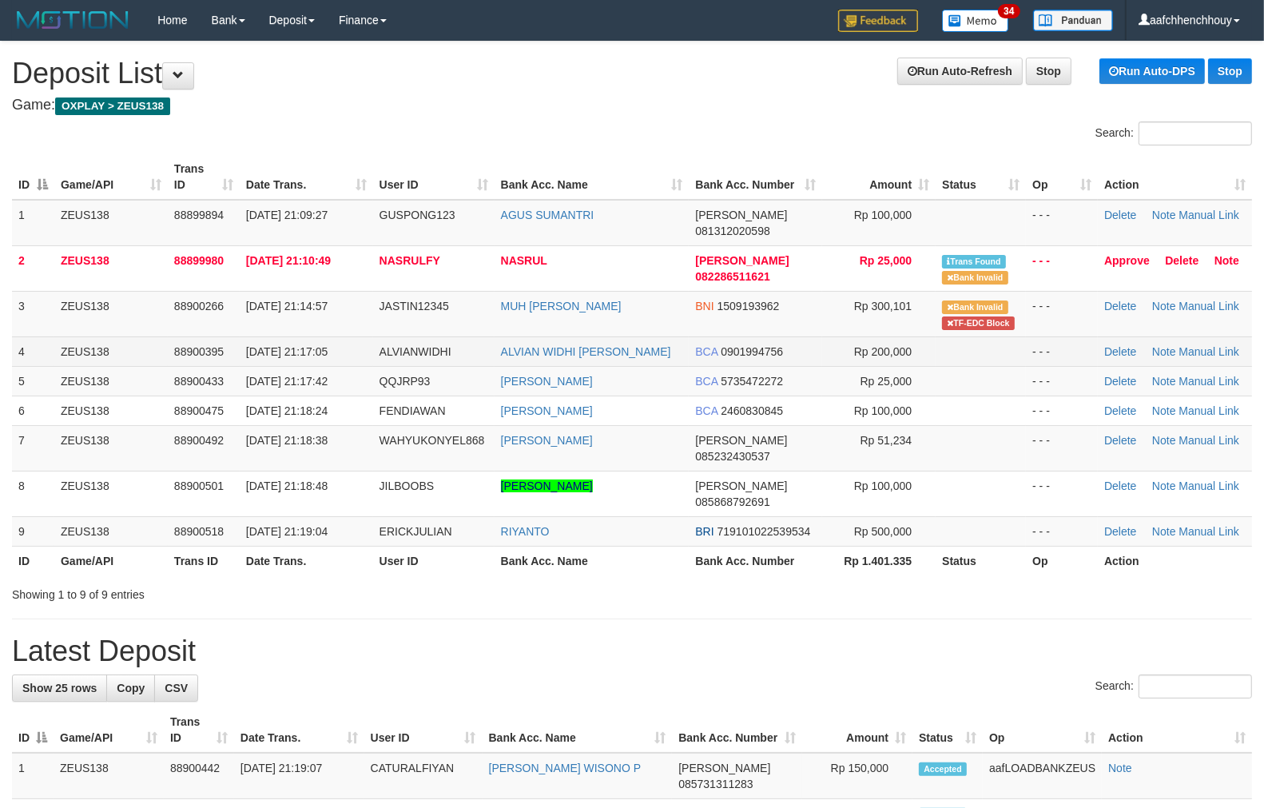
drag, startPoint x: 448, startPoint y: 315, endPoint x: 467, endPoint y: 337, distance: 29.5
click at [454, 324] on tbody "1 ZEUS138 88899894 01/10/2025 21:09:27 GUSPONG123 AGUS SUMANTRI DANA 0813120205…" at bounding box center [632, 373] width 1240 height 347
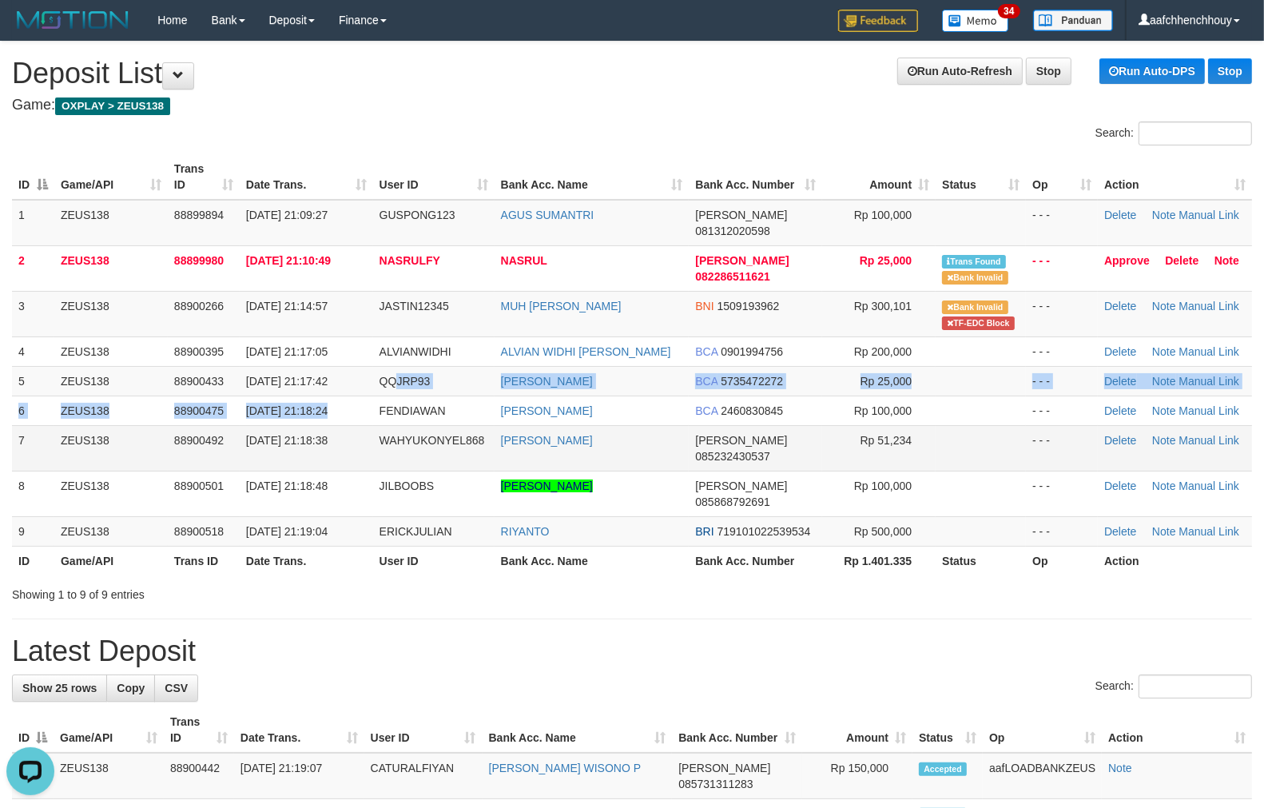
drag, startPoint x: 398, startPoint y: 350, endPoint x: 312, endPoint y: 412, distance: 106.0
click at [358, 402] on tbody "1 ZEUS138 88899894 01/10/2025 21:09:27 GUSPONG123 AGUS SUMANTRI DANA 0813120205…" at bounding box center [632, 373] width 1240 height 347
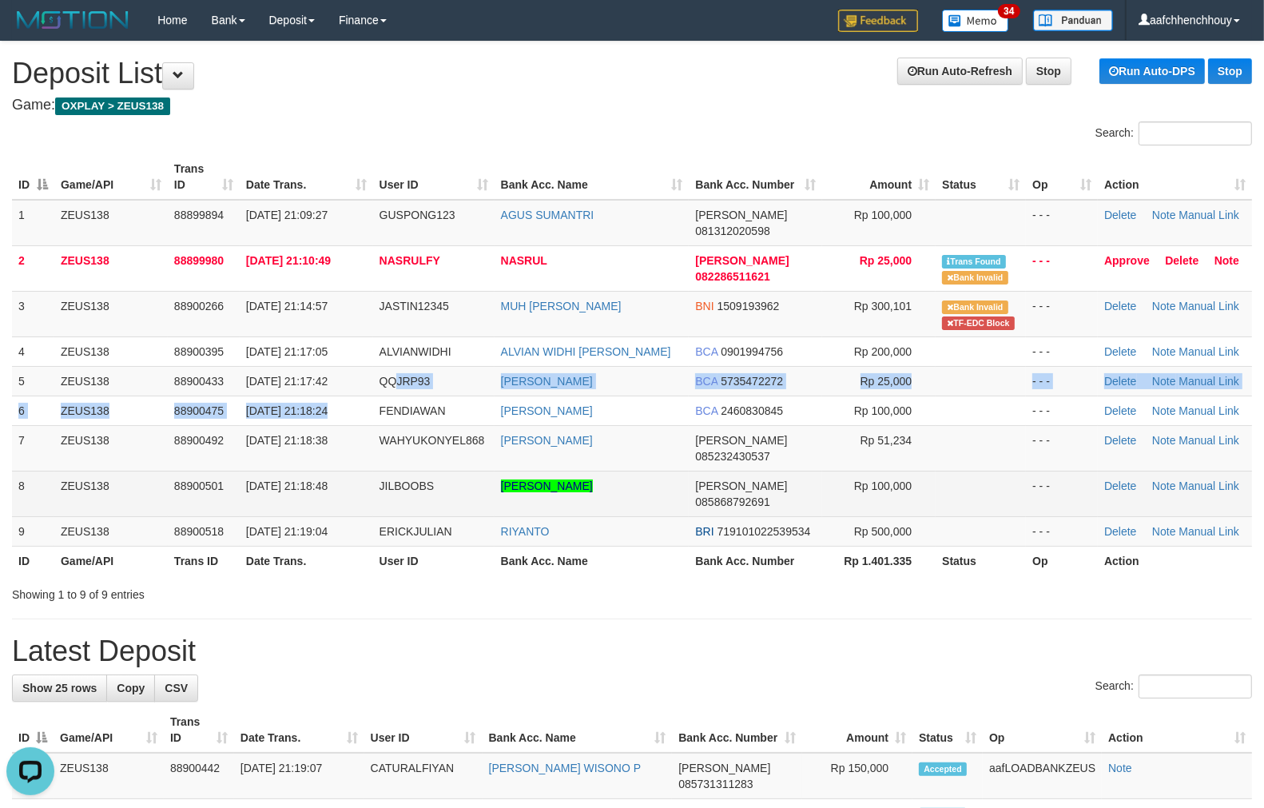
drag, startPoint x: 233, startPoint y: 401, endPoint x: 309, endPoint y: 441, distance: 86.5
click at [161, 470] on tbody "1 ZEUS138 88899894 01/10/2025 21:09:27 GUSPONG123 AGUS SUMANTRI DANA 0813120205…" at bounding box center [632, 373] width 1240 height 347
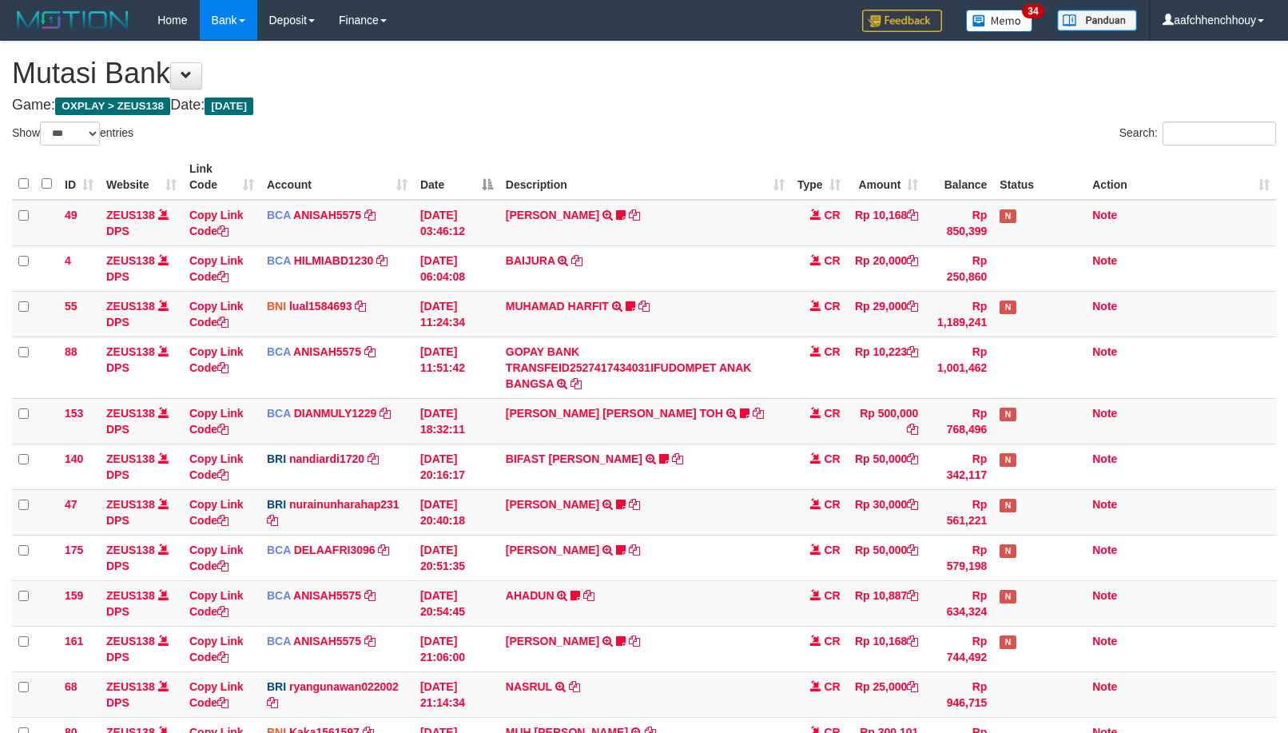
select select "***"
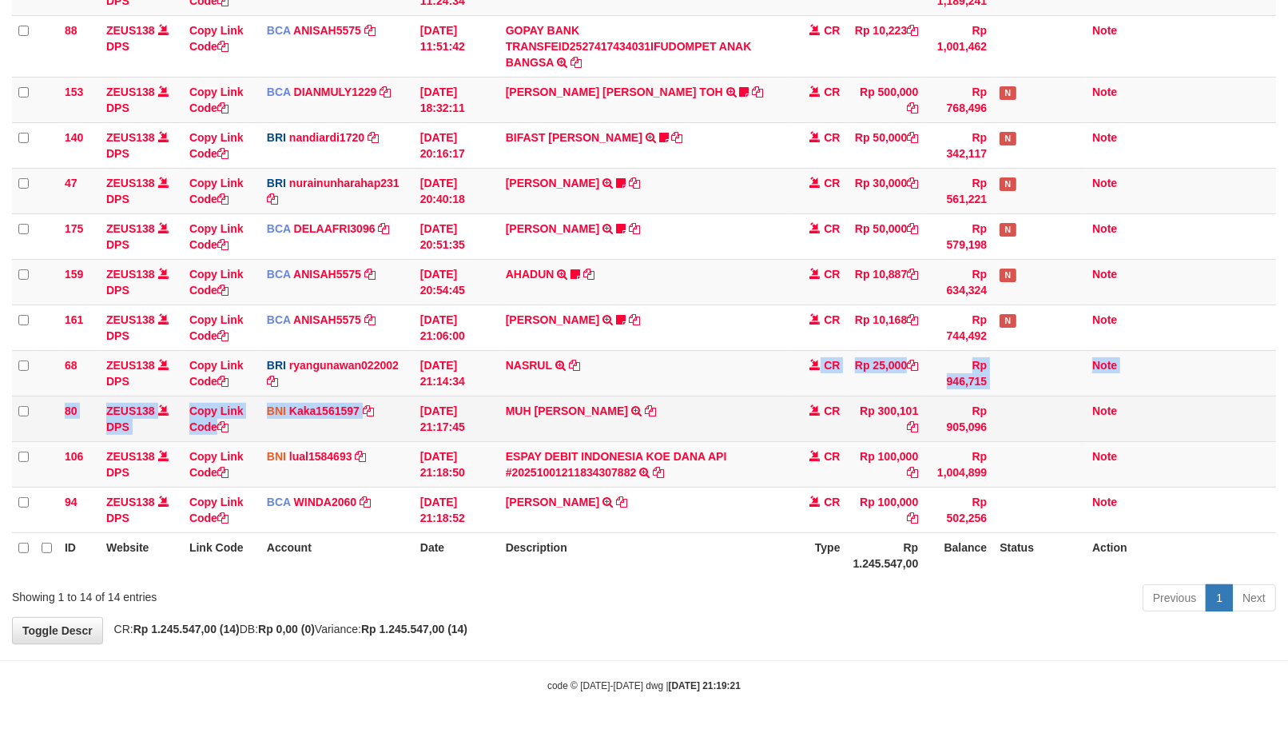
click at [697, 376] on tbody "49 ZEUS138 DPS Copy Link Code BCA ANISAH5575 DPS ANISAH mutasi_20251001_3827 | …" at bounding box center [644, 206] width 1264 height 654
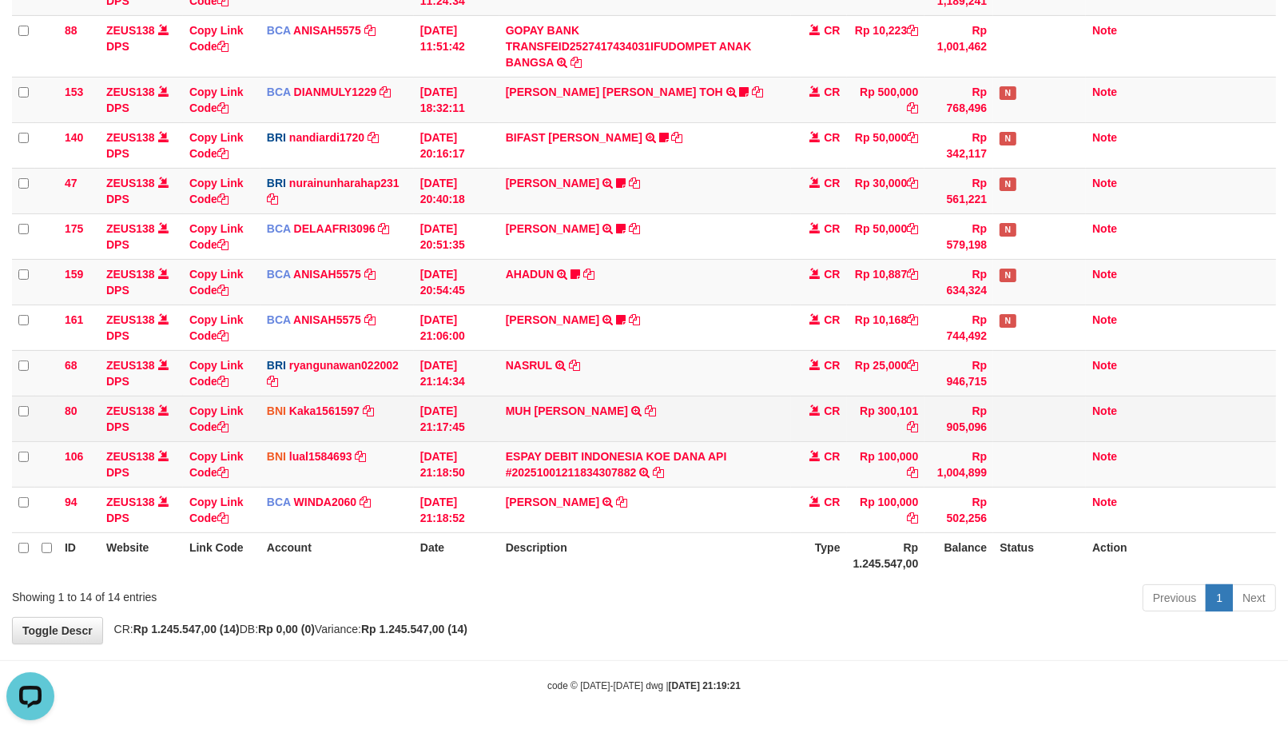
click at [621, 417] on td "MUH IQBAL HIDAYAT TRF/PAY/TOP-UP ECHANNEL SDR MUH IQBAL HIDAYAT" at bounding box center [645, 419] width 292 height 46
click at [645, 410] on icon at bounding box center [650, 410] width 11 height 11
click at [645, 408] on icon at bounding box center [650, 410] width 11 height 11
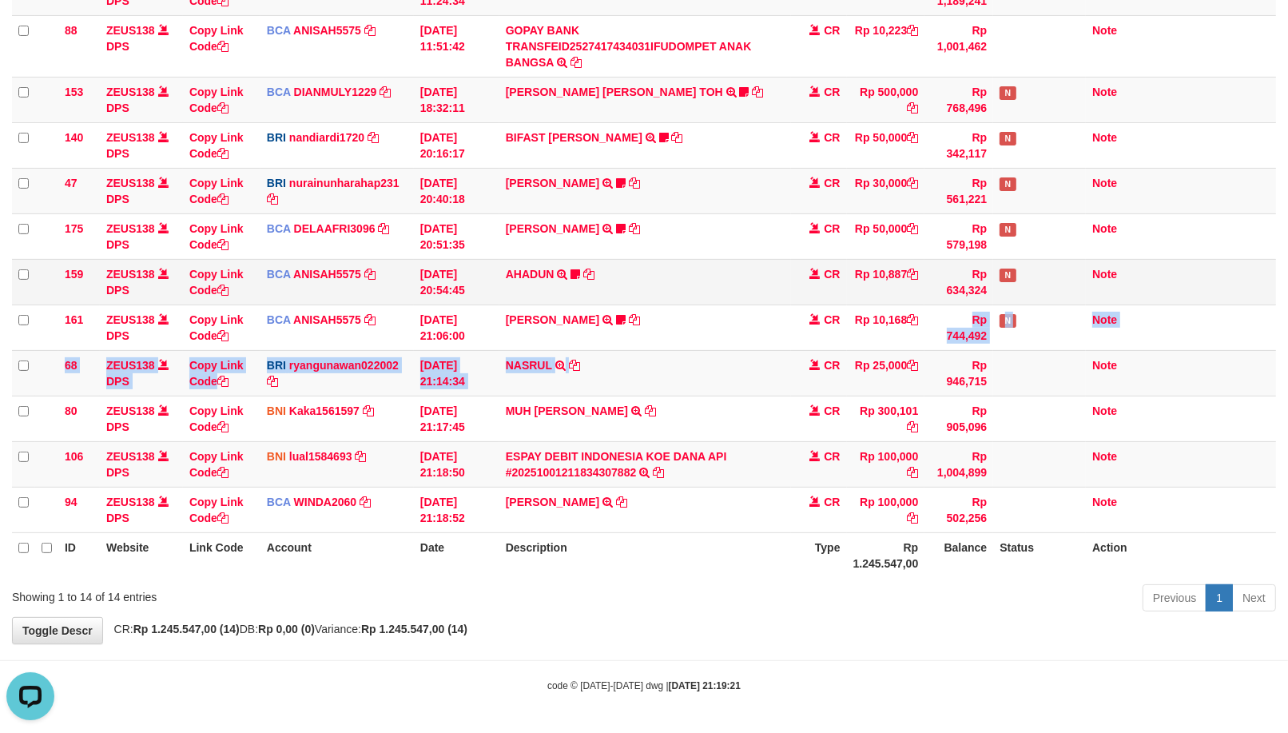
drag, startPoint x: 738, startPoint y: 320, endPoint x: 859, endPoint y: 294, distance: 123.5
click at [821, 300] on tbody "49 ZEUS138 DPS Copy Link Code BCA ANISAH5575 DPS ANISAH mutasi_20251001_3827 | …" at bounding box center [644, 206] width 1264 height 654
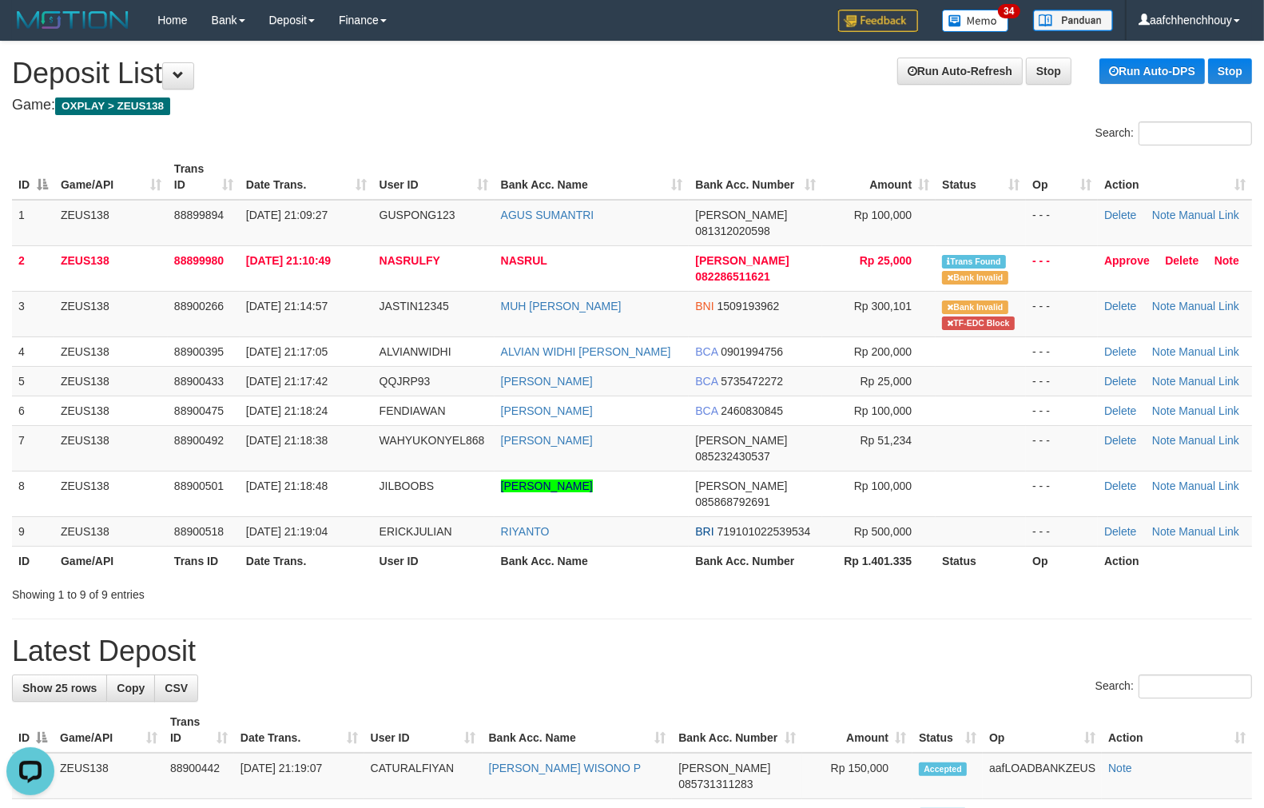
click at [225, 189] on tr "ID Game/API Trans ID Date Trans. User ID Bank Acc. Name Bank Acc. Number Amount…" at bounding box center [632, 177] width 1240 height 46
drag, startPoint x: 225, startPoint y: 189, endPoint x: 427, endPoint y: 290, distance: 226.2
click at [473, 300] on table "ID Game/API Trans ID Date Trans. User ID Bank Acc. Name Bank Acc. Number Amount…" at bounding box center [632, 364] width 1240 height 421
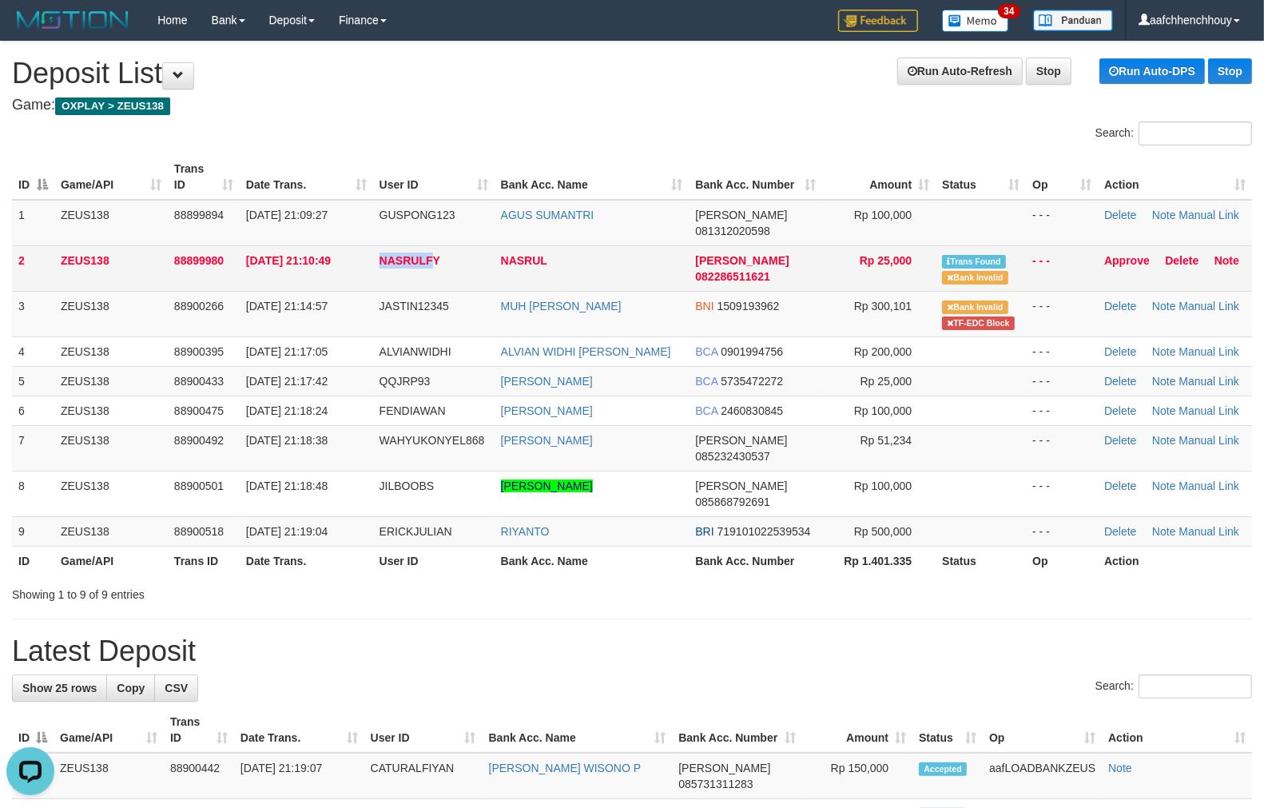
drag, startPoint x: 406, startPoint y: 249, endPoint x: 326, endPoint y: 267, distance: 81.8
click at [433, 245] on tr "2 ZEUS138 88899980 01/10/2025 21:10:49 NASRULFY NASRUL DANA 082286511621 Rp 25,…" at bounding box center [632, 268] width 1240 height 46
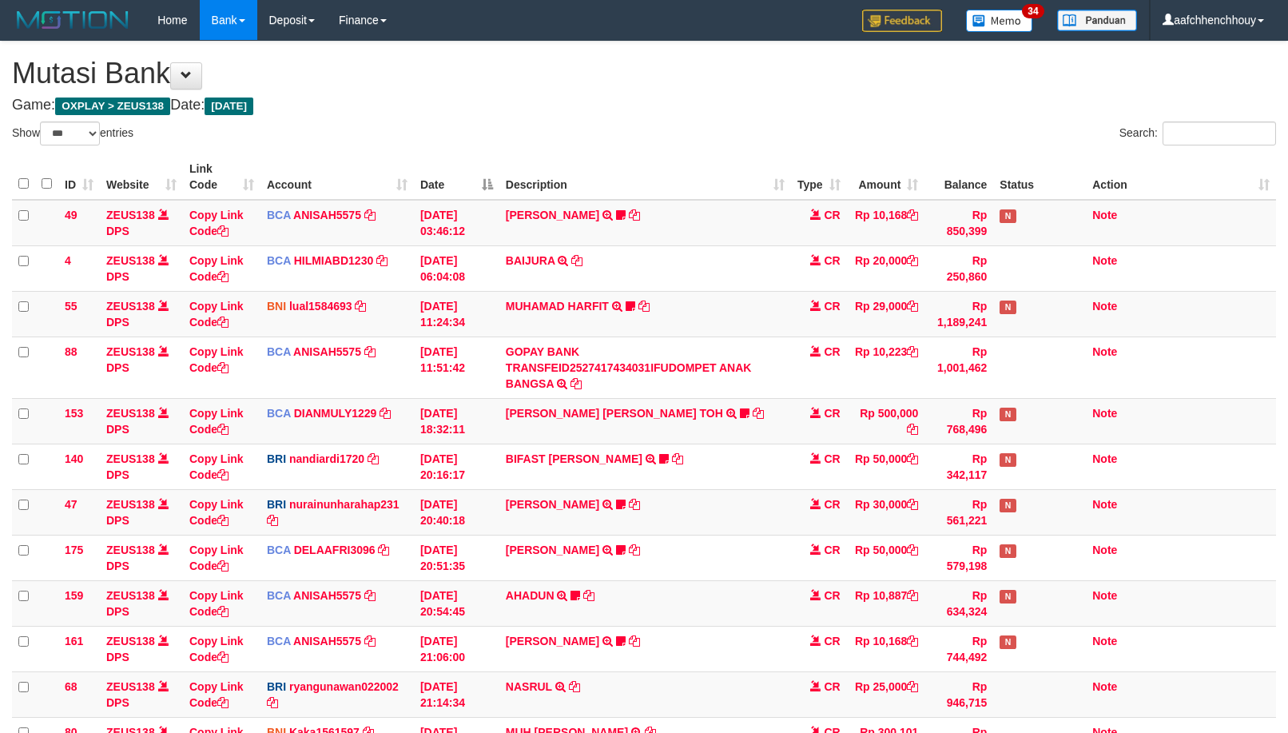
select select "***"
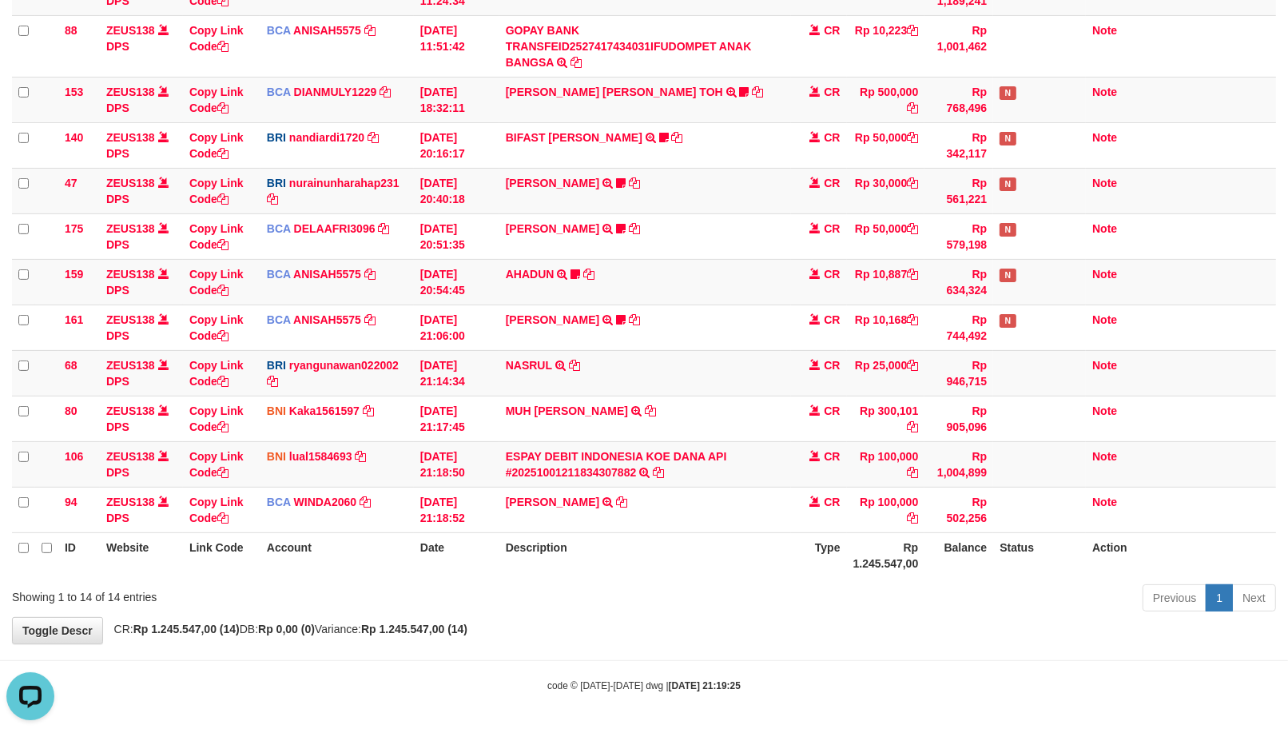
click at [837, 583] on div "Previous 1 Next" at bounding box center [912, 600] width 727 height 34
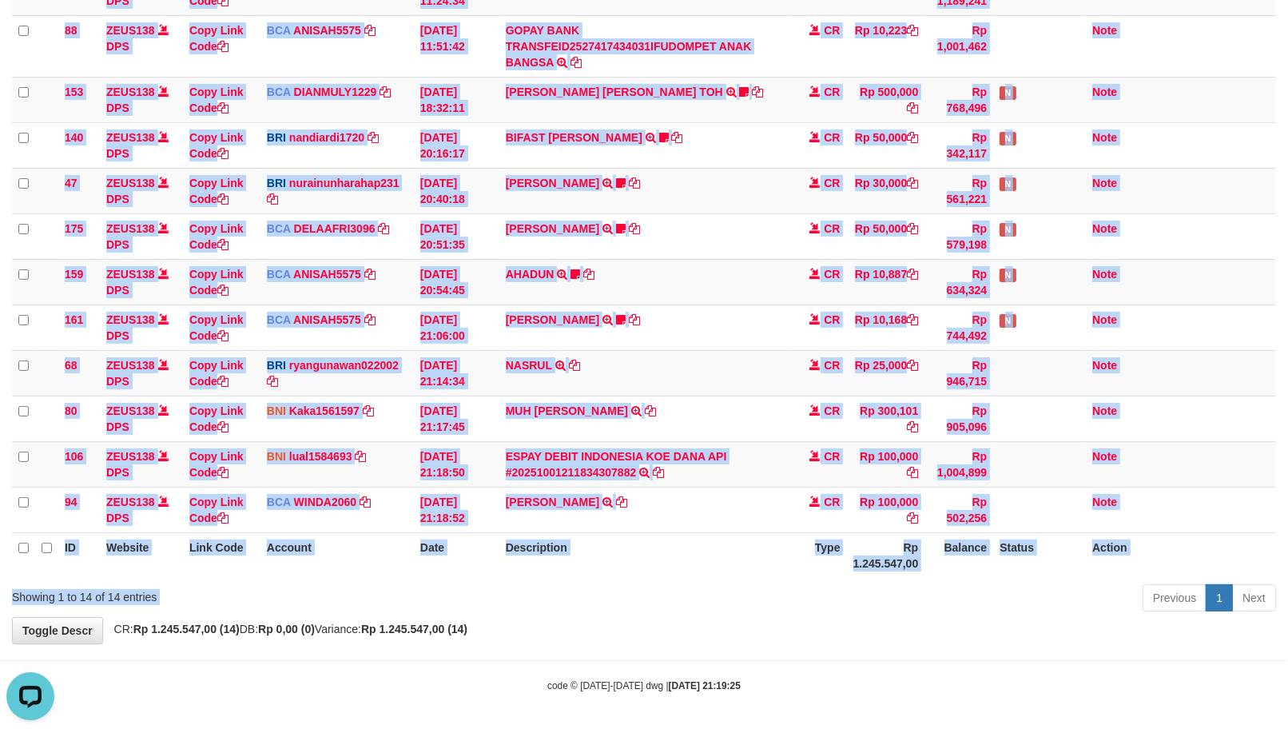
click at [816, 588] on div "Show ** ** ** *** entries Search: ID Website Link Code Account Date Description…" at bounding box center [644, 208] width 1264 height 817
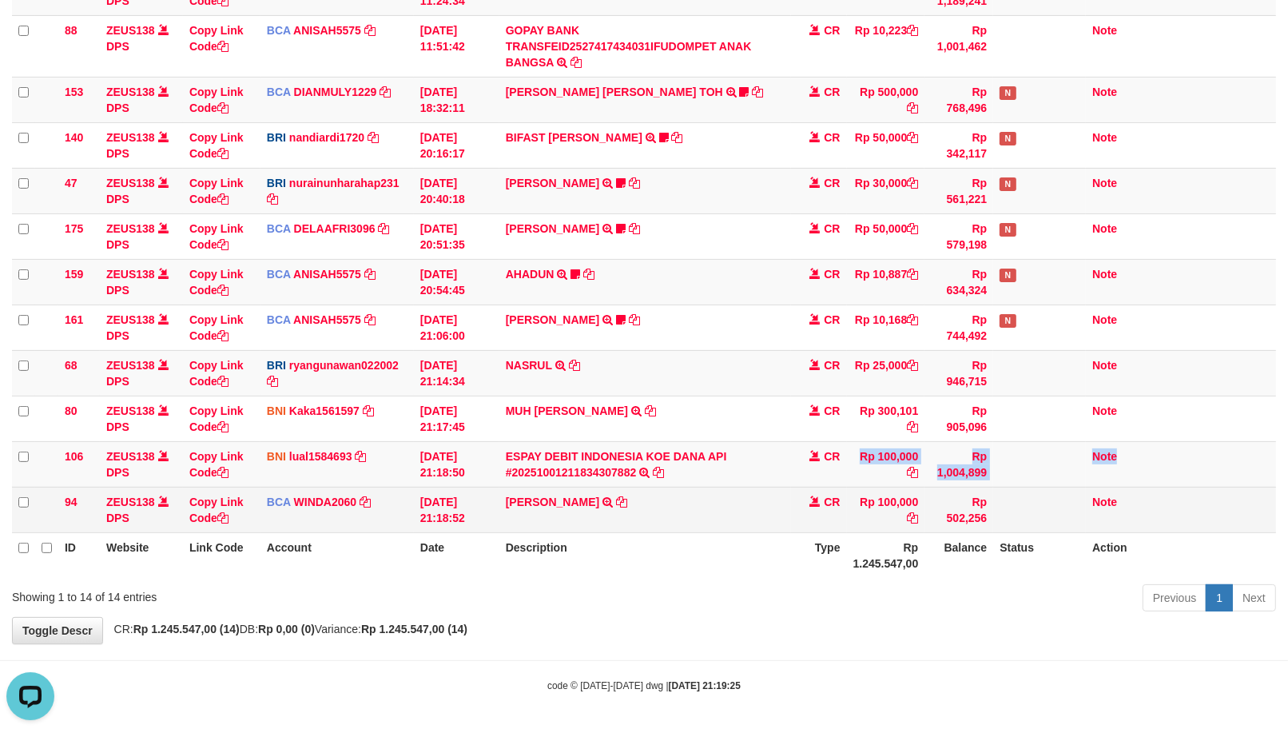
drag, startPoint x: 682, startPoint y: 461, endPoint x: 579, endPoint y: 488, distance: 106.6
click at [833, 461] on tr "106 ZEUS138 DPS Copy Link Code BNI lual1584693 DPS LUCKY ALAMSYAH mutasi_202510…" at bounding box center [644, 464] width 1264 height 46
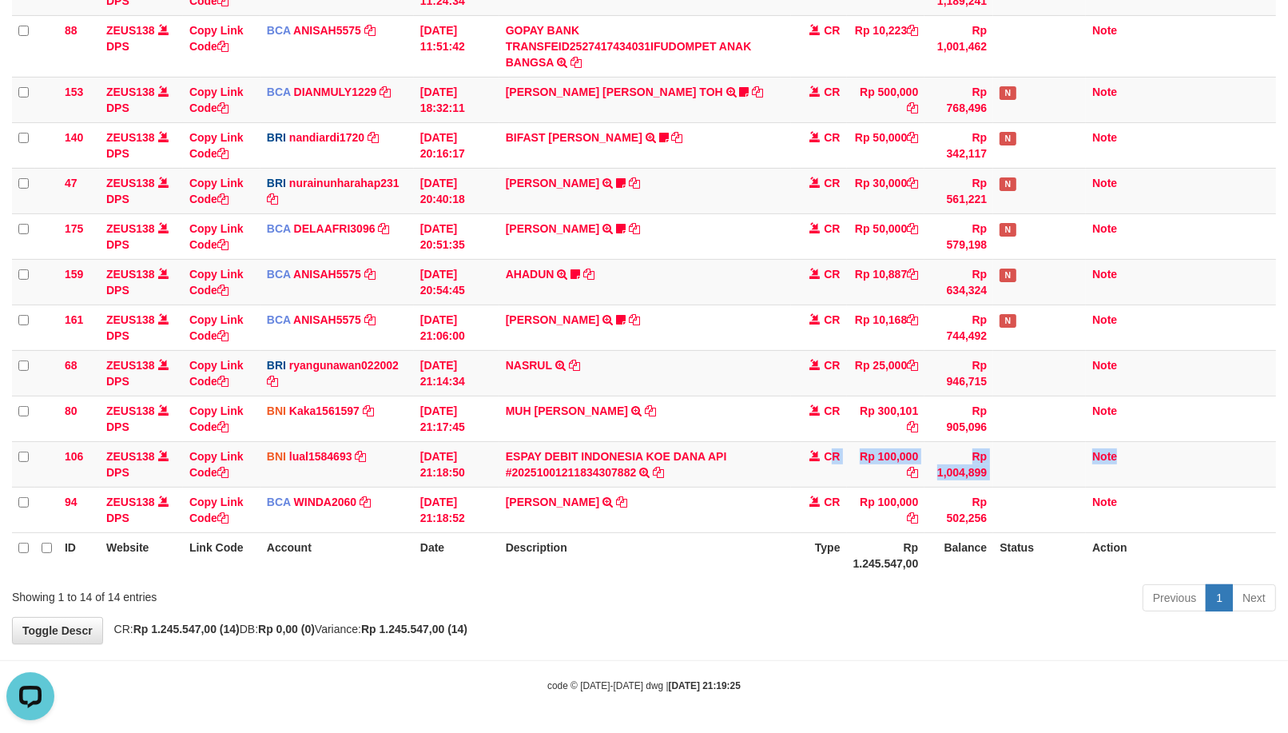
drag, startPoint x: 533, startPoint y: 515, endPoint x: 6, endPoint y: 551, distance: 527.9
click at [599, 525] on tr "94 ZEUS138 DPS Copy Link Code BCA WINDA2060 DPS WINDA mutasi_20251001_4644 | 94…" at bounding box center [644, 510] width 1264 height 46
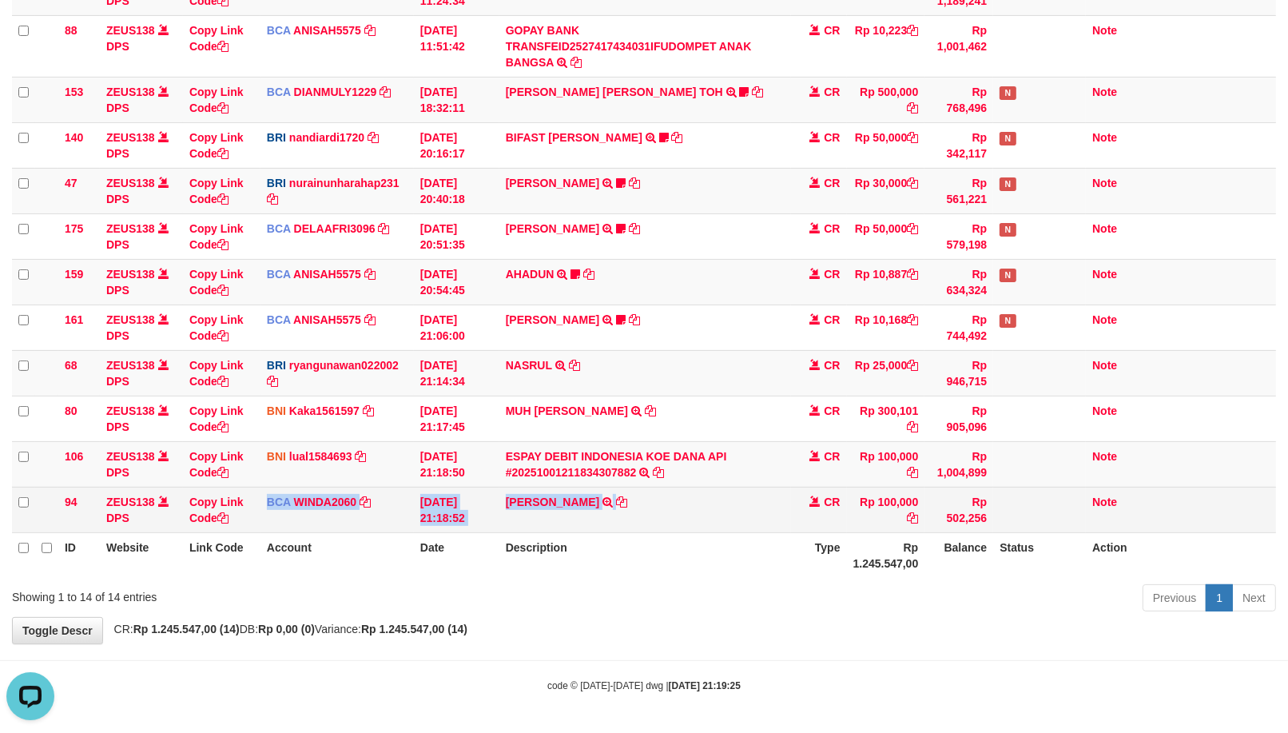
drag, startPoint x: 731, startPoint y: 488, endPoint x: 735, endPoint y: 512, distance: 24.3
click at [700, 515] on tr "94 ZEUS138 DPS Copy Link Code BCA WINDA2060 DPS WINDA mutasi_20251001_4644 | 94…" at bounding box center [644, 510] width 1264 height 46
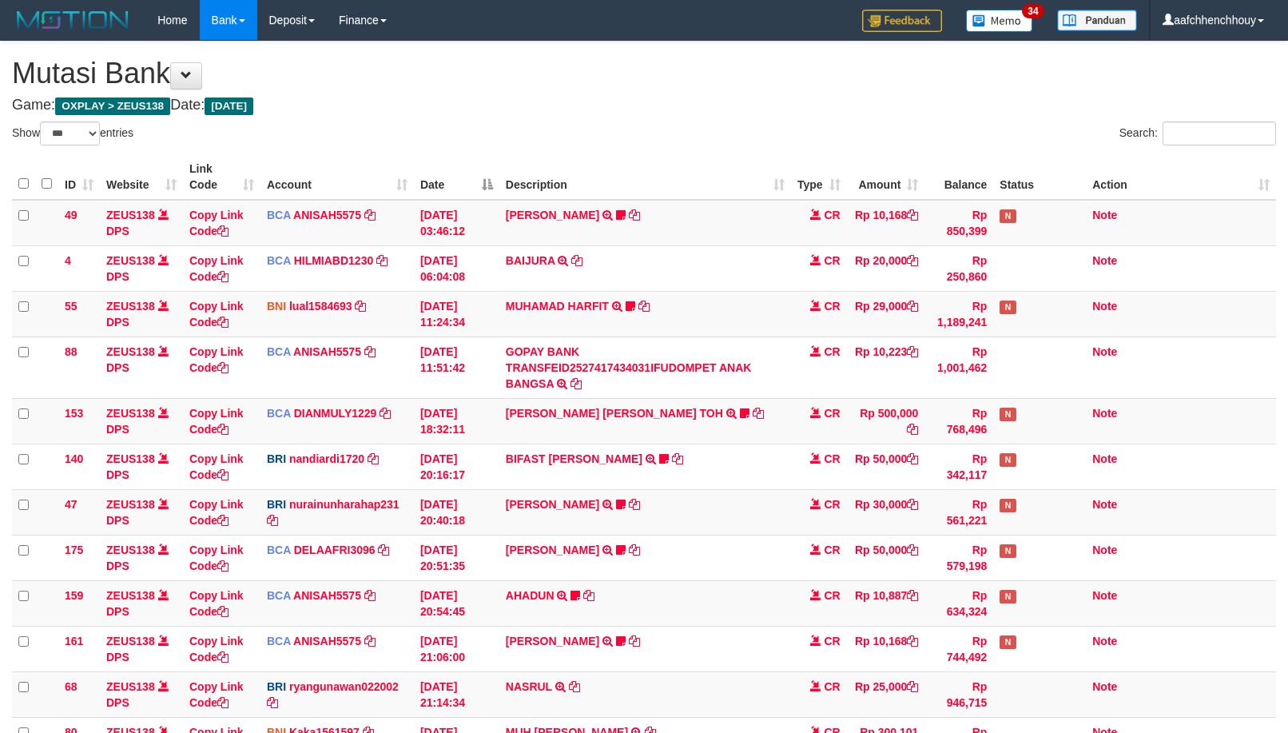
select select "***"
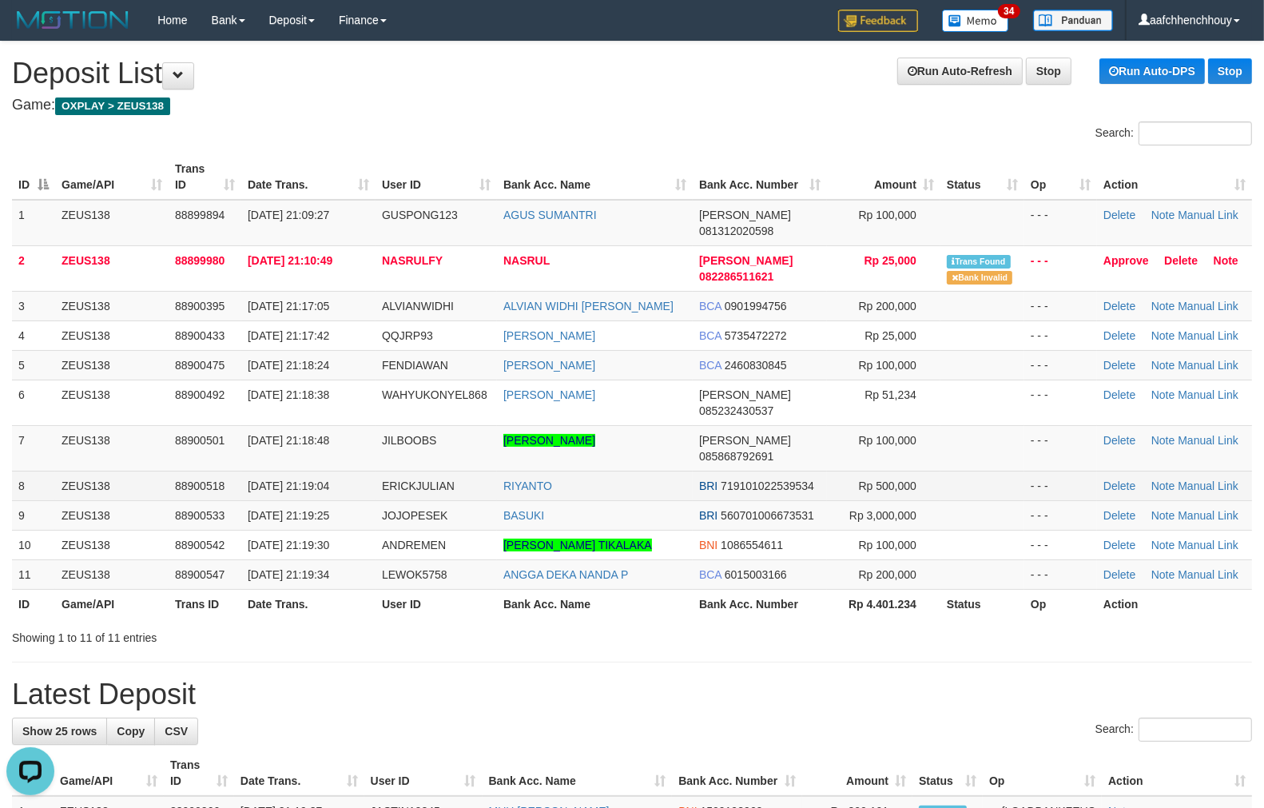
drag, startPoint x: 569, startPoint y: 440, endPoint x: 559, endPoint y: 441, distance: 9.6
click at [559, 471] on td "RIYANTO" at bounding box center [595, 486] width 196 height 30
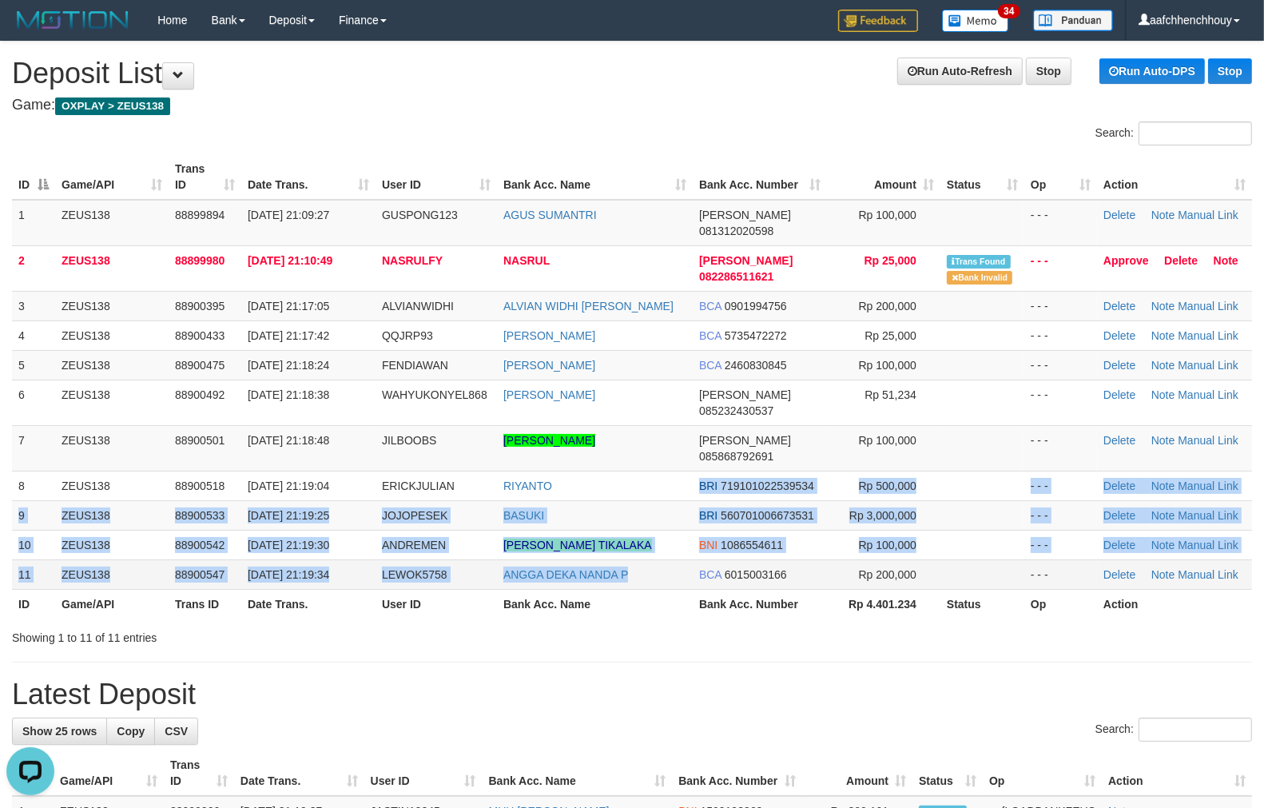
drag, startPoint x: 559, startPoint y: 441, endPoint x: 597, endPoint y: 537, distance: 103.0
click at [598, 539] on tbody "1 ZEUS138 88899894 01/10/2025 21:09:27 GUSPONG123 AGUS SUMANTRI DANA 0813120205…" at bounding box center [632, 395] width 1240 height 390
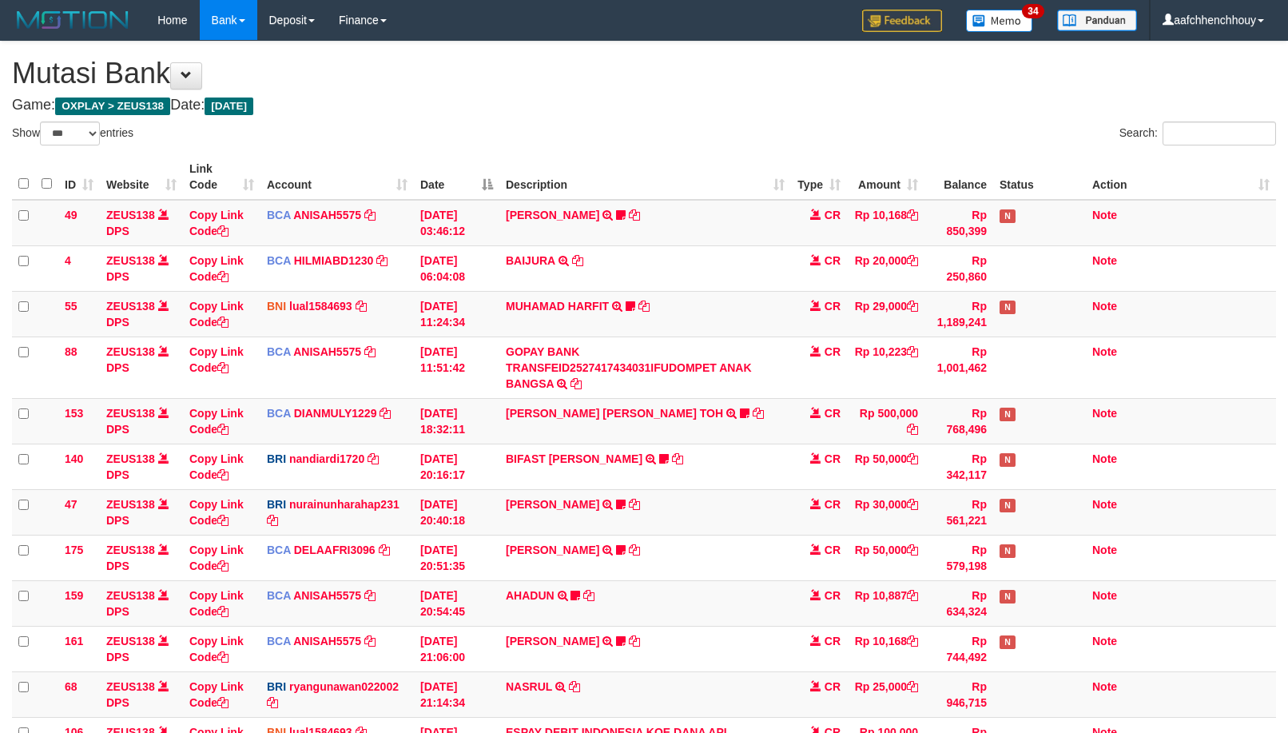
select select "***"
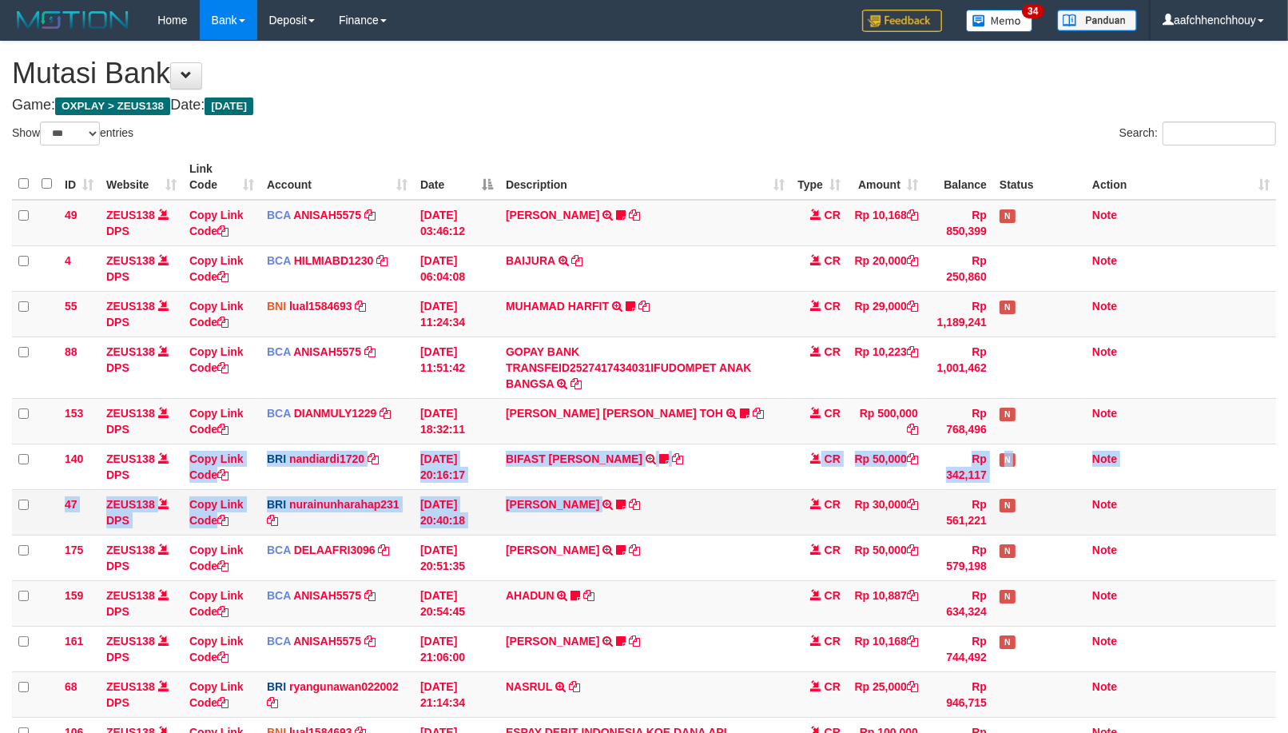
click at [608, 509] on tbody "49 ZEUS138 DPS Copy Link Code BCA ANISAH5575 DPS [PERSON_NAME] mutasi_20251001_…" at bounding box center [644, 504] width 1264 height 609
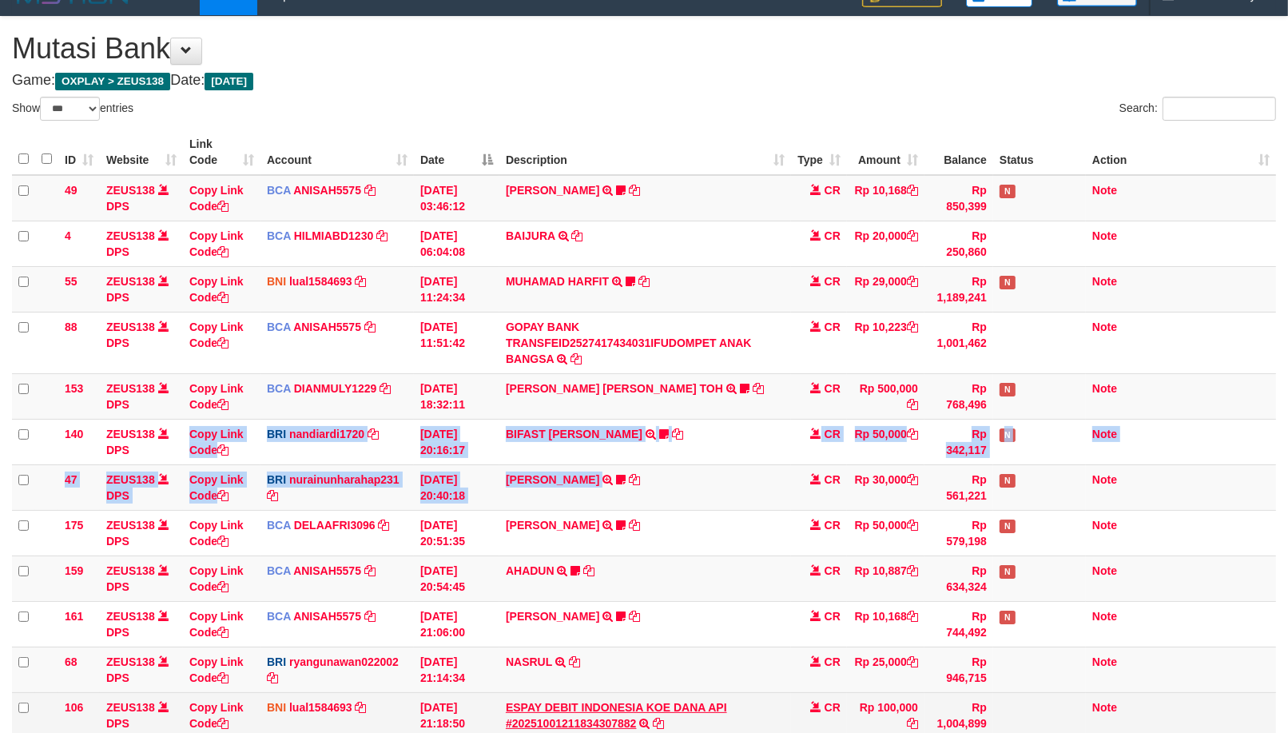
scroll to position [276, 0]
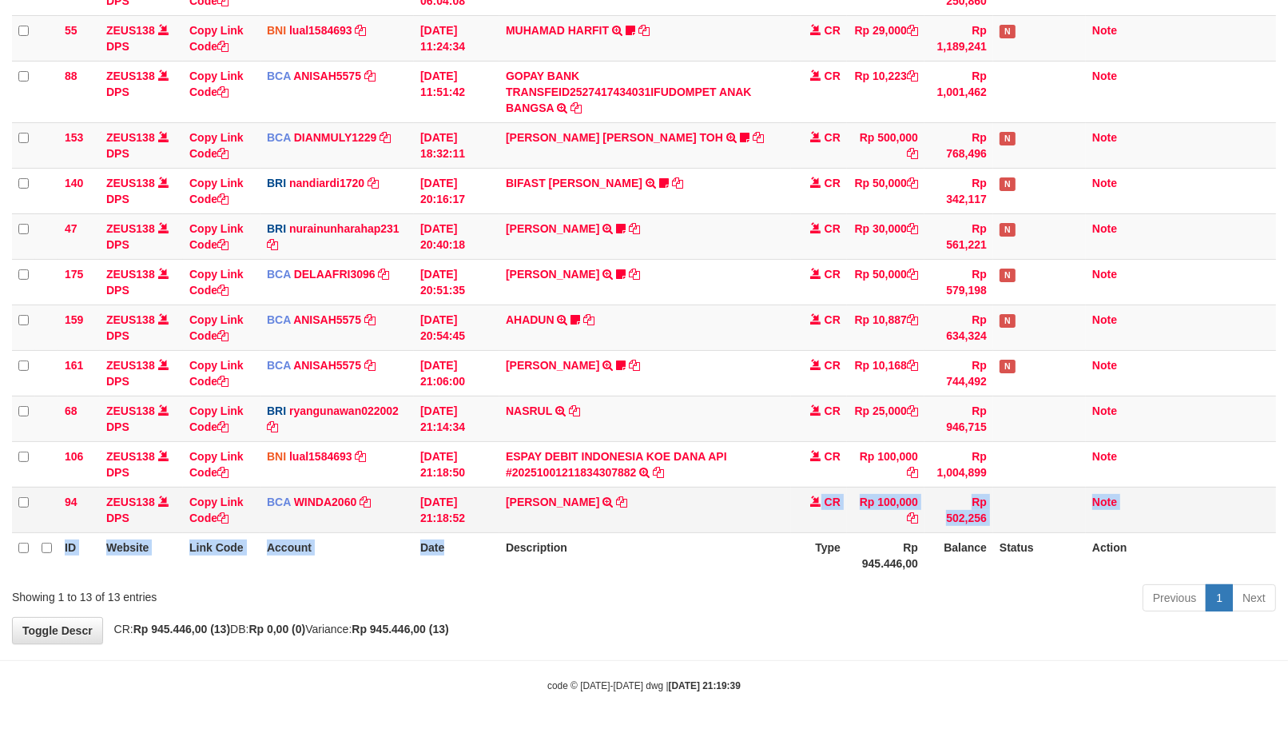
drag, startPoint x: 803, startPoint y: 515, endPoint x: 752, endPoint y: 526, distance: 52.2
click at [757, 528] on table "ID Website Link Code Account Date Description Type Amount Balance Status Action…" at bounding box center [644, 228] width 1264 height 699
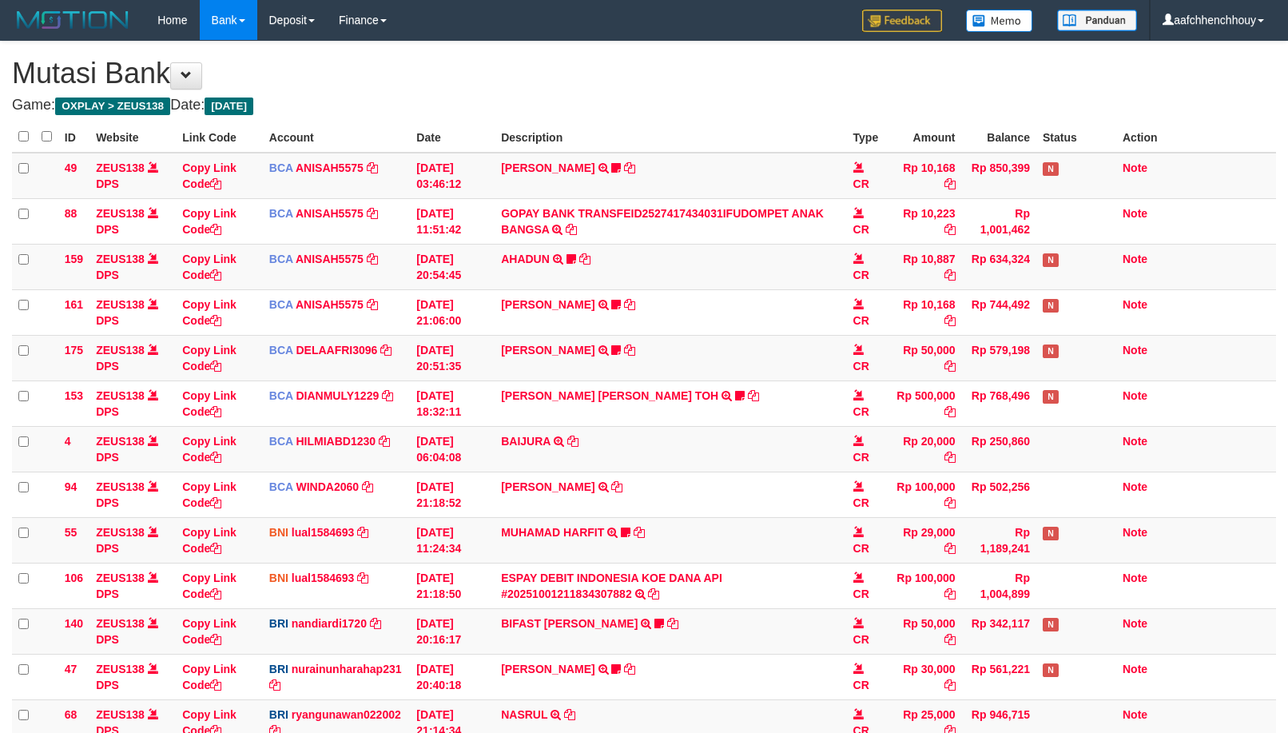
scroll to position [276, 0]
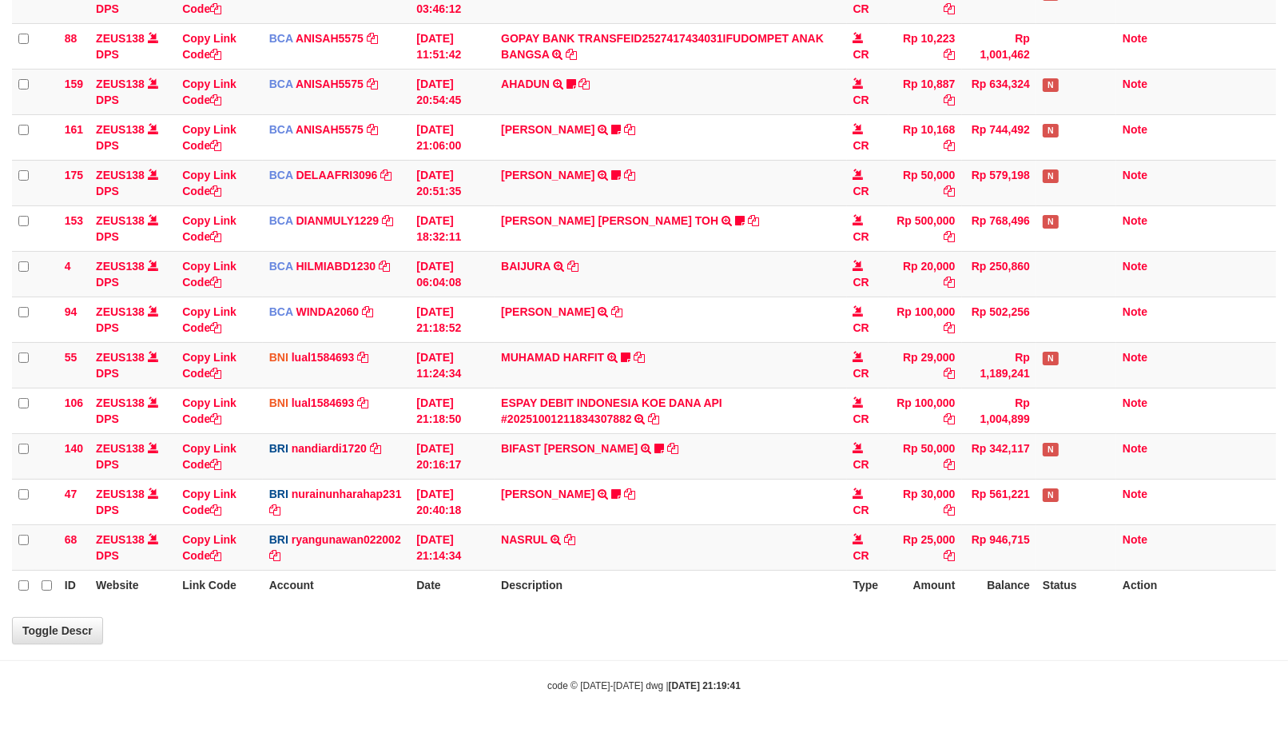
select select "***"
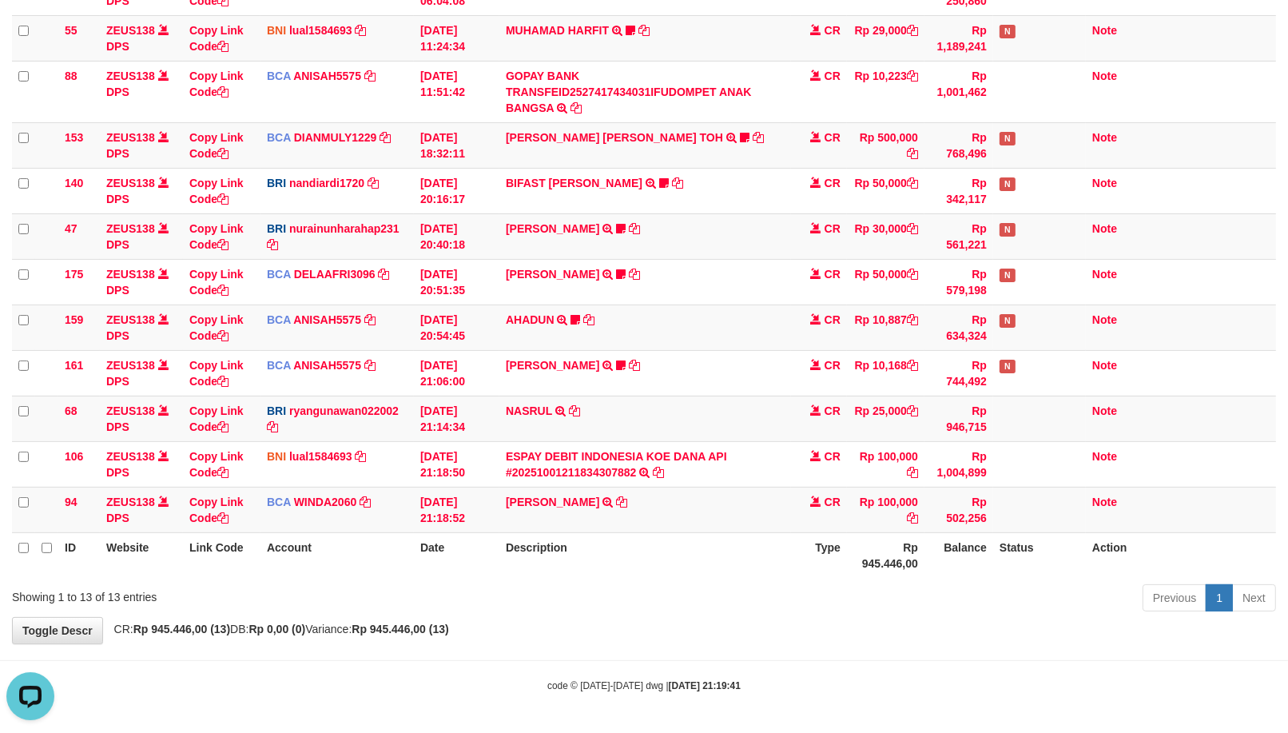
scroll to position [0, 0]
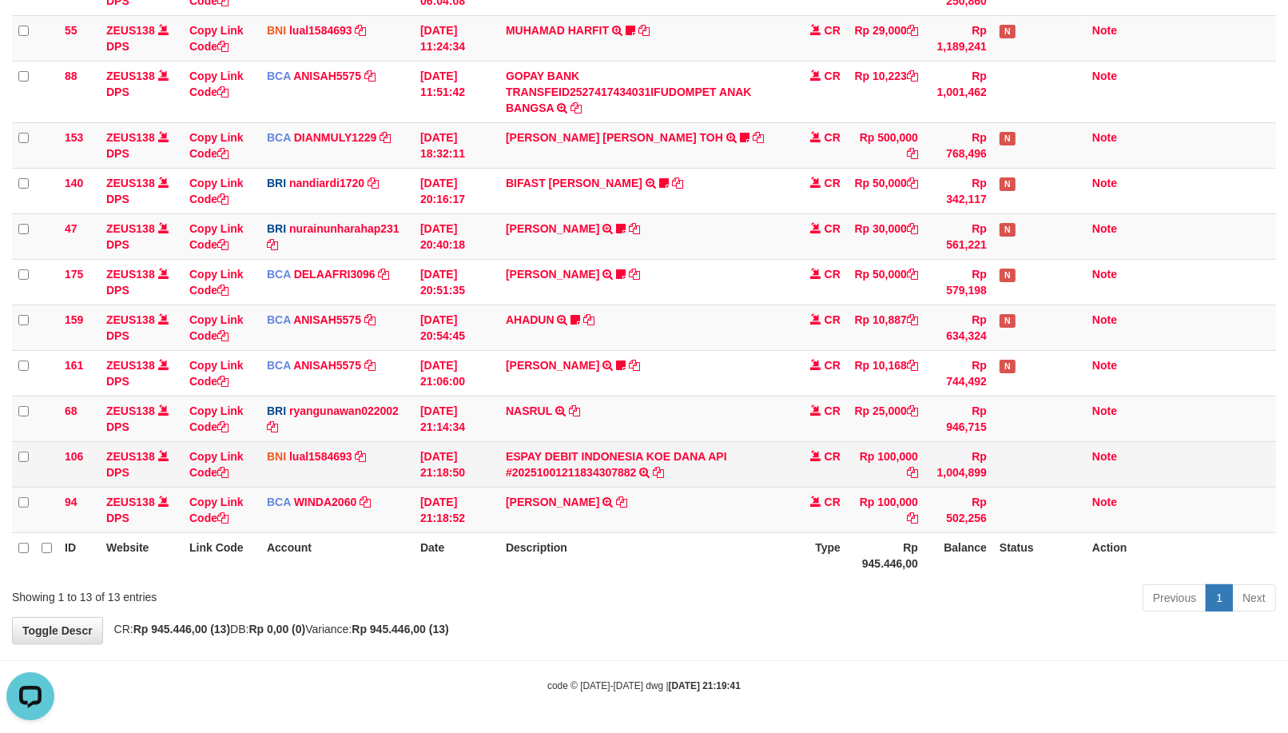
drag, startPoint x: 475, startPoint y: 400, endPoint x: 455, endPoint y: 443, distance: 46.8
click at [505, 435] on tr "68 ZEUS138 DPS Copy Link Code BRI ryangunawan022002 DPS [PERSON_NAME] mutasi_20…" at bounding box center [644, 419] width 1264 height 46
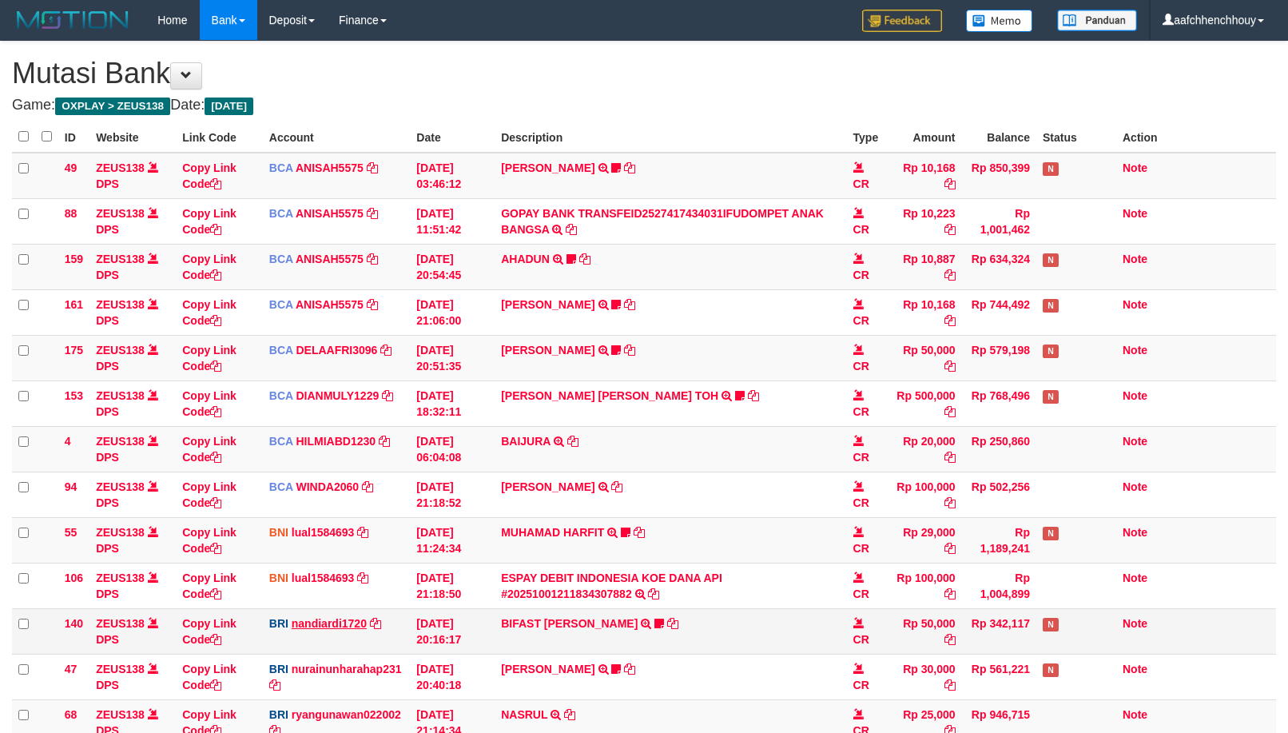
scroll to position [276, 0]
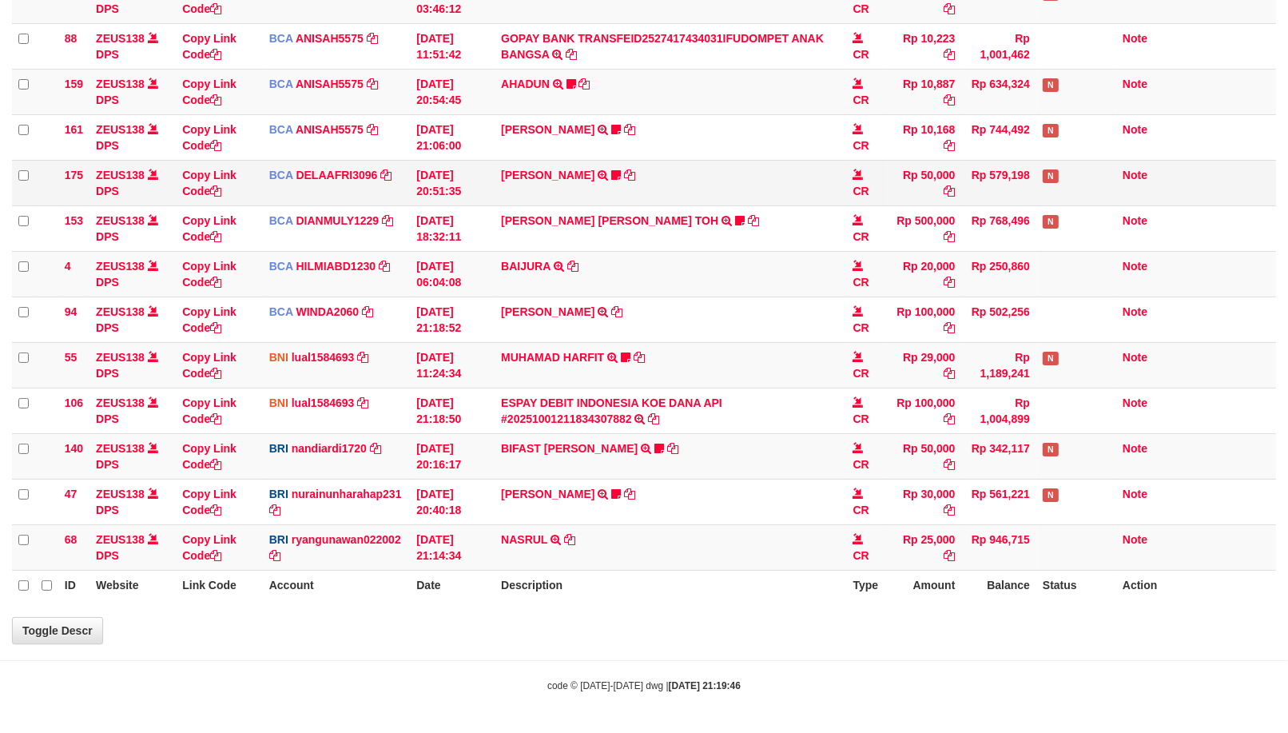
select select "***"
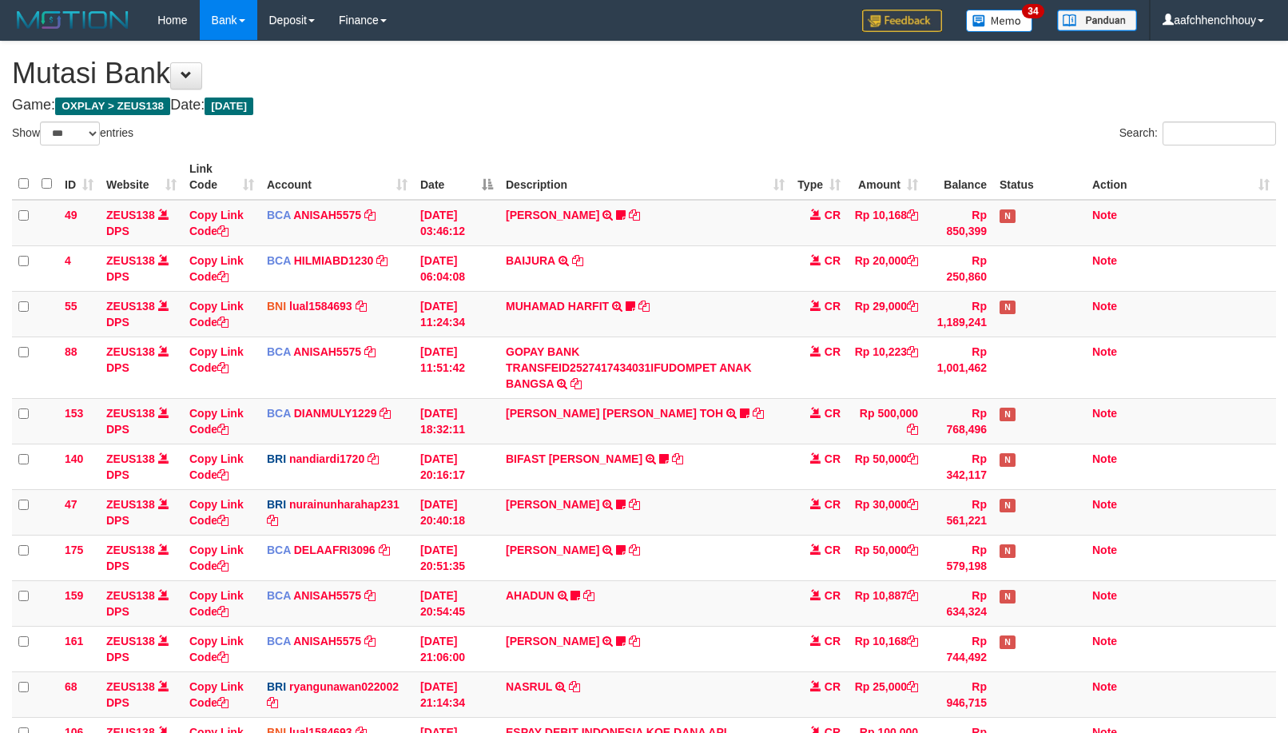
select select "***"
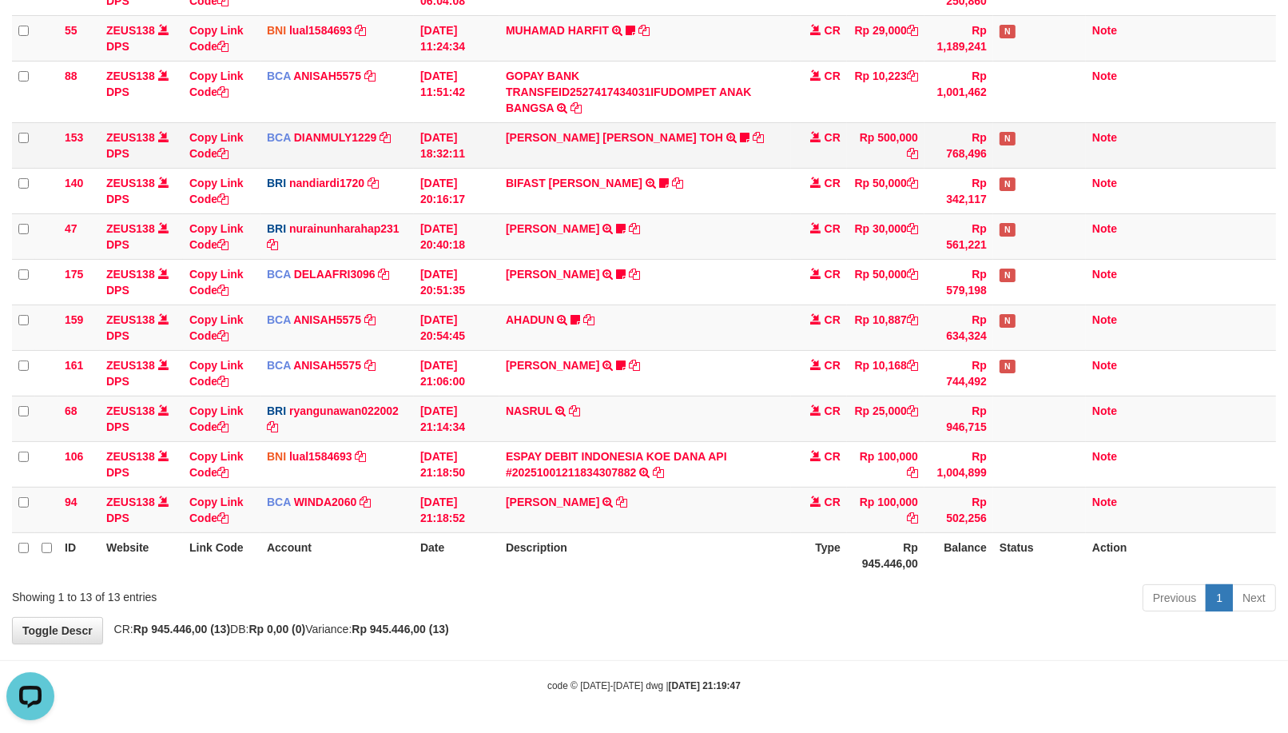
click at [600, 146] on td "CARINA OCTAVIA TOH TRSF E-BANKING CR 0110/FTSCY/WS95031 500000.00CARINA OCTAVIA…" at bounding box center [645, 145] width 292 height 46
